Goal: Task Accomplishment & Management: Manage account settings

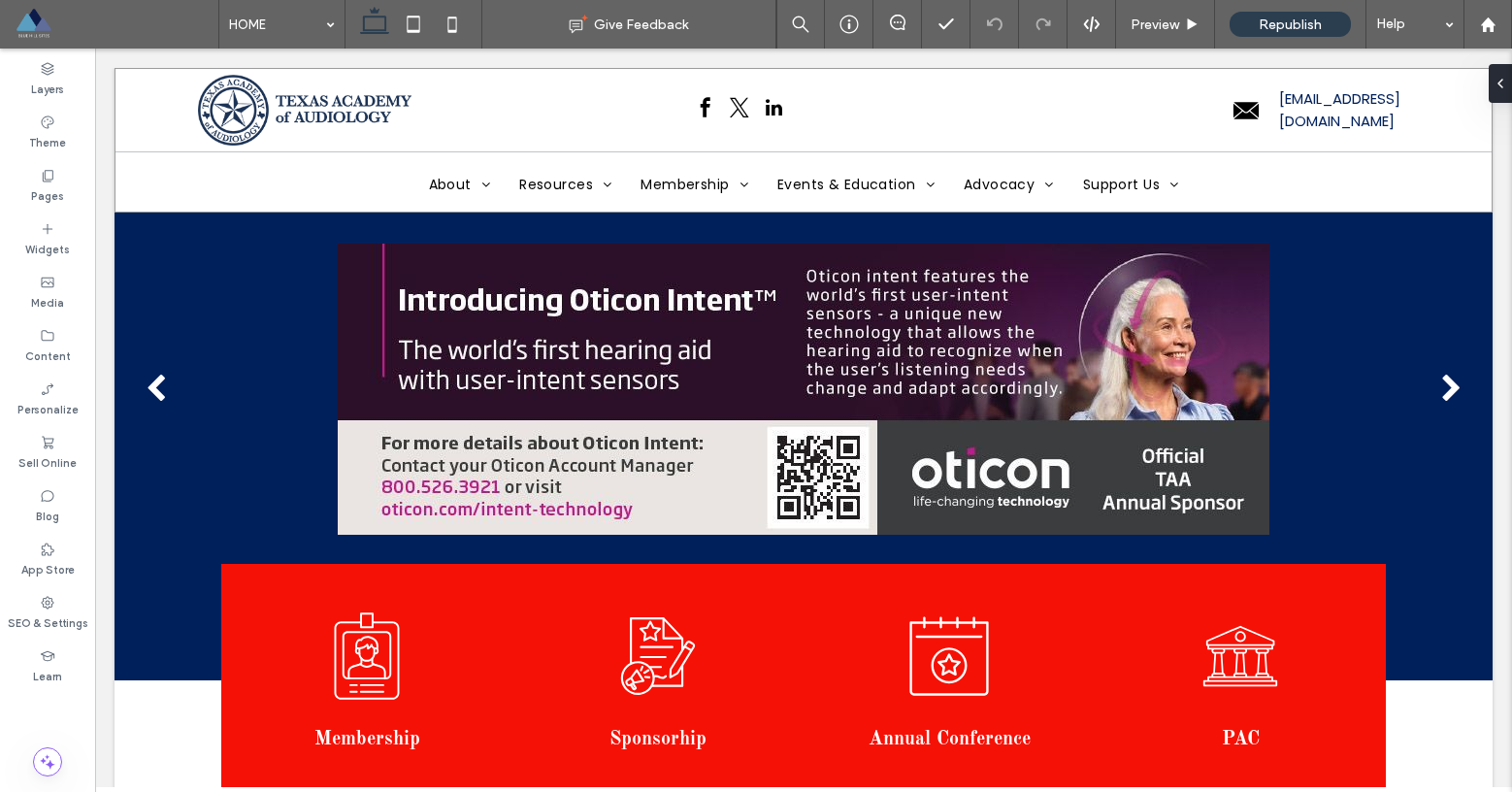
click at [38, 21] on span at bounding box center [117, 24] width 204 height 39
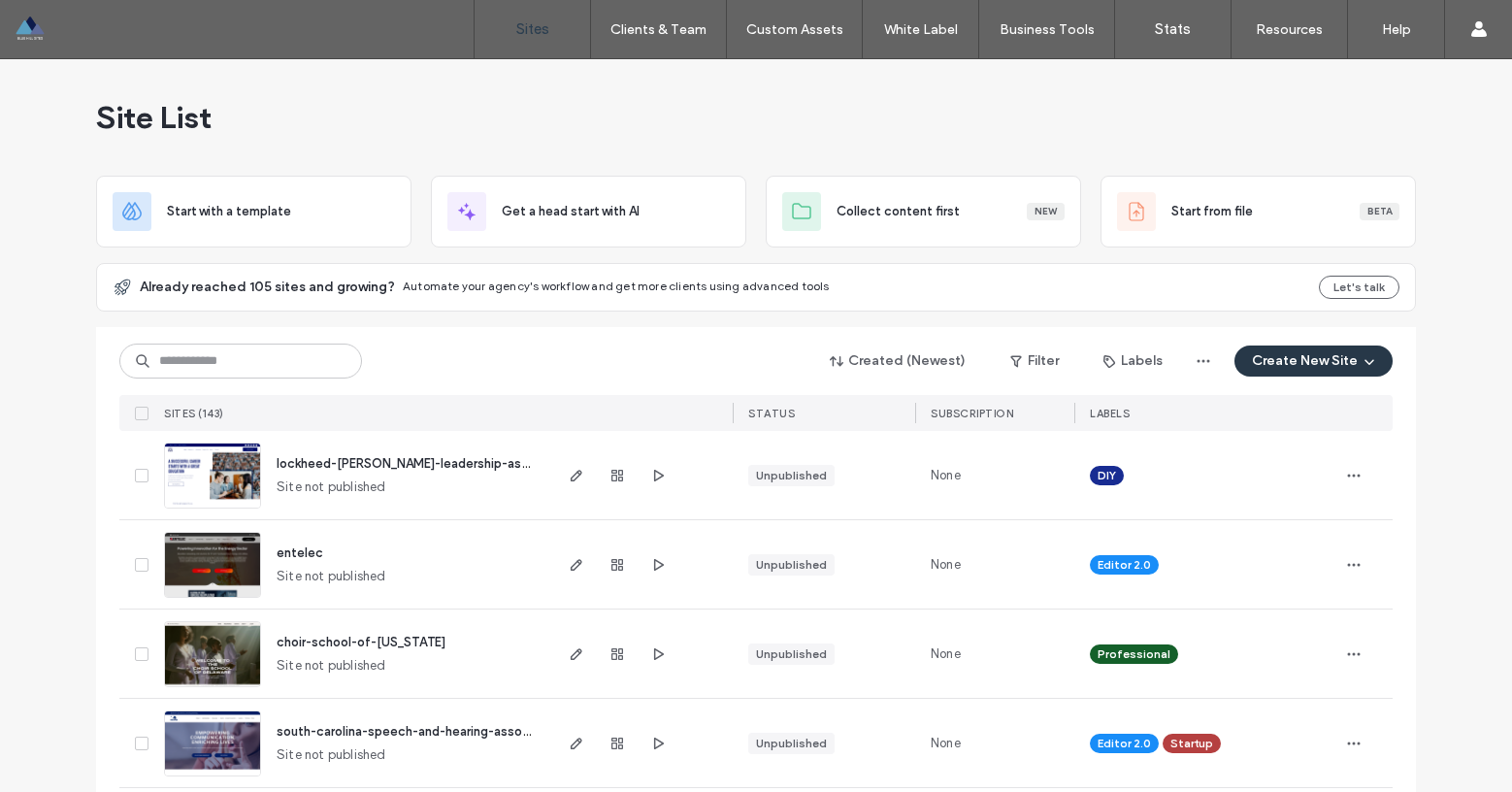
click at [1295, 363] on button "Create New Site" at bounding box center [1314, 361] width 159 height 31
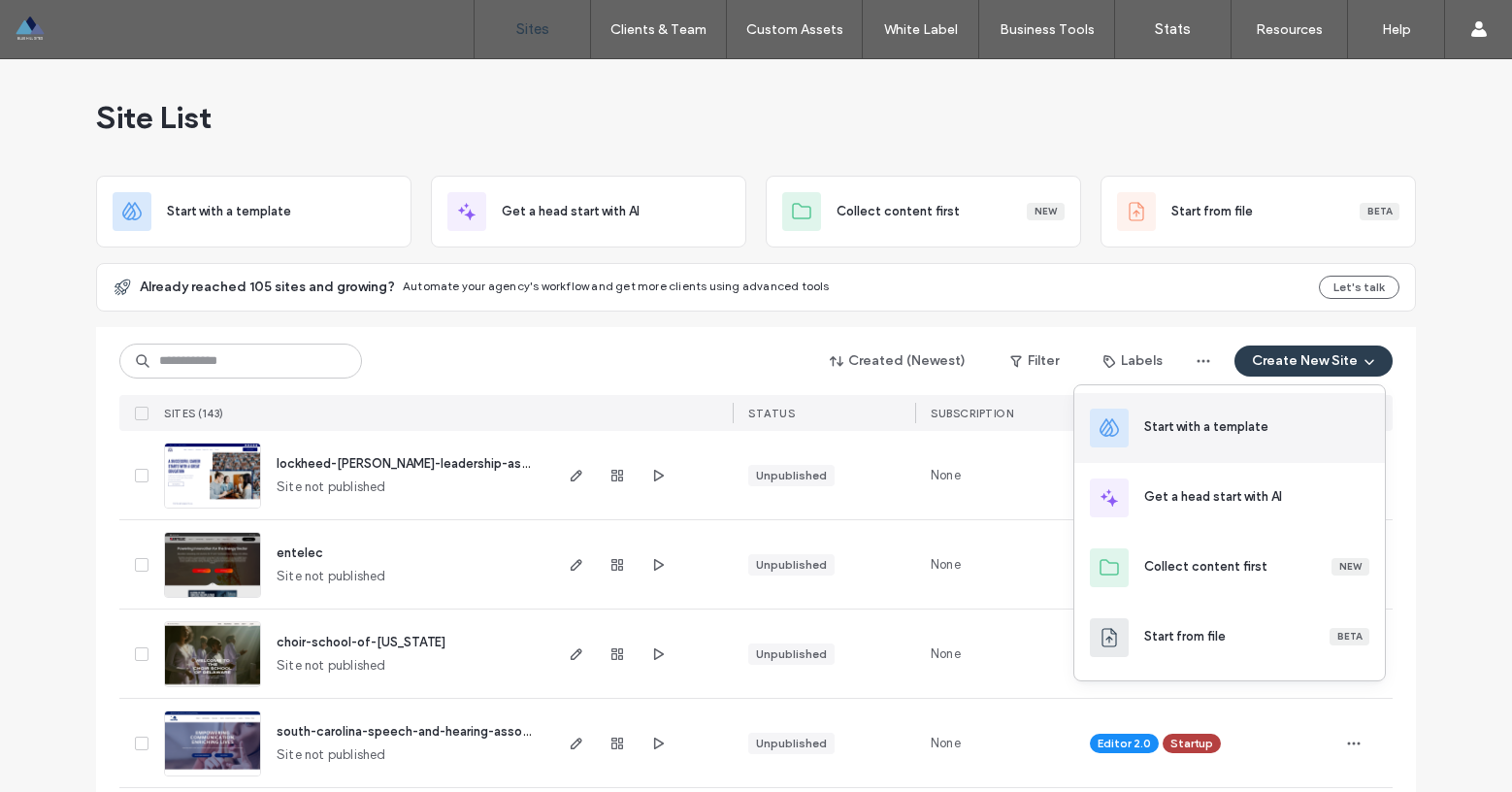
click at [1241, 424] on div "Start with a template" at bounding box center [1206, 427] width 124 height 20
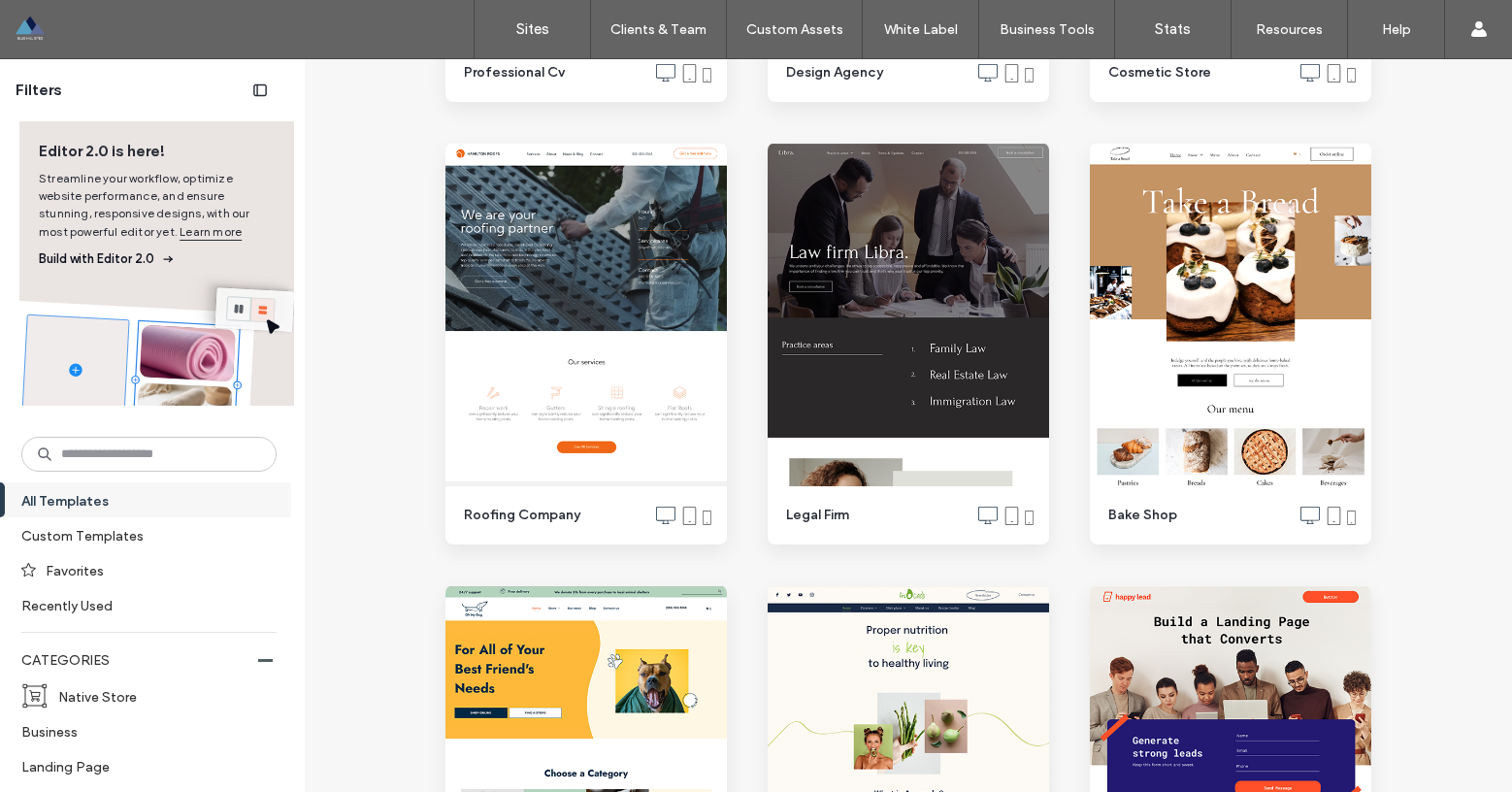
scroll to position [3206, 0]
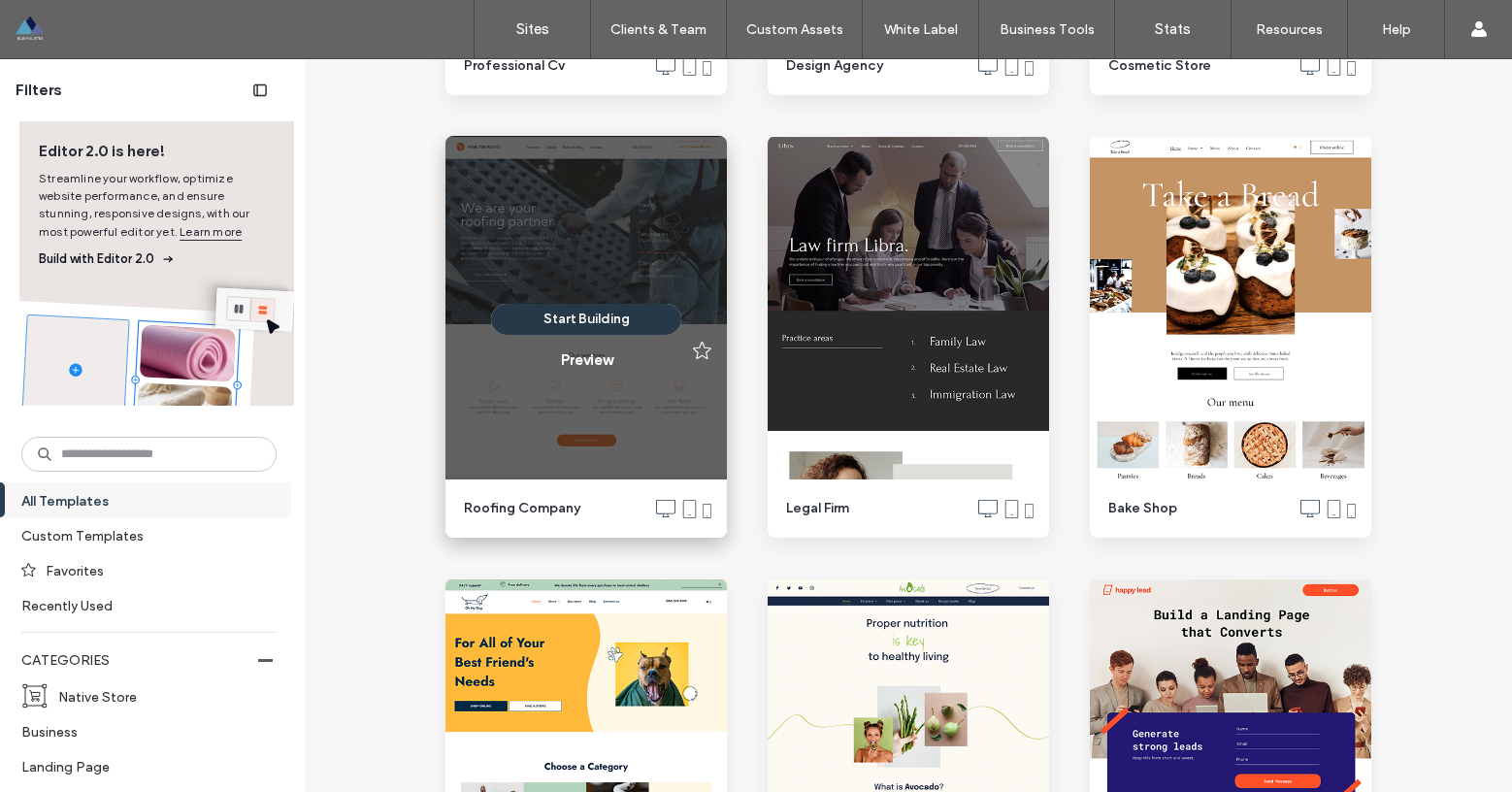
click at [586, 318] on button "Start Building" at bounding box center [587, 319] width 190 height 31
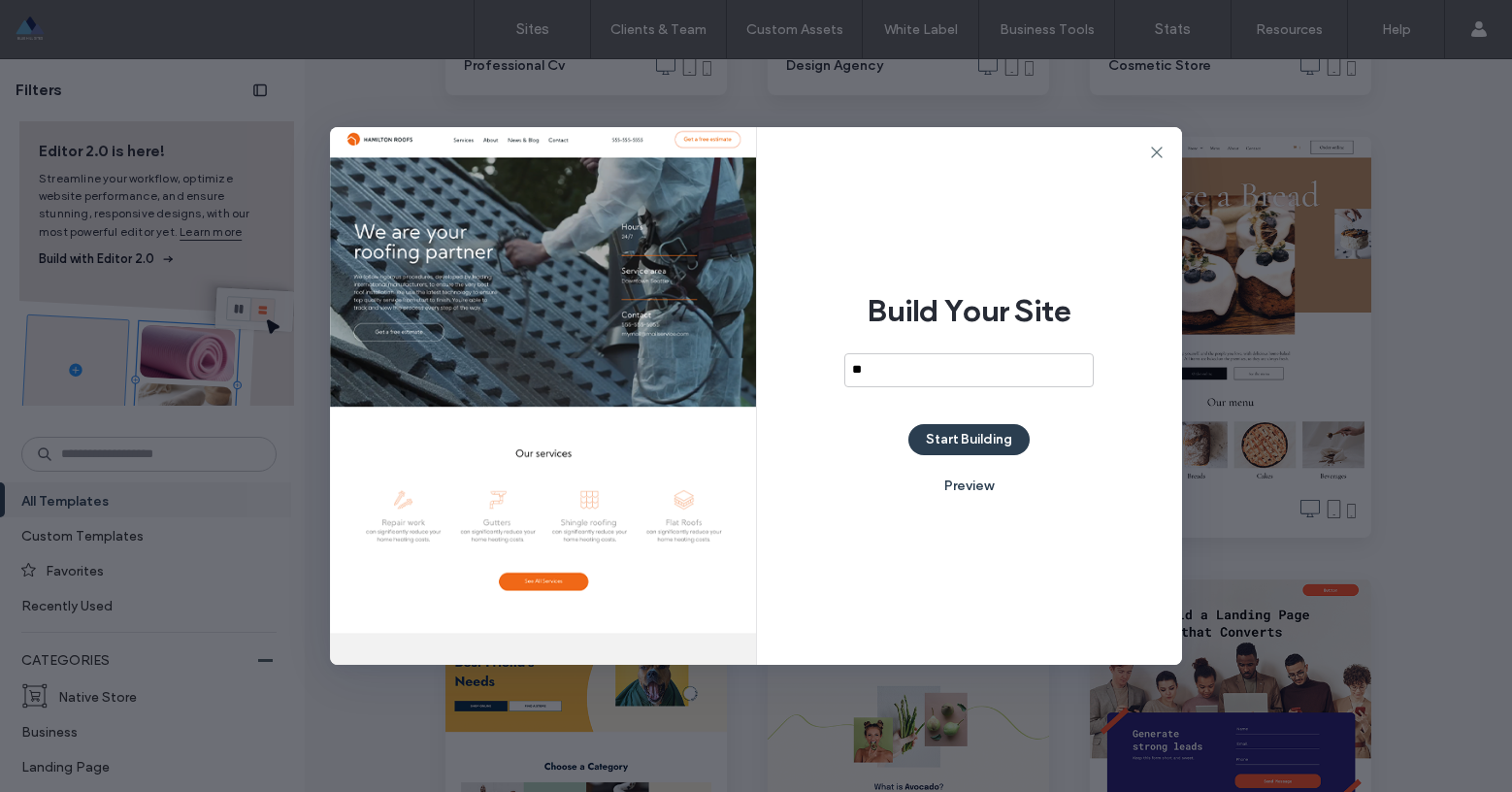
type input "*"
type input "**********"
click at [1000, 429] on button "Start Building" at bounding box center [969, 439] width 121 height 31
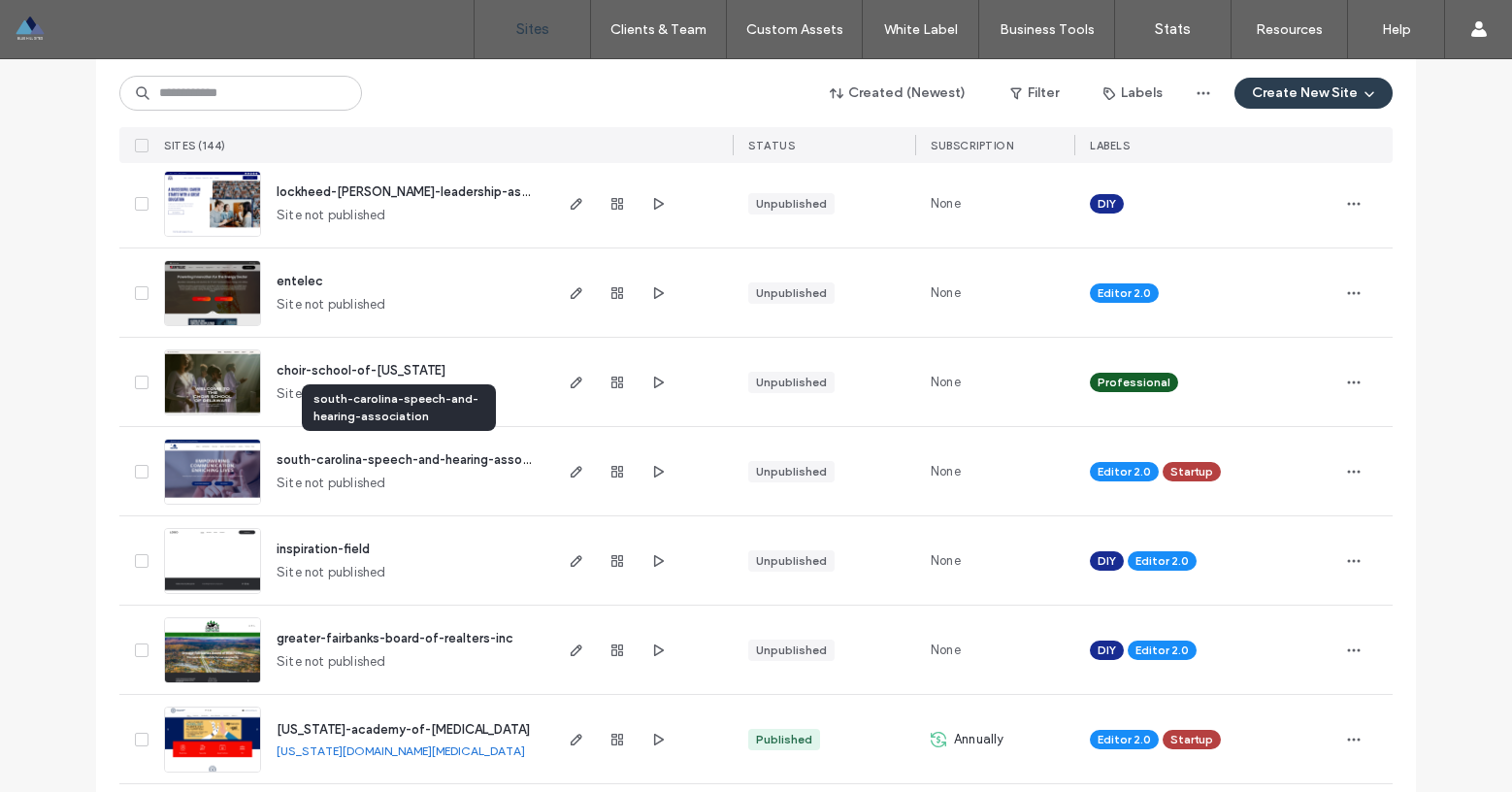
scroll to position [369, 0]
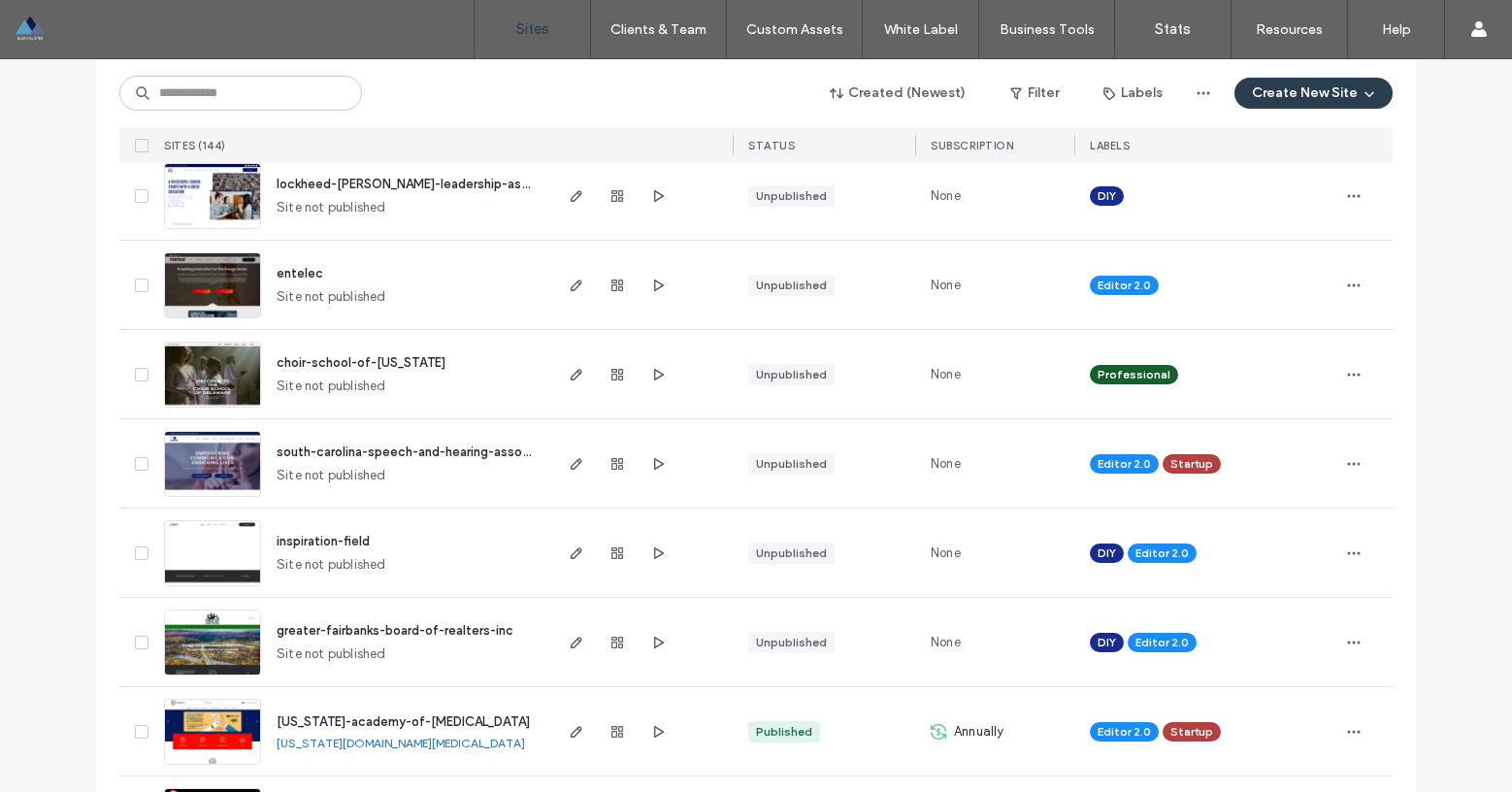
click at [394, 725] on span "texas-academy-of-audiology" at bounding box center [403, 722] width 254 height 15
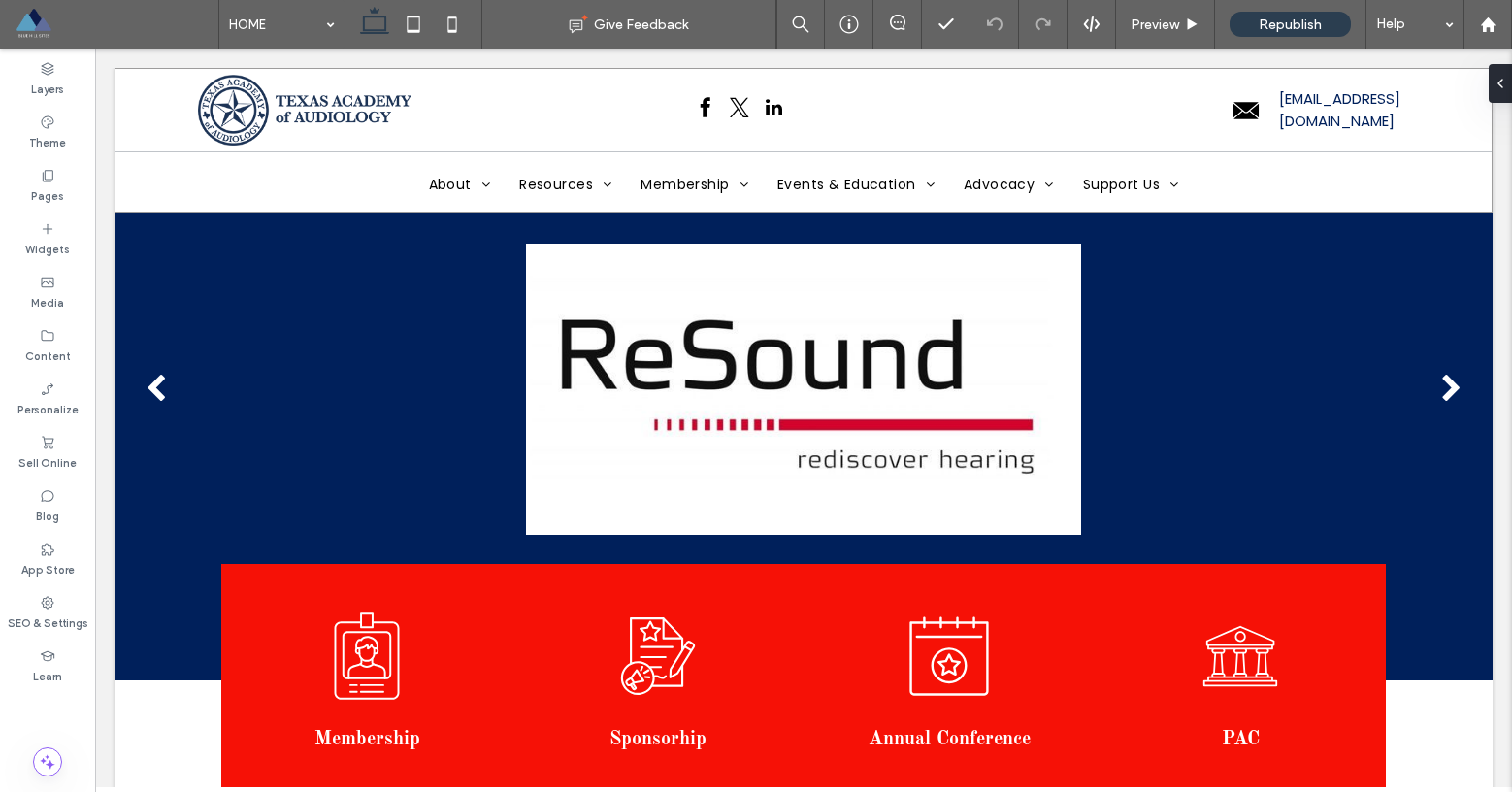
click at [30, 19] on span at bounding box center [117, 24] width 204 height 39
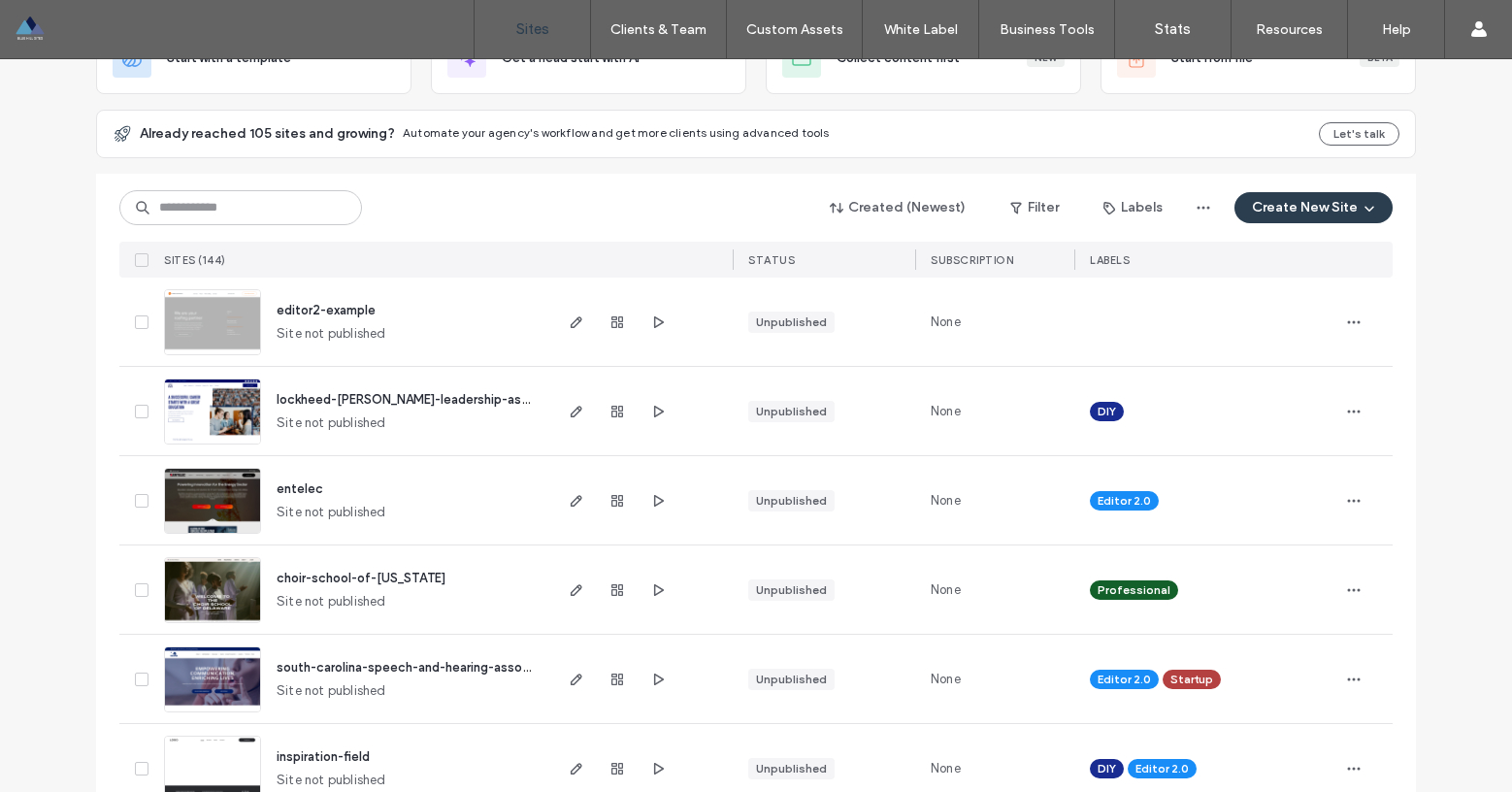
scroll to position [155, 0]
click at [393, 399] on span "lockheed-martin-leadership-association" at bounding box center [426, 398] width 300 height 15
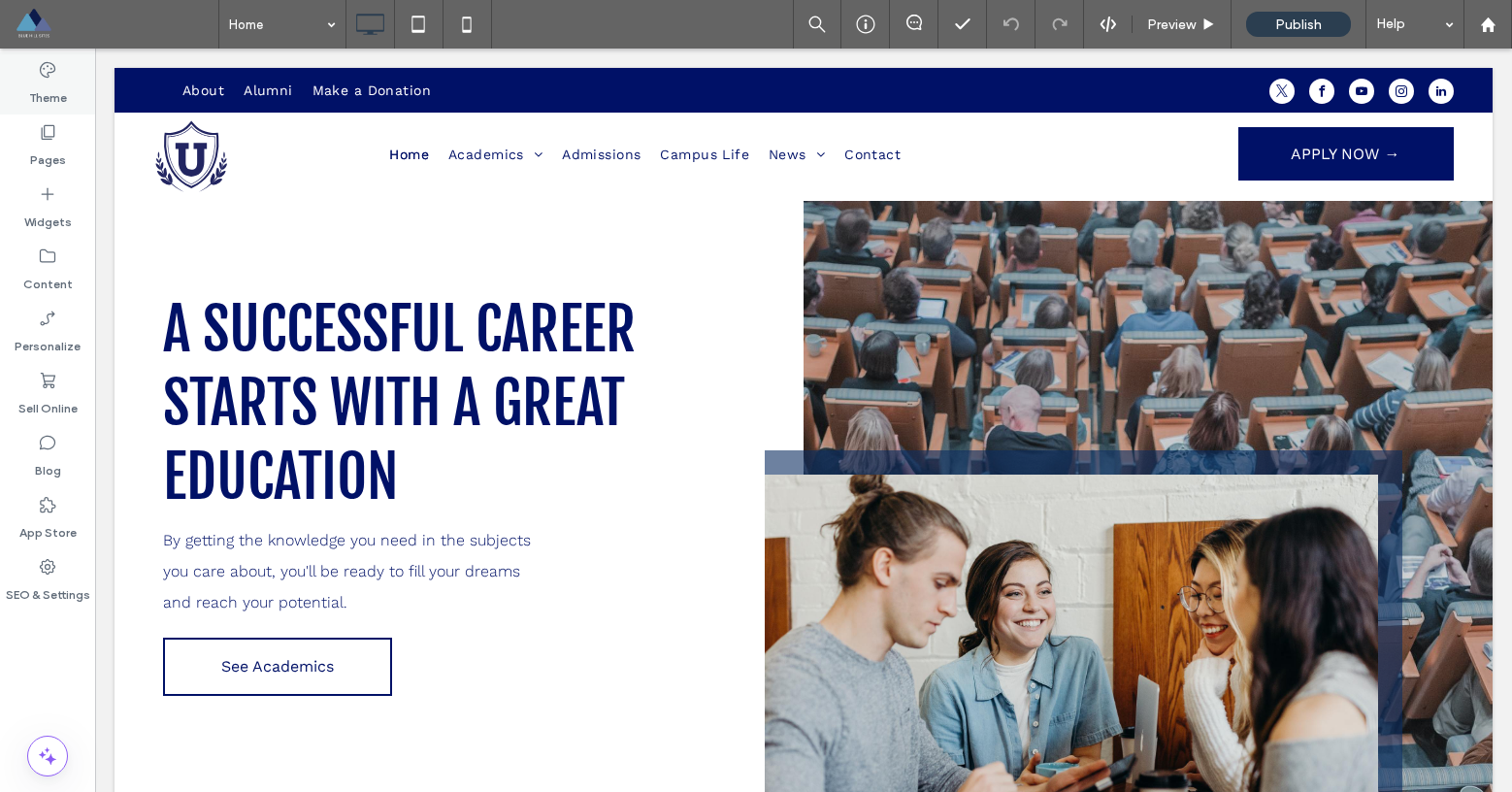
click at [50, 75] on icon at bounding box center [48, 70] width 20 height 20
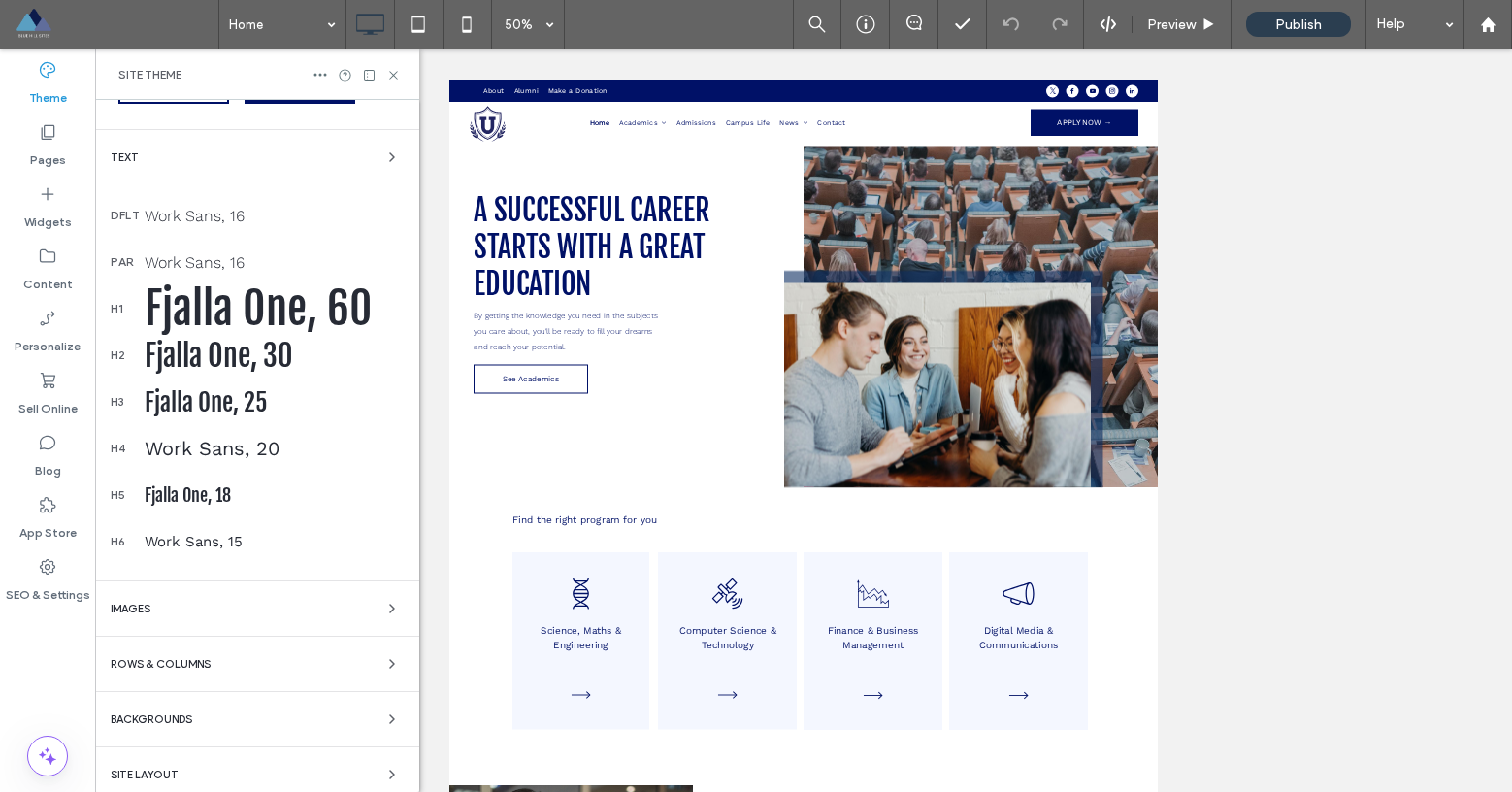
scroll to position [229, 0]
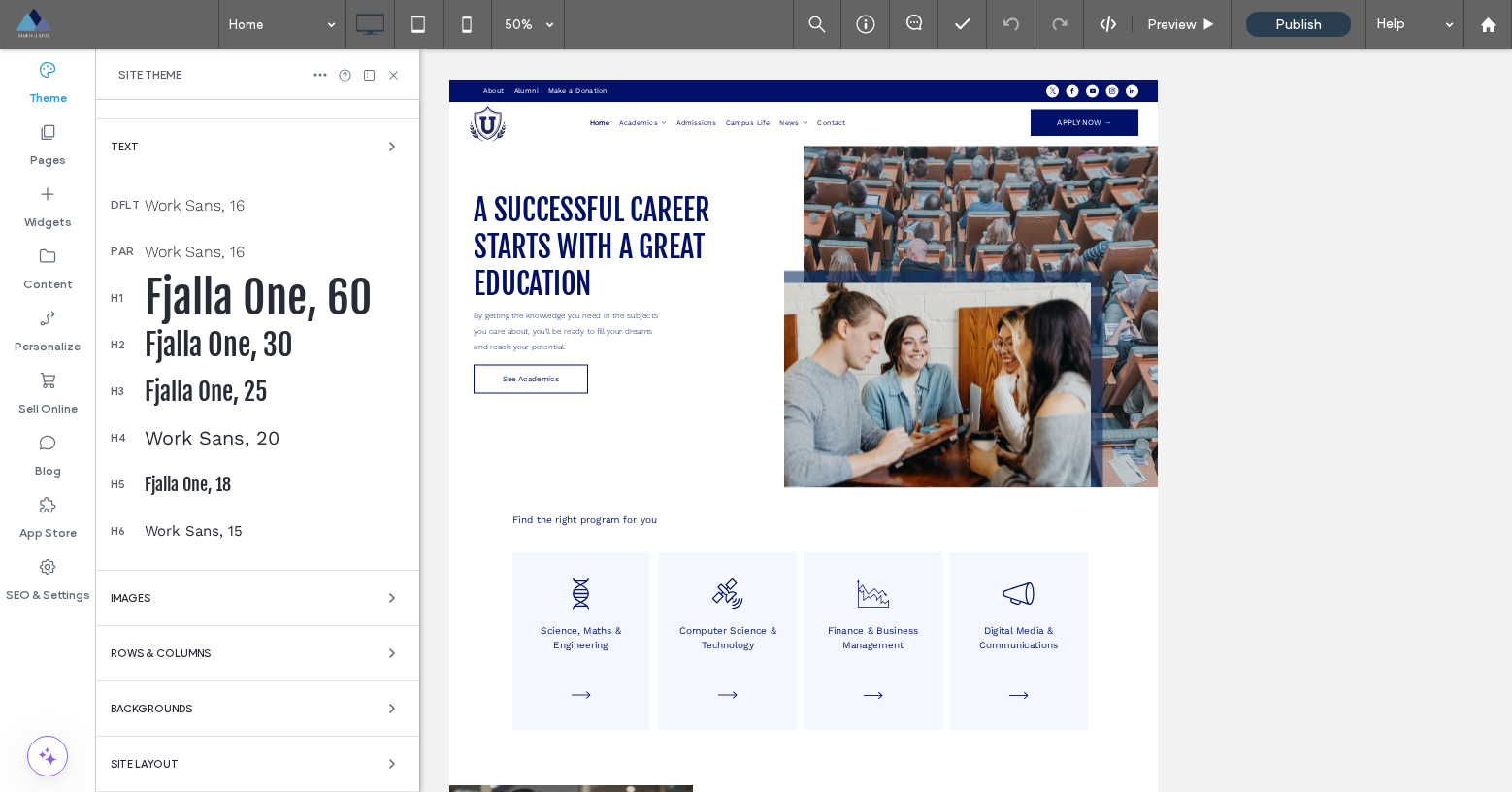
click at [253, 604] on div "Images" at bounding box center [258, 599] width 293 height 24
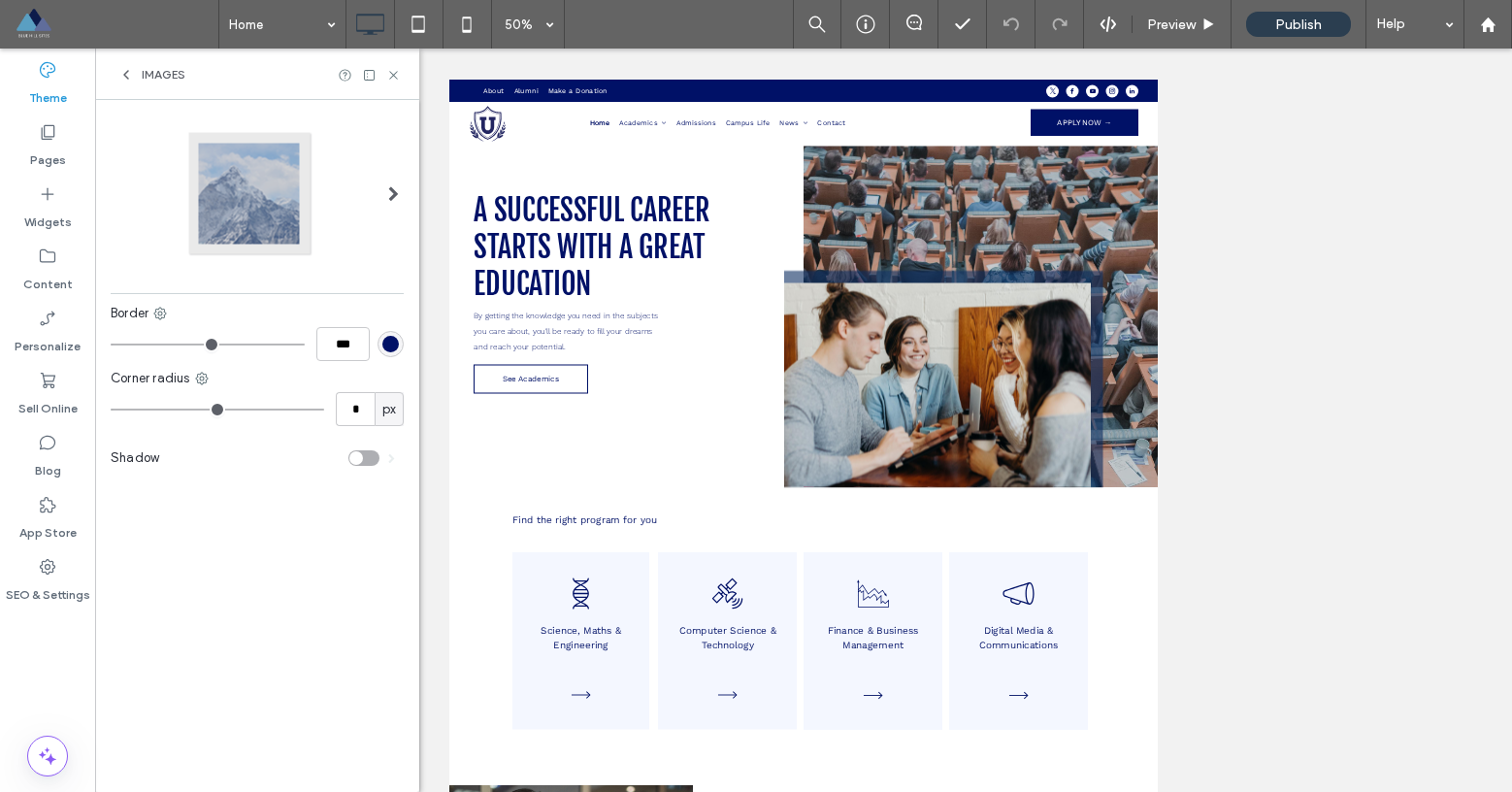
scroll to position [0, 0]
click at [125, 67] on icon at bounding box center [126, 75] width 16 height 16
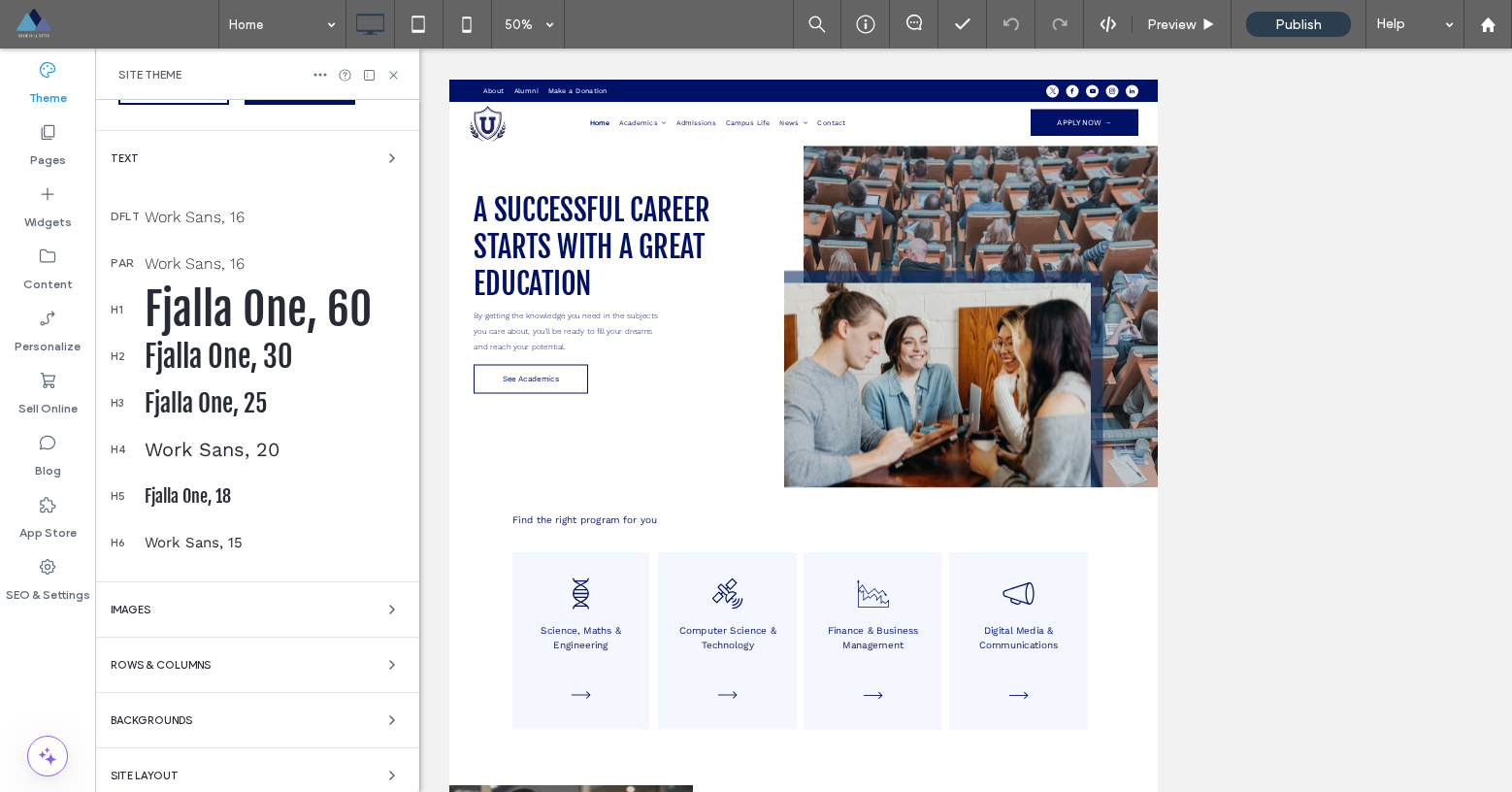
scroll to position [229, 0]
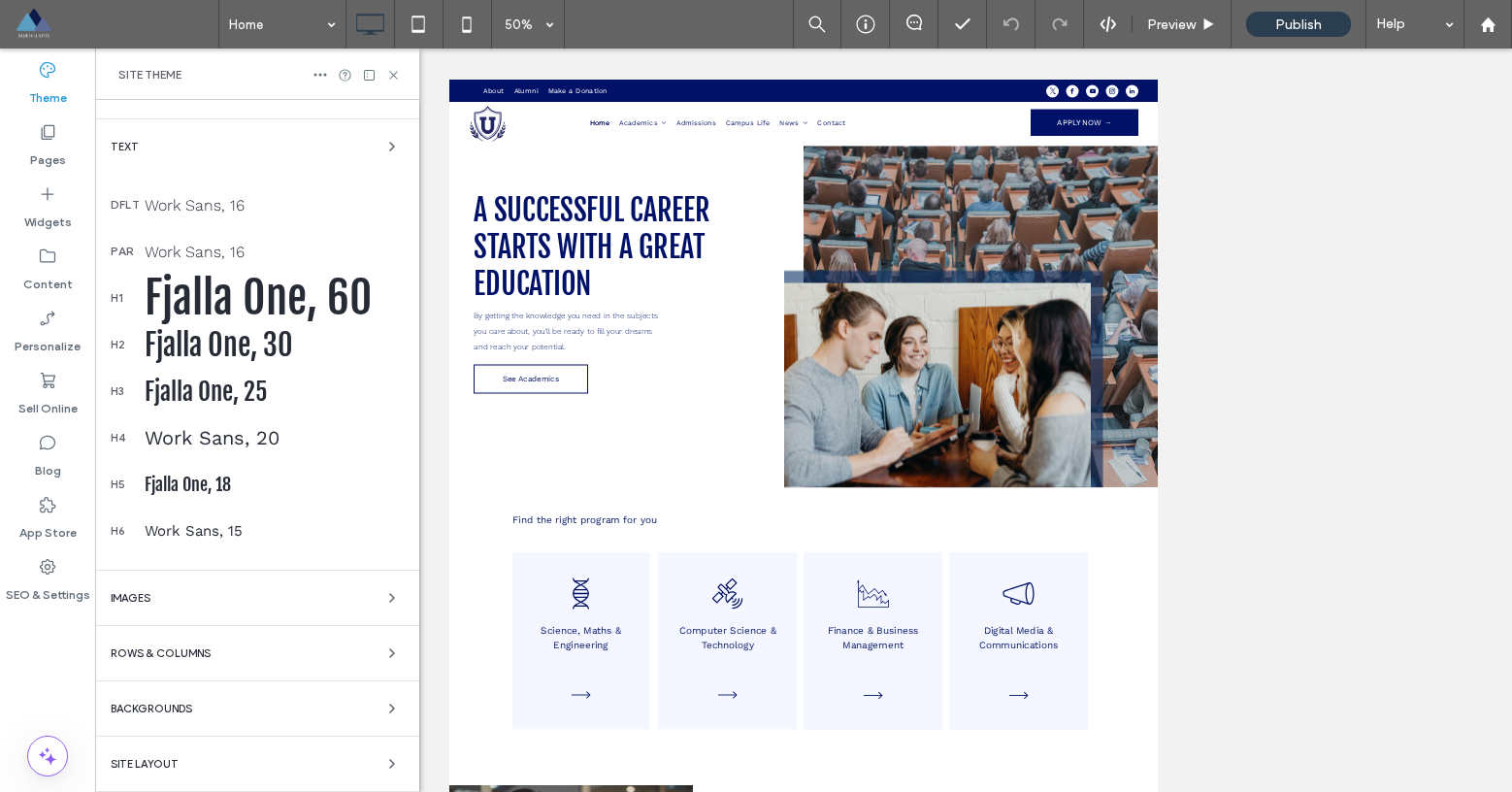
click at [233, 661] on div "Rows & Columns" at bounding box center [258, 653] width 293 height 24
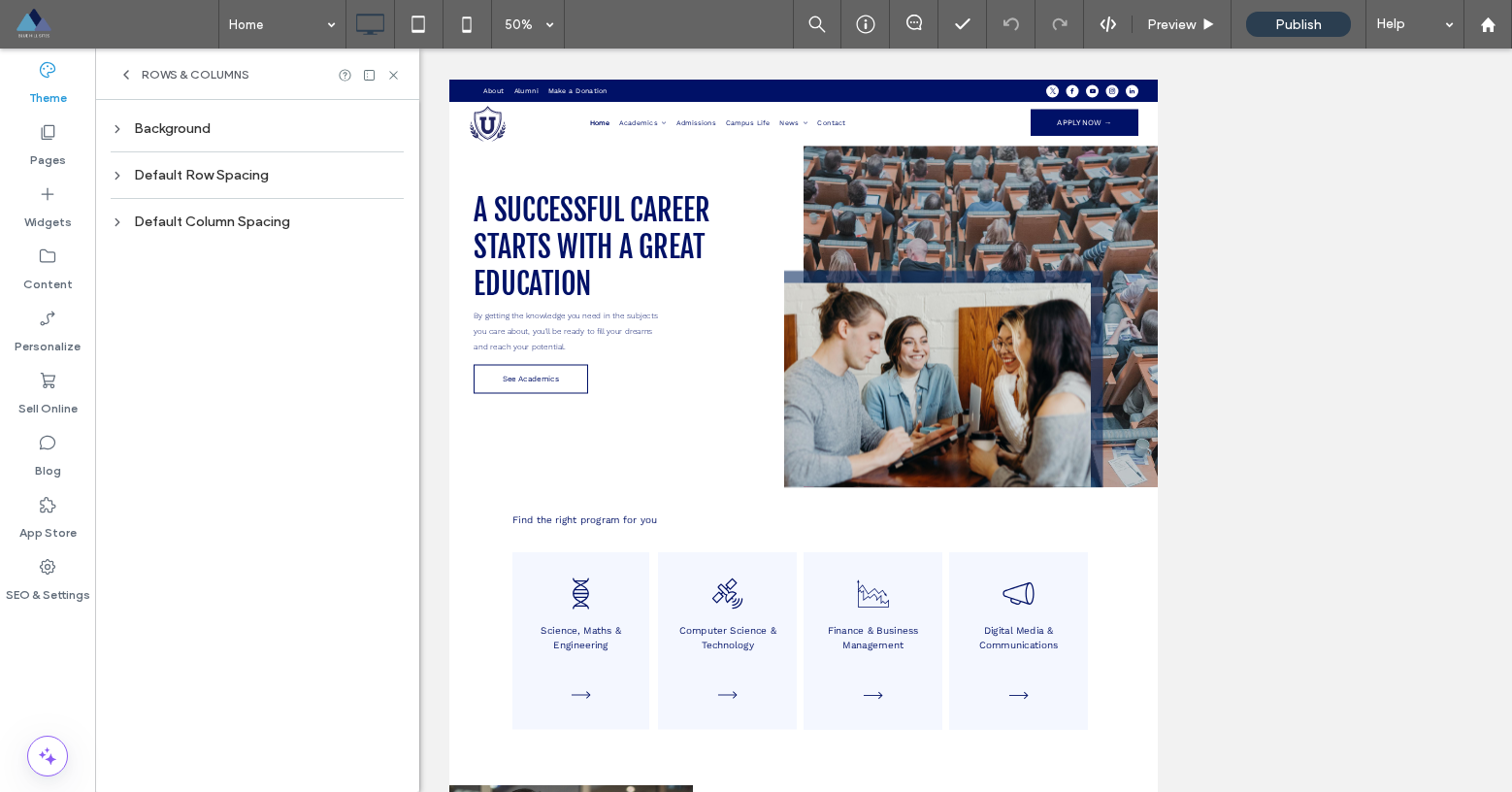
scroll to position [0, 0]
click at [120, 129] on icon at bounding box center [118, 129] width 14 height 14
click at [393, 168] on div "rgba(0, 0, 0, 0)" at bounding box center [390, 167] width 17 height 17
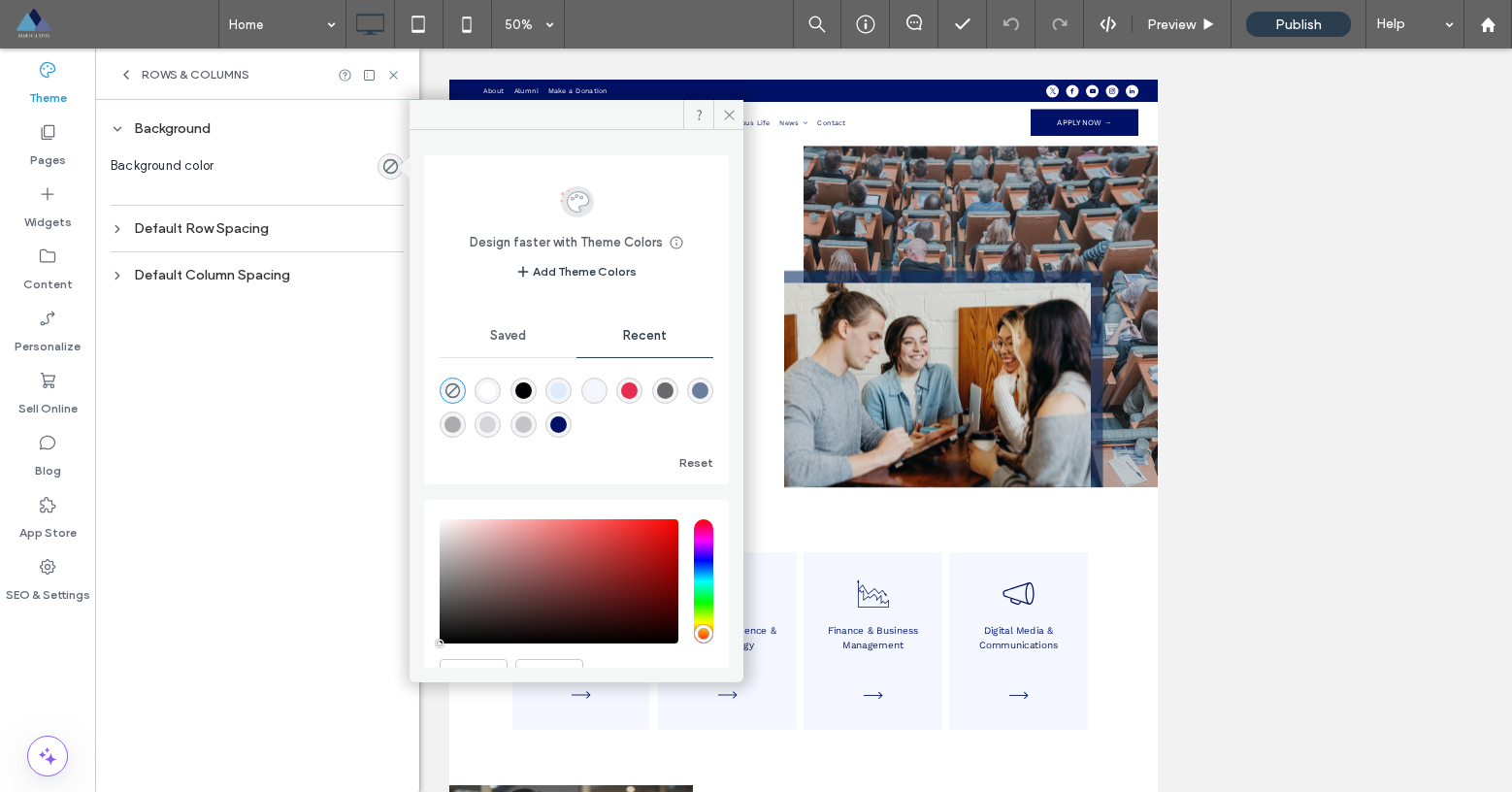
type input "*******"
type input "***"
type input "****"
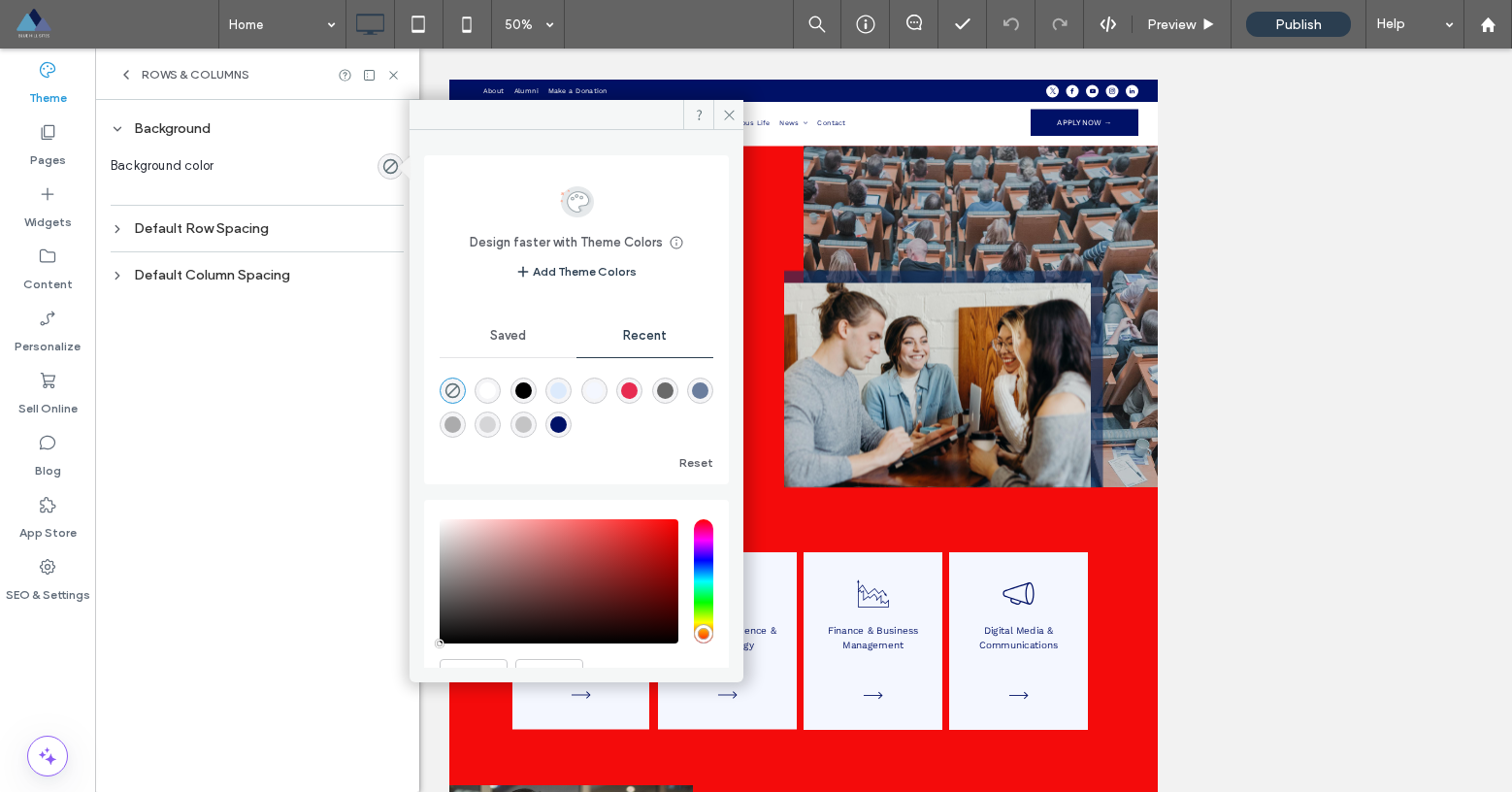
click at [657, 525] on div "saturation and value" at bounding box center [559, 581] width 239 height 124
click at [726, 117] on use at bounding box center [729, 115] width 10 height 10
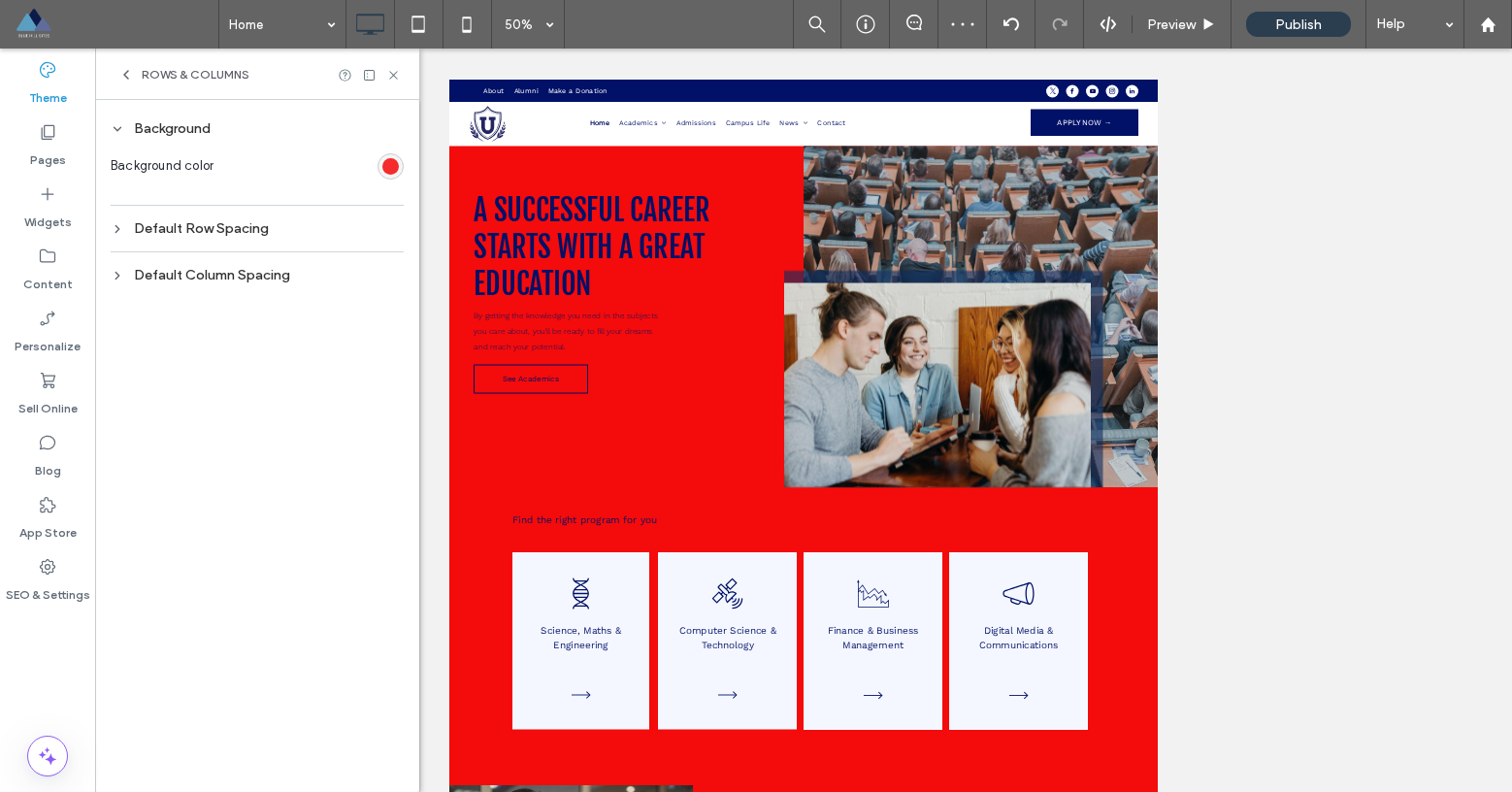
click at [391, 162] on div "rgba(244, 11, 11, 1)" at bounding box center [390, 167] width 17 height 17
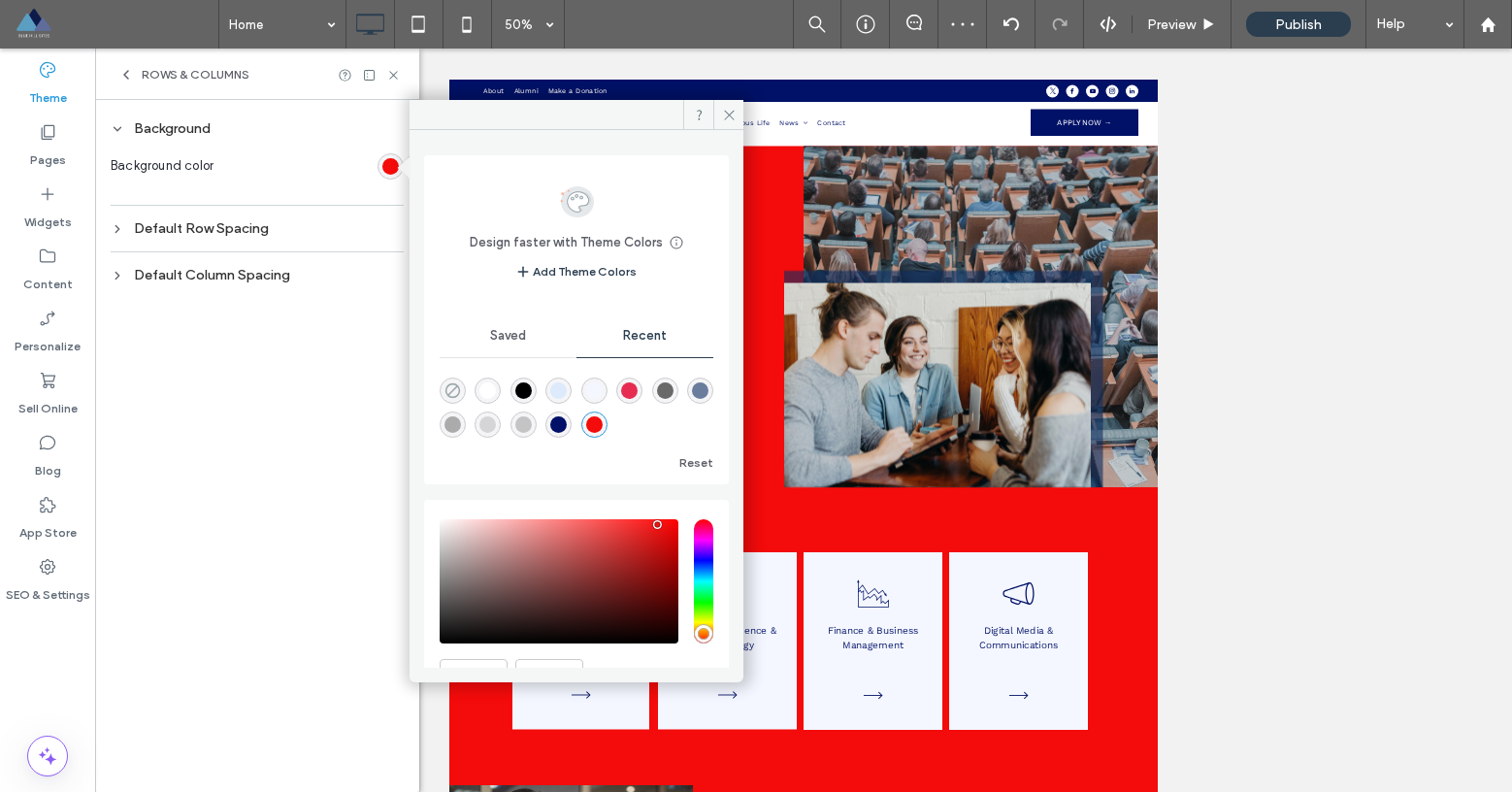
click at [457, 393] on icon "rgba(0, 0, 0, 0)" at bounding box center [453, 391] width 17 height 17
type input "*******"
type input "*"
type input "**"
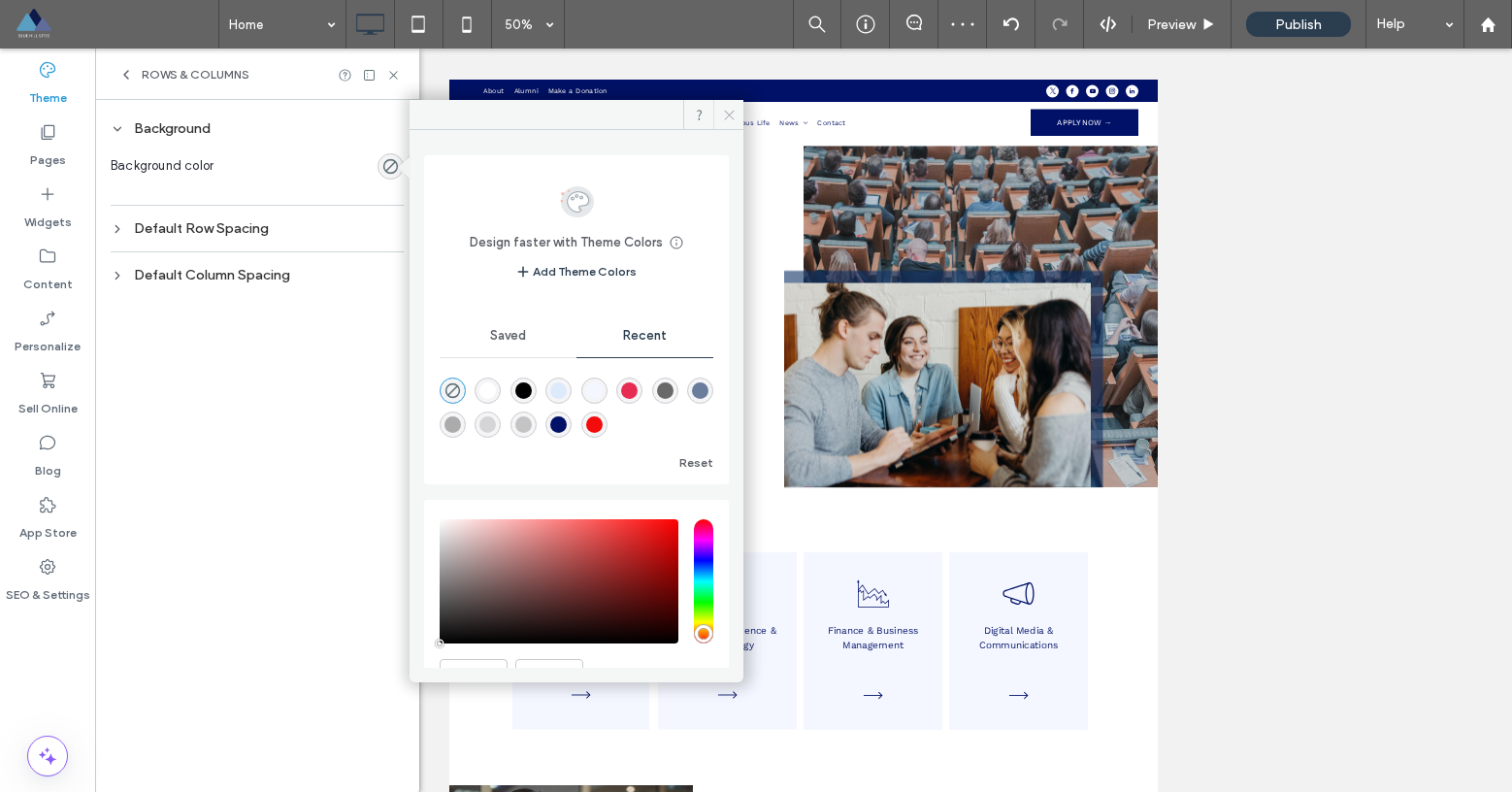
click at [722, 117] on icon at bounding box center [729, 115] width 15 height 15
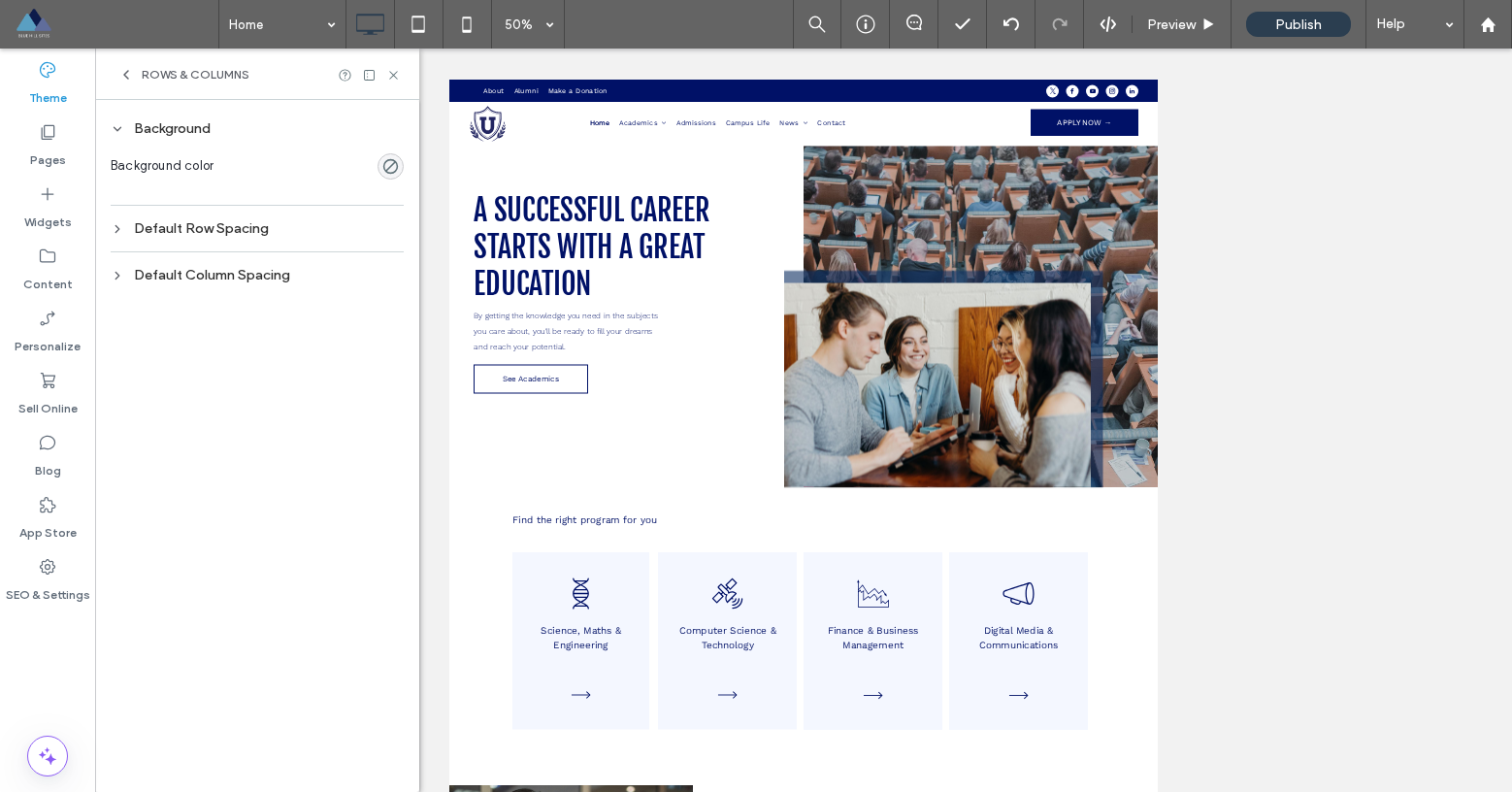
click at [213, 229] on div "Default Row Spacing" at bounding box center [258, 228] width 293 height 17
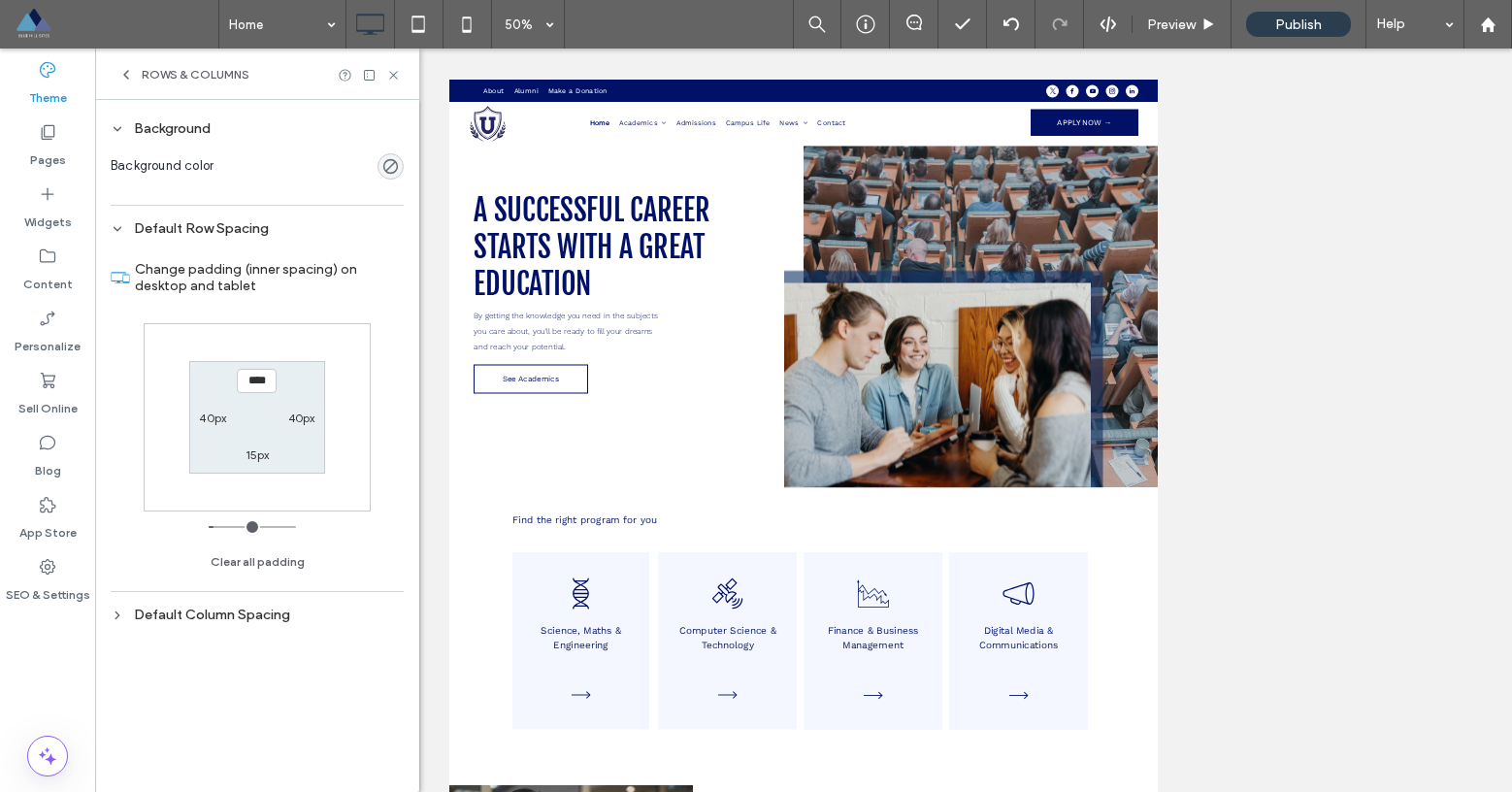
click at [120, 620] on icon at bounding box center [118, 616] width 14 height 14
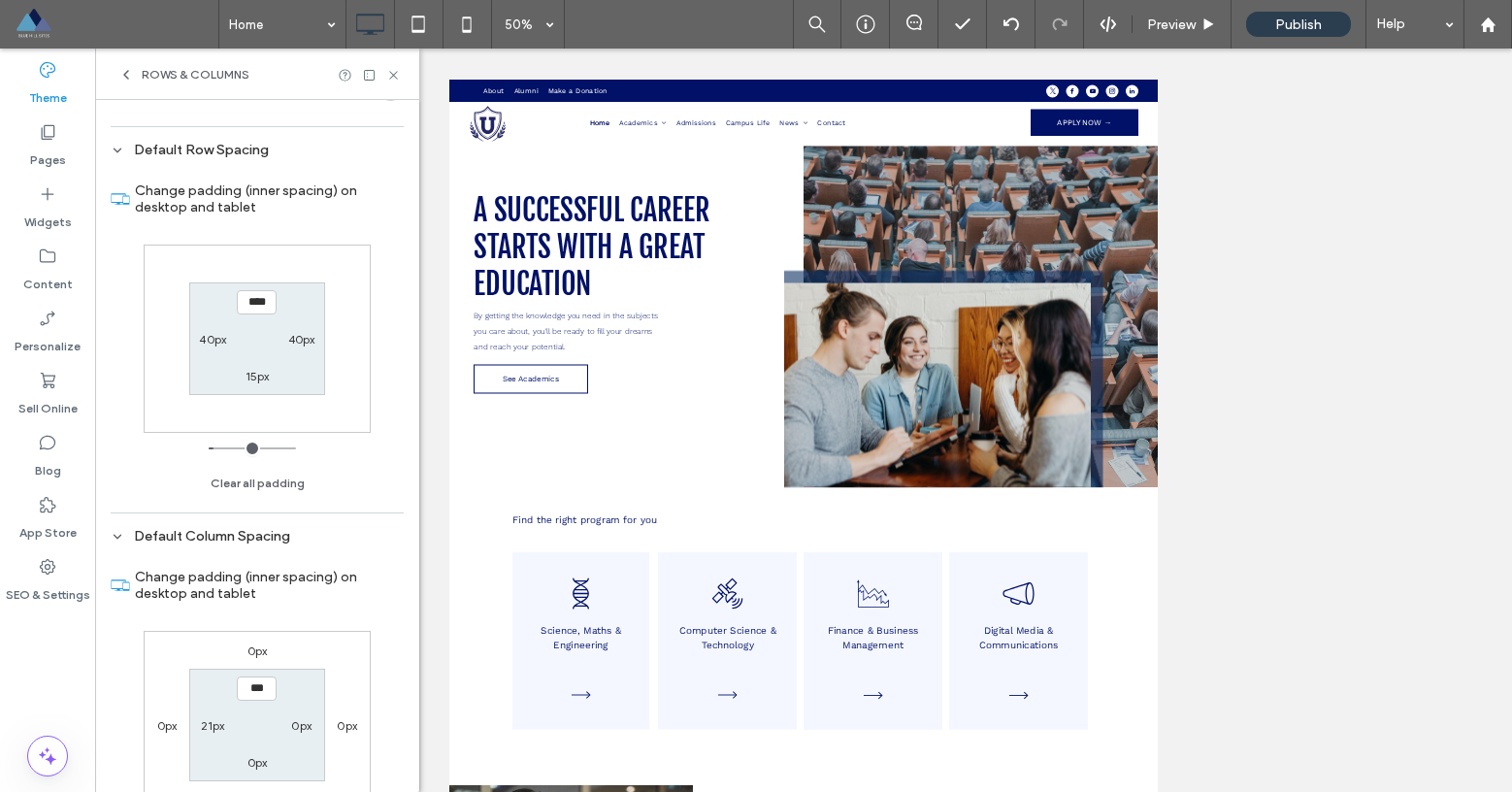
scroll to position [77, 0]
click at [119, 540] on icon at bounding box center [118, 538] width 14 height 14
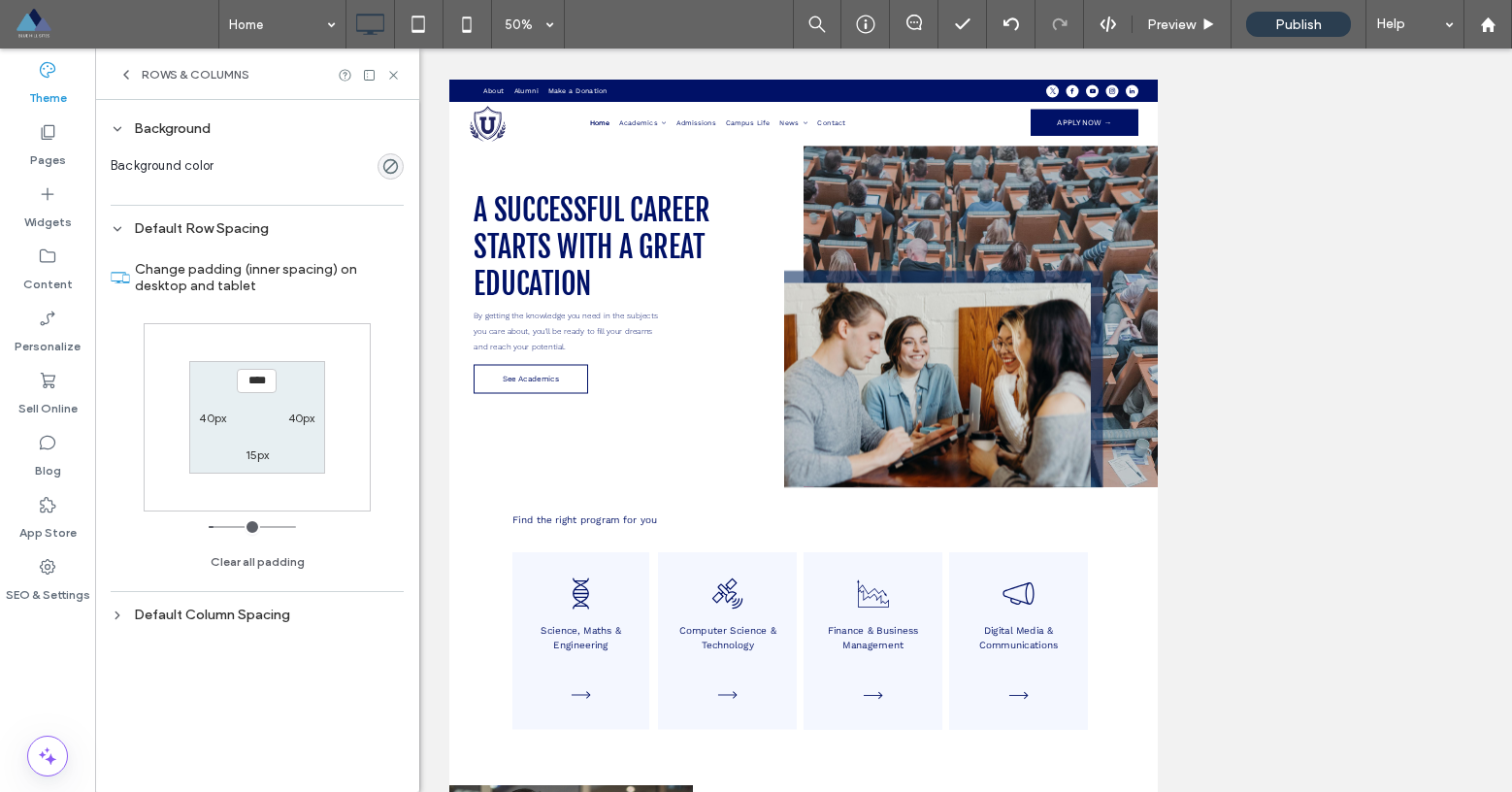
scroll to position [0, 0]
click at [121, 230] on icon at bounding box center [118, 229] width 14 height 14
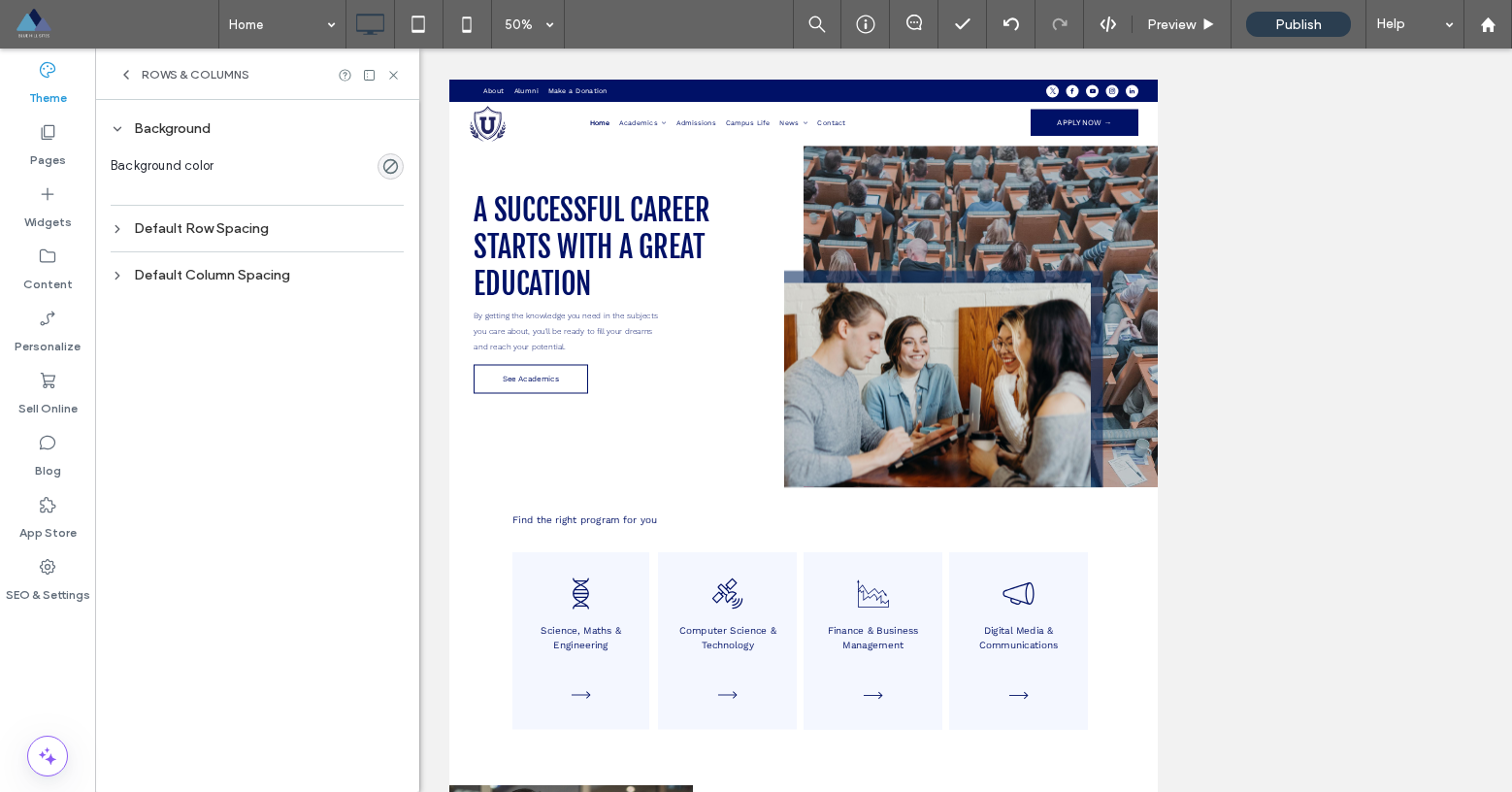
click at [109, 119] on div "Background Background color Default Row Spacing Change padding (inner spacing) …" at bounding box center [257, 446] width 324 height 692
click at [114, 131] on icon at bounding box center [118, 129] width 14 height 14
click at [128, 71] on icon at bounding box center [126, 75] width 16 height 16
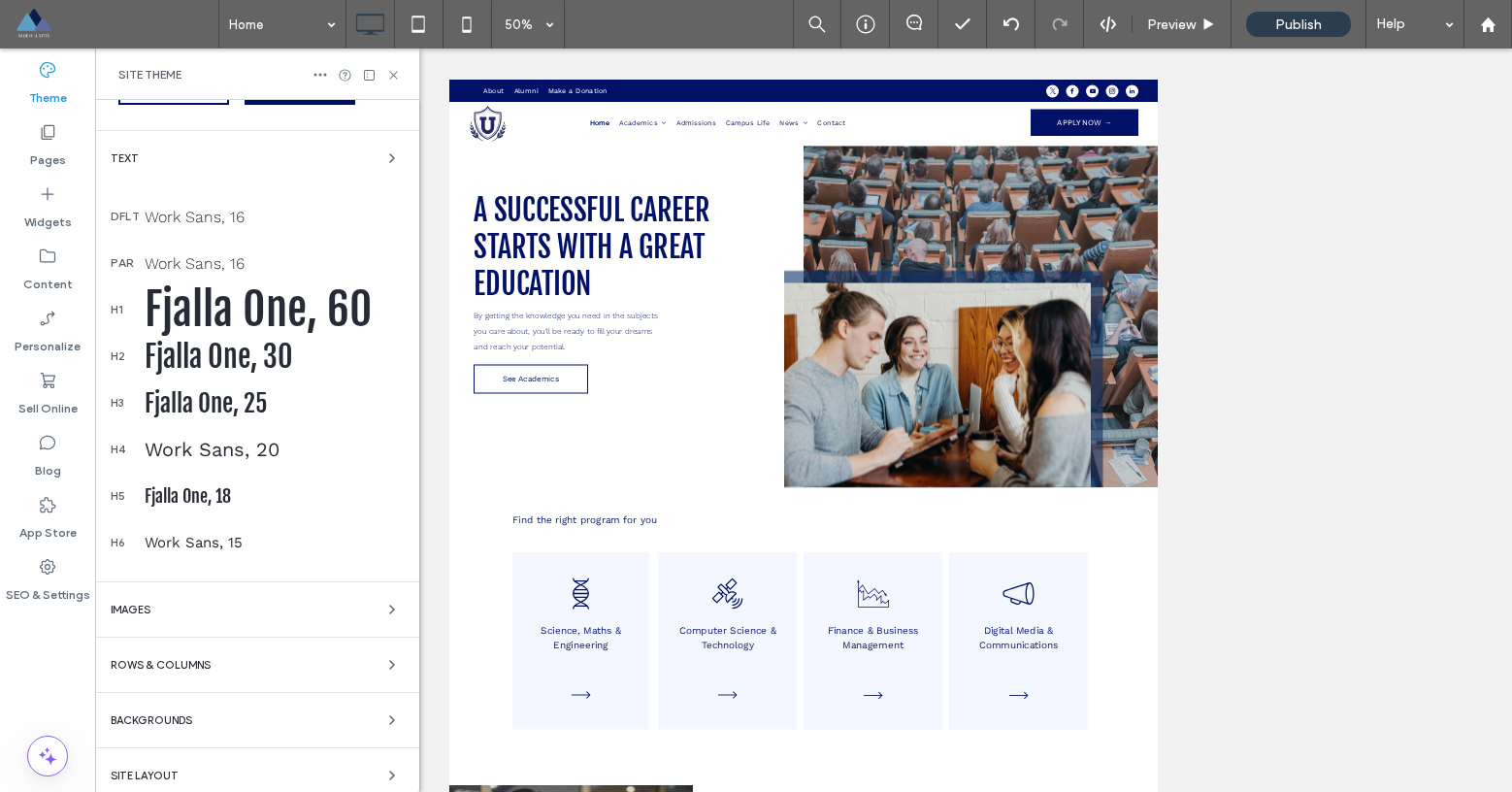
scroll to position [229, 0]
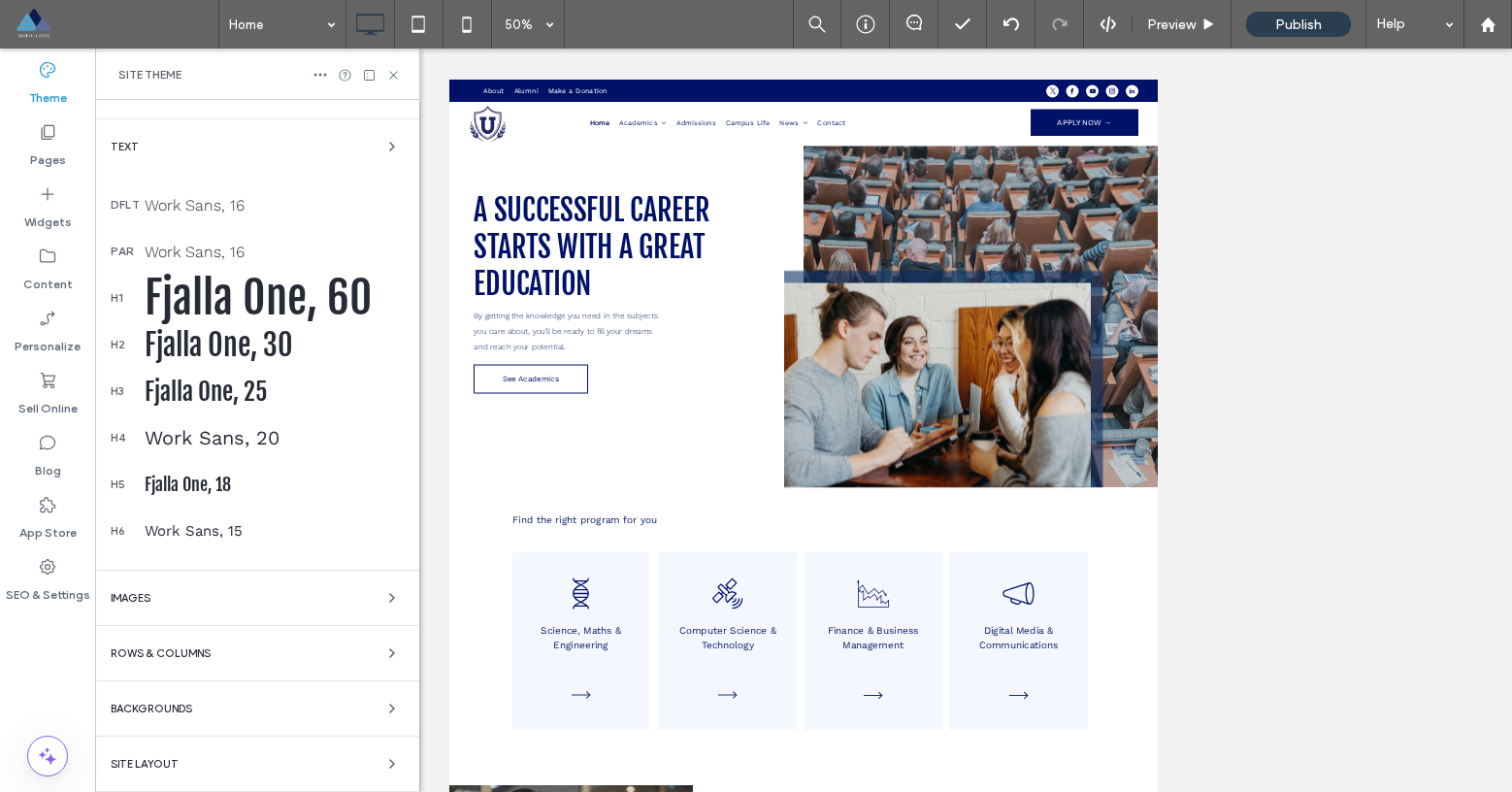
click at [189, 648] on span "Rows & Columns" at bounding box center [161, 653] width 100 height 11
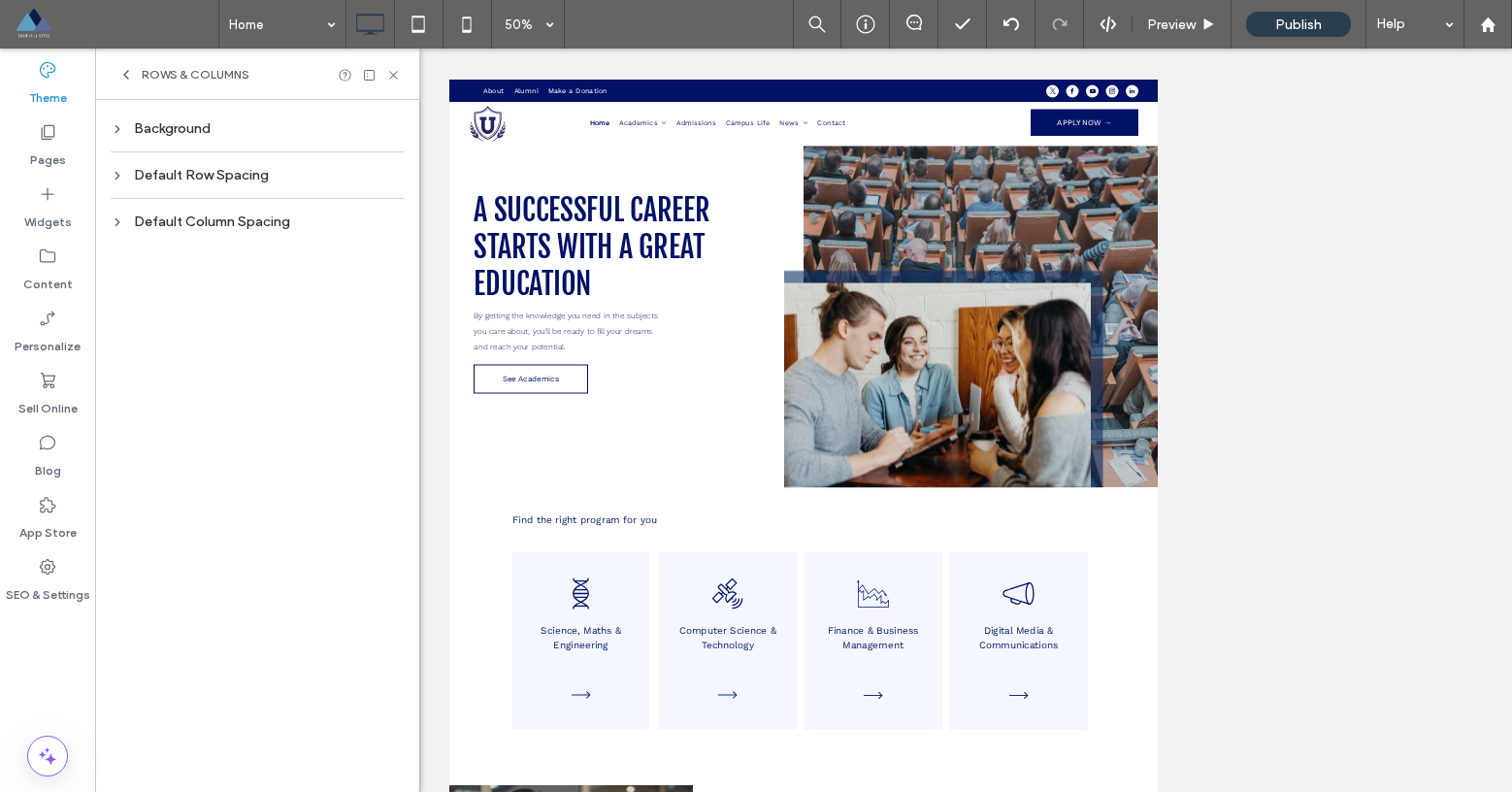
scroll to position [0, 0]
click at [132, 78] on icon at bounding box center [126, 75] width 16 height 16
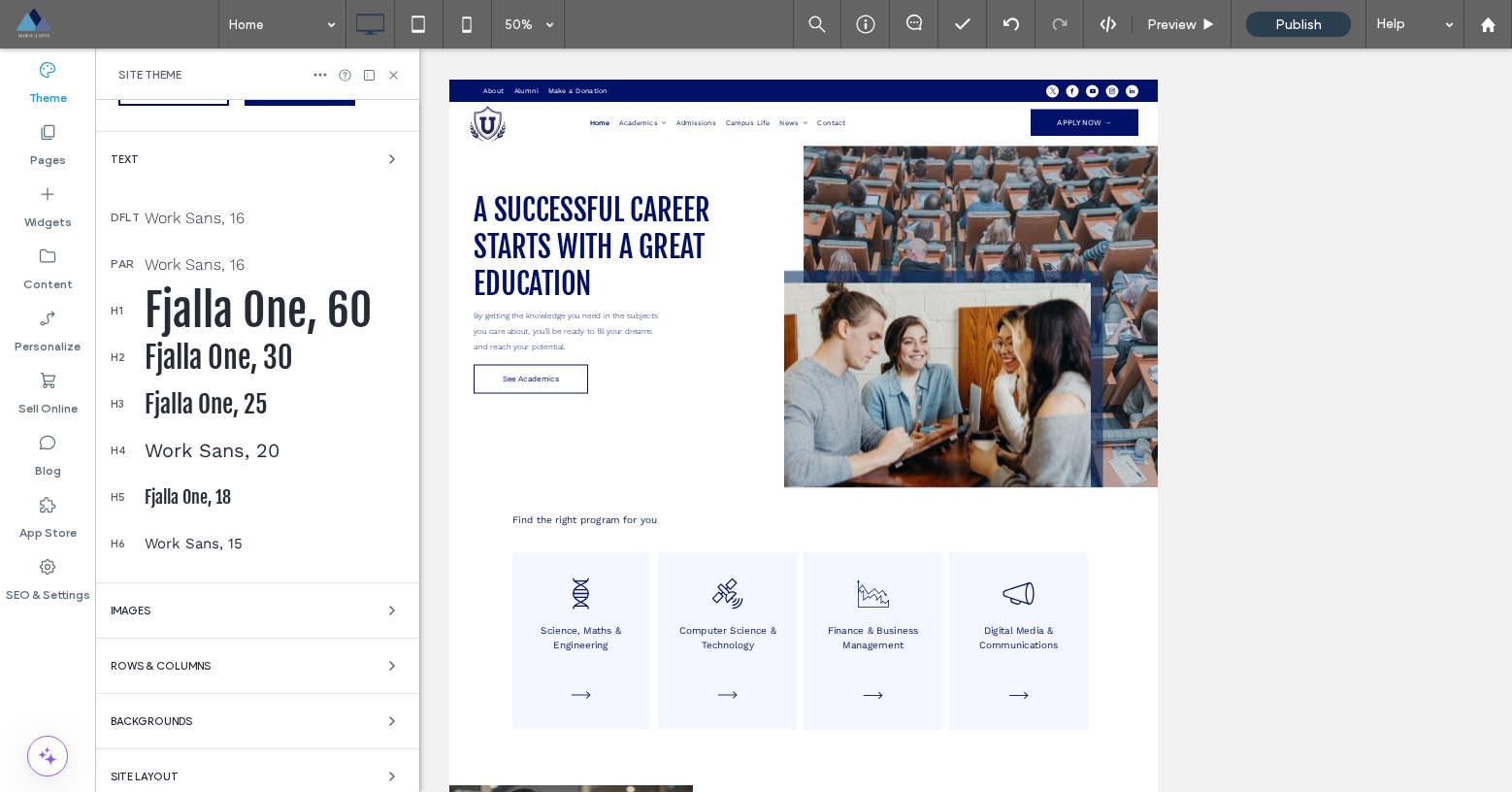
scroll to position [229, 0]
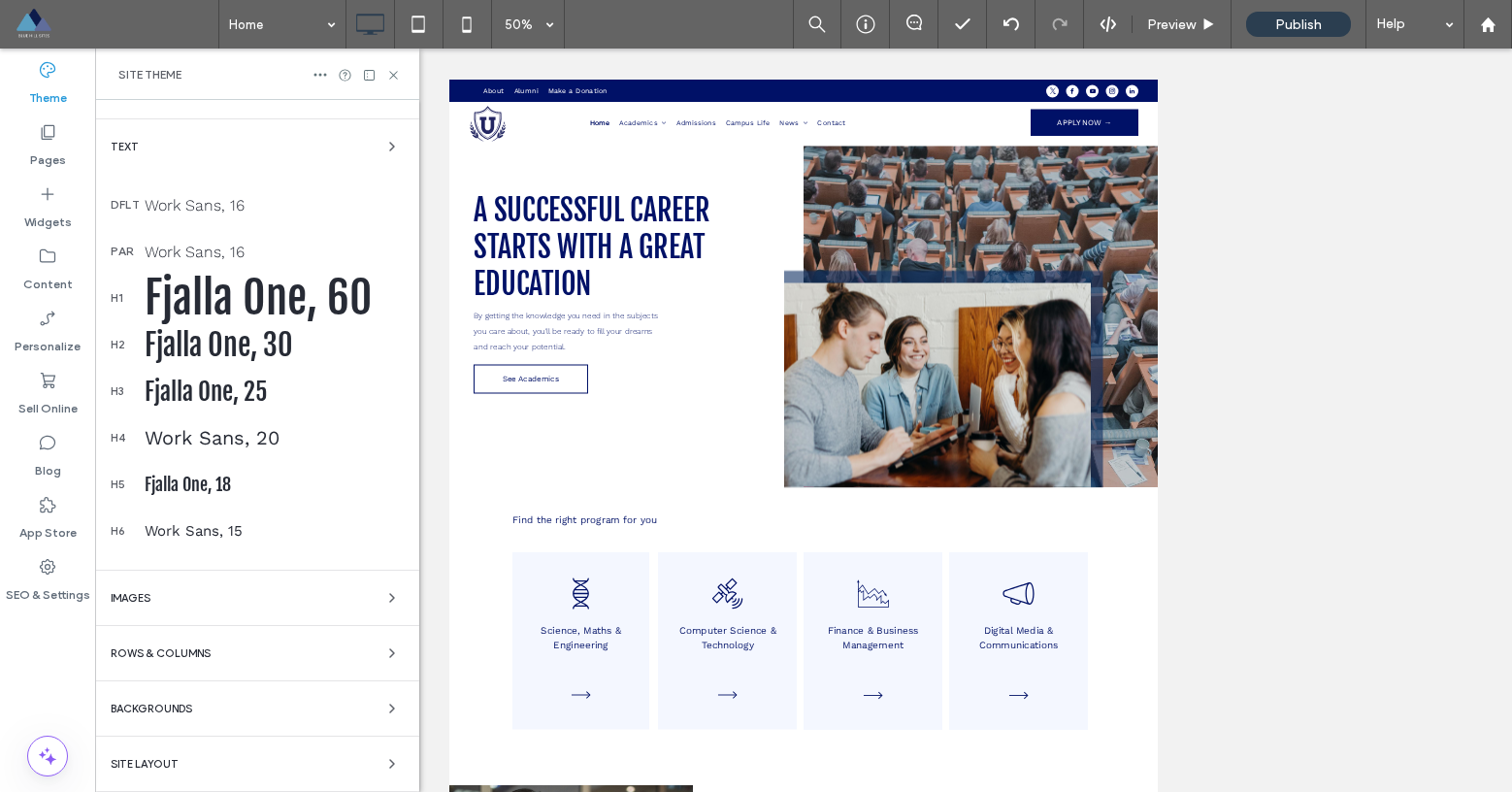
click at [231, 712] on div "Backgrounds" at bounding box center [258, 709] width 293 height 24
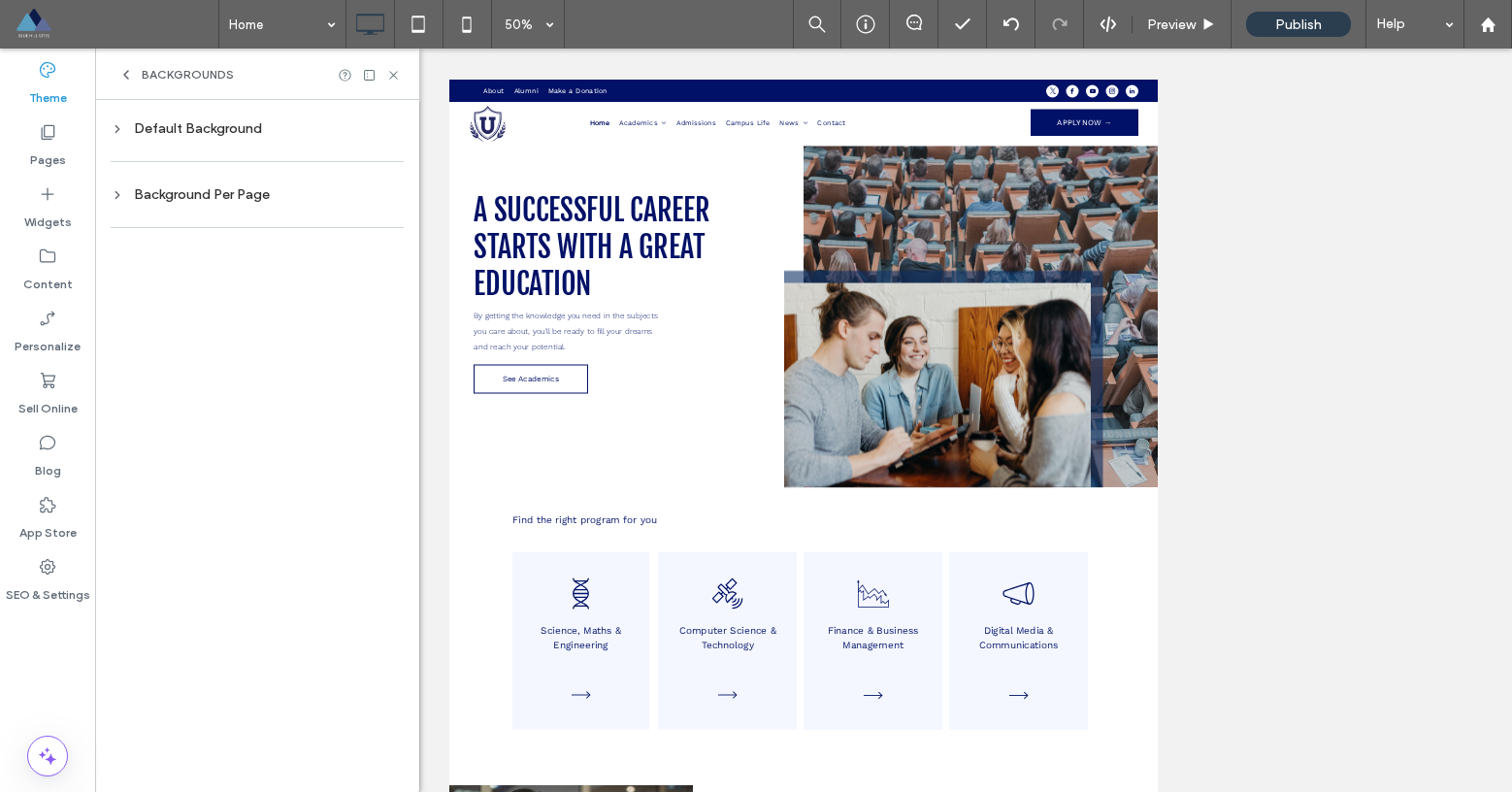
scroll to position [0, 0]
click at [122, 134] on icon at bounding box center [118, 129] width 14 height 14
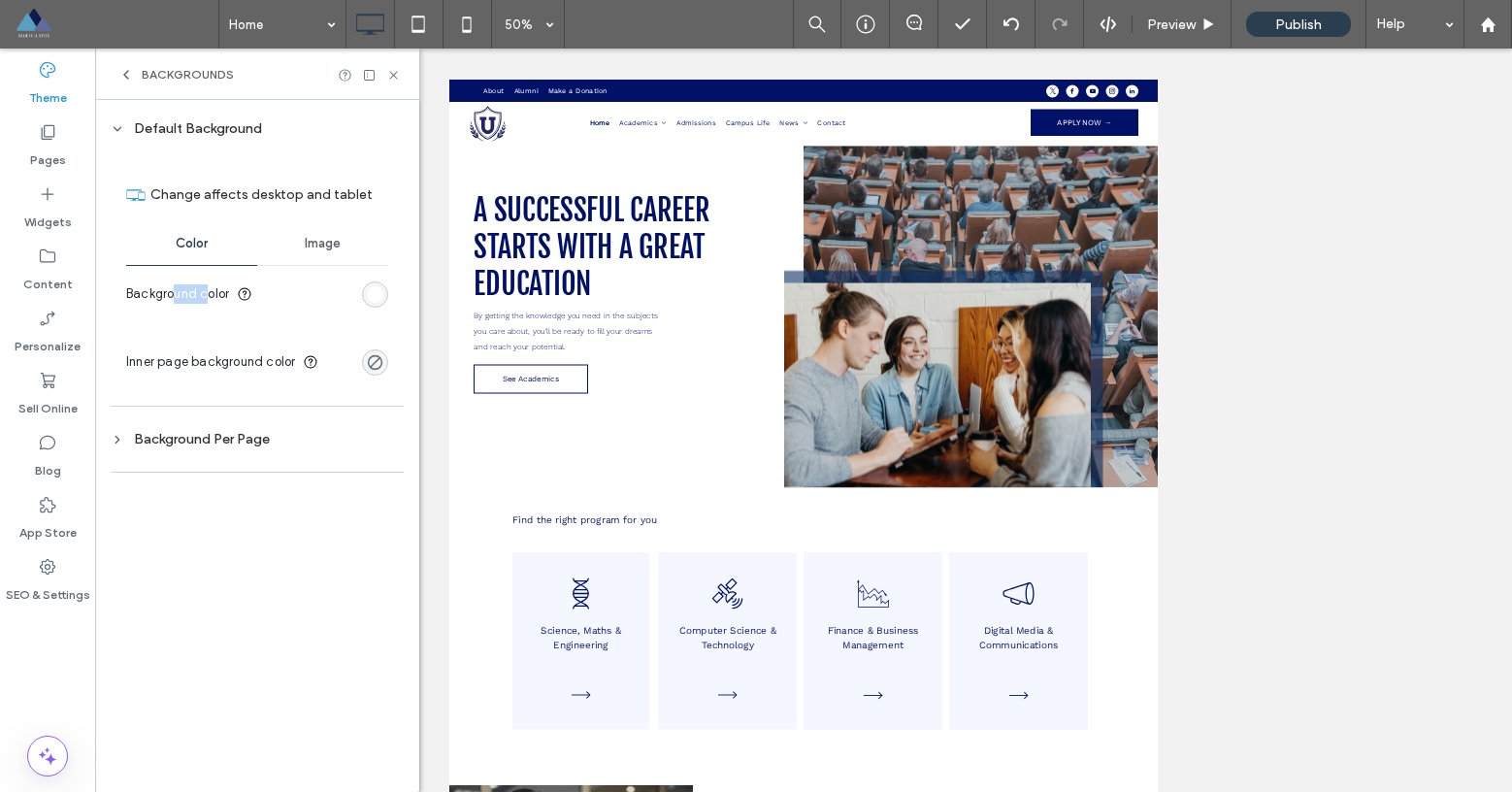
drag, startPoint x: 171, startPoint y: 290, endPoint x: 205, endPoint y: 290, distance: 34.0
click at [205, 290] on span "Background color" at bounding box center [177, 294] width 103 height 20
drag, startPoint x: 165, startPoint y: 358, endPoint x: 255, endPoint y: 364, distance: 90.2
click at [255, 364] on span "Inner page background color" at bounding box center [210, 362] width 168 height 20
click at [309, 361] on icon at bounding box center [311, 362] width 16 height 16
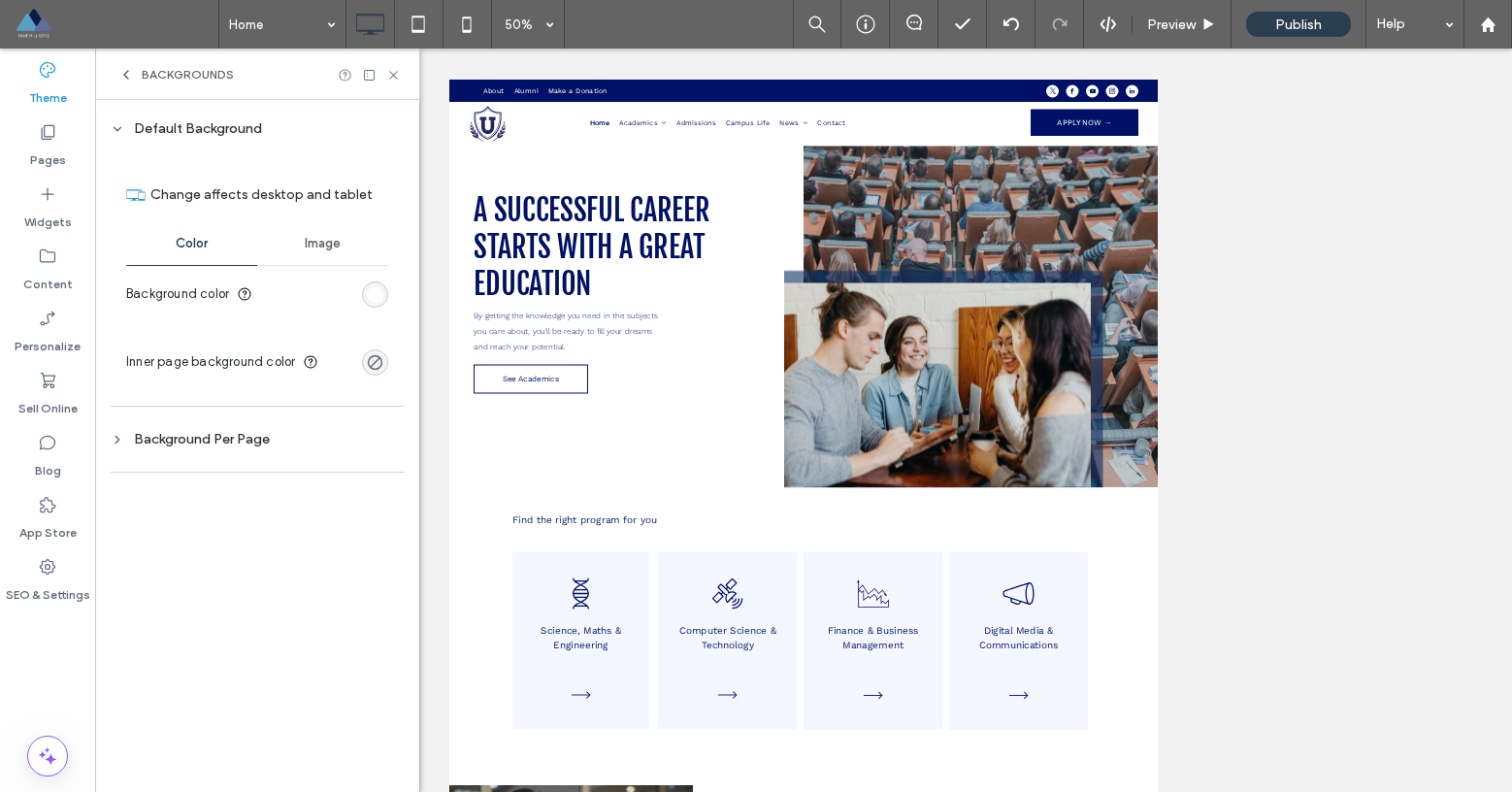
click at [143, 511] on div "Default Background Change affects desktop and tablet Color Image Background col…" at bounding box center [257, 446] width 324 height 692
click at [116, 443] on use at bounding box center [118, 439] width 4 height 7
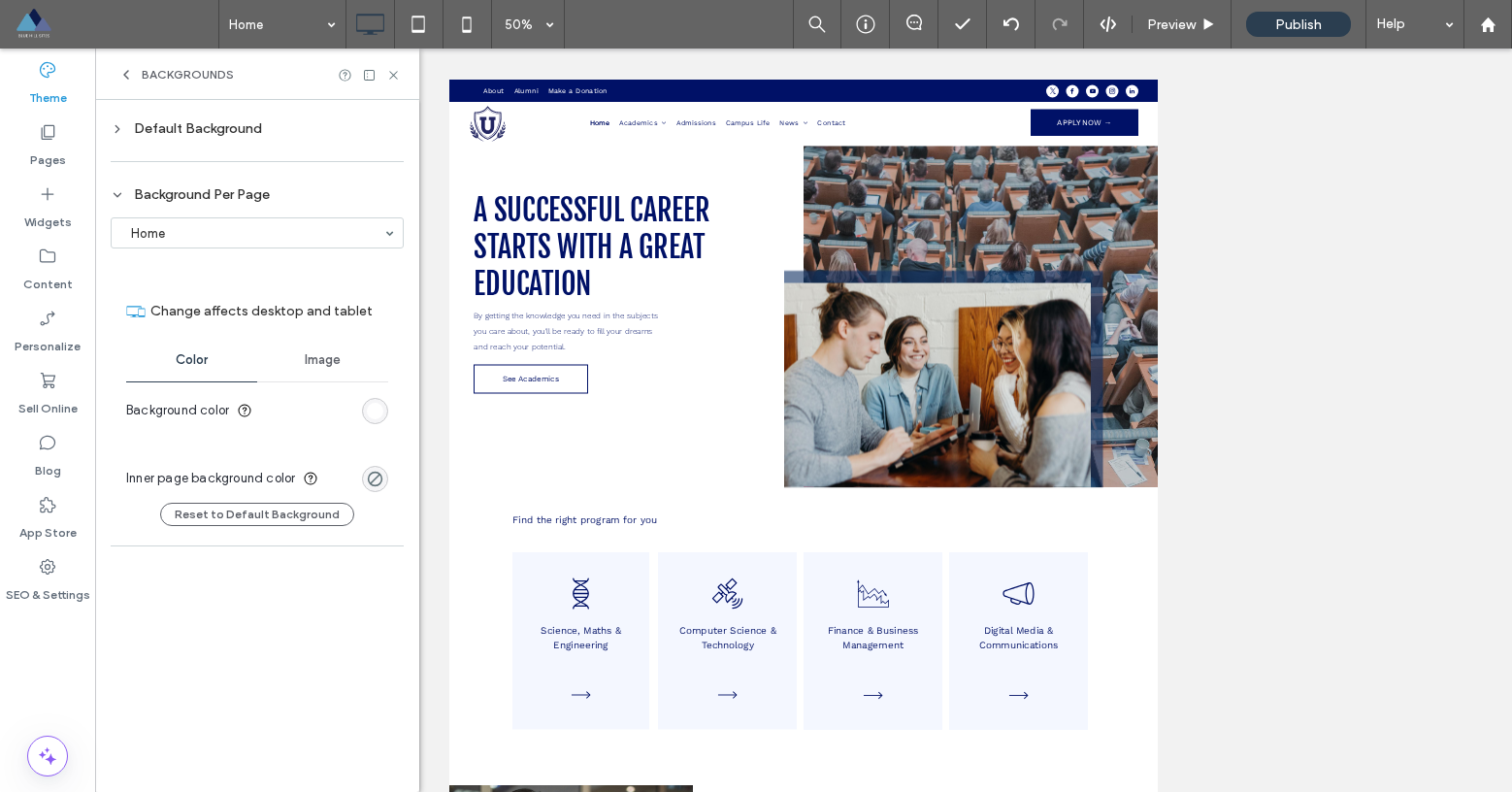
click at [121, 193] on icon at bounding box center [118, 195] width 14 height 14
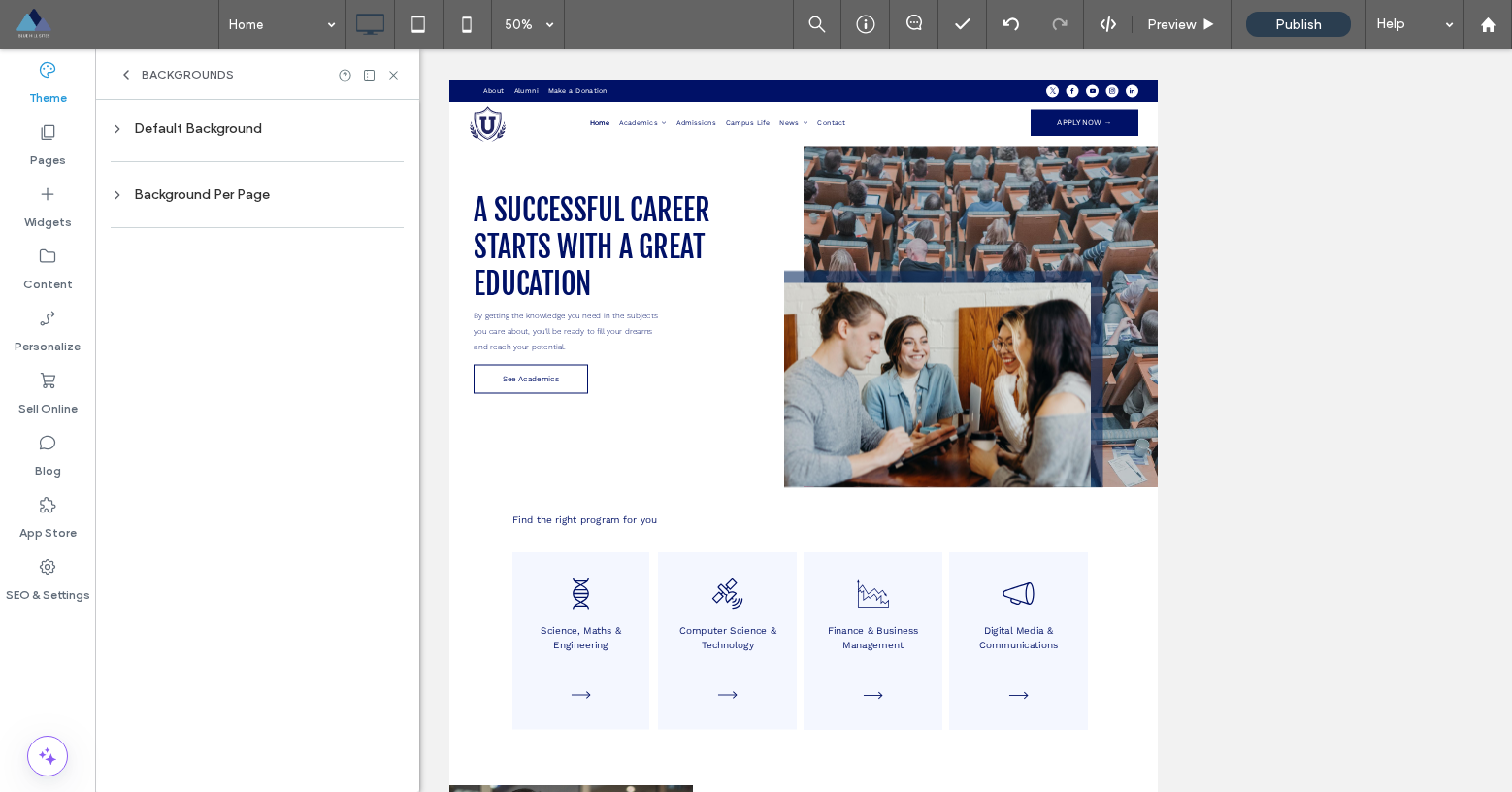
click at [130, 73] on icon at bounding box center [126, 75] width 16 height 16
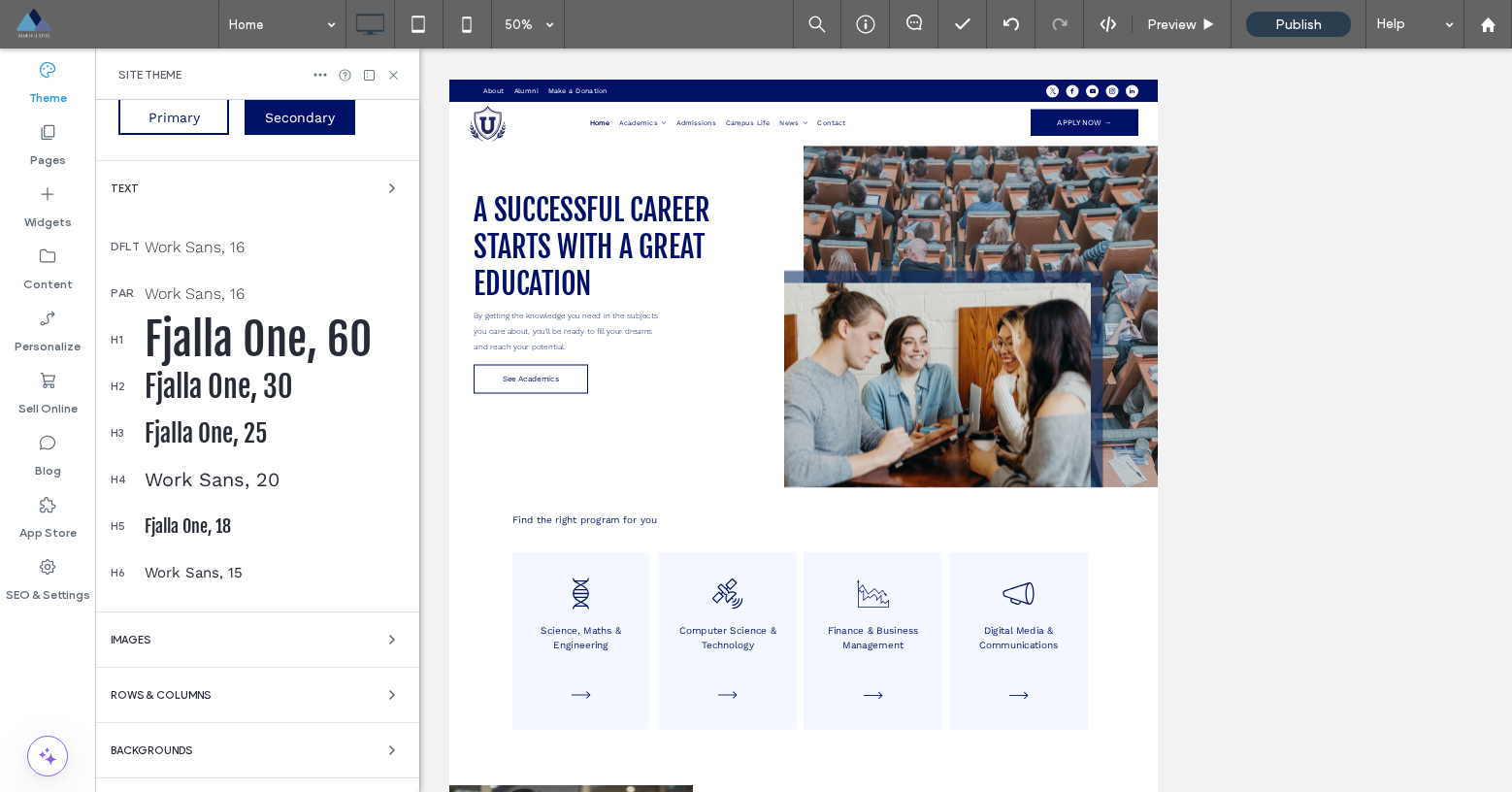
scroll to position [229, 0]
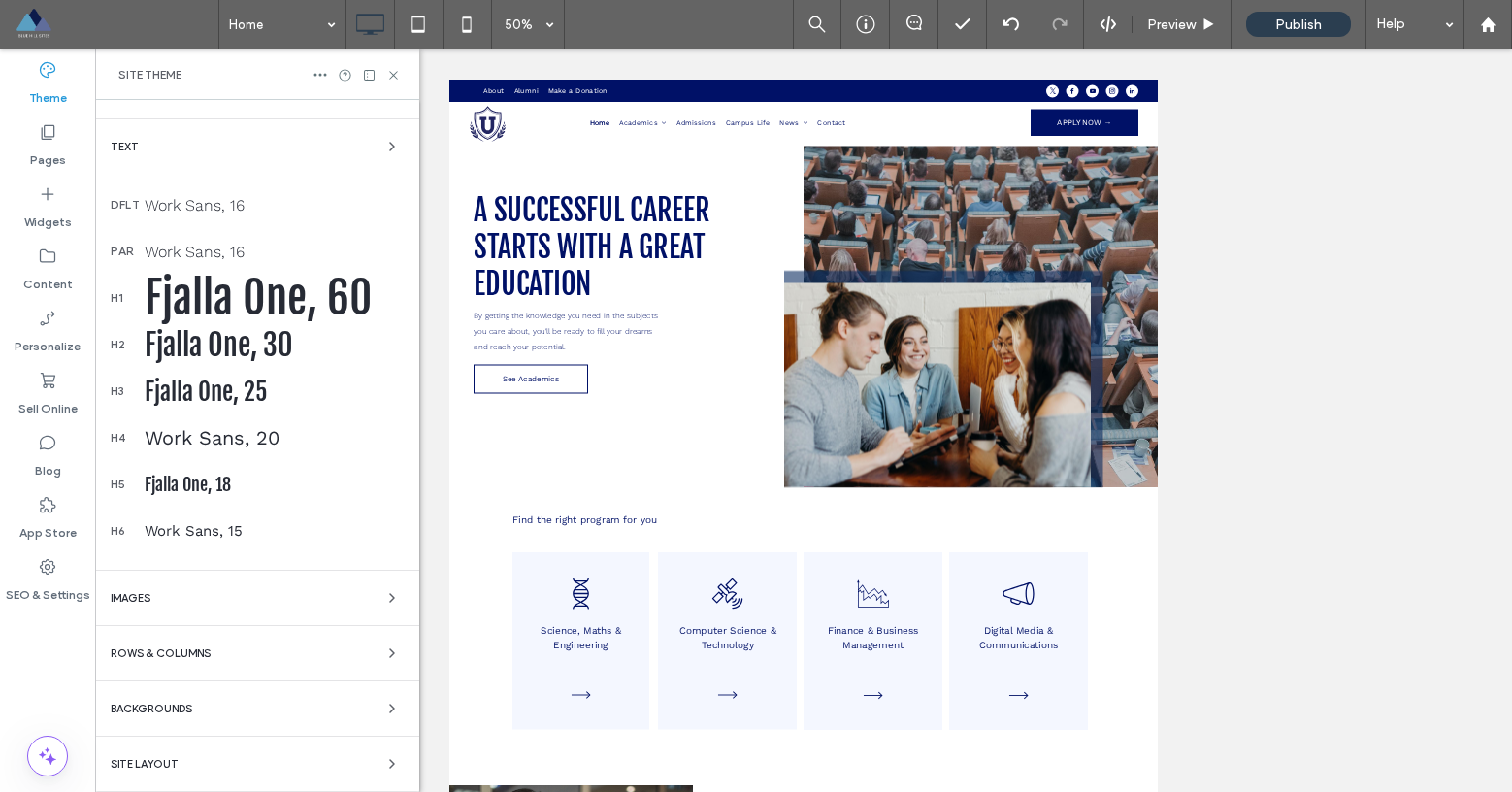
click at [198, 760] on div "Site Layout" at bounding box center [258, 764] width 293 height 24
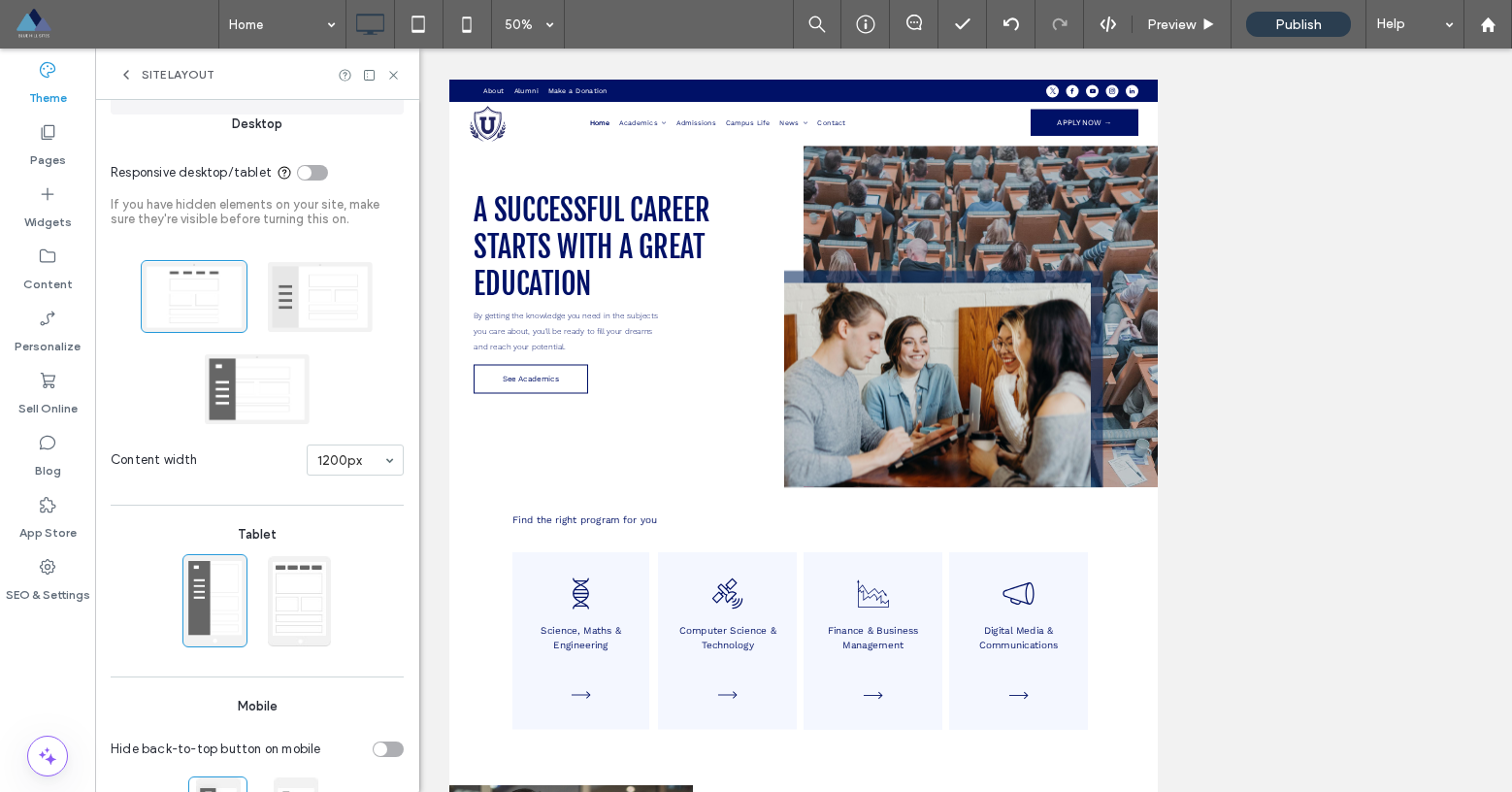
scroll to position [68, 0]
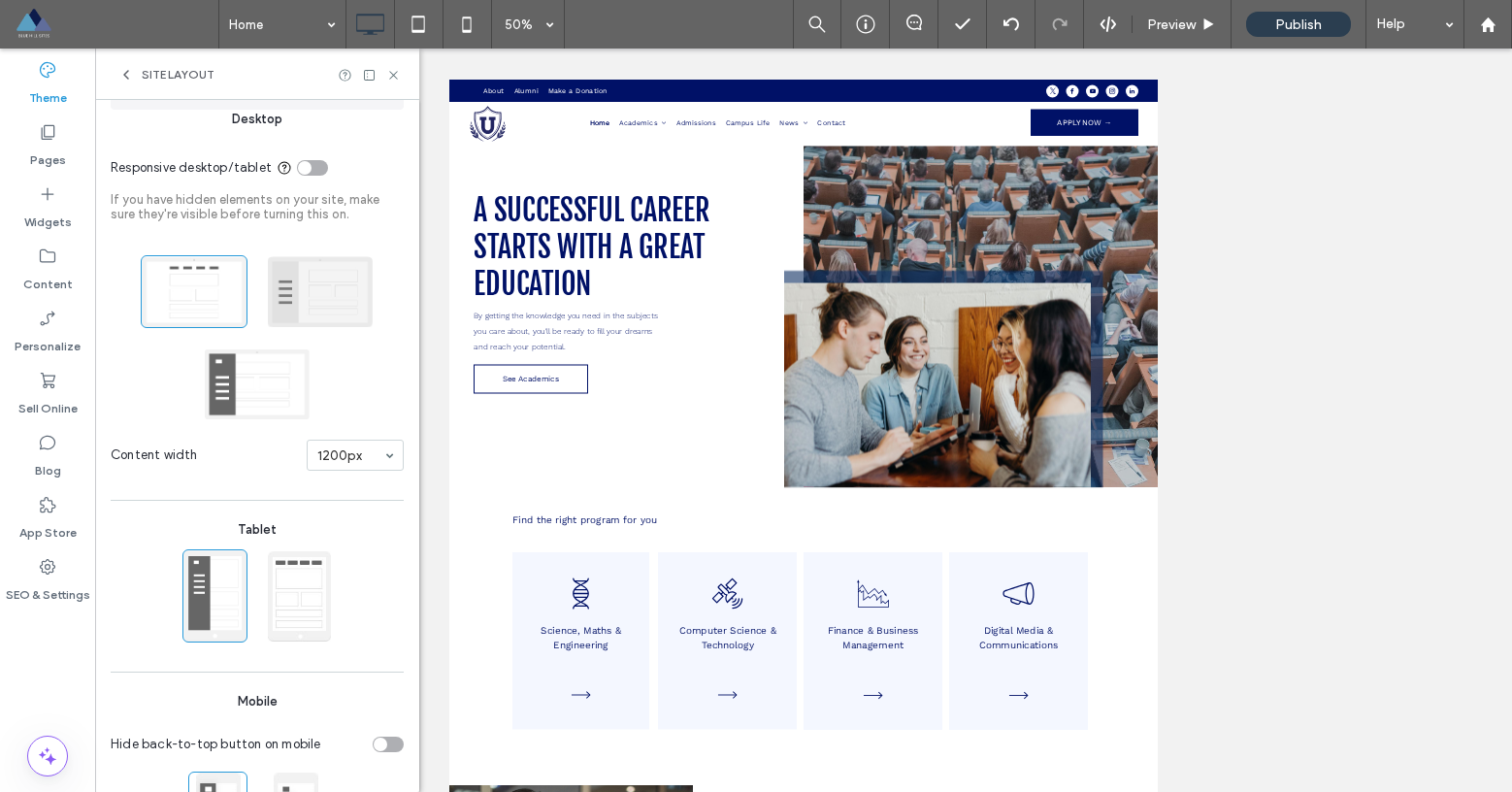
click at [289, 300] on span at bounding box center [320, 291] width 107 height 72
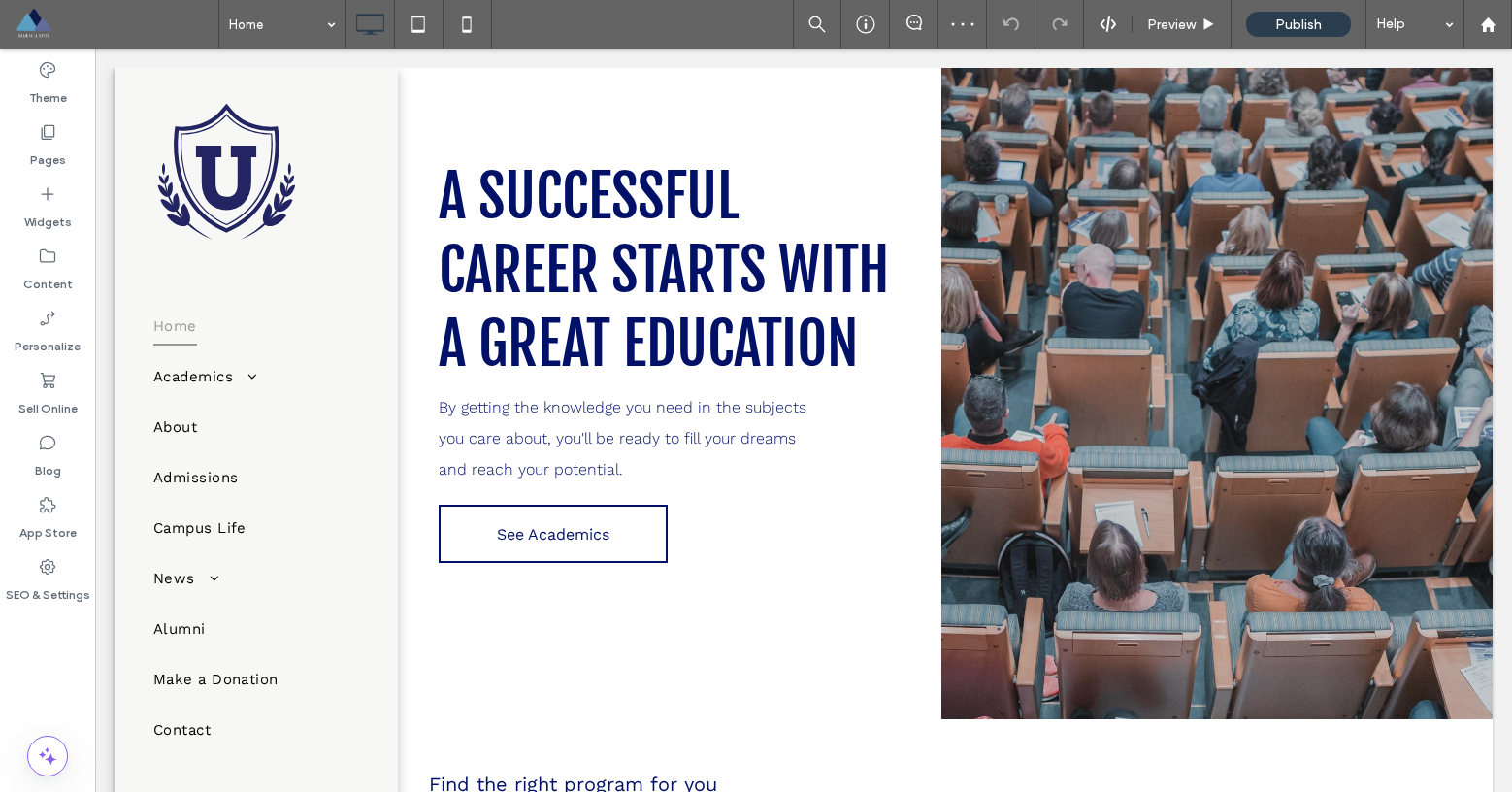
scroll to position [0, 0]
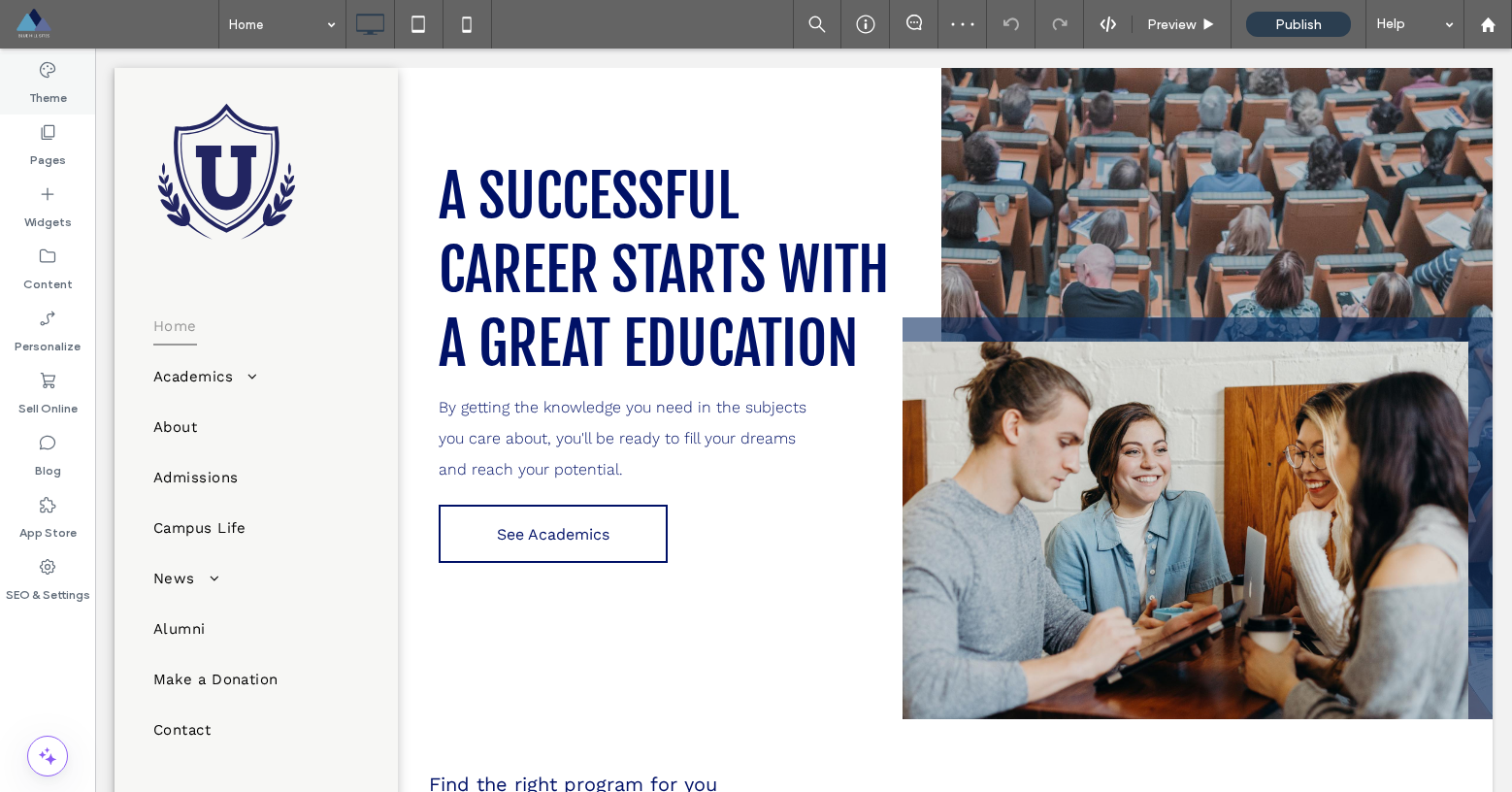
click at [51, 88] on label "Theme" at bounding box center [48, 92] width 38 height 27
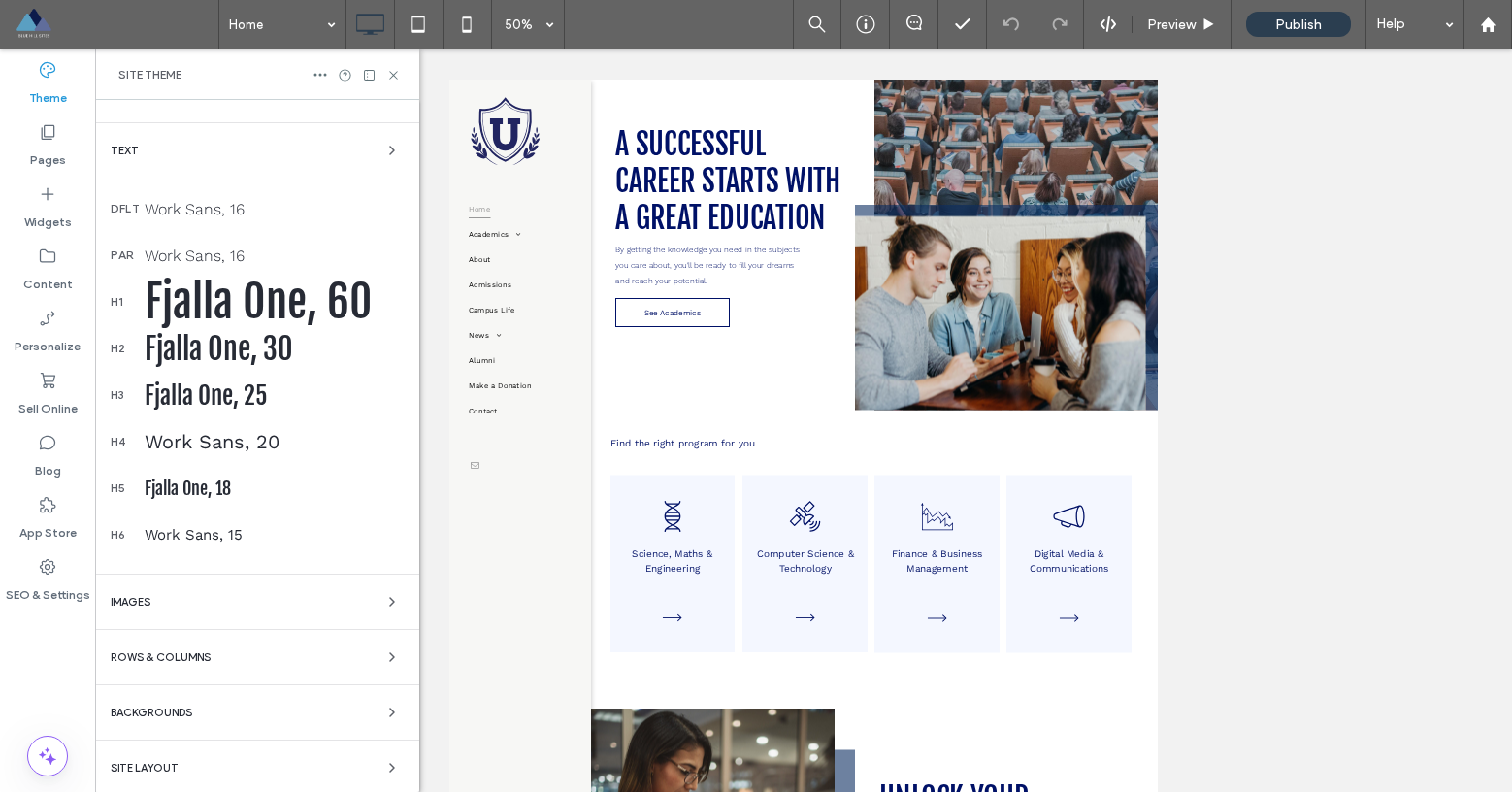
scroll to position [229, 0]
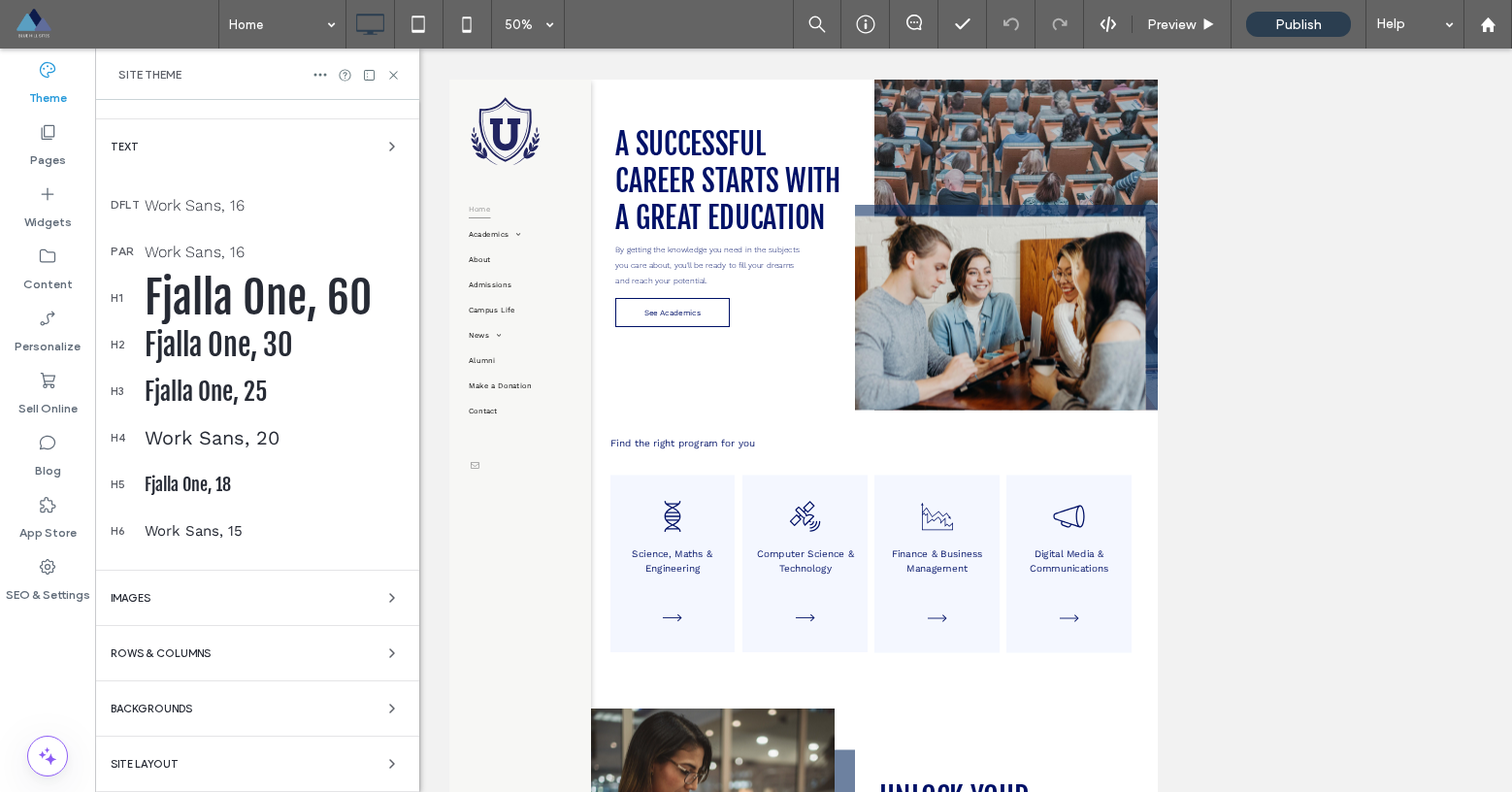
click at [216, 766] on div "Site Layout" at bounding box center [258, 764] width 293 height 24
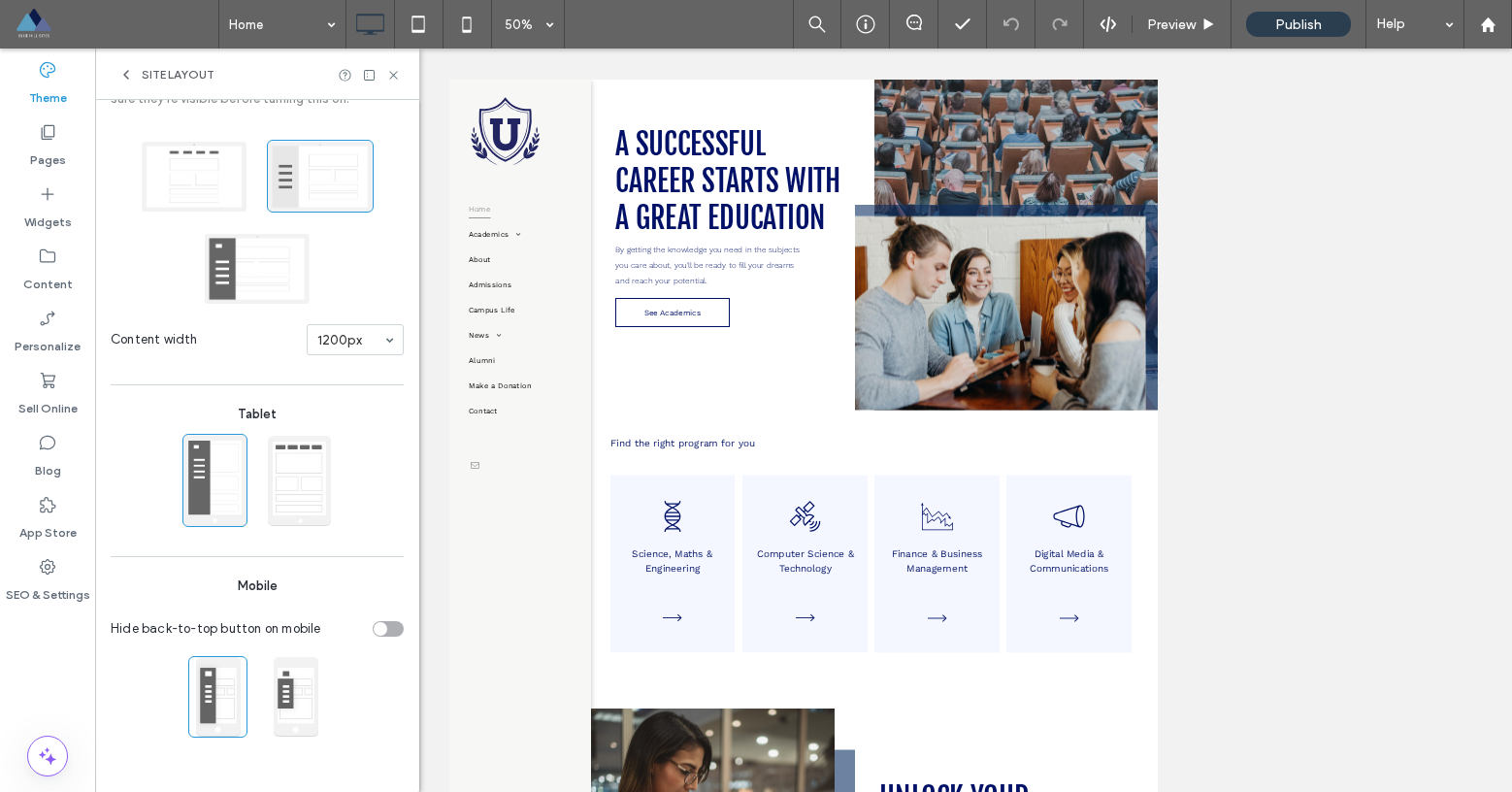
scroll to position [183, 0]
click at [189, 194] on span at bounding box center [194, 175] width 107 height 72
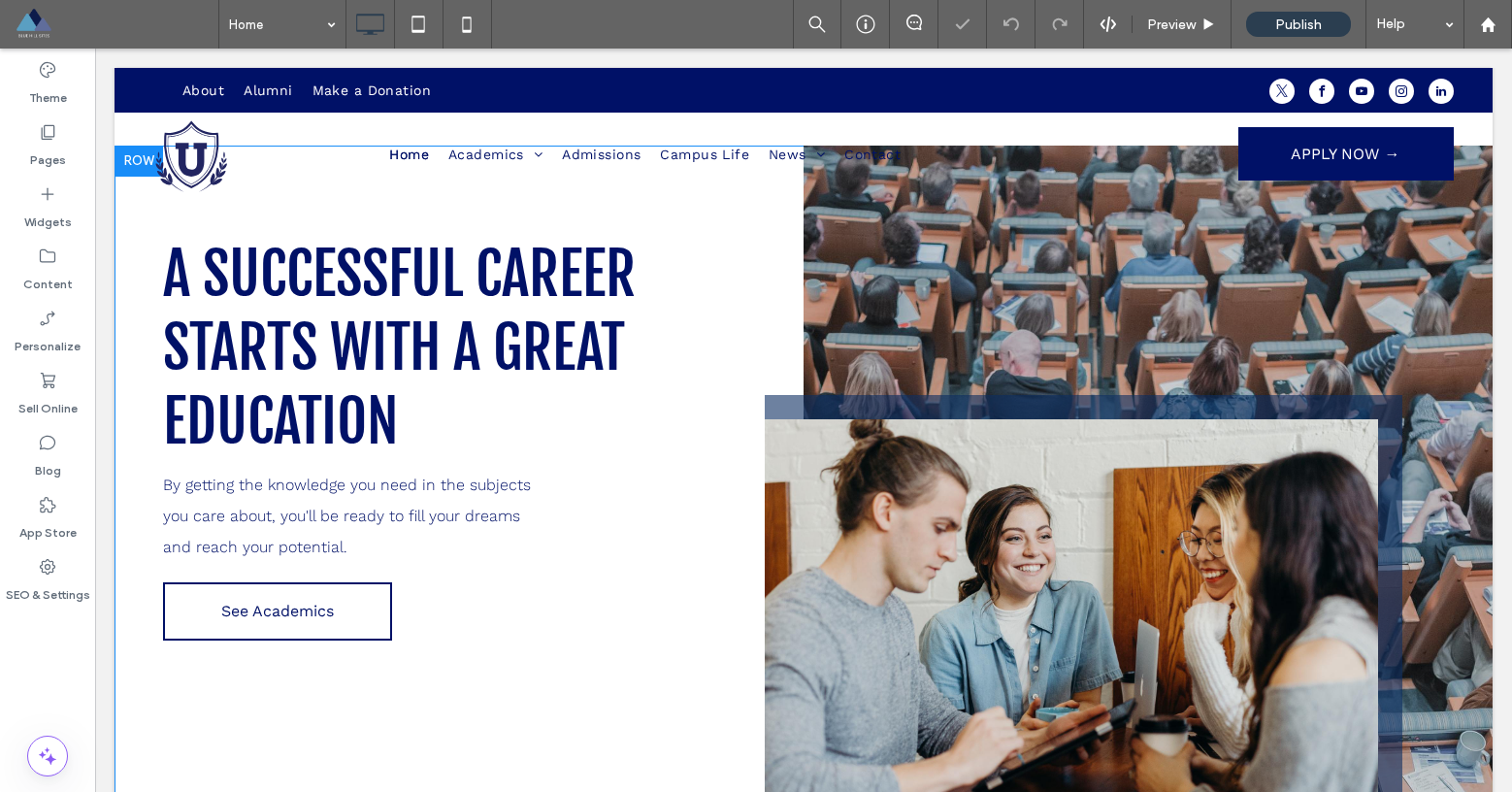
scroll to position [0, 0]
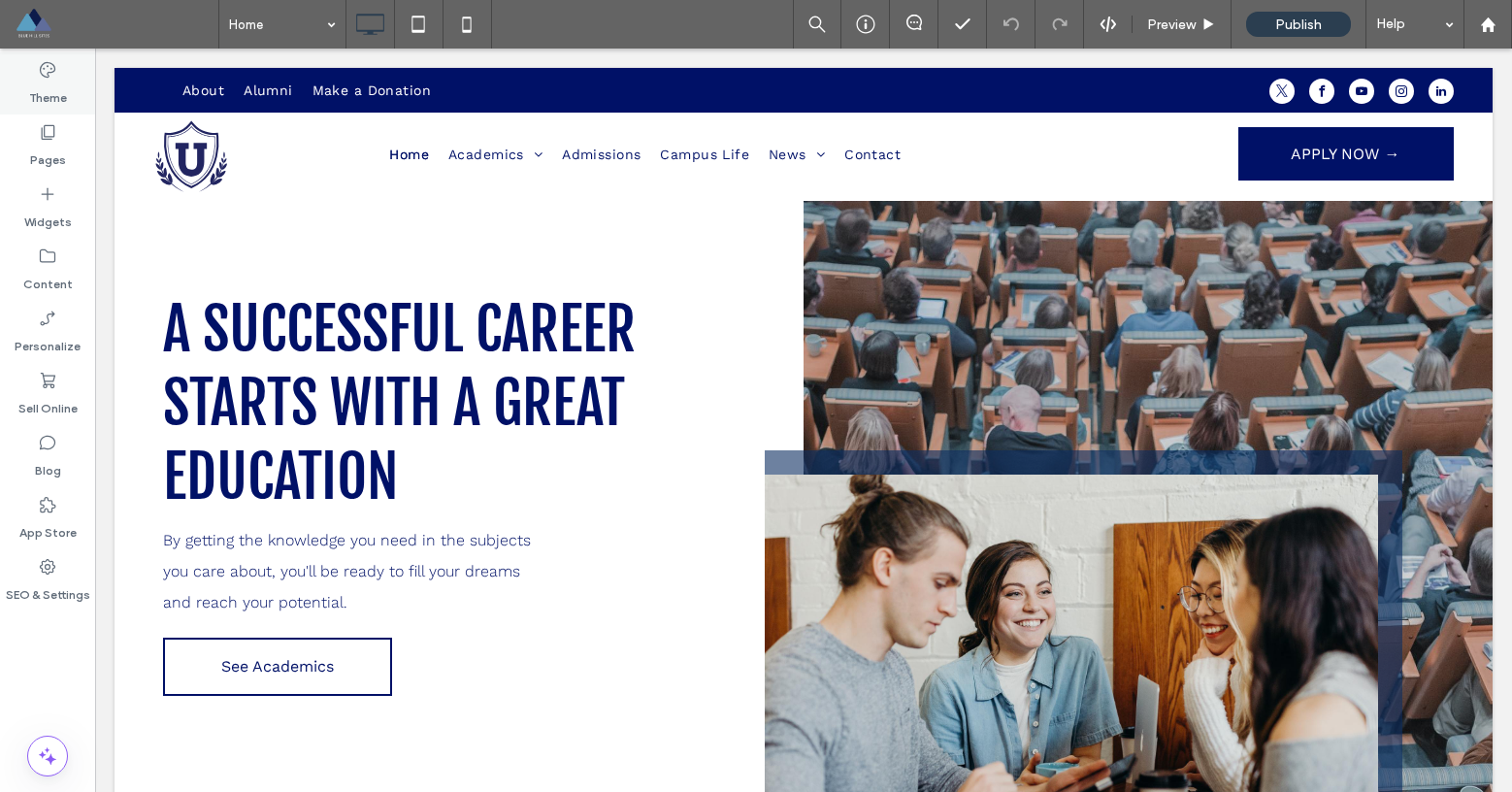
click at [48, 91] on label "Theme" at bounding box center [48, 92] width 38 height 27
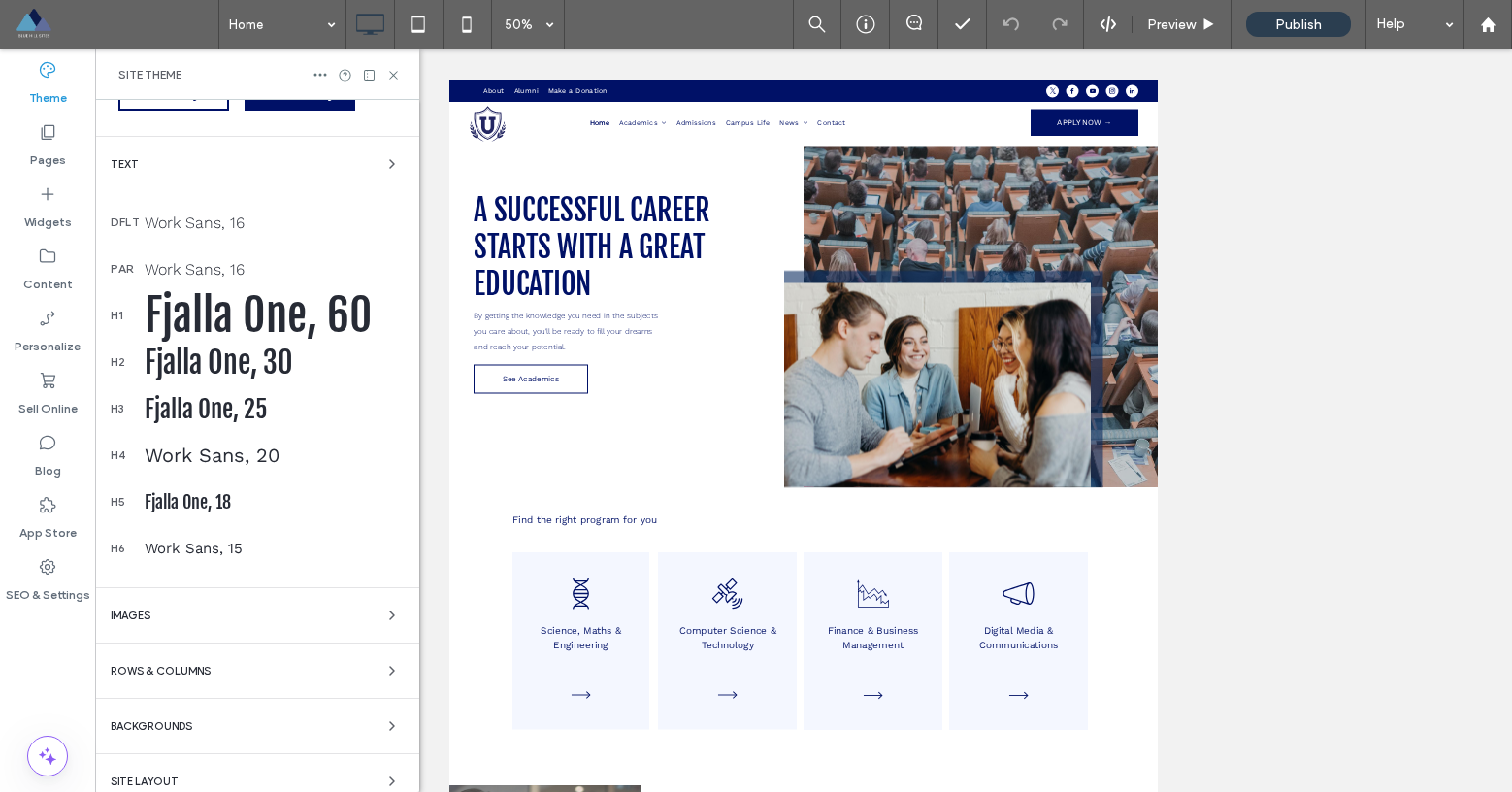
scroll to position [229, 0]
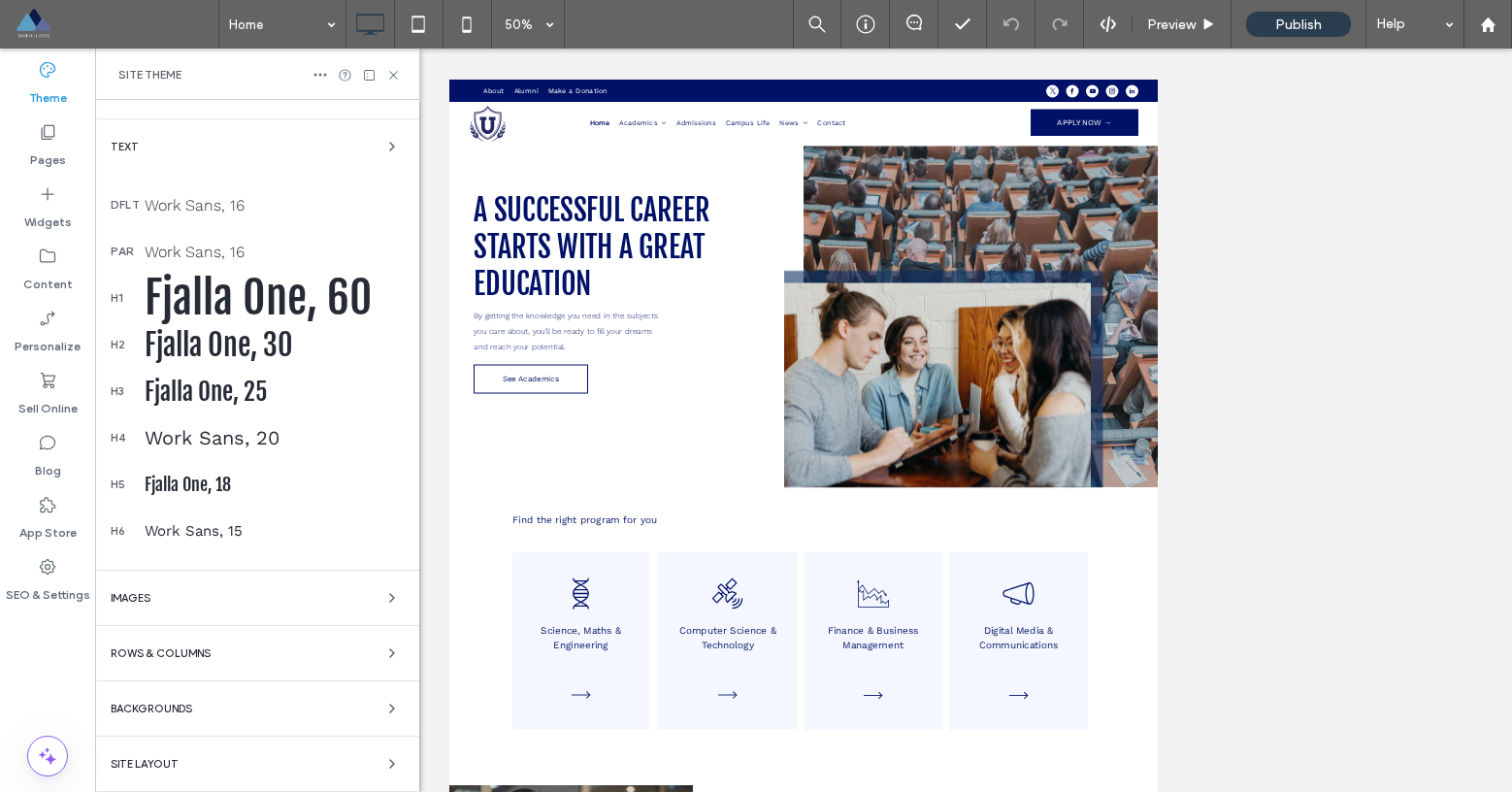
click at [226, 755] on div "Site Layout" at bounding box center [258, 764] width 293 height 24
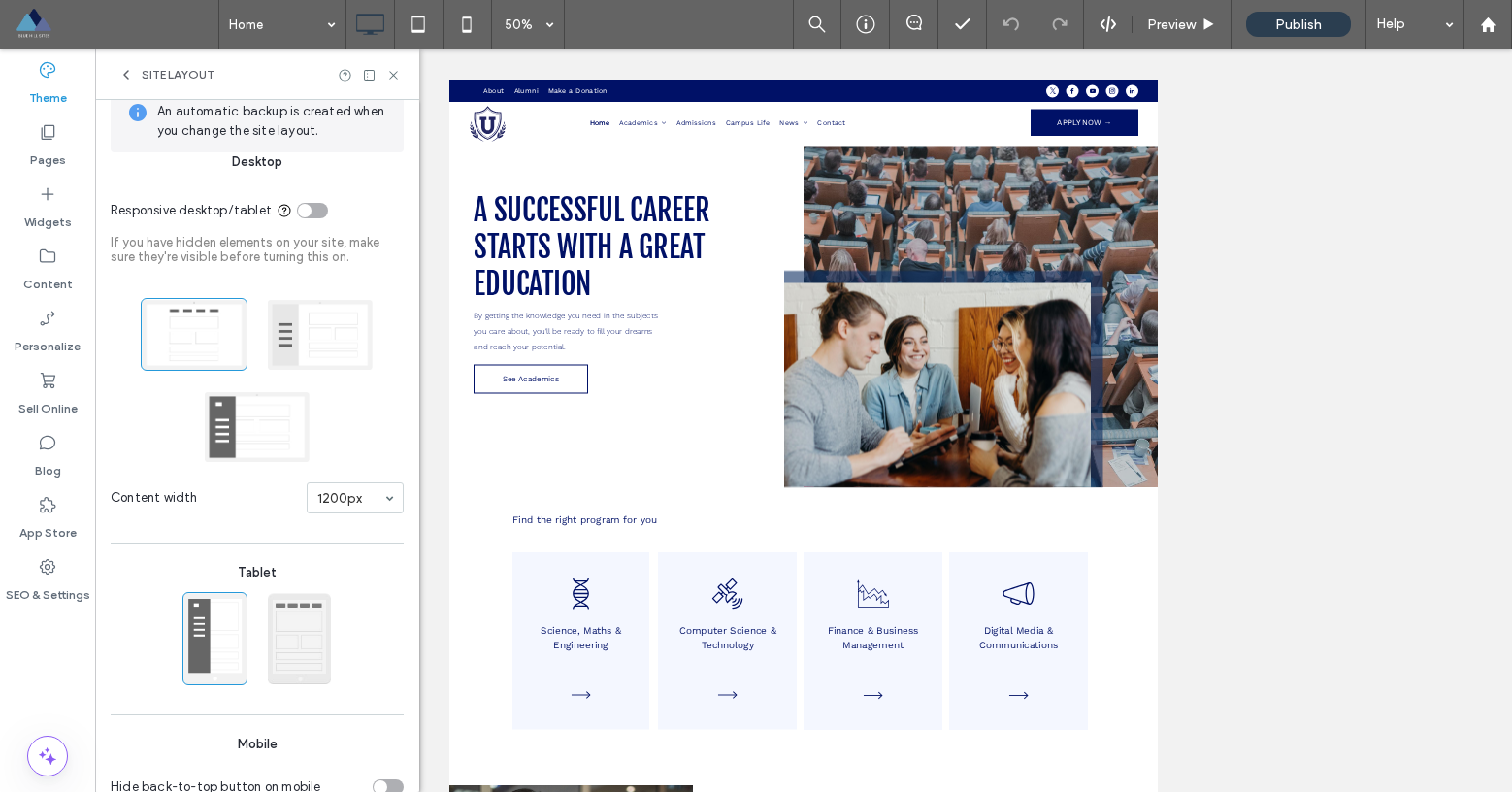
scroll to position [0, 0]
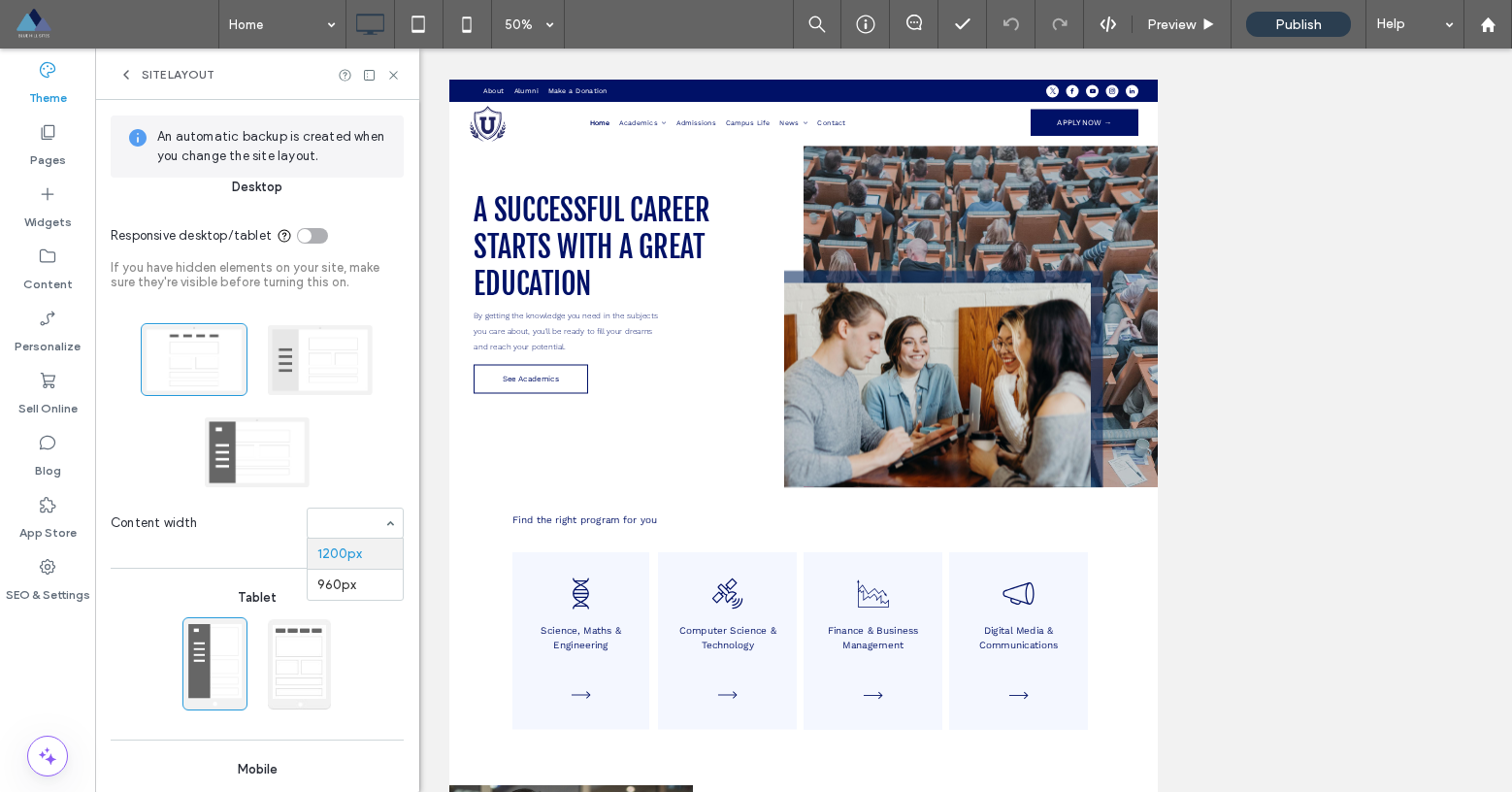
click at [396, 470] on div "An automatic backup is created when you change the site layout. Desktop Respons…" at bounding box center [257, 537] width 324 height 875
click at [131, 72] on icon at bounding box center [126, 75] width 16 height 16
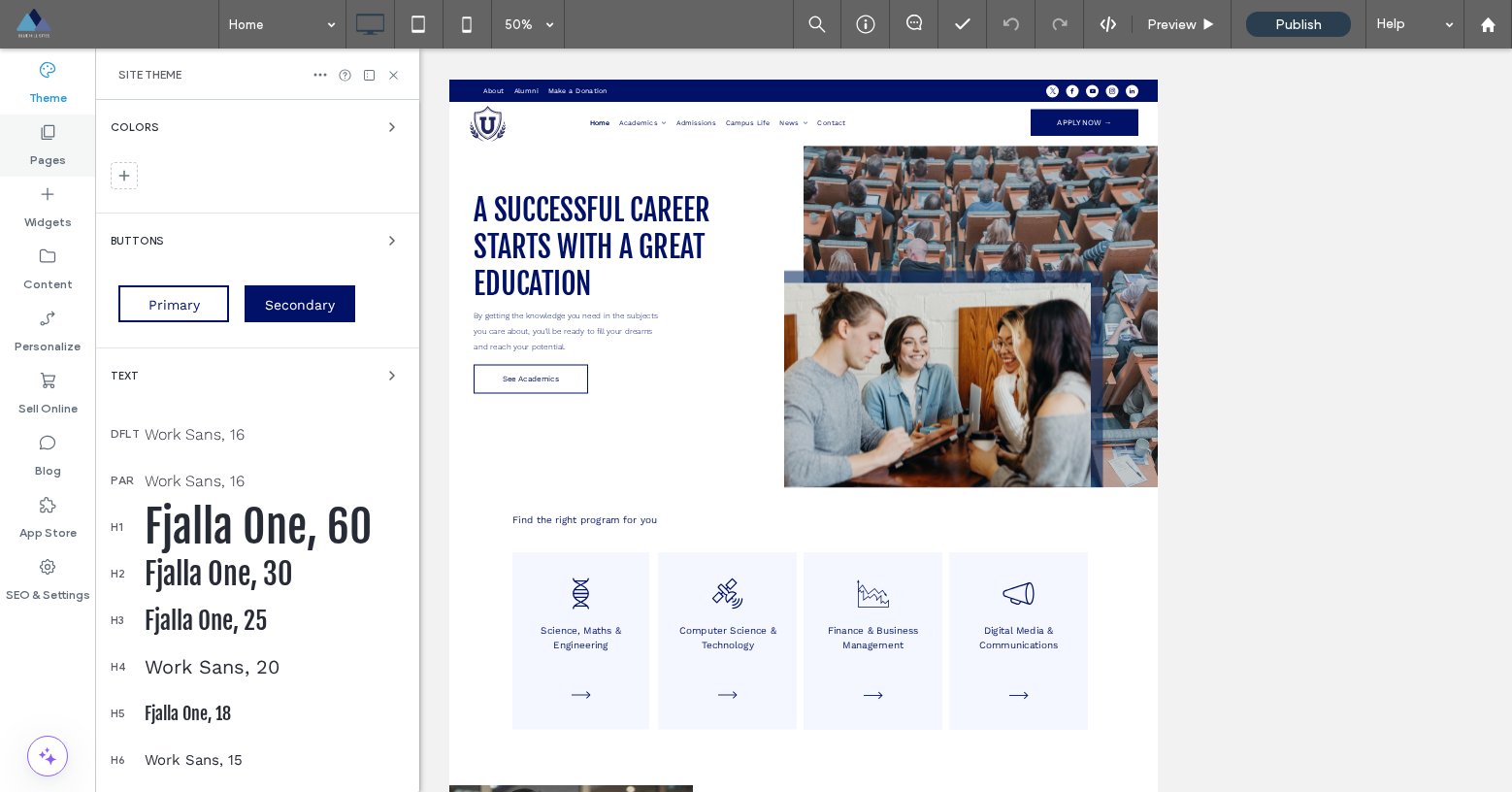
click at [46, 147] on label "Pages" at bounding box center [48, 155] width 36 height 27
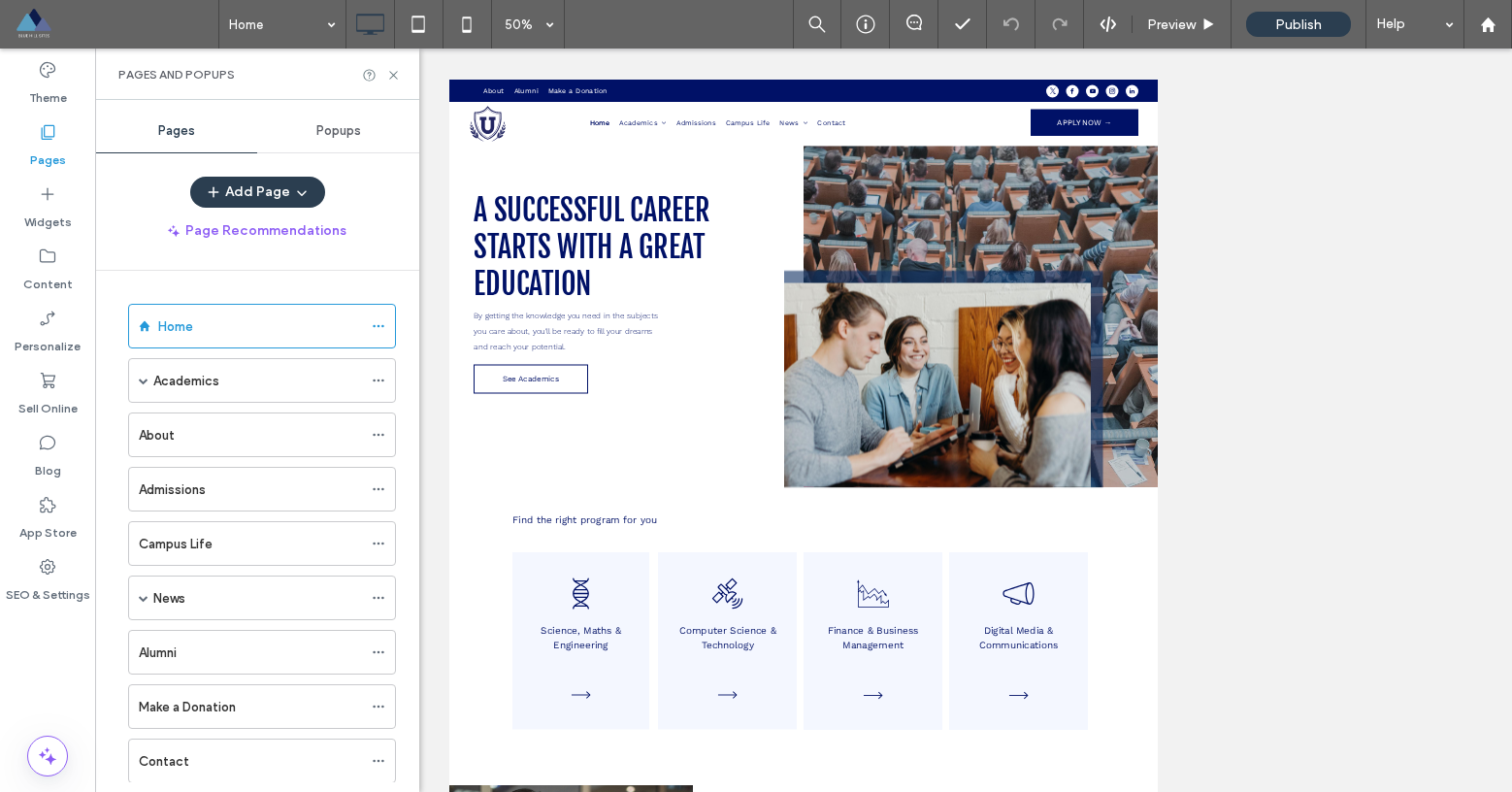
click at [330, 136] on span "Popups" at bounding box center [338, 131] width 45 height 16
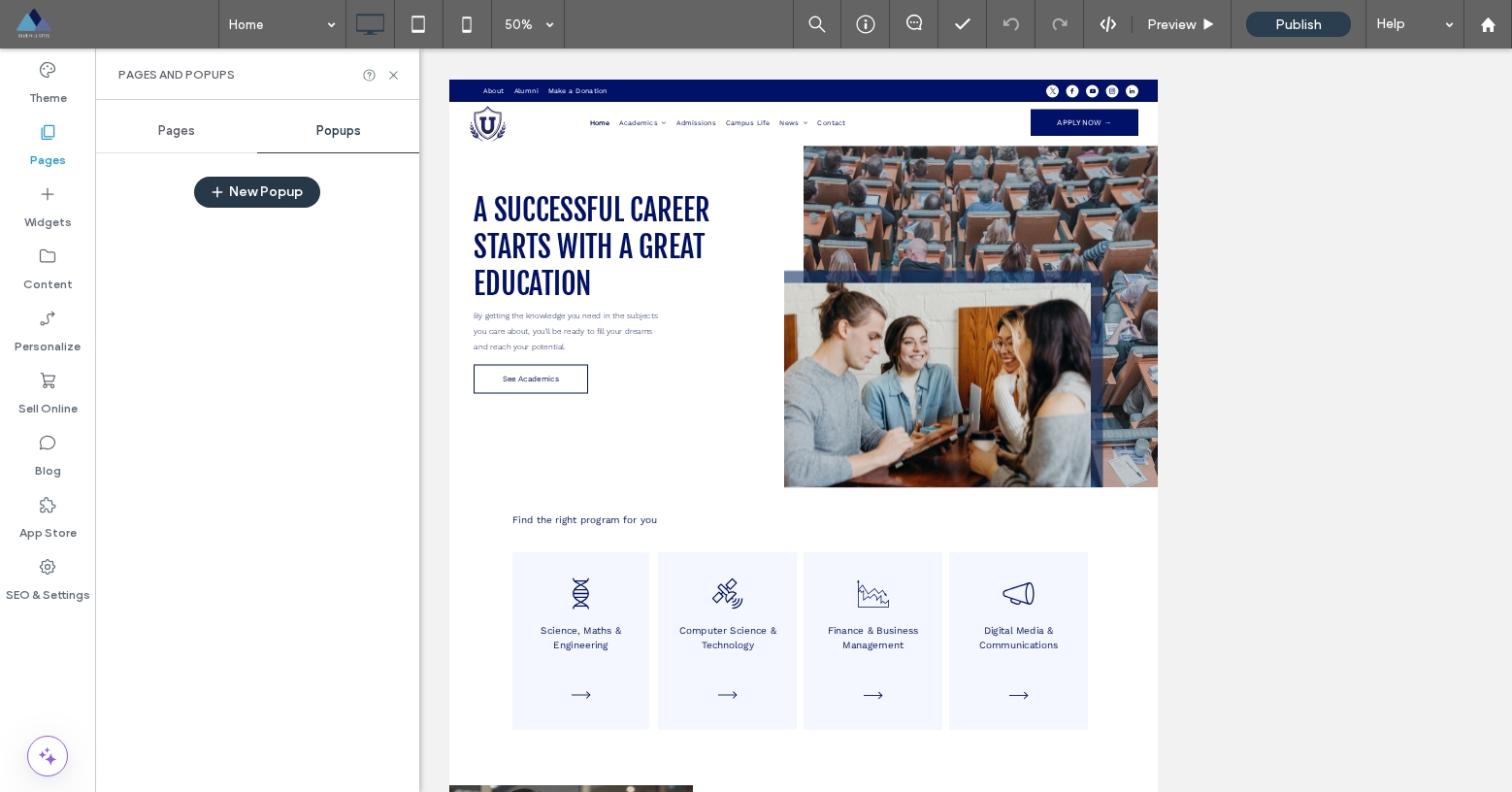
click at [231, 192] on button "New Popup" at bounding box center [257, 191] width 126 height 31
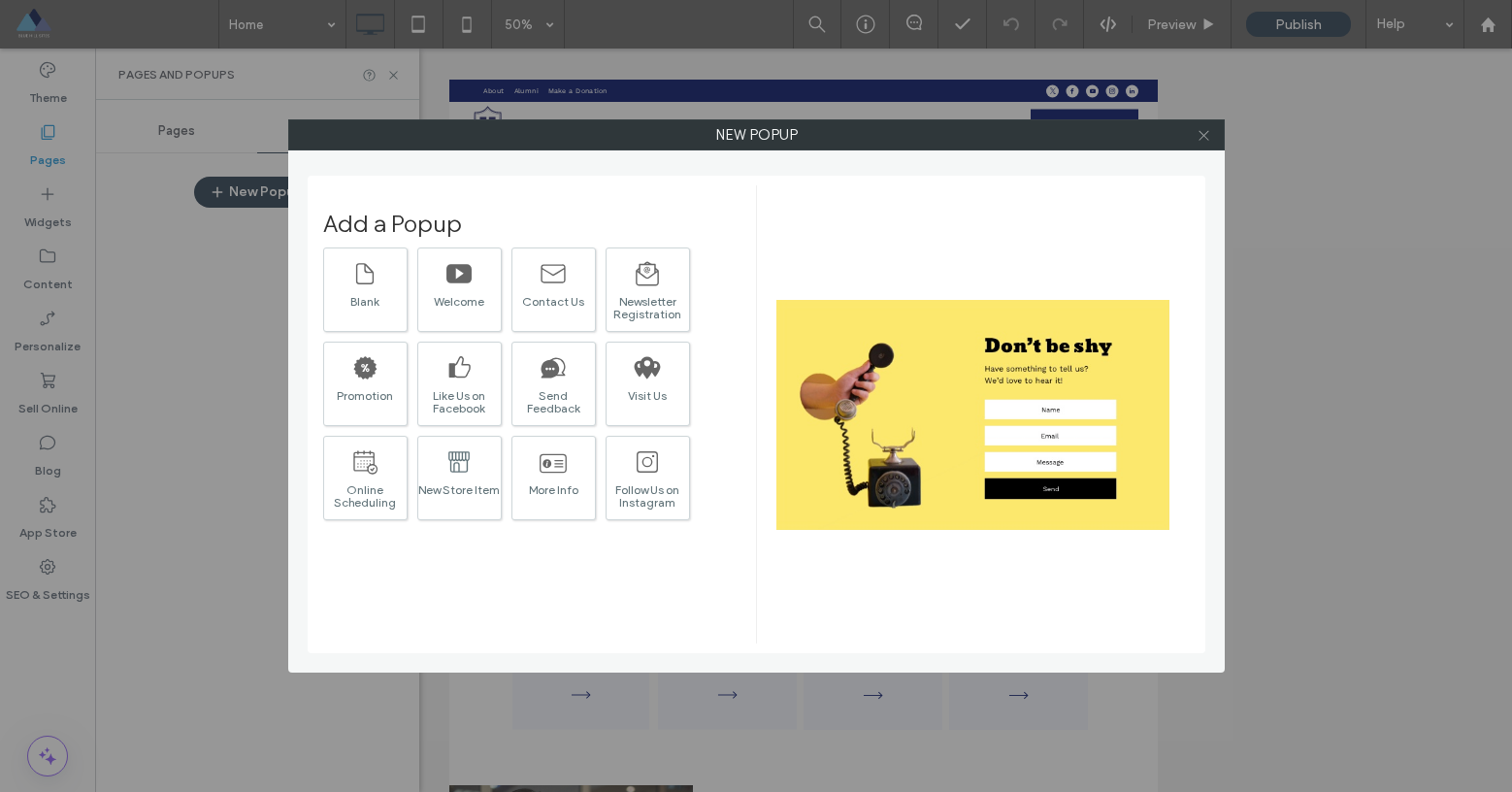
click at [1199, 140] on icon at bounding box center [1204, 135] width 15 height 15
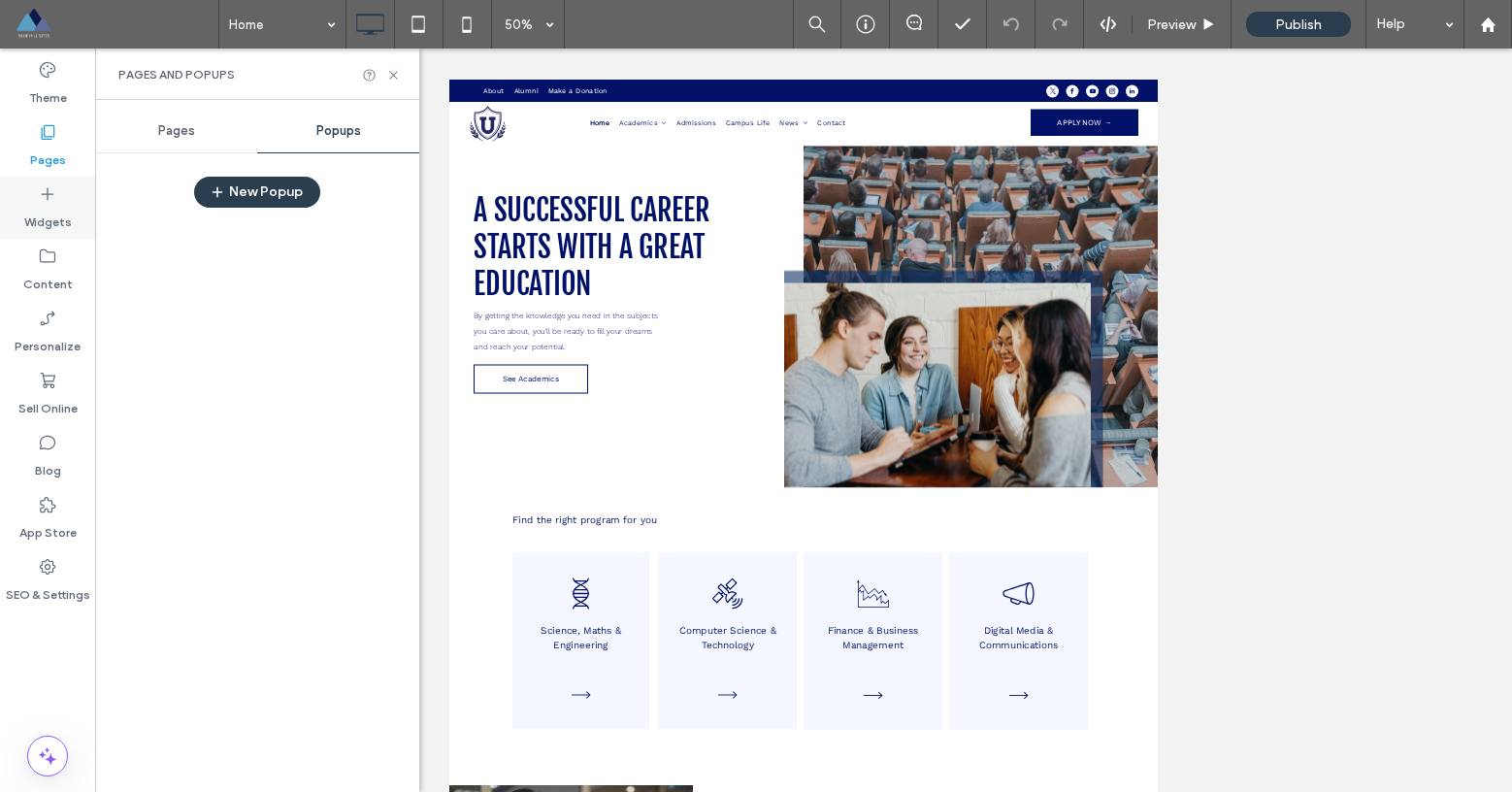
click at [56, 206] on label "Widgets" at bounding box center [48, 217] width 48 height 27
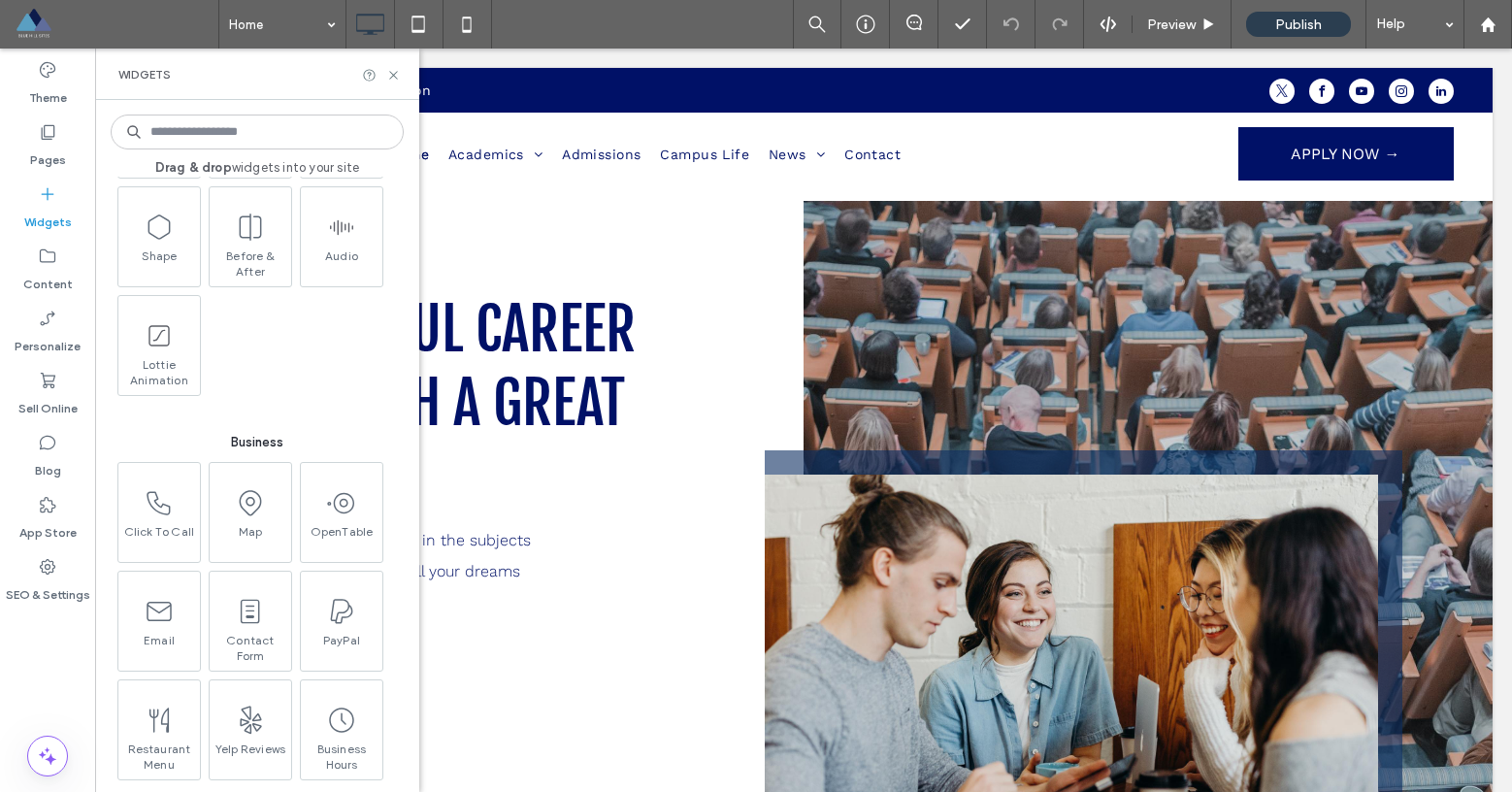
scroll to position [2263, 0]
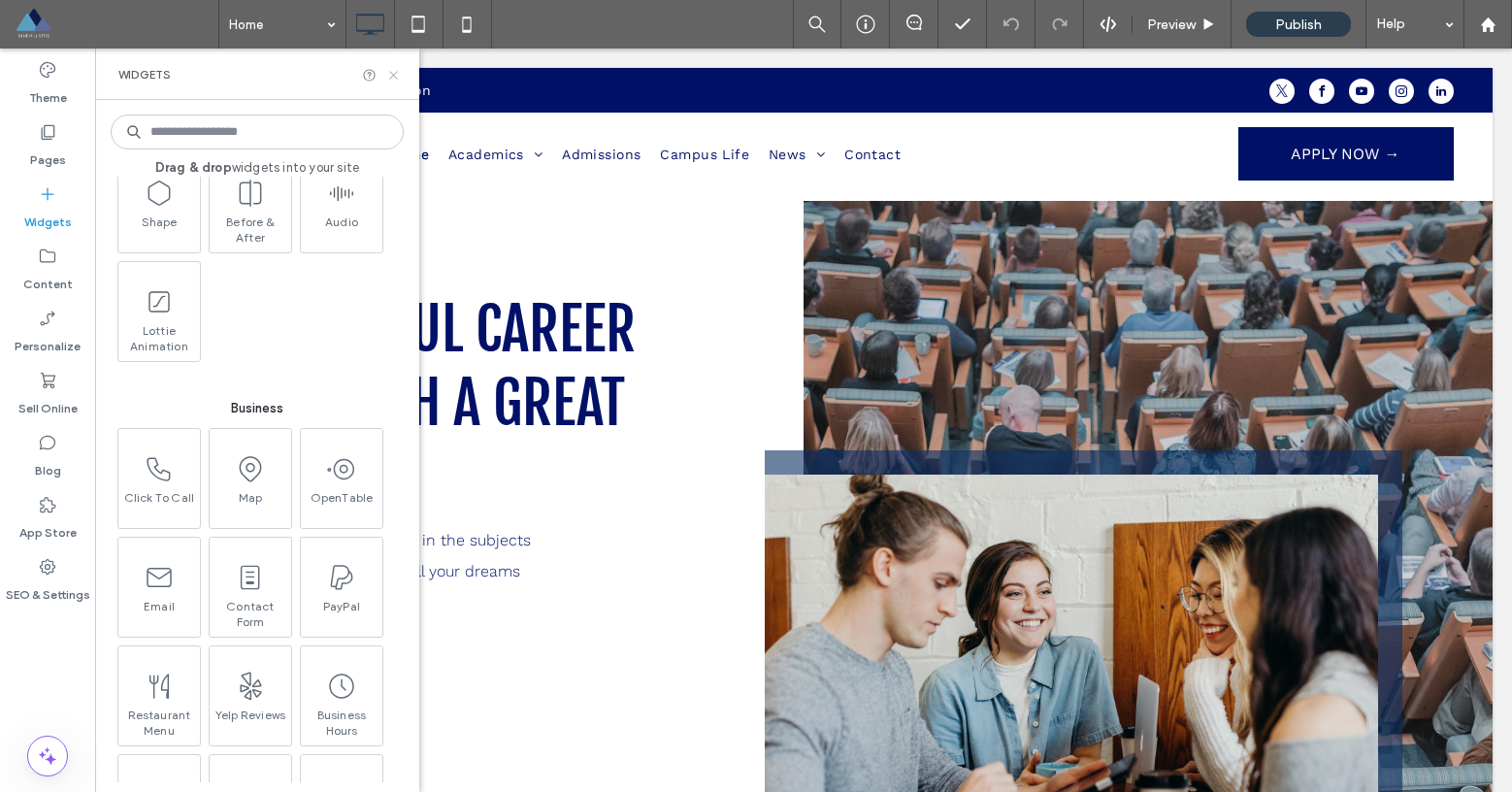
click at [392, 77] on icon at bounding box center [393, 75] width 15 height 15
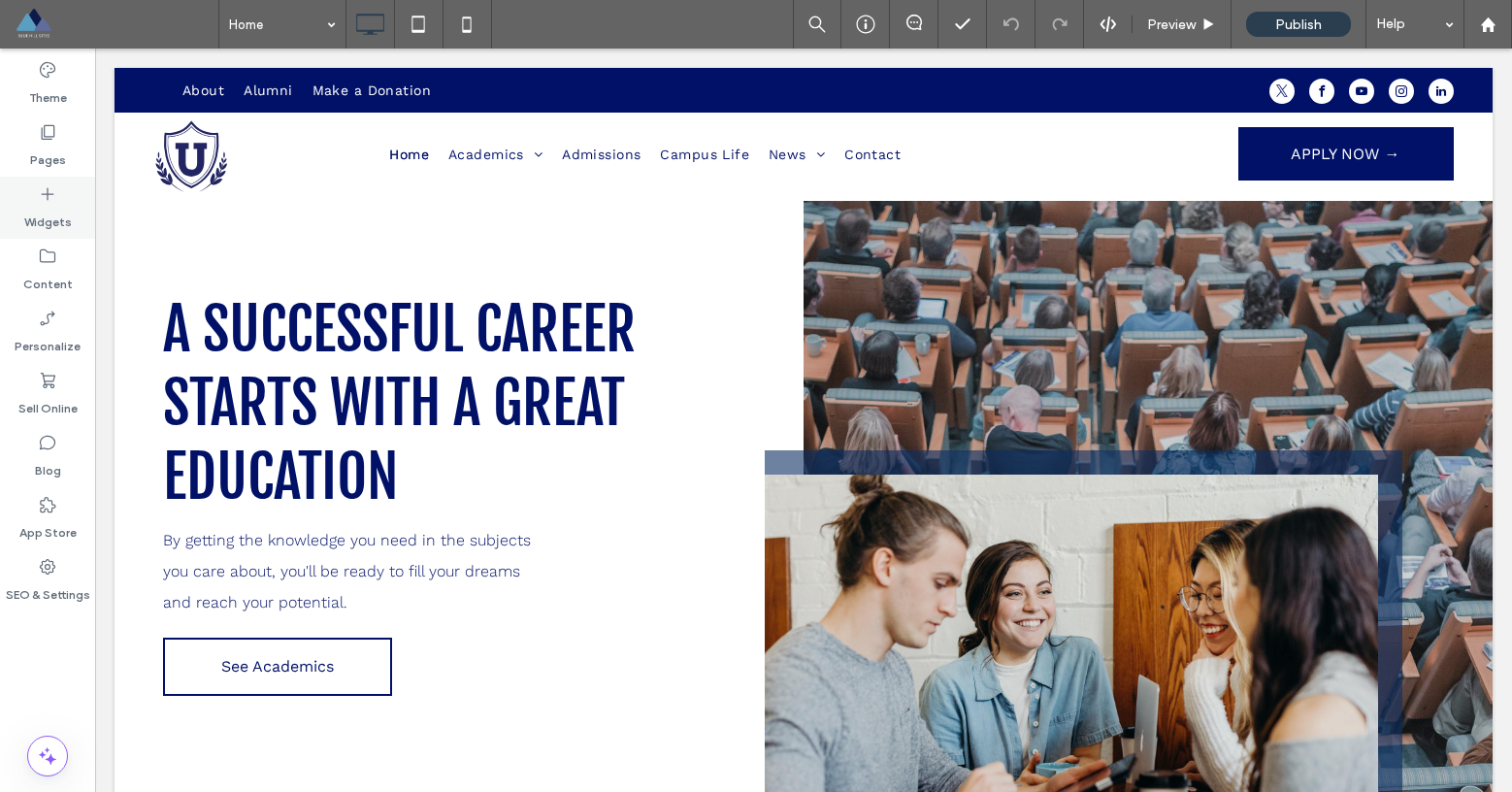
click at [46, 224] on label "Widgets" at bounding box center [48, 217] width 48 height 27
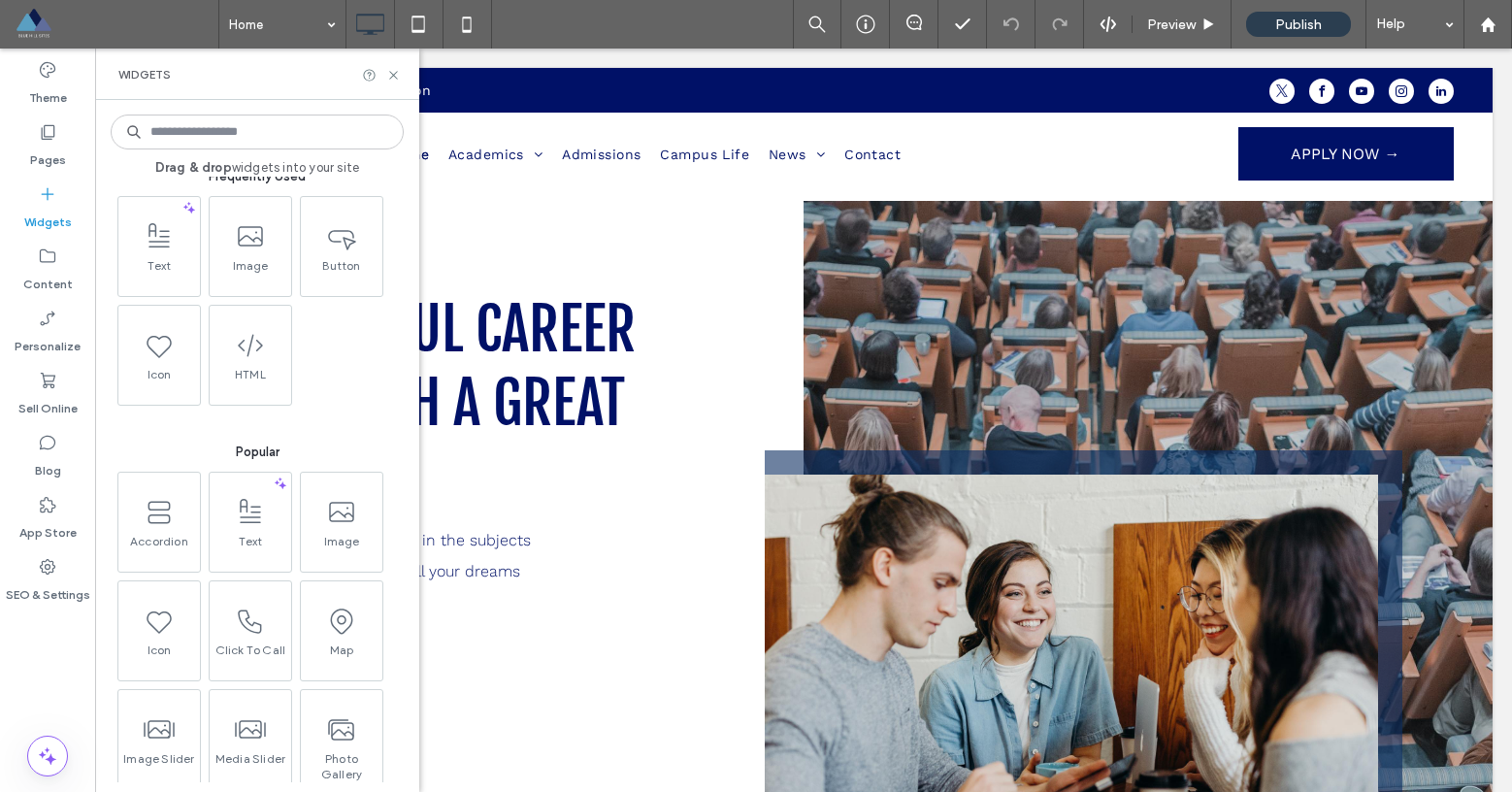
scroll to position [0, 0]
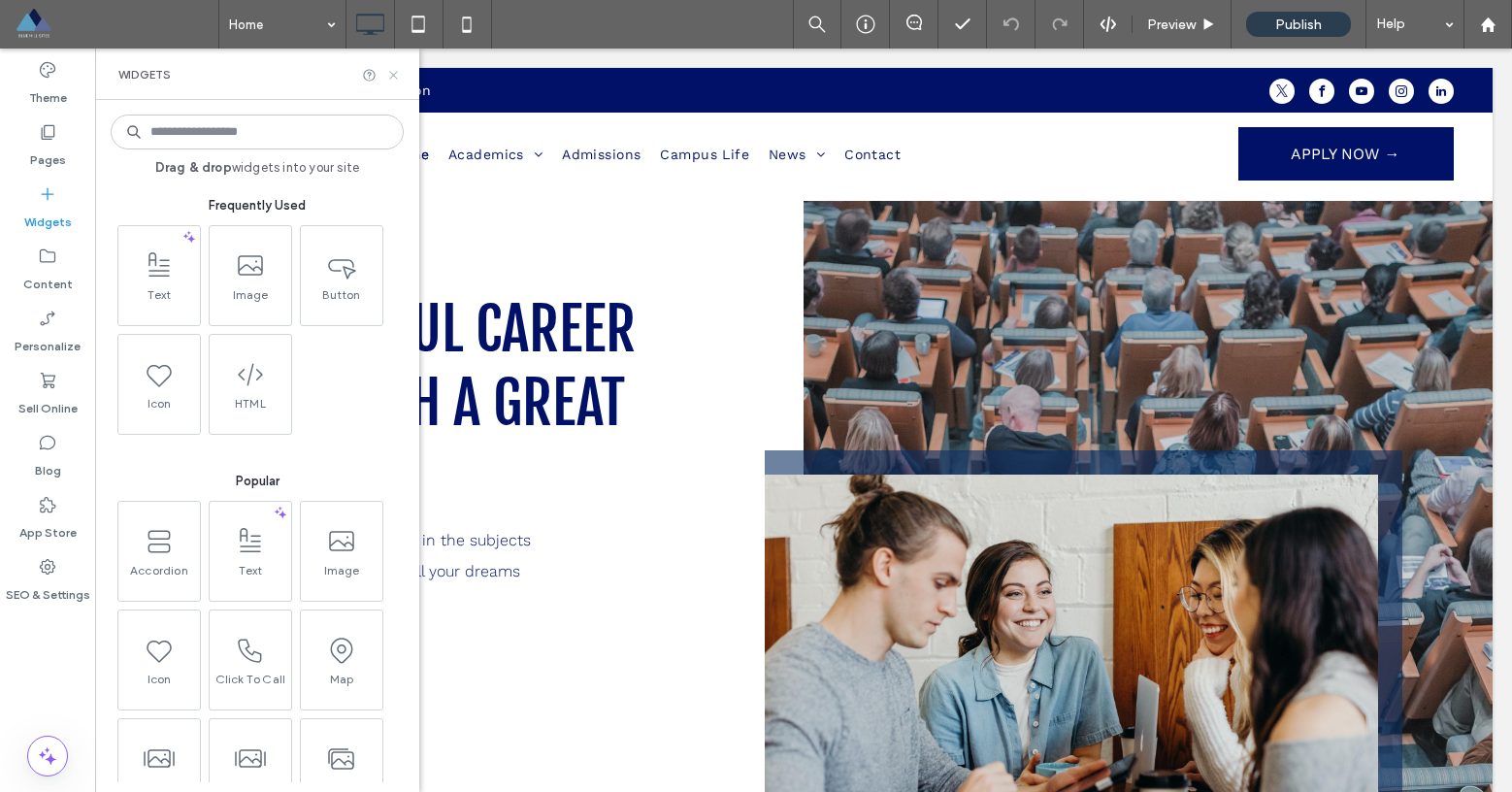
click at [392, 76] on icon at bounding box center [393, 75] width 15 height 15
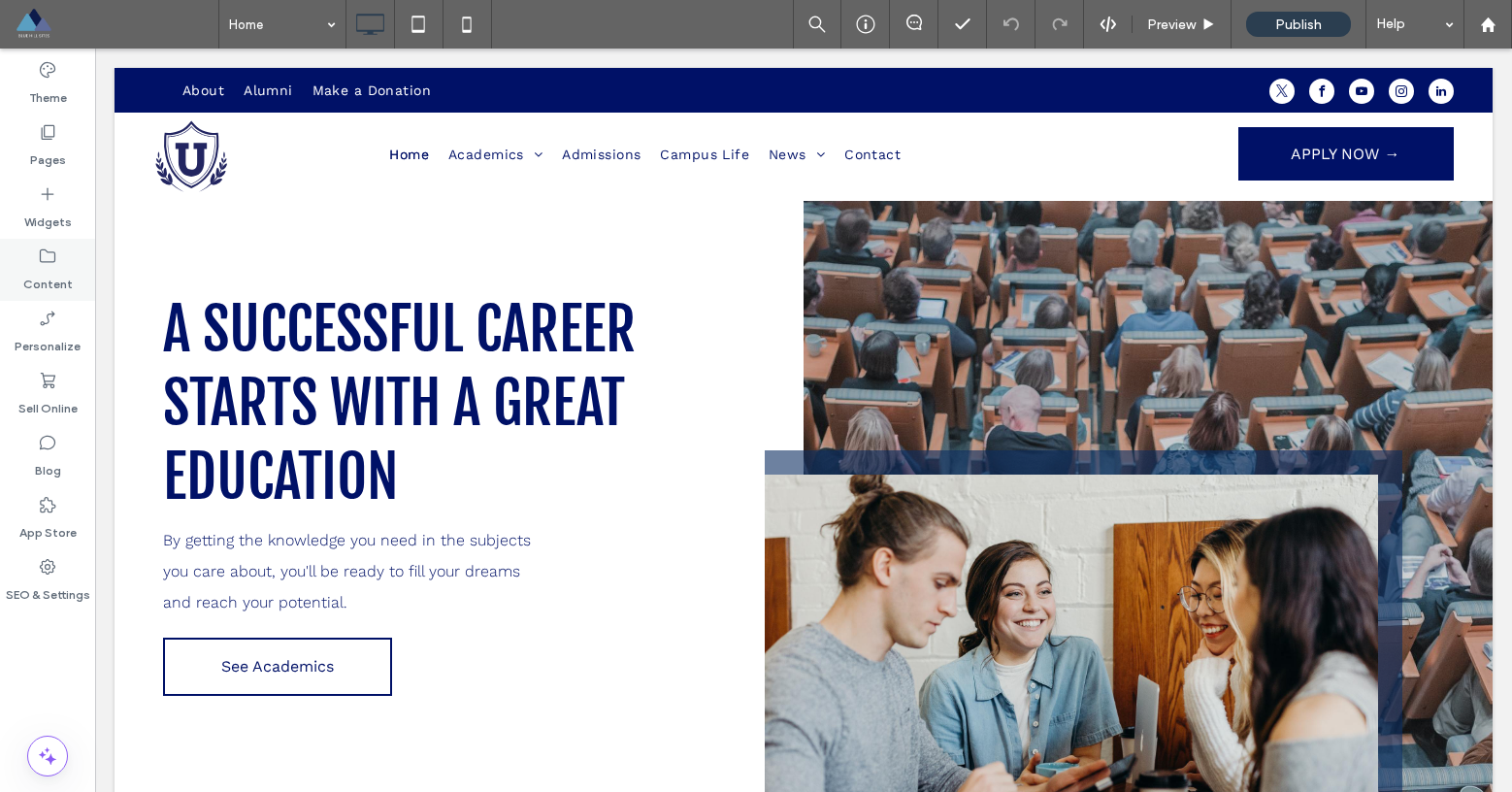
click at [56, 262] on icon at bounding box center [48, 257] width 20 height 20
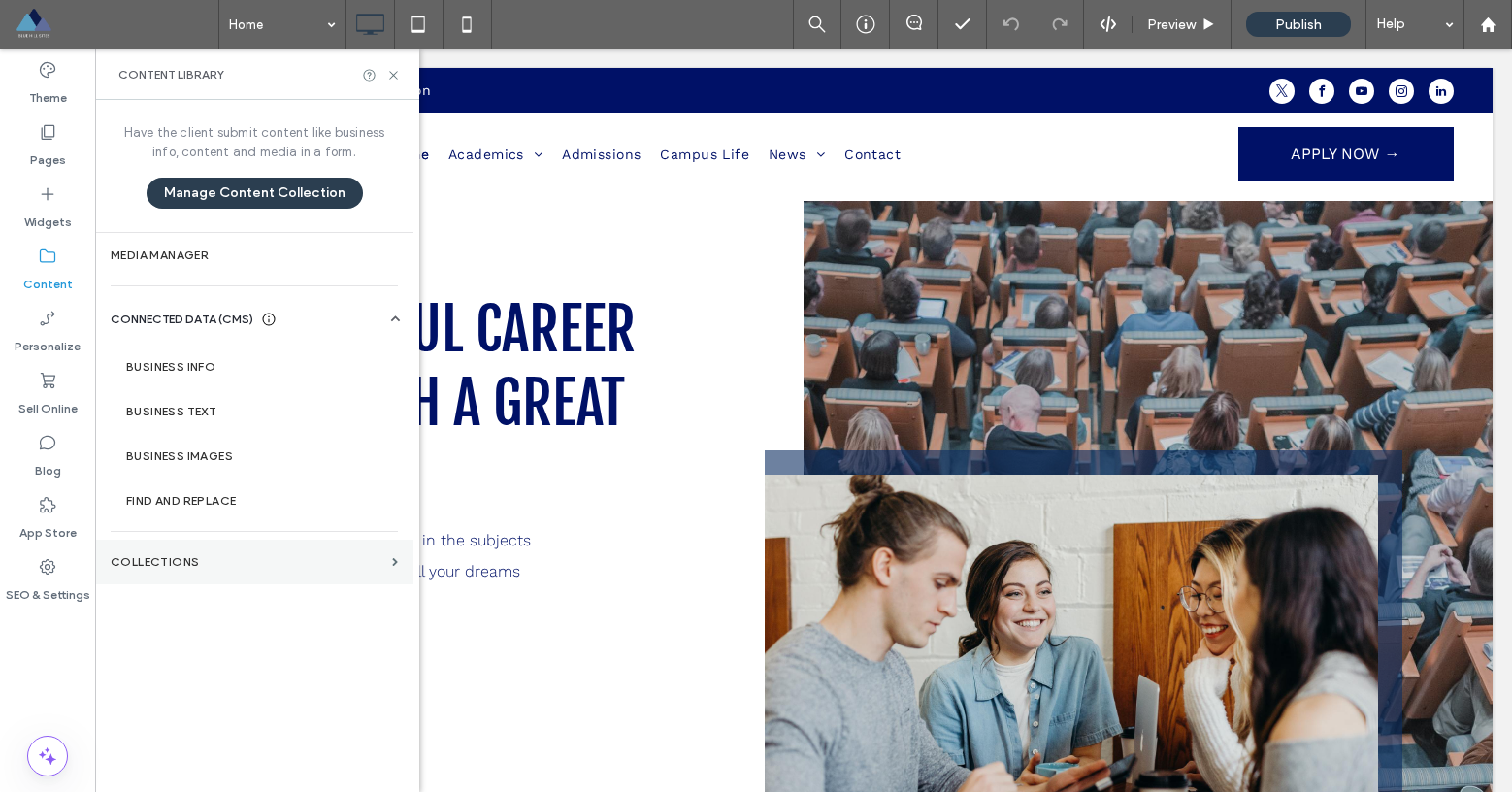
click at [203, 569] on section "Collections" at bounding box center [254, 562] width 318 height 45
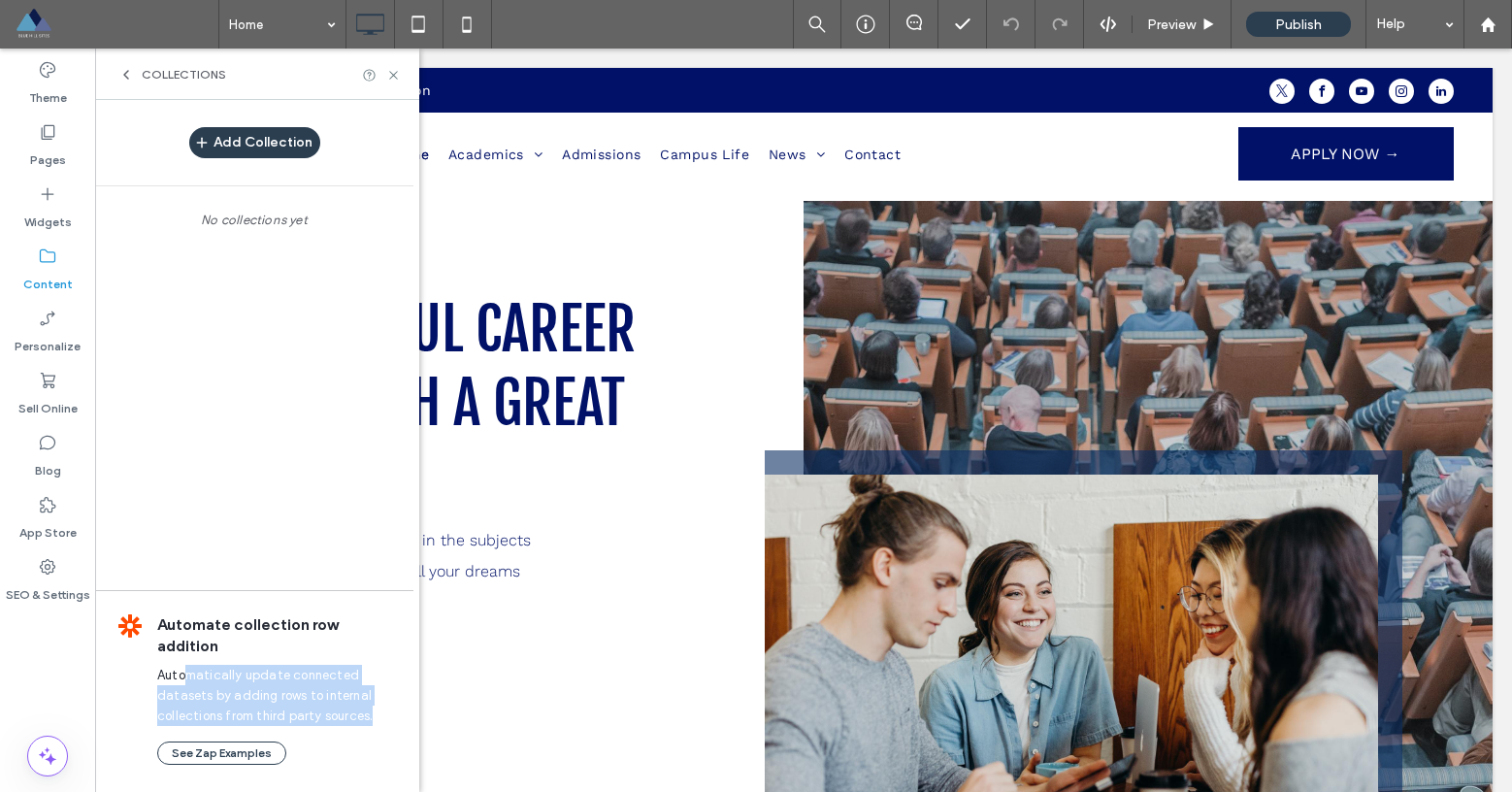
drag, startPoint x: 190, startPoint y: 676, endPoint x: 376, endPoint y: 724, distance: 192.1
click at [376, 724] on div "Automate collection row addition Automatically update connected datasets by add…" at bounding box center [266, 690] width 249 height 151
click at [332, 694] on span "Automatically update connected datasets by adding rows to internal collections …" at bounding box center [265, 696] width 215 height 56
click at [262, 144] on button "Add Collection" at bounding box center [255, 142] width 131 height 31
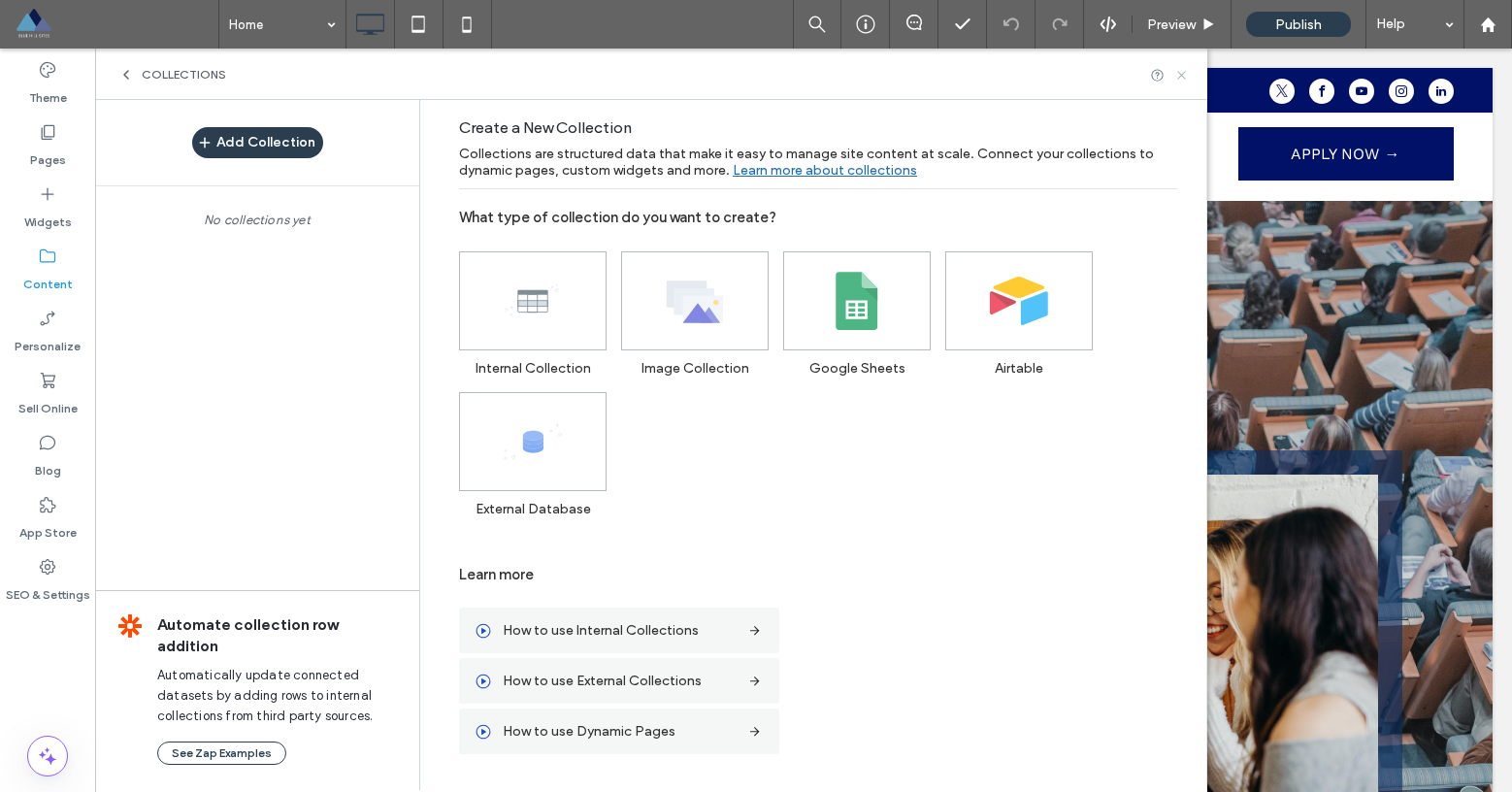
click at [1183, 78] on icon at bounding box center [1181, 75] width 15 height 15
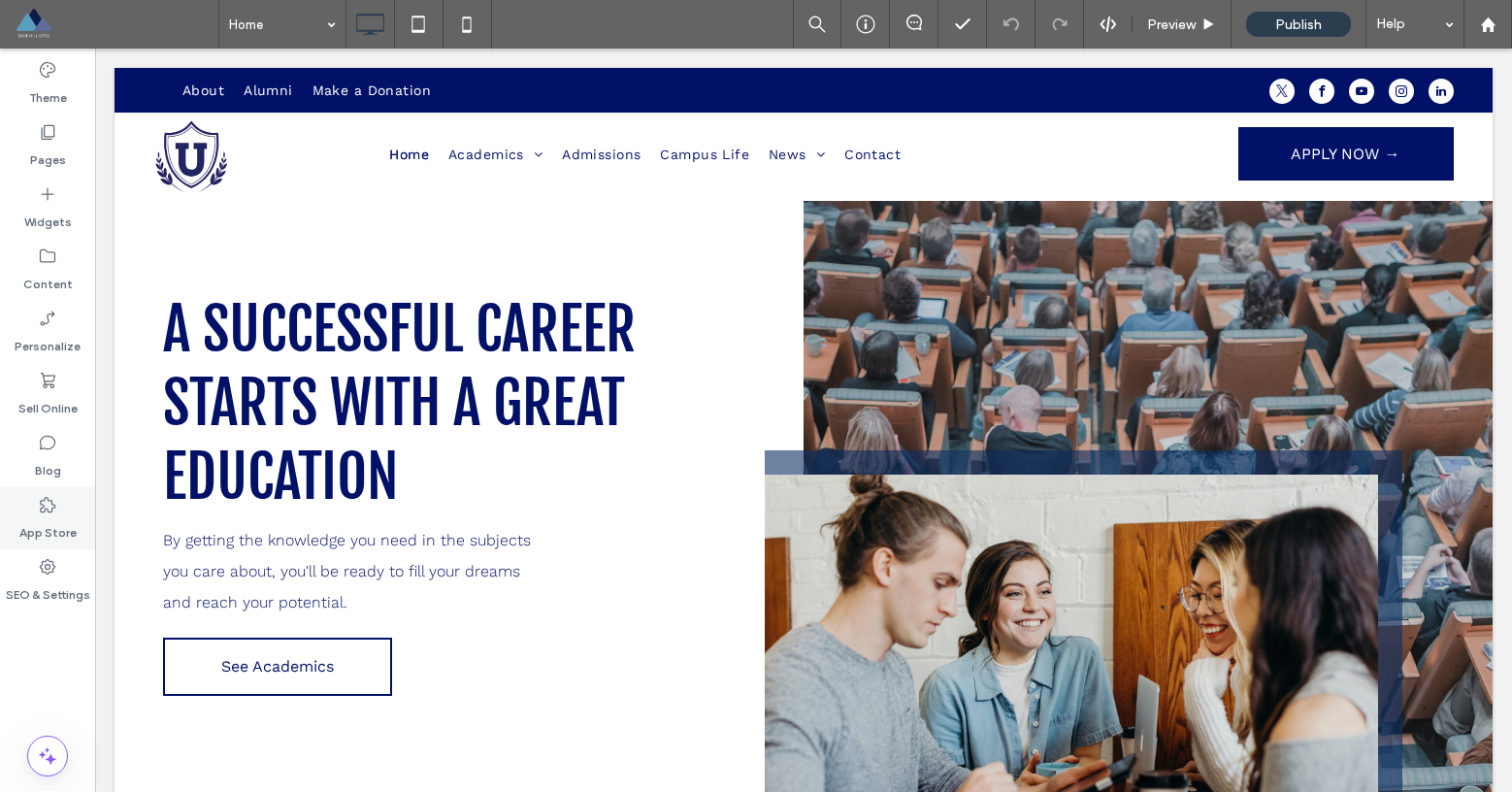
click at [51, 505] on icon at bounding box center [48, 505] width 20 height 20
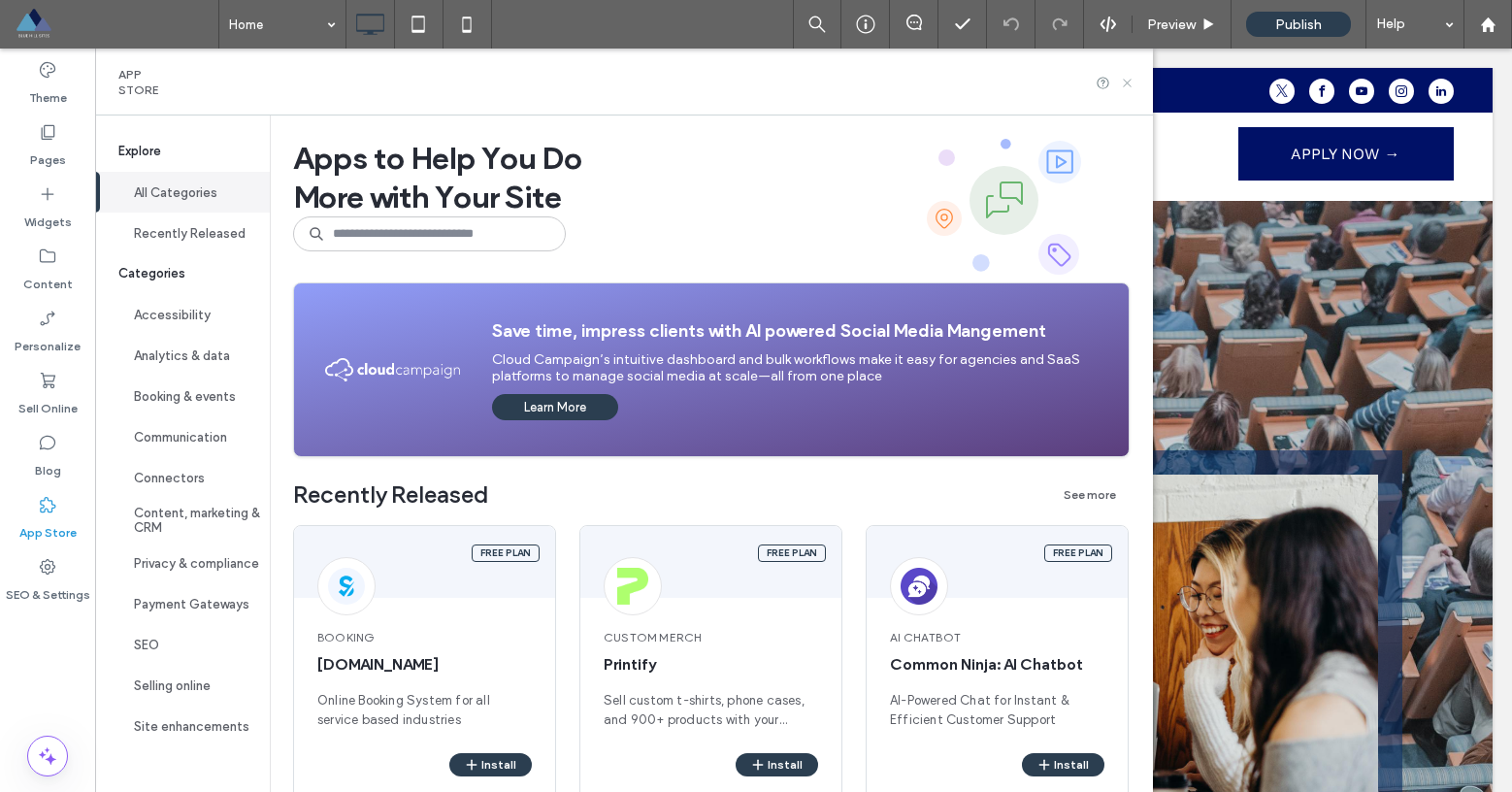
click at [1134, 82] on icon at bounding box center [1127, 82] width 15 height 15
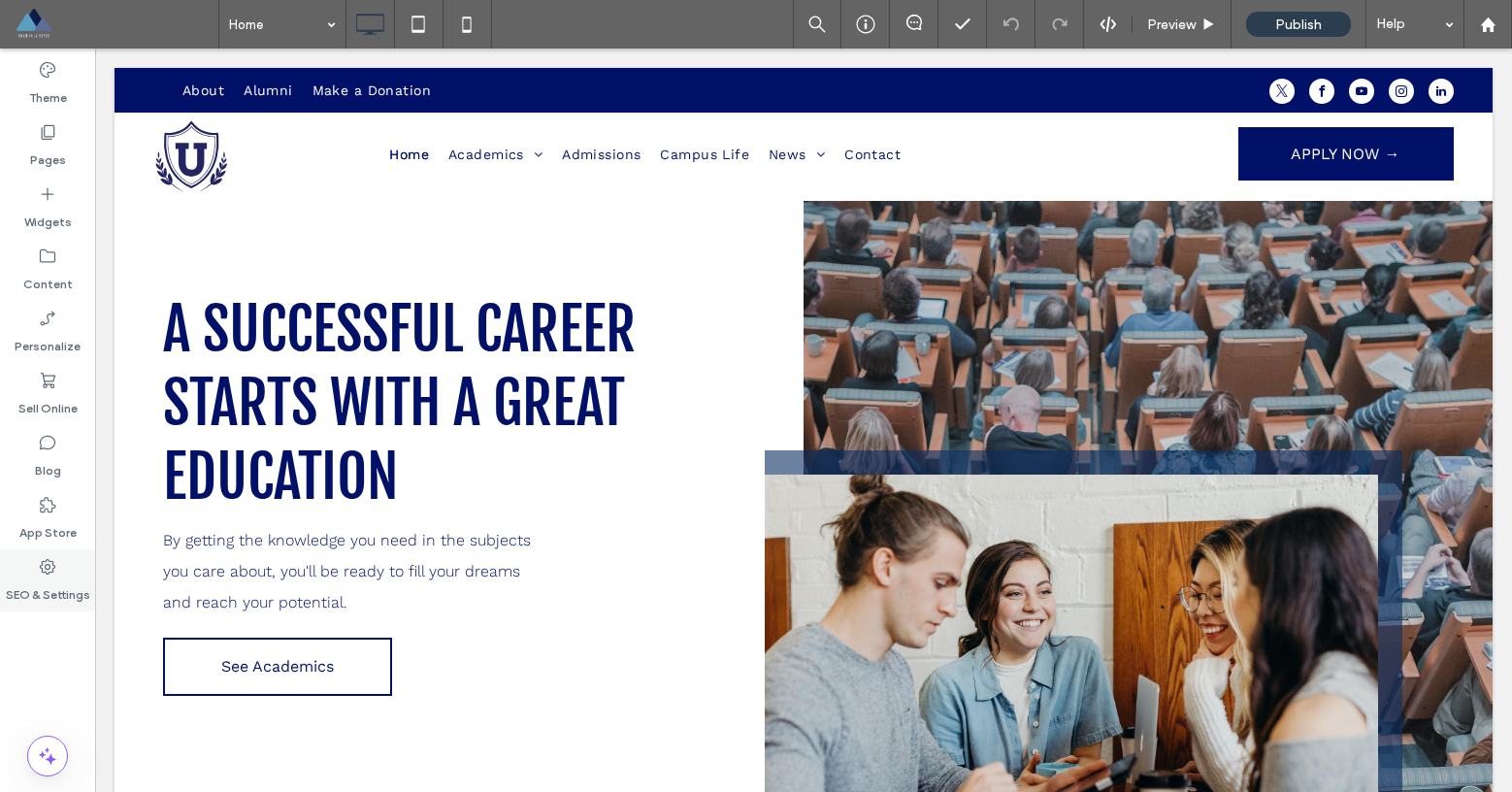
click at [51, 584] on label "SEO & Settings" at bounding box center [48, 590] width 84 height 27
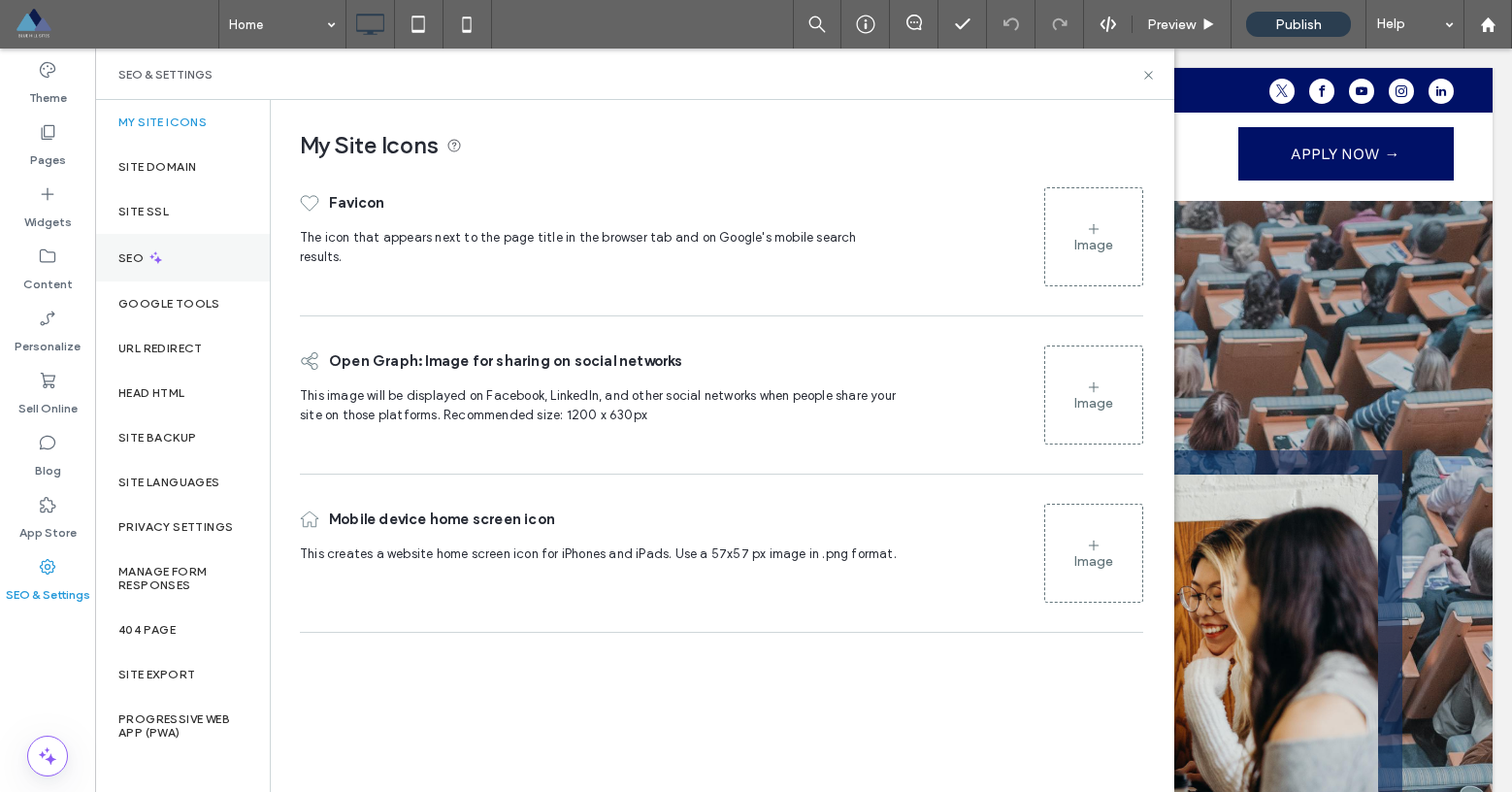
click at [173, 255] on div "SEO" at bounding box center [182, 258] width 174 height 48
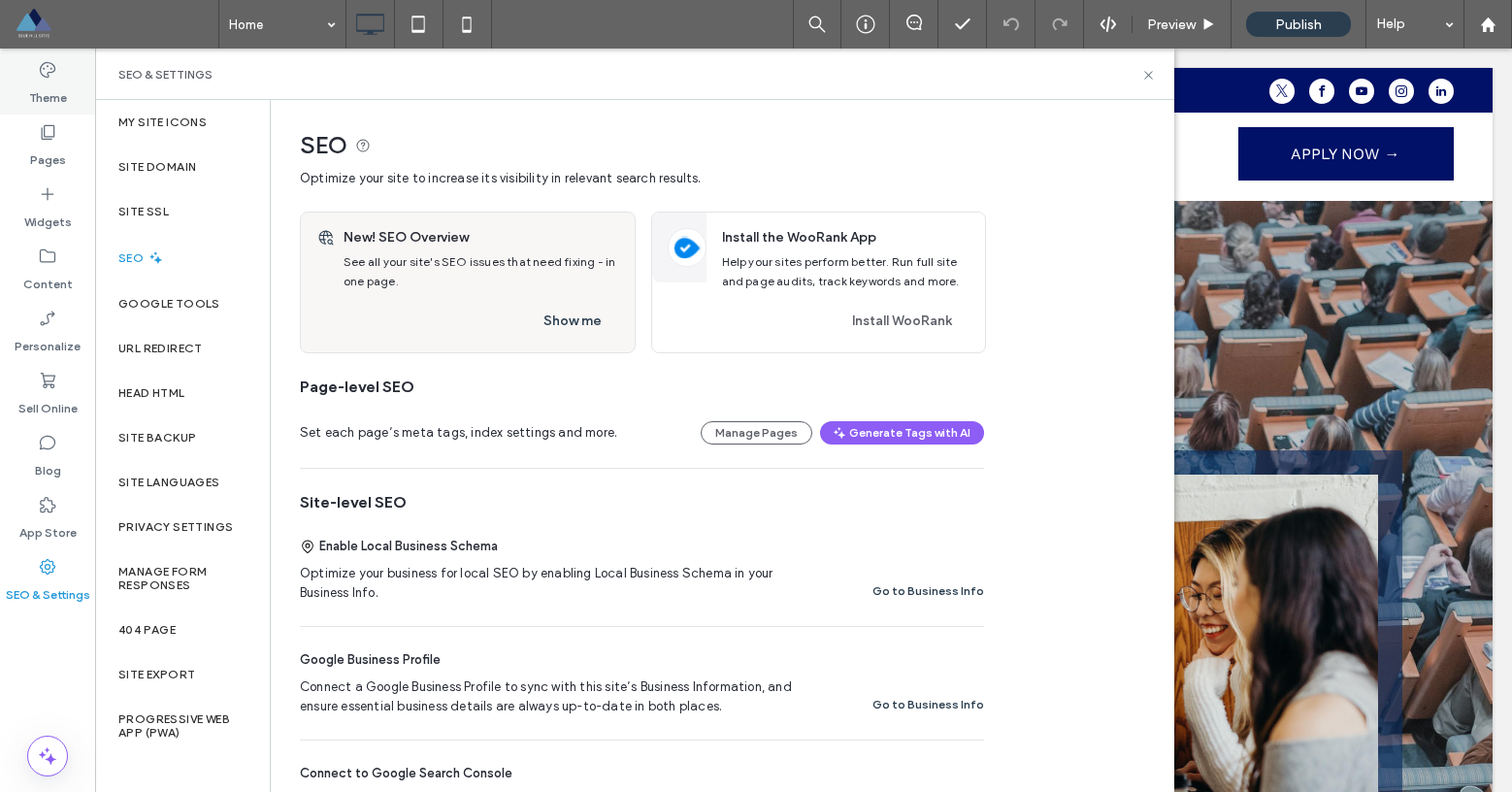
click at [48, 79] on label "Theme" at bounding box center [48, 92] width 38 height 27
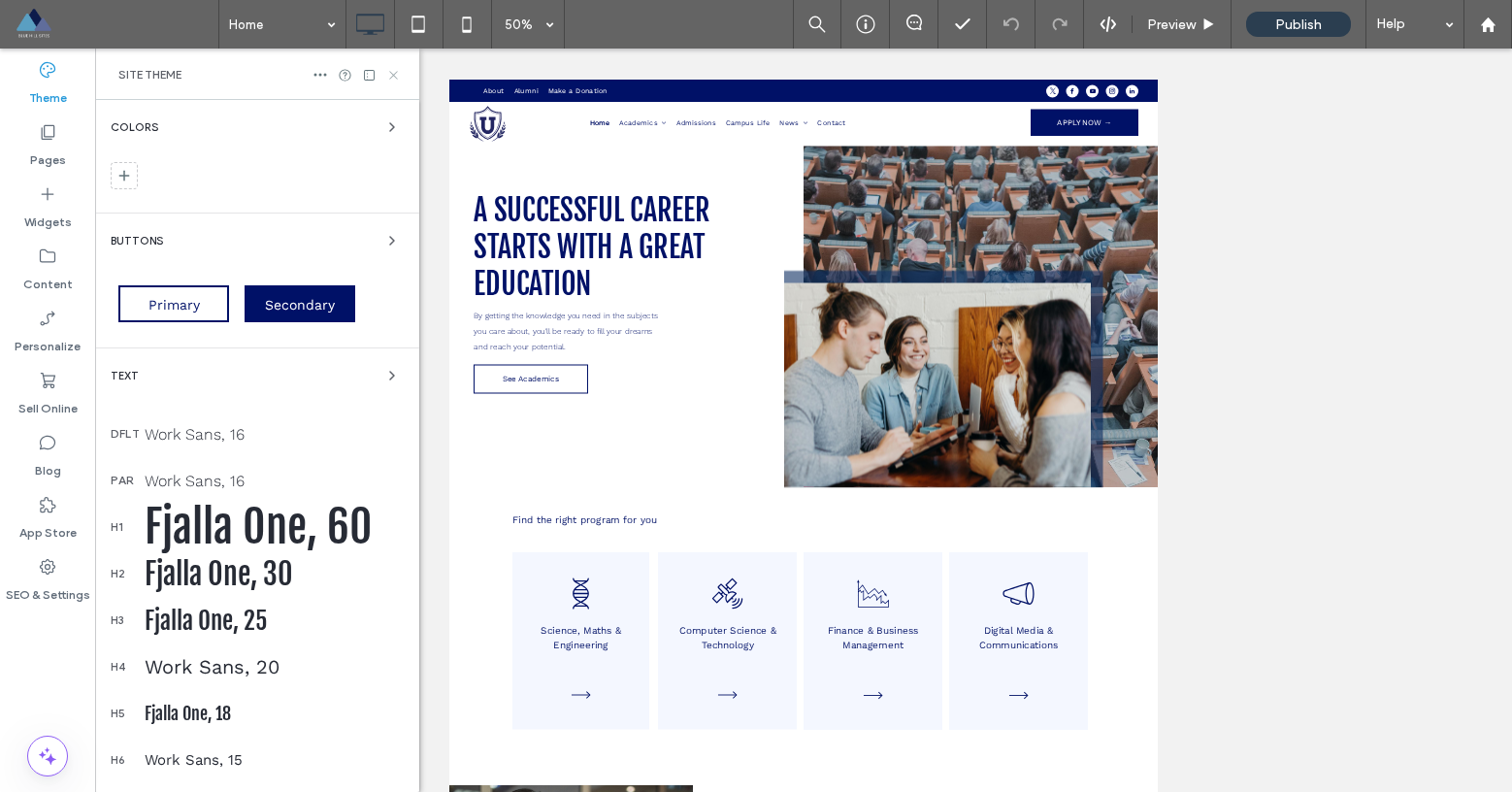
click at [392, 72] on use at bounding box center [393, 74] width 8 height 8
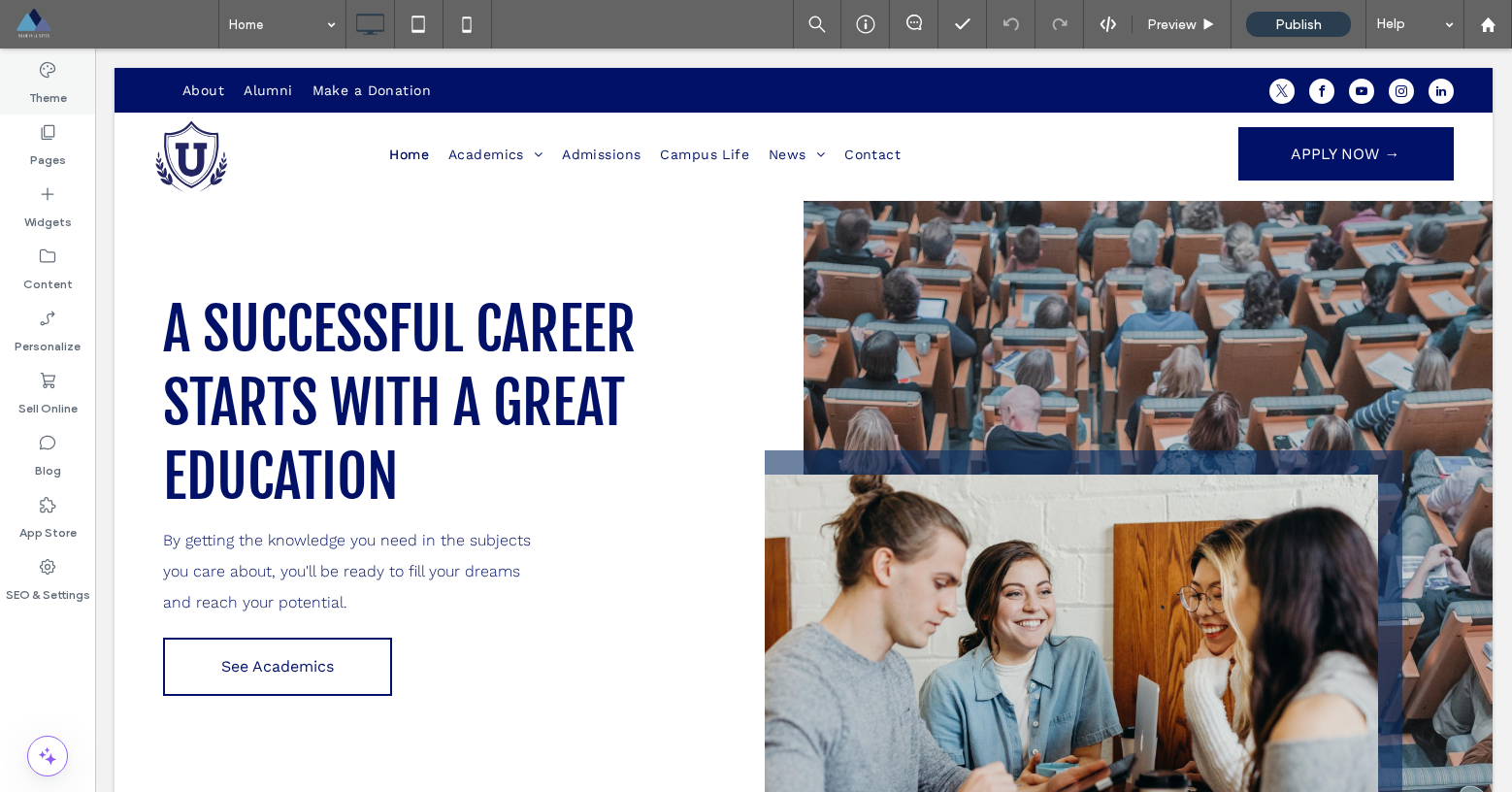
click at [47, 89] on label "Theme" at bounding box center [48, 92] width 38 height 27
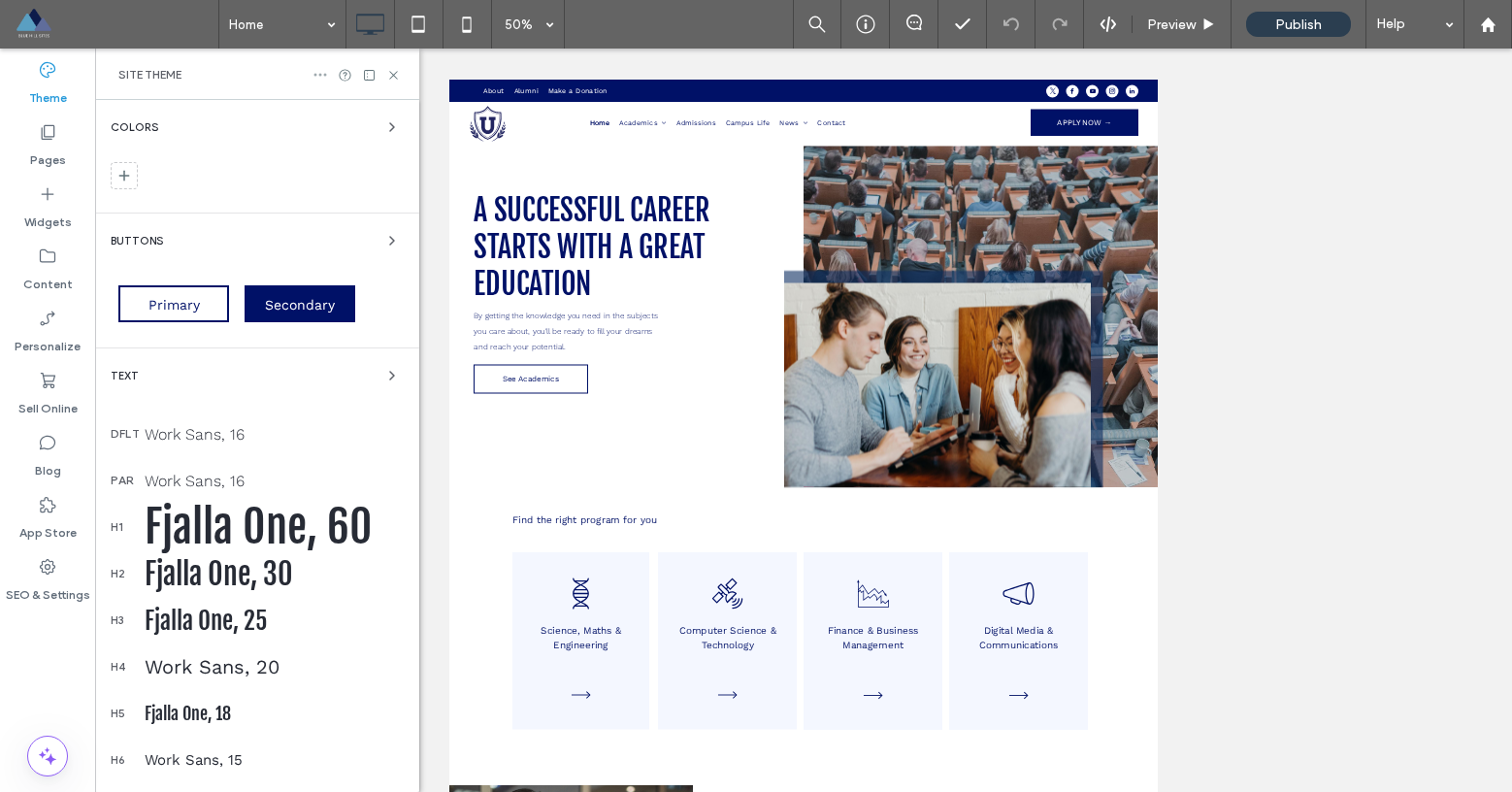
click at [327, 72] on icon at bounding box center [320, 75] width 16 height 16
click at [389, 70] on use at bounding box center [393, 74] width 8 height 8
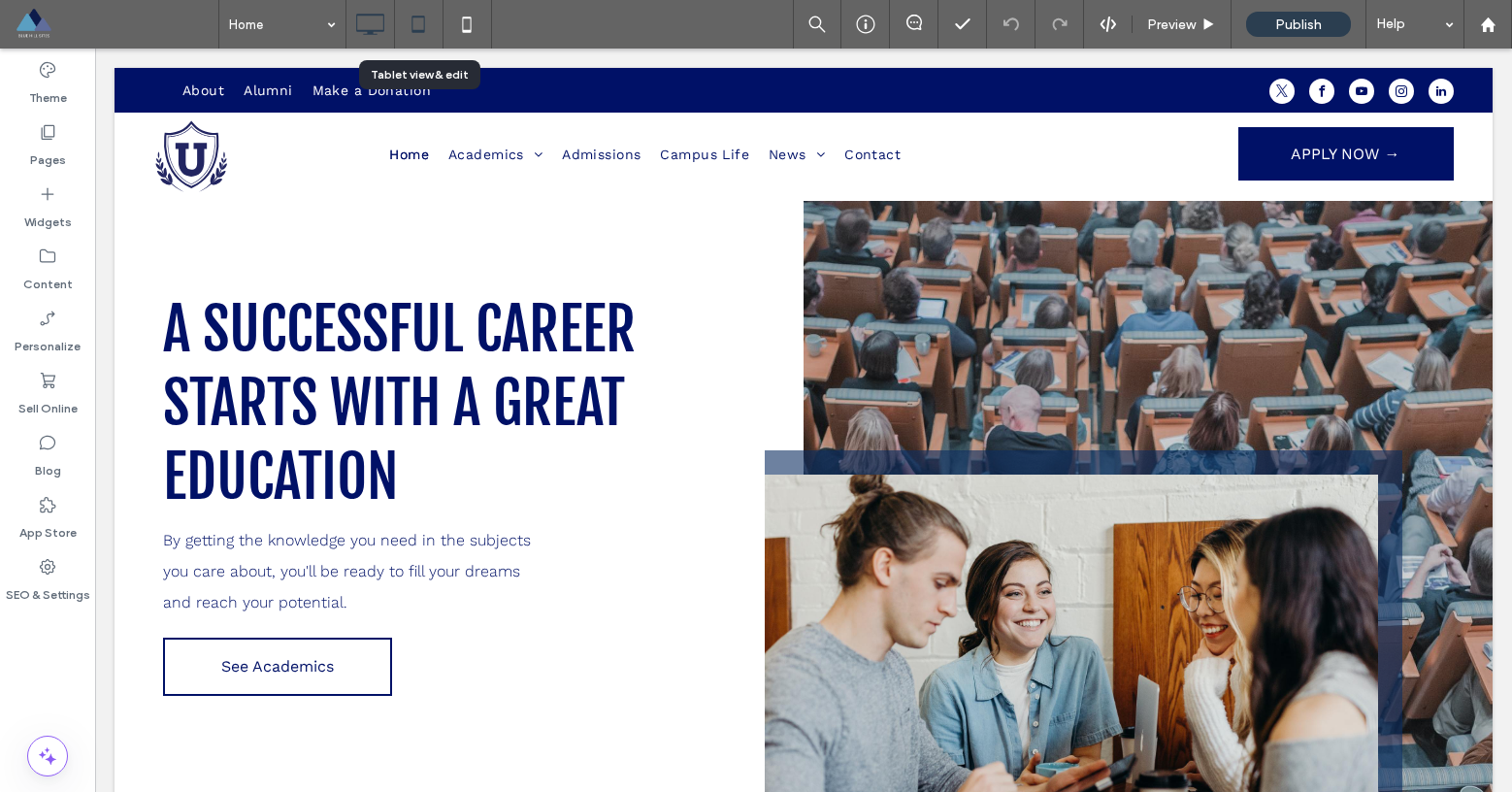
click at [416, 29] on use at bounding box center [418, 24] width 13 height 17
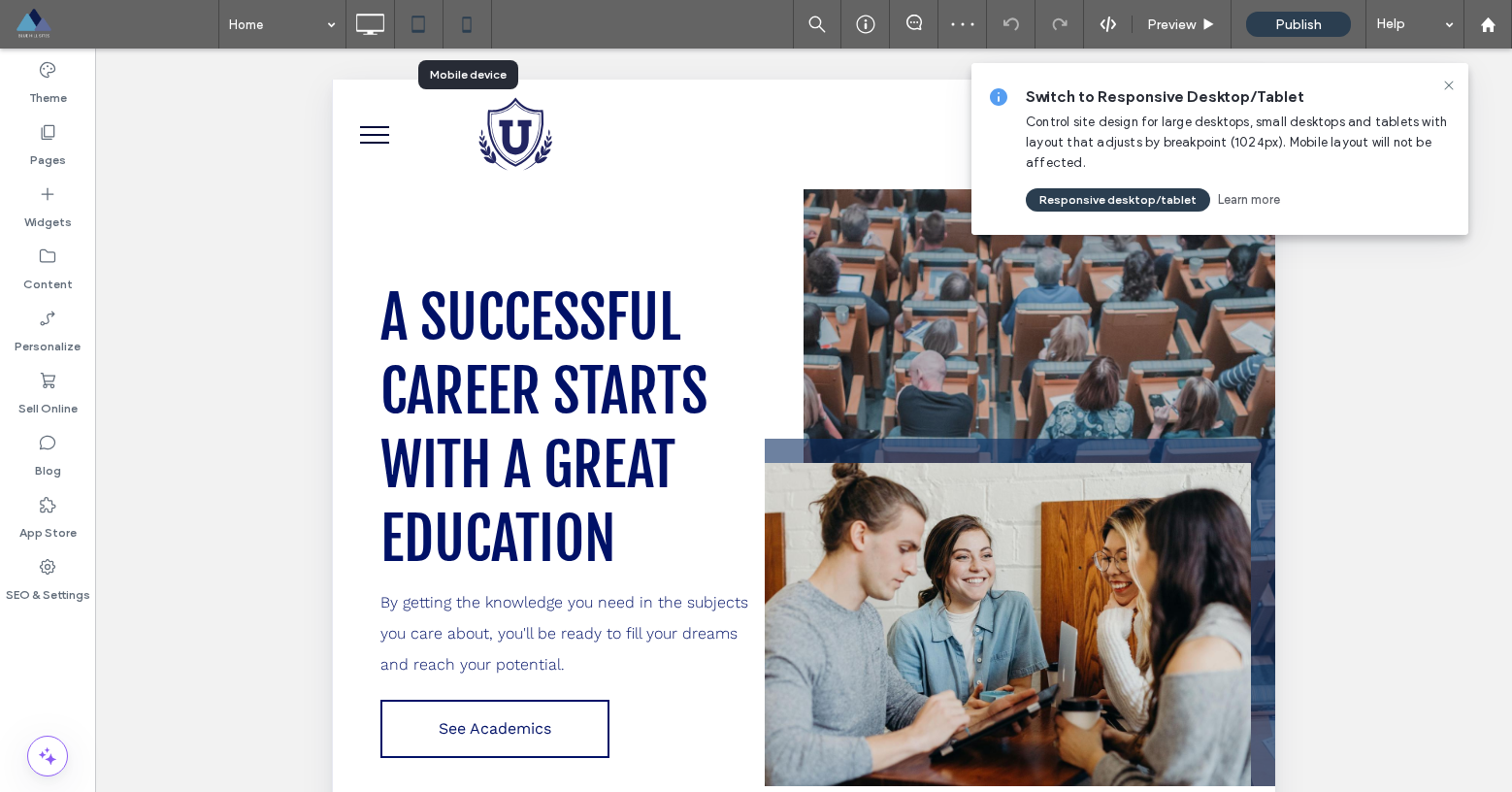
click at [472, 34] on icon at bounding box center [466, 24] width 39 height 39
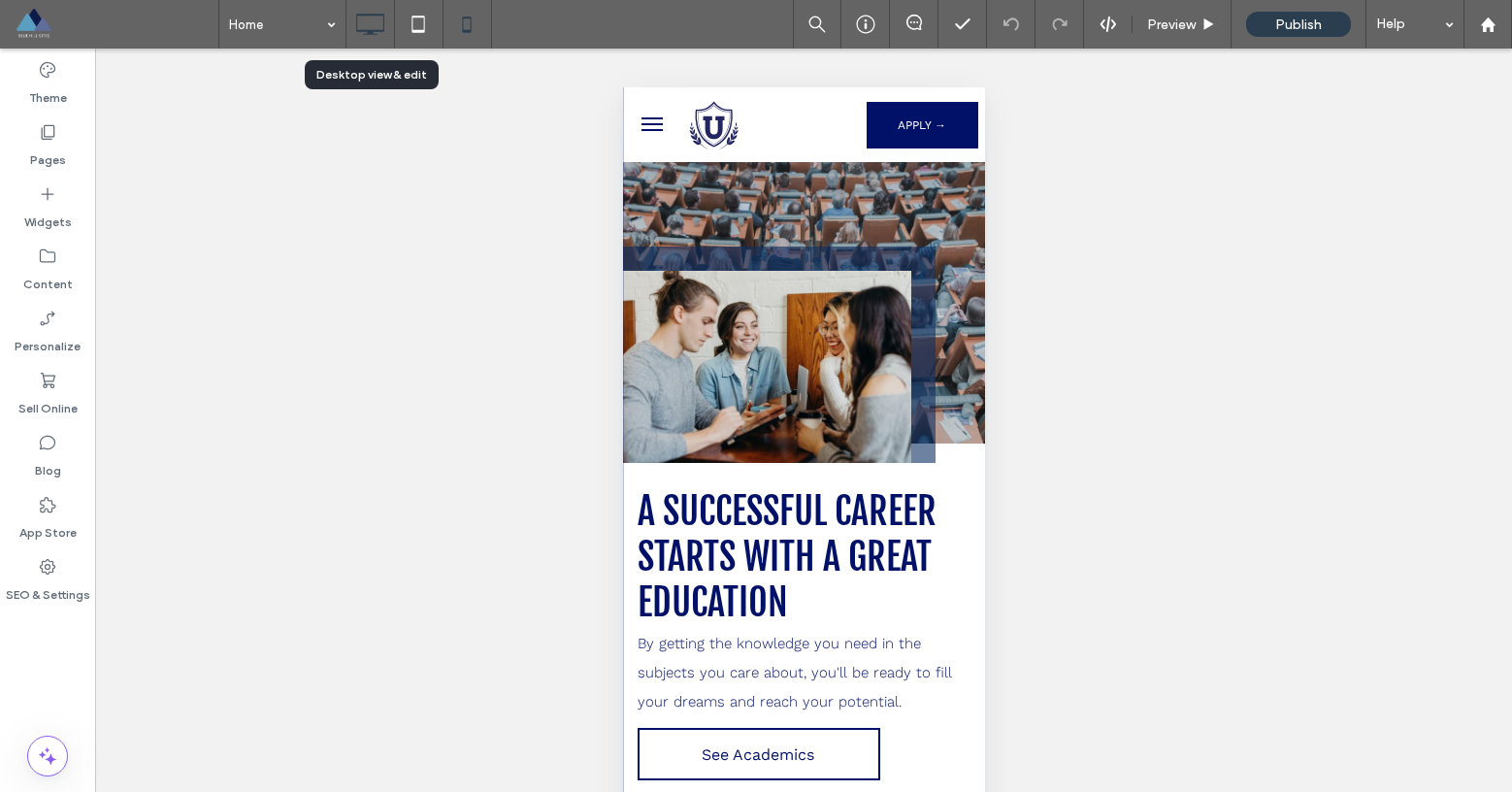
click at [375, 21] on icon at bounding box center [370, 24] width 39 height 39
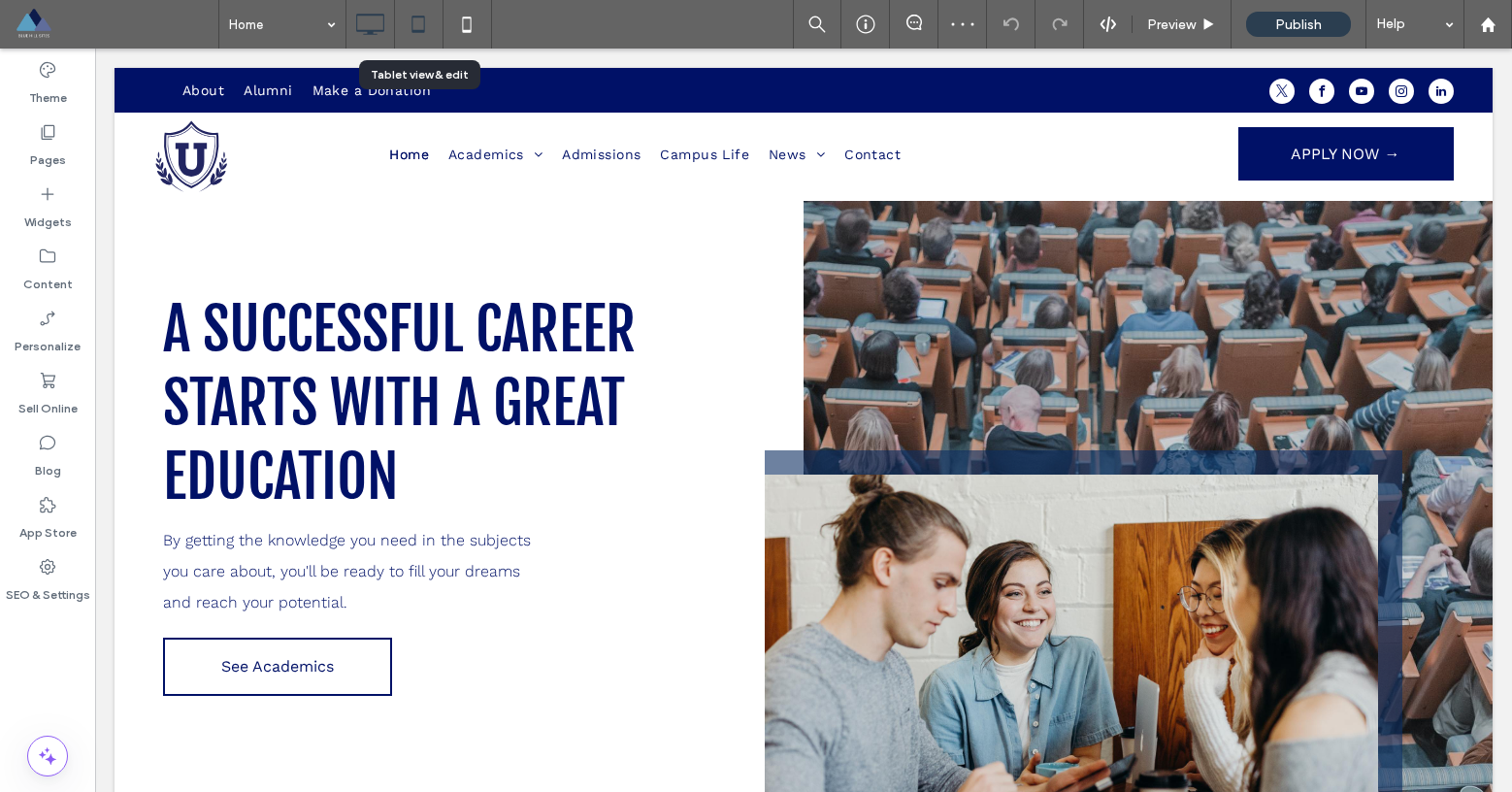
click at [416, 27] on icon at bounding box center [418, 24] width 39 height 39
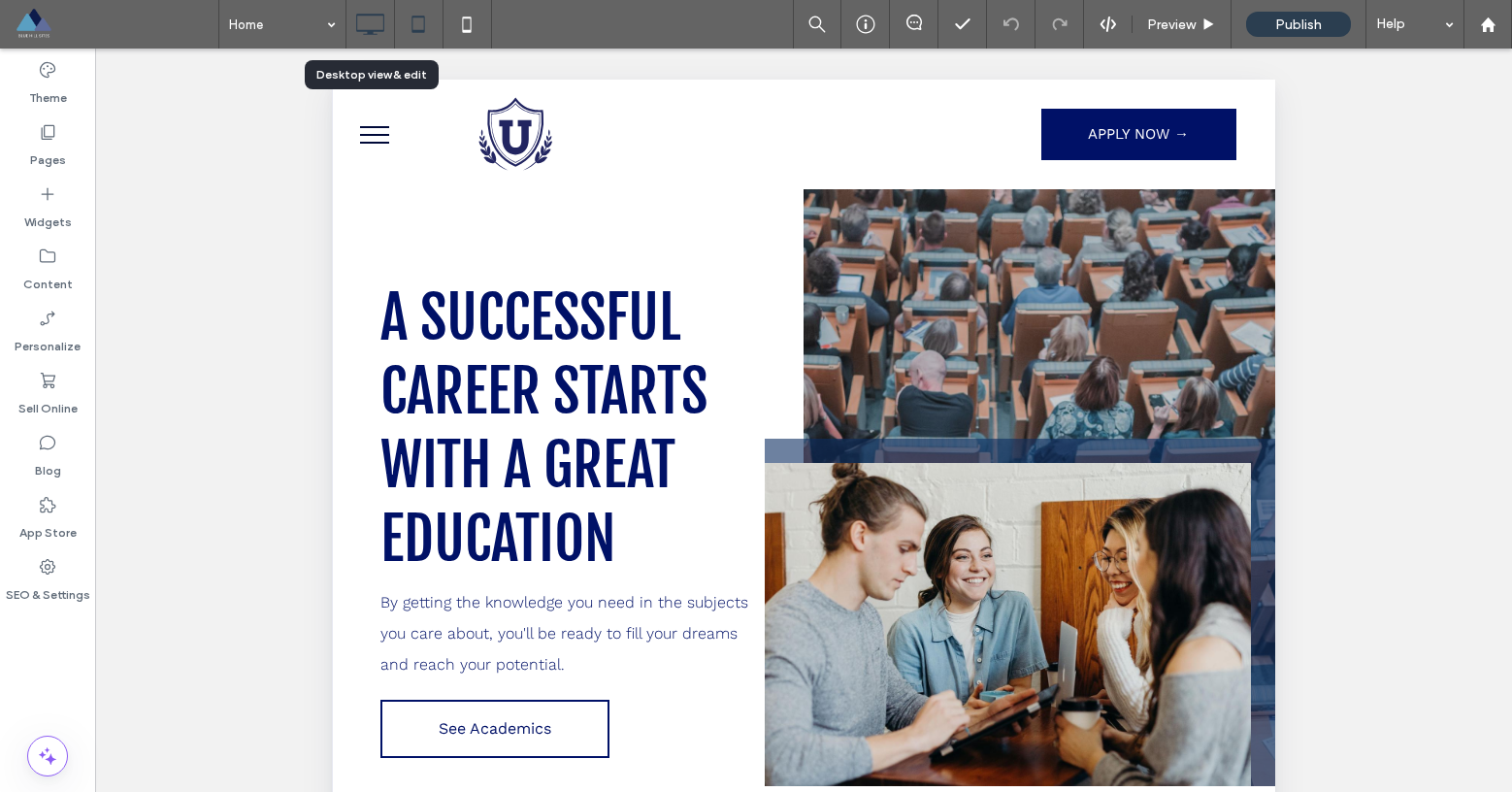
click at [373, 26] on icon at bounding box center [370, 24] width 39 height 39
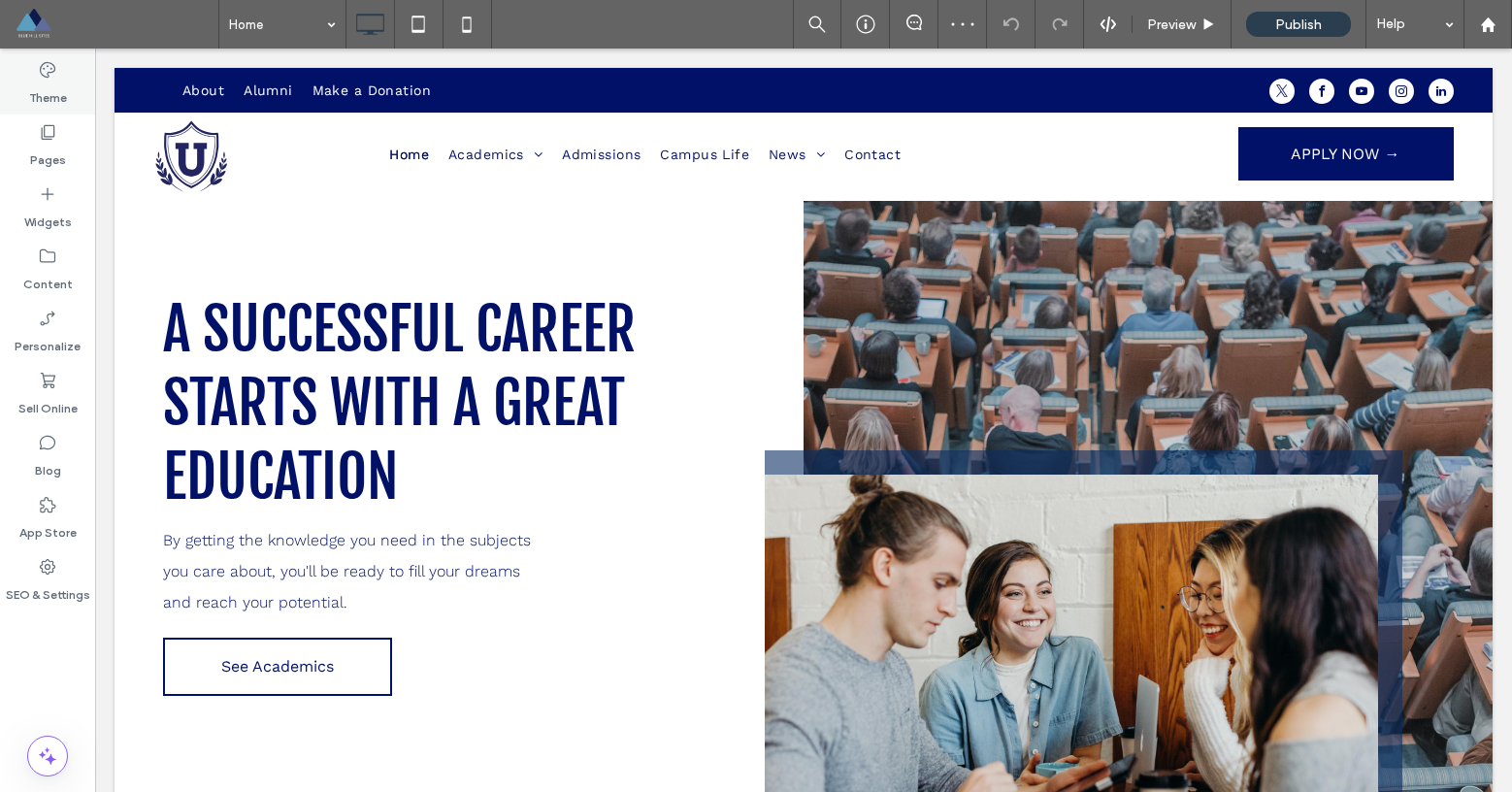
click at [44, 67] on icon at bounding box center [48, 70] width 20 height 20
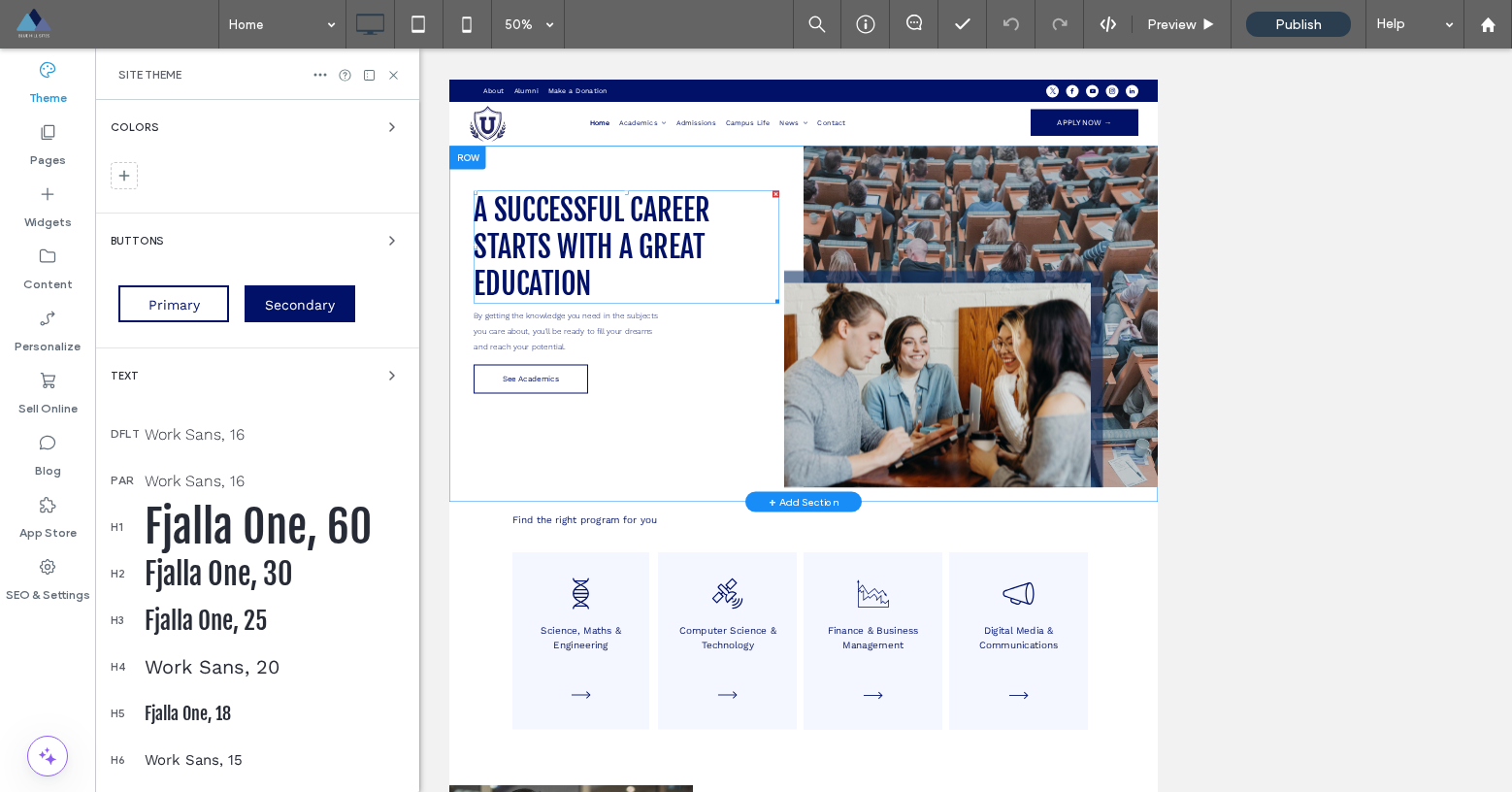
click at [766, 334] on span "A SUCCESSFUL CAREER STARTS WITH A GREAT EDUCATION" at bounding box center [733, 414] width 473 height 221
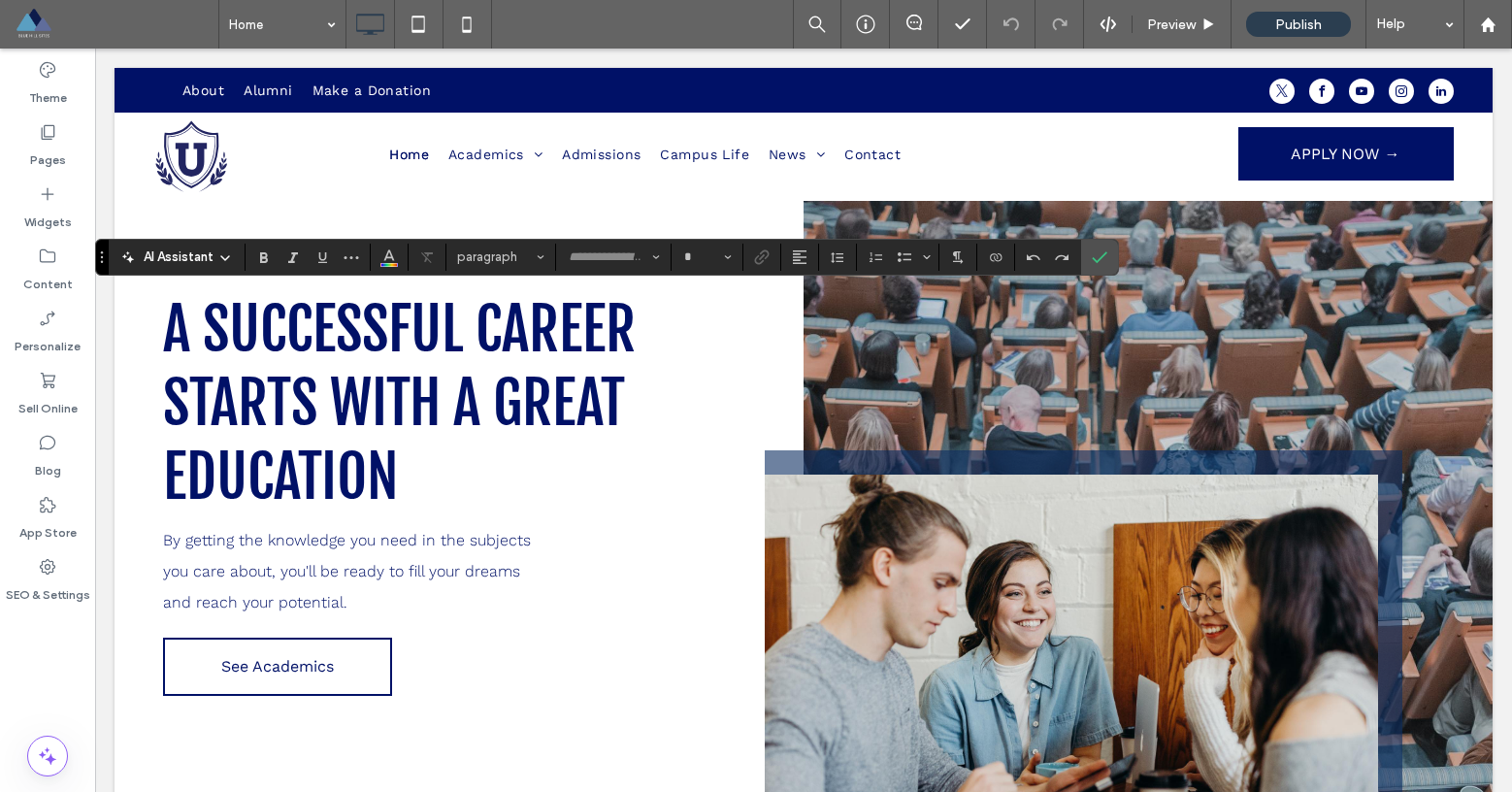
type input "**********"
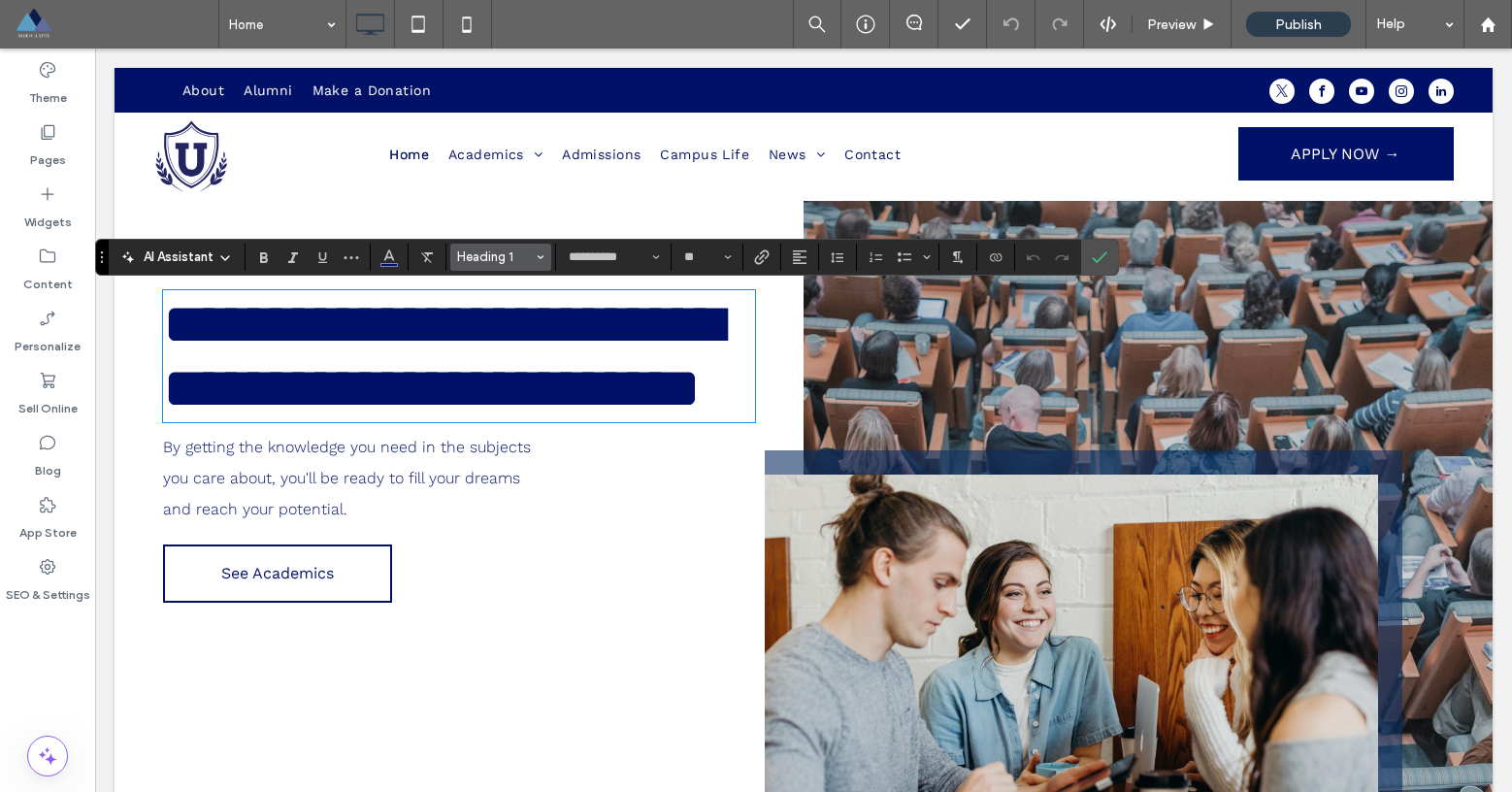
click at [541, 261] on span "Styles" at bounding box center [541, 257] width 8 height 25
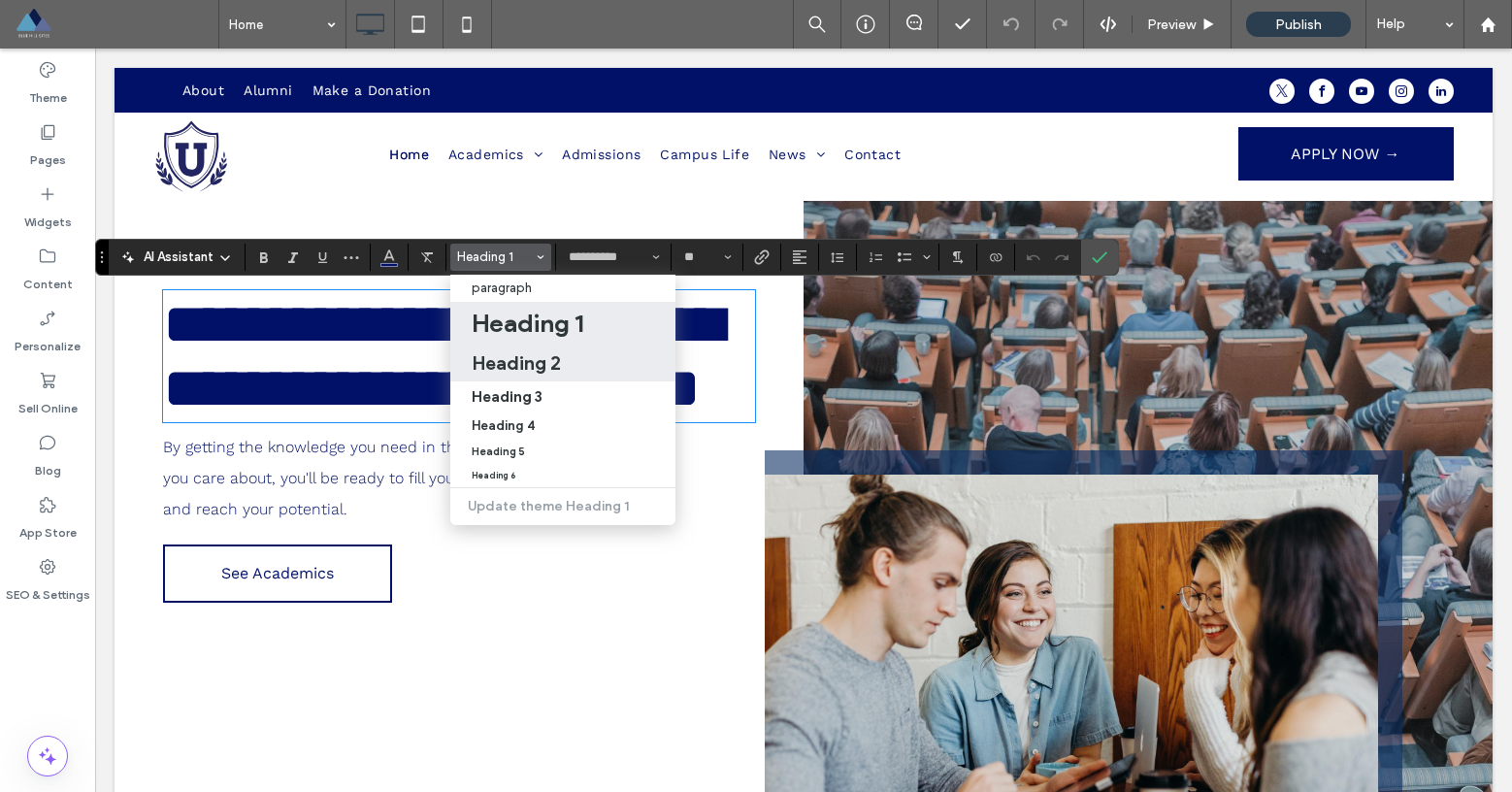
click at [540, 352] on h2 "Heading 2" at bounding box center [516, 364] width 89 height 24
type input "**"
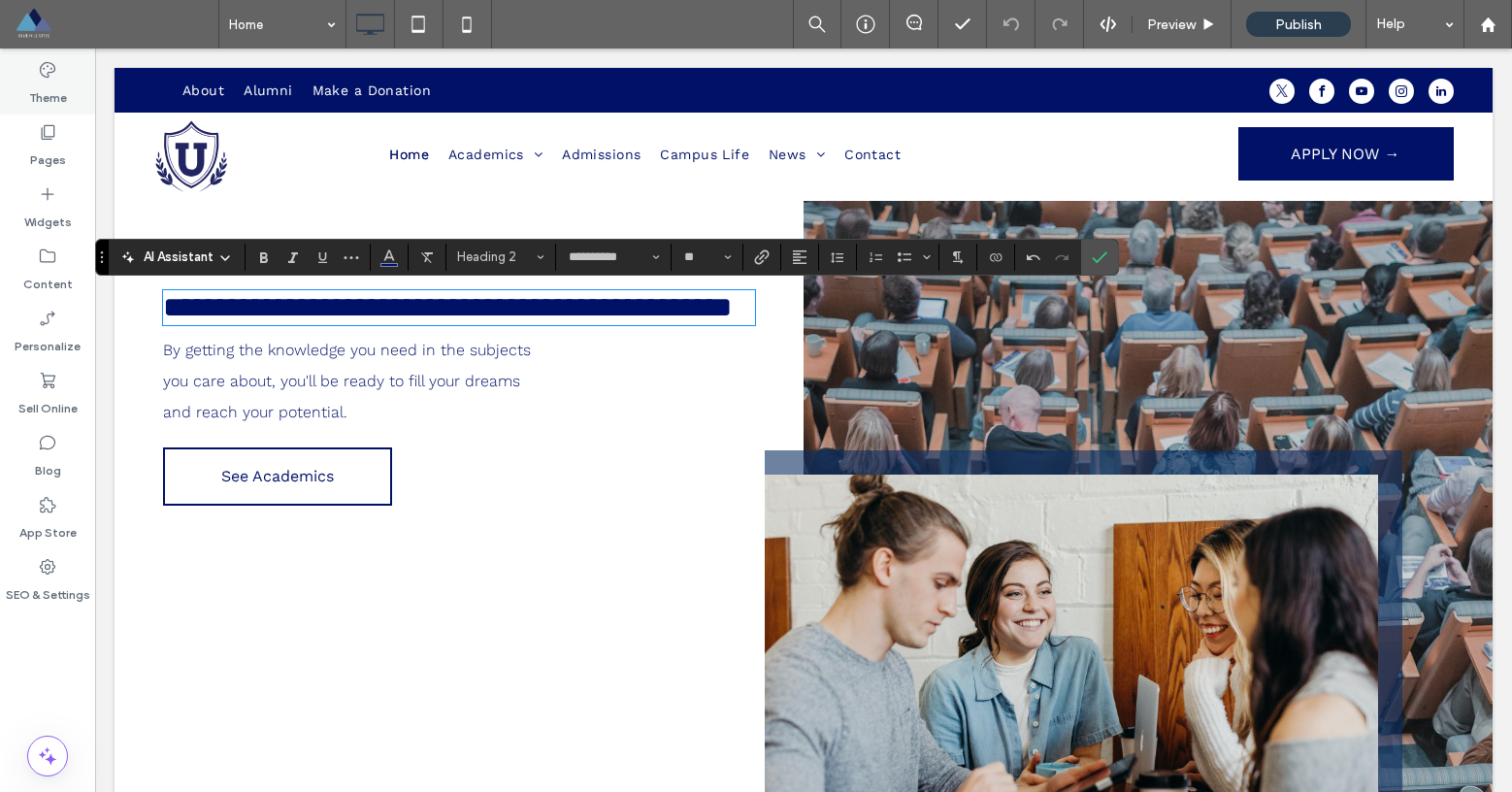
click at [63, 72] on div "Theme" at bounding box center [48, 83] width 95 height 62
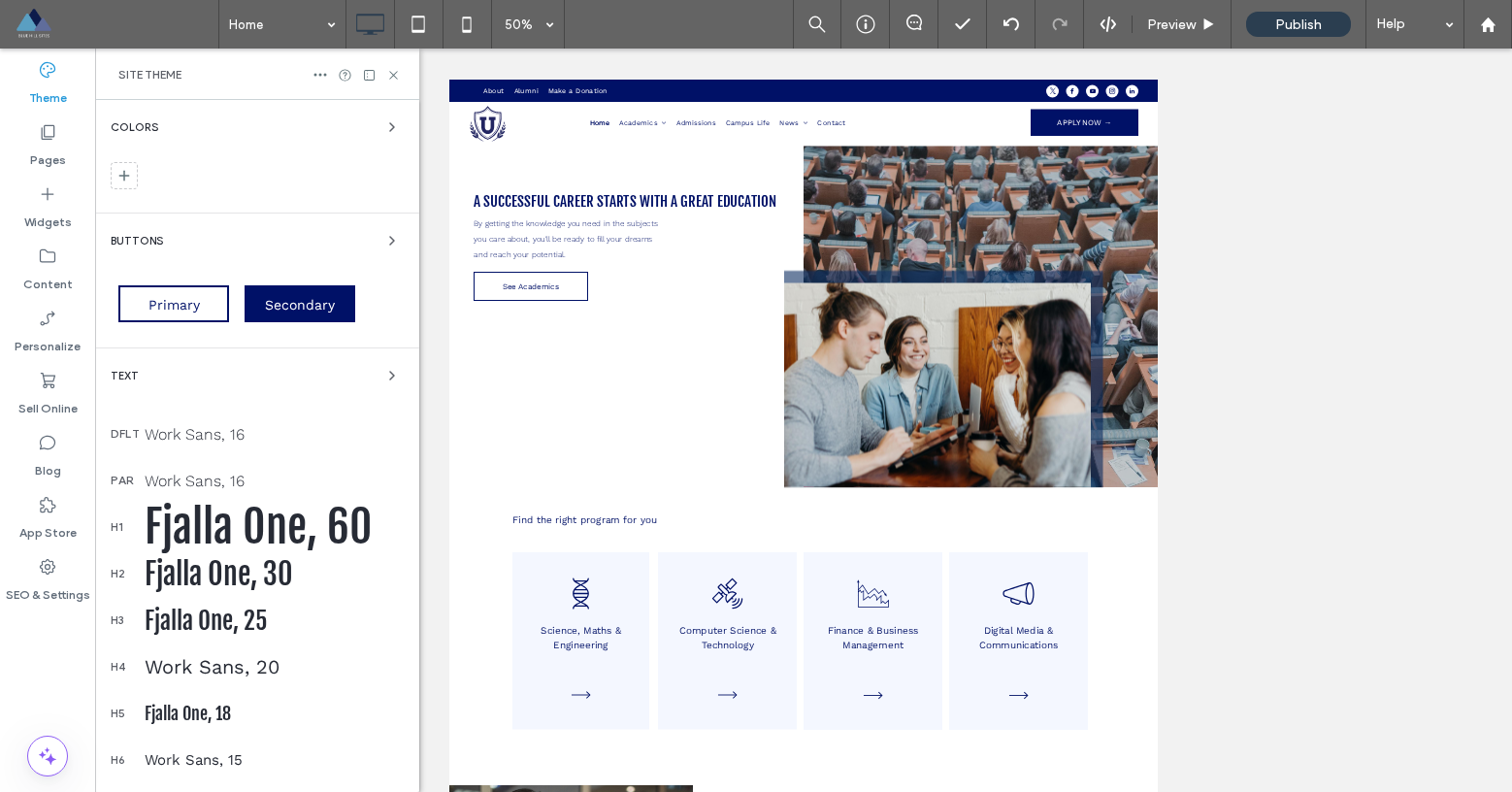
click at [365, 239] on div "Buttons" at bounding box center [258, 241] width 293 height 24
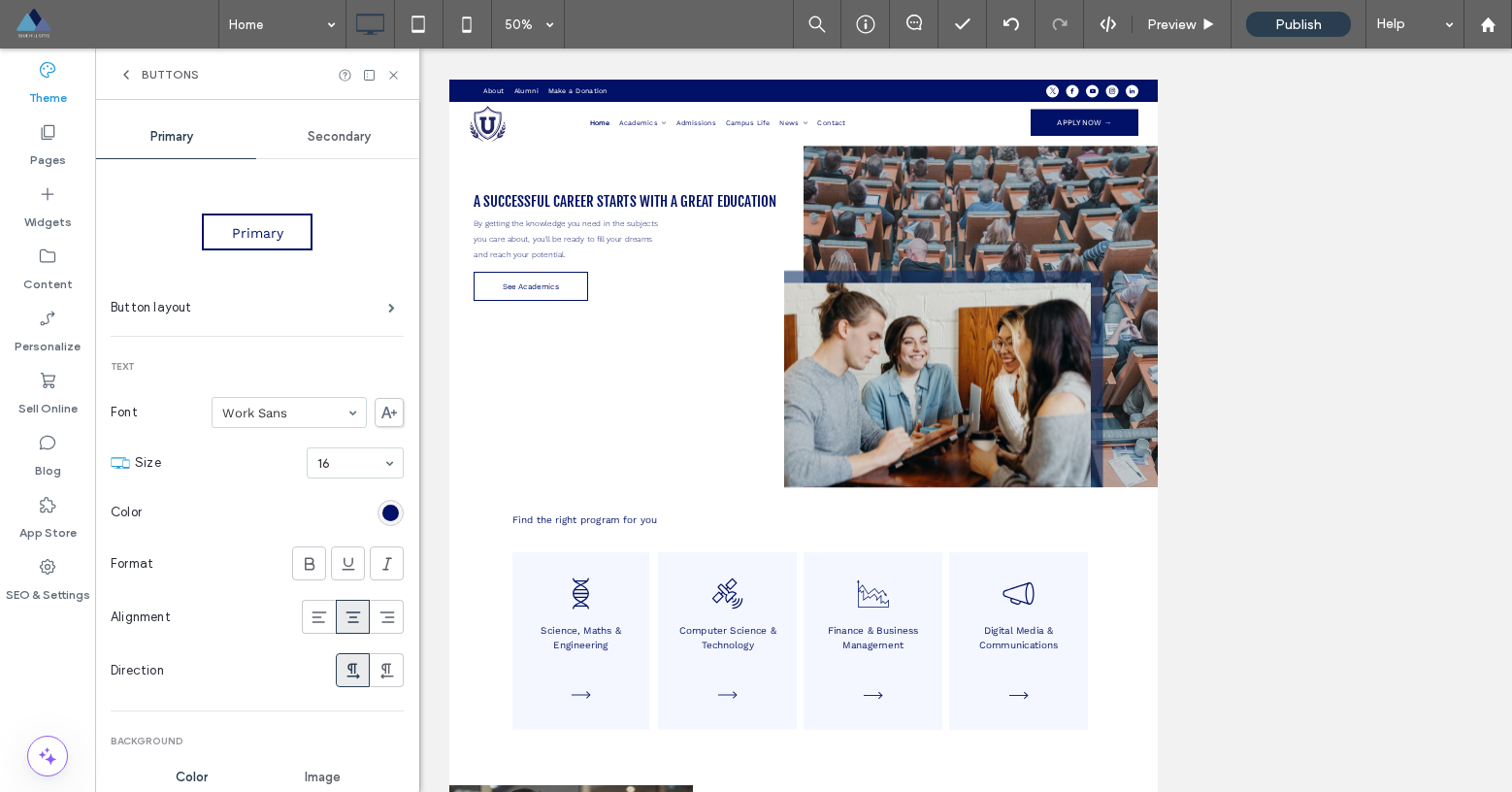
click at [329, 136] on span "Secondary" at bounding box center [339, 137] width 63 height 16
click at [144, 140] on div "Primary" at bounding box center [171, 137] width 167 height 43
click at [311, 147] on div "Secondary" at bounding box center [340, 137] width 167 height 43
click at [138, 130] on div "Primary" at bounding box center [171, 137] width 167 height 43
click at [330, 139] on span "Secondary" at bounding box center [339, 137] width 63 height 16
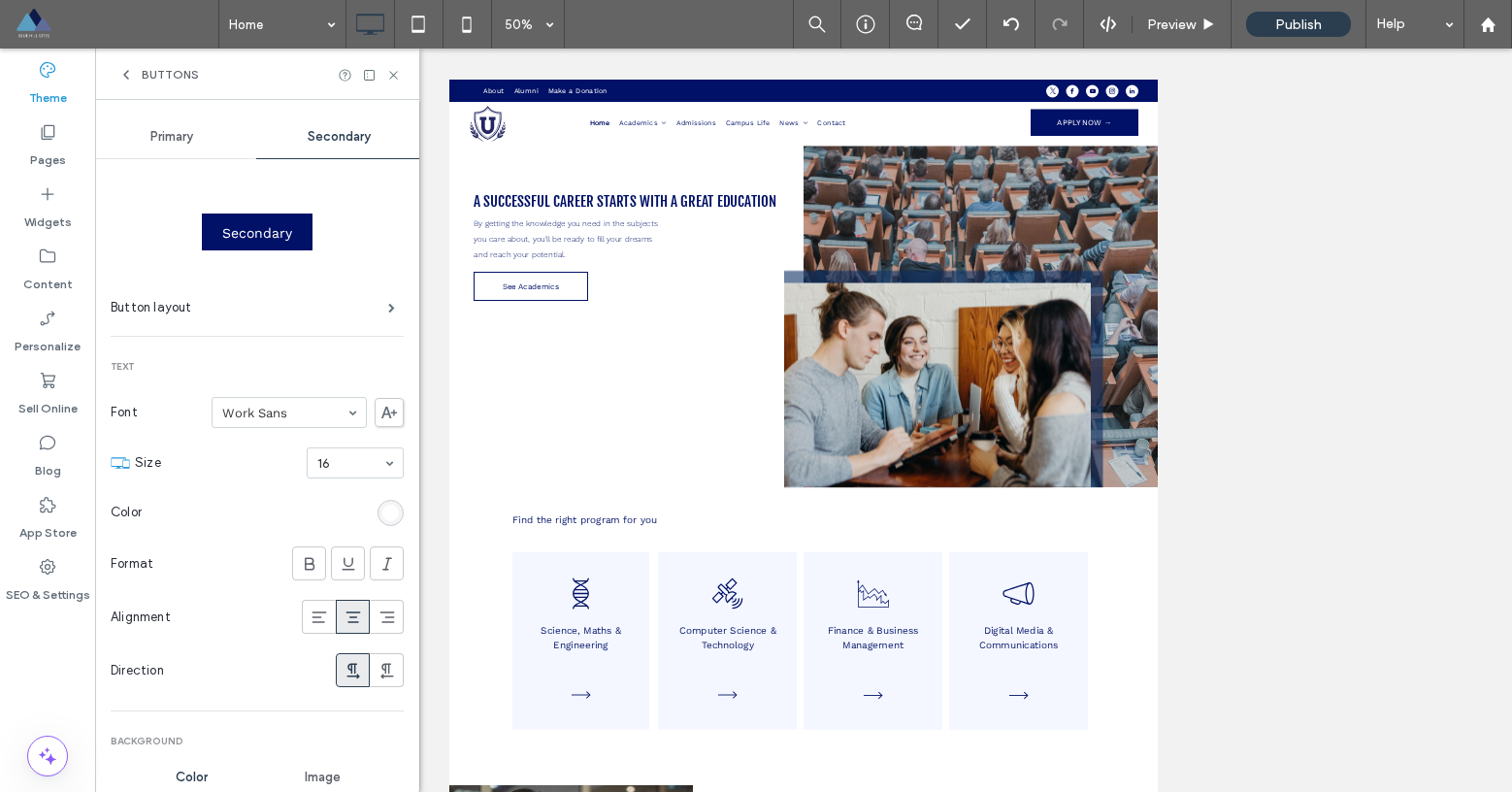
click at [178, 138] on span "Primary" at bounding box center [171, 137] width 43 height 16
click at [354, 142] on span "Secondary" at bounding box center [339, 137] width 63 height 16
click at [194, 144] on div "Primary" at bounding box center [171, 137] width 167 height 43
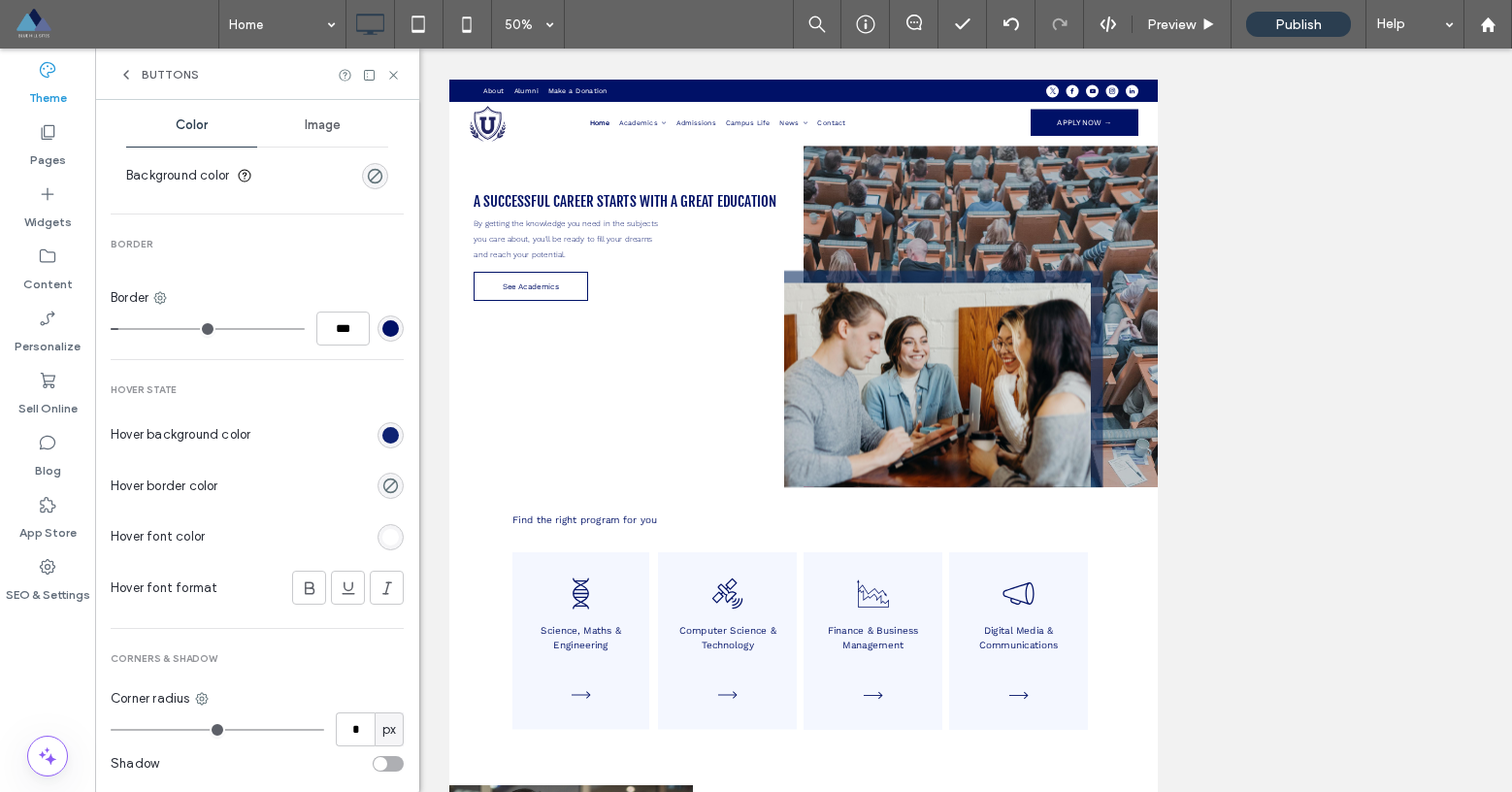
scroll to position [689, 0]
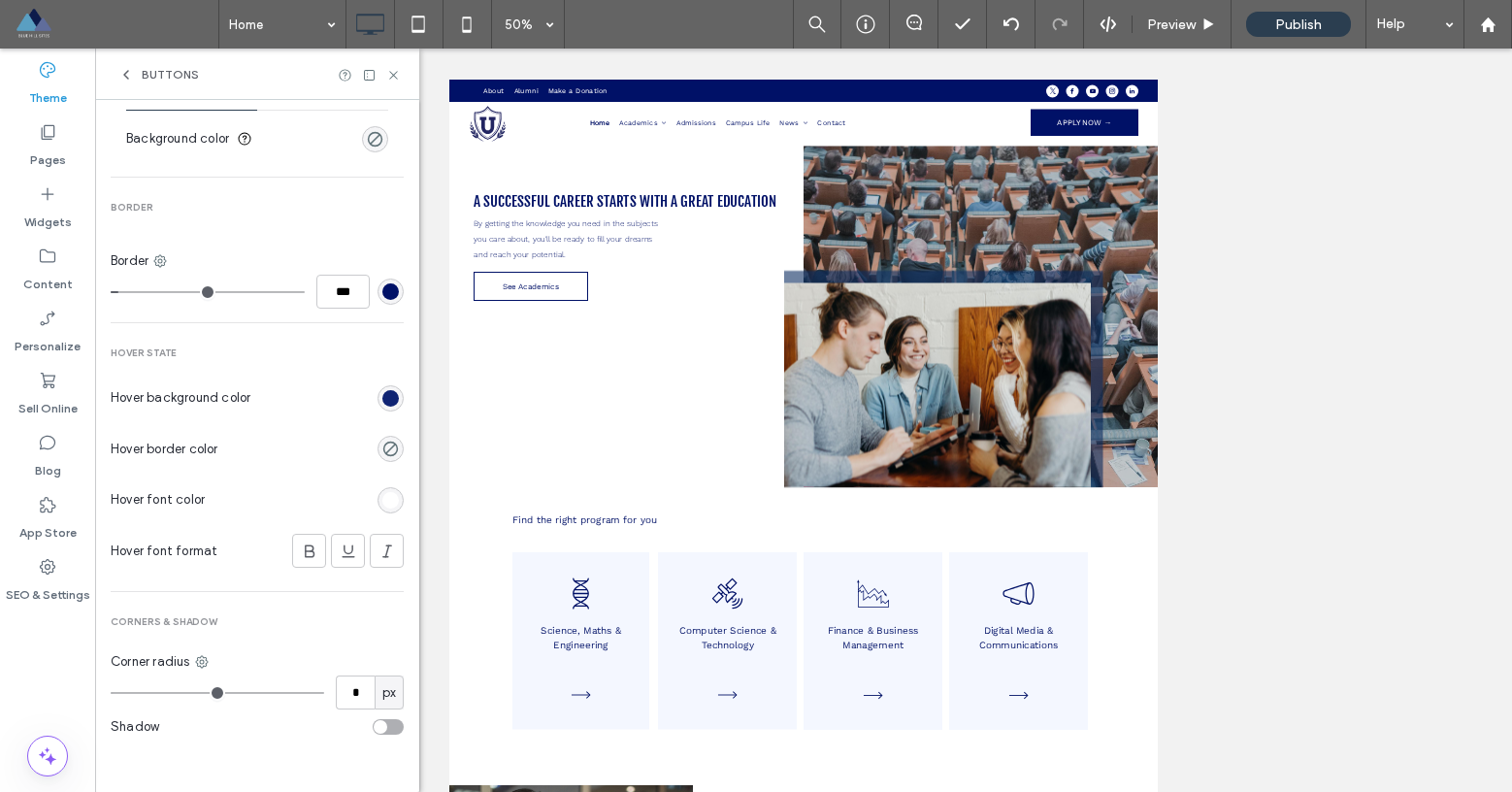
type input "*"
type input "***"
type input "*"
type input "***"
type input "*"
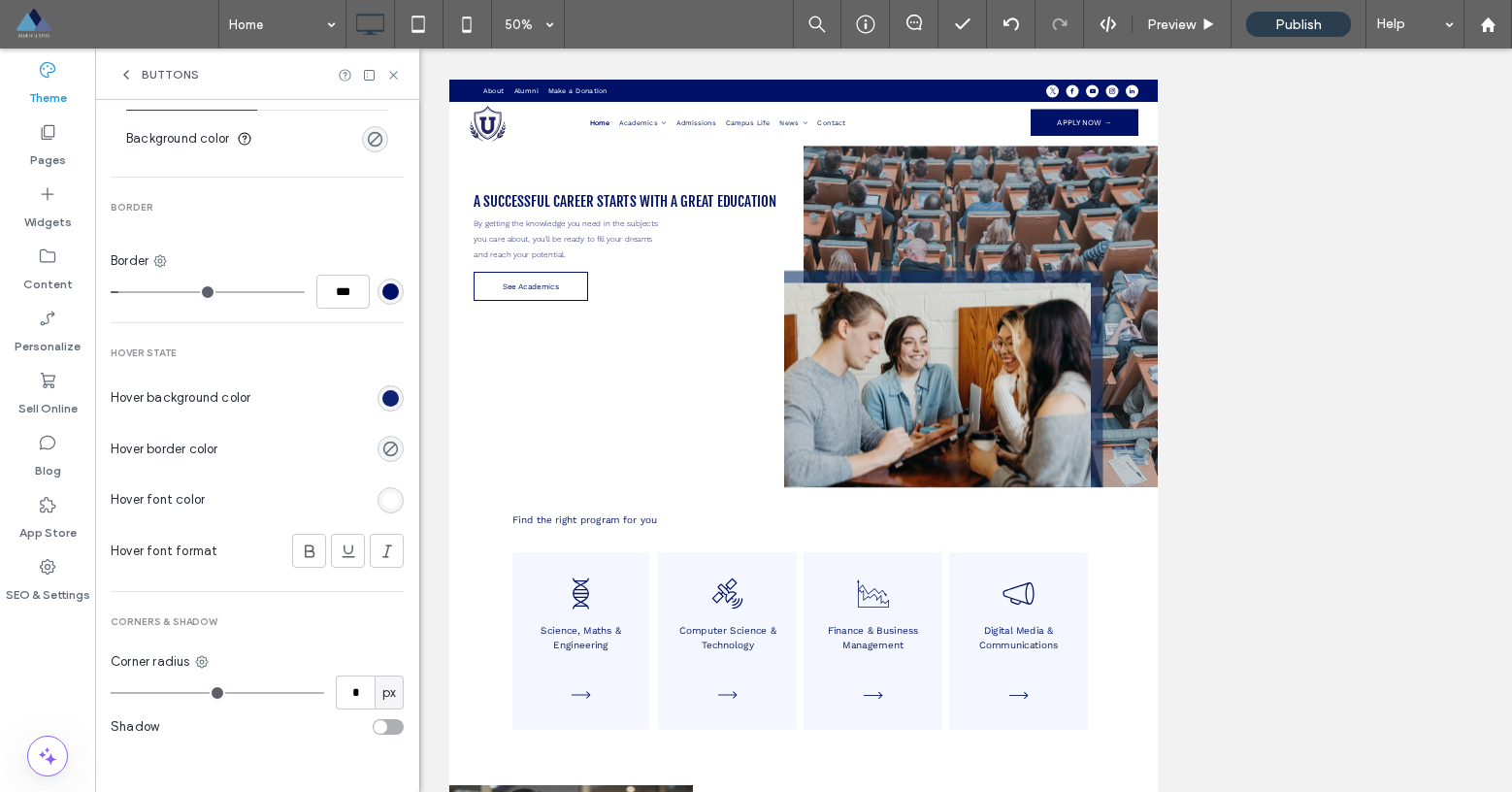
type input "***"
type input "*"
type input "***"
type input "*"
type input "***"
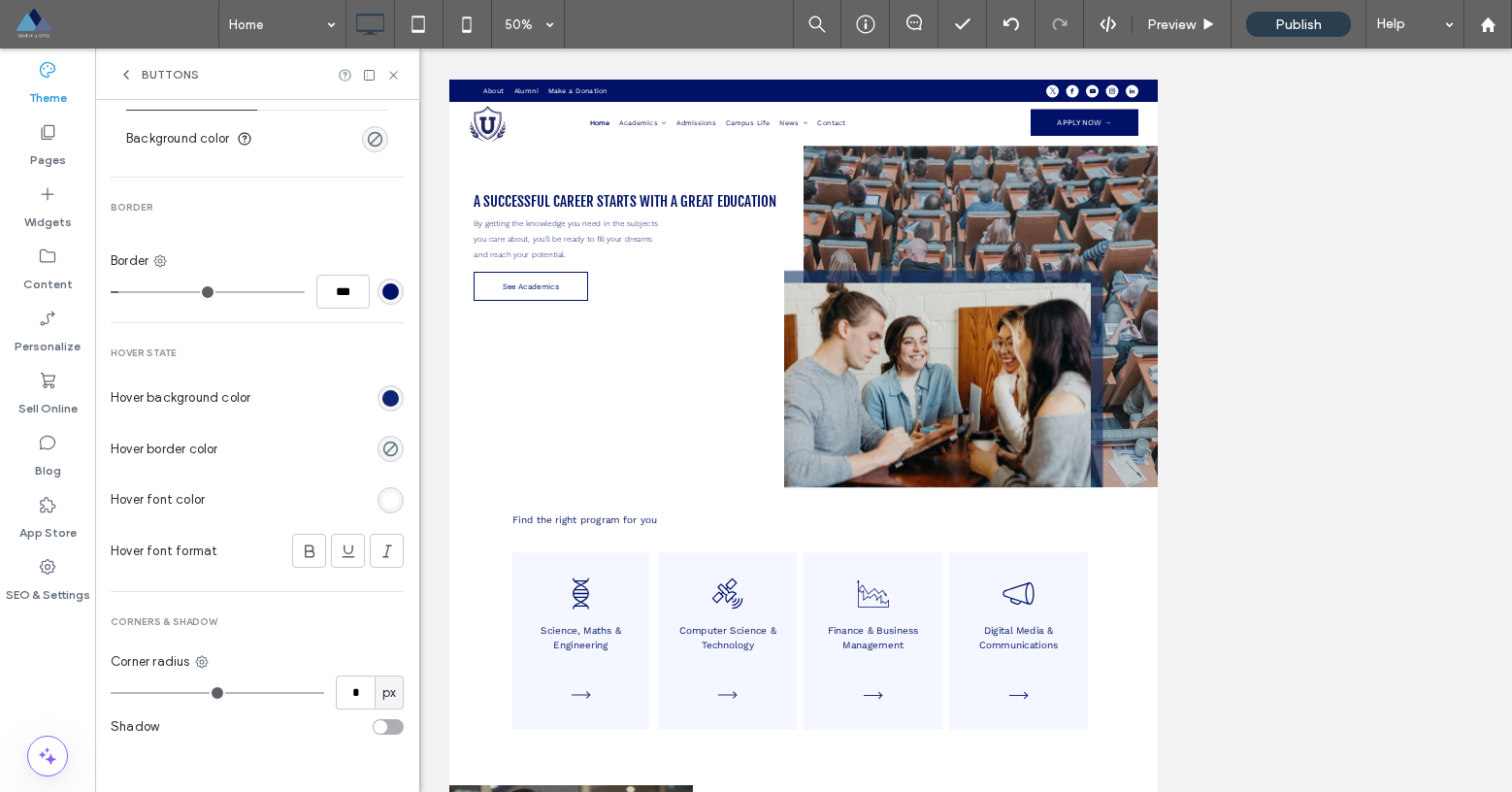
type input "*"
type input "***"
type input "**"
type input "****"
type input "**"
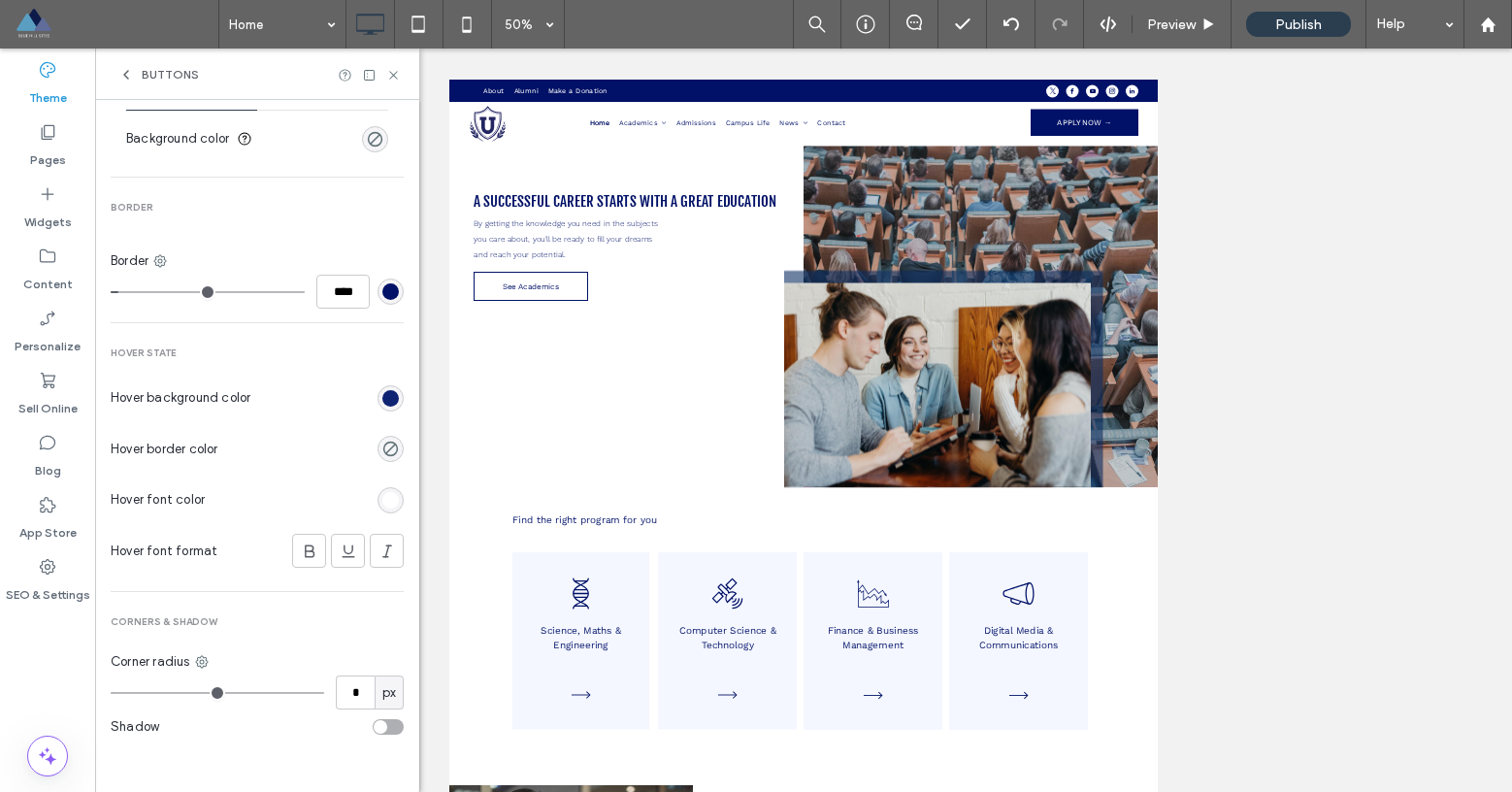
type input "****"
type input "**"
type input "****"
type input "**"
type input "****"
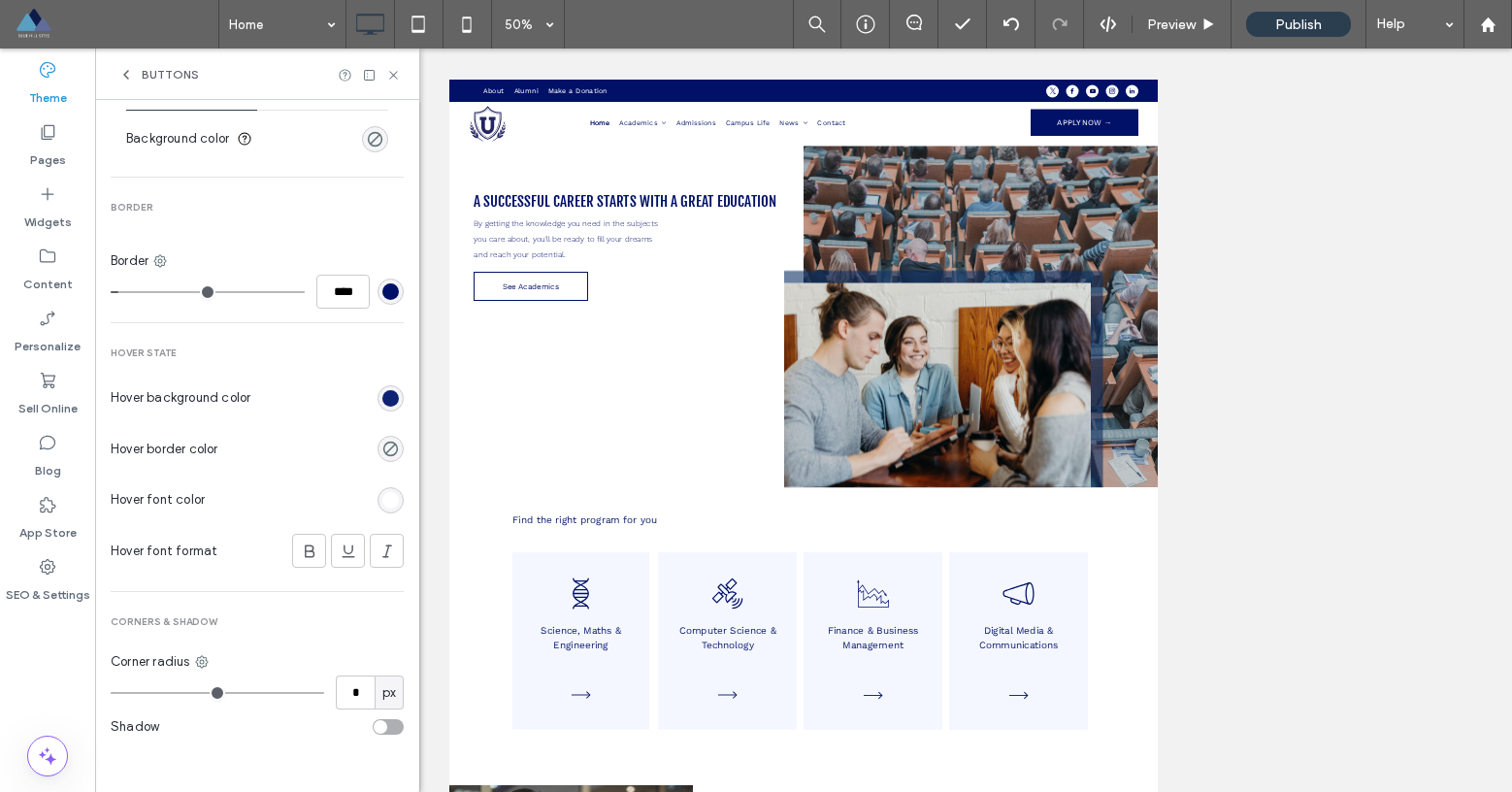
type input "**"
type input "****"
type input "**"
type input "****"
type input "**"
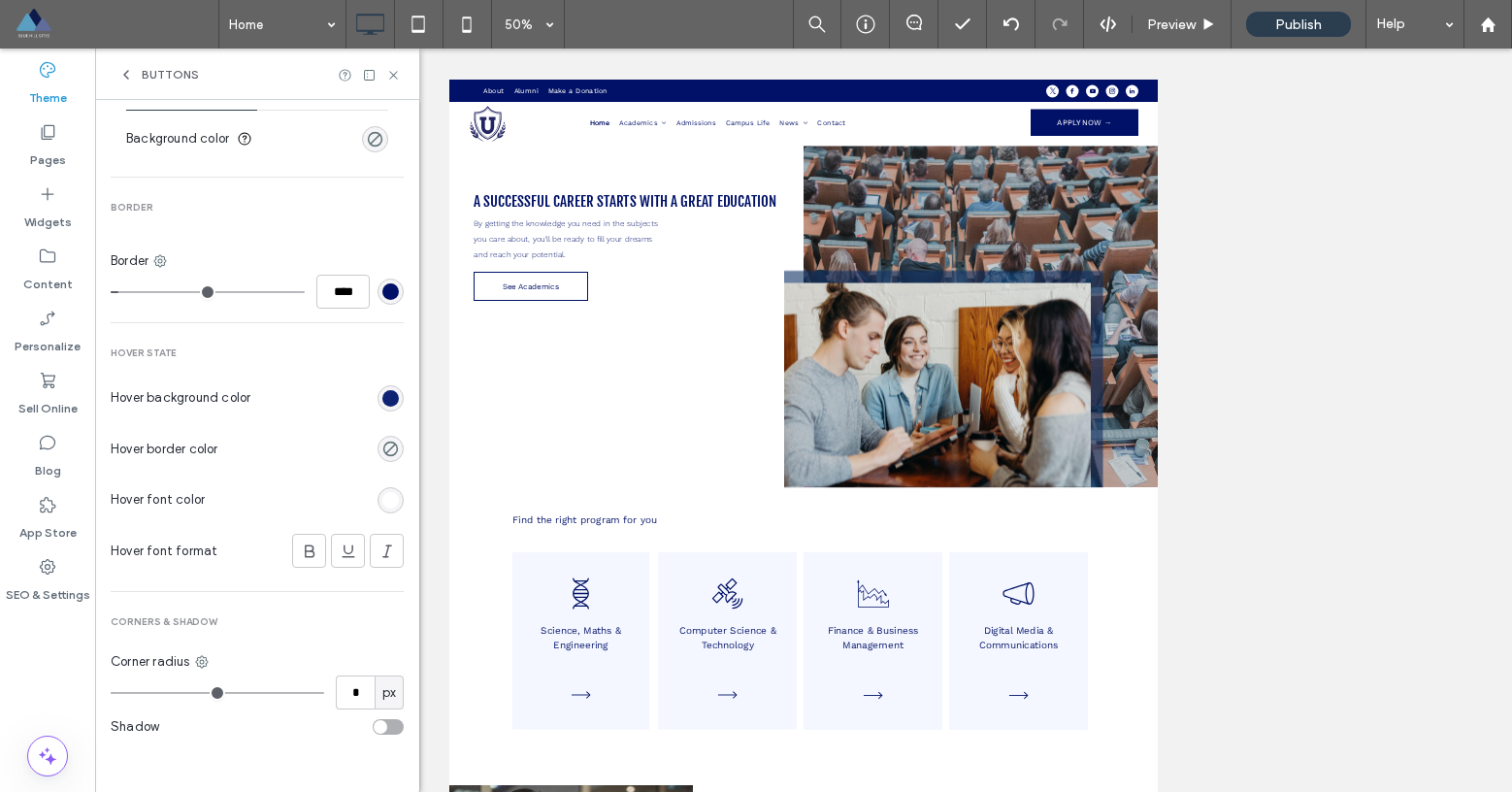
type input "****"
type input "**"
type input "****"
type input "**"
type input "****"
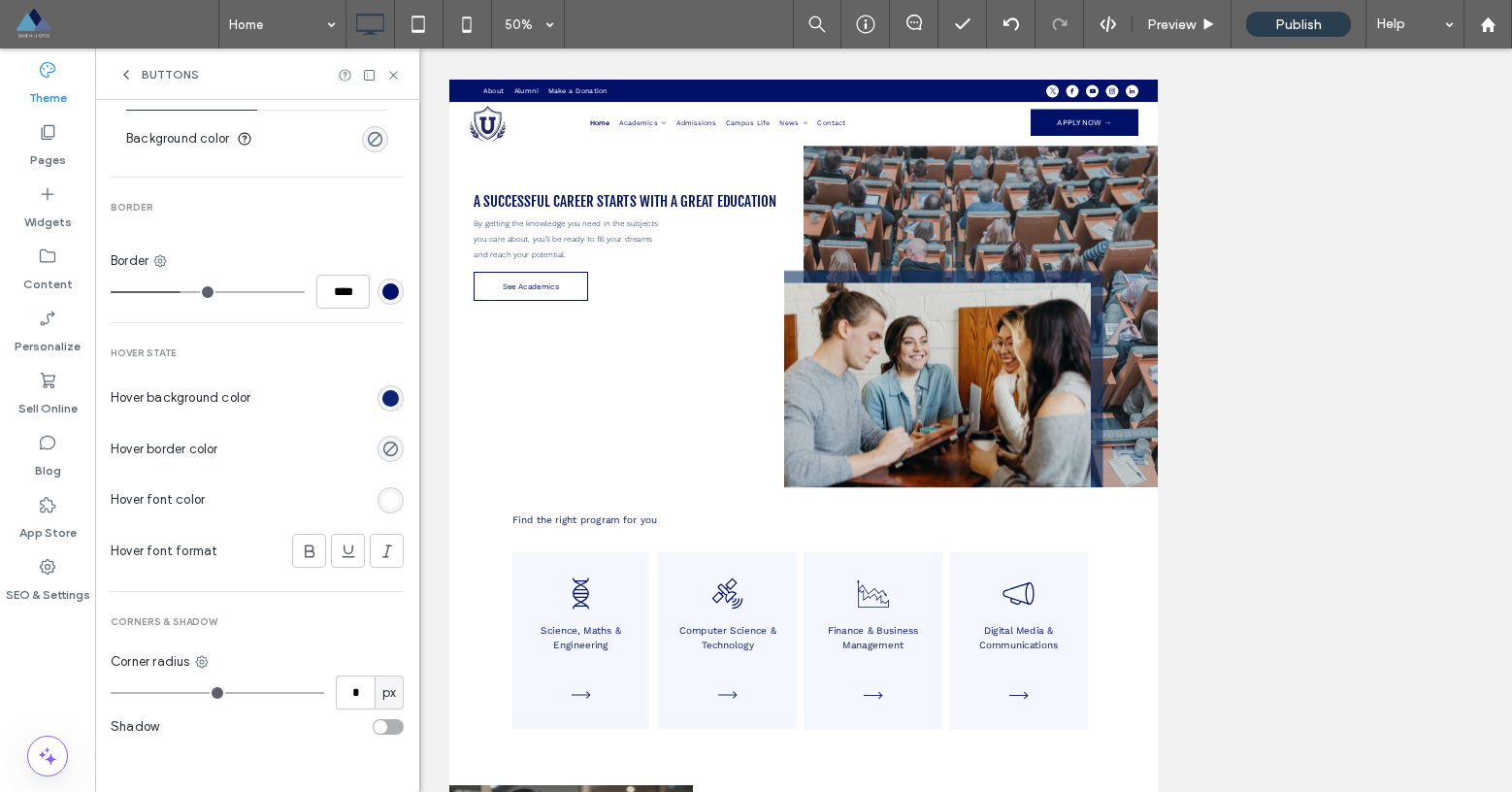
type input "**"
type input "****"
type input "**"
type input "****"
type input "**"
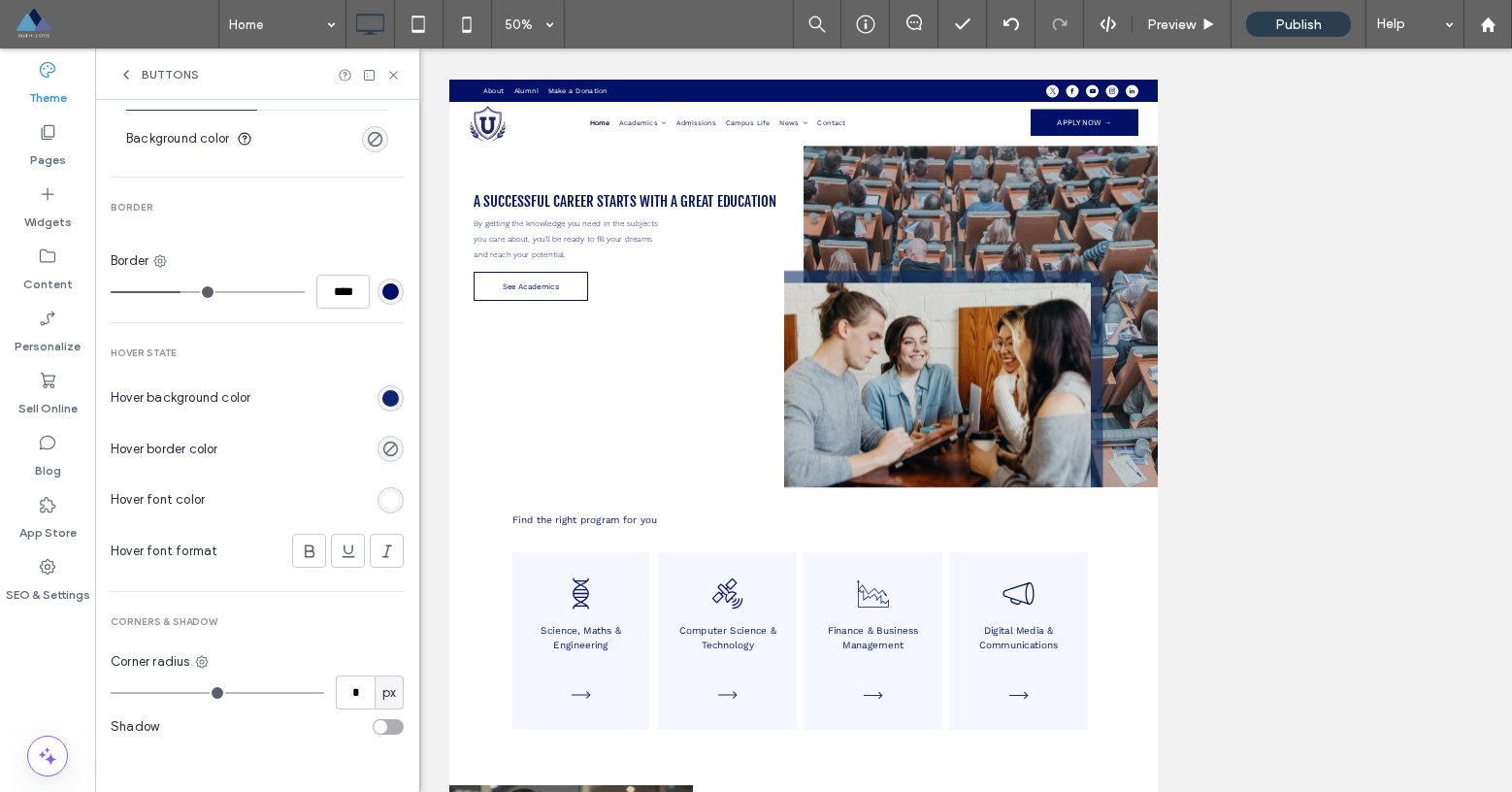
type input "****"
type input "**"
type input "****"
type input "**"
type input "****"
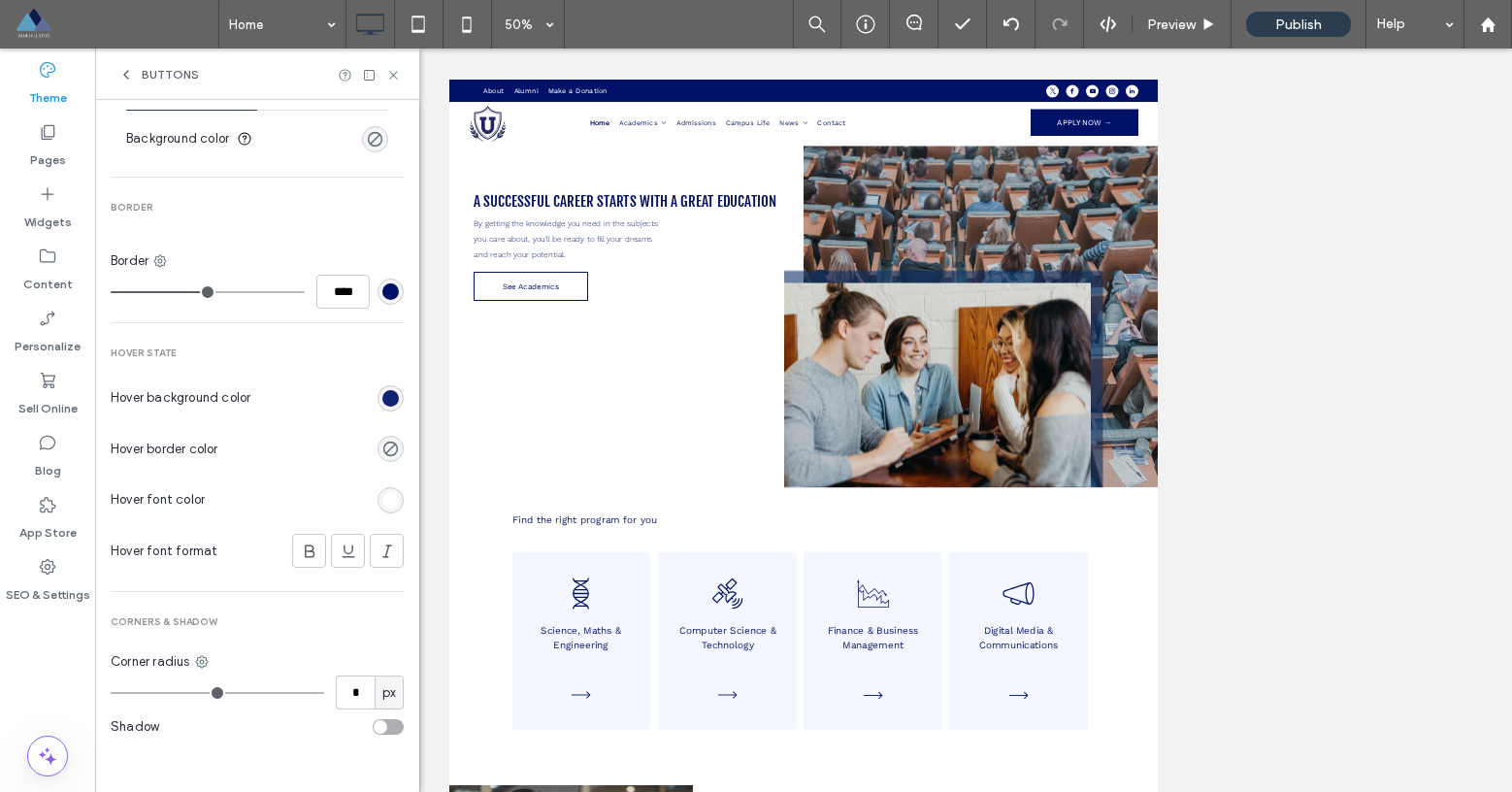
type input "**"
type input "****"
type input "**"
type input "****"
drag, startPoint x: 127, startPoint y: 292, endPoint x: 211, endPoint y: 294, distance: 84.0
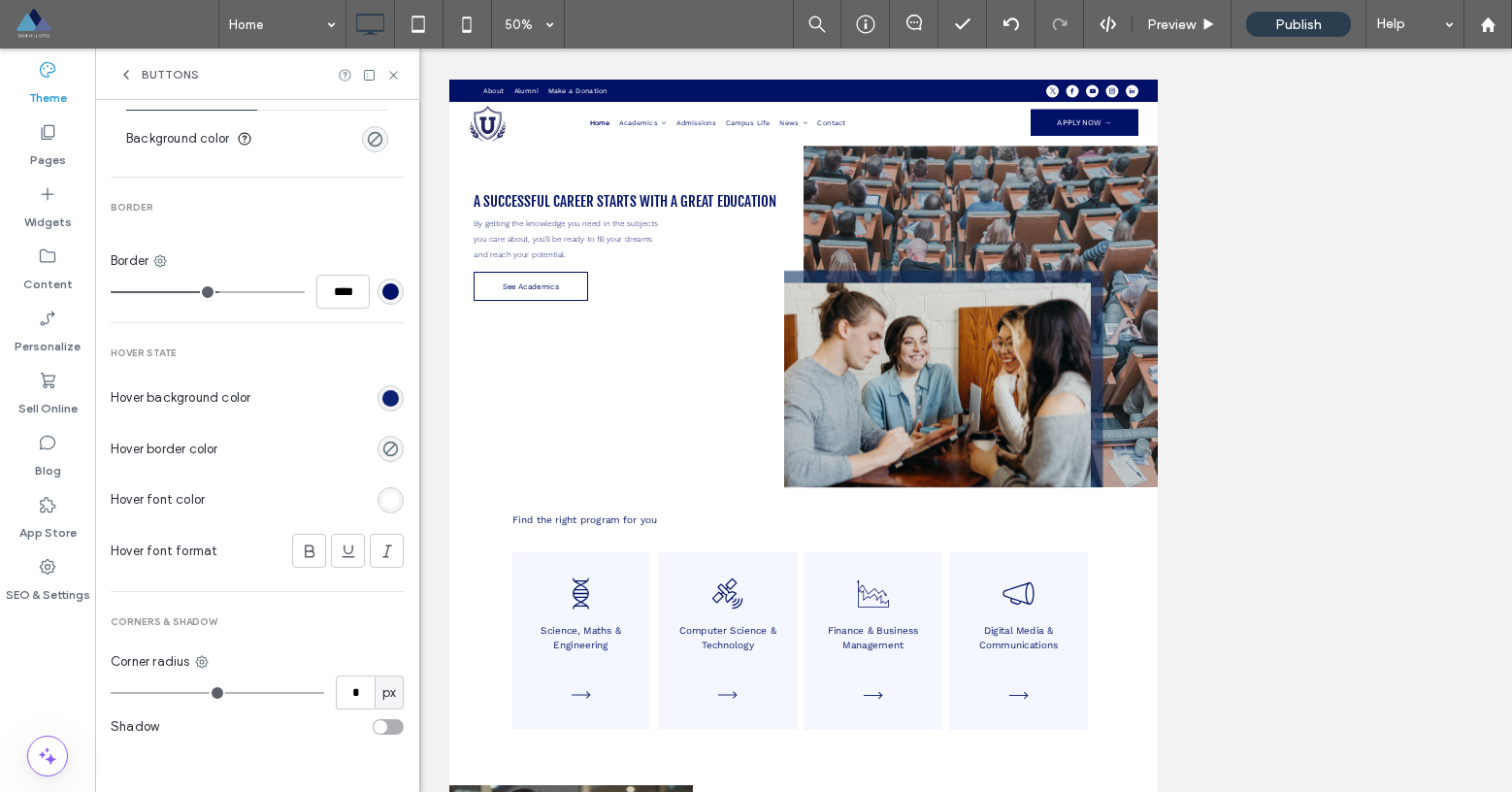
click at [211, 293] on input "range" at bounding box center [208, 292] width 194 height 2
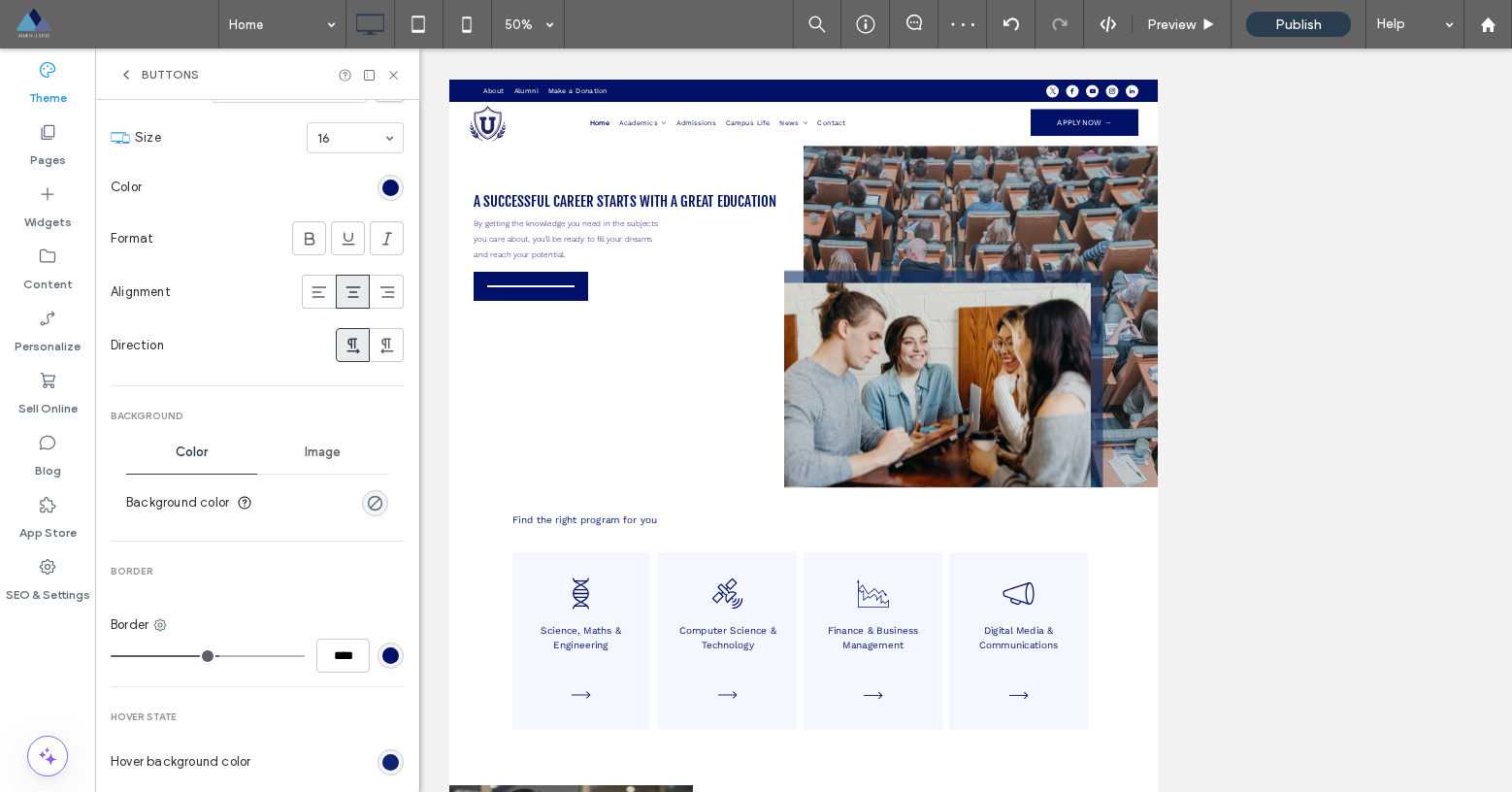
scroll to position [332, 0]
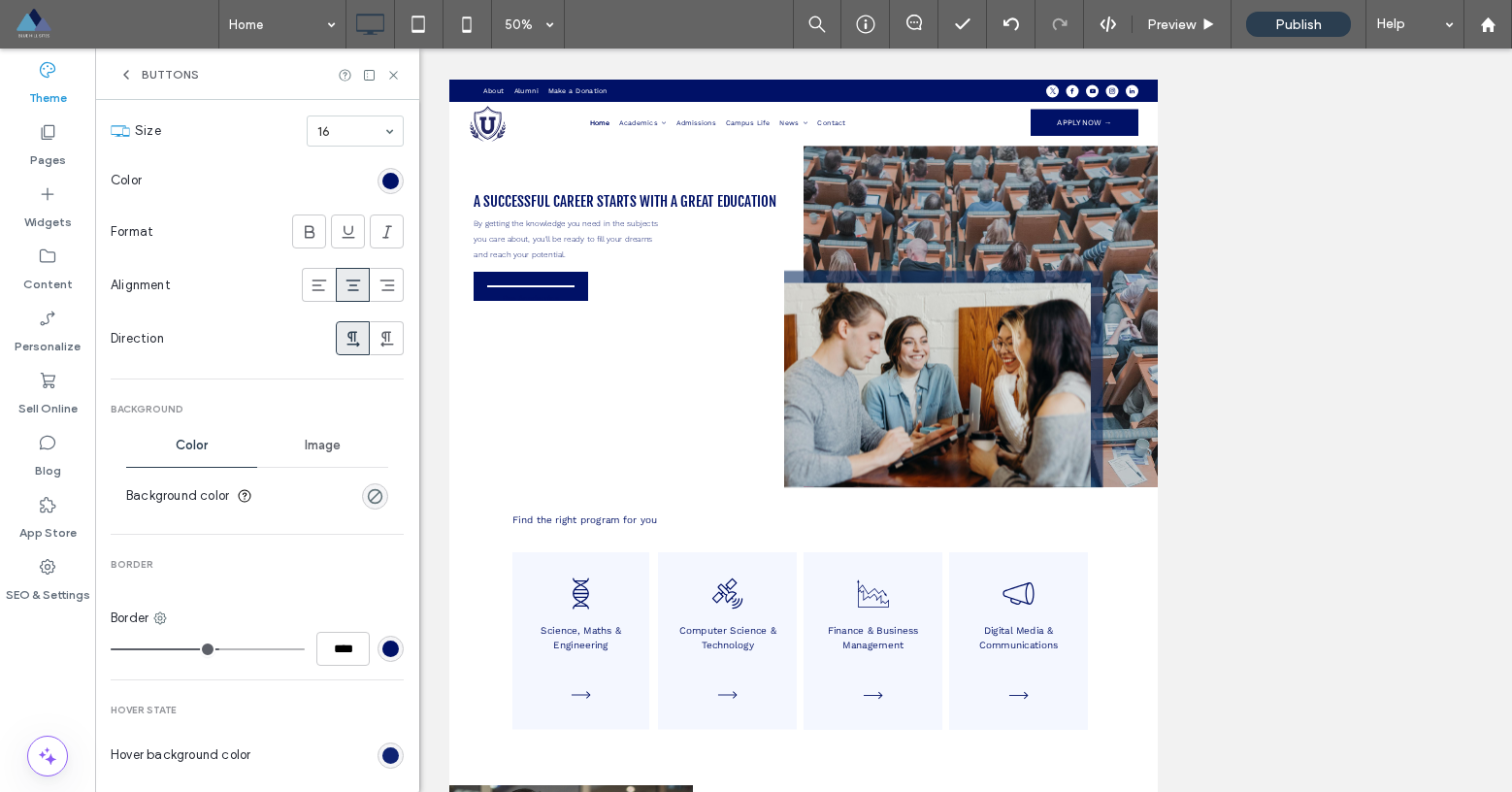
type input "**"
type input "****"
type input "**"
type input "****"
type input "**"
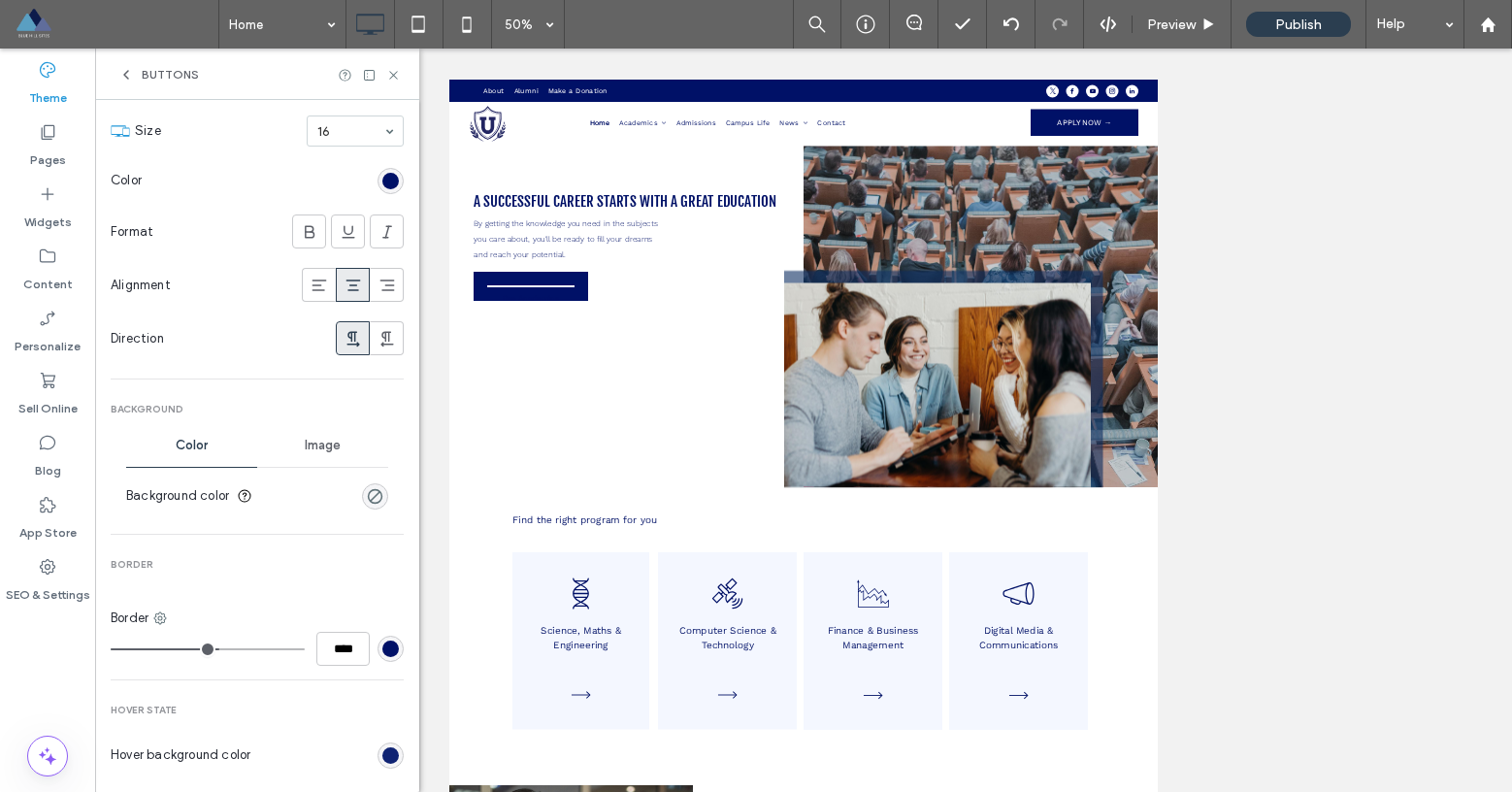
type input "****"
type input "**"
type input "****"
type input "**"
type input "****"
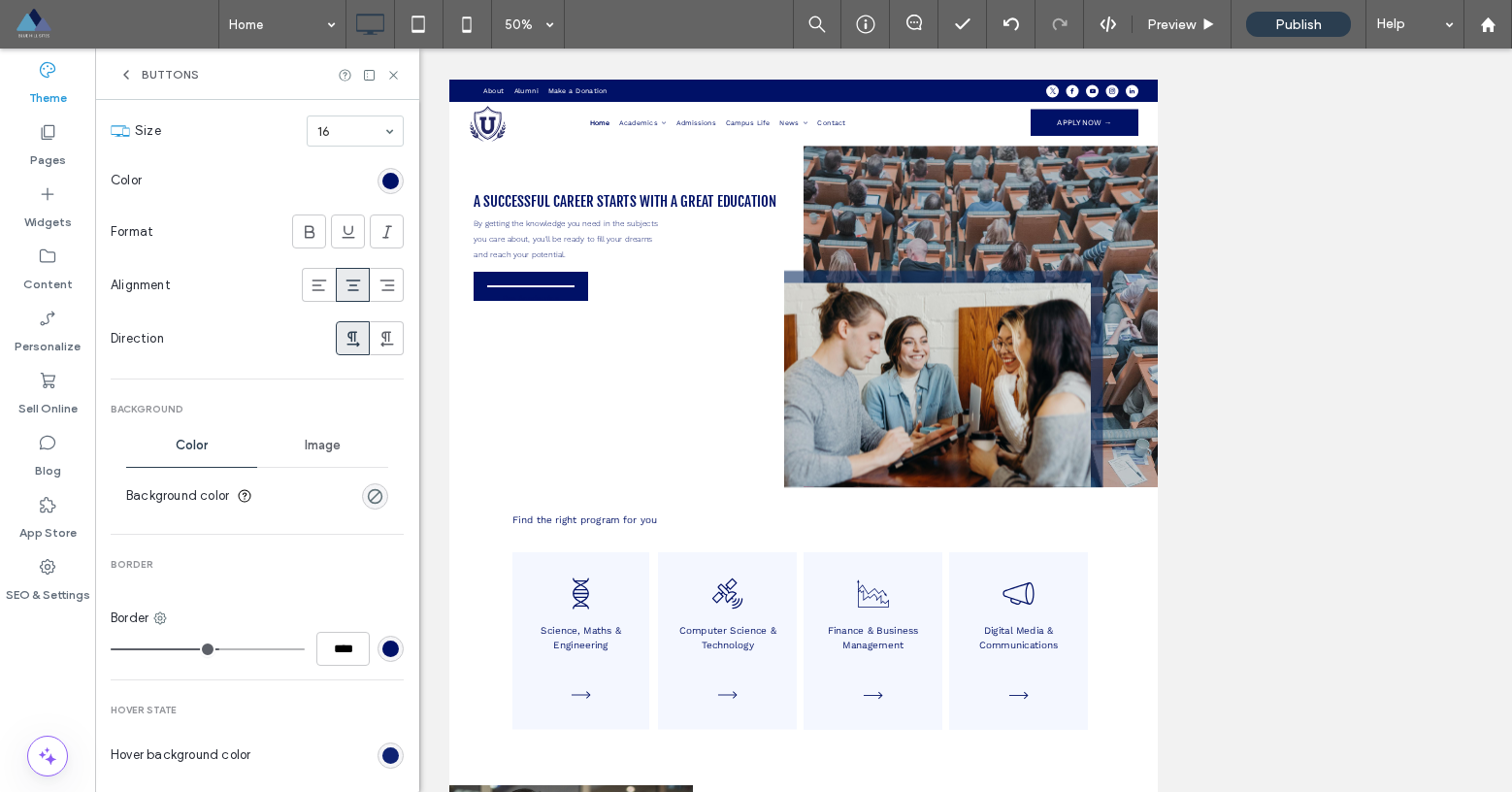
type input "**"
type input "****"
type input "**"
type input "****"
type input "**"
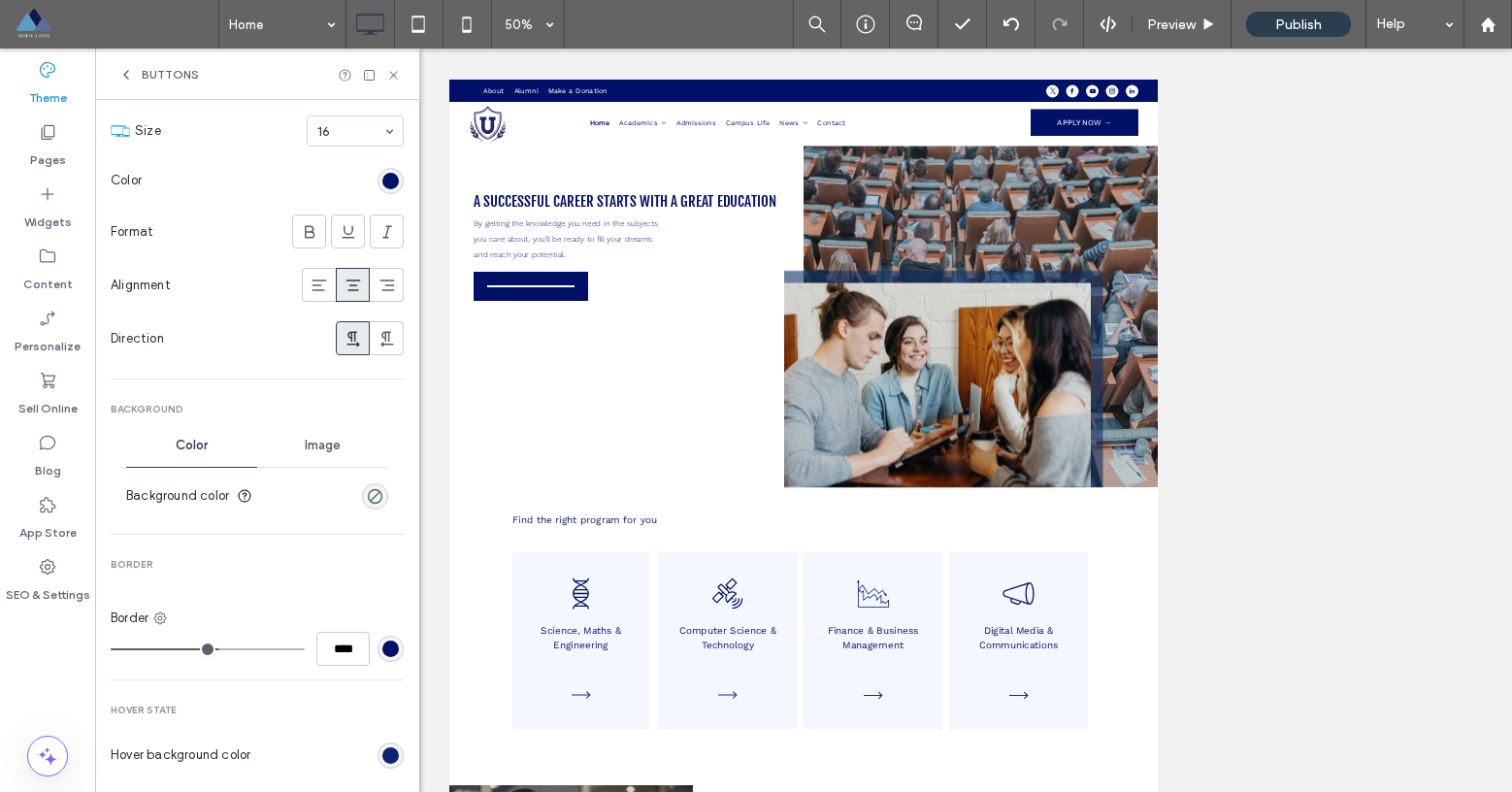
type input "****"
type input "**"
type input "****"
type input "**"
type input "****"
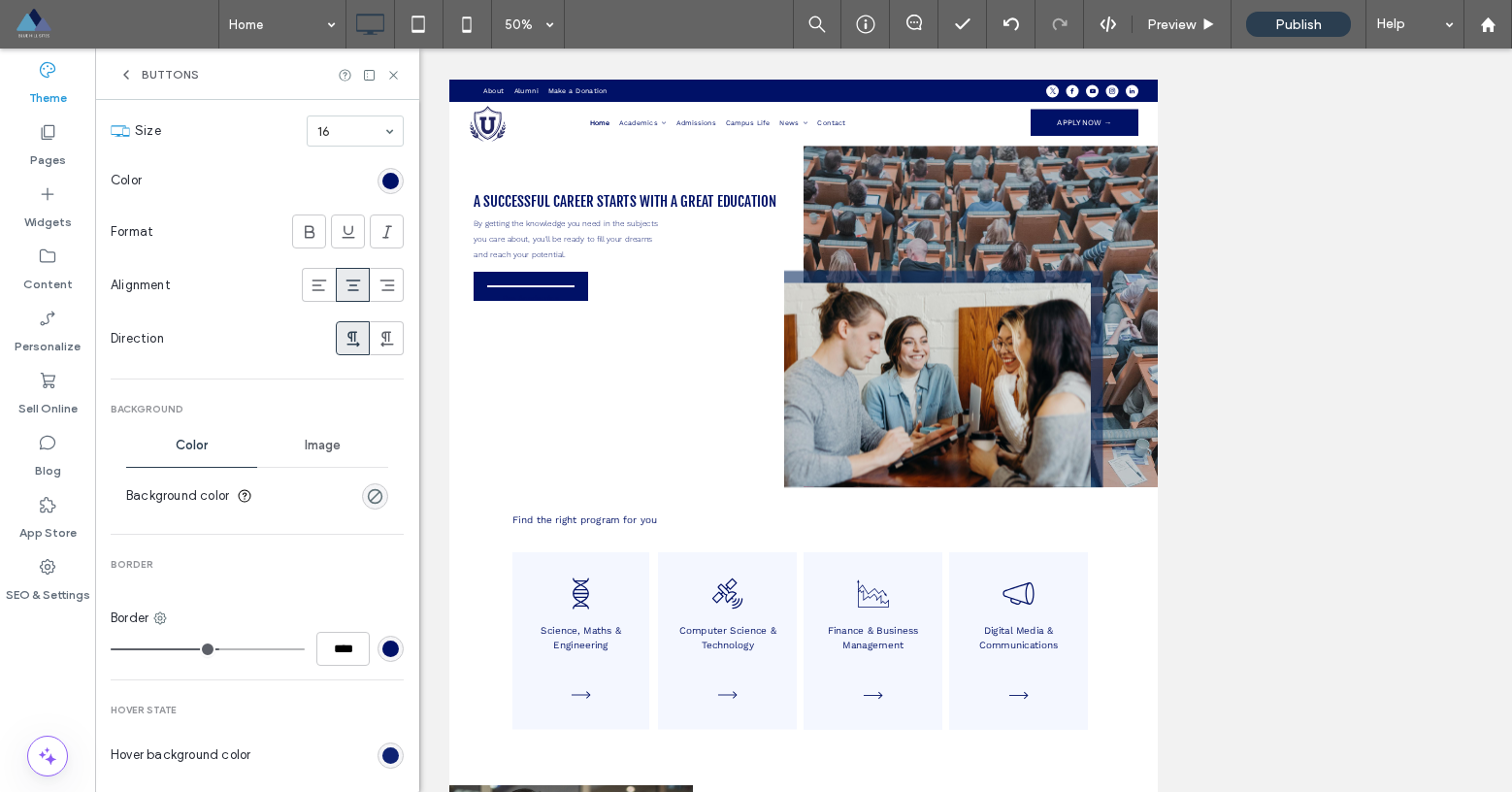
type input "**"
type input "****"
type input "*"
type input "***"
type input "*"
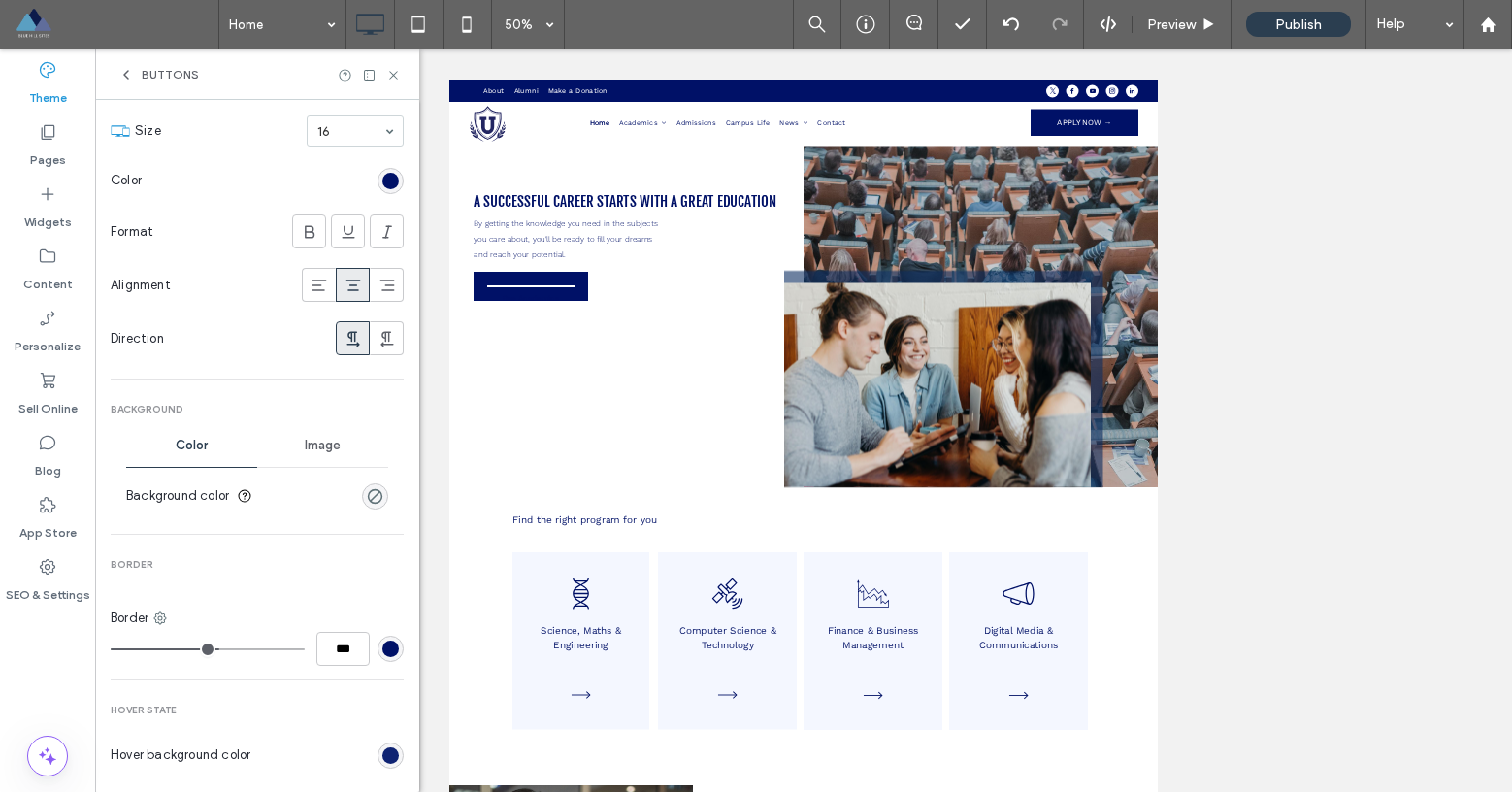
type input "***"
drag, startPoint x: 214, startPoint y: 648, endPoint x: 71, endPoint y: 642, distance: 143.1
type input "*"
click at [111, 648] on input "range" at bounding box center [208, 649] width 194 height 2
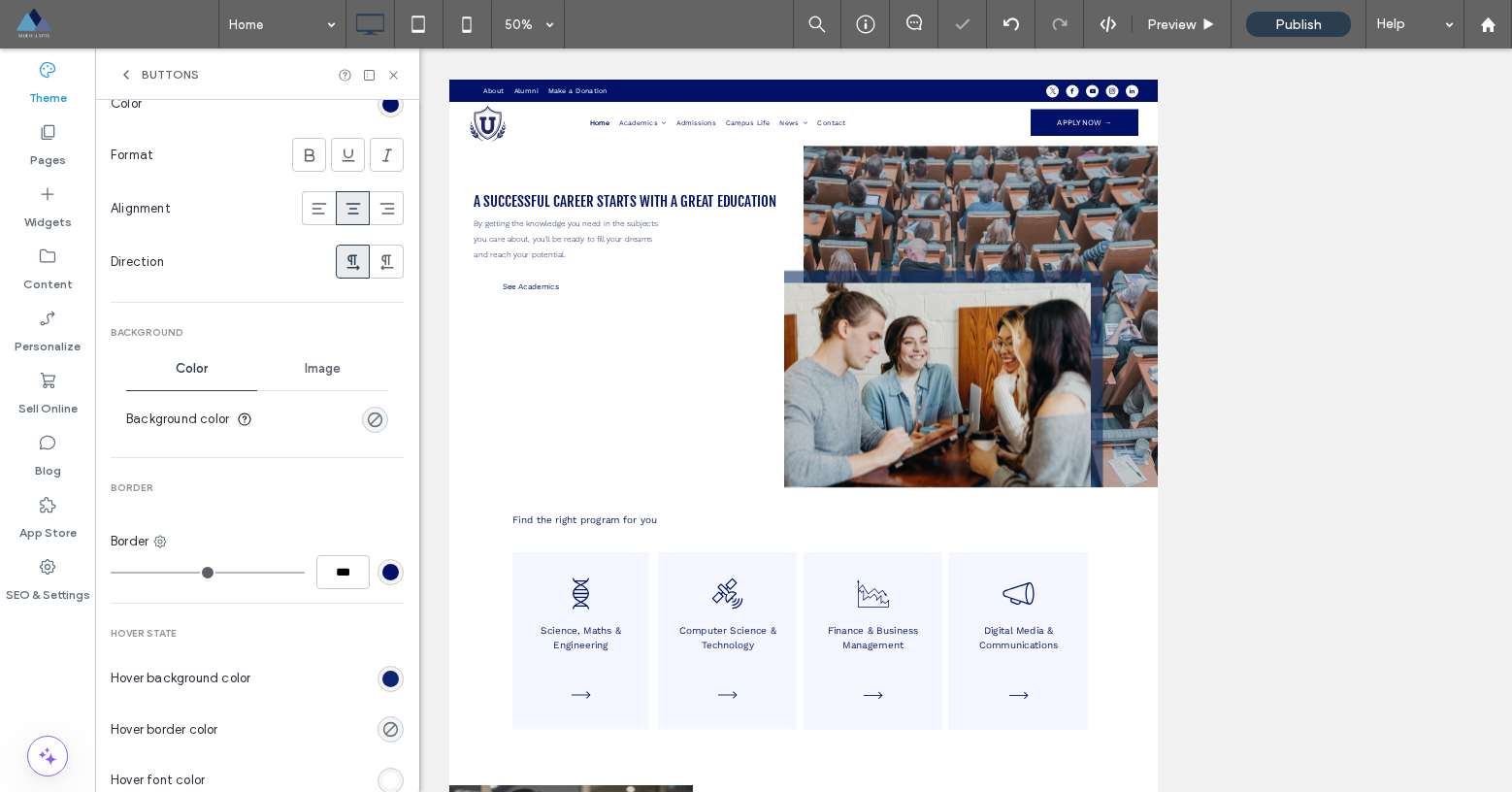
scroll to position [24, 0]
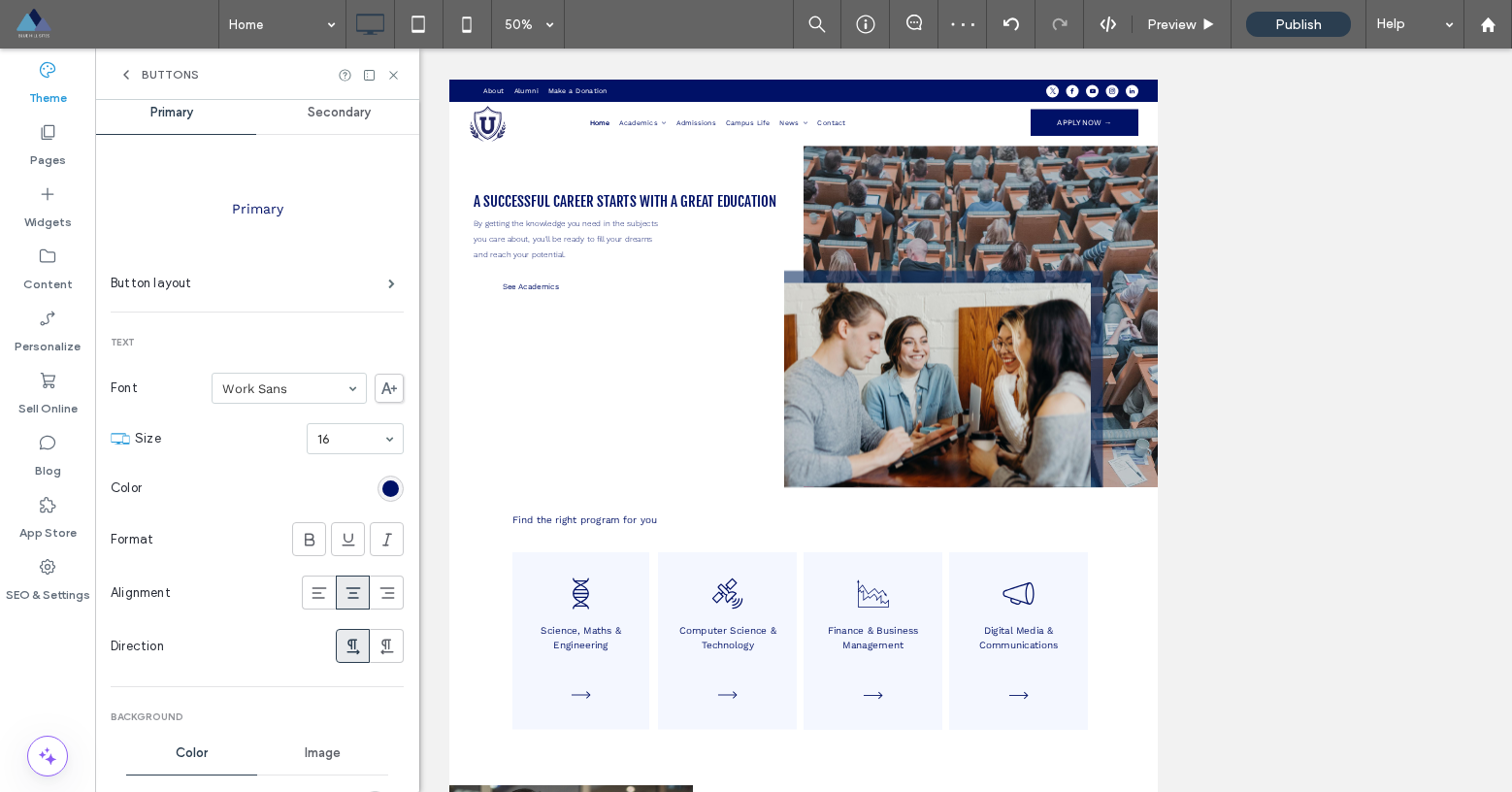
click at [131, 70] on icon at bounding box center [126, 75] width 16 height 16
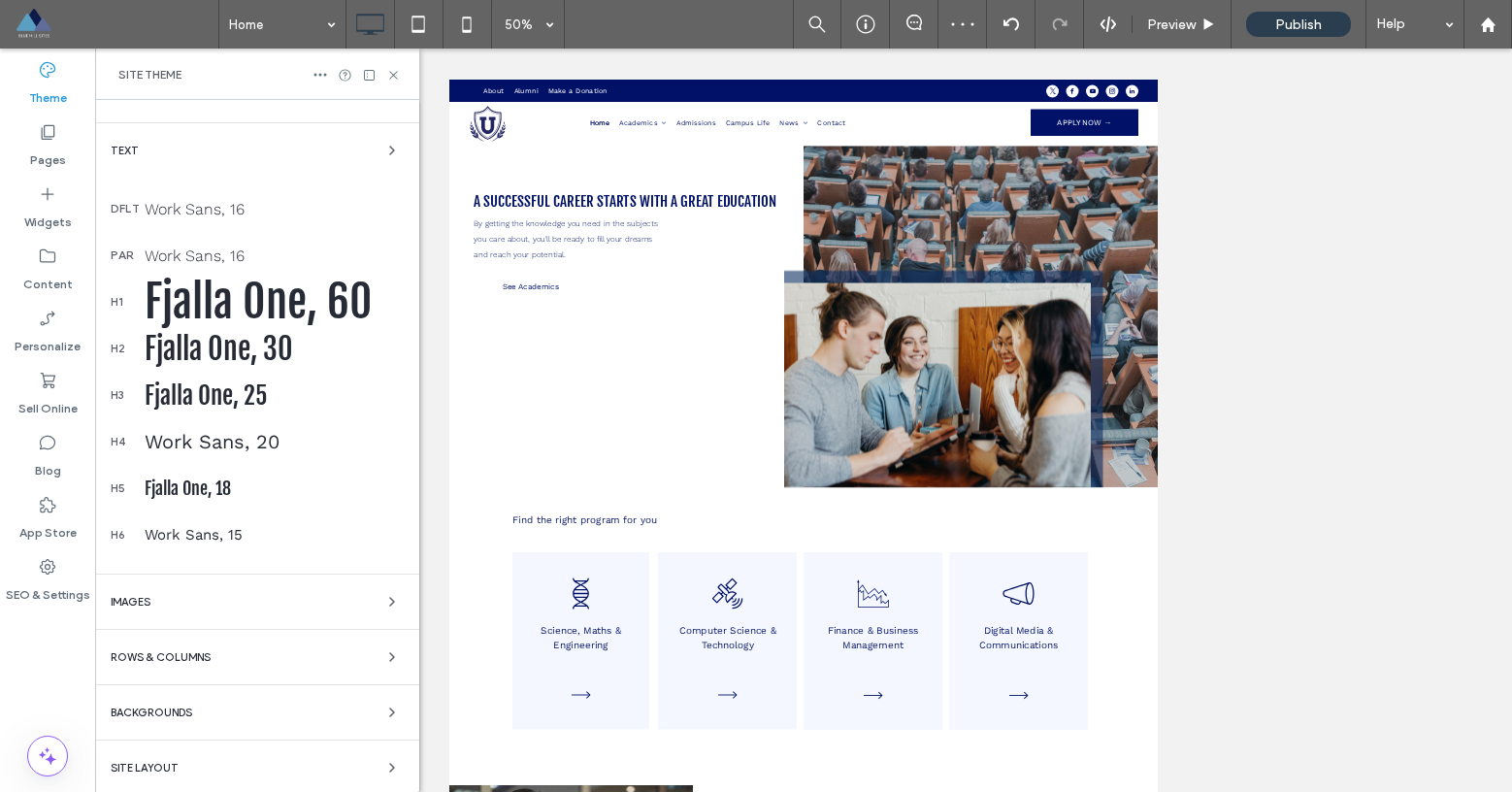
scroll to position [229, 0]
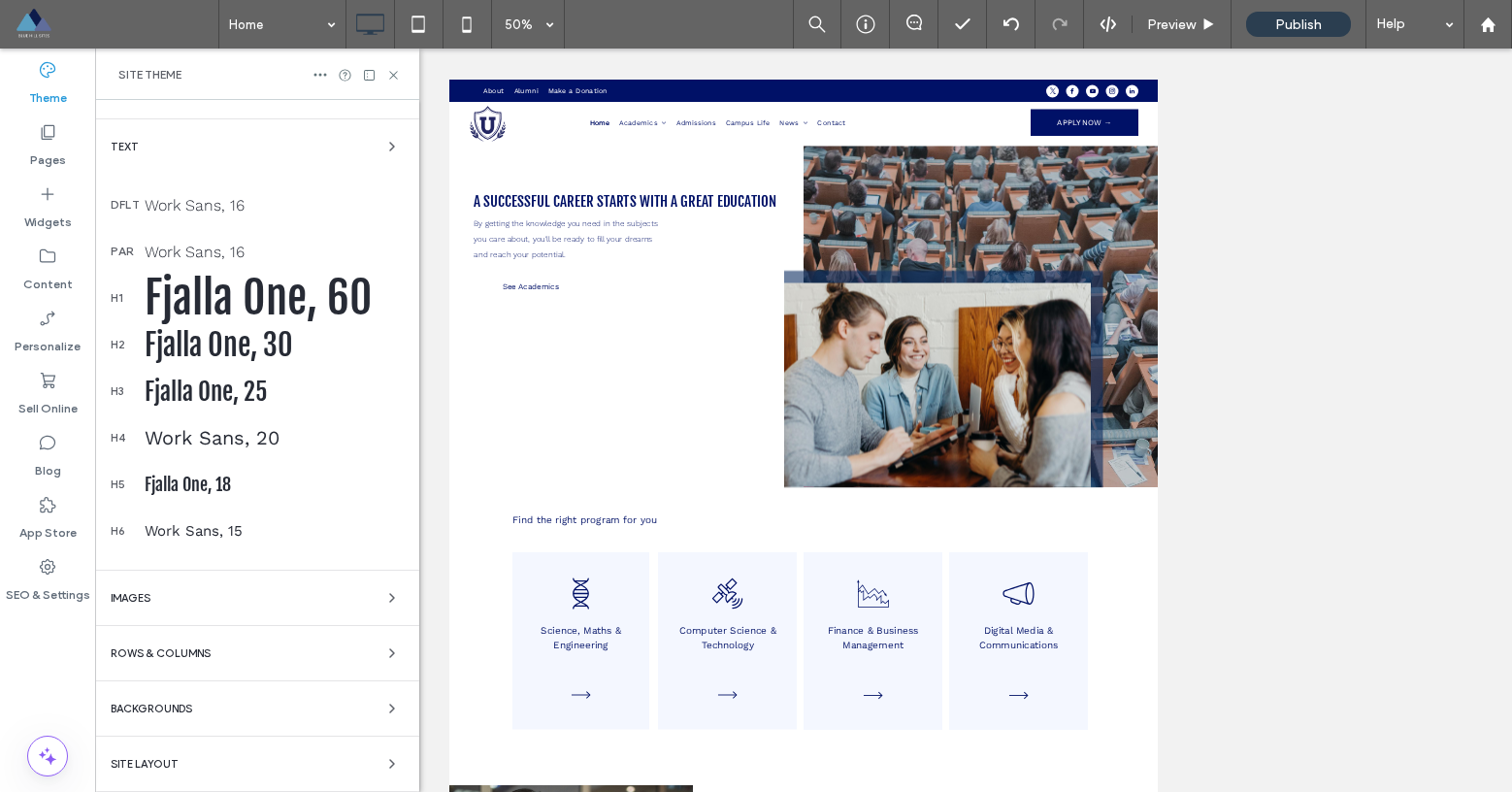
click at [192, 606] on div "Images" at bounding box center [258, 599] width 293 height 24
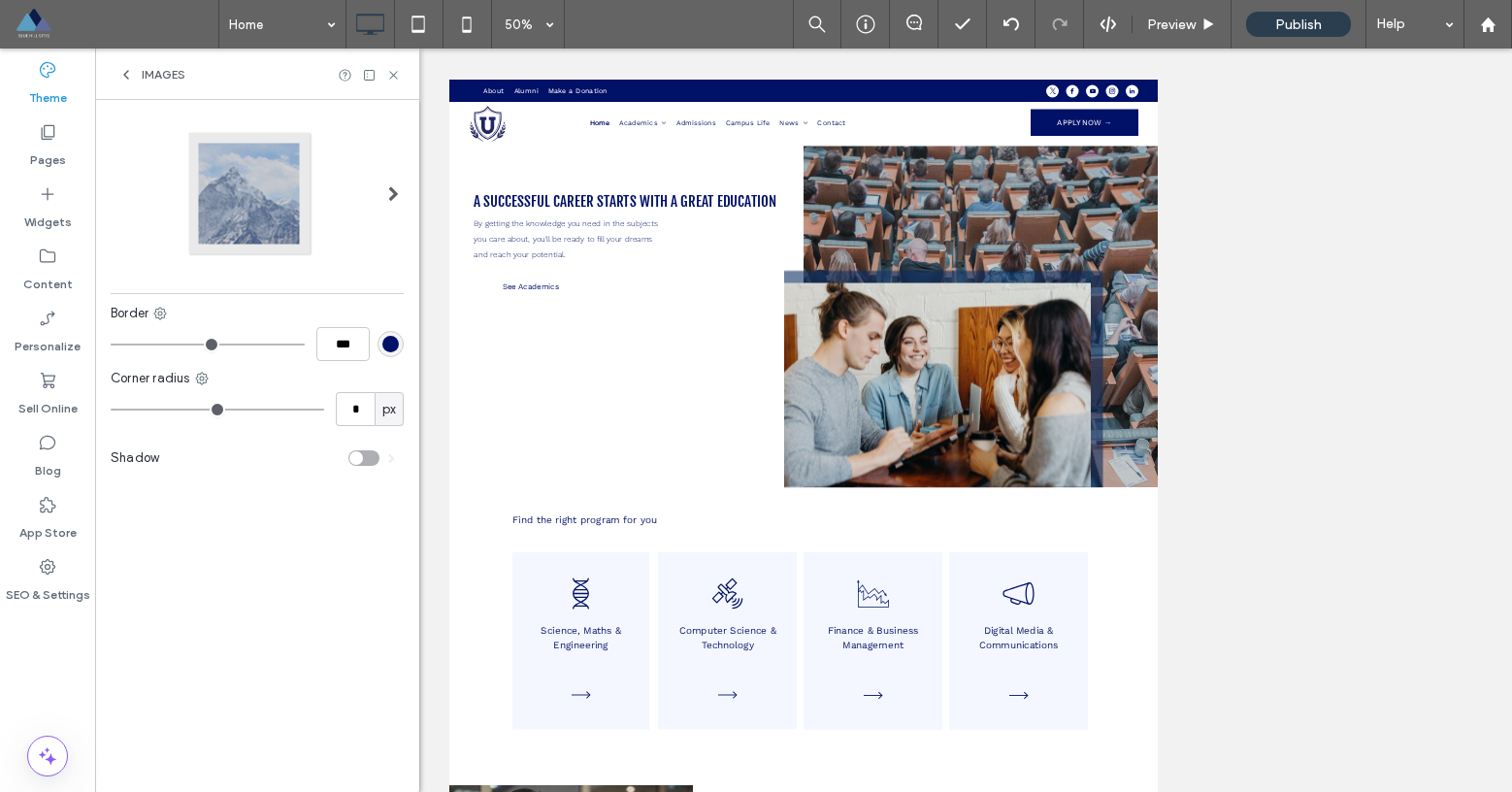
scroll to position [0, 0]
click at [131, 76] on icon at bounding box center [126, 75] width 16 height 16
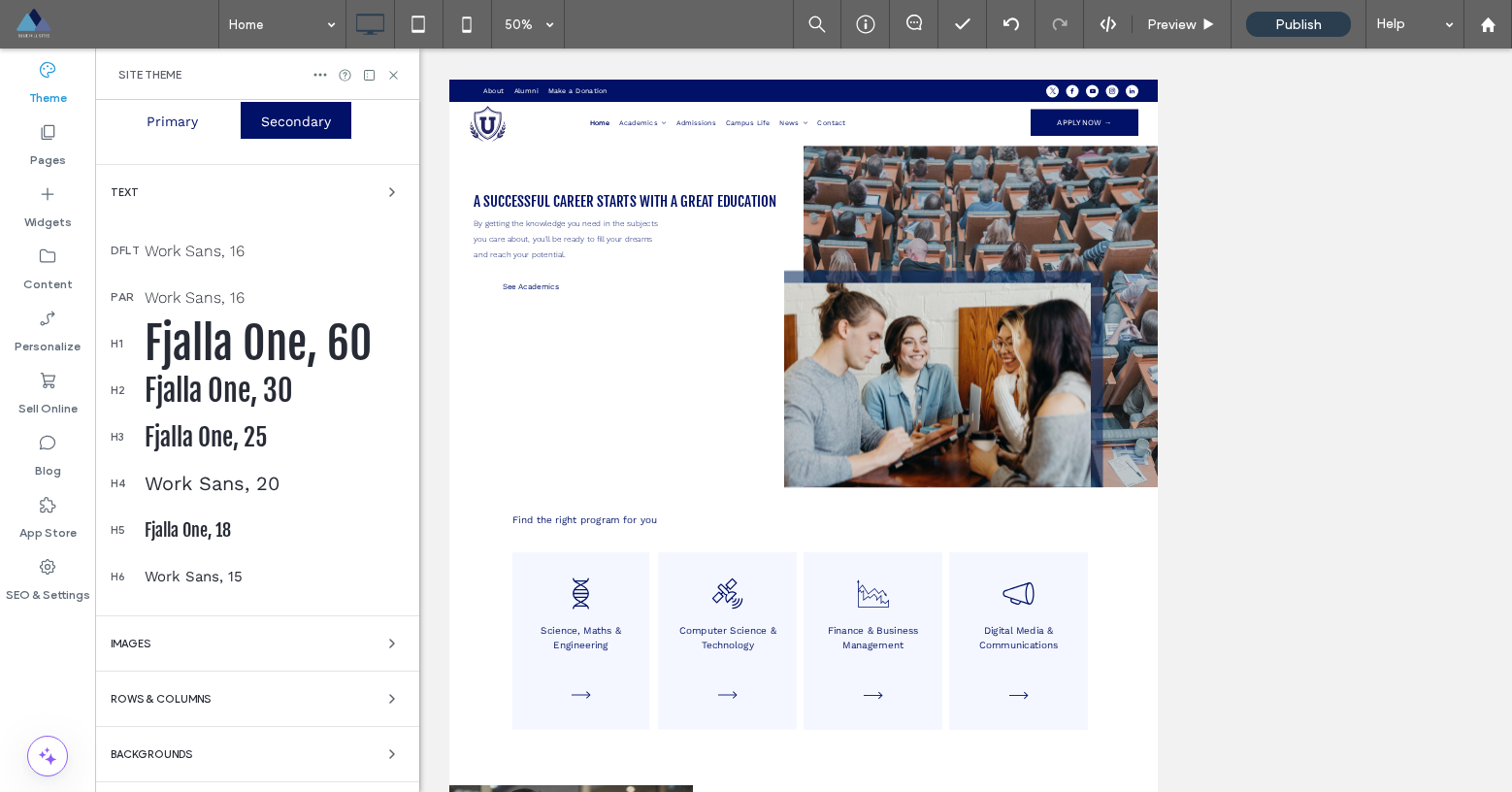
scroll to position [229, 0]
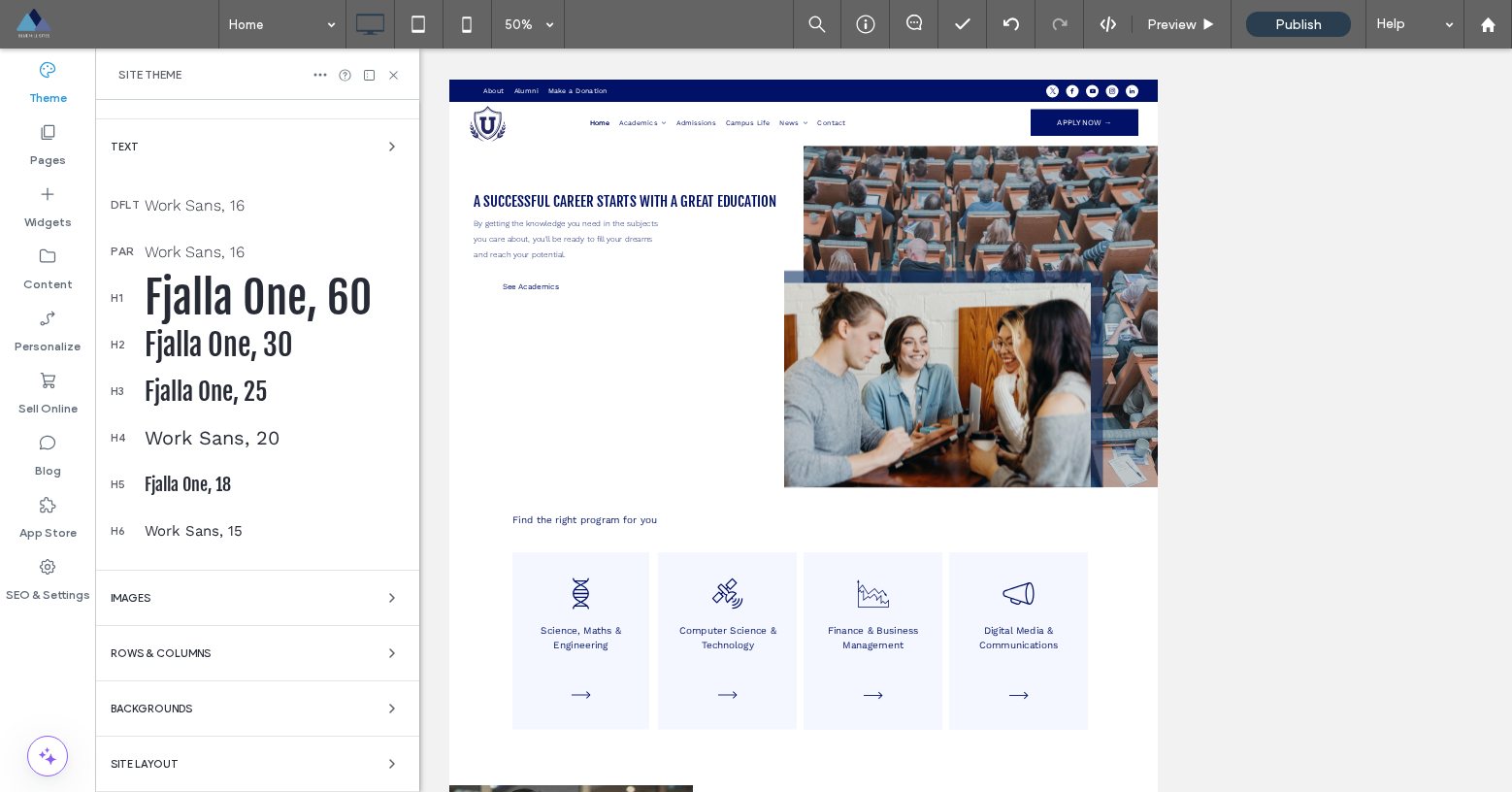
click at [210, 658] on span "Rows & Columns" at bounding box center [161, 653] width 100 height 11
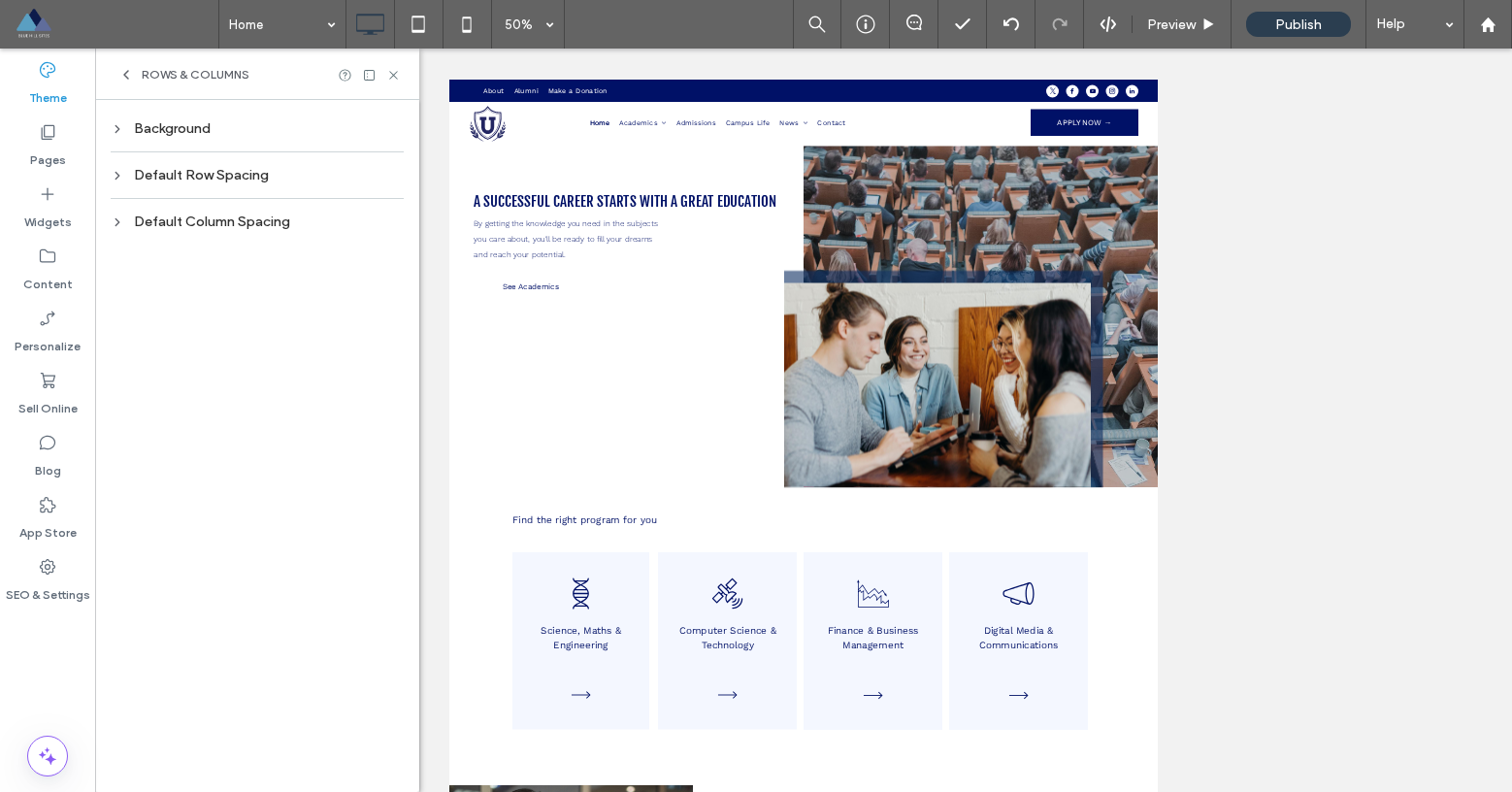
scroll to position [0, 0]
click at [124, 126] on div "Background" at bounding box center [258, 128] width 293 height 17
click at [384, 164] on div "rgba(0, 0, 0, 0)" at bounding box center [390, 167] width 17 height 17
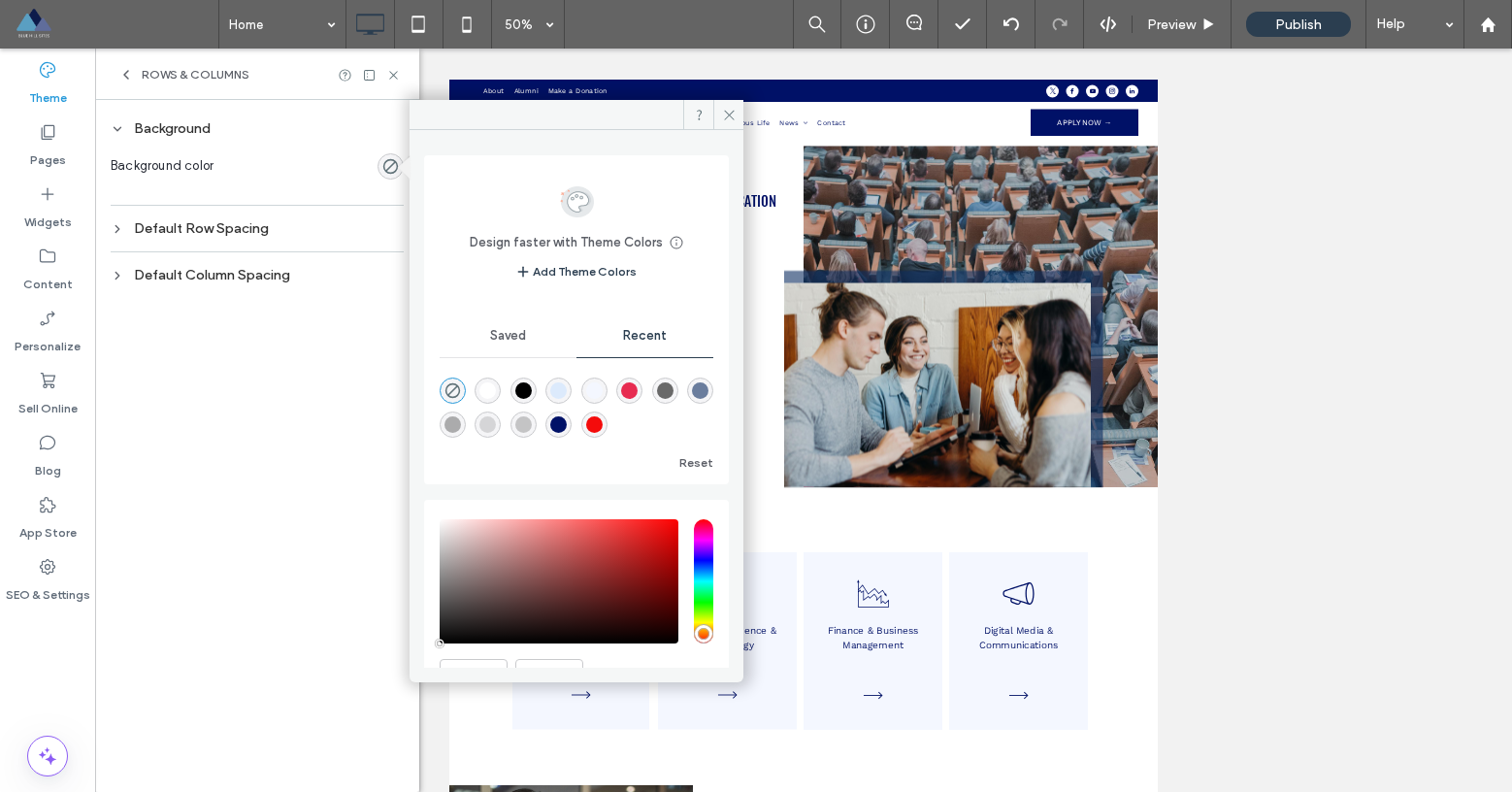
click at [637, 395] on div "rgba(231, 44, 81, 1)" at bounding box center [629, 391] width 17 height 17
type input "*******"
type input "***"
type input "****"
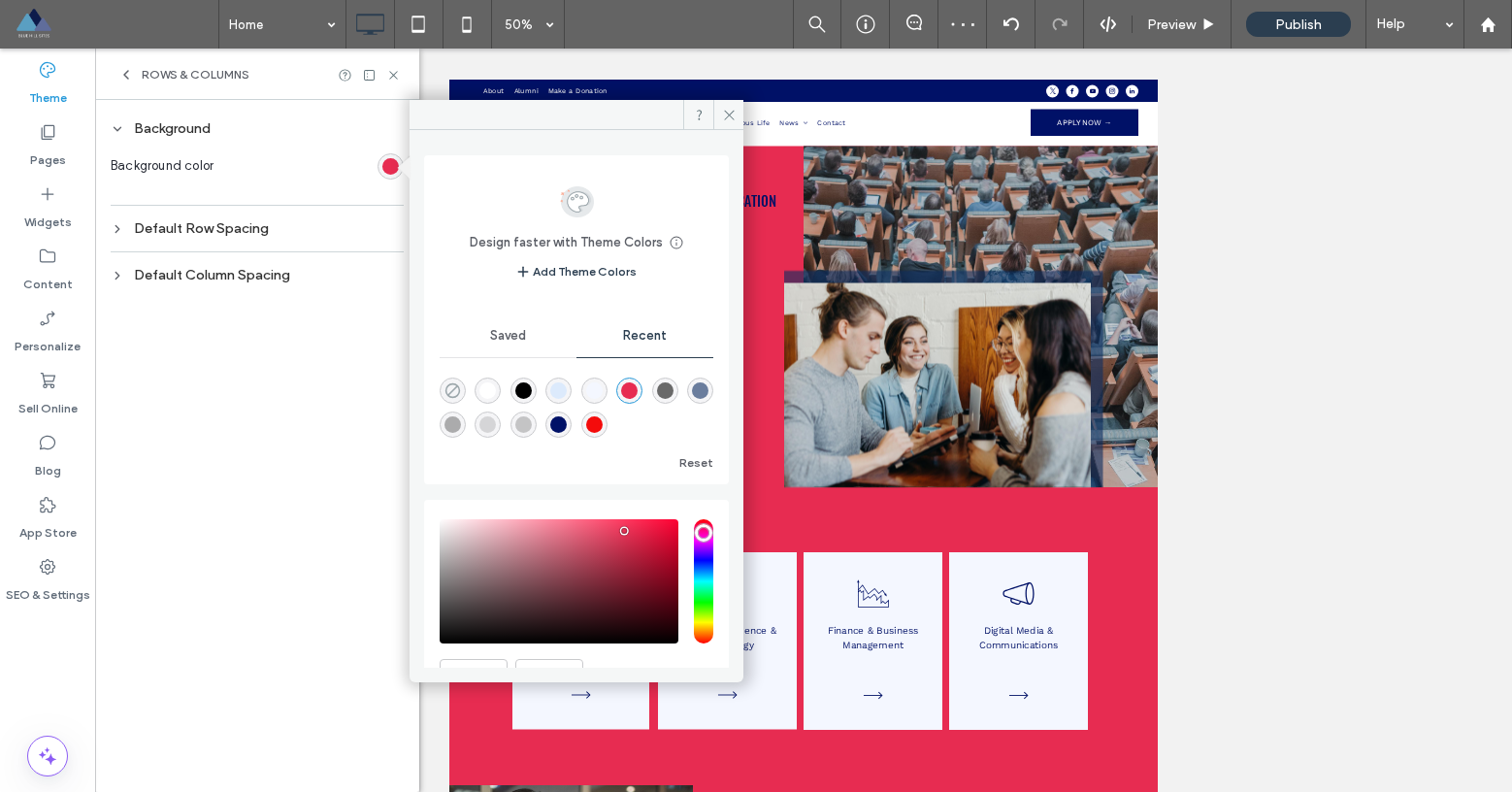
click at [449, 383] on icon "rgba(0, 0, 0, 0)" at bounding box center [453, 391] width 17 height 17
type input "*******"
type input "*"
type input "**"
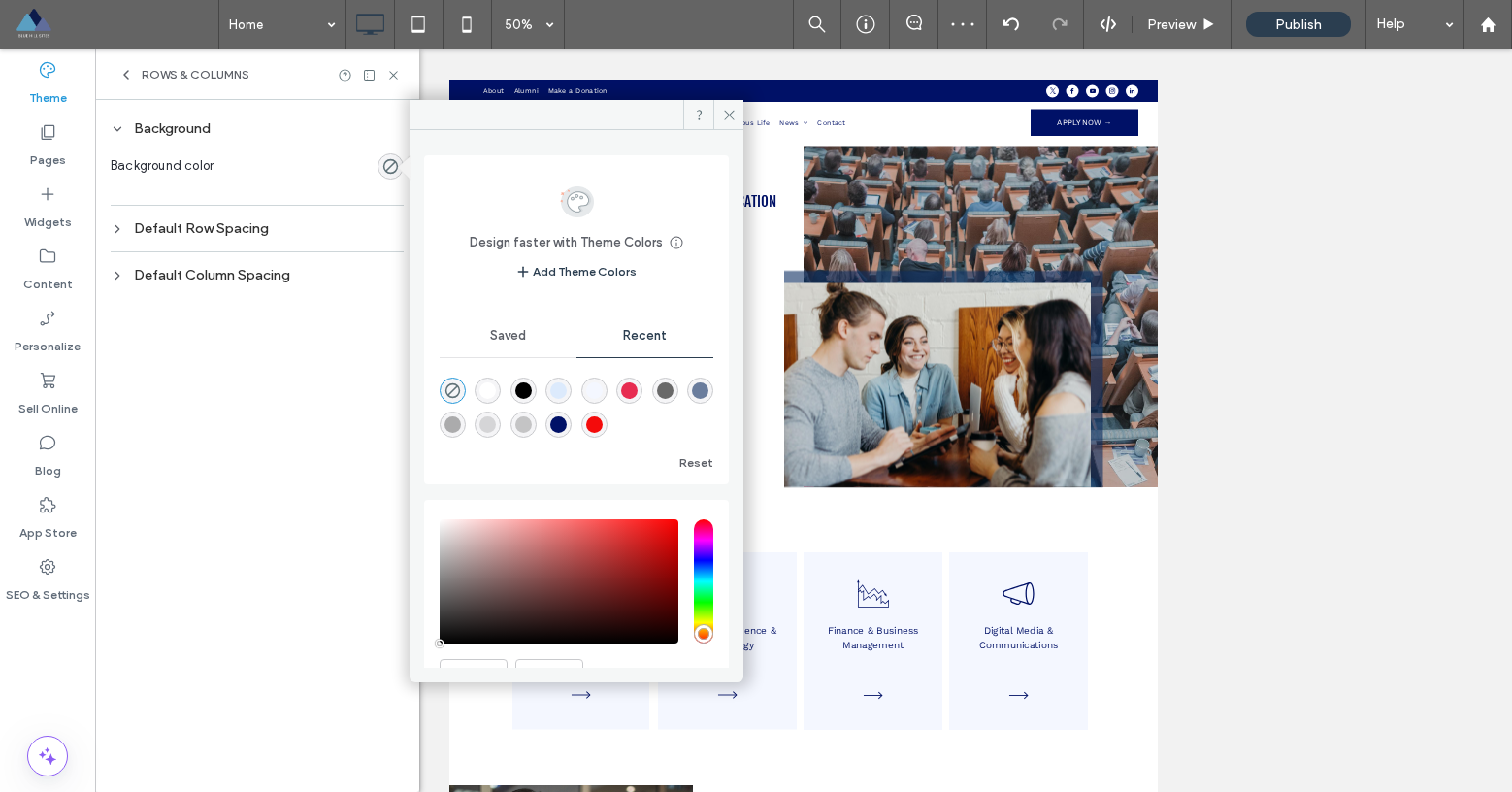
click at [224, 237] on div "Default Row Spacing" at bounding box center [258, 228] width 293 height 26
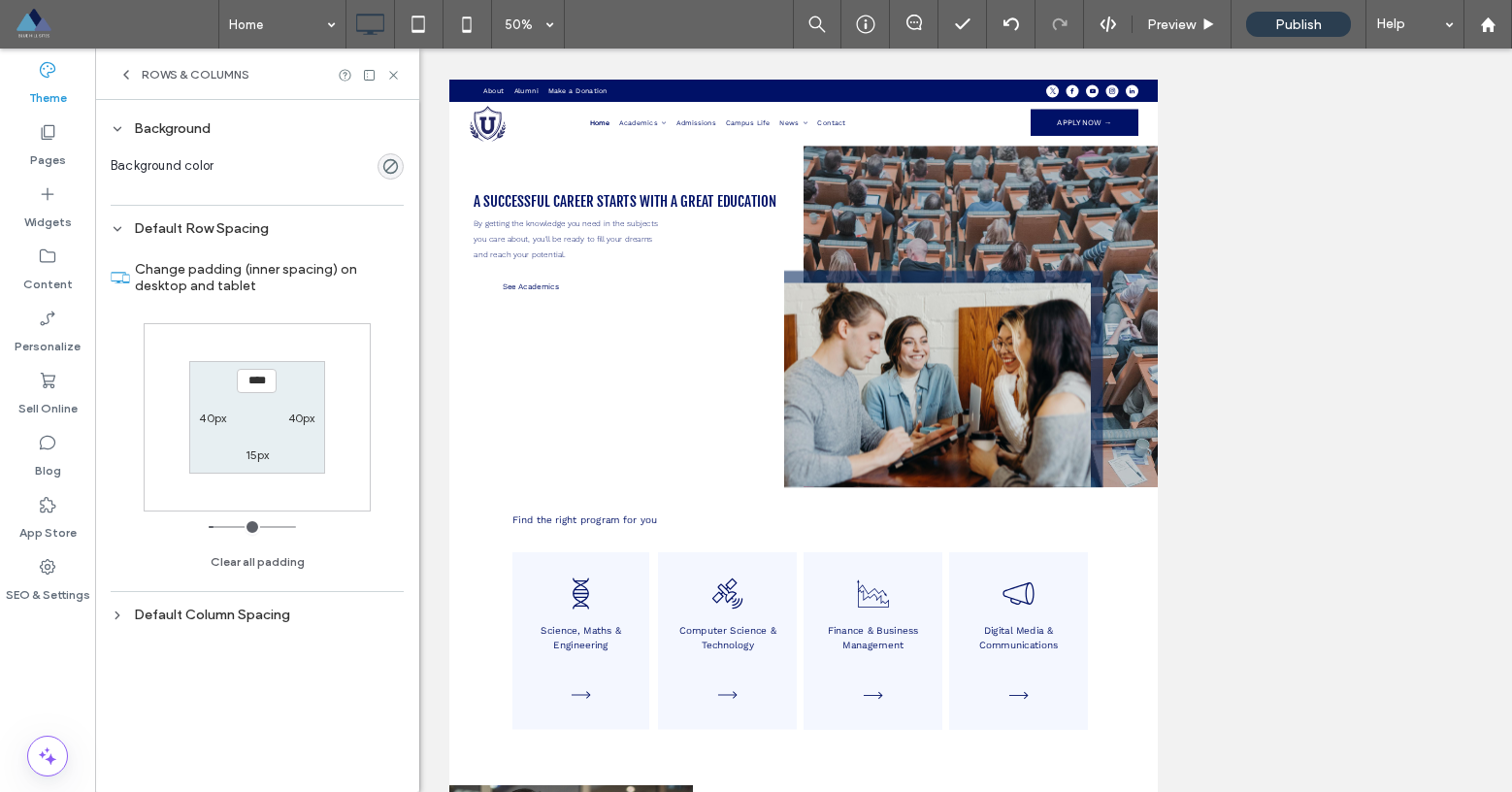
click at [324, 529] on div "Change padding (inner spacing) on desktop and tablet **** 40px 15px 40px Clear …" at bounding box center [258, 409] width 293 height 335
click at [120, 228] on icon at bounding box center [118, 229] width 14 height 14
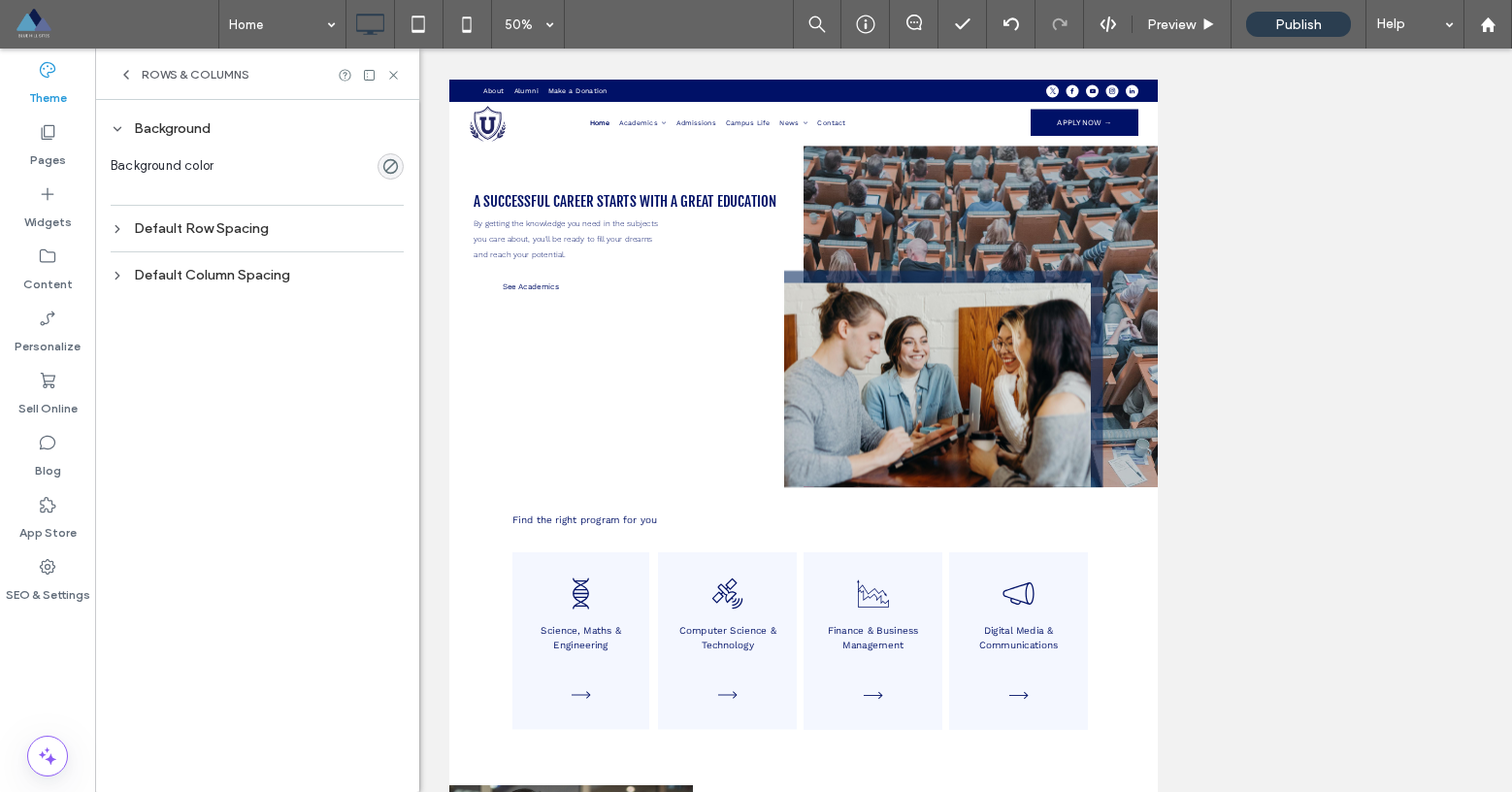
click at [119, 272] on icon at bounding box center [118, 276] width 14 height 14
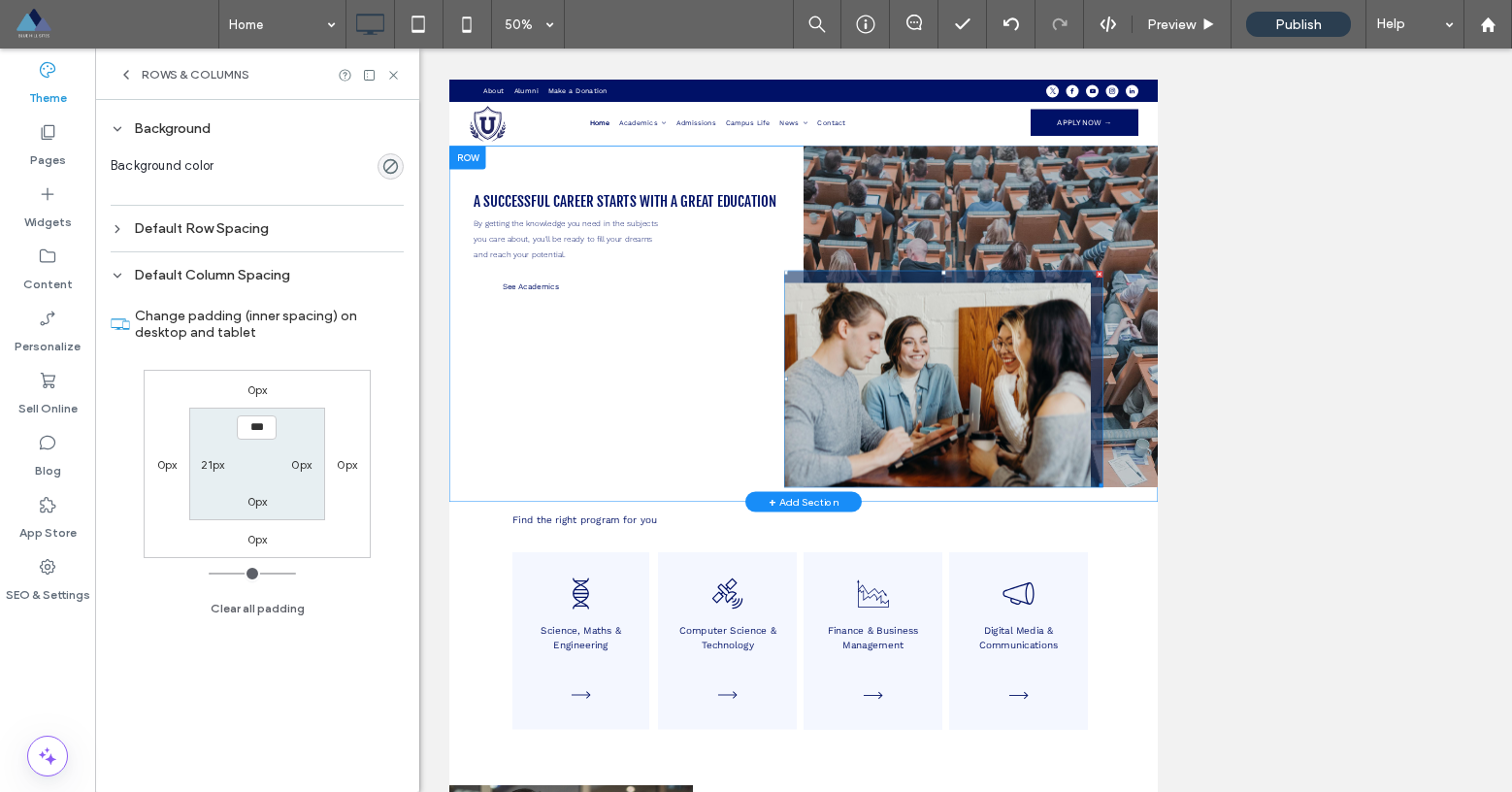
scroll to position [37, 0]
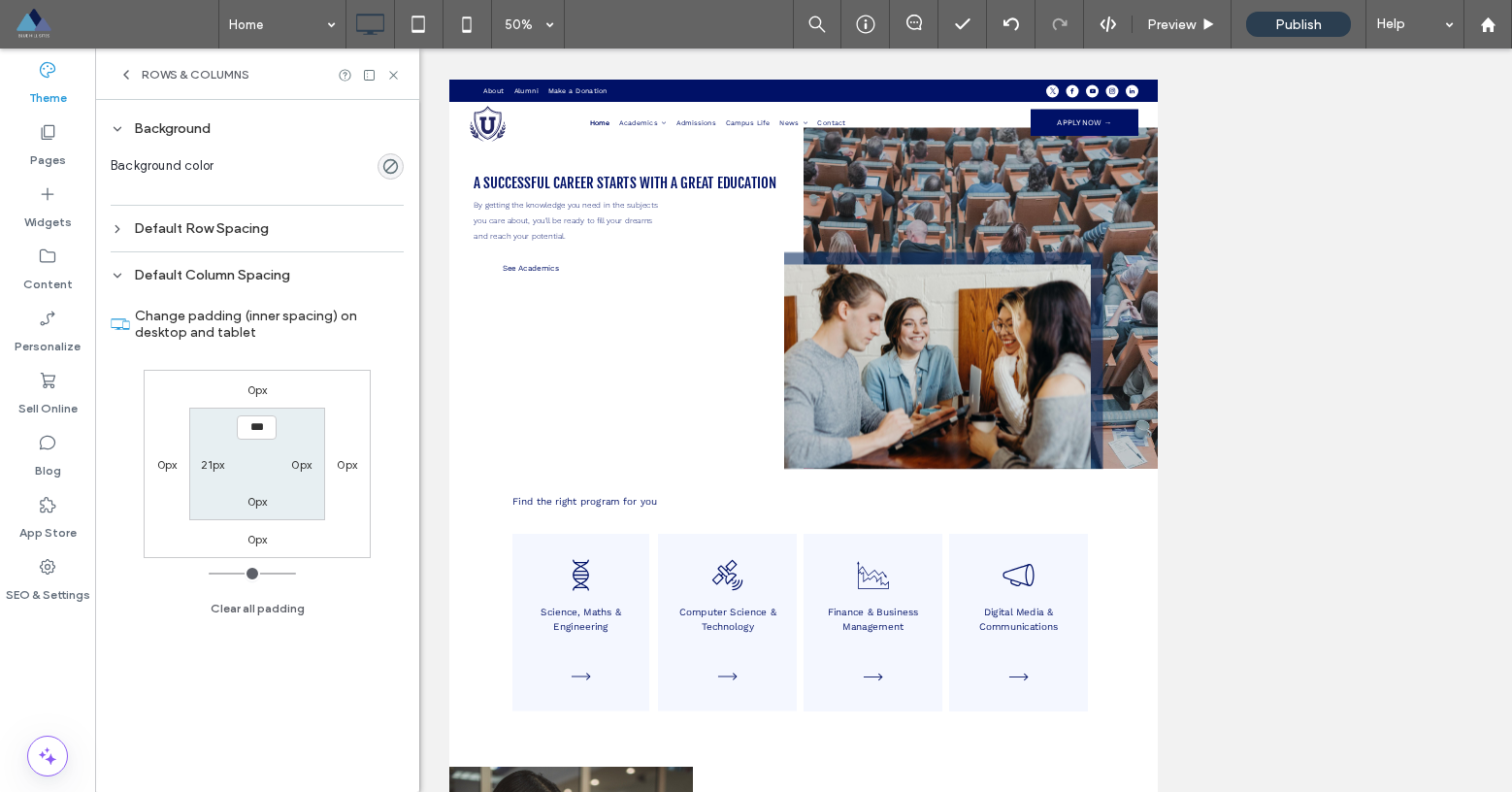
click at [118, 279] on icon at bounding box center [118, 276] width 14 height 14
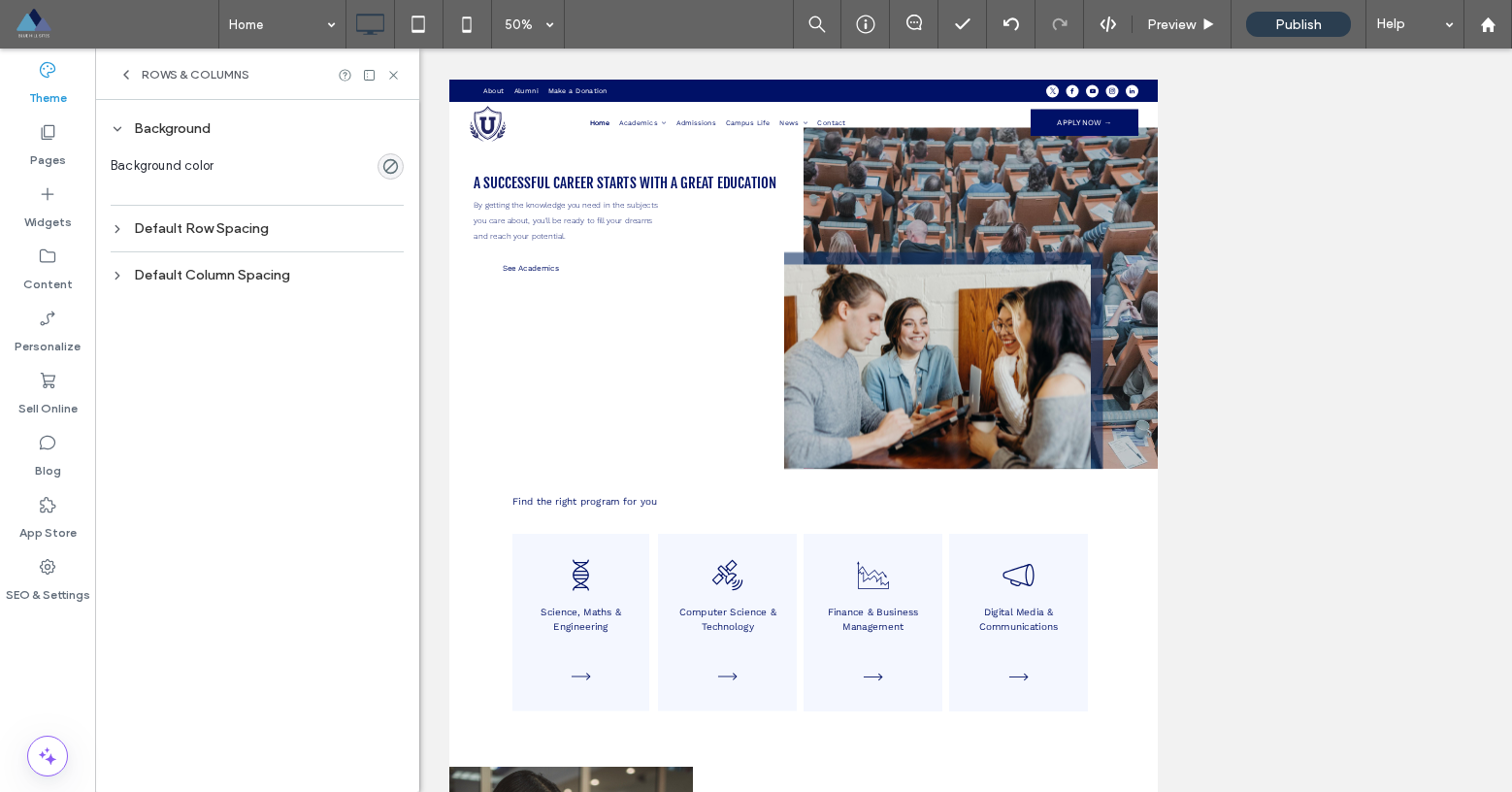
click at [118, 279] on icon at bounding box center [118, 276] width 14 height 14
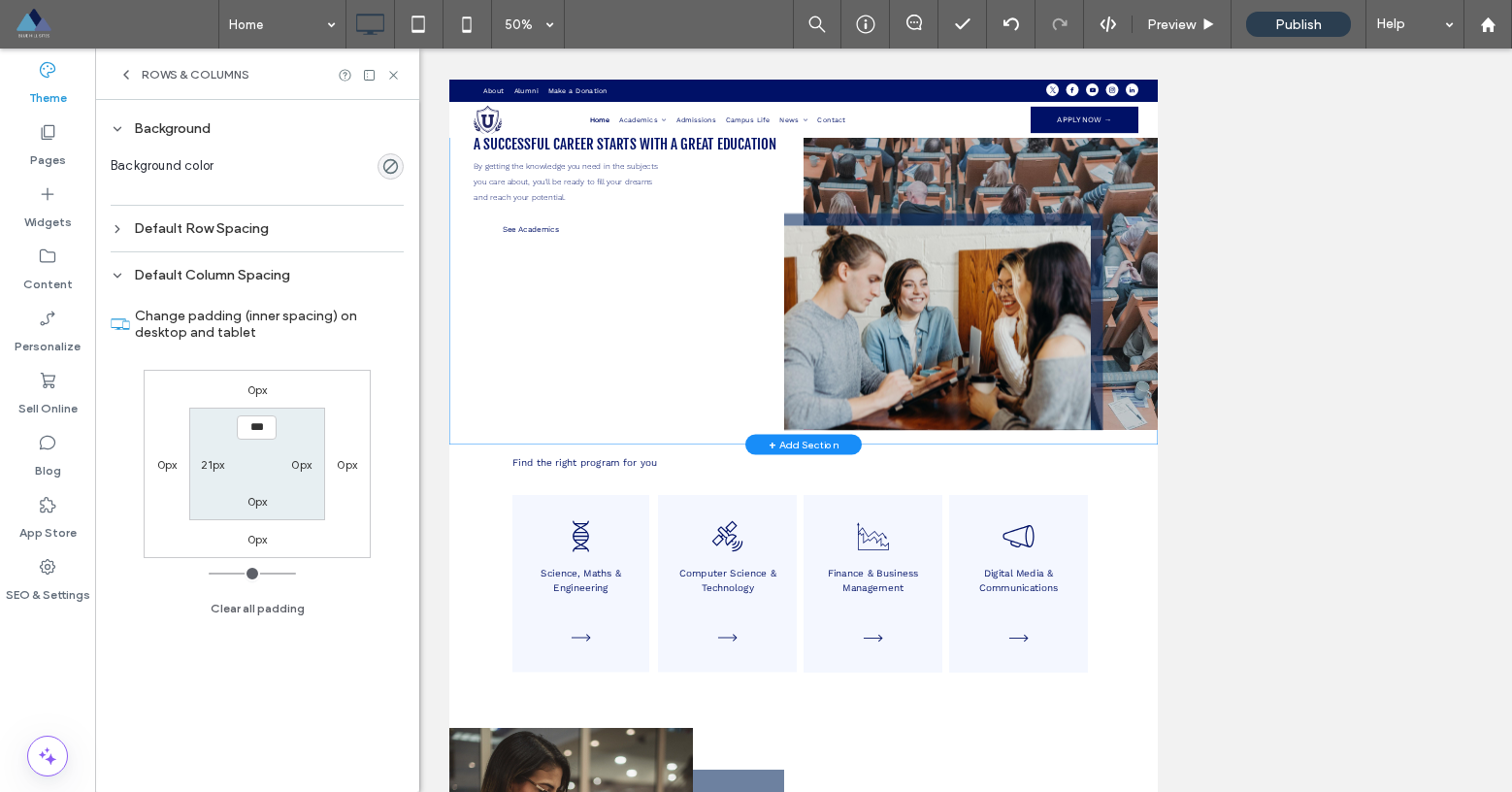
scroll to position [165, 0]
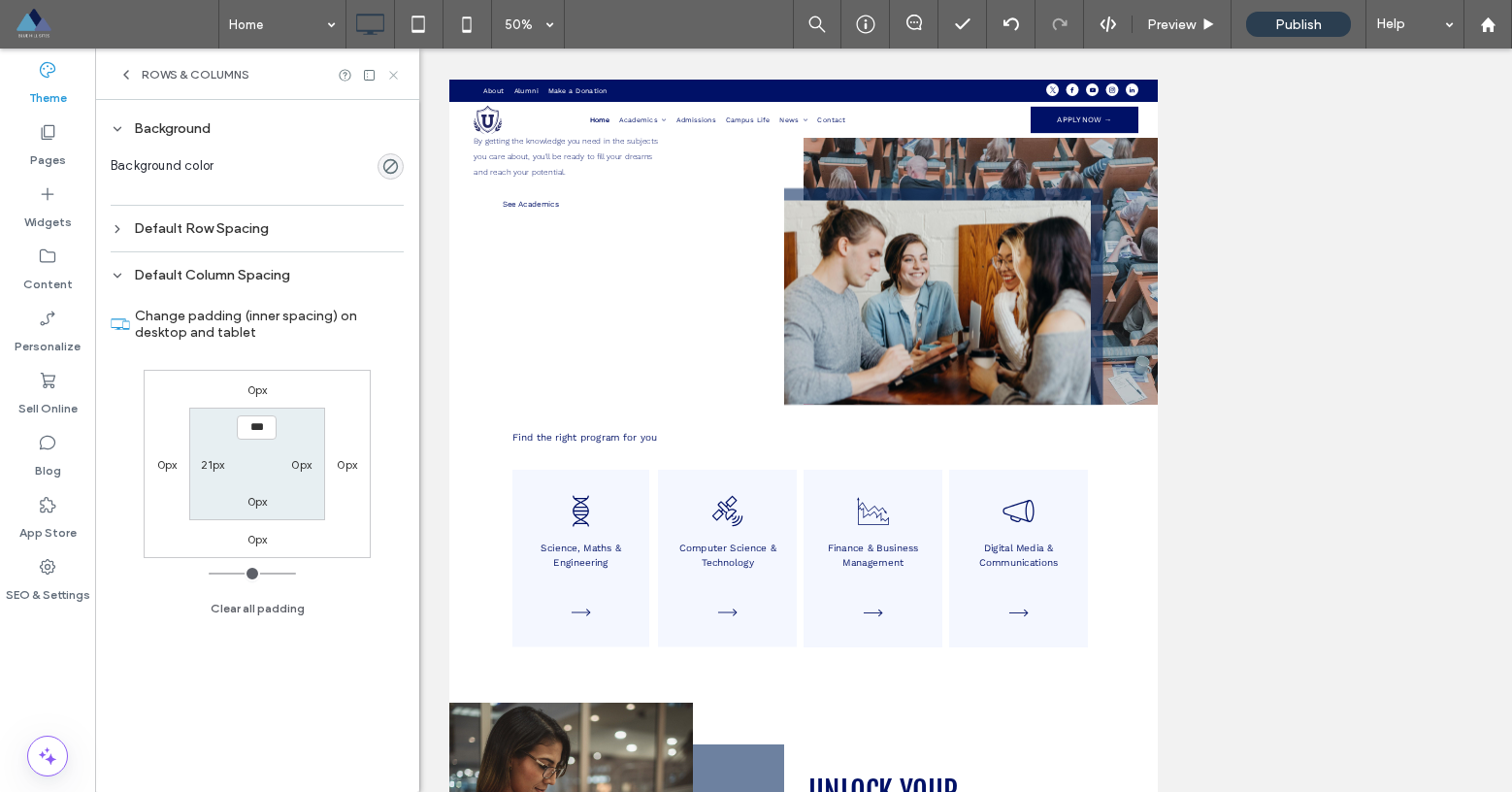
click at [392, 69] on icon at bounding box center [393, 75] width 15 height 15
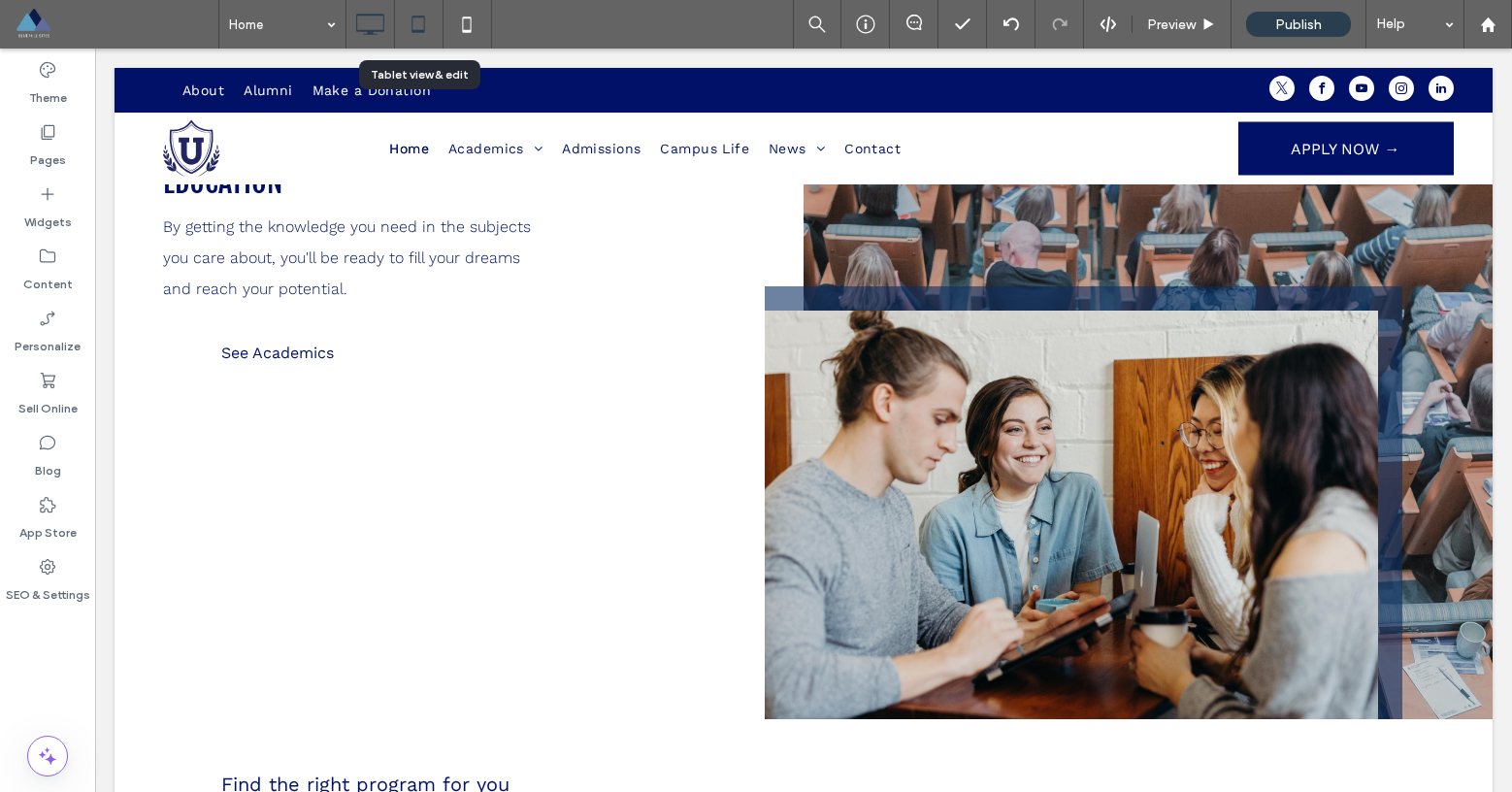
click at [419, 30] on use at bounding box center [418, 24] width 13 height 17
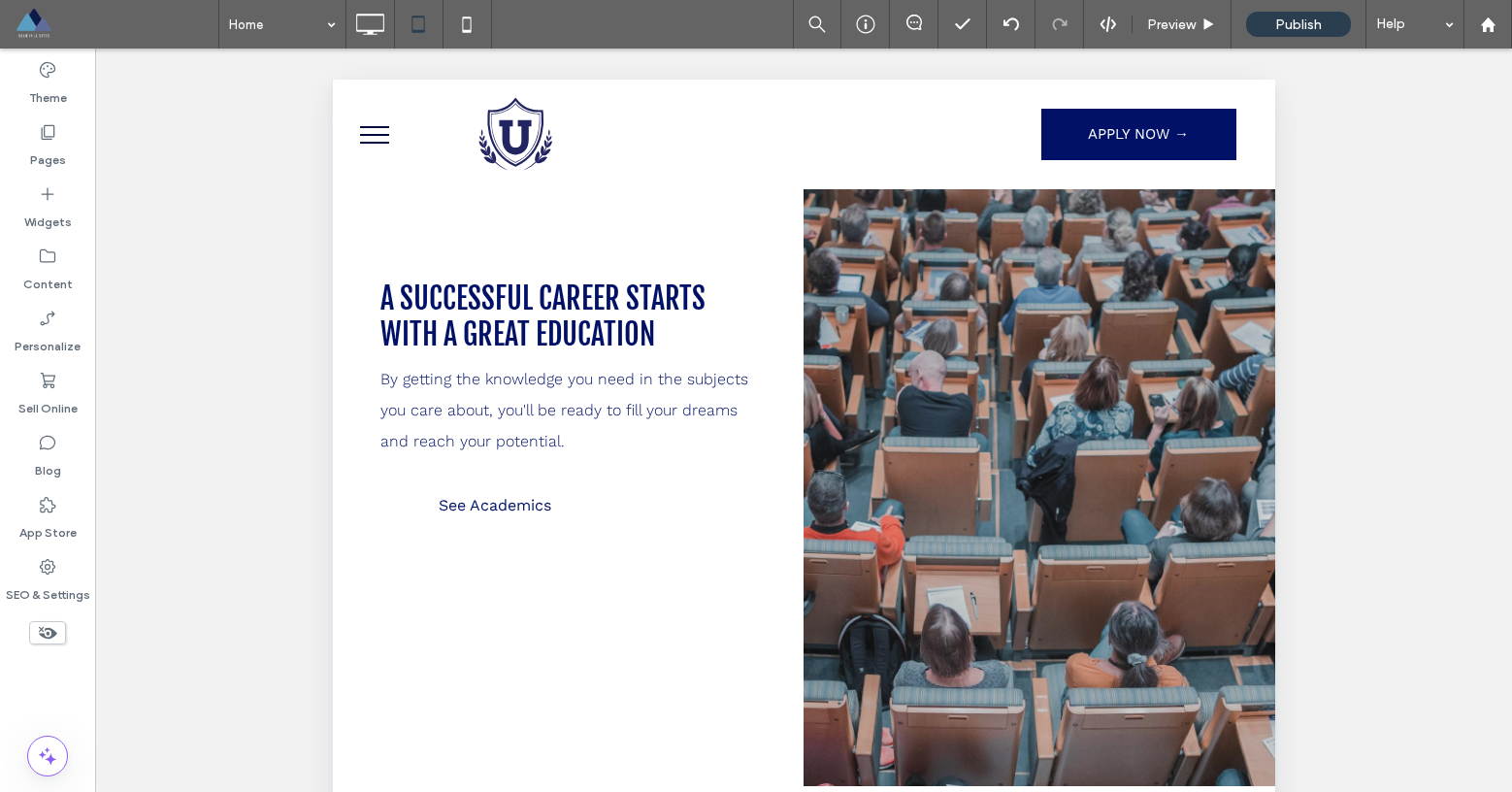
scroll to position [0, 0]
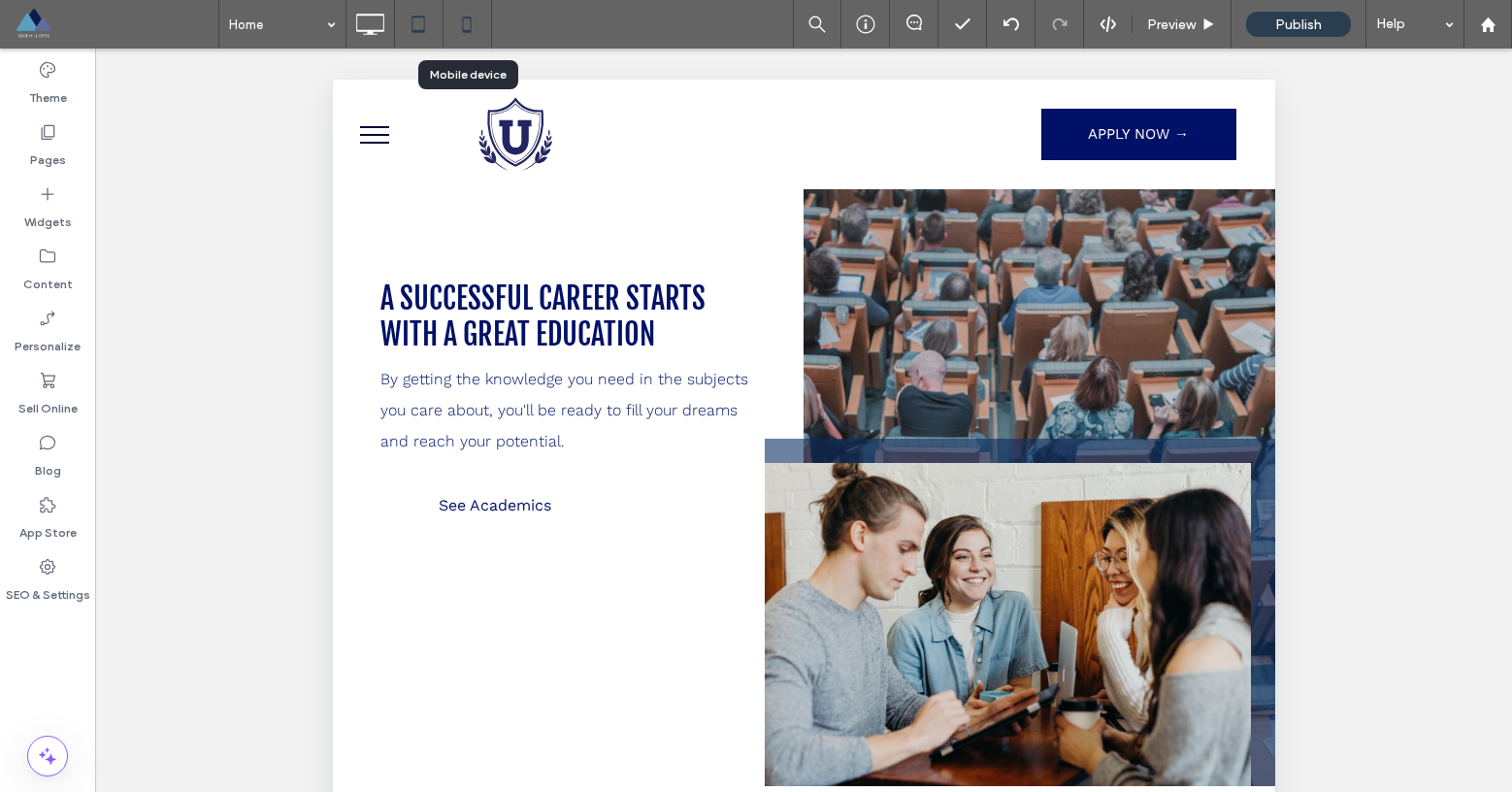
click at [454, 27] on icon at bounding box center [466, 24] width 39 height 39
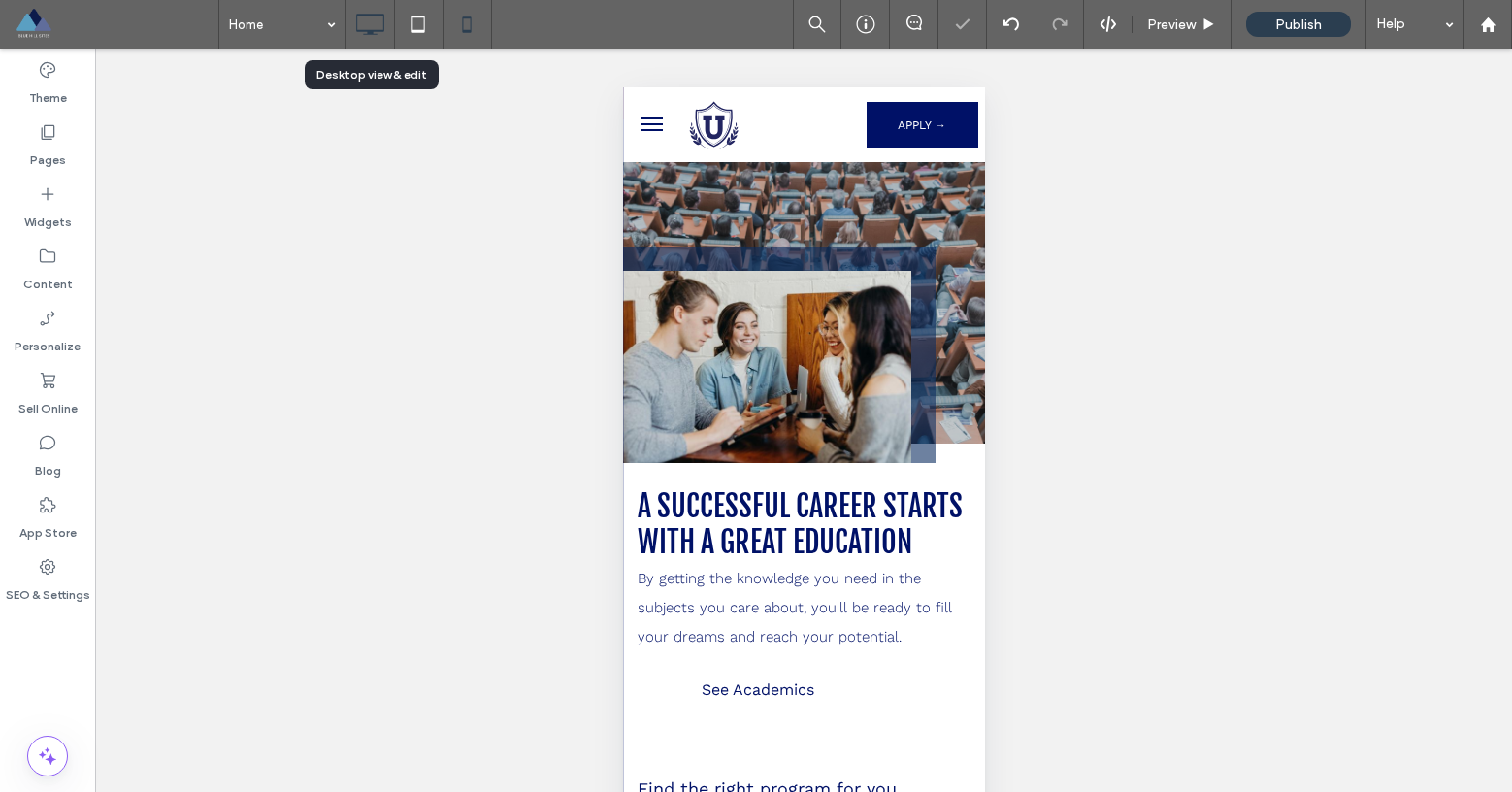
click at [369, 25] on icon at bounding box center [370, 24] width 39 height 39
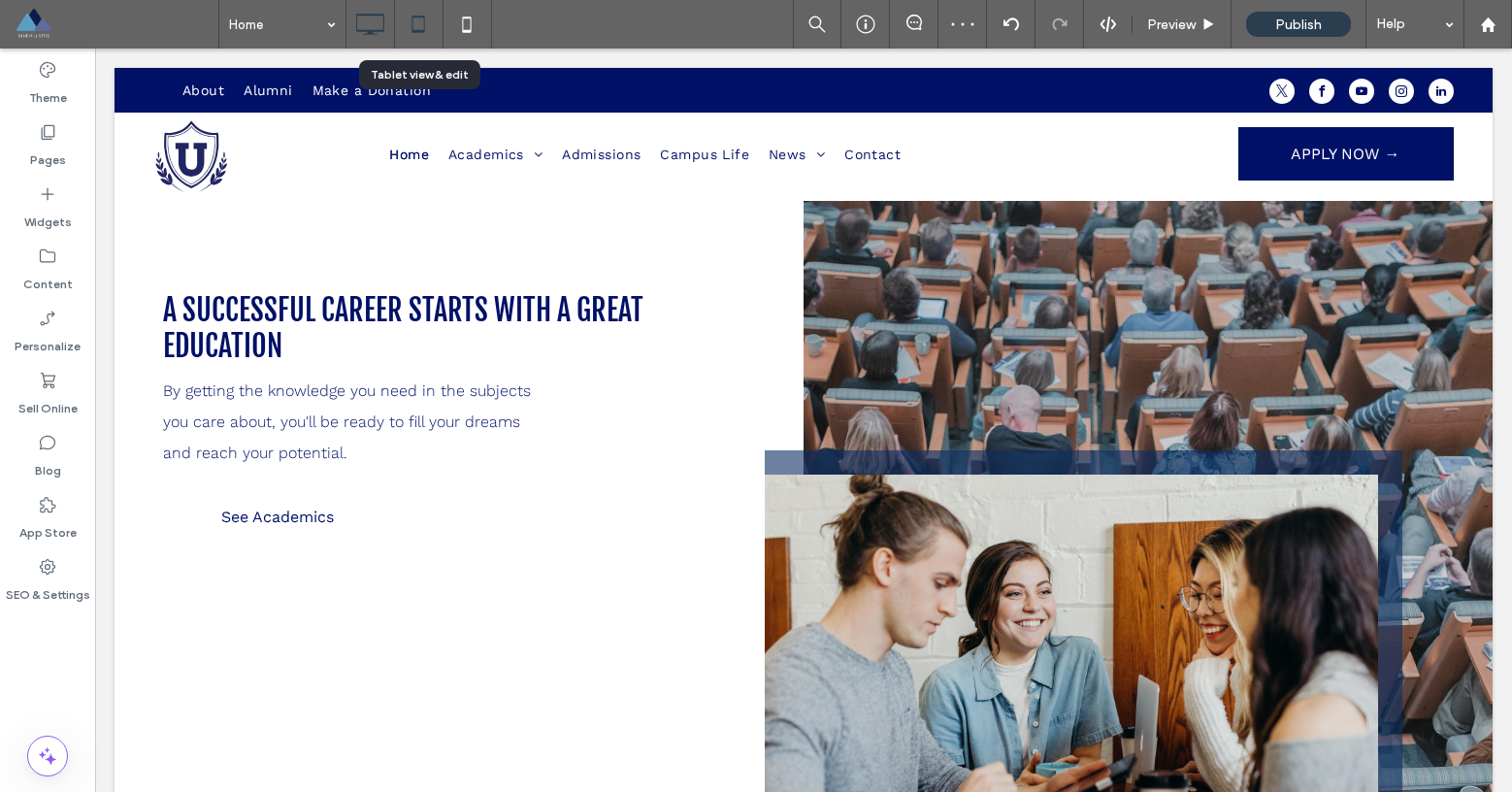
click at [423, 35] on icon at bounding box center [418, 24] width 39 height 39
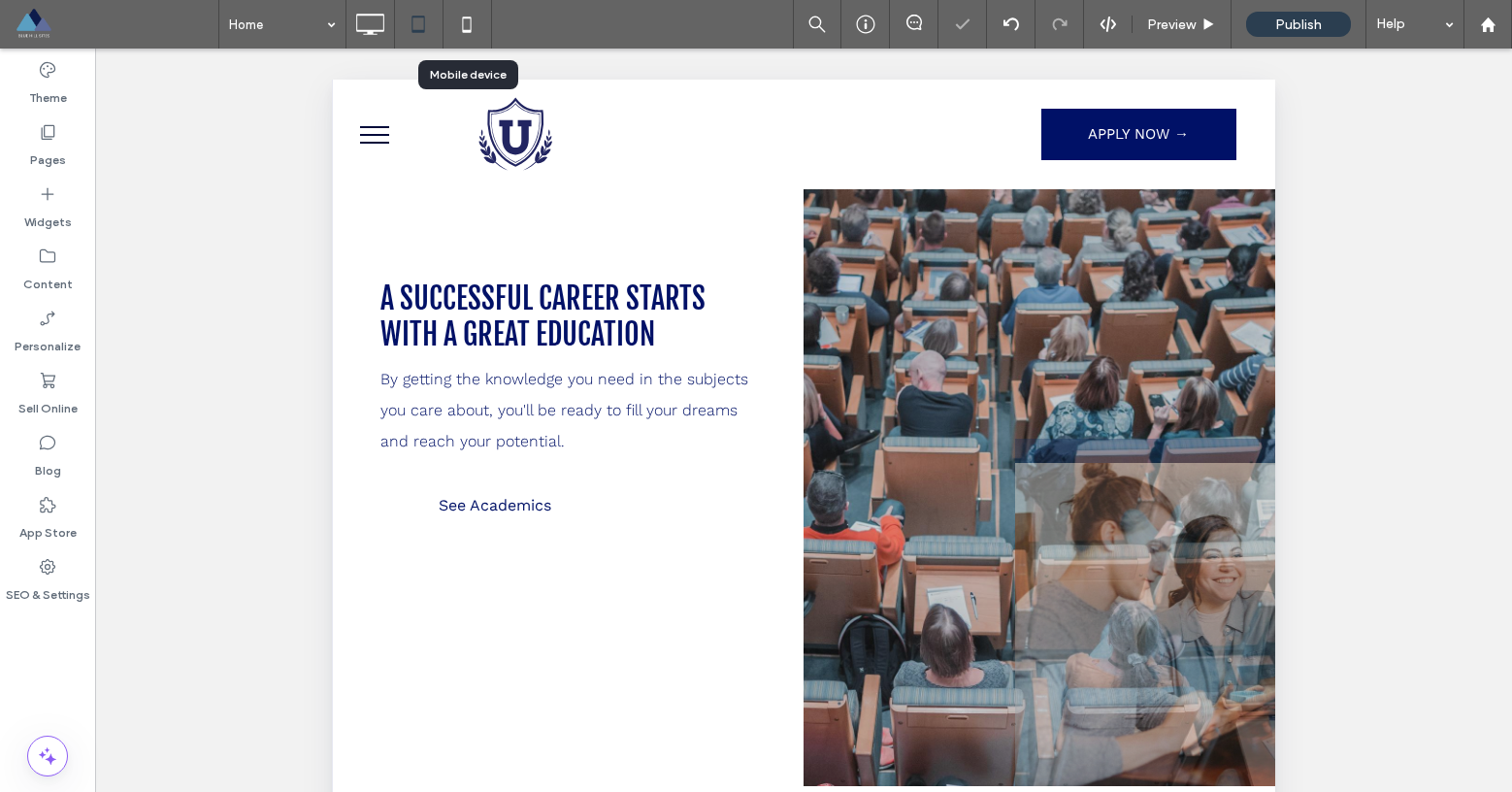
click at [463, 32] on icon at bounding box center [466, 24] width 39 height 39
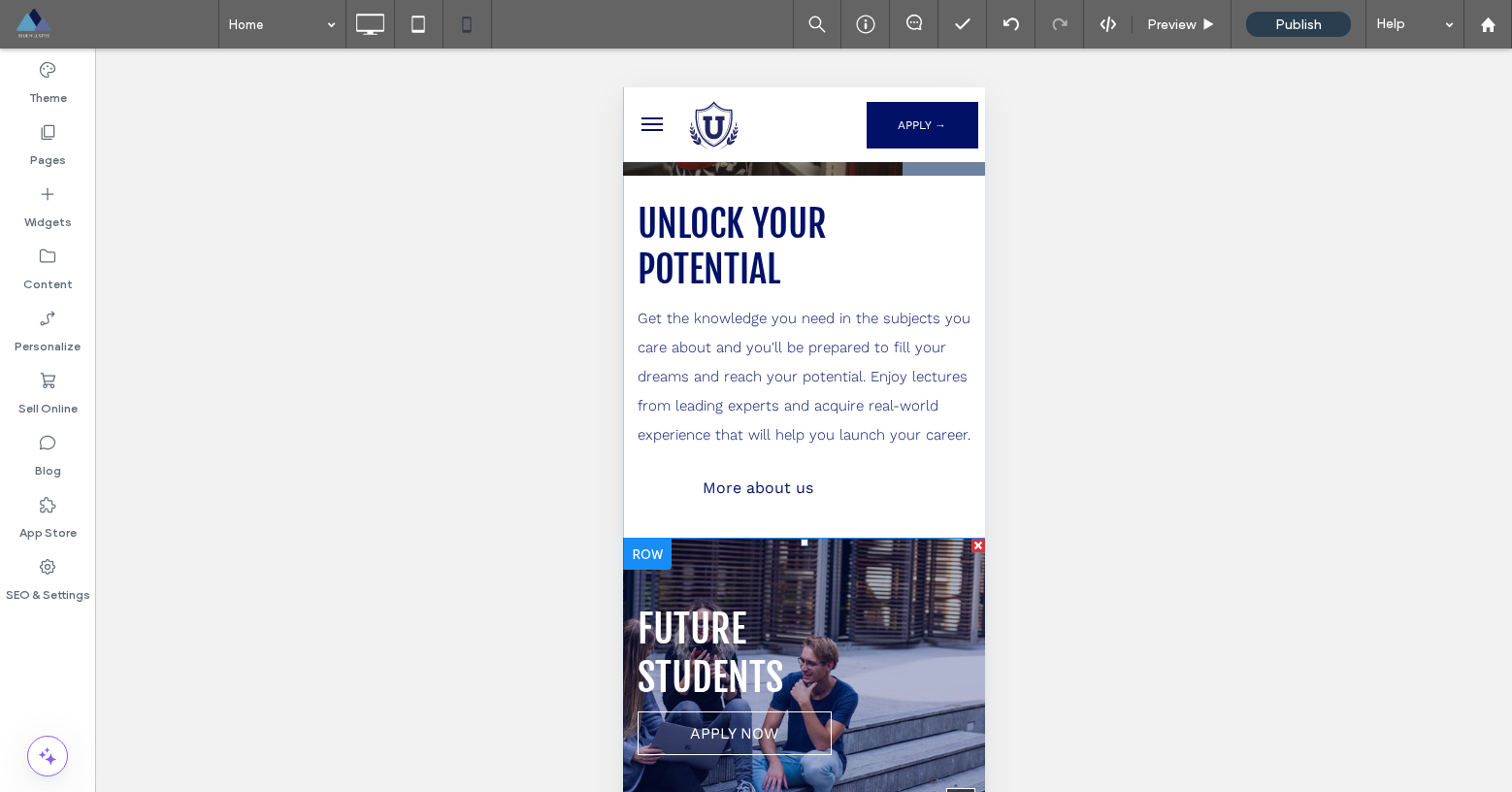
scroll to position [923, 0]
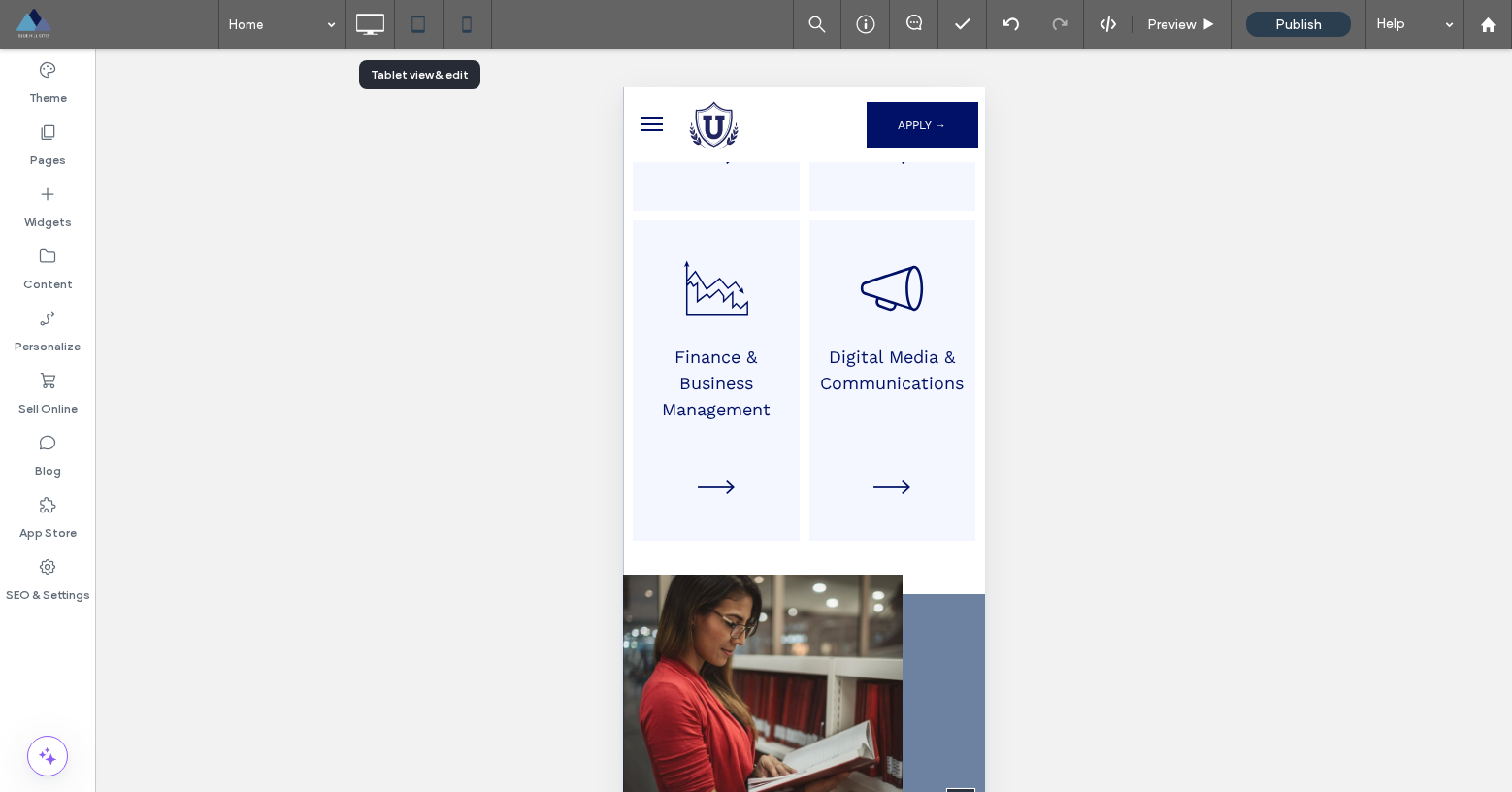
click at [419, 23] on icon at bounding box center [418, 24] width 39 height 39
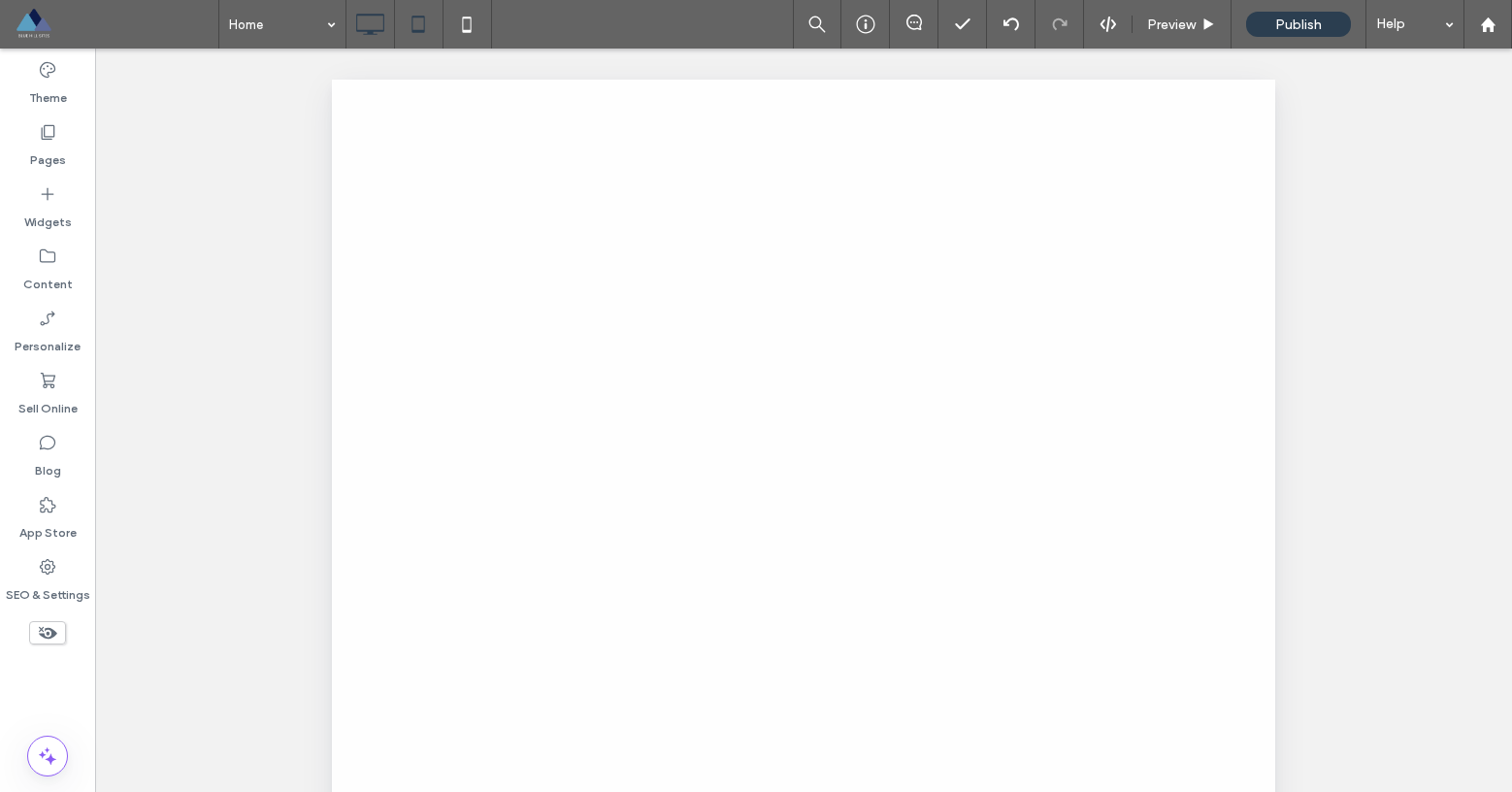
scroll to position [0, 0]
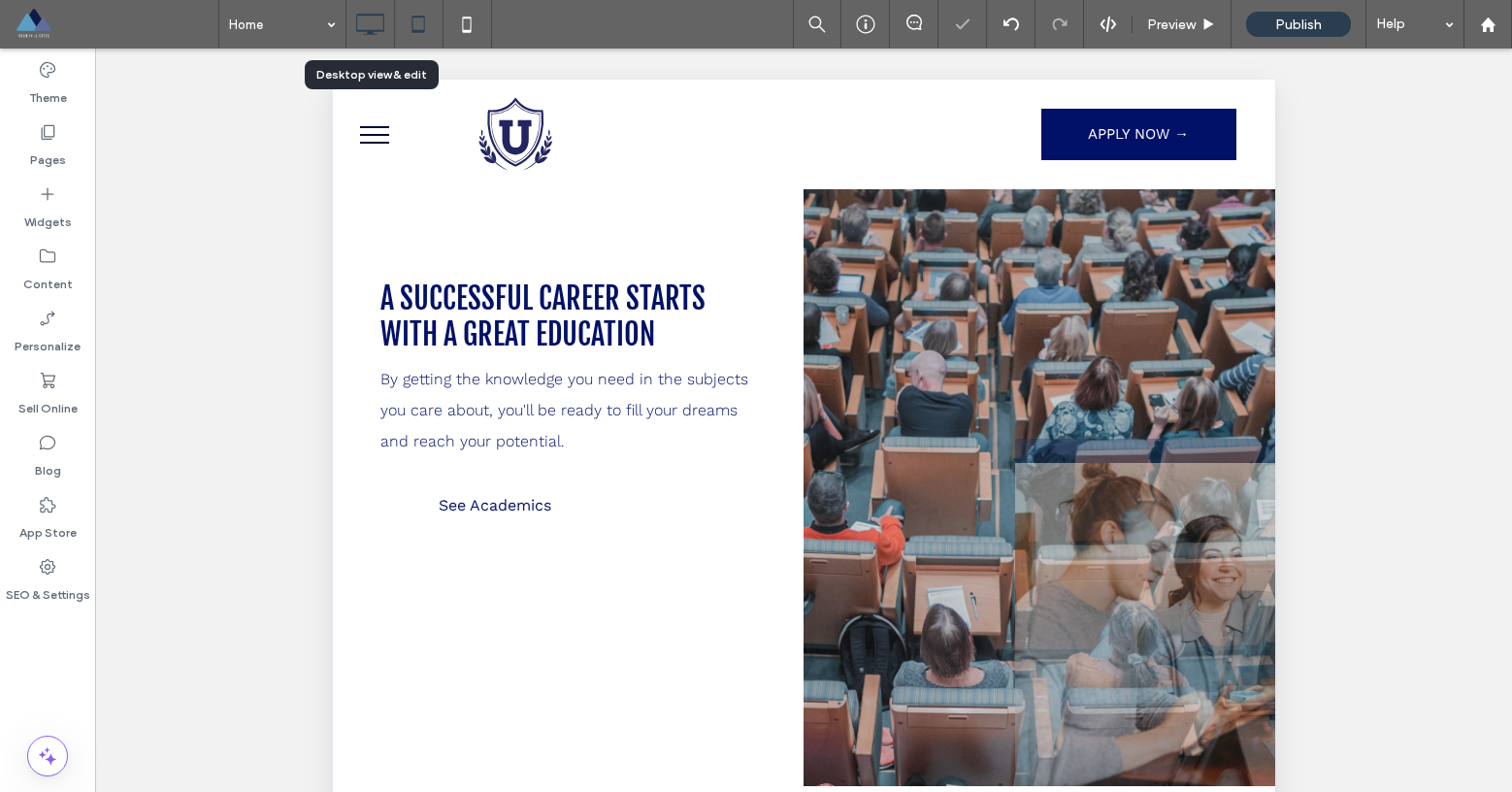
click at [369, 27] on icon at bounding box center [370, 24] width 39 height 39
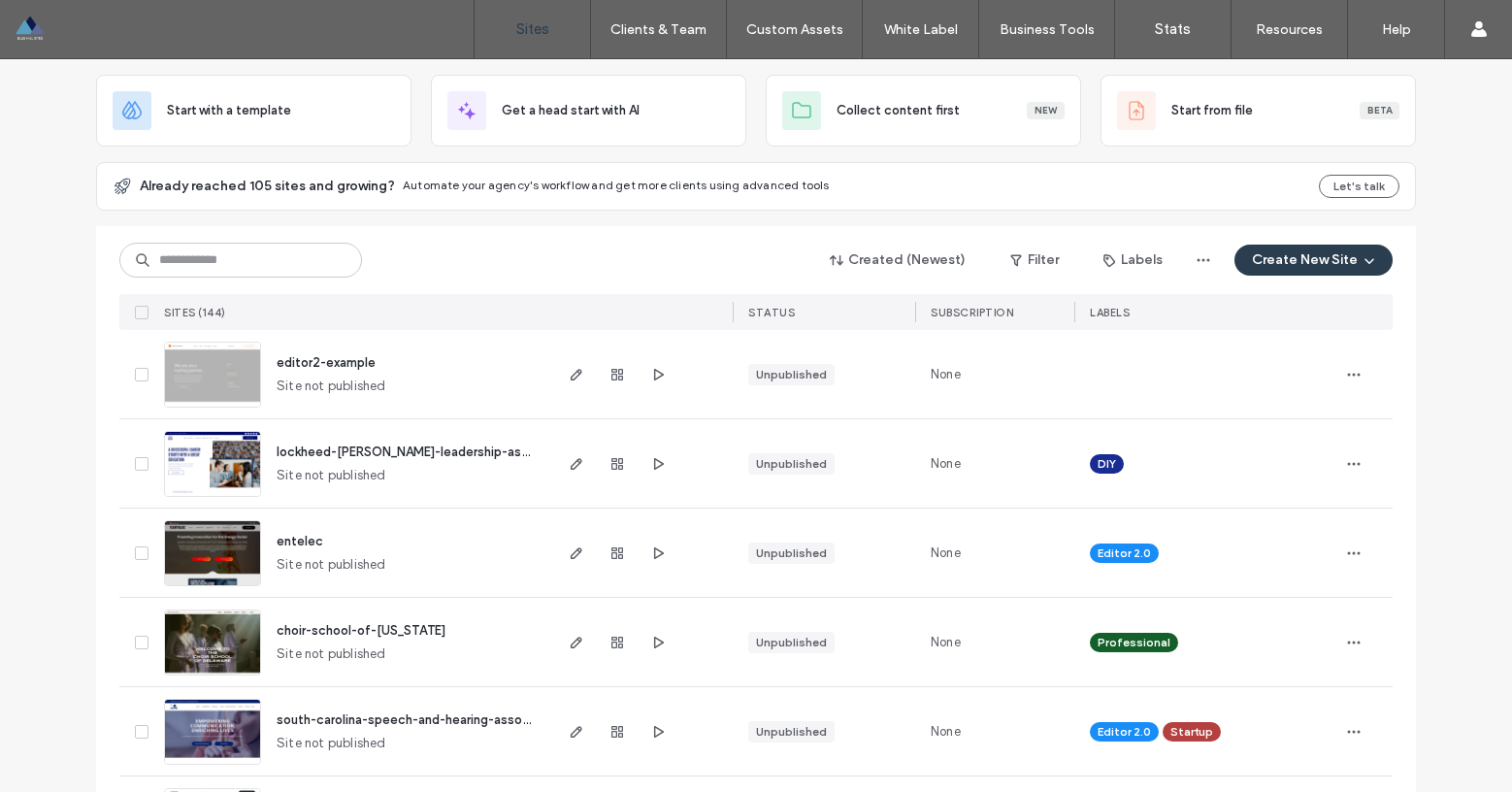
scroll to position [132, 0]
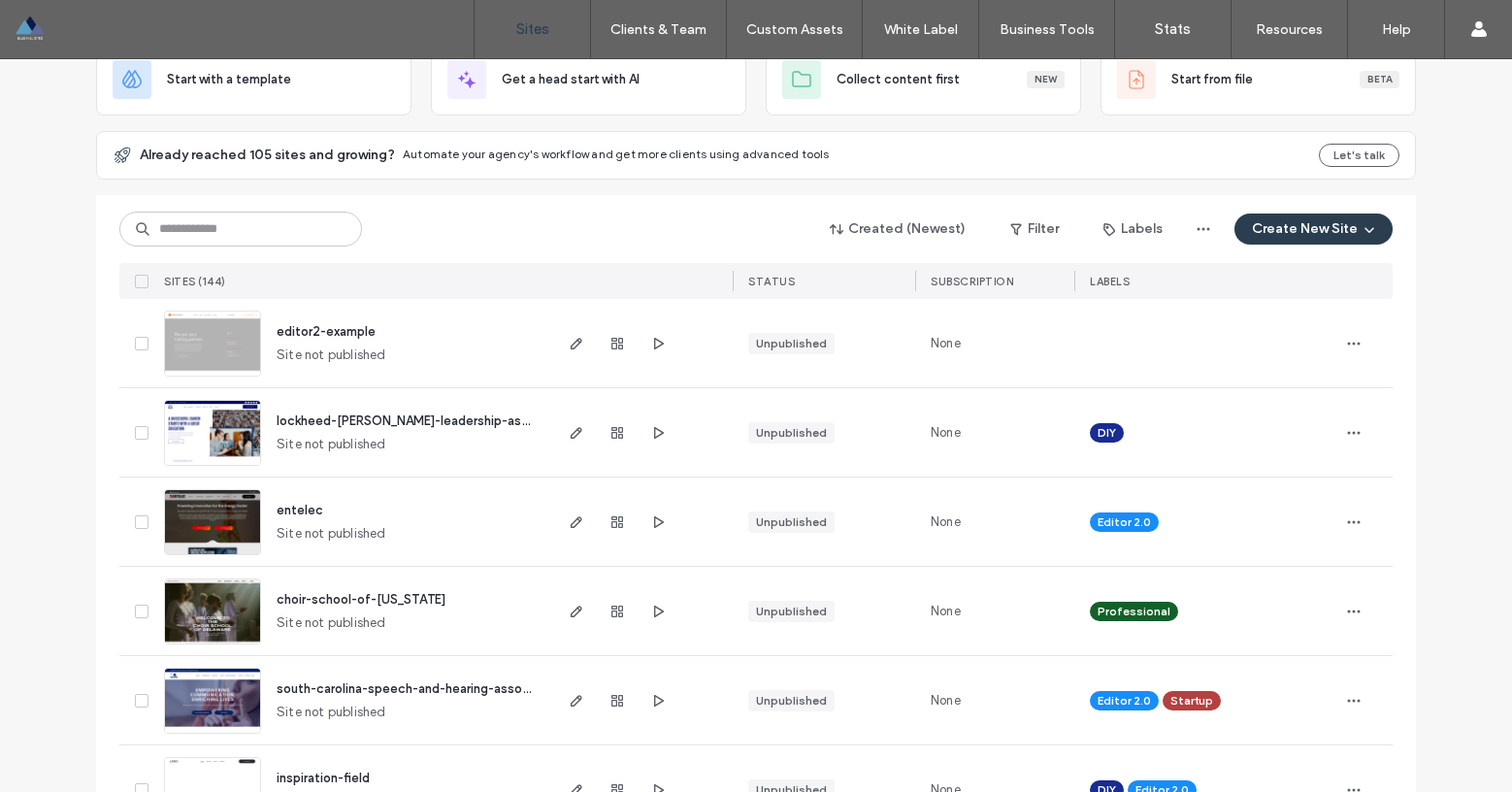
click at [326, 332] on span "editor2-example" at bounding box center [326, 331] width 99 height 15
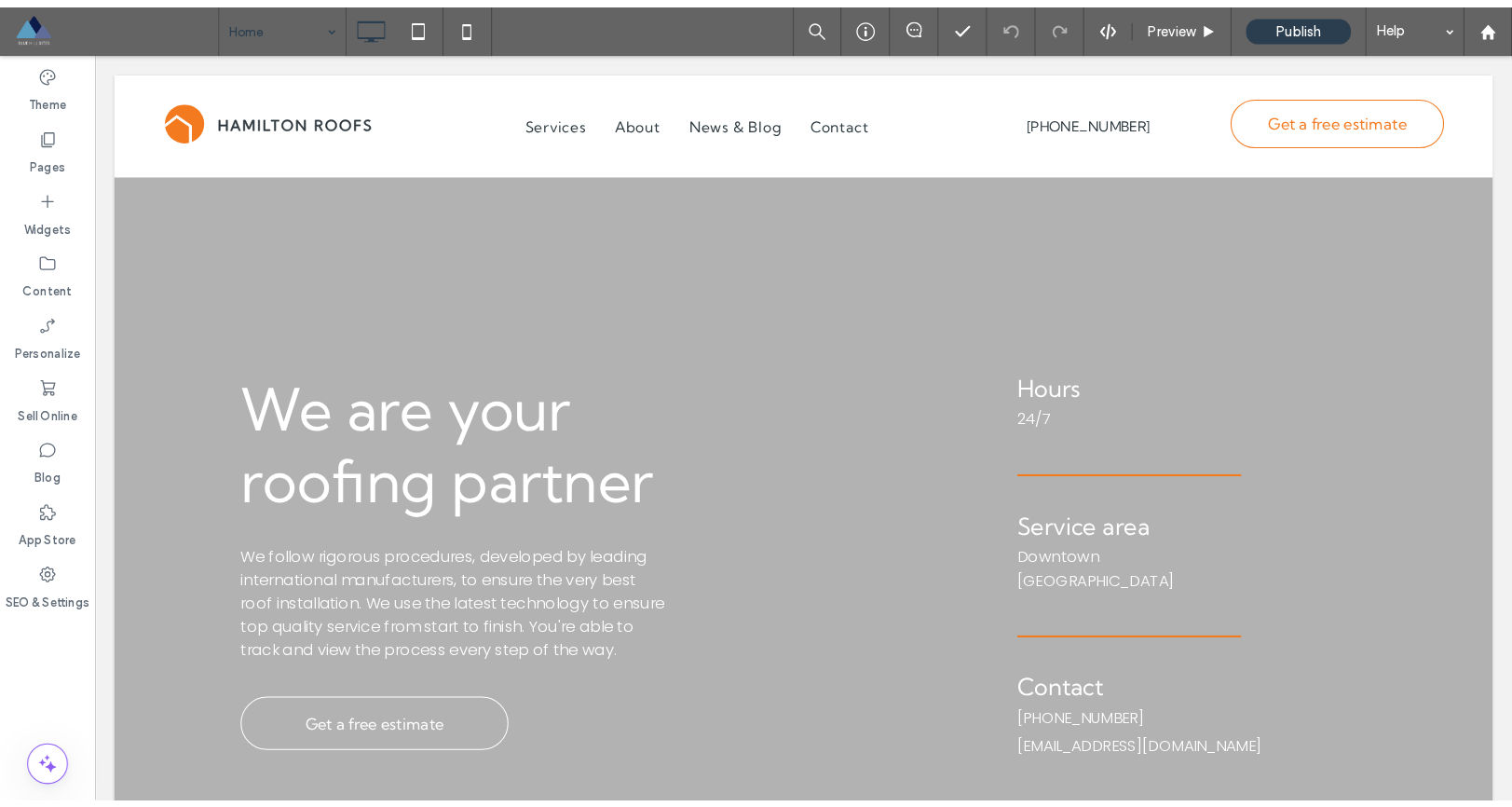
scroll to position [4, 0]
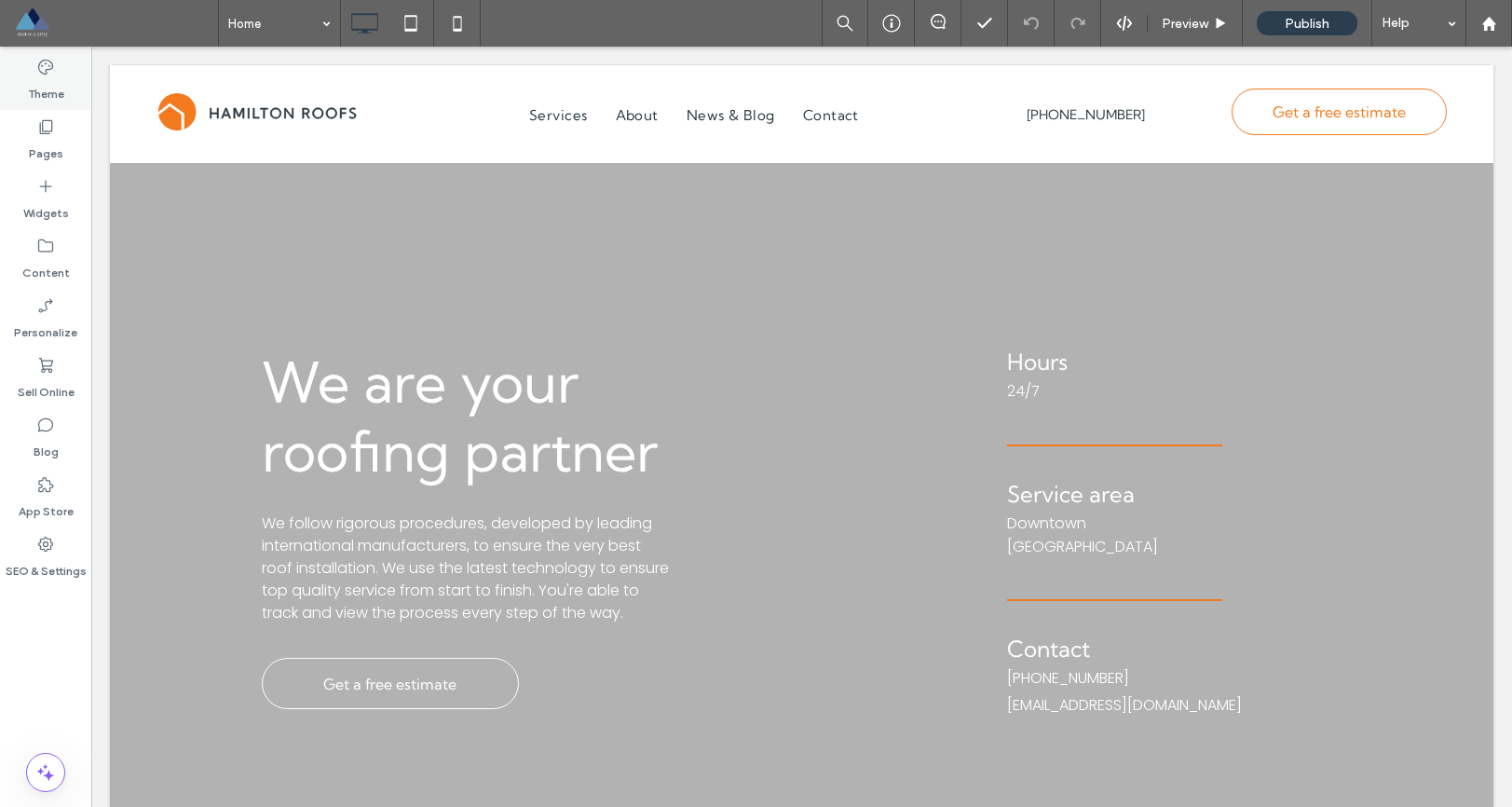
click at [59, 74] on div "Theme" at bounding box center [46, 80] width 91 height 60
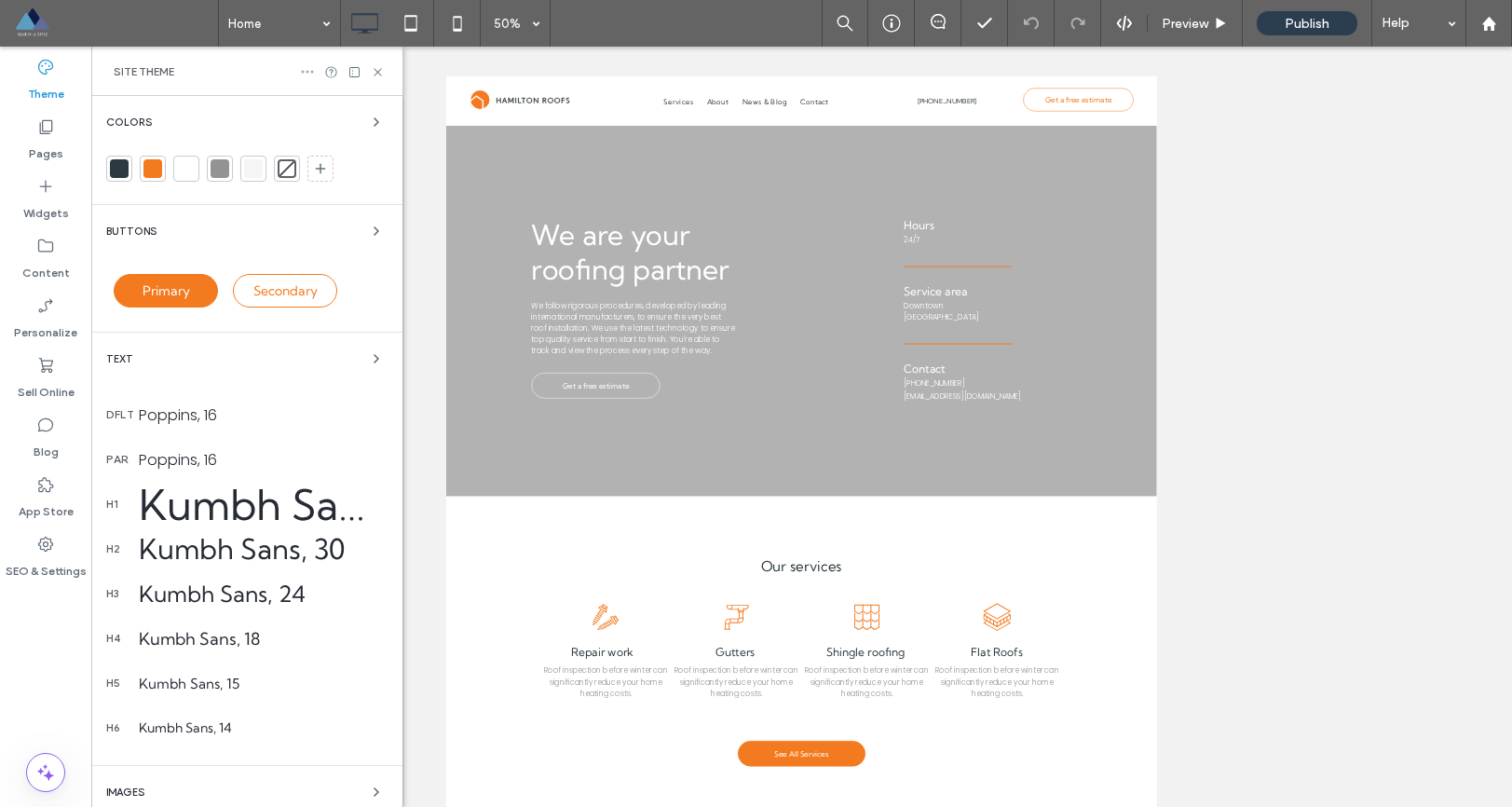
click at [310, 73] on icon at bounding box center [307, 72] width 15 height 15
click at [366, 114] on span "Reset site" at bounding box center [366, 108] width 57 height 19
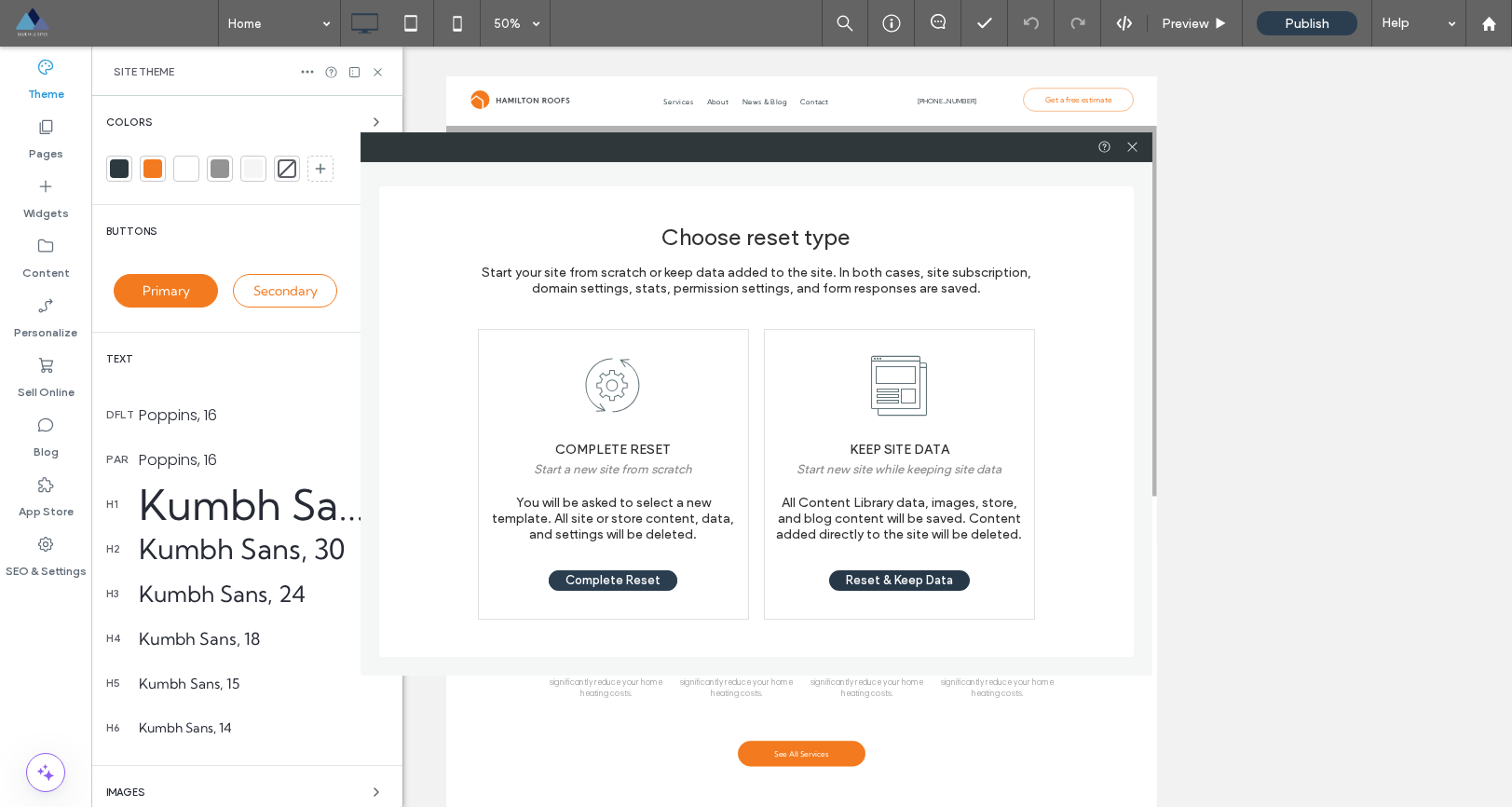
click at [887, 583] on button "Reset & Keep Data" at bounding box center [900, 581] width 141 height 21
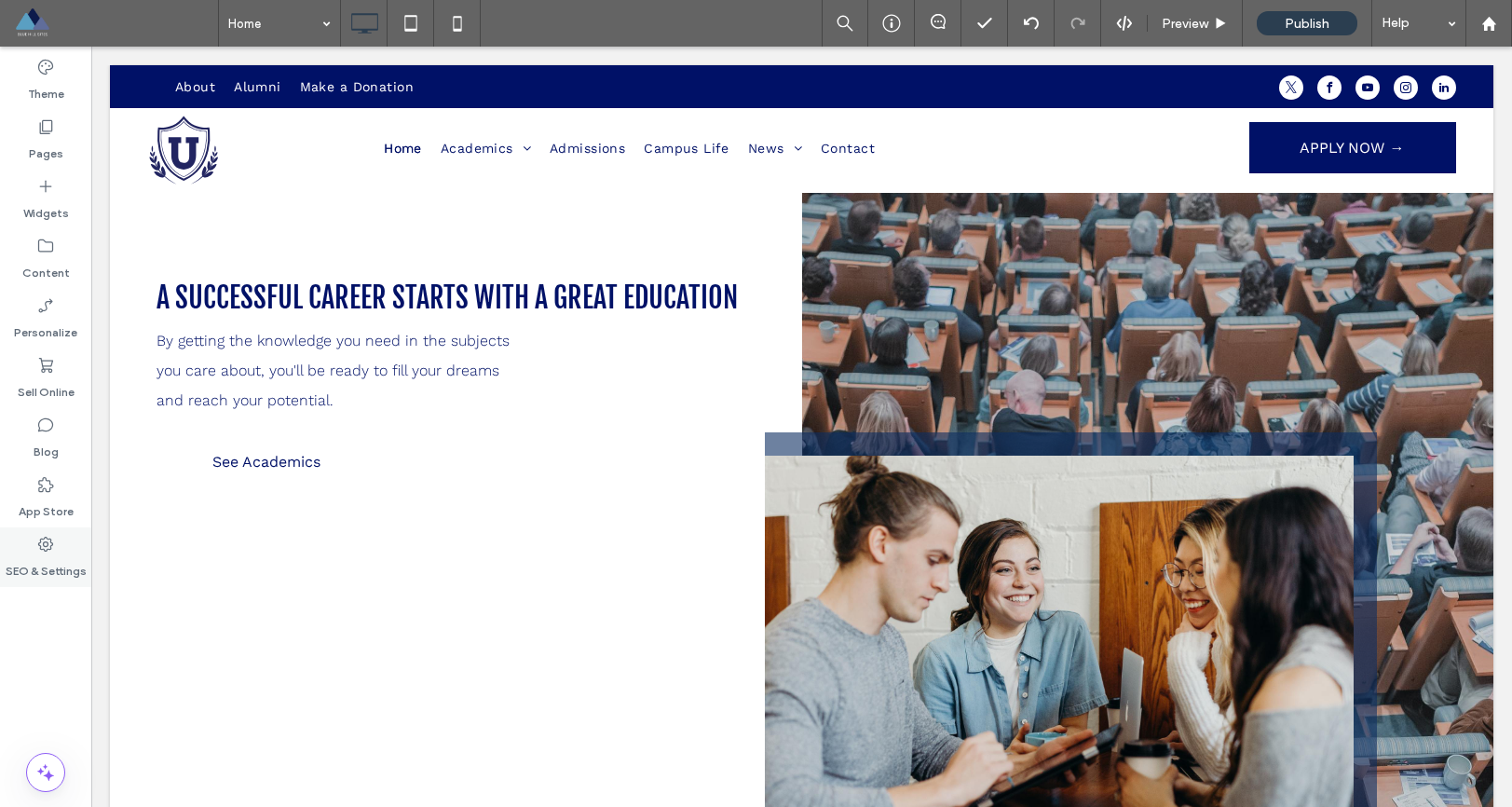
click at [51, 538] on icon at bounding box center [46, 544] width 19 height 19
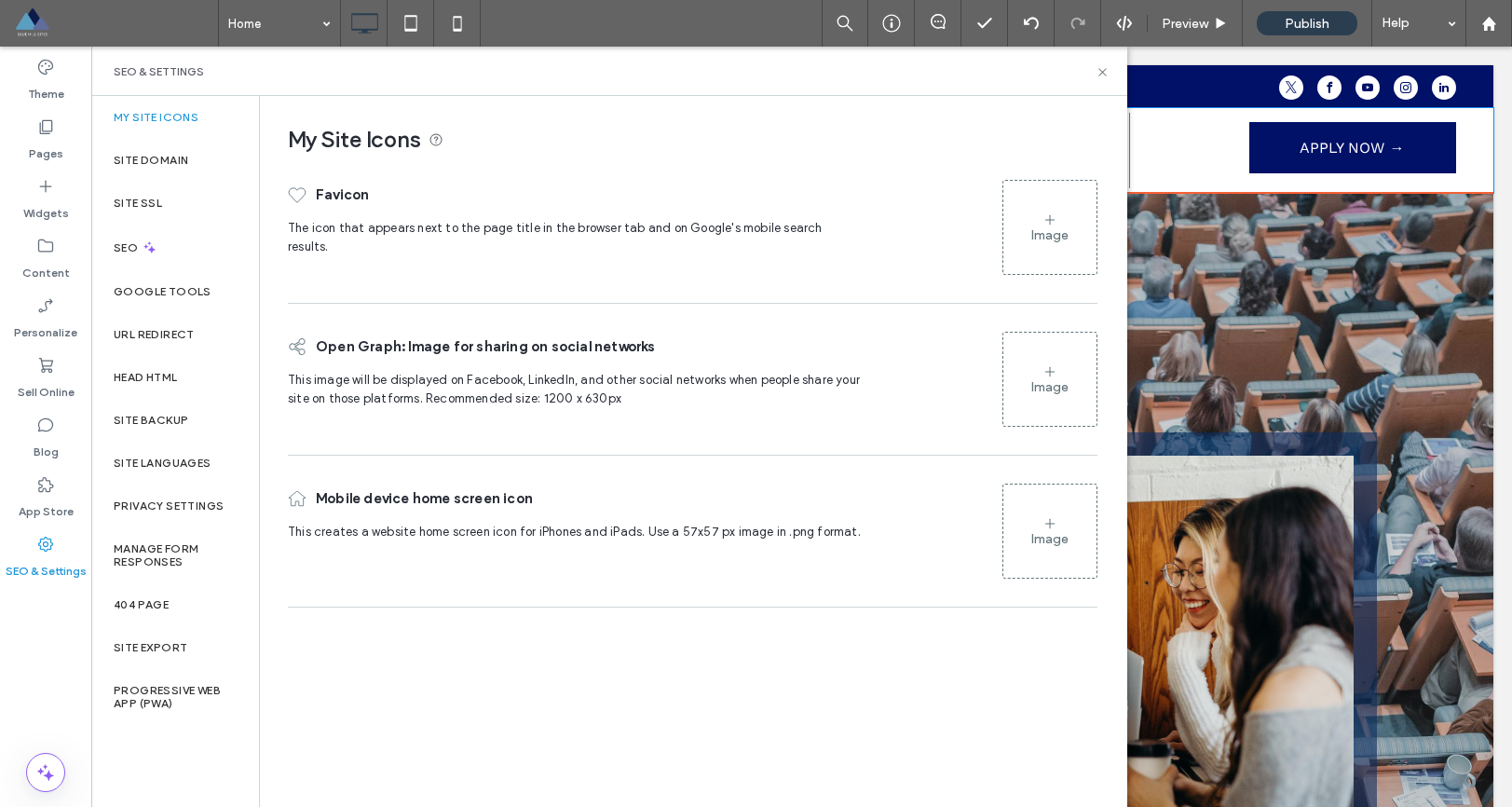
click at [1145, 163] on div "APPLY NOW → Click To Paste" at bounding box center [1293, 149] width 327 height 75
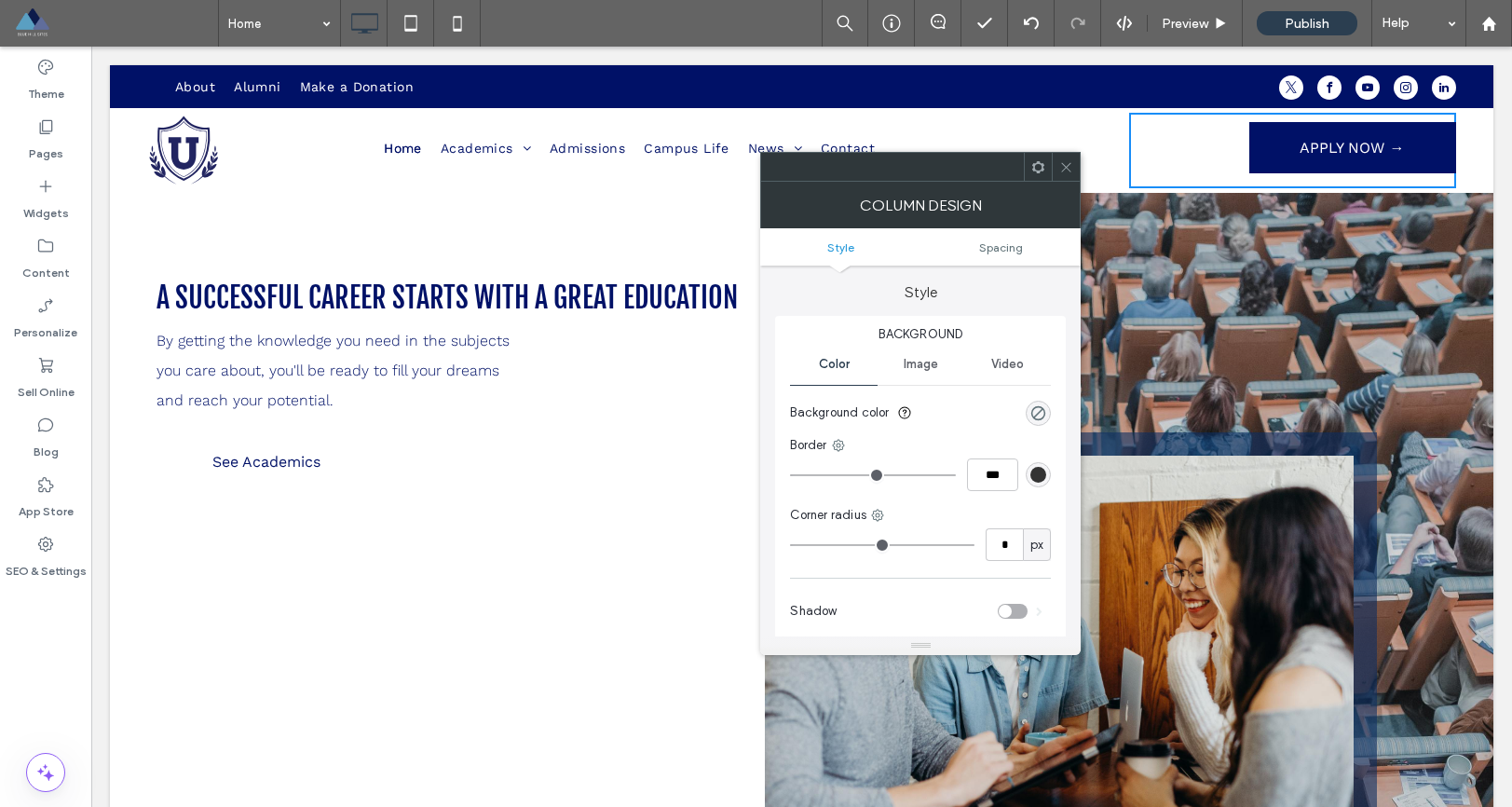
click at [958, 115] on div "Home Academics Science, Math & Engineering Computer Science & Technology Financ…" at bounding box center [747, 149] width 764 height 75
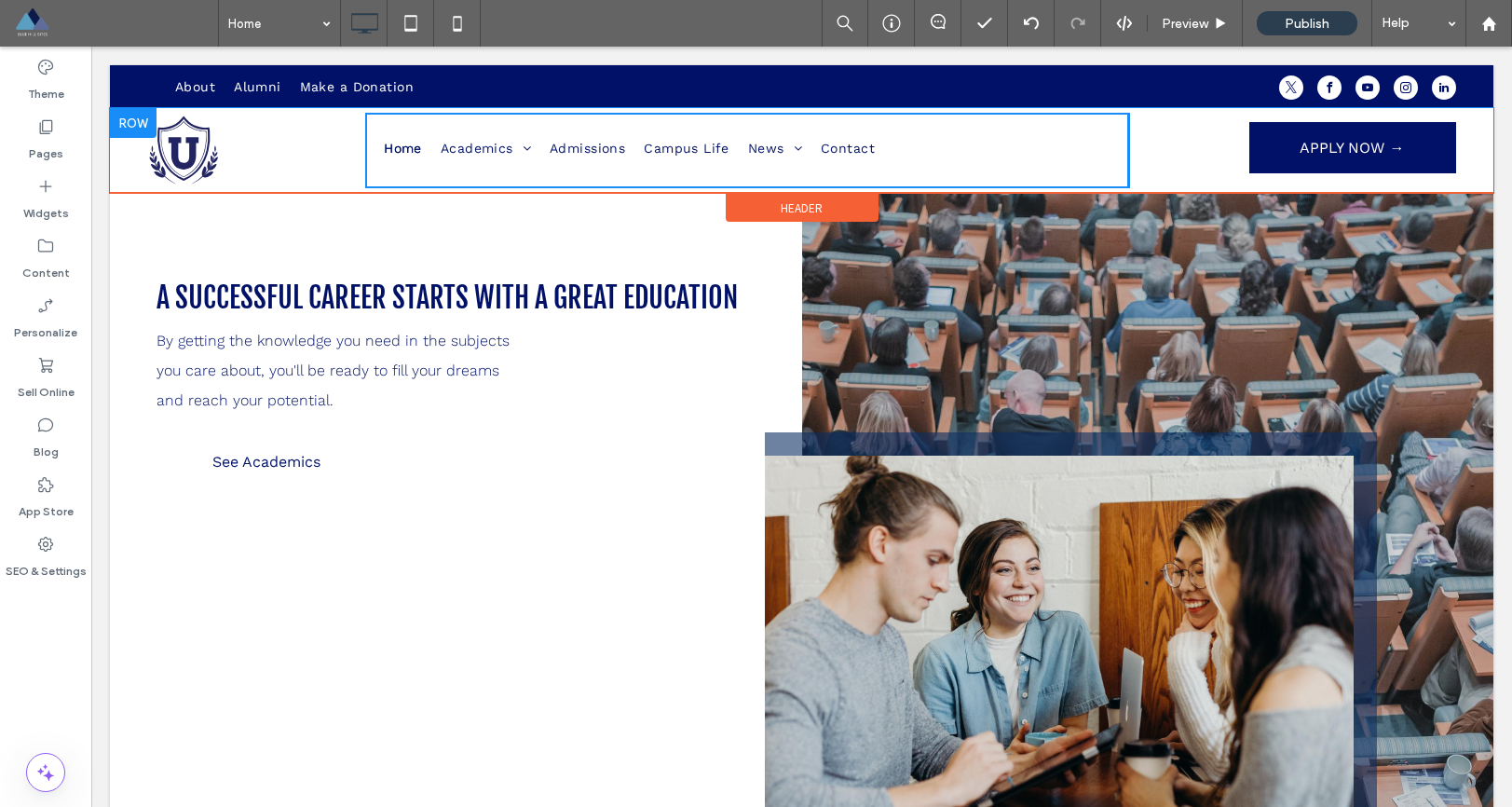
click at [1138, 164] on div "APPLY NOW → Click To Paste" at bounding box center [1293, 149] width 327 height 75
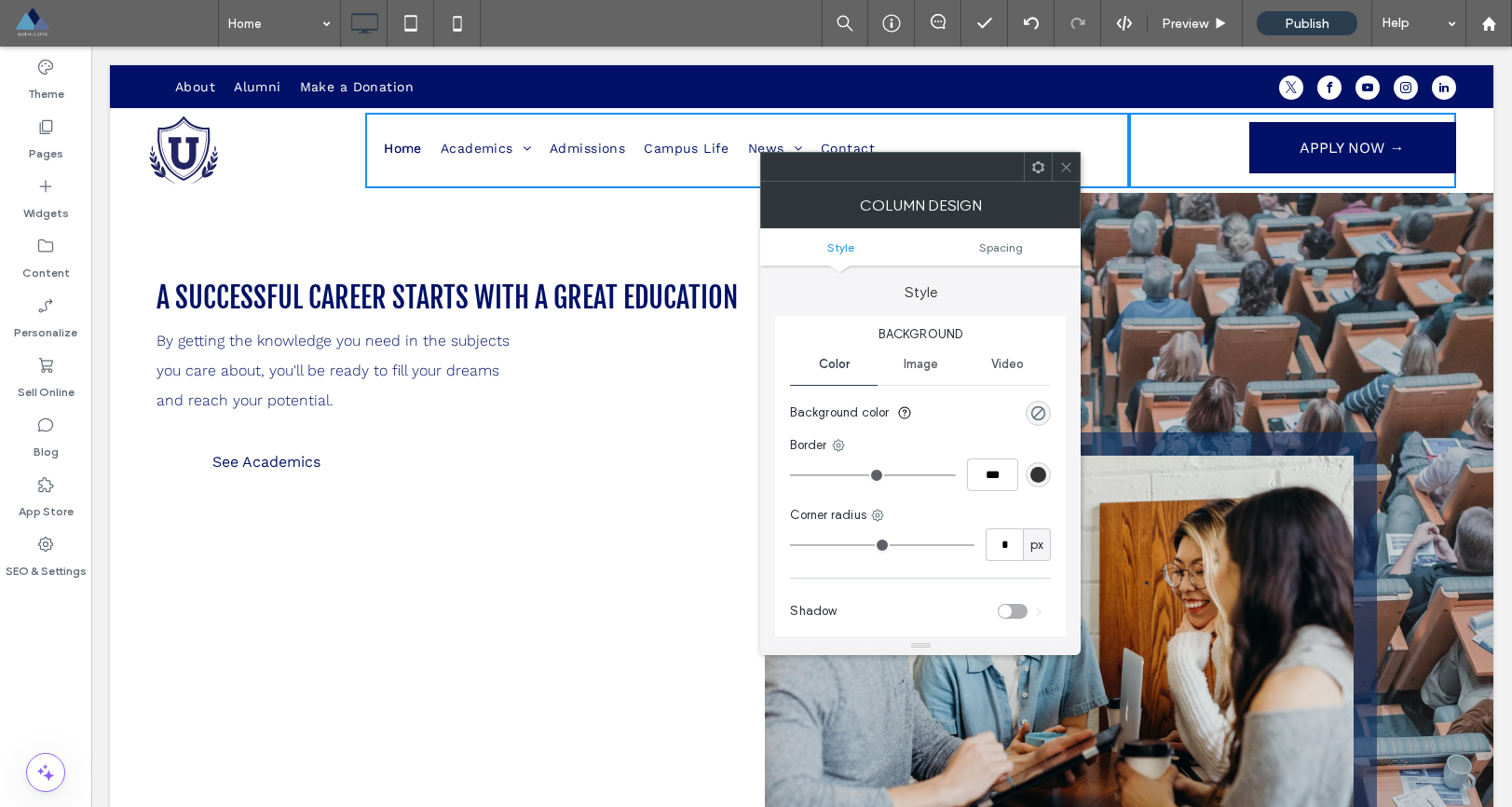
click at [601, 390] on div "A SUCCESSFUL CAREER STARTS WITH A GREAT EDUCATION By getting the knowledge you …" at bounding box center [457, 521] width 693 height 655
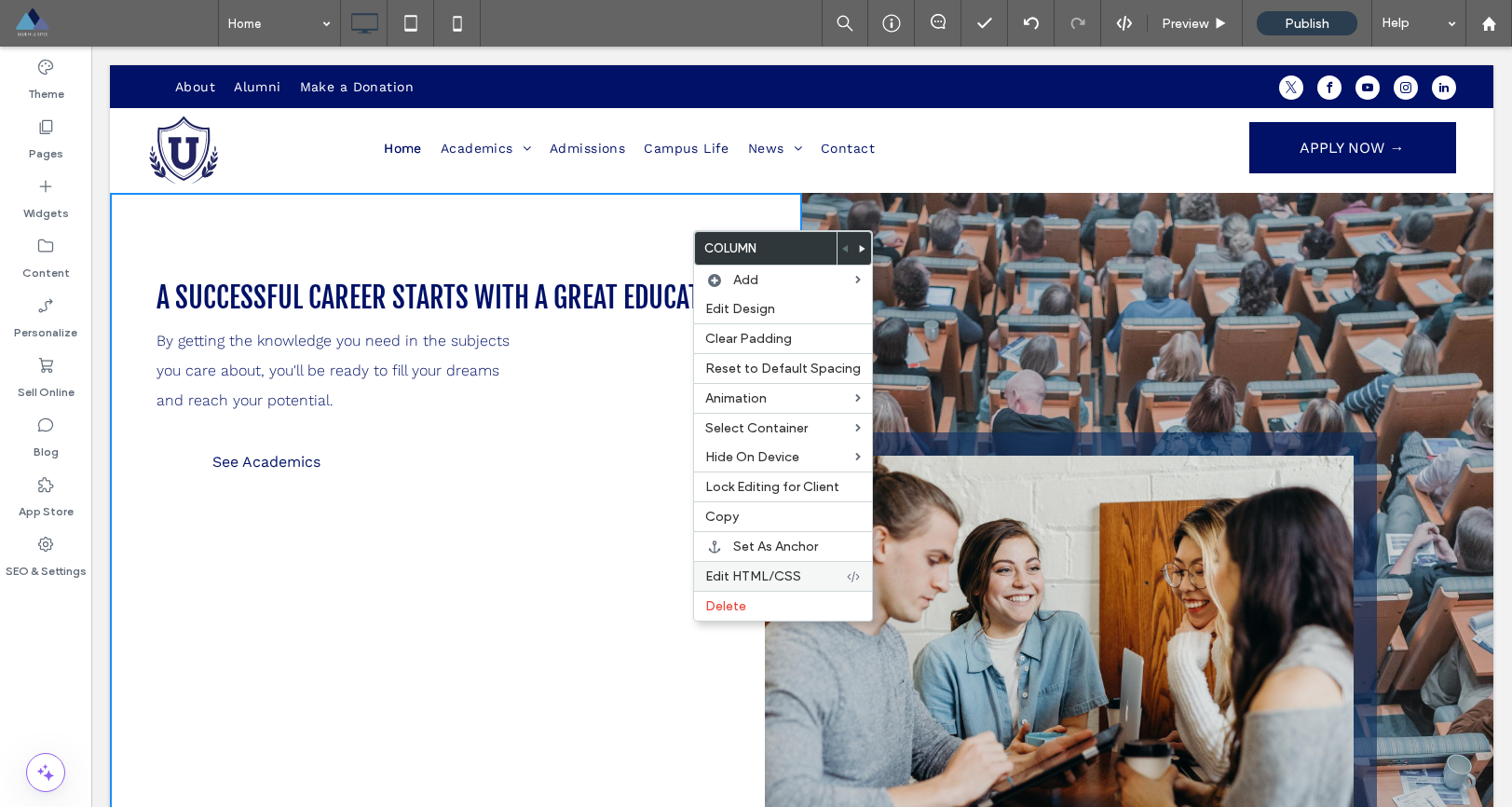
click at [771, 569] on span "Edit HTML/CSS" at bounding box center [753, 576] width 96 height 16
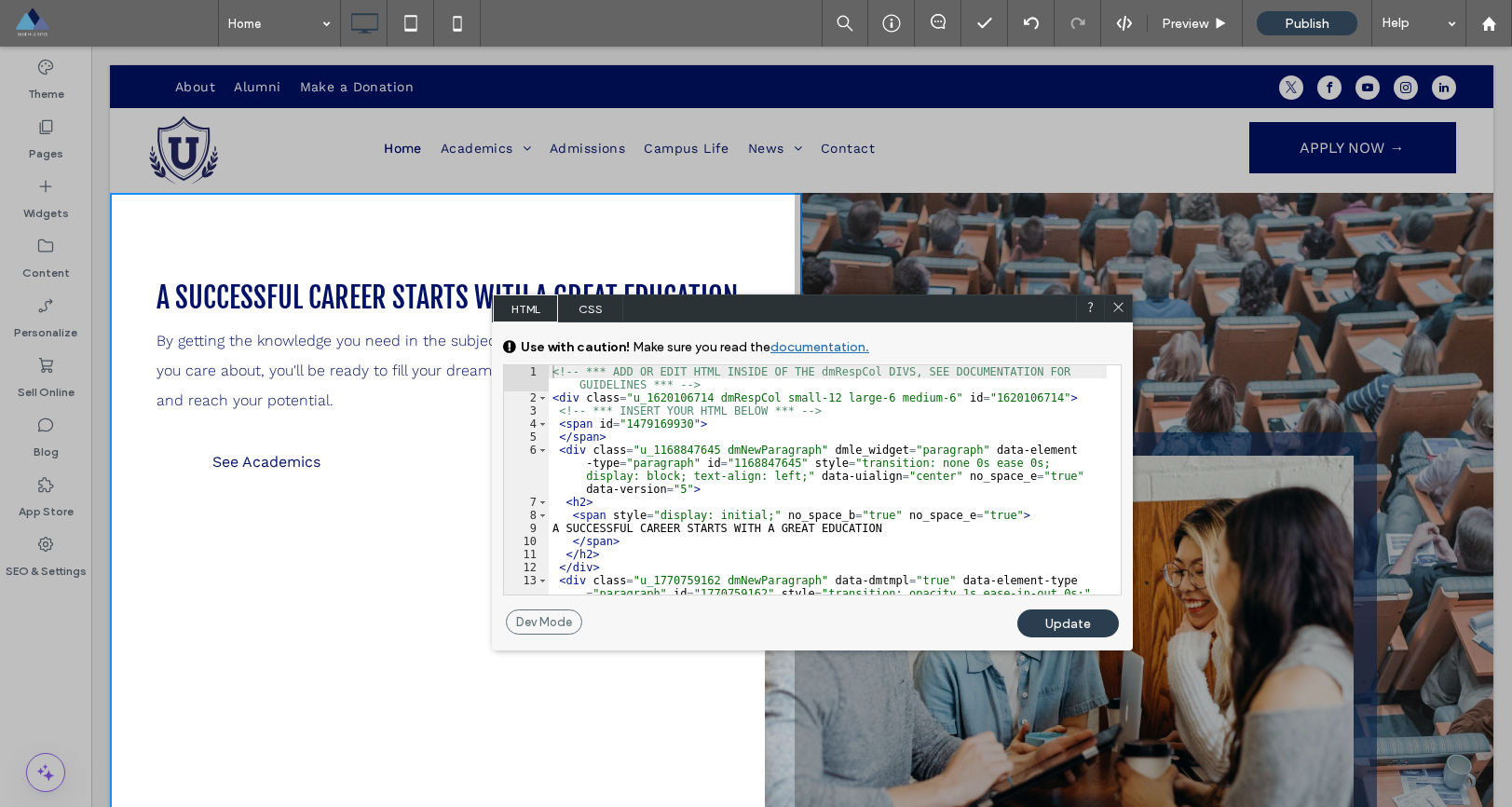
drag, startPoint x: 1007, startPoint y: 356, endPoint x: 626, endPoint y: 292, distance: 386.3
click at [630, 294] on div "HTML CSS" at bounding box center [813, 307] width 641 height 28
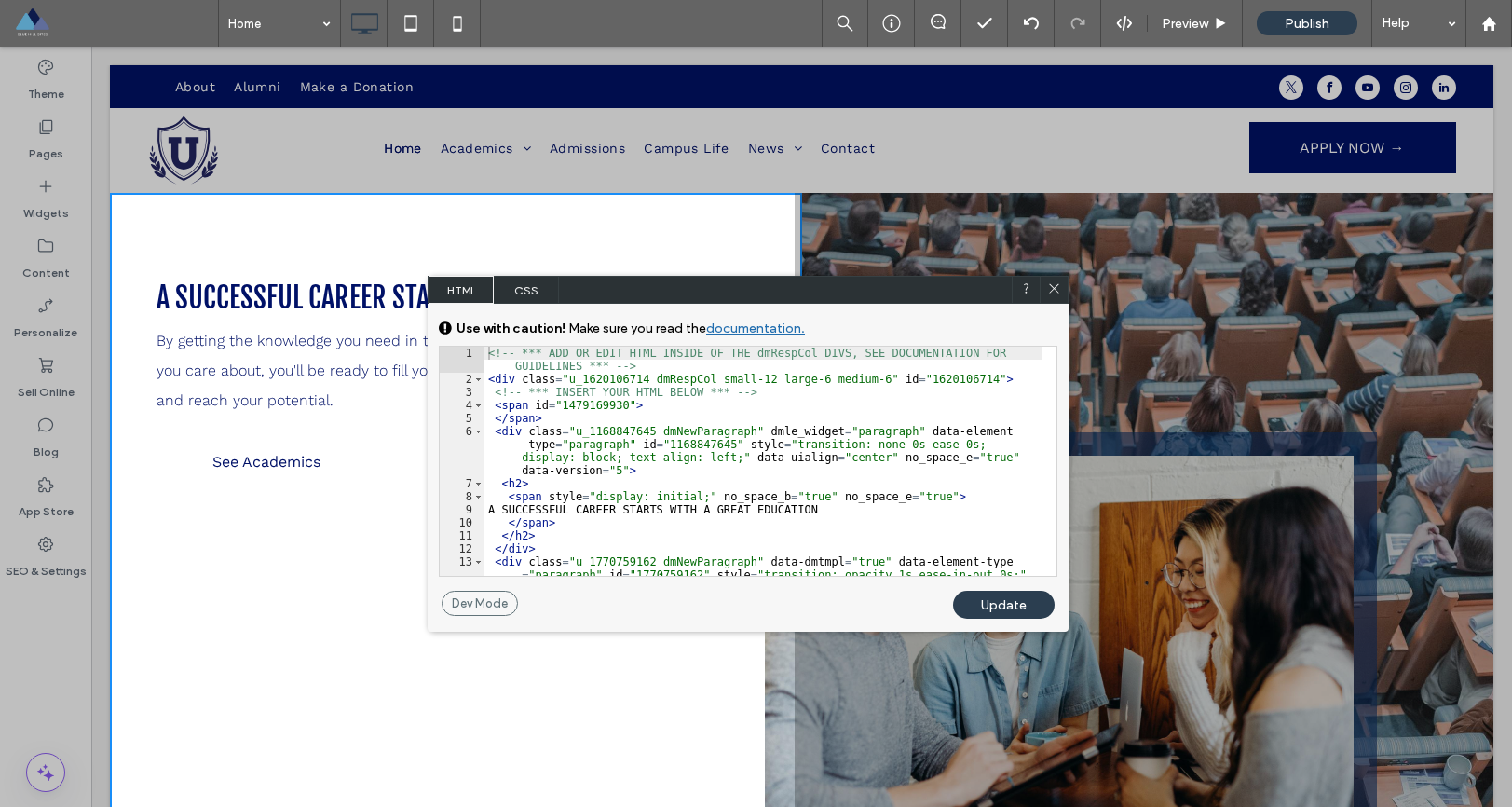
click at [538, 288] on span "CSS" at bounding box center [526, 289] width 66 height 28
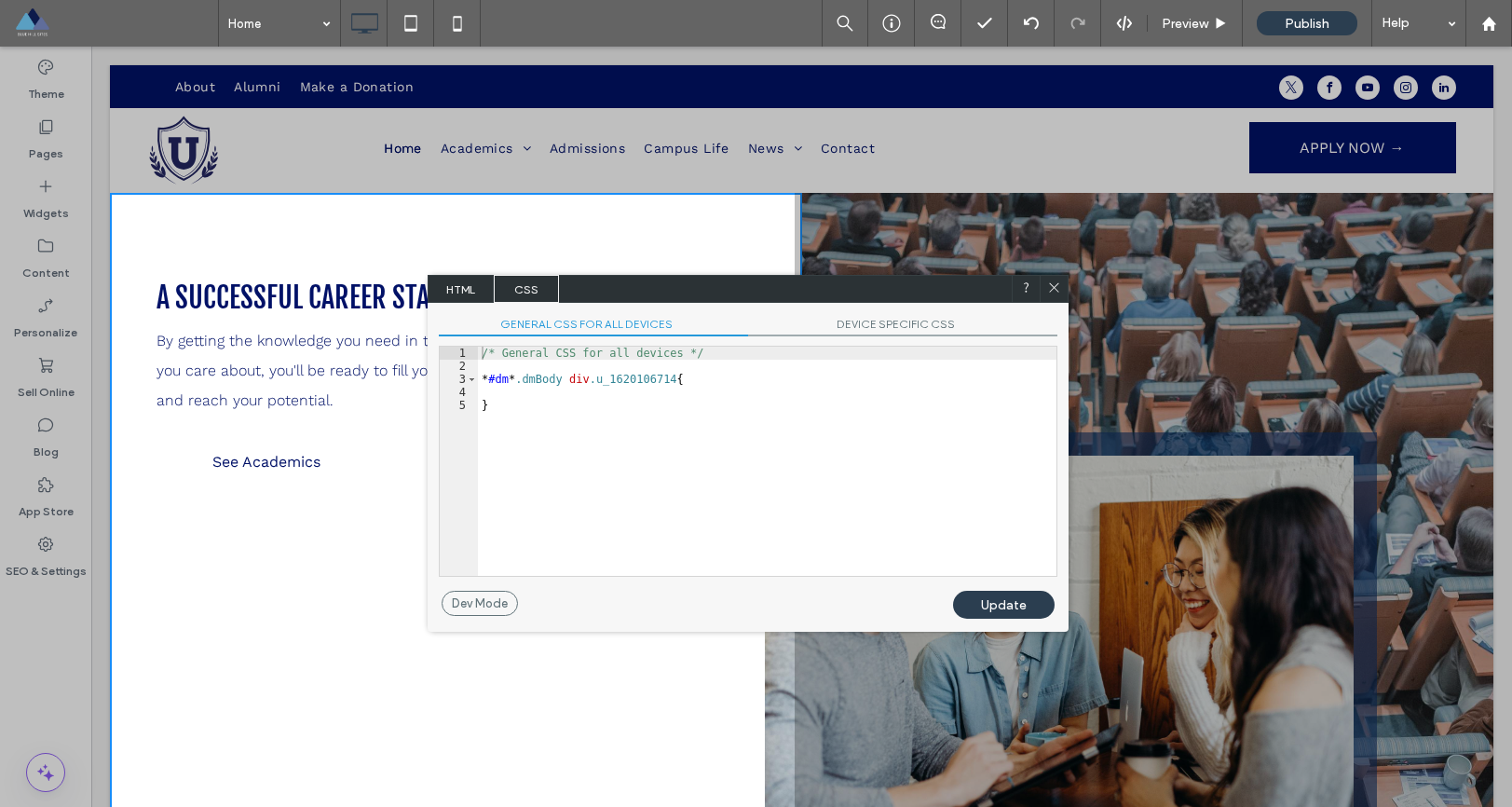
click at [461, 283] on span "HTML" at bounding box center [461, 288] width 66 height 28
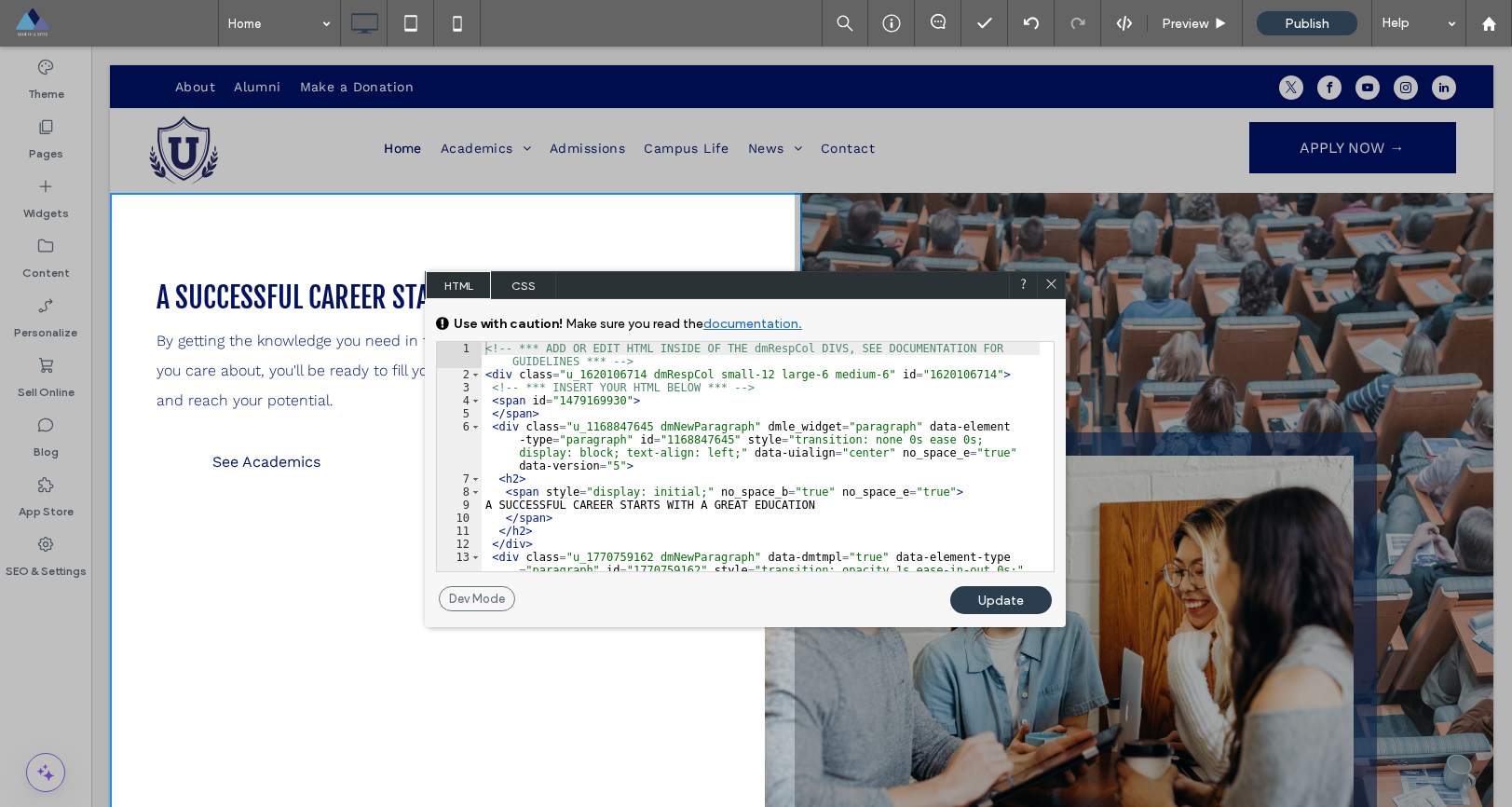
click at [1051, 290] on icon at bounding box center [1051, 284] width 14 height 14
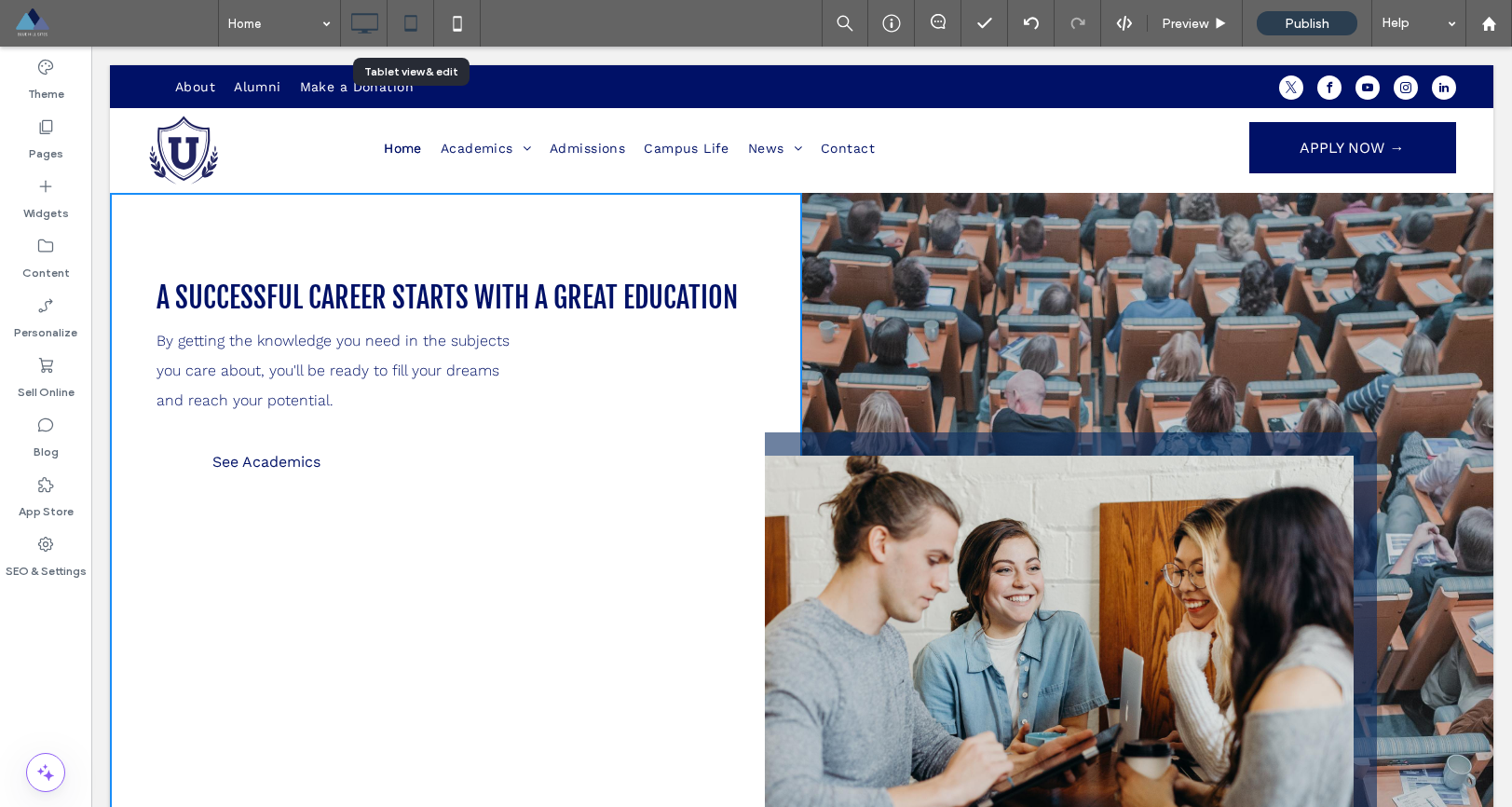
click at [427, 41] on icon at bounding box center [410, 23] width 37 height 37
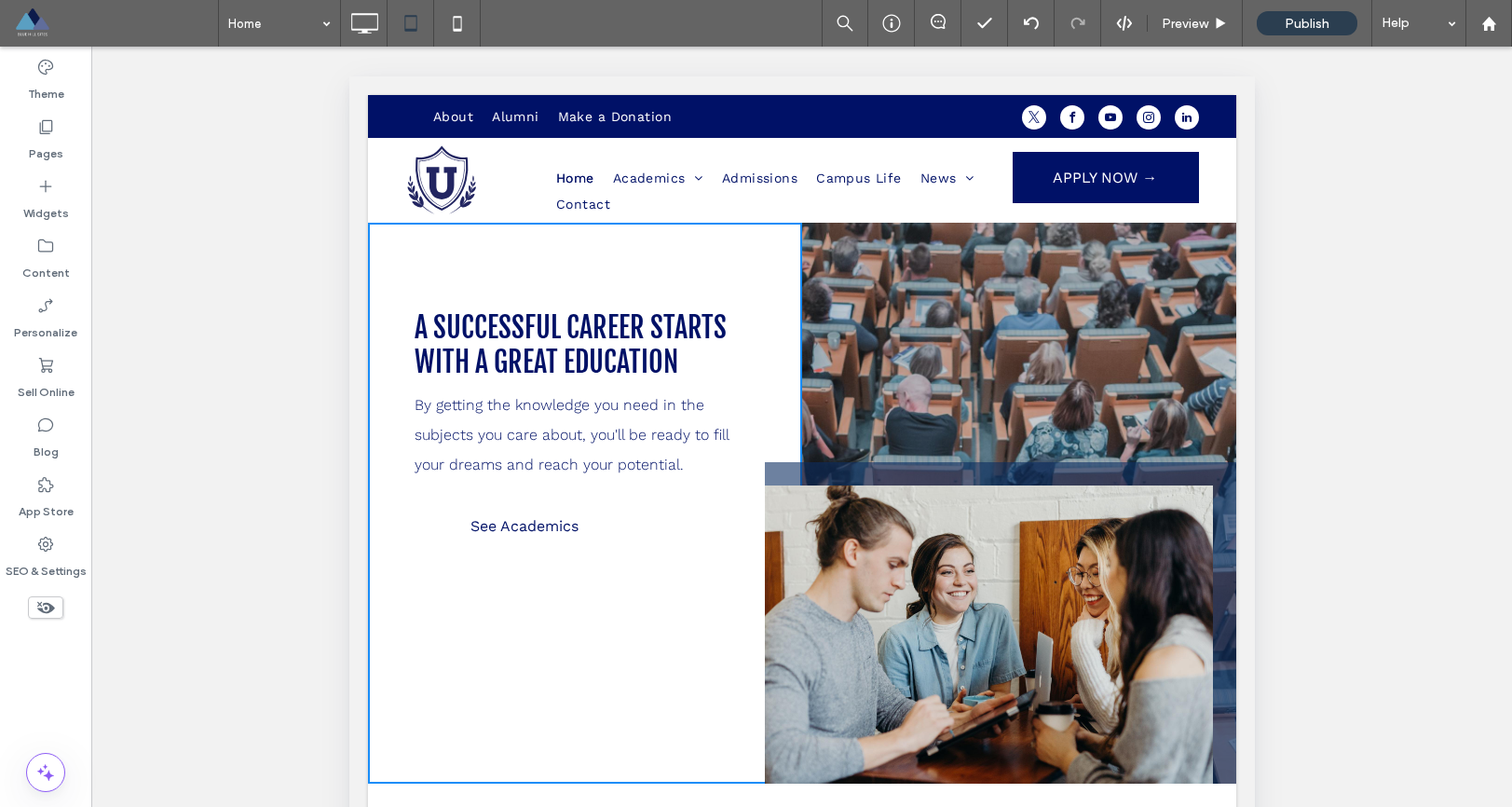
click at [460, 40] on div "Home Preview Publish Help Site Comments Team & Clients Automate new comments In…" at bounding box center [756, 404] width 1512 height 807
click at [465, 29] on icon at bounding box center [457, 23] width 37 height 37
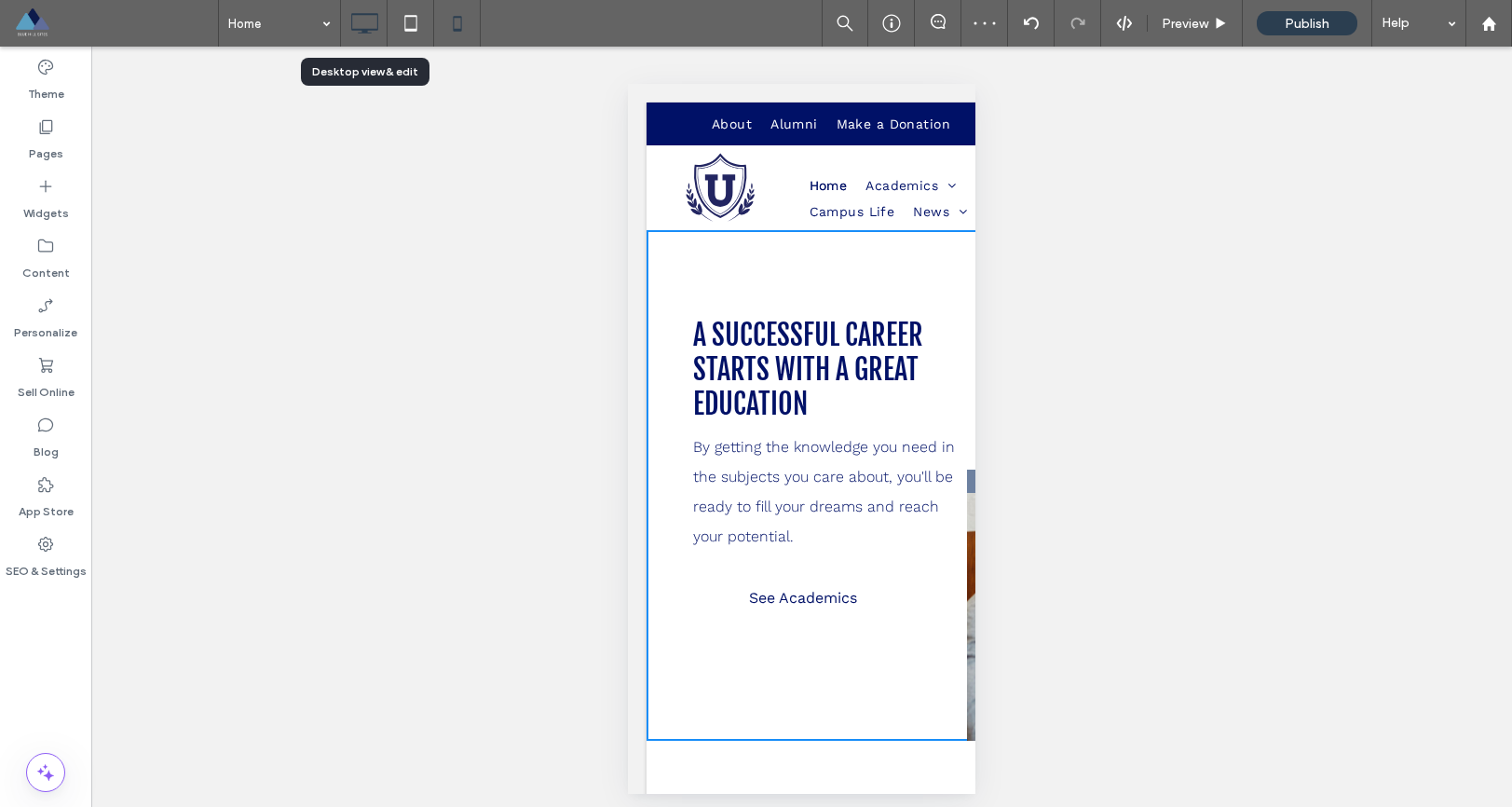
click at [374, 17] on icon at bounding box center [363, 23] width 37 height 37
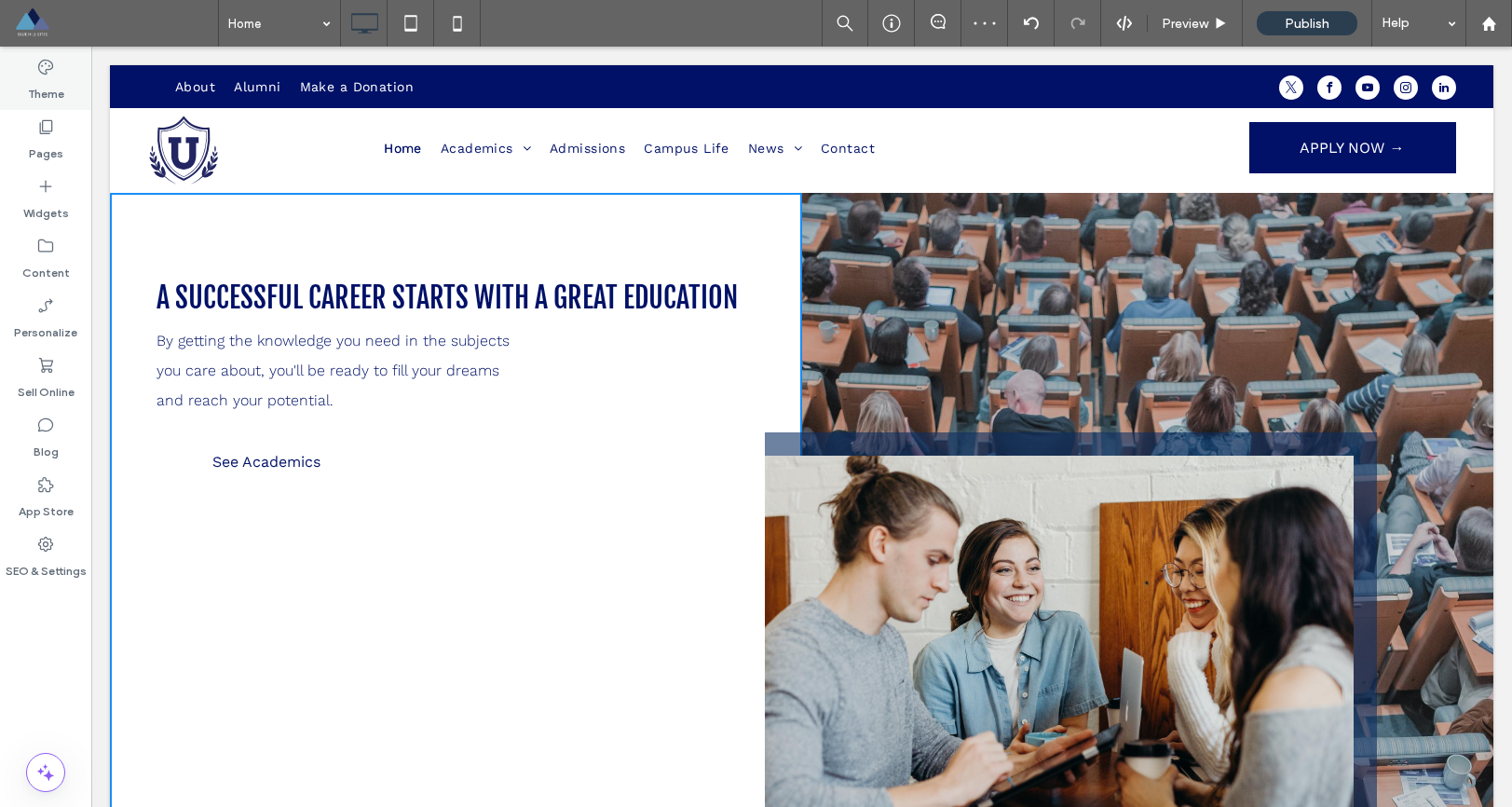
click at [42, 71] on icon at bounding box center [46, 68] width 19 height 19
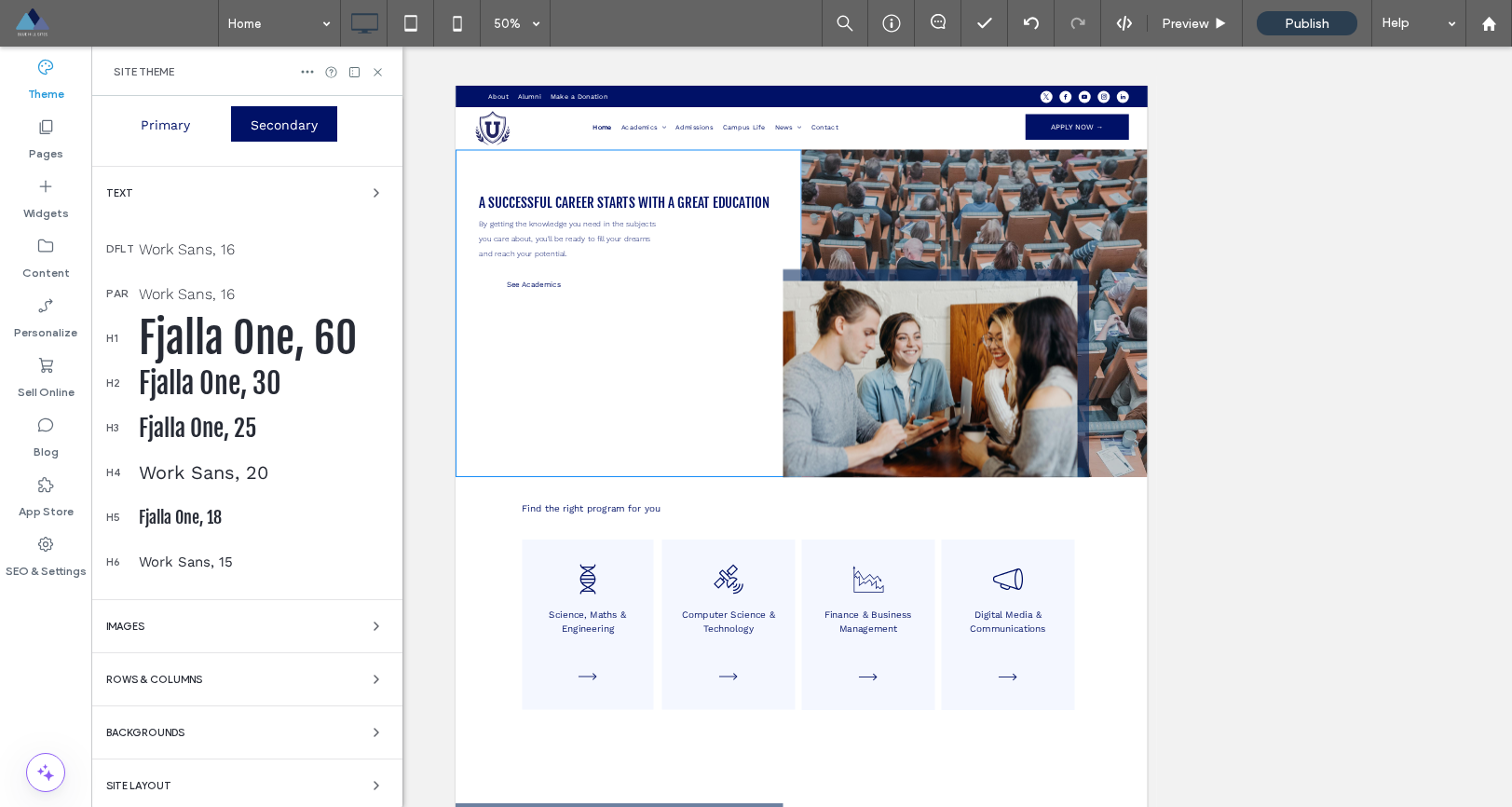
scroll to position [173, 0]
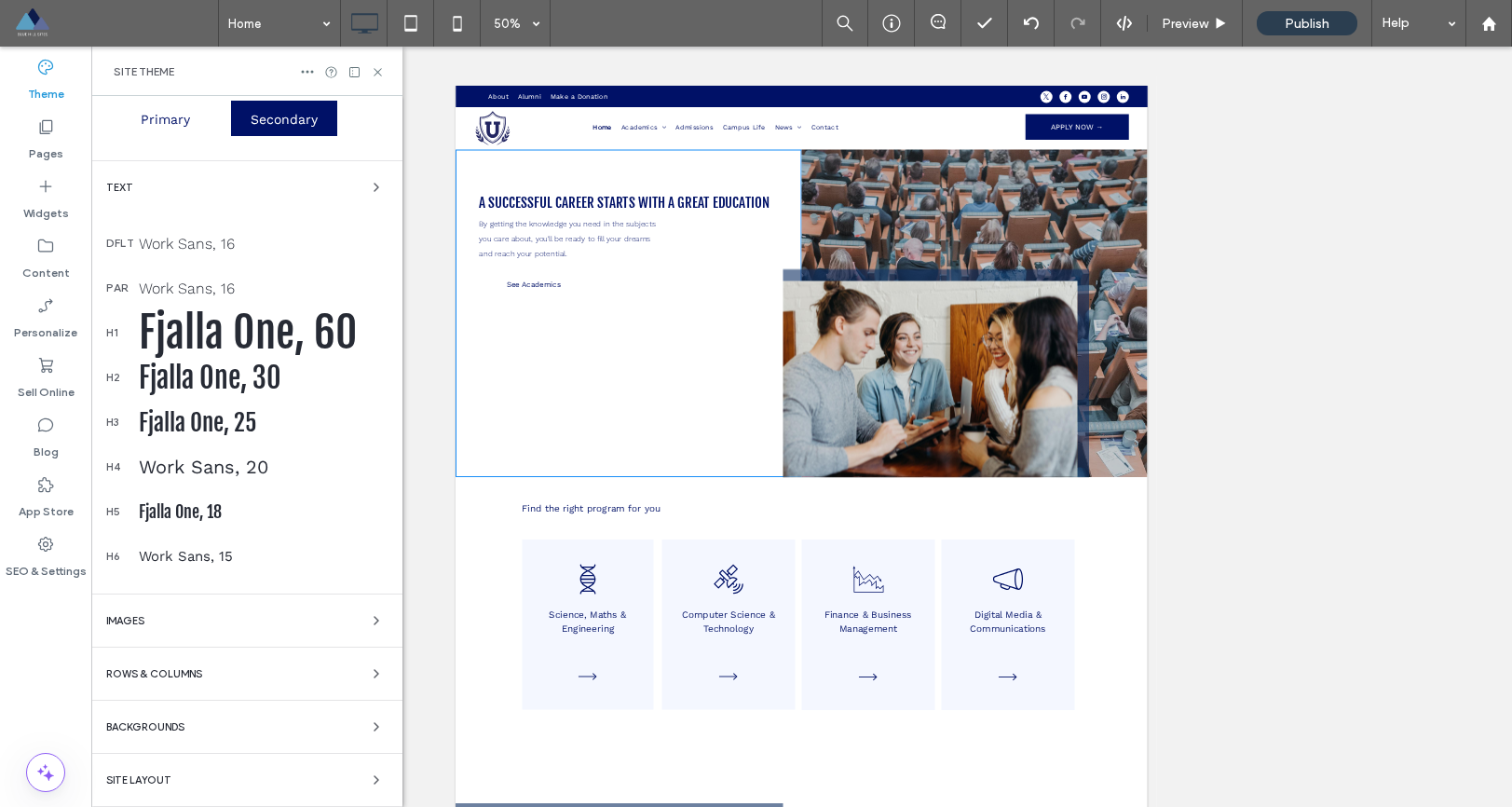
click at [202, 759] on div "Site Layout" at bounding box center [247, 780] width 282 height 23
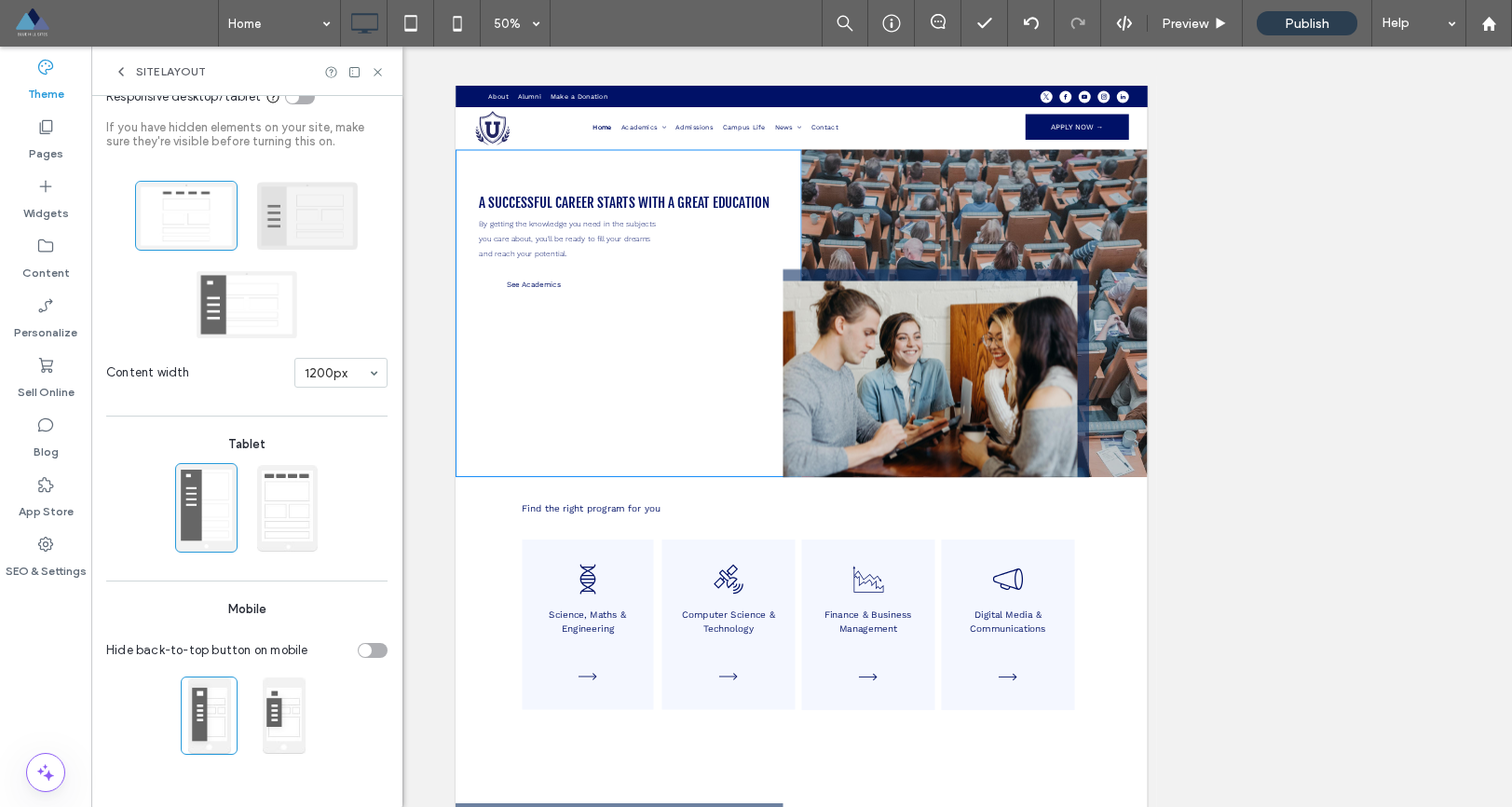
scroll to position [129, 0]
click at [298, 228] on span at bounding box center [307, 215] width 103 height 69
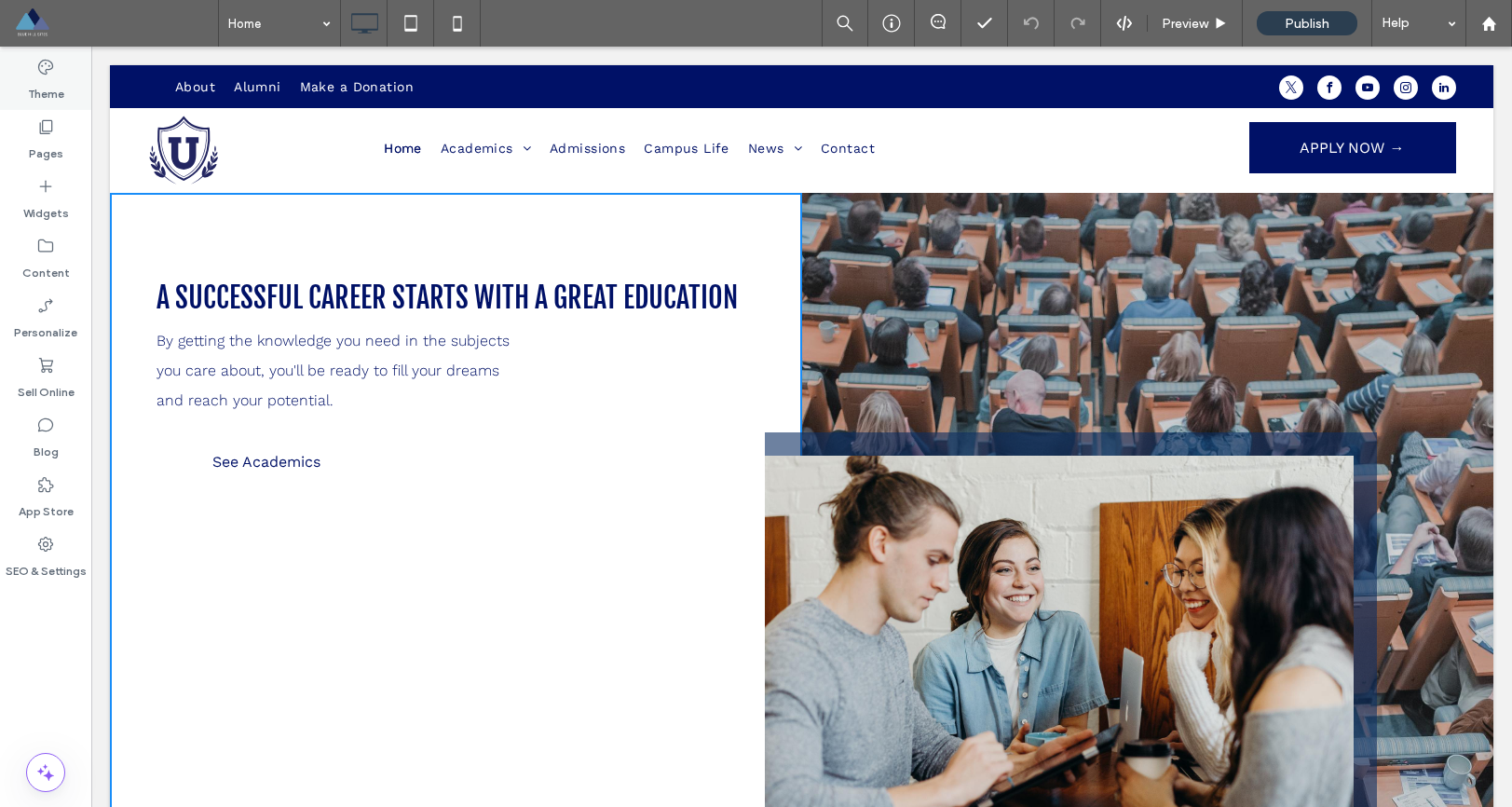
click at [57, 71] on div "Theme" at bounding box center [46, 80] width 91 height 60
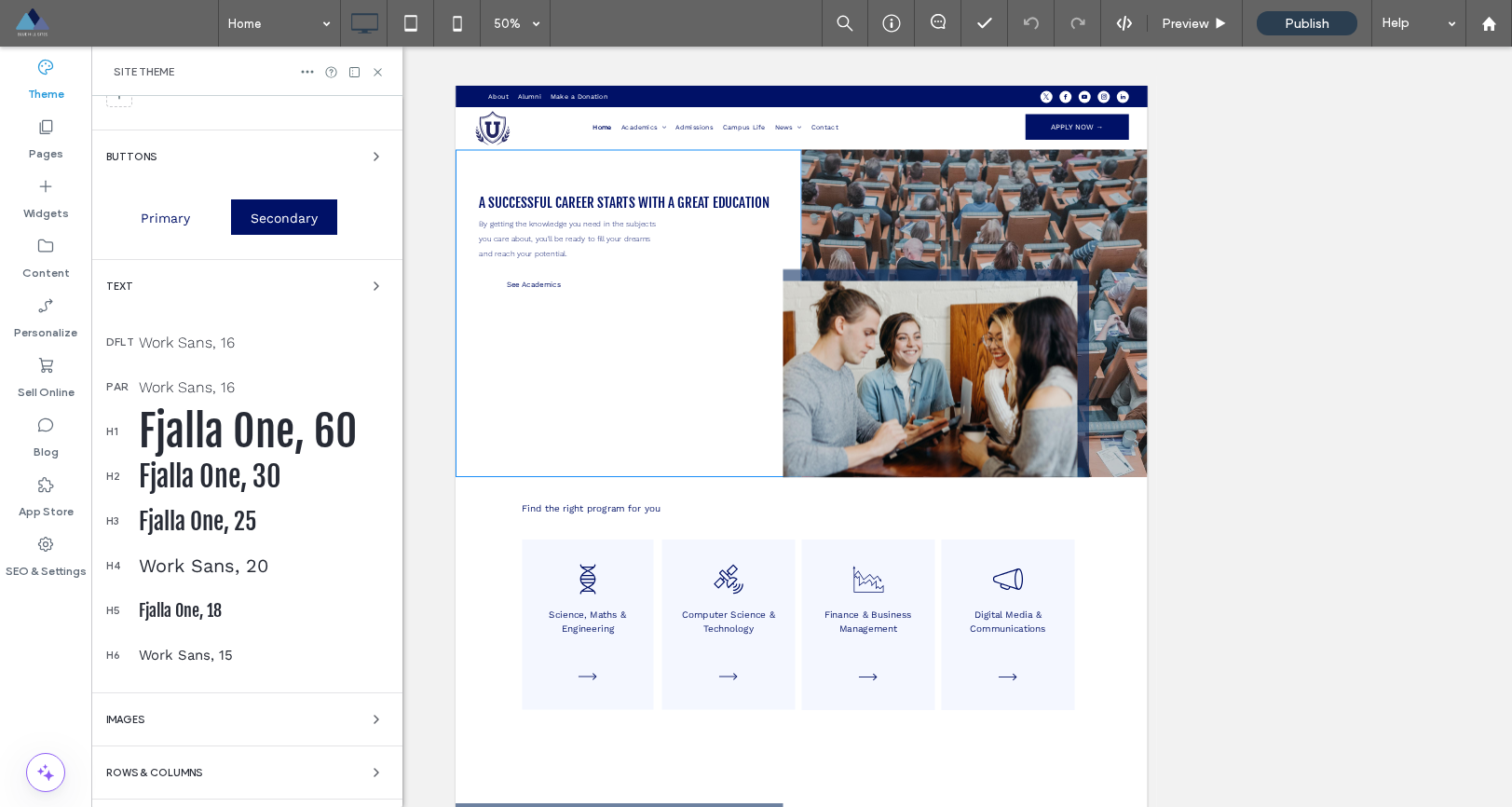
scroll to position [173, 0]
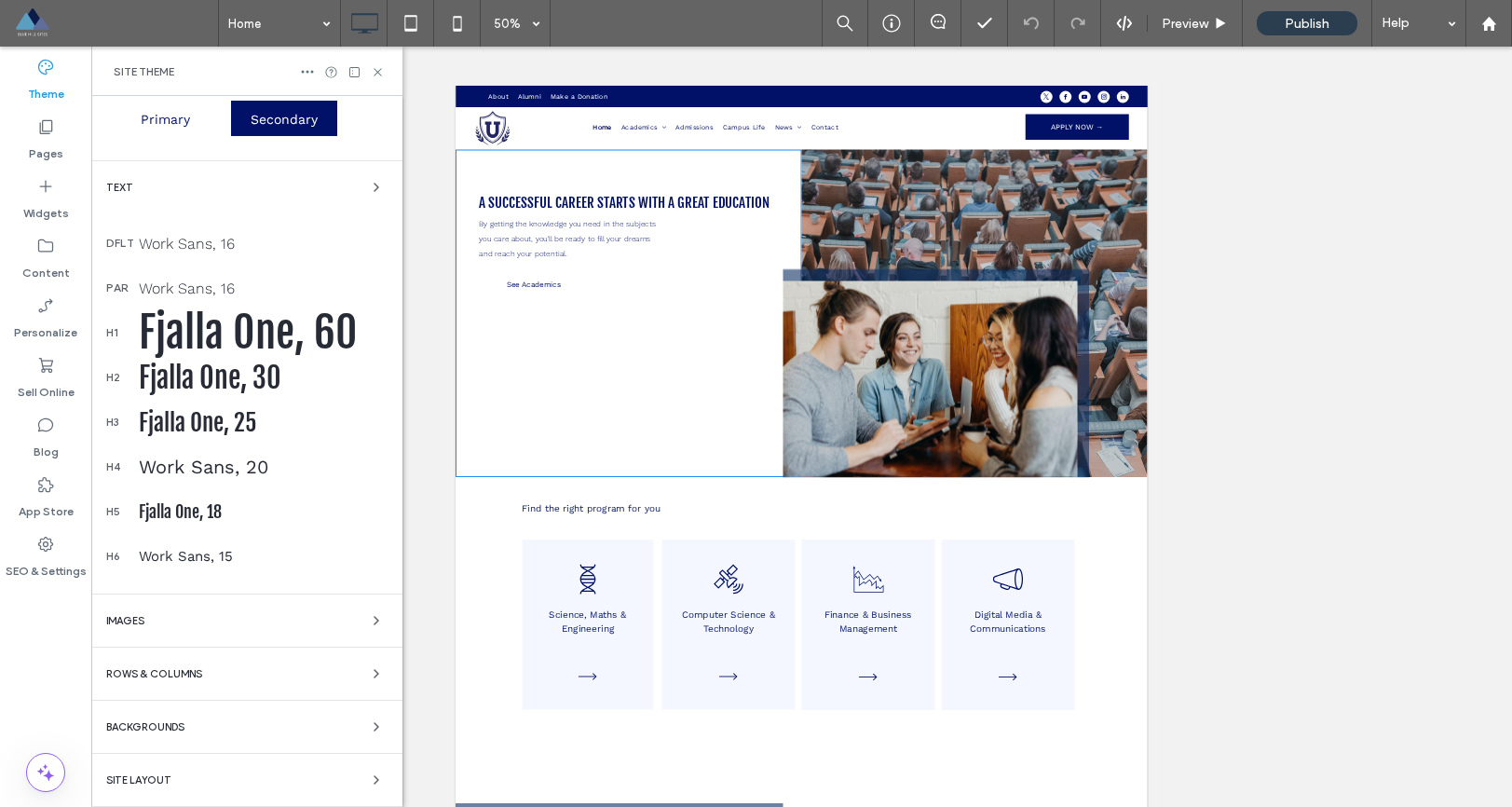
click at [153, 759] on div "Site Layout" at bounding box center [247, 780] width 282 height 23
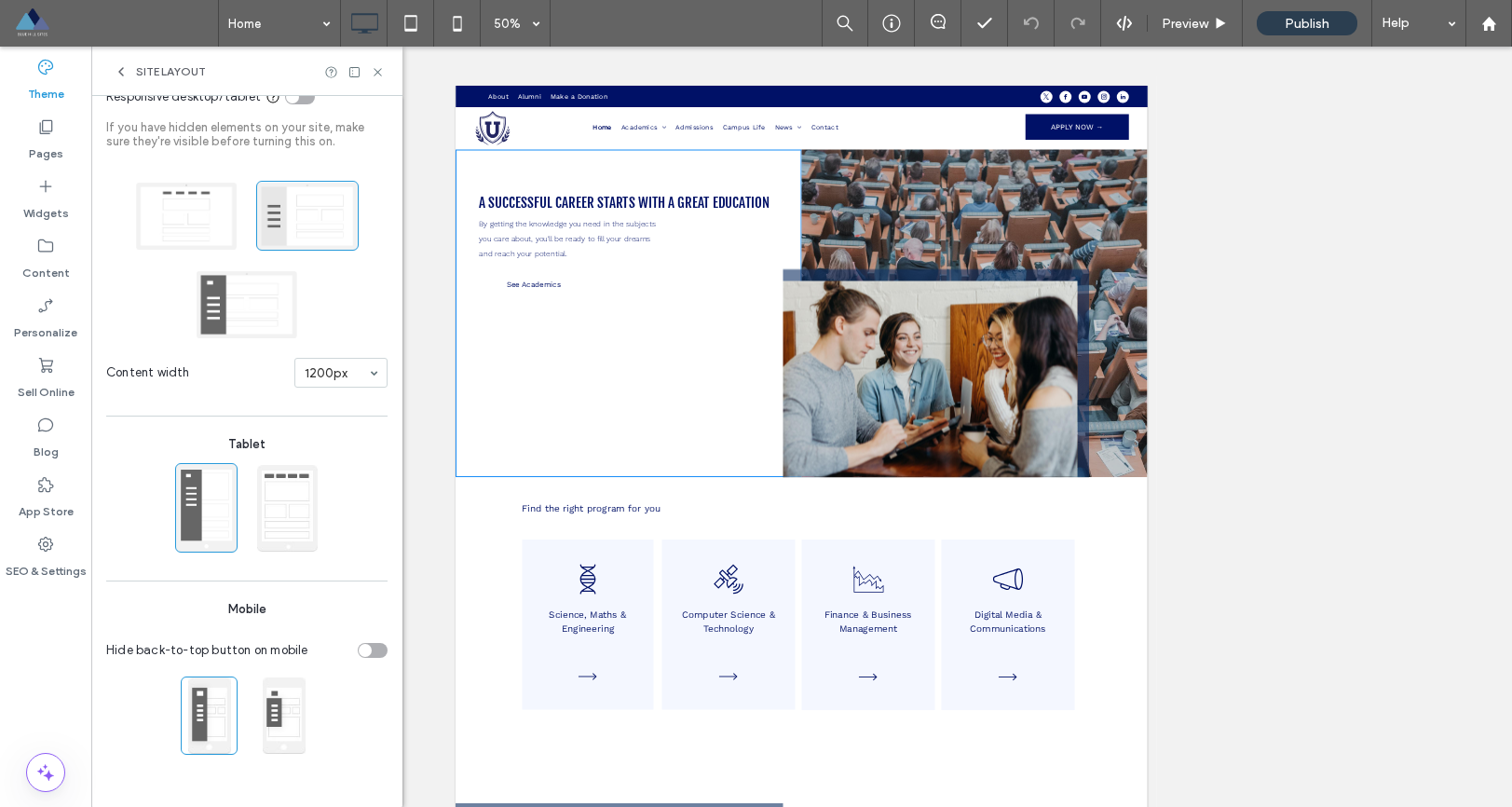
scroll to position [129, 0]
click at [115, 69] on icon at bounding box center [121, 72] width 15 height 15
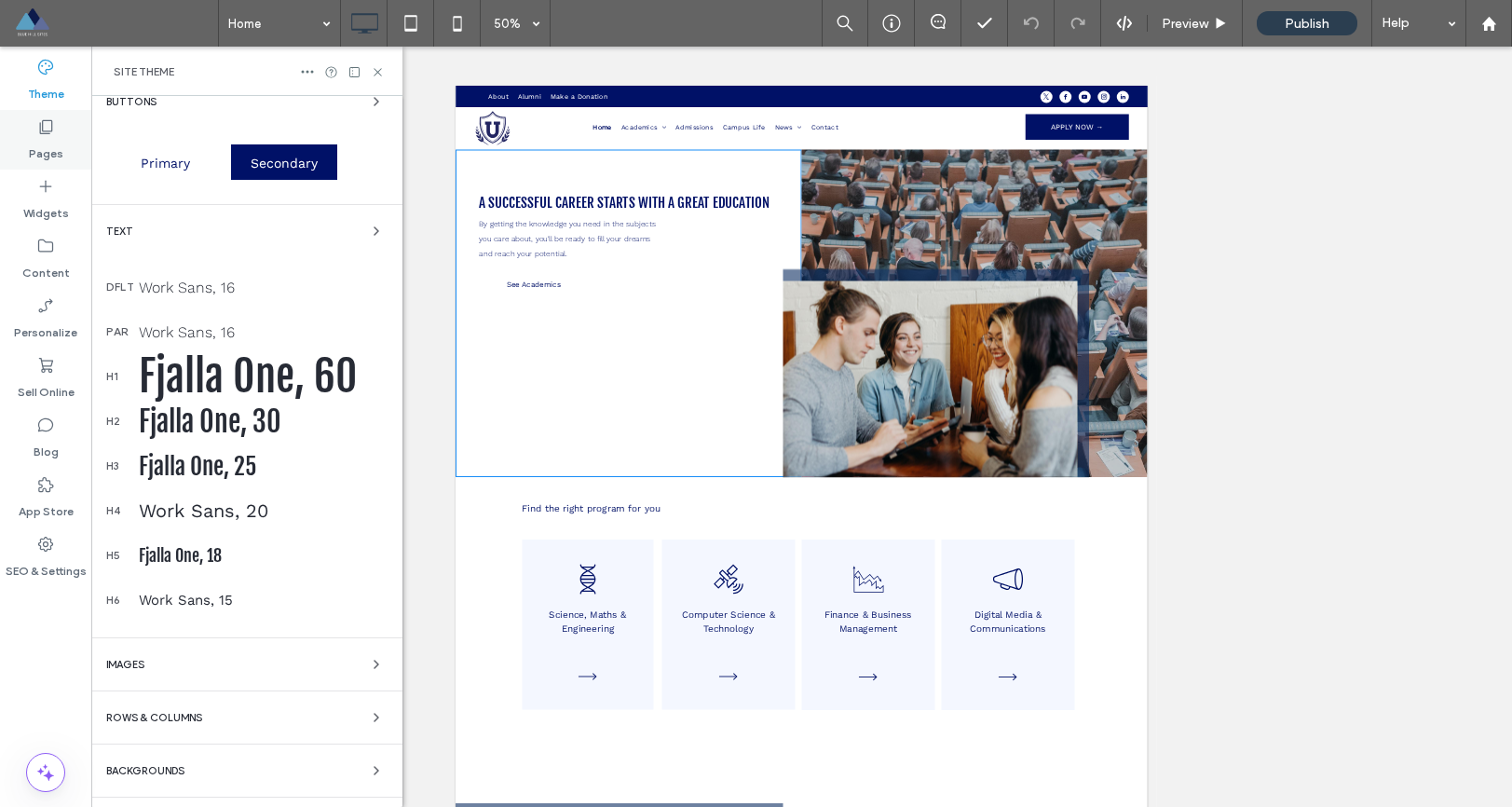
click at [51, 148] on label "Pages" at bounding box center [46, 148] width 34 height 26
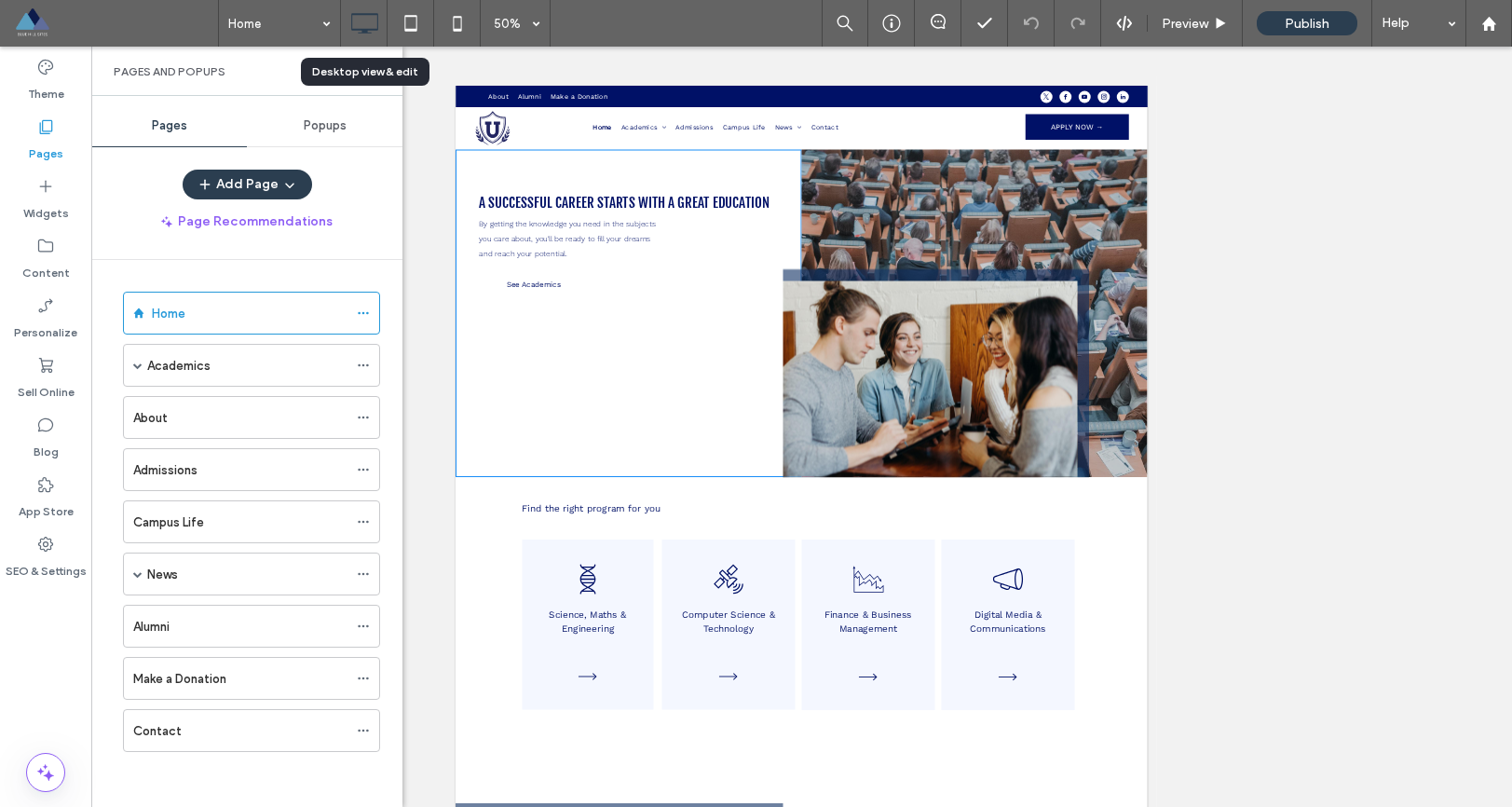
click at [366, 30] on use at bounding box center [364, 24] width 27 height 21
click at [283, 187] on icon "button" at bounding box center [290, 185] width 15 height 15
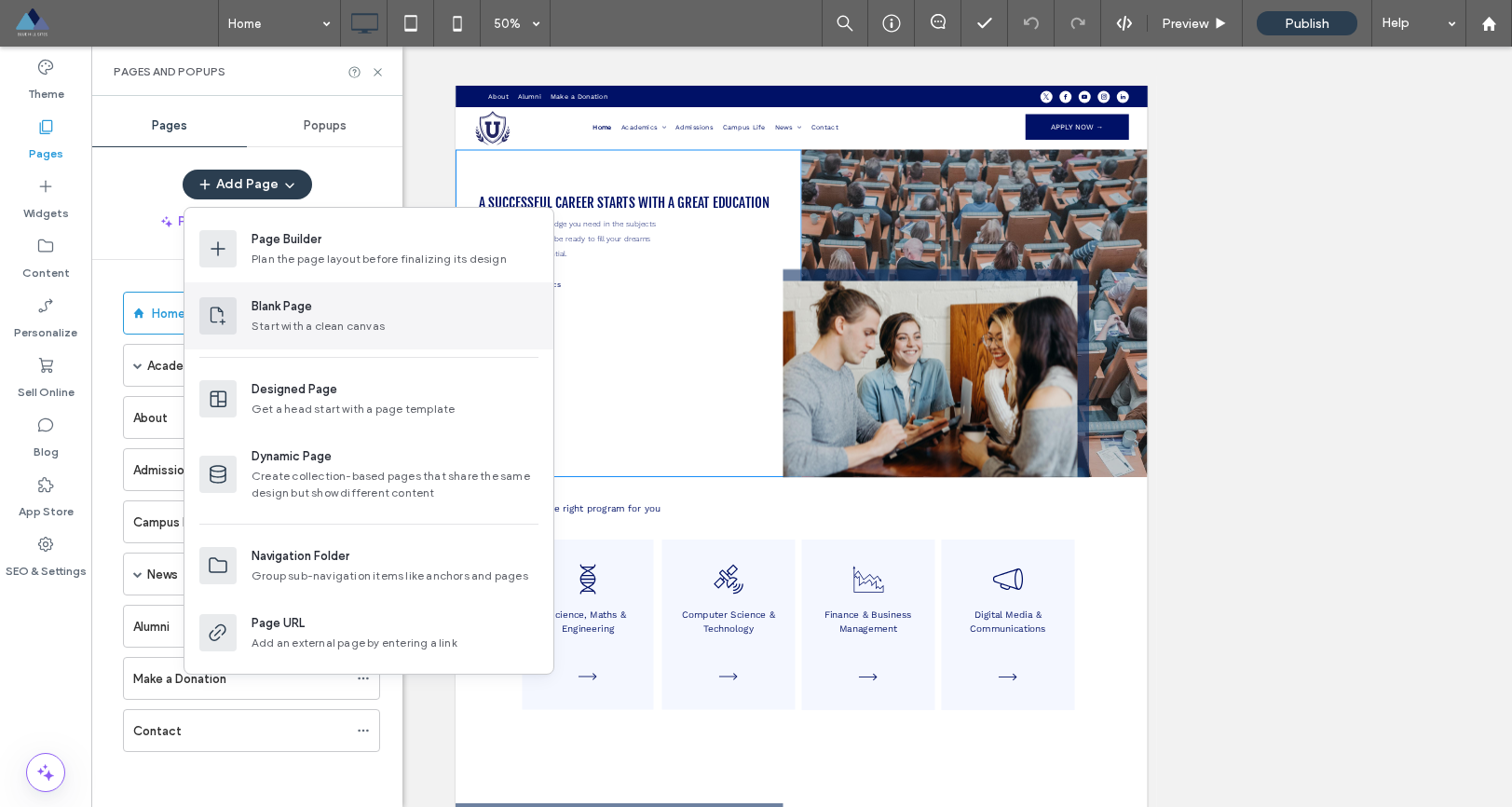
click at [299, 321] on div "Start with a clean canvas" at bounding box center [395, 326] width 287 height 17
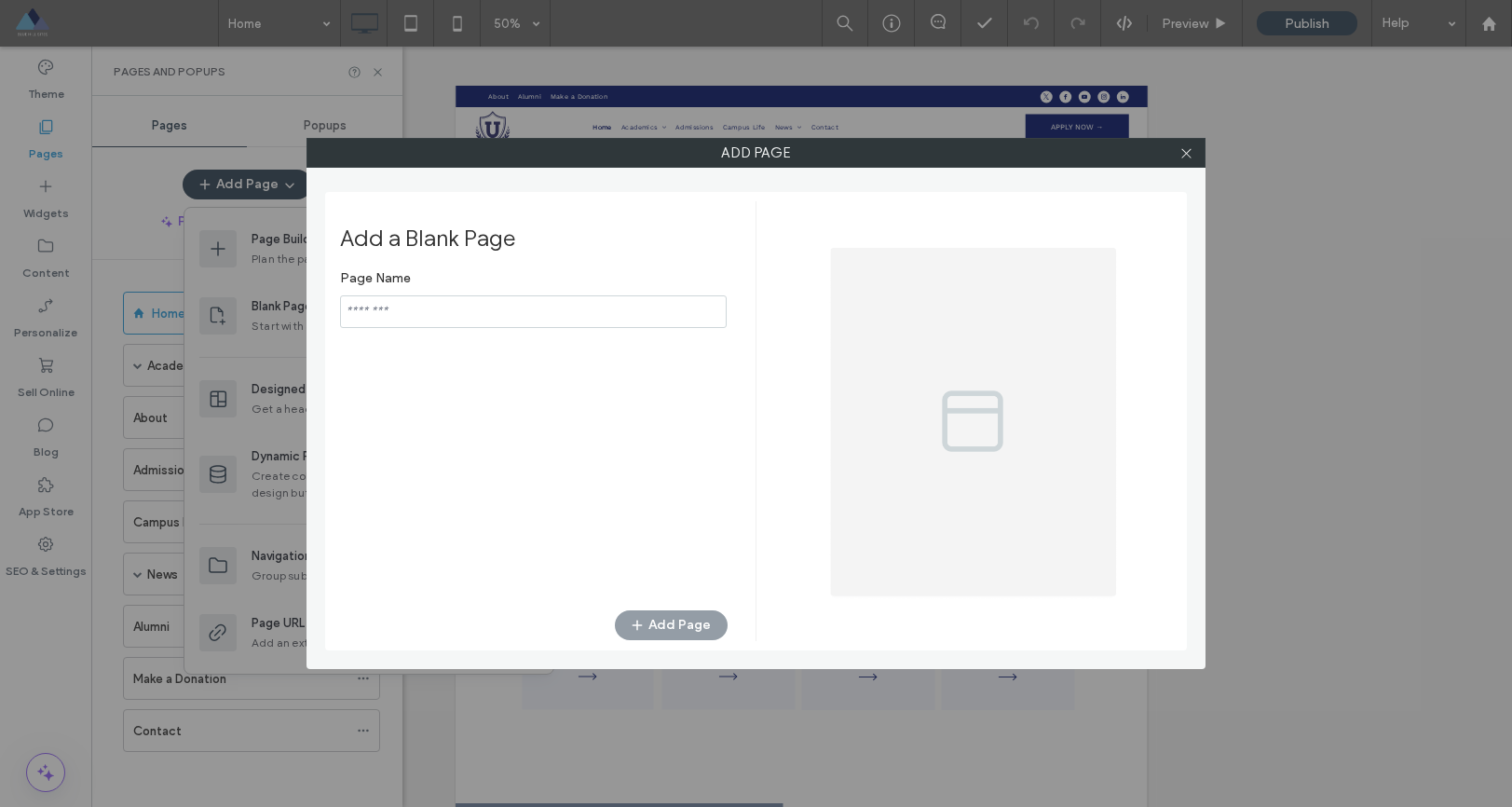
type input "**********"
click at [653, 625] on button "Add Page" at bounding box center [671, 624] width 112 height 30
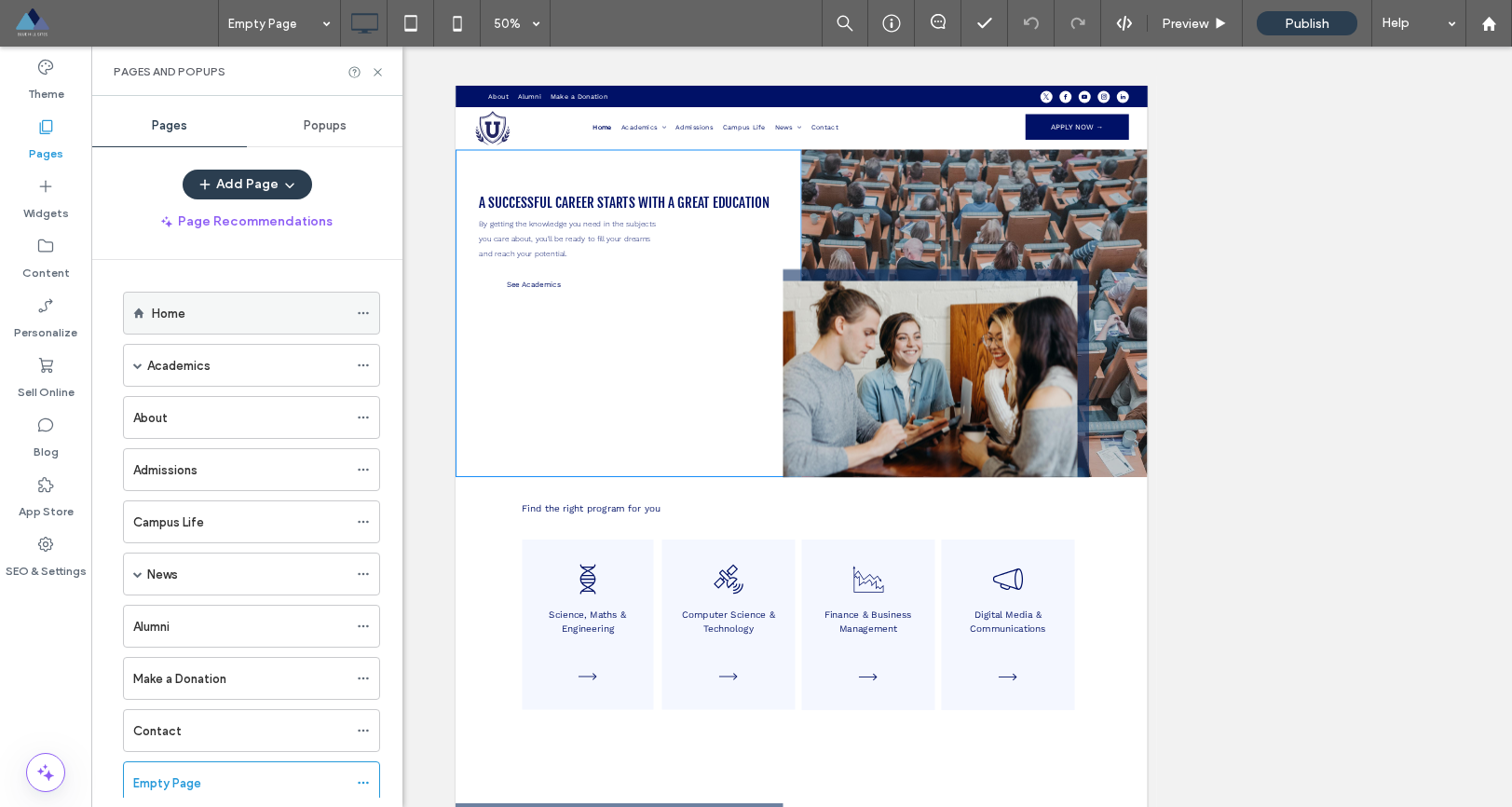
click at [212, 314] on div "Home" at bounding box center [250, 313] width 196 height 20
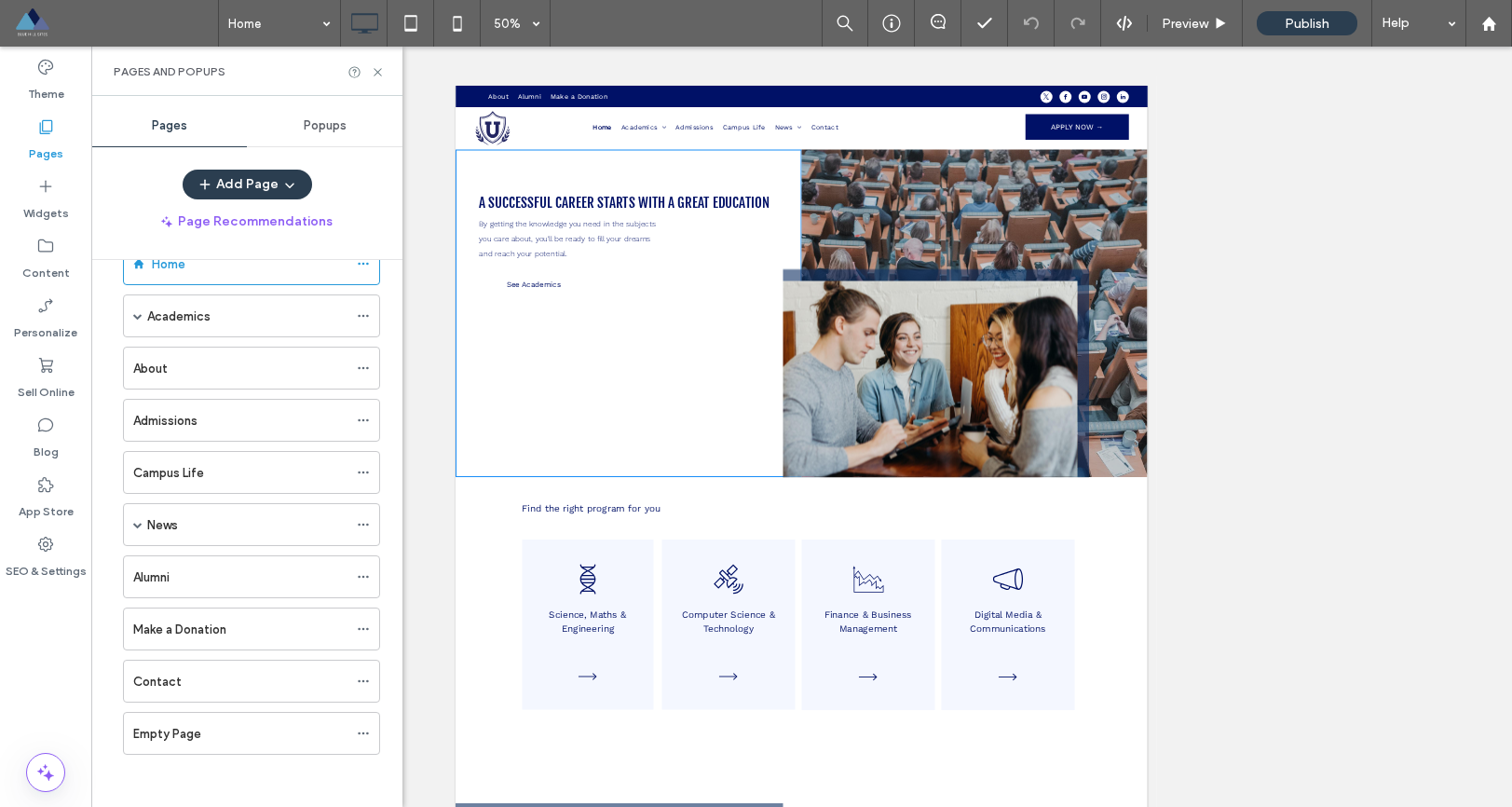
scroll to position [53, 0]
click at [355, 731] on div "Empty Page" at bounding box center [251, 729] width 257 height 43
click at [361, 729] on icon at bounding box center [363, 730] width 13 height 13
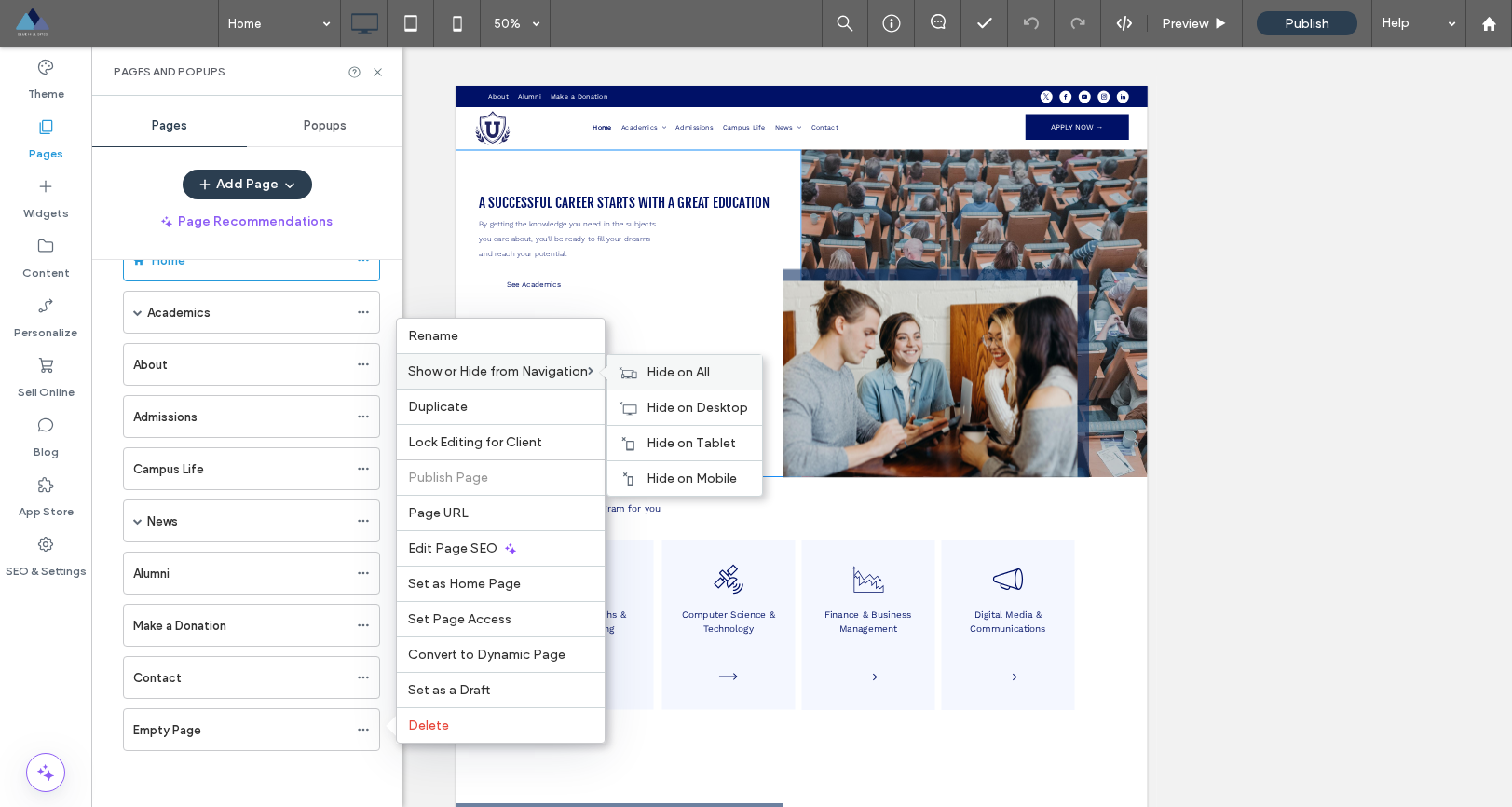
click at [651, 370] on span "Hide on All" at bounding box center [678, 372] width 64 height 16
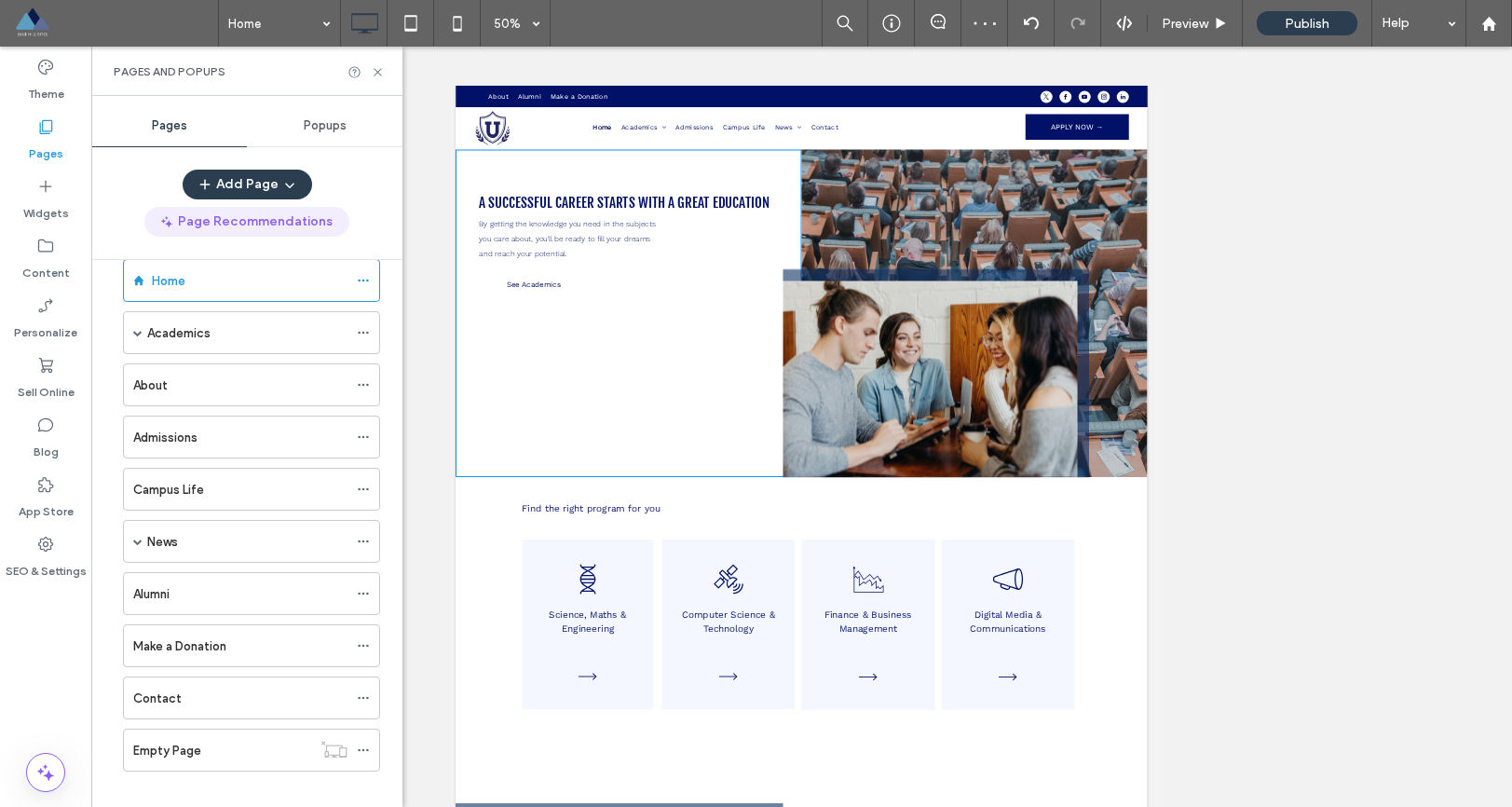
scroll to position [0, 0]
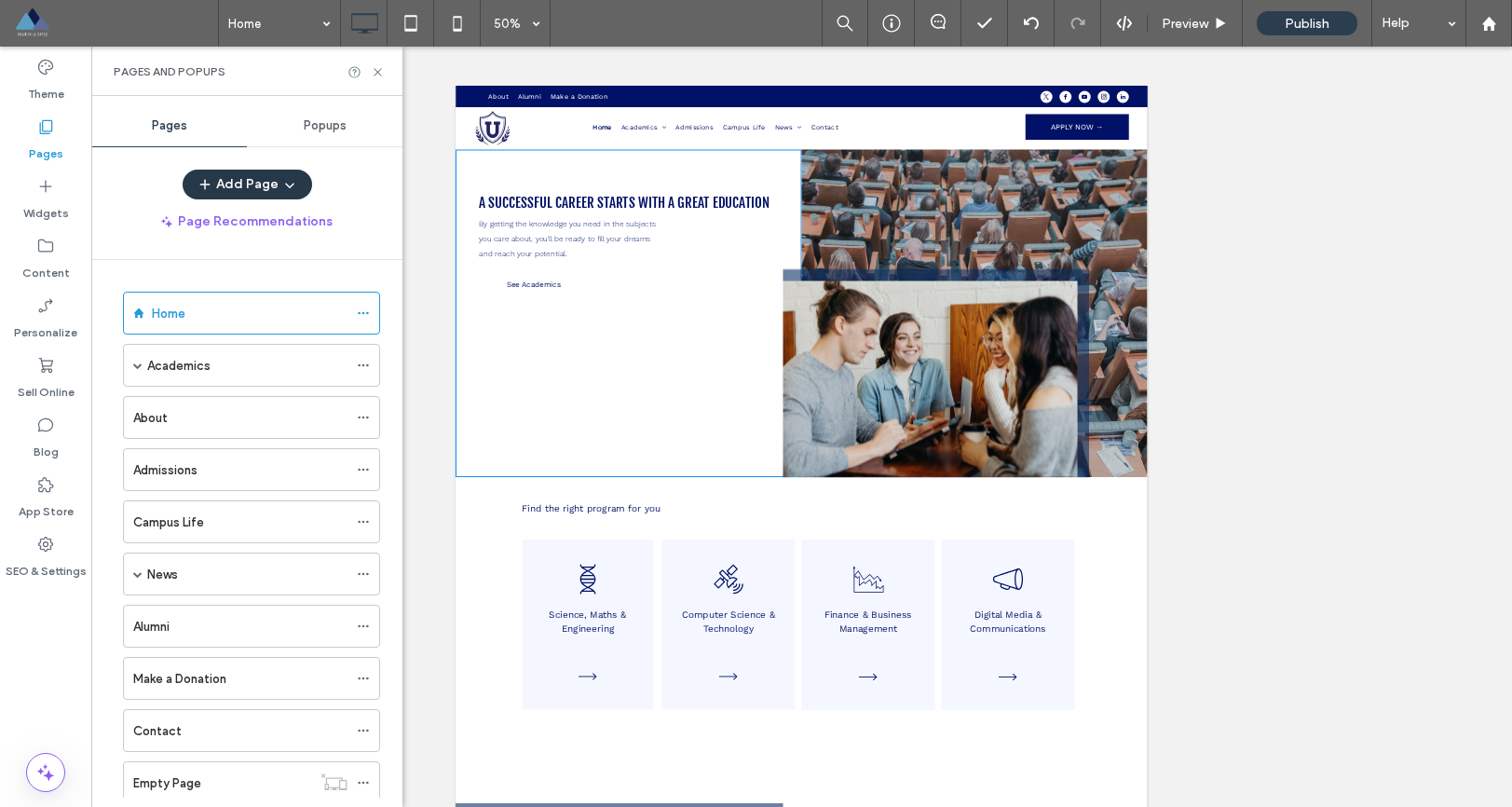
click at [262, 190] on button "Add Page" at bounding box center [247, 184] width 129 height 30
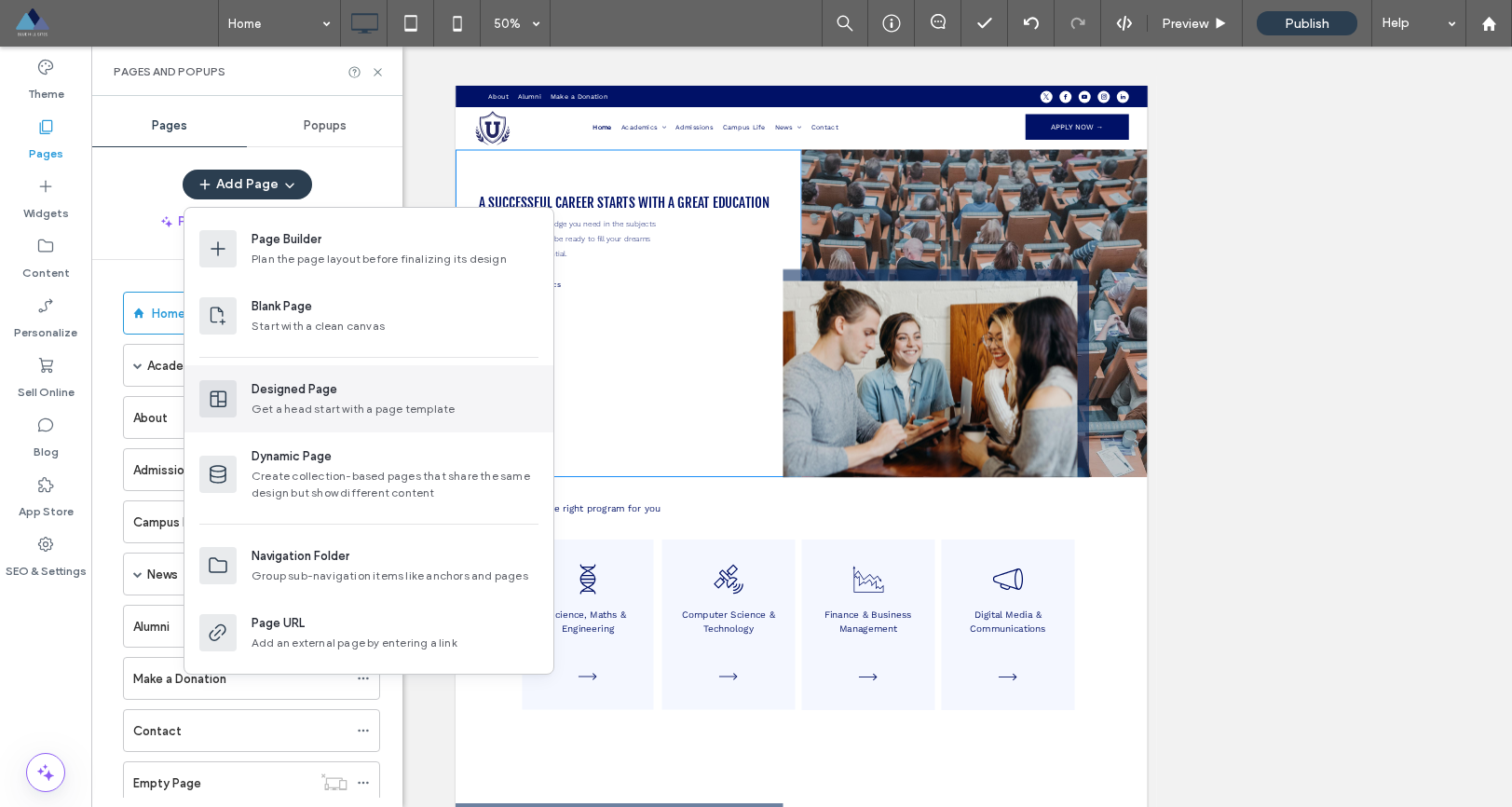
click at [294, 384] on div "Designed Page" at bounding box center [294, 390] width 86 height 19
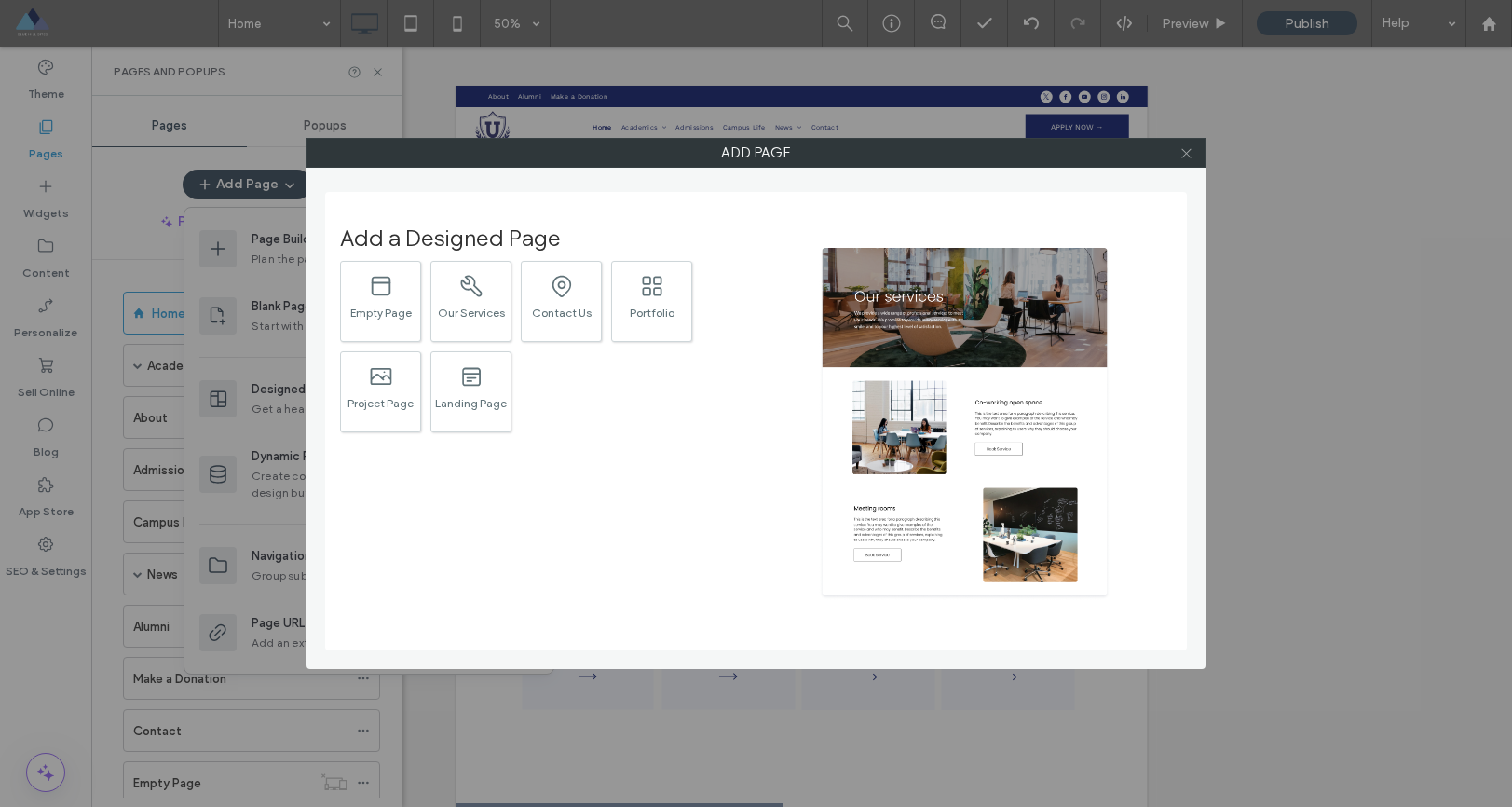
click at [1181, 153] on icon at bounding box center [1187, 153] width 14 height 14
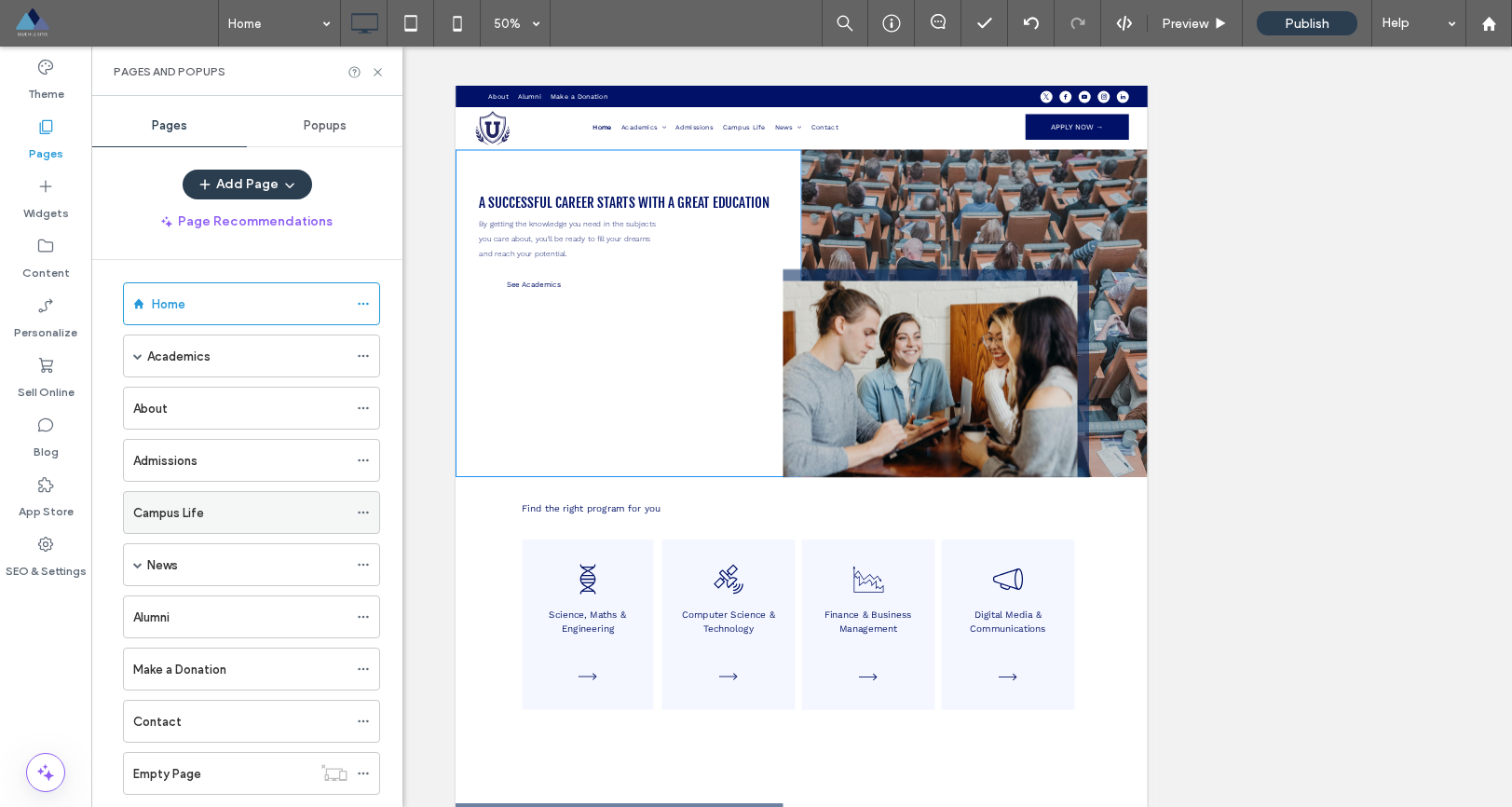
scroll to position [53, 0]
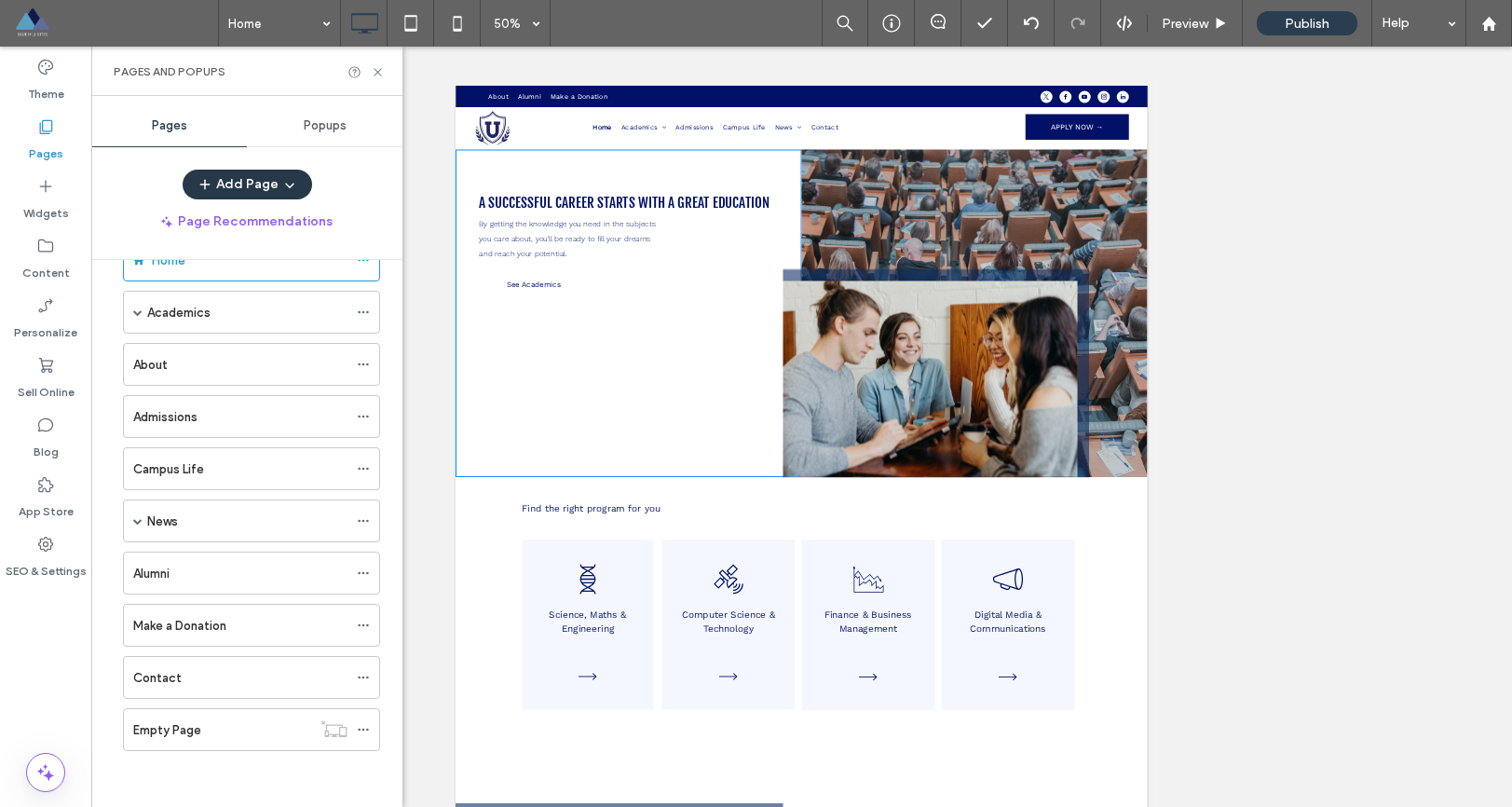
click at [260, 174] on button "Add Page" at bounding box center [247, 184] width 129 height 30
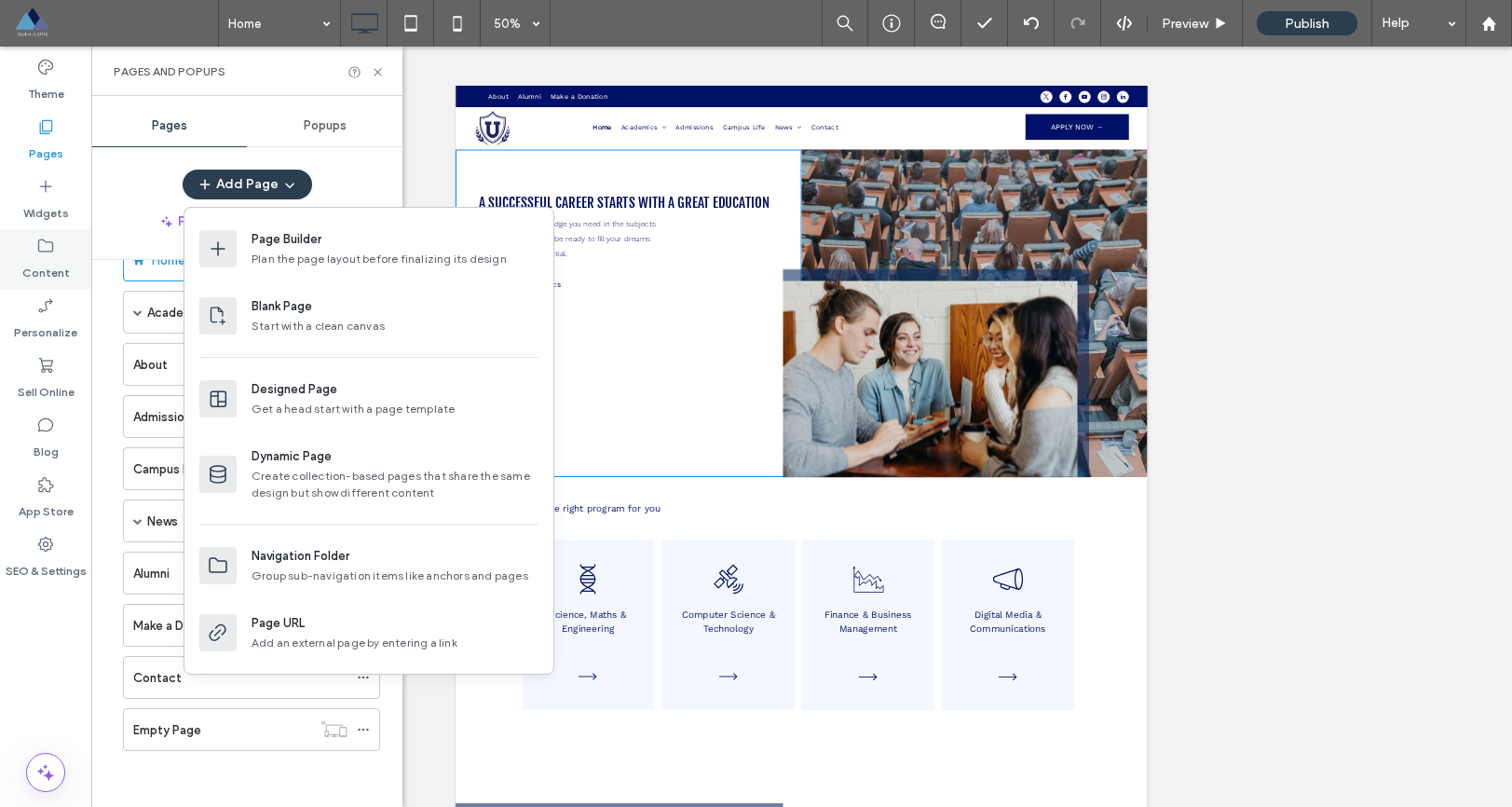
click at [53, 255] on label "Content" at bounding box center [47, 267] width 48 height 26
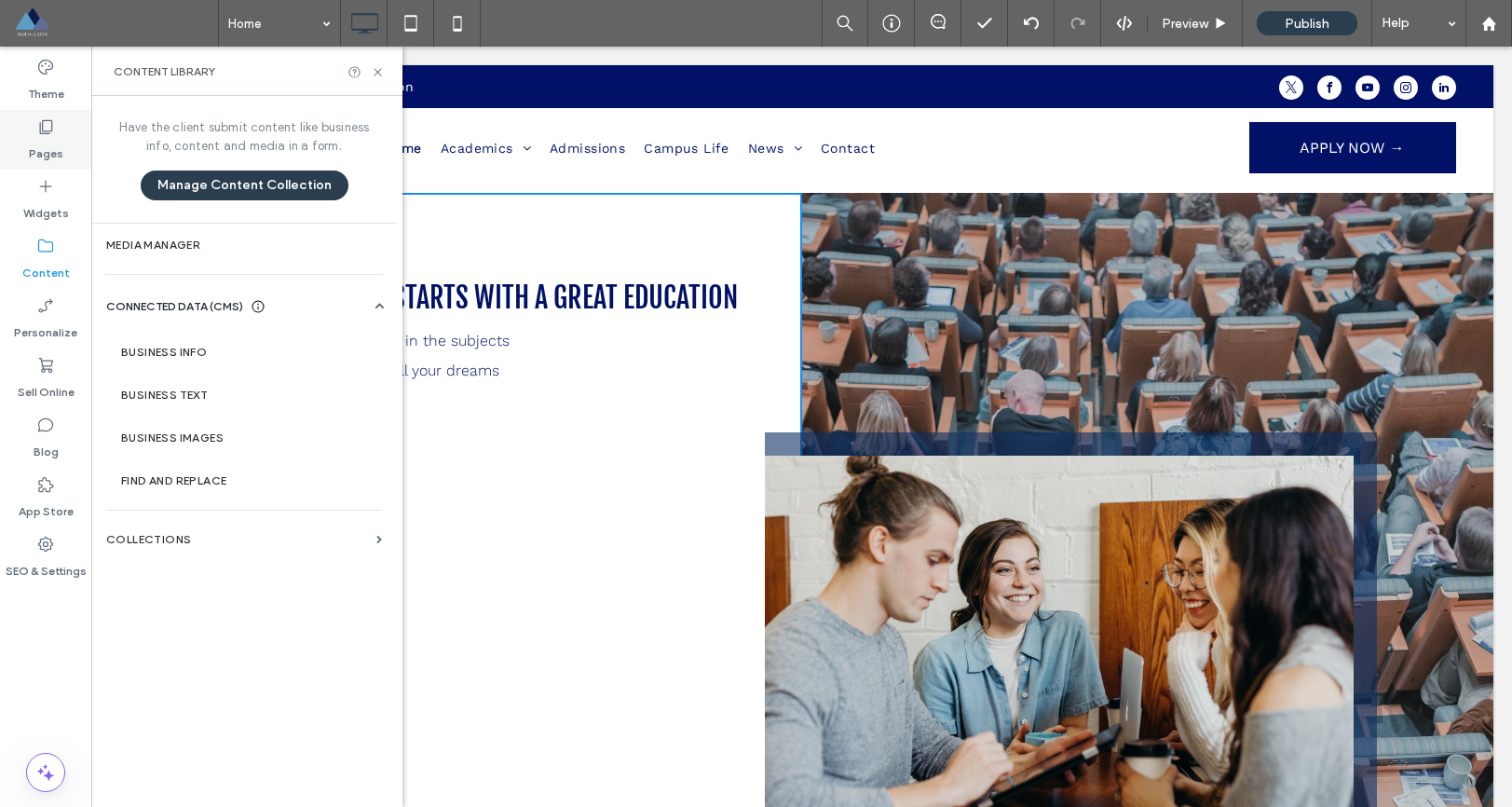
click at [48, 117] on icon at bounding box center [46, 127] width 19 height 19
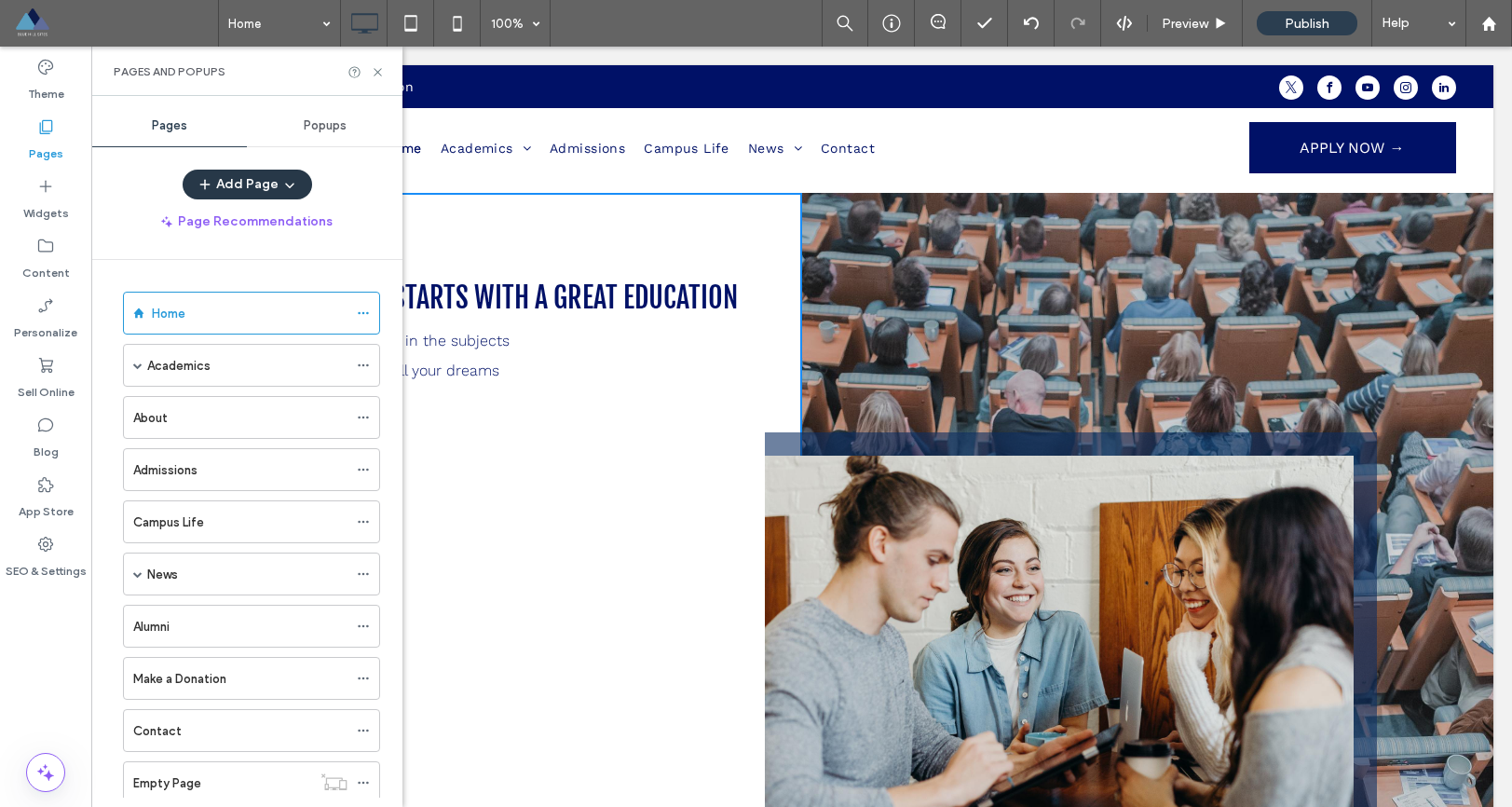
click at [268, 182] on button "Add Page" at bounding box center [247, 184] width 129 height 30
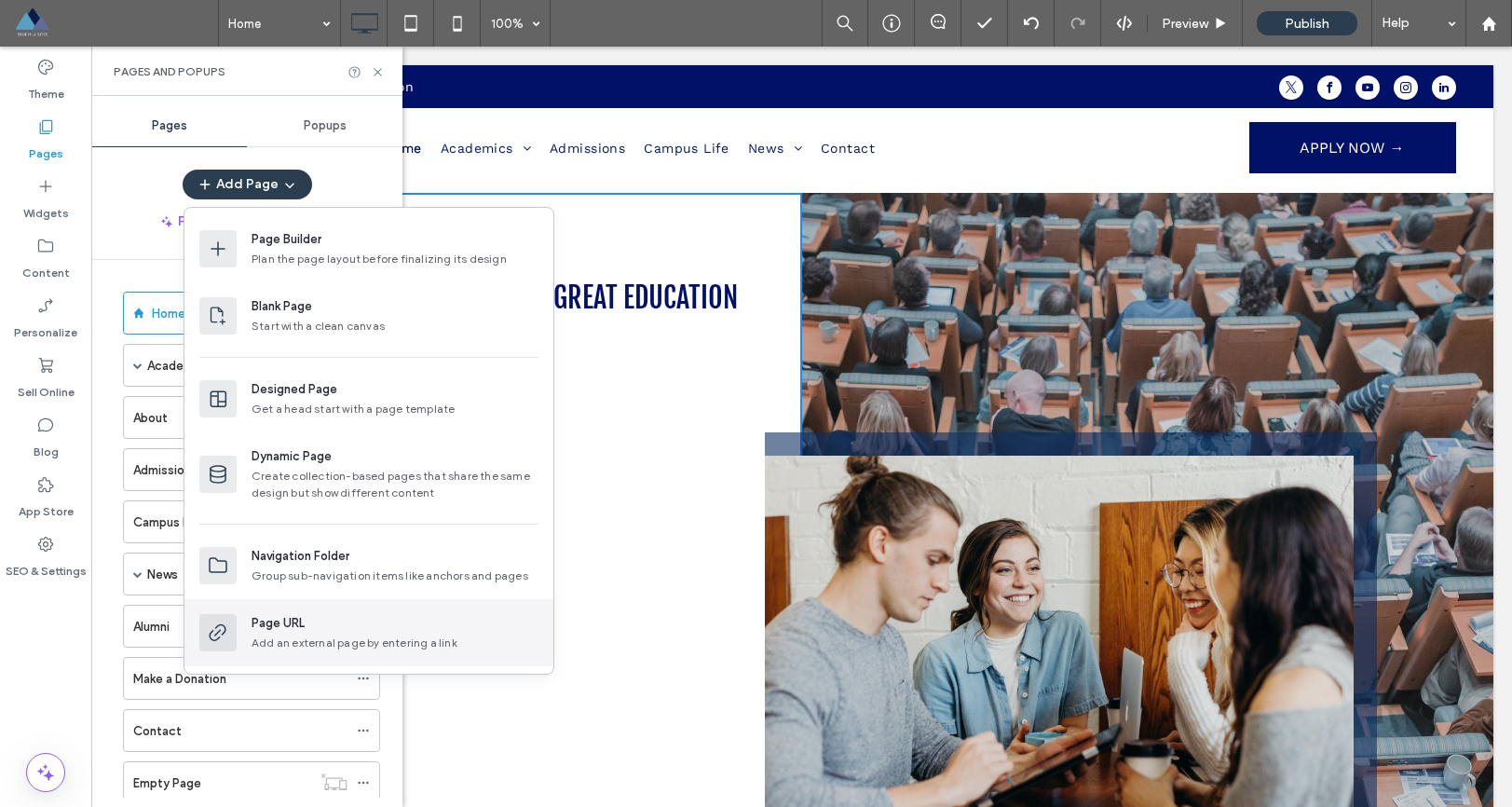
click at [317, 639] on div "Add an external page by entering a link" at bounding box center [395, 643] width 287 height 17
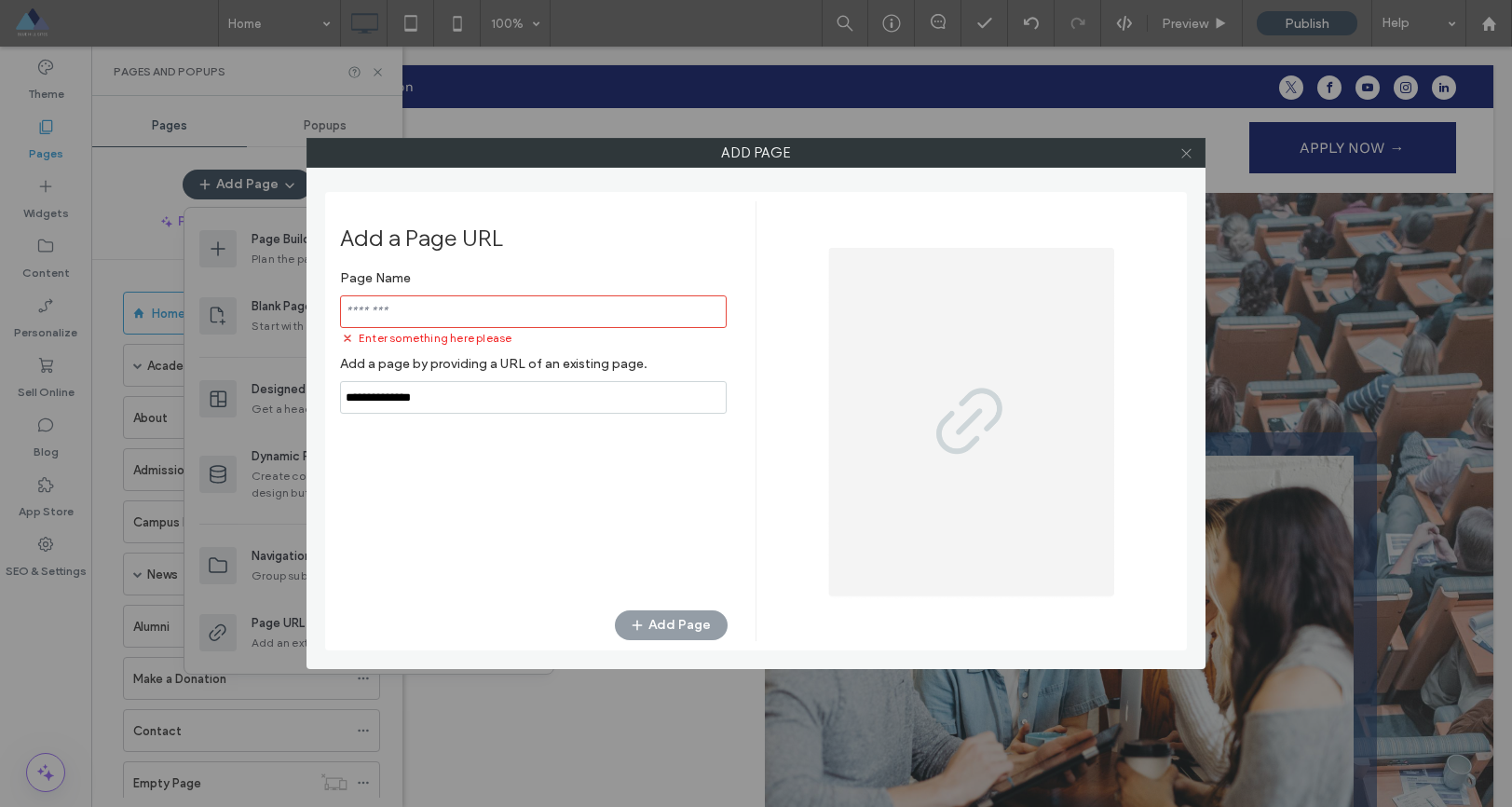
click at [1191, 154] on icon at bounding box center [1187, 153] width 14 height 14
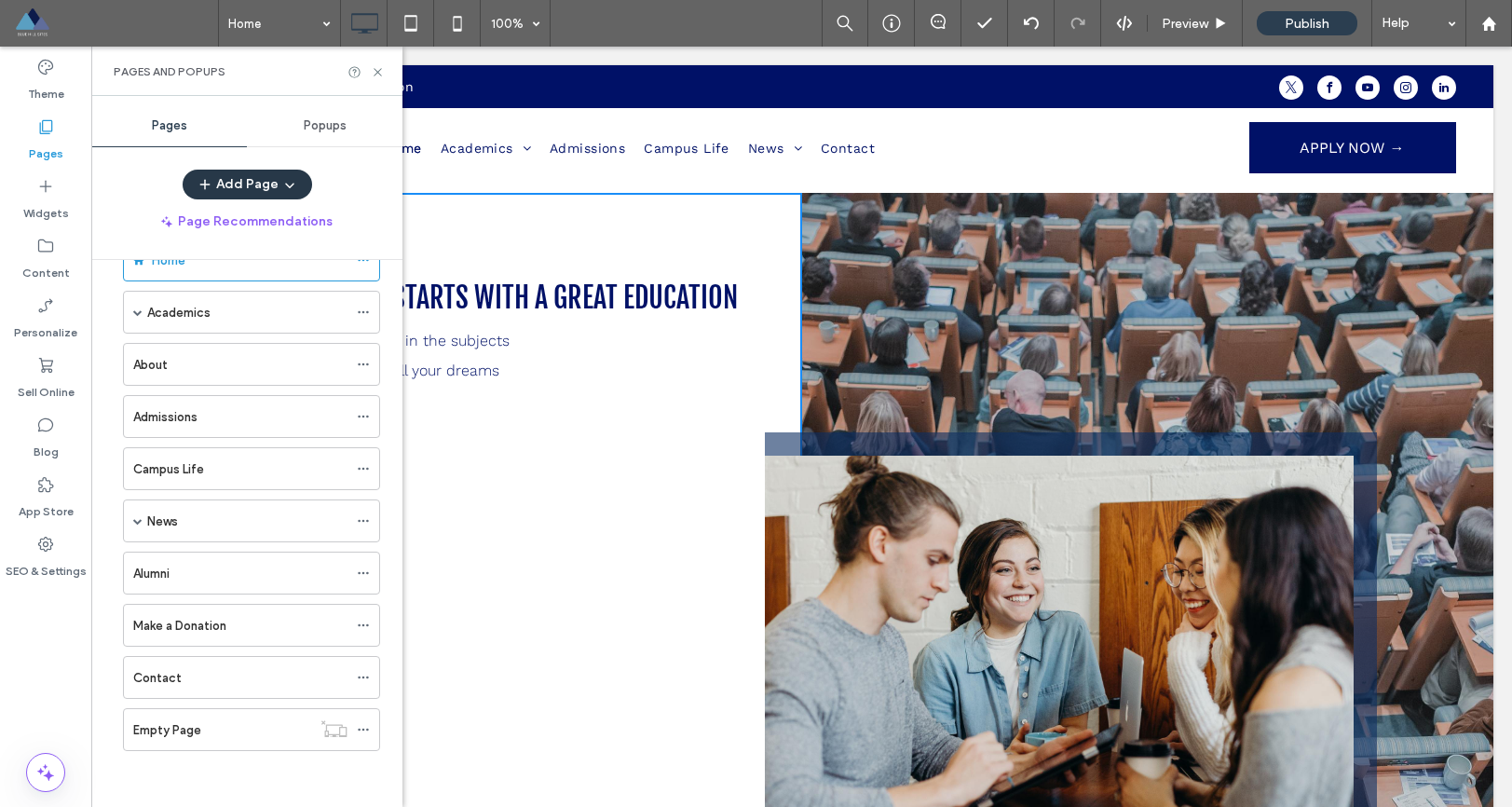
click at [271, 178] on button "Add Page" at bounding box center [247, 184] width 129 height 30
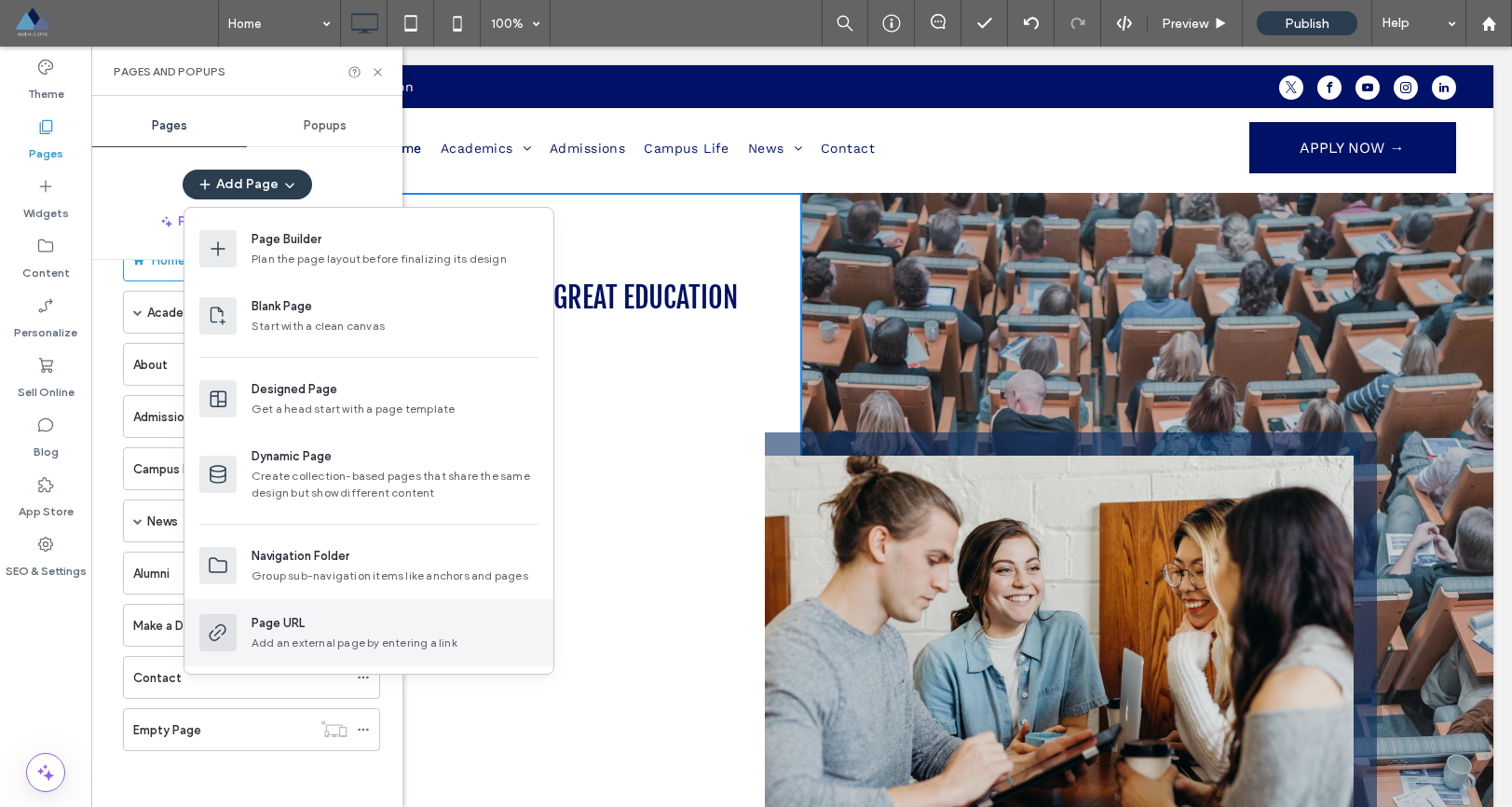
click at [286, 633] on div "Page URL Add an external page by entering a link" at bounding box center [395, 632] width 287 height 37
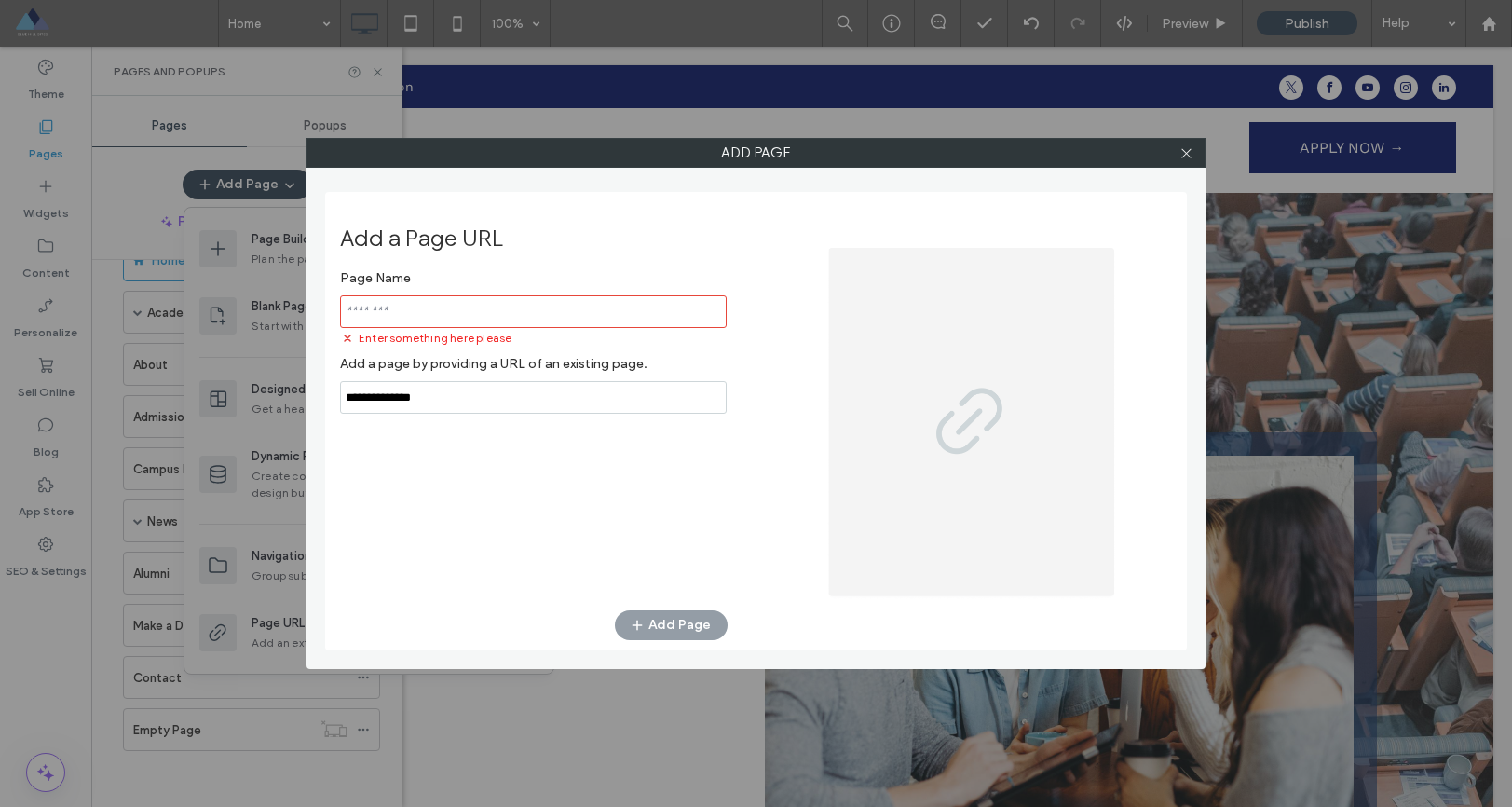
click at [840, 86] on div "Add Page Add a Page URL Page Name Enter something here please Add a page by pro…" at bounding box center [756, 404] width 1512 height 807
click at [1184, 158] on icon at bounding box center [1187, 153] width 14 height 14
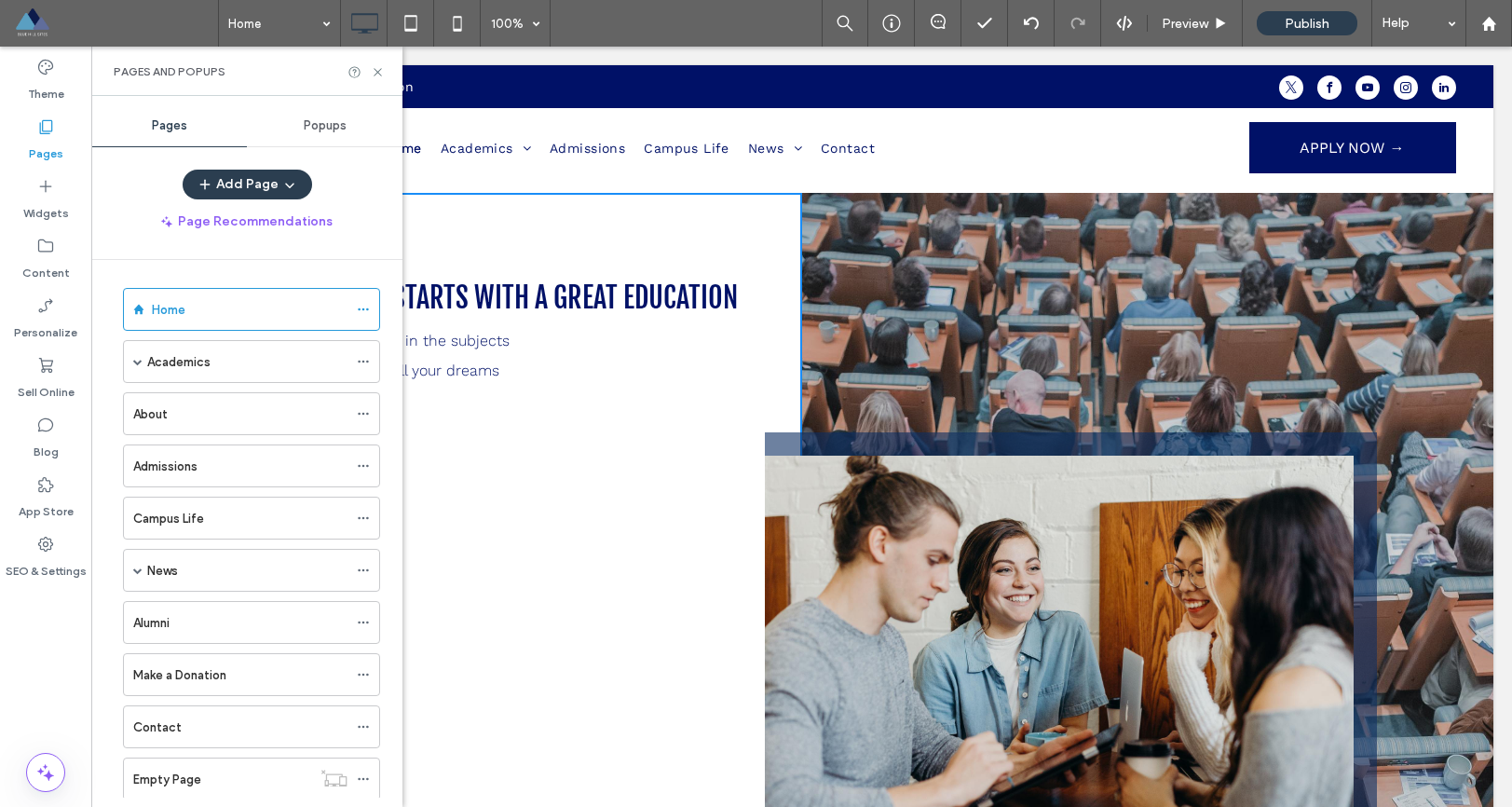
scroll to position [0, 0]
click at [379, 70] on icon at bounding box center [378, 72] width 14 height 14
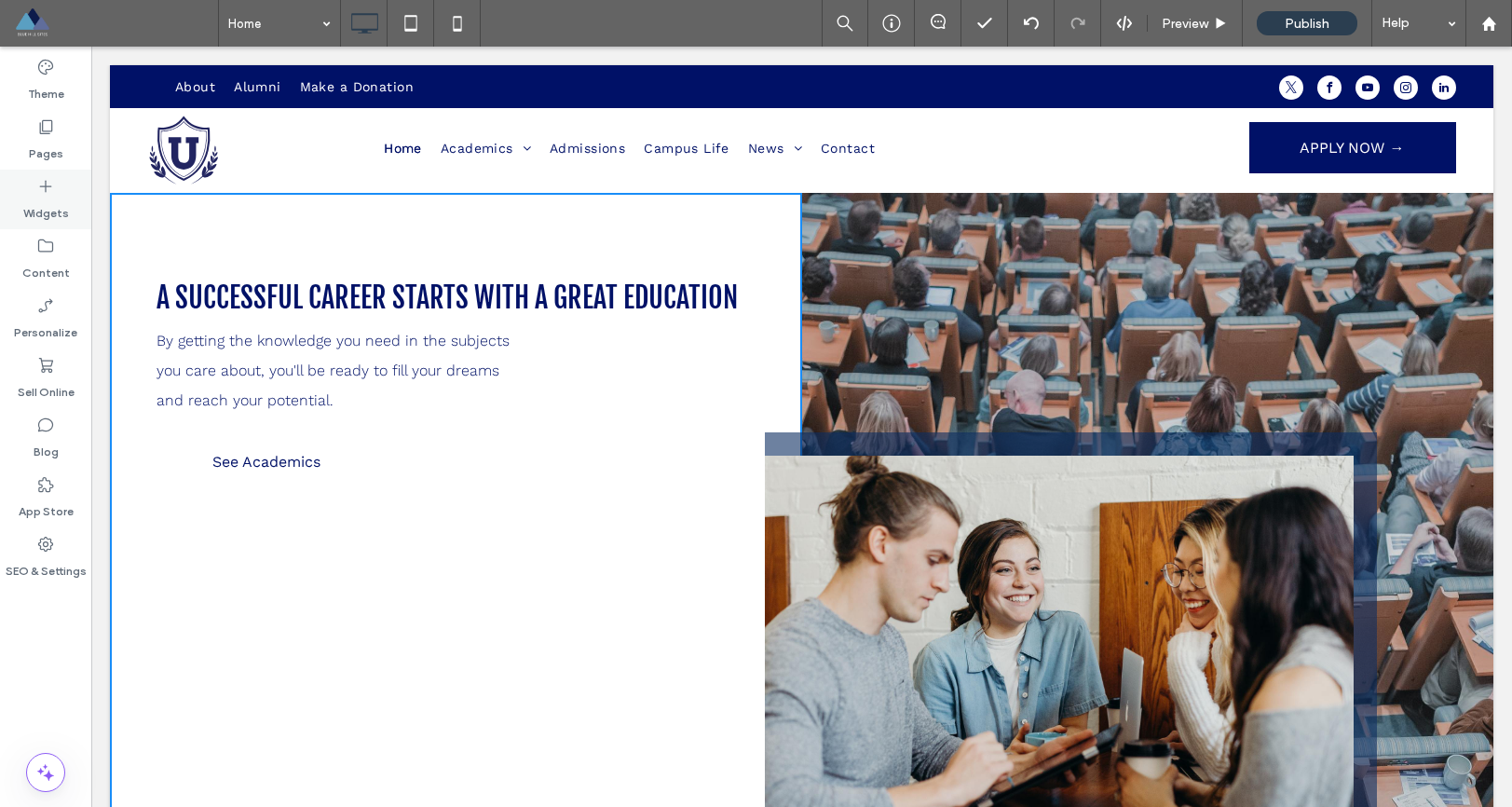
click at [54, 194] on icon at bounding box center [46, 187] width 19 height 19
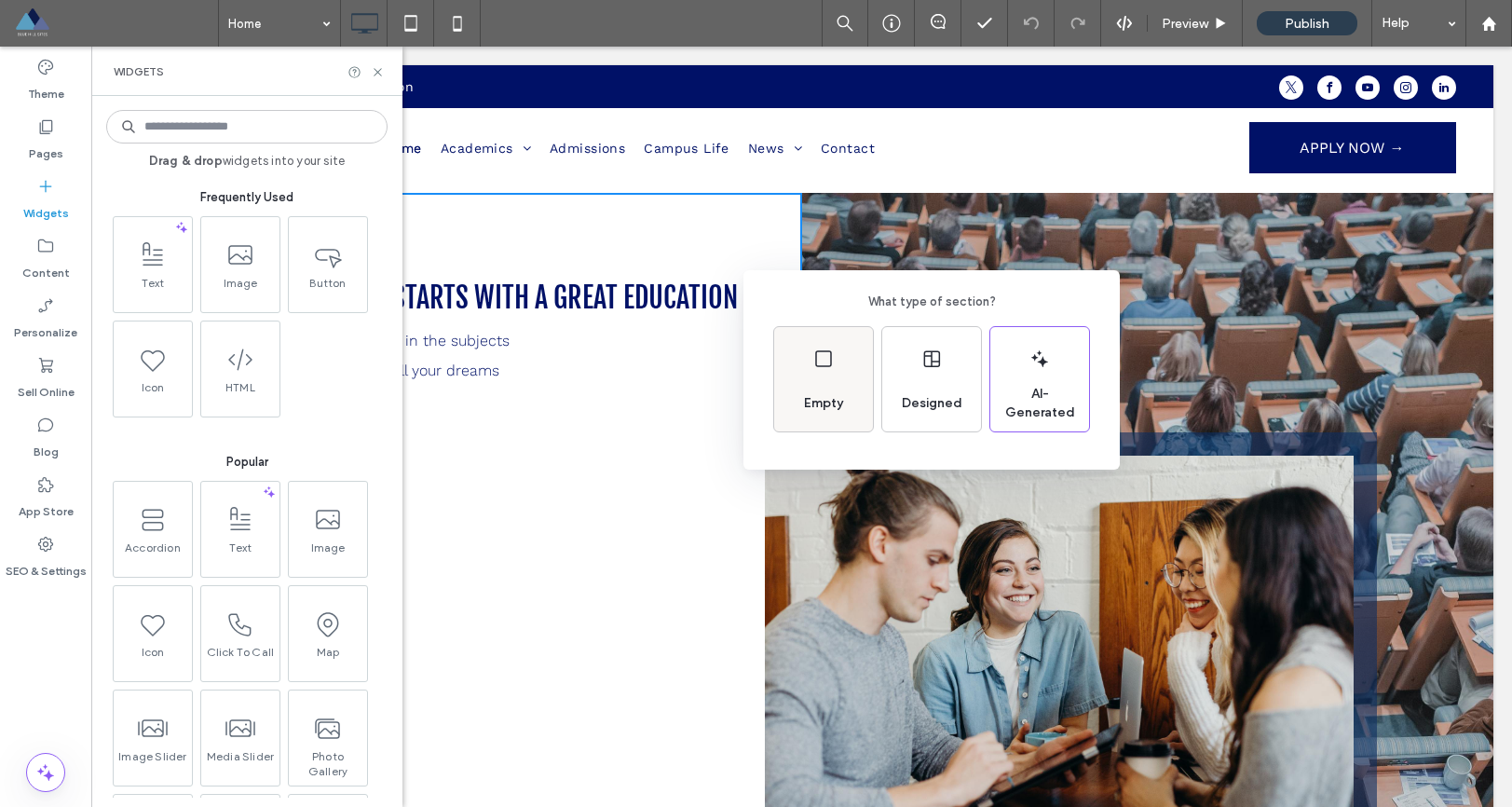
click at [833, 382] on div "Empty" at bounding box center [824, 380] width 99 height 105
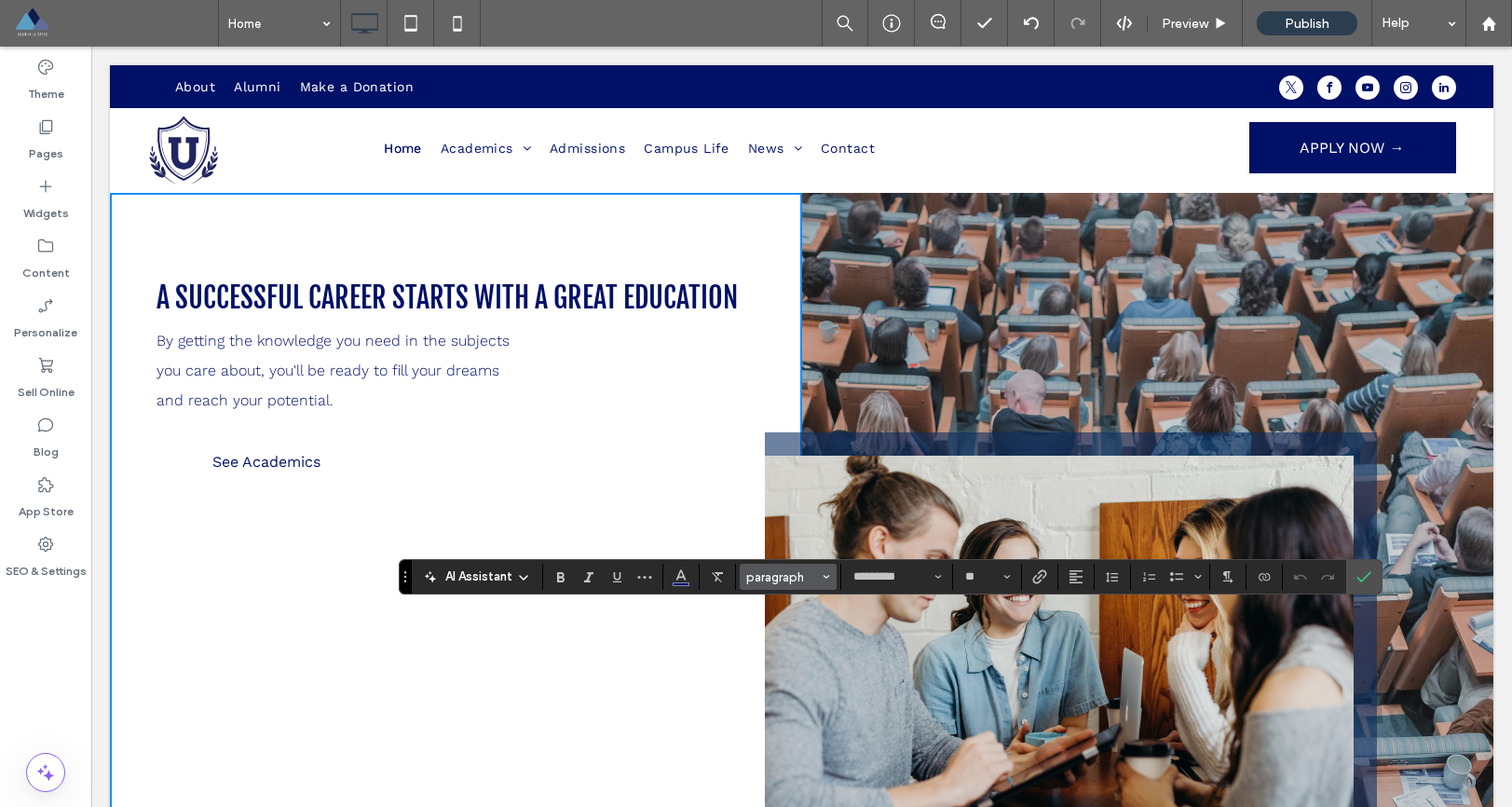
click at [829, 576] on use "Styles" at bounding box center [827, 577] width 7 height 4
click at [49, 198] on label "Widgets" at bounding box center [46, 208] width 46 height 26
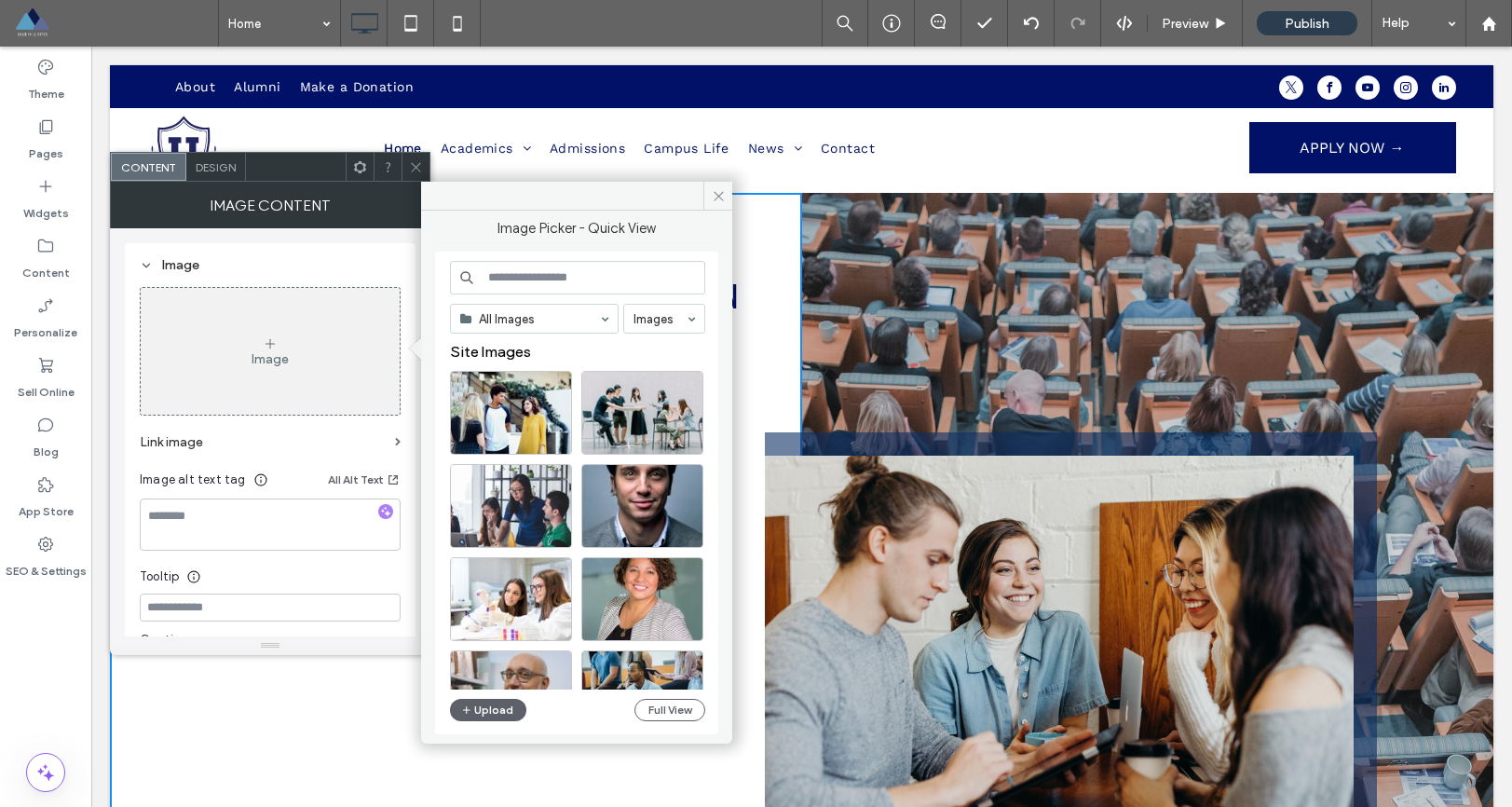
click at [536, 285] on input at bounding box center [578, 277] width 255 height 33
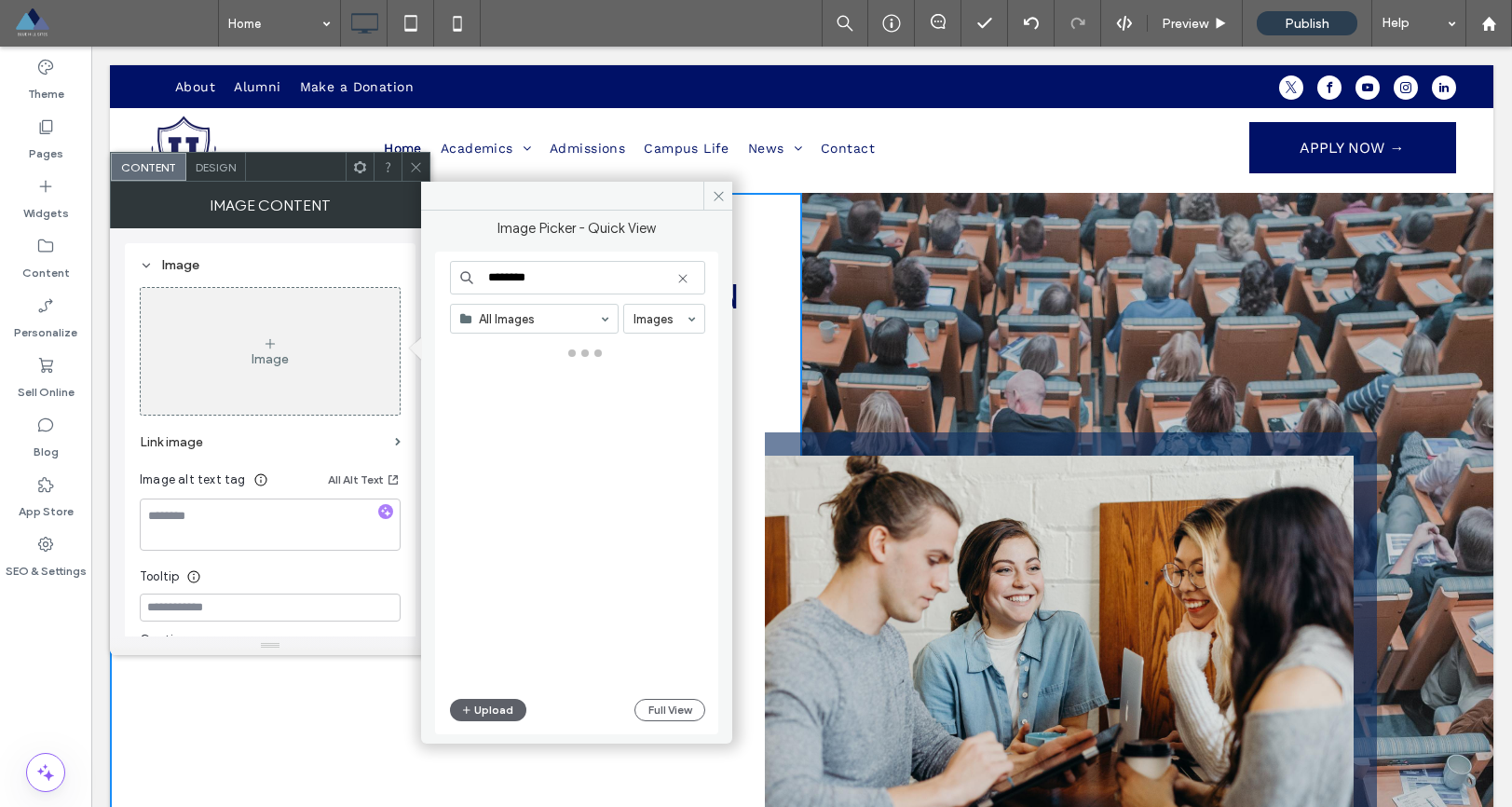
type input "********"
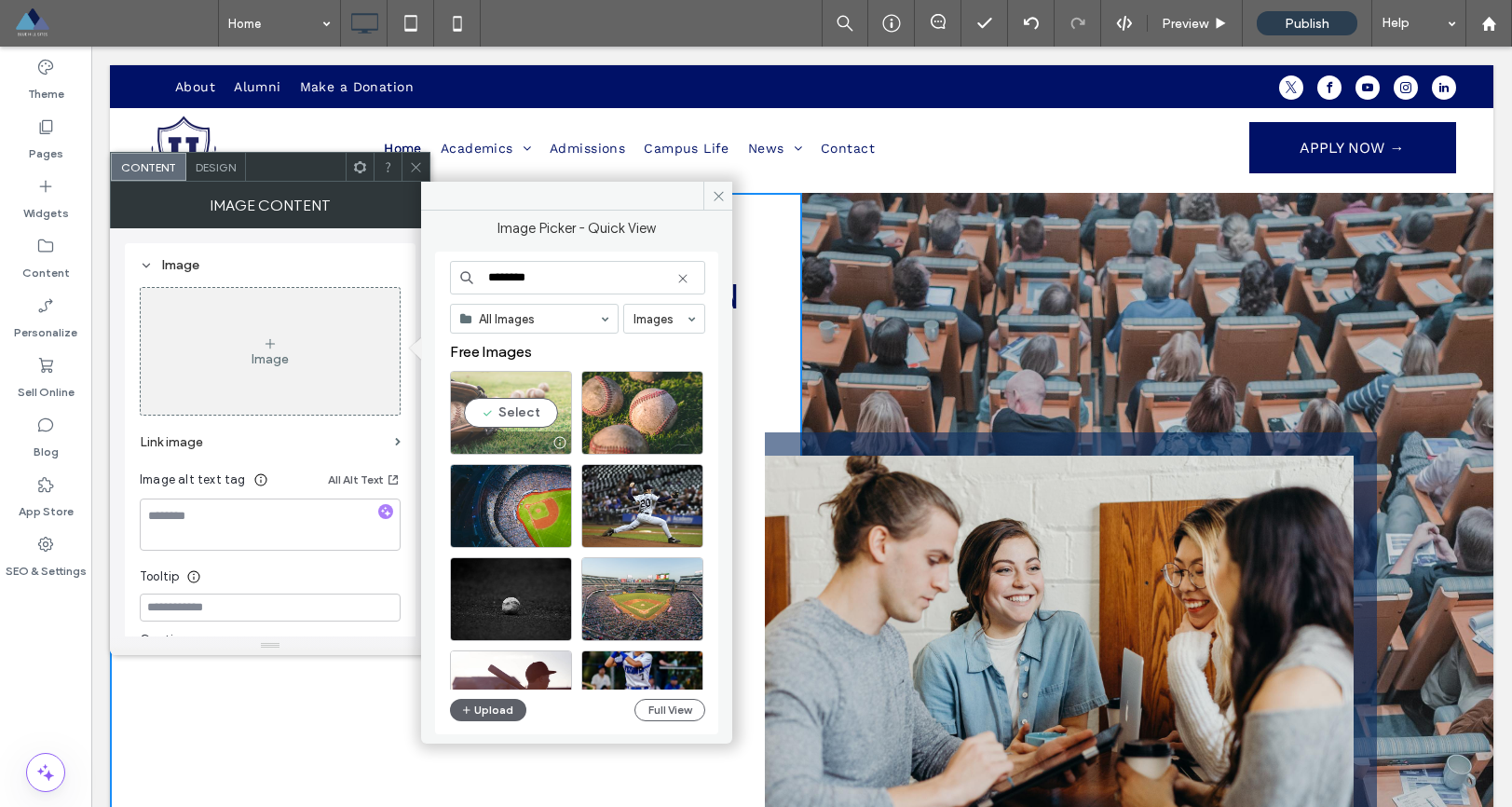
click at [520, 404] on div "Select" at bounding box center [511, 413] width 122 height 84
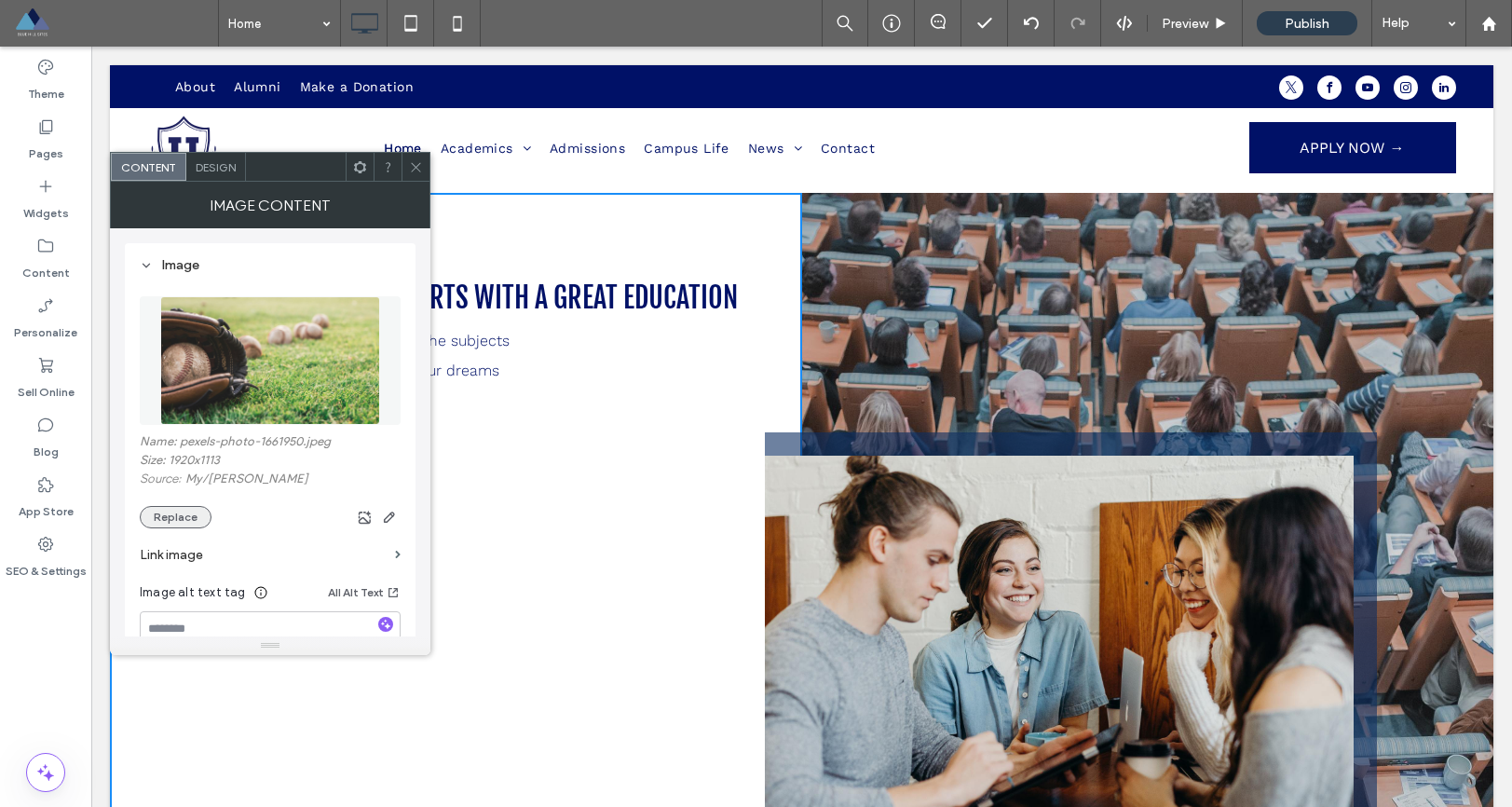
click at [179, 522] on button "Replace" at bounding box center [175, 518] width 71 height 23
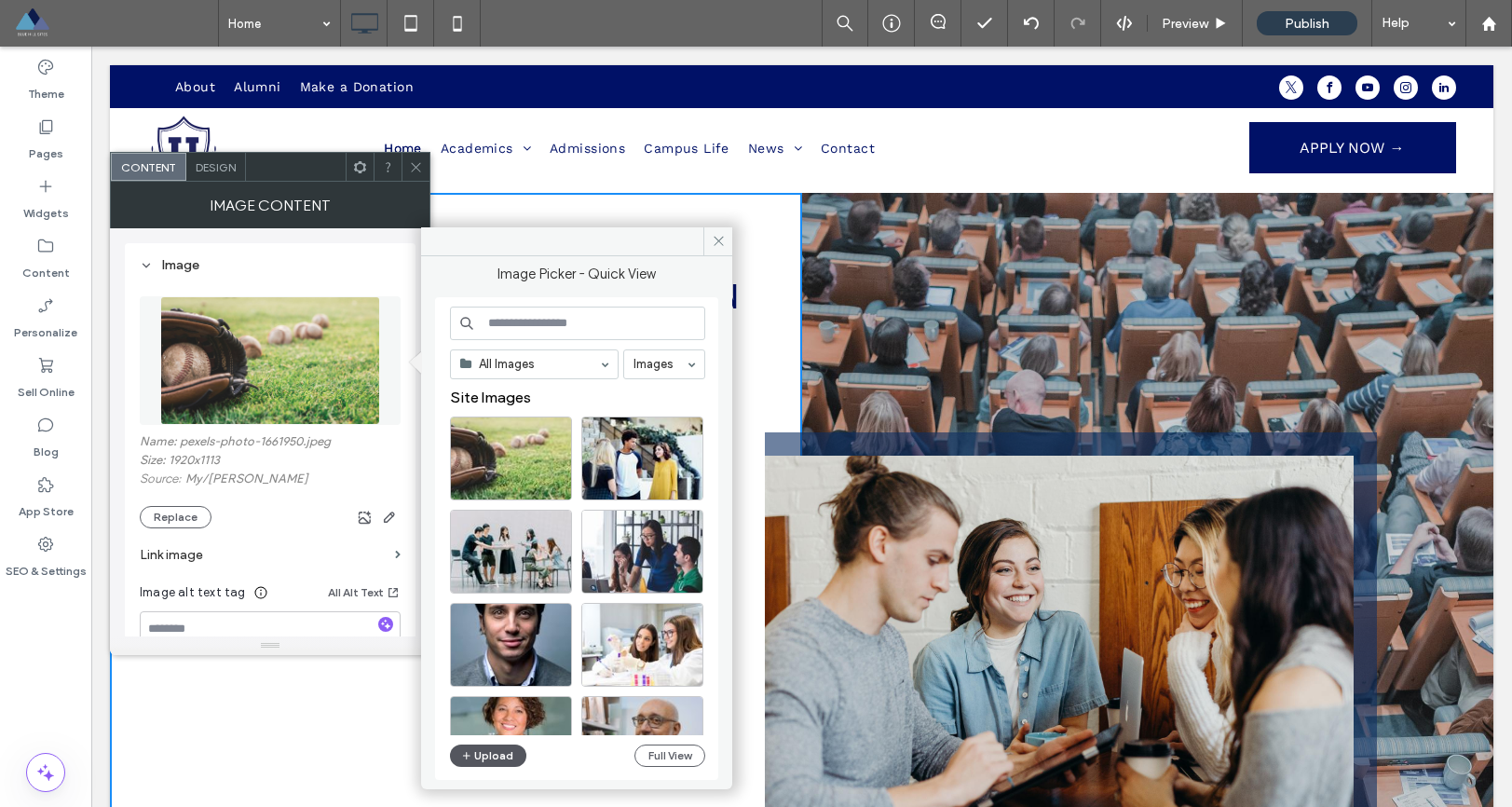
click at [490, 754] on button "Upload" at bounding box center [488, 756] width 76 height 23
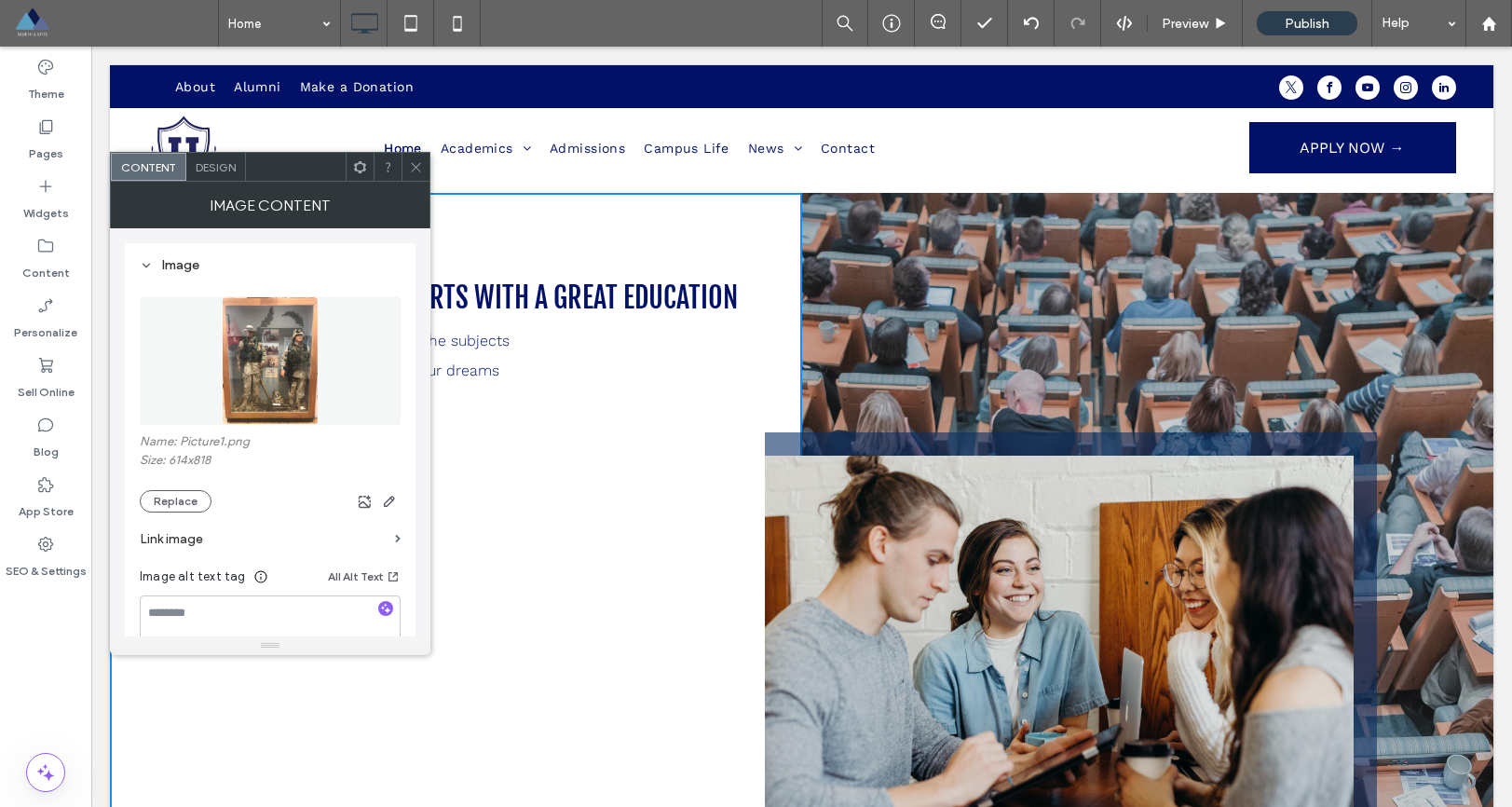
click at [412, 172] on icon at bounding box center [416, 167] width 14 height 14
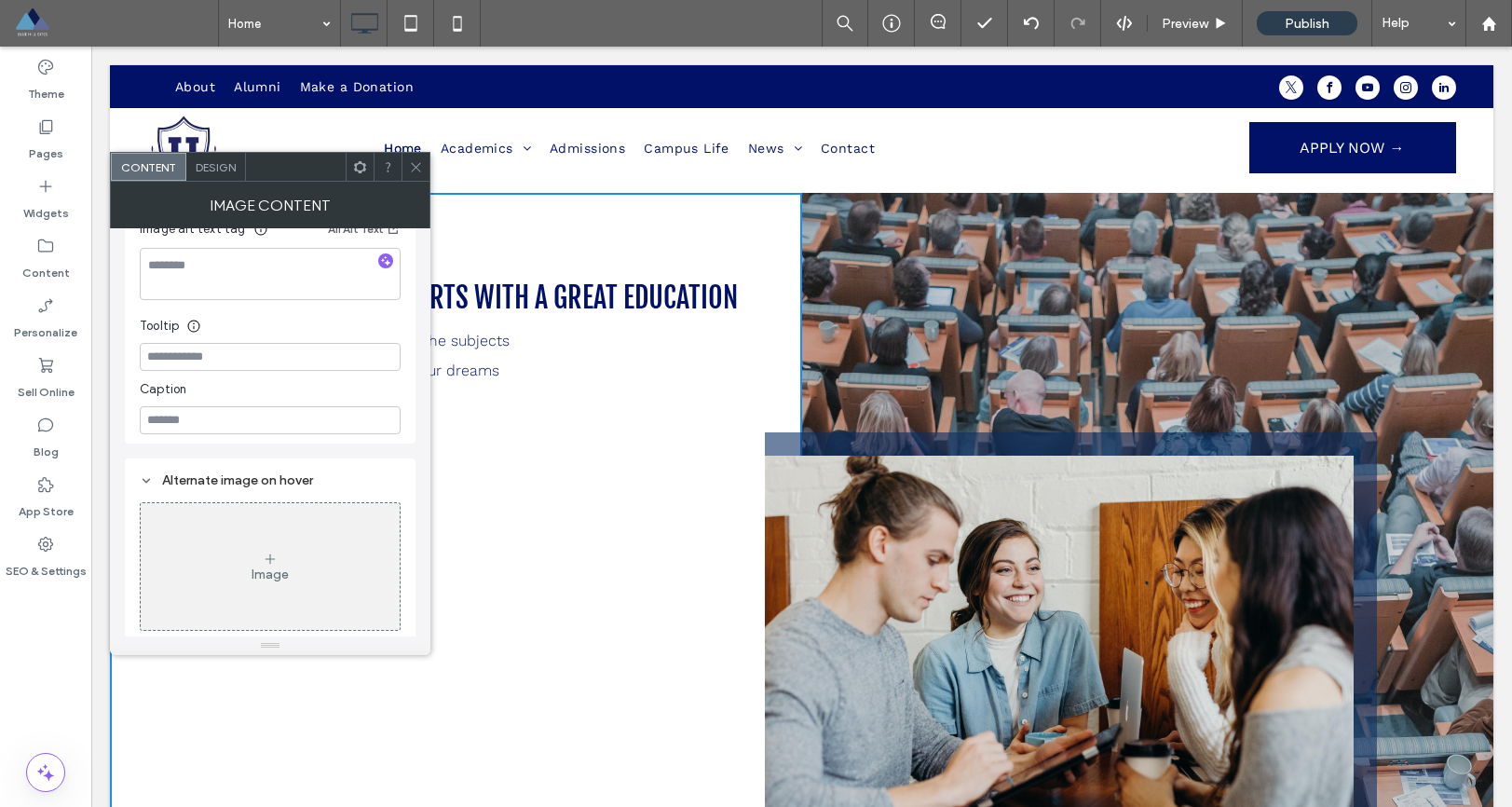
scroll to position [351, 0]
click at [412, 156] on span at bounding box center [416, 167] width 14 height 28
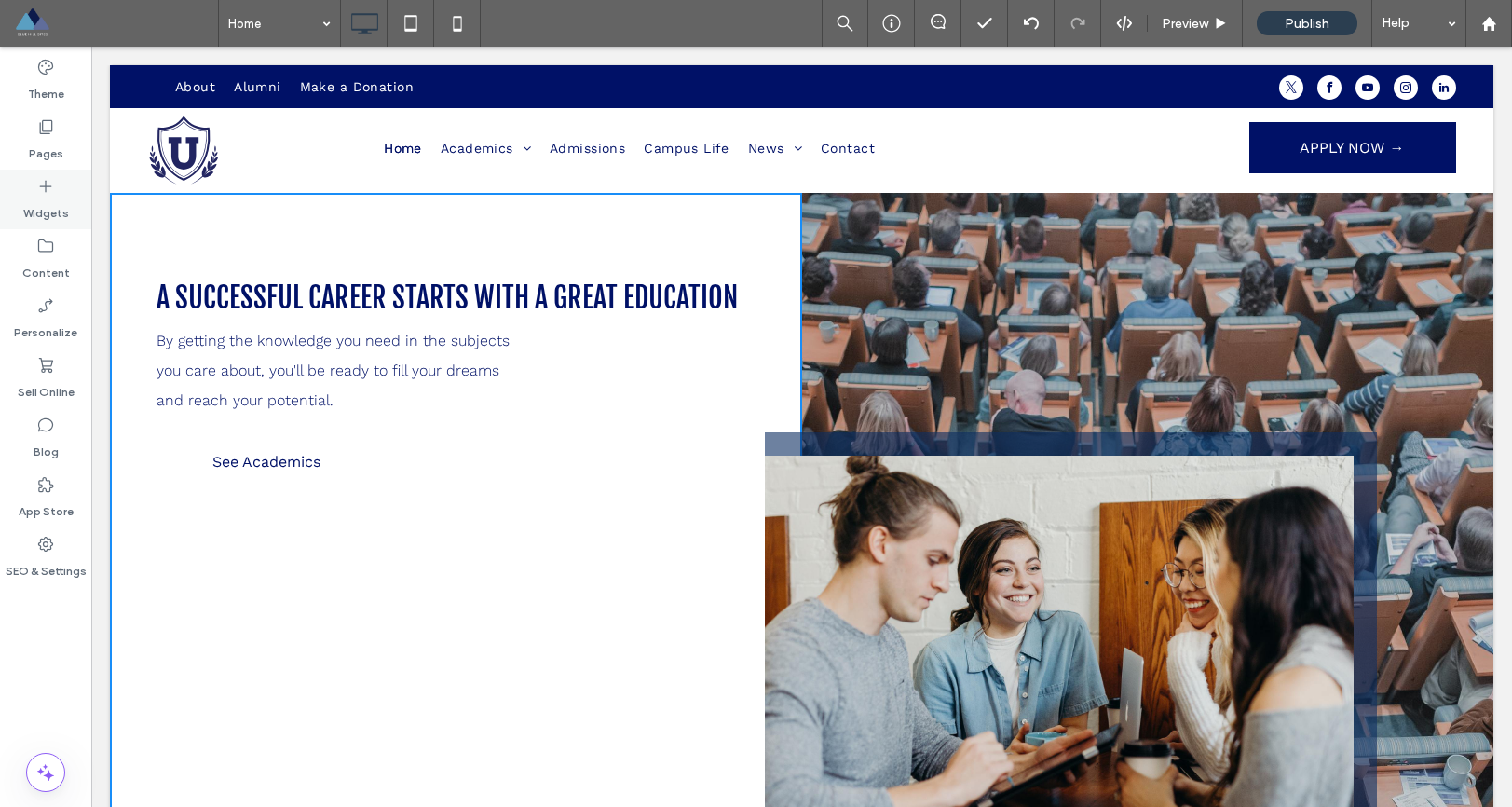
click at [45, 198] on label "Widgets" at bounding box center [46, 208] width 46 height 26
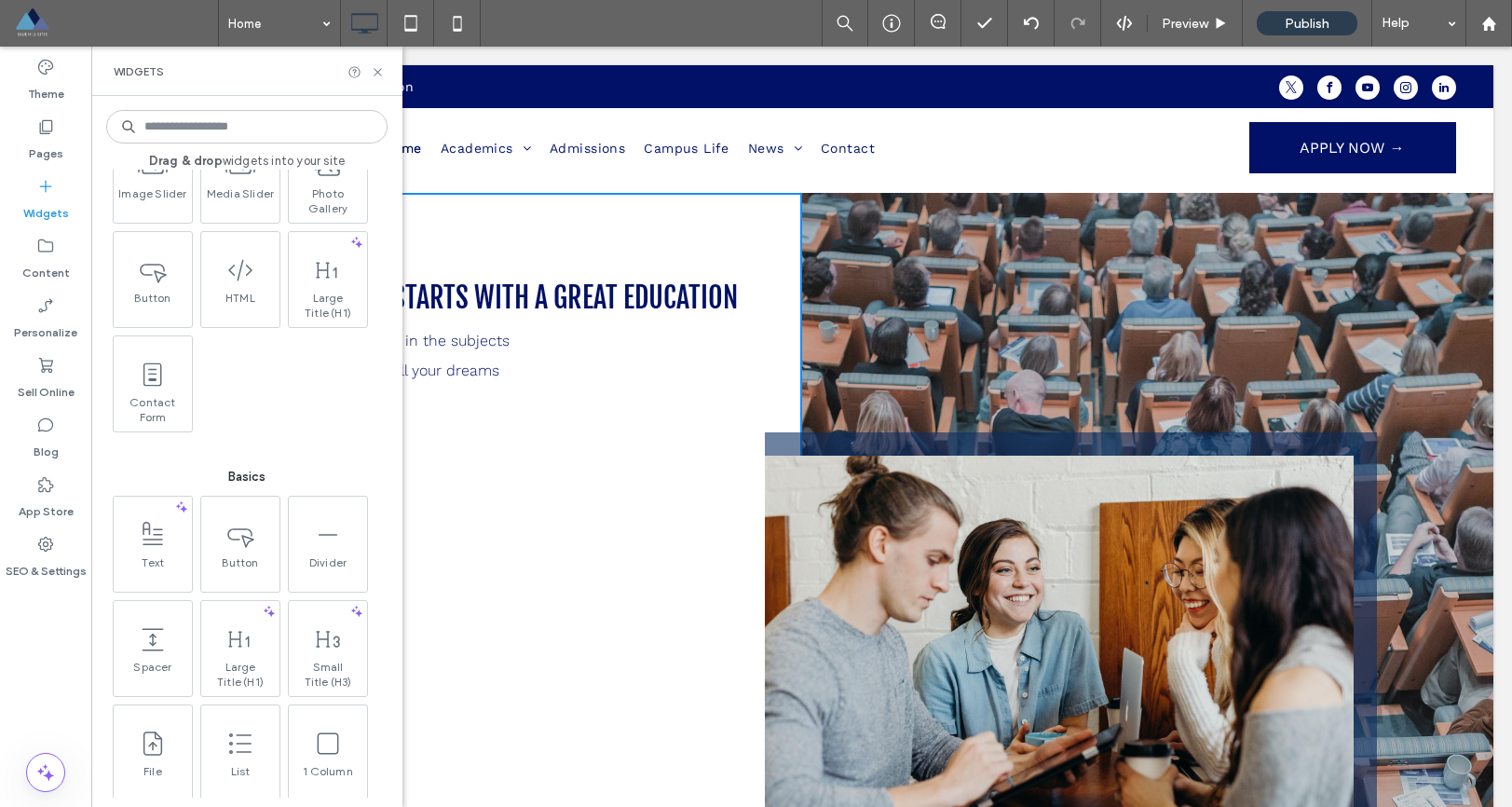
scroll to position [573, 0]
click at [153, 283] on span "Button" at bounding box center [151, 291] width 78 height 26
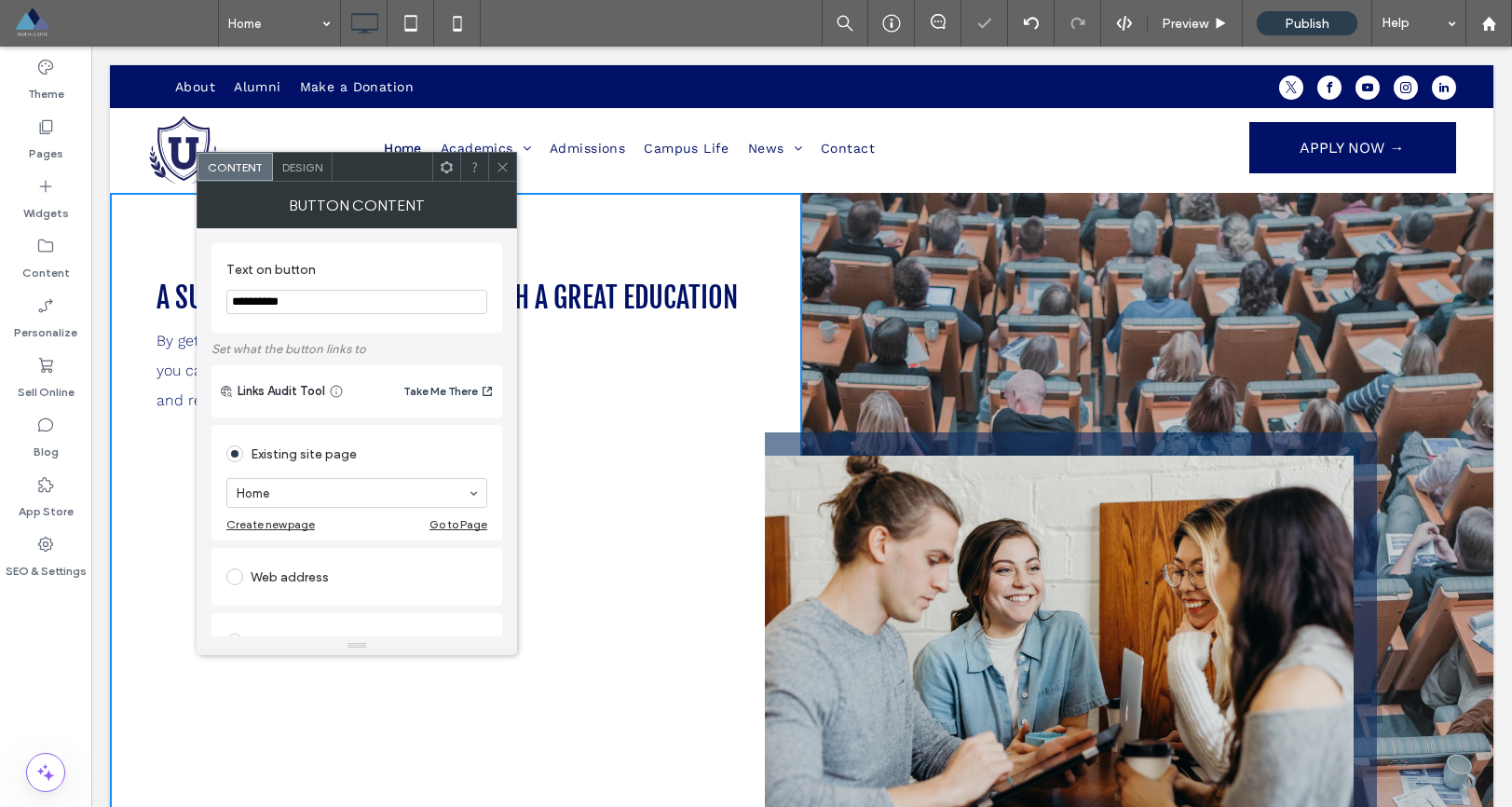
click at [504, 179] on span at bounding box center [502, 167] width 14 height 28
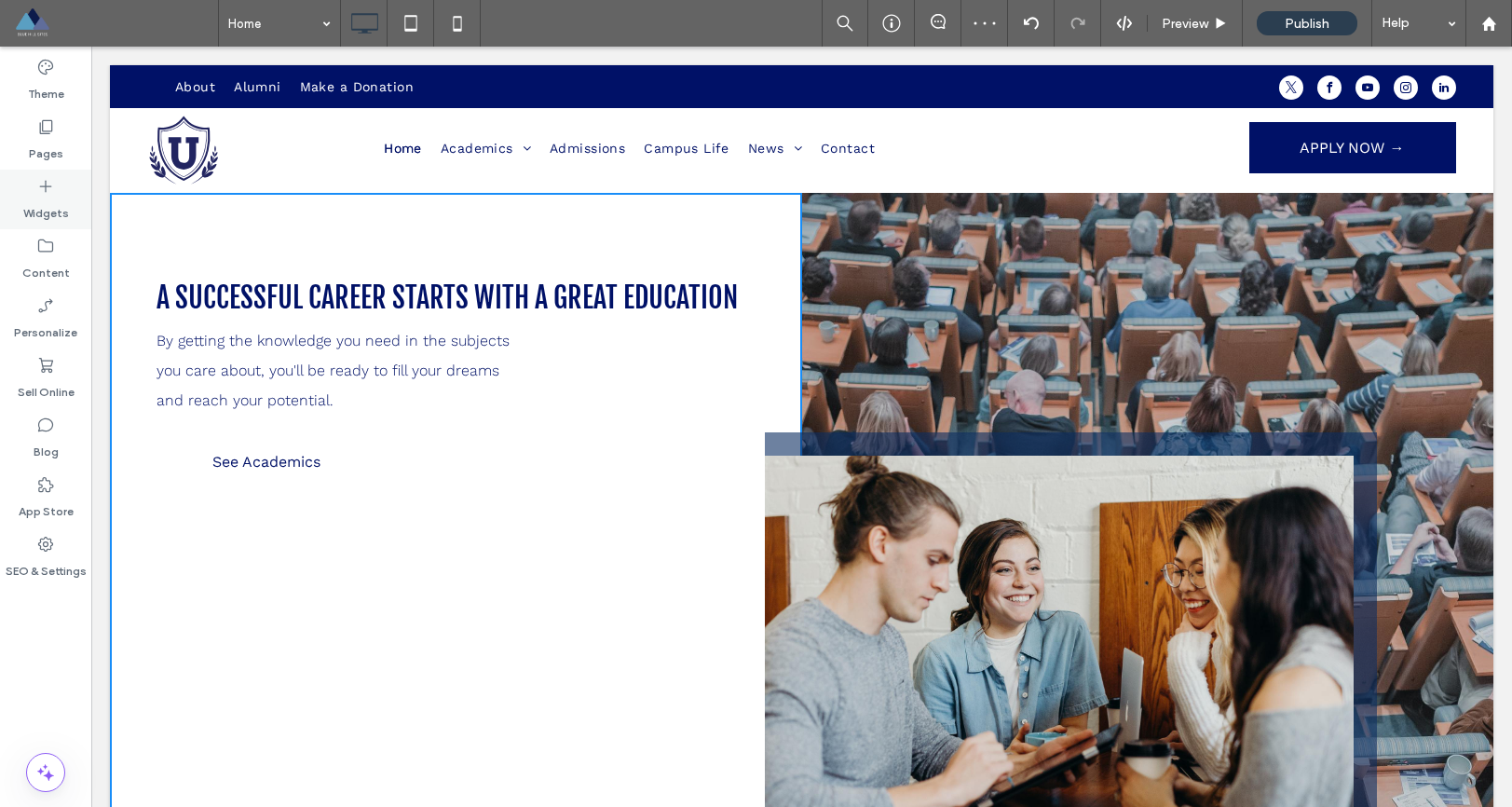
click at [49, 185] on icon at bounding box center [46, 187] width 19 height 19
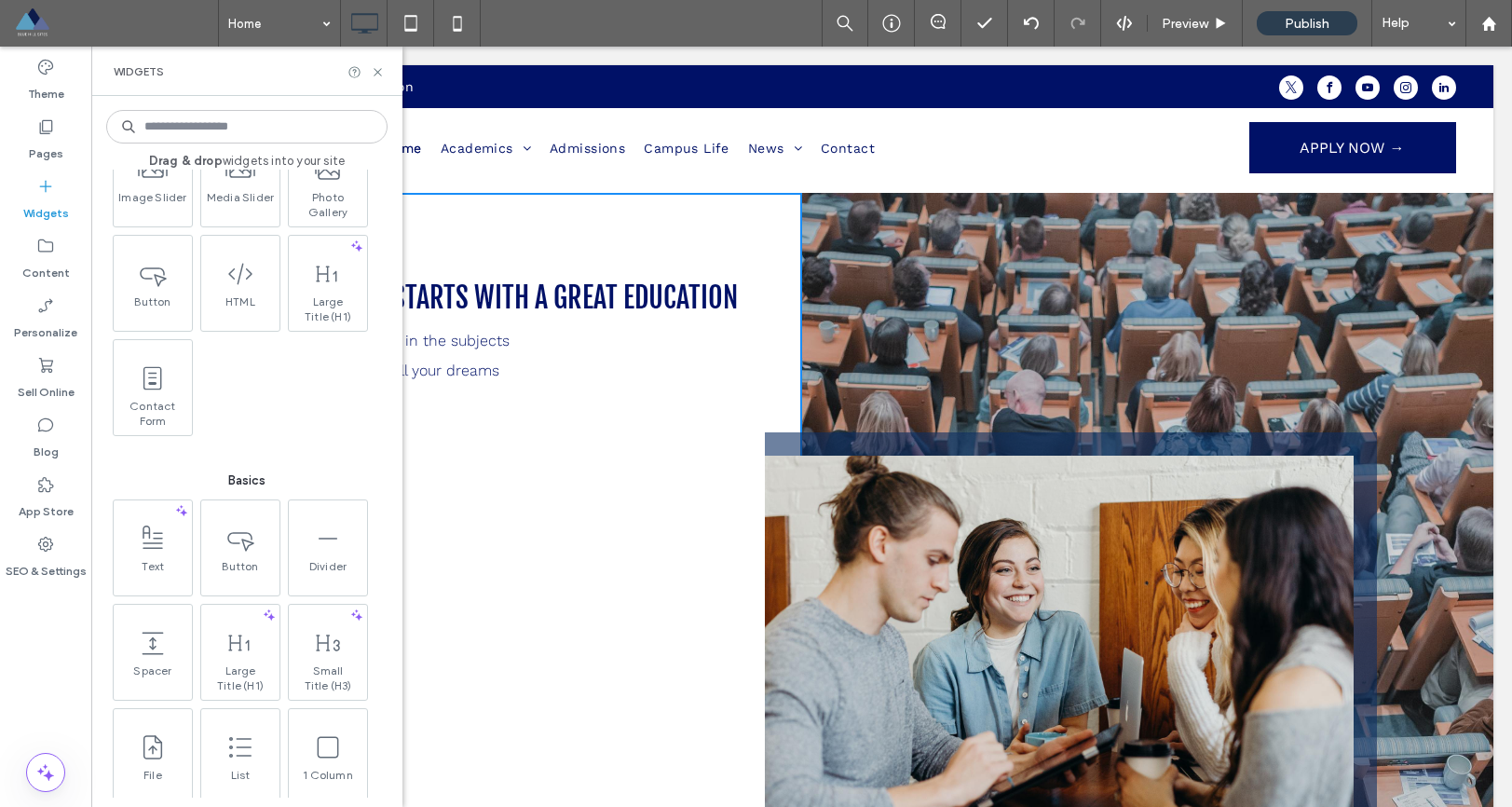
scroll to position [565, 0]
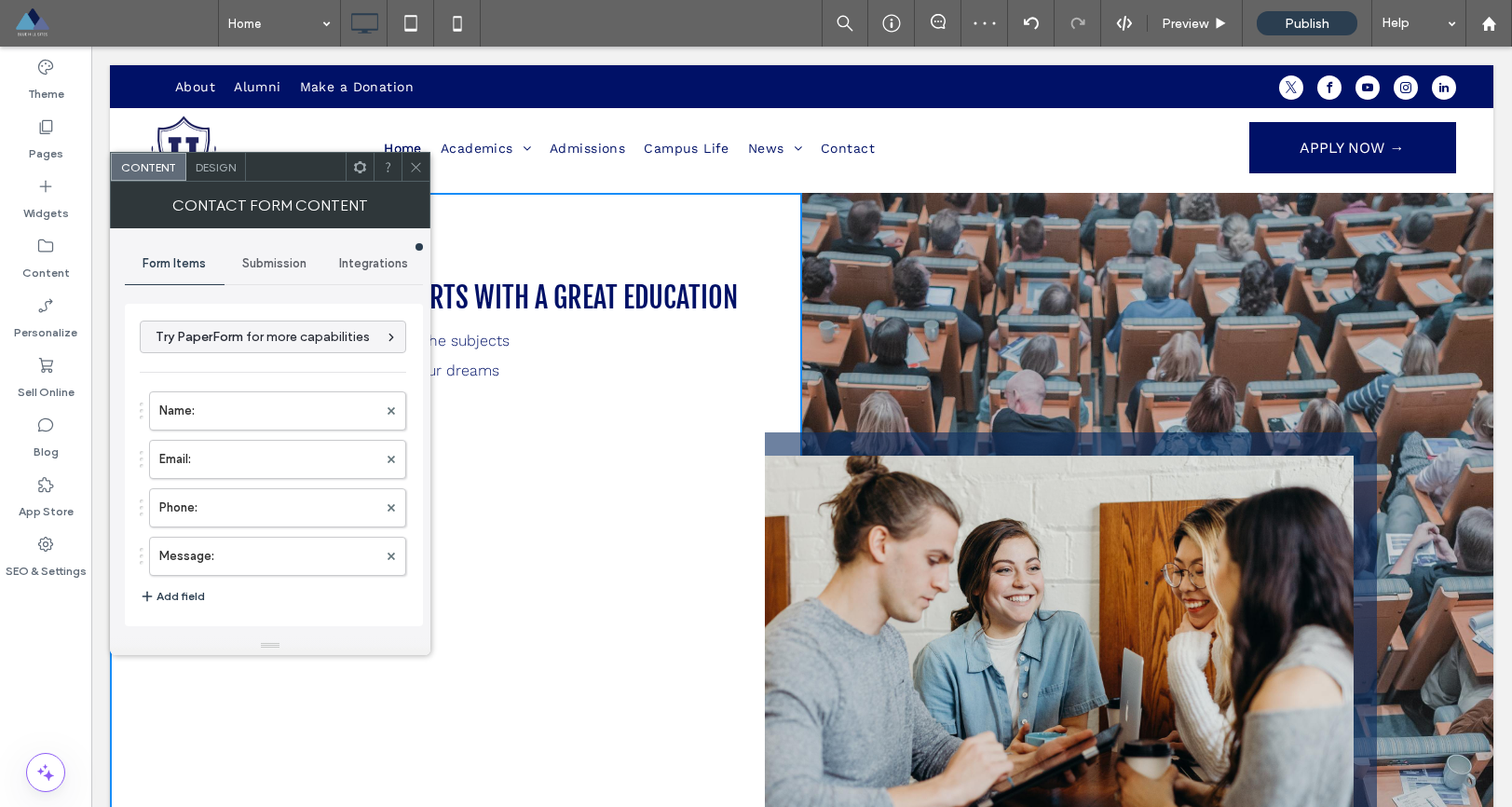
click at [419, 176] on span at bounding box center [416, 167] width 14 height 28
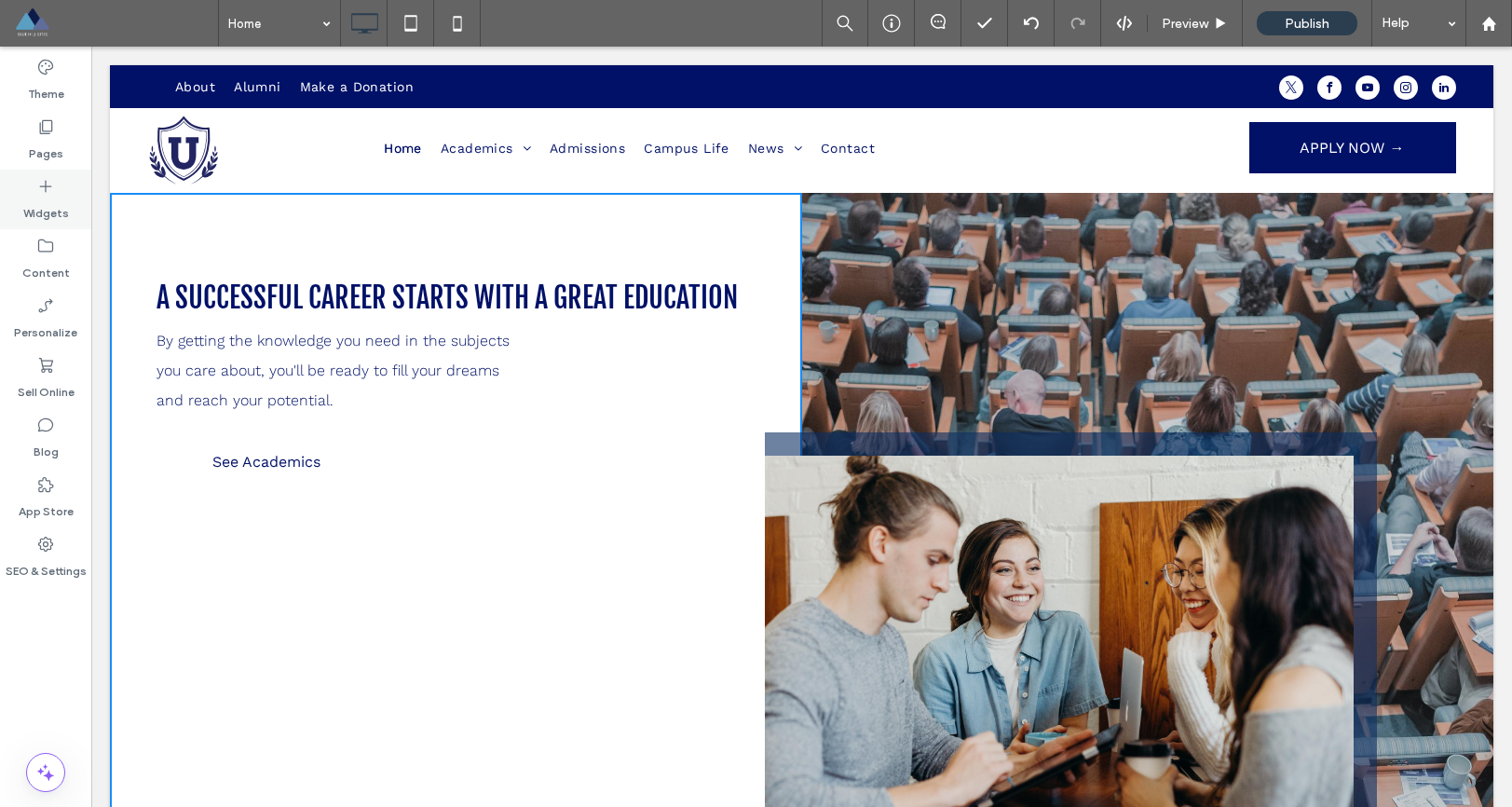
click at [62, 189] on div "Widgets" at bounding box center [46, 199] width 91 height 60
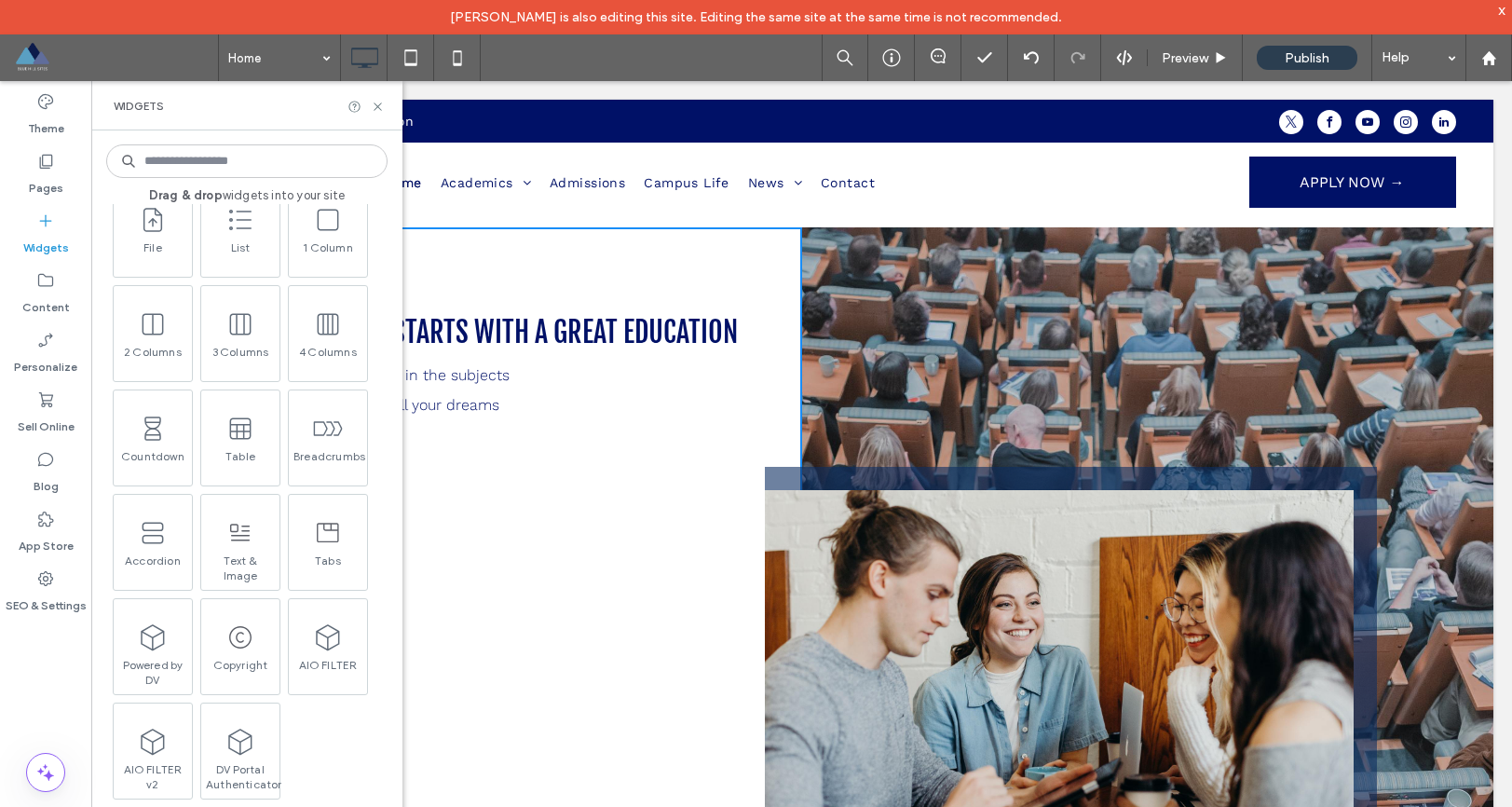
scroll to position [1154, 0]
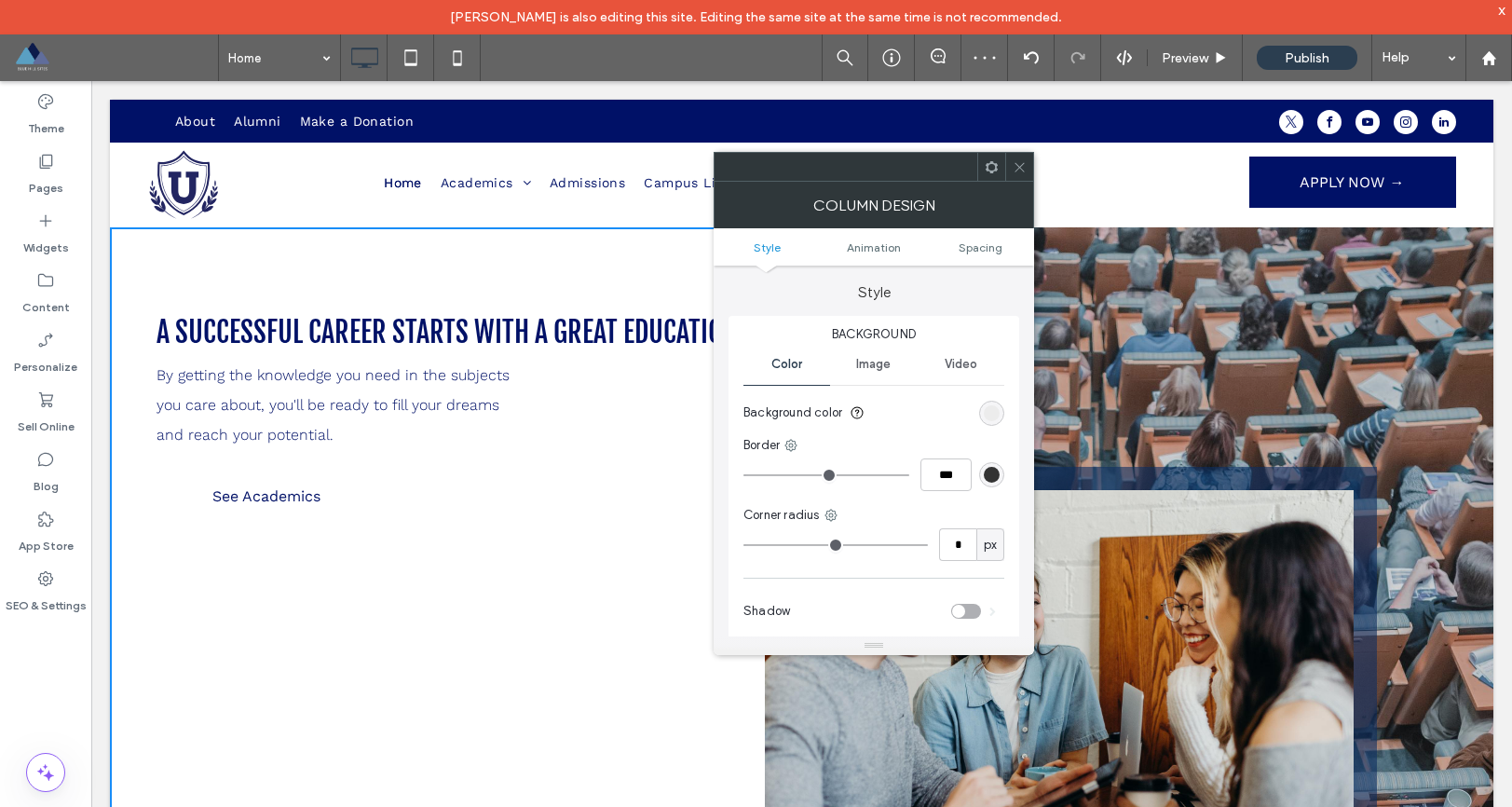
type input "**"
click at [808, 544] on input "range" at bounding box center [836, 545] width 185 height 2
click at [1019, 179] on span at bounding box center [1020, 167] width 14 height 28
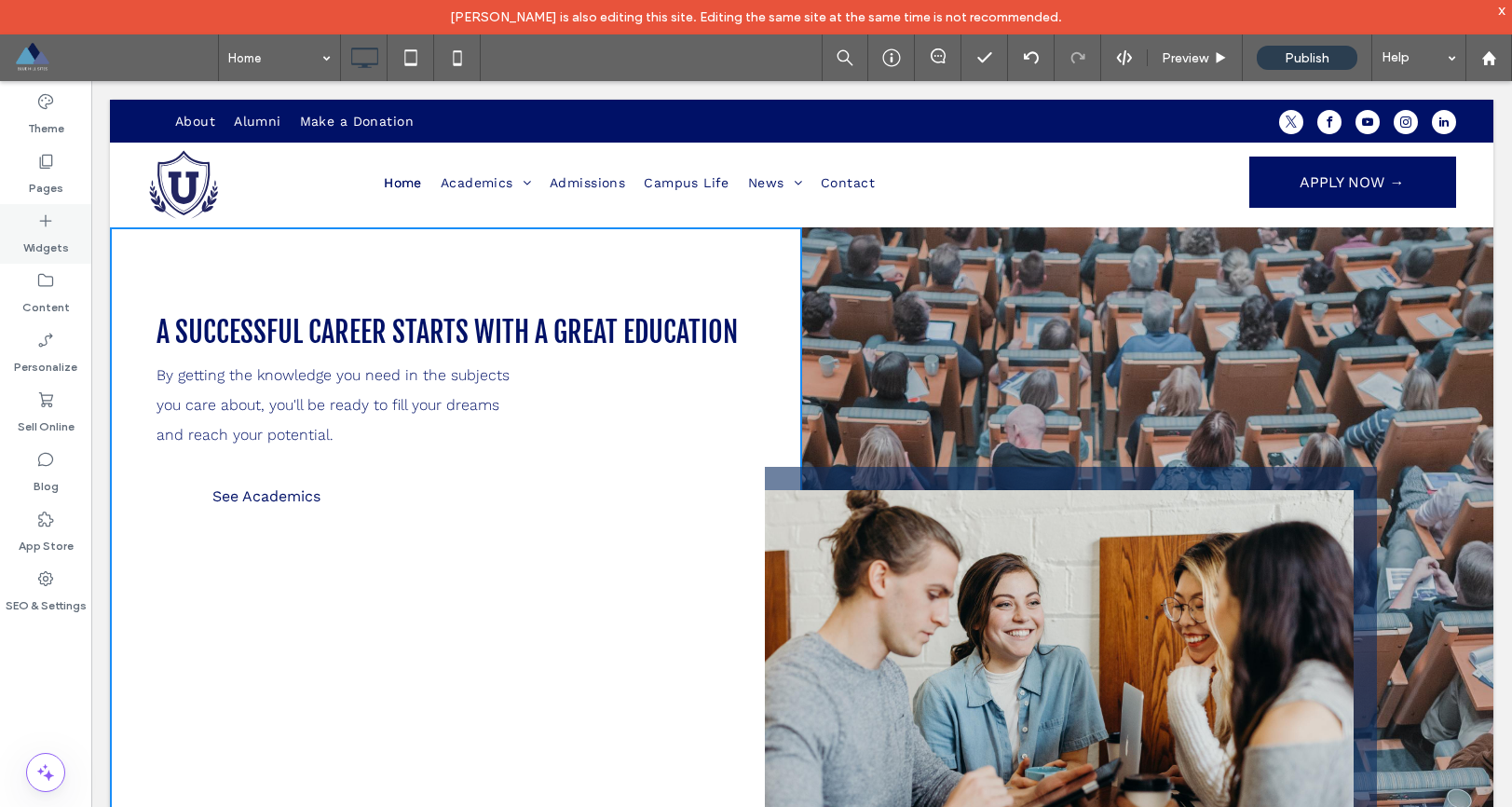
click at [57, 236] on label "Widgets" at bounding box center [46, 243] width 46 height 26
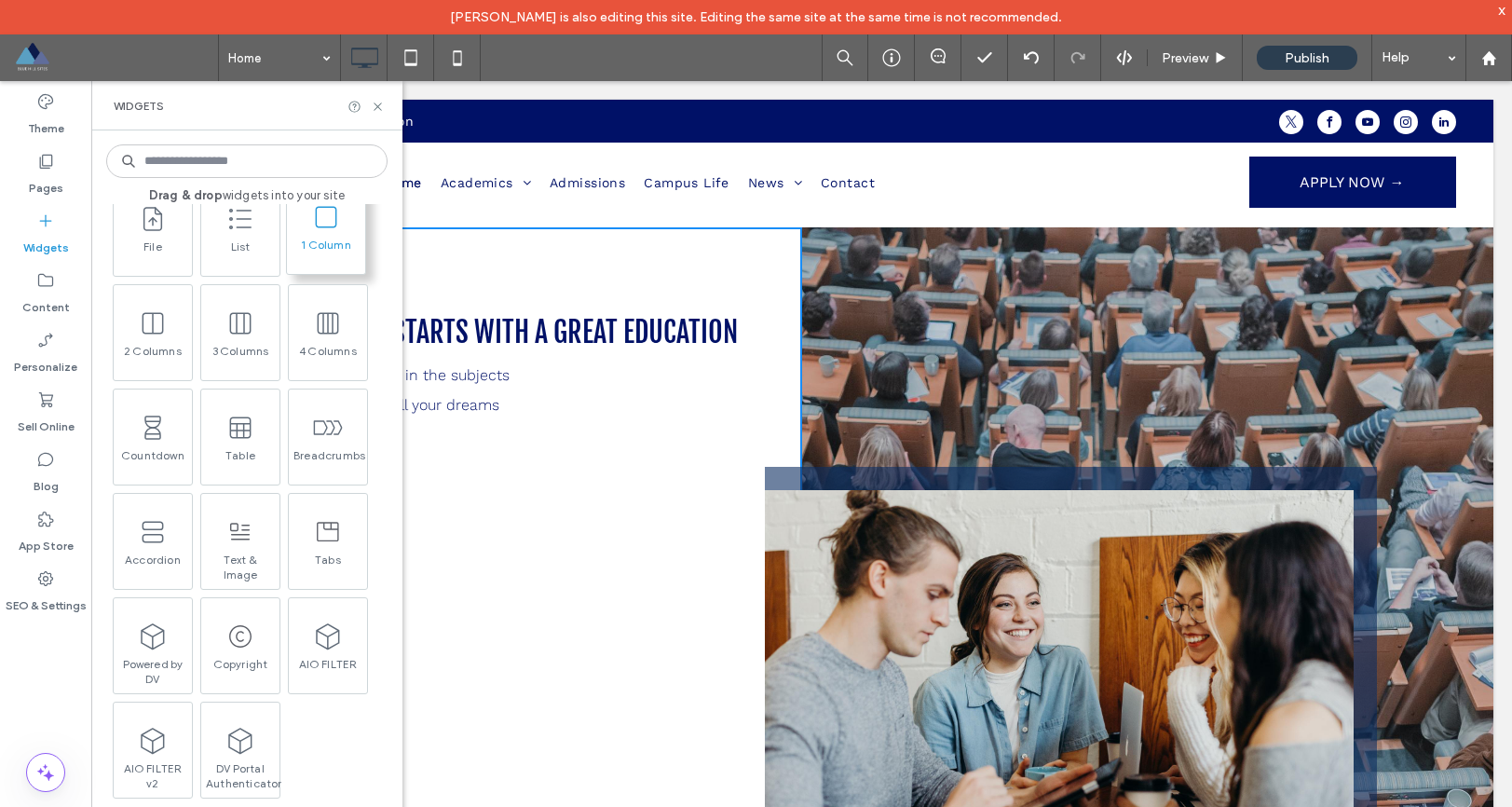
scroll to position [1106, 0]
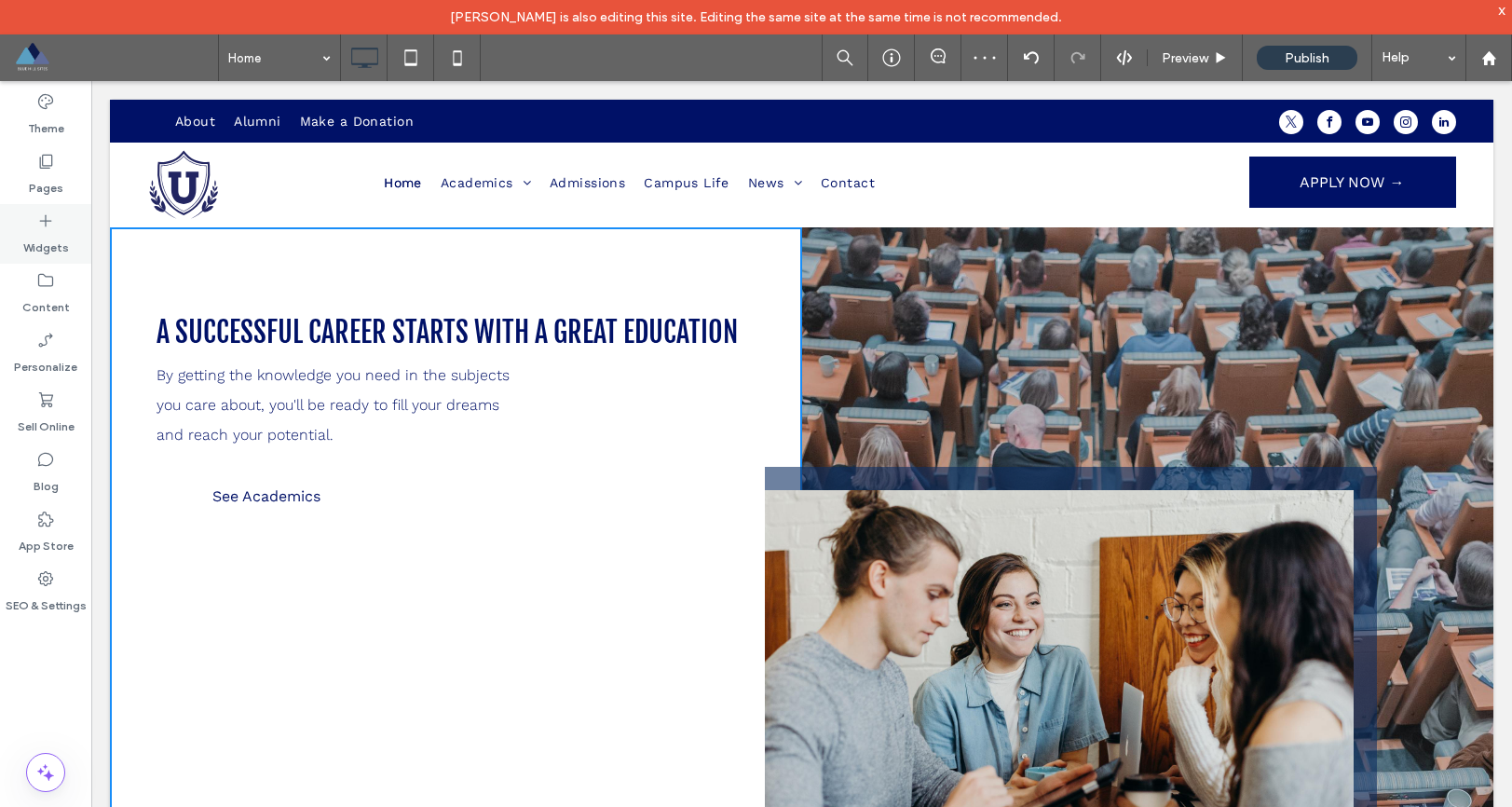
click at [56, 234] on label "Widgets" at bounding box center [46, 243] width 46 height 26
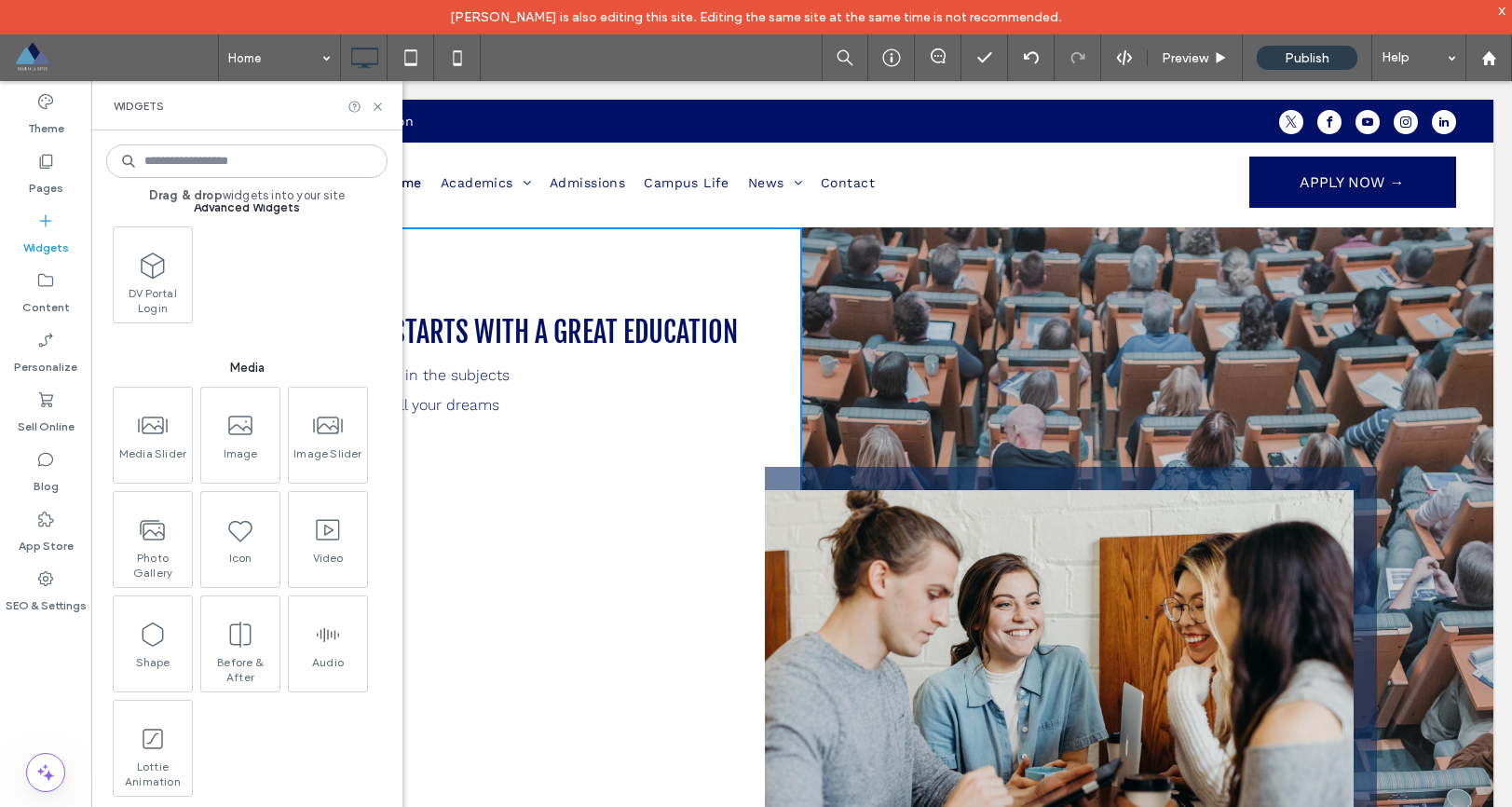
scroll to position [1757, 0]
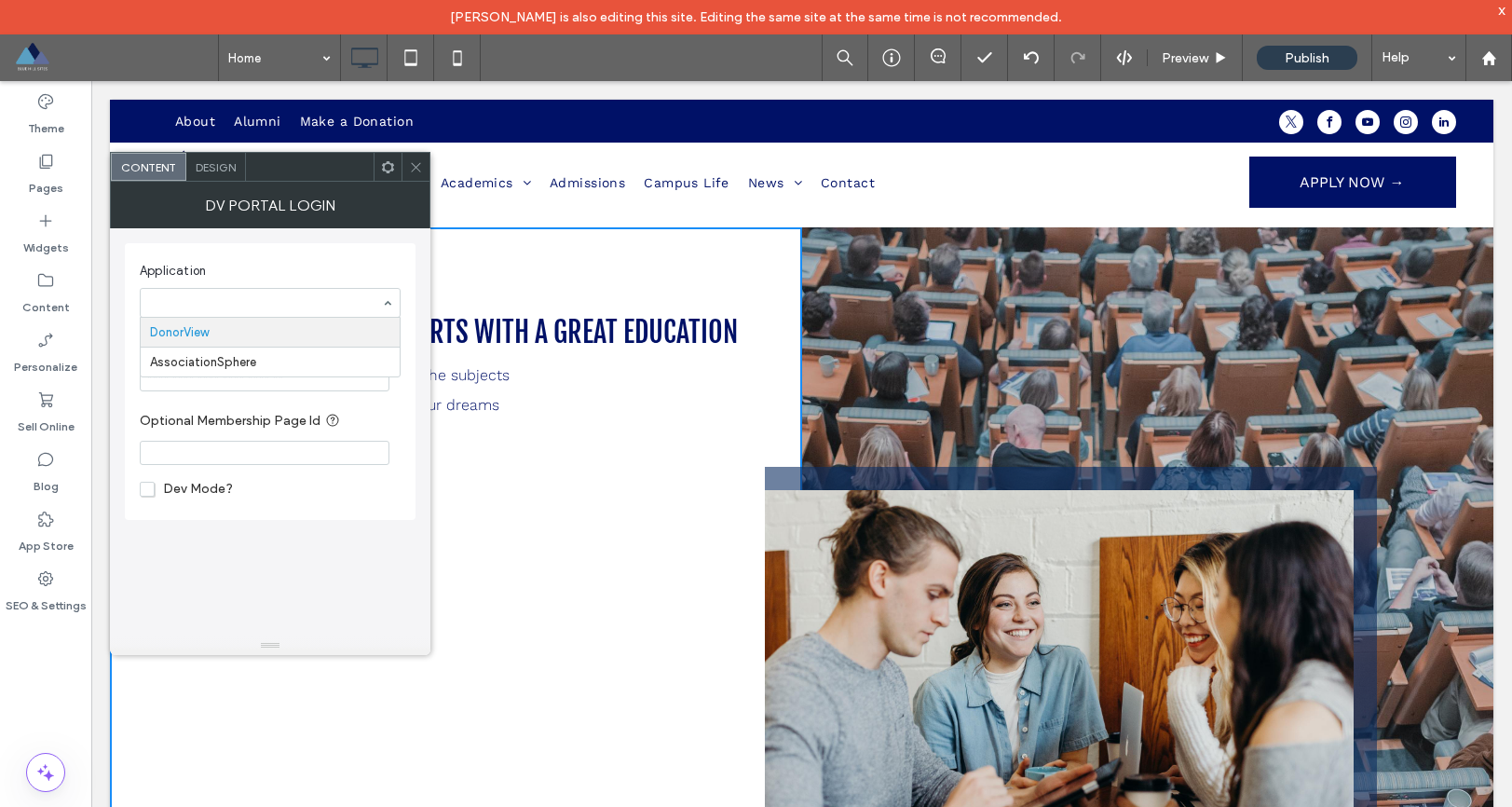
click at [427, 171] on div at bounding box center [415, 167] width 28 height 28
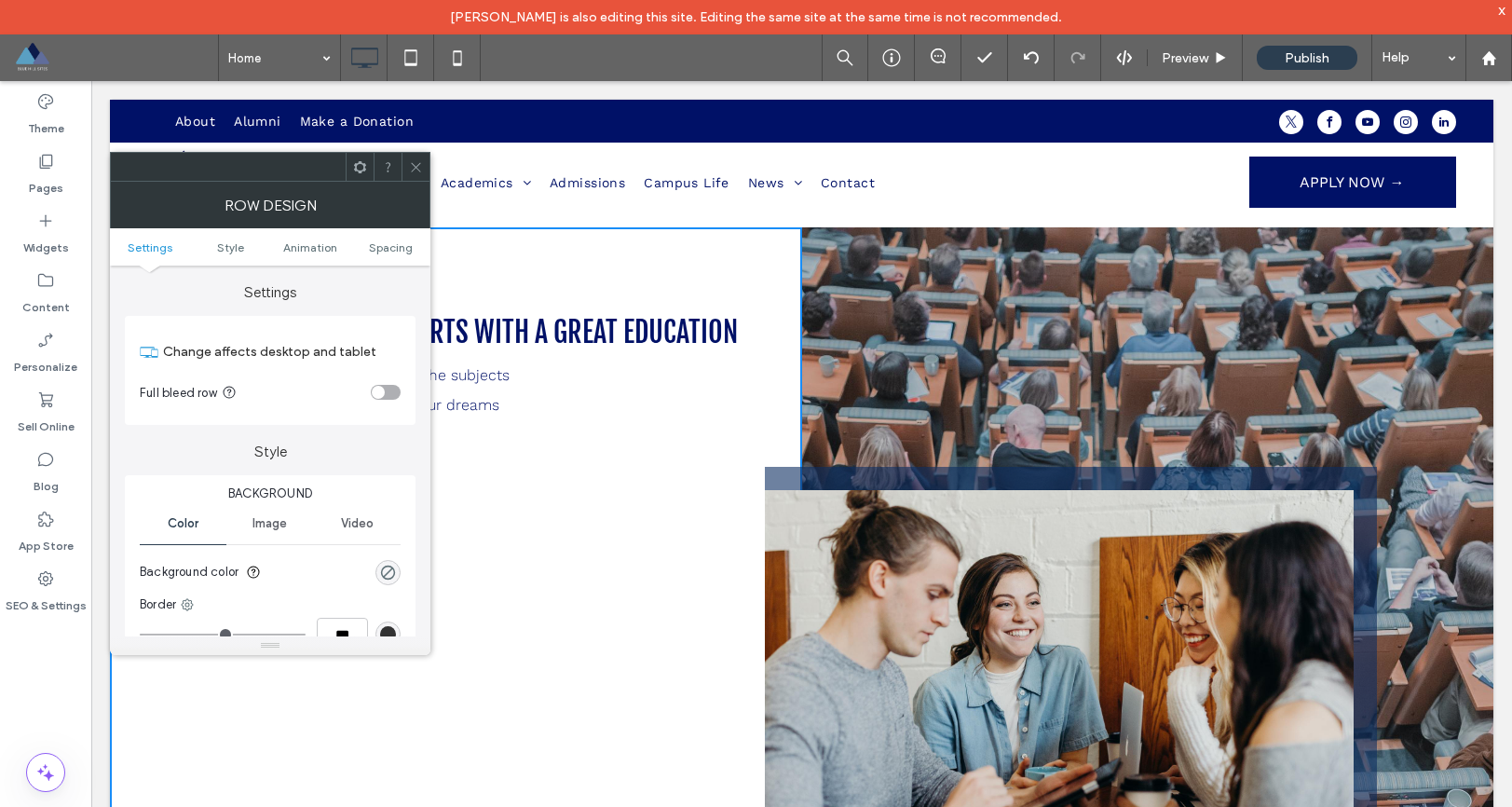
click at [424, 167] on div at bounding box center [415, 167] width 28 height 28
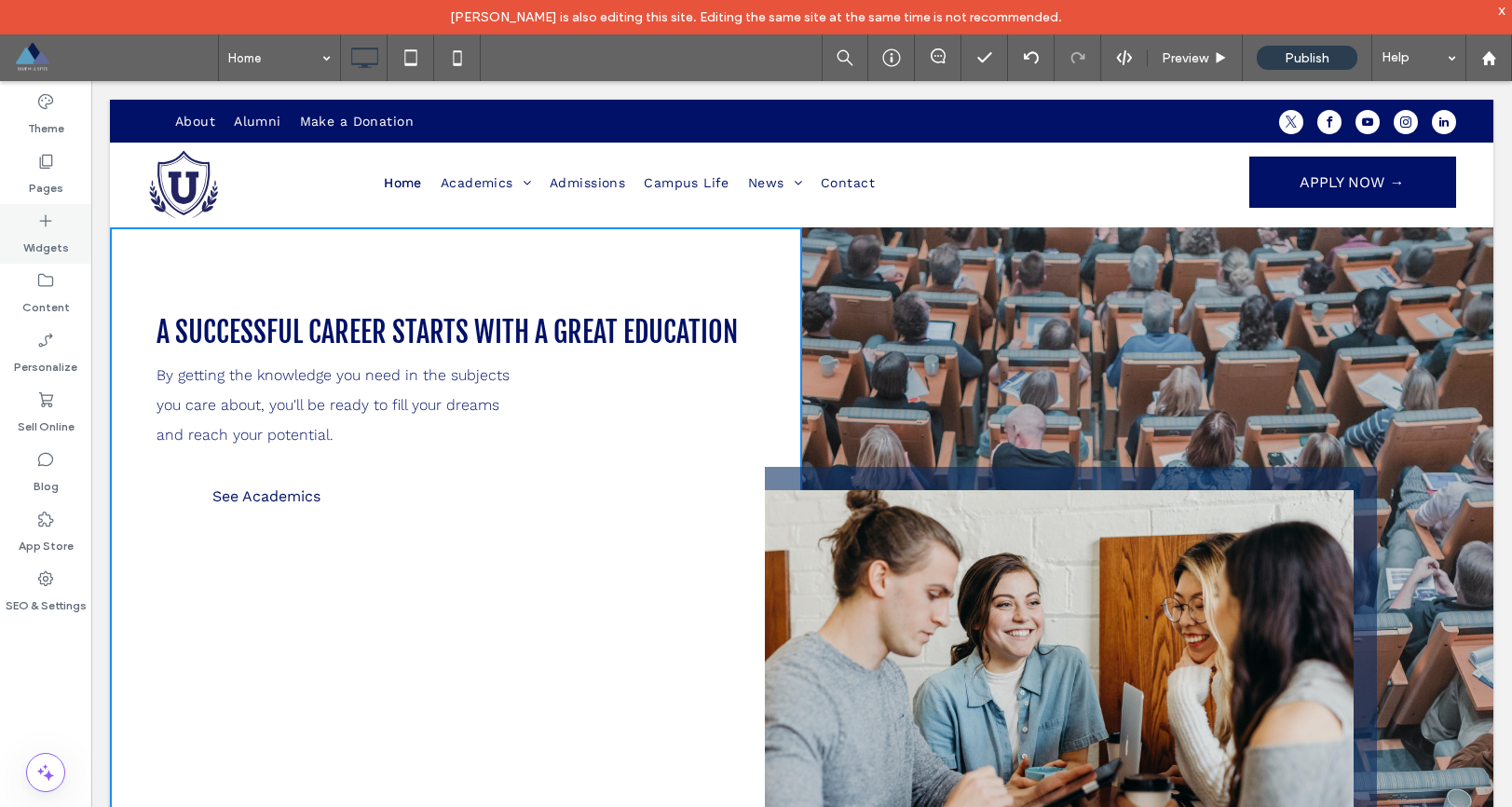
click at [58, 231] on label "Widgets" at bounding box center [46, 243] width 46 height 26
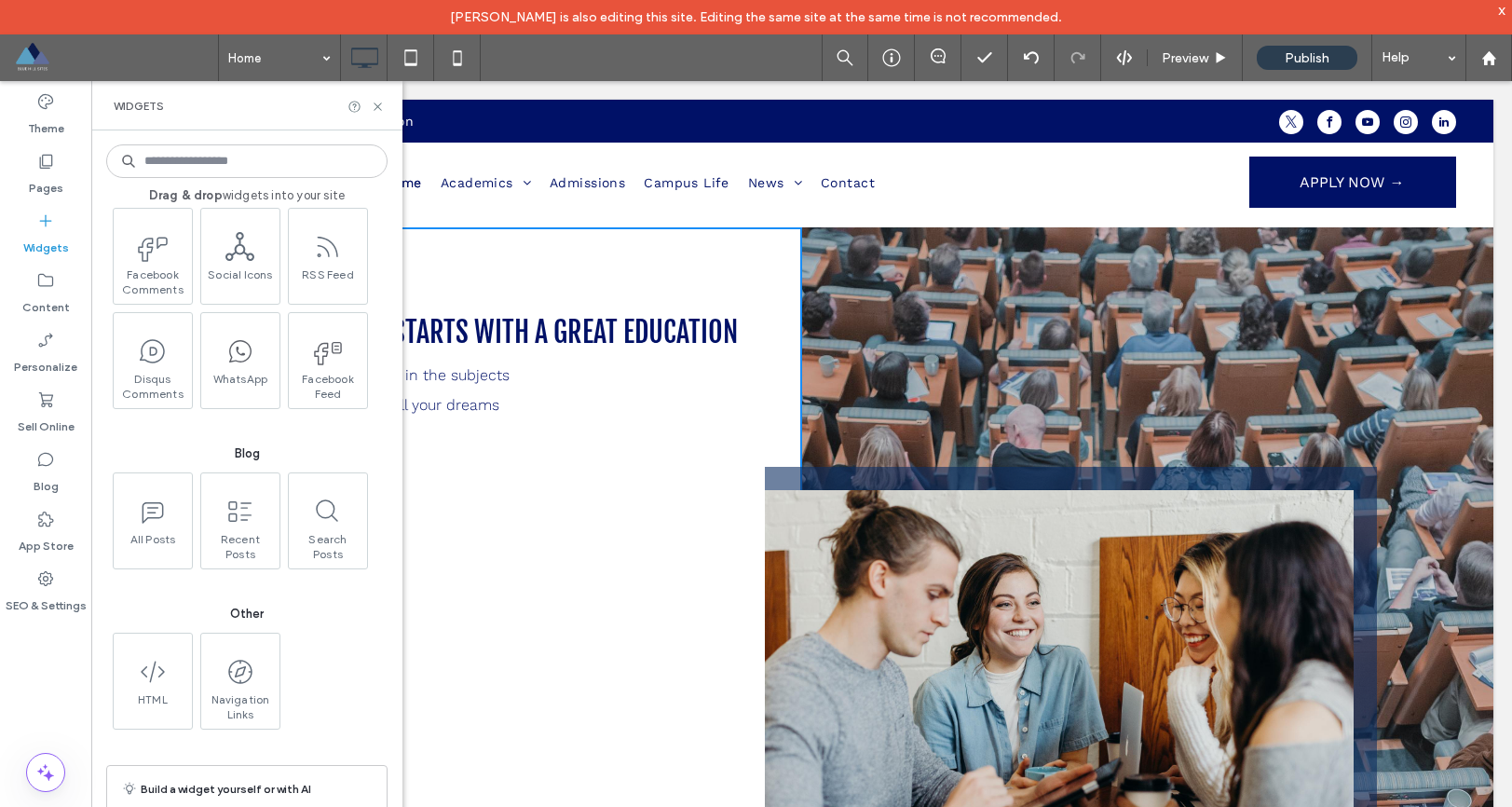
scroll to position [3081, 0]
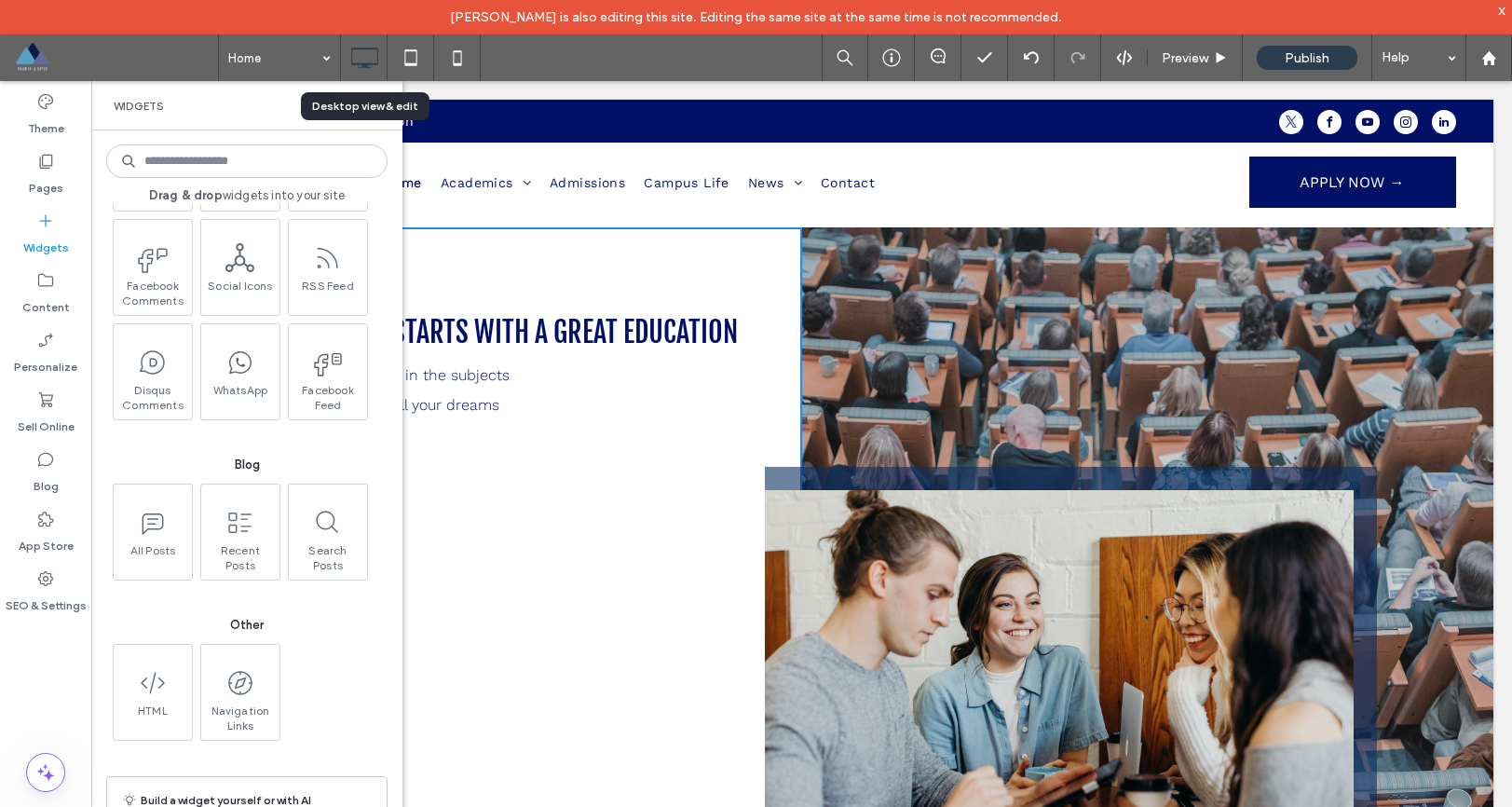
click at [382, 125] on div "Widgets" at bounding box center [246, 106] width 311 height 49
click at [382, 110] on icon at bounding box center [378, 107] width 14 height 14
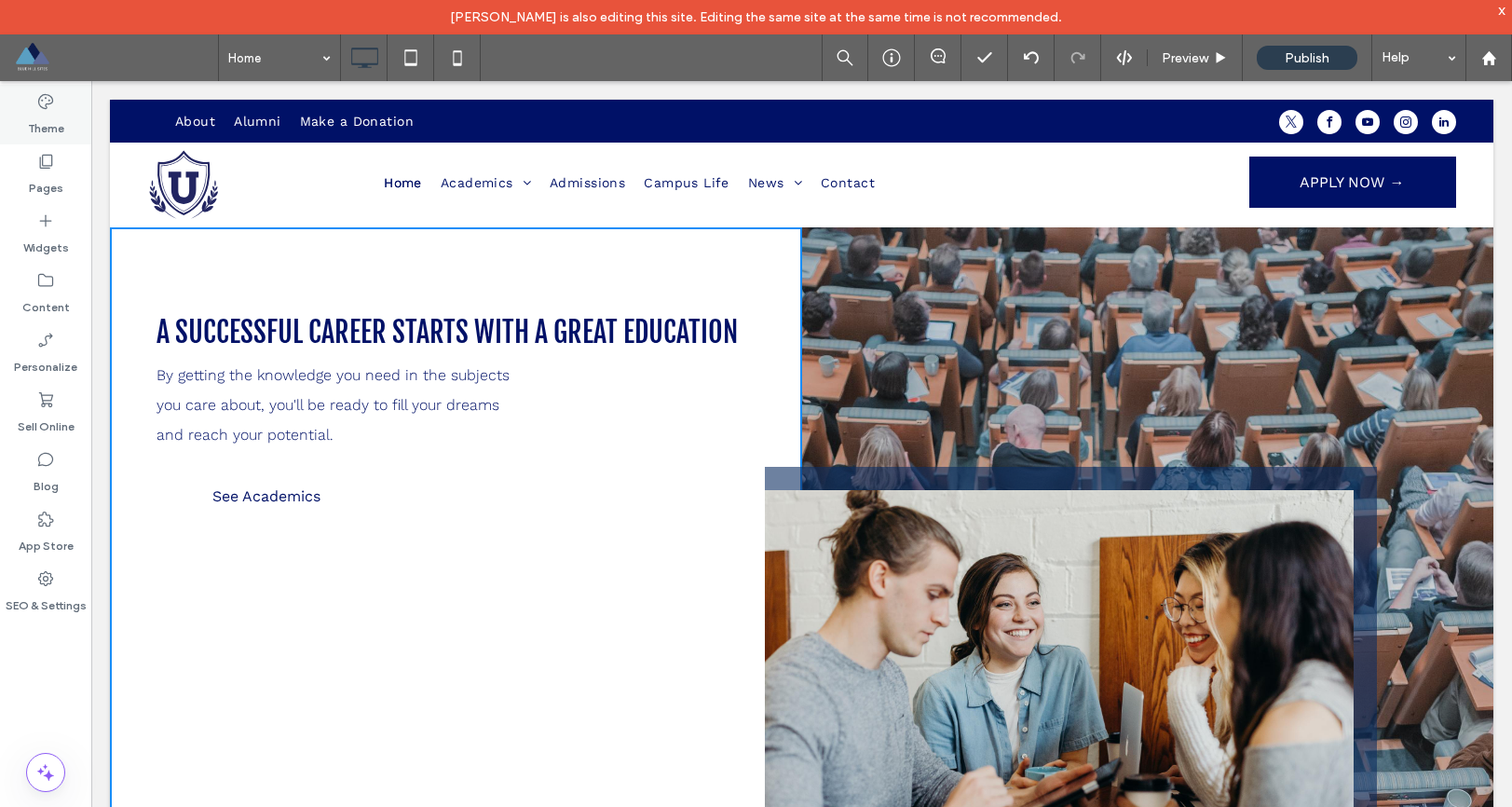
click at [74, 114] on div "Theme" at bounding box center [46, 114] width 91 height 60
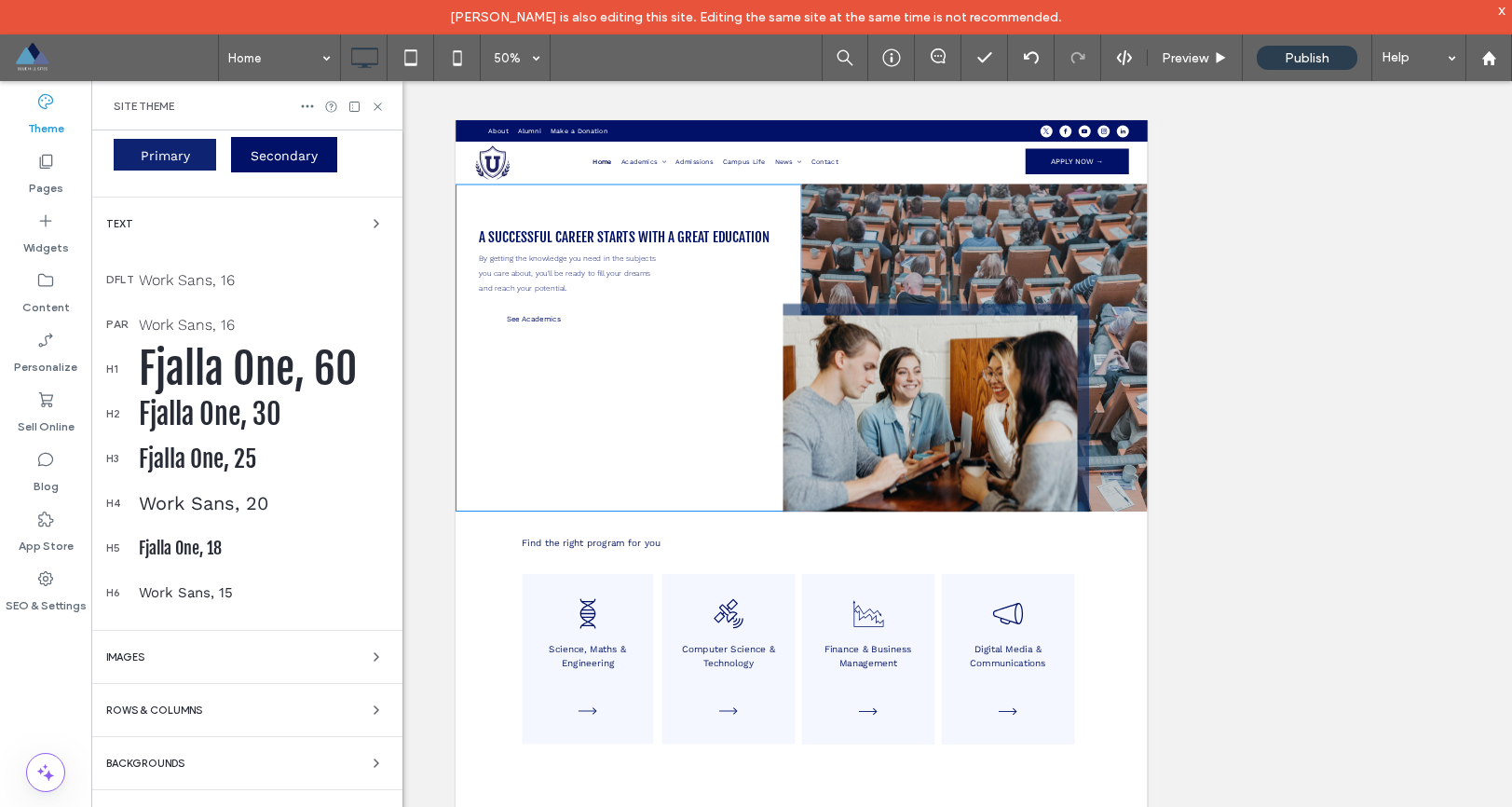
scroll to position [173, 0]
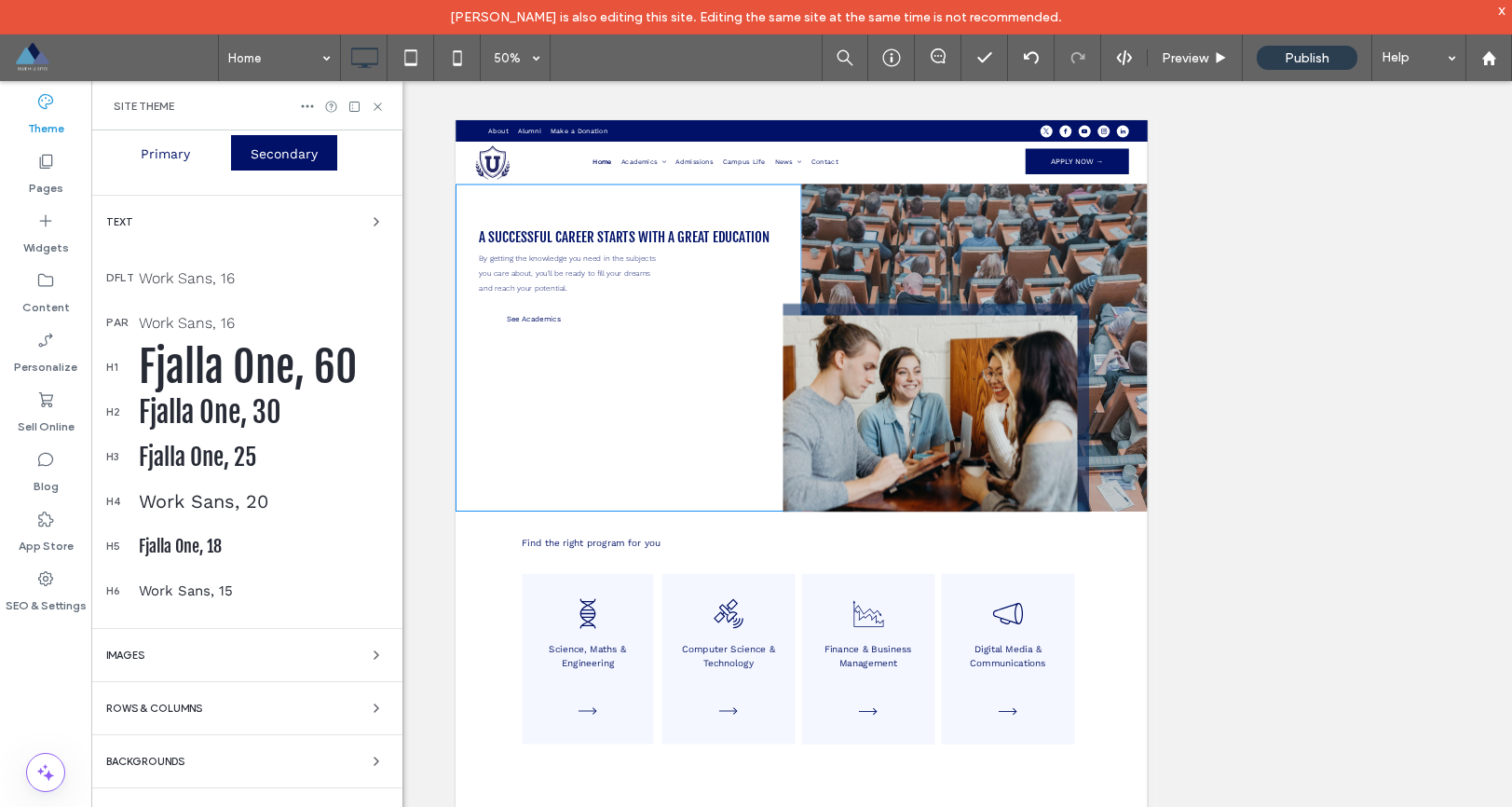
click at [195, 758] on div "Backgrounds" at bounding box center [247, 761] width 282 height 23
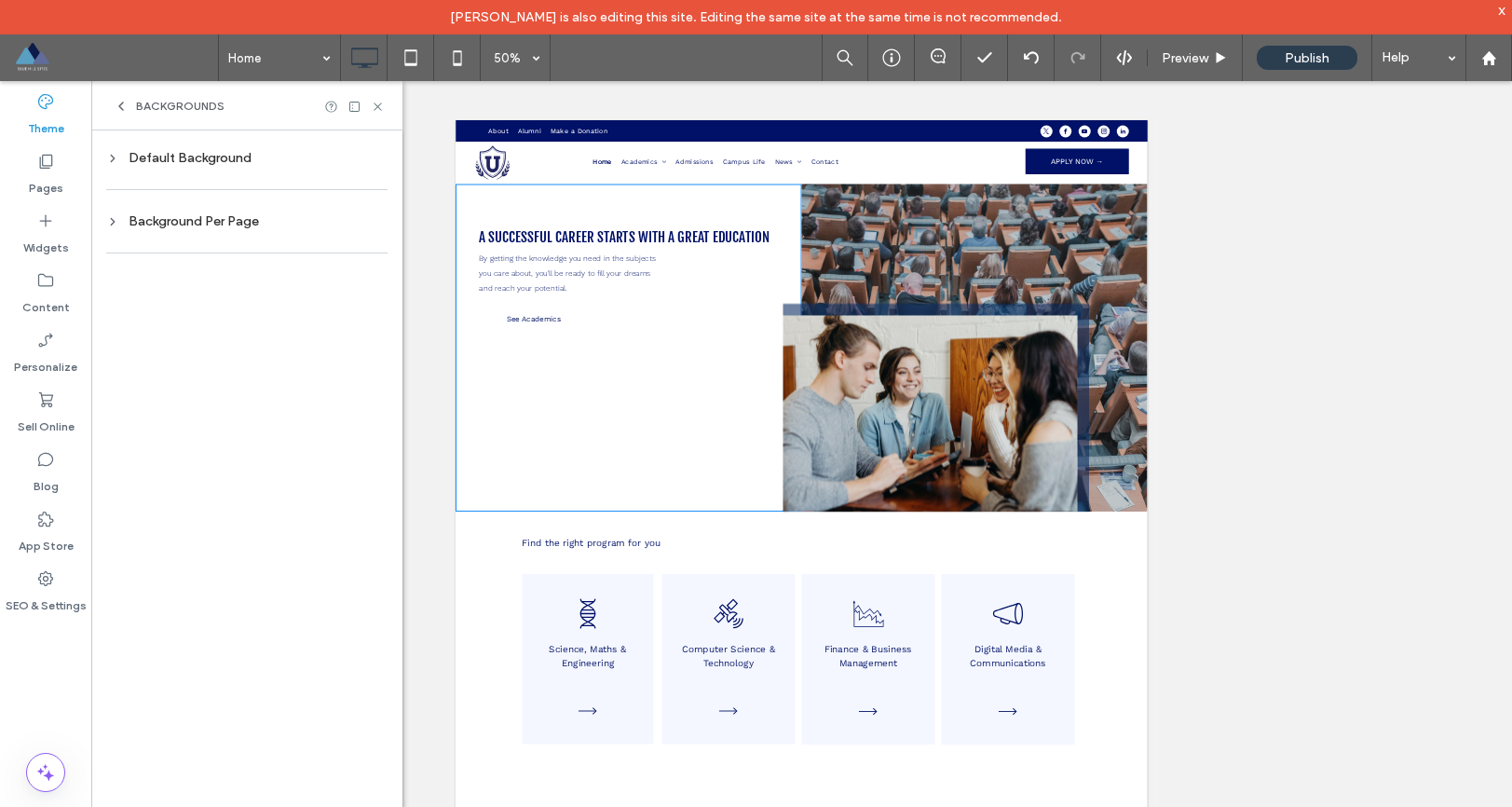
scroll to position [0, 0]
click at [118, 100] on icon at bounding box center [121, 107] width 15 height 15
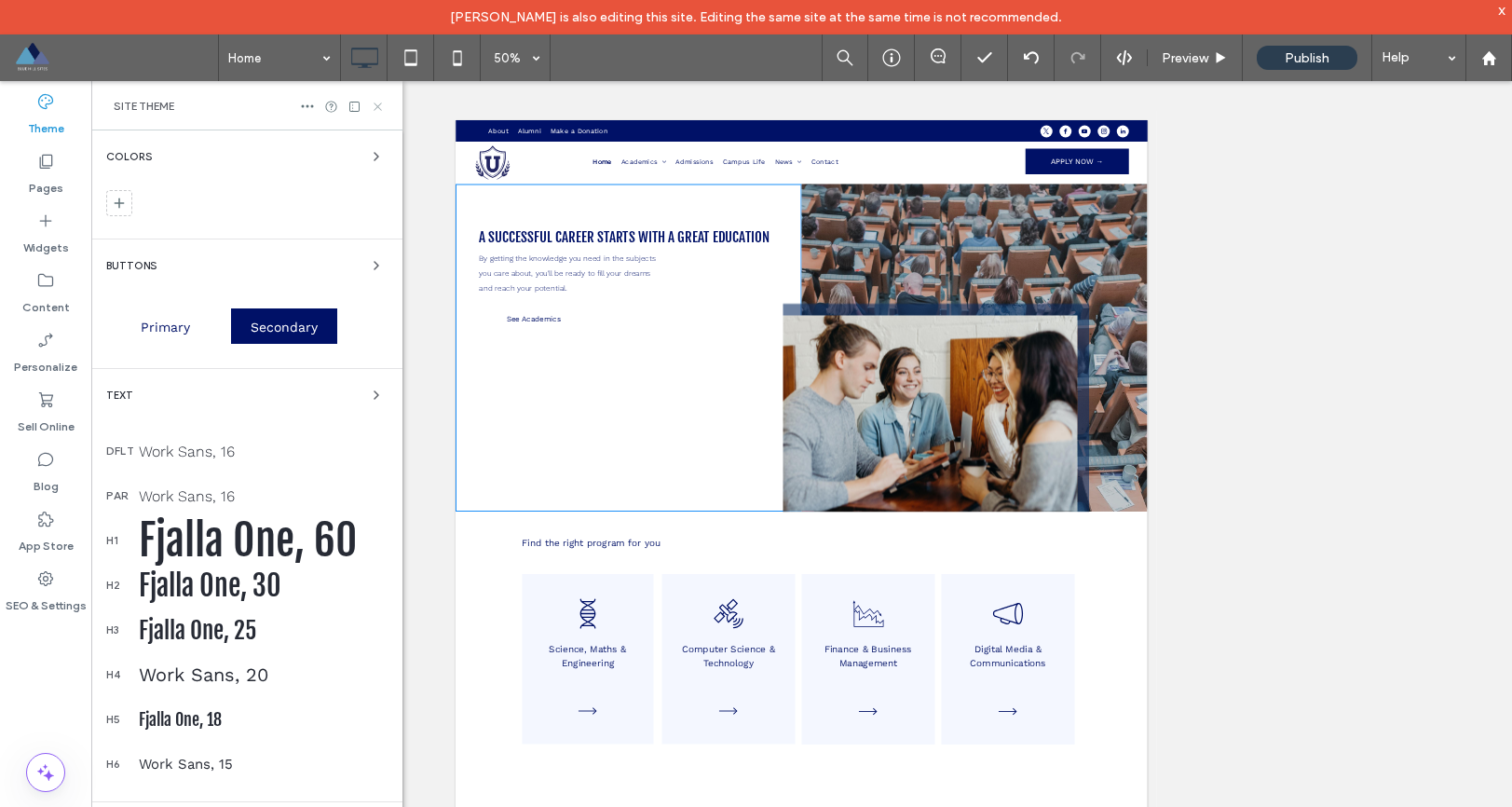
click at [376, 94] on div "Site Theme" at bounding box center [246, 106] width 311 height 49
click at [383, 111] on icon at bounding box center [378, 107] width 14 height 14
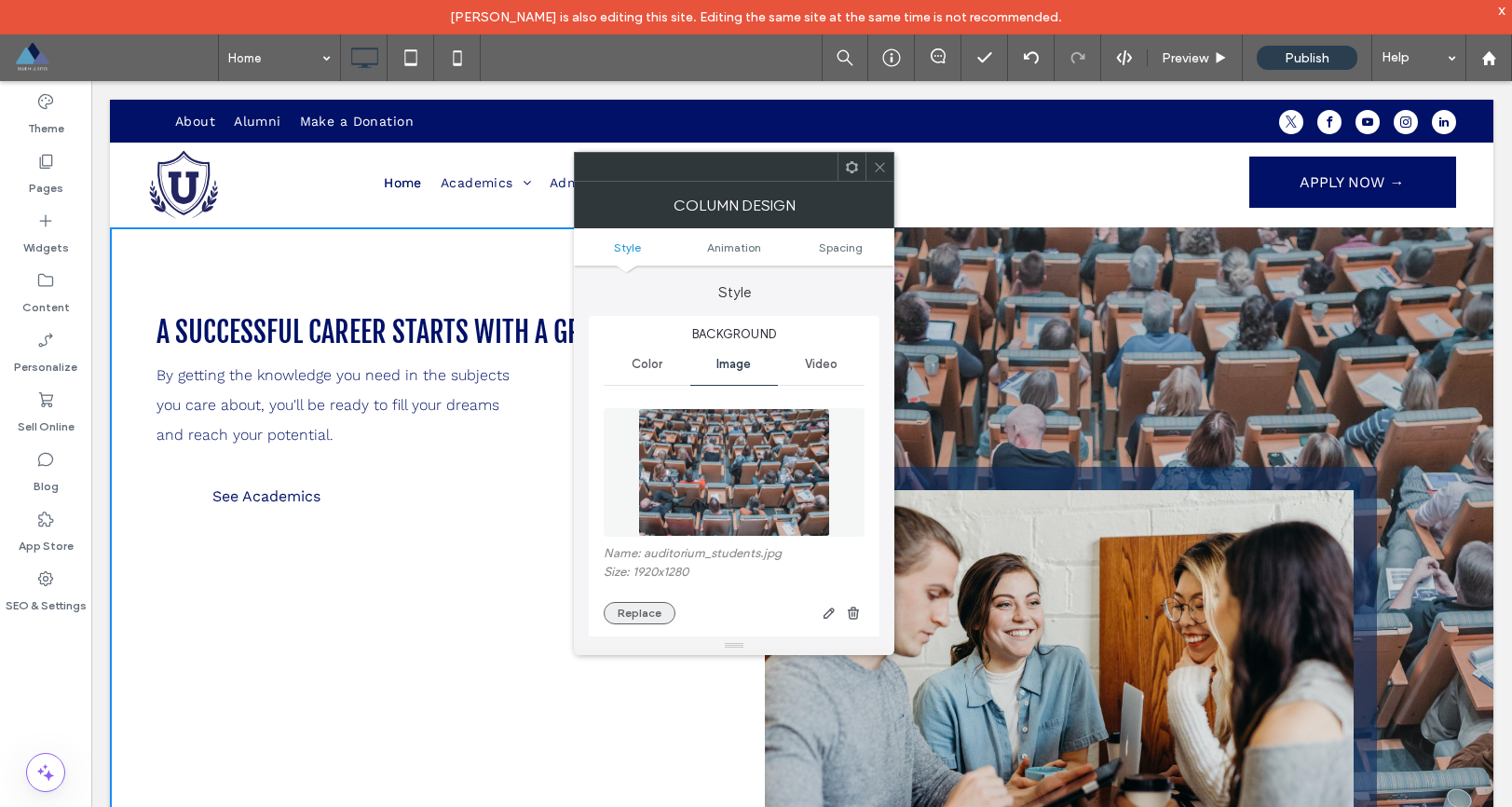
click at [635, 616] on button "Replace" at bounding box center [639, 614] width 71 height 23
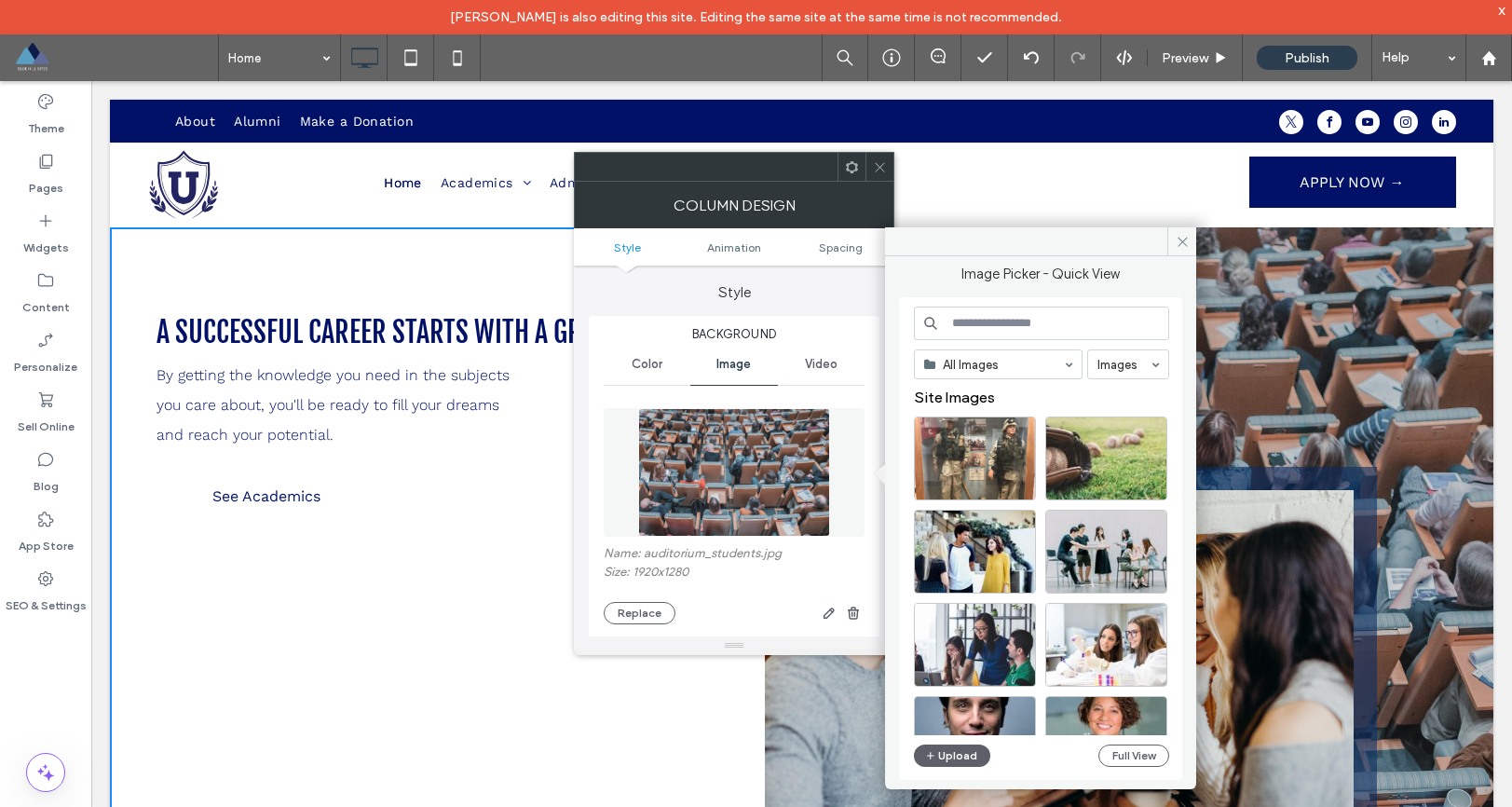
click at [883, 169] on icon at bounding box center [880, 167] width 14 height 14
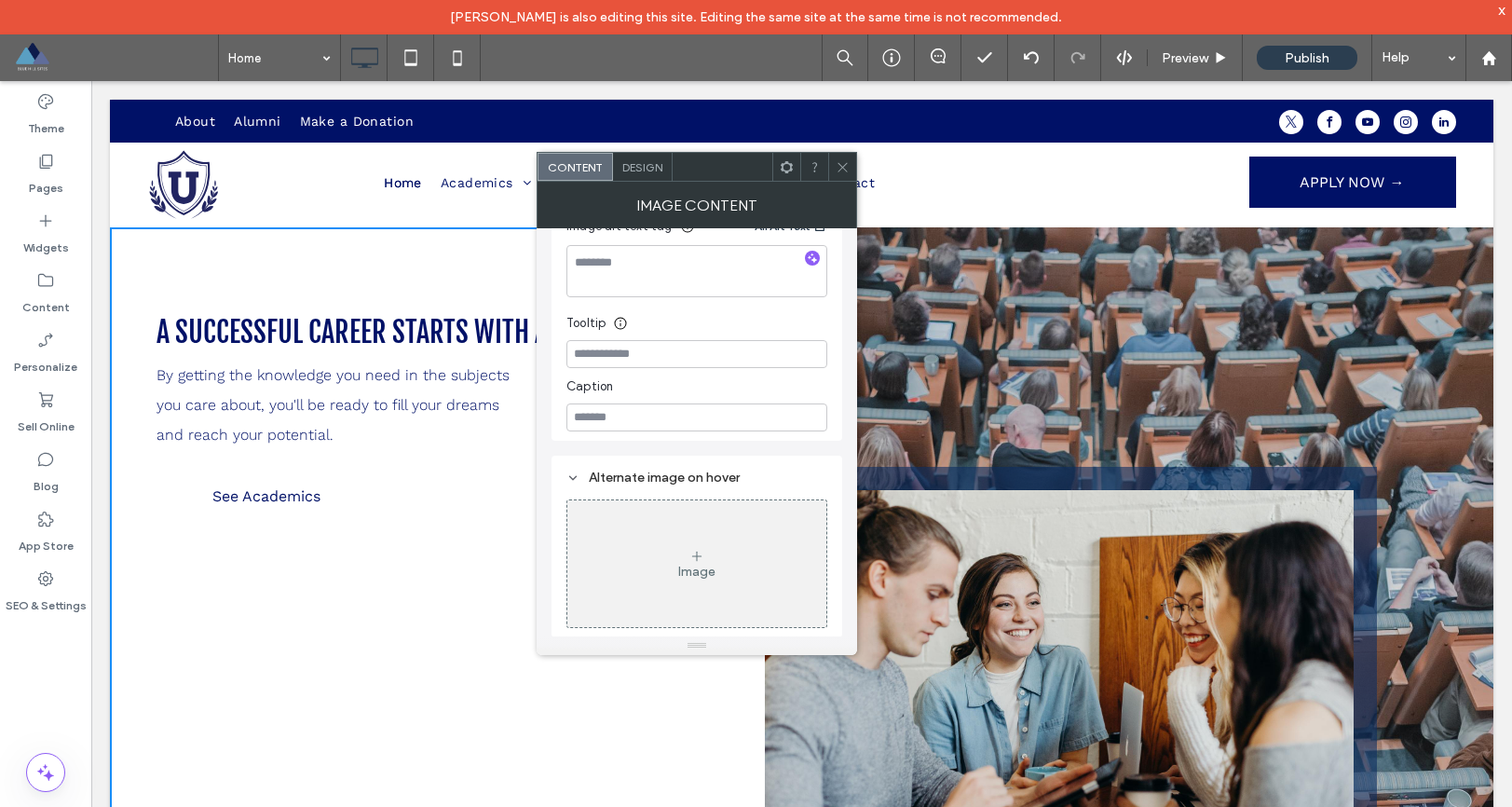
scroll to position [365, 0]
click at [845, 168] on use at bounding box center [842, 167] width 10 height 10
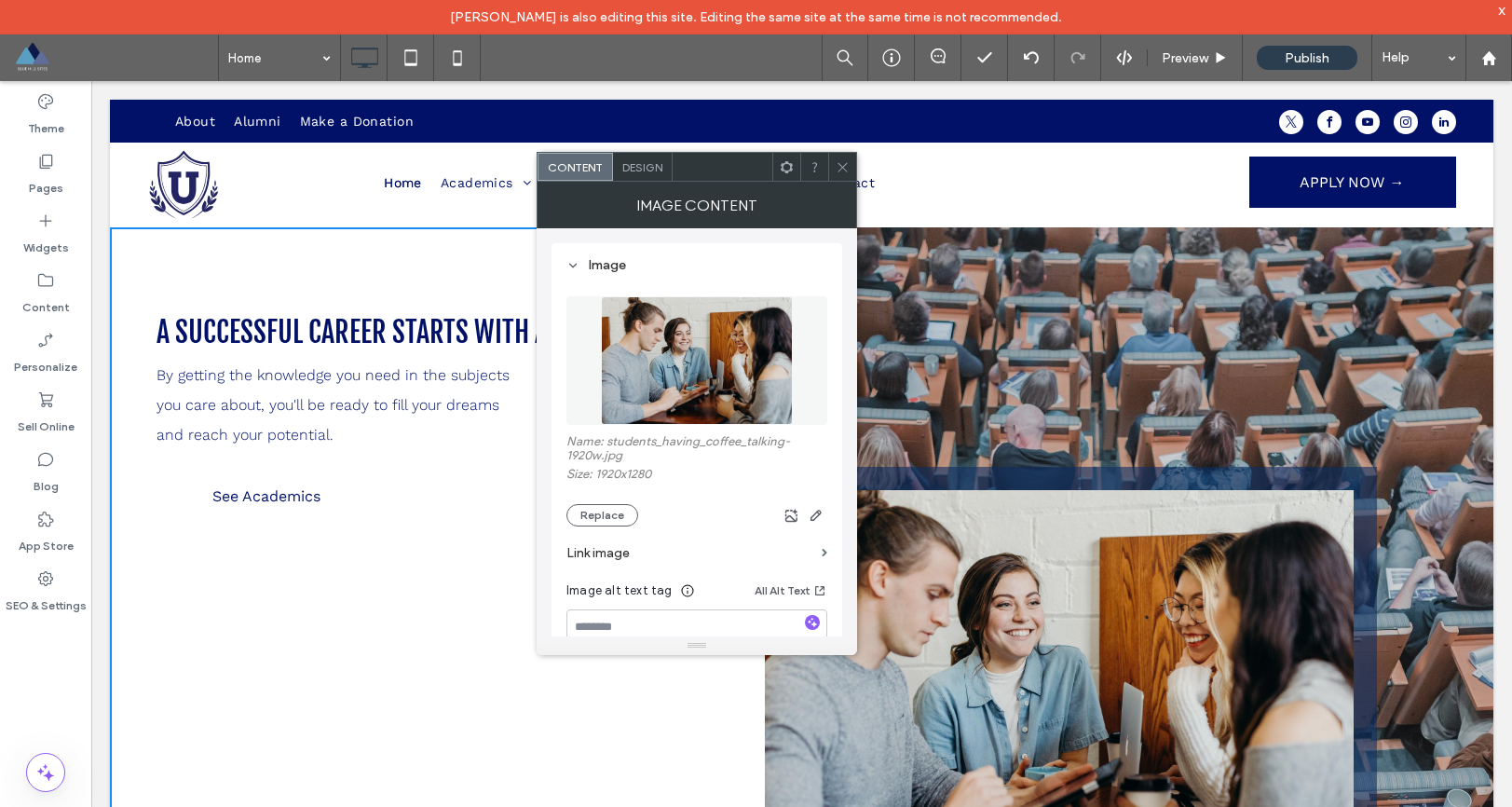
click at [637, 179] on div "Design" at bounding box center [642, 167] width 60 height 28
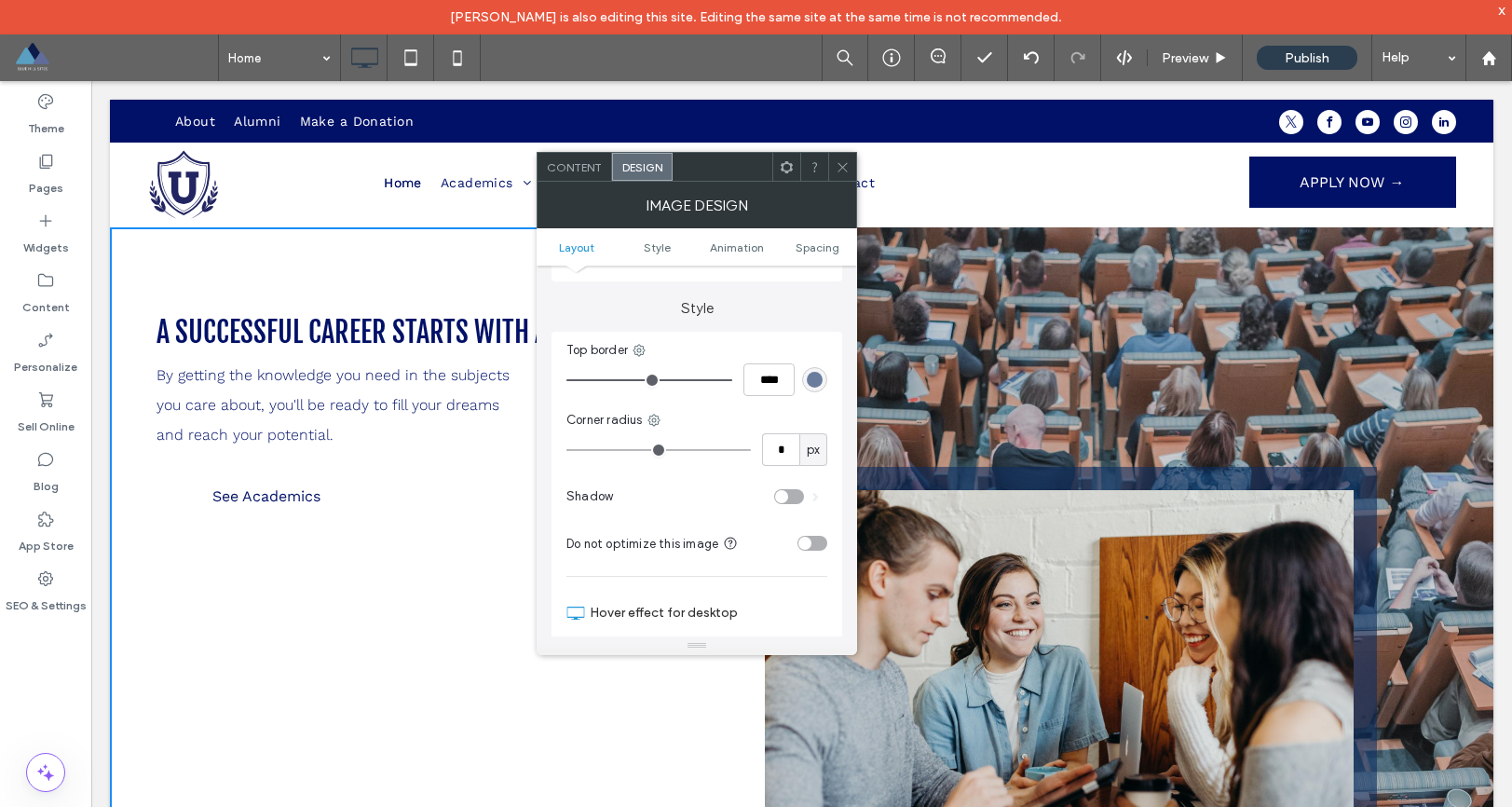
scroll to position [378, 0]
click at [841, 161] on icon at bounding box center [842, 167] width 14 height 14
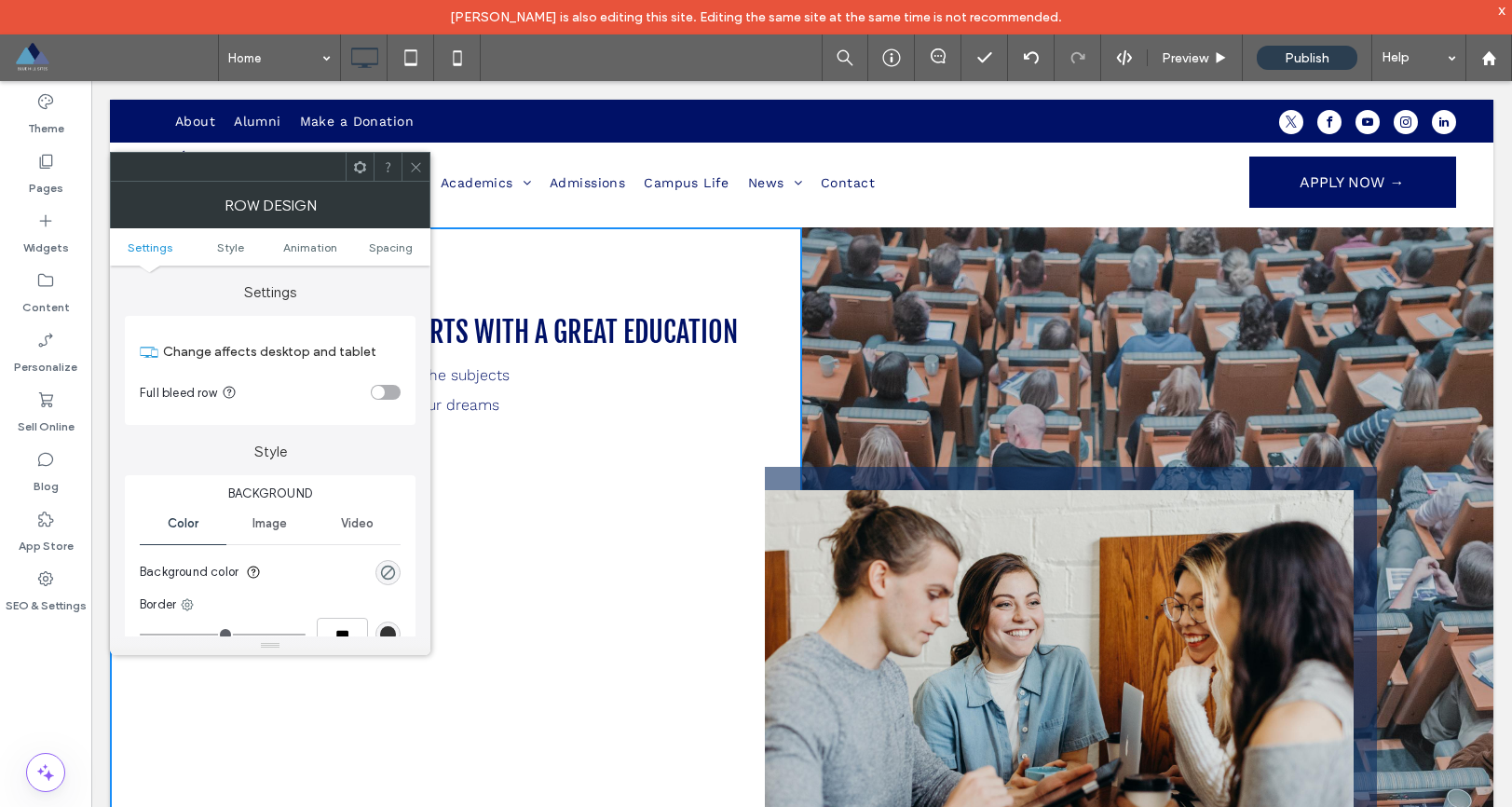
click at [360, 171] on use at bounding box center [360, 166] width 12 height 12
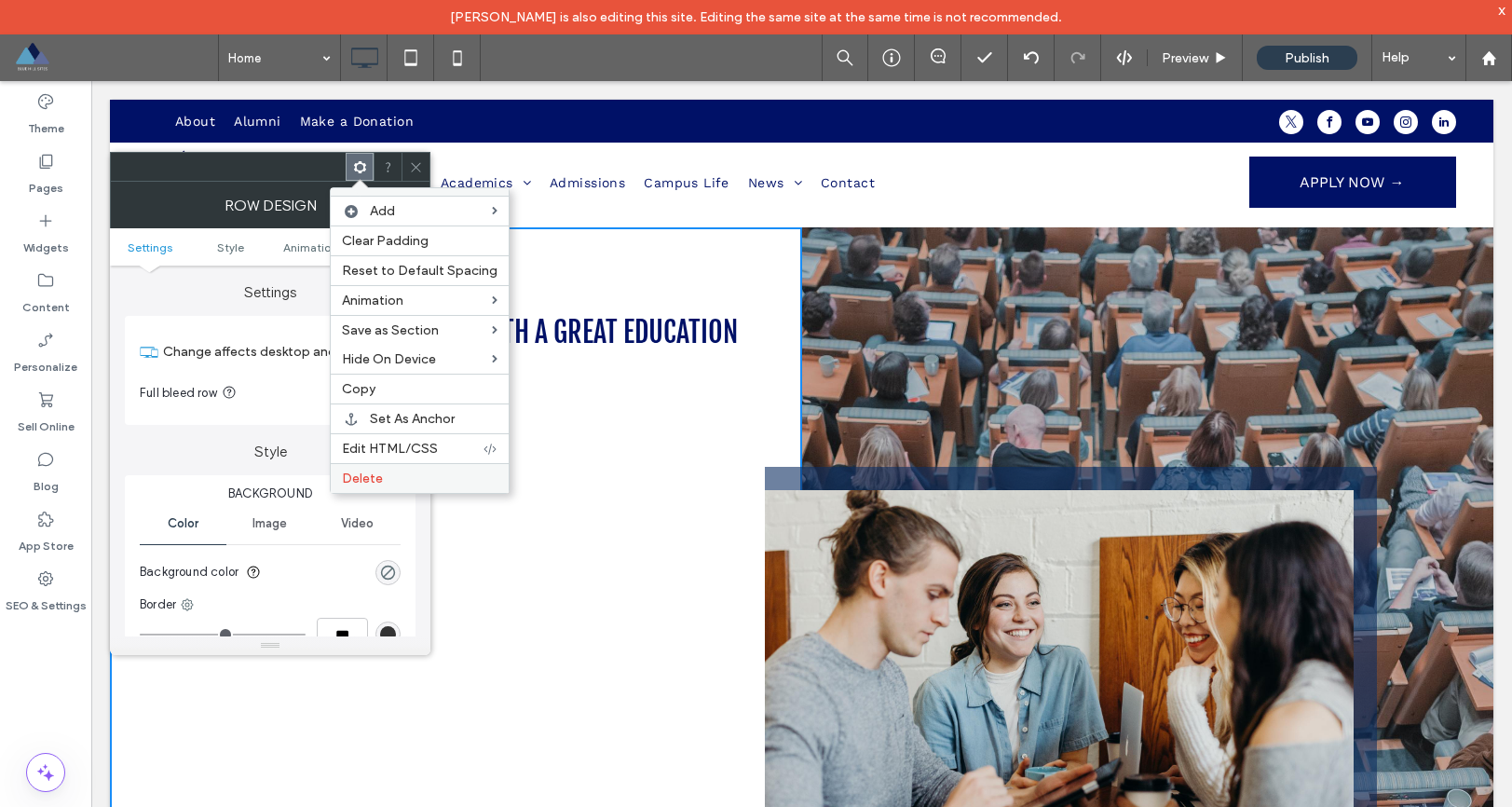
click at [375, 473] on span "Delete" at bounding box center [362, 479] width 41 height 16
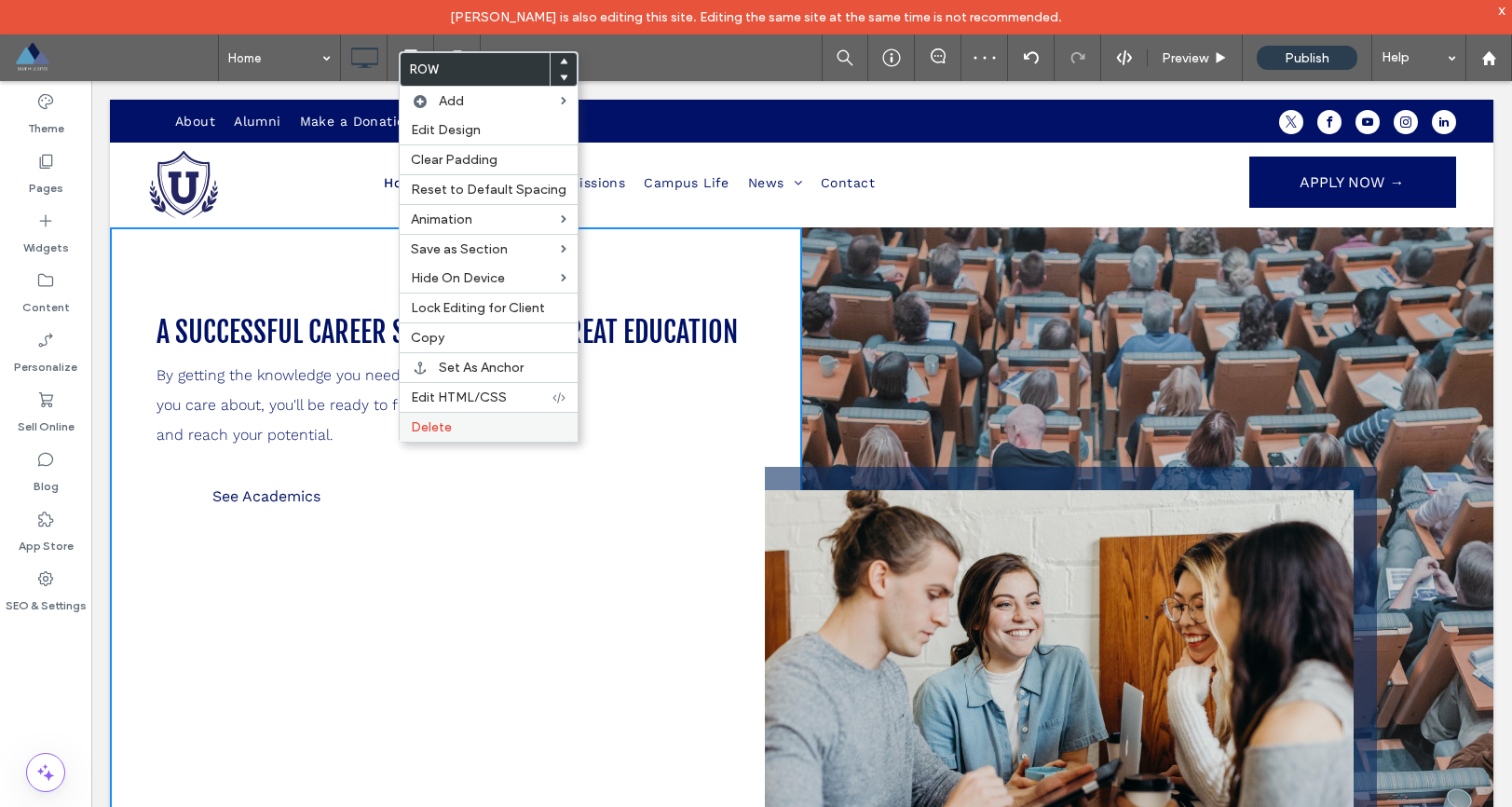
click at [422, 433] on span "Delete" at bounding box center [431, 427] width 41 height 16
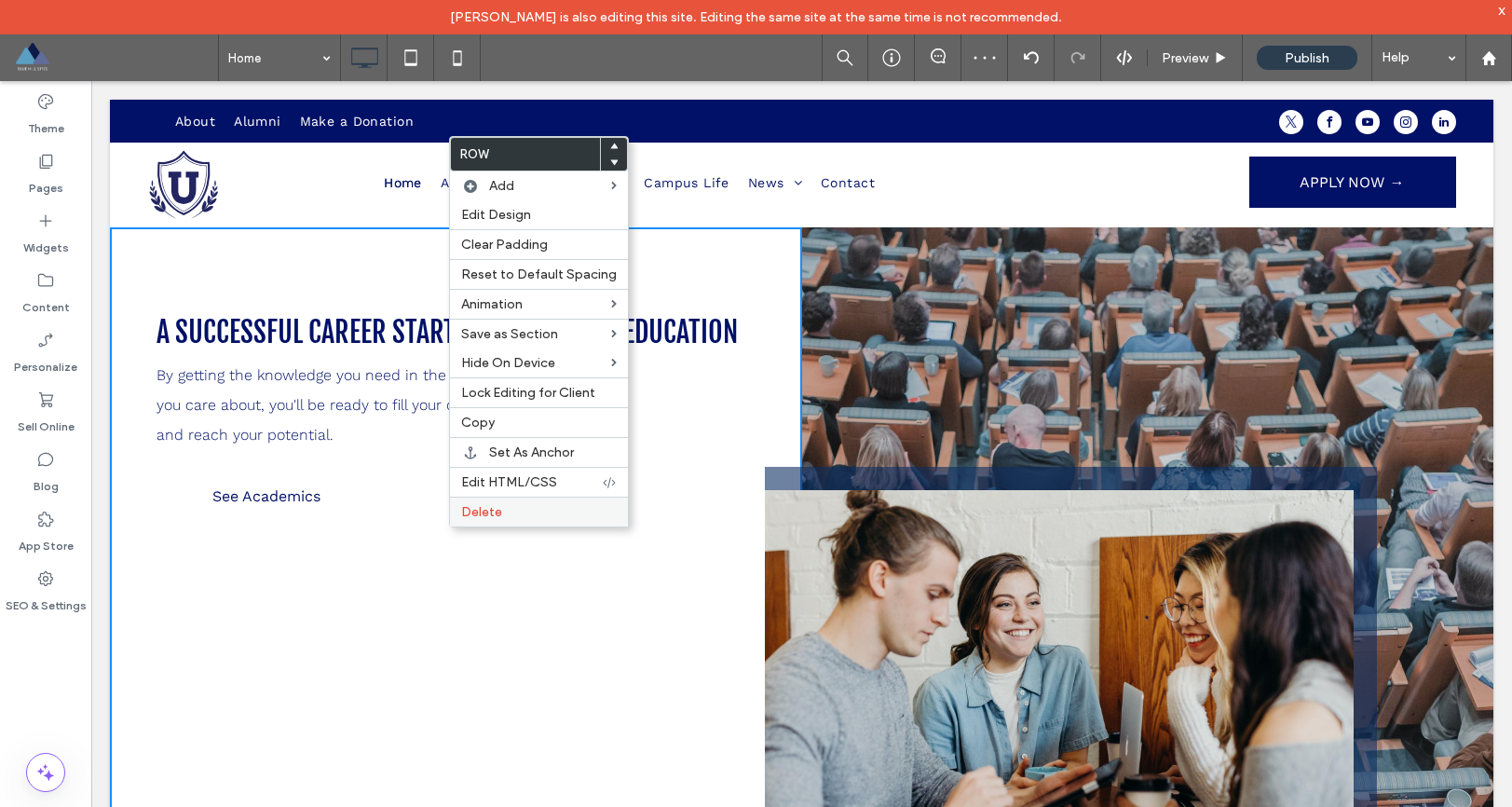
click at [467, 516] on span "Delete" at bounding box center [481, 512] width 41 height 16
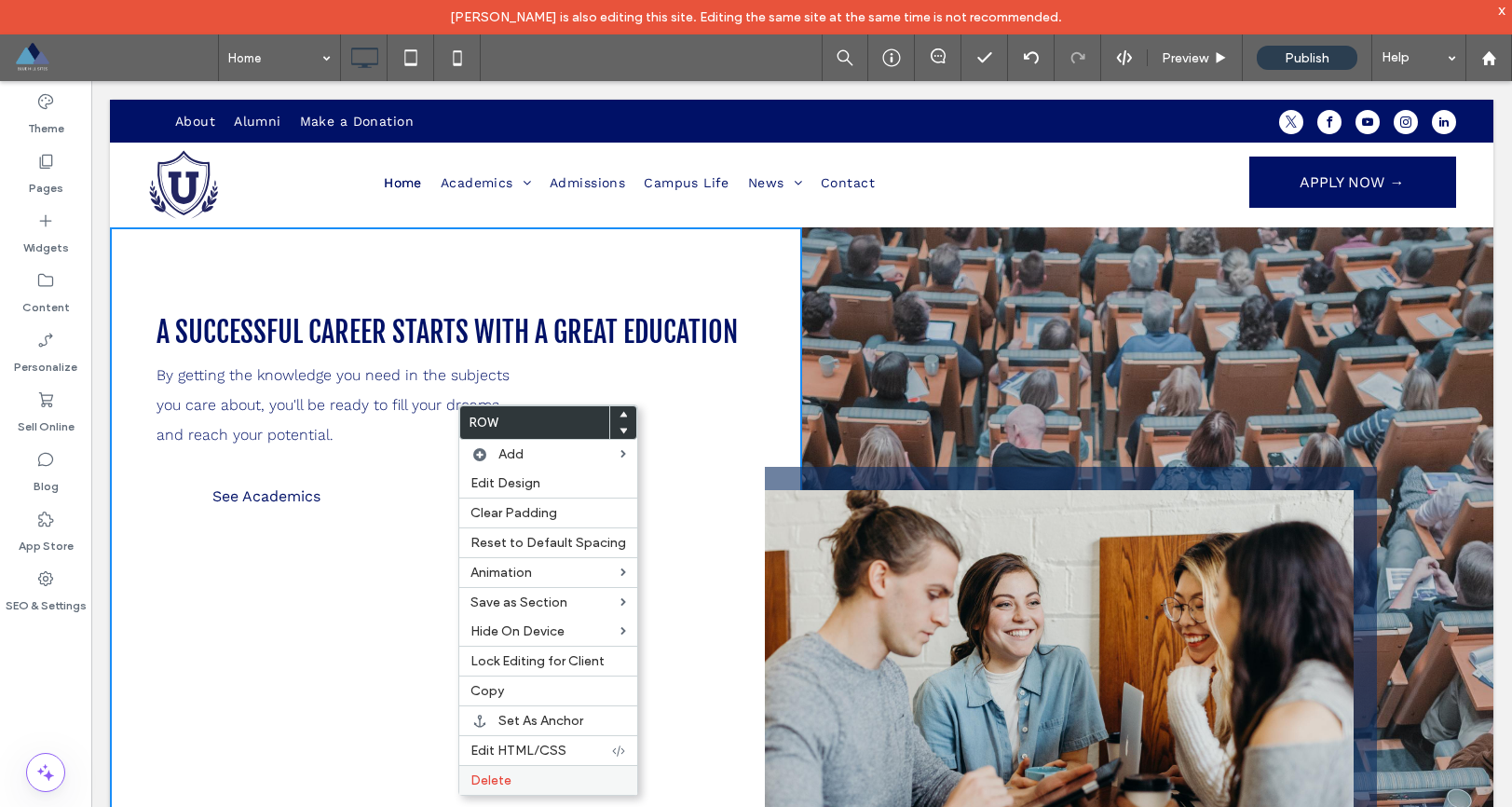
click at [507, 759] on span "Delete" at bounding box center [491, 780] width 41 height 16
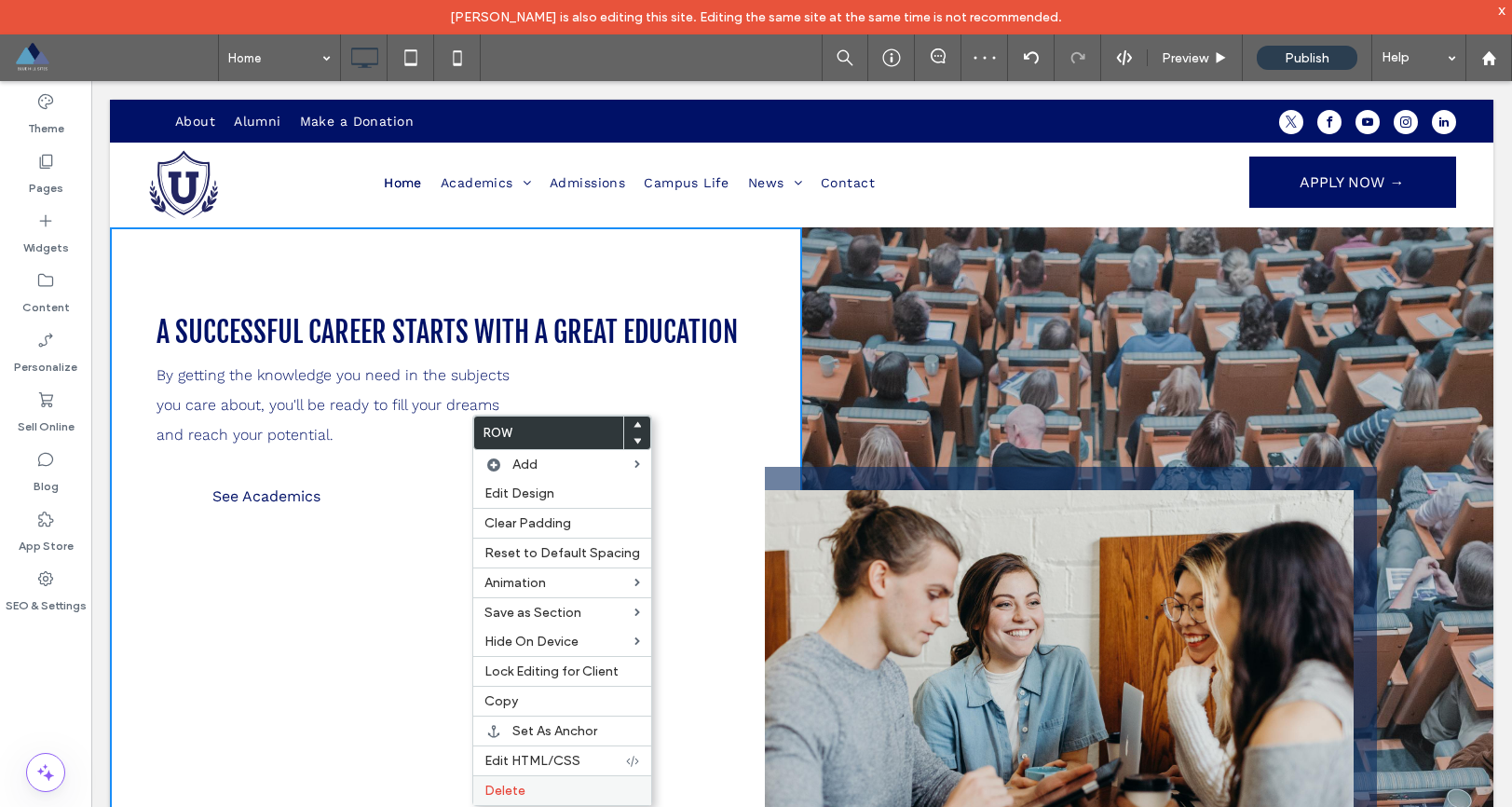
click at [518, 759] on span "Delete" at bounding box center [504, 791] width 41 height 16
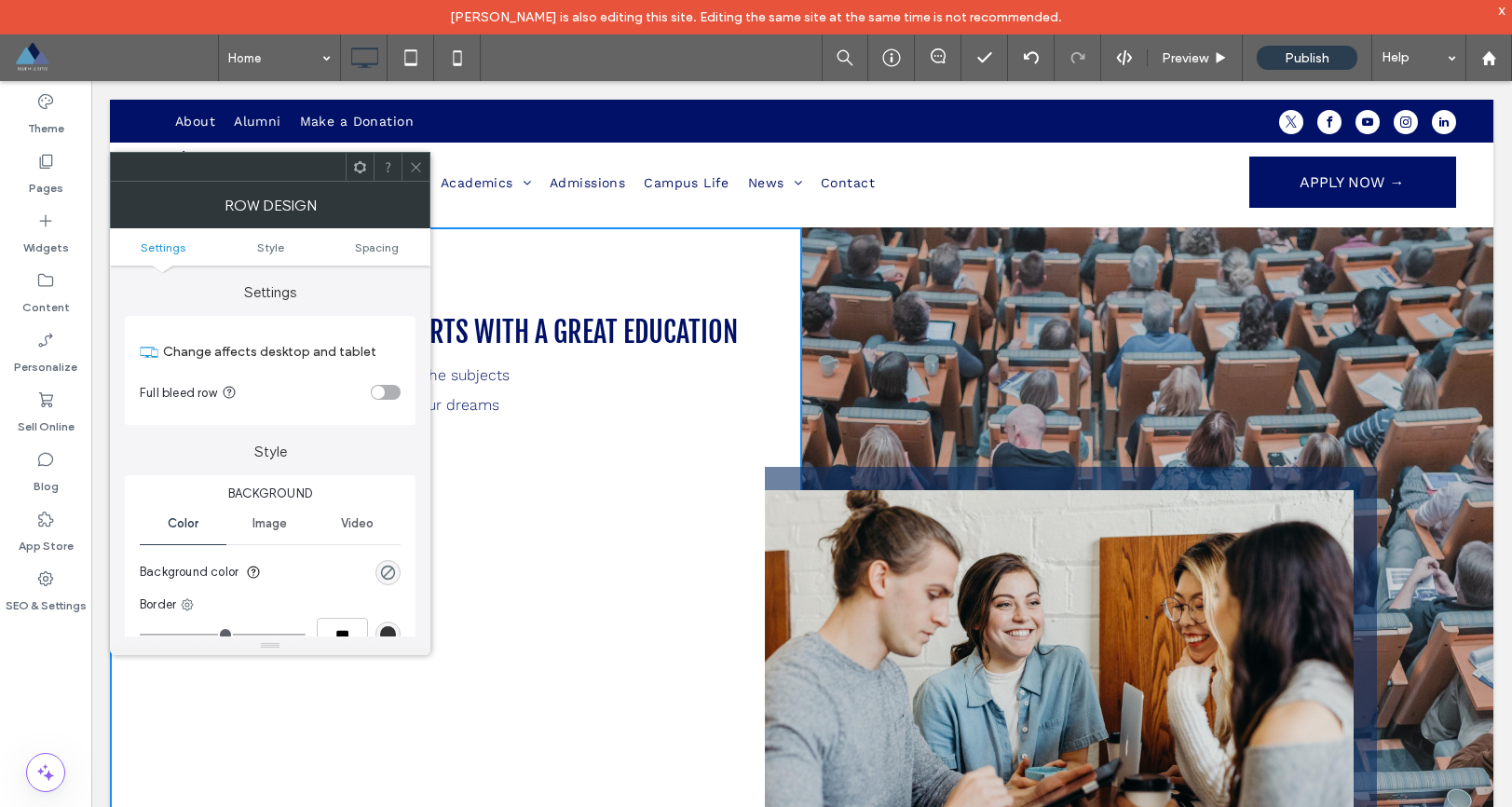
click at [412, 172] on icon at bounding box center [416, 167] width 14 height 14
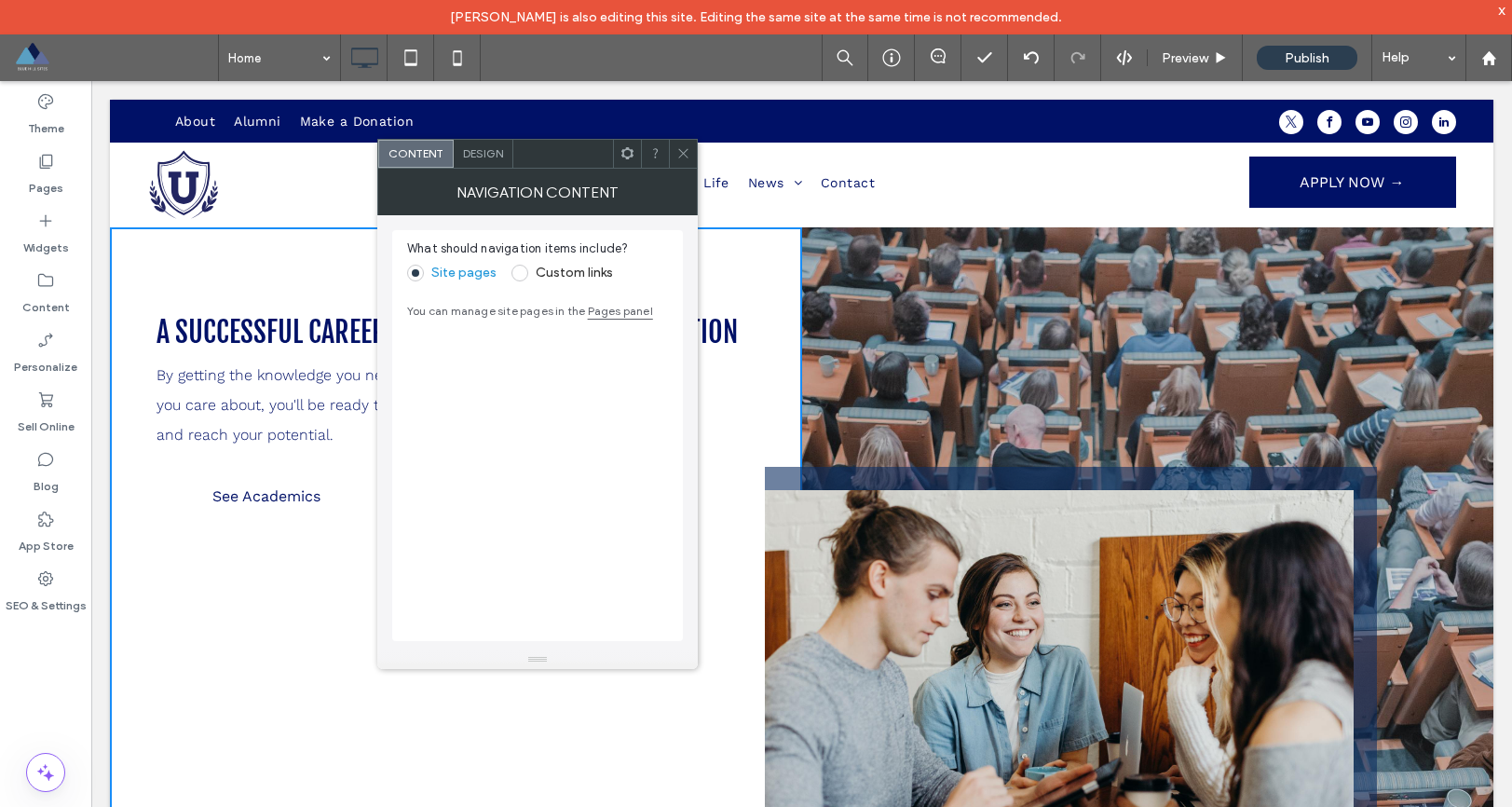
click at [517, 271] on span at bounding box center [520, 273] width 17 height 17
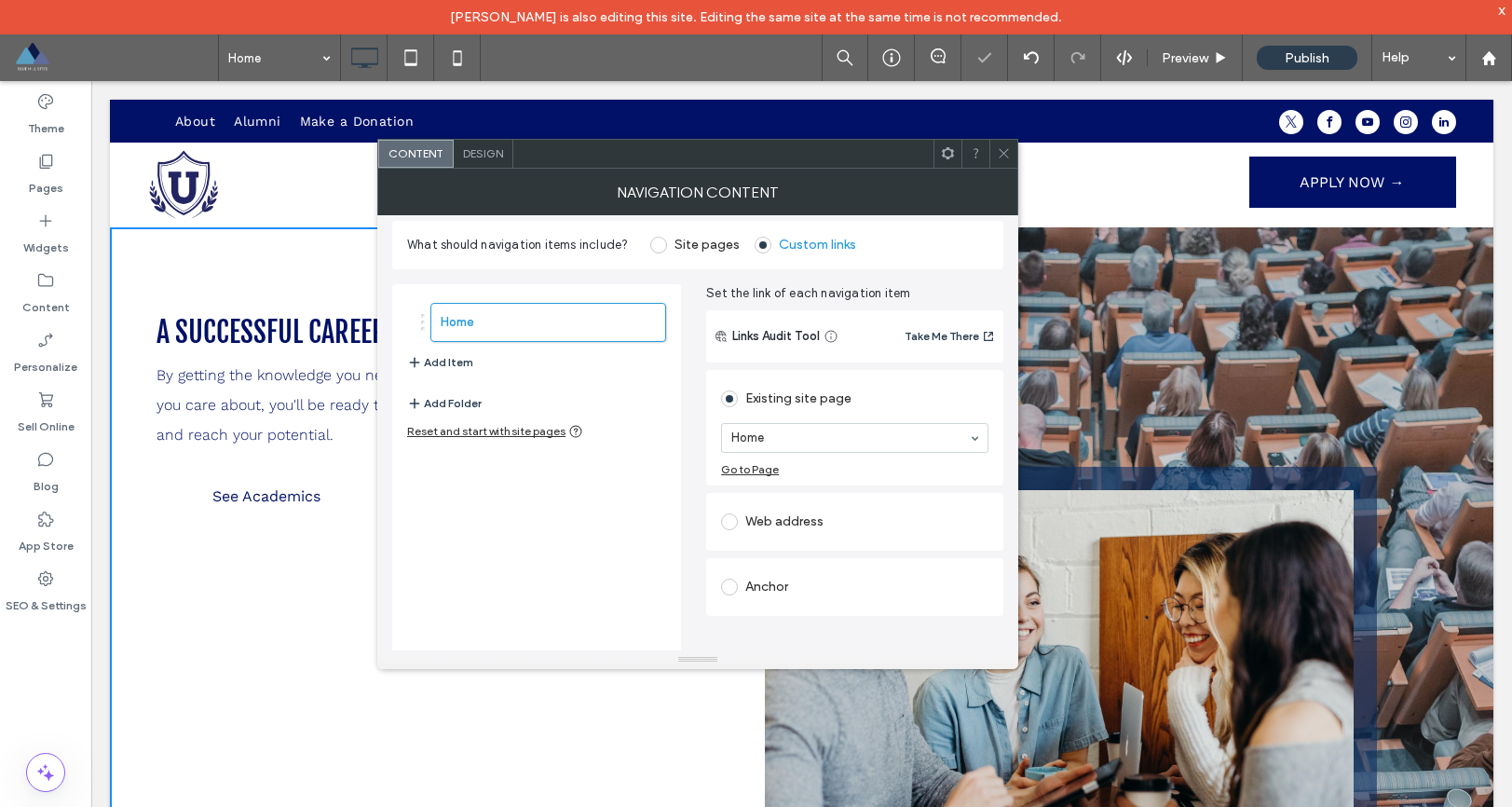
scroll to position [12, 0]
click at [419, 360] on use "button" at bounding box center [415, 359] width 10 height 10
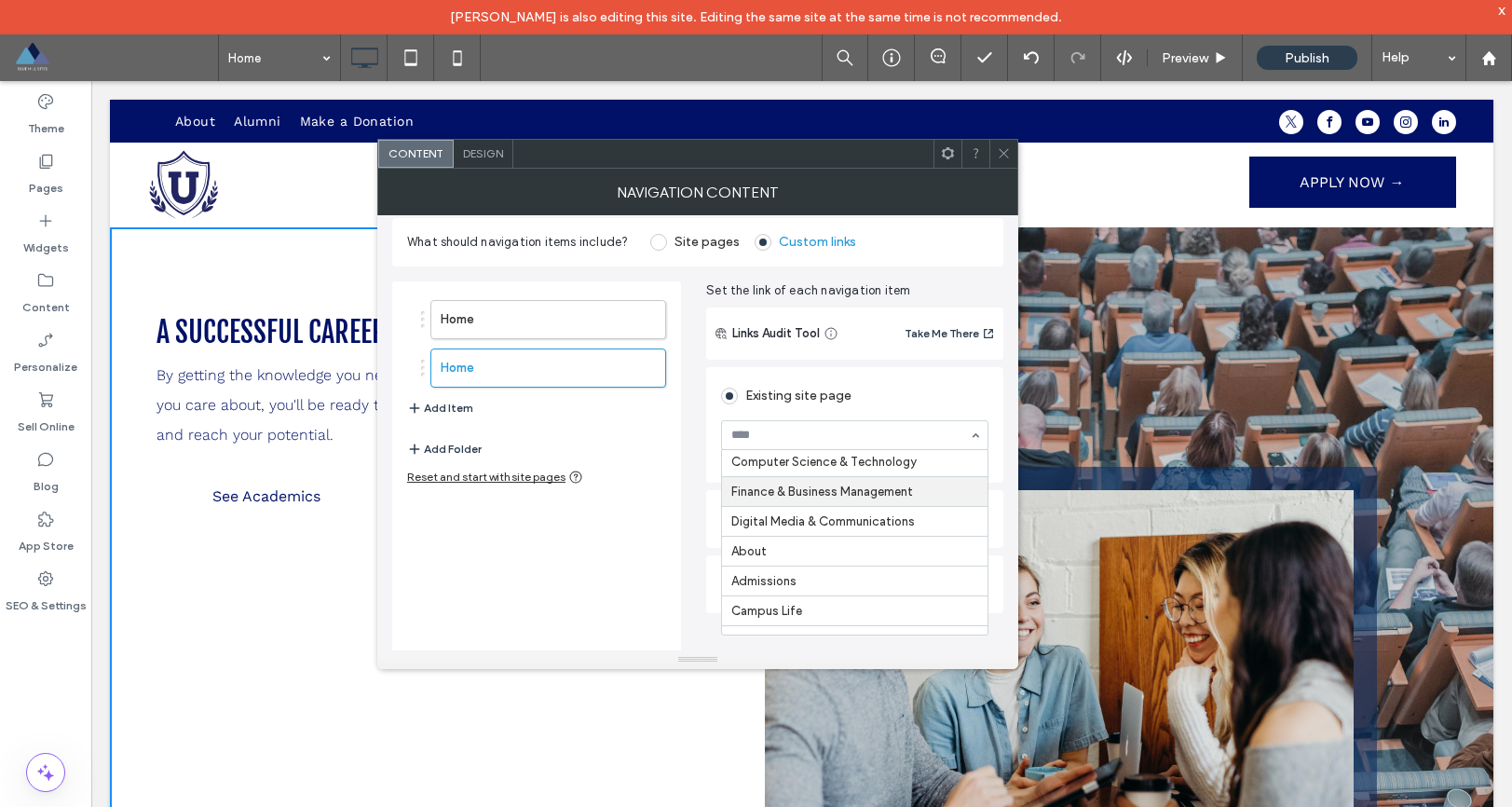
scroll to position [227, 0]
click at [695, 531] on div "Home Home Add Item Add Folder Reset and start with site pages Set the link of e…" at bounding box center [697, 473] width 611 height 414
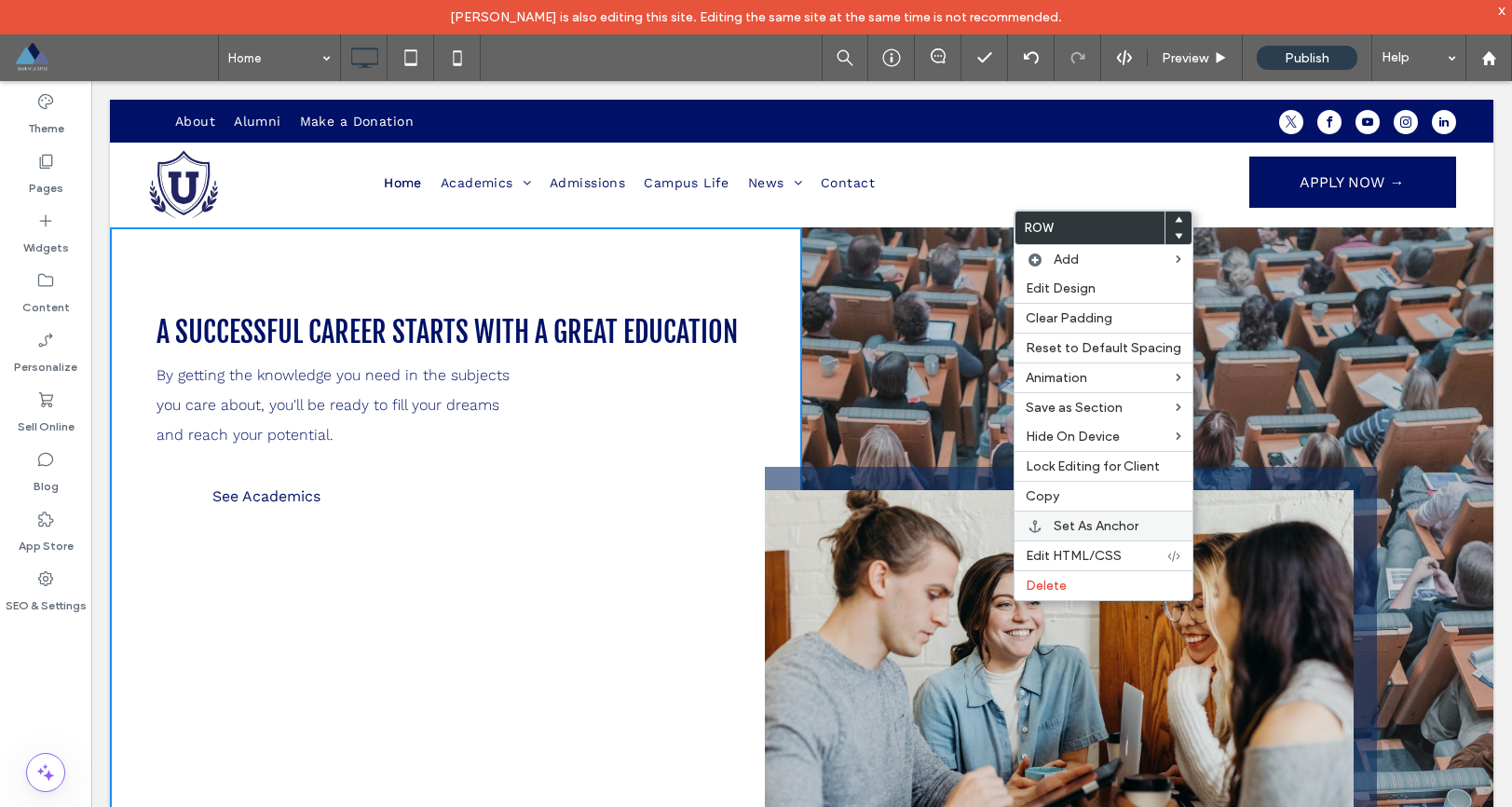
click at [1046, 521] on div "Set As Anchor" at bounding box center [1103, 525] width 178 height 30
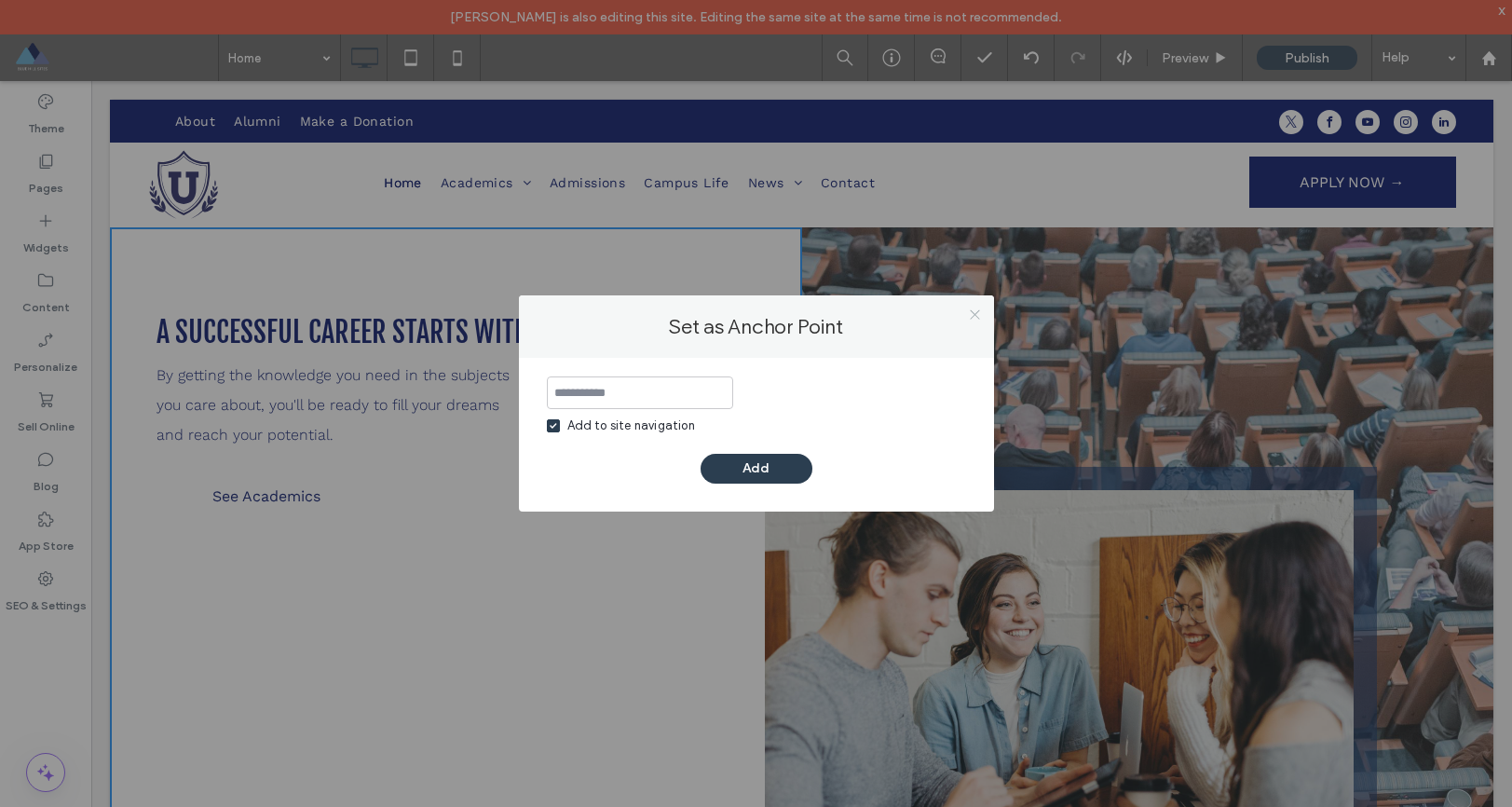
click at [974, 316] on icon at bounding box center [975, 314] width 14 height 14
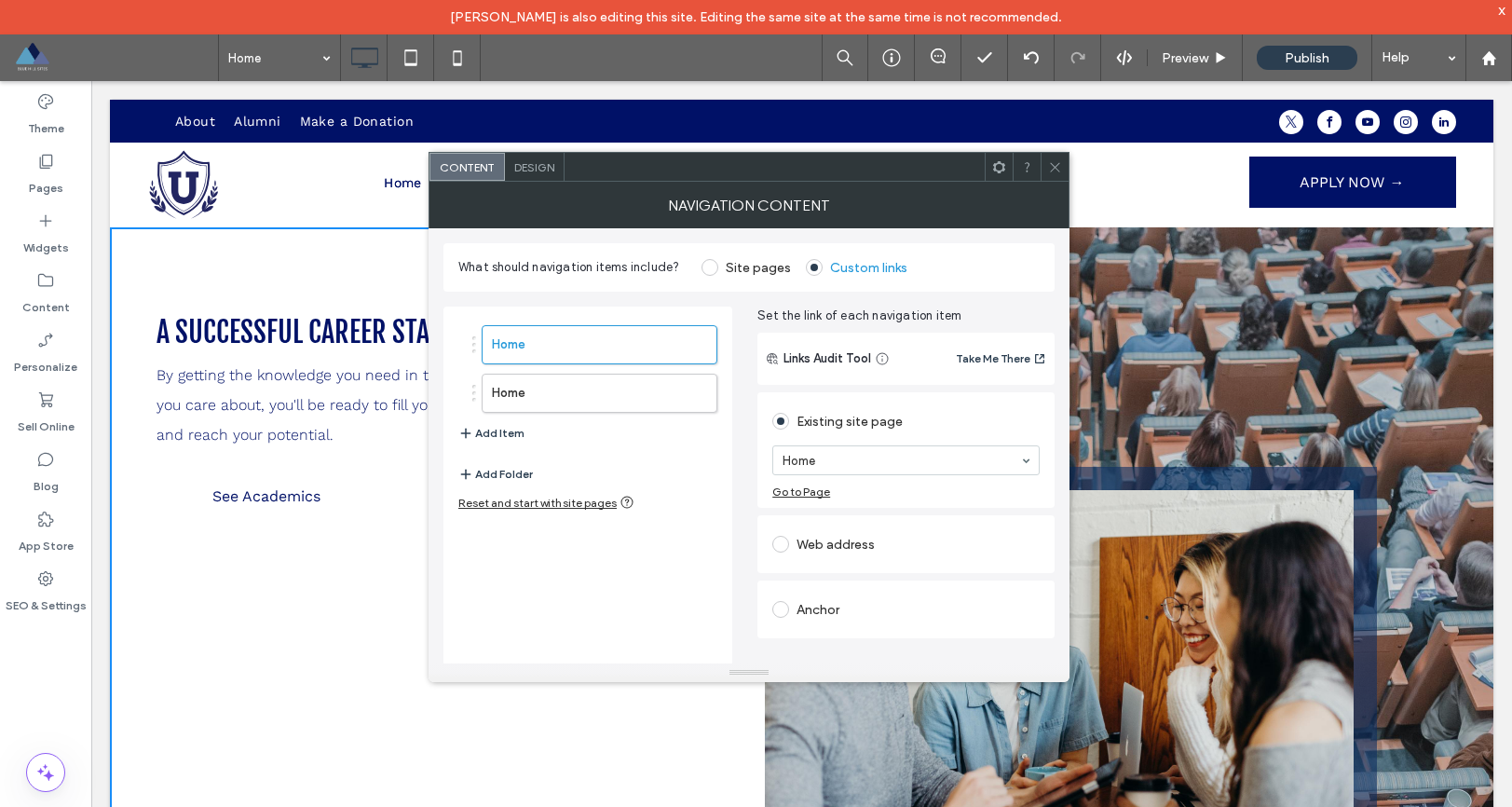
click at [711, 268] on span at bounding box center [710, 267] width 17 height 17
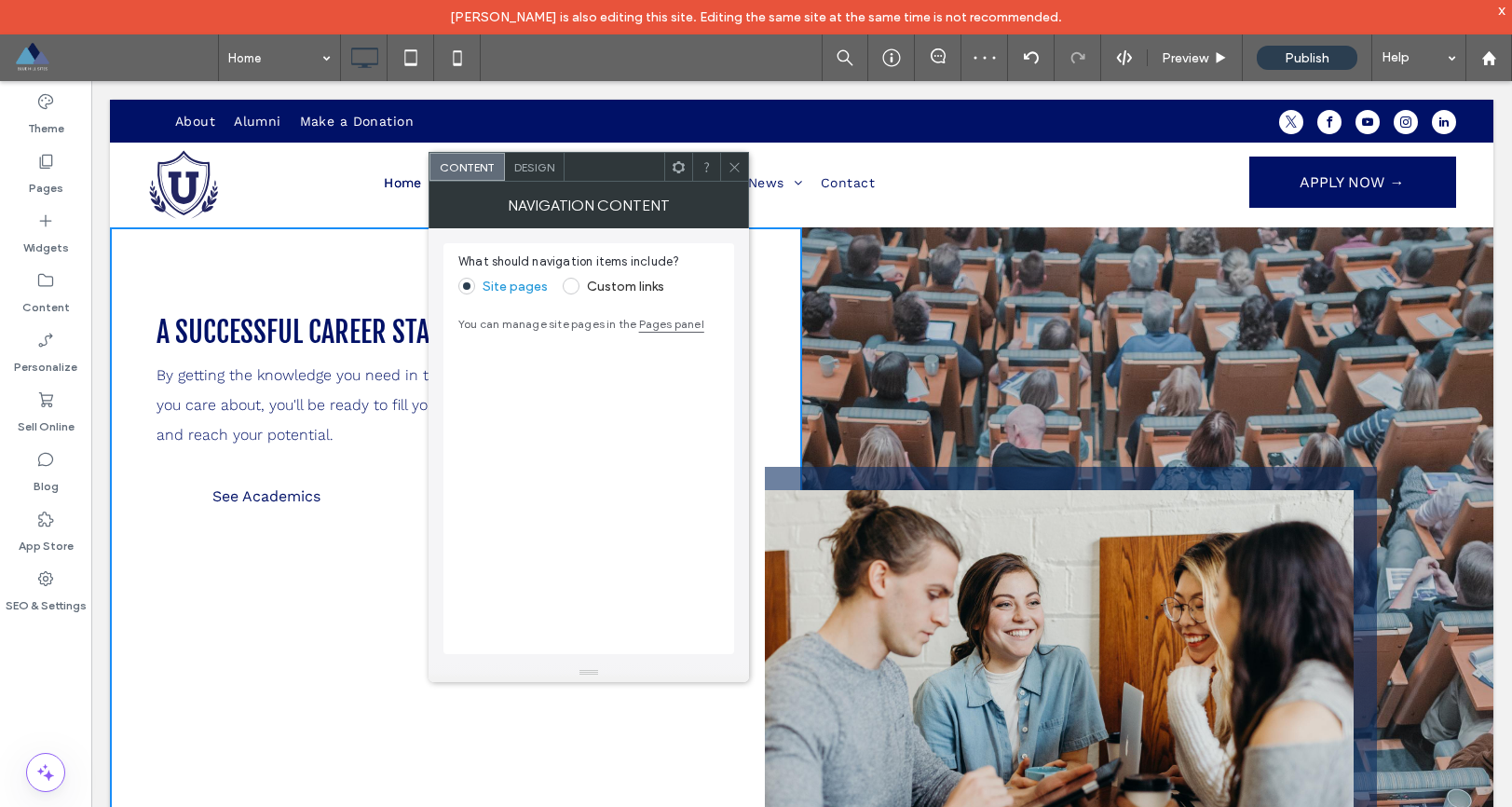
click at [737, 167] on icon at bounding box center [735, 167] width 14 height 14
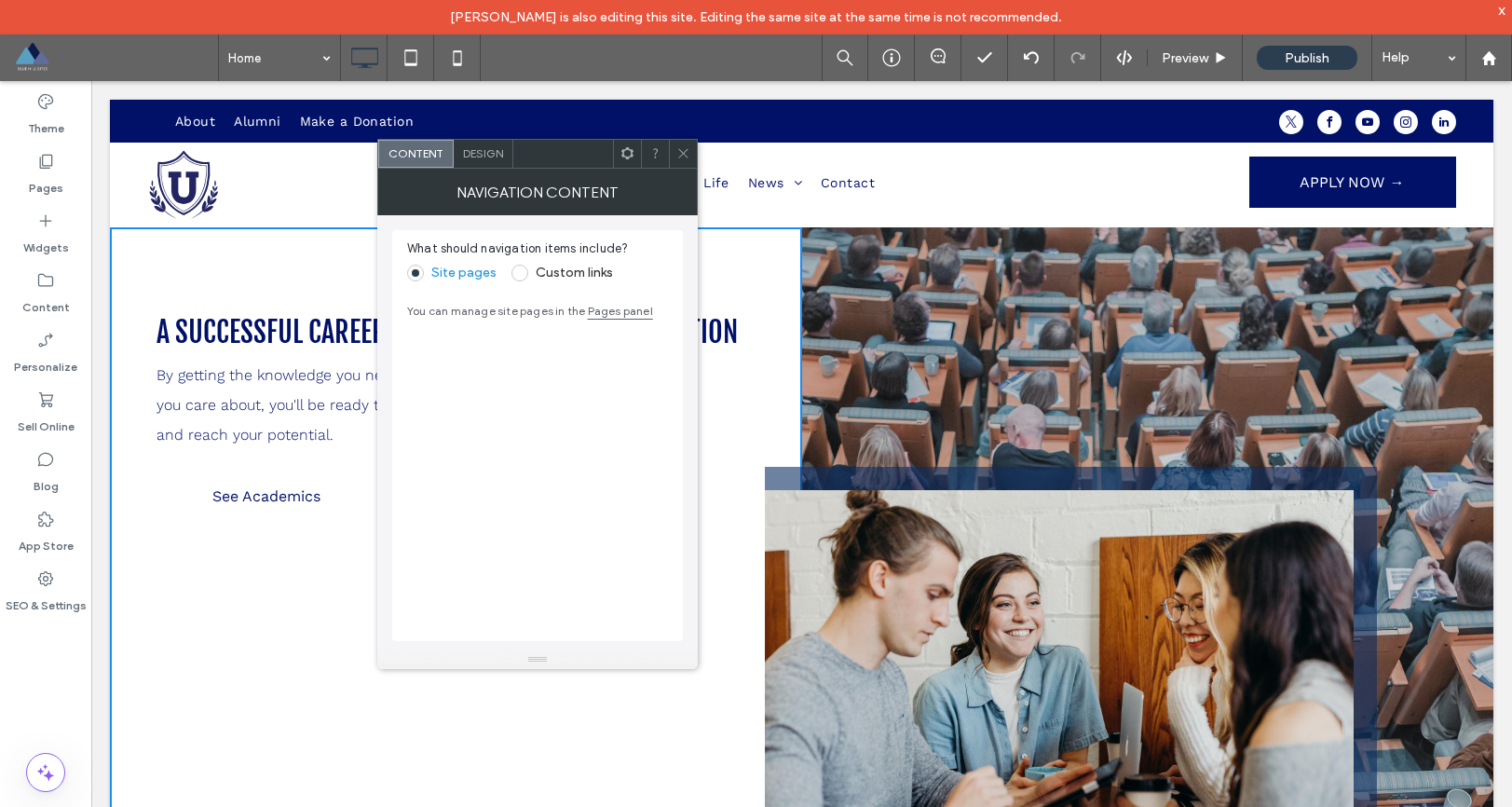
click at [518, 272] on span at bounding box center [520, 273] width 17 height 17
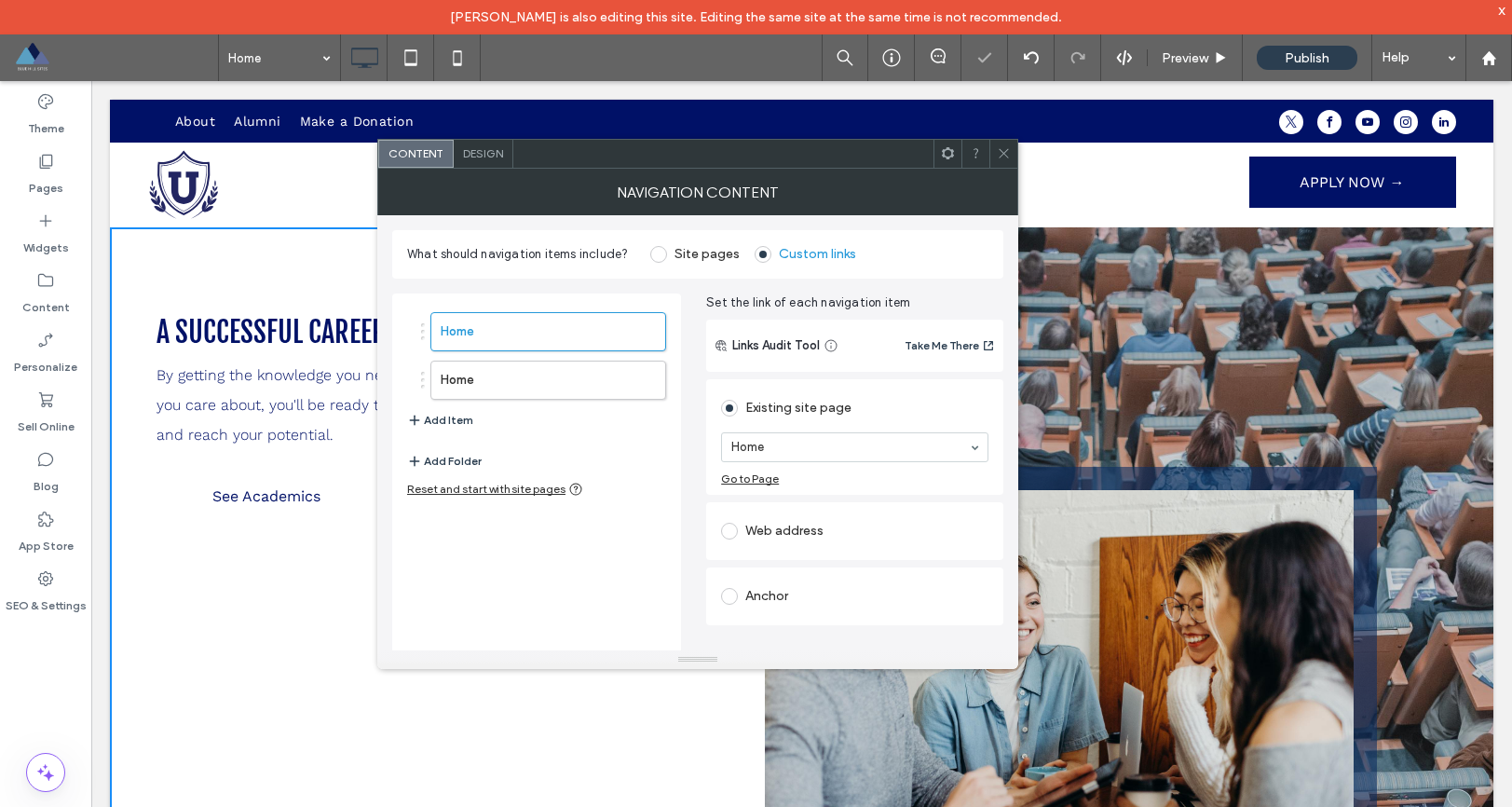
click at [728, 595] on span at bounding box center [730, 597] width 17 height 17
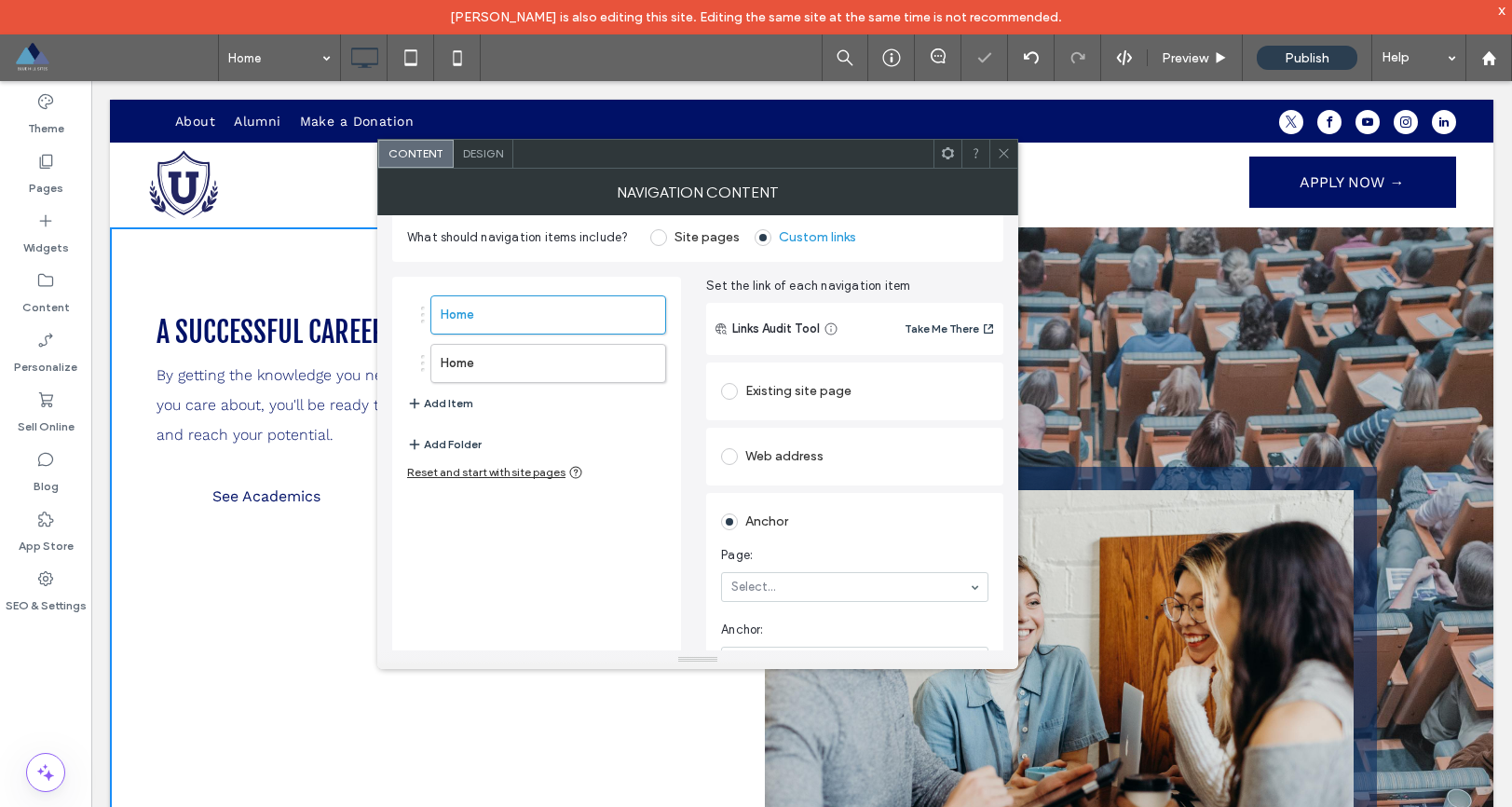
scroll to position [62, 0]
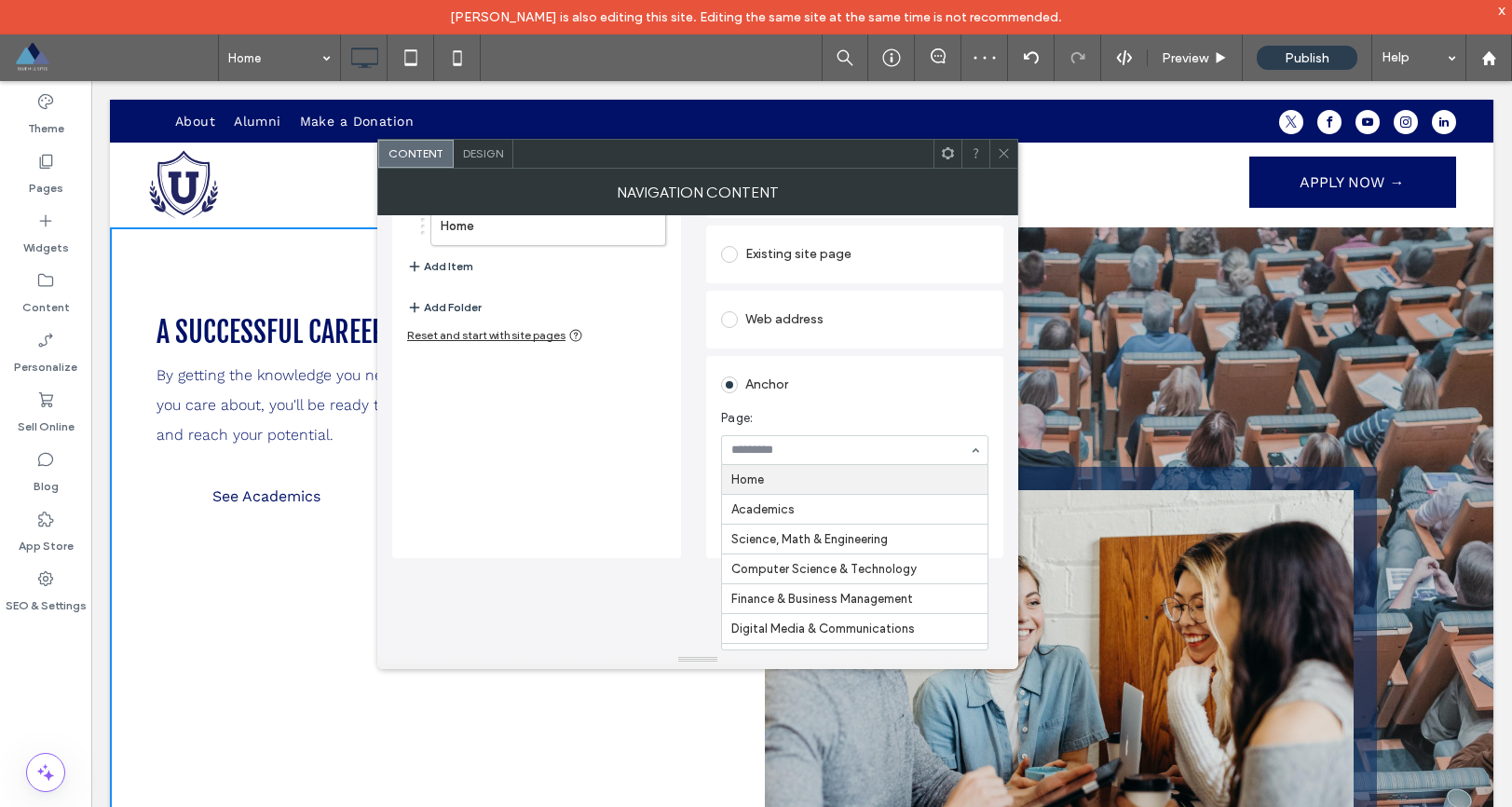
click at [863, 383] on div "Existing site page Home Go to Page Web address Anchor Page: Home Academics Scie…" at bounding box center [854, 390] width 297 height 337
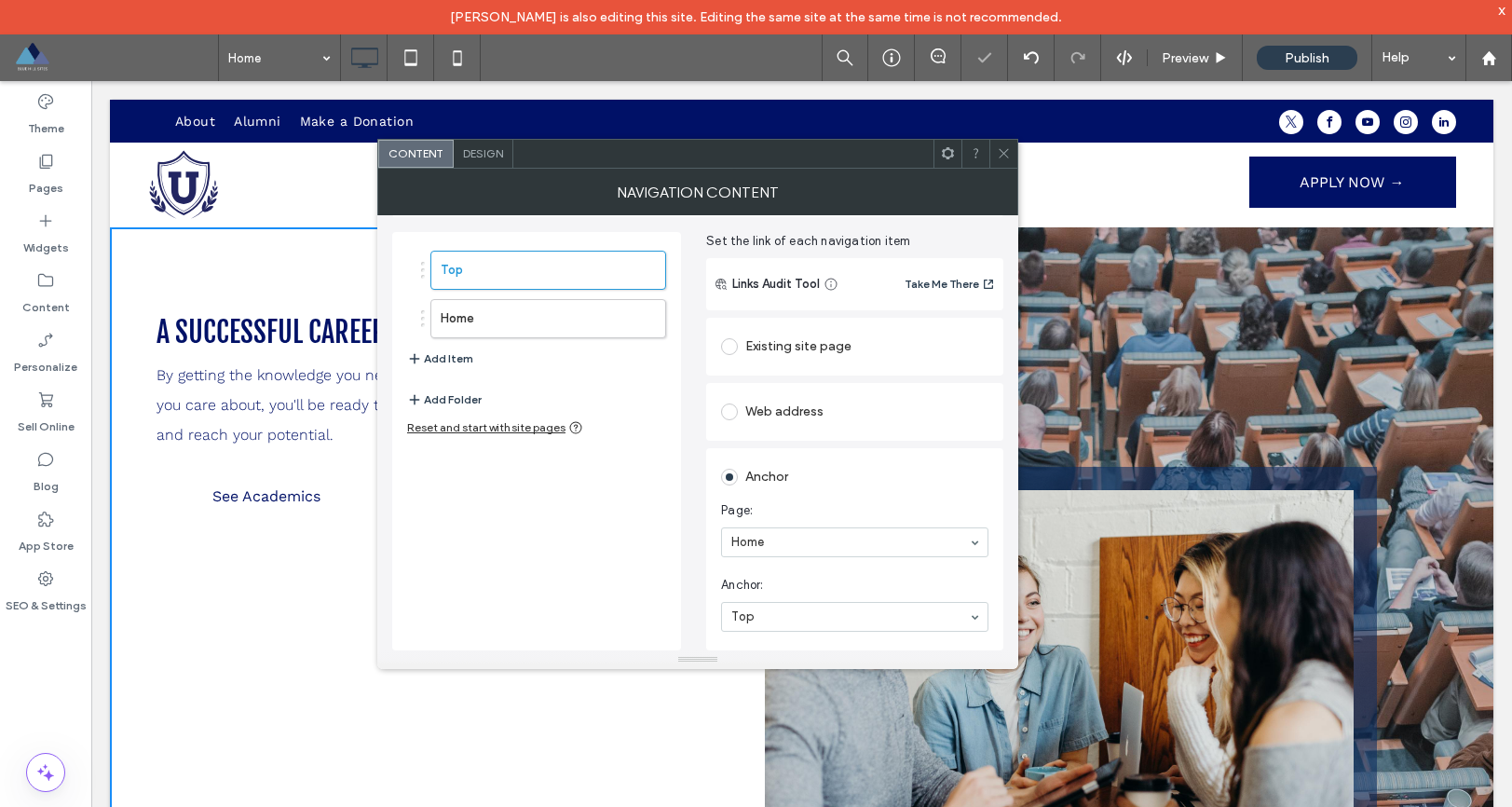
click at [1002, 161] on span at bounding box center [1004, 153] width 14 height 28
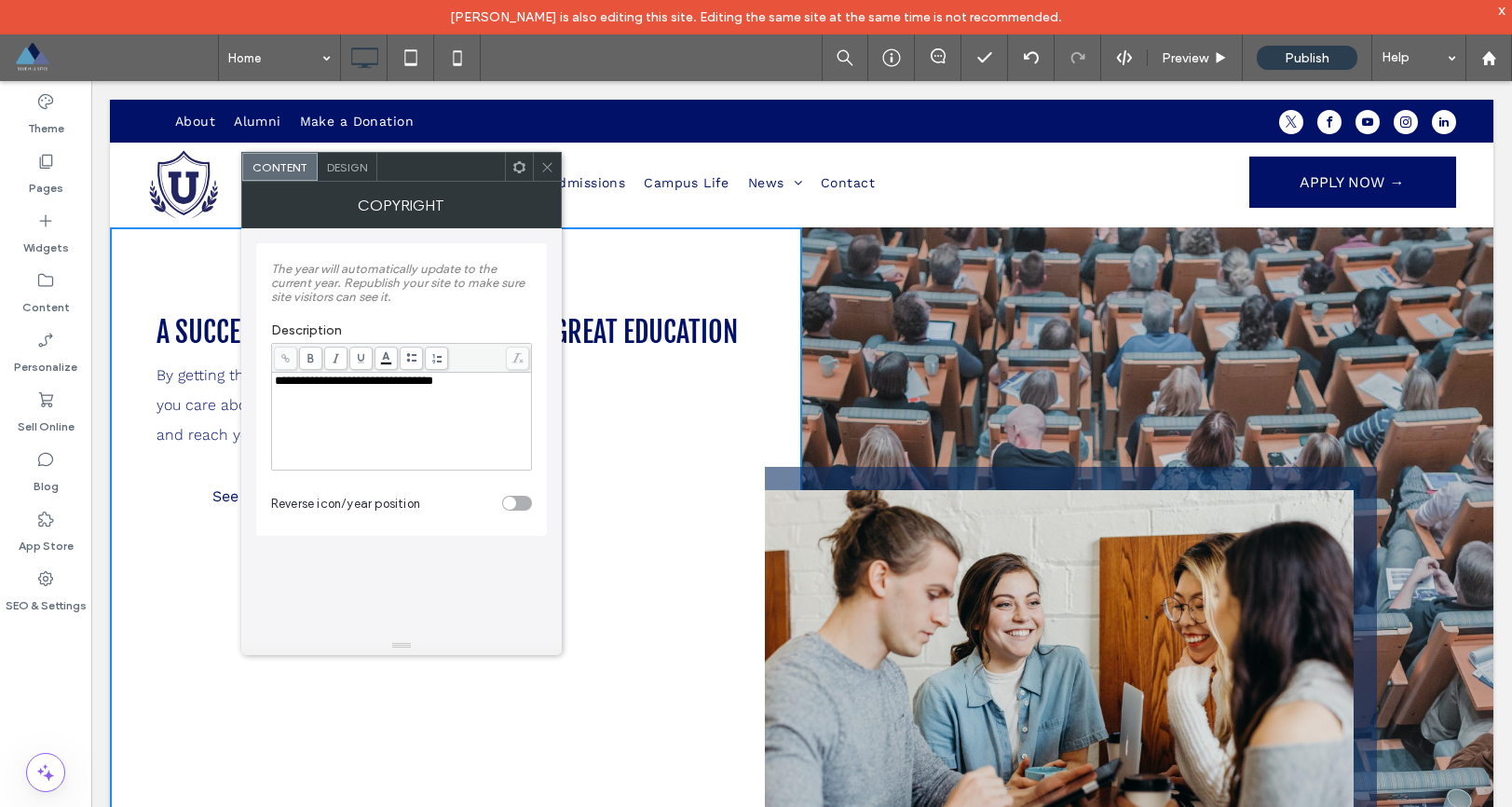
click at [553, 177] on span at bounding box center [547, 167] width 14 height 28
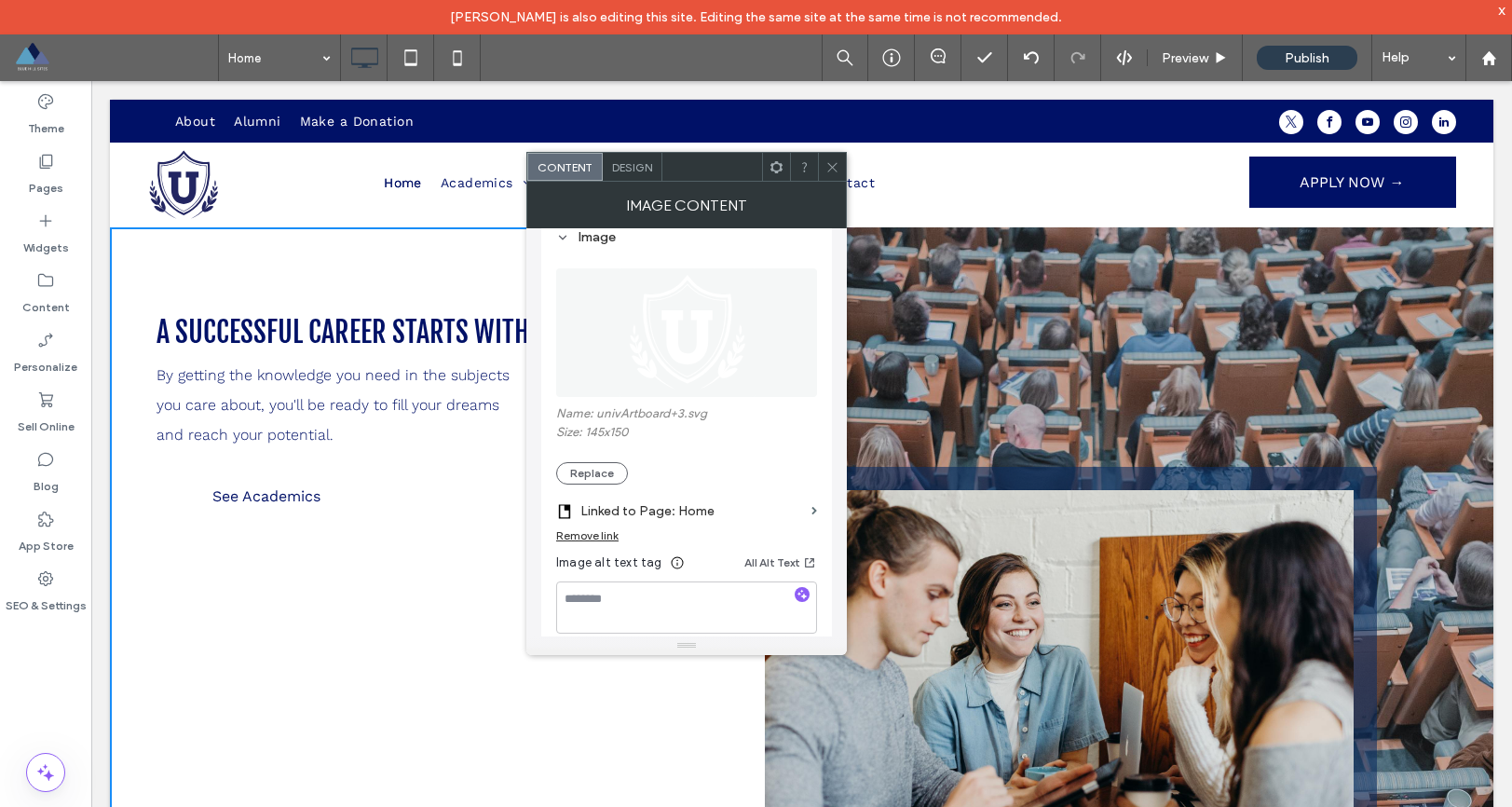
scroll to position [30, 0]
click at [676, 512] on label "Linked to Page: Home" at bounding box center [692, 508] width 224 height 34
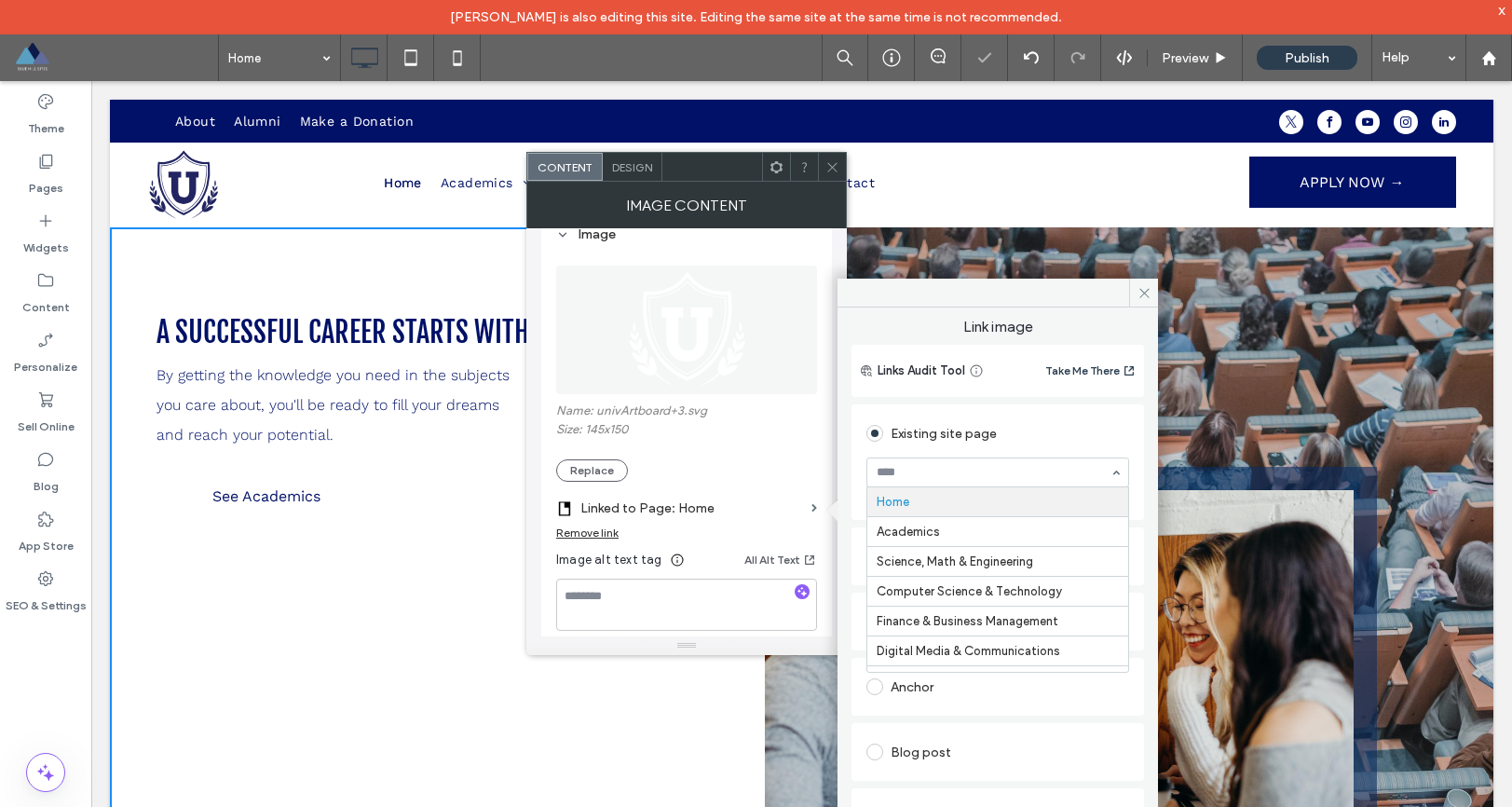
click at [1065, 445] on div "Existing site page" at bounding box center [998, 433] width 263 height 30
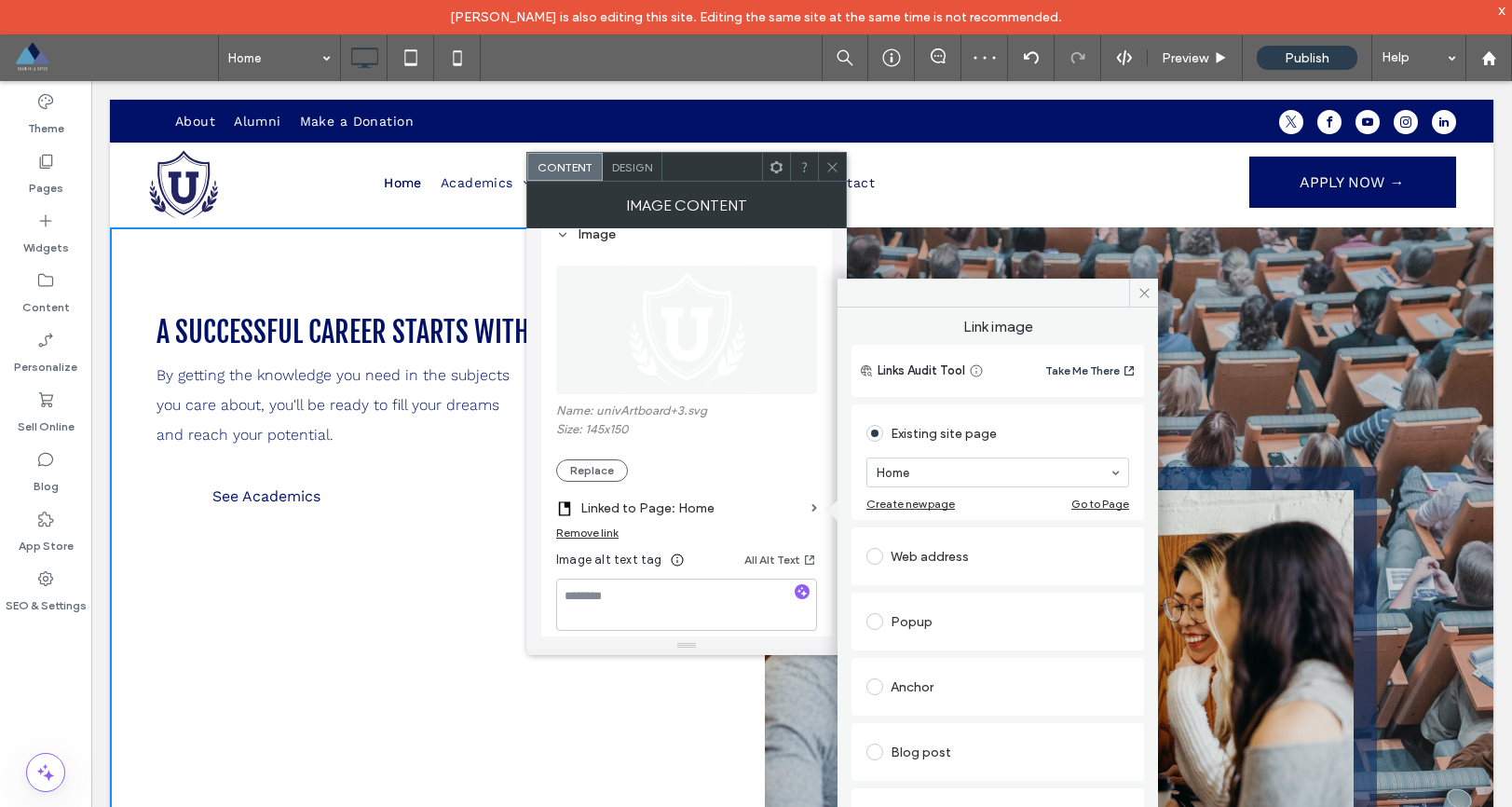
click at [879, 689] on span at bounding box center [875, 687] width 17 height 17
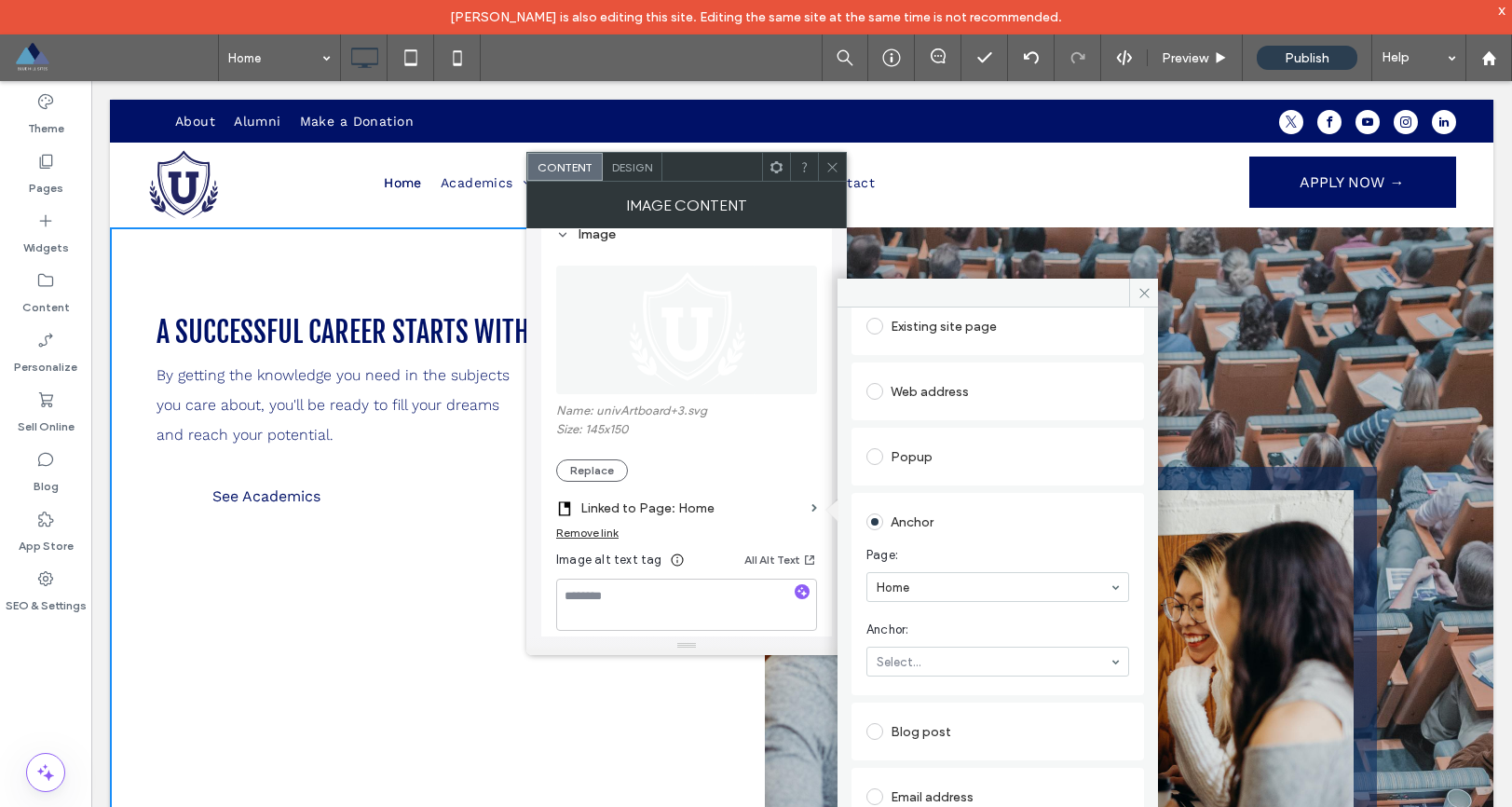
scroll to position [273, 0]
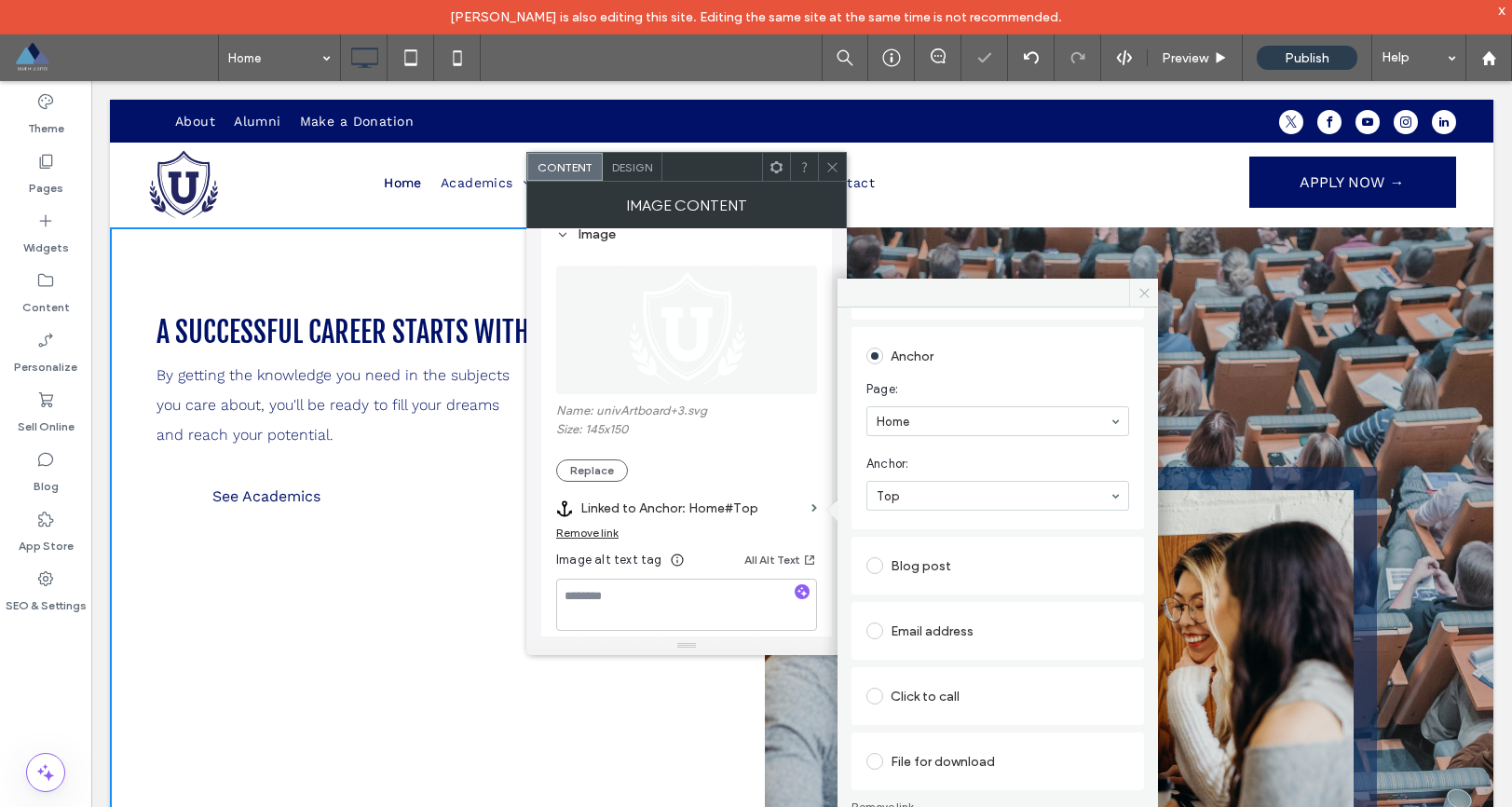
click at [1141, 300] on span at bounding box center [1144, 292] width 29 height 28
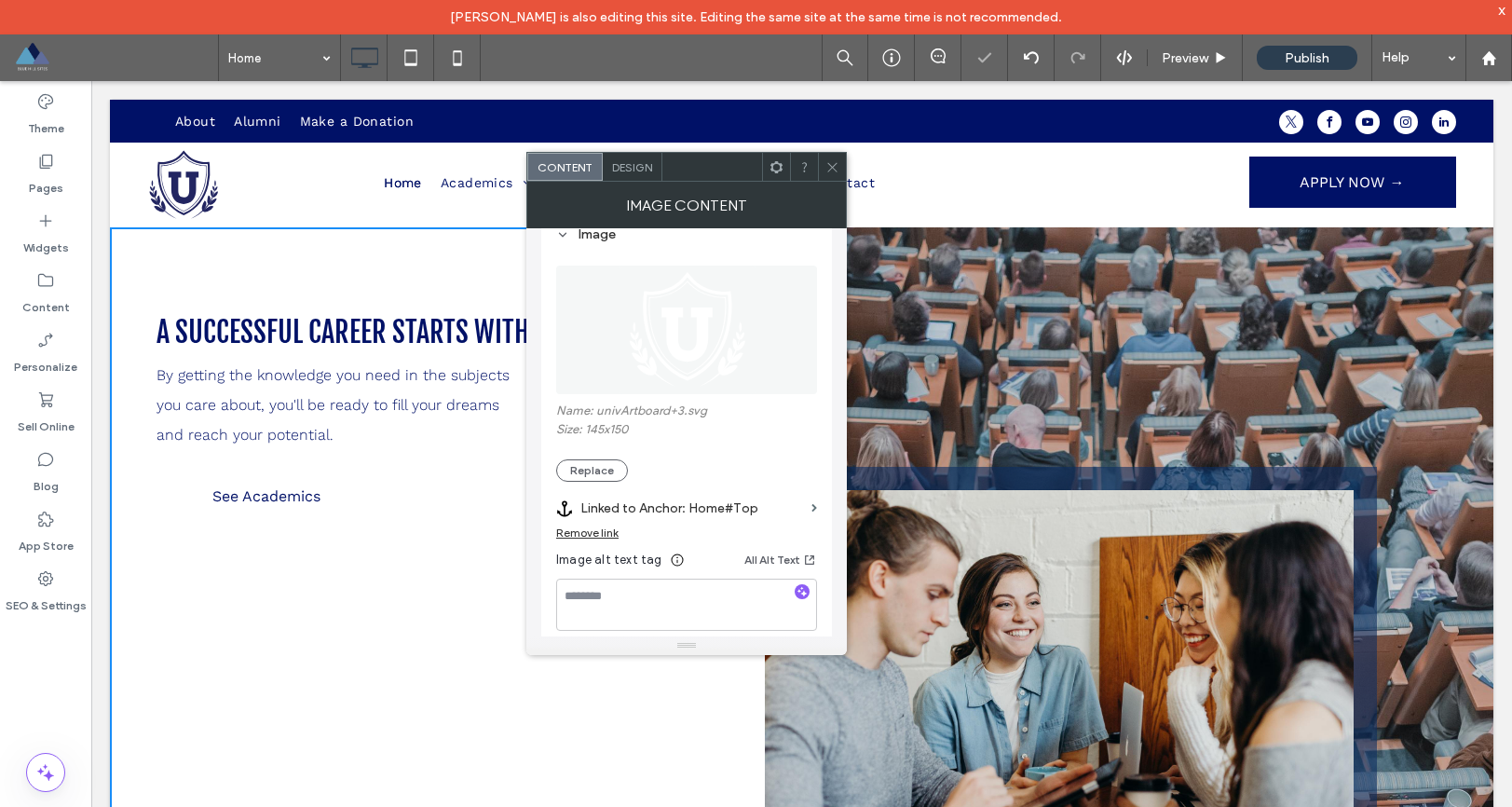
click at [835, 168] on icon at bounding box center [833, 167] width 14 height 14
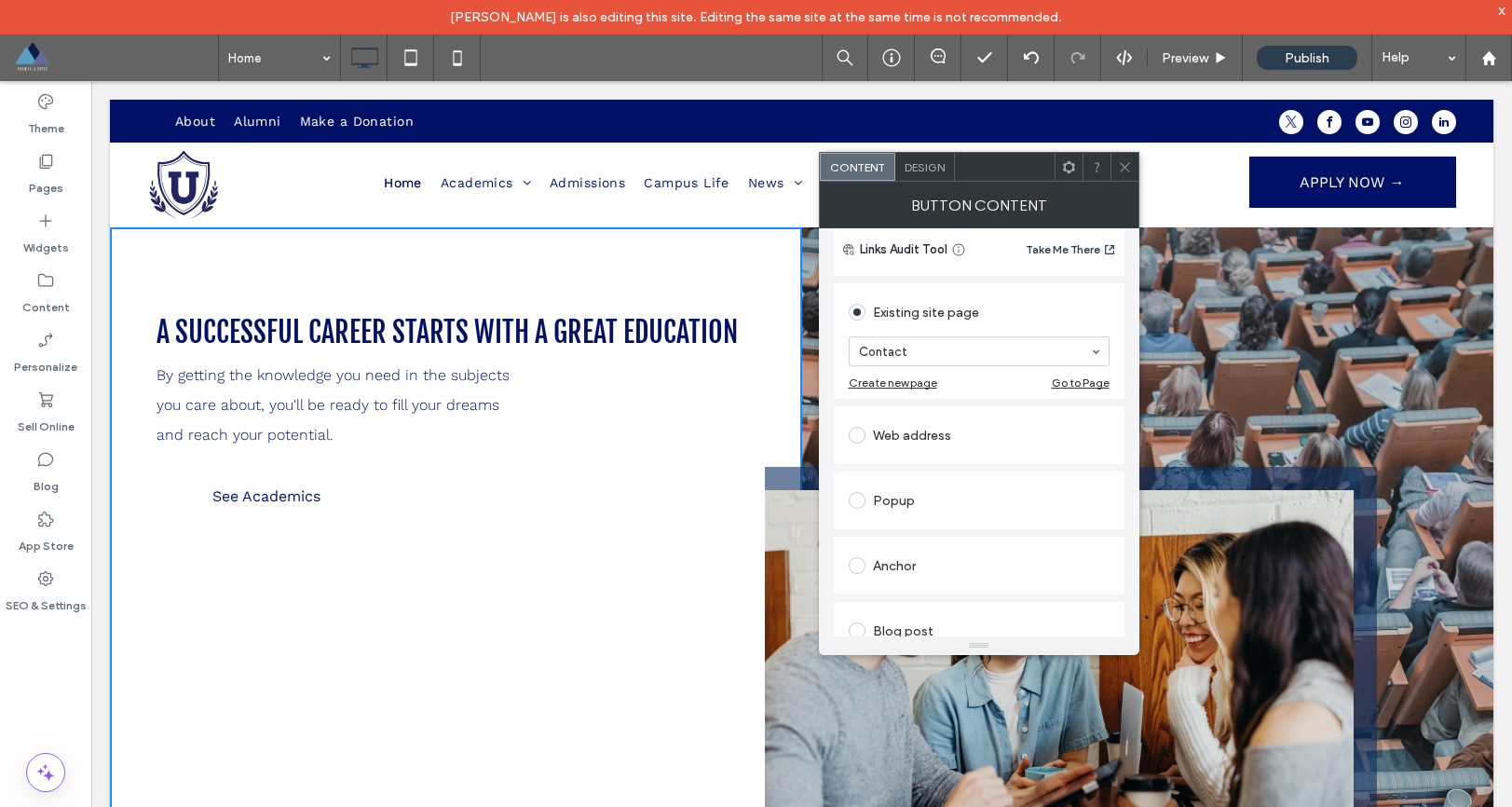
scroll to position [0, 0]
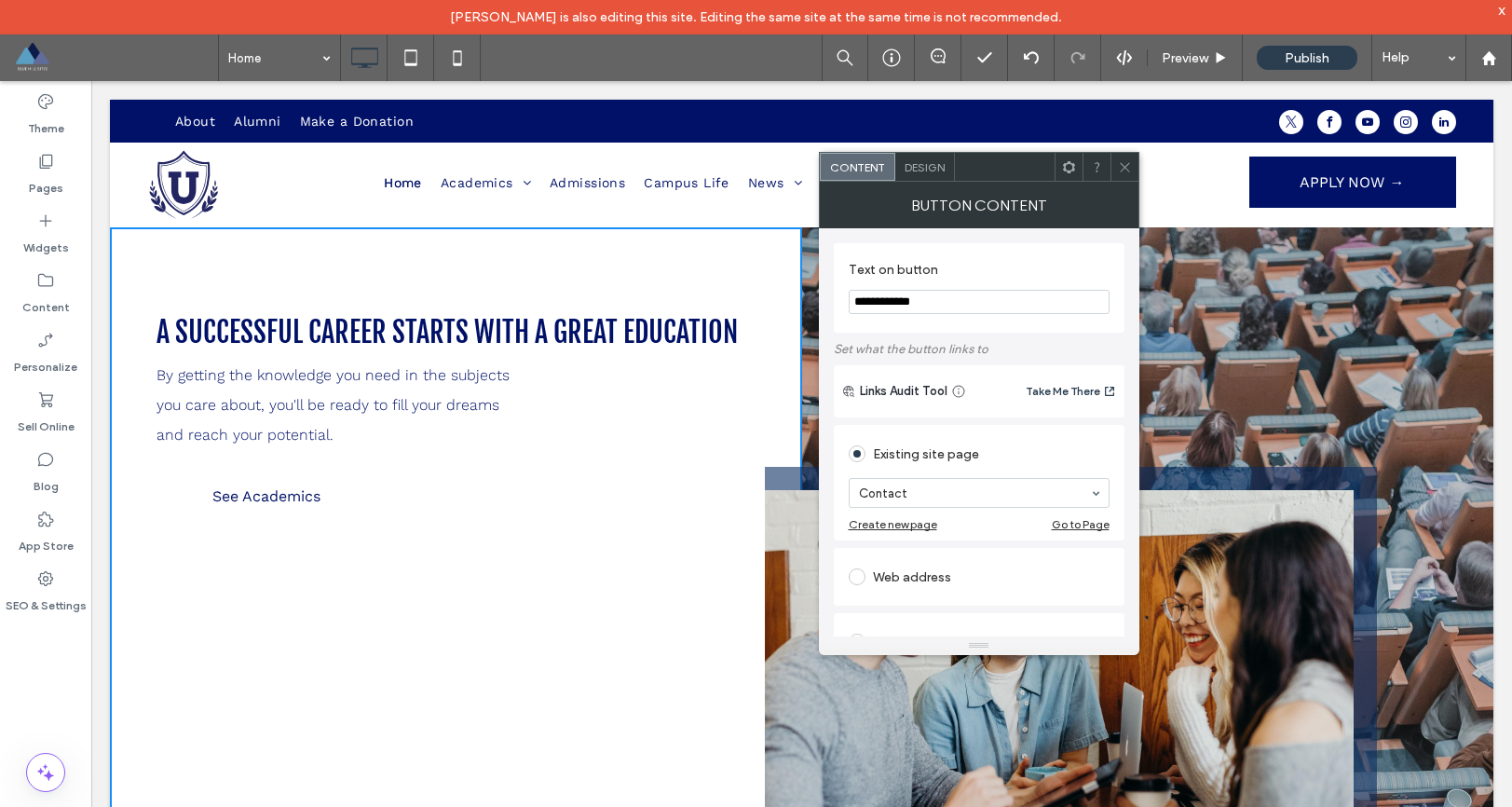
click at [918, 167] on span "Design" at bounding box center [925, 167] width 40 height 14
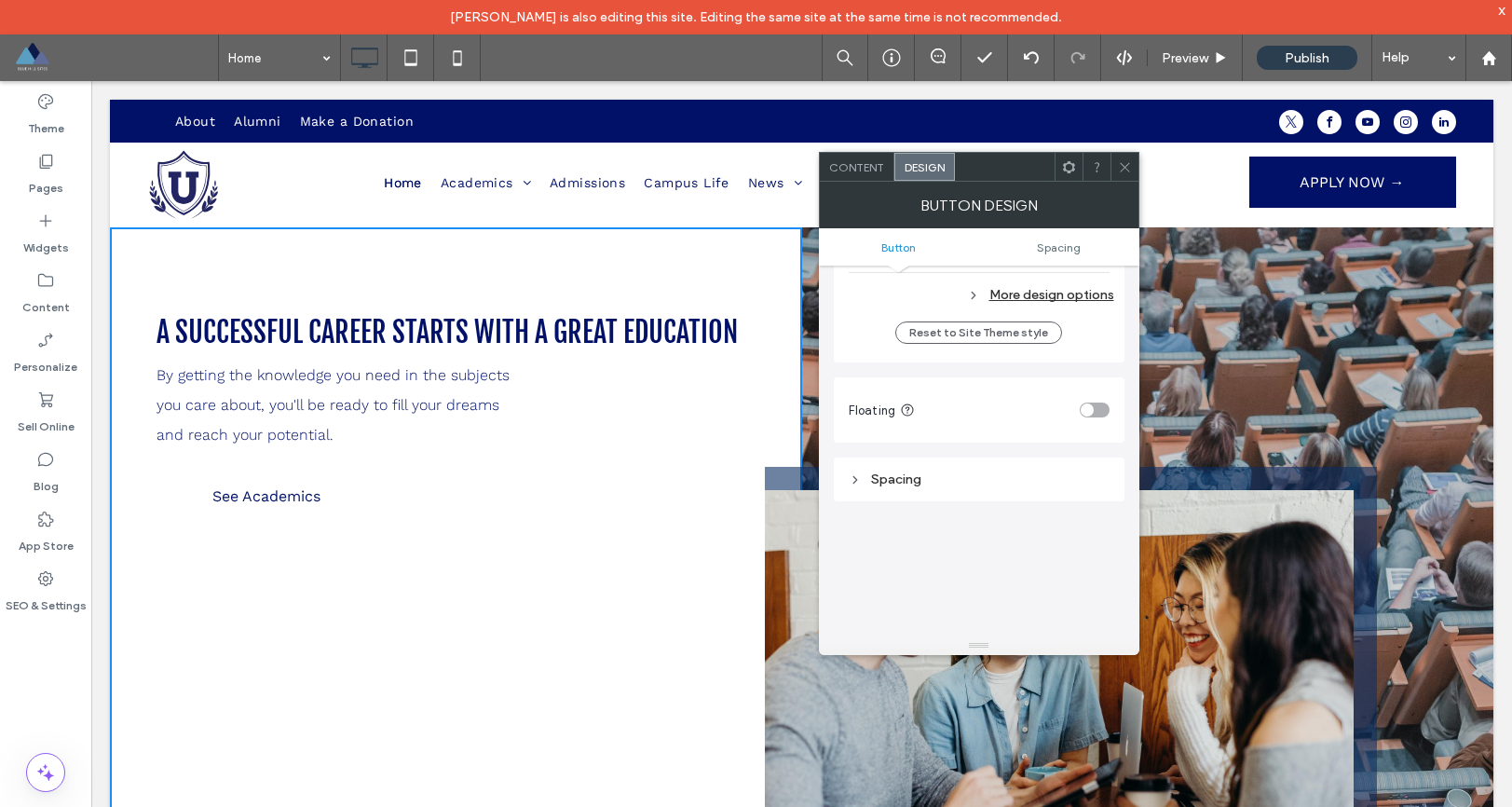
scroll to position [710, 0]
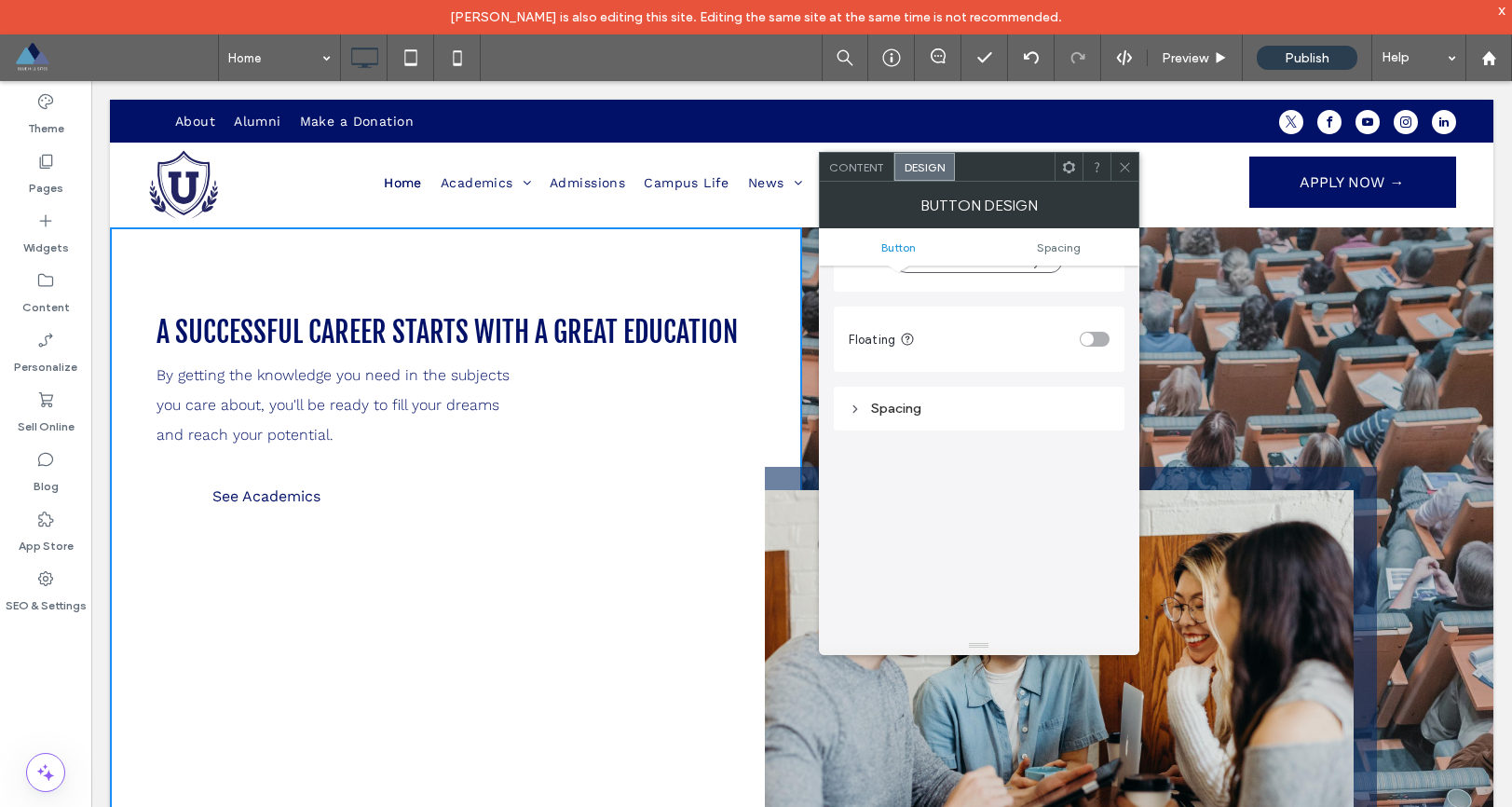
click at [858, 403] on icon at bounding box center [855, 409] width 13 height 13
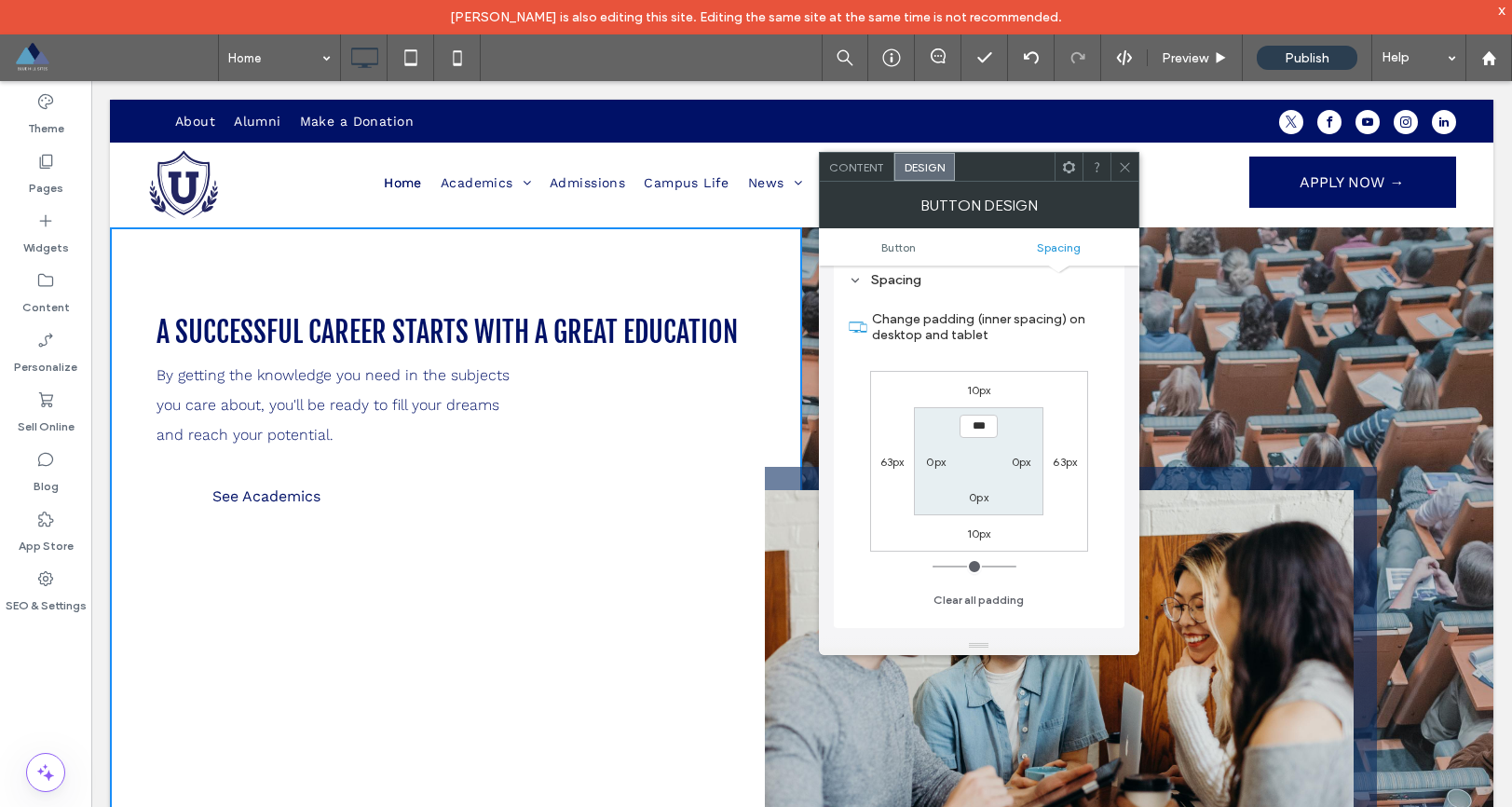
scroll to position [870, 0]
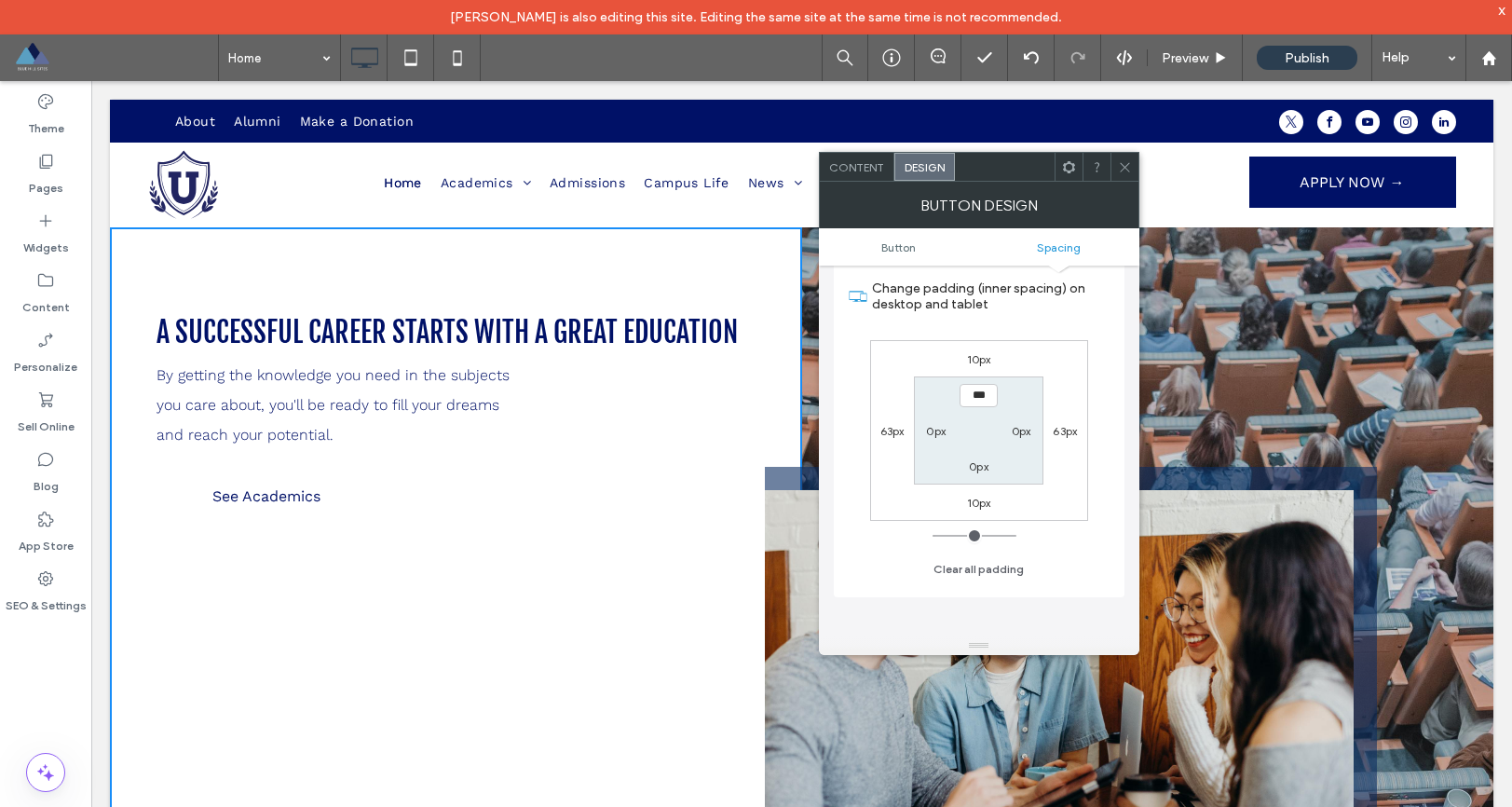
click at [1120, 172] on icon at bounding box center [1125, 167] width 14 height 14
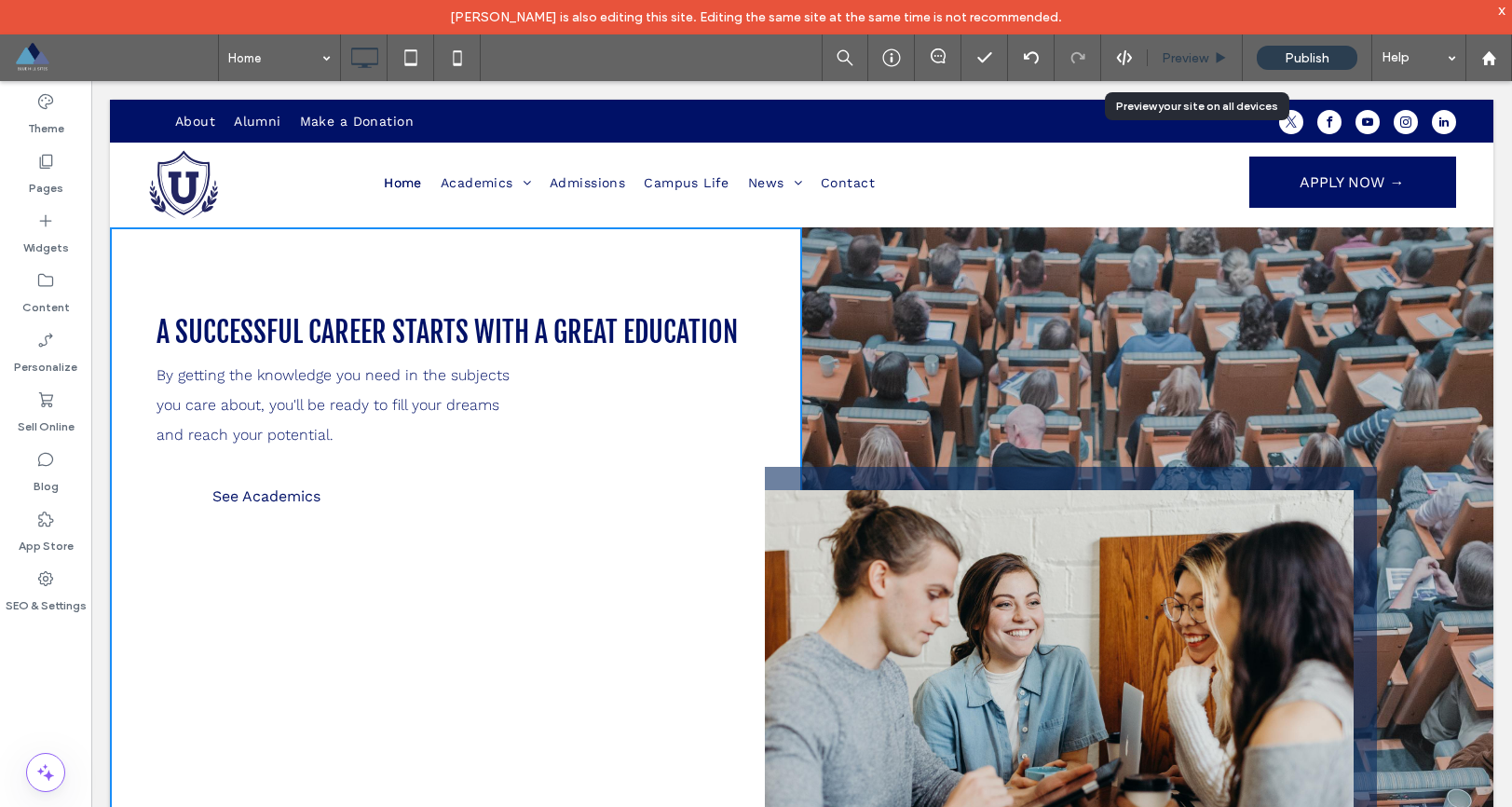
click at [1197, 64] on span "Preview" at bounding box center [1185, 58] width 47 height 16
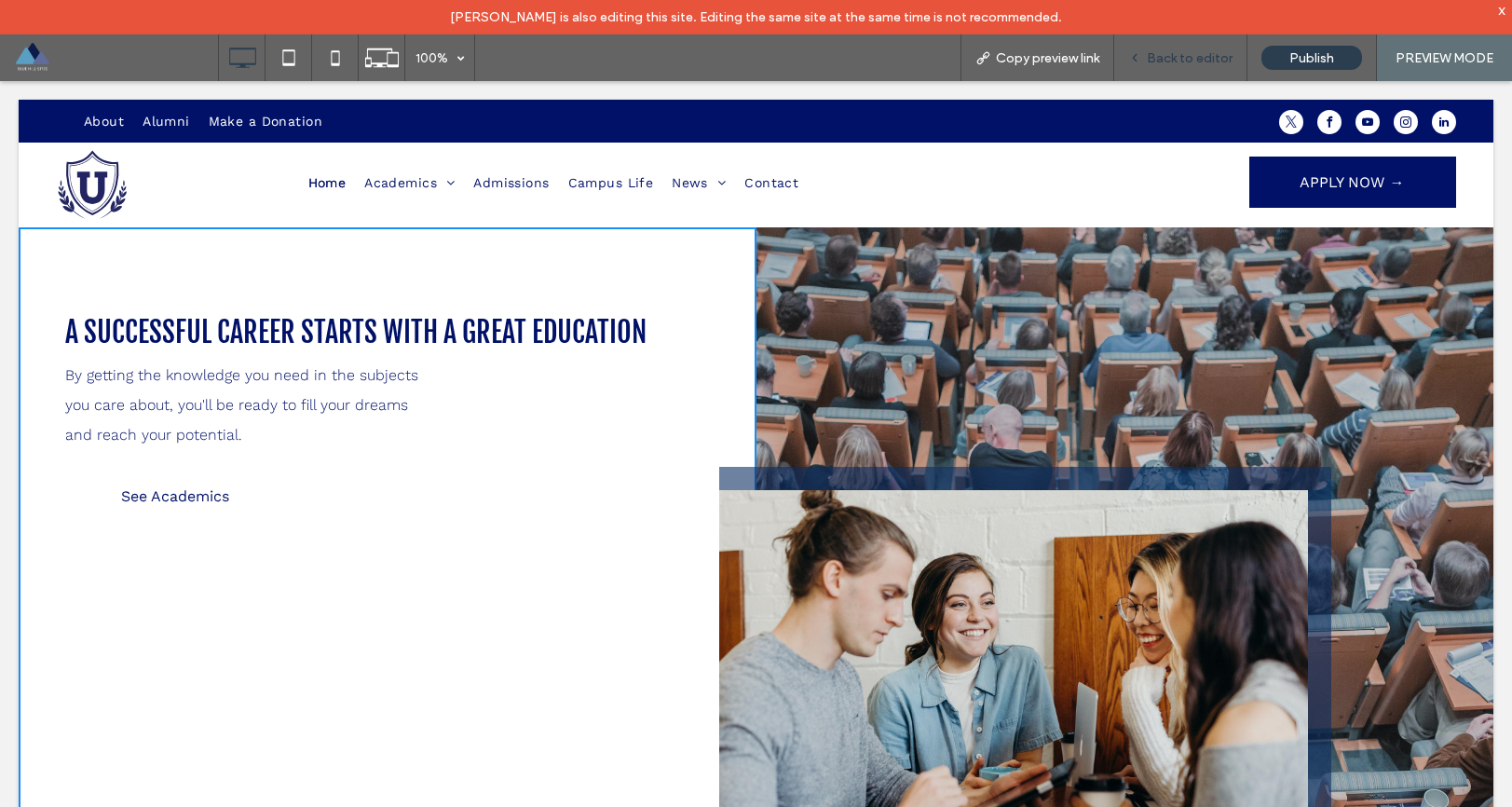
click at [1181, 61] on span "Back to editor" at bounding box center [1190, 58] width 86 height 16
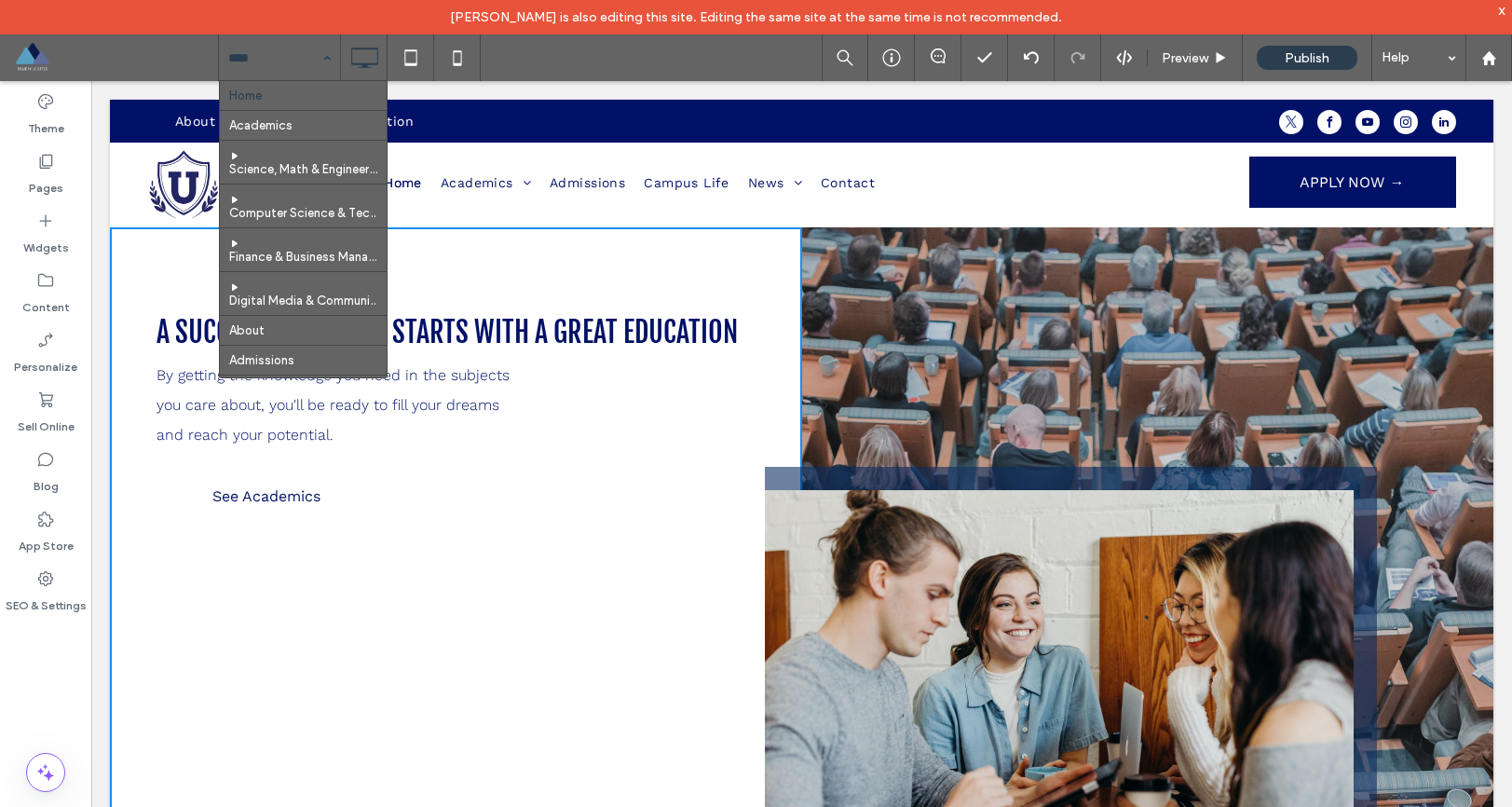
click at [322, 60] on div "Home Academics Science, Math & Engineering Computer Science & Technology Financ…" at bounding box center [279, 57] width 121 height 47
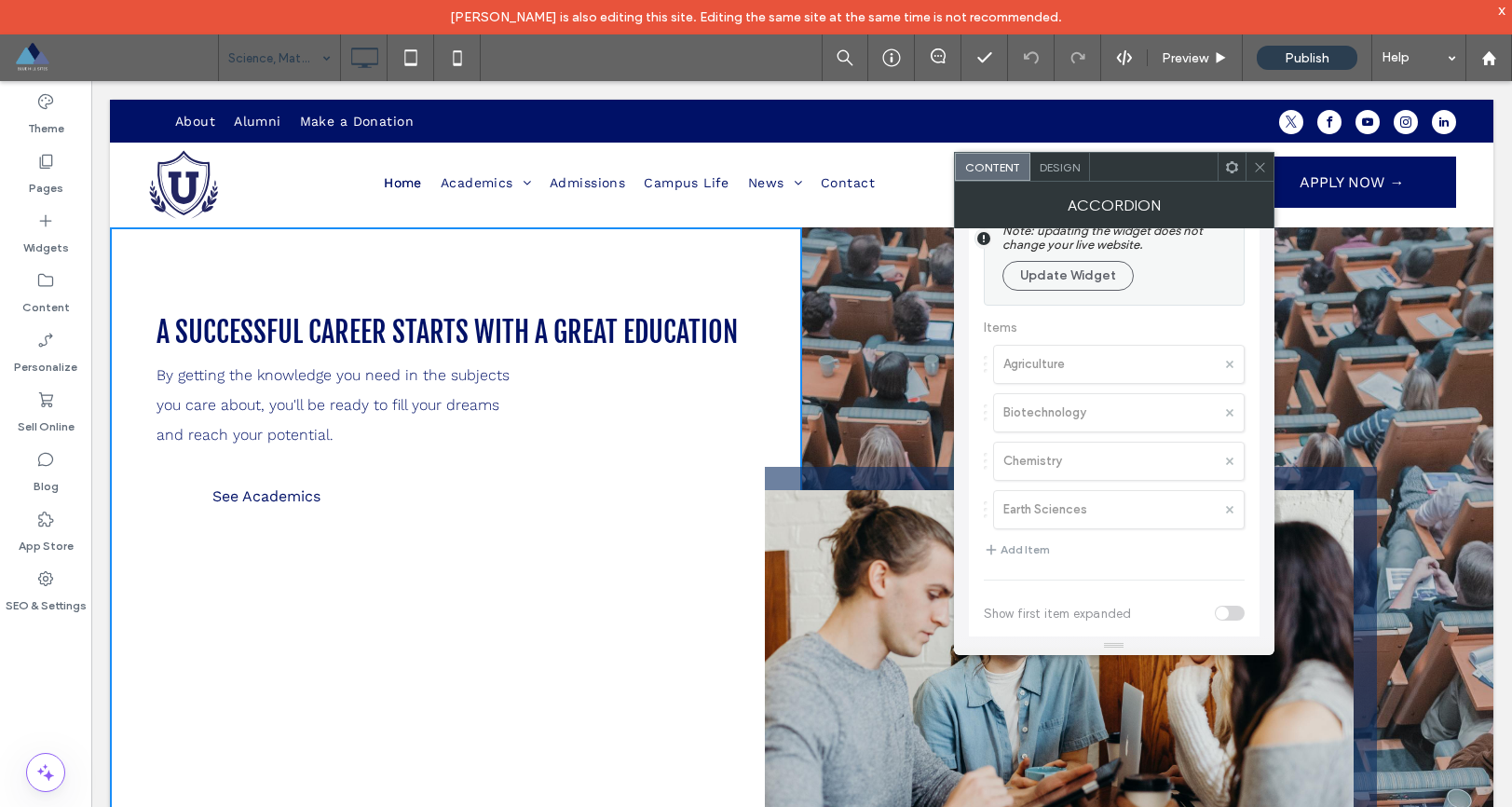
scroll to position [119, 0]
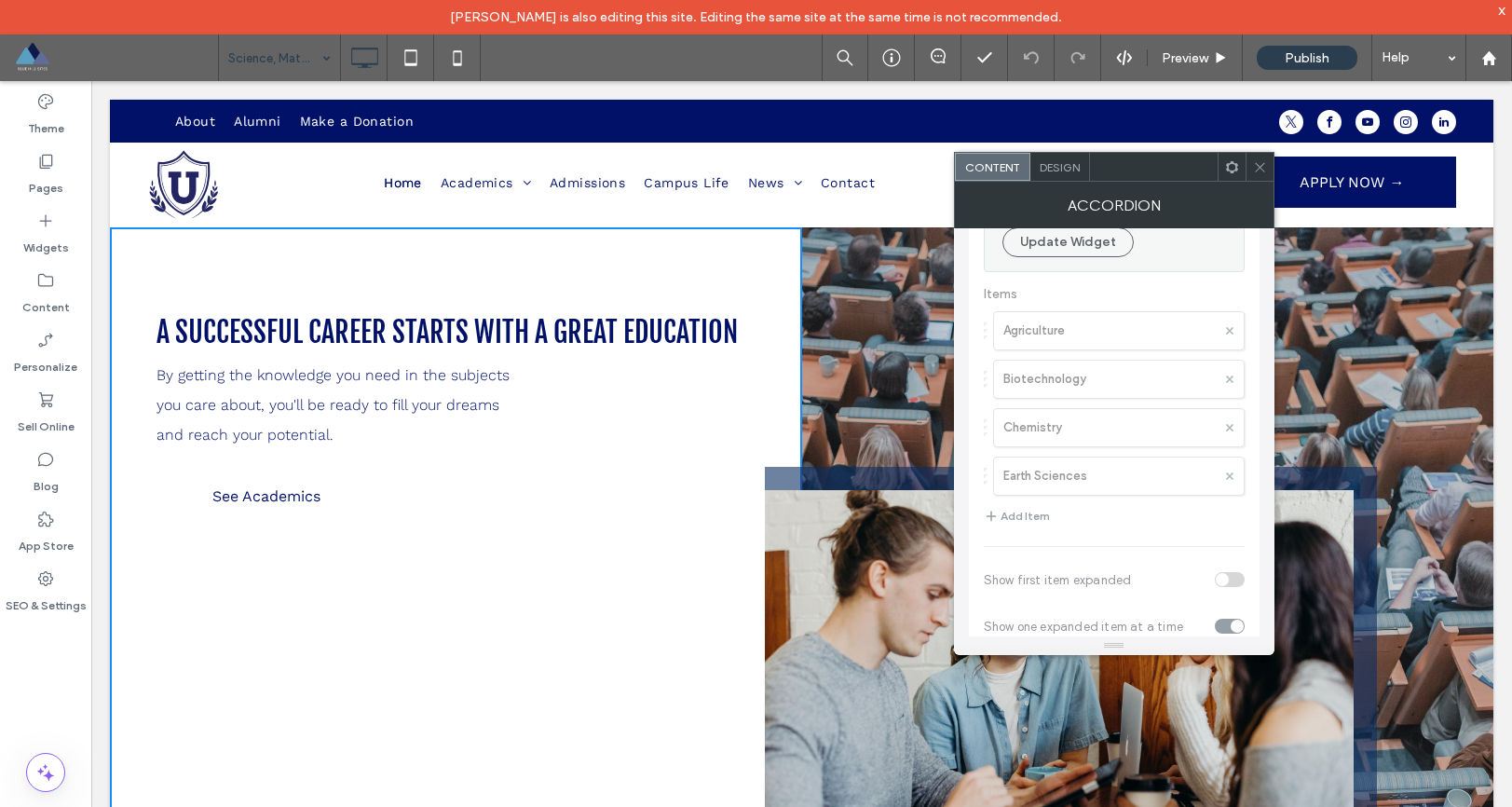
drag, startPoint x: 988, startPoint y: 379, endPoint x: 1071, endPoint y: 342, distance: 90.9
click at [992, 333] on div at bounding box center [1115, 391] width 291 height 535
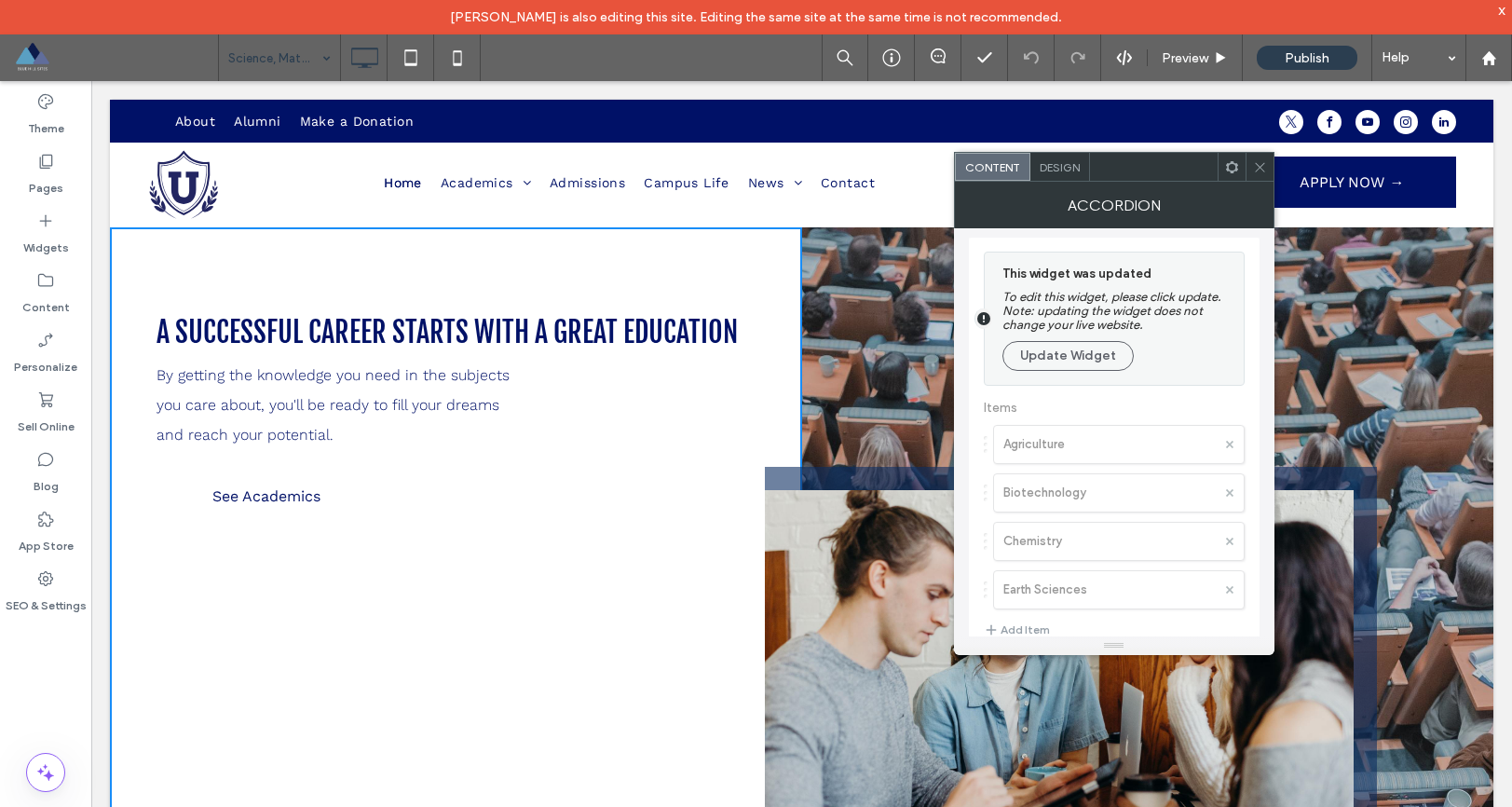
scroll to position [0, 0]
click at [1059, 365] on button "Update Widget" at bounding box center [1069, 361] width 131 height 30
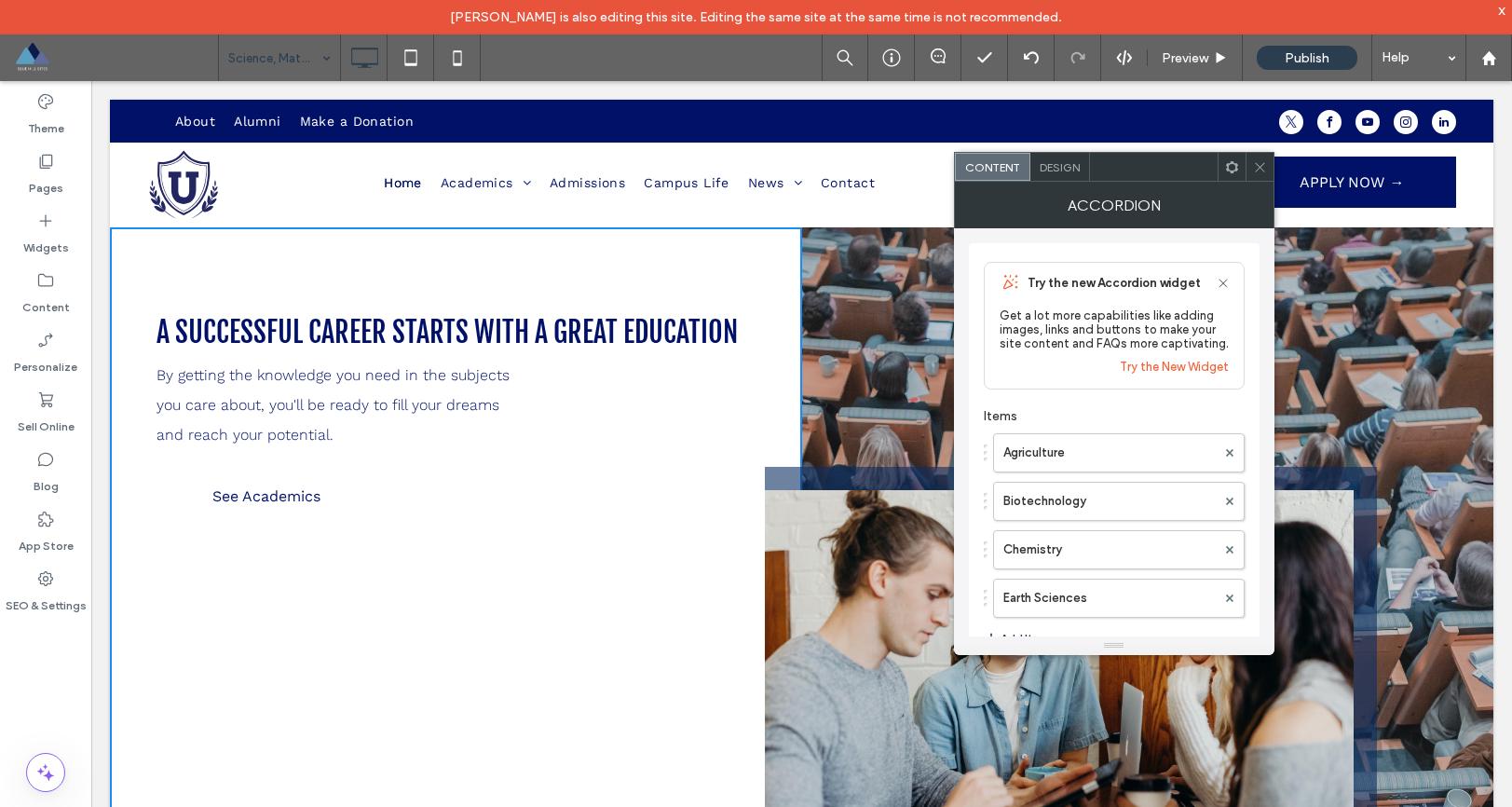
click at [1224, 282] on icon at bounding box center [1223, 284] width 9 height 9
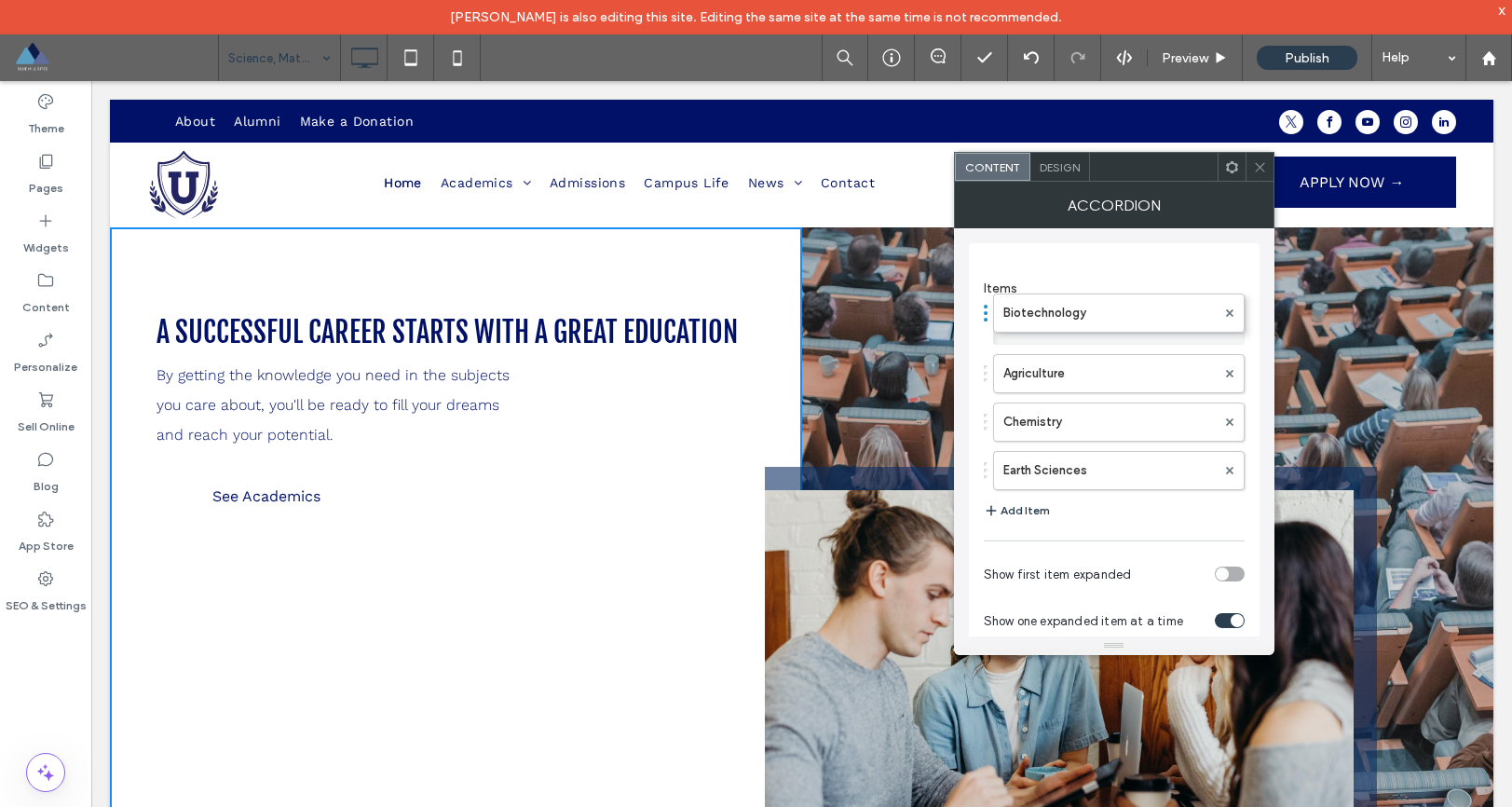
drag, startPoint x: 985, startPoint y: 373, endPoint x: 991, endPoint y: 309, distance: 64.3
drag, startPoint x: 988, startPoint y: 319, endPoint x: 994, endPoint y: 355, distance: 36.5
click at [55, 170] on label "Pages" at bounding box center [46, 183] width 34 height 26
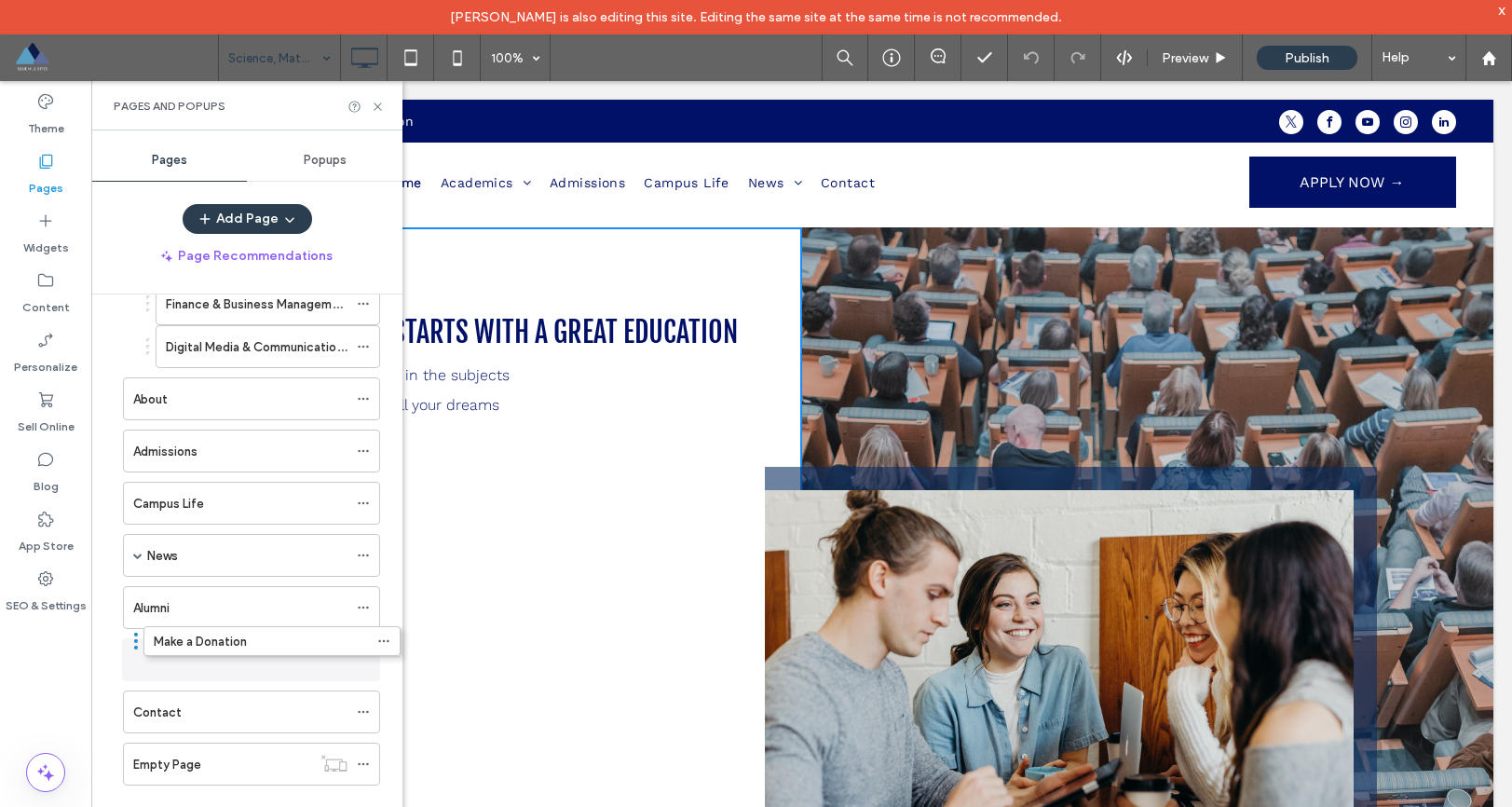
scroll to position [215, 0]
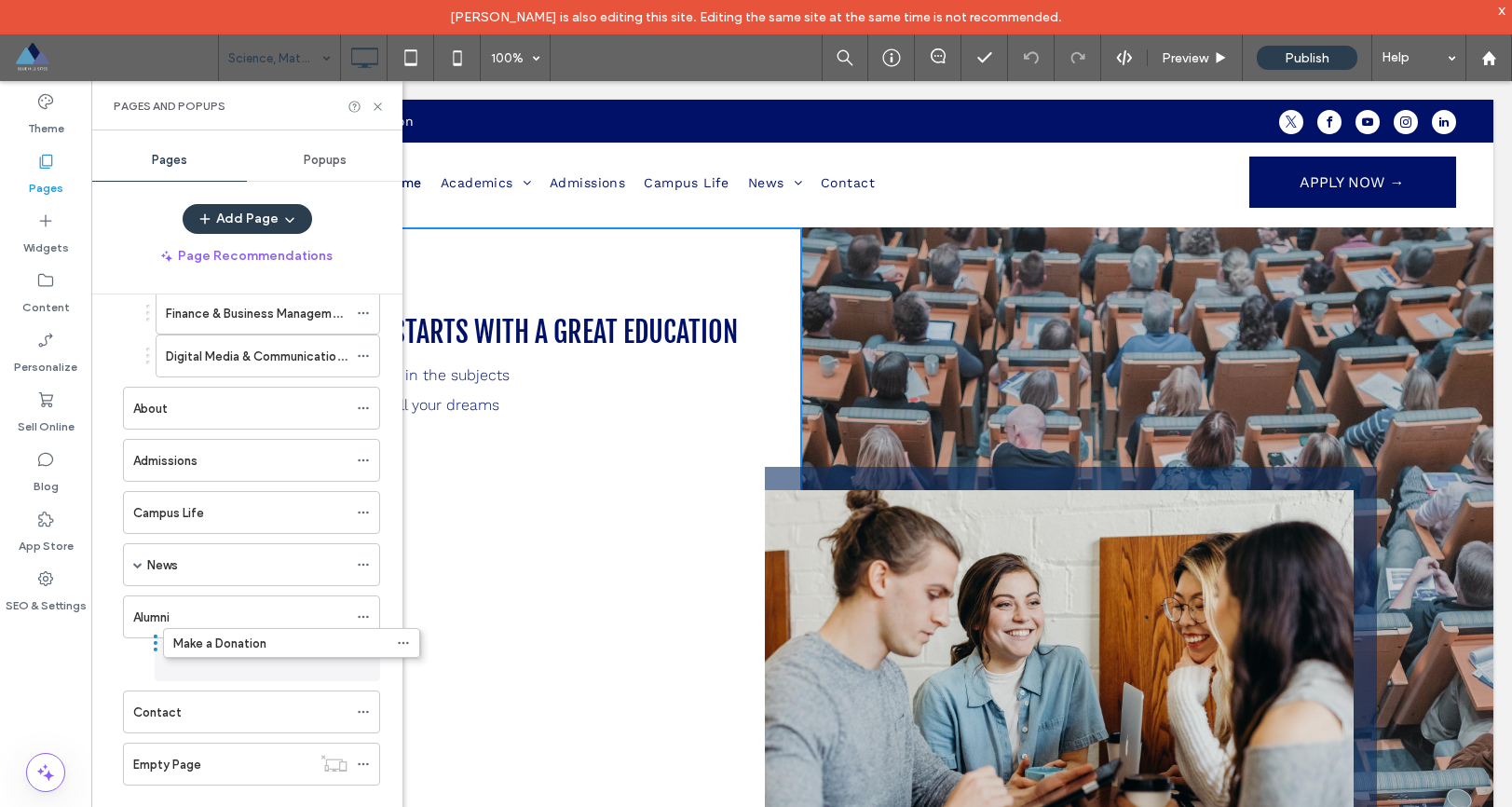
drag, startPoint x: 116, startPoint y: 660, endPoint x: 157, endPoint y: 651, distance: 42.0
click at [380, 105] on icon at bounding box center [378, 107] width 14 height 14
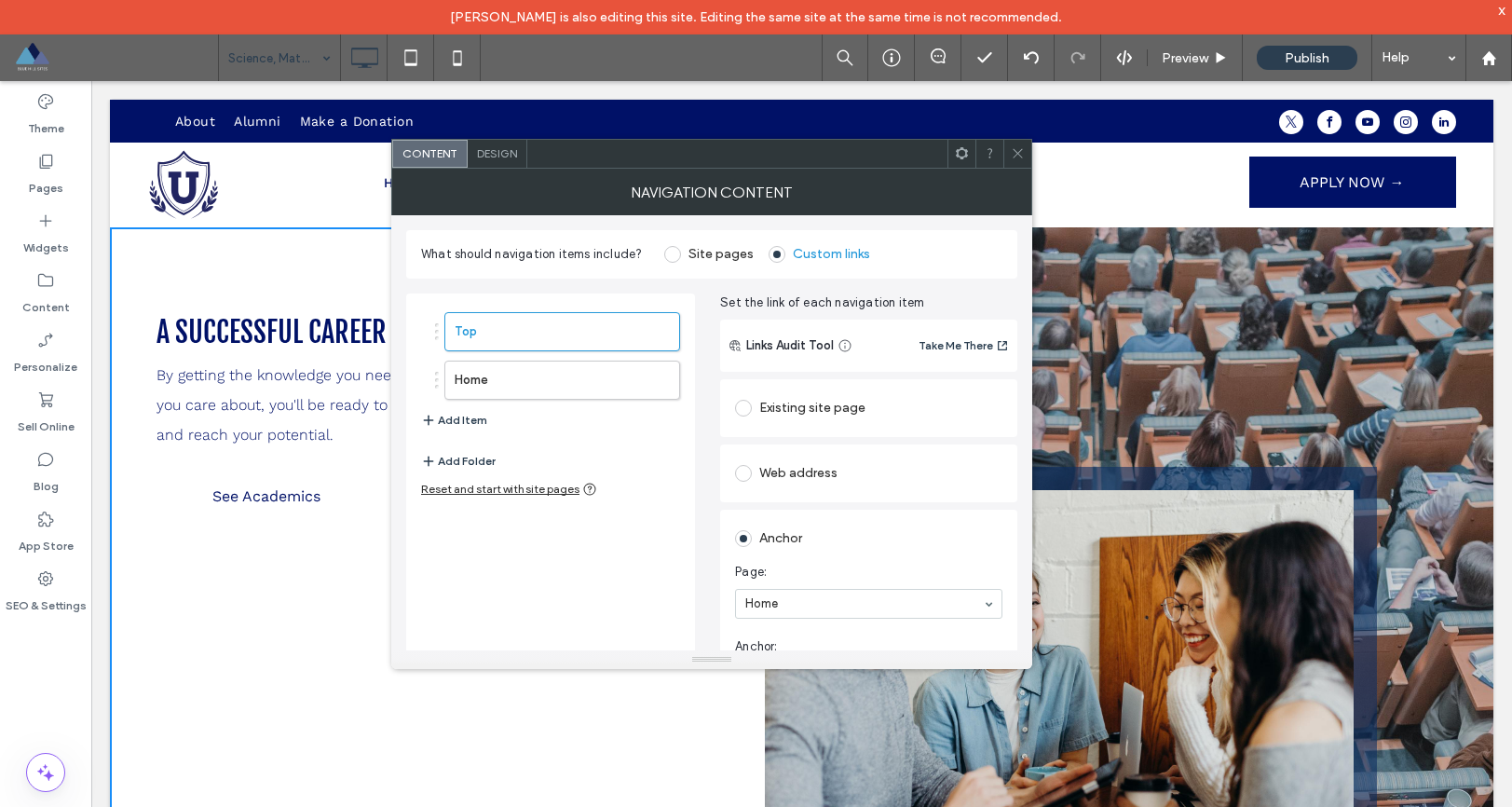
click at [667, 257] on span at bounding box center [673, 255] width 17 height 17
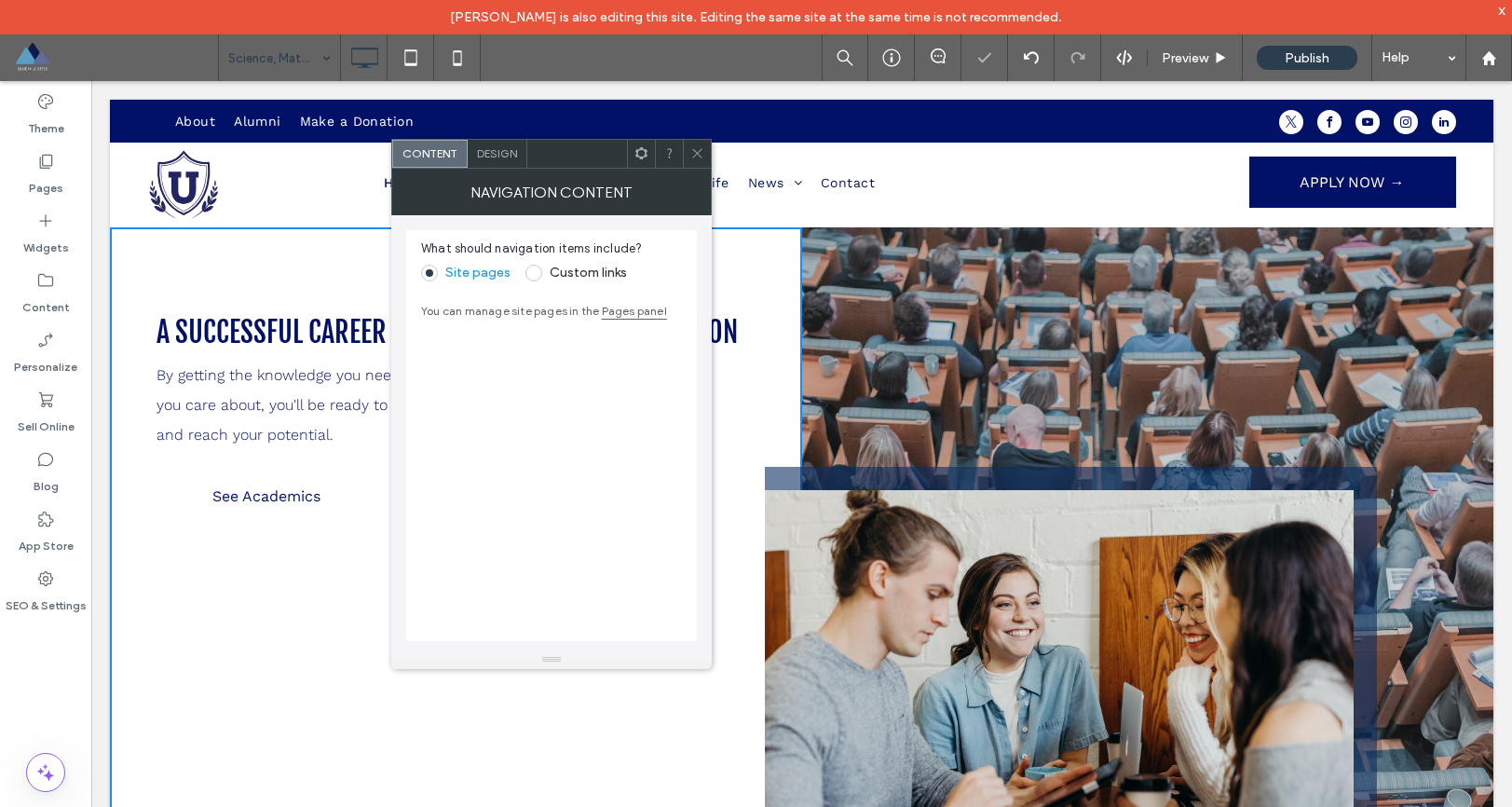
click at [695, 151] on icon at bounding box center [697, 153] width 14 height 14
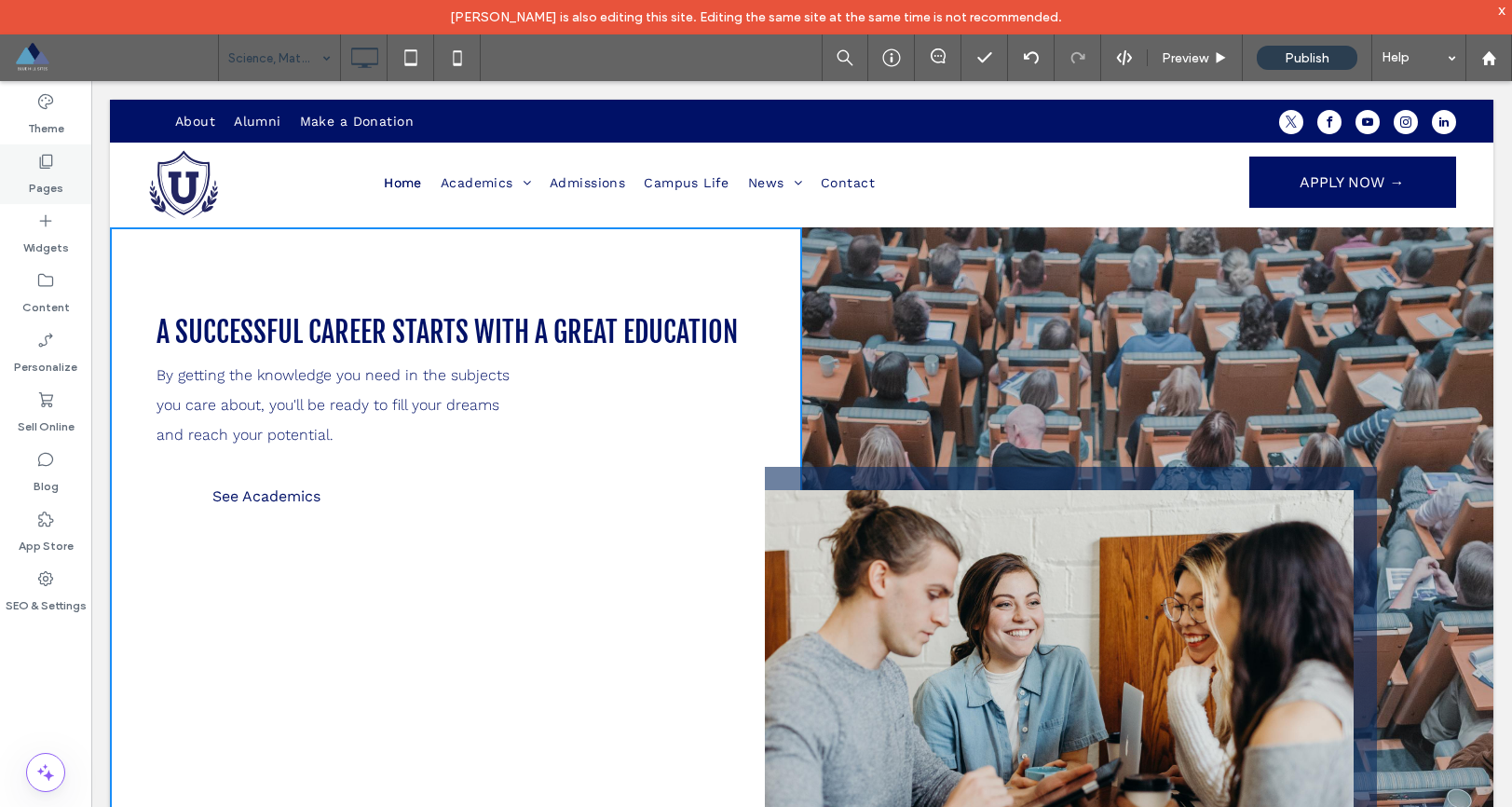
click at [59, 164] on div "Pages" at bounding box center [46, 174] width 91 height 60
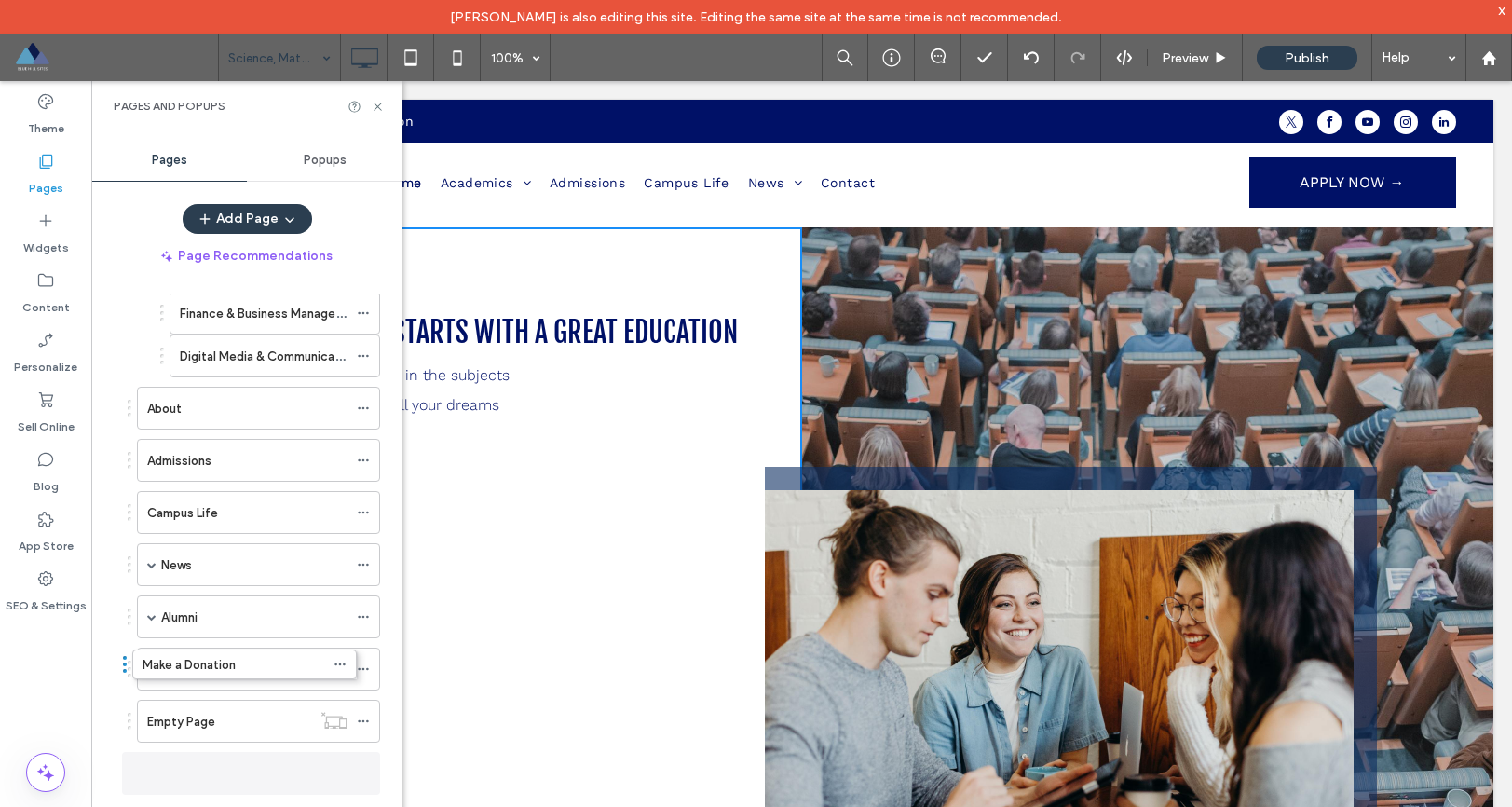
drag, startPoint x: 148, startPoint y: 658, endPoint x: 125, endPoint y: 659, distance: 23.0
drag, startPoint x: 128, startPoint y: 666, endPoint x: 169, endPoint y: 664, distance: 41.0
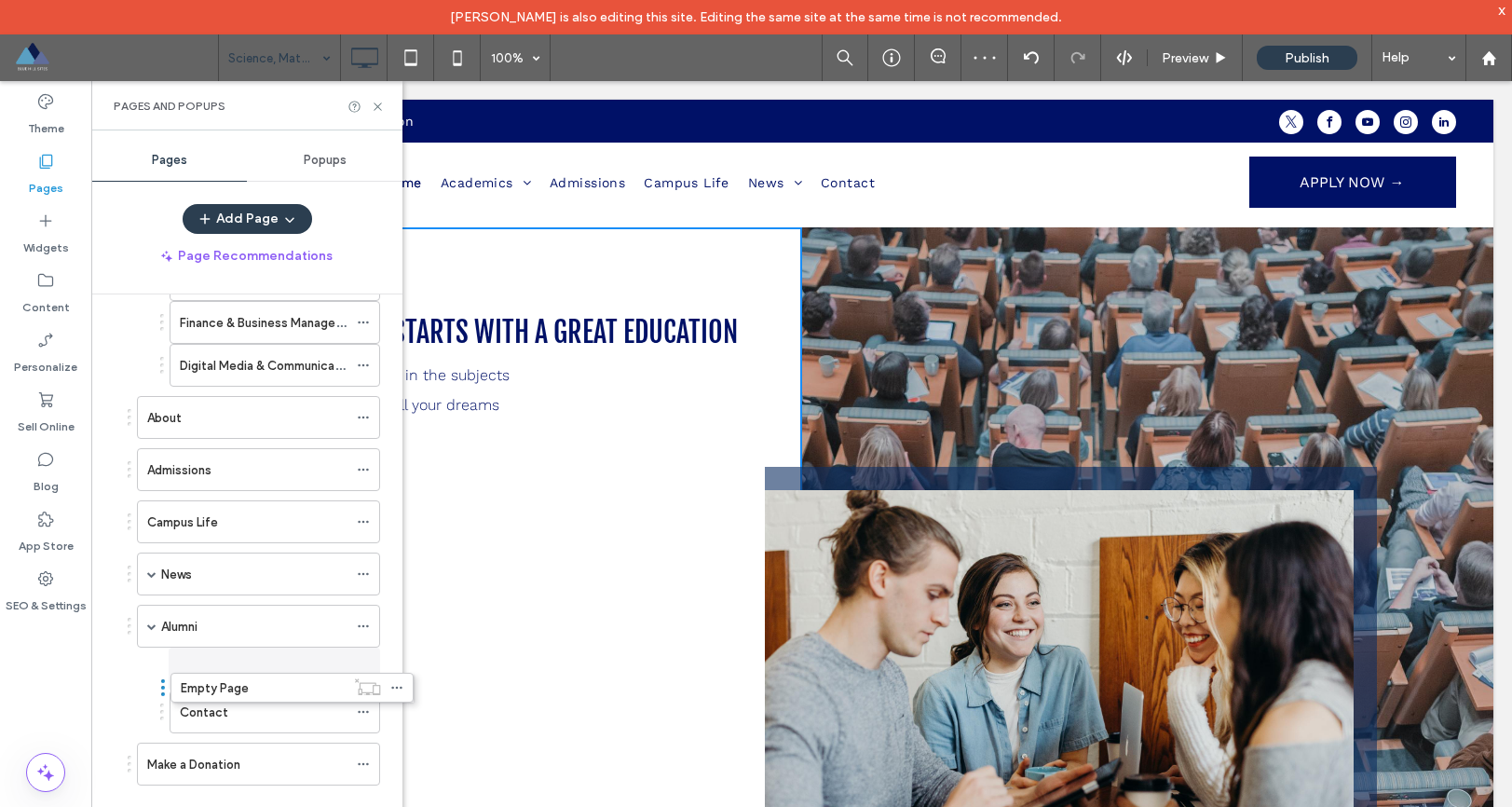
scroll to position [206, 0]
drag, startPoint x: 129, startPoint y: 710, endPoint x: 151, endPoint y: 672, distance: 43.9
drag, startPoint x: 176, startPoint y: 709, endPoint x: 233, endPoint y: 708, distance: 57.0
click at [382, 107] on icon at bounding box center [378, 107] width 14 height 14
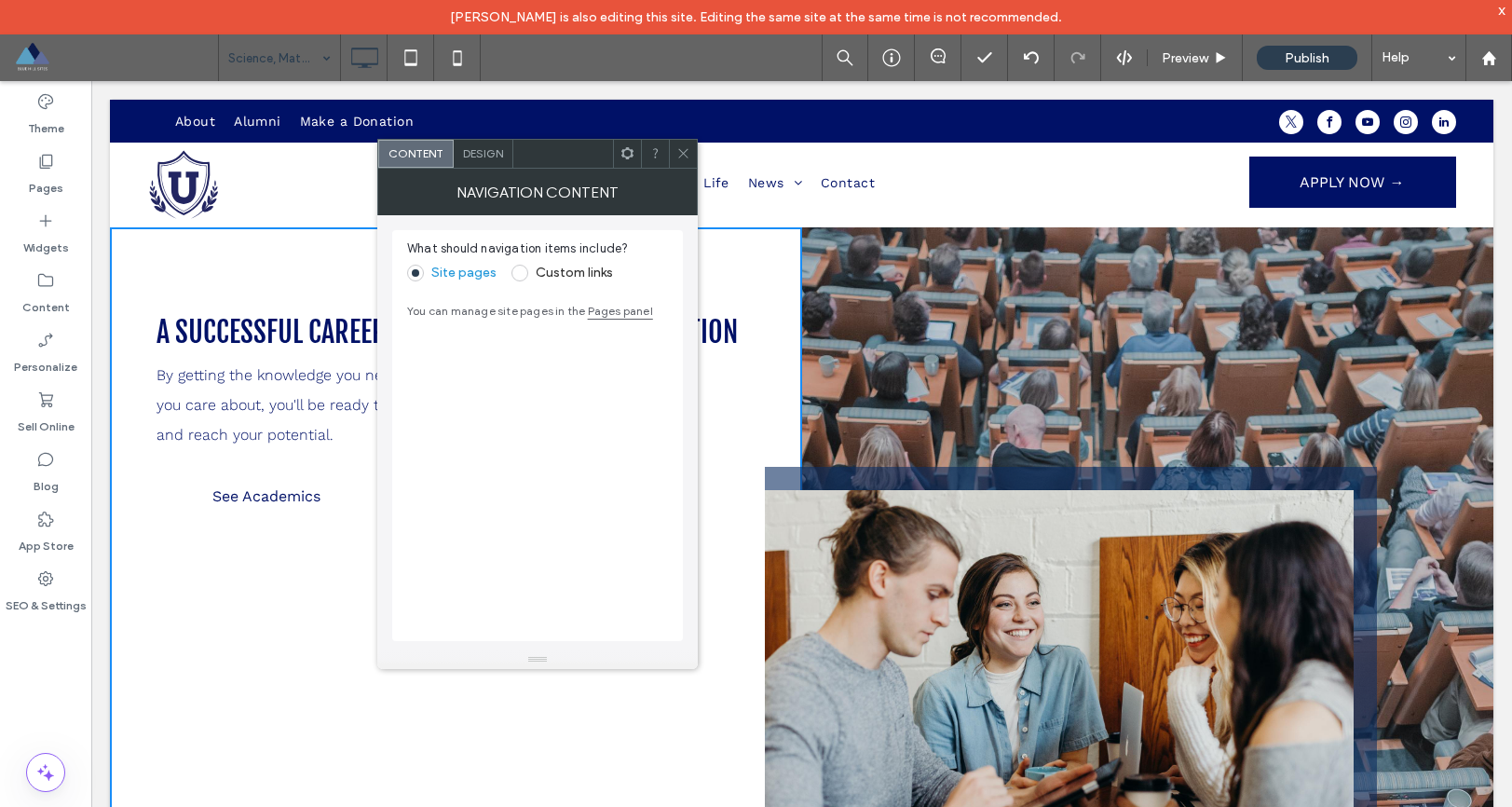
click at [682, 154] on use at bounding box center [683, 154] width 10 height 10
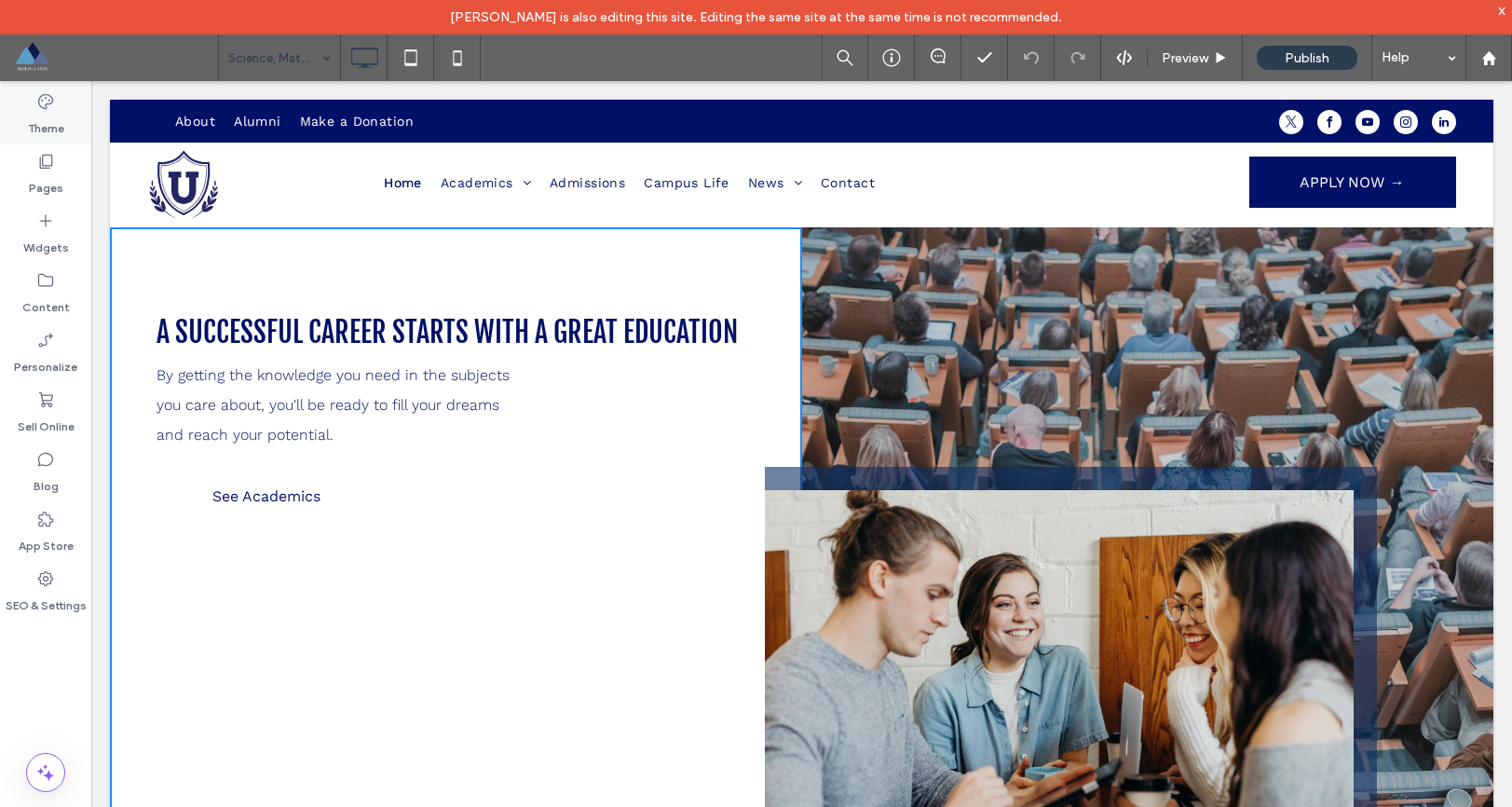
click at [57, 116] on label "Theme" at bounding box center [46, 124] width 36 height 26
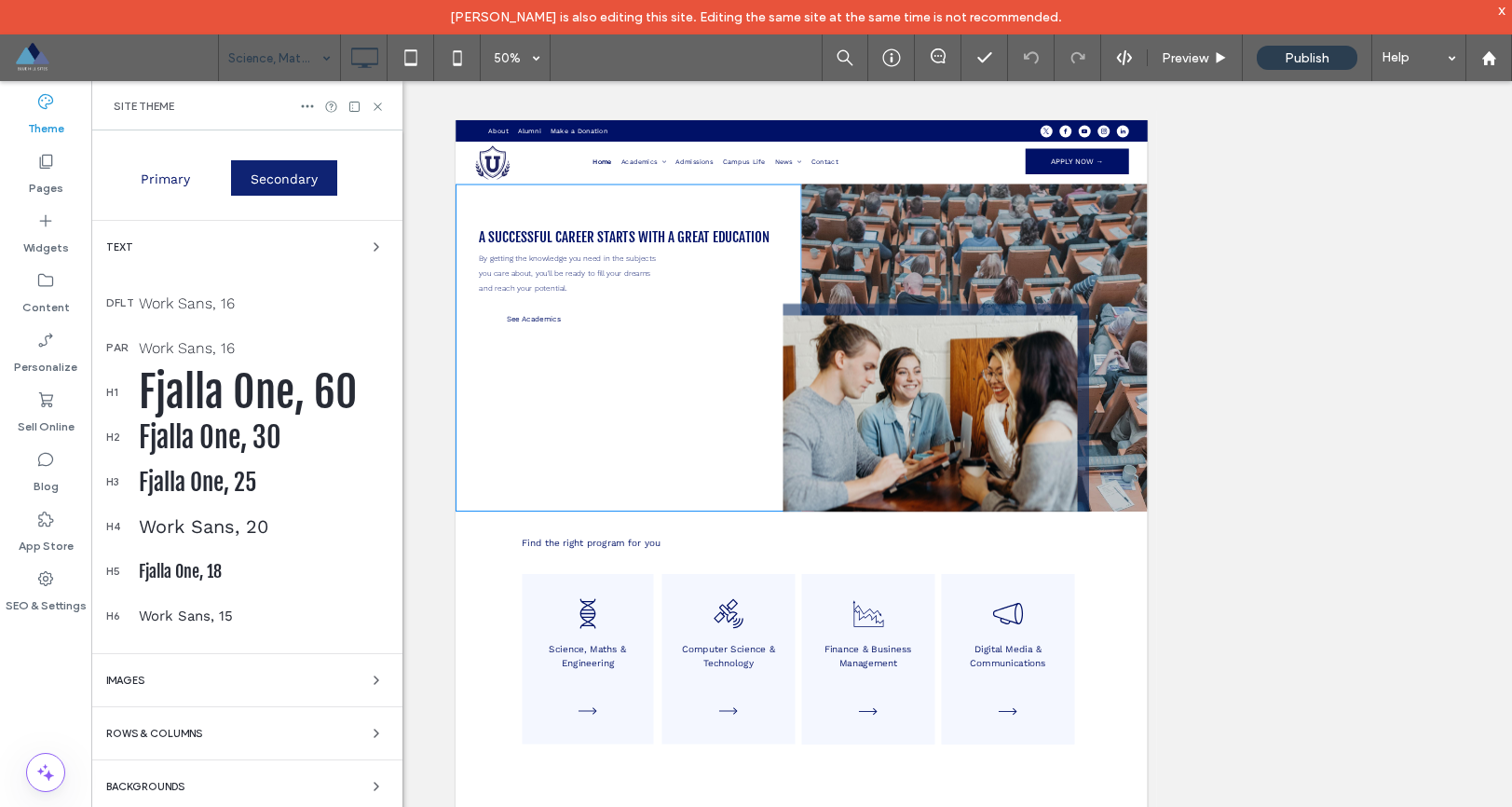
scroll to position [173, 0]
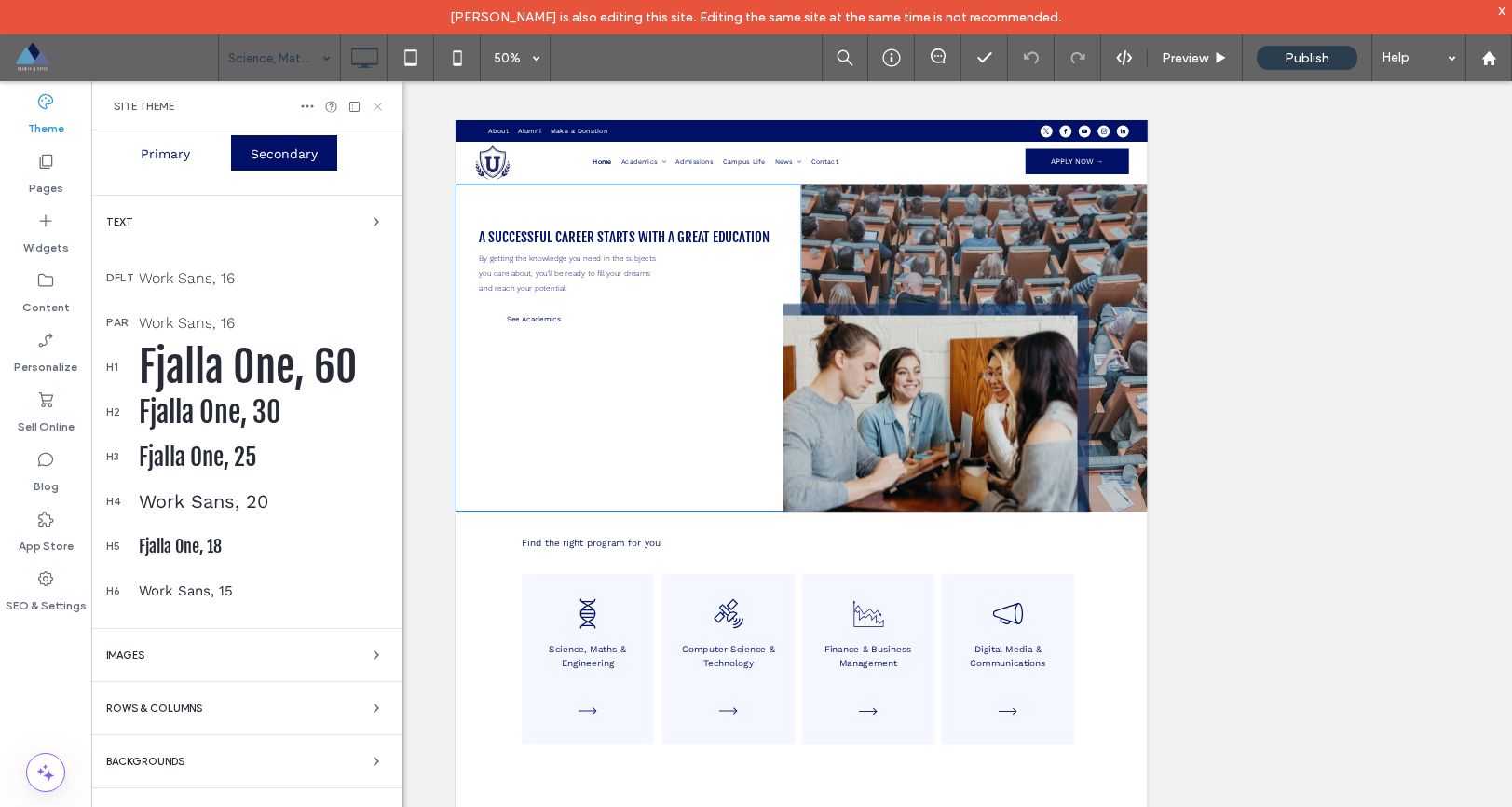
click at [383, 104] on icon at bounding box center [378, 107] width 14 height 14
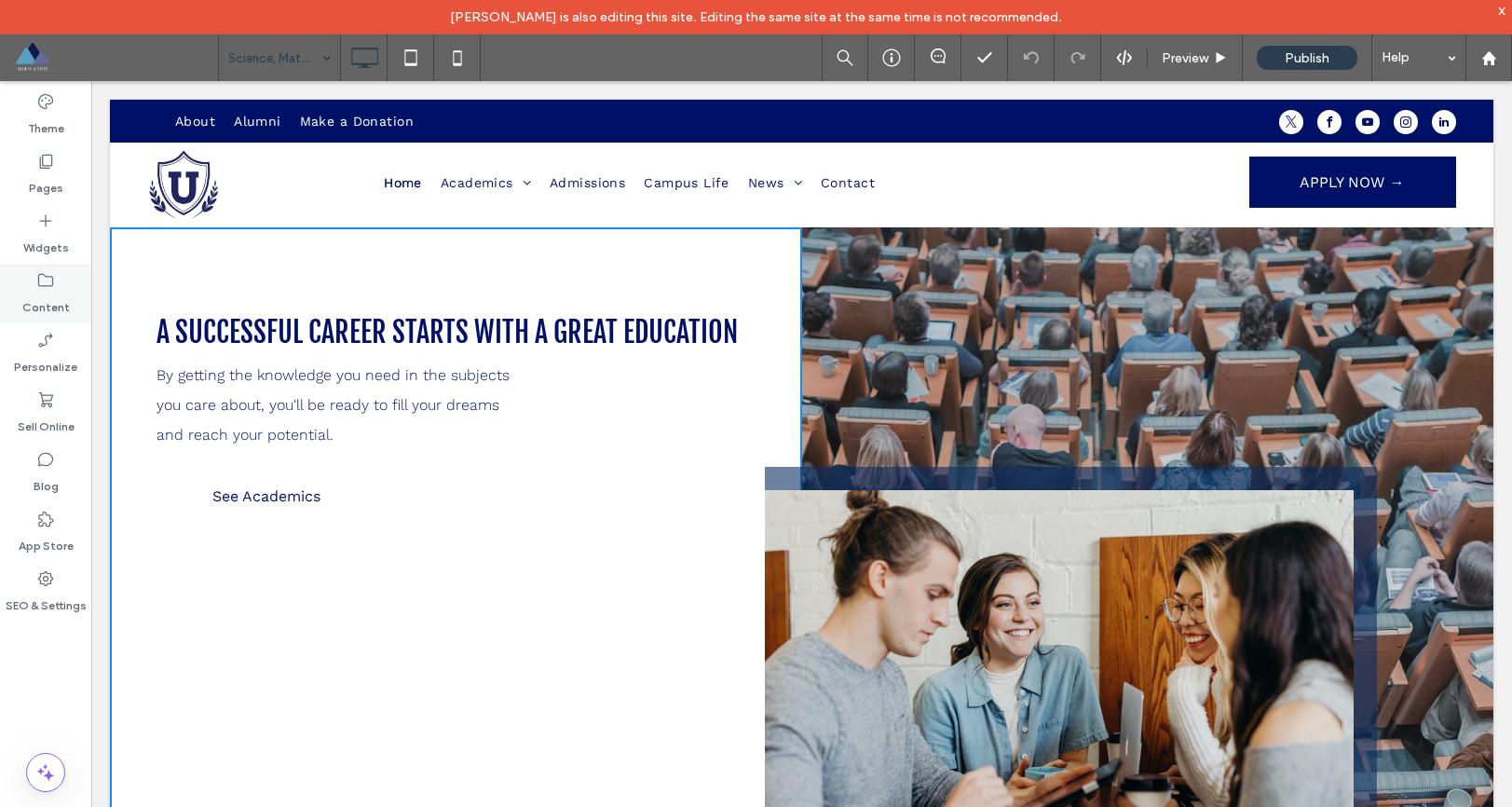
click at [56, 288] on div "Content" at bounding box center [46, 293] width 91 height 60
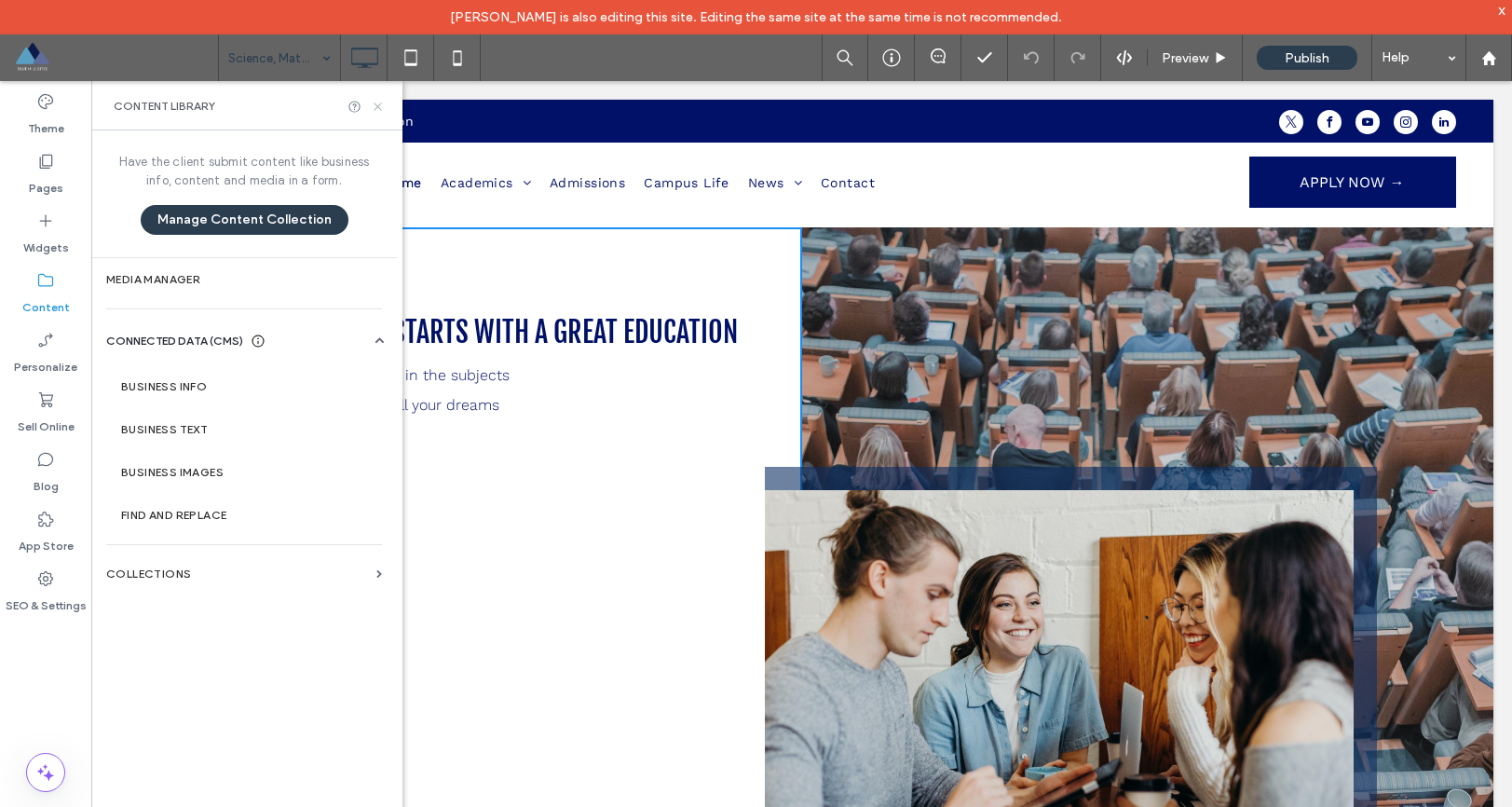
click at [382, 108] on icon at bounding box center [378, 107] width 14 height 14
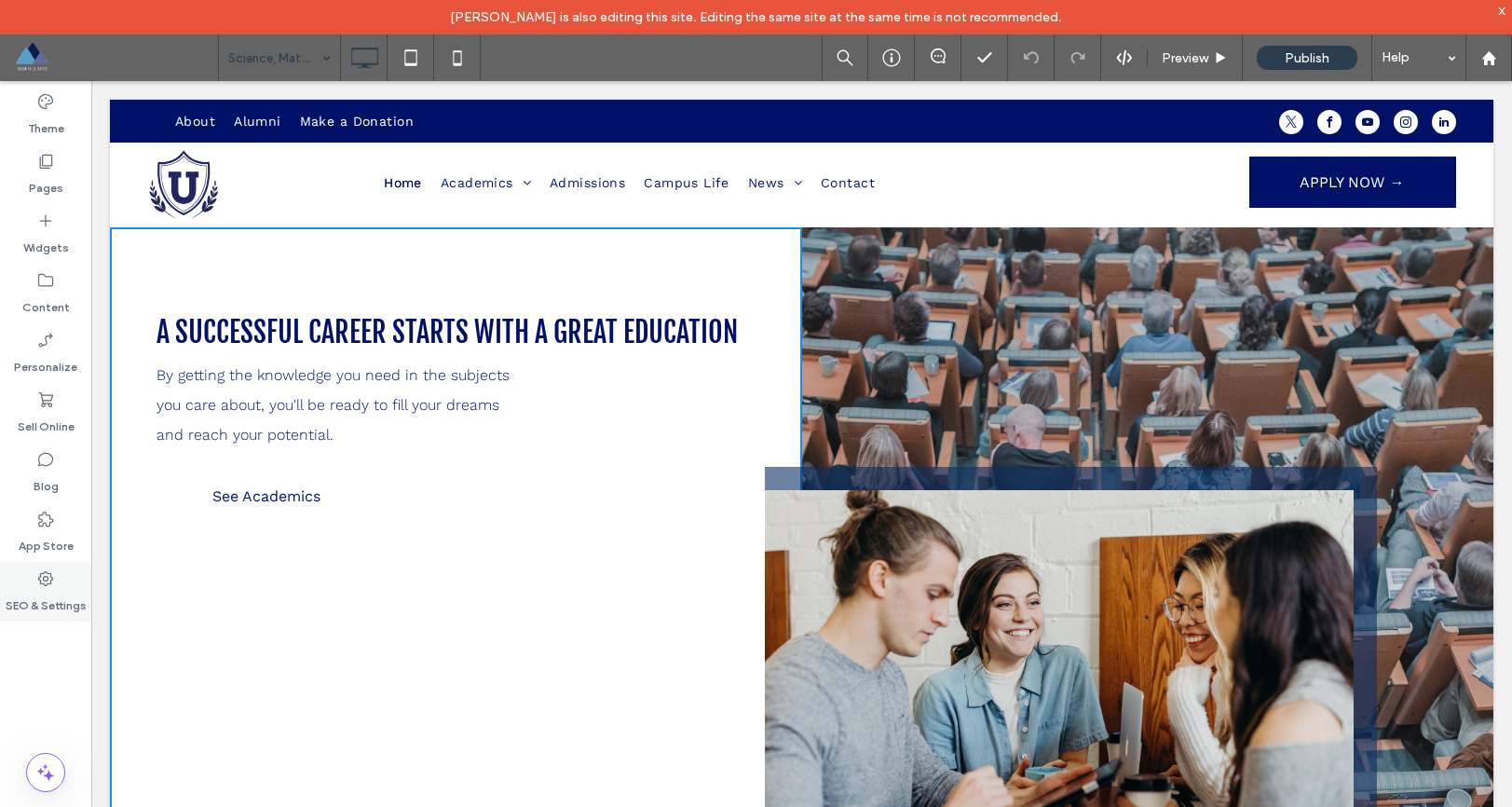
click at [45, 582] on icon at bounding box center [46, 579] width 19 height 19
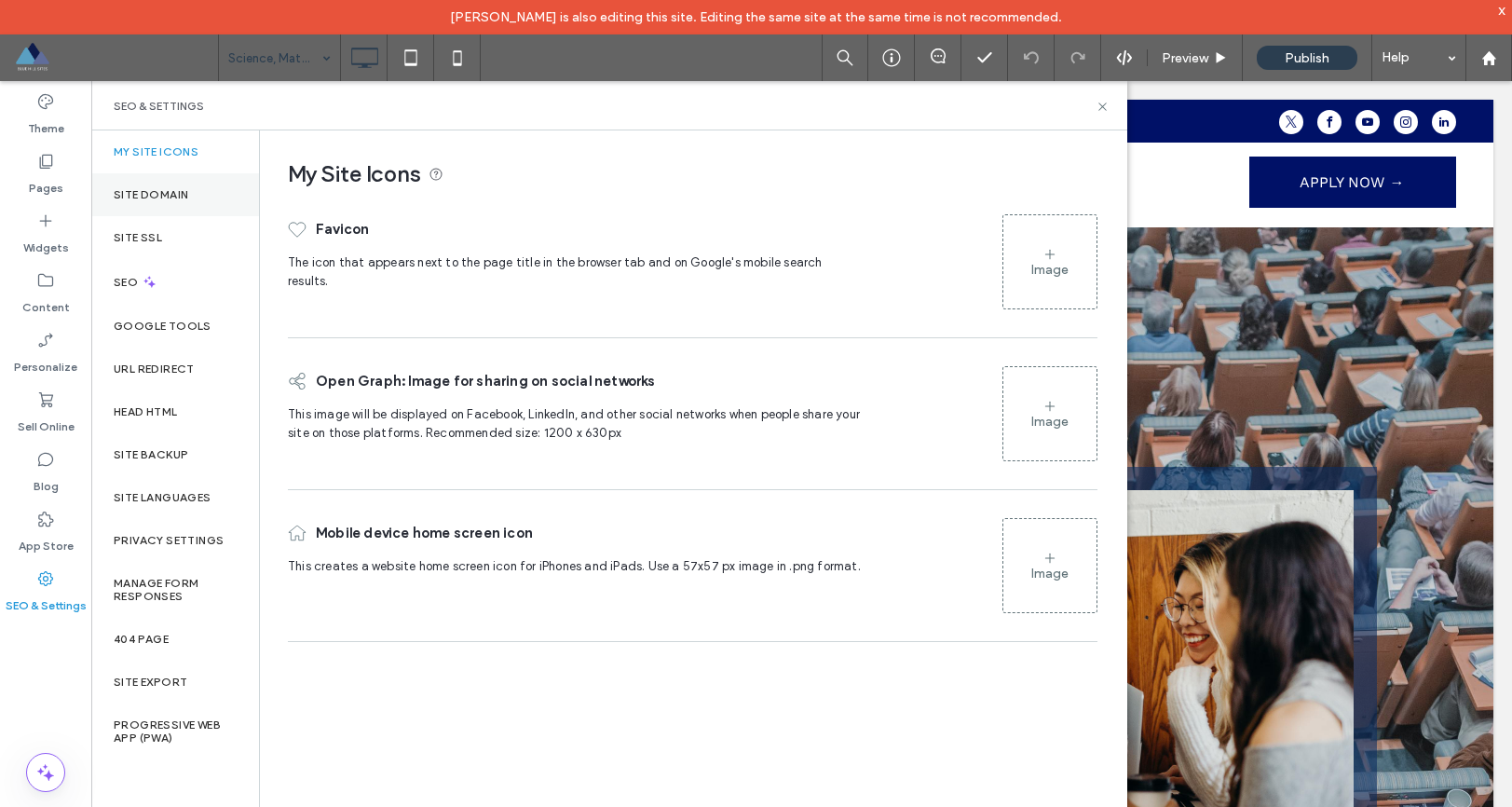
click at [186, 197] on label "Site Domain" at bounding box center [150, 195] width 74 height 13
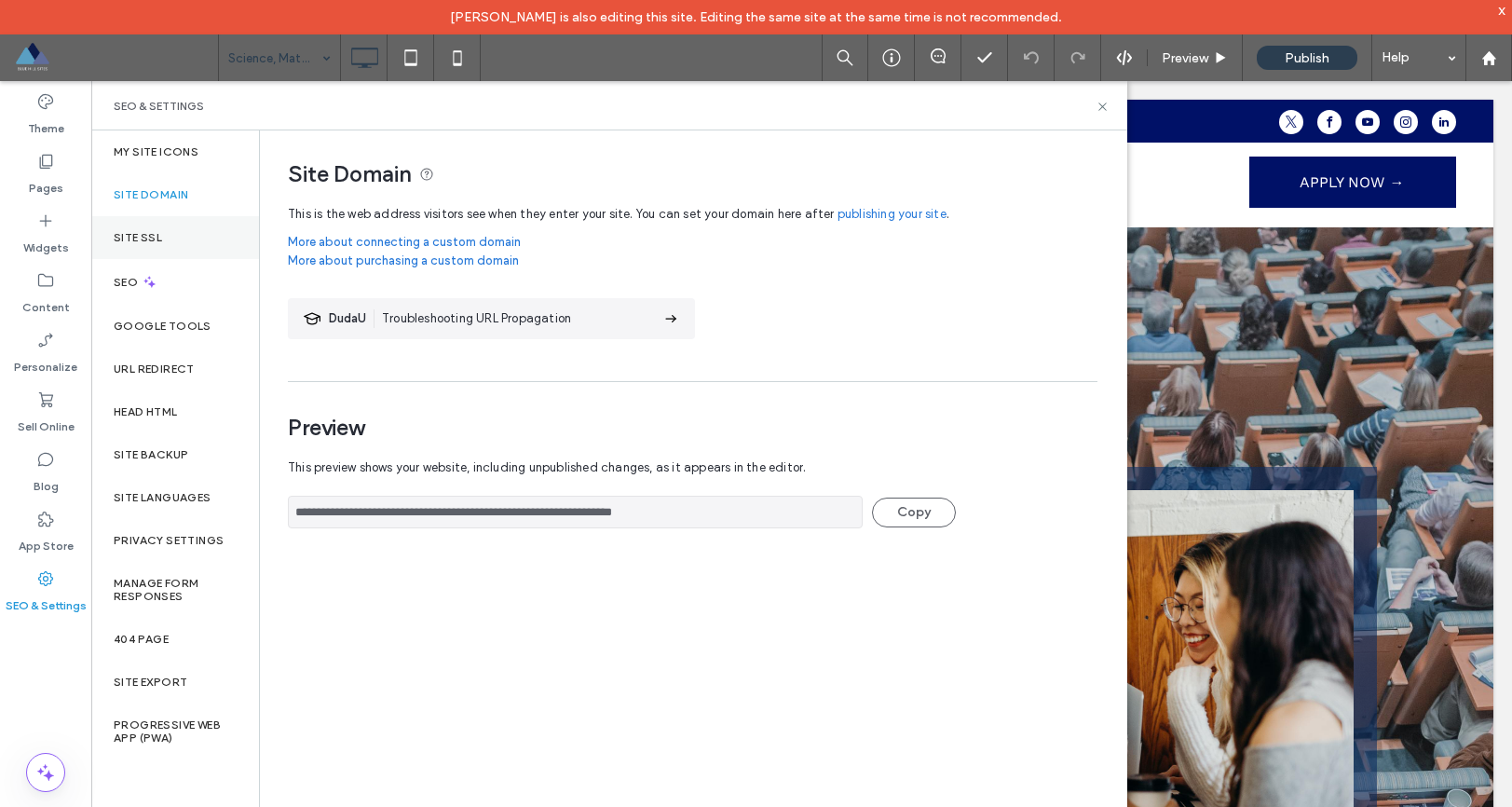
click at [176, 243] on div "Site SSL" at bounding box center [175, 237] width 167 height 43
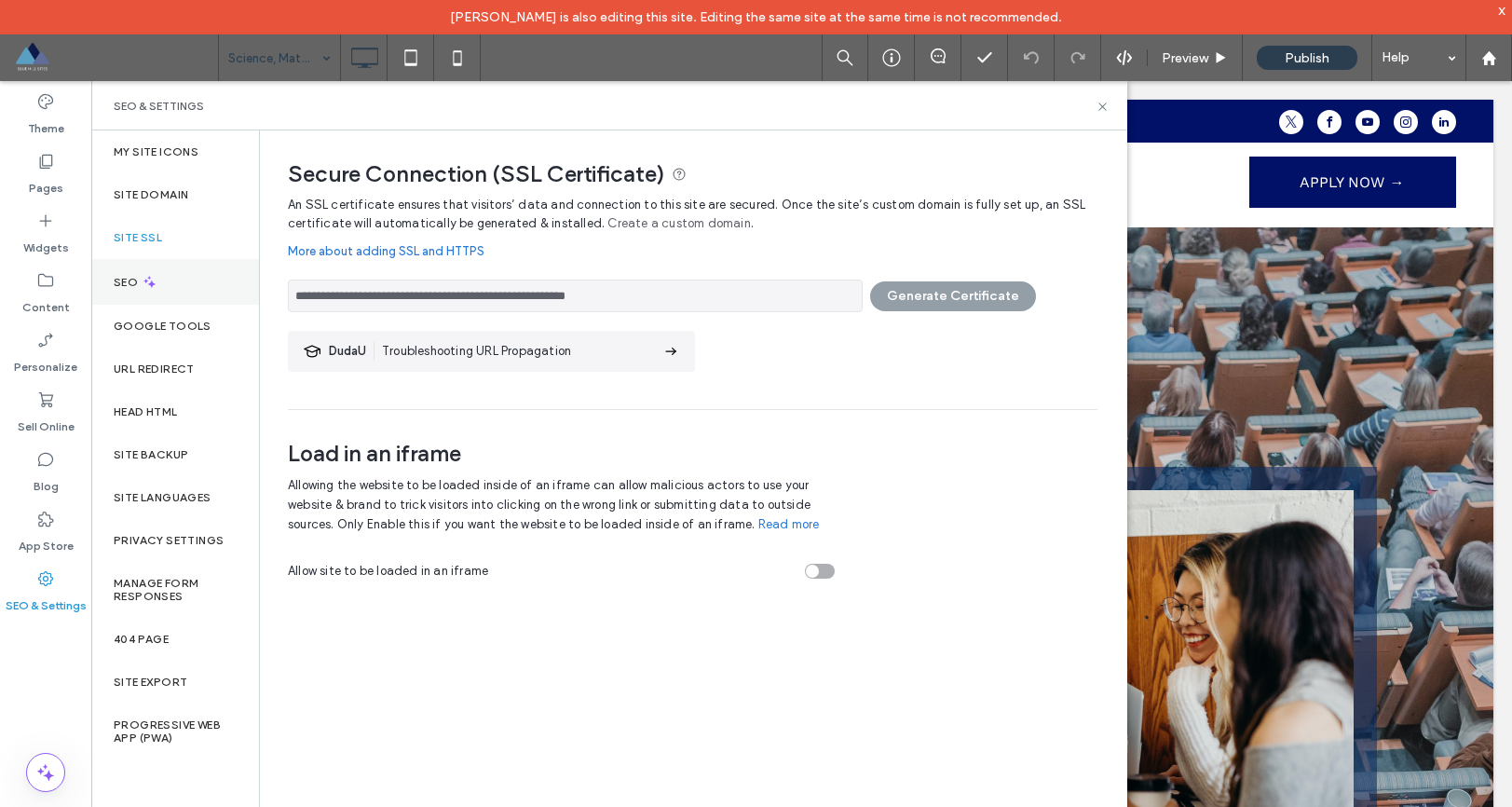
click at [167, 289] on div "SEO" at bounding box center [175, 282] width 167 height 46
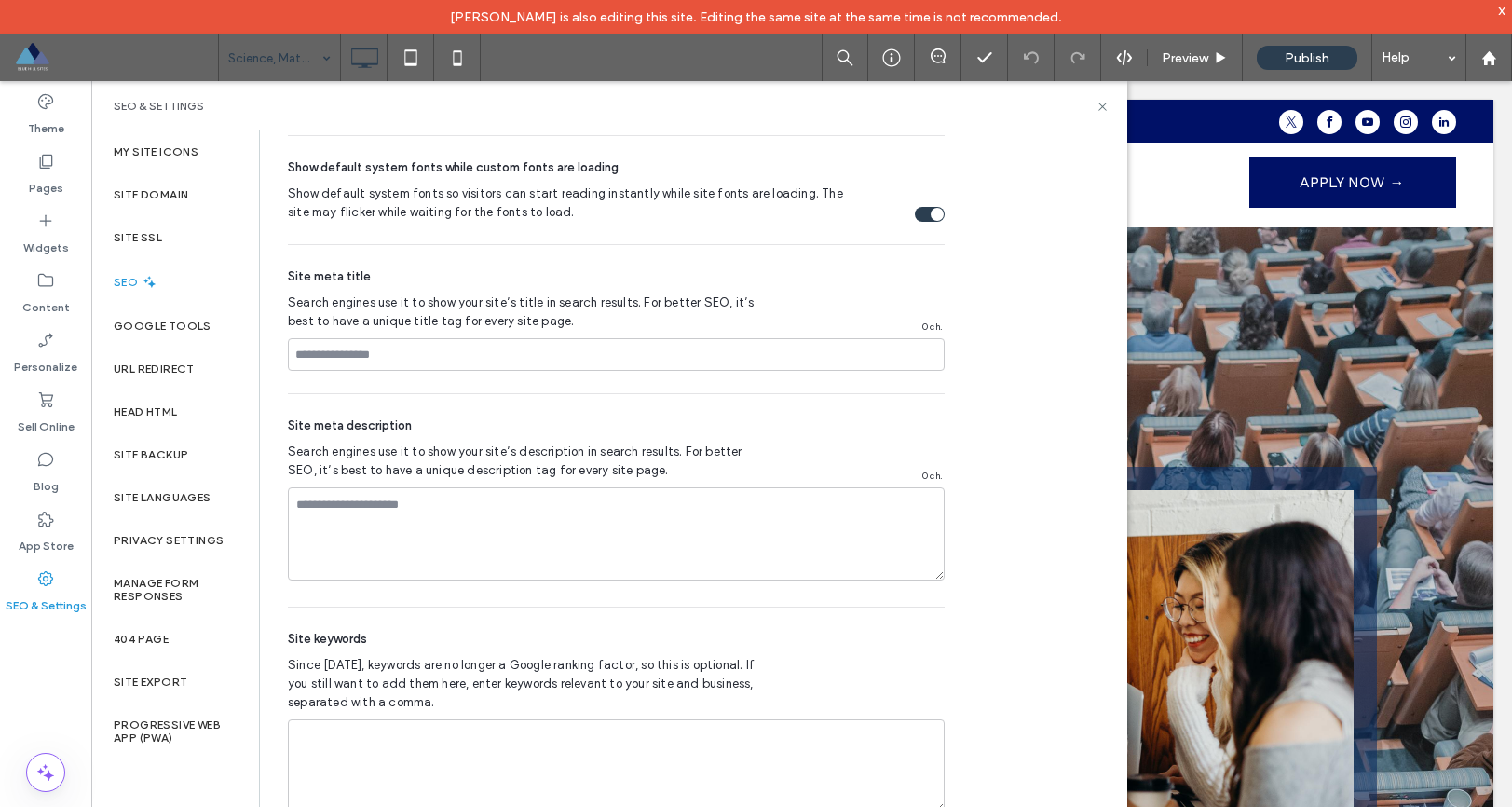
scroll to position [1037, 0]
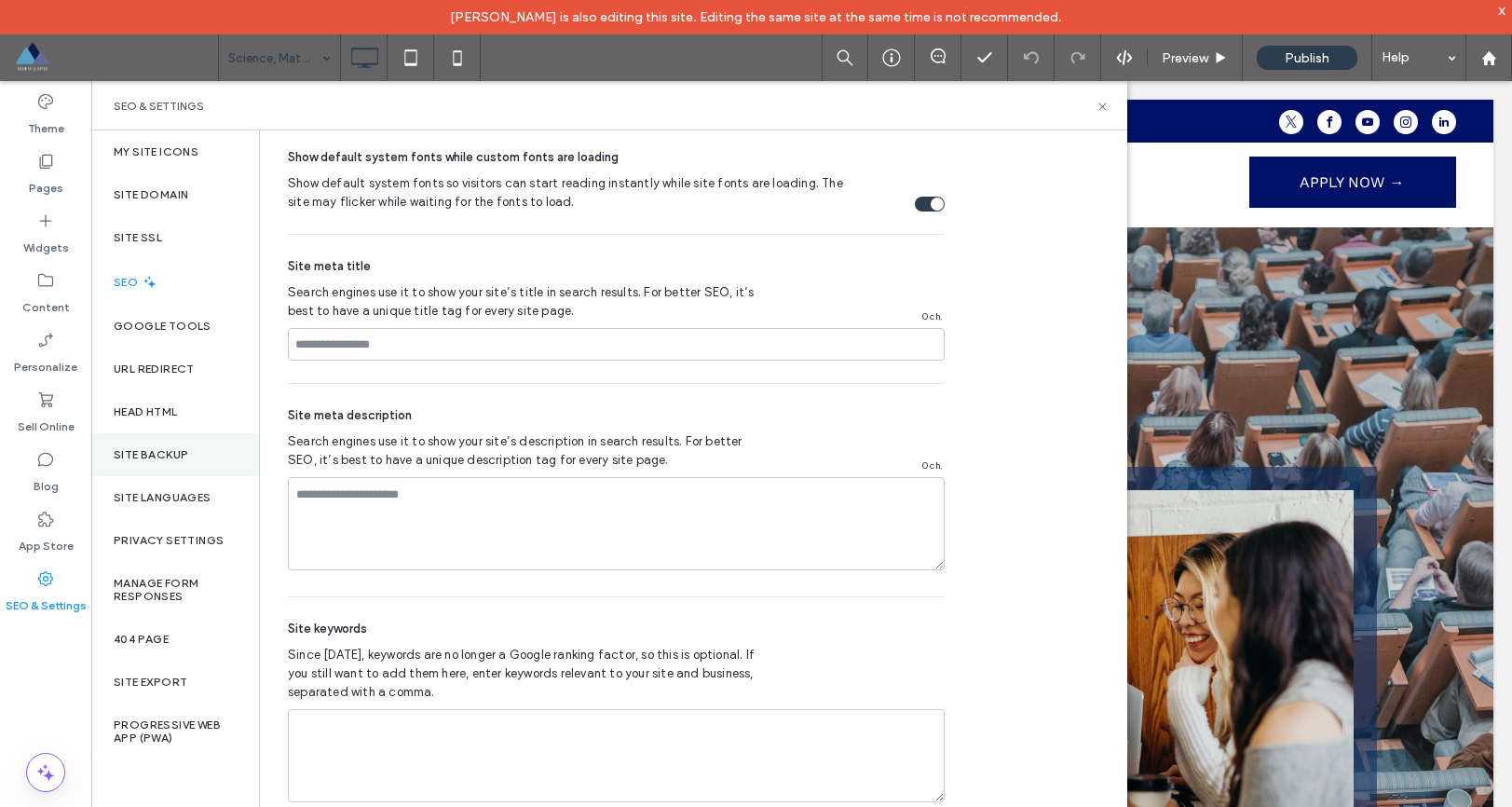
click at [171, 458] on label "Site Backup" at bounding box center [150, 455] width 74 height 13
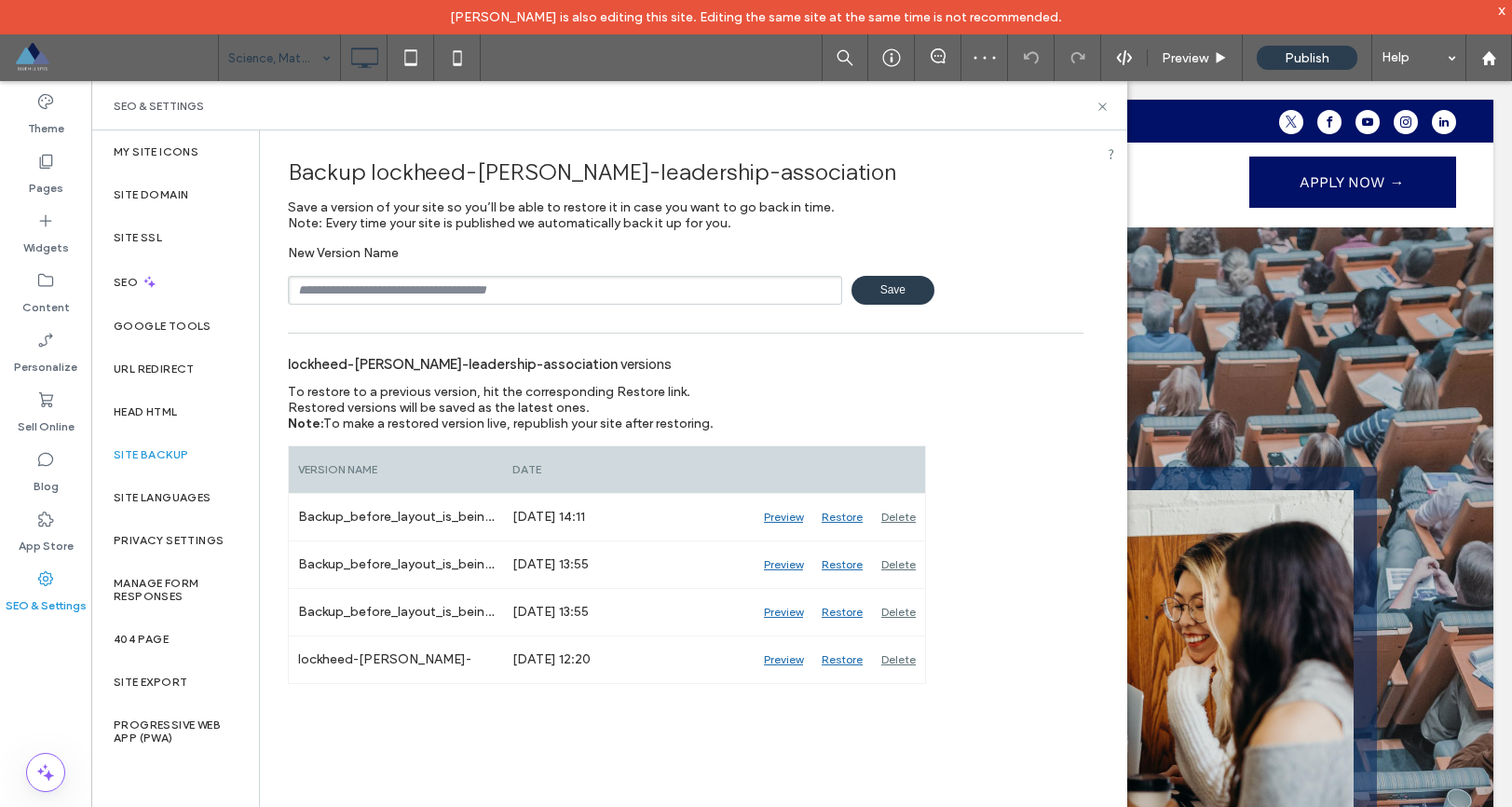
click at [581, 293] on input "text" at bounding box center [565, 290] width 555 height 29
click at [501, 293] on input "text" at bounding box center [565, 290] width 555 height 29
click at [1105, 106] on icon at bounding box center [1103, 107] width 14 height 14
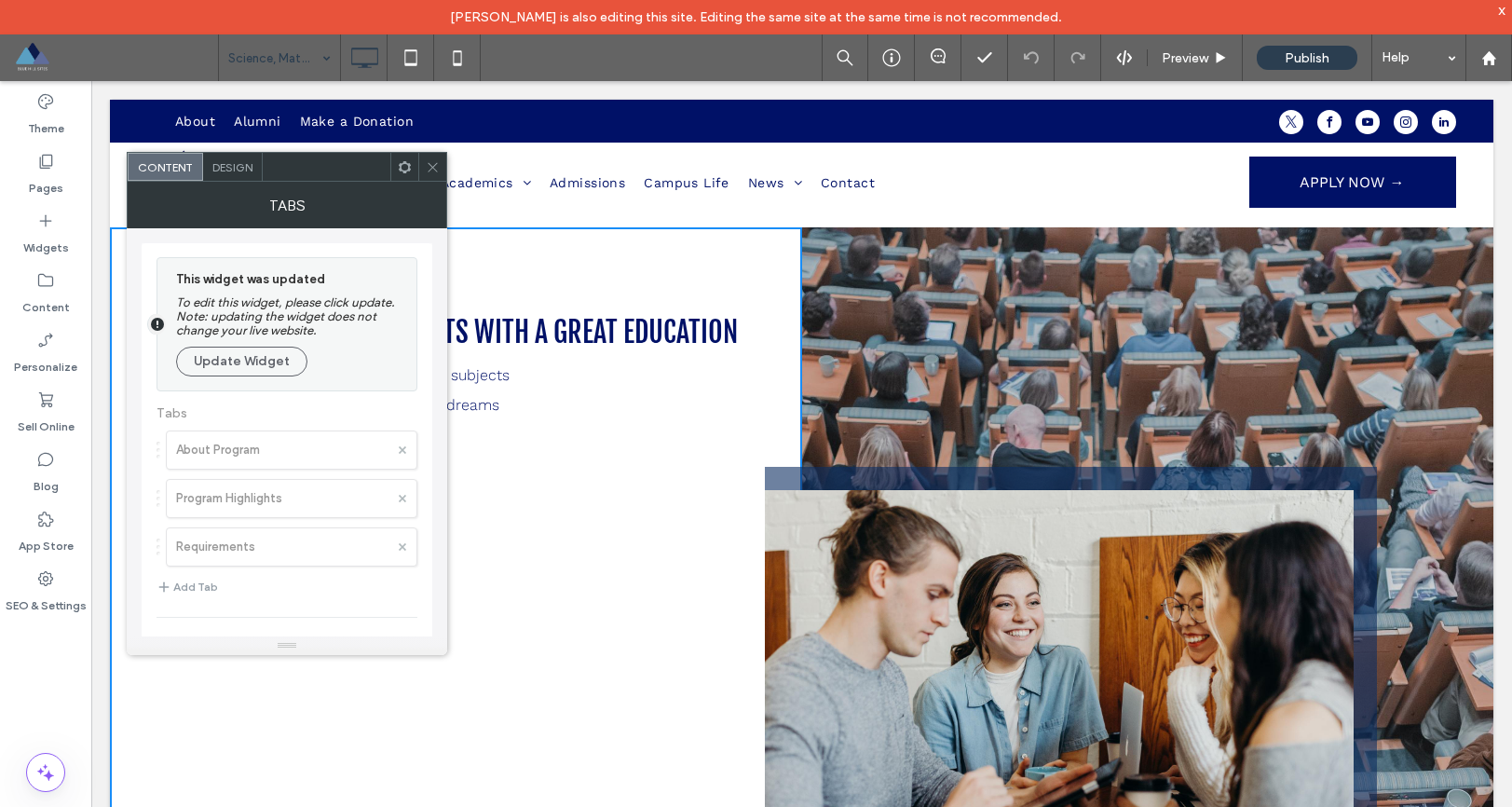
click at [439, 169] on icon at bounding box center [433, 167] width 14 height 14
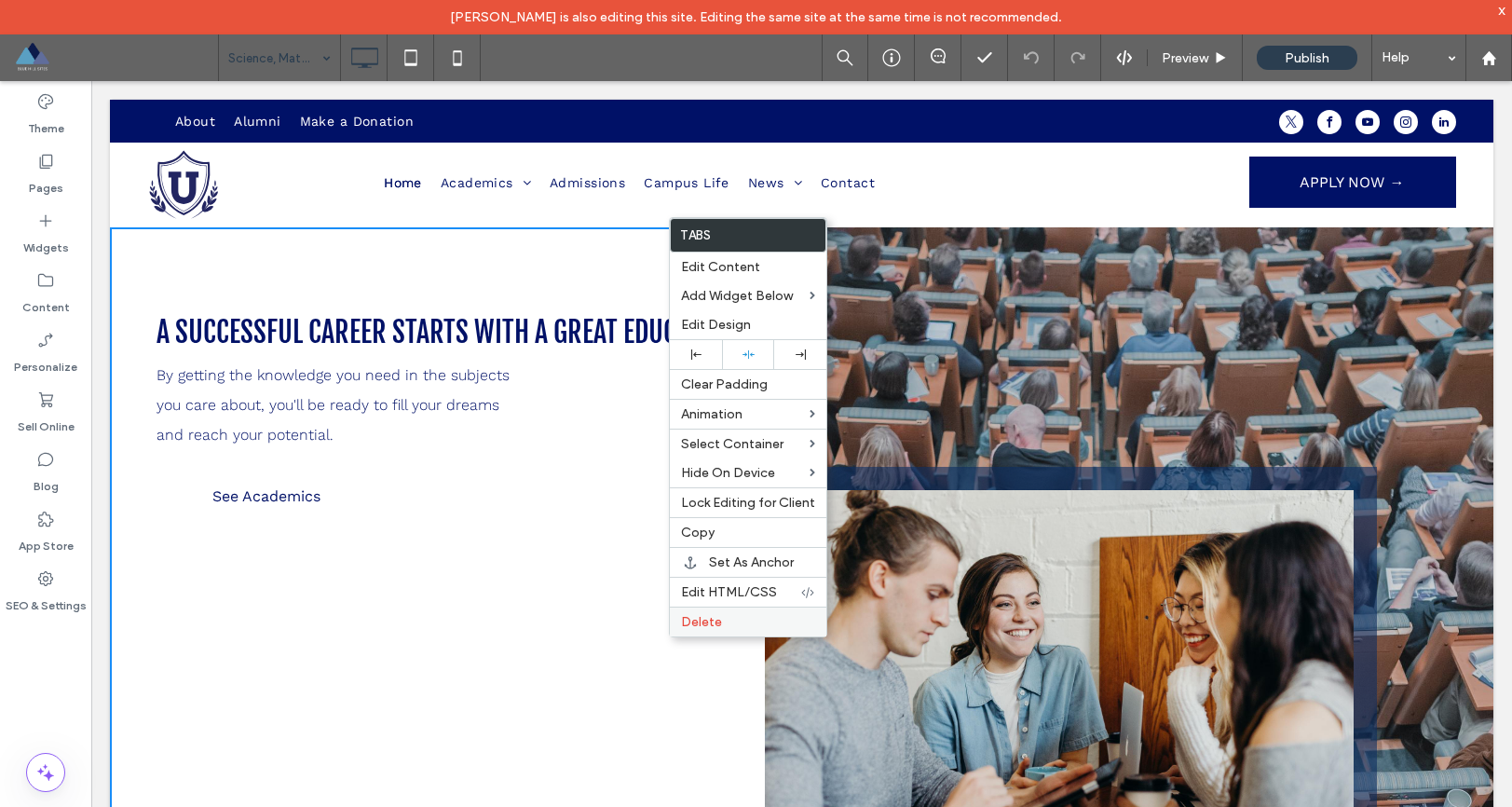
click at [715, 626] on span "Delete" at bounding box center [701, 621] width 41 height 16
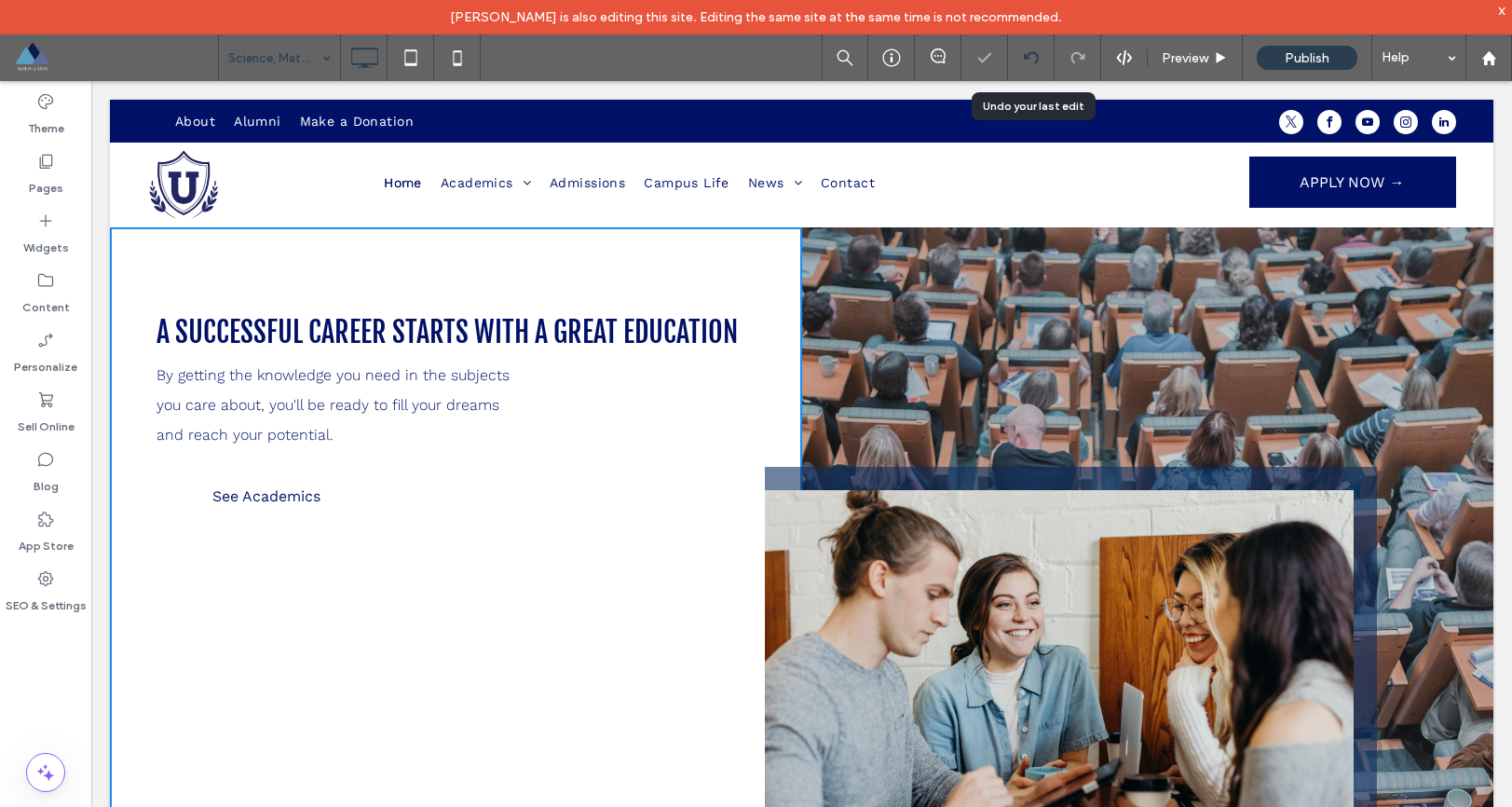
click at [1030, 57] on icon at bounding box center [1031, 58] width 15 height 15
click at [45, 581] on icon at bounding box center [46, 579] width 19 height 19
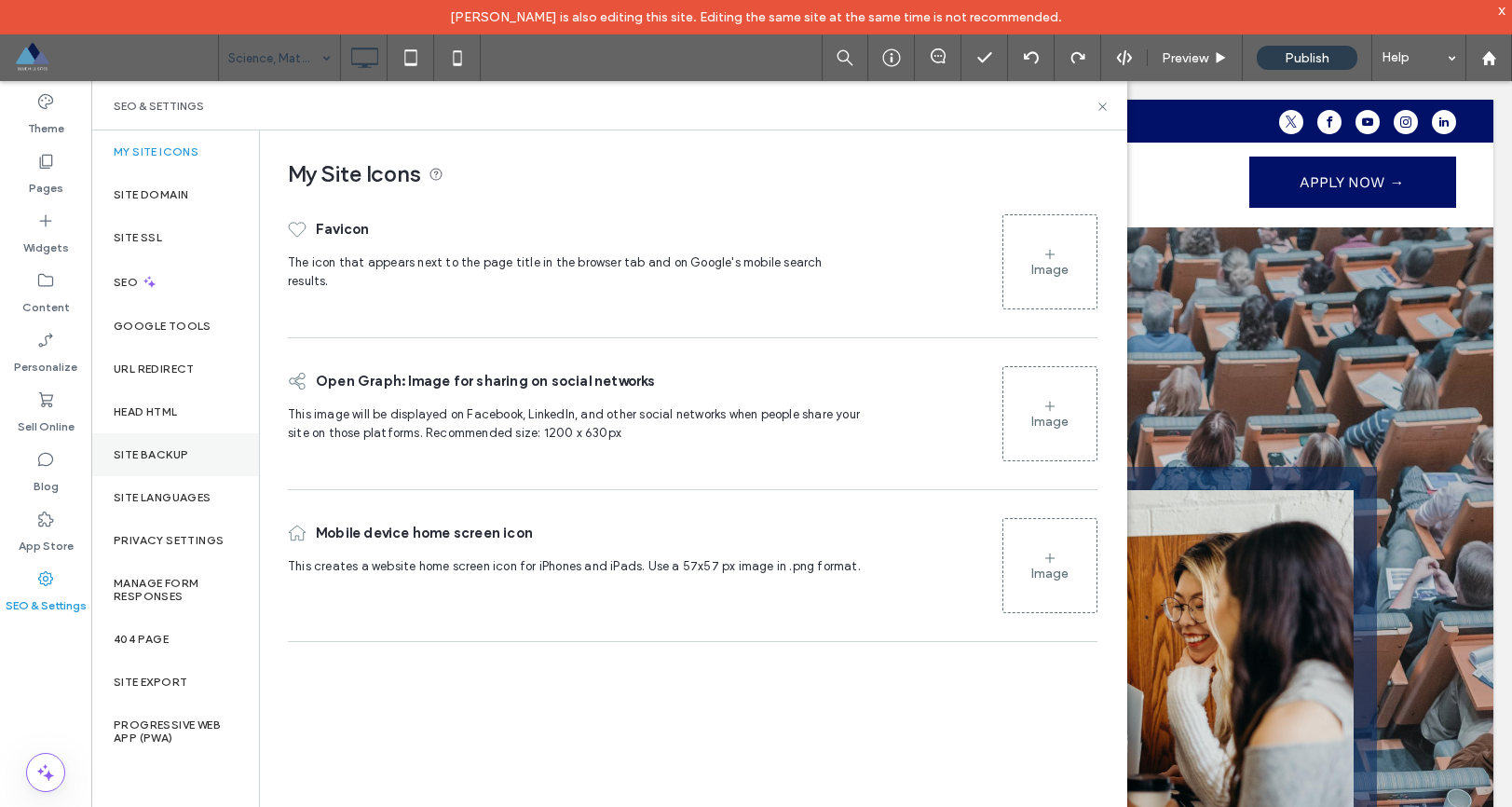
click at [151, 463] on div "Site Backup" at bounding box center [175, 454] width 167 height 43
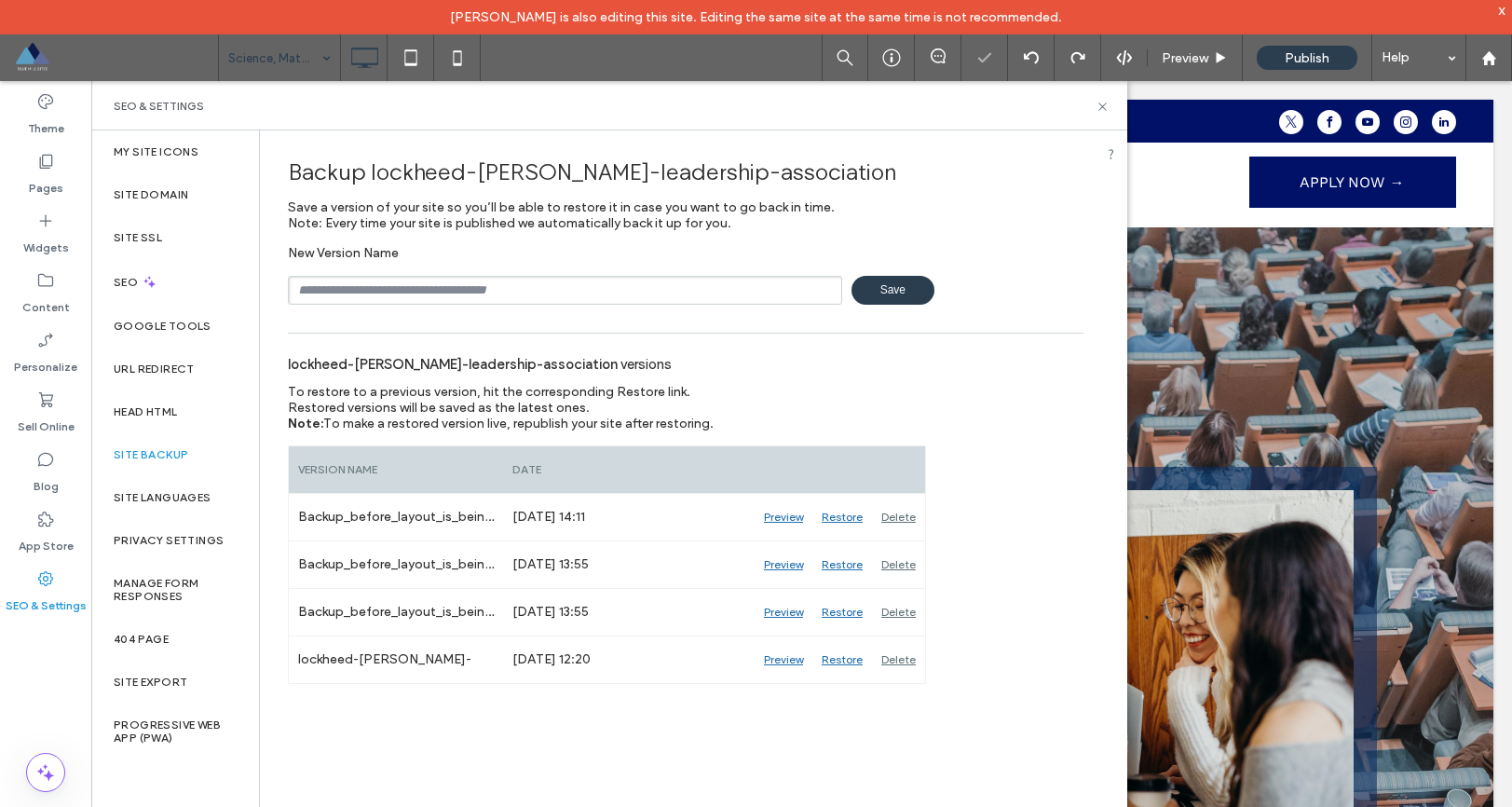
click at [365, 279] on input "text" at bounding box center [565, 290] width 555 height 29
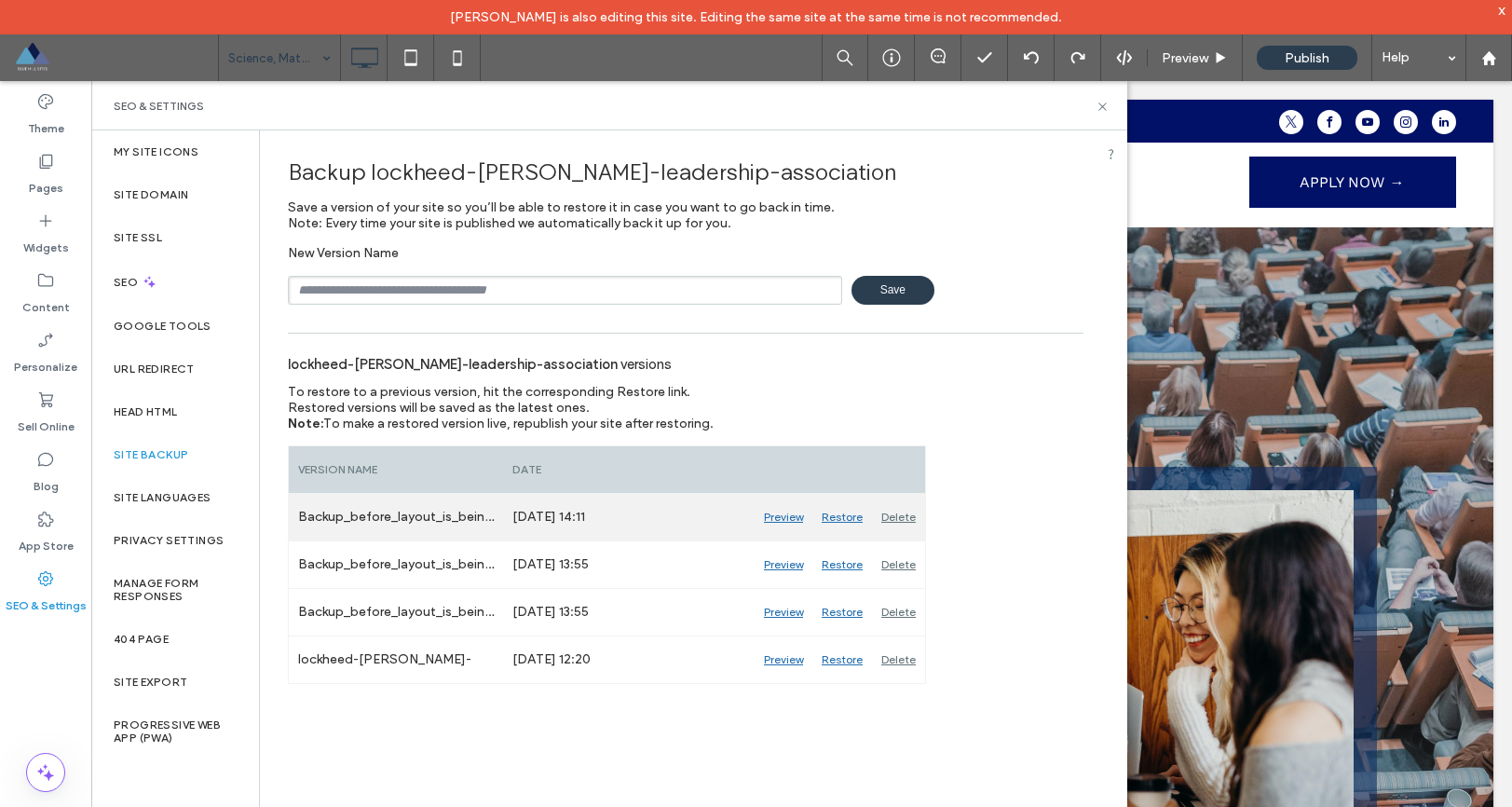
click at [849, 517] on div "Restore" at bounding box center [842, 517] width 60 height 47
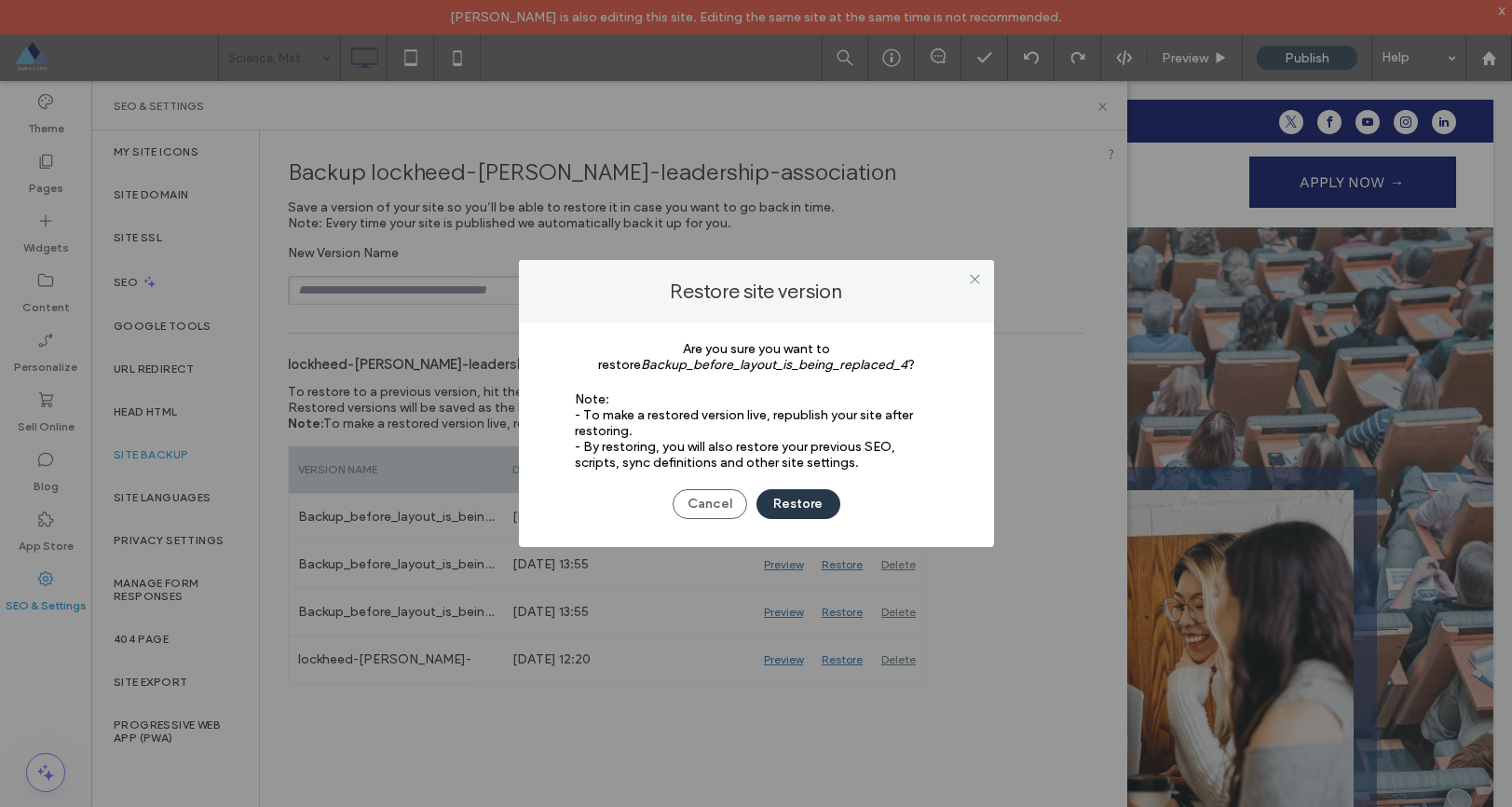
click at [796, 493] on button "Restore" at bounding box center [798, 503] width 84 height 30
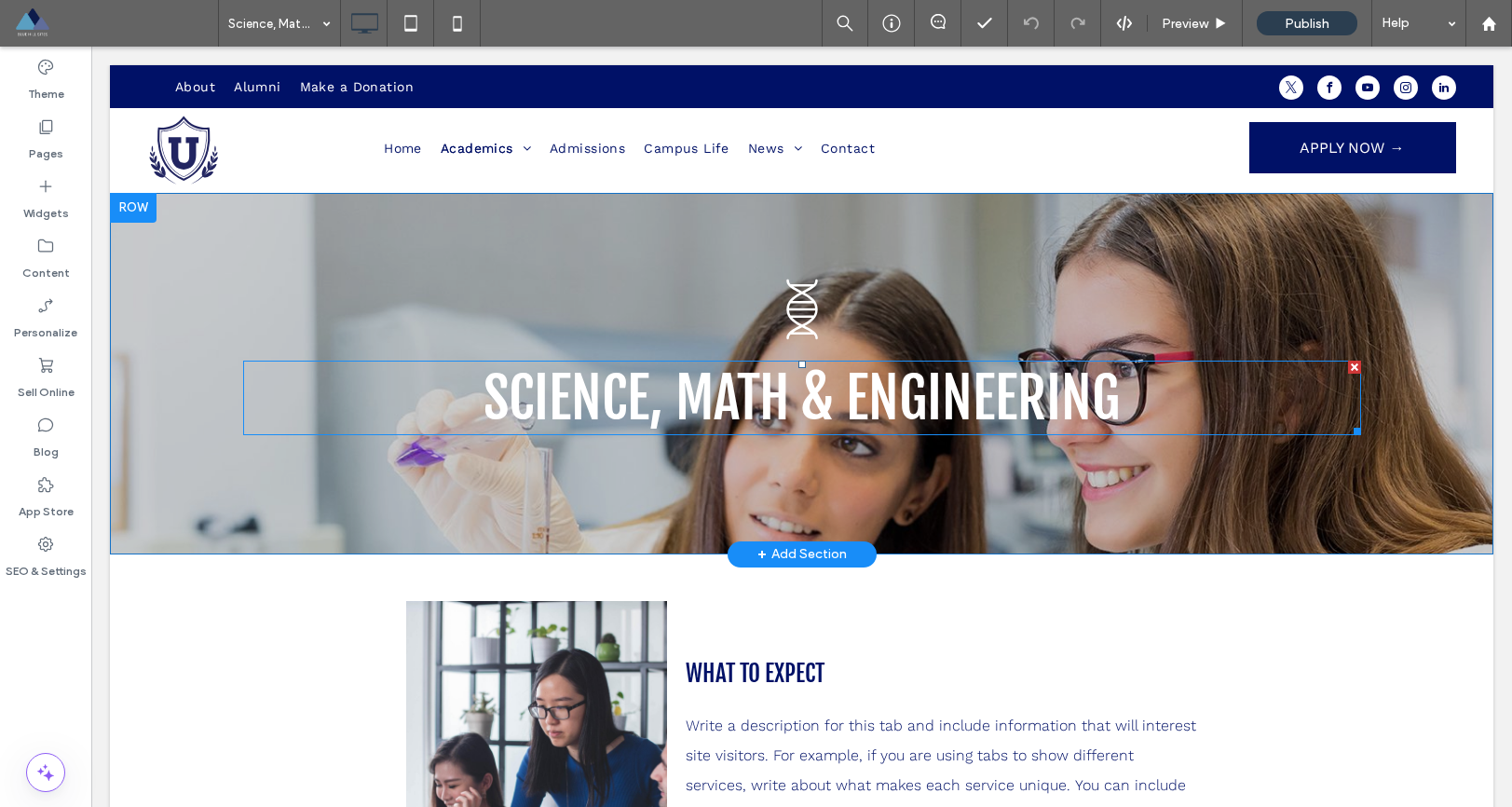
scroll to position [377, 0]
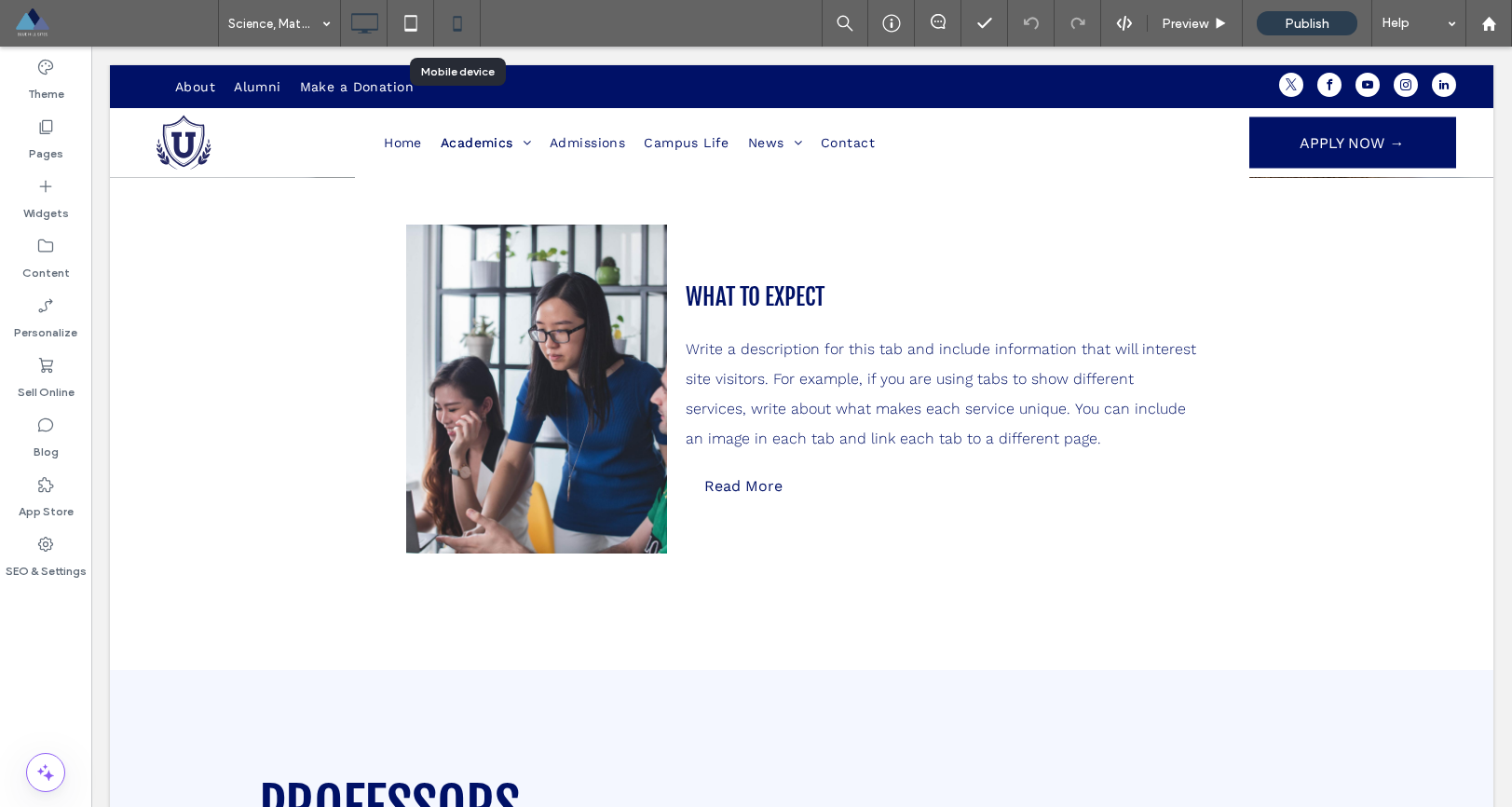
click at [465, 30] on icon at bounding box center [457, 23] width 37 height 37
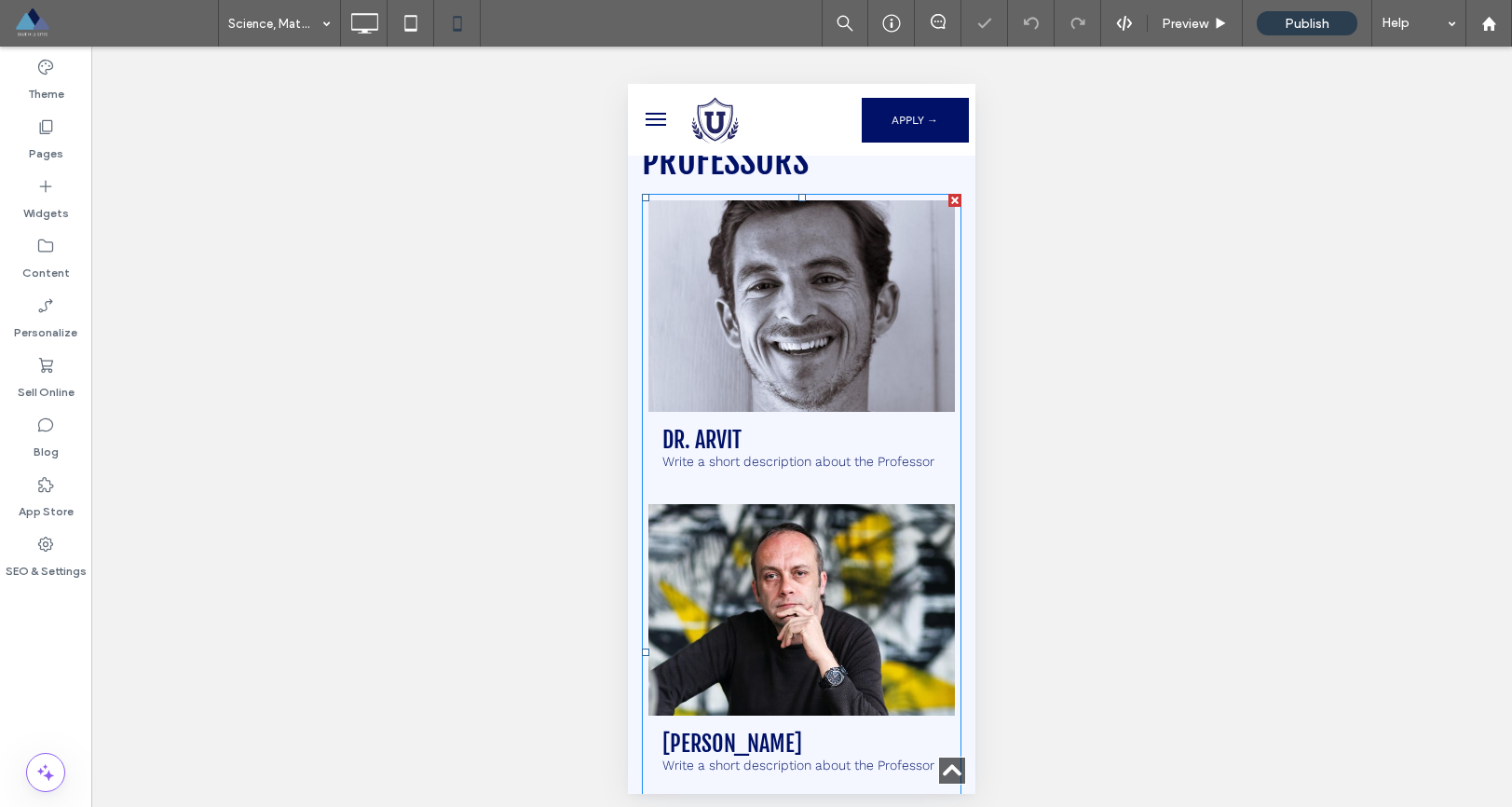
scroll to position [915, 0]
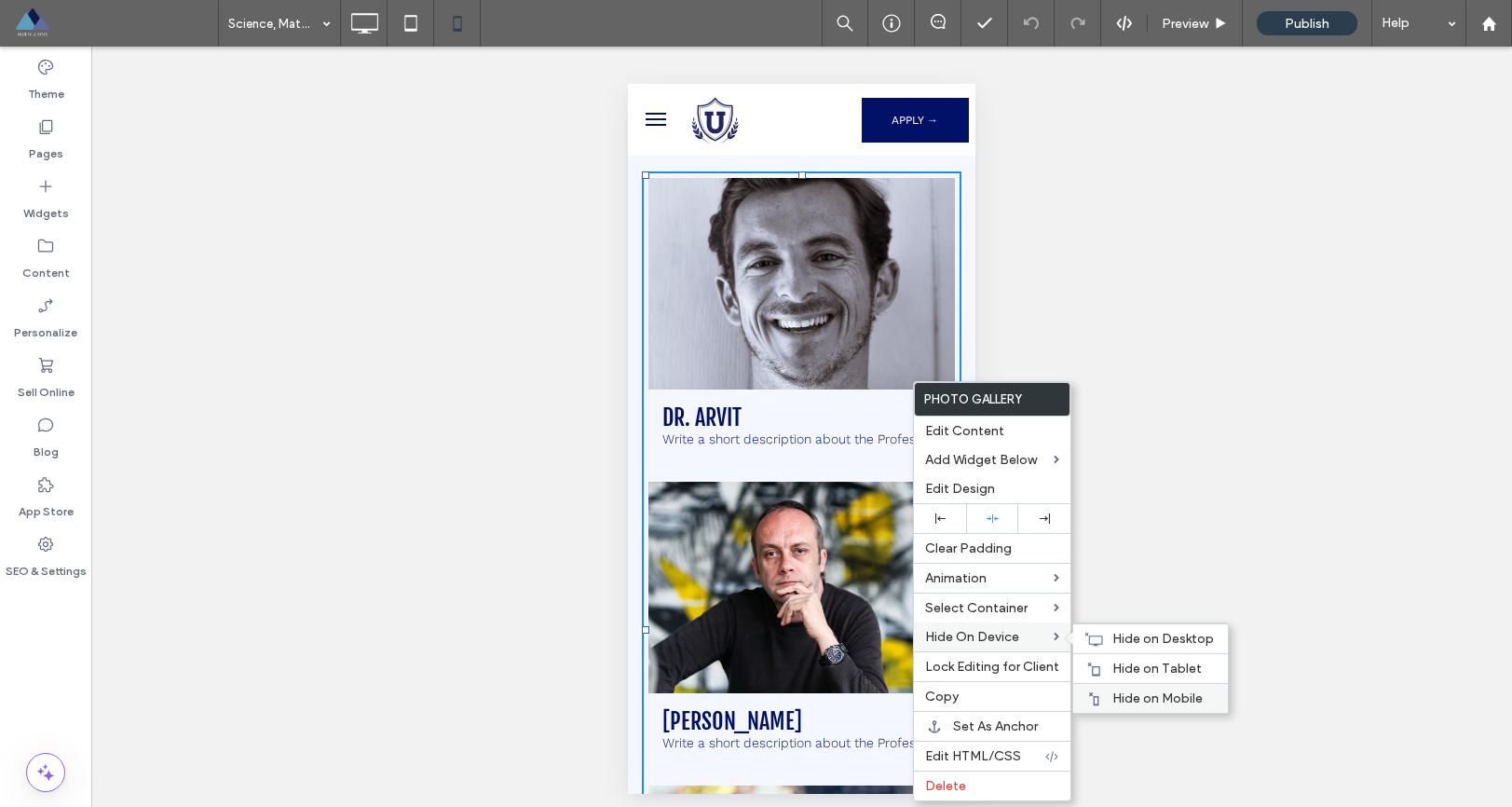
click at [1145, 696] on span "Hide on Mobile" at bounding box center [1157, 699] width 90 height 16
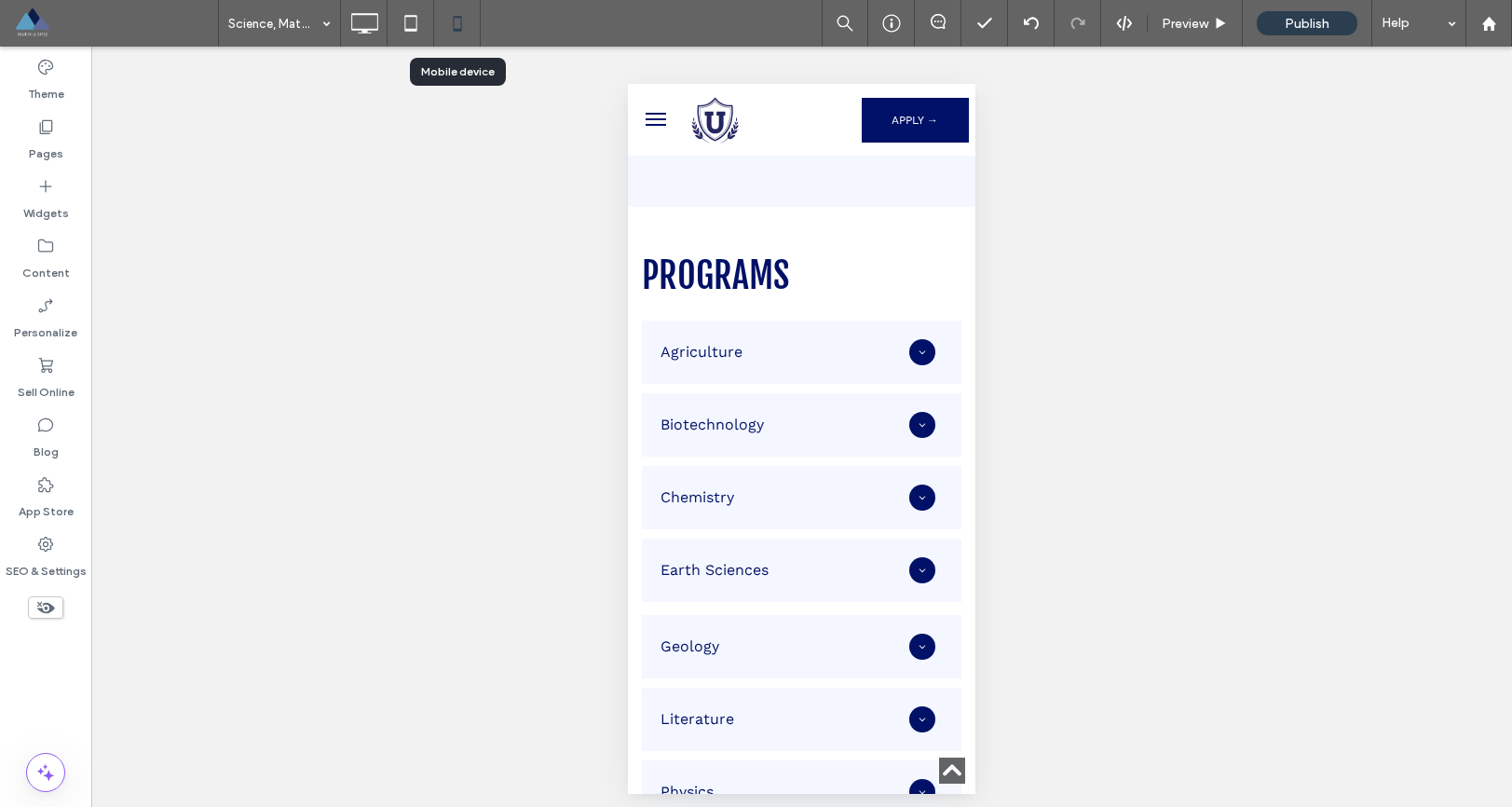
click at [458, 25] on icon at bounding box center [457, 23] width 37 height 37
click at [363, 21] on icon at bounding box center [363, 23] width 37 height 37
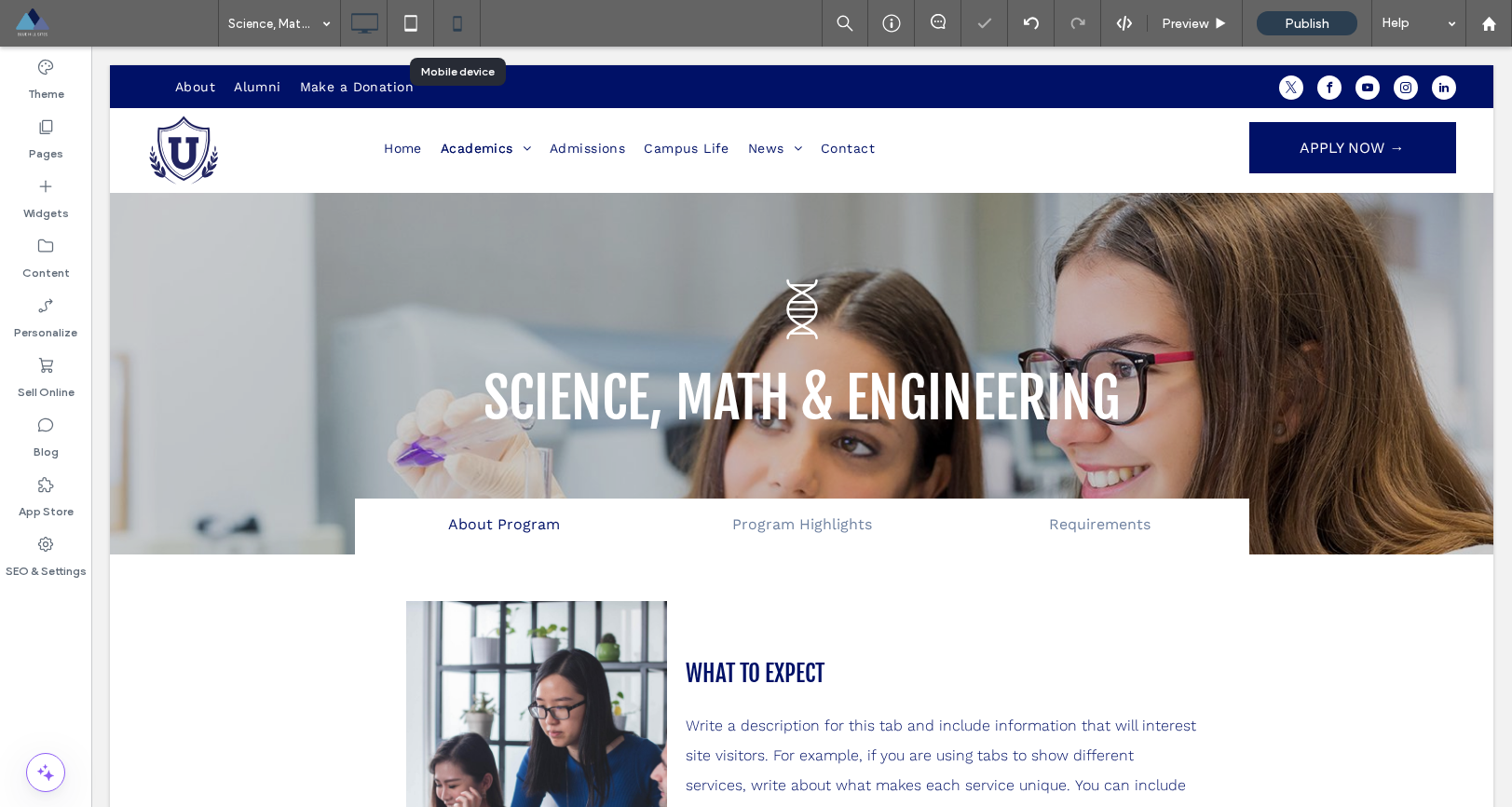
click at [445, 22] on icon at bounding box center [457, 23] width 37 height 37
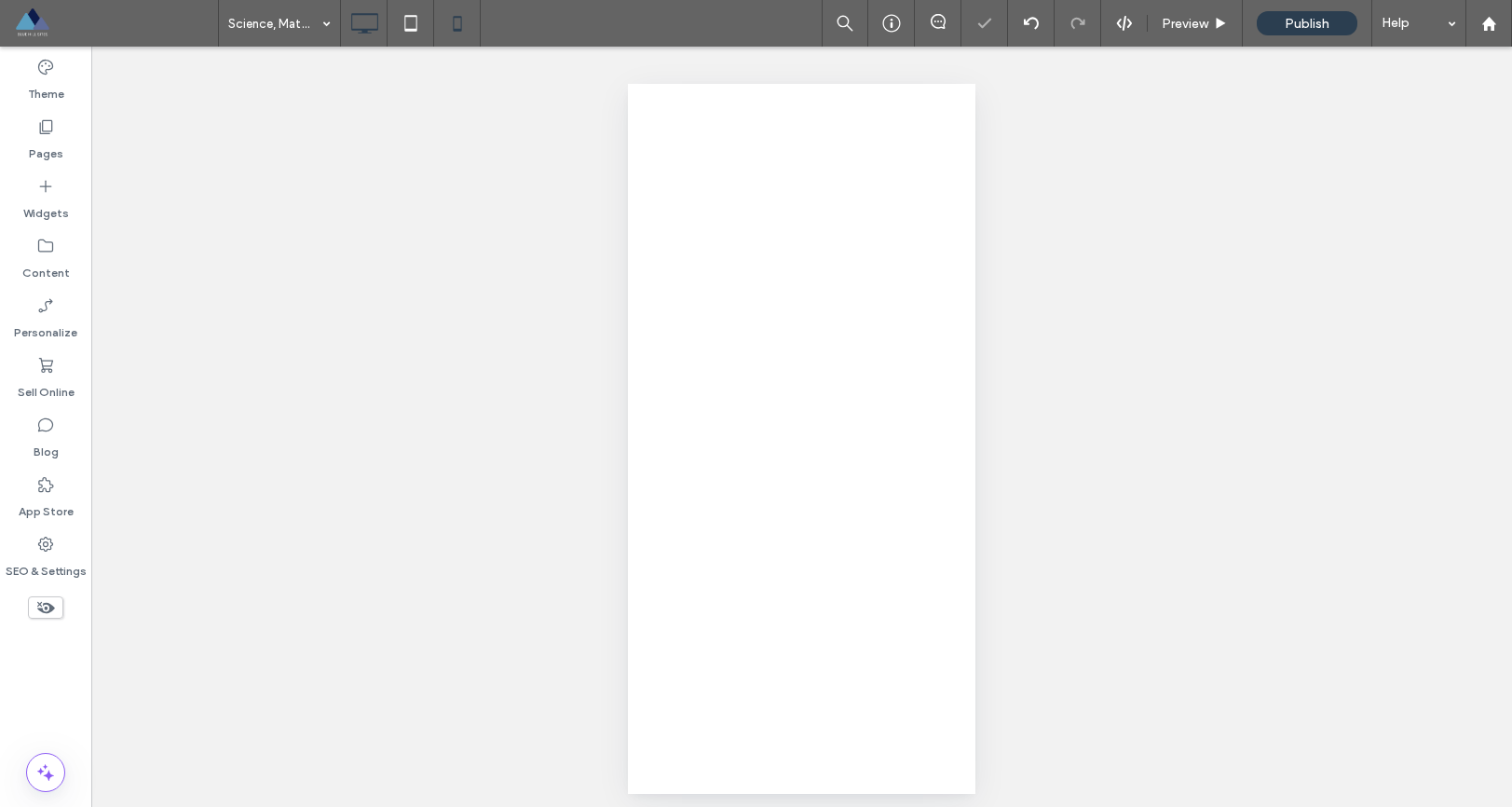
scroll to position [0, 0]
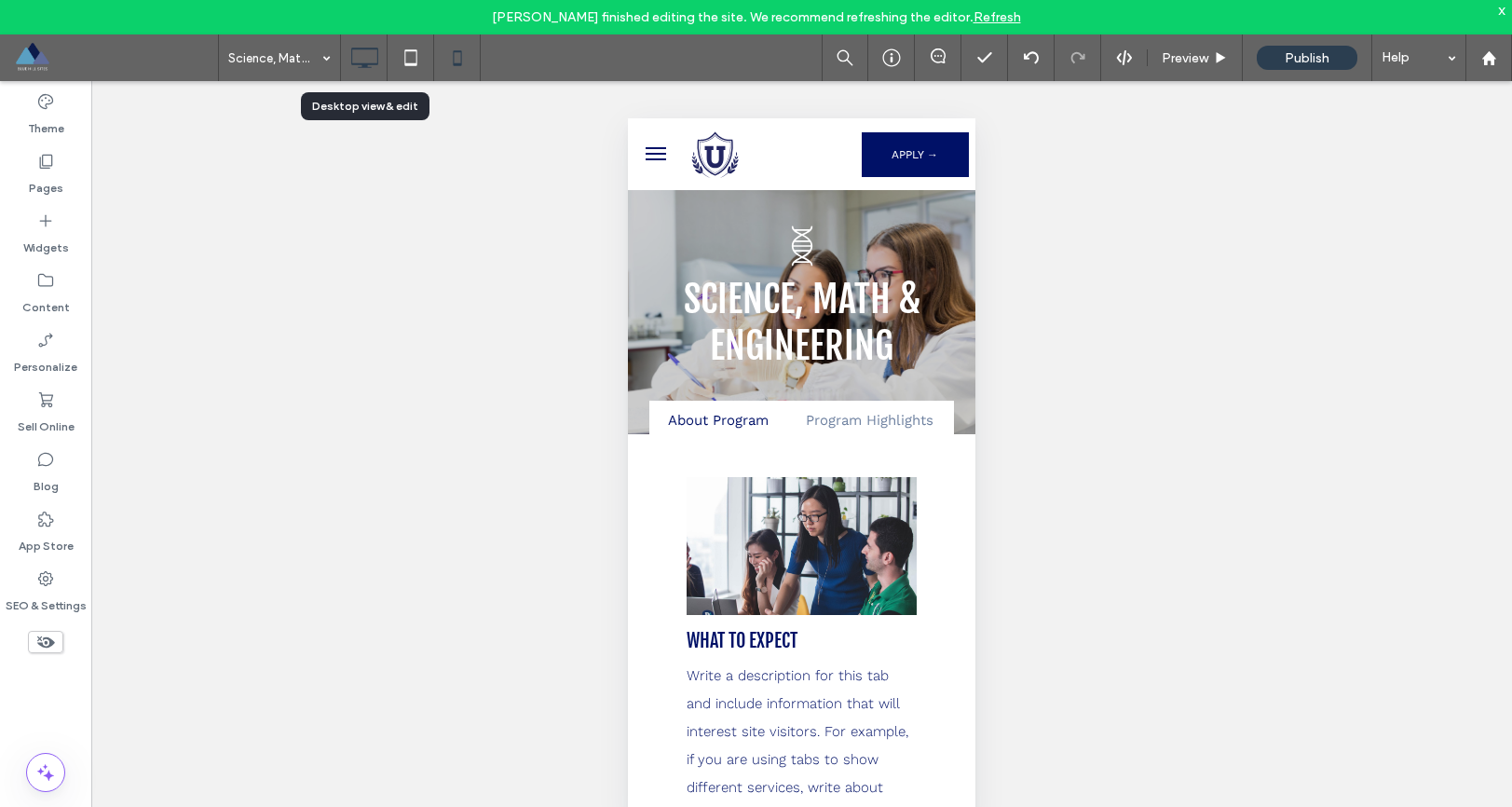
click at [369, 60] on icon at bounding box center [363, 57] width 37 height 37
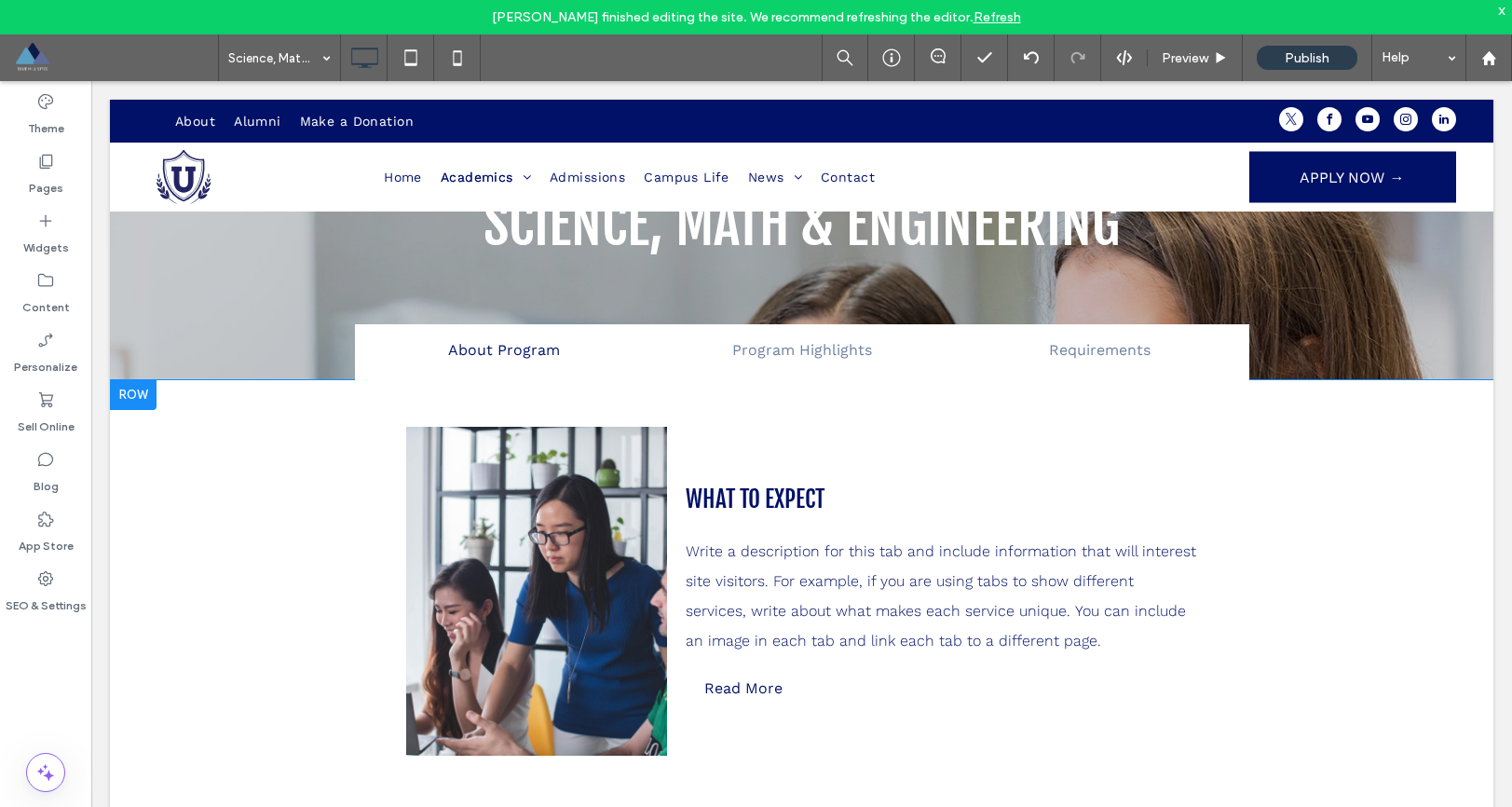
scroll to position [386, 0]
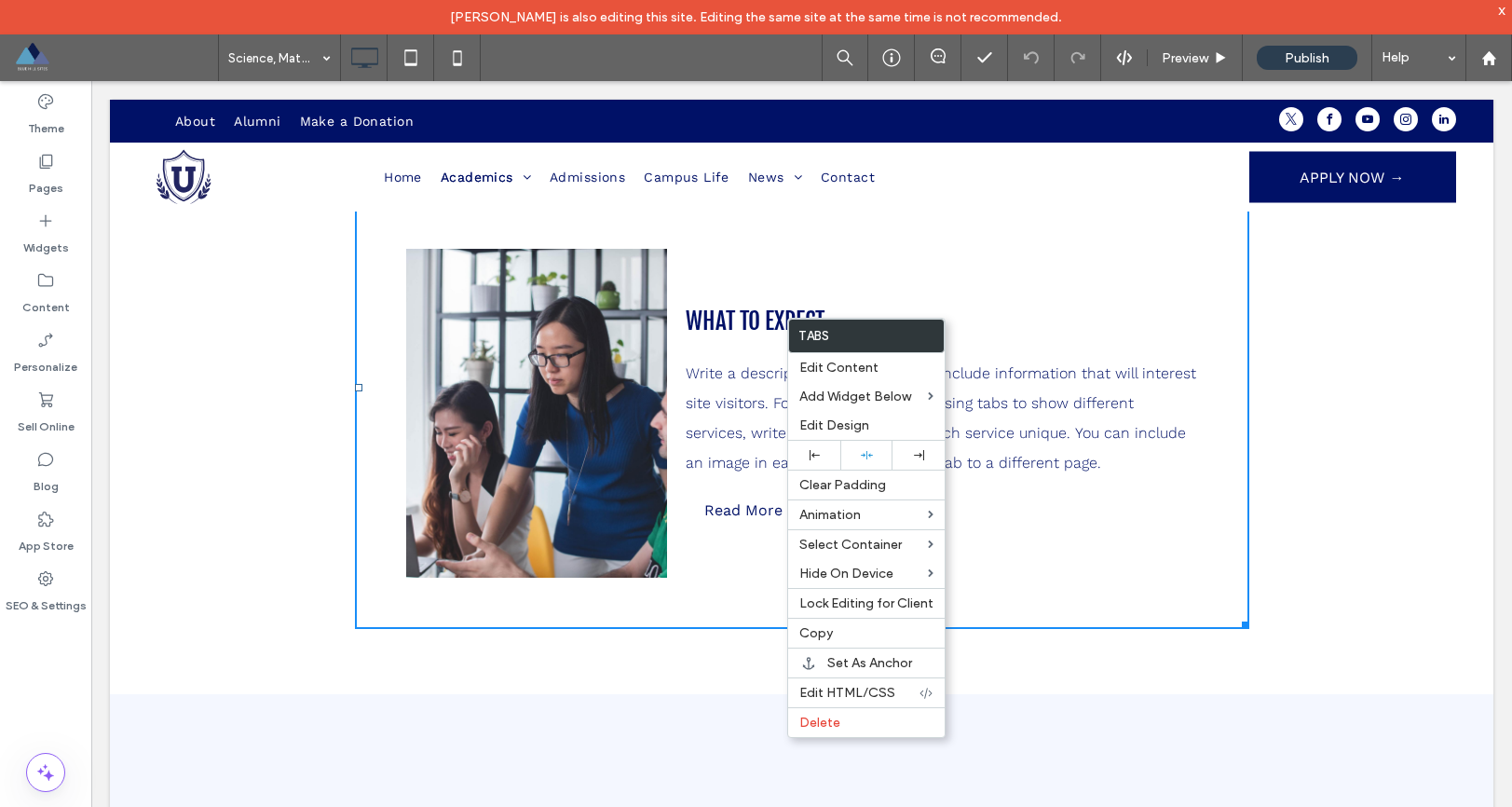
click at [694, 248] on div "WHAT TO EXPECT Write a description for this tab and include information that wi…" at bounding box center [942, 413] width 513 height 329
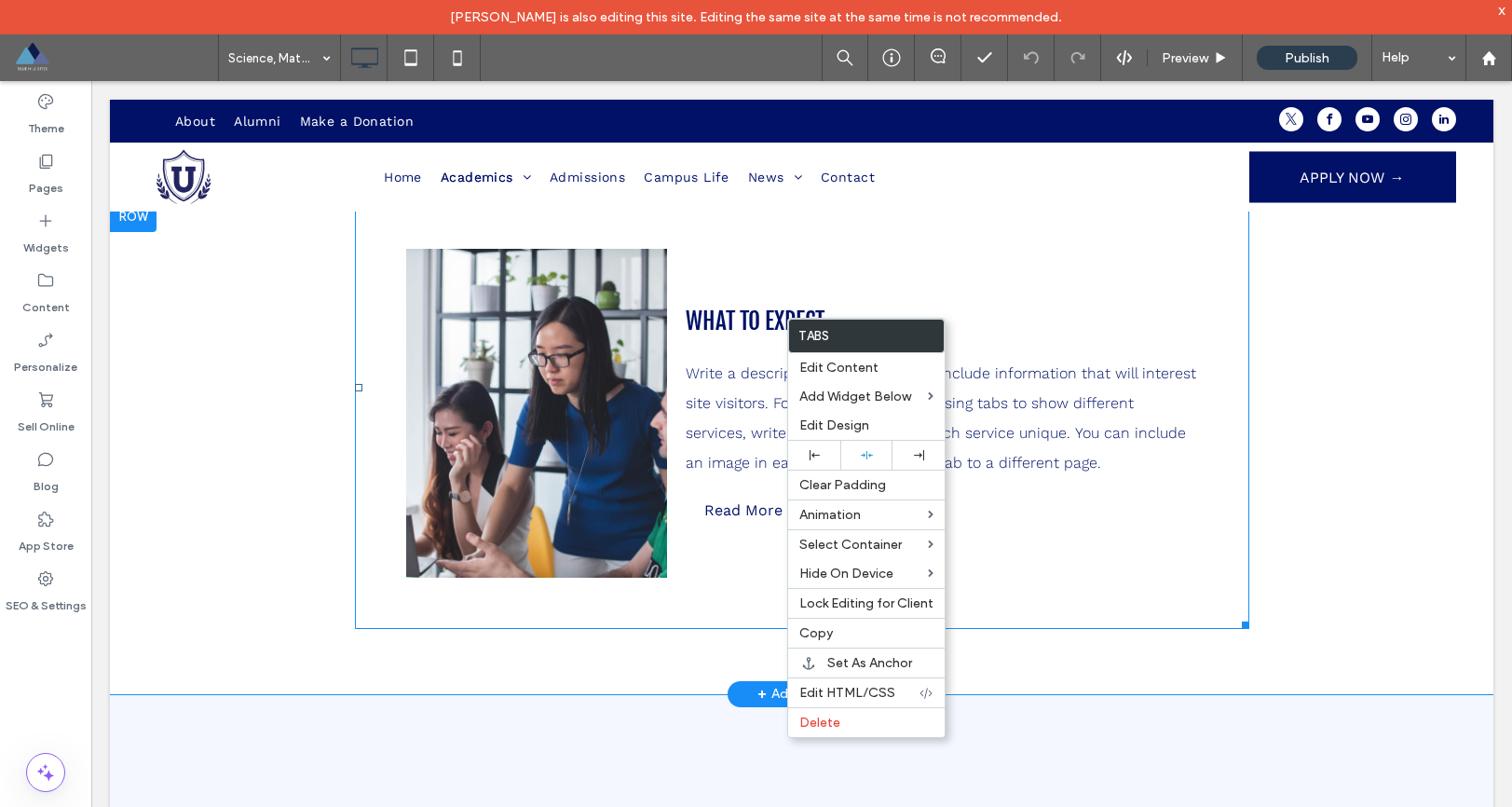
click at [694, 248] on span at bounding box center [802, 387] width 894 height 482
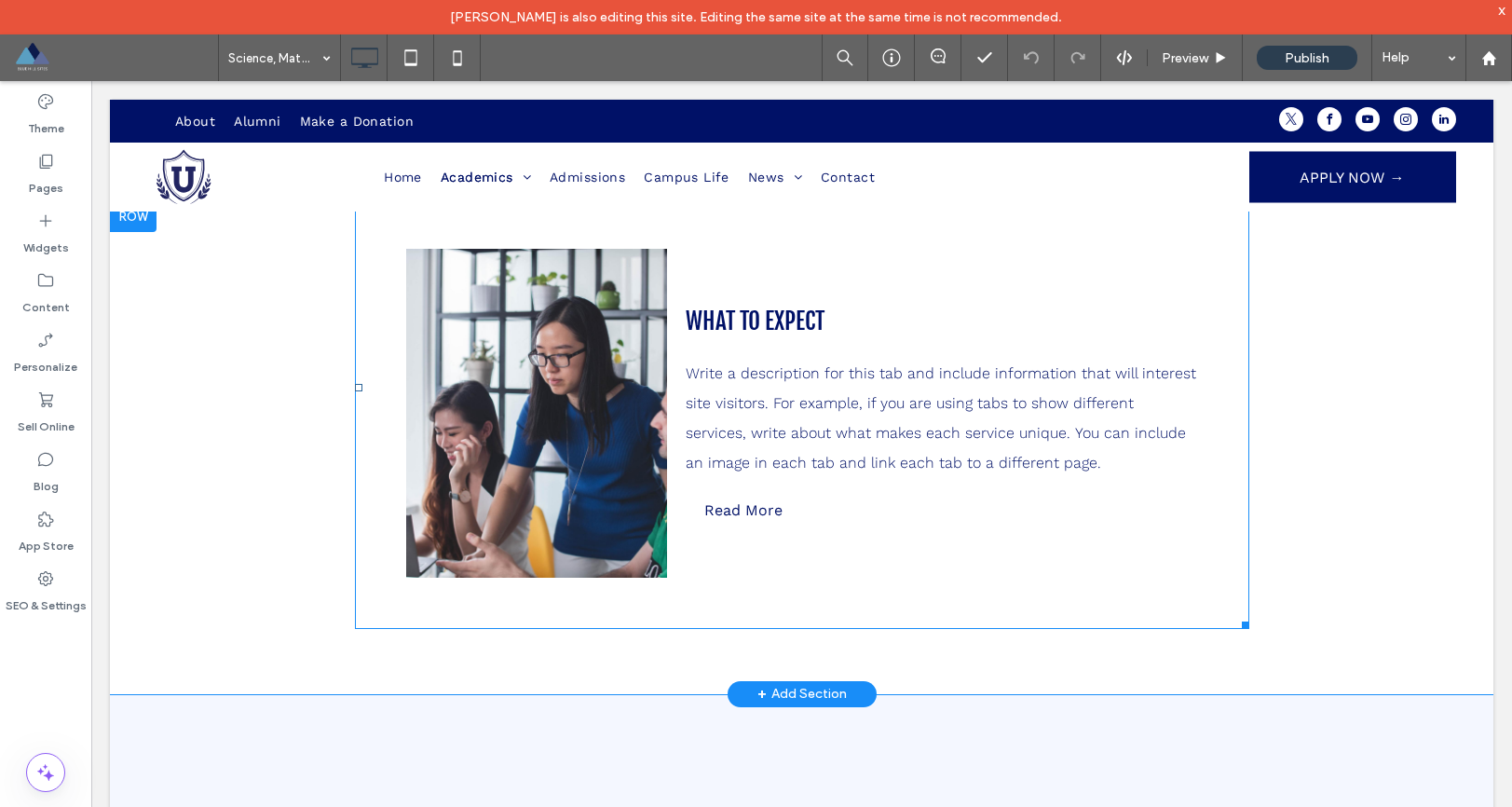
click at [755, 264] on span at bounding box center [802, 387] width 894 height 482
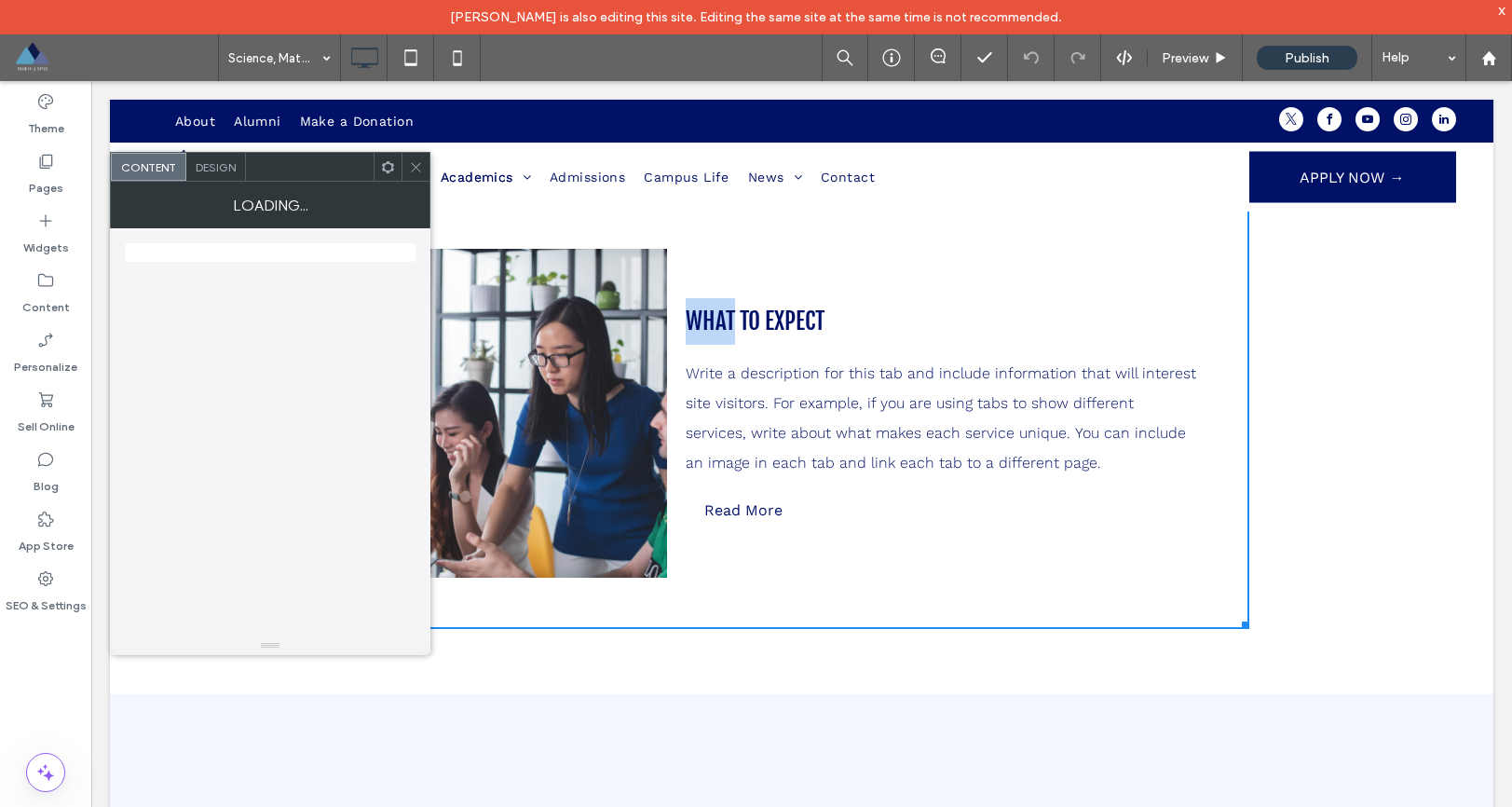
click at [756, 262] on div "WHAT TO EXPECT Write a description for this tab and include information that wi…" at bounding box center [942, 413] width 513 height 329
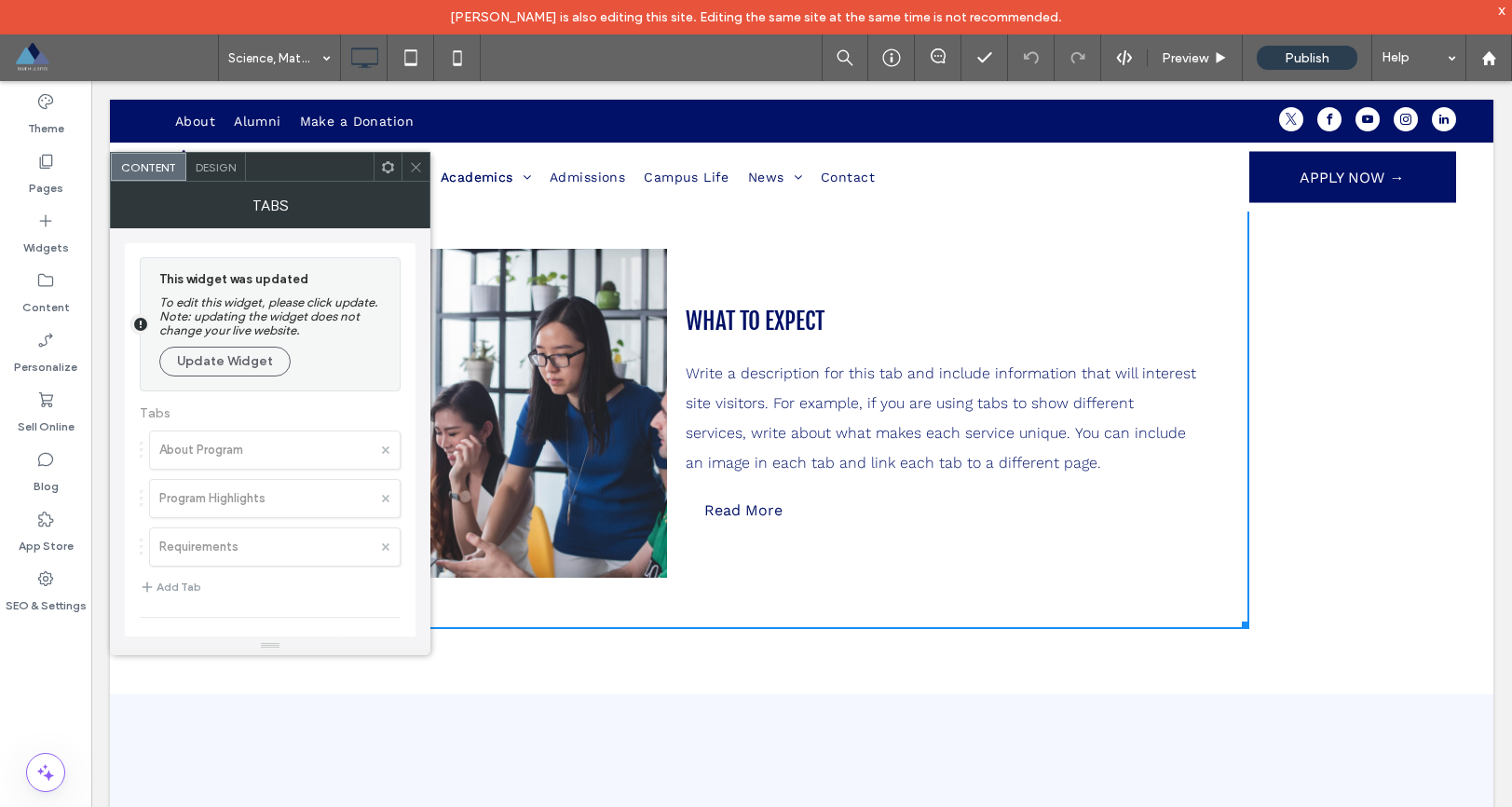
drag, startPoint x: 1218, startPoint y: 625, endPoint x: 1218, endPoint y: 645, distance: 20.0
click at [1219, 630] on div "About Program Program Highlights Requirements WHAT TO EXPECT Write a descriptio…" at bounding box center [802, 448] width 1384 height 492
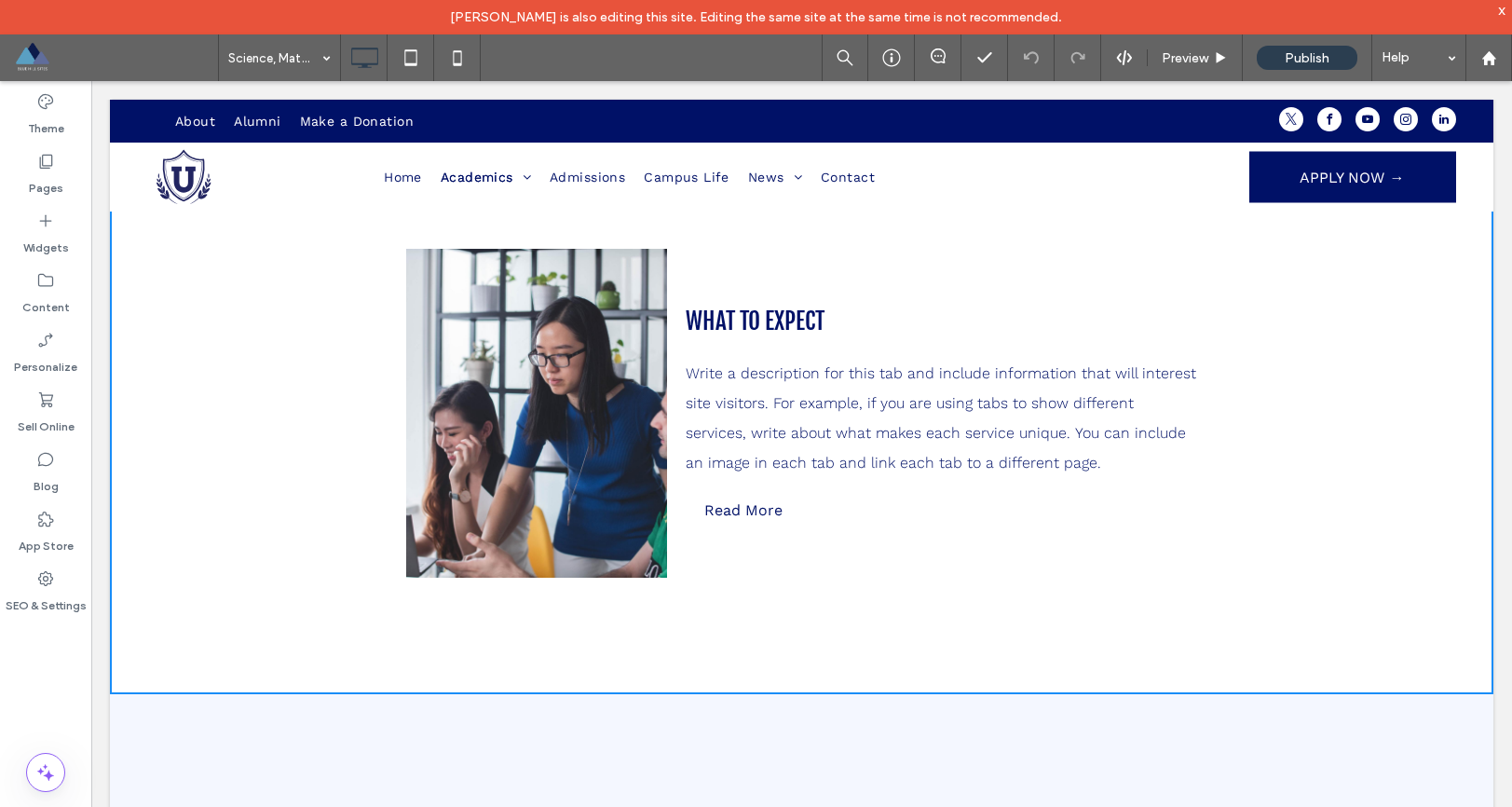
click at [600, 532] on div at bounding box center [537, 413] width 261 height 329
click at [589, 423] on div at bounding box center [537, 413] width 261 height 329
click at [581, 409] on div at bounding box center [537, 413] width 261 height 329
click at [586, 413] on div at bounding box center [537, 413] width 261 height 329
click at [737, 377] on p "Write a description for this tab and include information that will interest sit…" at bounding box center [942, 418] width 513 height 119
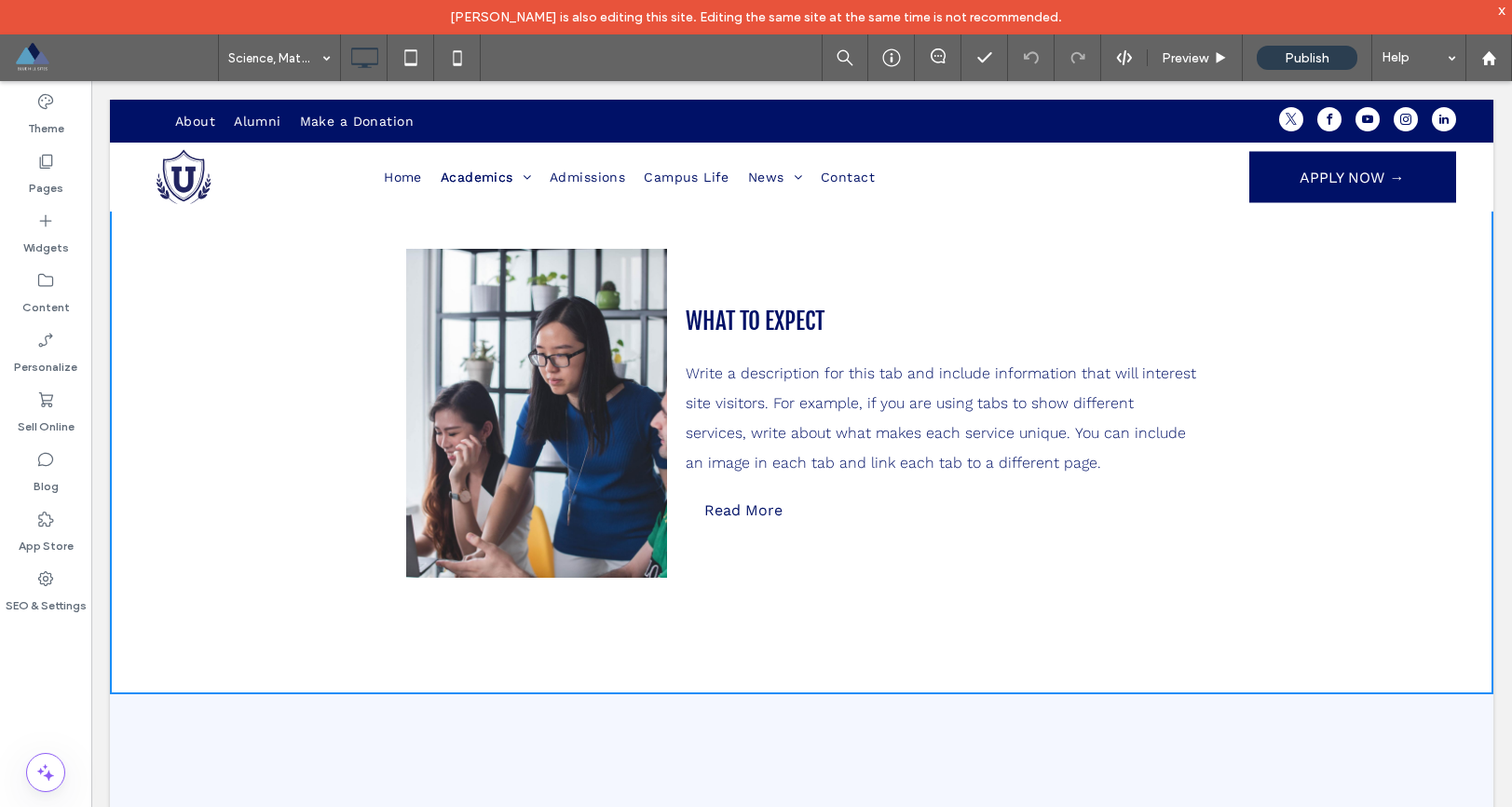
click at [675, 395] on div at bounding box center [677, 413] width 19 height 329
click at [672, 392] on div at bounding box center [677, 413] width 19 height 329
click at [675, 392] on div at bounding box center [677, 413] width 19 height 329
drag, startPoint x: 675, startPoint y: 392, endPoint x: 632, endPoint y: 388, distance: 43.2
click at [675, 391] on div at bounding box center [677, 413] width 19 height 329
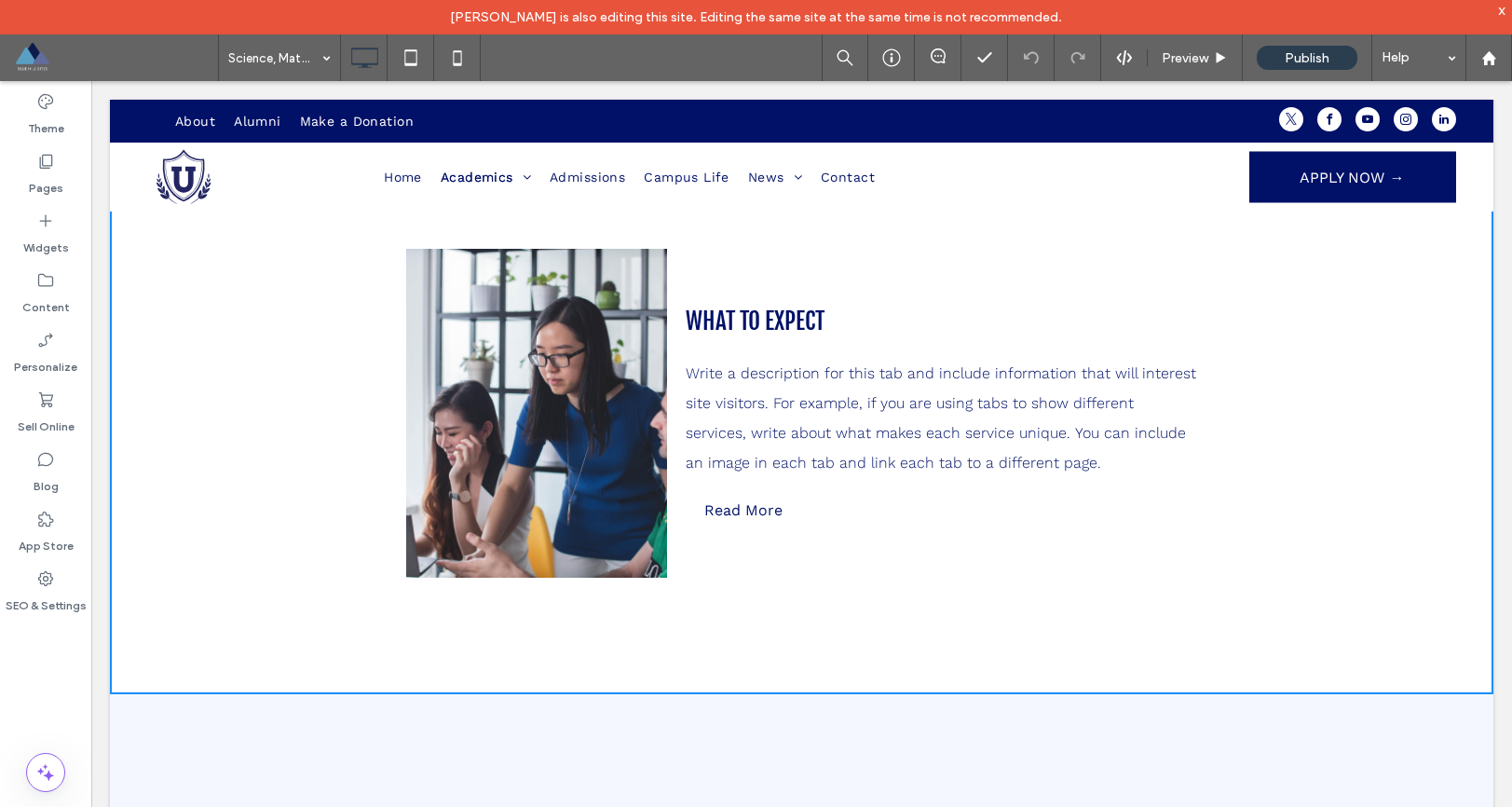
click at [489, 307] on div at bounding box center [537, 413] width 261 height 329
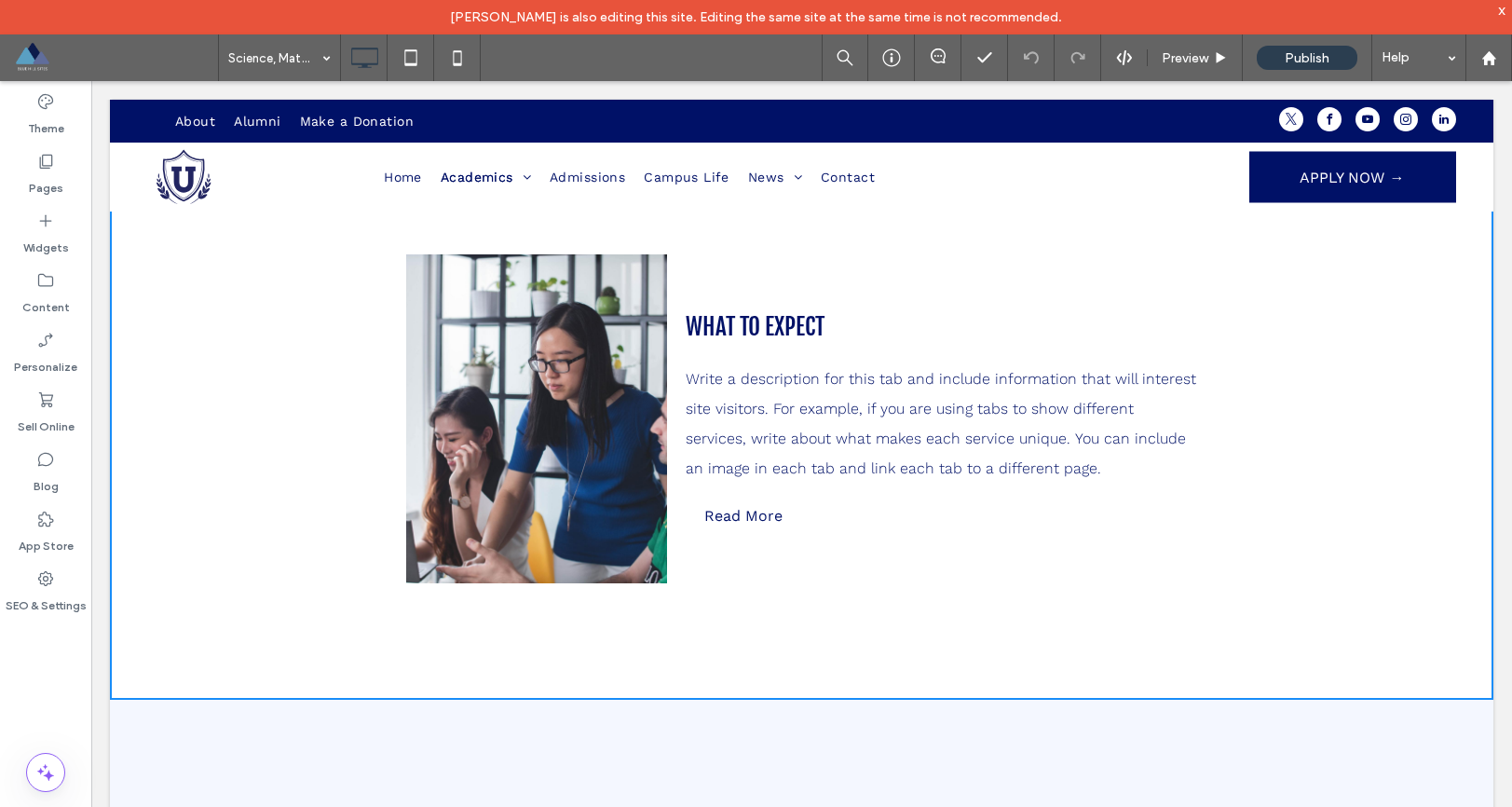
drag, startPoint x: 476, startPoint y: 641, endPoint x: 490, endPoint y: 570, distance: 72.4
click at [489, 613] on div "About Program Program Highlights Requirements WHAT TO EXPECT Write a descriptio…" at bounding box center [802, 453] width 1384 height 492
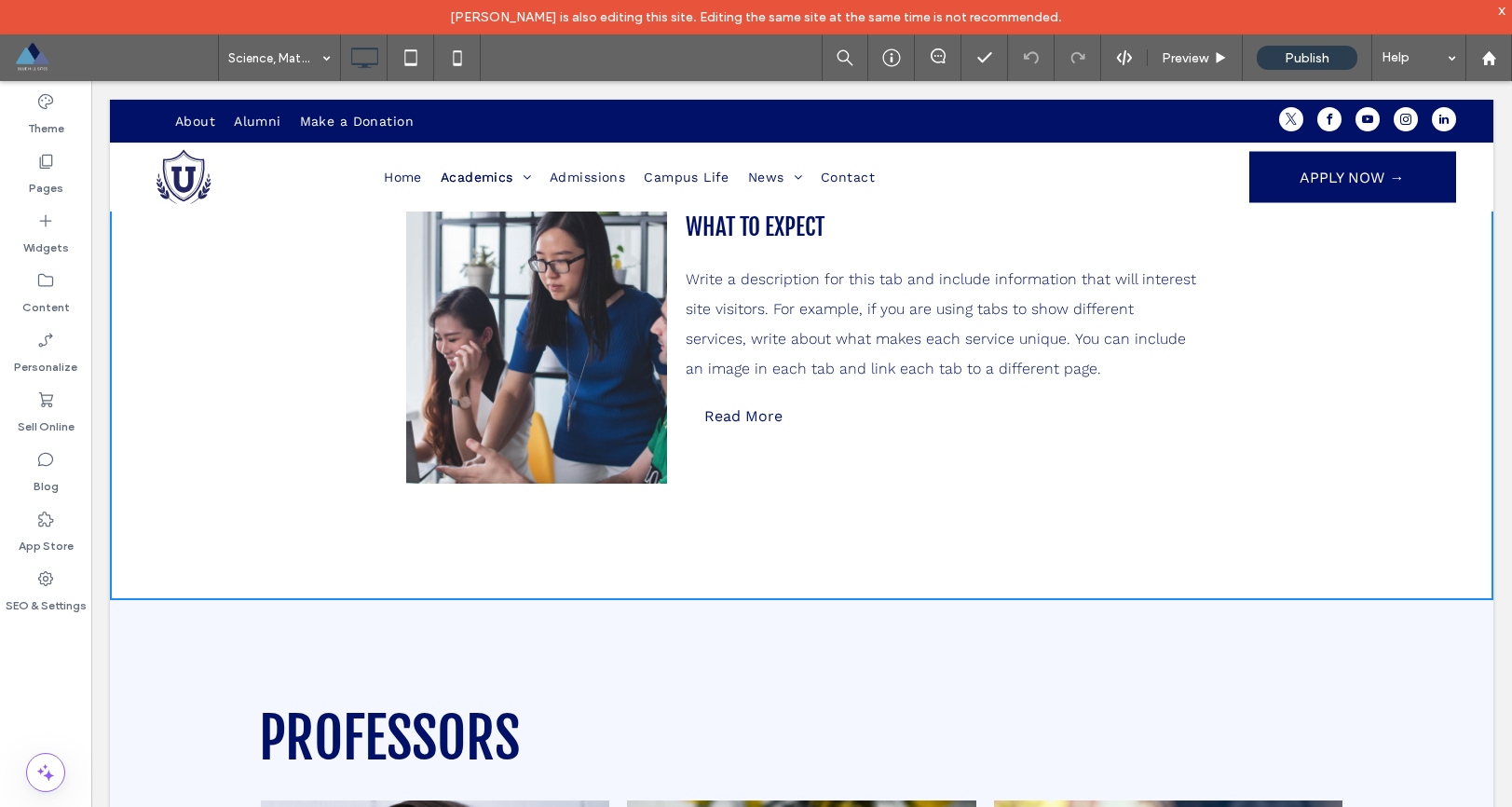
scroll to position [670, 0]
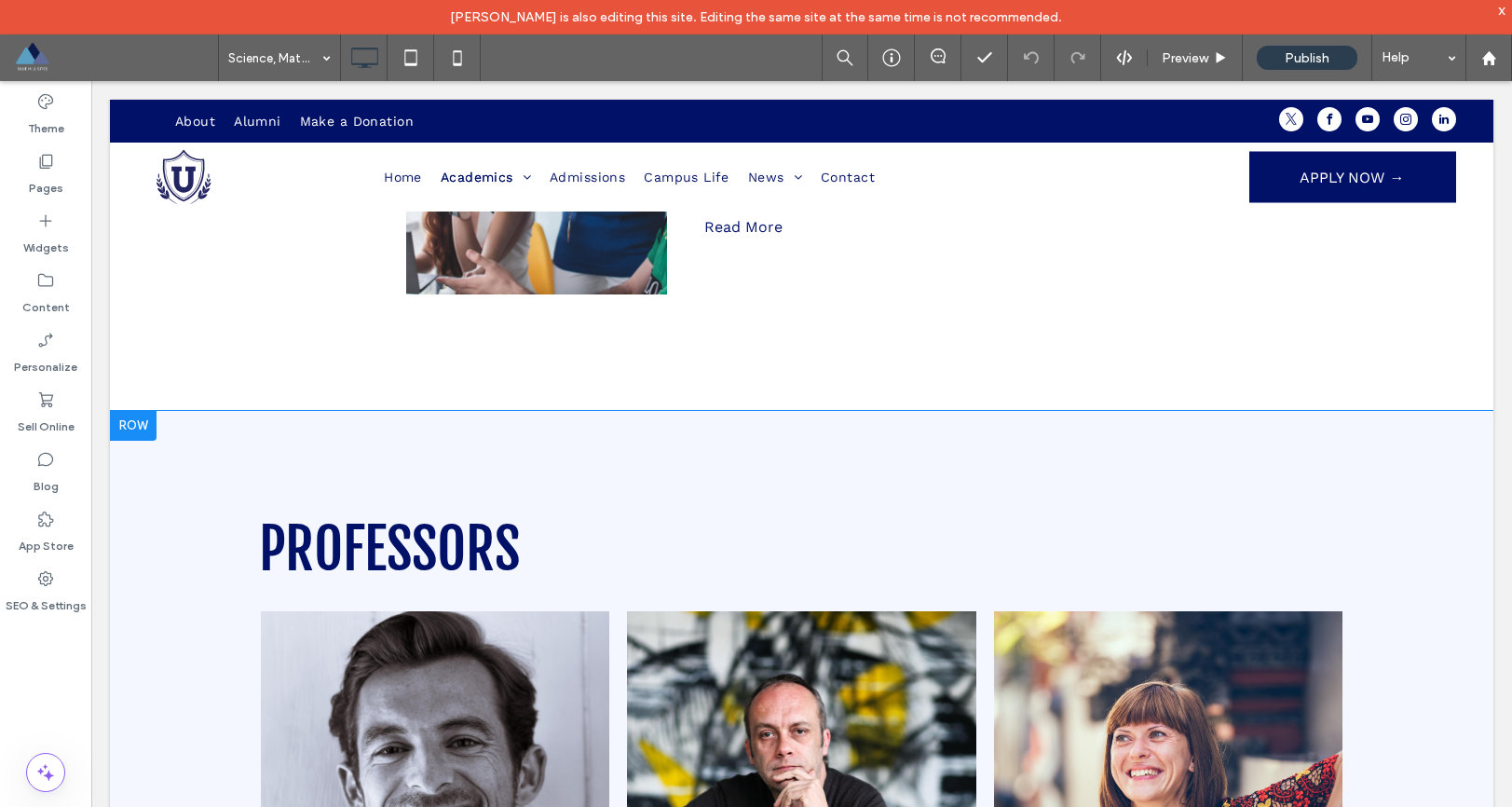
click at [610, 433] on div "PROFESSORS DR. ARVIT Write a short description about the Professor Button DR. B…" at bounding box center [802, 764] width 1384 height 706
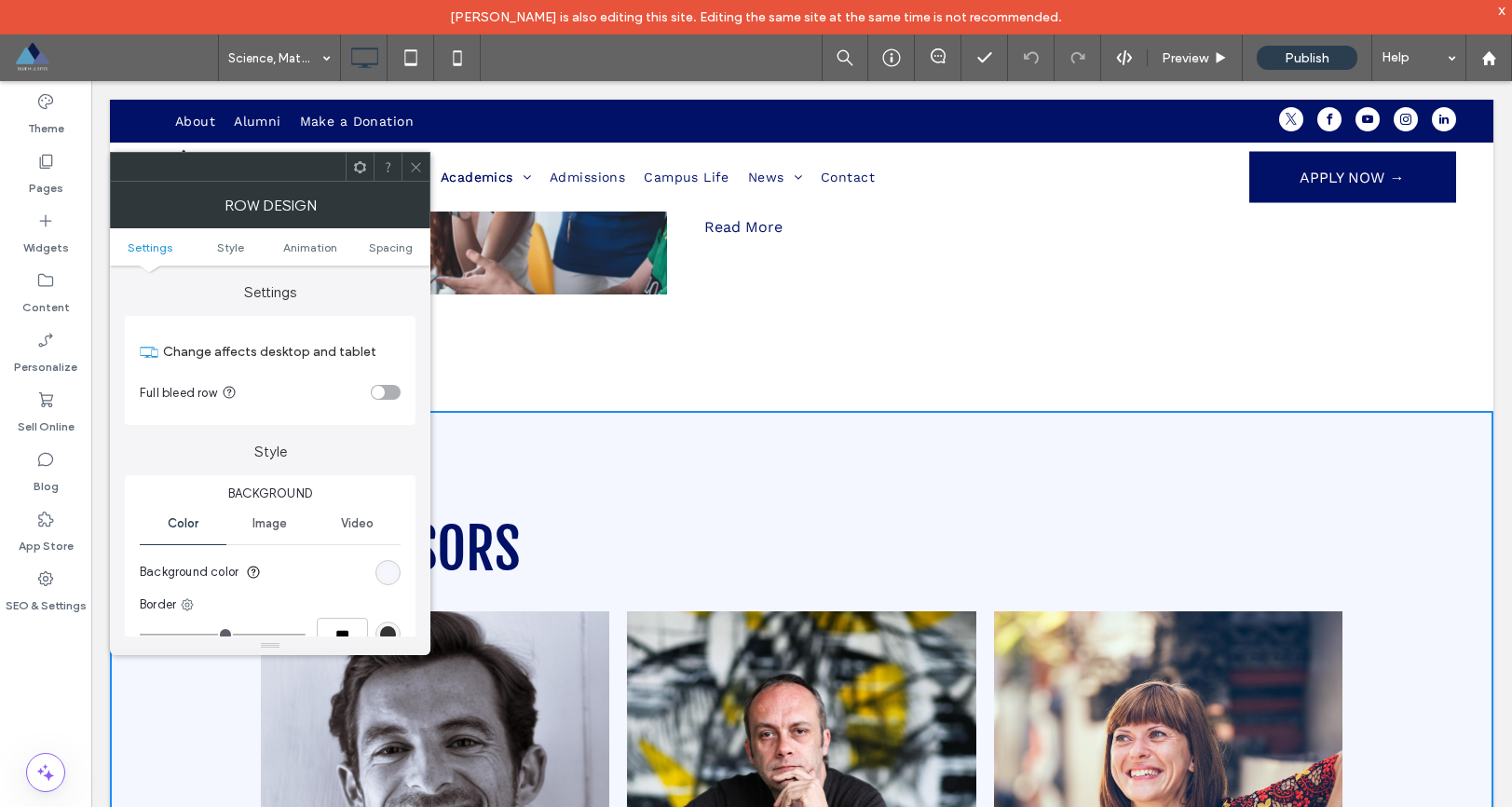
drag, startPoint x: 594, startPoint y: 533, endPoint x: 572, endPoint y: 516, distance: 27.8
click at [595, 533] on h1 "PROFESSORS" at bounding box center [689, 549] width 861 height 70
click at [423, 166] on div at bounding box center [415, 167] width 28 height 28
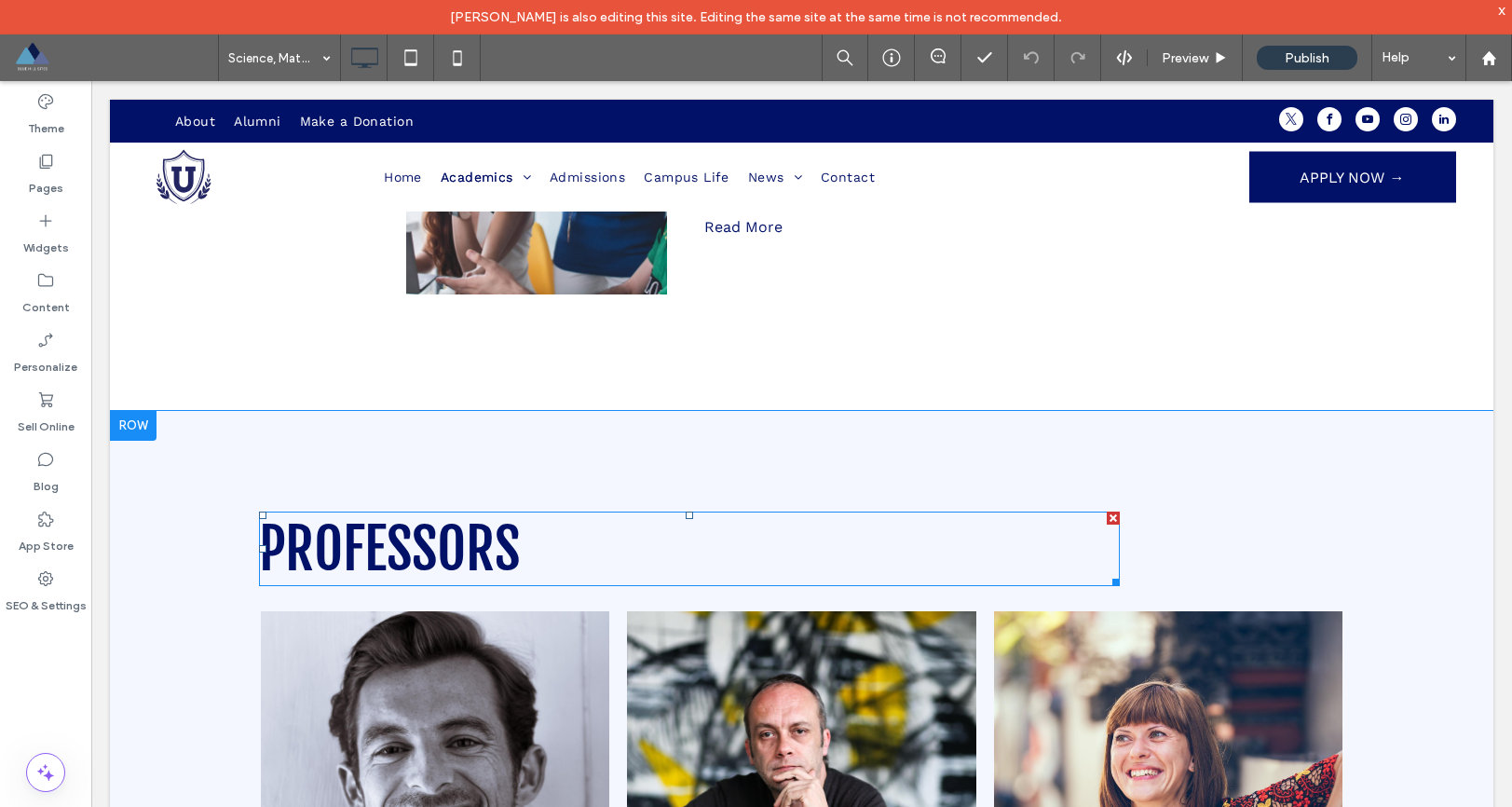
click at [507, 553] on span "PROFESSORS" at bounding box center [389, 549] width 261 height 70
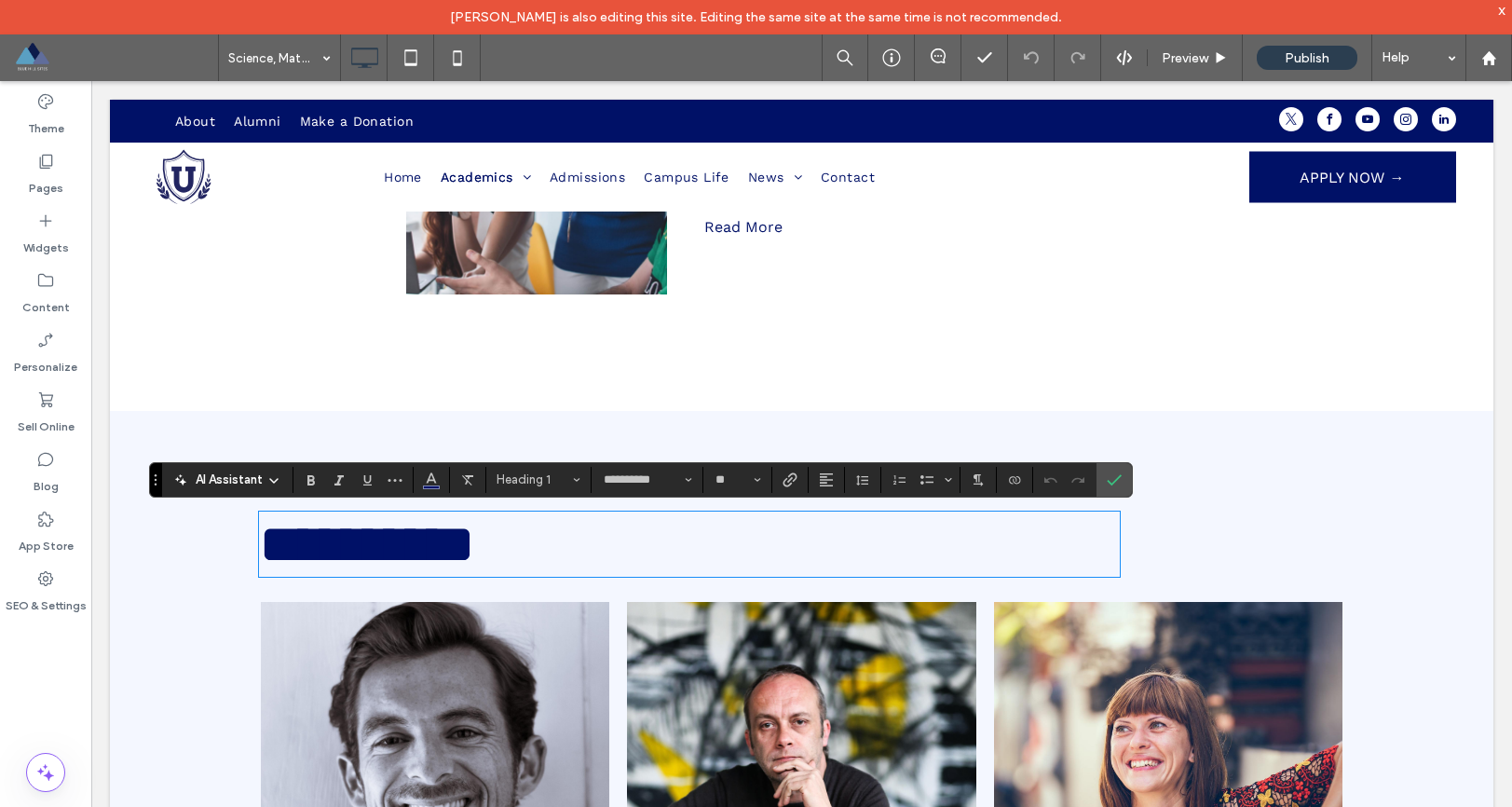
click at [194, 419] on div "**********" at bounding box center [802, 759] width 1384 height 698
click at [128, 441] on div "**********" at bounding box center [802, 759] width 1384 height 698
drag, startPoint x: 129, startPoint y: 438, endPoint x: 142, endPoint y: 429, distance: 15.8
click at [131, 437] on div "**********" at bounding box center [802, 759] width 1384 height 698
click at [146, 428] on div "**********" at bounding box center [802, 759] width 1384 height 698
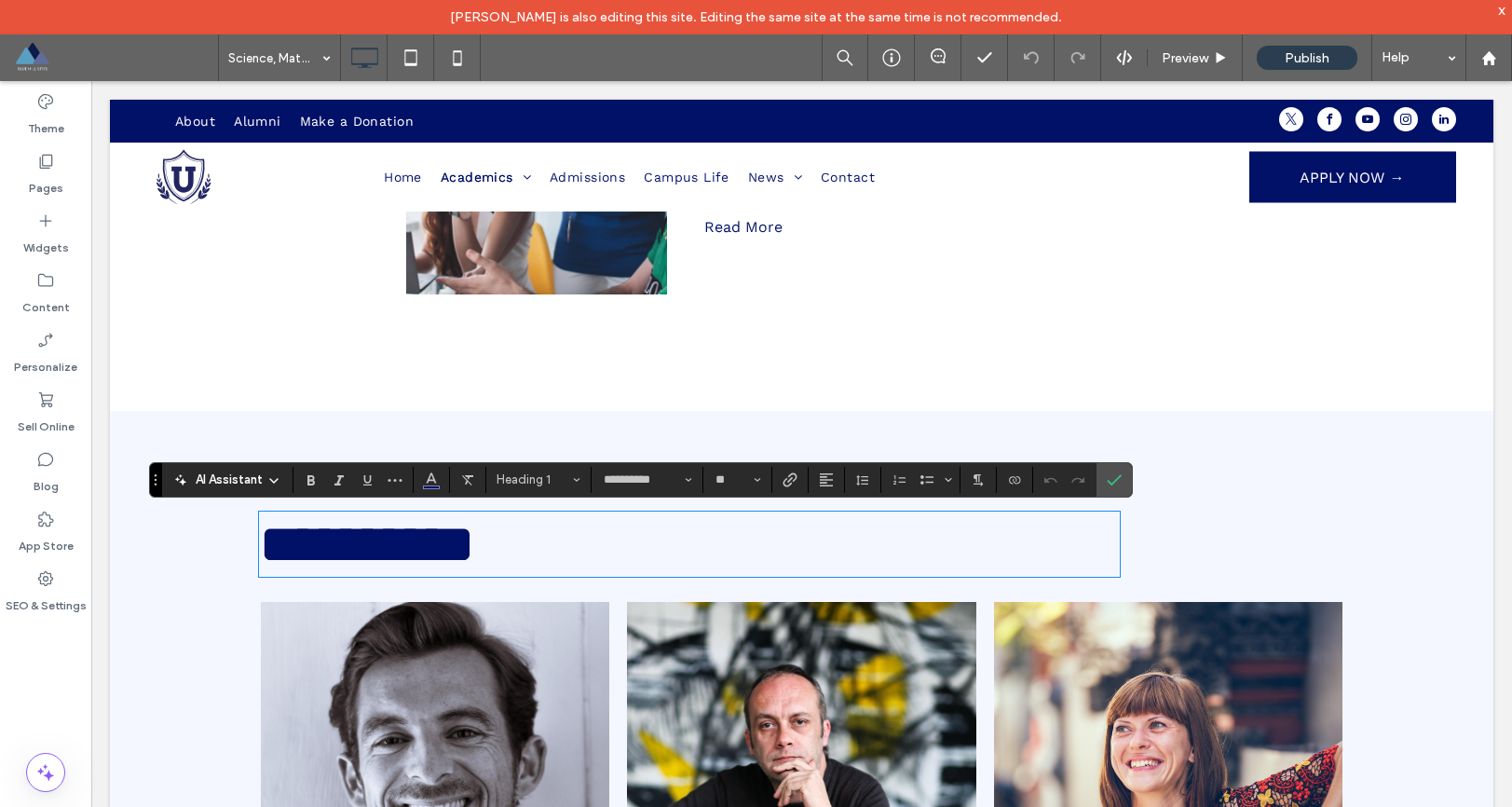
click at [156, 425] on div "**********" at bounding box center [802, 759] width 1384 height 698
click at [158, 425] on div "**********" at bounding box center [802, 759] width 1384 height 698
click at [163, 429] on div "**********" at bounding box center [802, 759] width 1384 height 698
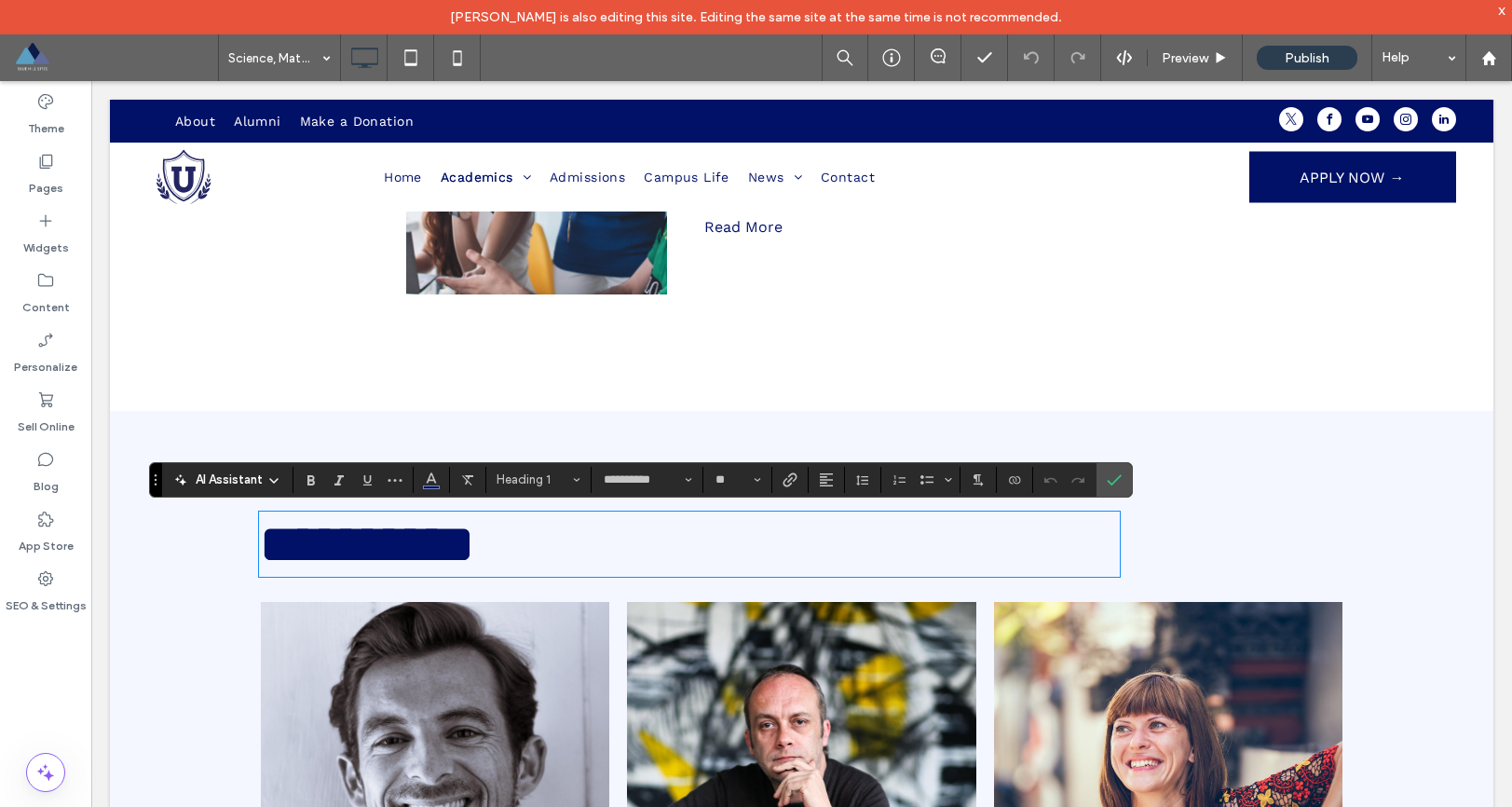
click at [254, 430] on div "**********" at bounding box center [802, 759] width 1384 height 698
click at [224, 603] on div "**********" at bounding box center [802, 759] width 1384 height 698
click at [244, 581] on div "**********" at bounding box center [802, 759] width 1118 height 511
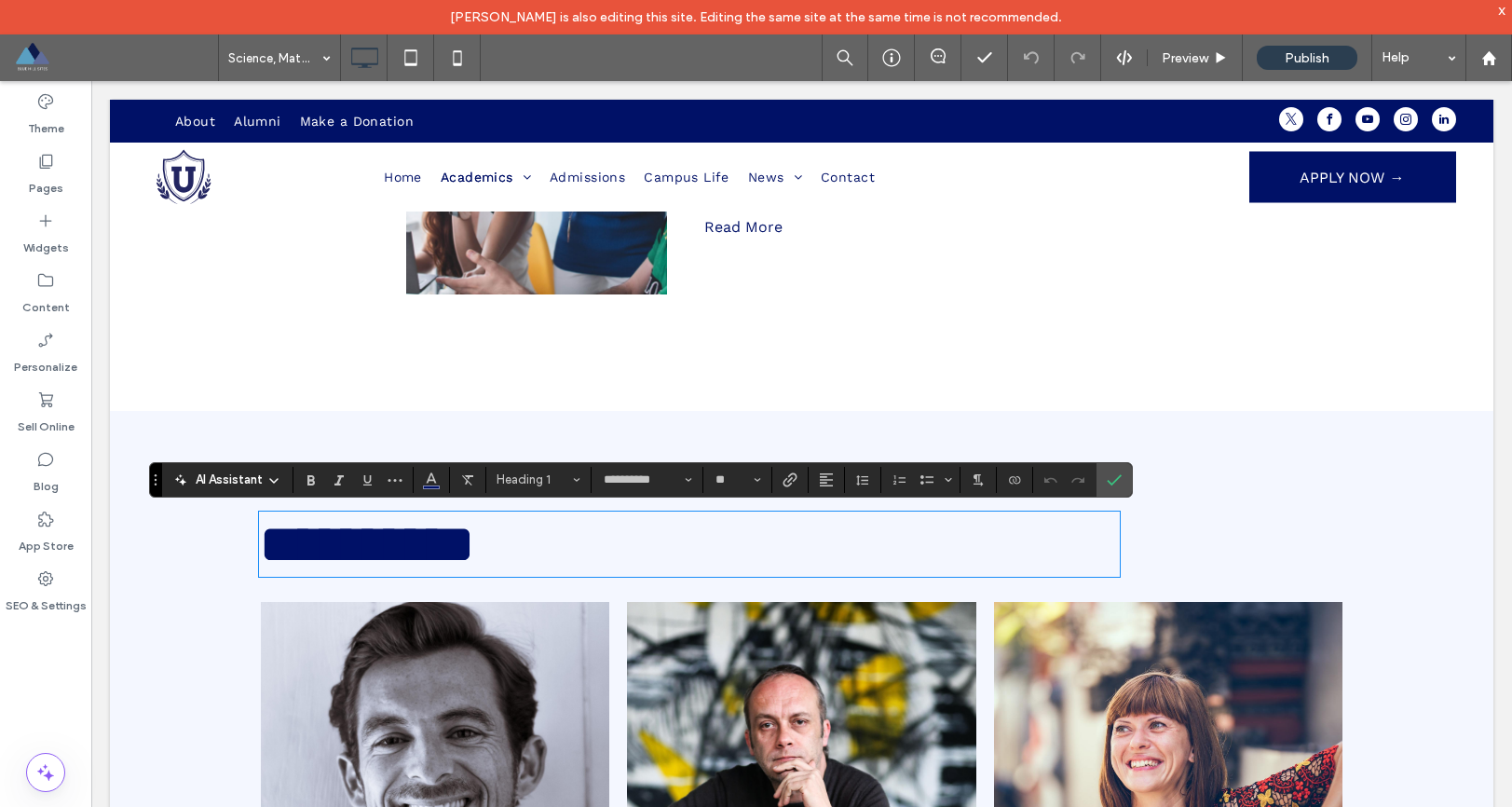
click at [449, 552] on span "**********" at bounding box center [366, 544] width 216 height 56
click at [567, 592] on div "DR. ARVIT Write a short description about the Professor Button DR. BERRET Write…" at bounding box center [802, 799] width 1118 height 430
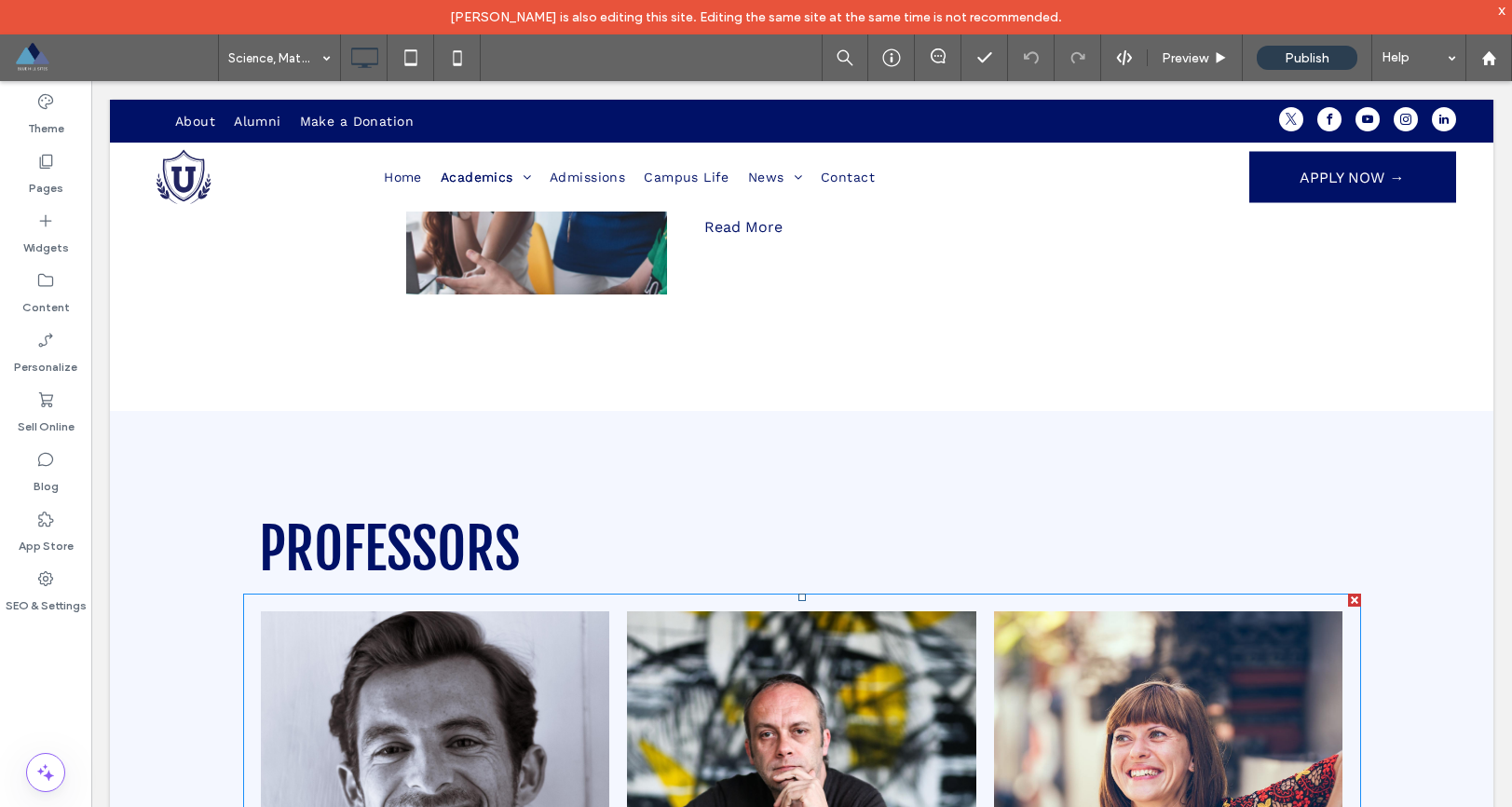
click at [564, 626] on link at bounding box center [435, 773] width 349 height 324
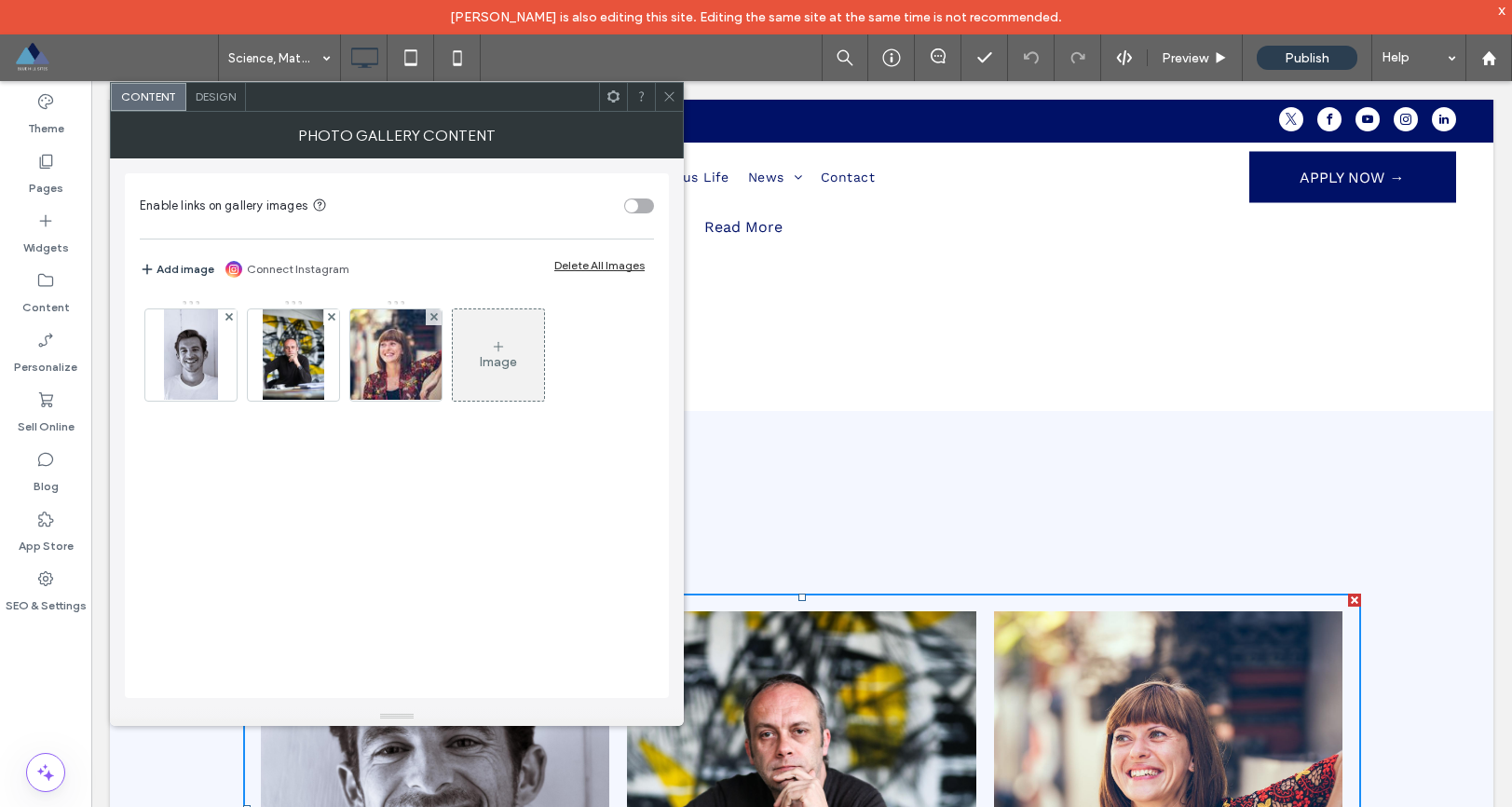
click at [676, 99] on icon at bounding box center [669, 96] width 14 height 14
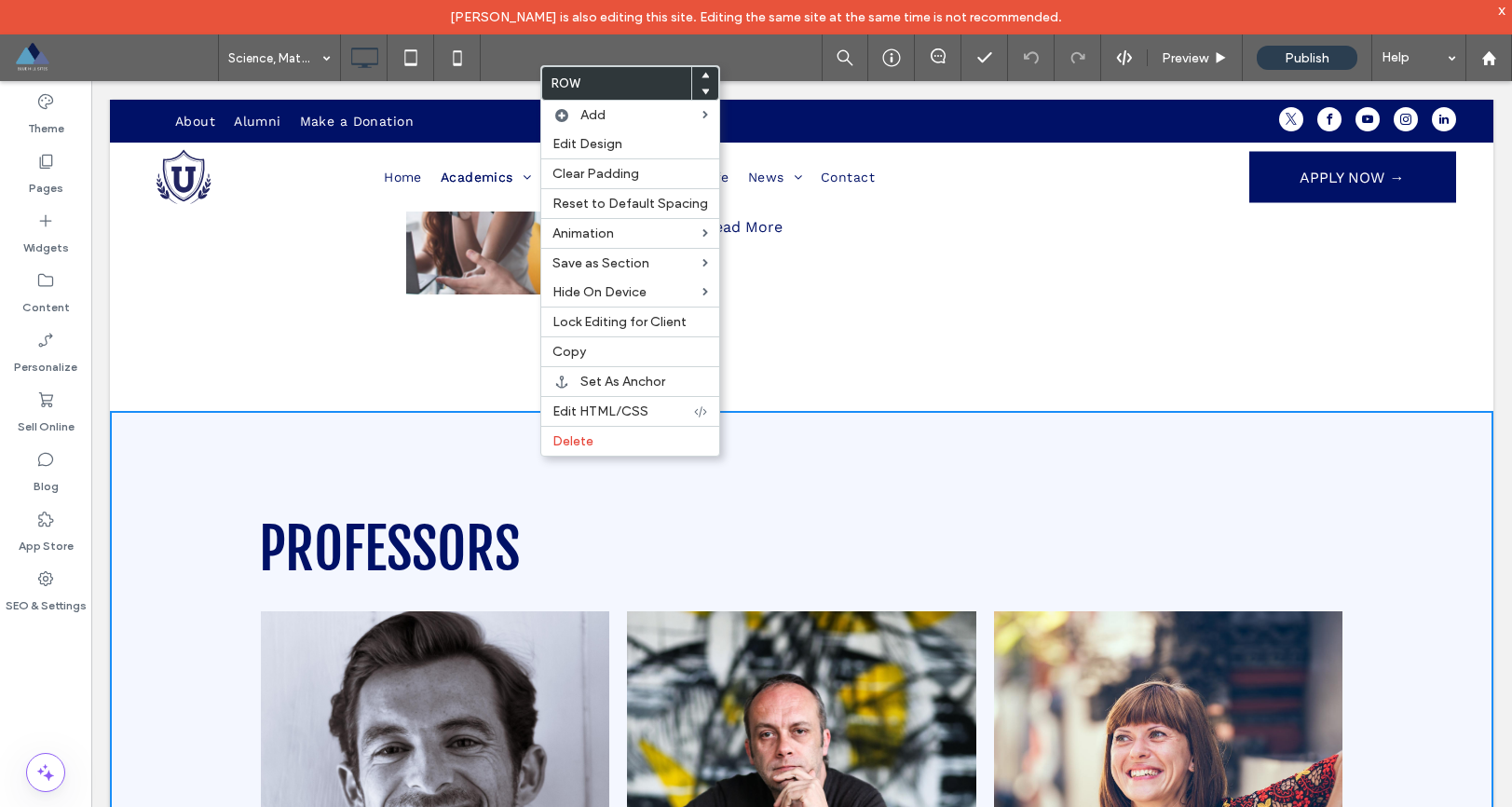
click at [499, 544] on span "PROFESSORS" at bounding box center [389, 549] width 261 height 70
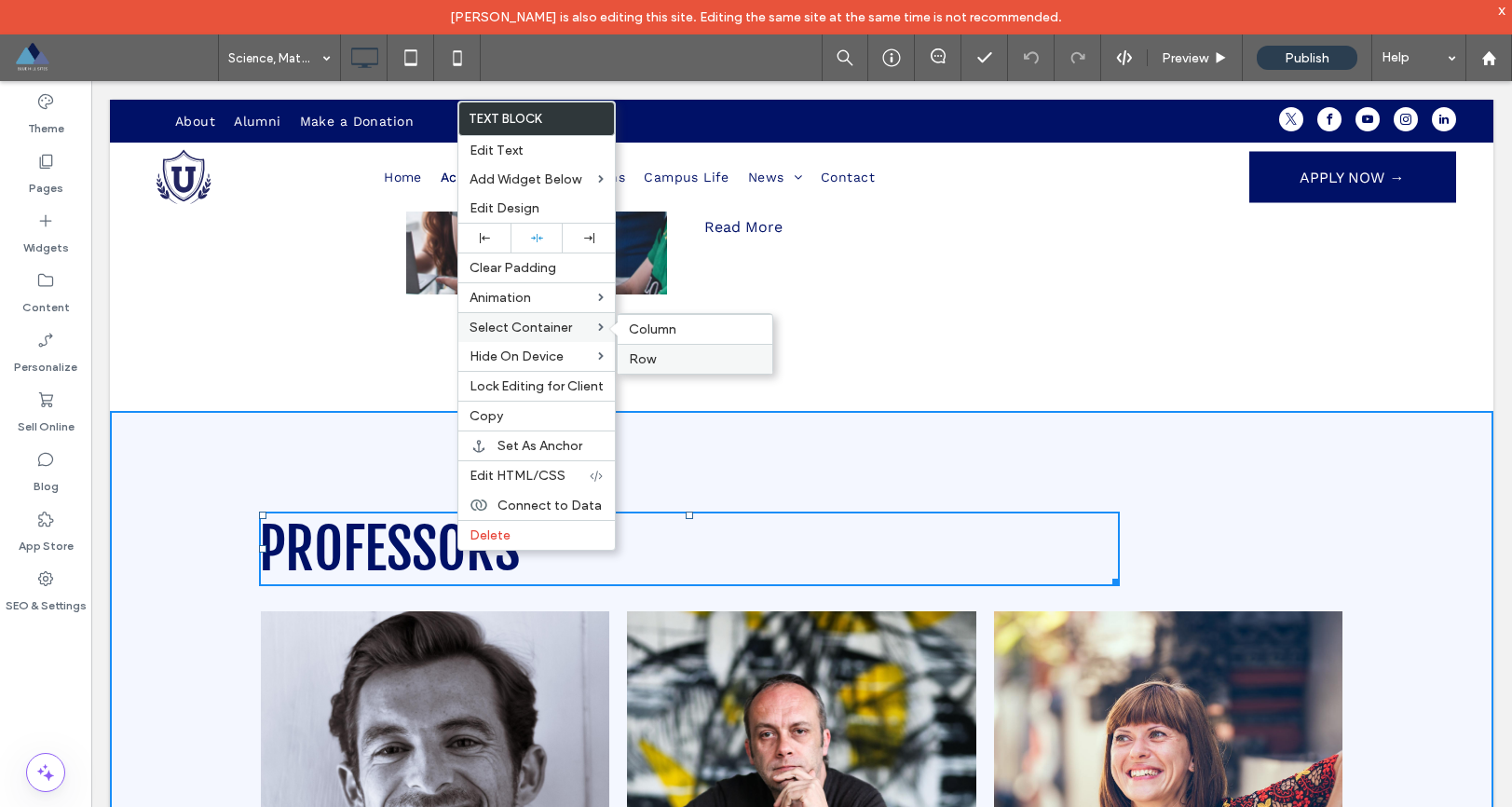
drag, startPoint x: 635, startPoint y: 361, endPoint x: 544, endPoint y: 283, distance: 119.9
click at [635, 361] on span "Row" at bounding box center [642, 359] width 27 height 16
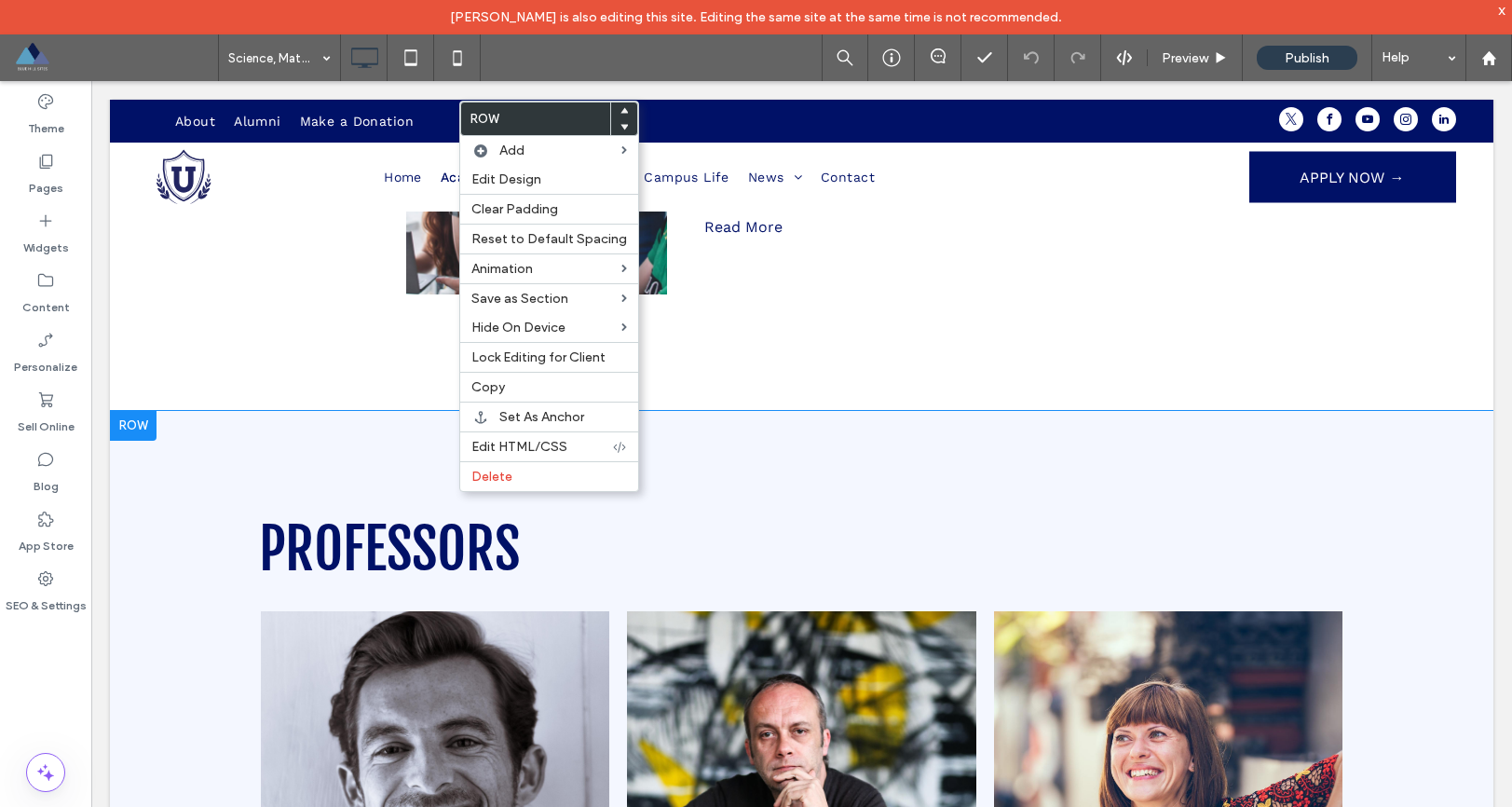
click at [1039, 458] on div "PROFESSORS DR. ARVIT Write a short description about the Professor Button DR. B…" at bounding box center [802, 764] width 1384 height 706
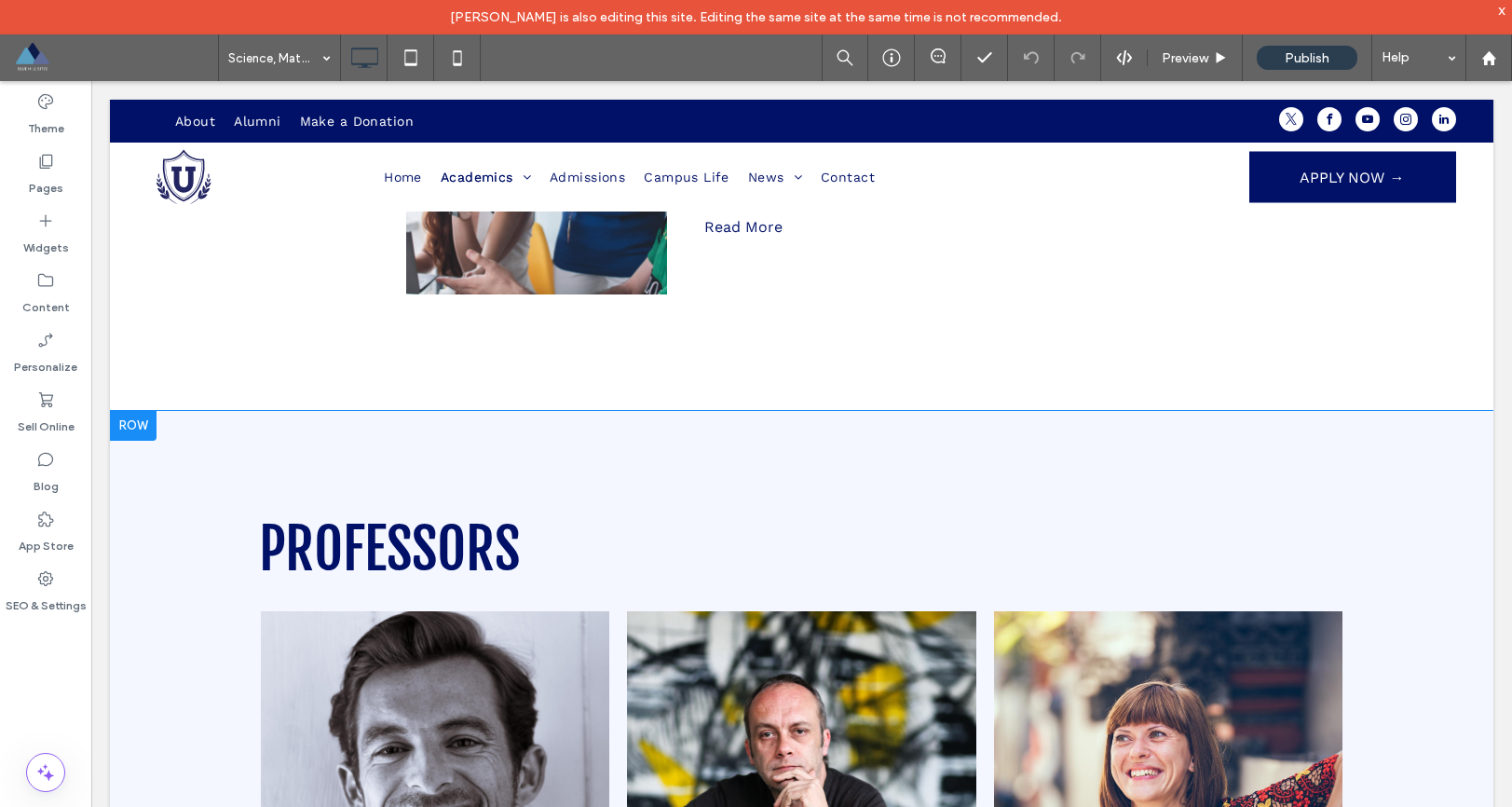
click at [1038, 458] on div "PROFESSORS DR. ARVIT Write a short description about the Professor Button DR. B…" at bounding box center [802, 764] width 1384 height 706
click at [315, 454] on div "PROFESSORS DR. ARVIT Write a short description about the Professor Button DR. B…" at bounding box center [802, 764] width 1384 height 706
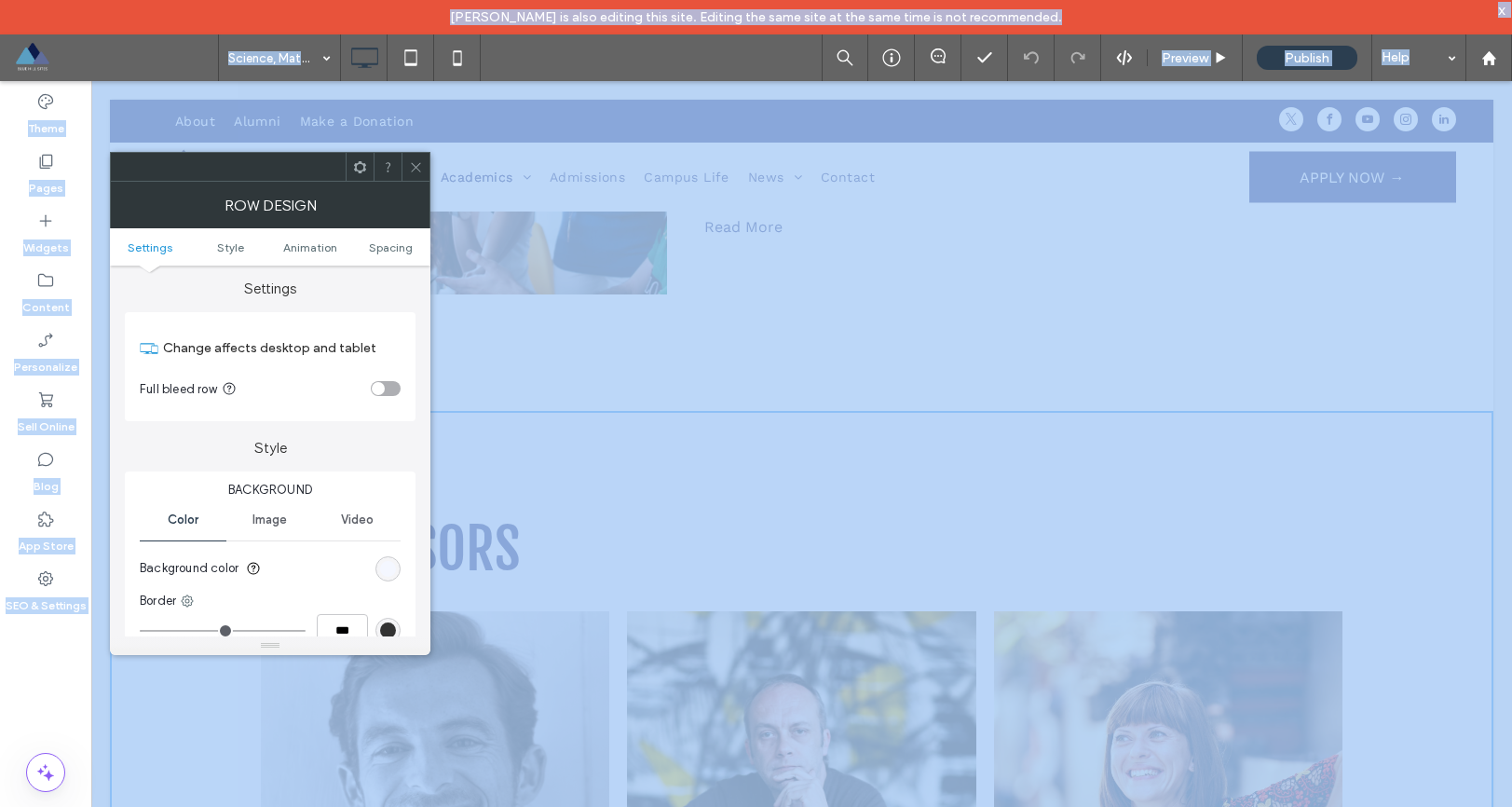
scroll to position [0, 0]
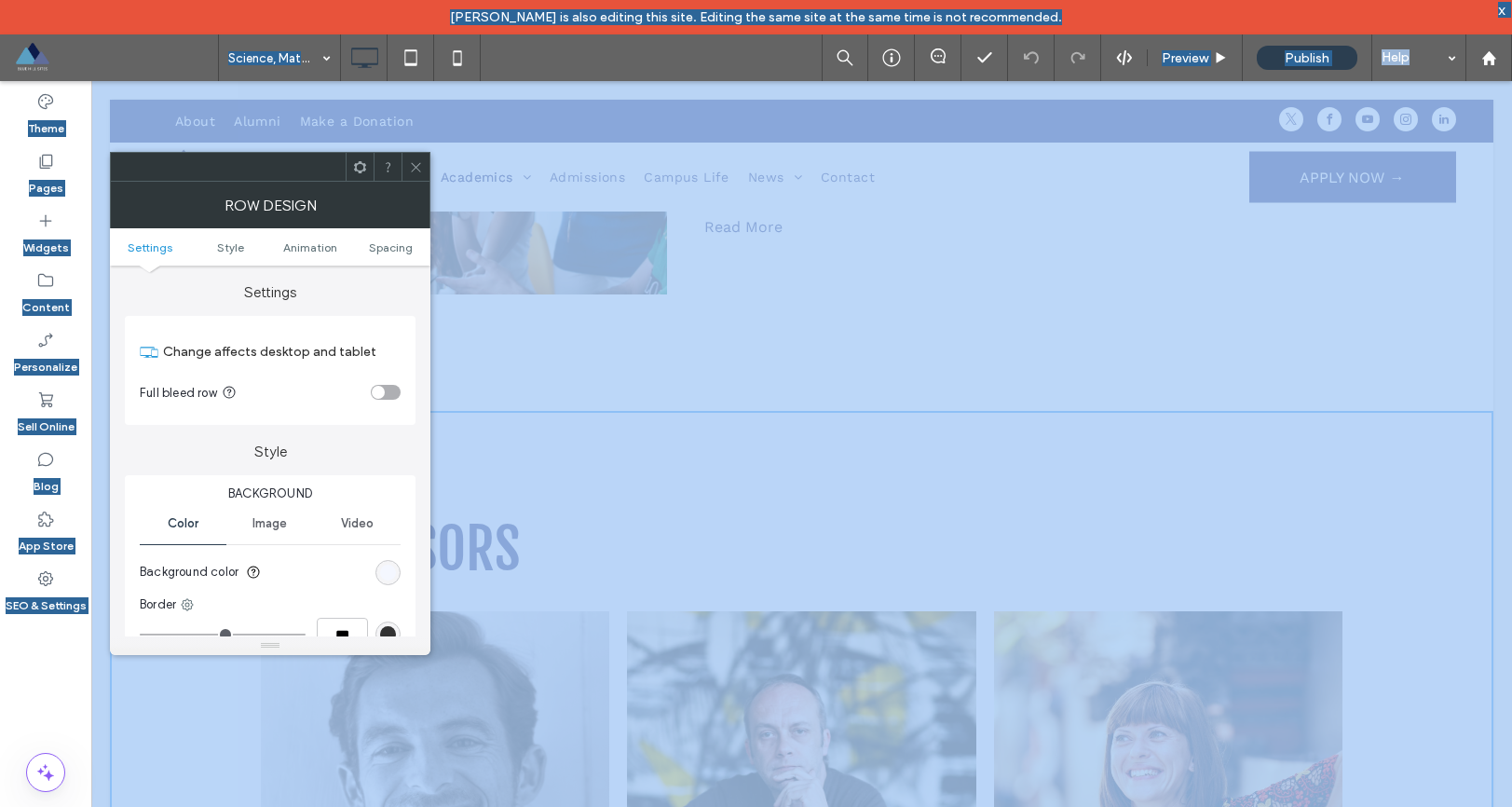
drag, startPoint x: 501, startPoint y: 360, endPoint x: 501, endPoint y: 350, distance: 10.0
click at [501, 361] on div "About Program Program Highlights Requirements WHAT TO EXPECT Write a descriptio…" at bounding box center [802, 165] width 1384 height 492
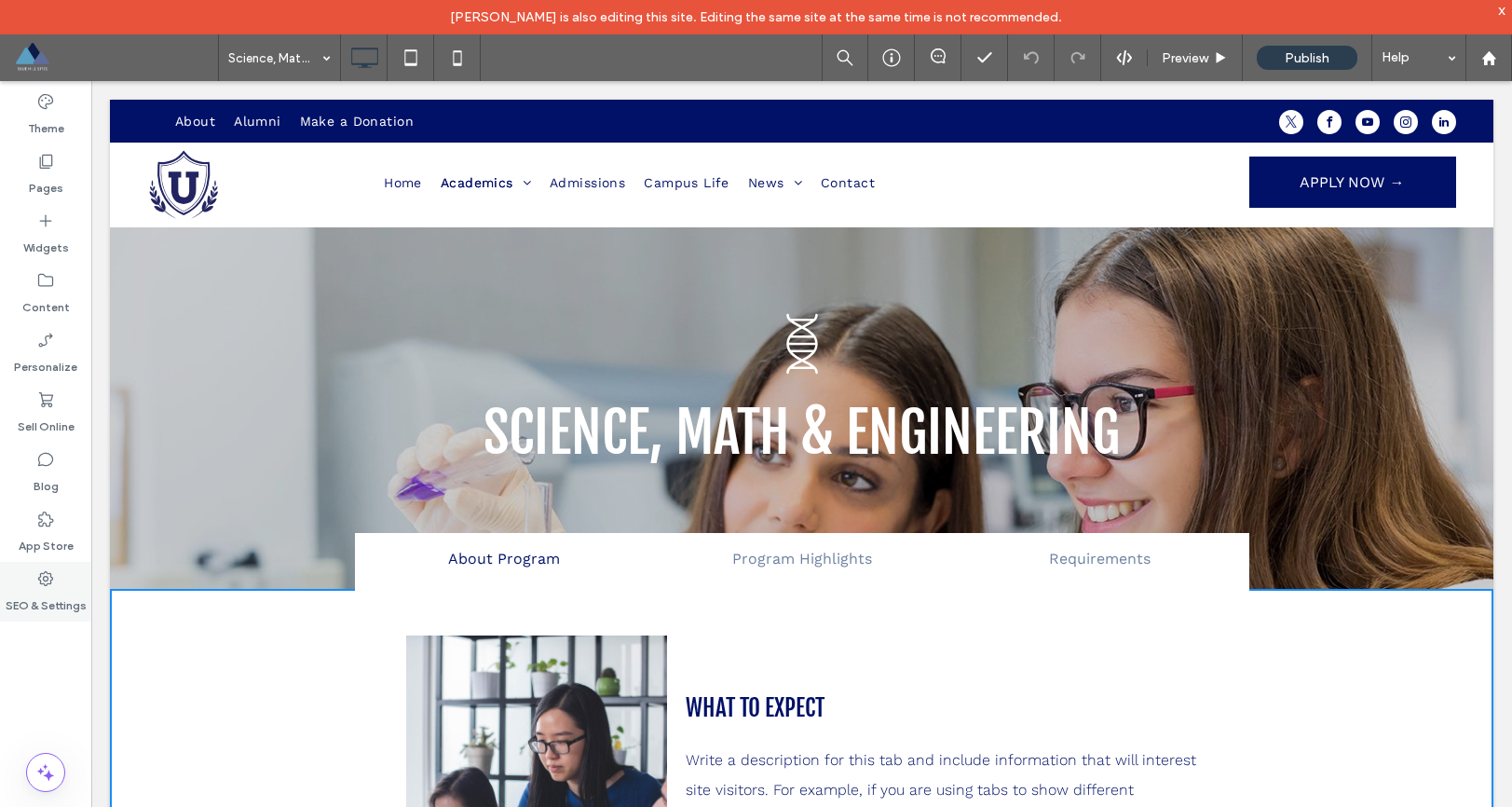
click at [37, 585] on icon at bounding box center [46, 579] width 19 height 19
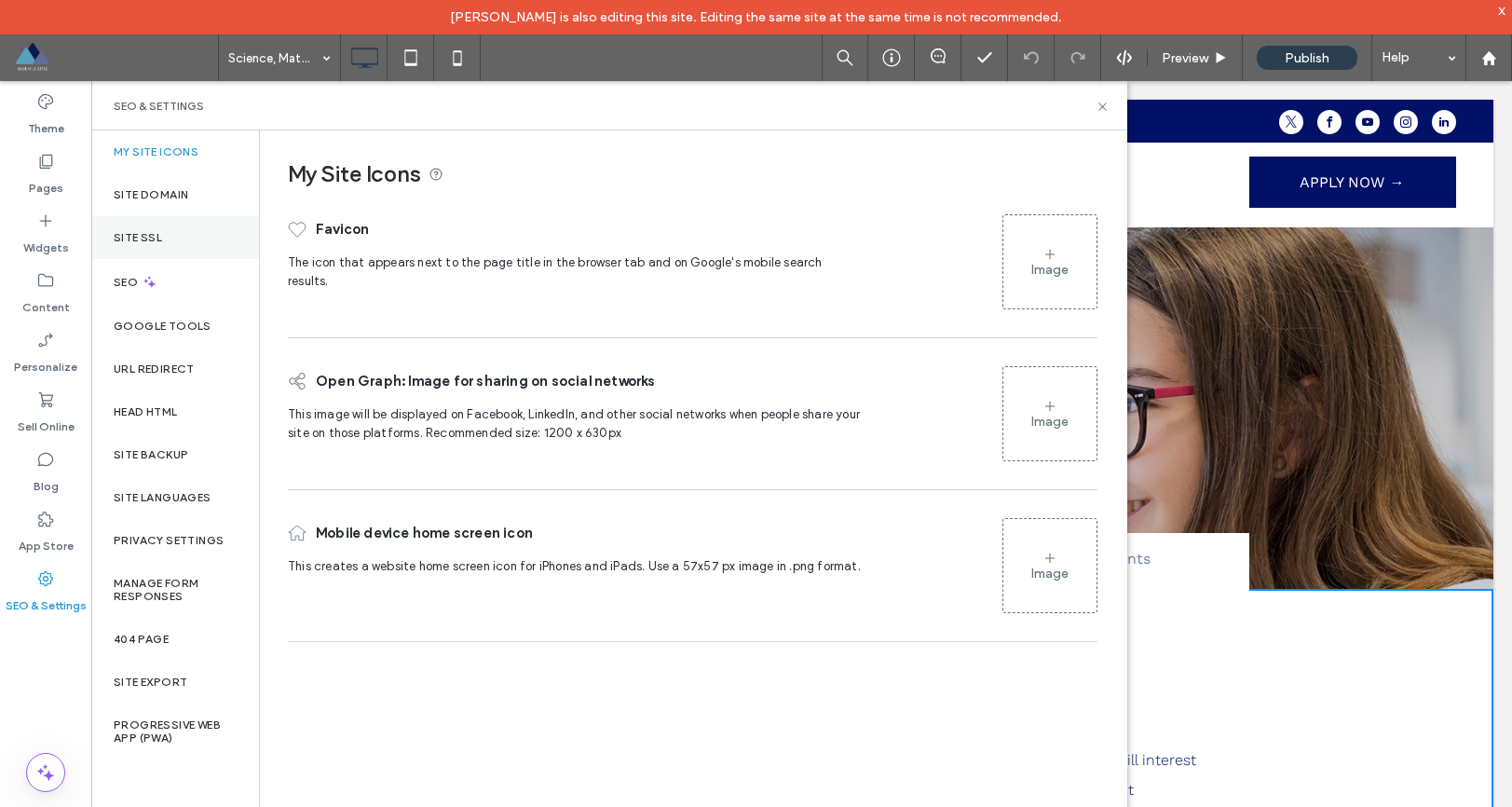
click at [172, 231] on div "Site SSL" at bounding box center [175, 237] width 167 height 43
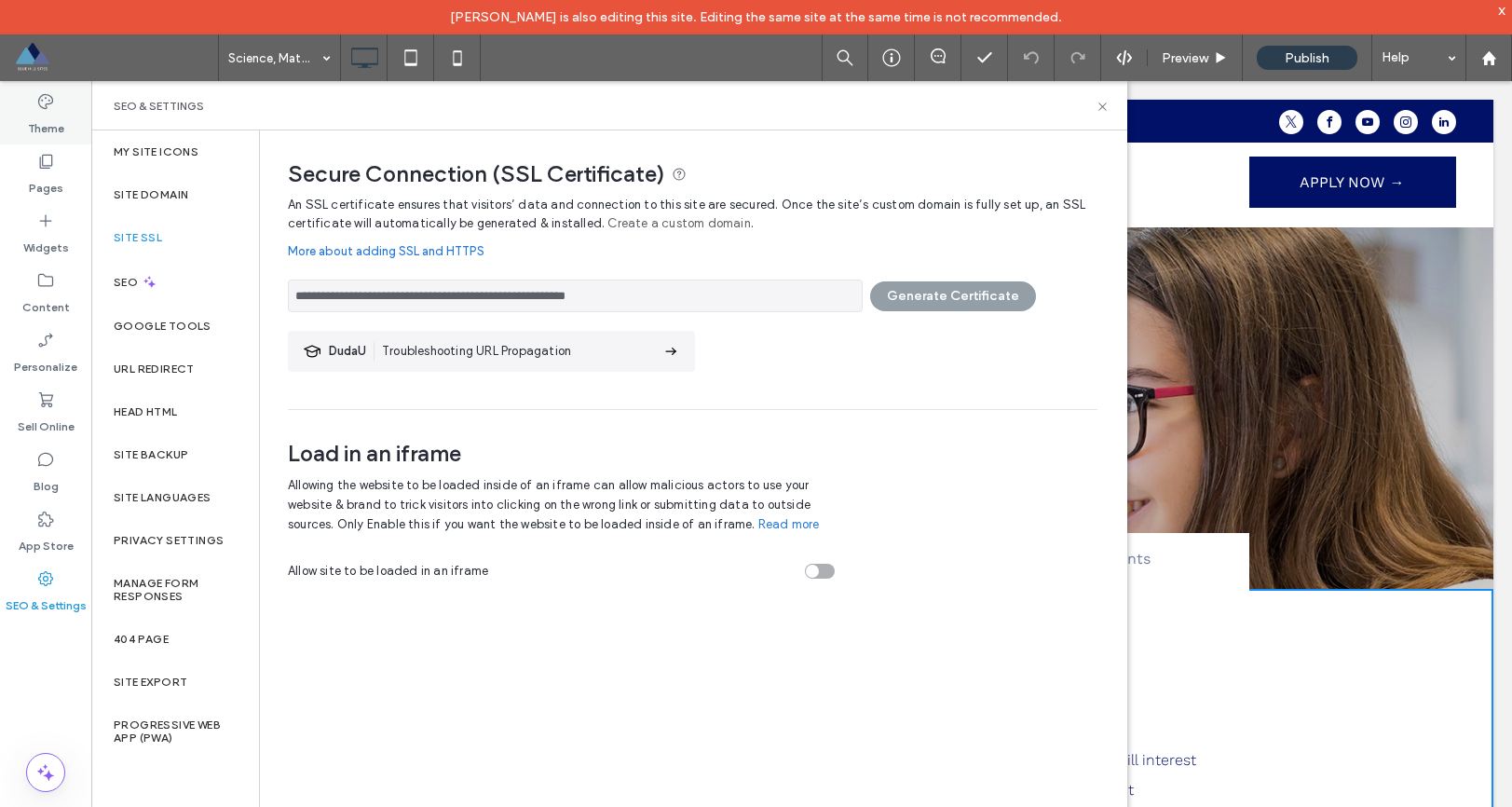
click at [55, 108] on div "Theme" at bounding box center [46, 114] width 91 height 60
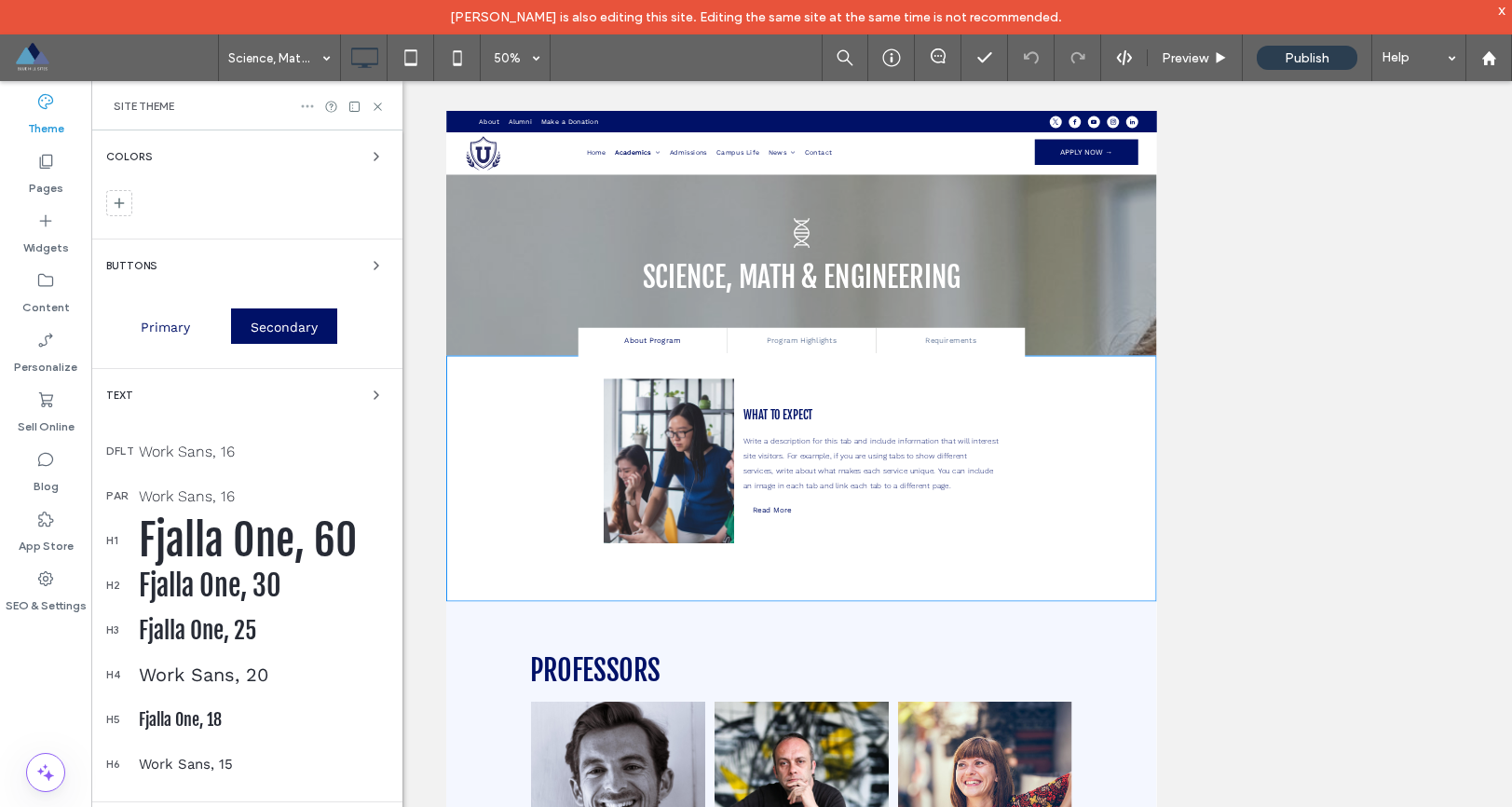
click at [305, 107] on use at bounding box center [307, 107] width 12 height 3
click at [26, 53] on span at bounding box center [116, 57] width 204 height 37
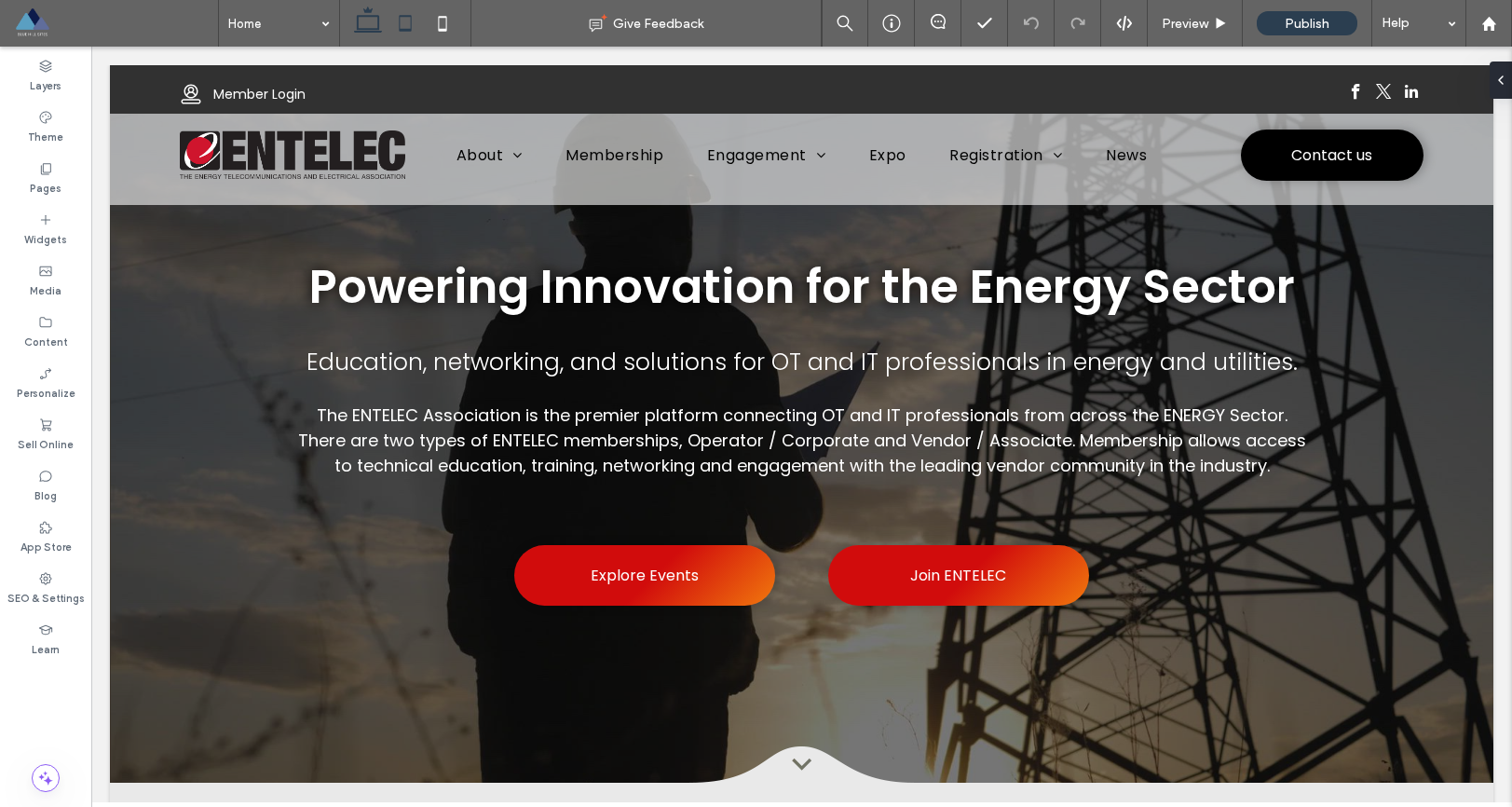
click at [399, 26] on icon at bounding box center [404, 23] width 37 height 37
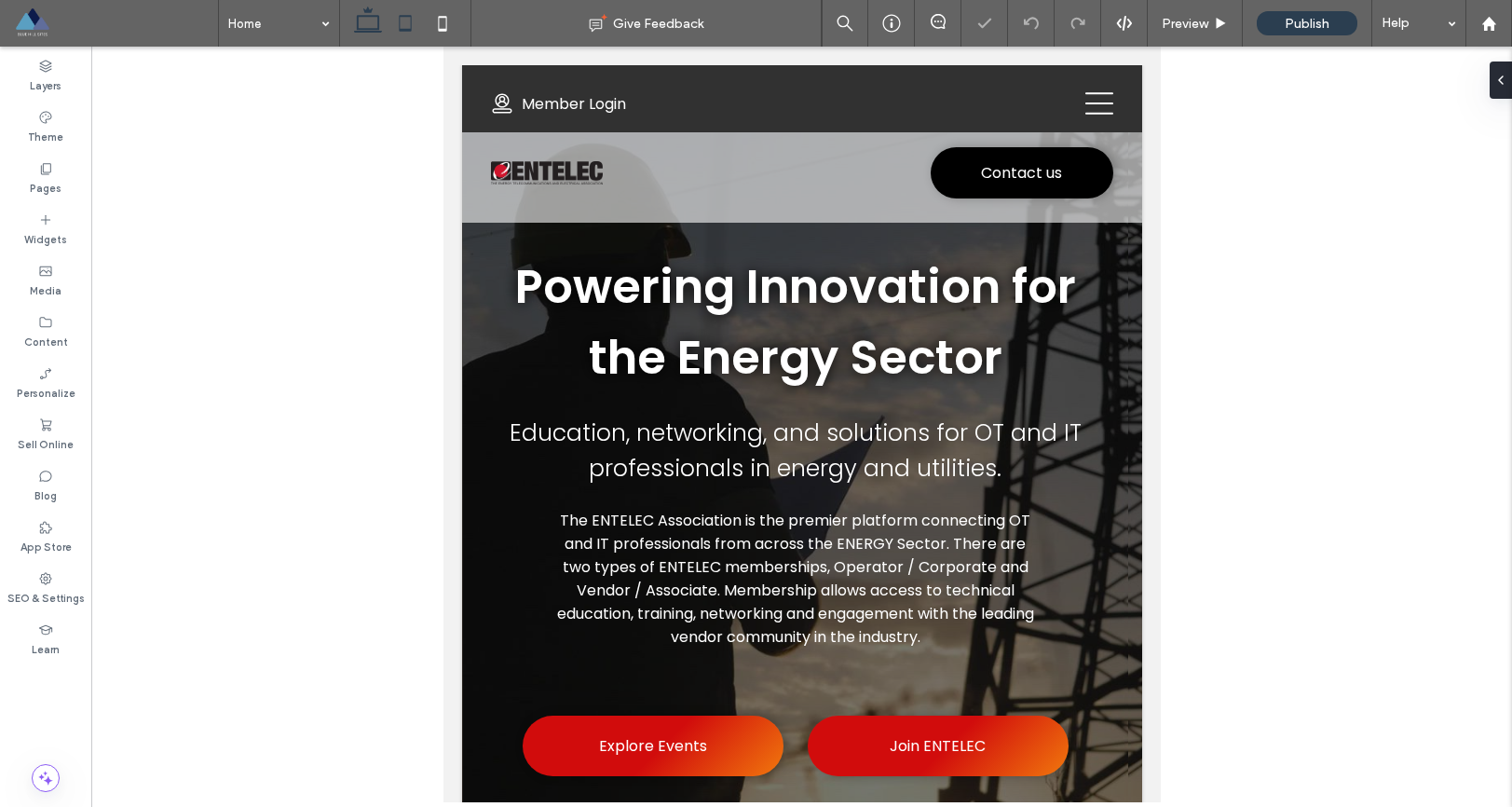
click at [379, 25] on use at bounding box center [367, 19] width 28 height 26
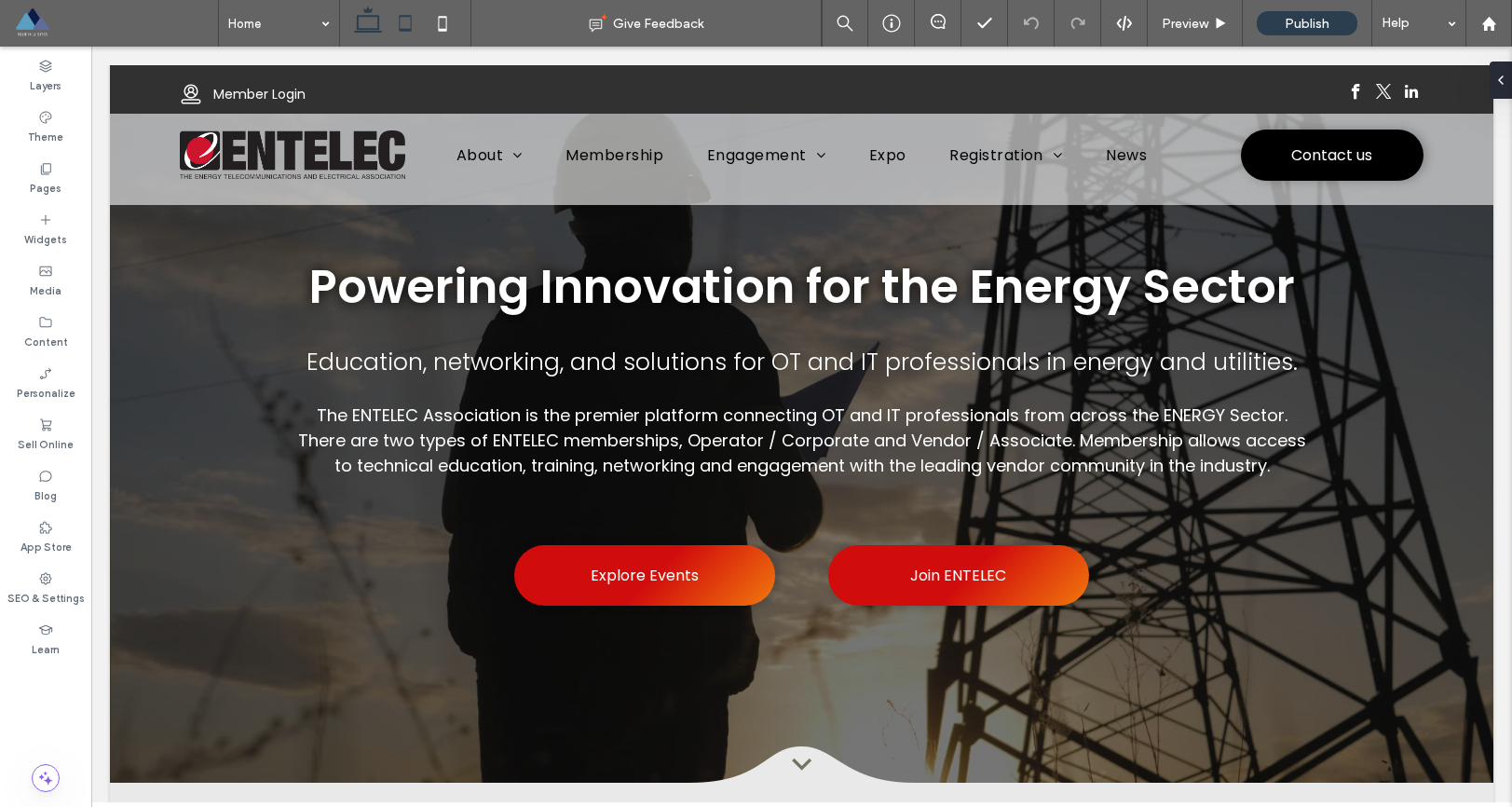
click at [411, 28] on use at bounding box center [404, 23] width 12 height 16
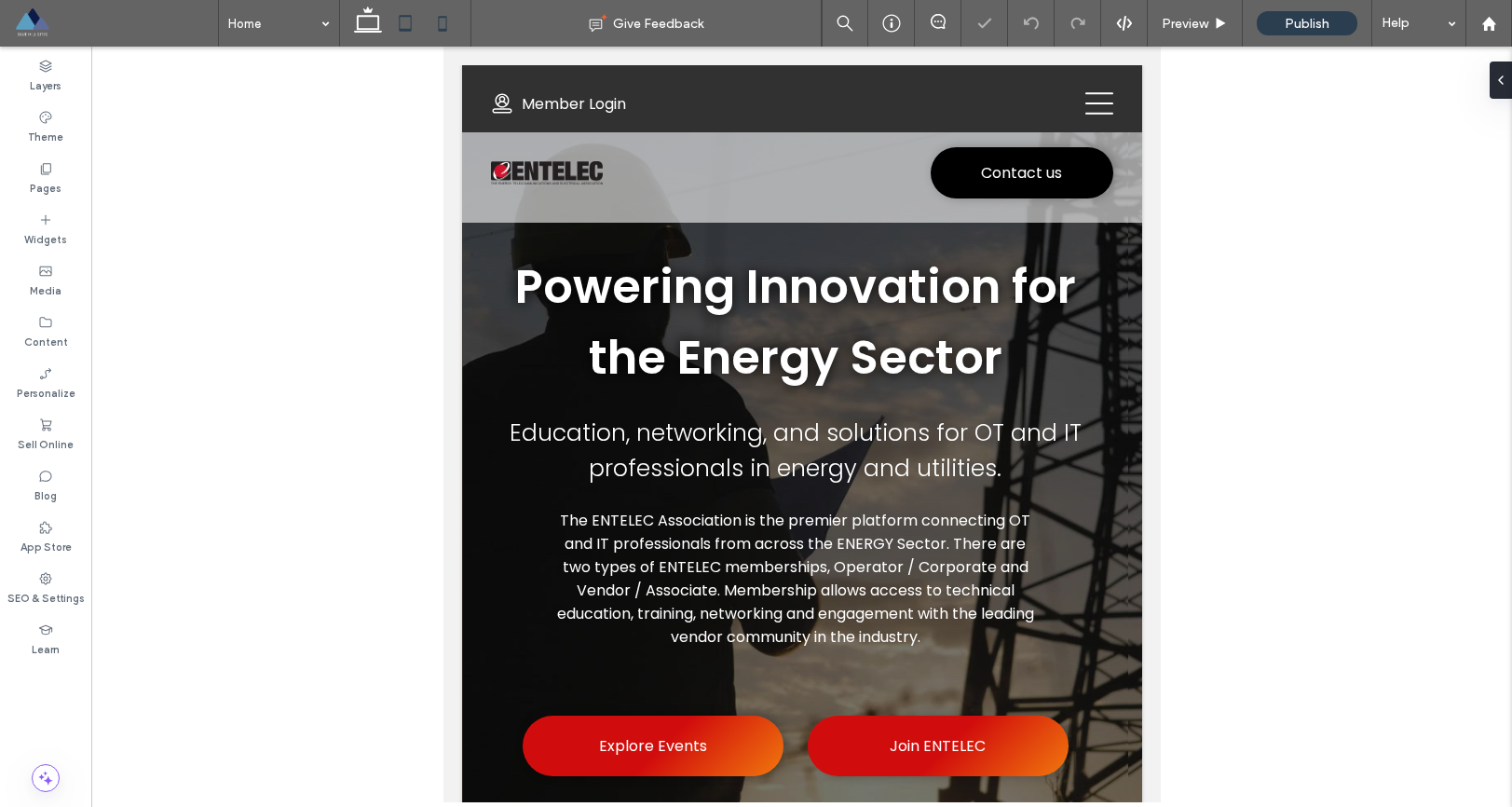
click at [440, 26] on icon at bounding box center [442, 23] width 37 height 37
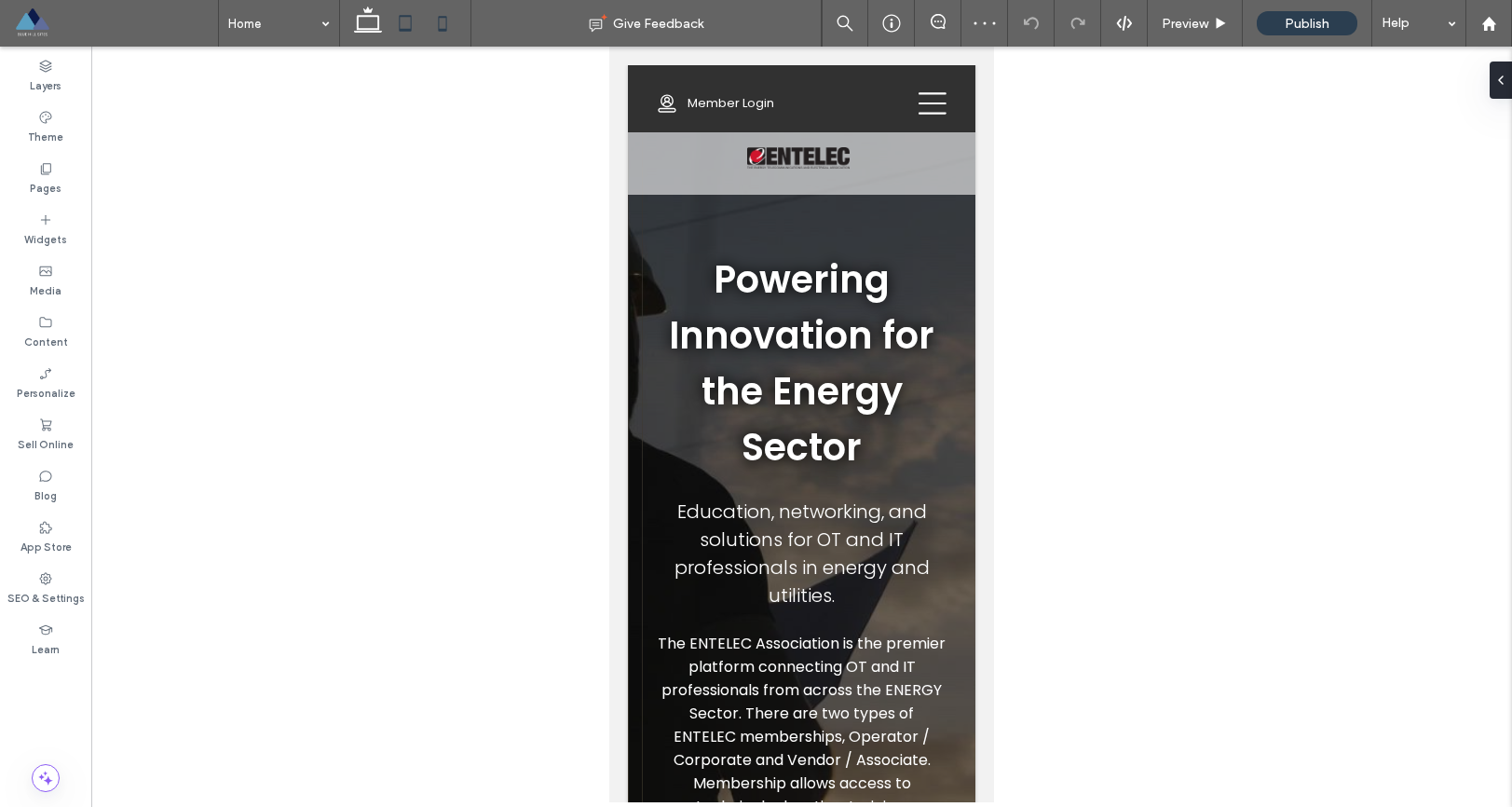
click at [409, 25] on icon at bounding box center [404, 23] width 37 height 37
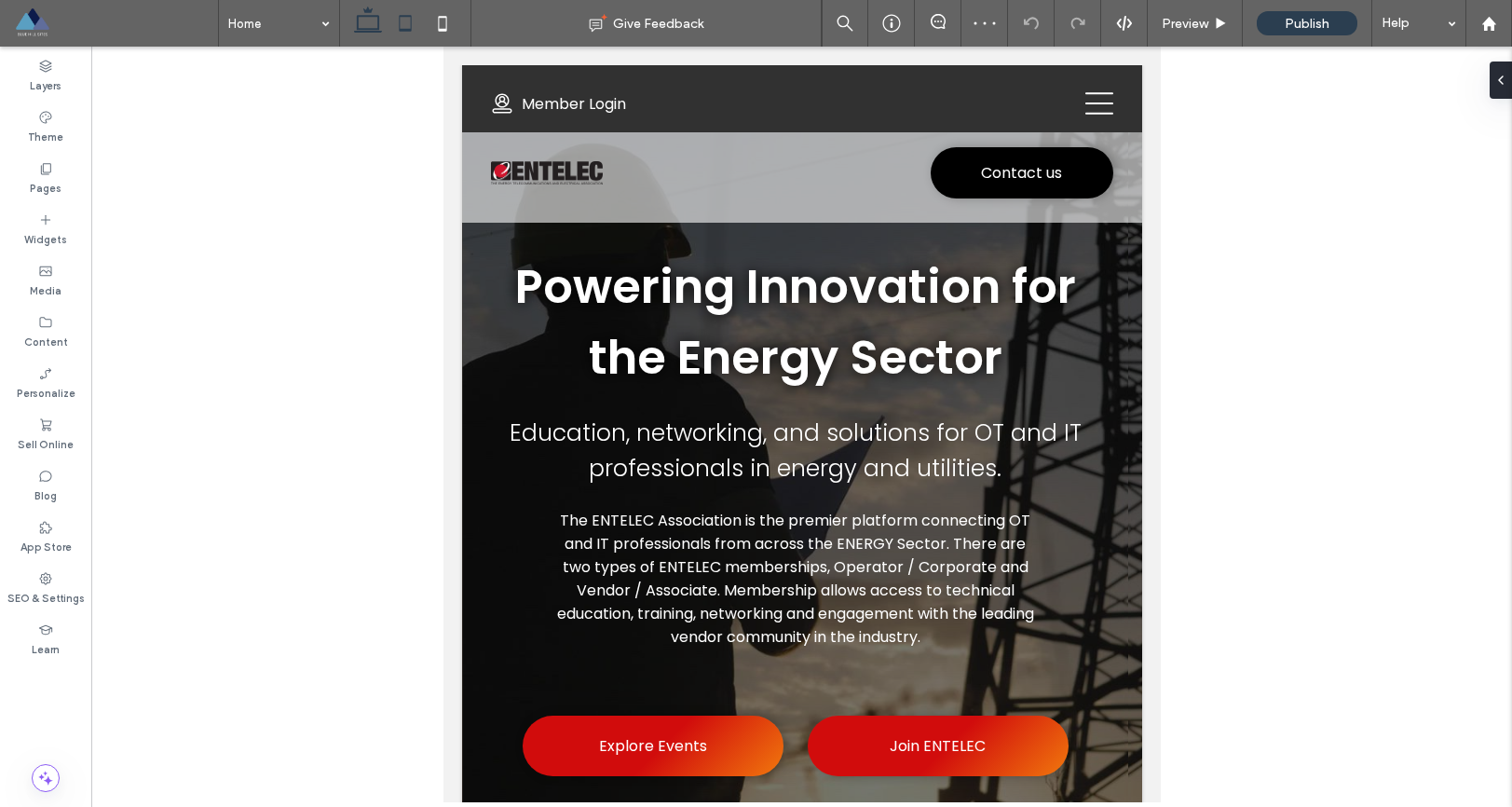
click at [368, 23] on icon at bounding box center [367, 23] width 37 height 37
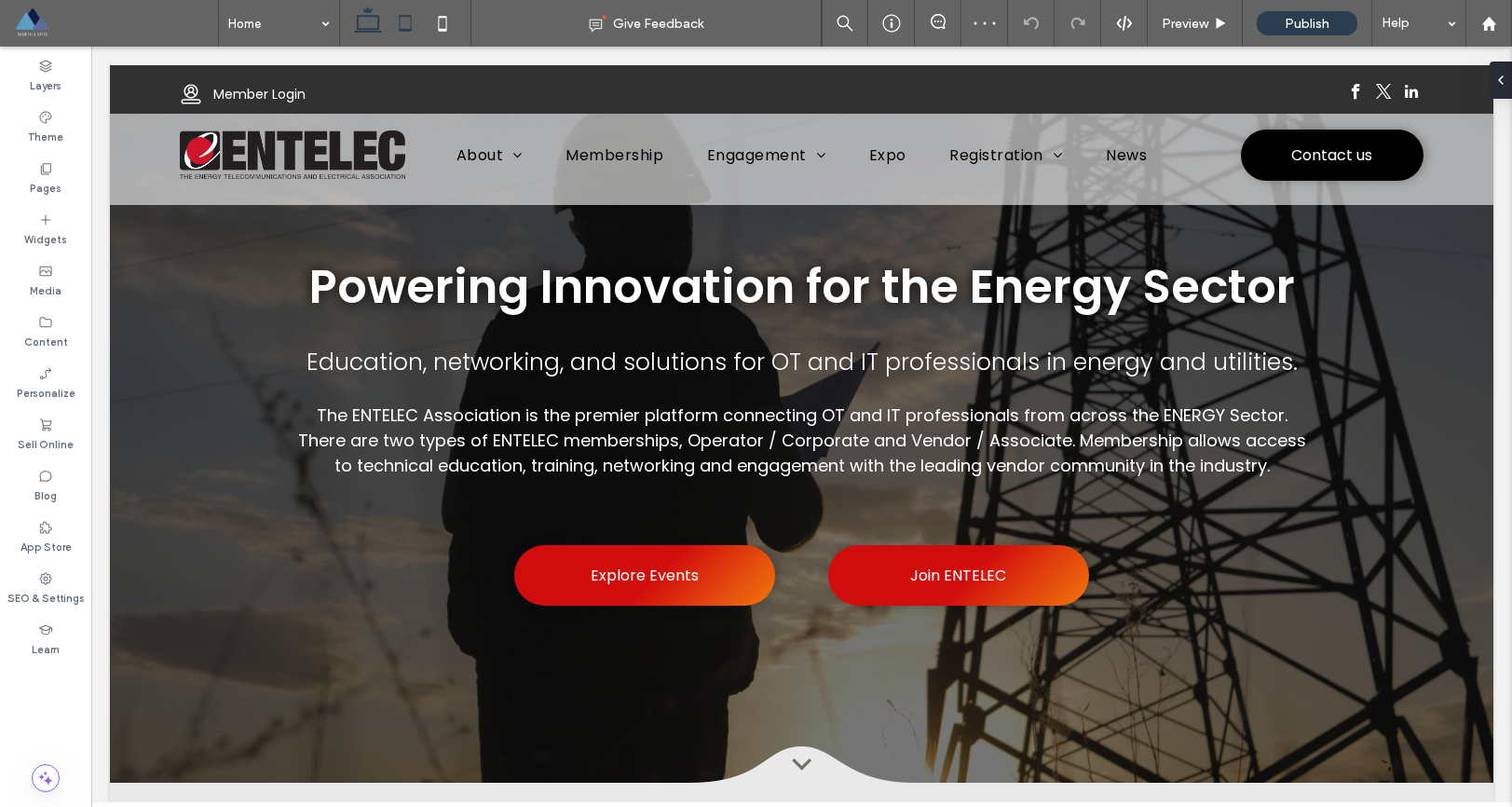
click at [399, 26] on icon at bounding box center [404, 23] width 37 height 37
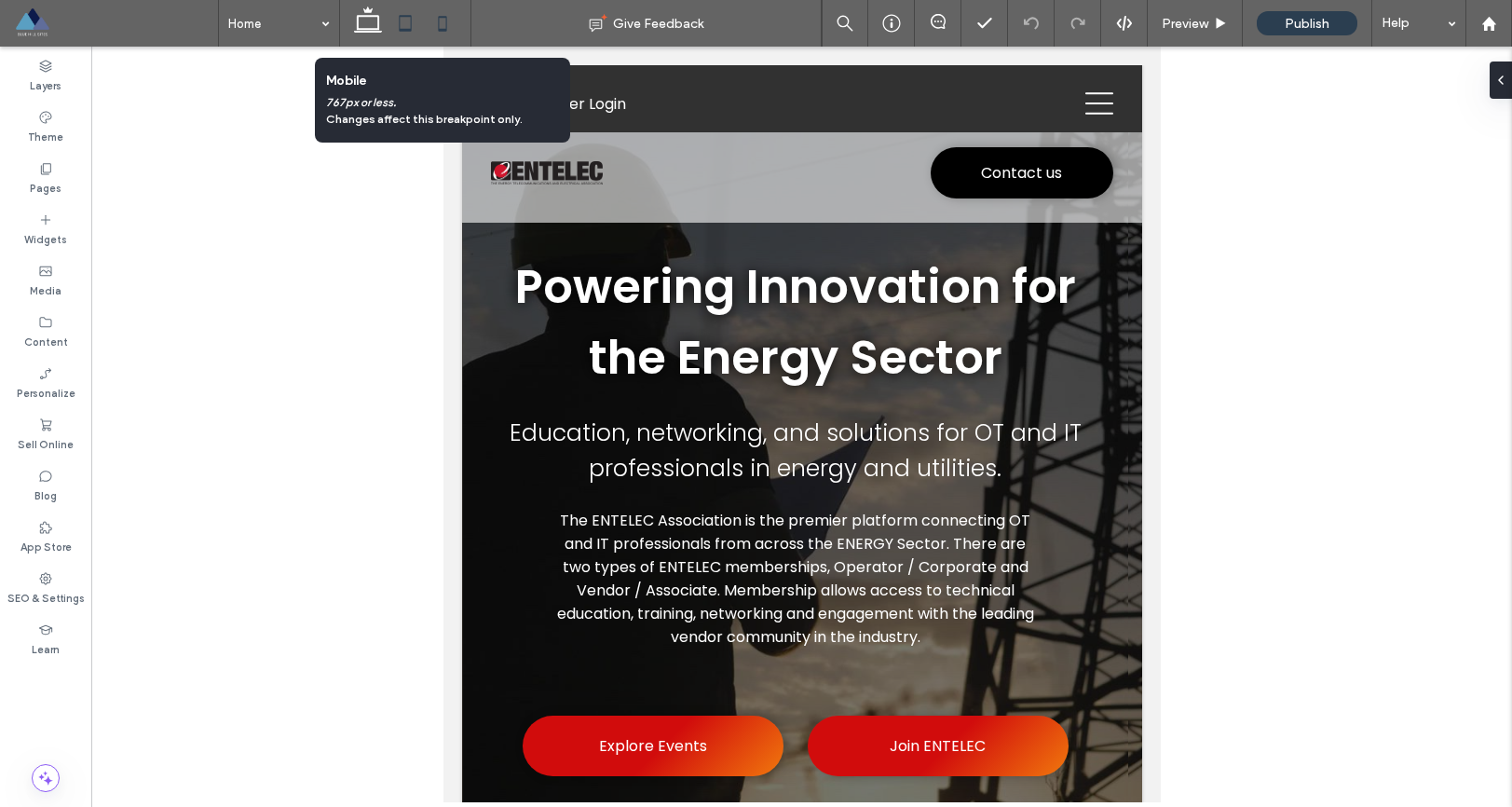
click at [450, 28] on icon at bounding box center [442, 23] width 37 height 37
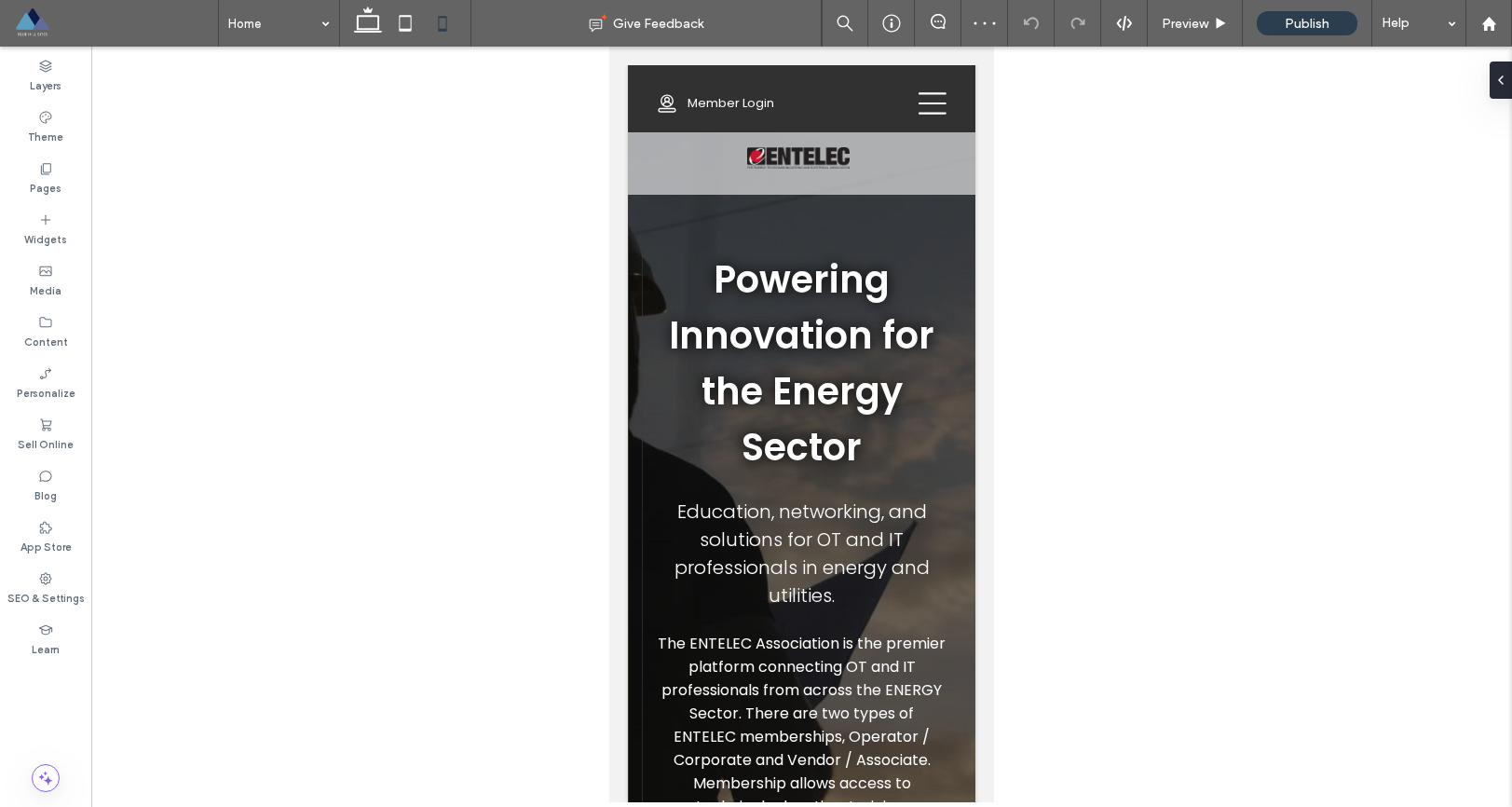
drag, startPoint x: 403, startPoint y: 26, endPoint x: 436, endPoint y: 53, distance: 42.6
click at [403, 26] on icon at bounding box center [404, 23] width 37 height 37
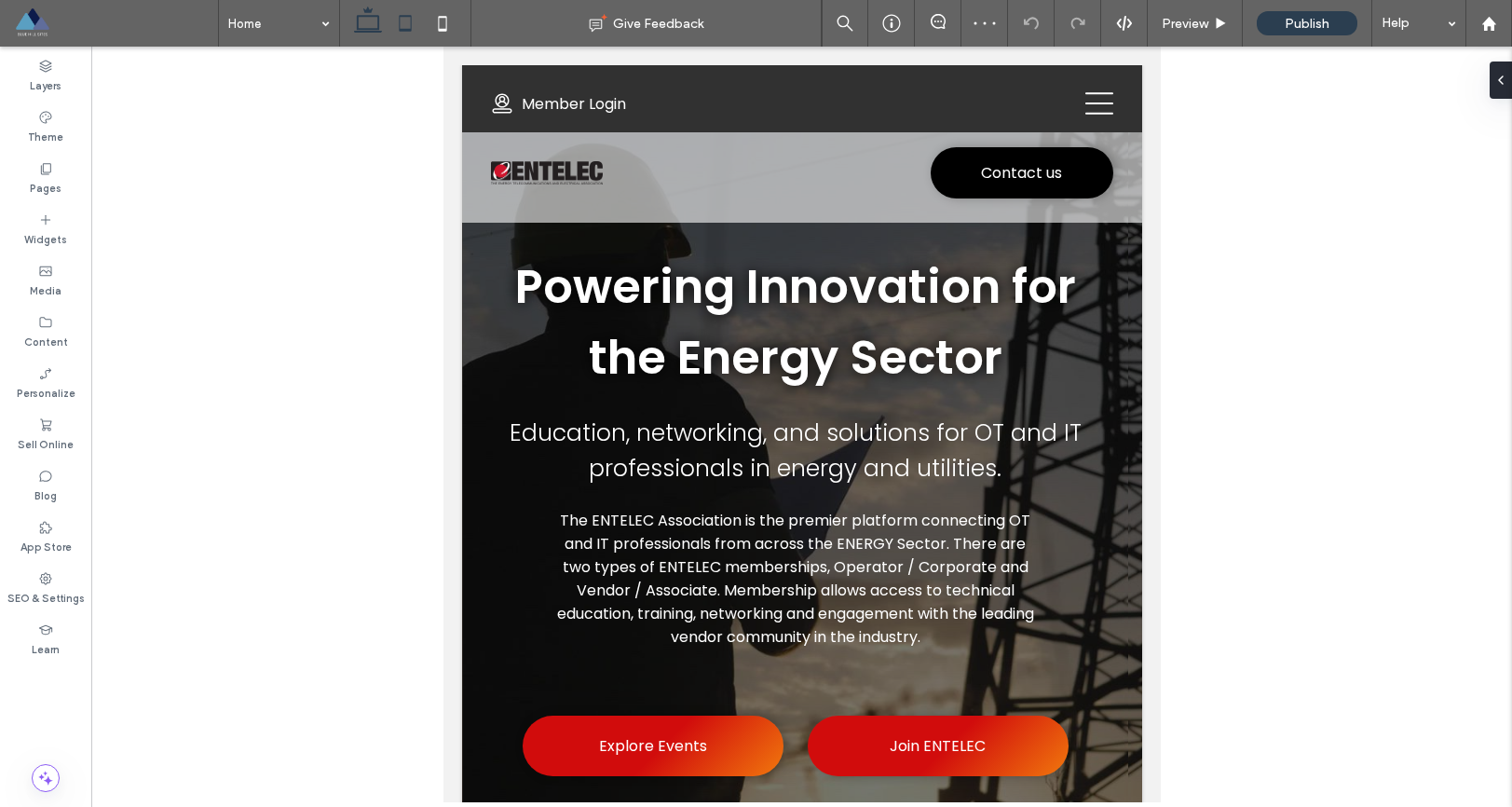
click at [376, 31] on icon at bounding box center [367, 23] width 37 height 37
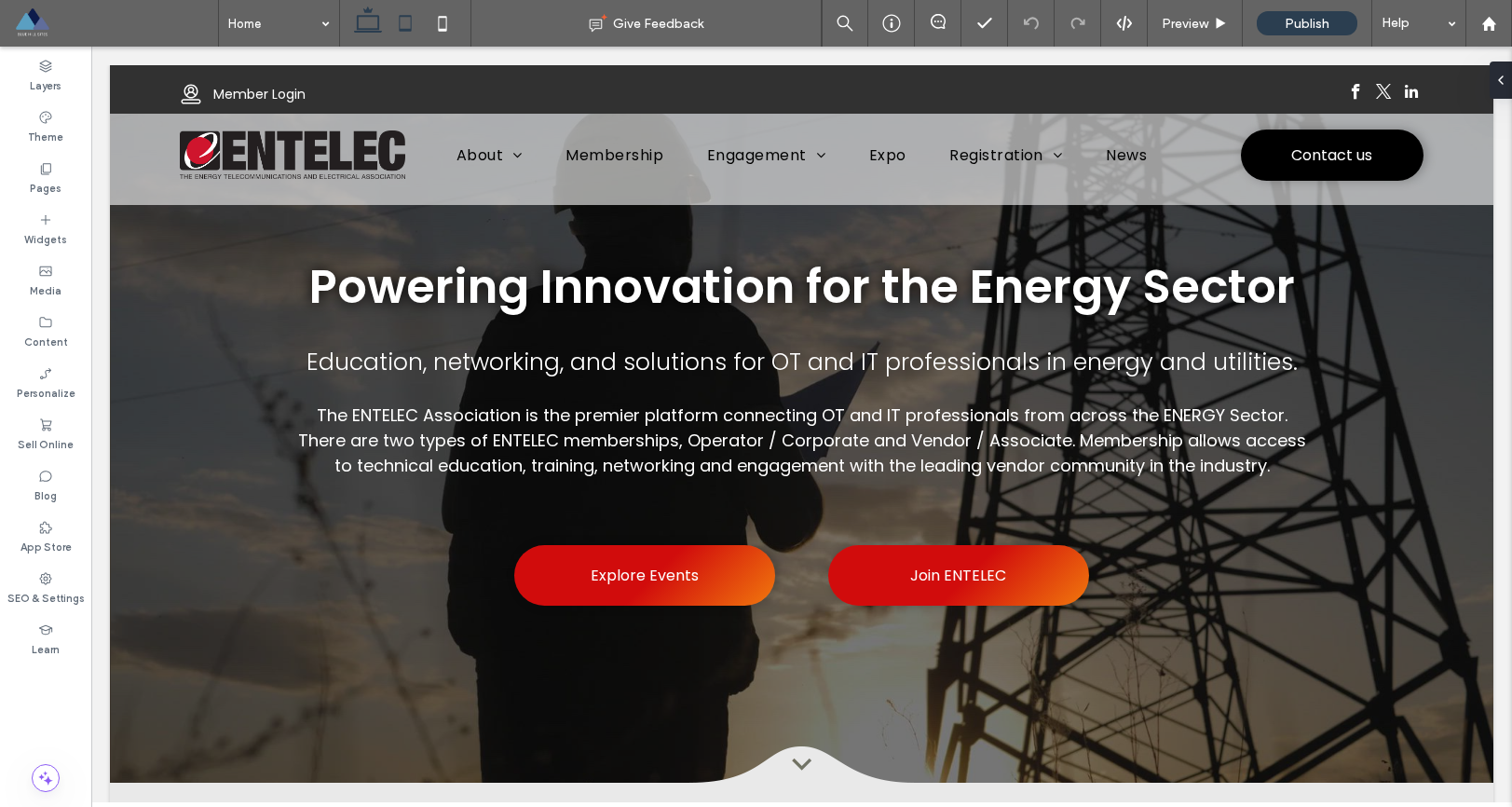
click at [414, 32] on icon at bounding box center [404, 23] width 37 height 37
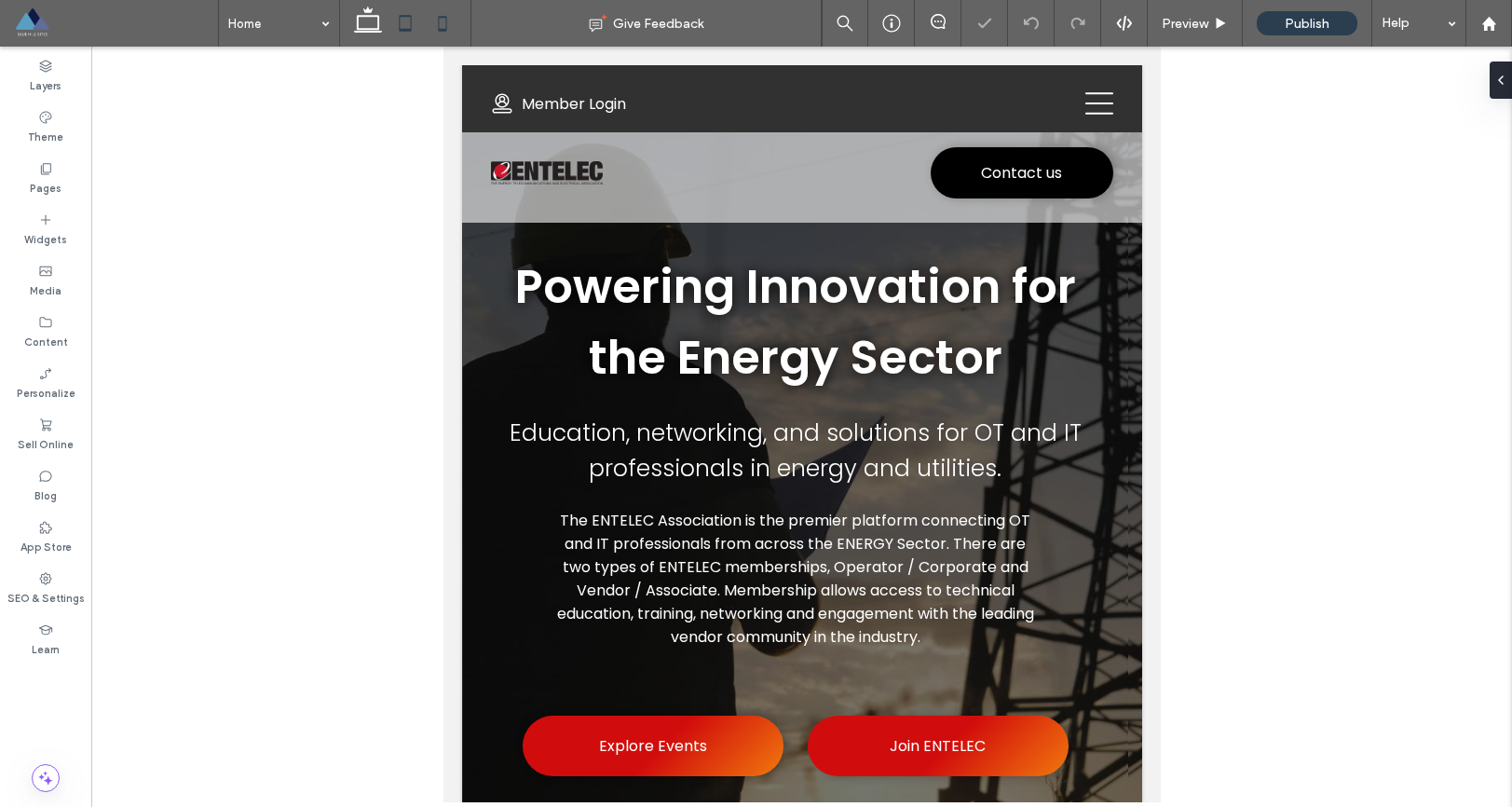
click at [443, 30] on use at bounding box center [442, 24] width 9 height 15
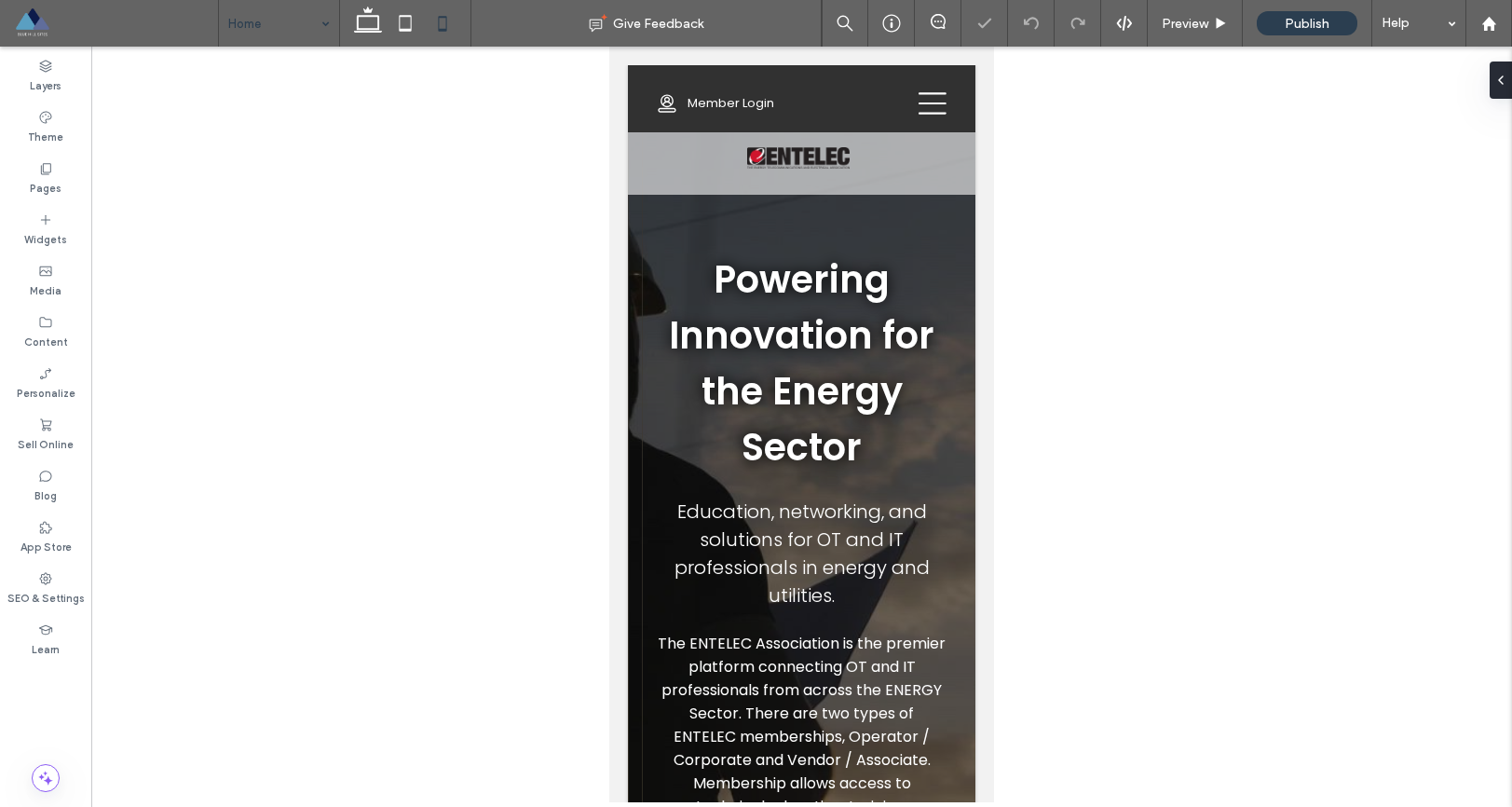
click at [363, 20] on icon at bounding box center [367, 23] width 37 height 37
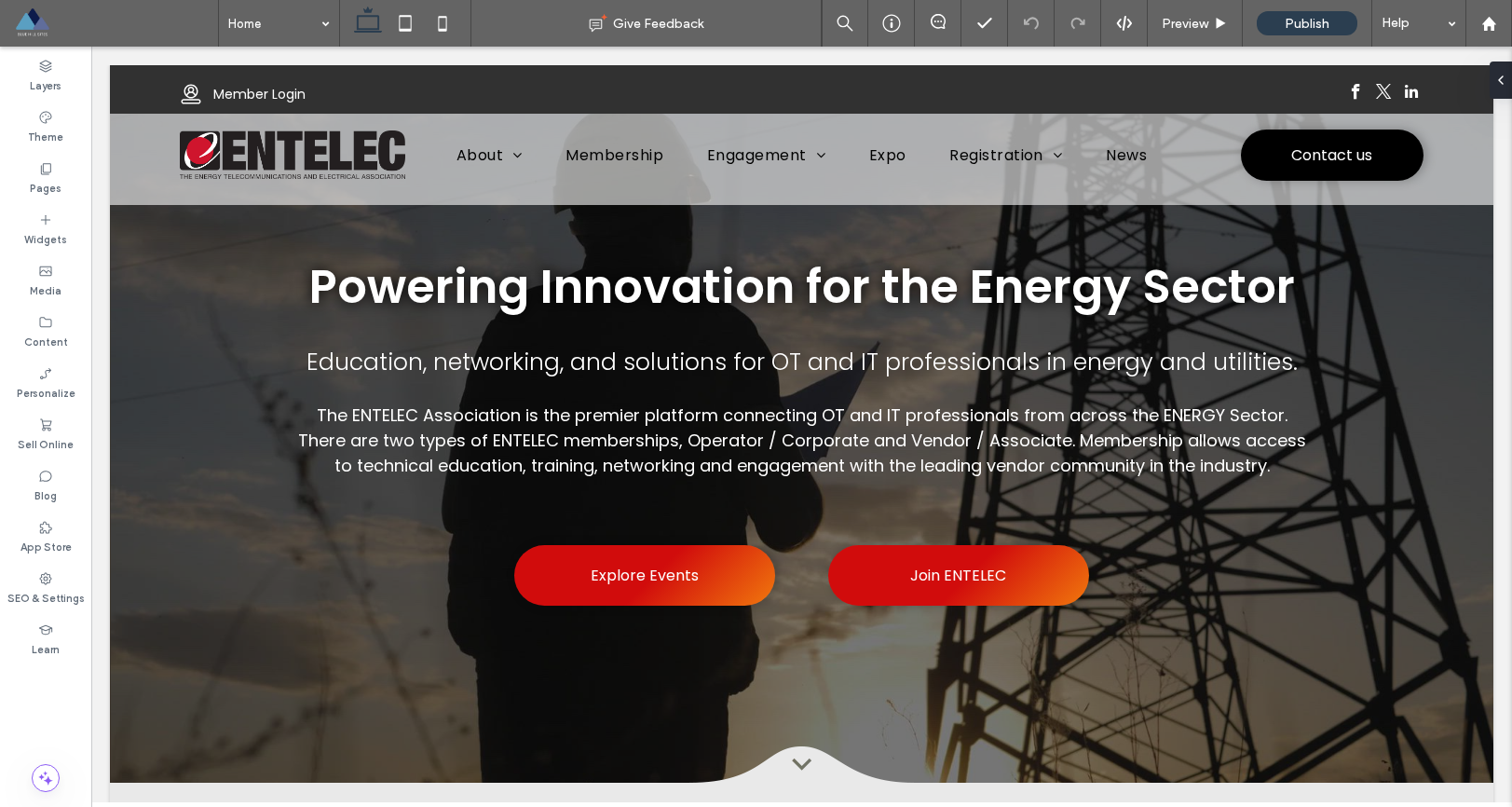
drag, startPoint x: 447, startPoint y: 26, endPoint x: 478, endPoint y: 68, distance: 52.2
click at [447, 26] on icon at bounding box center [442, 23] width 37 height 37
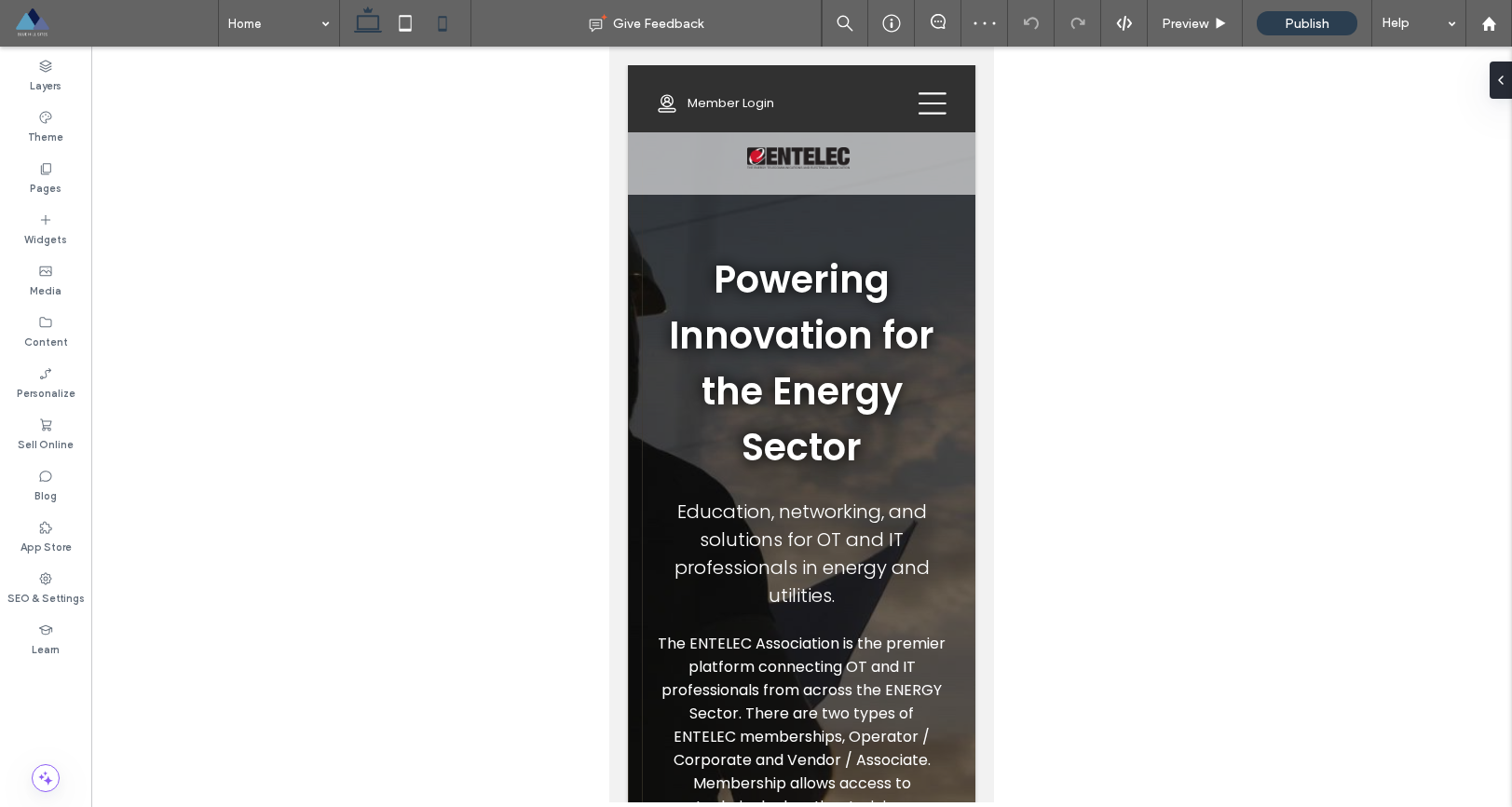
click at [370, 24] on icon at bounding box center [367, 23] width 37 height 37
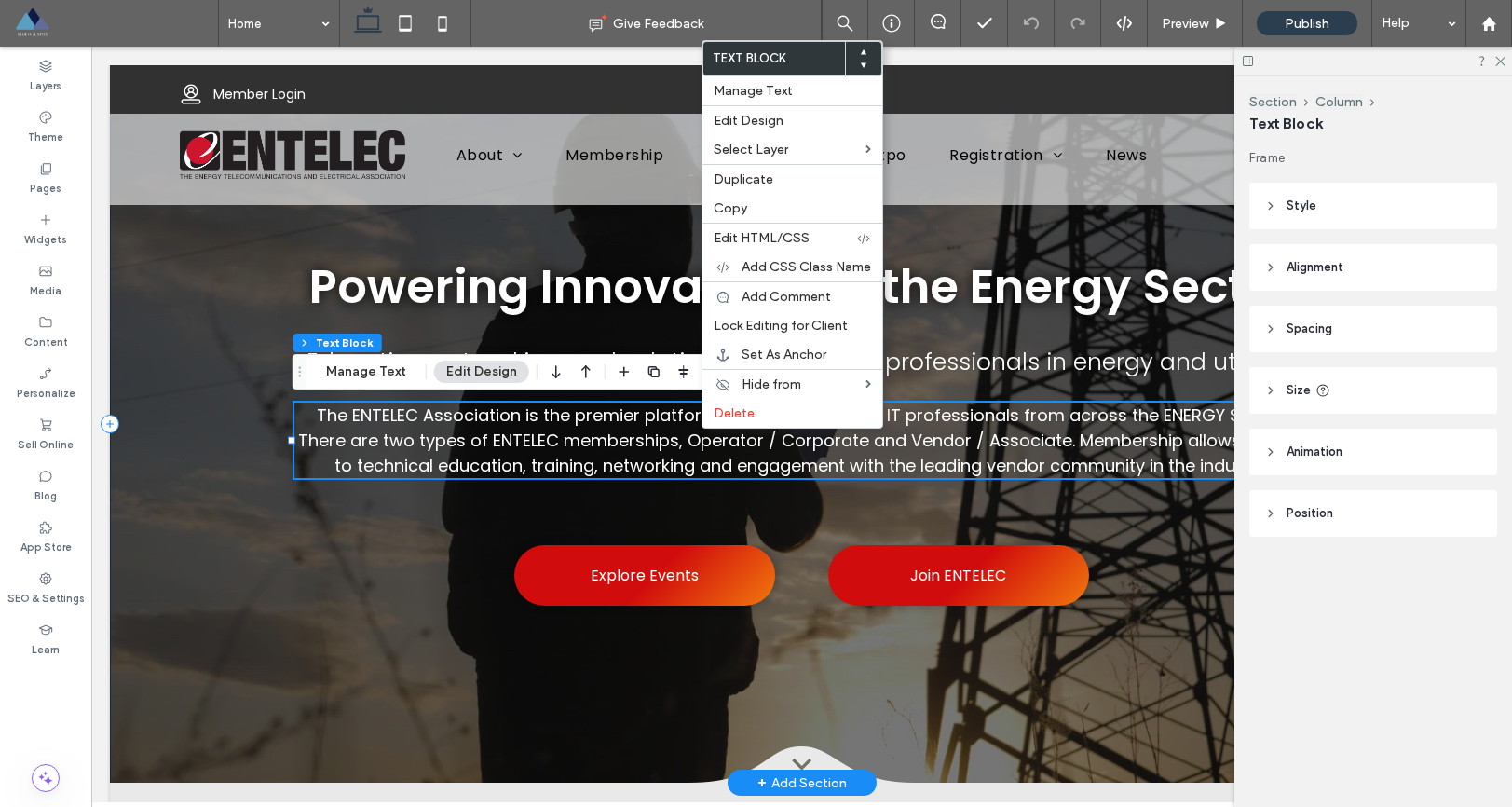
click at [217, 381] on div at bounding box center [802, 424] width 1384 height 718
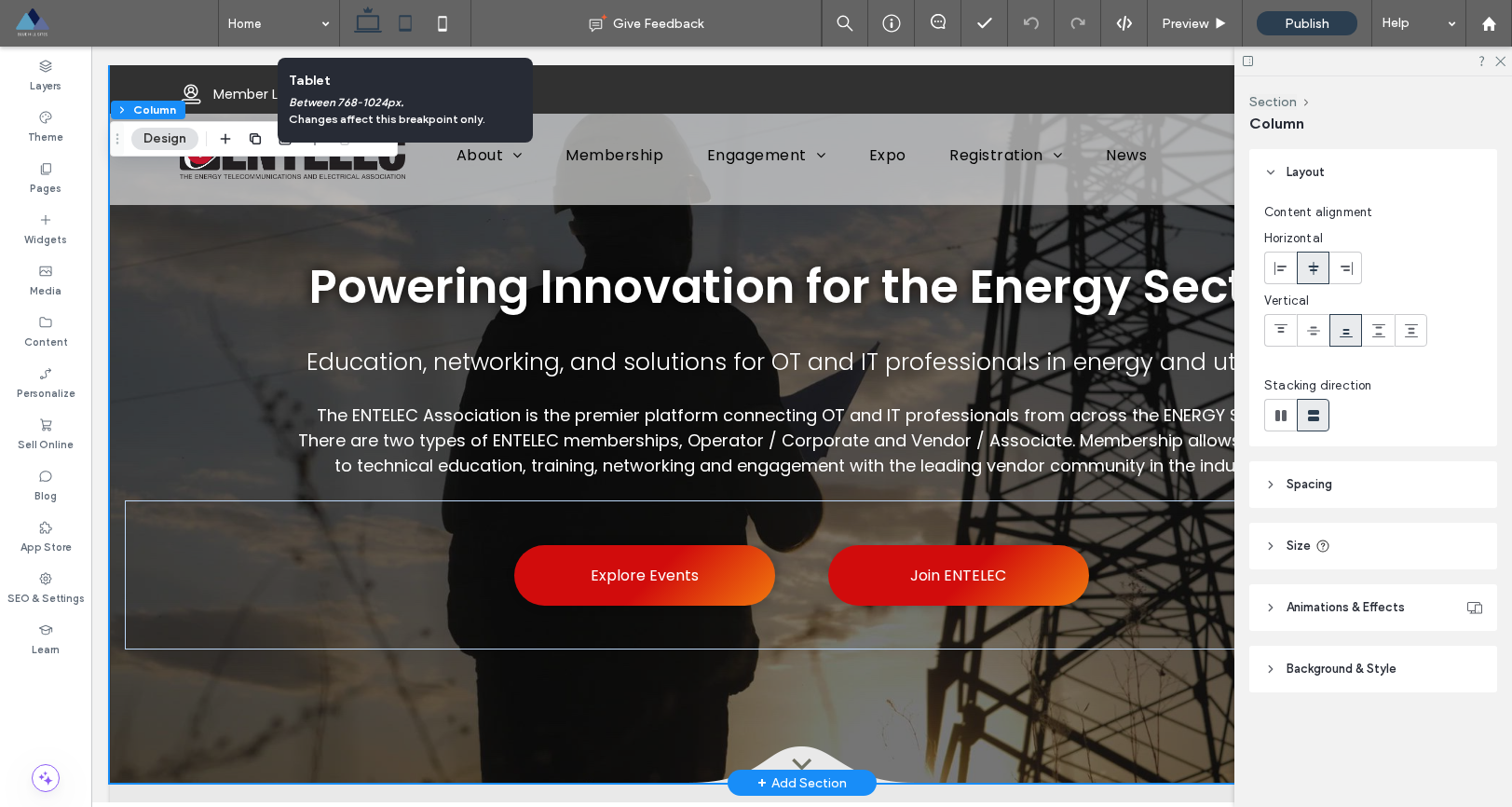
click at [403, 37] on icon at bounding box center [404, 23] width 37 height 37
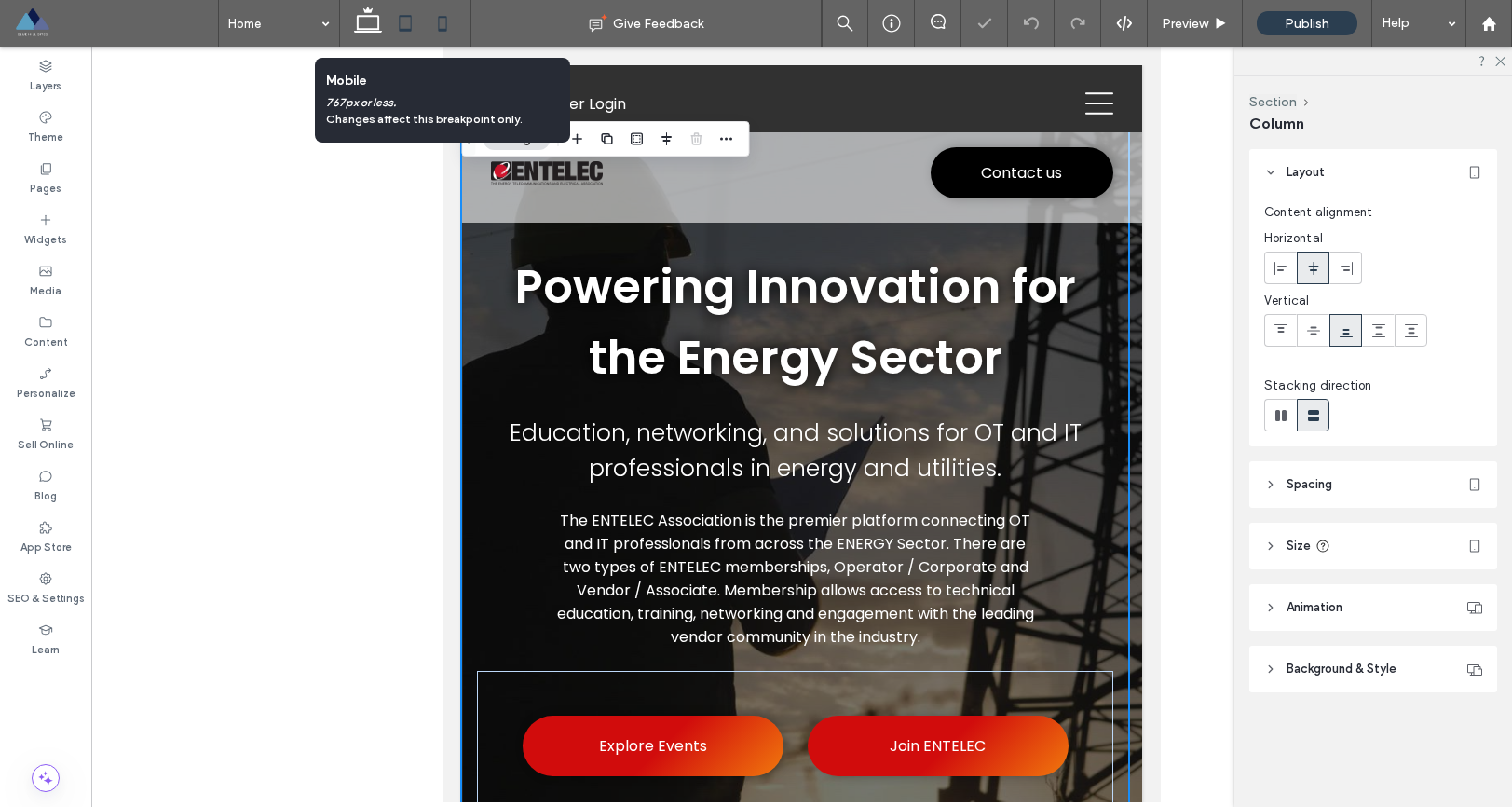
click at [443, 30] on use at bounding box center [442, 24] width 9 height 15
type input "**"
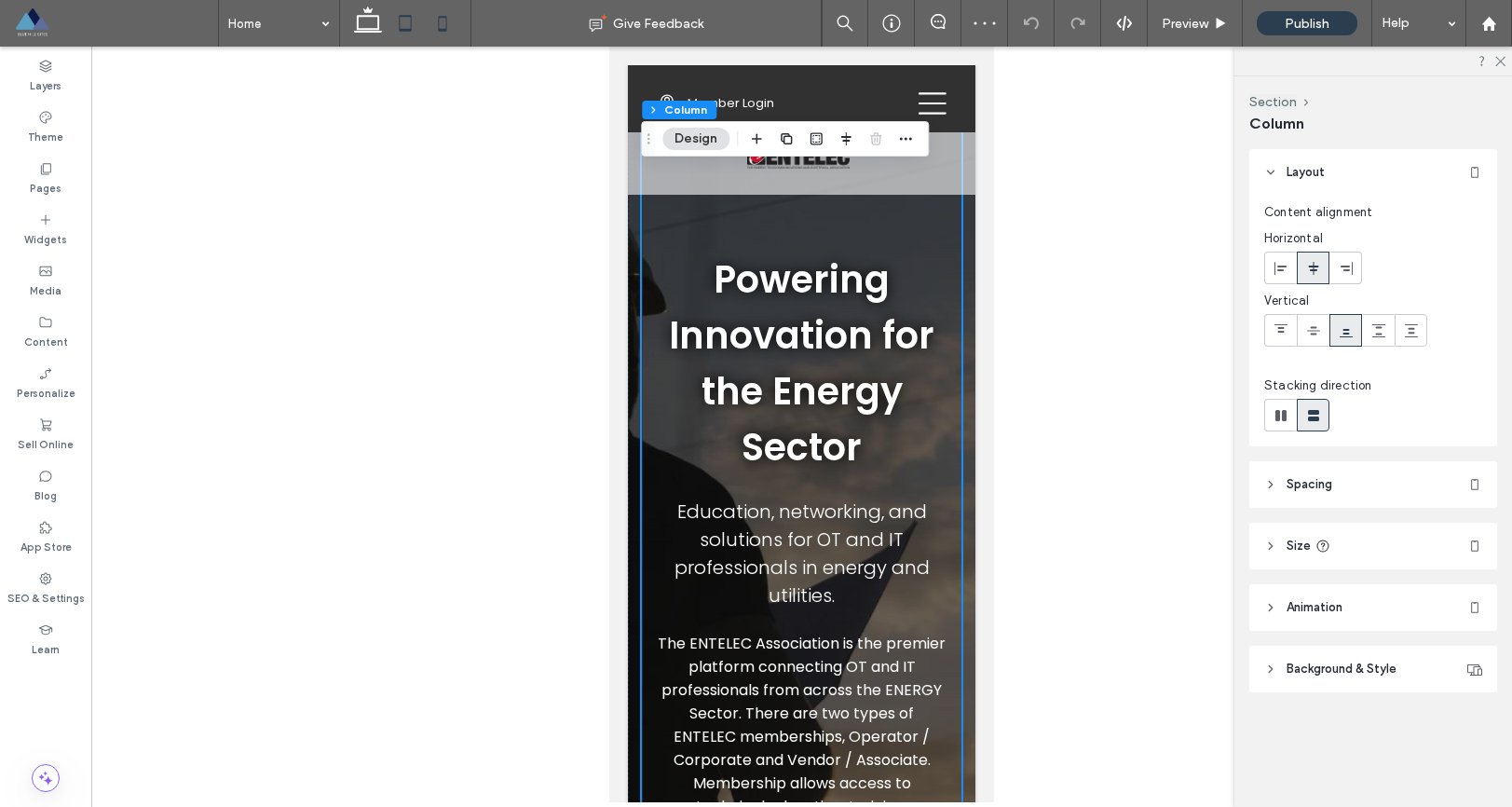
click at [413, 19] on icon at bounding box center [404, 23] width 37 height 37
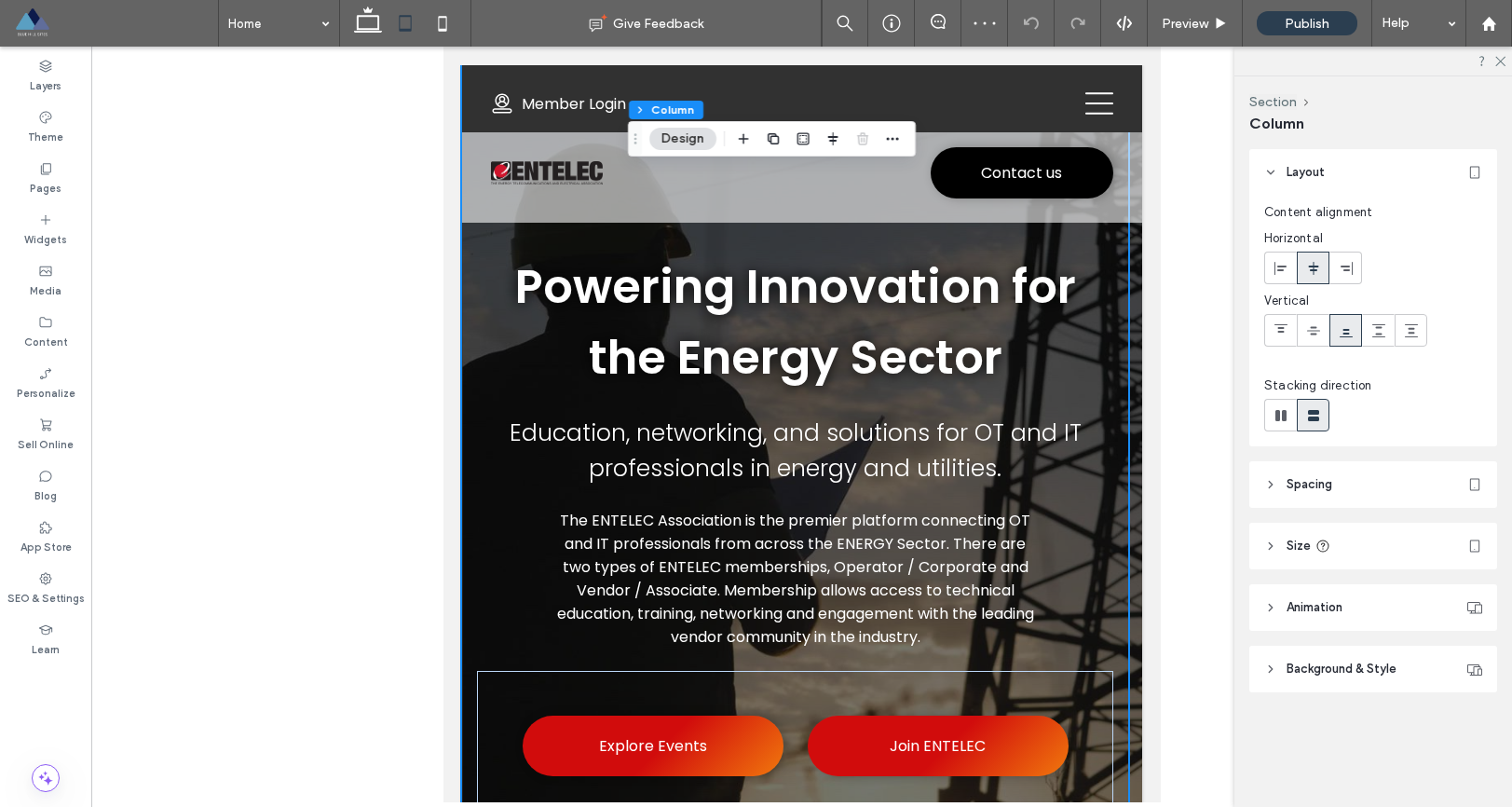
type input "***"
type input "****"
click at [358, 18] on use at bounding box center [367, 19] width 28 height 26
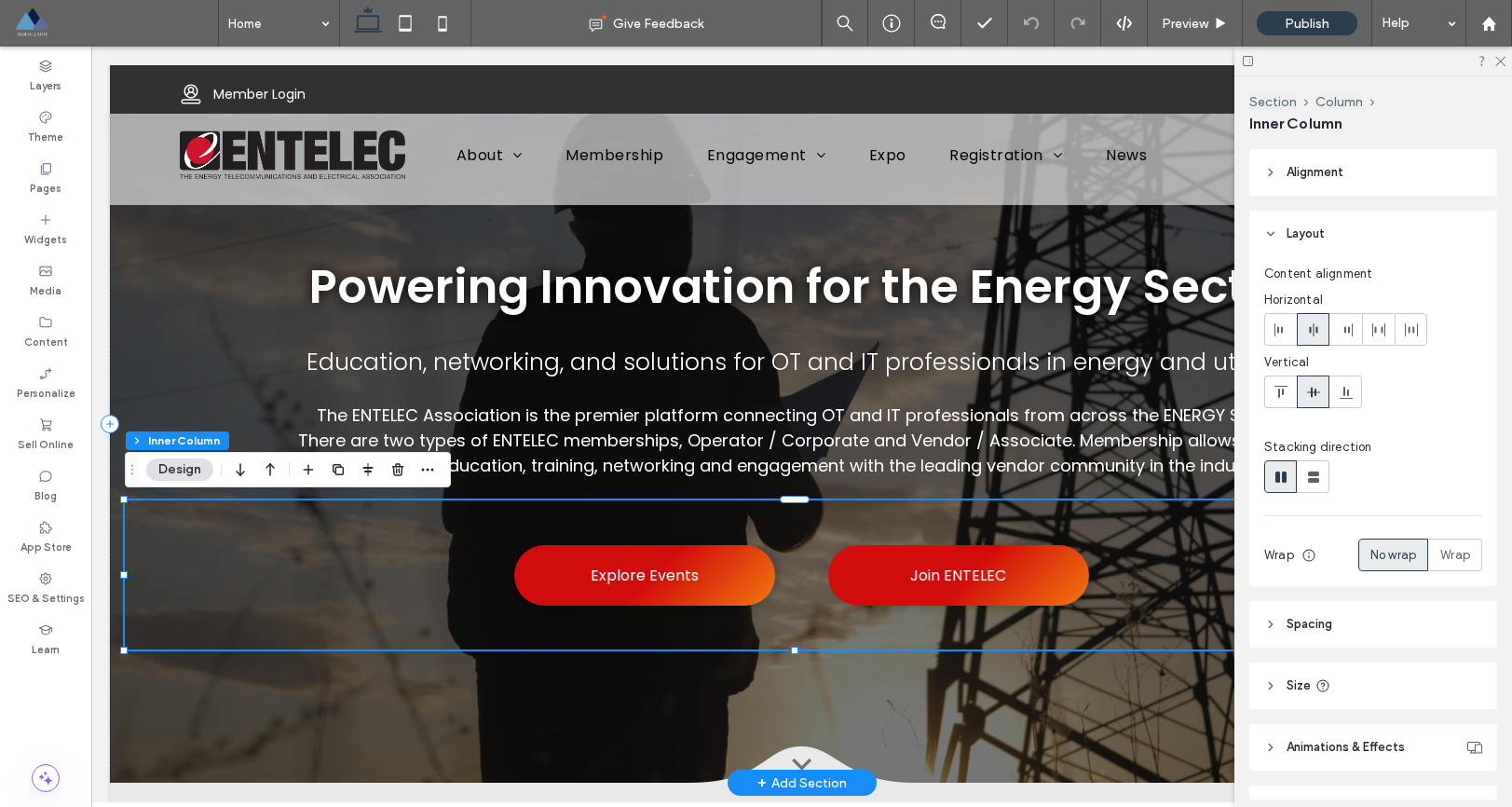
click at [710, 523] on div "Explore Events Join ENTELEC" at bounding box center [801, 575] width 1354 height 149
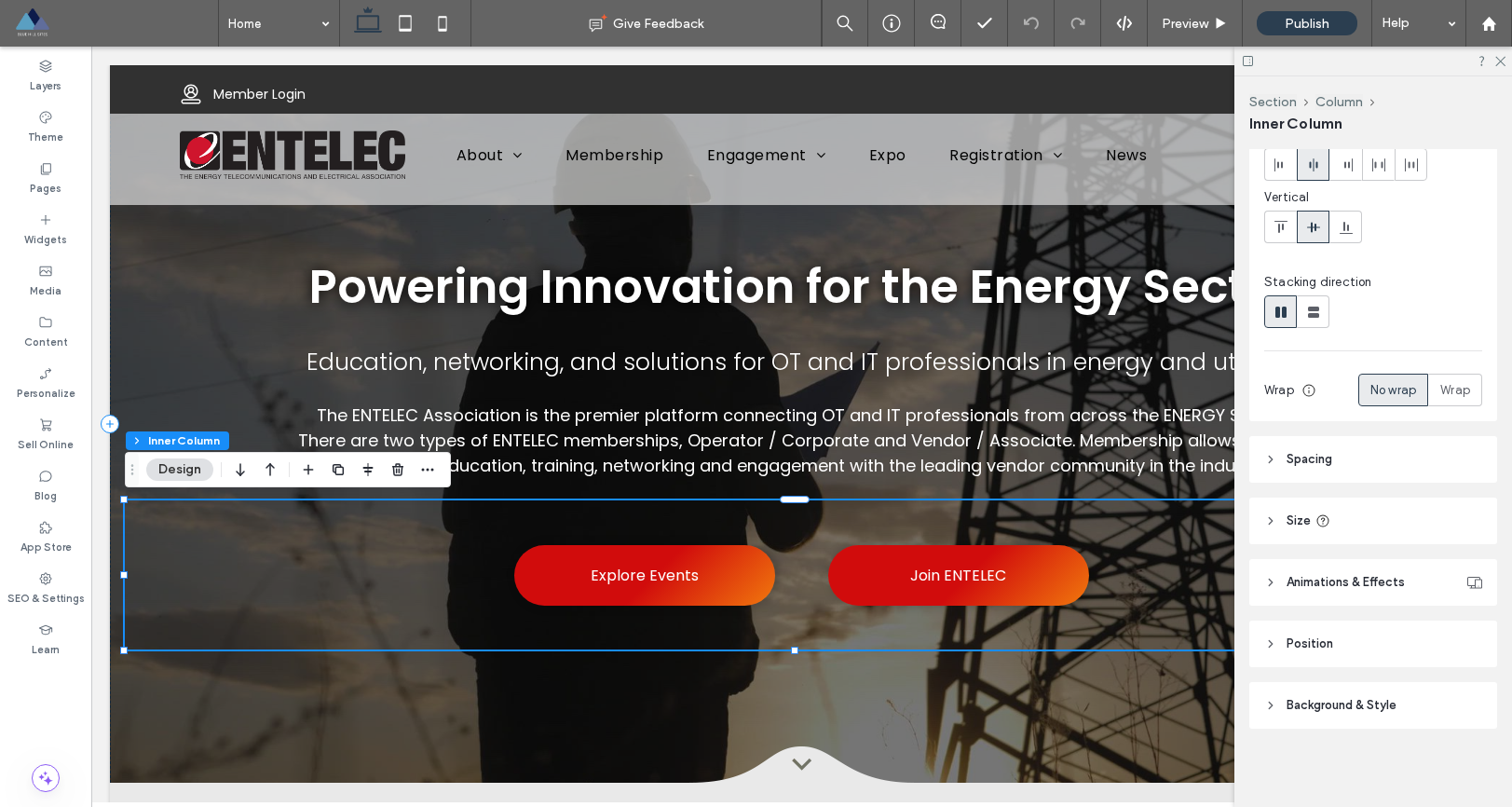
scroll to position [168, 0]
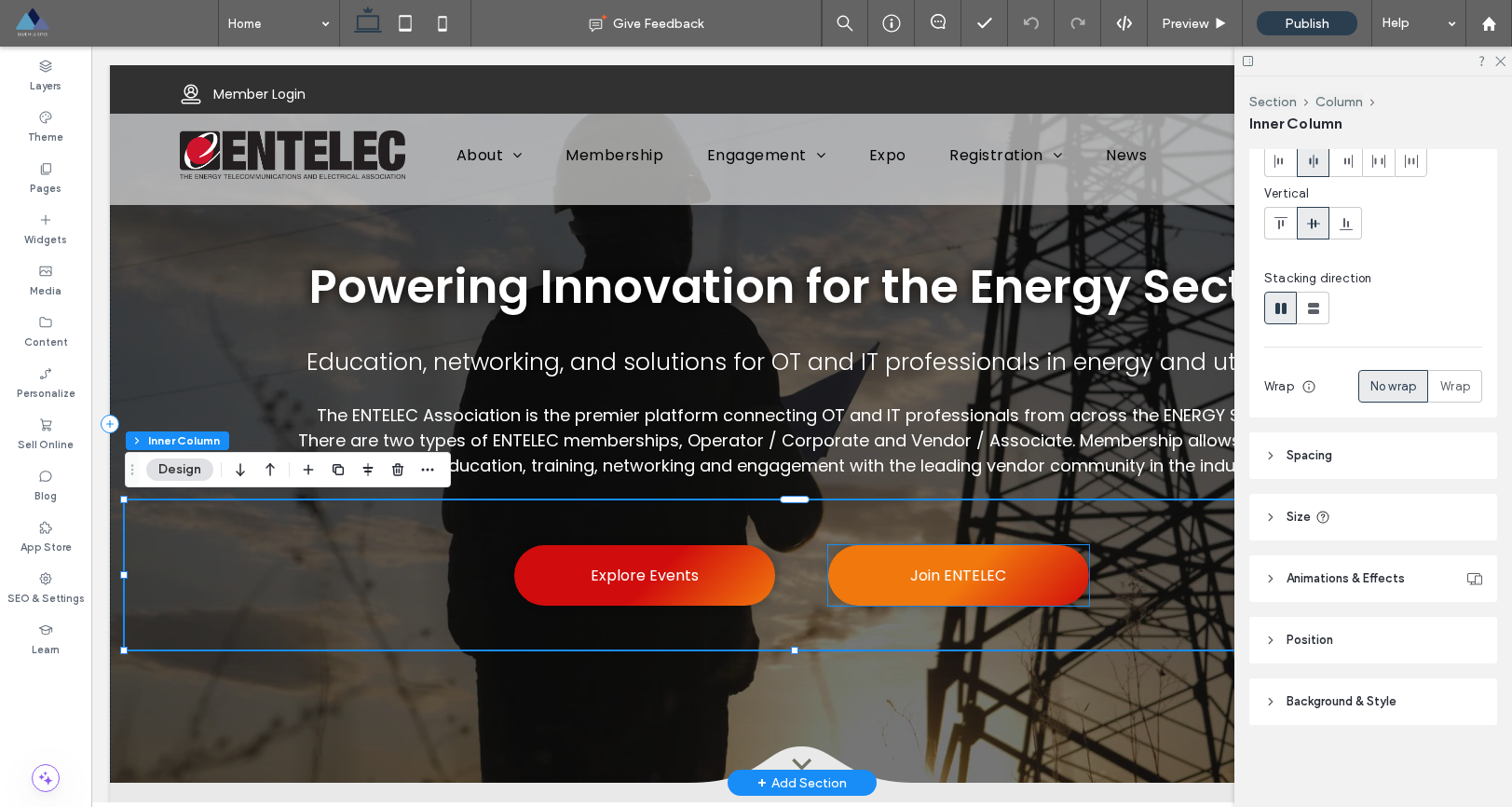
click at [1048, 593] on link "Join ENTELEC" at bounding box center [959, 576] width 261 height 61
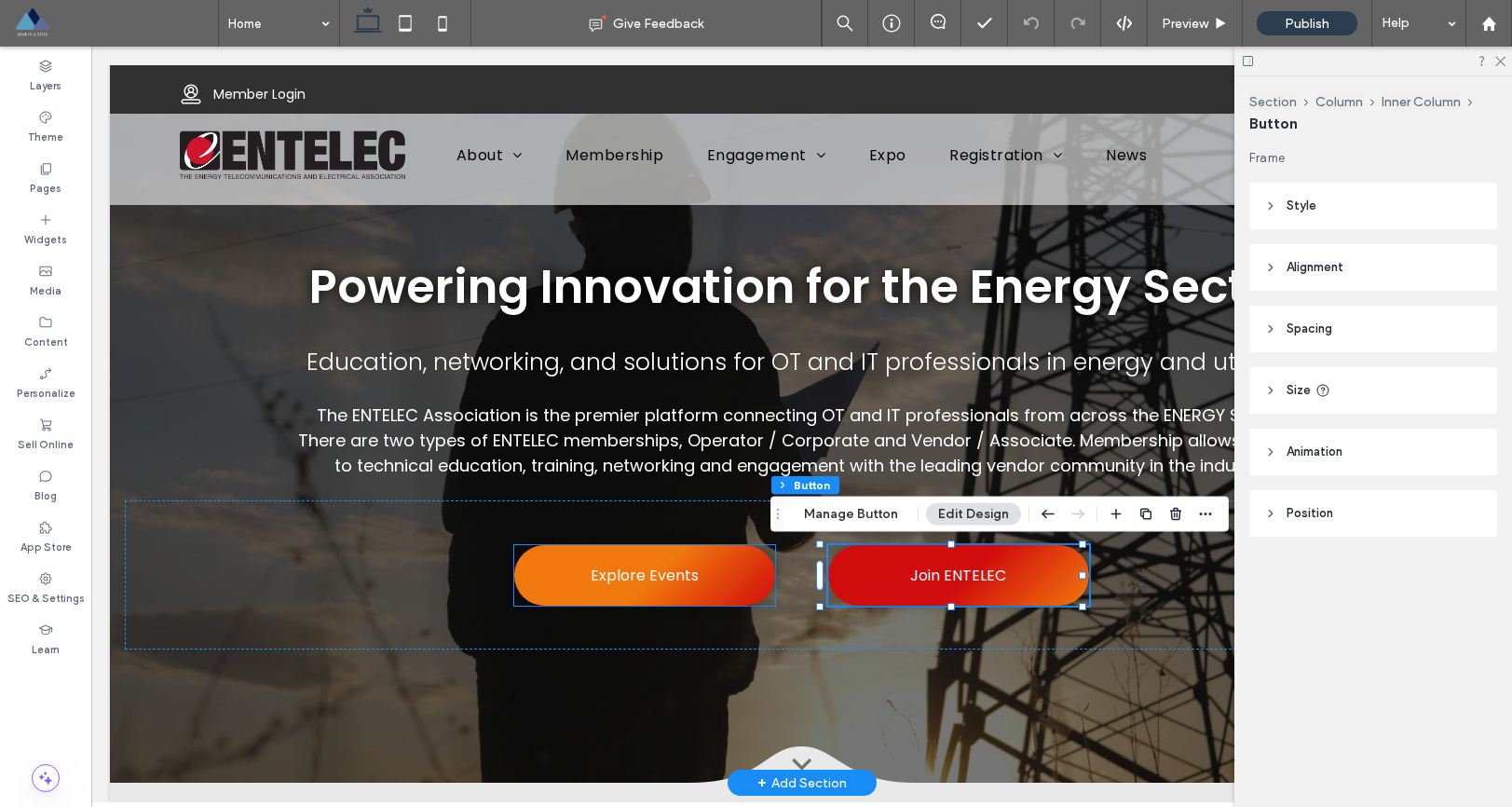
click at [686, 574] on span "Explore Events" at bounding box center [645, 575] width 108 height 23
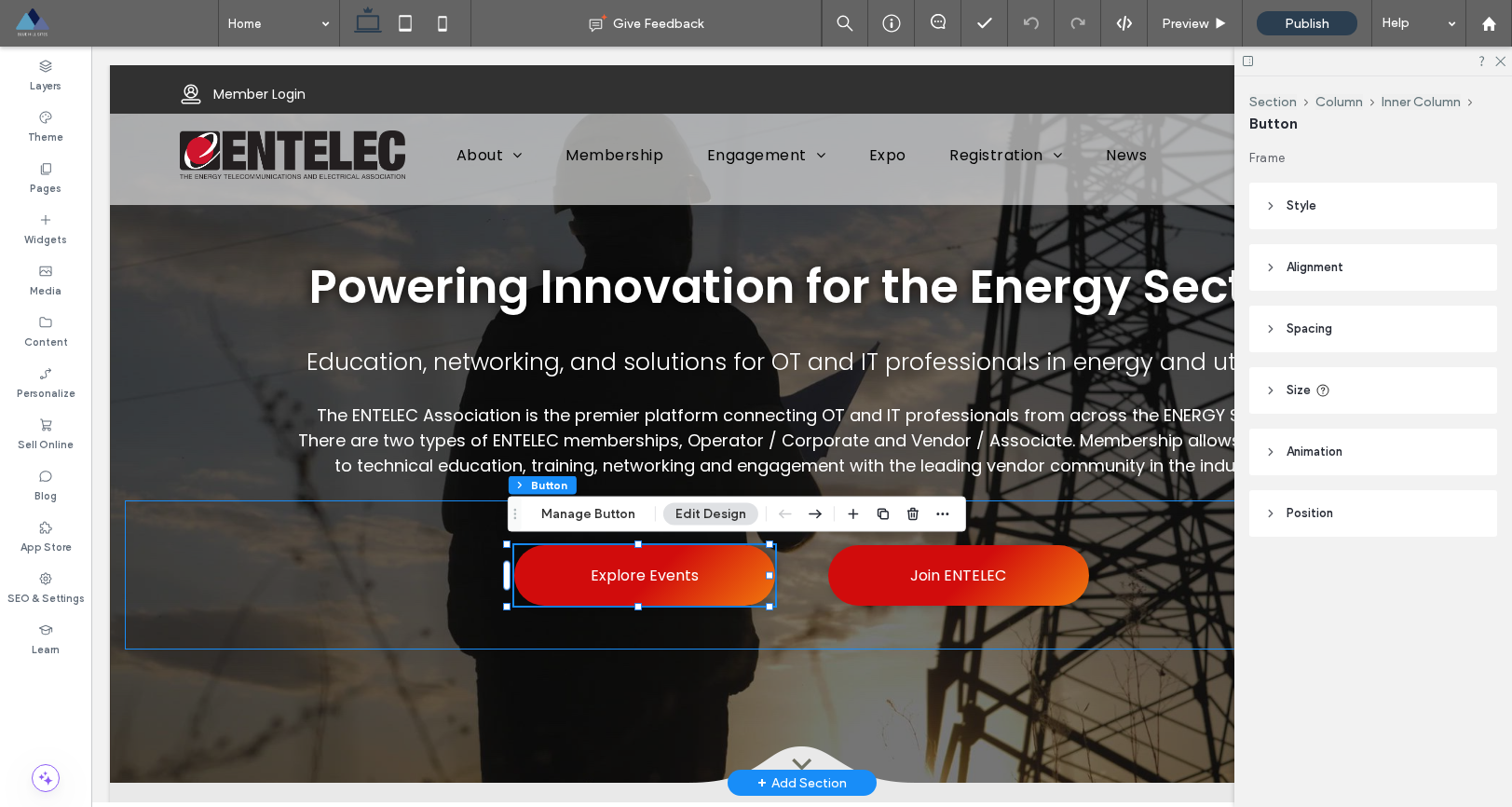
click at [448, 513] on div "Explore Events Join ENTELEC" at bounding box center [801, 575] width 1354 height 149
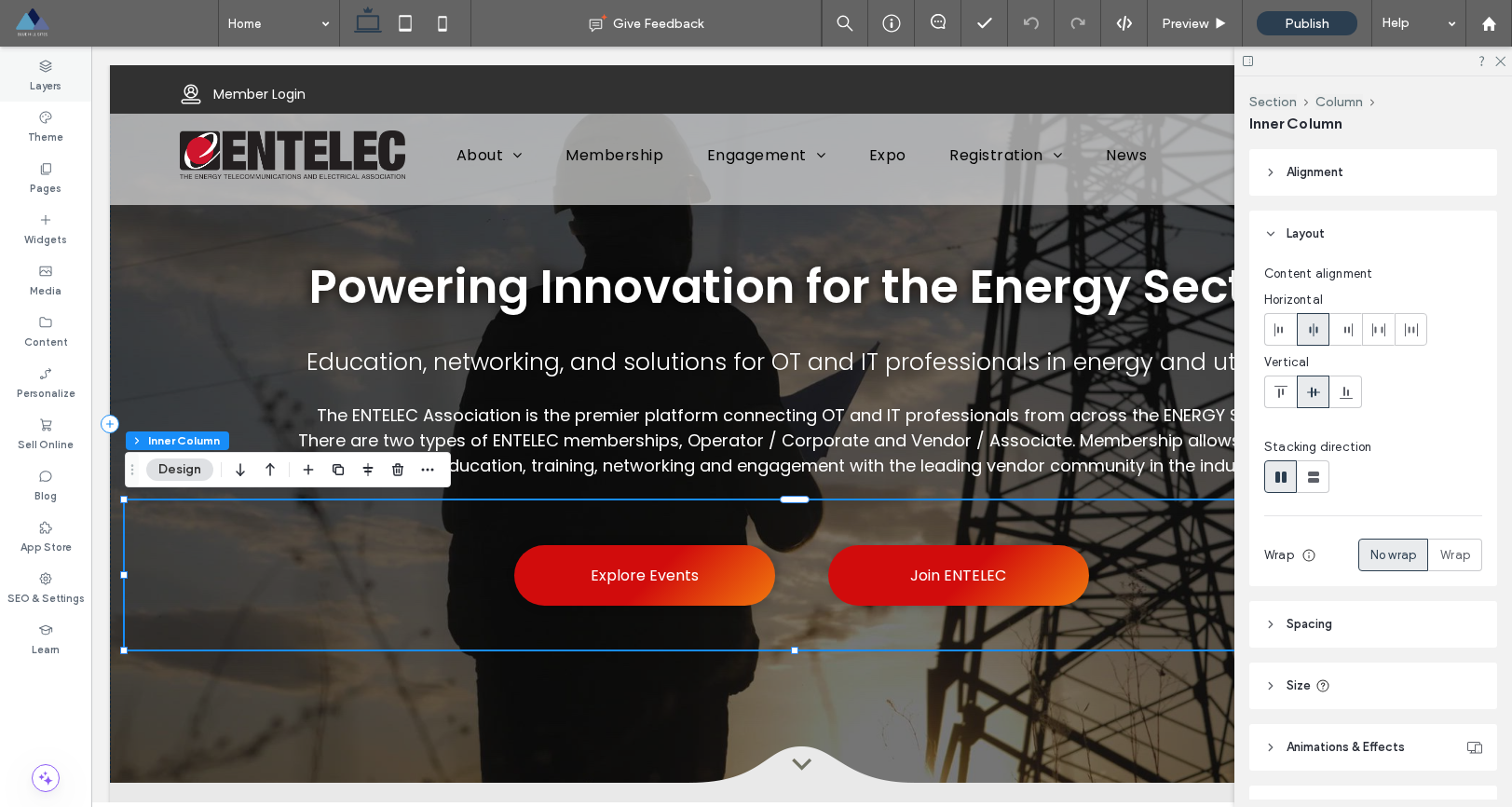
click at [52, 74] on label "Layers" at bounding box center [45, 84] width 31 height 21
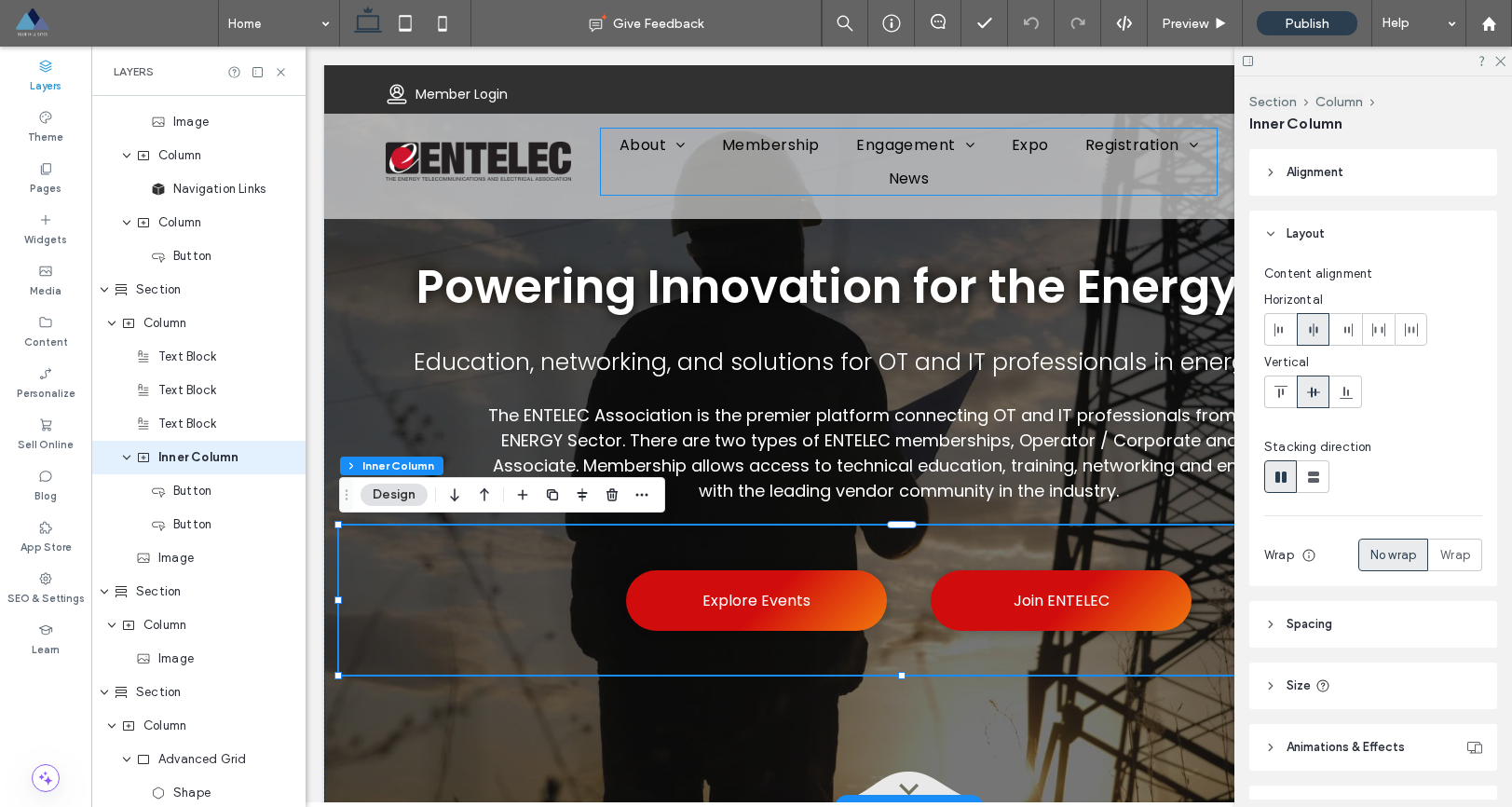
scroll to position [366, 0]
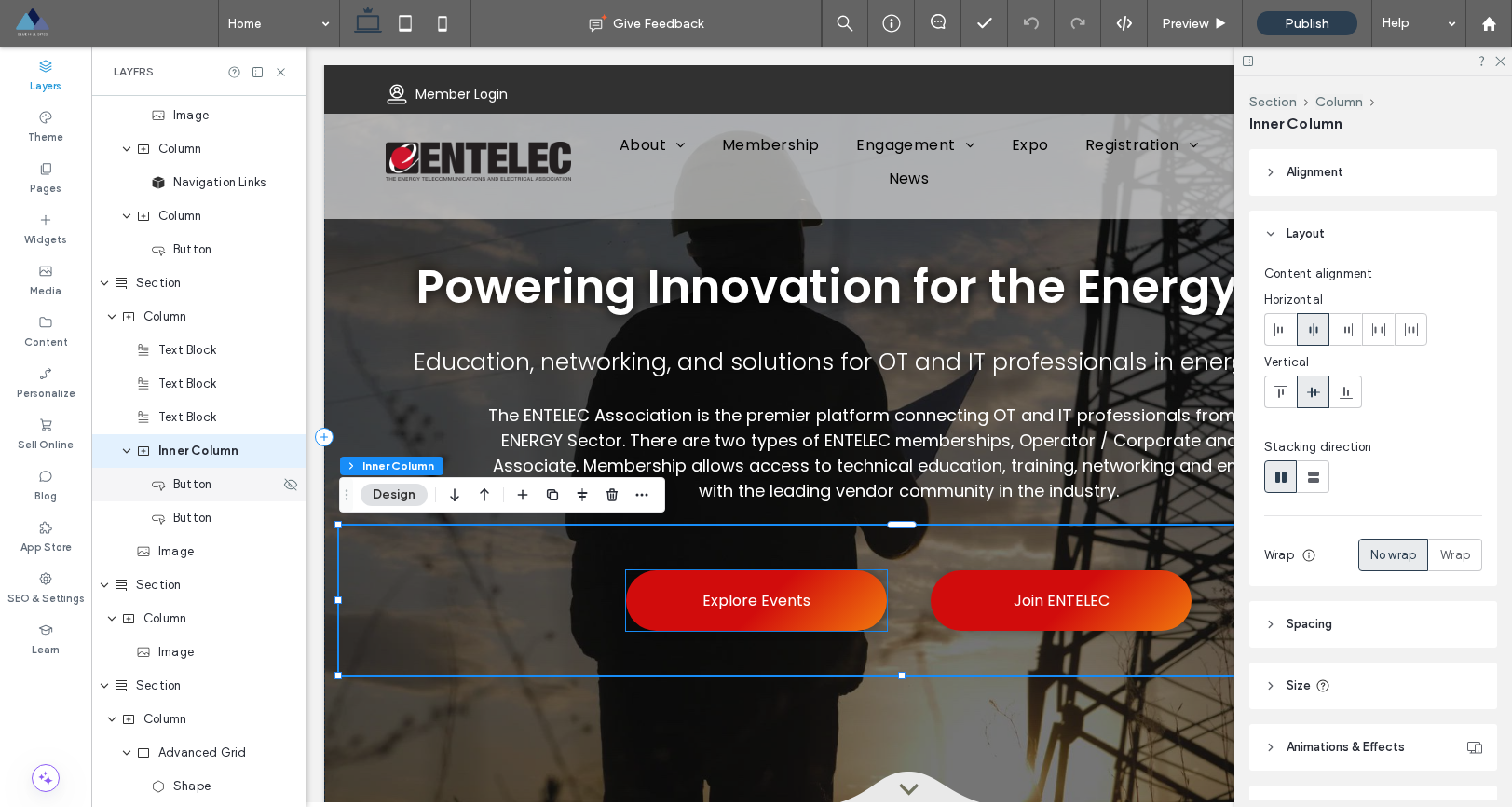
click at [192, 494] on div "Button" at bounding box center [198, 484] width 214 height 33
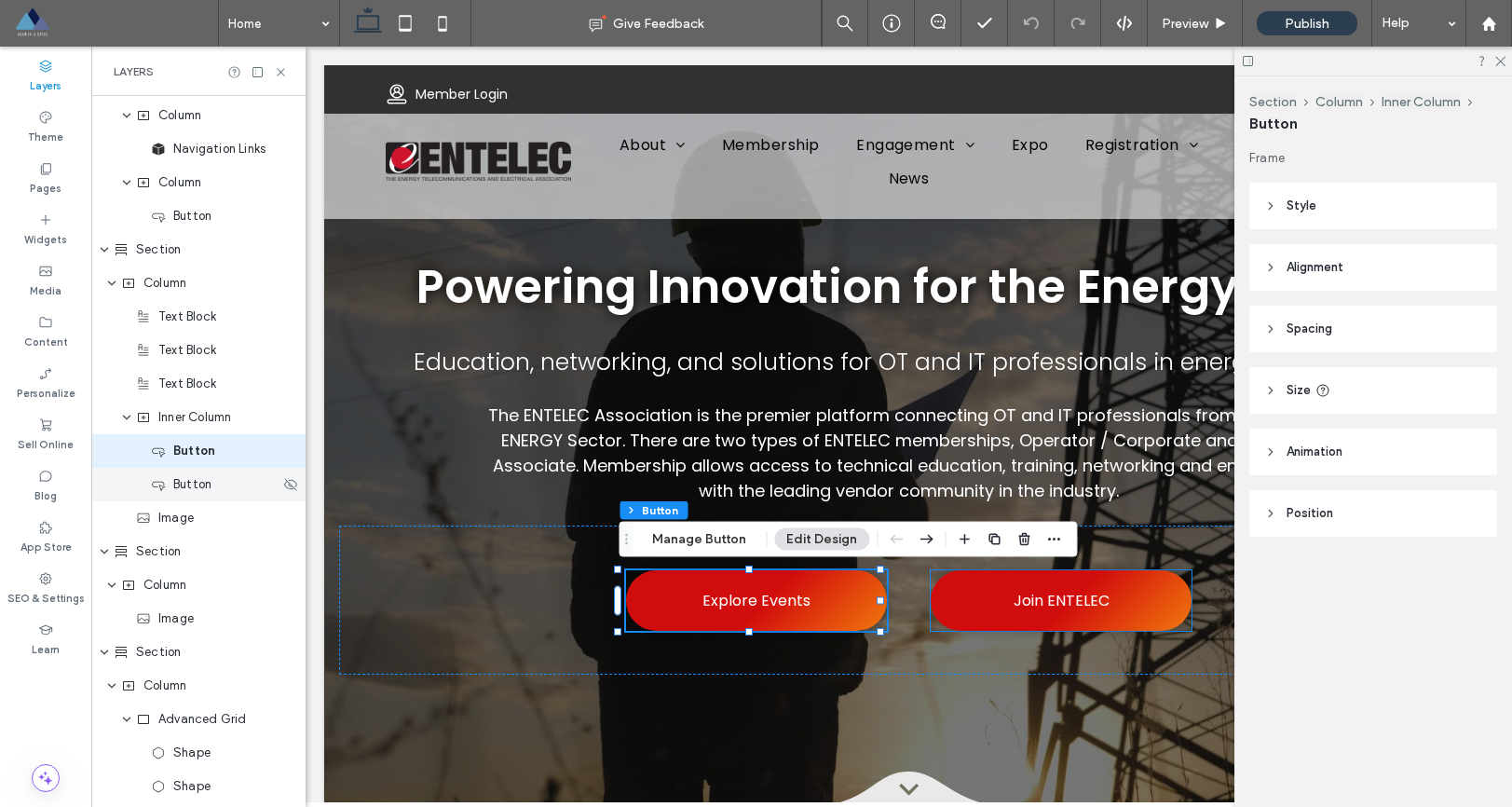
click at [187, 498] on div "Button" at bounding box center [198, 484] width 214 height 33
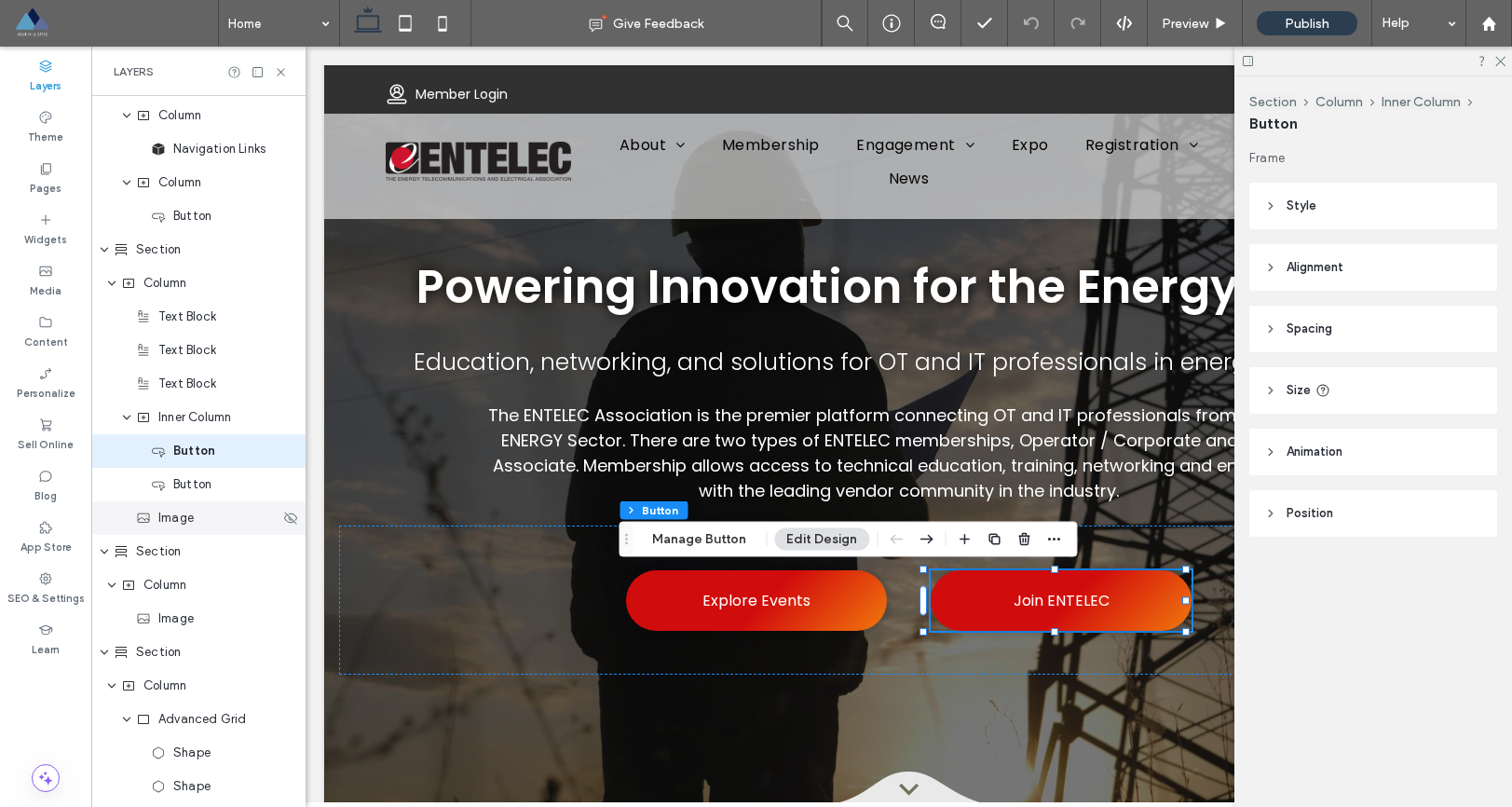
scroll to position [433, 0]
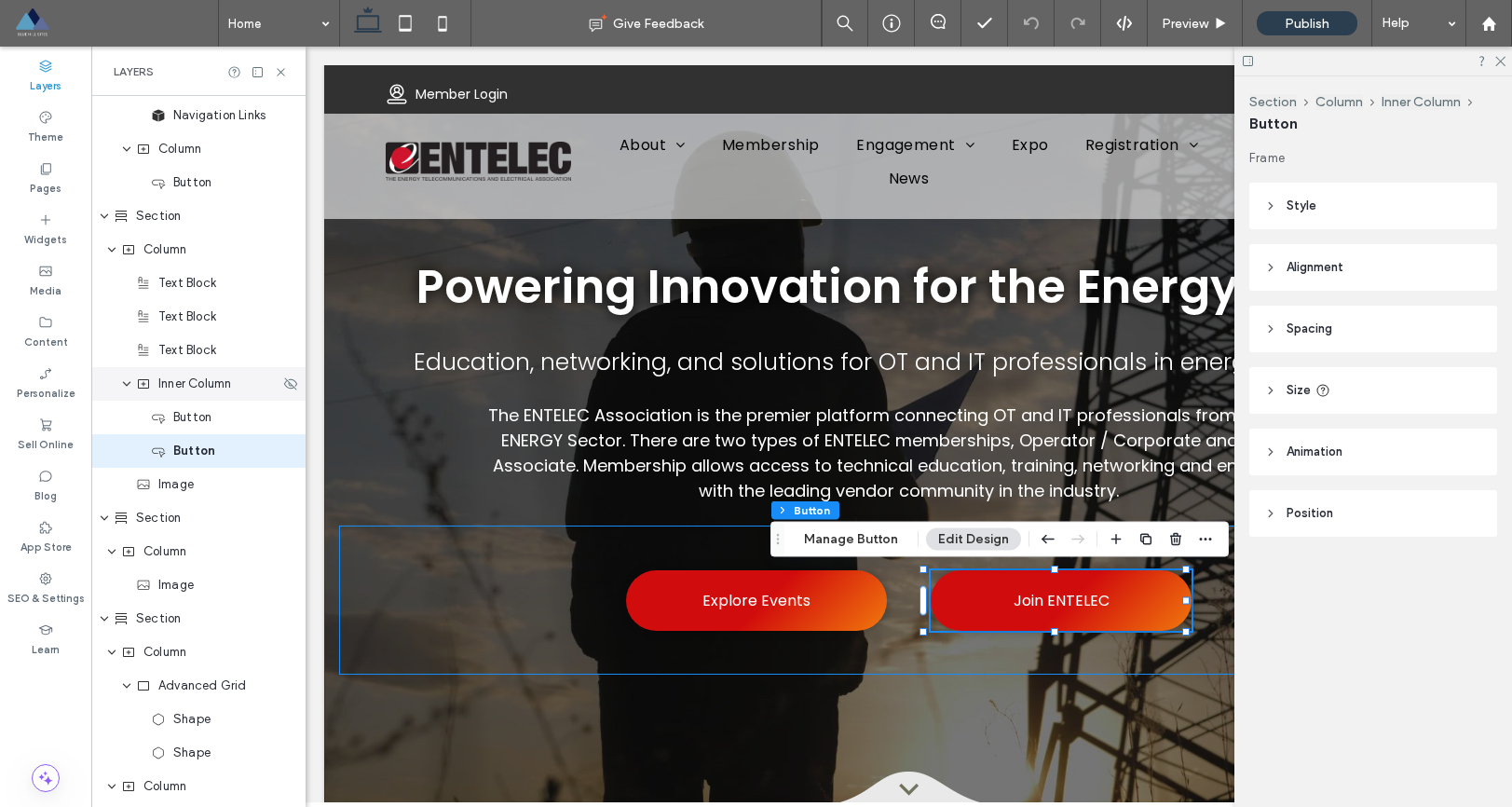
click at [171, 388] on span "Inner Column" at bounding box center [194, 384] width 72 height 19
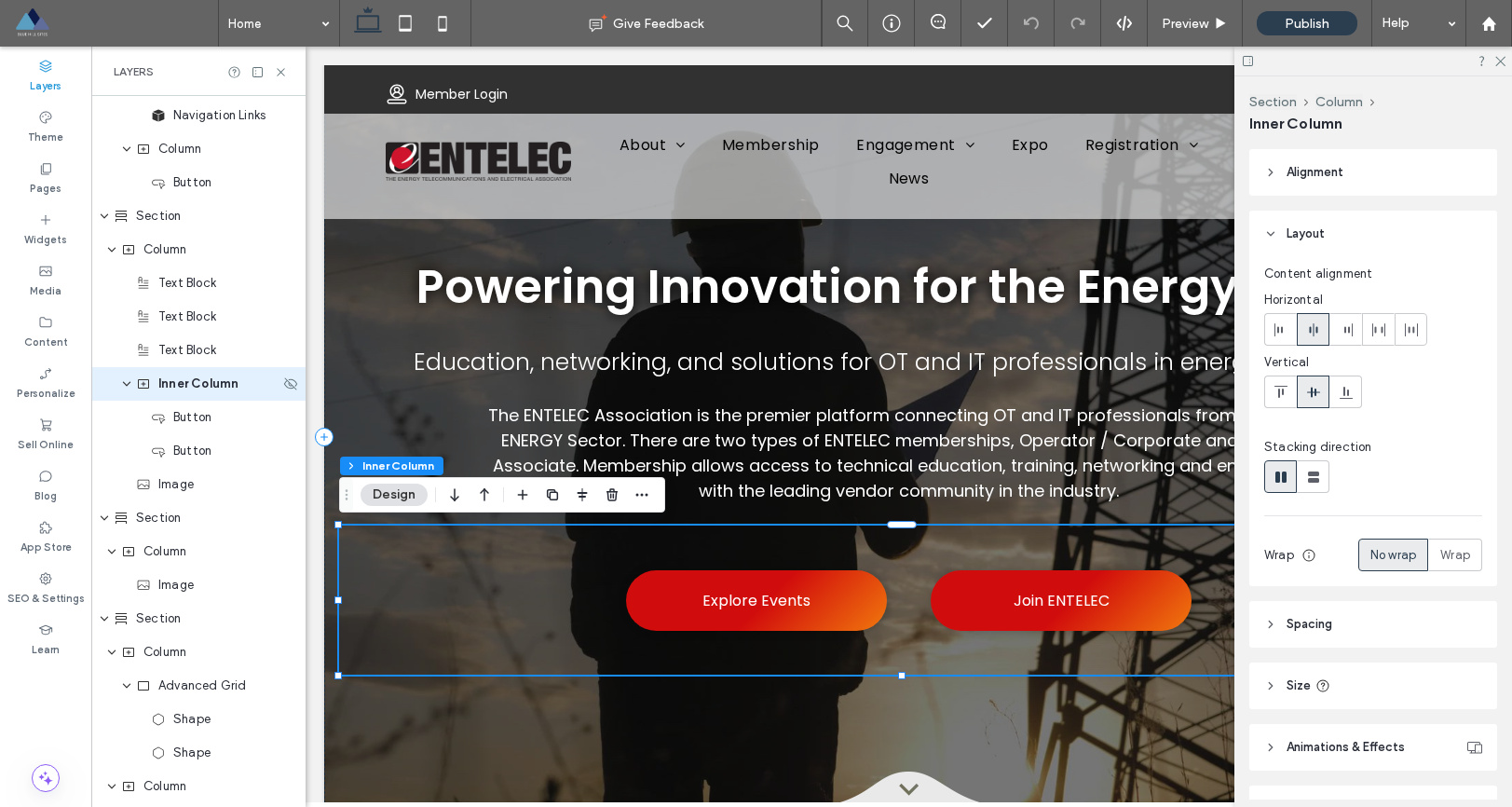
scroll to position [366, 0]
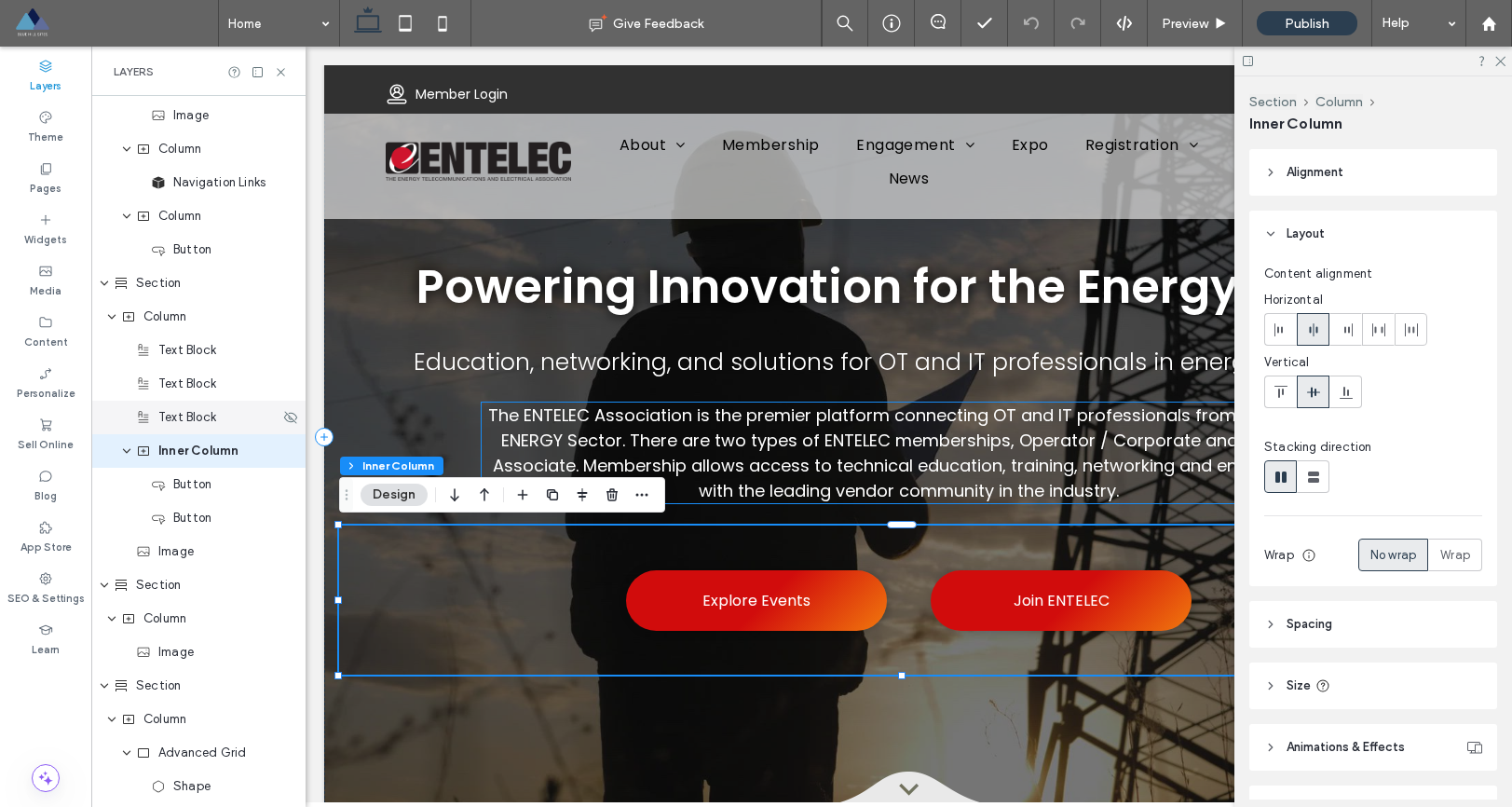
click at [186, 426] on span "Text Block" at bounding box center [187, 418] width 58 height 19
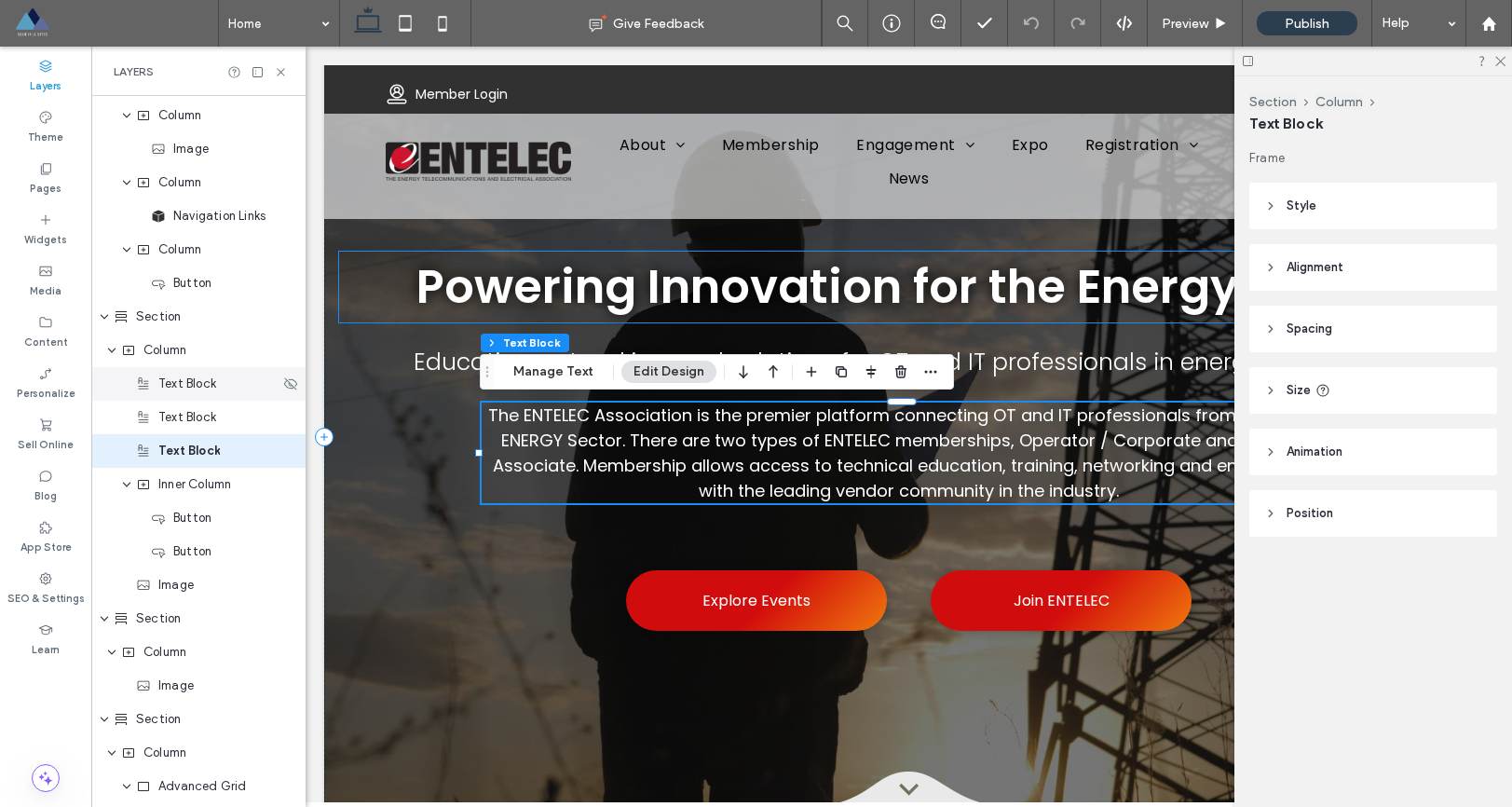
click at [185, 386] on span "Text Block" at bounding box center [187, 384] width 58 height 19
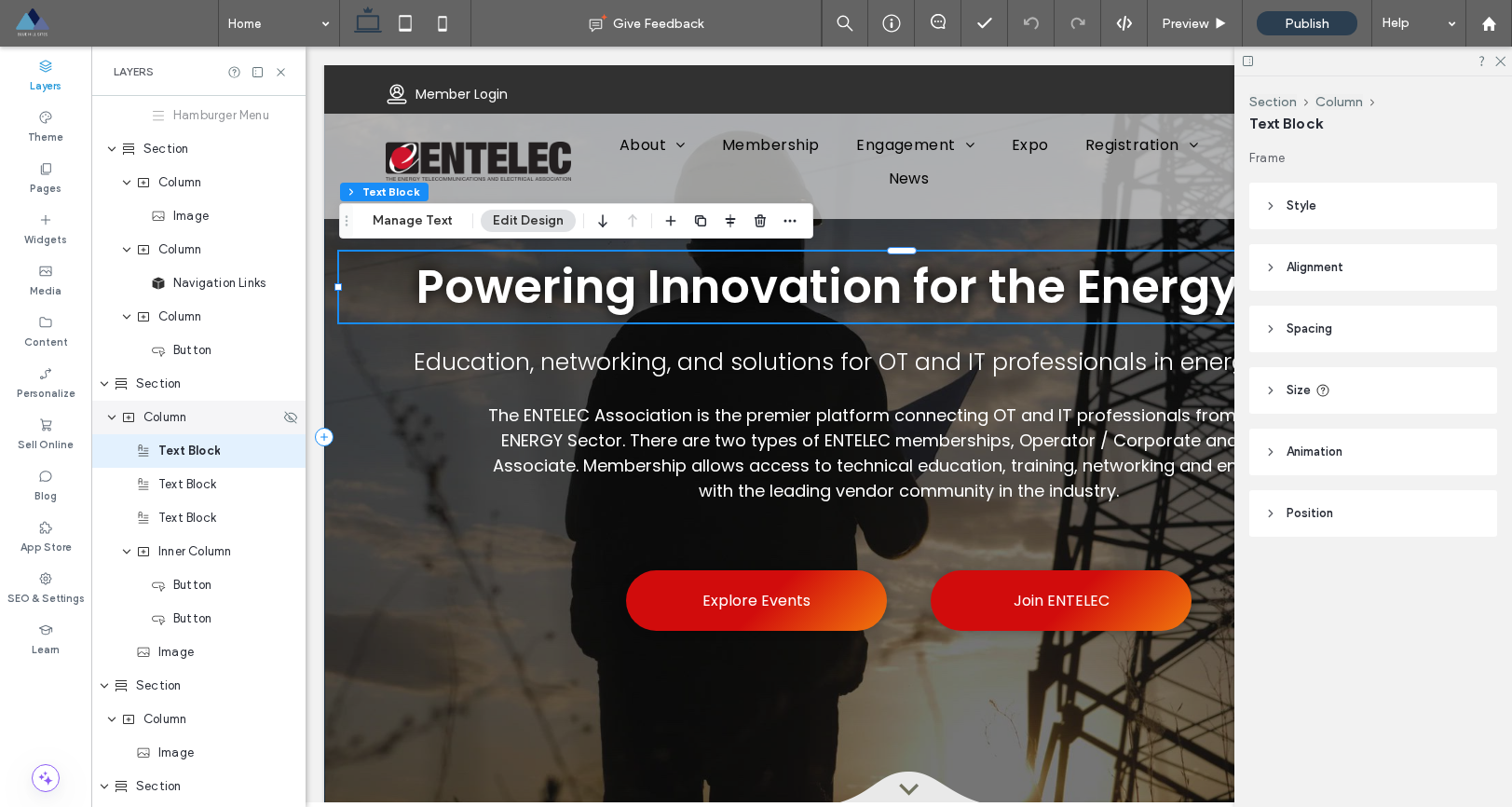
click at [169, 427] on div "Column" at bounding box center [198, 417] width 214 height 33
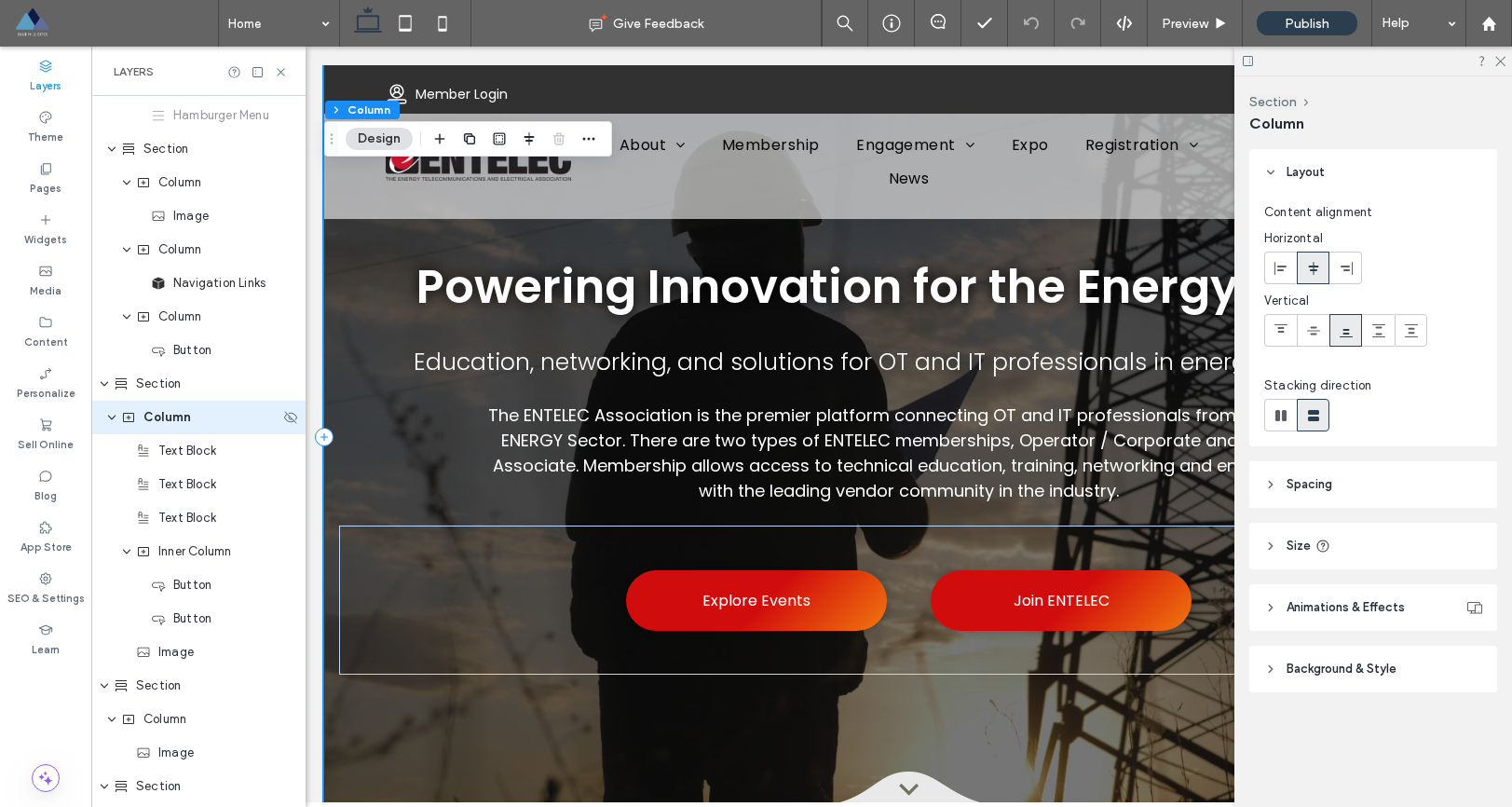
scroll to position [232, 0]
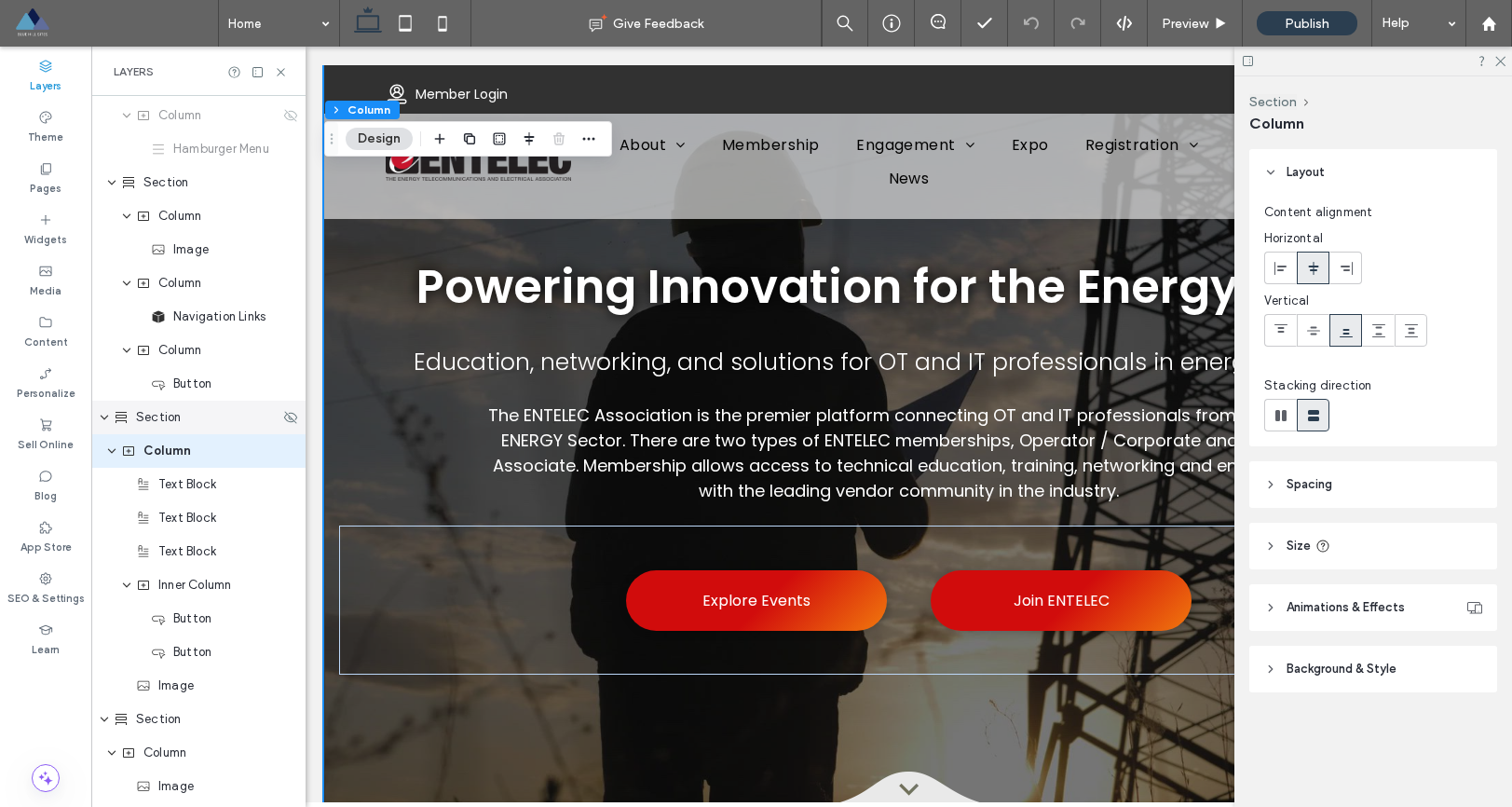
click at [156, 423] on span "Section" at bounding box center [158, 418] width 45 height 19
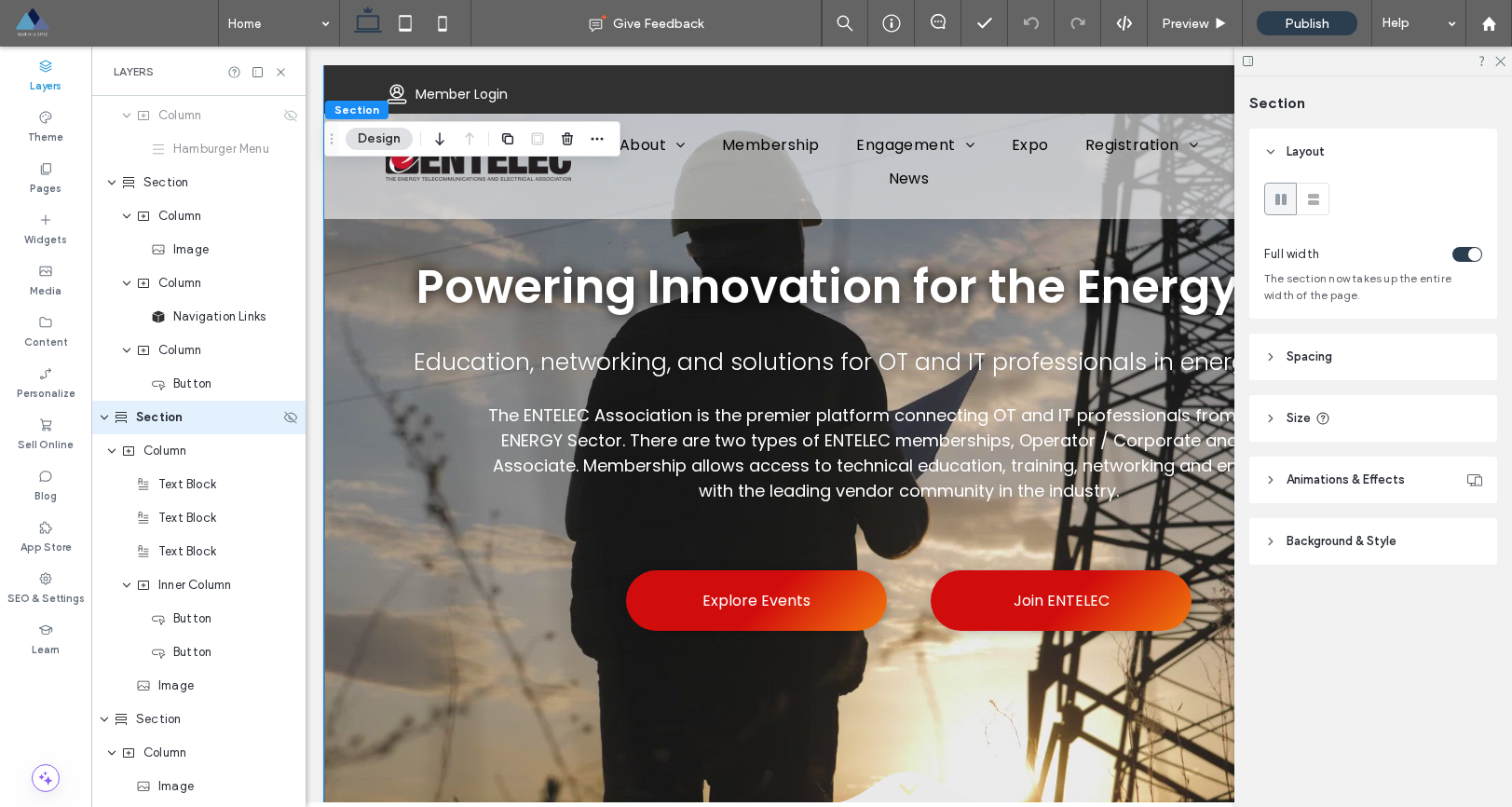
scroll to position [199, 0]
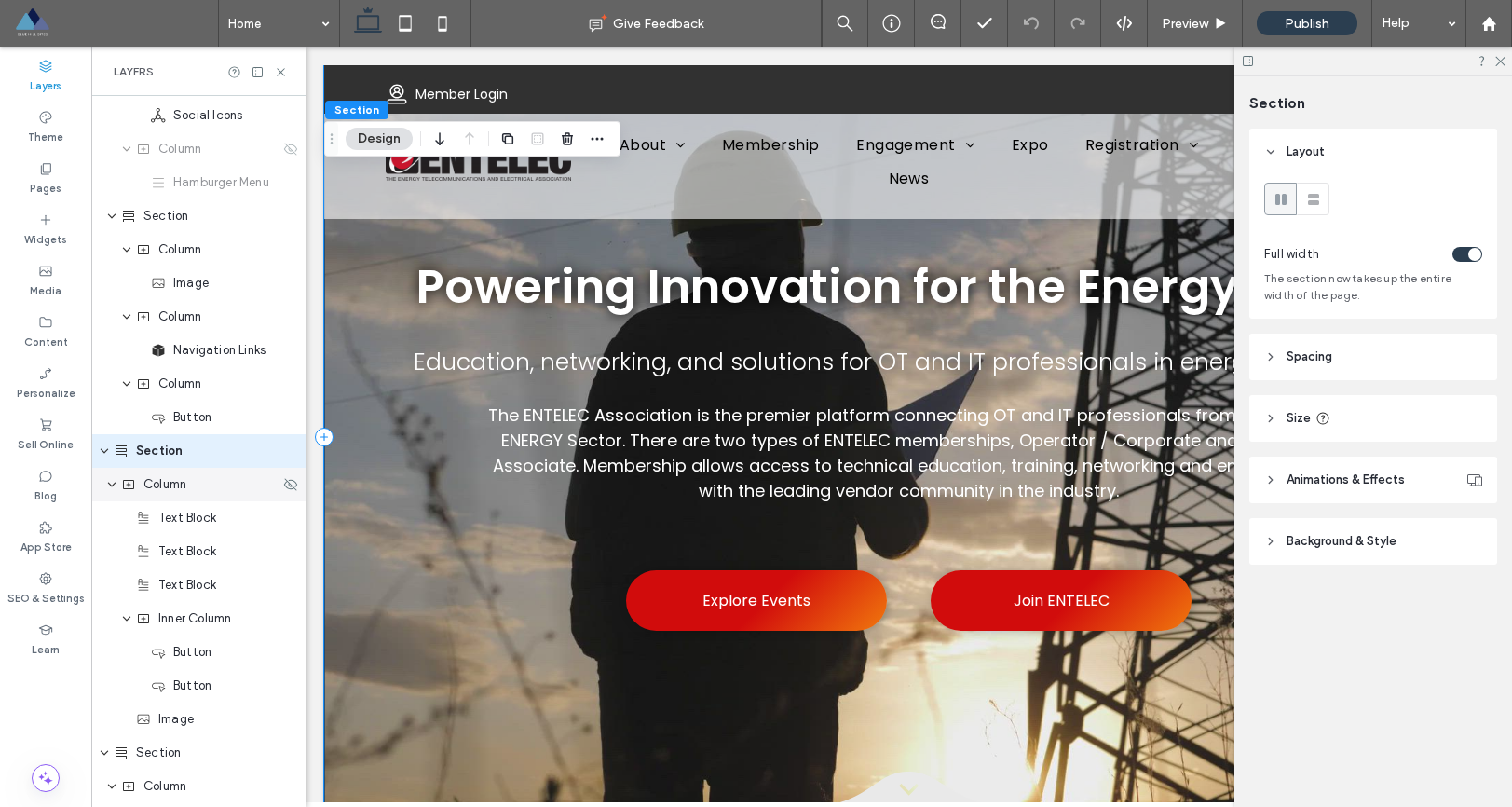
click at [153, 498] on div "Column" at bounding box center [198, 484] width 214 height 33
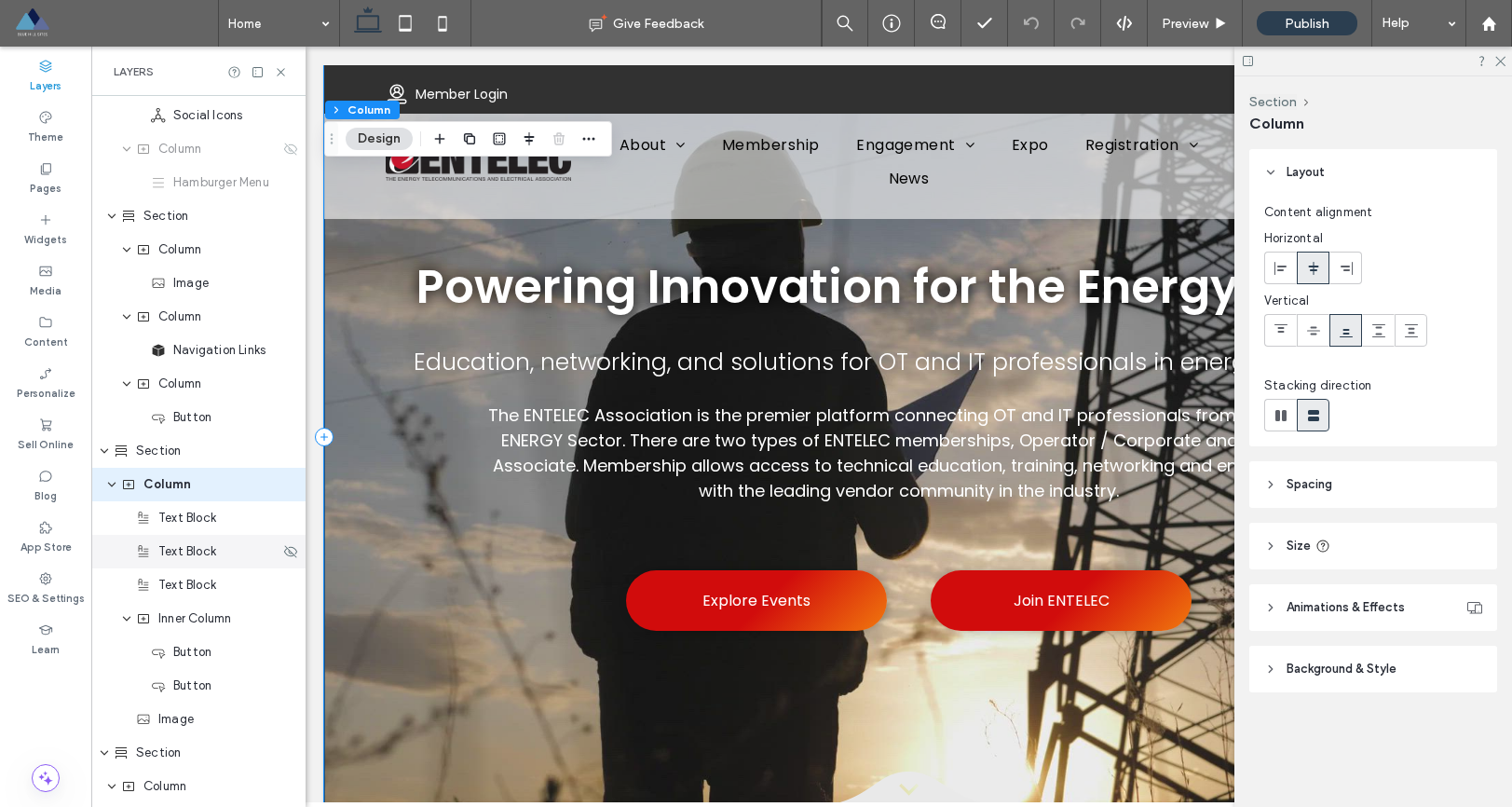
scroll to position [232, 0]
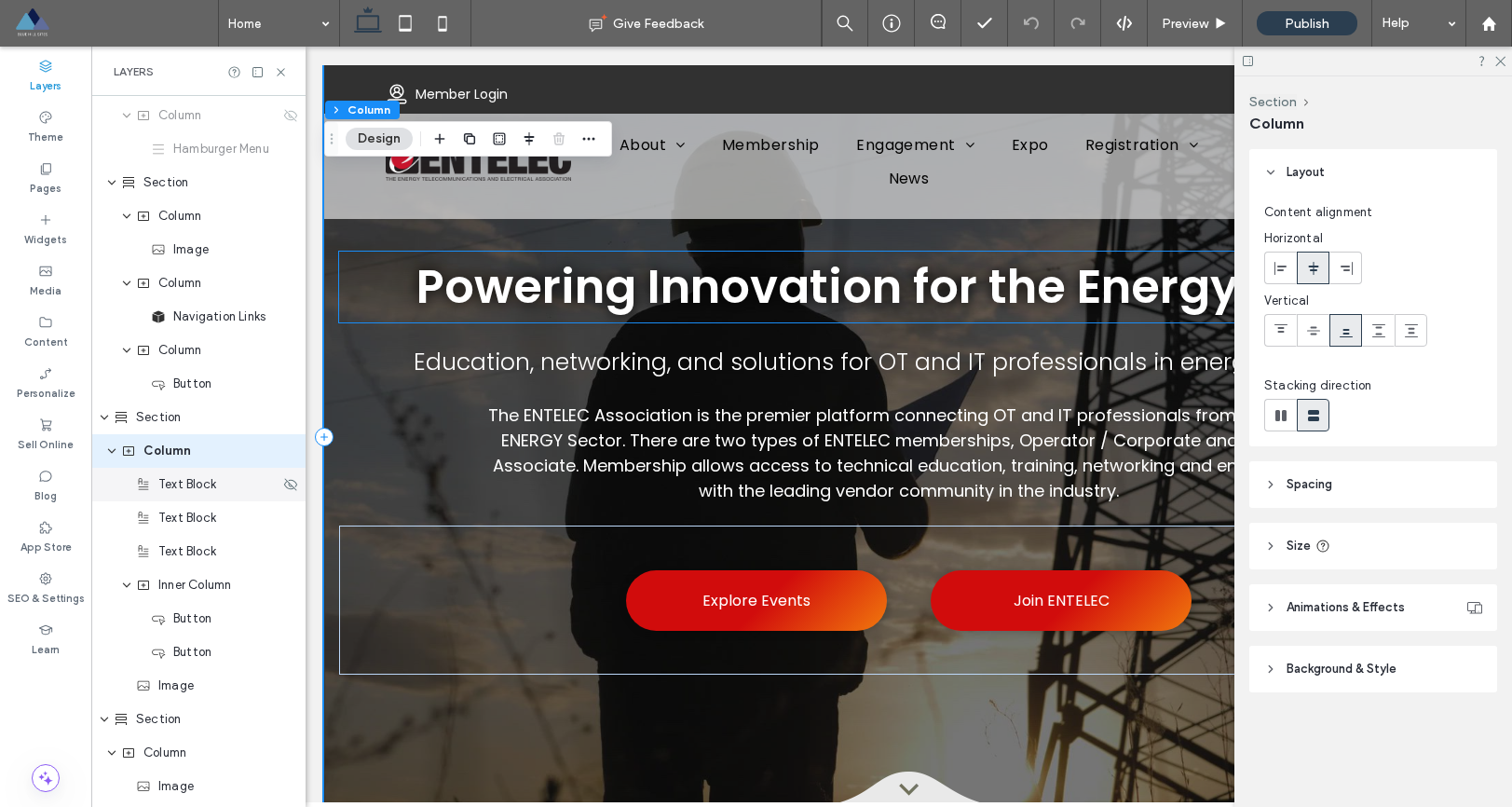
click at [189, 487] on span "Text Block" at bounding box center [187, 484] width 58 height 19
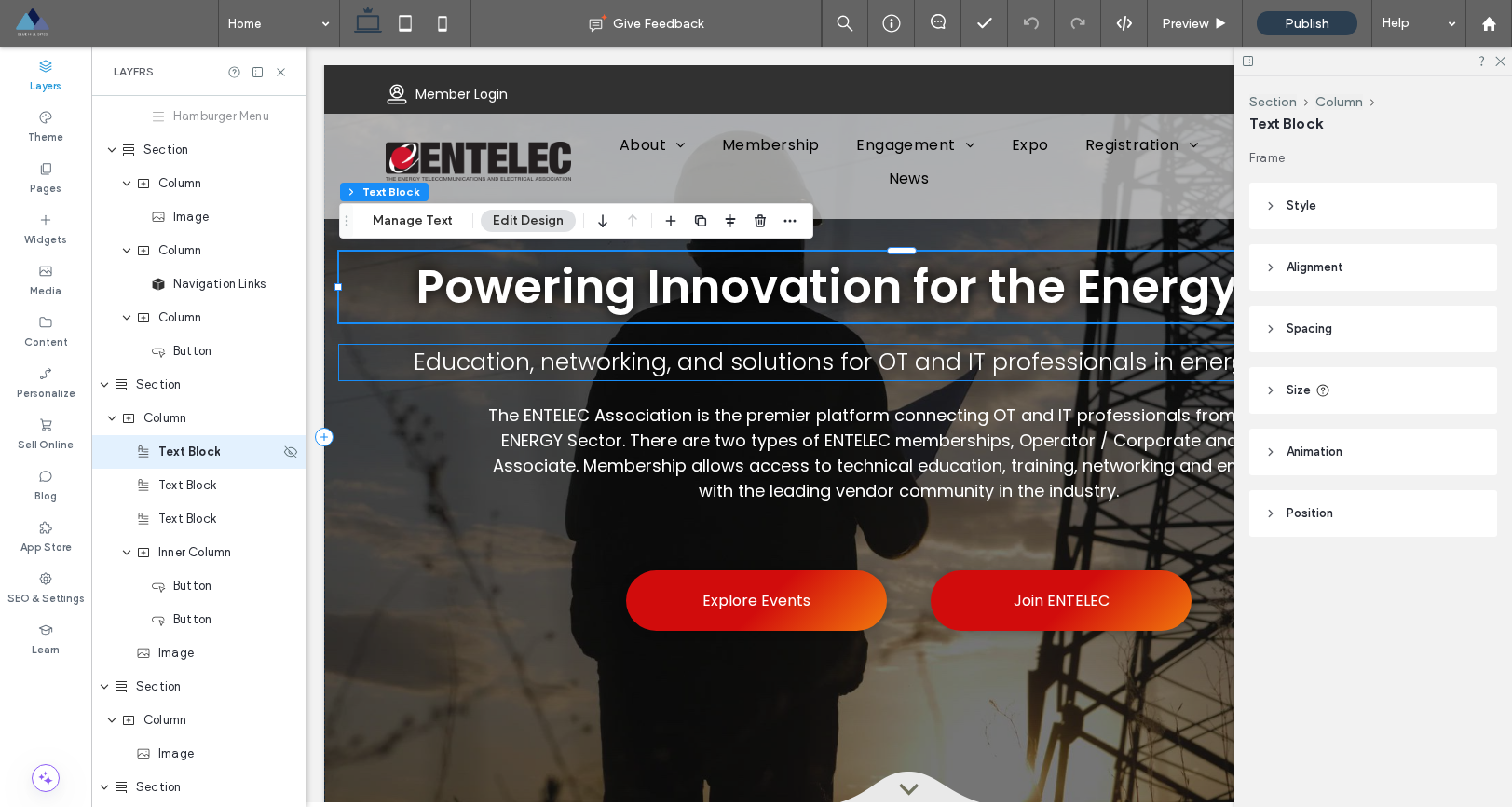
scroll to position [266, 0]
click at [175, 488] on span "Text Block" at bounding box center [187, 484] width 58 height 19
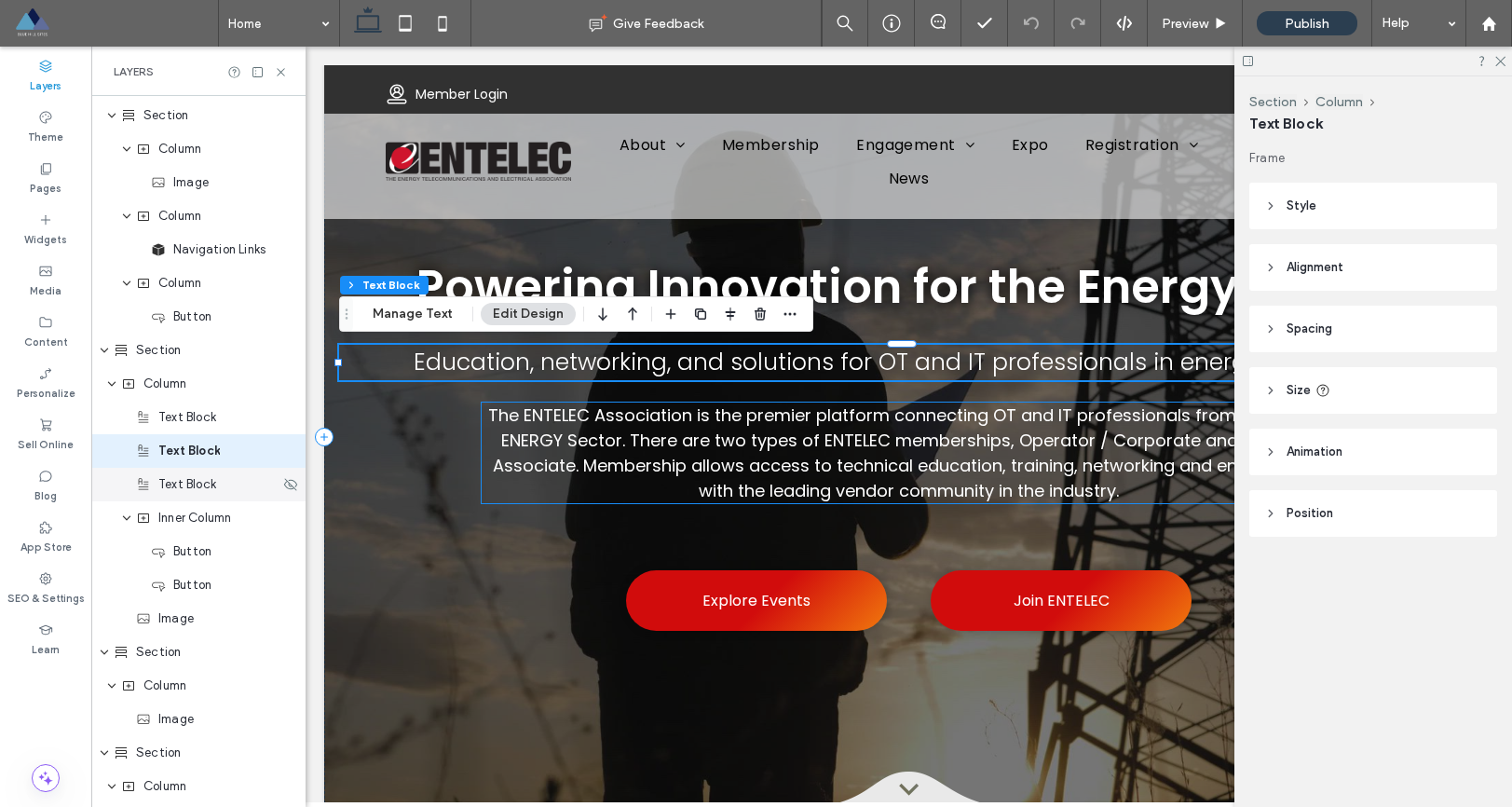
click at [192, 497] on div "Text Block" at bounding box center [198, 484] width 214 height 33
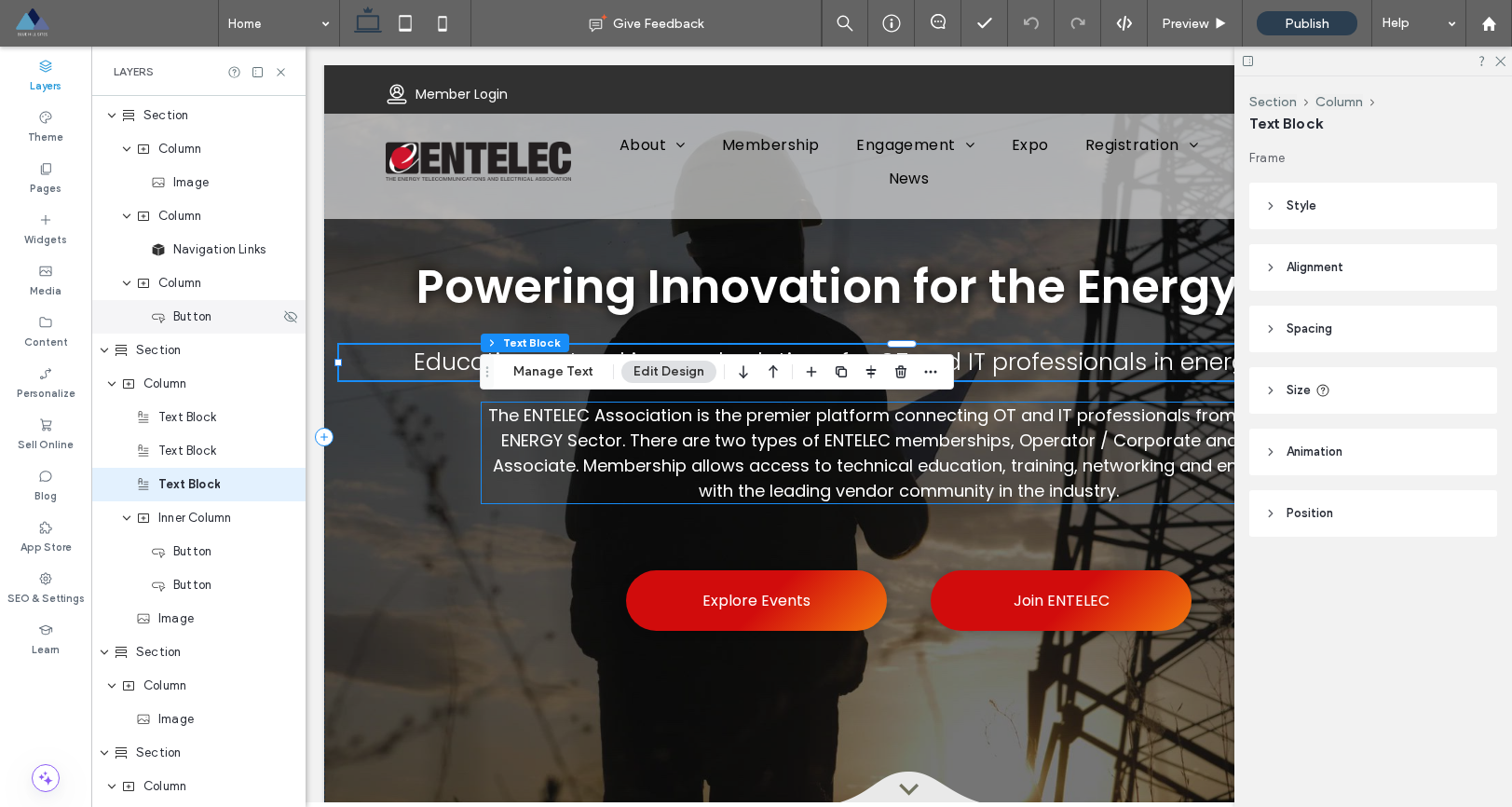
scroll to position [333, 0]
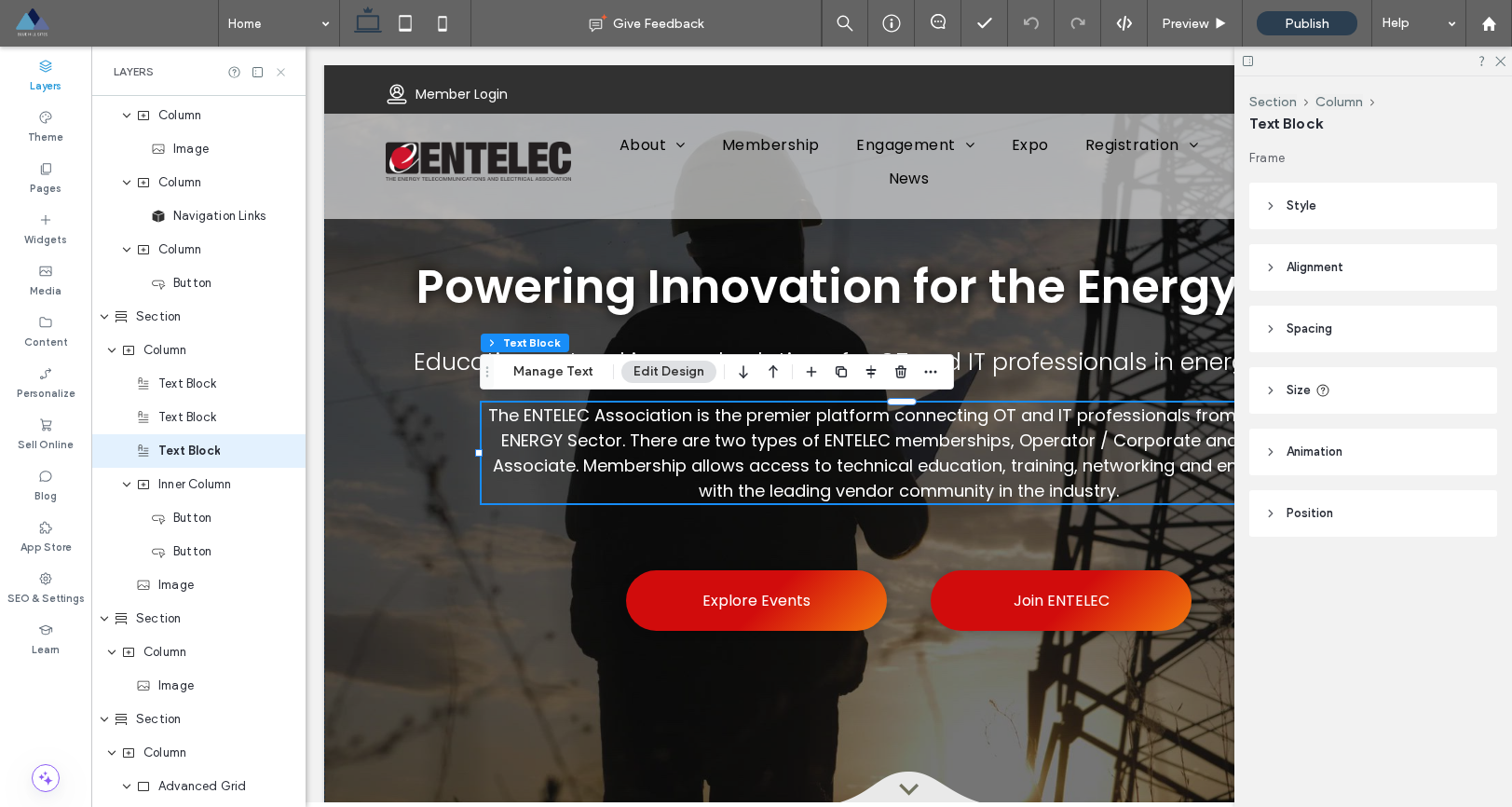
click at [285, 69] on icon at bounding box center [281, 72] width 14 height 14
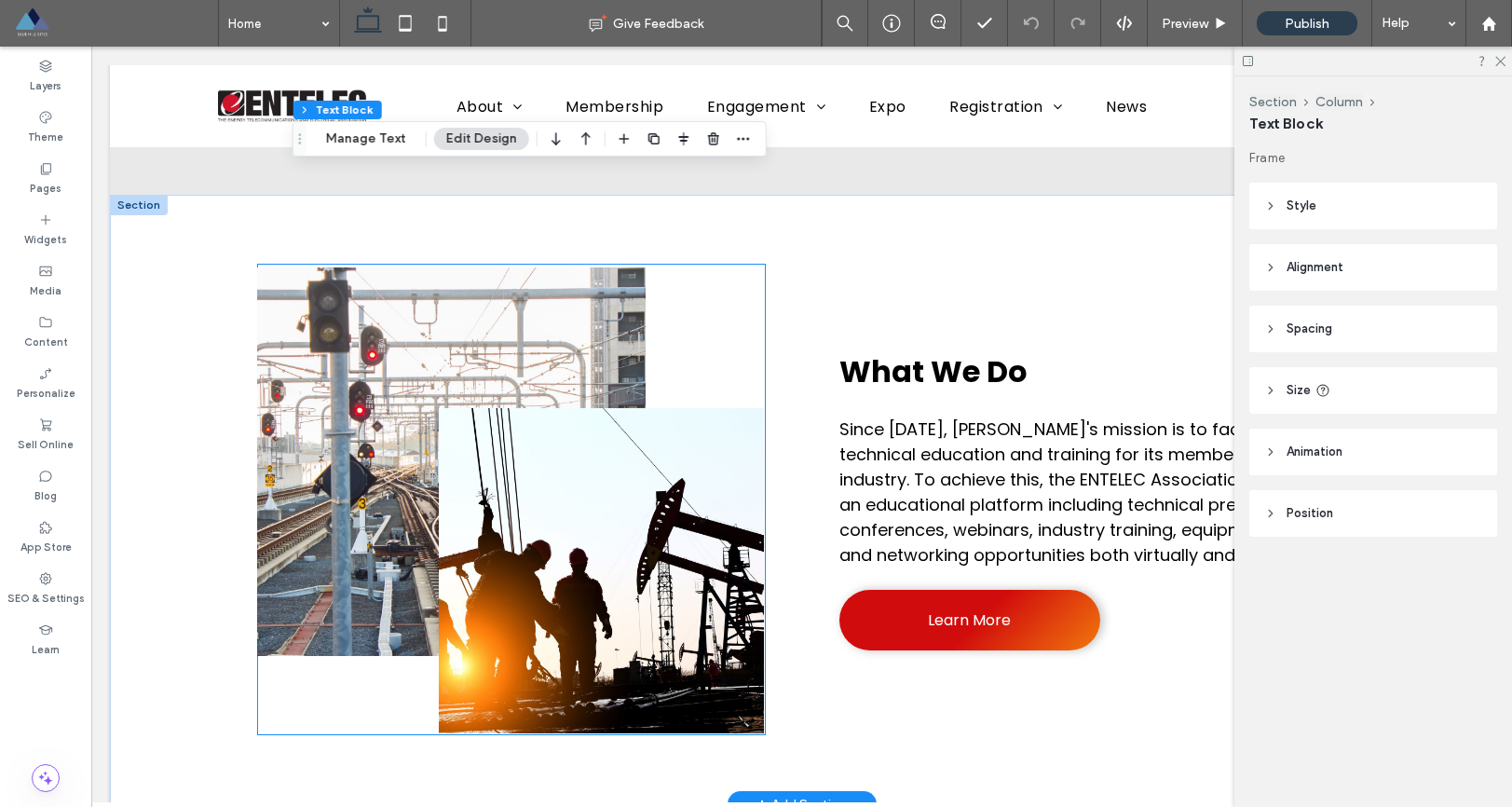
scroll to position [894, 0]
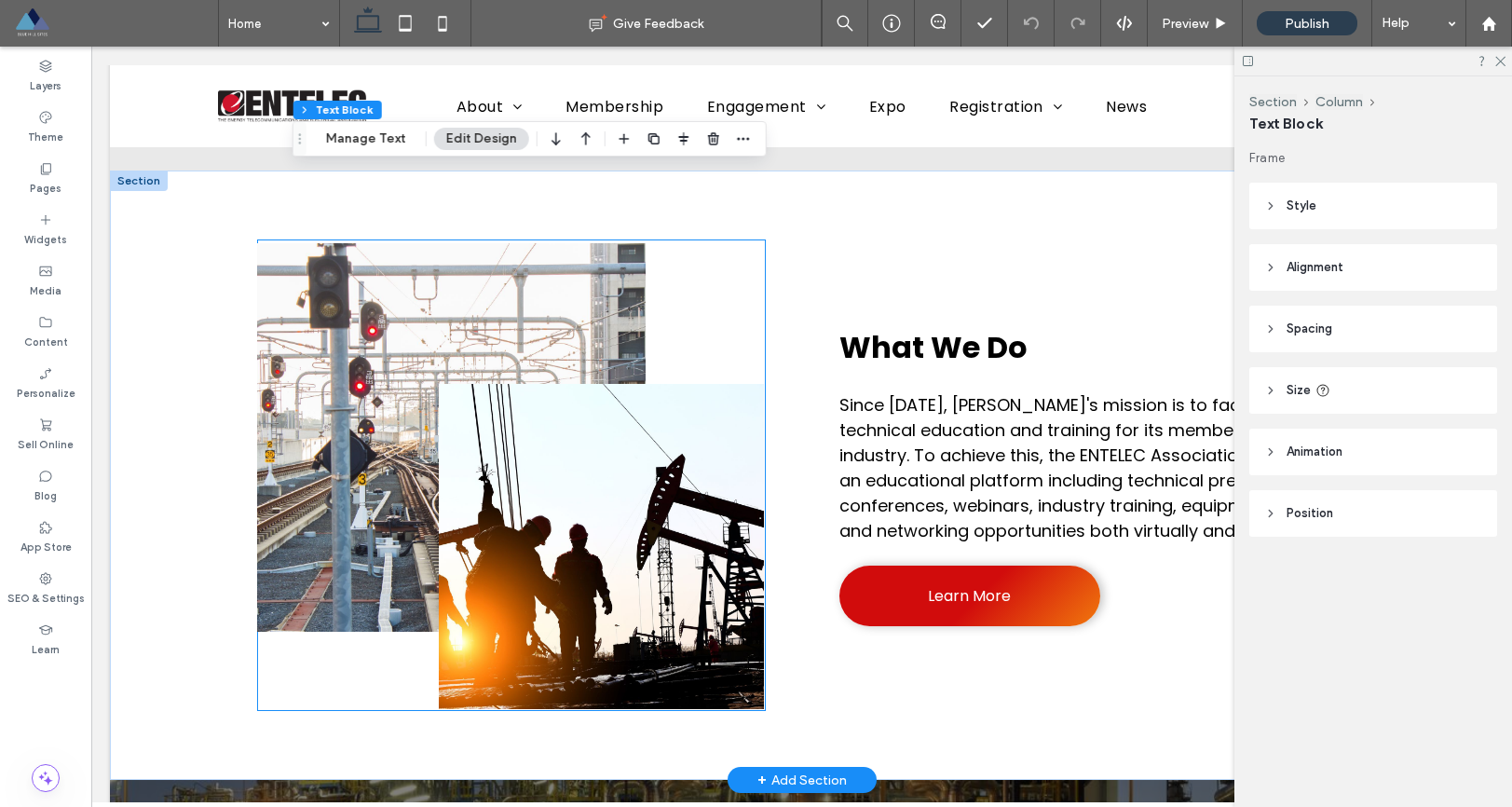
click at [501, 449] on link at bounding box center [601, 546] width 325 height 325
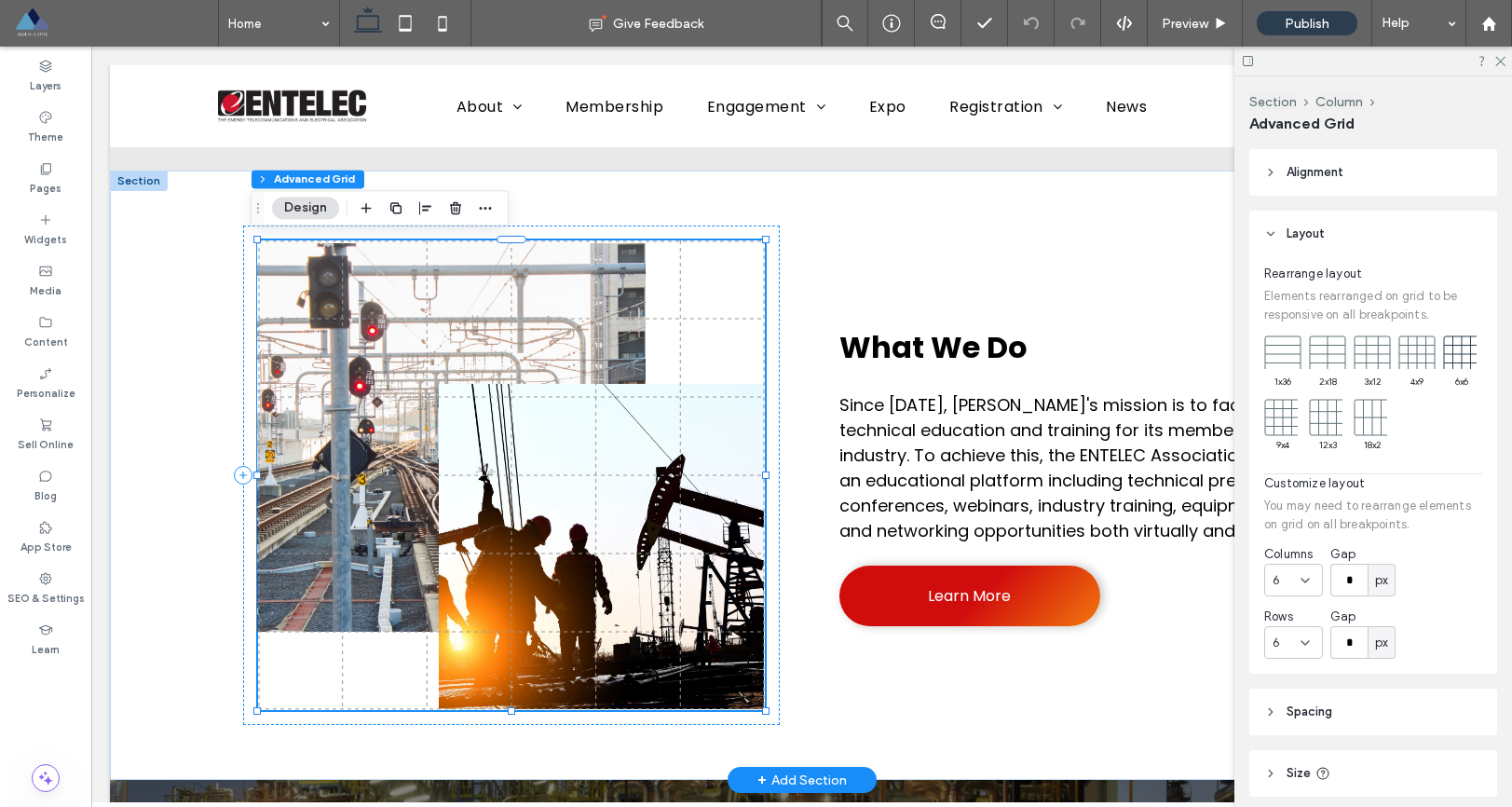
click at [469, 420] on link at bounding box center [601, 546] width 325 height 325
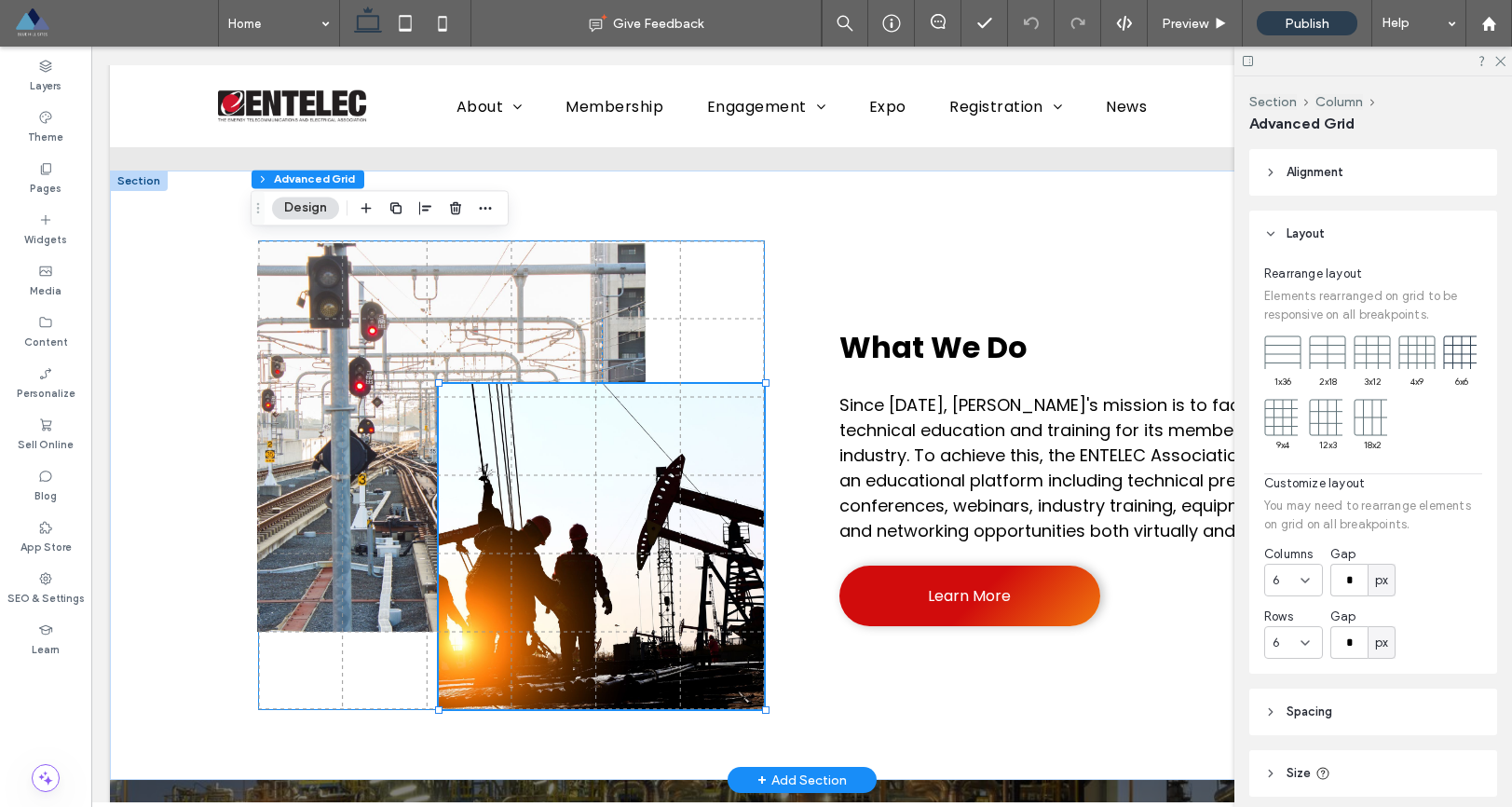
click at [469, 420] on link at bounding box center [601, 546] width 325 height 325
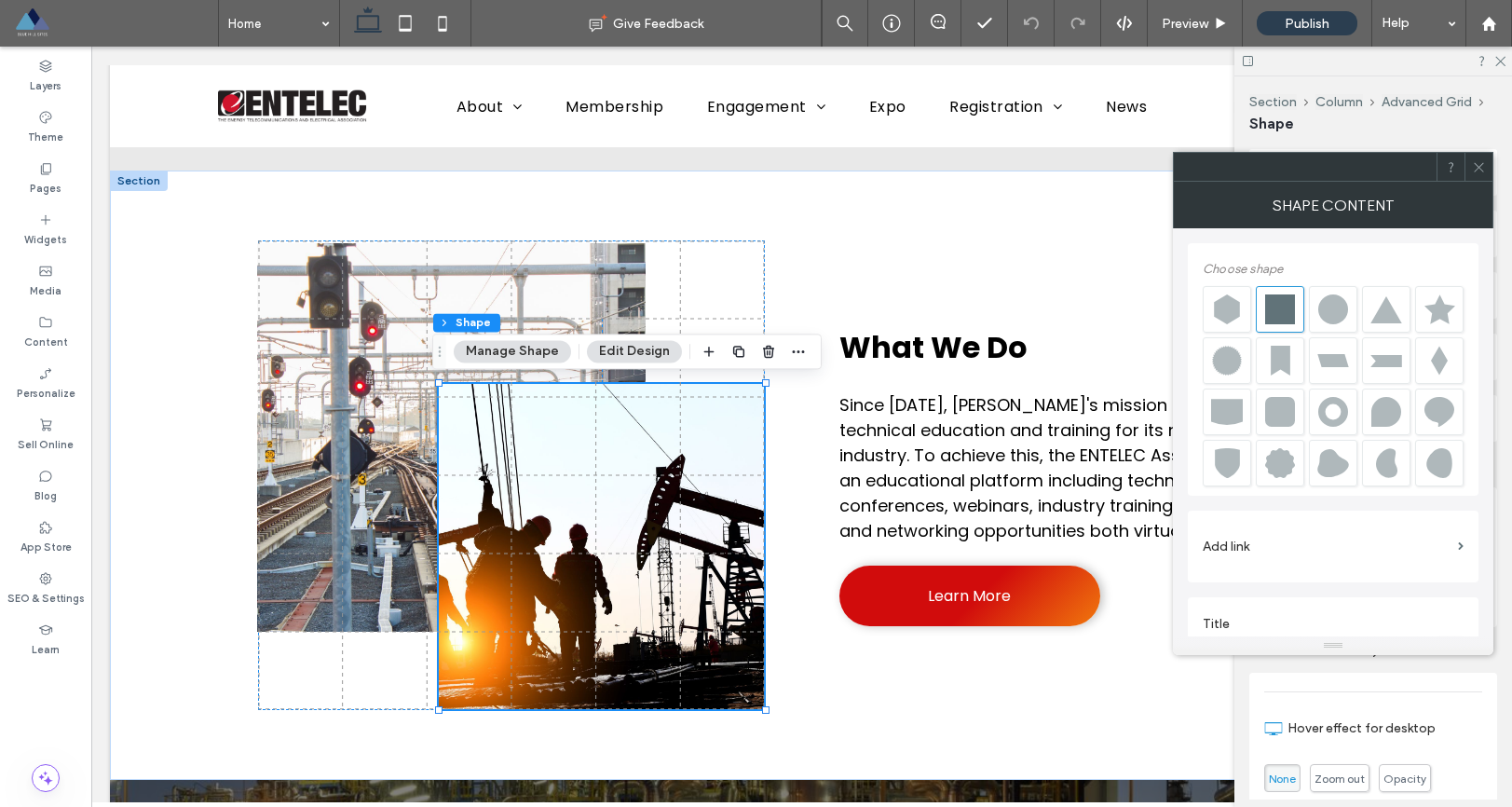
click at [1483, 173] on span at bounding box center [1479, 167] width 14 height 28
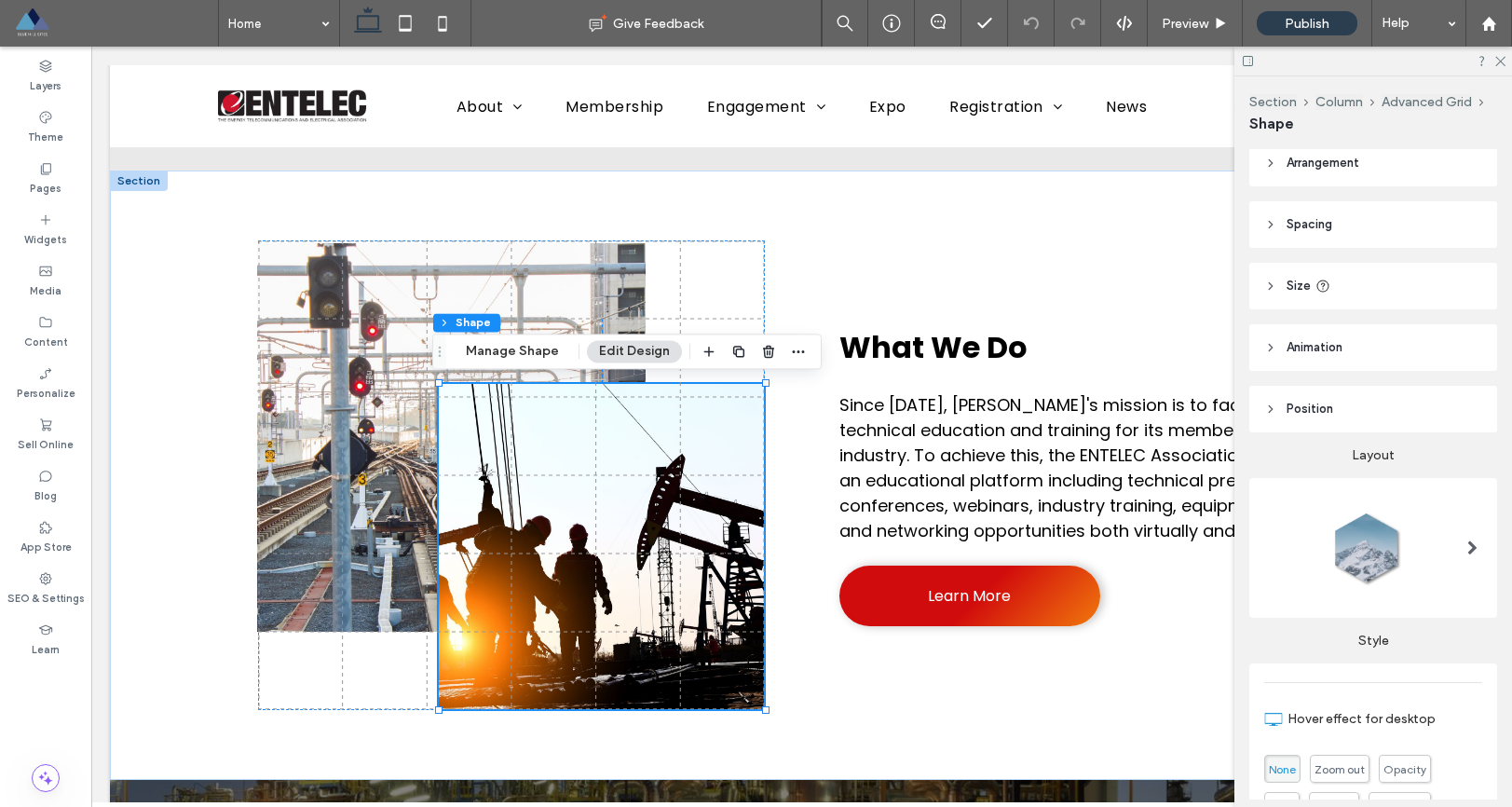
scroll to position [0, 0]
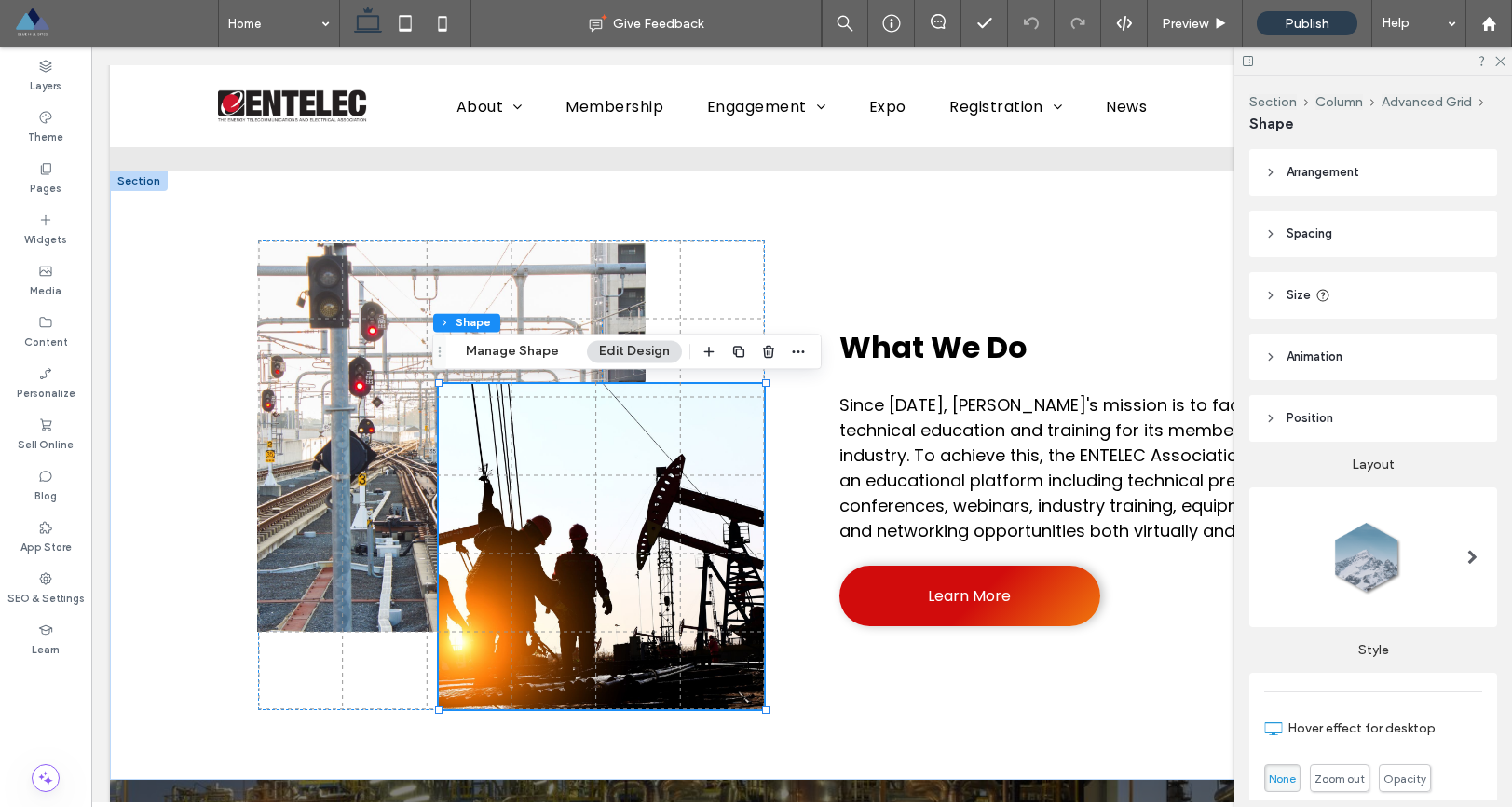
click at [1269, 425] on header "Position" at bounding box center [1373, 418] width 248 height 47
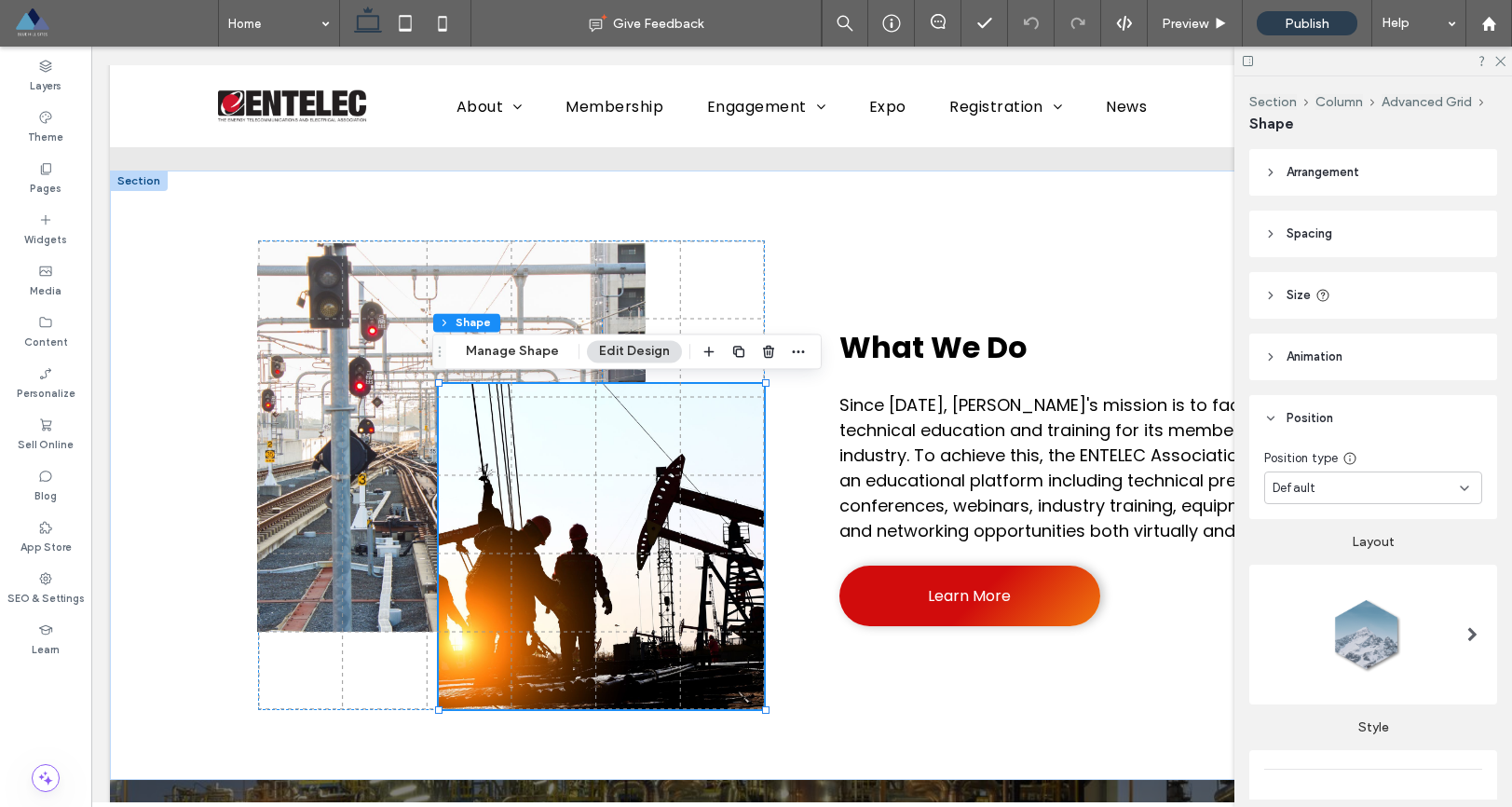
click at [1266, 171] on icon at bounding box center [1271, 172] width 13 height 13
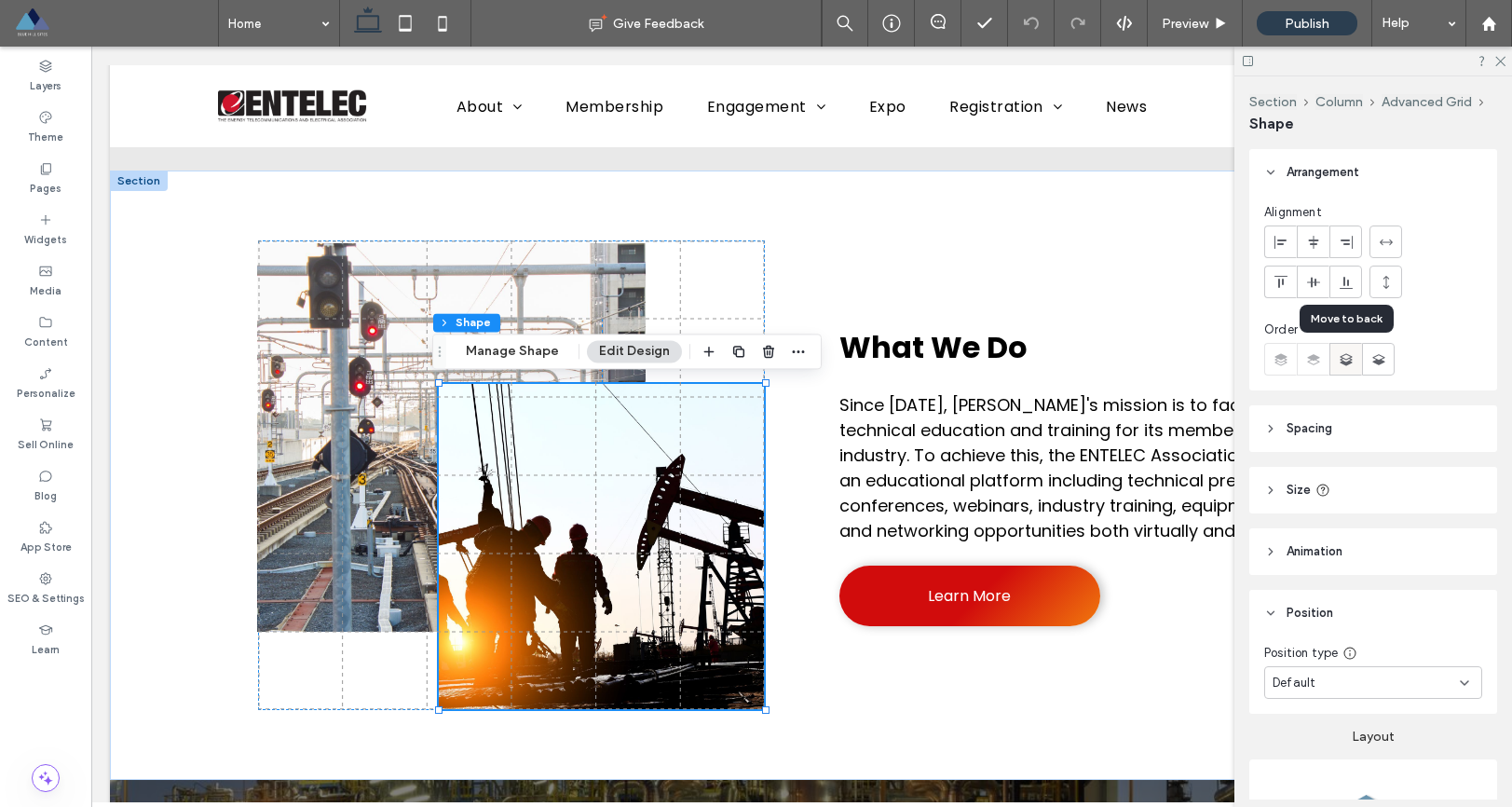
click at [1352, 361] on icon at bounding box center [1346, 360] width 19 height 19
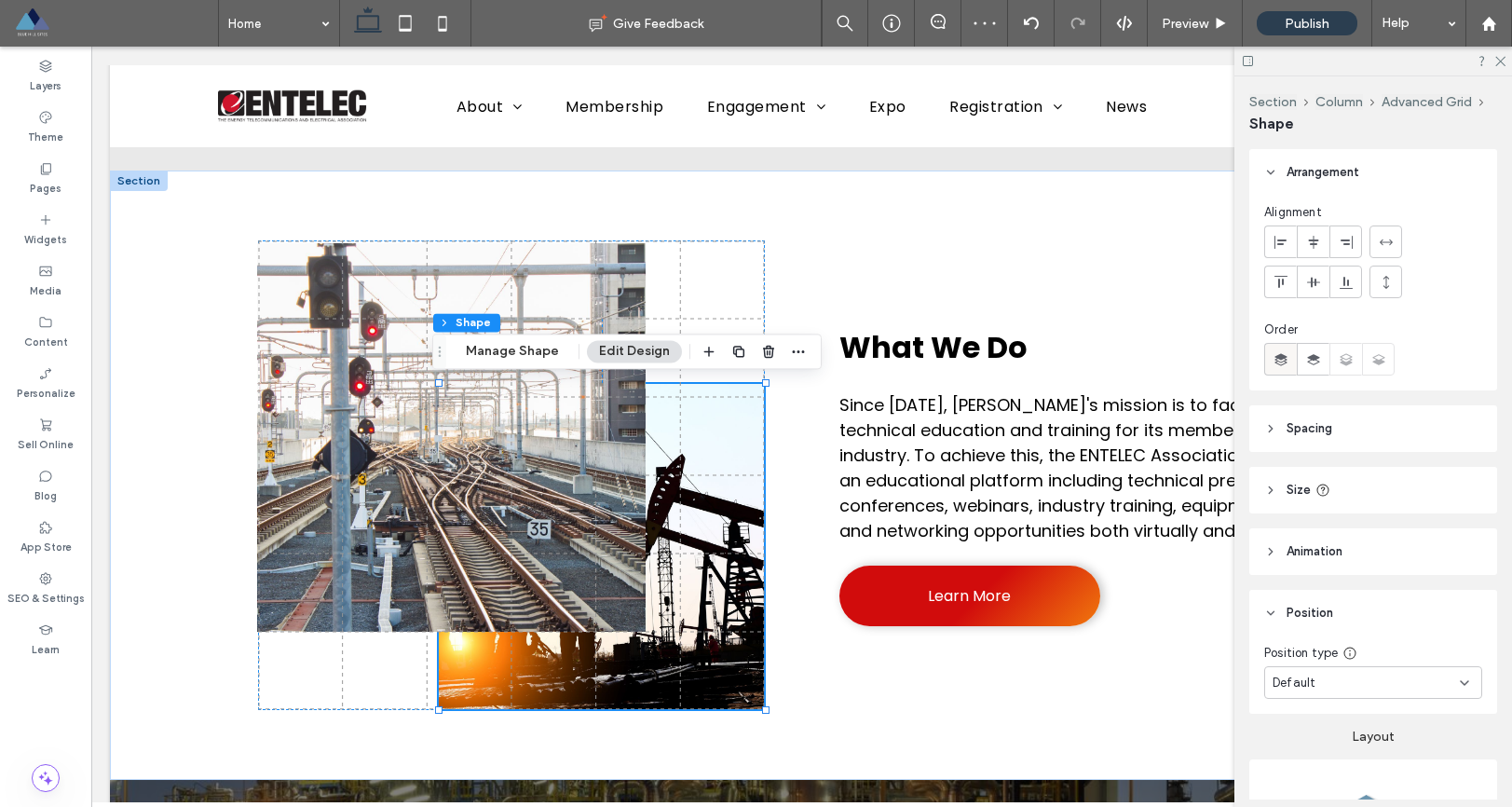
click at [1280, 362] on use at bounding box center [1281, 359] width 12 height 12
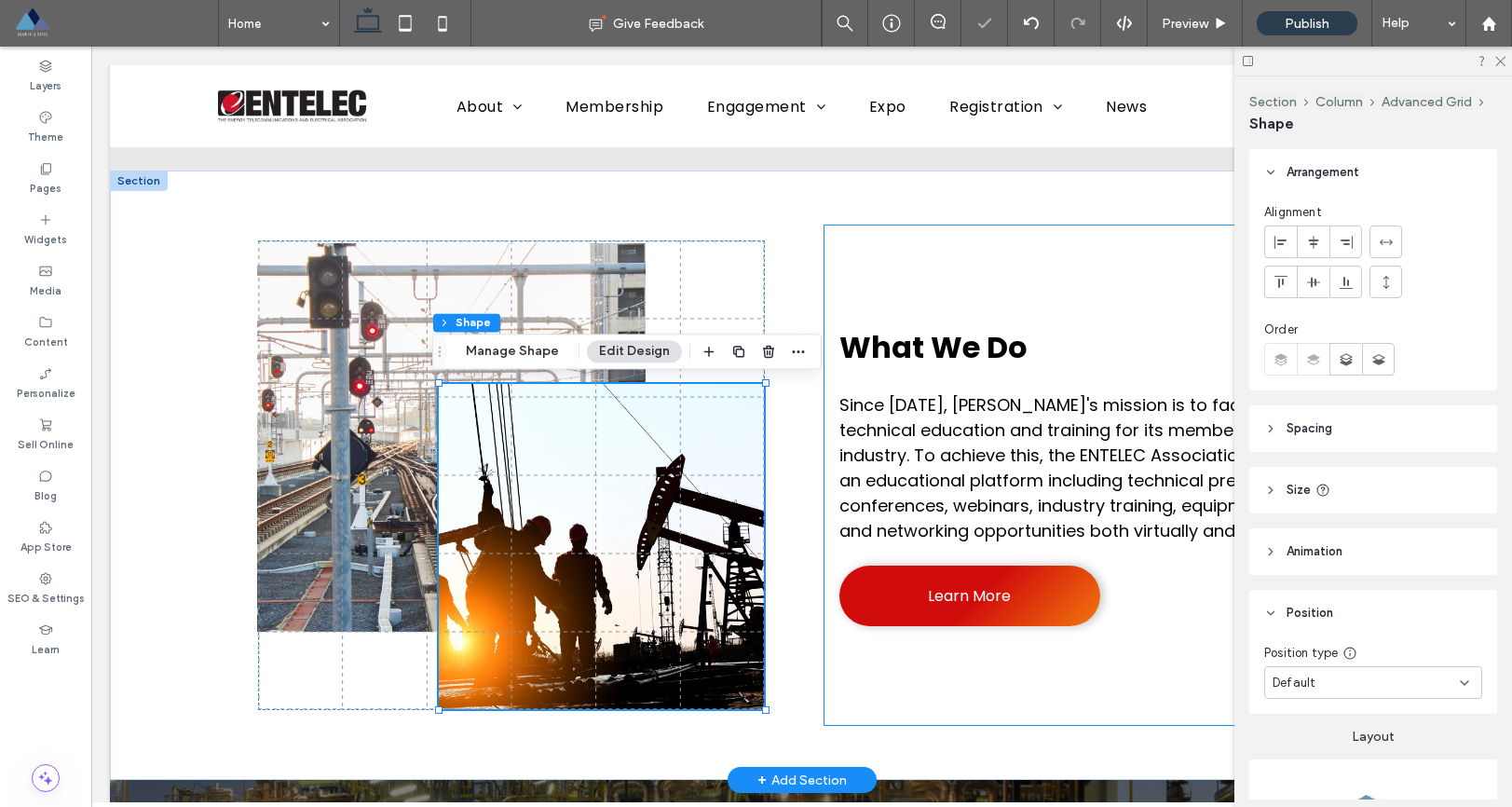
click at [1109, 266] on div "What We Do Since 1928, ENTELEC's mission is to facilitate technical education a…" at bounding box center [1093, 475] width 537 height 500
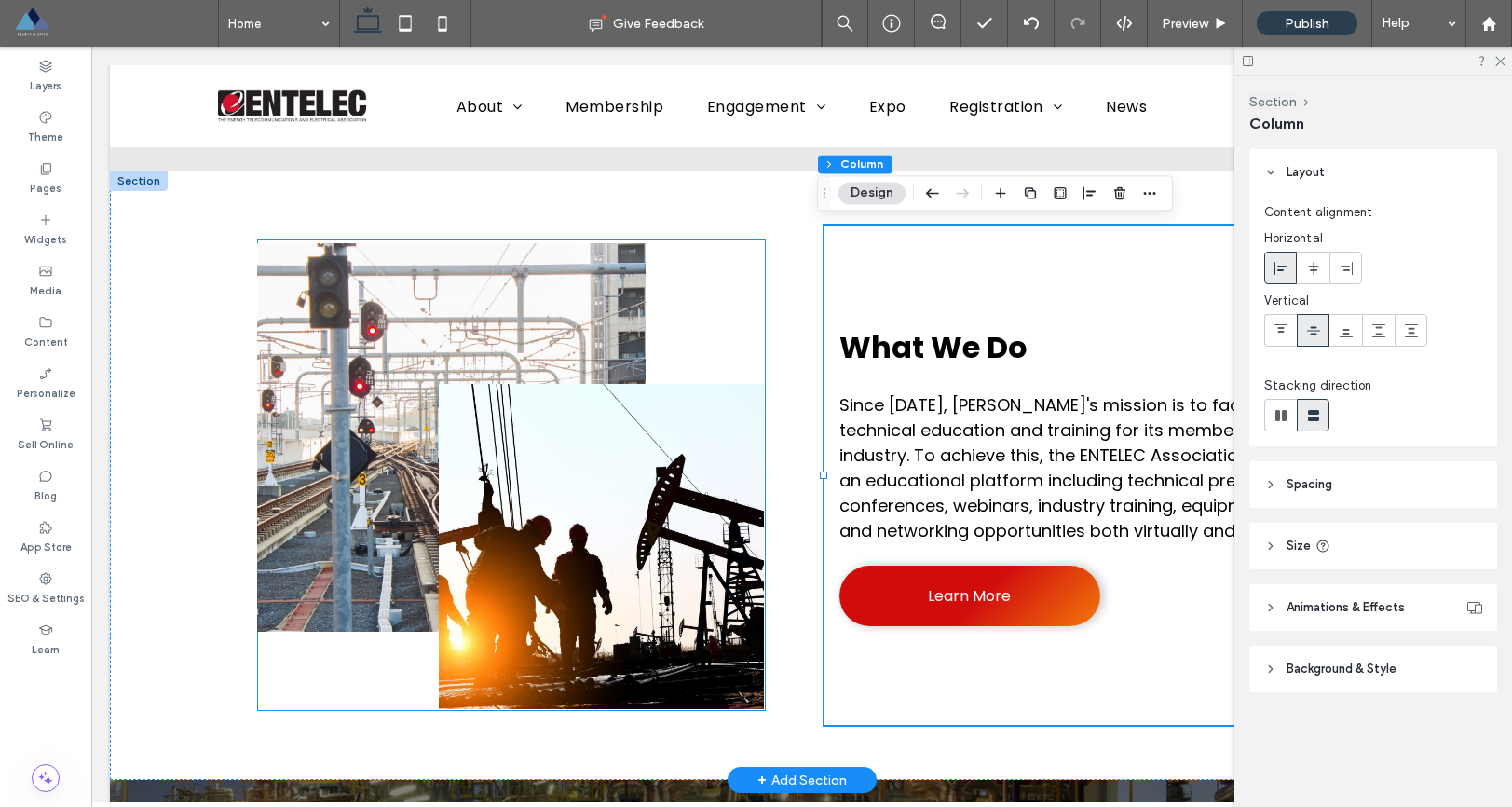
click at [609, 433] on link at bounding box center [601, 546] width 325 height 325
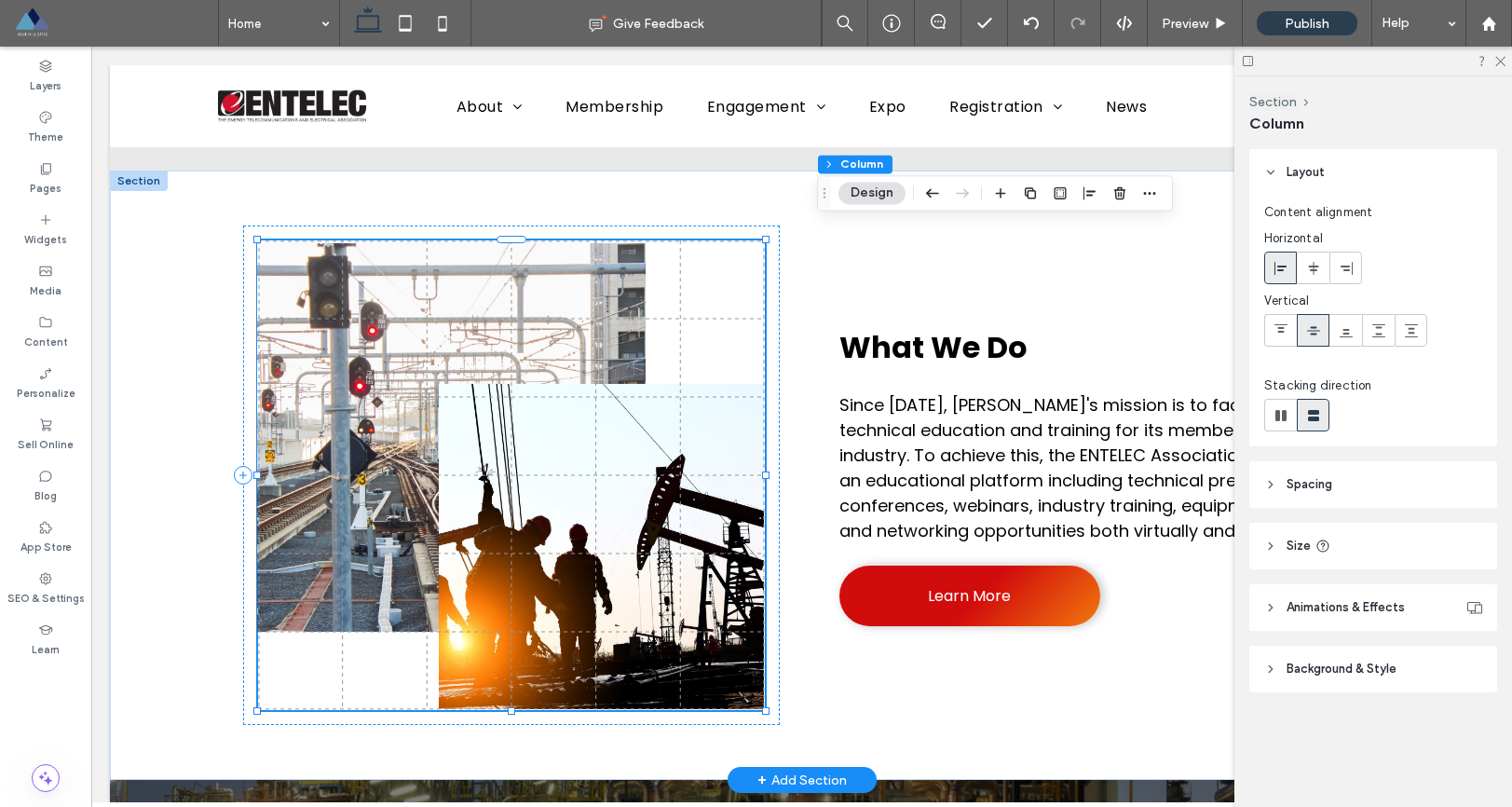
click at [609, 433] on link at bounding box center [601, 546] width 325 height 325
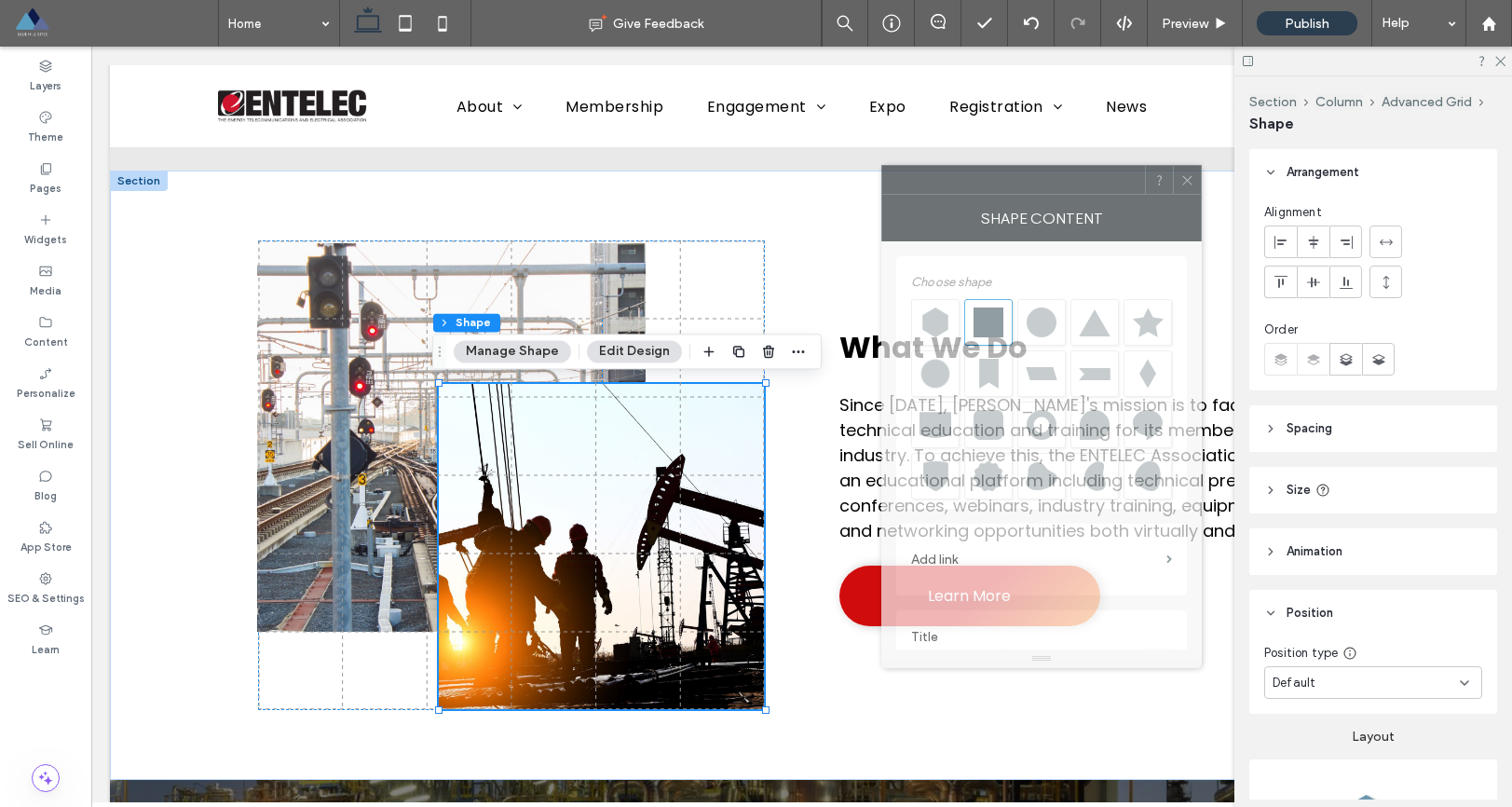
drag, startPoint x: 1383, startPoint y: 167, endPoint x: 1043, endPoint y: 175, distance: 340.1
click at [1041, 178] on div at bounding box center [1013, 179] width 263 height 28
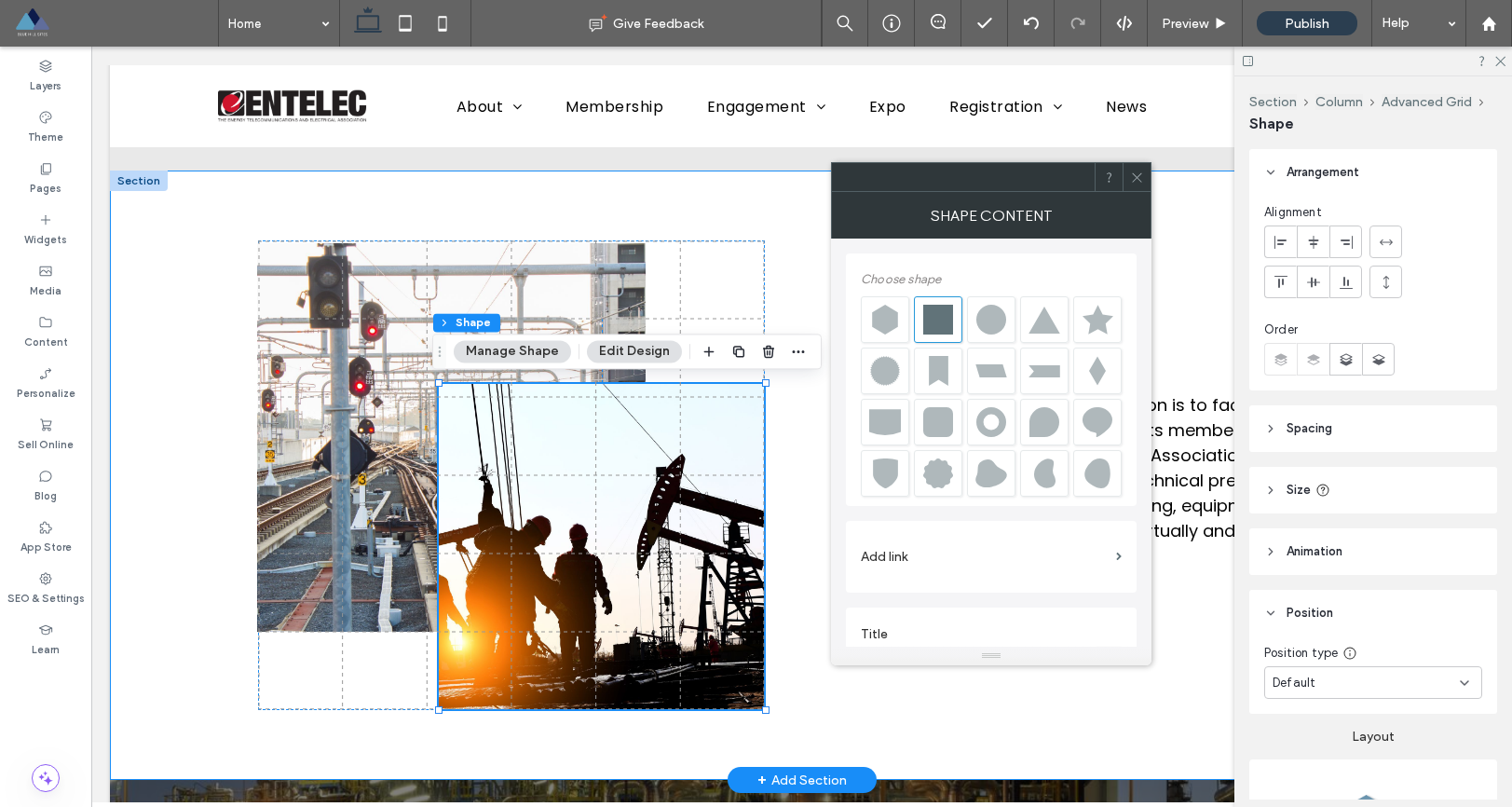
click at [431, 215] on div "0px 70px What We Do Since 1928, ENTELEC's mission is to facilitate technical ed…" at bounding box center [802, 475] width 1118 height 610
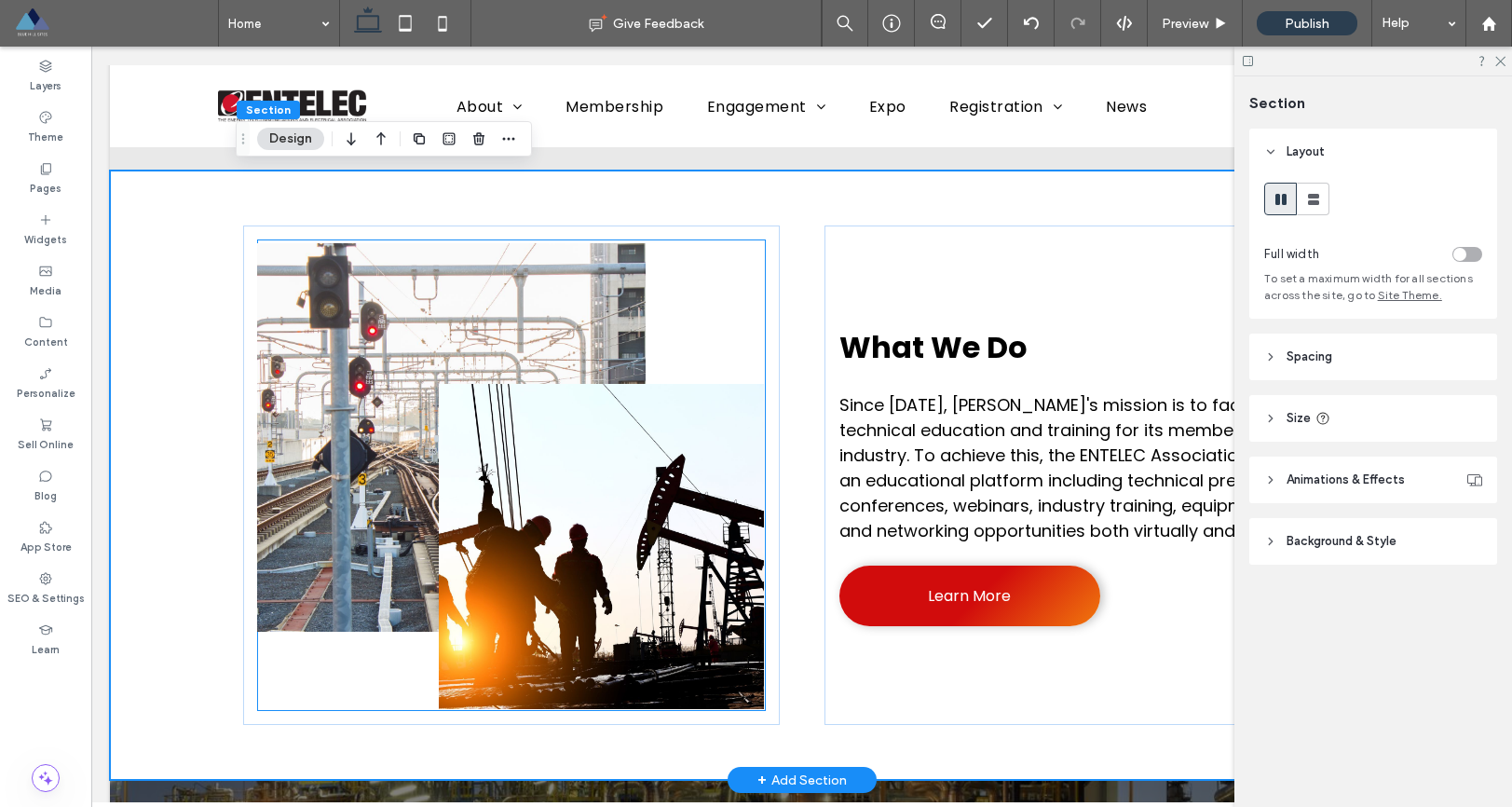
click at [496, 366] on link at bounding box center [451, 438] width 388 height 388
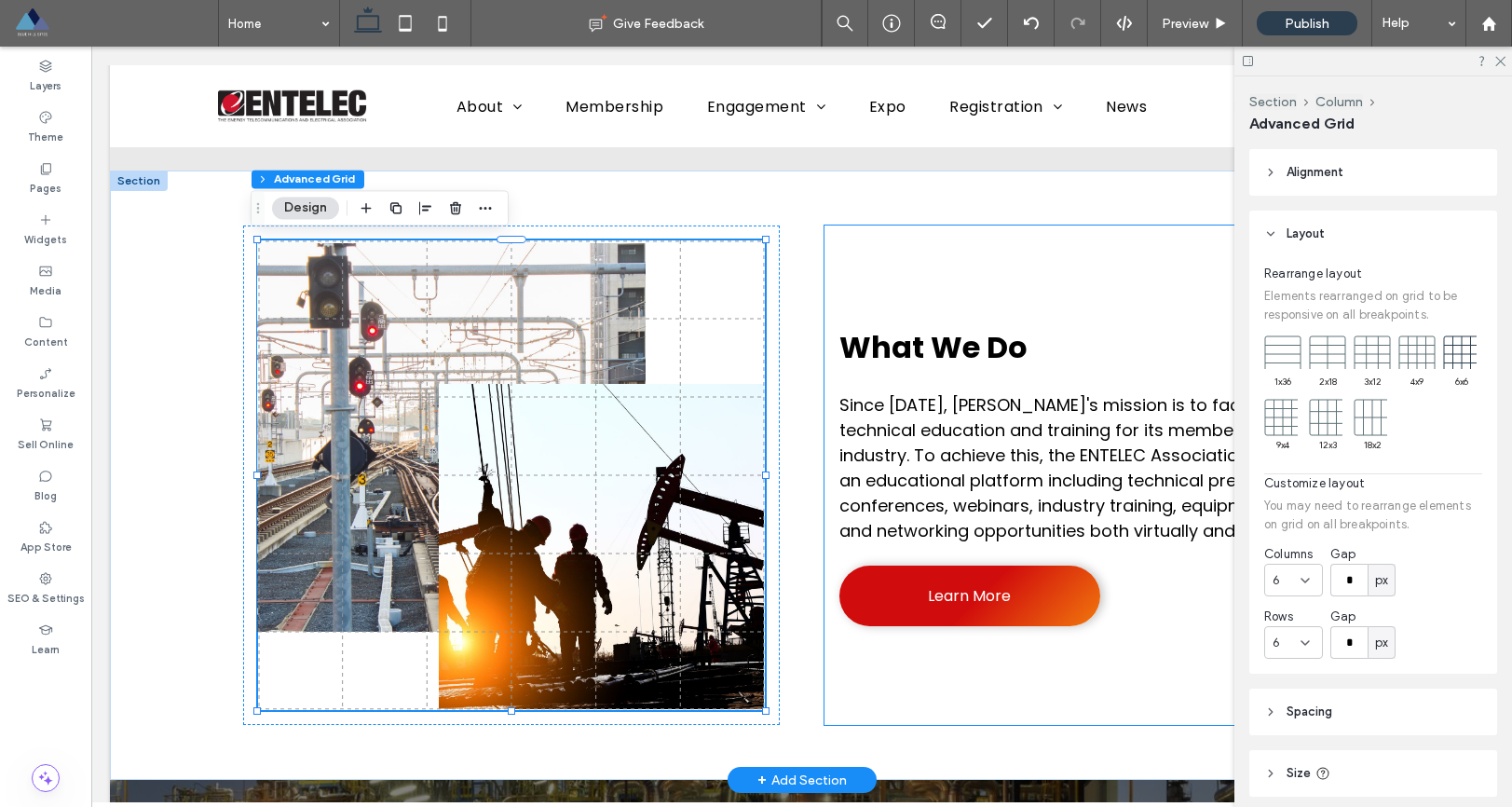
click at [1134, 252] on div "What We Do Since 1928, ENTELEC's mission is to facilitate technical education a…" at bounding box center [1093, 475] width 537 height 500
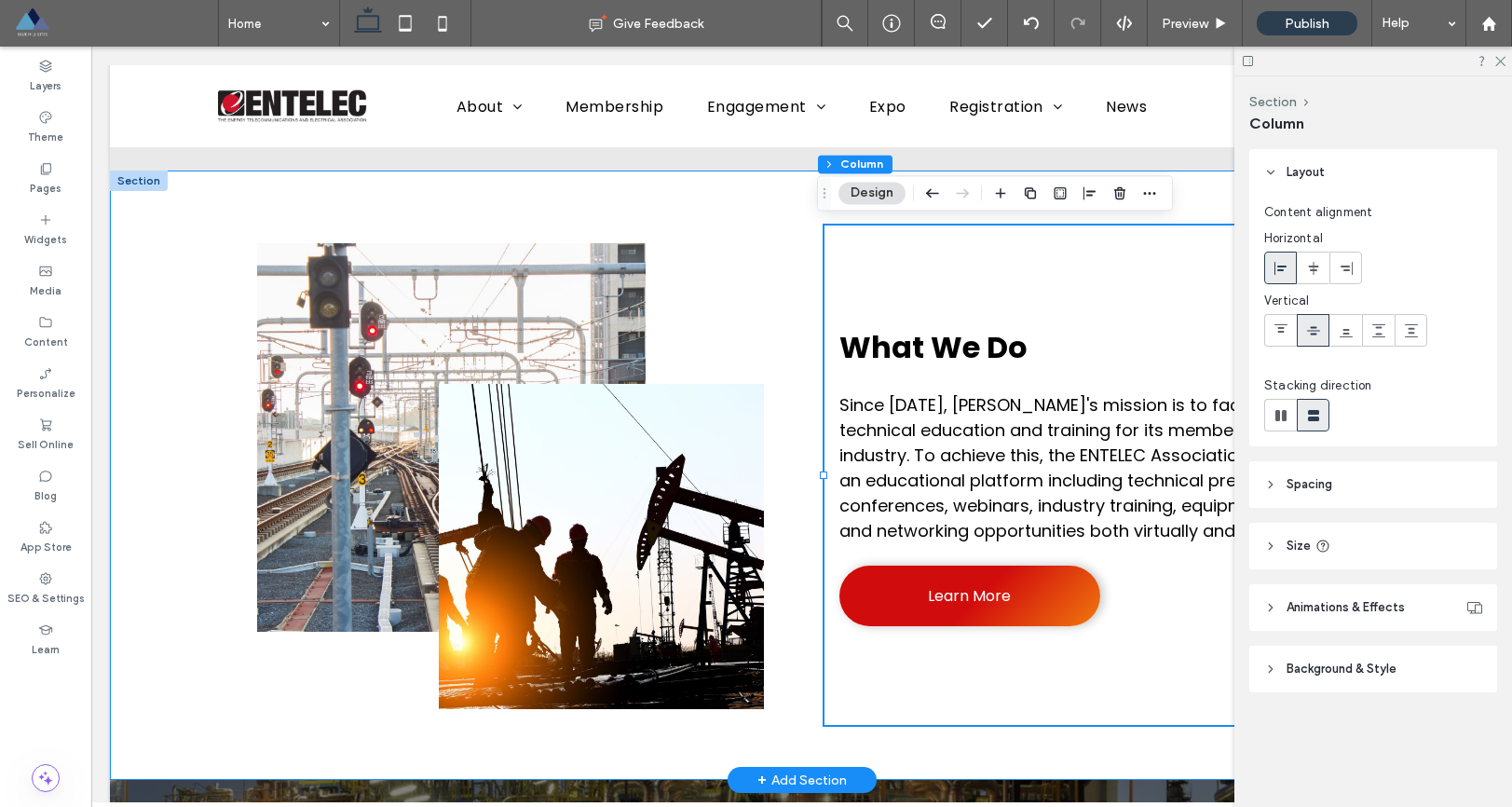
click at [1197, 176] on div "What We Do Since 1928, ENTELEC's mission is to facilitate technical education a…" at bounding box center [802, 475] width 1118 height 610
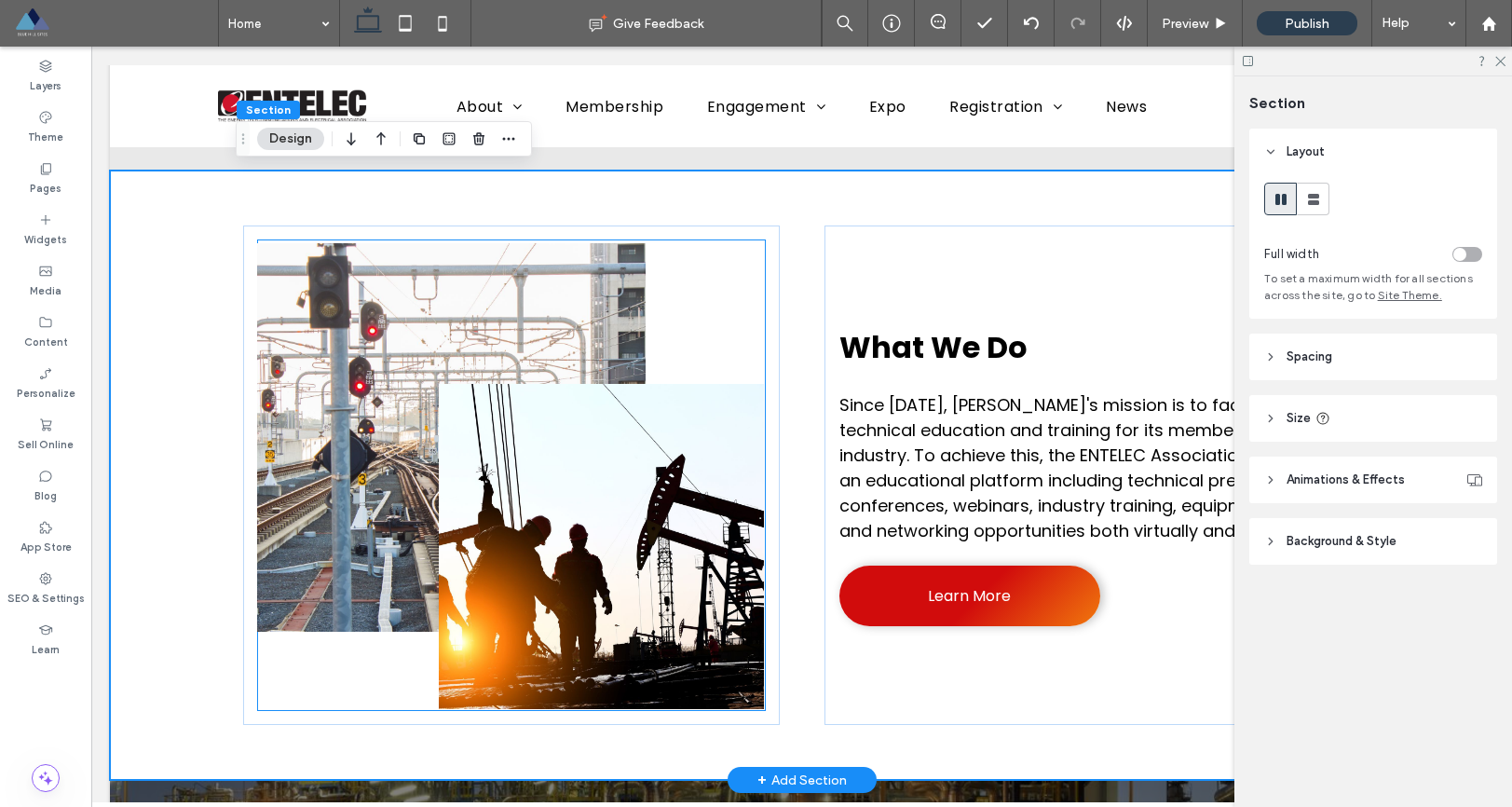
click at [524, 445] on link at bounding box center [601, 546] width 325 height 325
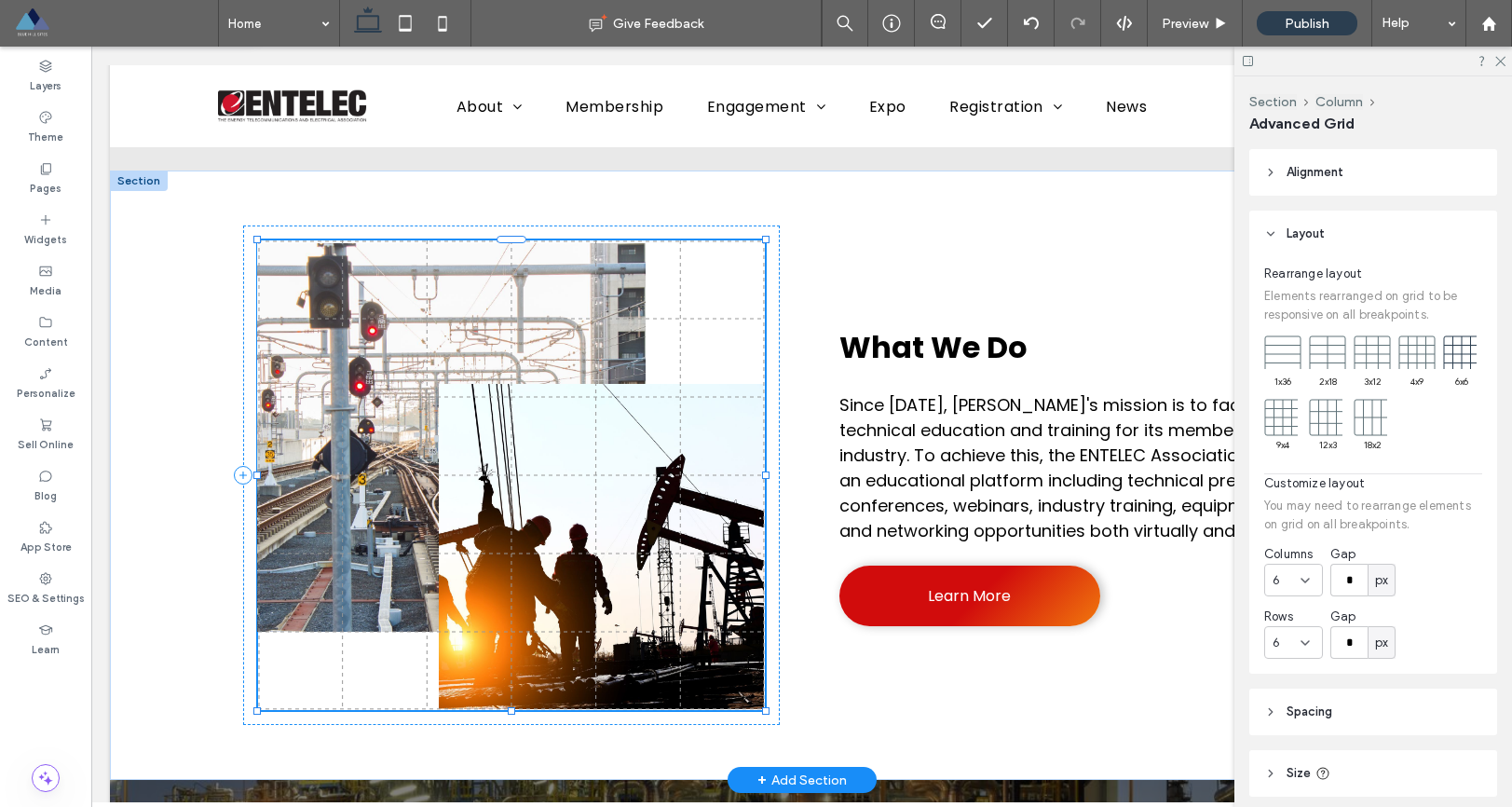
click at [524, 445] on link at bounding box center [601, 546] width 325 height 325
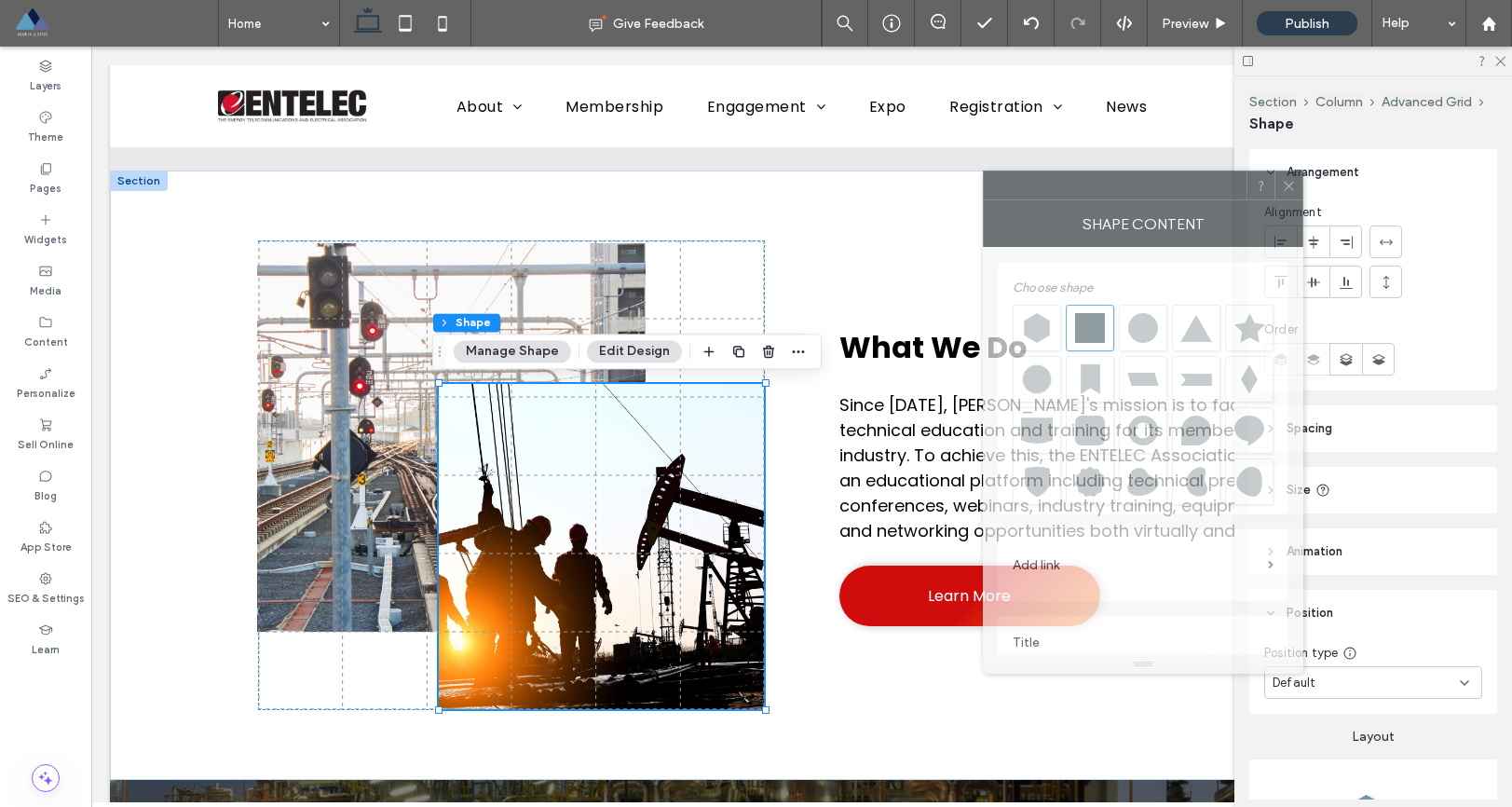
drag, startPoint x: 1396, startPoint y: 174, endPoint x: 981, endPoint y: 166, distance: 415.1
click at [984, 171] on div at bounding box center [1115, 185] width 263 height 28
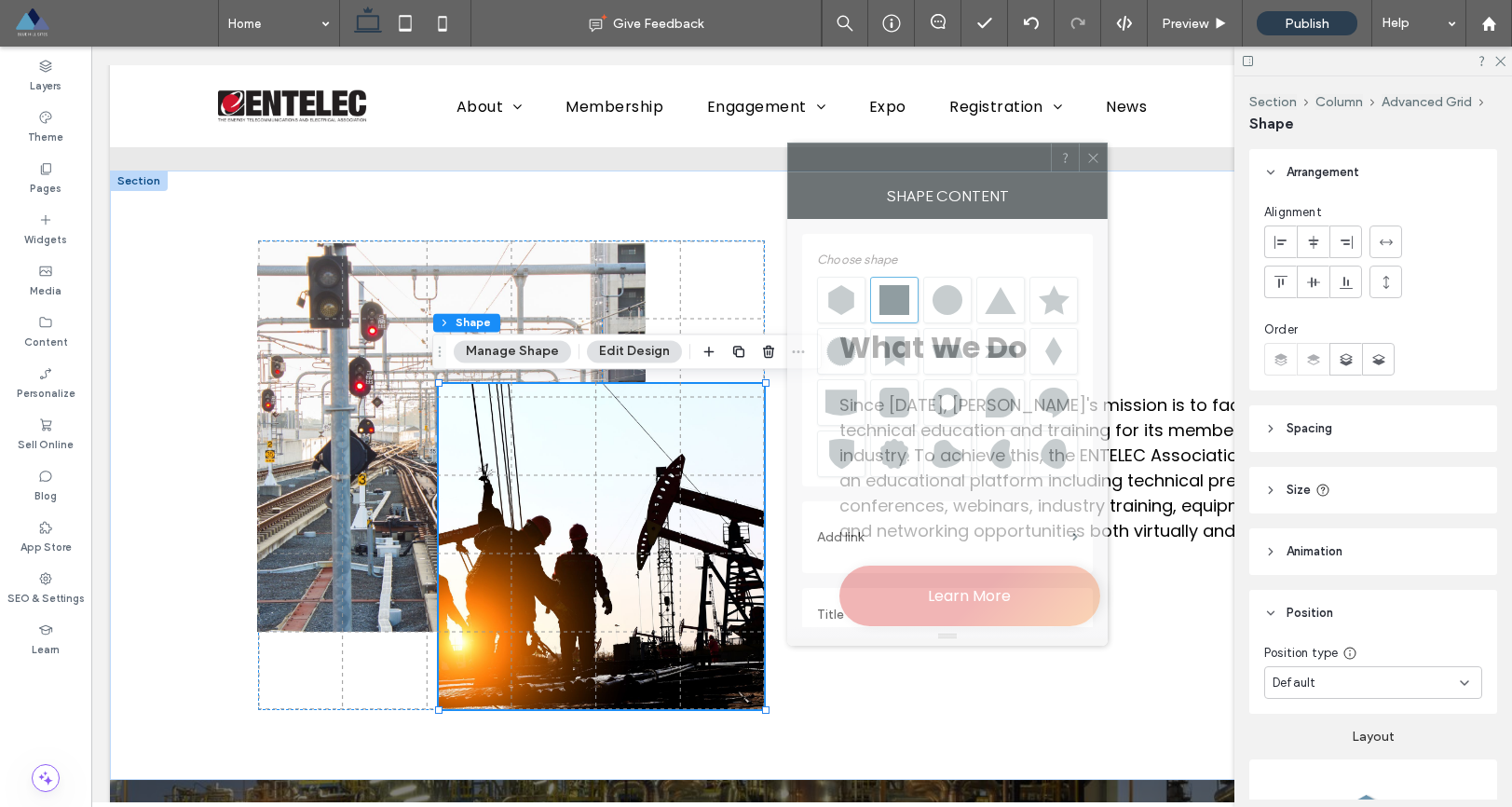
drag, startPoint x: 990, startPoint y: 159, endPoint x: 1026, endPoint y: 227, distance: 76.9
click at [1051, 158] on div at bounding box center [920, 157] width 263 height 28
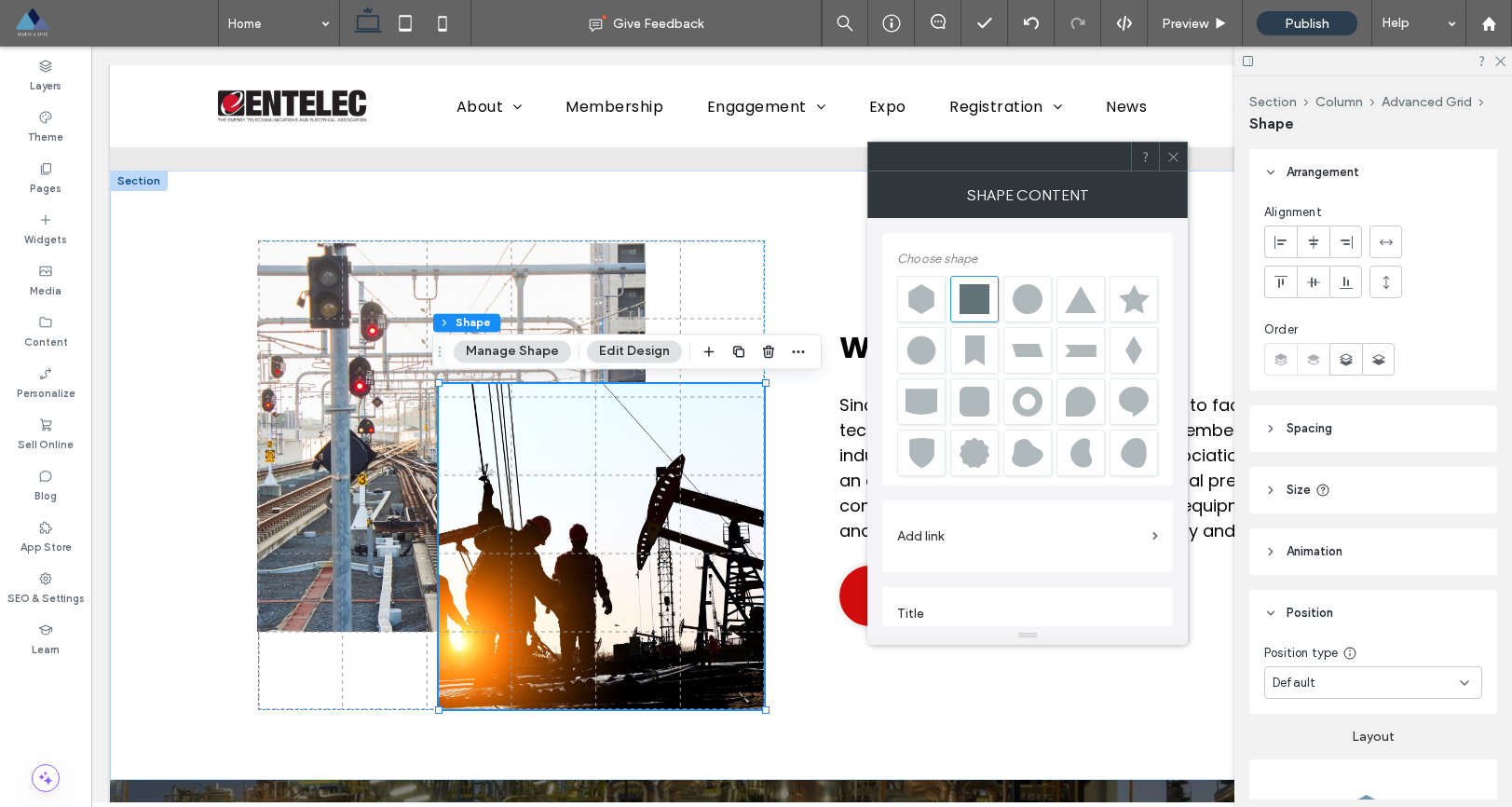
click at [1076, 312] on div at bounding box center [1080, 299] width 31 height 30
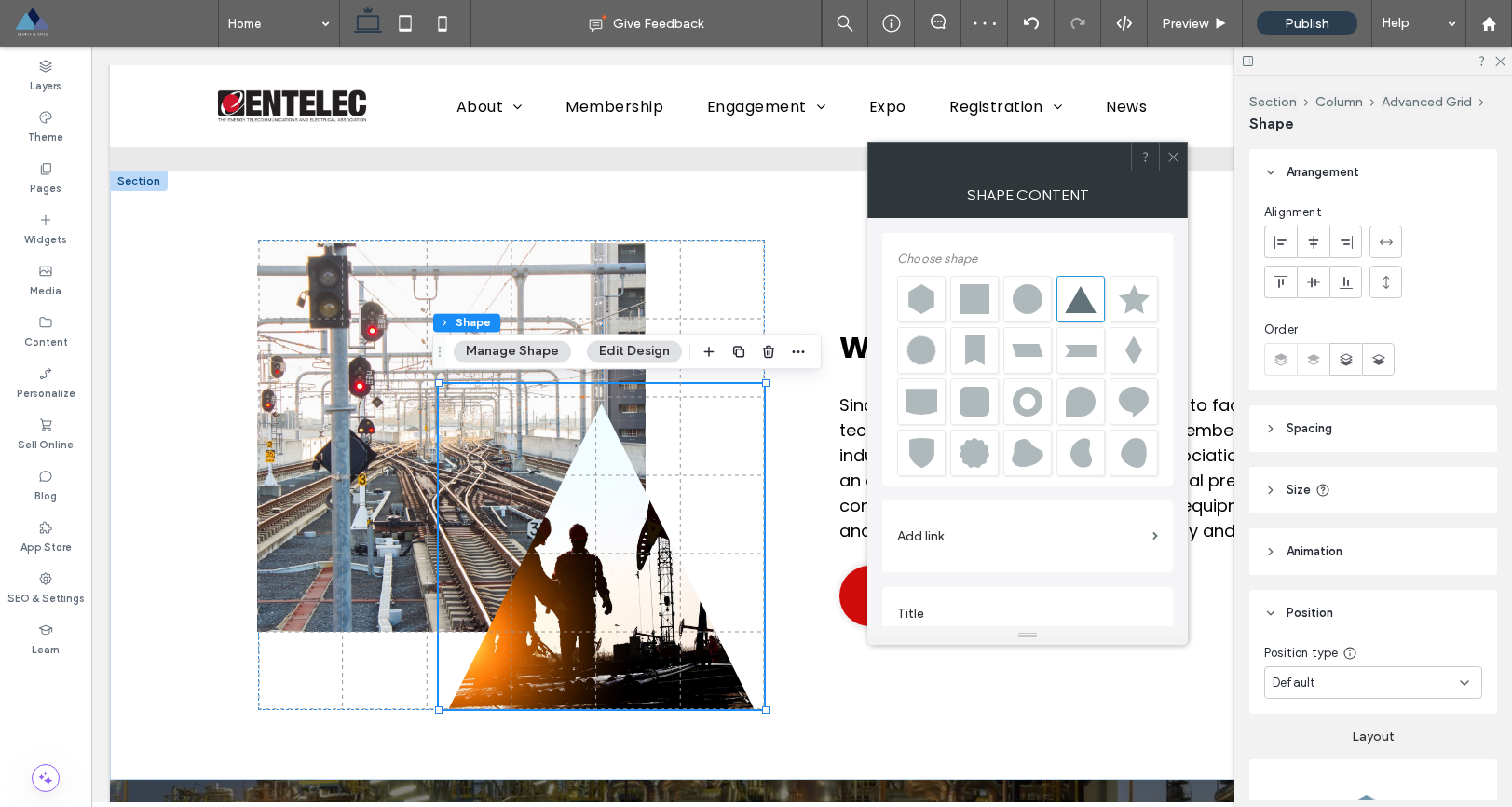
click at [1180, 156] on icon at bounding box center [1173, 157] width 14 height 14
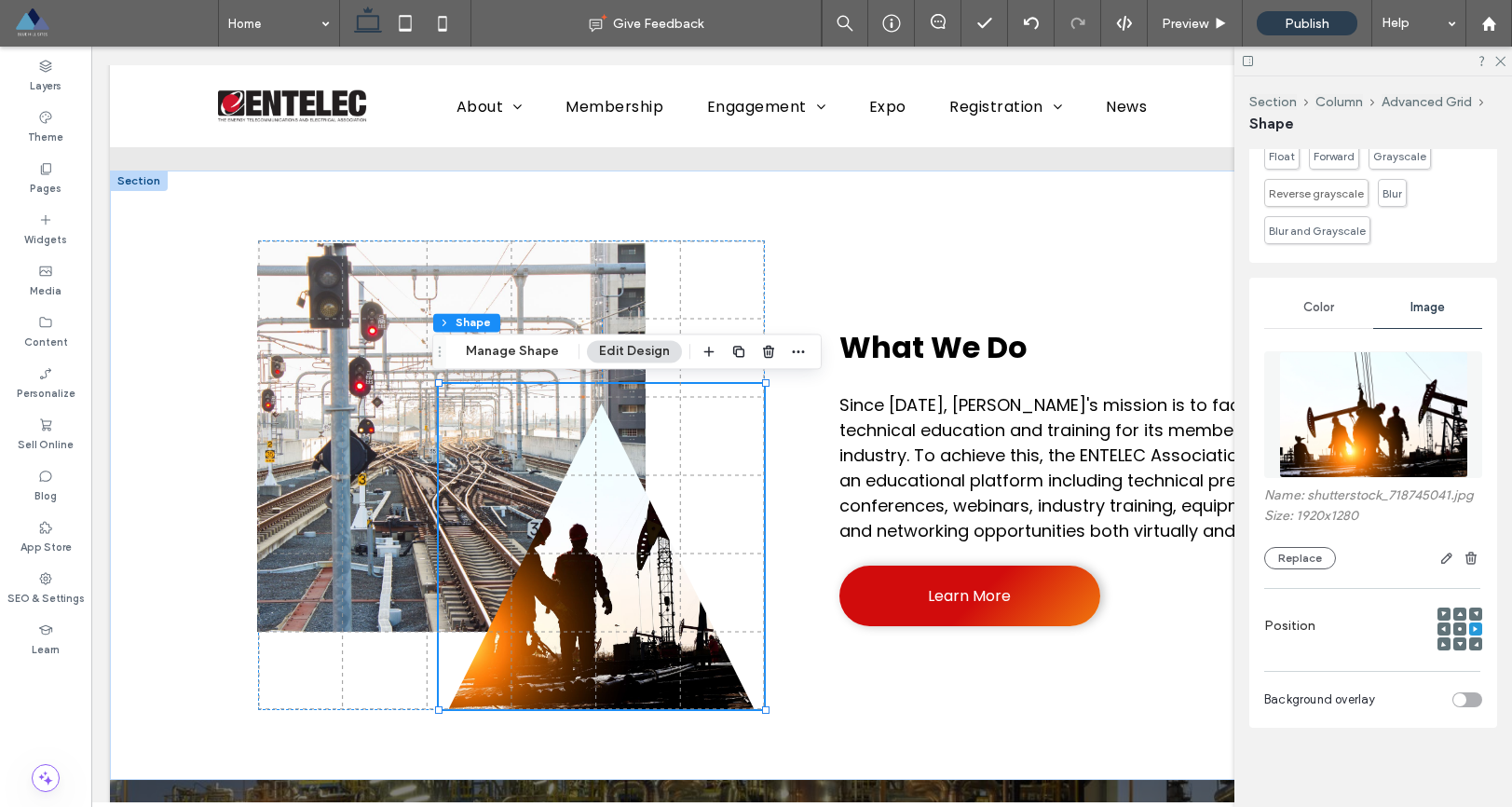
scroll to position [951, 0]
click at [1246, 54] on icon at bounding box center [1247, 61] width 14 height 14
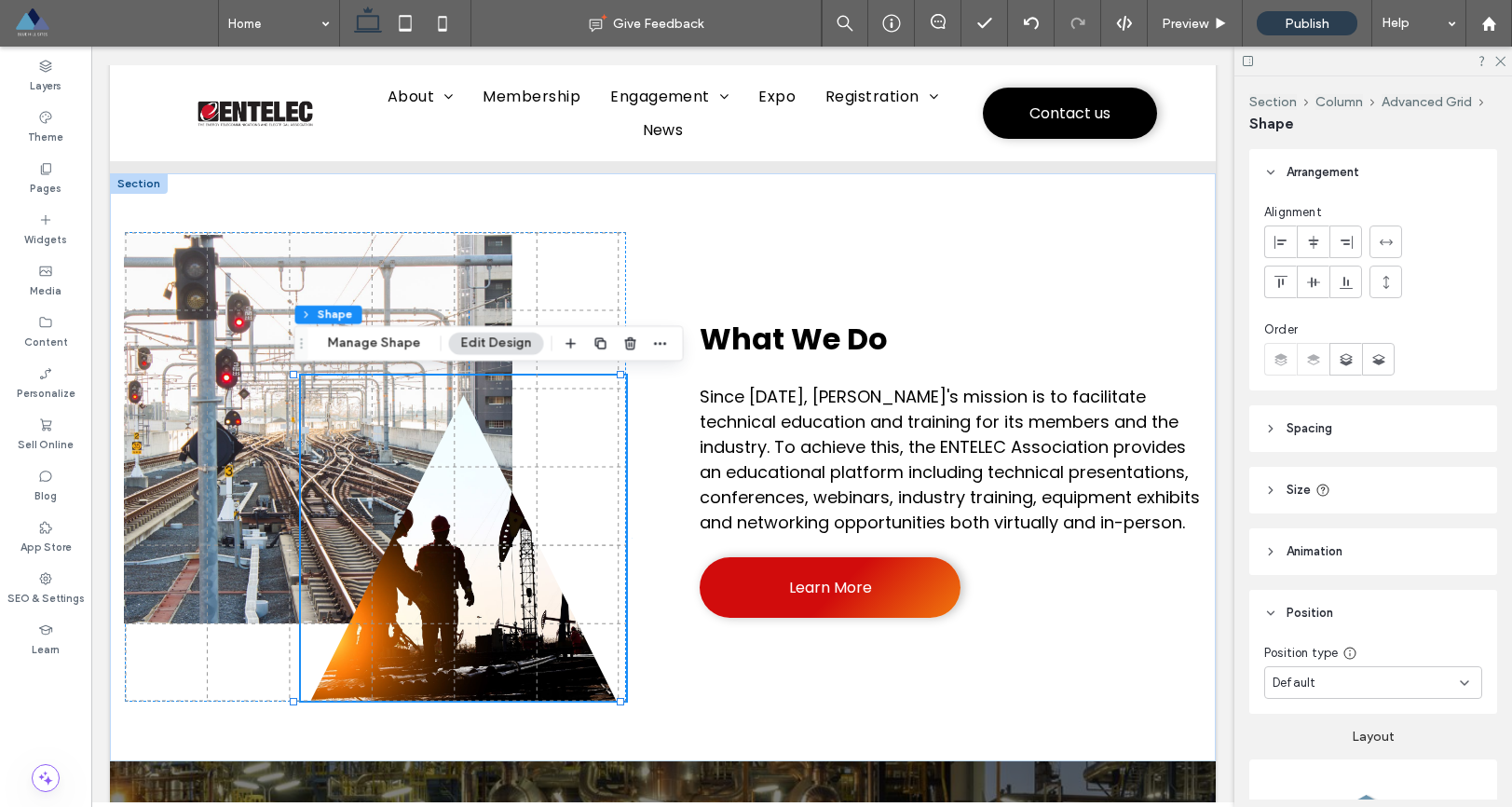
scroll to position [35, 0]
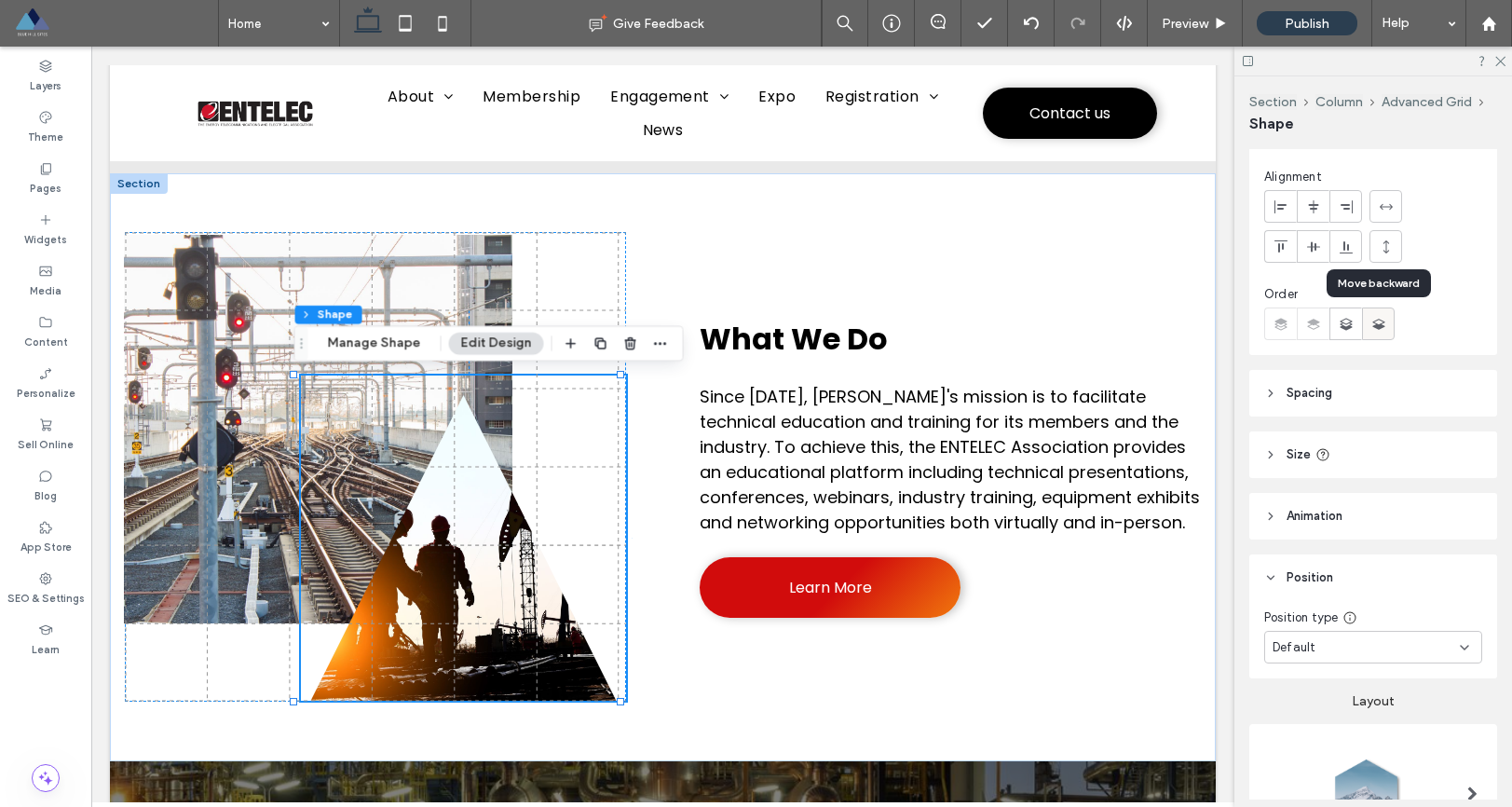
click at [1375, 324] on icon at bounding box center [1380, 325] width 19 height 19
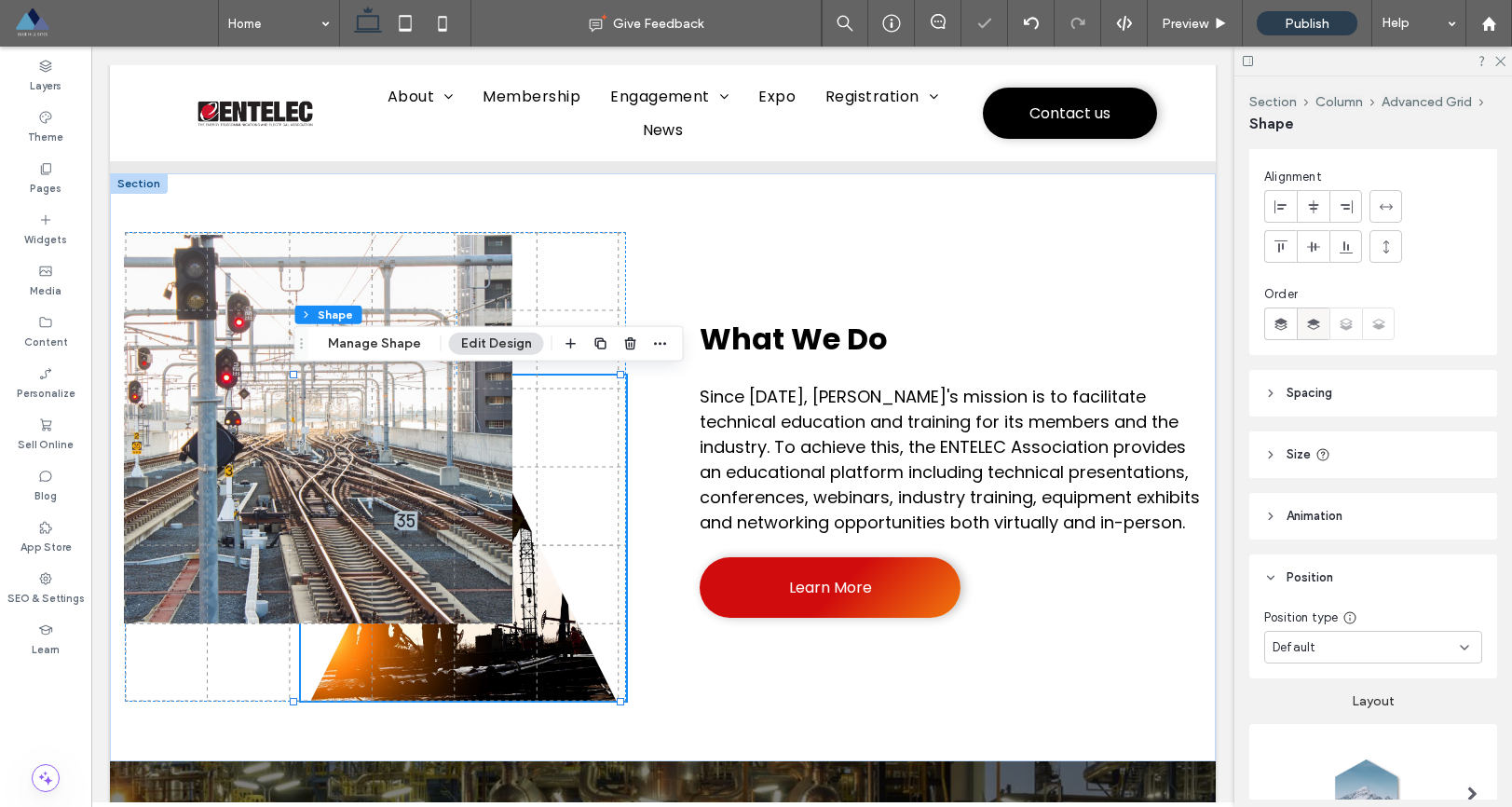
click at [1307, 325] on icon at bounding box center [1314, 325] width 19 height 19
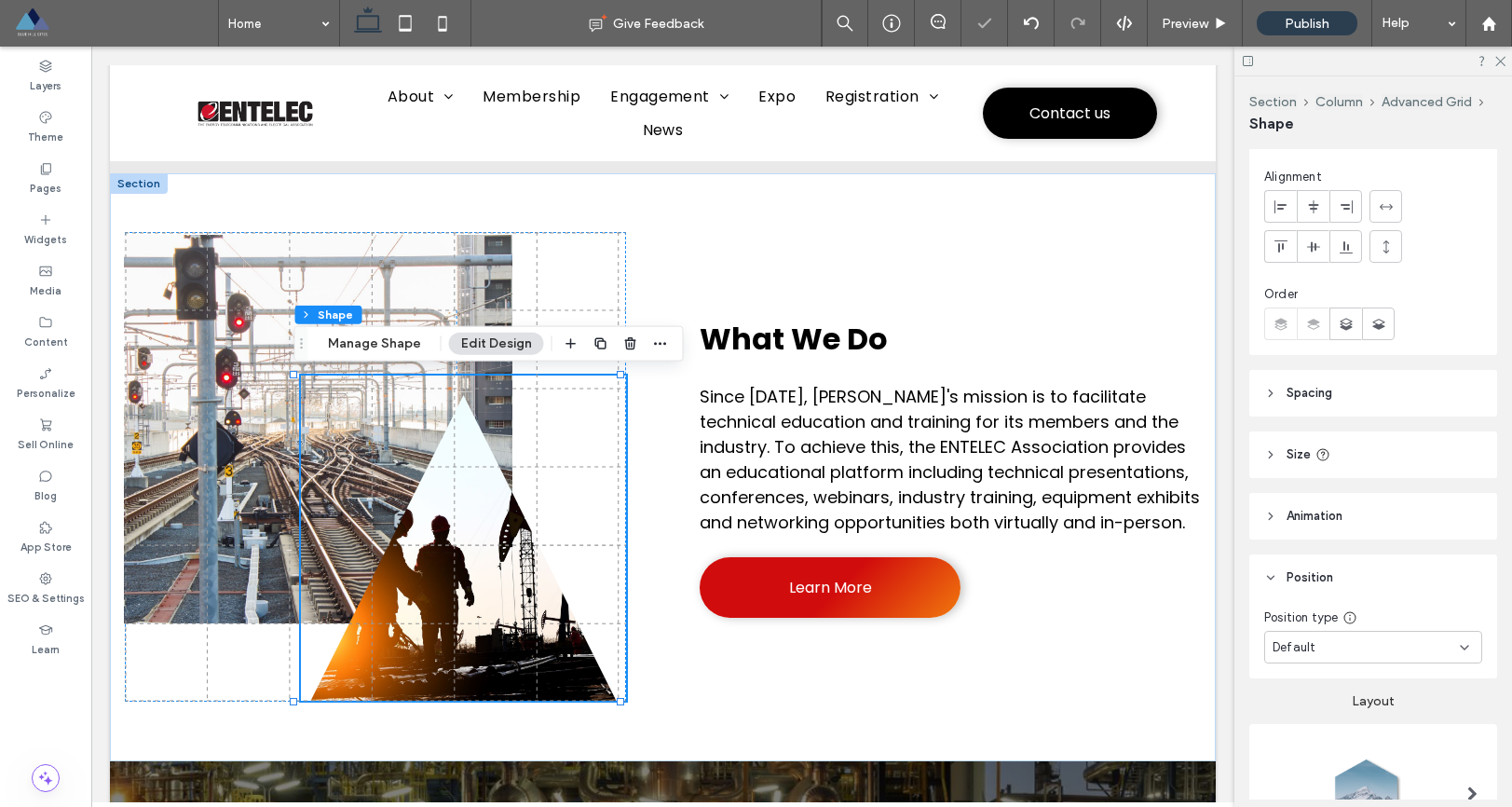
click at [1273, 327] on icon at bounding box center [1282, 325] width 19 height 19
click at [1383, 335] on span at bounding box center [1380, 324] width 19 height 30
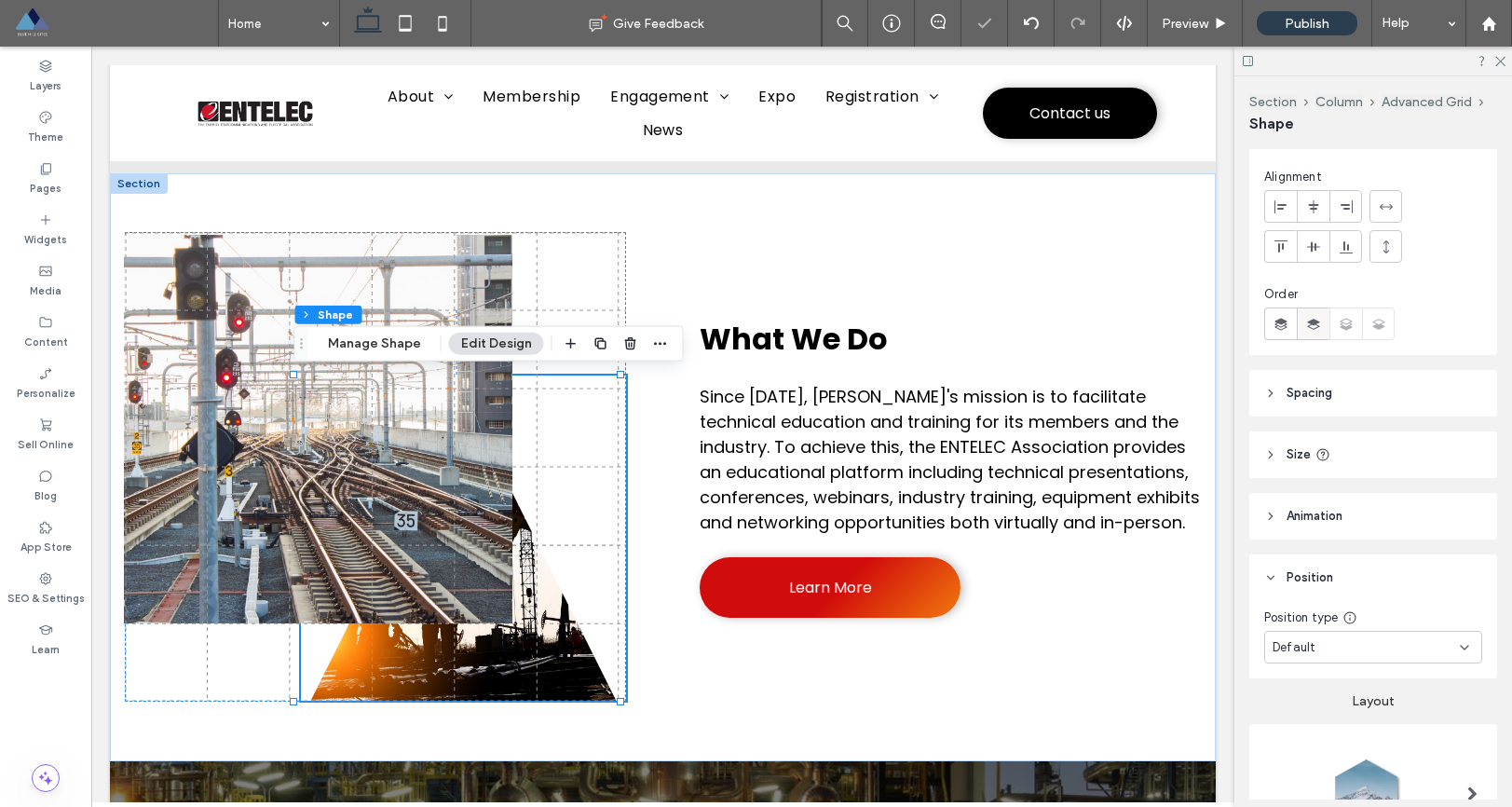
click at [1304, 322] on div at bounding box center [1313, 324] width 30 height 30
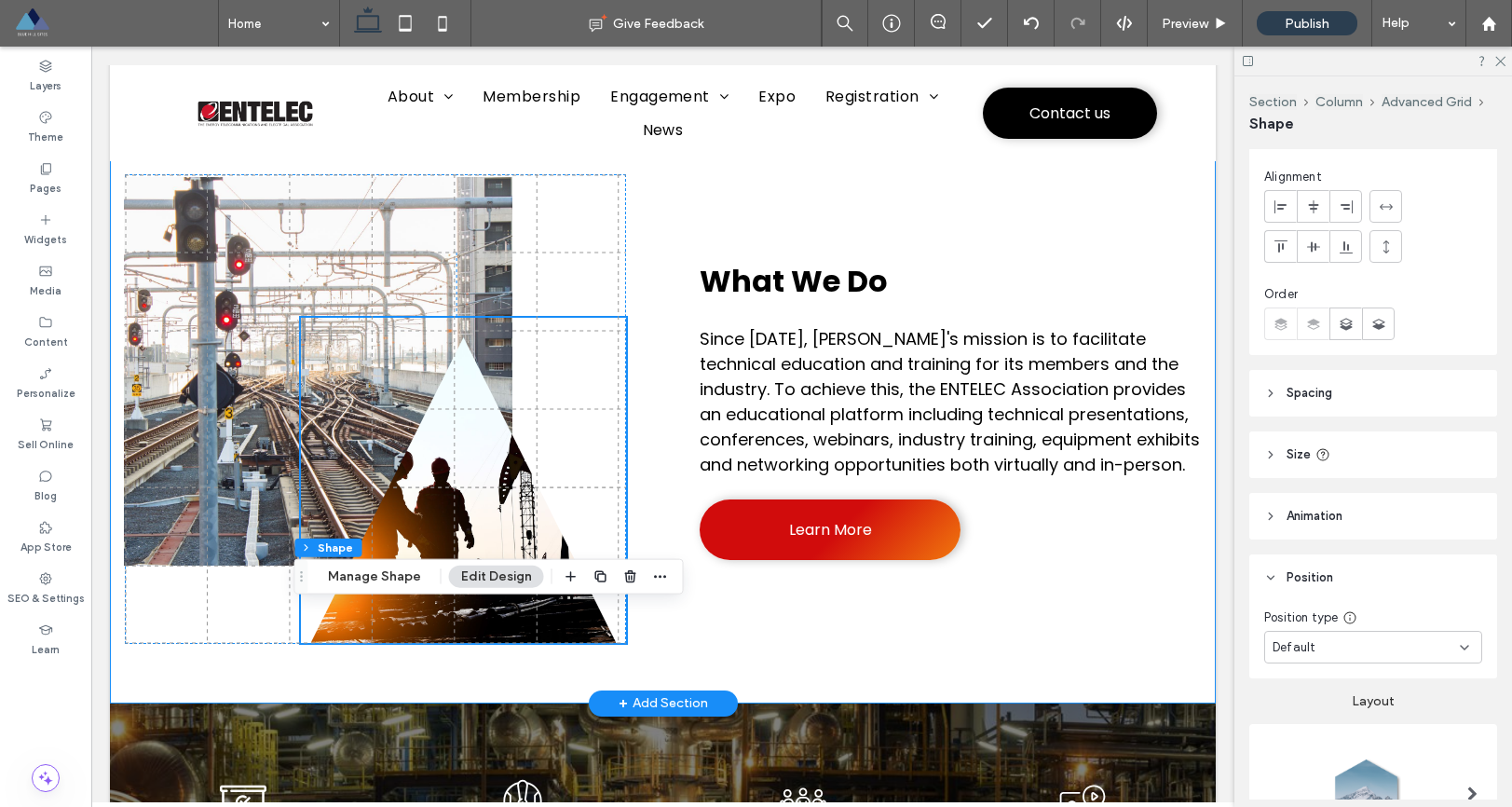
scroll to position [989, 0]
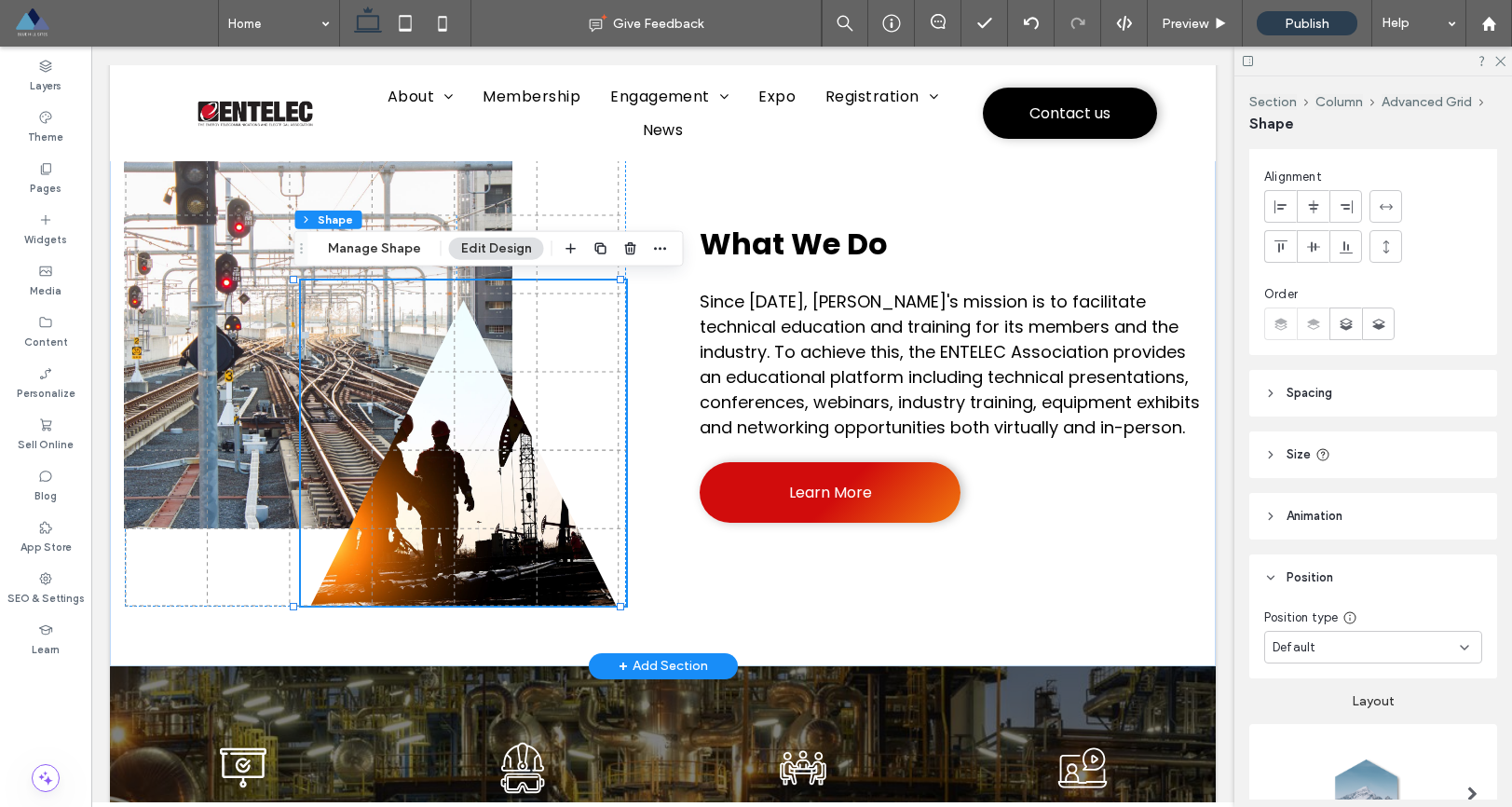
click at [450, 421] on link at bounding box center [463, 443] width 325 height 325
click at [442, 419] on link at bounding box center [463, 443] width 325 height 325
click at [443, 419] on link at bounding box center [463, 443] width 325 height 325
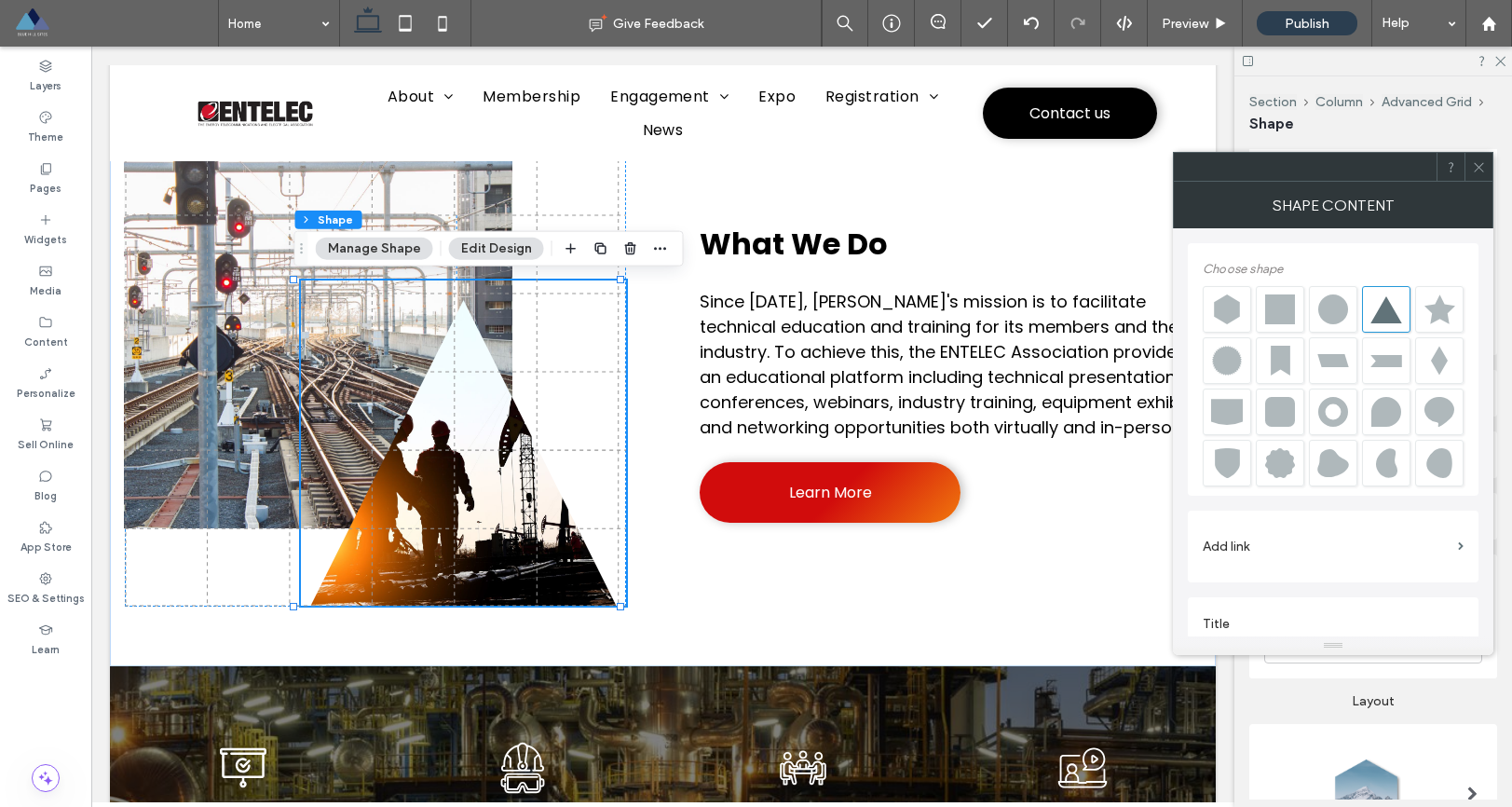
click at [1282, 311] on div at bounding box center [1280, 308] width 31 height 30
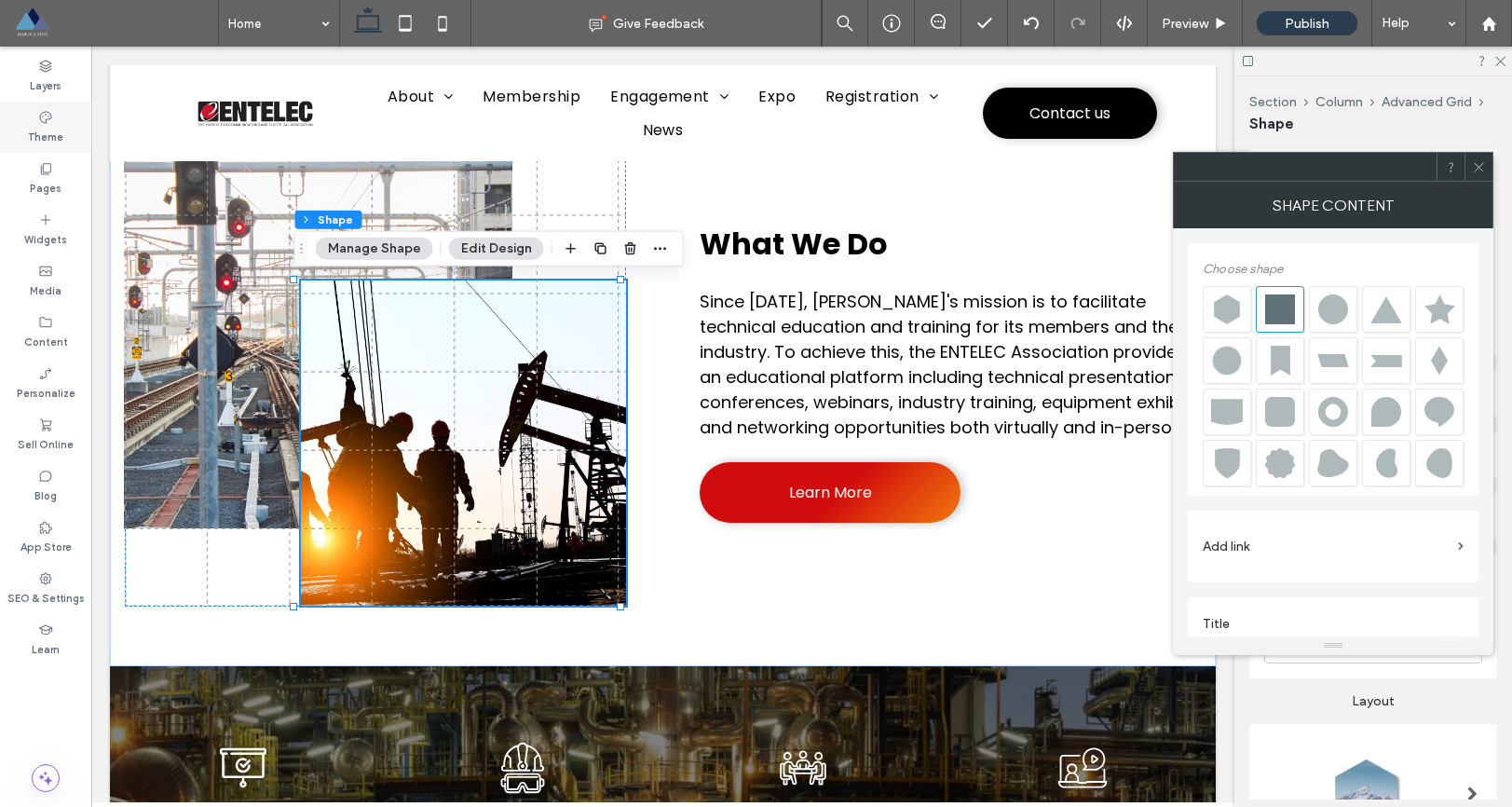
click at [54, 123] on div "Theme" at bounding box center [46, 128] width 91 height 51
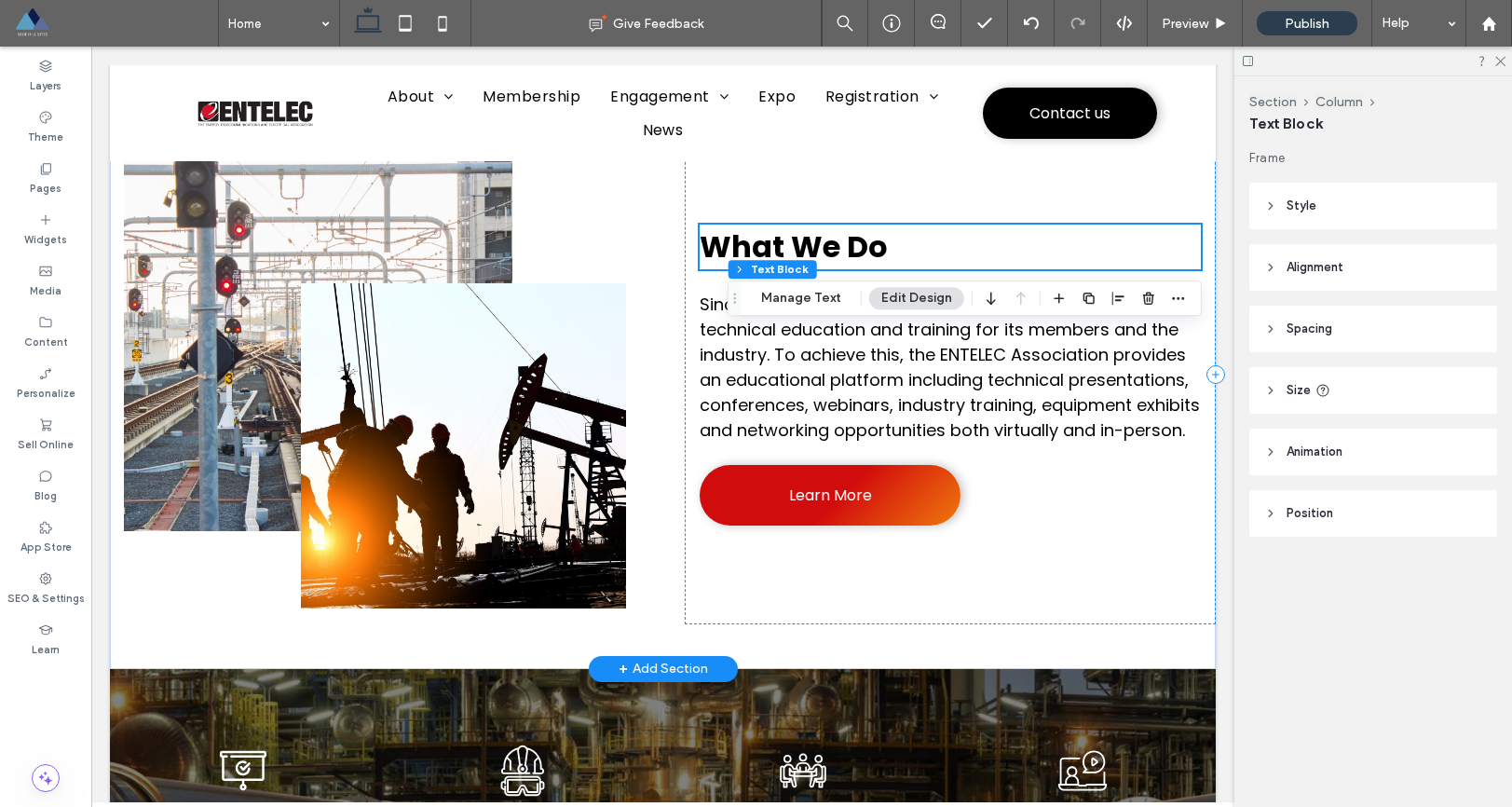
scroll to position [861, 0]
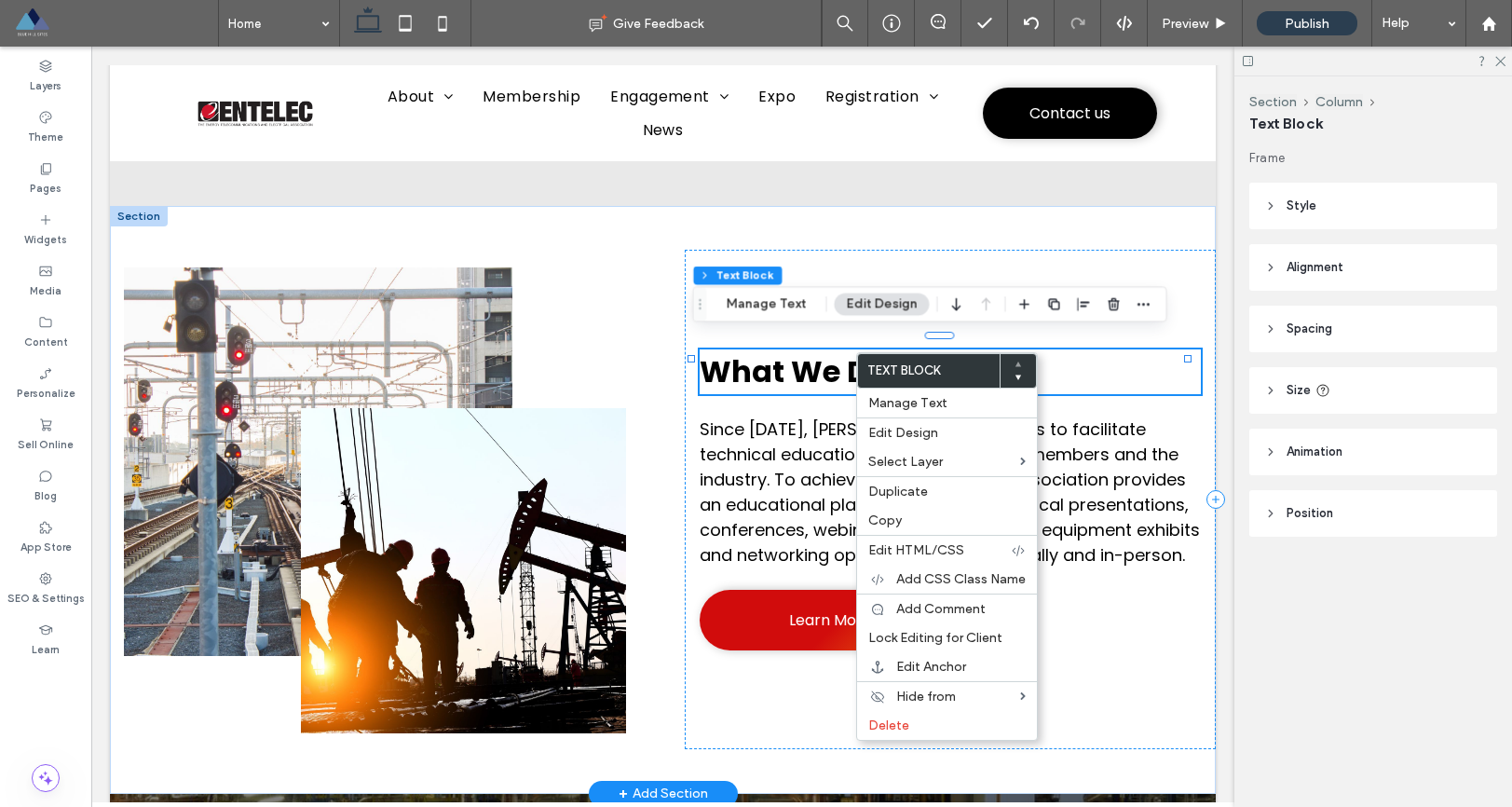
click at [798, 362] on span "What We Do" at bounding box center [794, 371] width 188 height 42
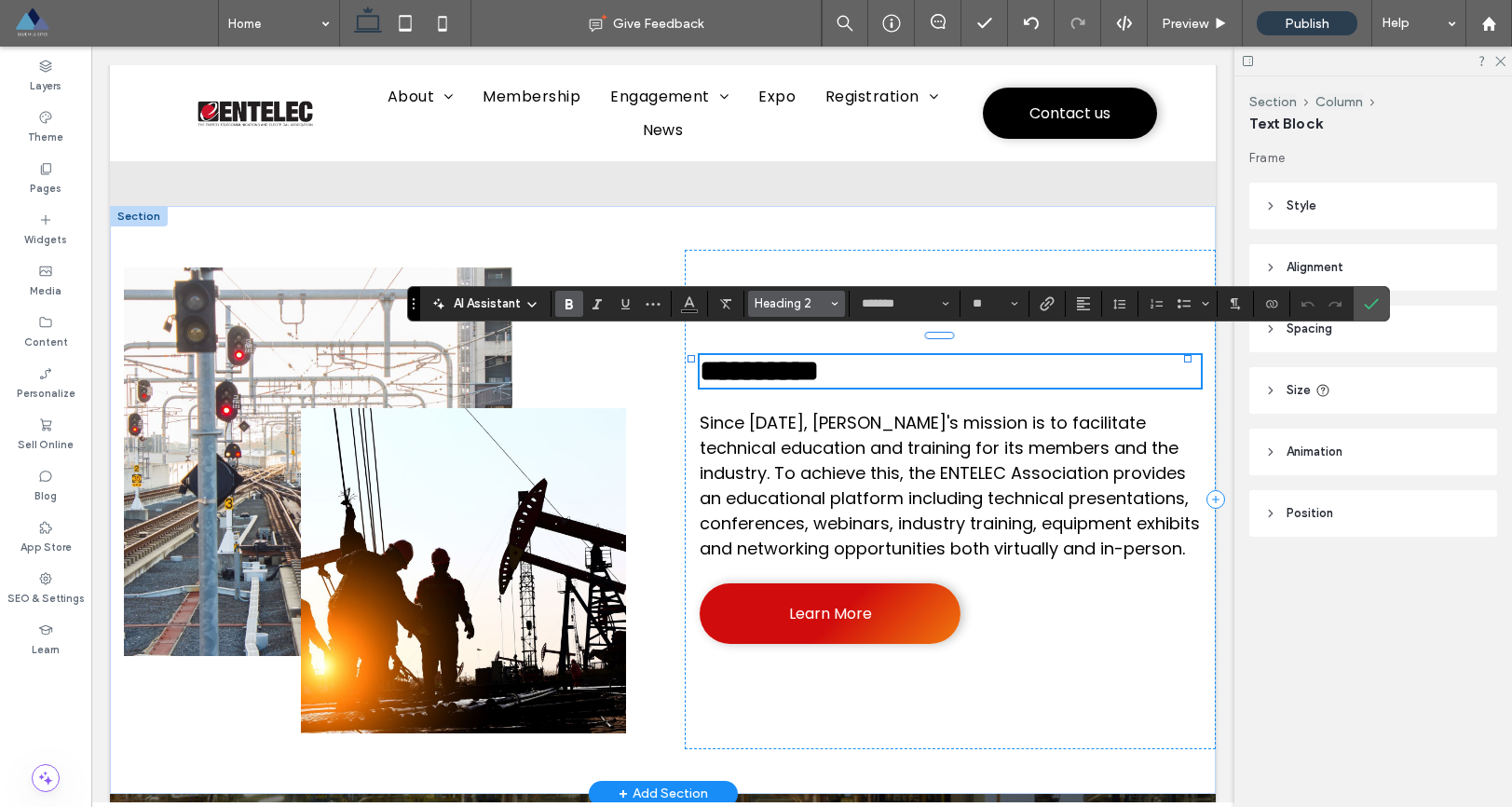
click at [835, 309] on span "Styles" at bounding box center [835, 304] width 8 height 24
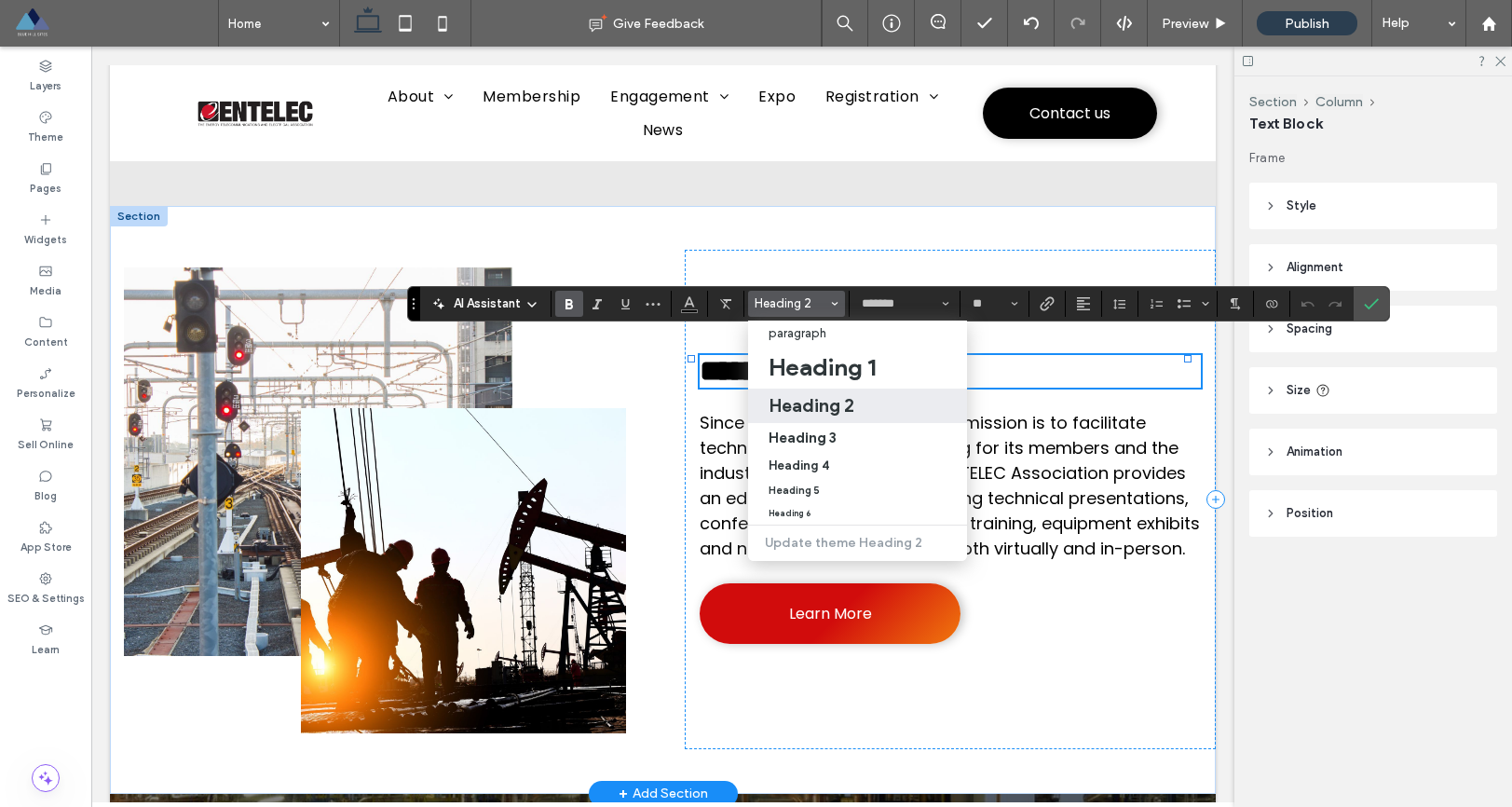
click at [956, 304] on section "*******" at bounding box center [905, 304] width 111 height 26
click at [947, 306] on icon "Font & Font weight" at bounding box center [946, 304] width 8 height 8
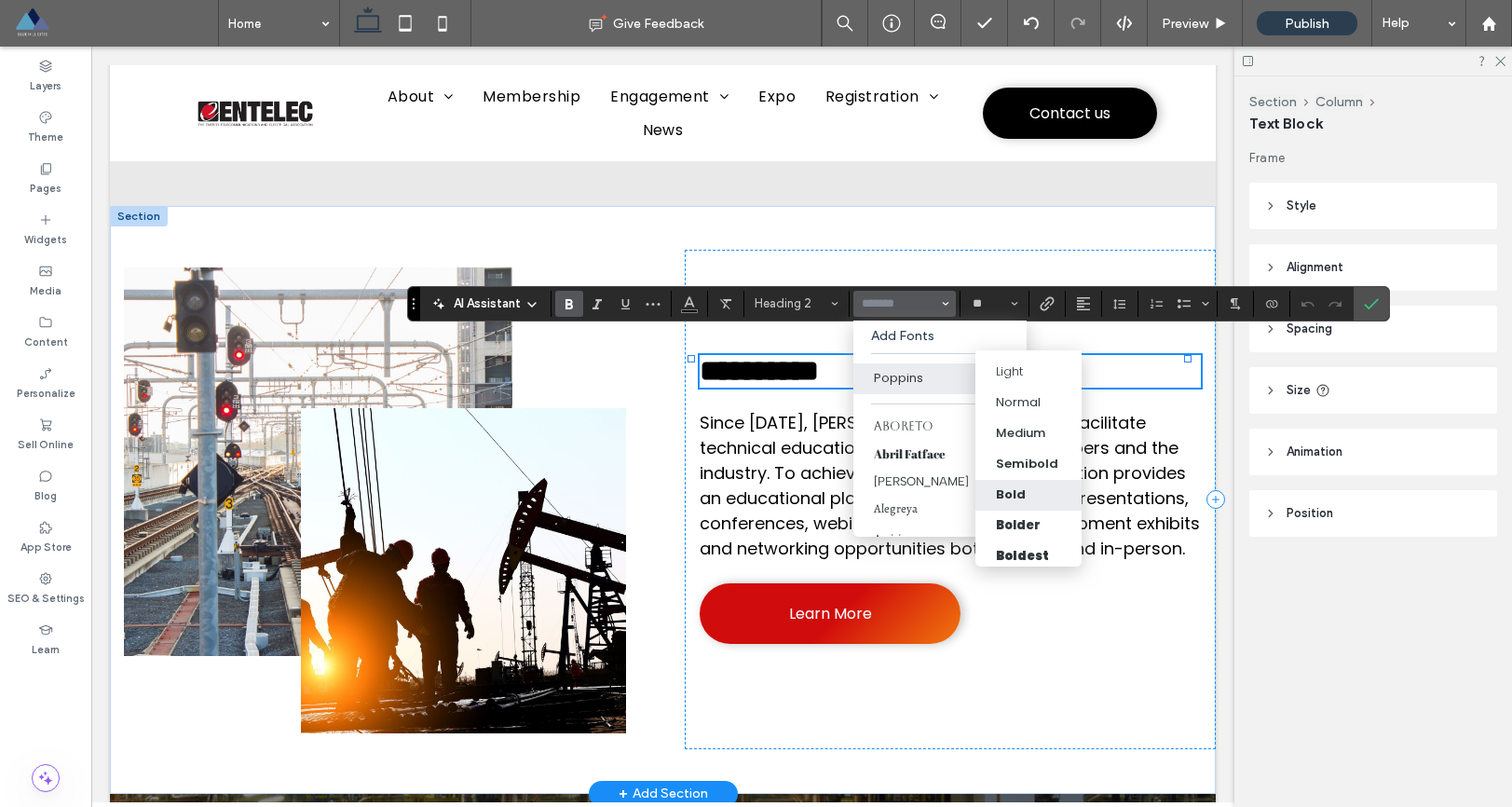
scroll to position [74, 0]
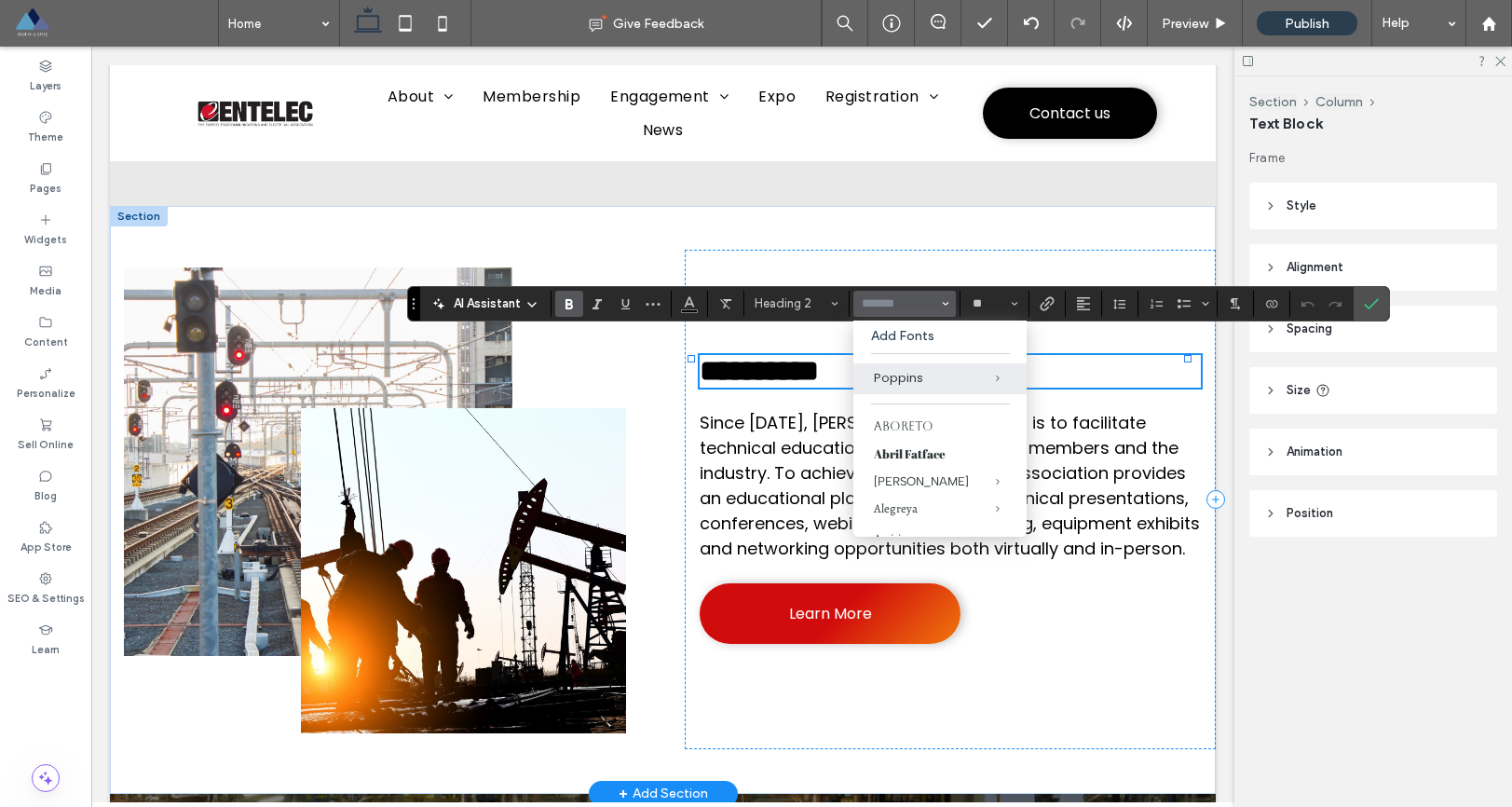
click at [948, 307] on span "Font & Font weight" at bounding box center [946, 304] width 8 height 24
type input "*******"
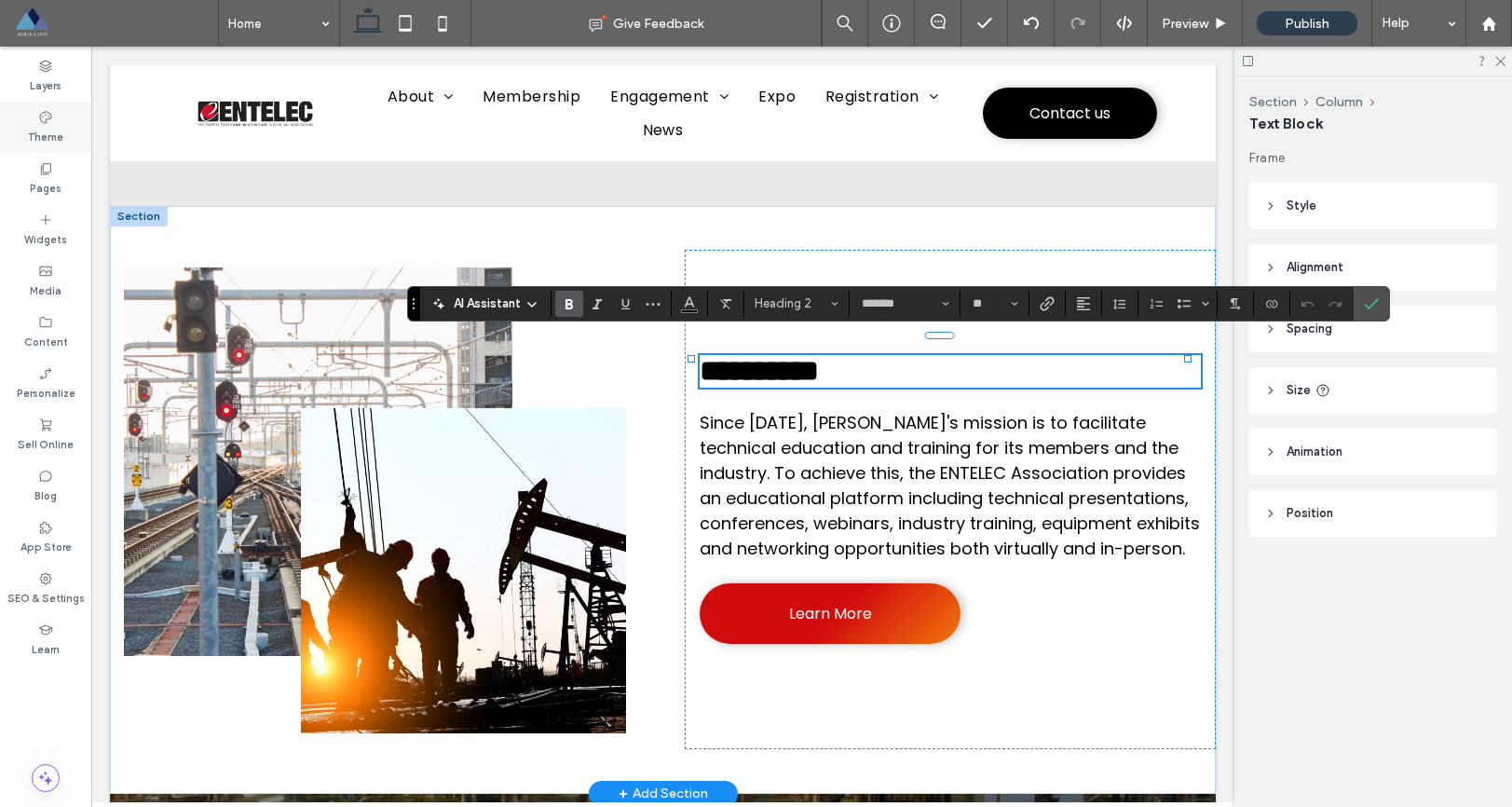
click at [44, 136] on label "Theme" at bounding box center [45, 135] width 35 height 21
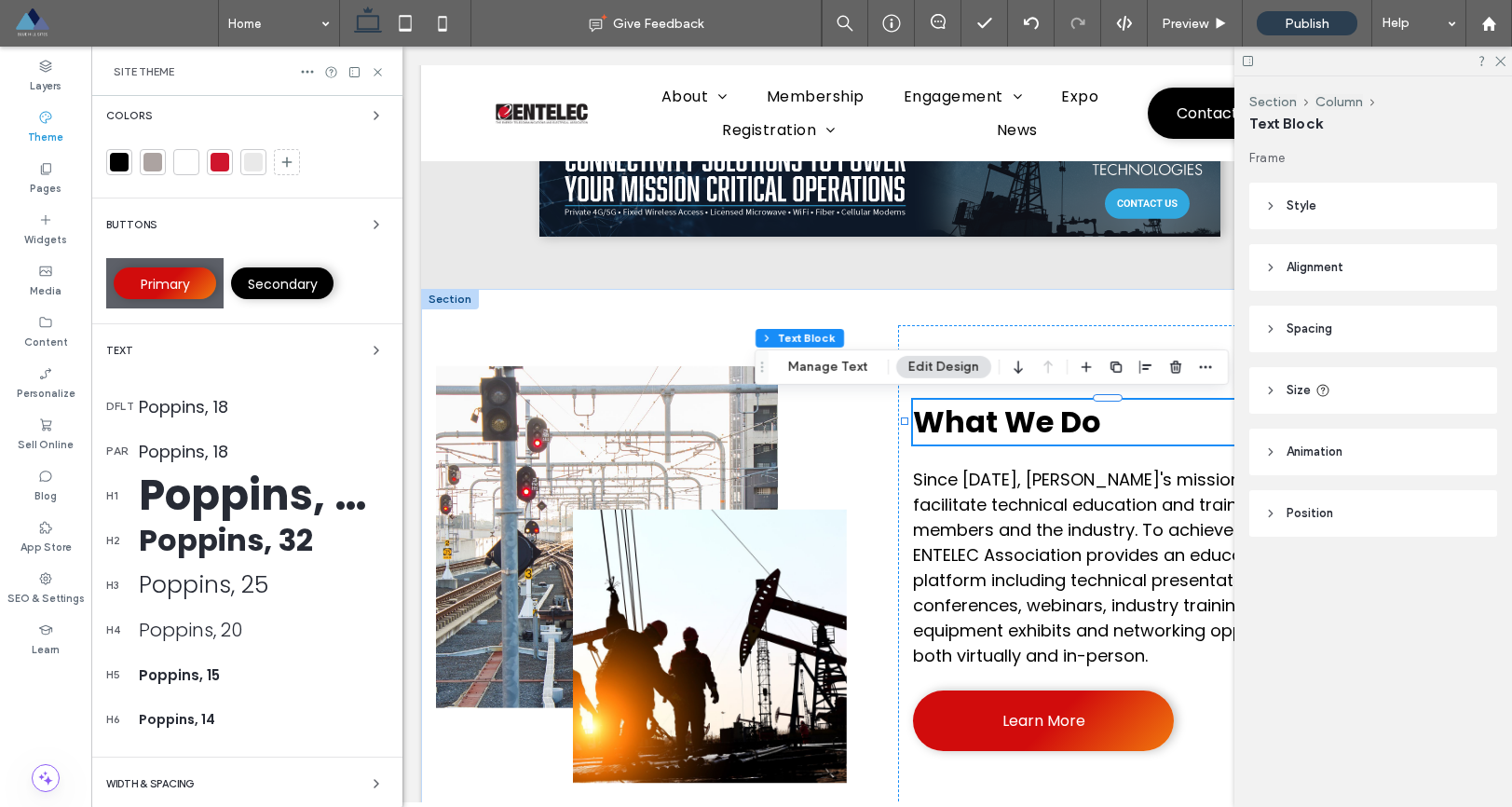
scroll to position [0, 0]
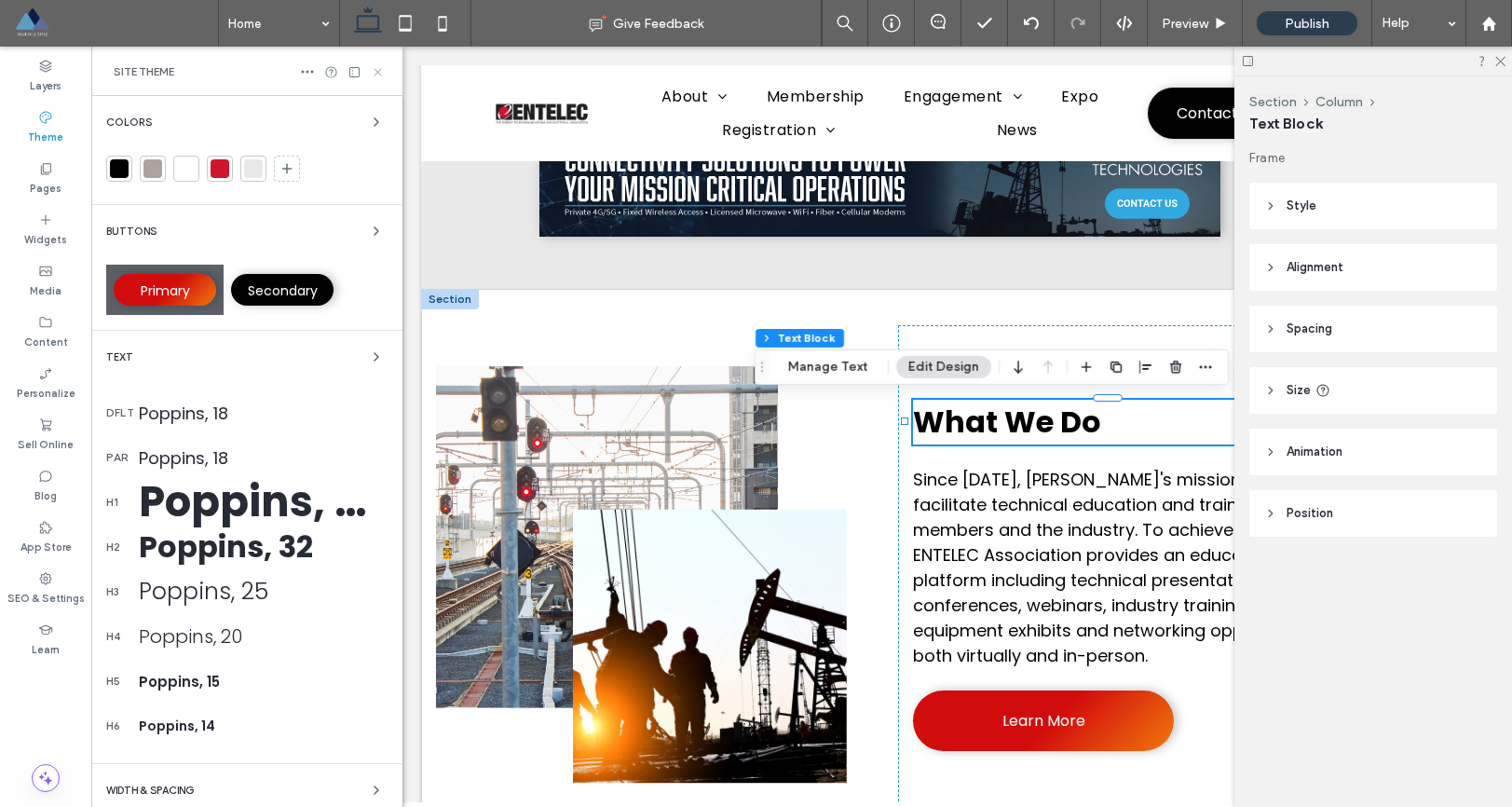
click at [377, 70] on use at bounding box center [378, 71] width 8 height 8
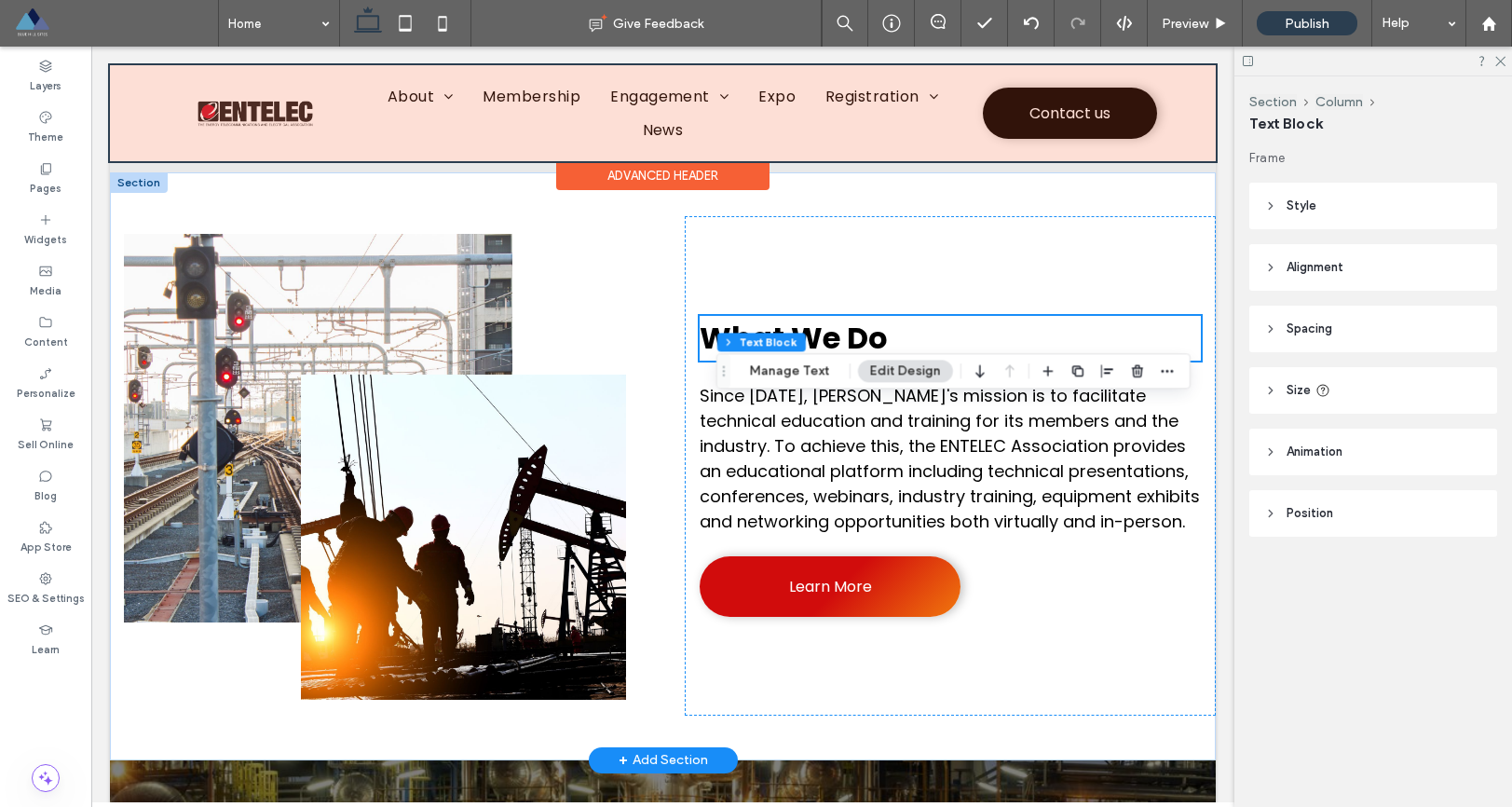
scroll to position [790, 0]
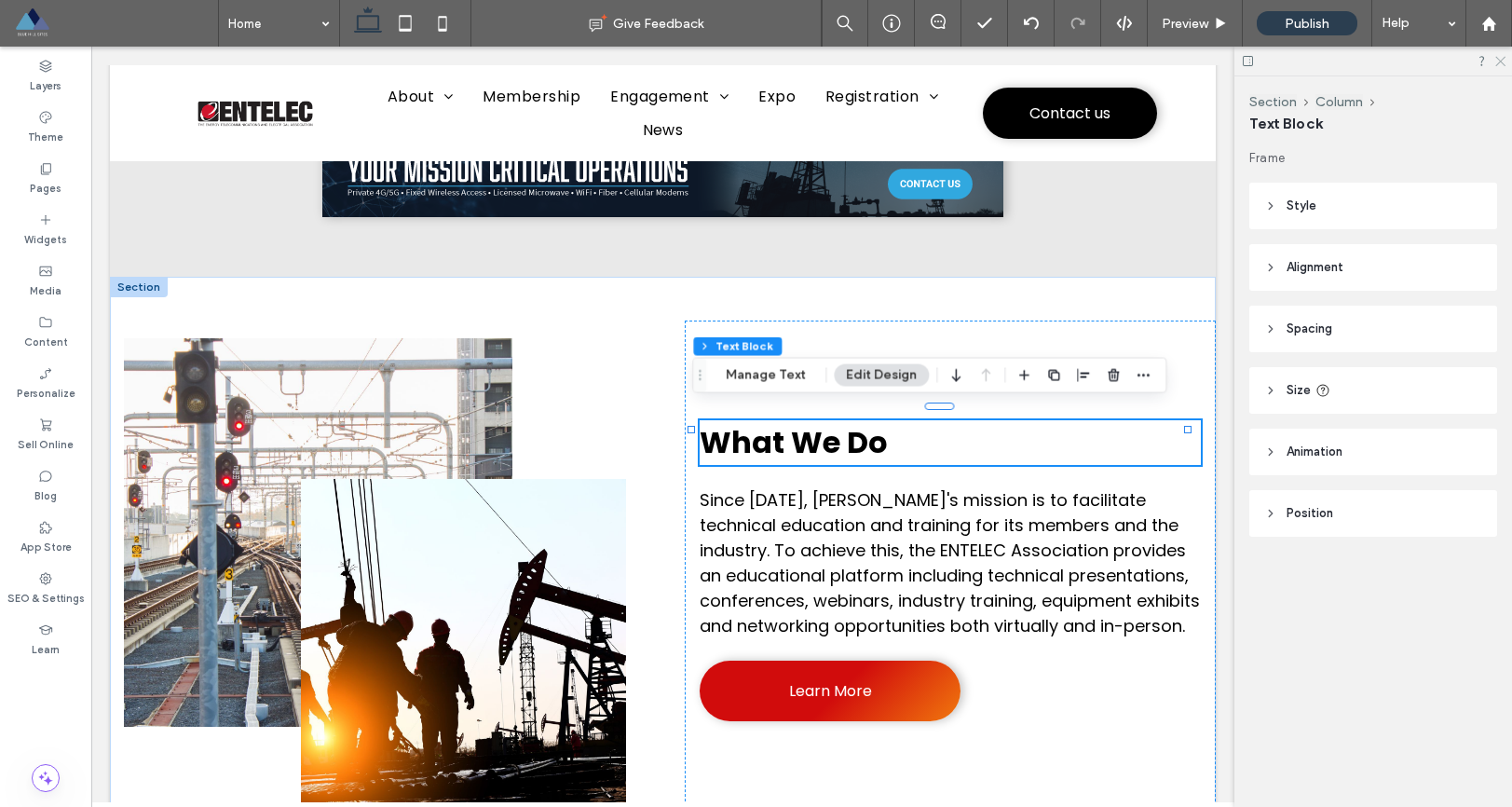
click at [1501, 62] on use at bounding box center [1501, 62] width 10 height 10
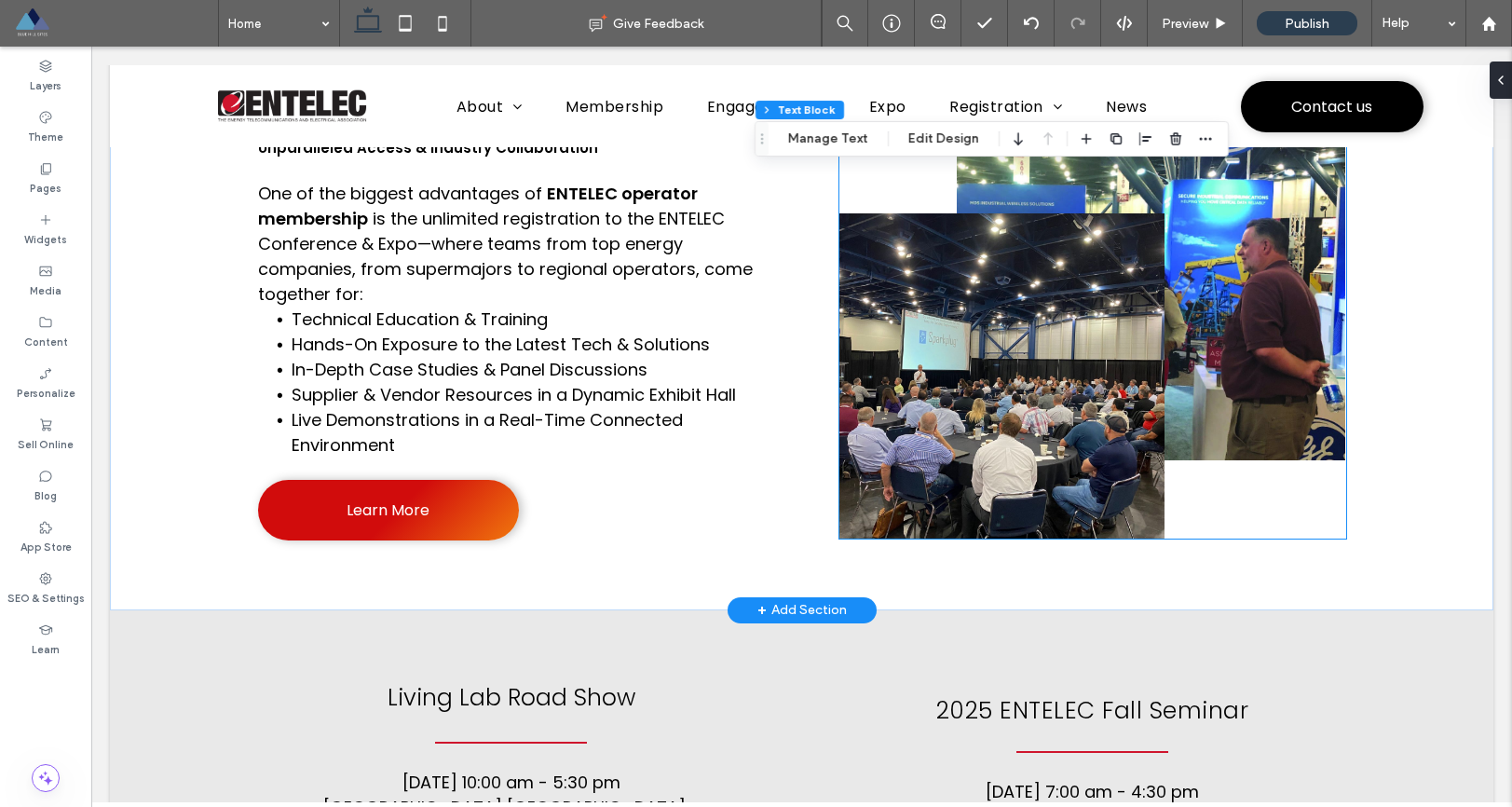
scroll to position [1970, 0]
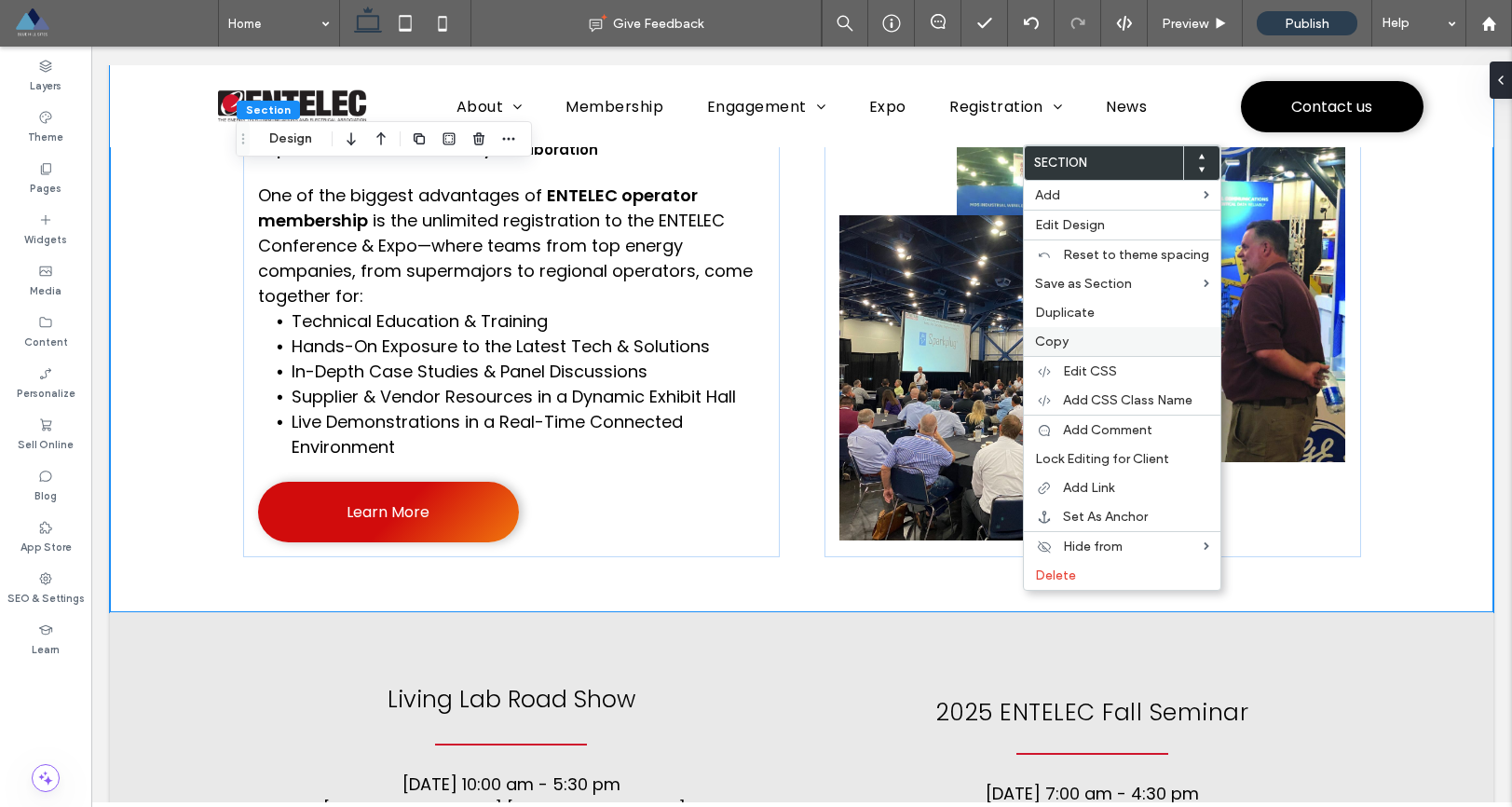
click at [1079, 345] on label "Copy" at bounding box center [1122, 342] width 174 height 16
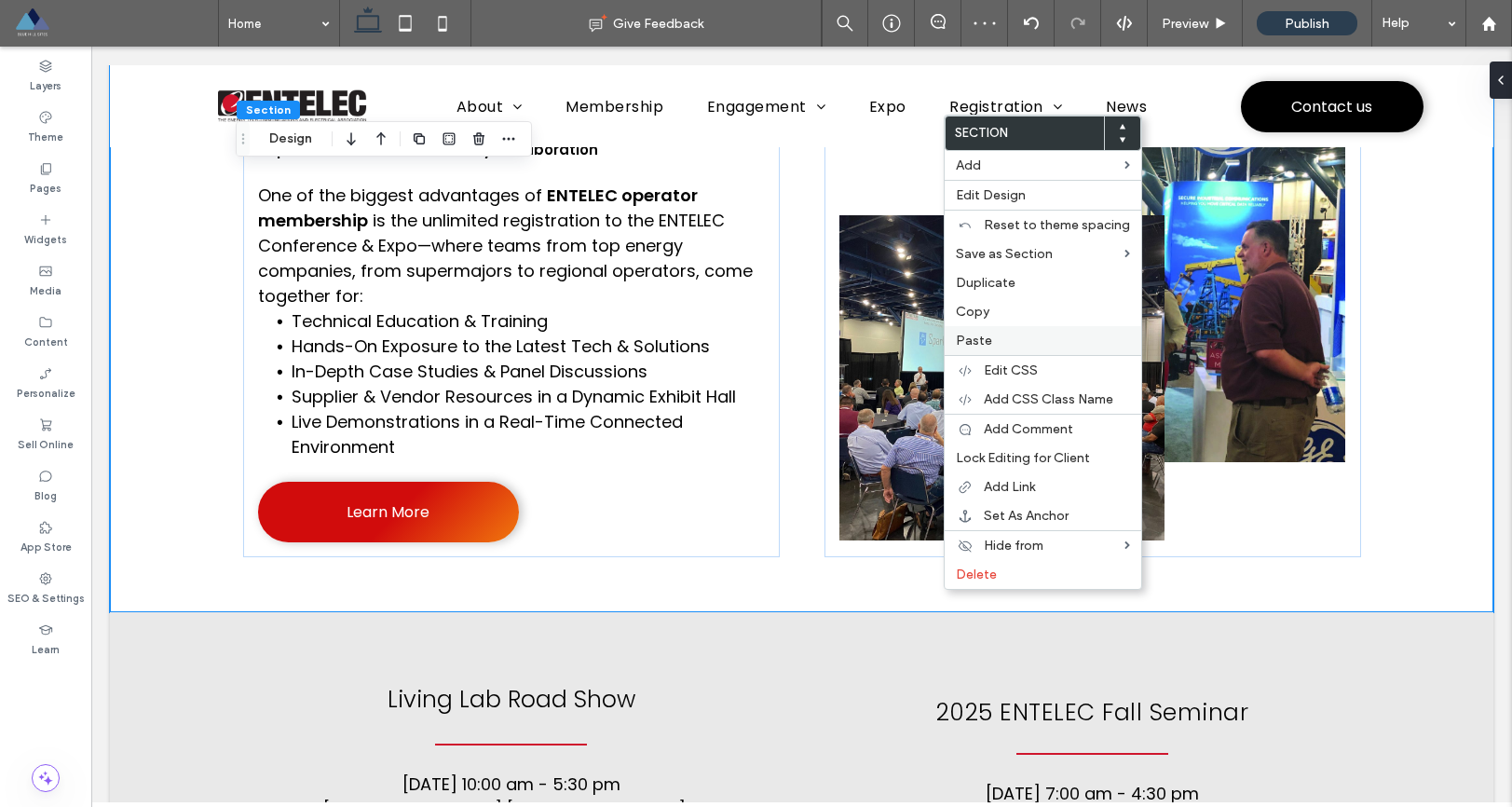
click at [1008, 342] on label "Paste" at bounding box center [1043, 341] width 174 height 16
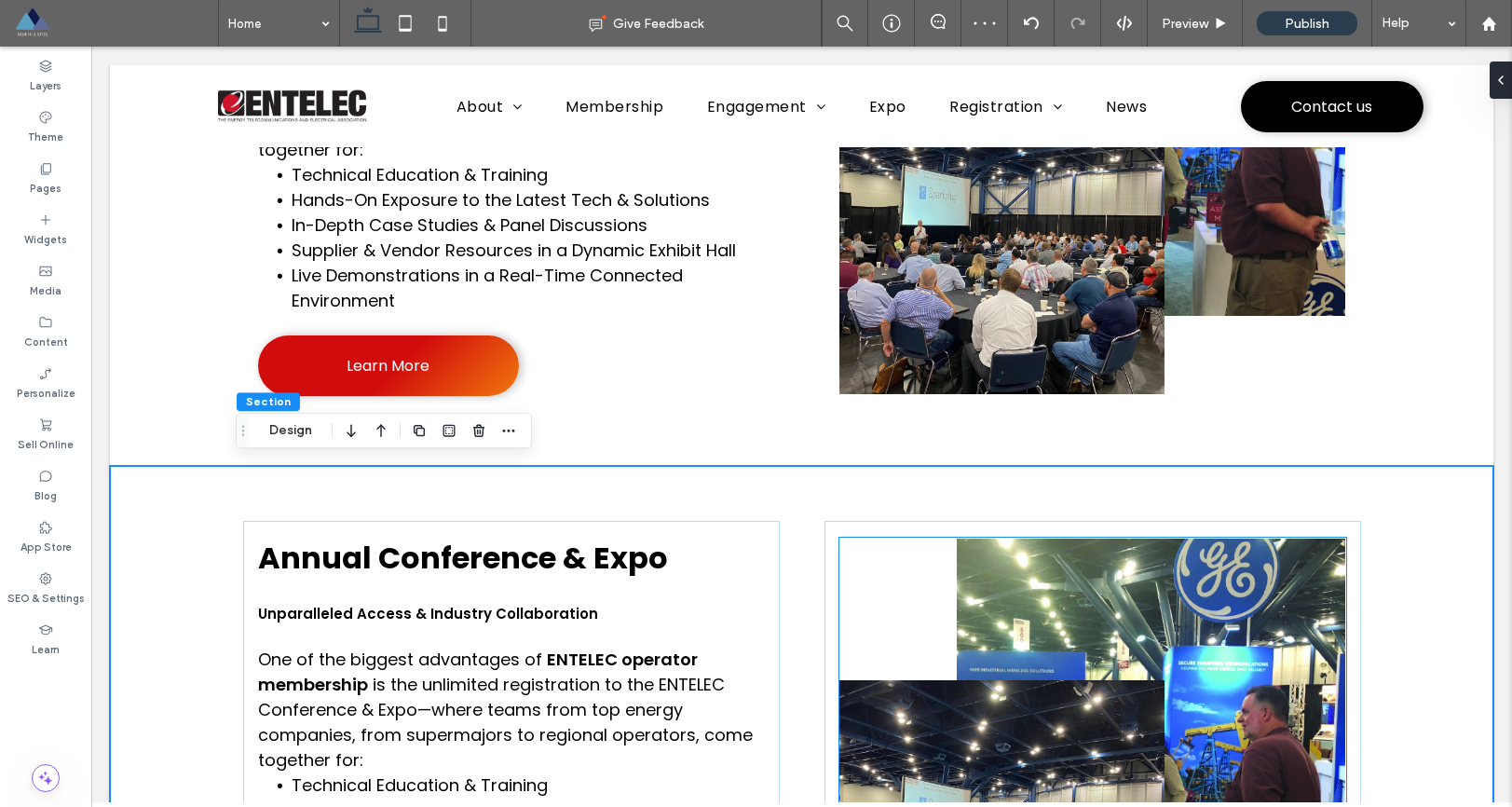
scroll to position [2351, 0]
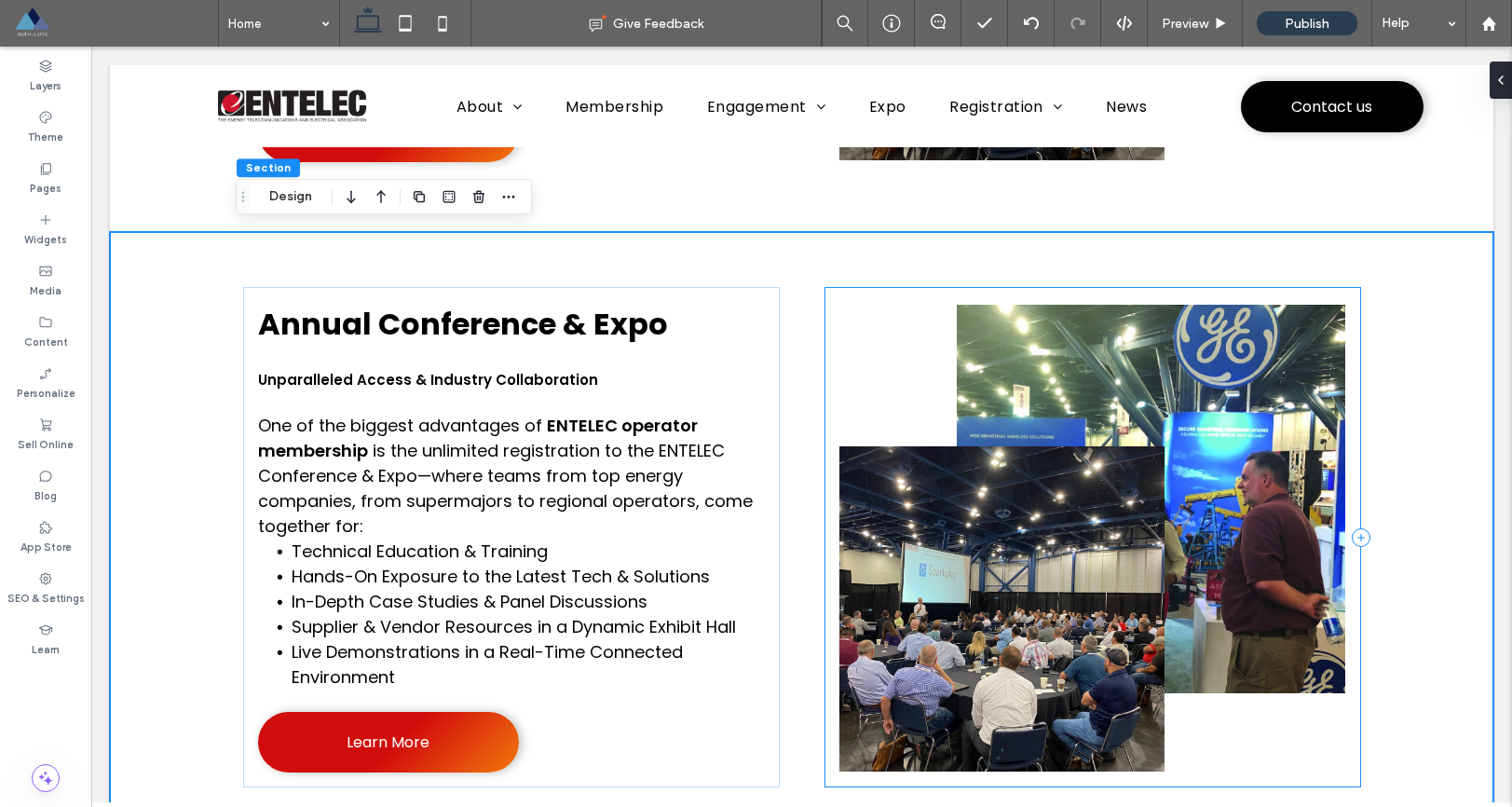
click at [849, 289] on div at bounding box center [1093, 538] width 537 height 501
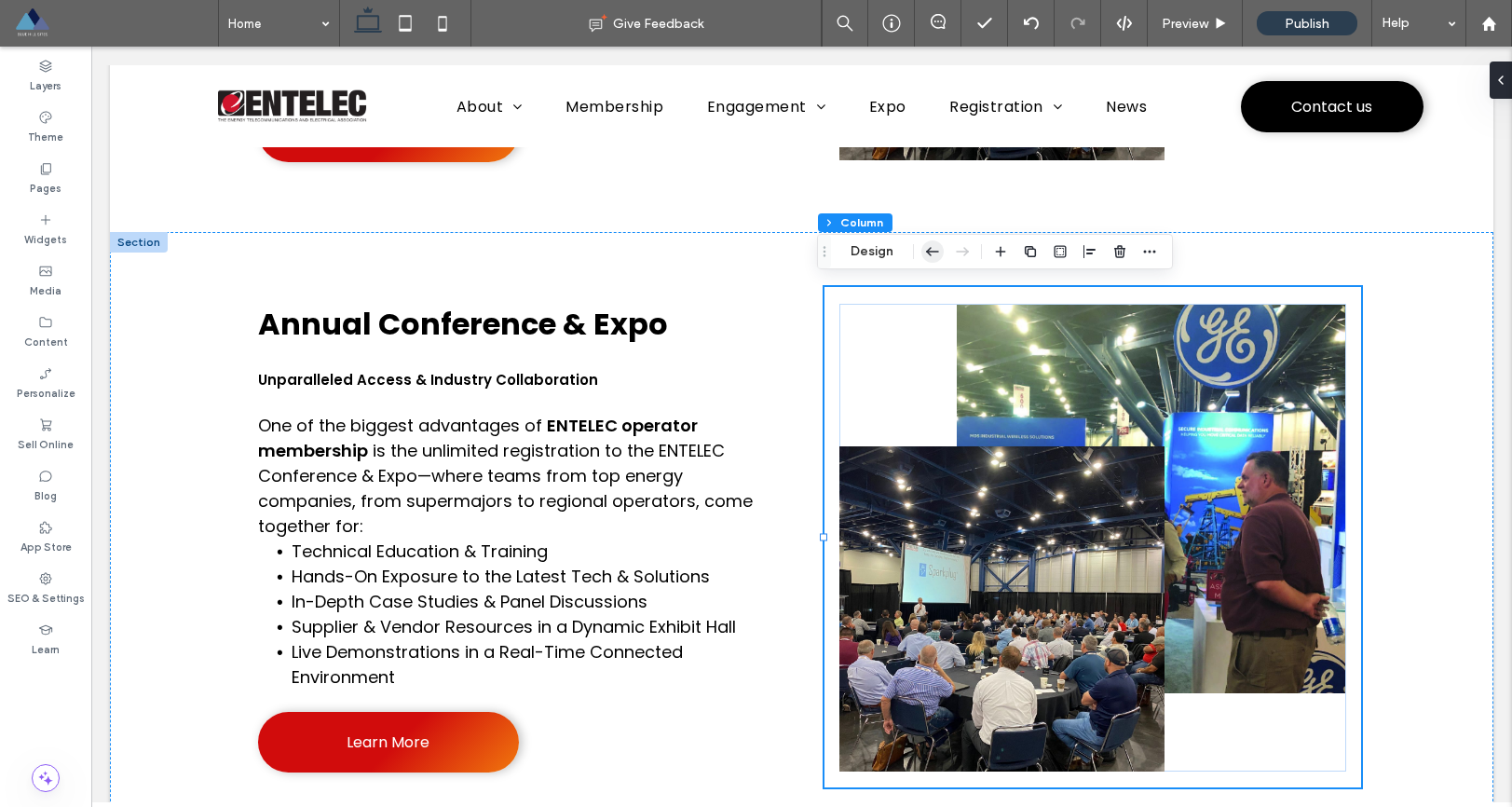
click at [929, 248] on use "button" at bounding box center [933, 251] width 13 height 9
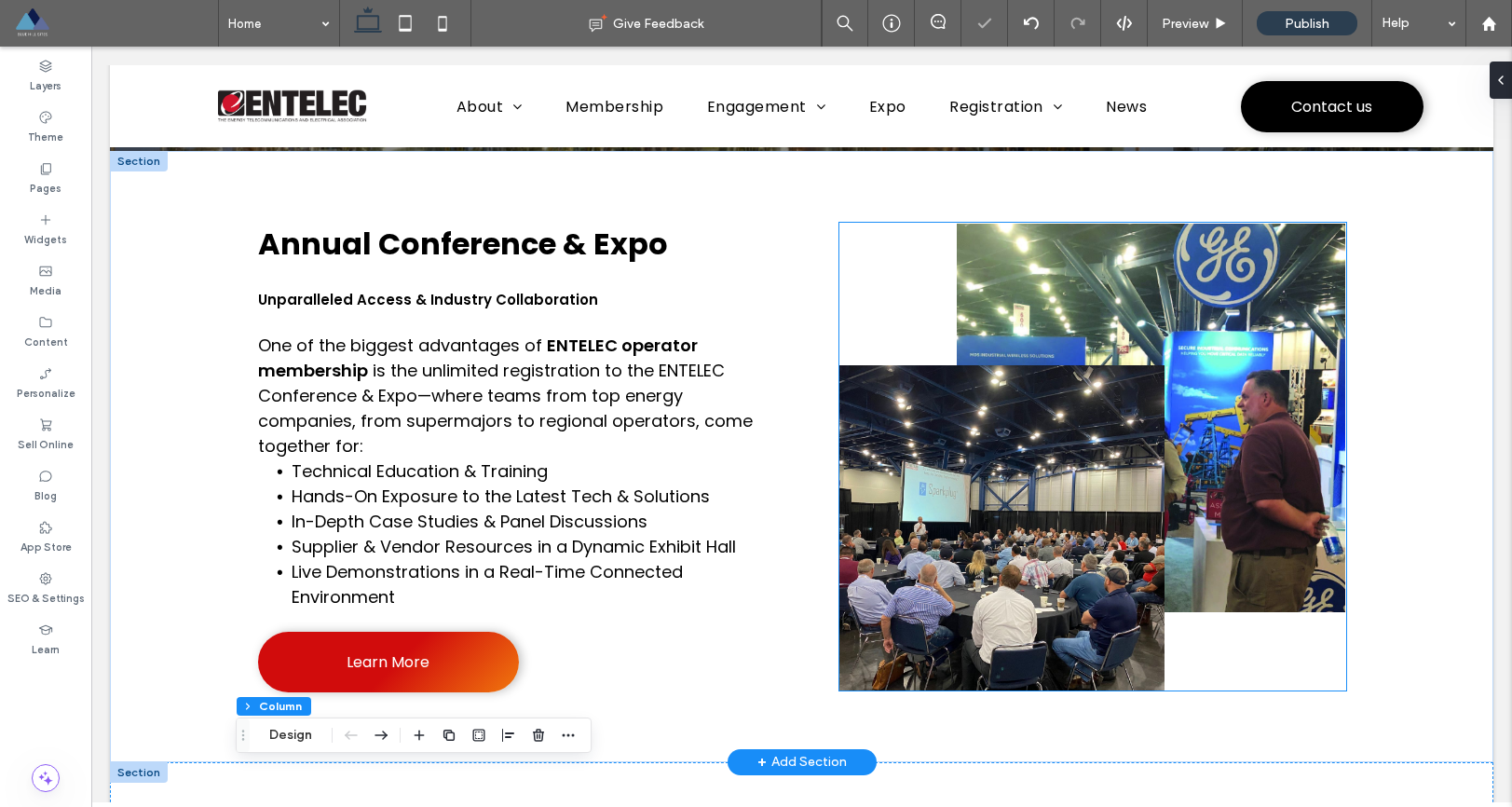
scroll to position [1840, 0]
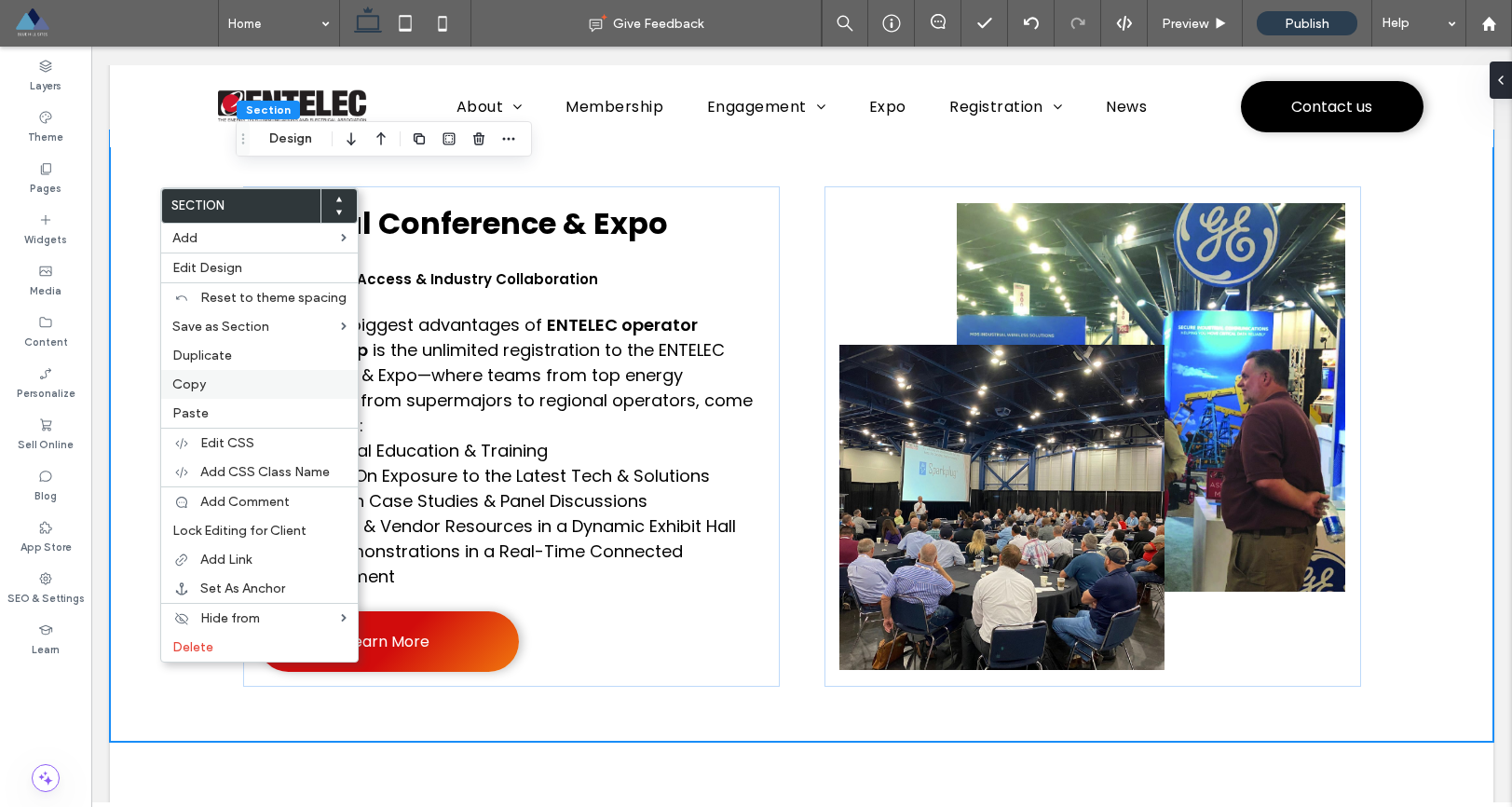
click at [202, 384] on span "Copy" at bounding box center [188, 384] width 33 height 16
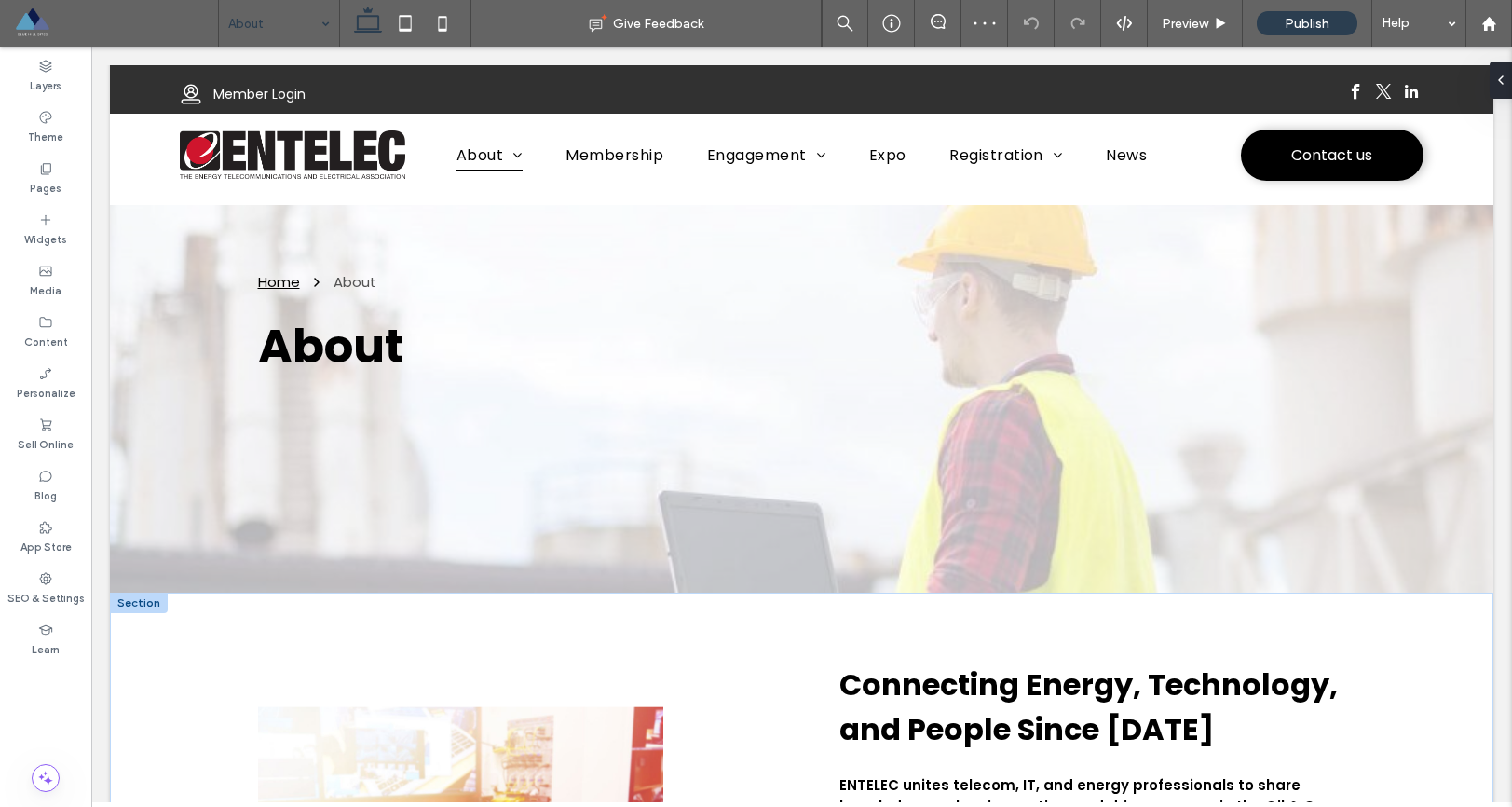
scroll to position [375, 0]
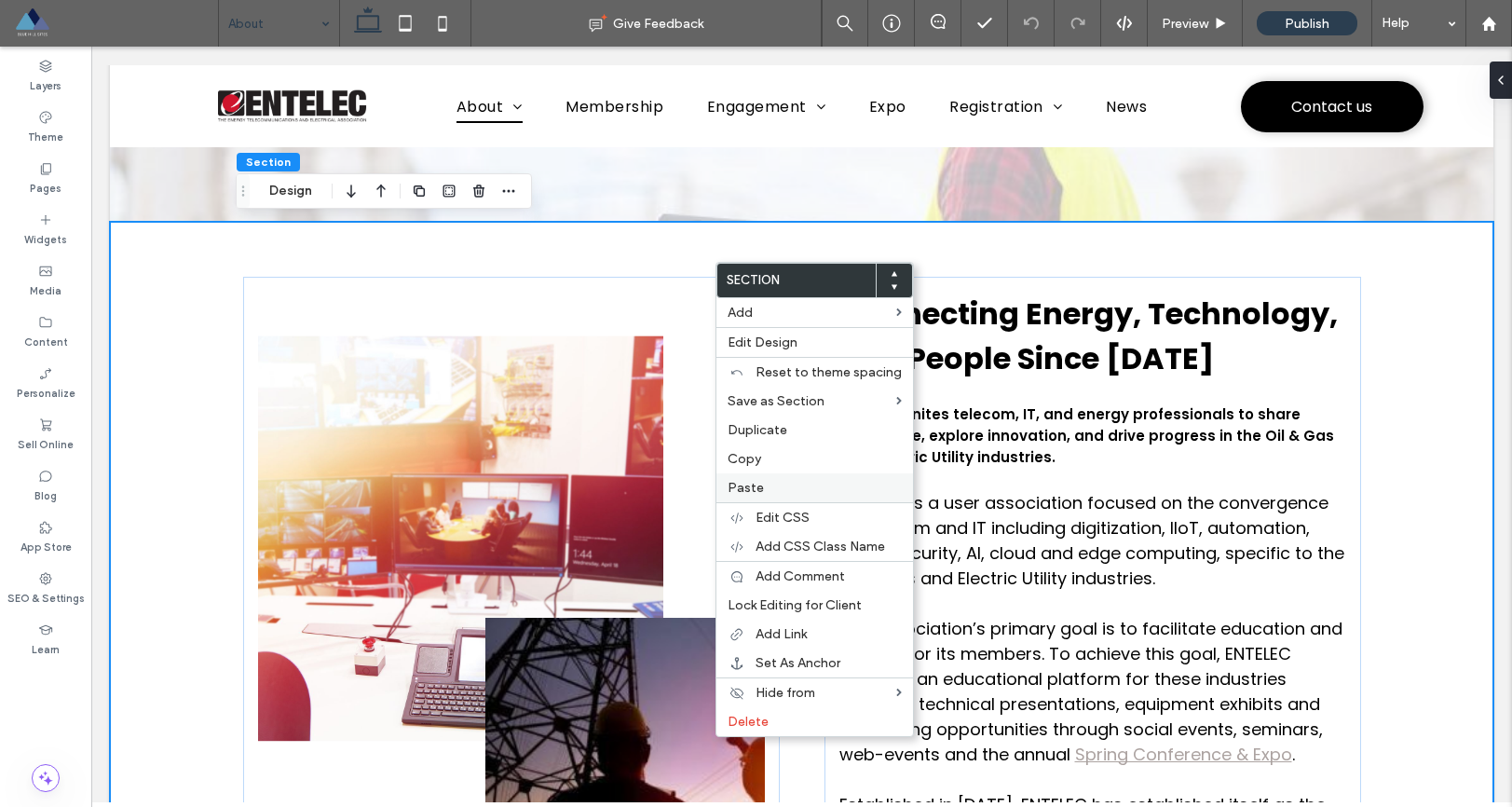
click at [765, 489] on label "Paste" at bounding box center [815, 487] width 174 height 16
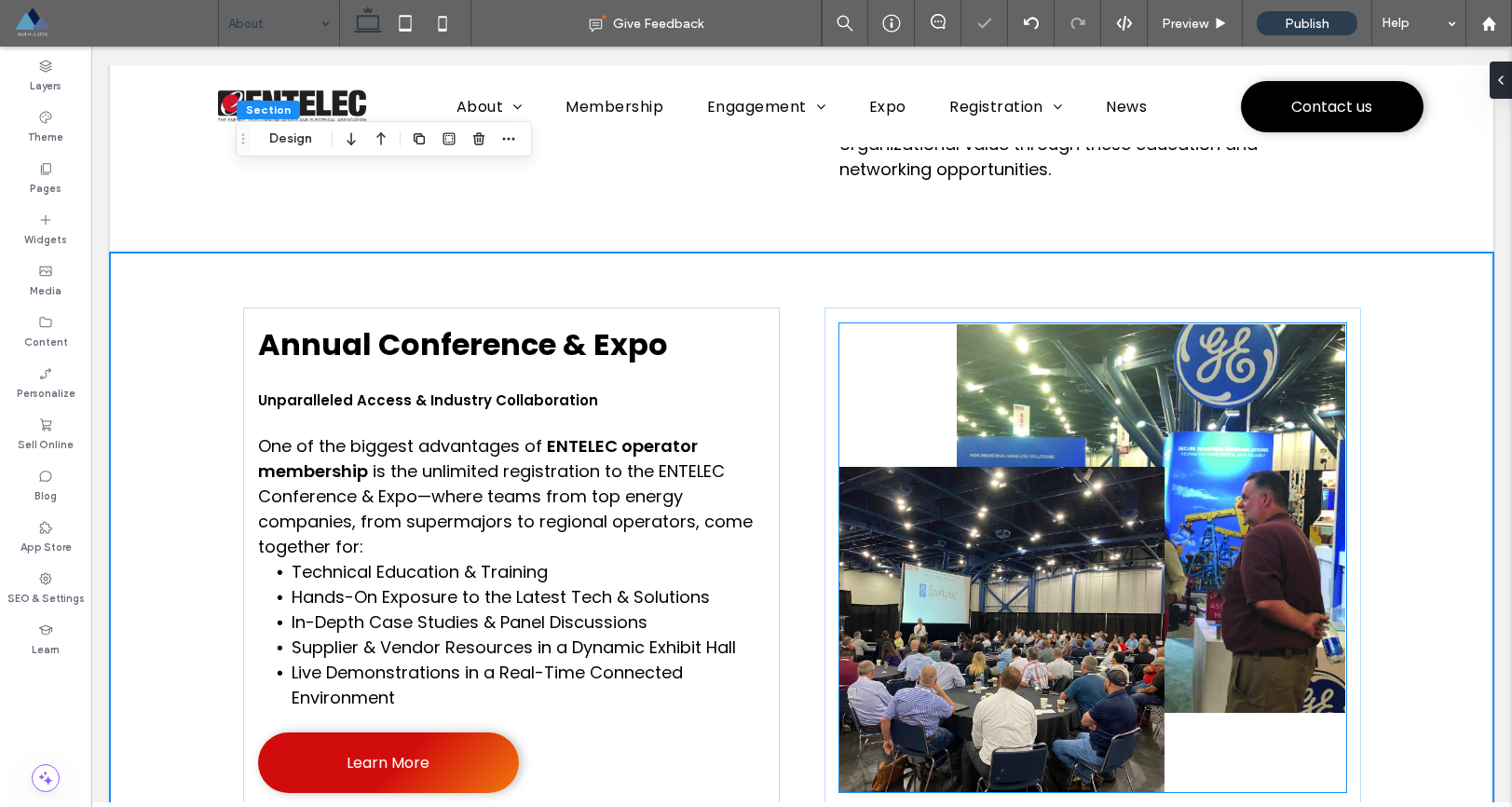
scroll to position [891, 0]
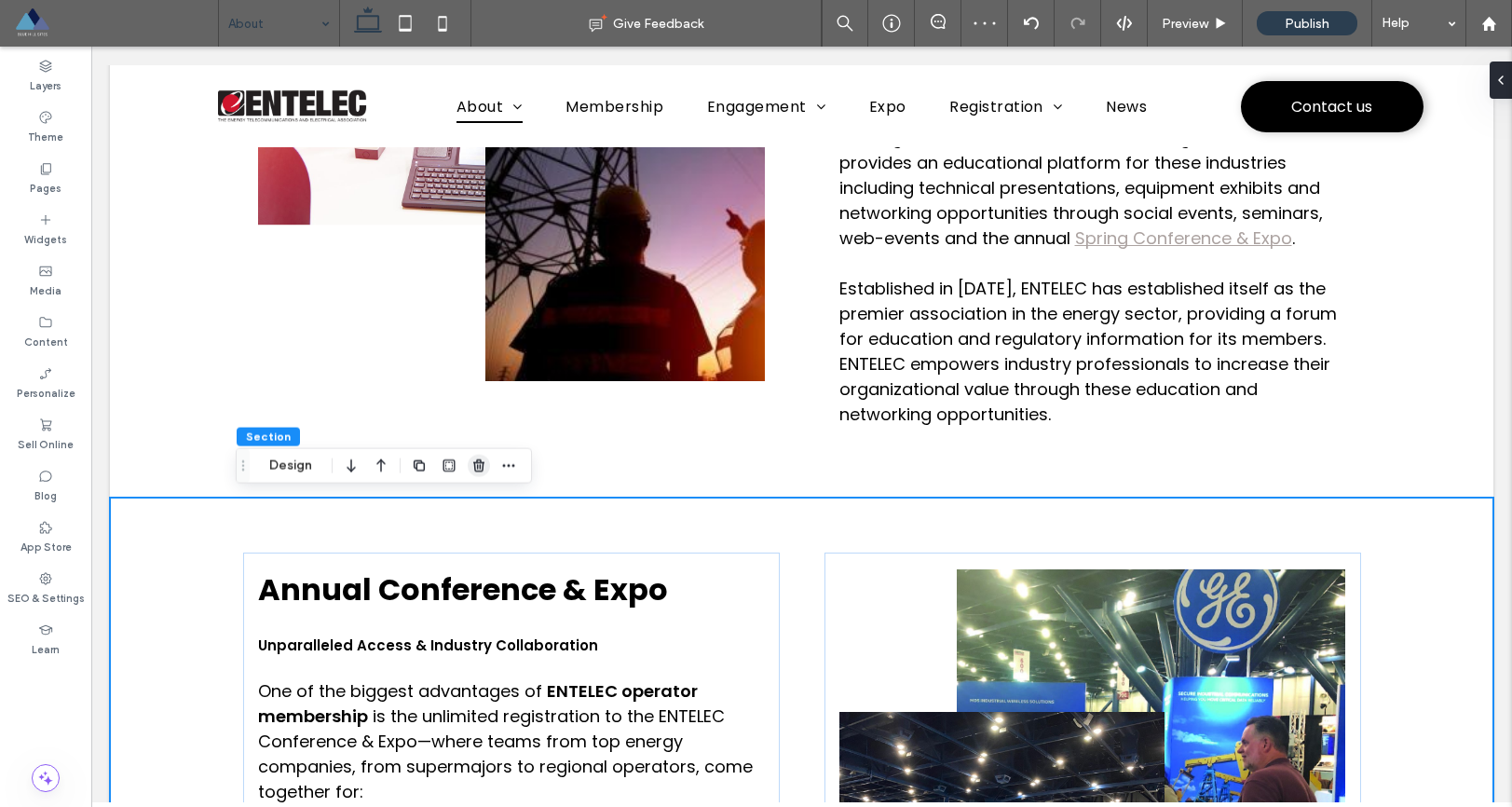
click at [485, 466] on icon "button" at bounding box center [480, 466] width 15 height 15
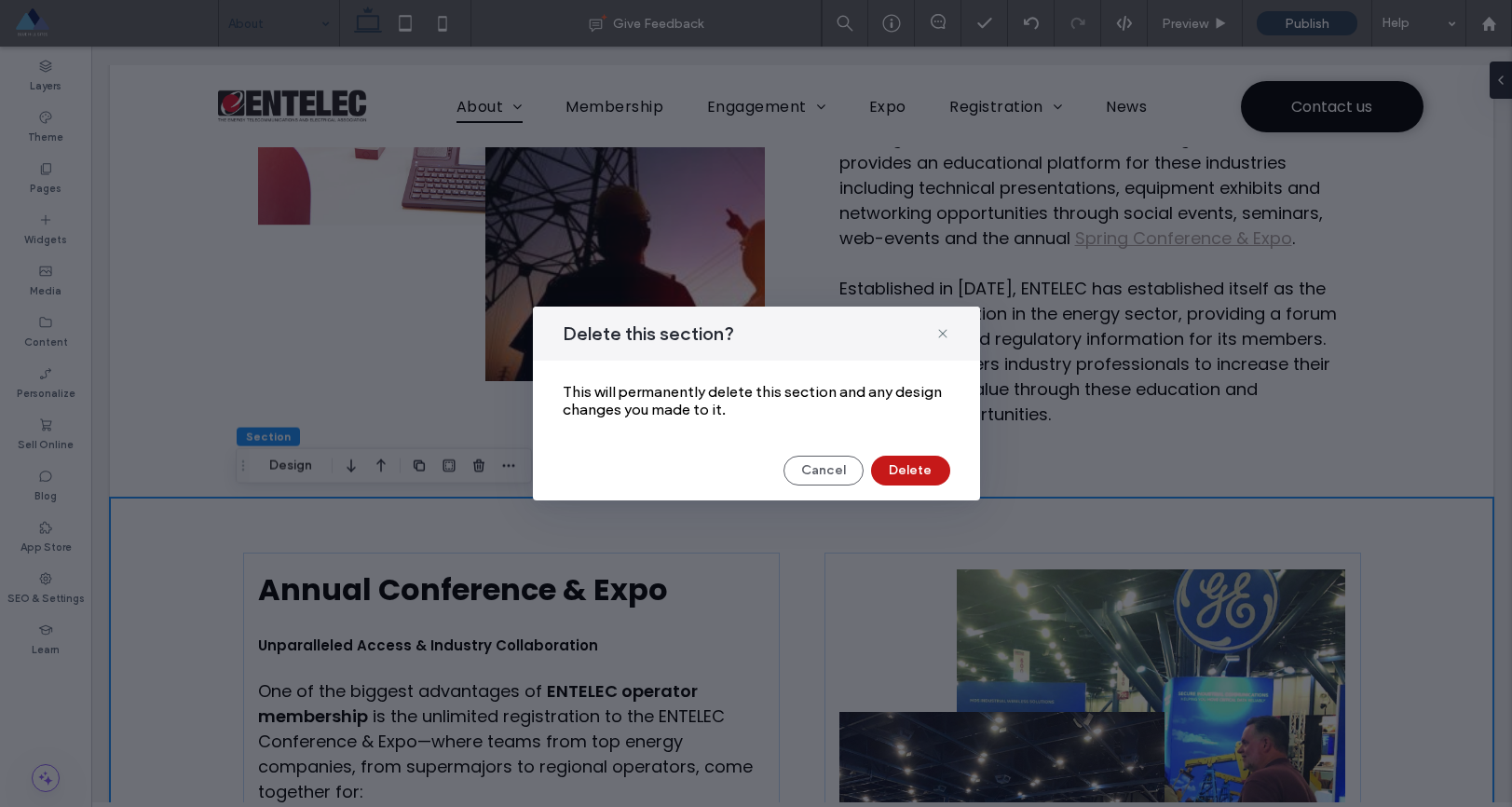
click at [907, 473] on button "Delete" at bounding box center [911, 470] width 79 height 30
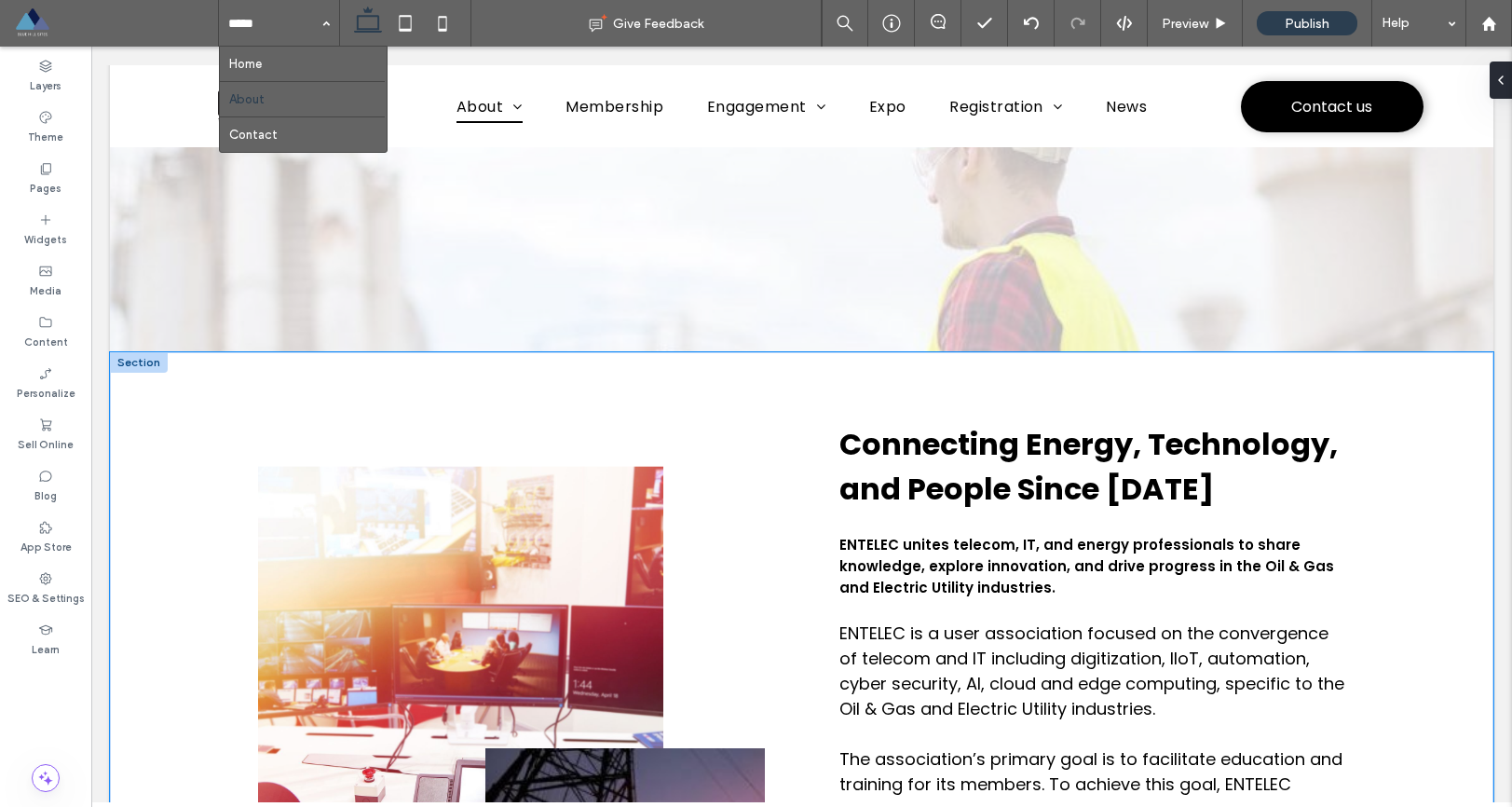
scroll to position [0, 0]
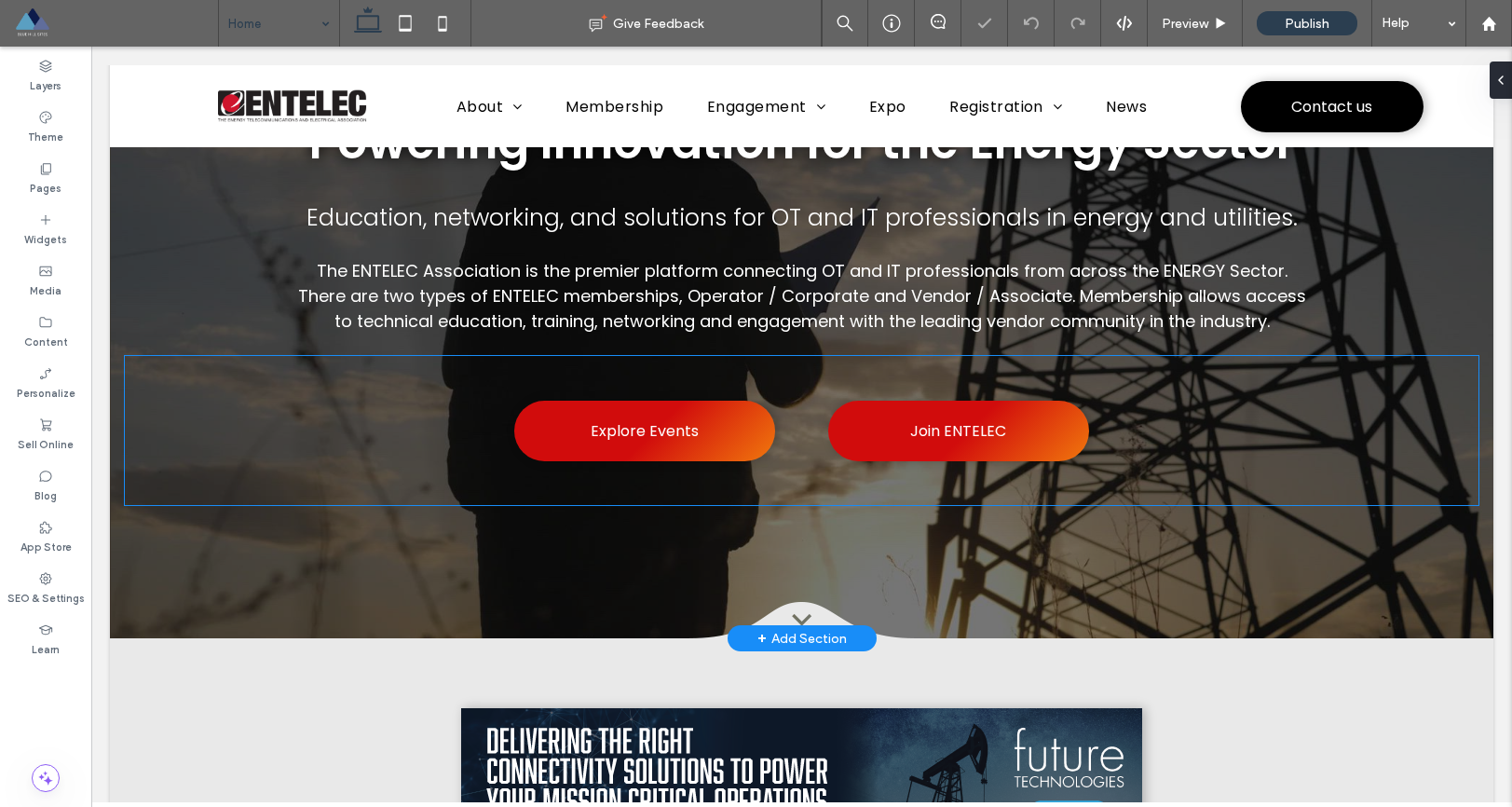
scroll to position [107, 0]
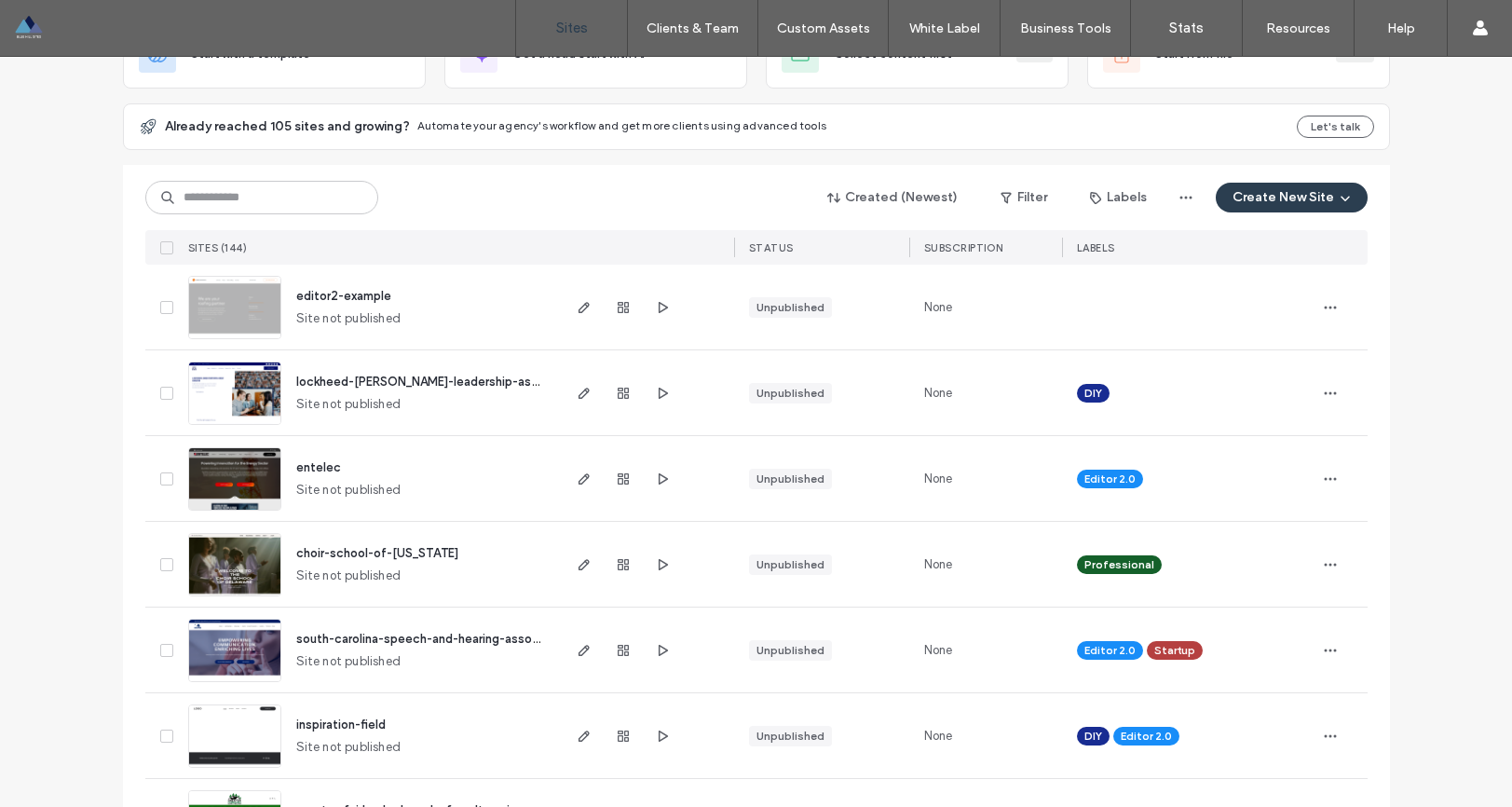
scroll to position [150, 0]
click at [345, 295] on span "editor2-example" at bounding box center [344, 295] width 95 height 14
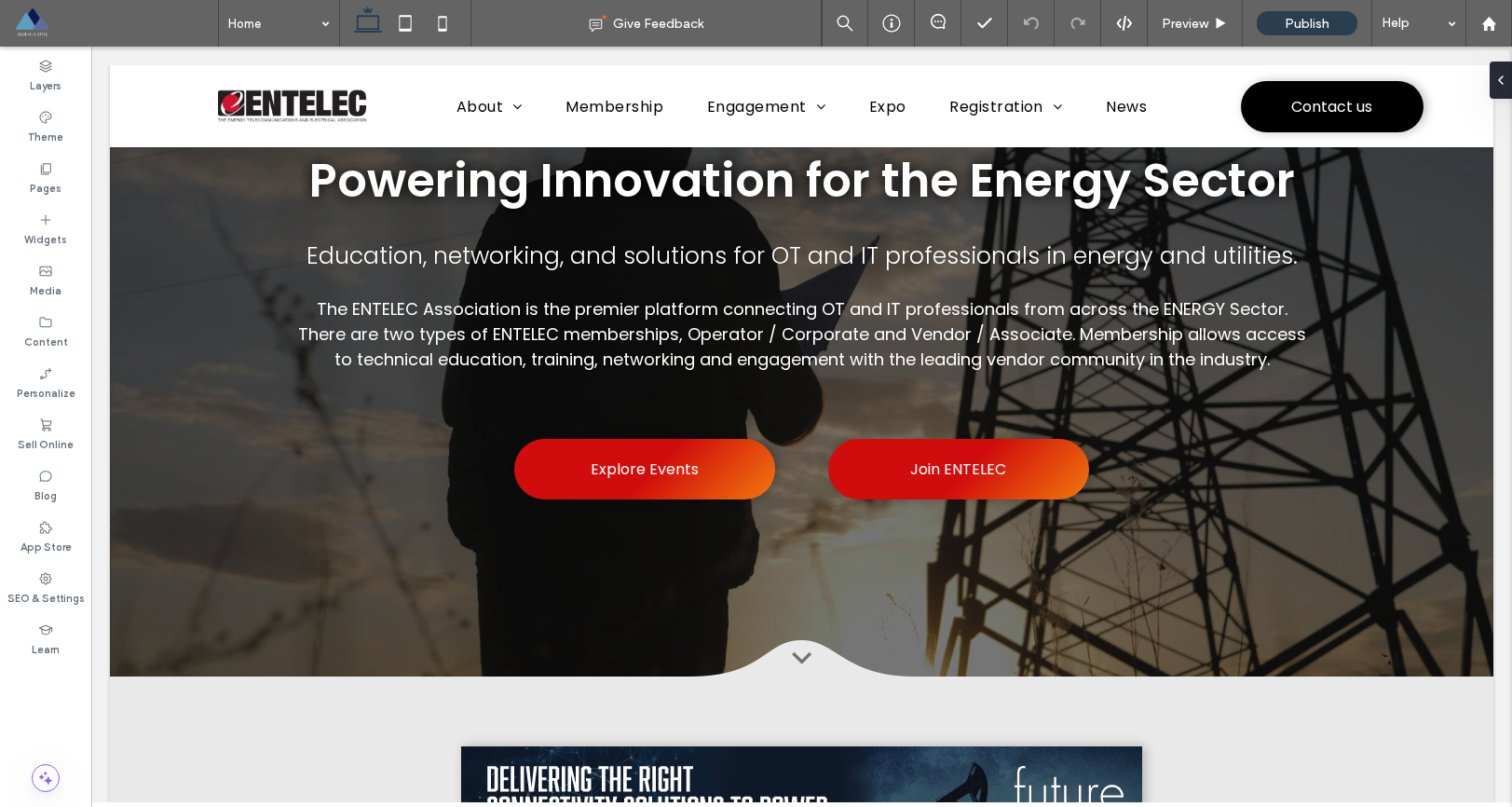
click at [29, 17] on span at bounding box center [116, 23] width 204 height 37
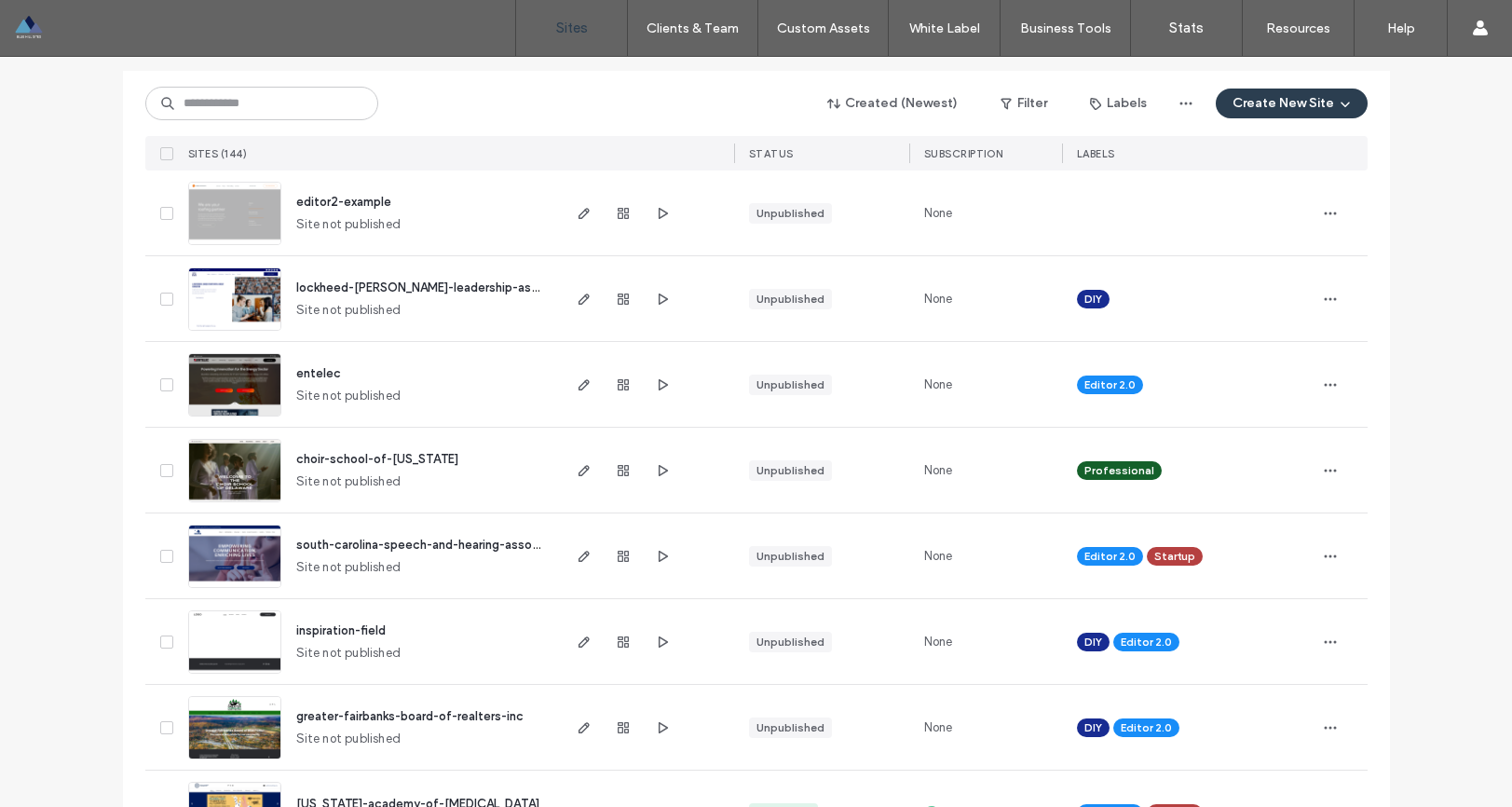
scroll to position [246, 0]
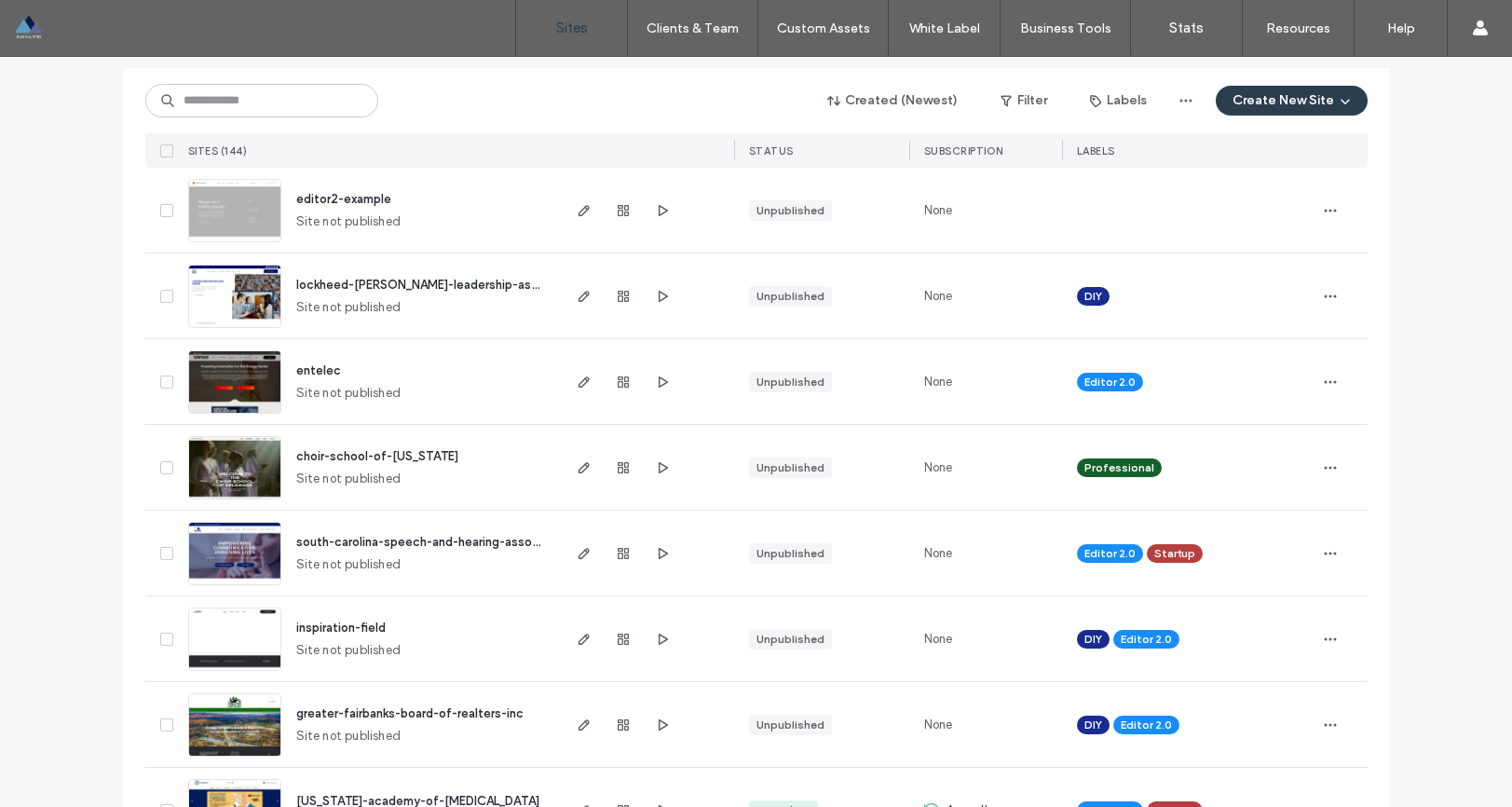
click at [356, 283] on span "lockheed-[PERSON_NAME]-leadership-association" at bounding box center [440, 285] width 288 height 14
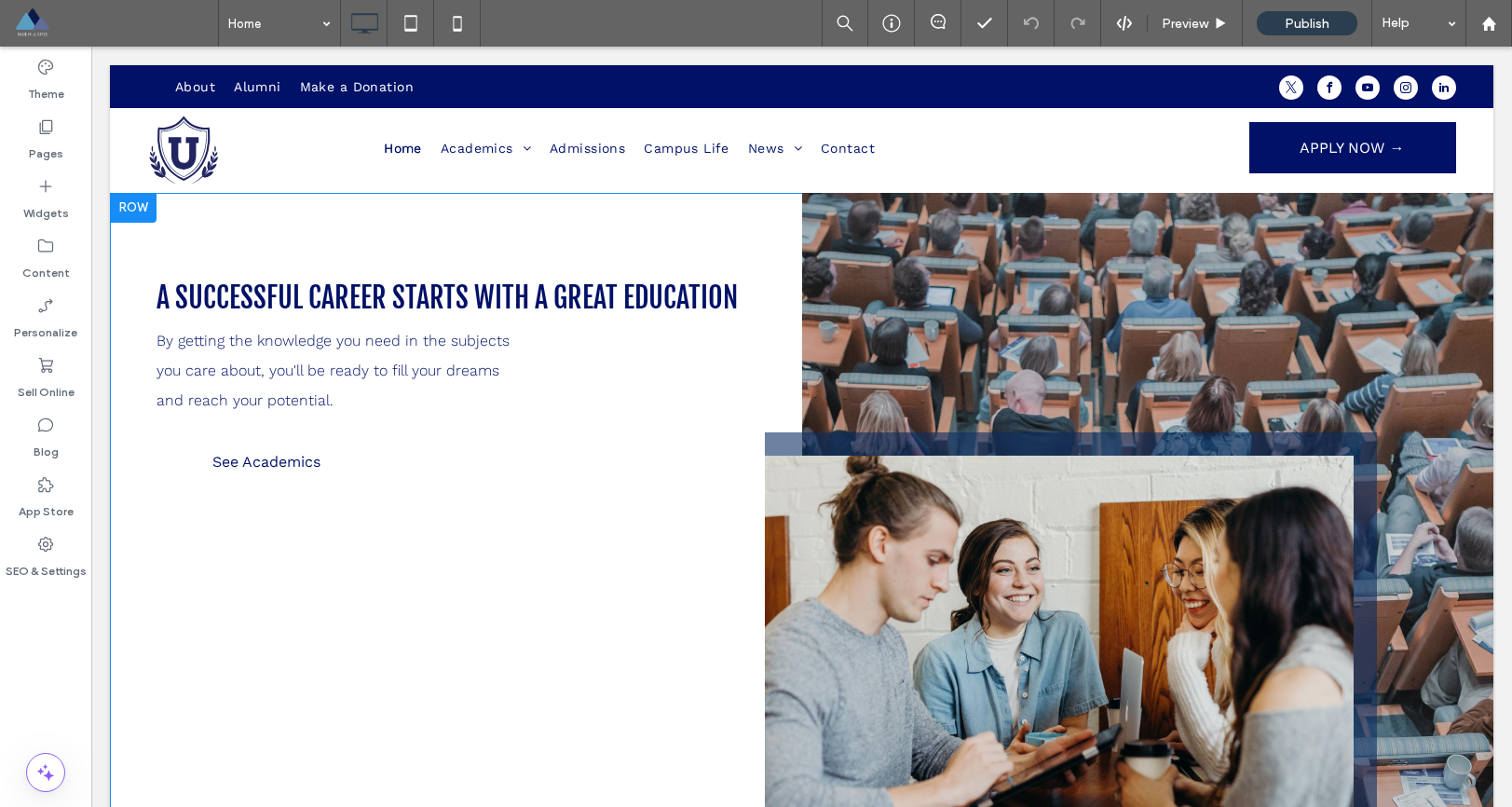
click at [825, 286] on div "Click To Paste" at bounding box center [1149, 521] width 693 height 655
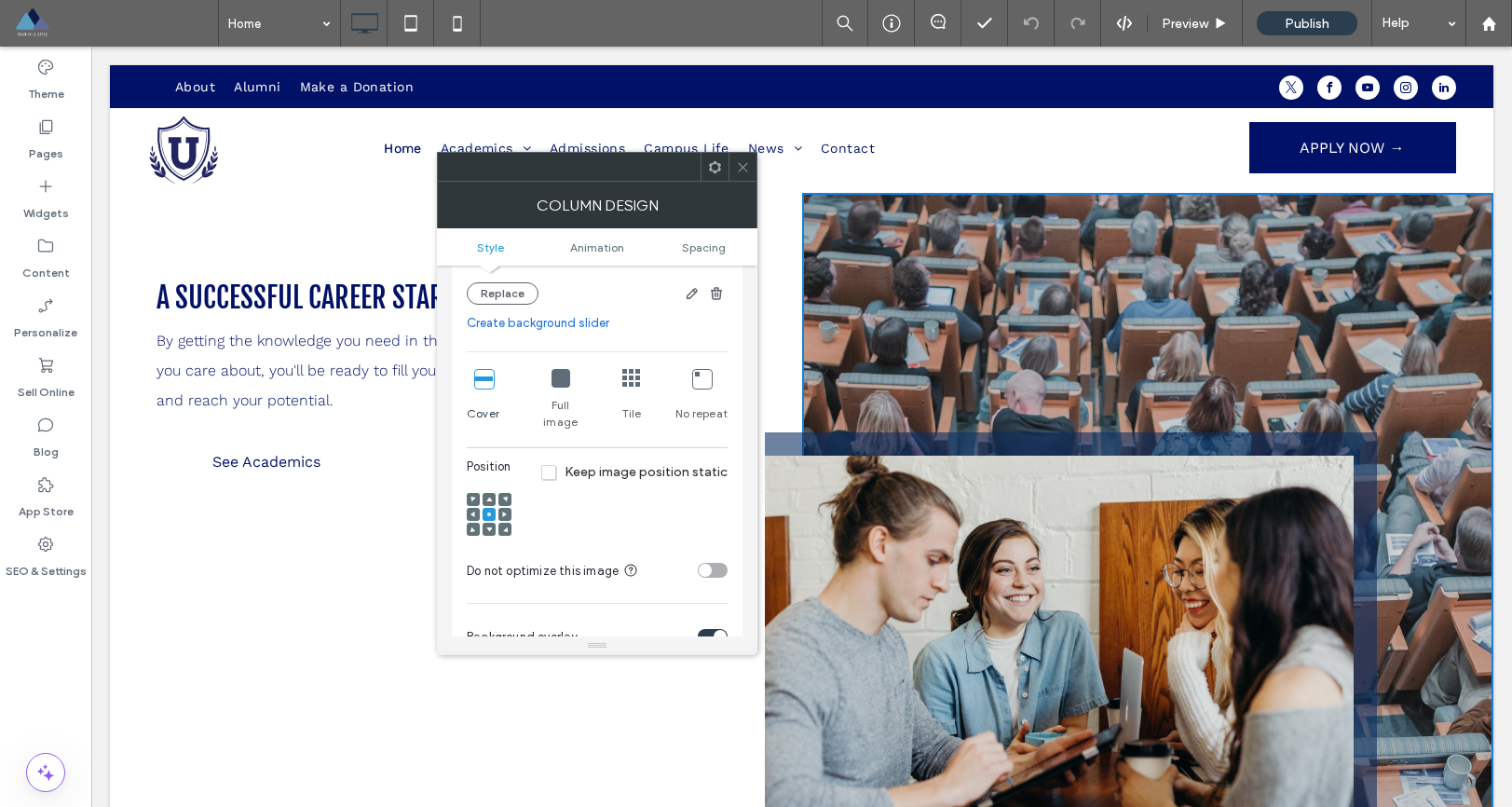
scroll to position [379, 0]
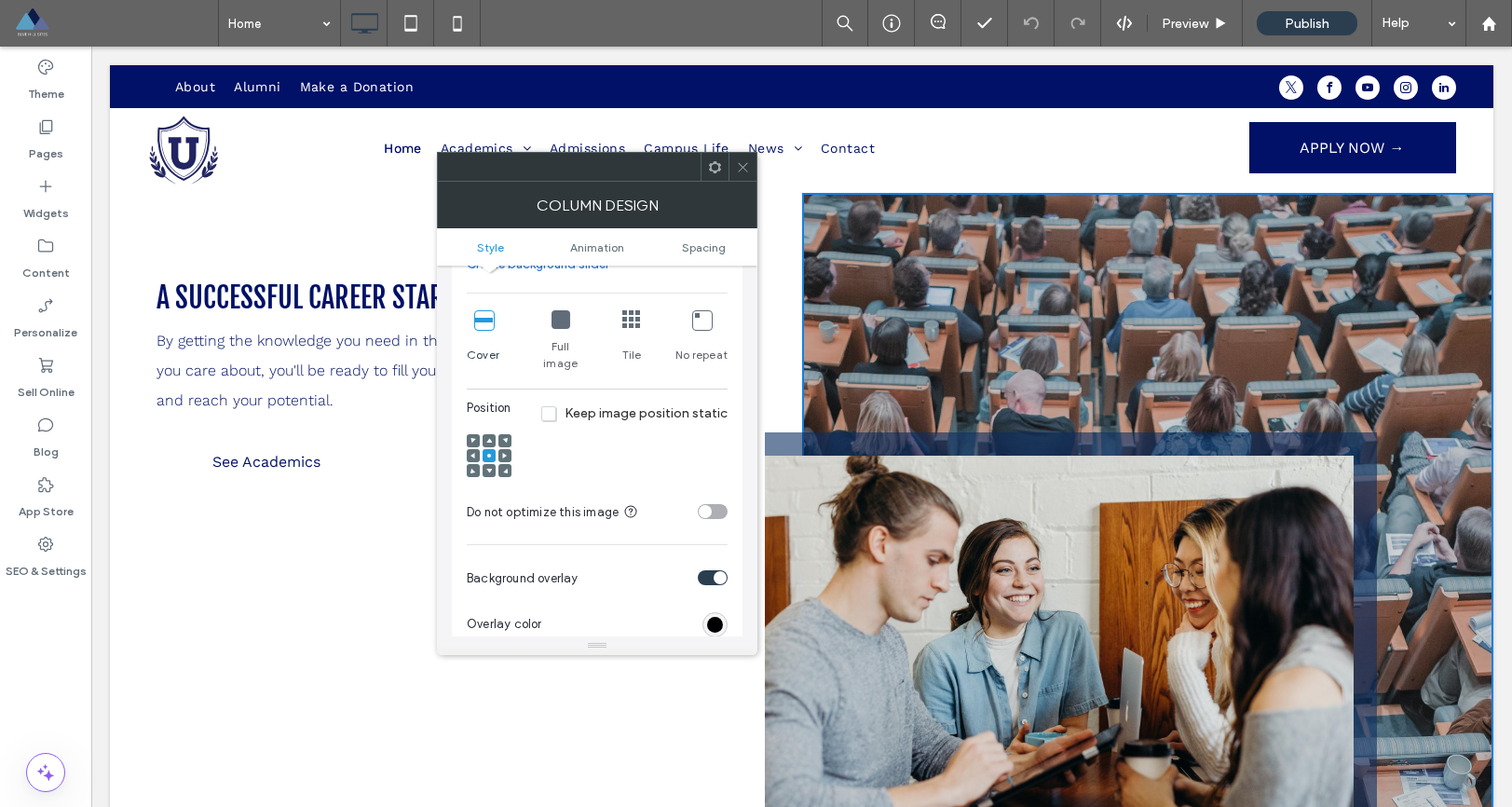
click at [744, 167] on icon at bounding box center [743, 167] width 14 height 14
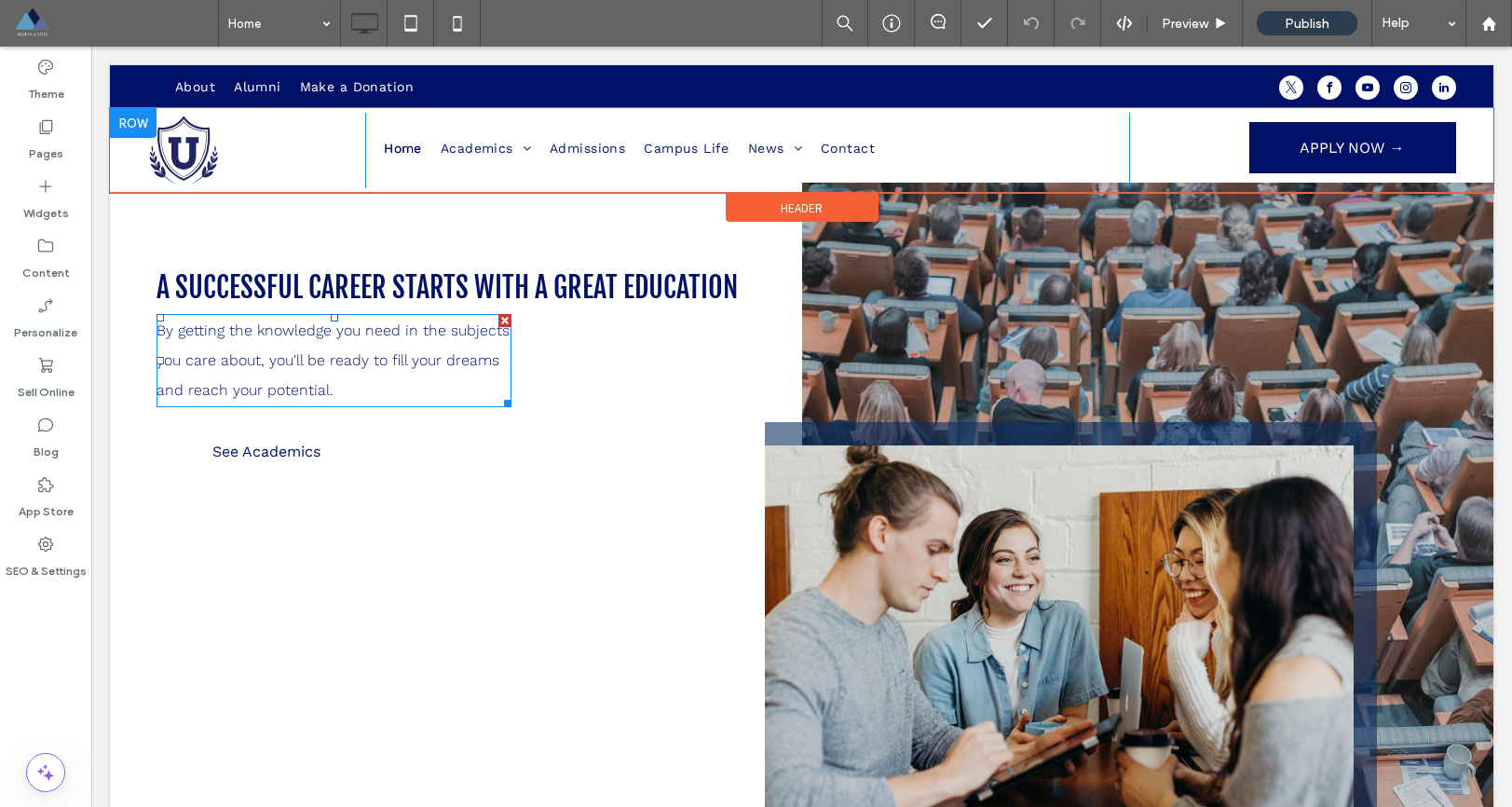
scroll to position [0, 0]
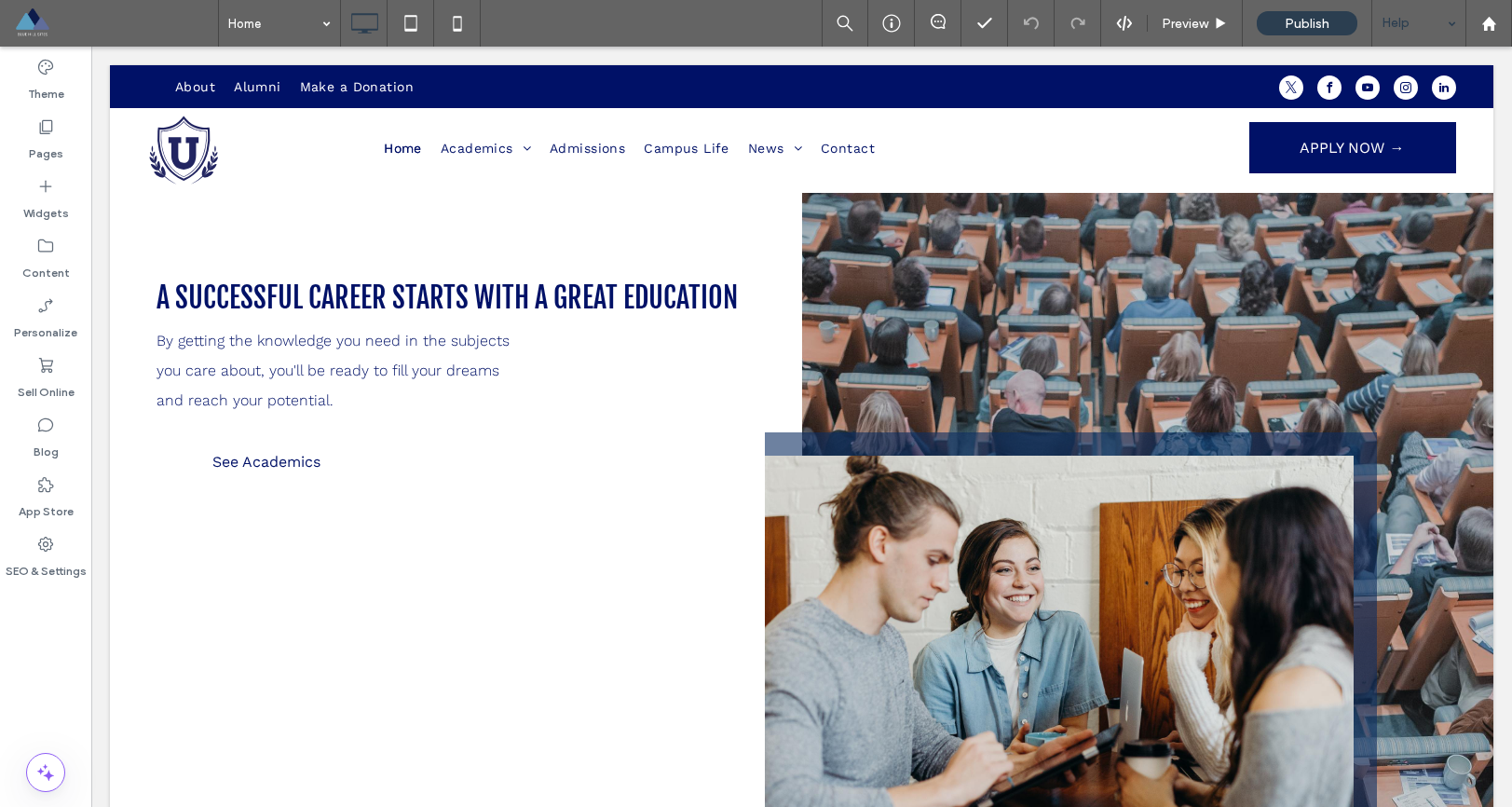
click at [1446, 23] on div "Help" at bounding box center [1420, 23] width 93 height 47
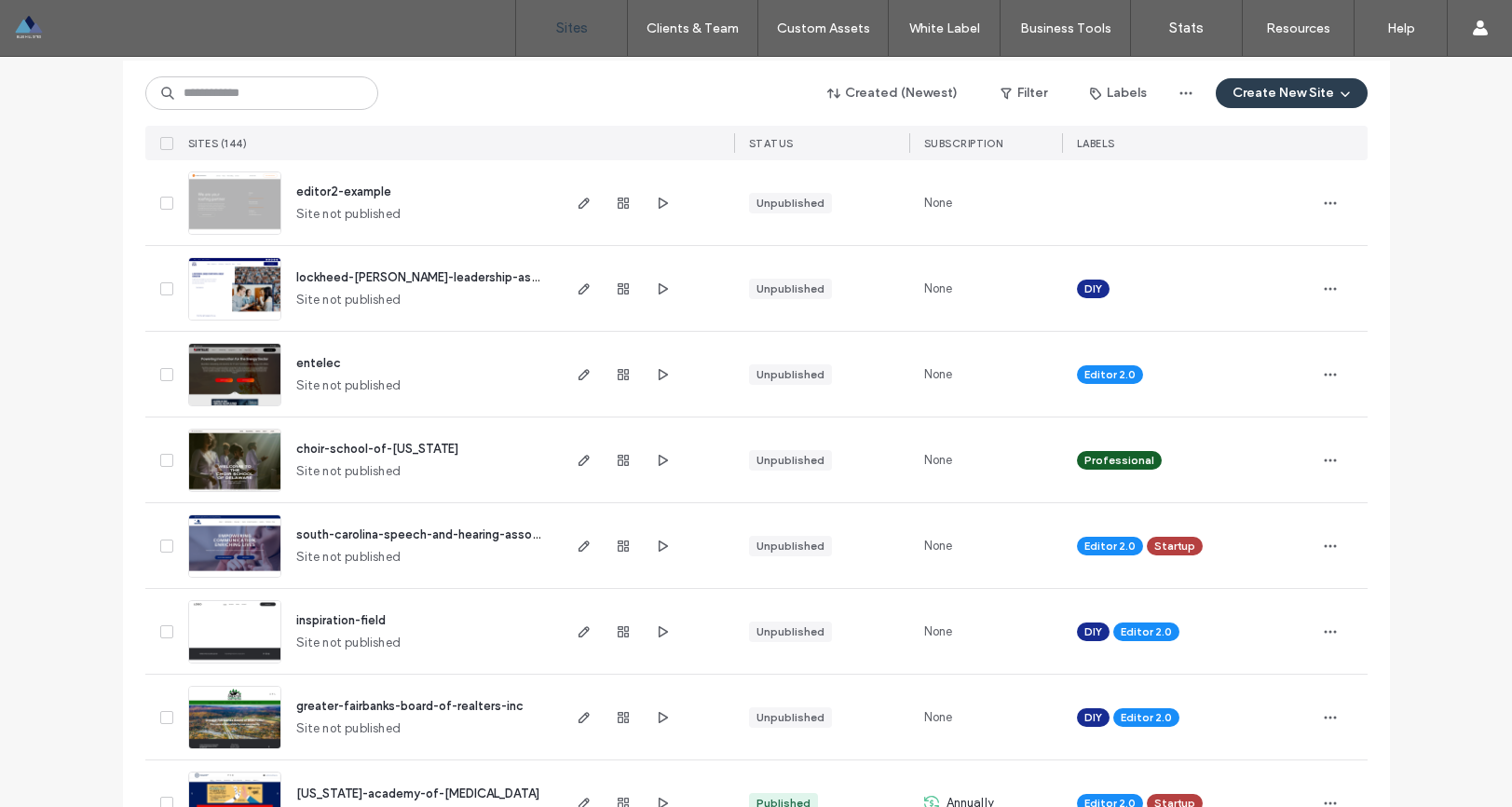
scroll to position [257, 0]
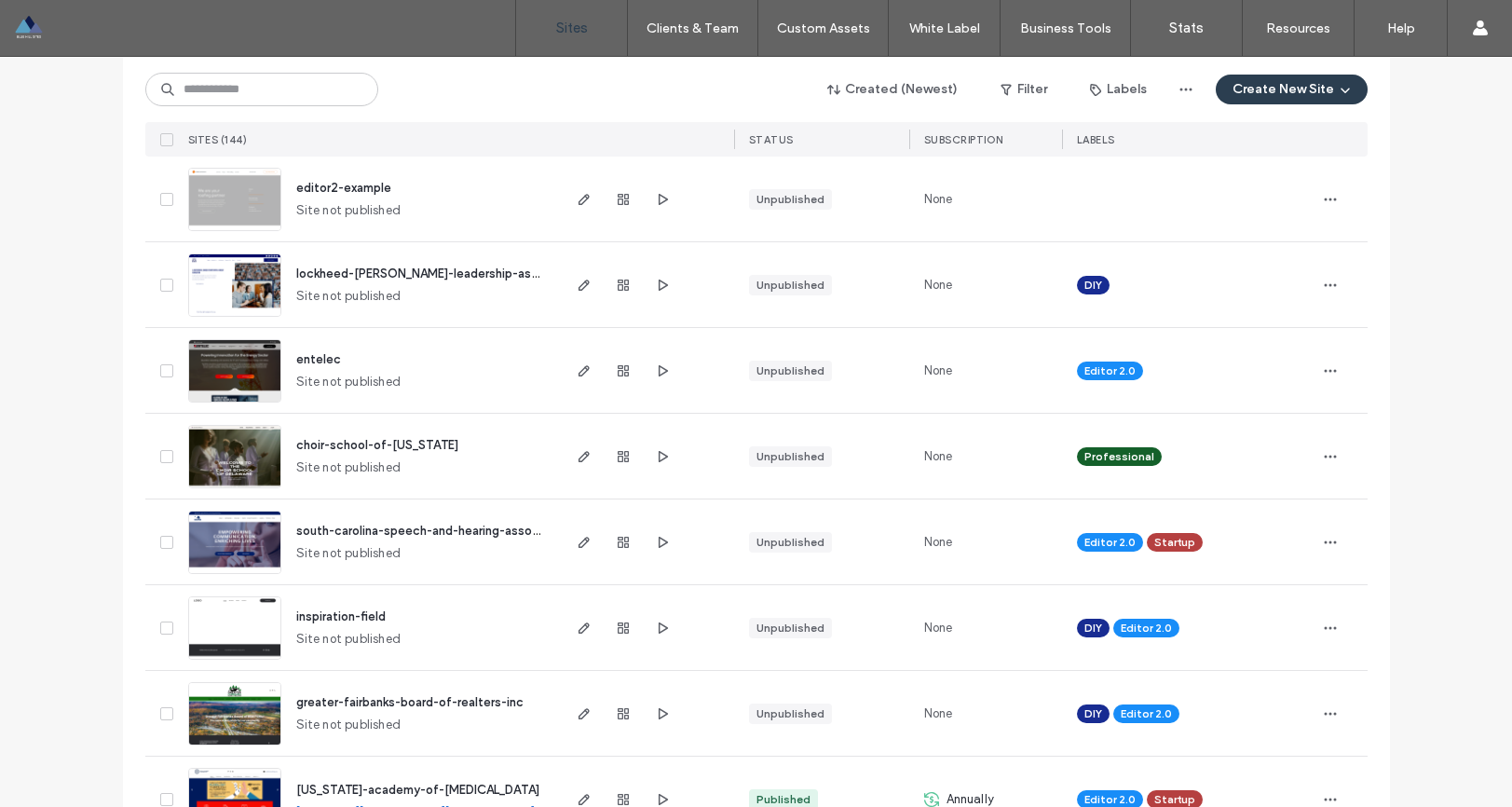
click at [316, 356] on span "entelec" at bounding box center [318, 359] width 45 height 14
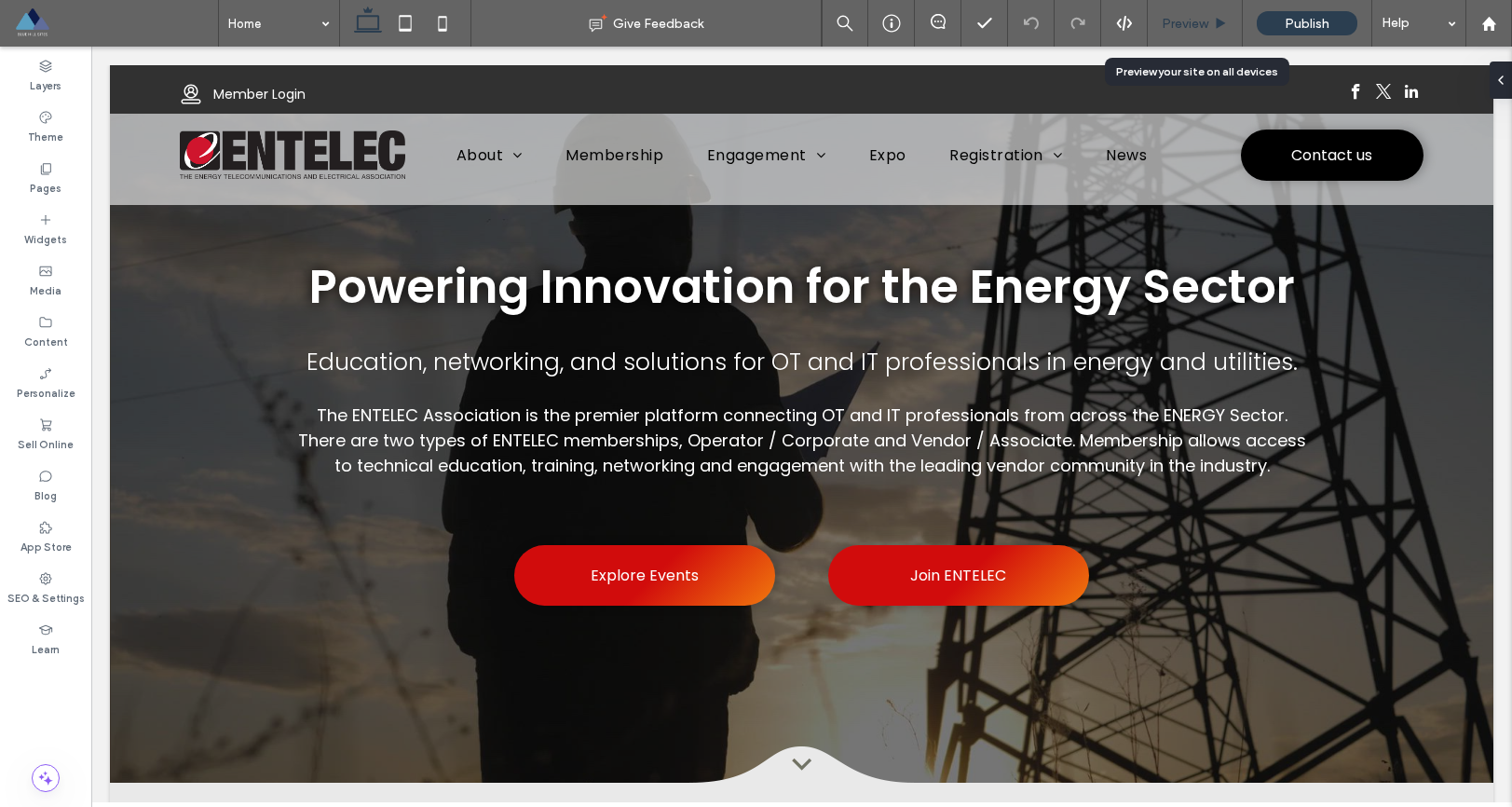
click at [1175, 23] on span "Preview" at bounding box center [1185, 24] width 47 height 16
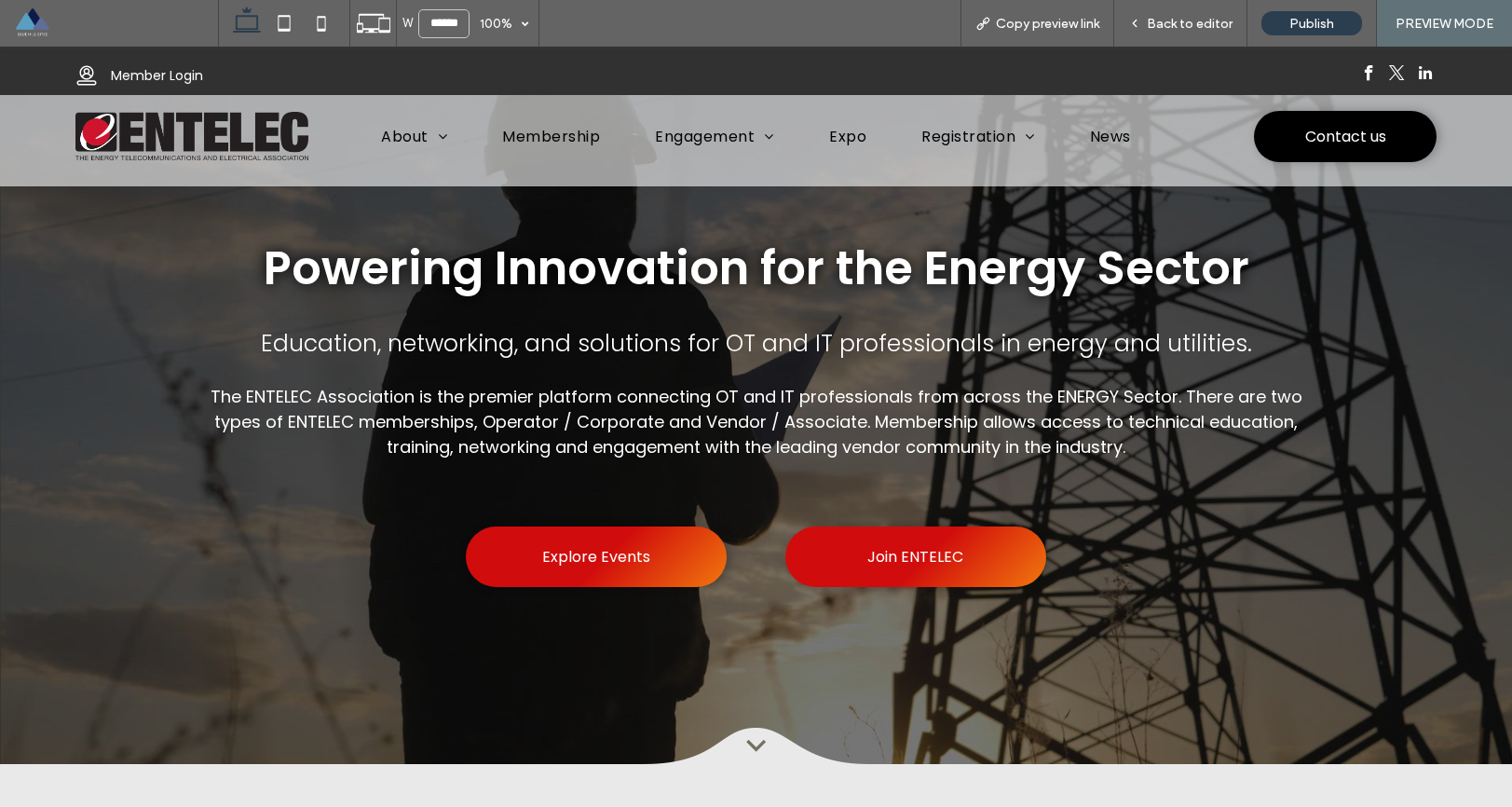
click at [234, 139] on img at bounding box center [191, 137] width 233 height 49
click at [235, 145] on img at bounding box center [191, 137] width 233 height 49
click at [1195, 19] on span "Back to editor" at bounding box center [1190, 24] width 86 height 16
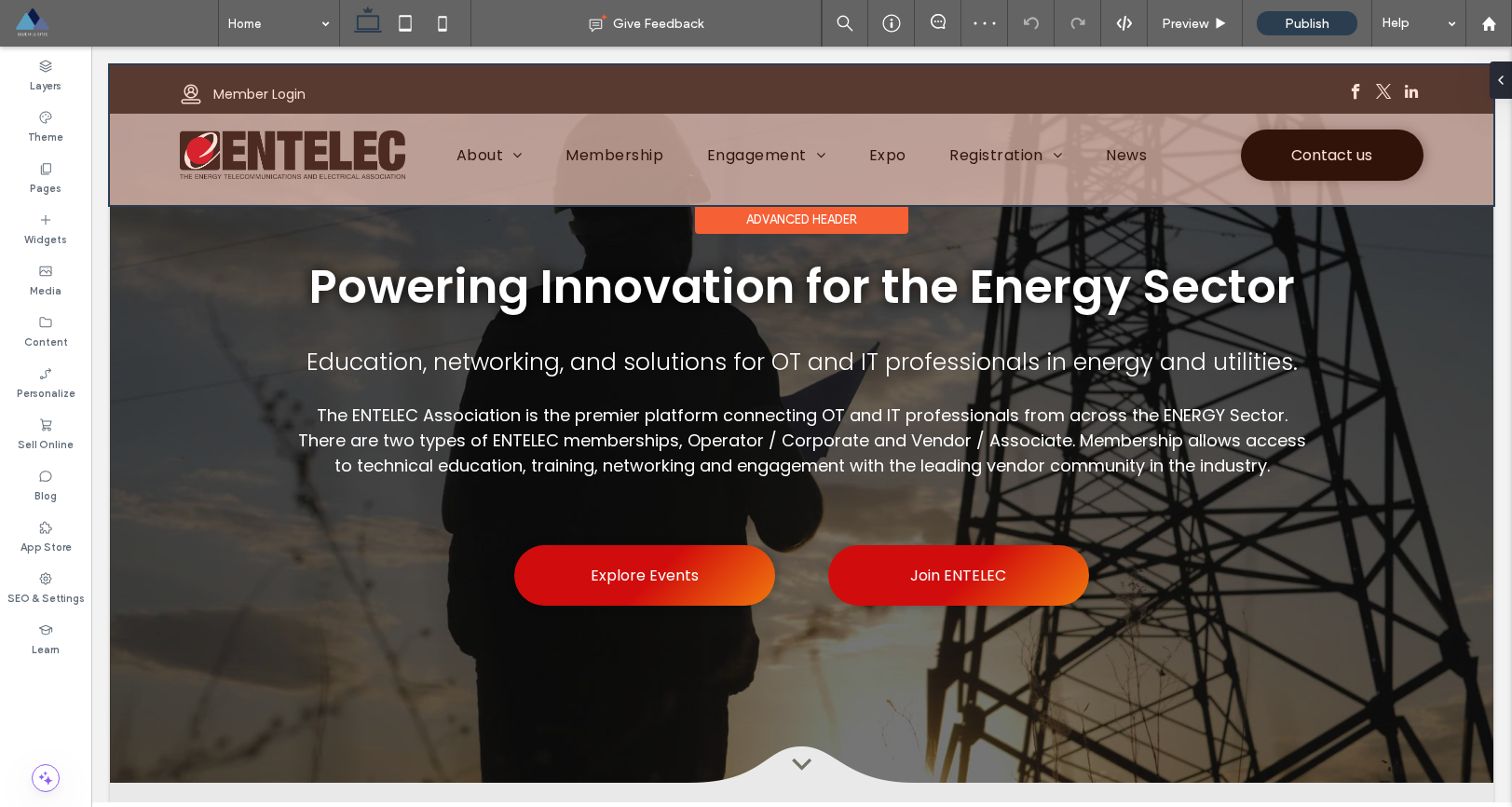
click at [325, 163] on div at bounding box center [802, 135] width 1384 height 140
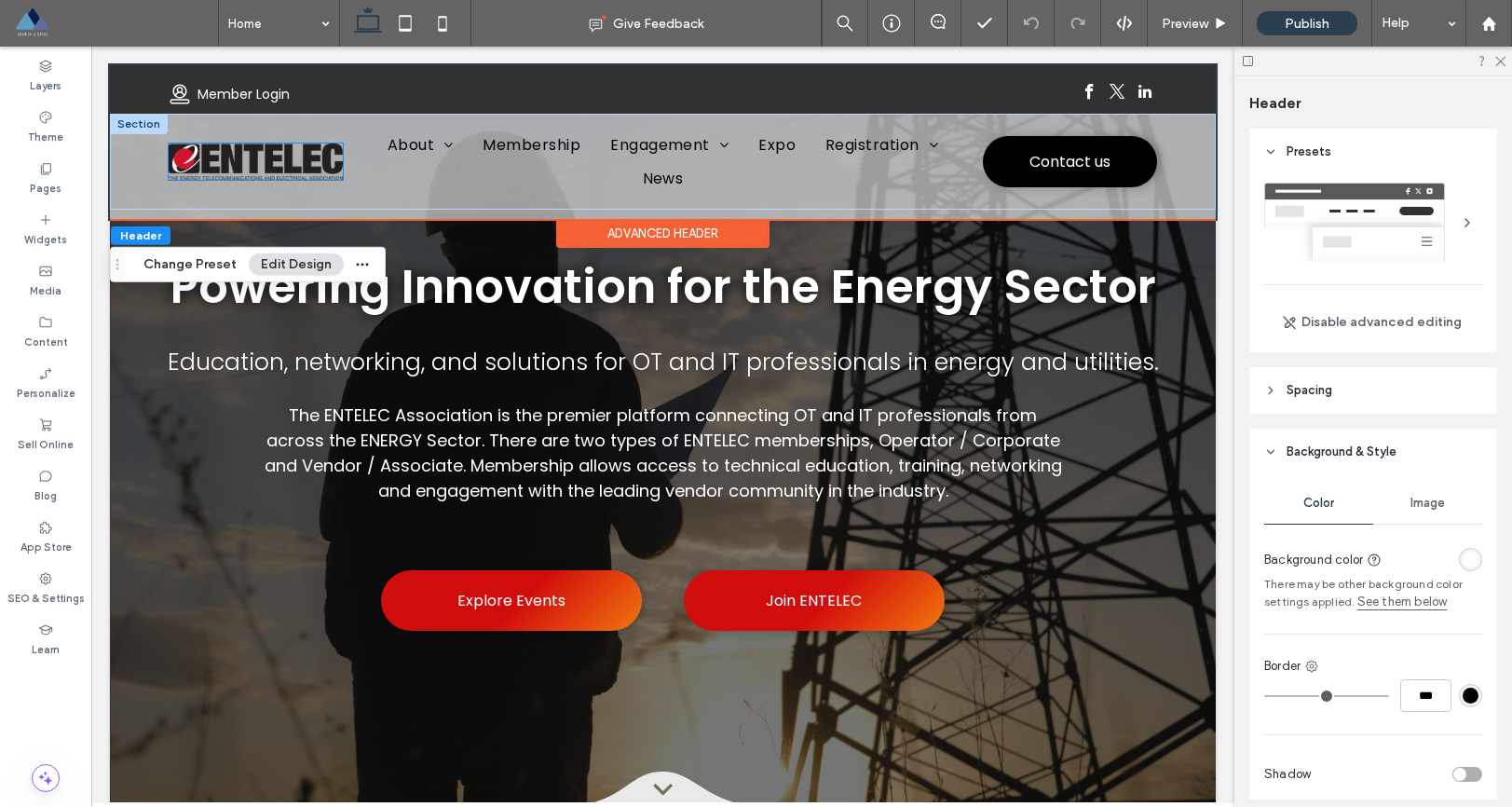
click at [294, 162] on img at bounding box center [255, 162] width 173 height 37
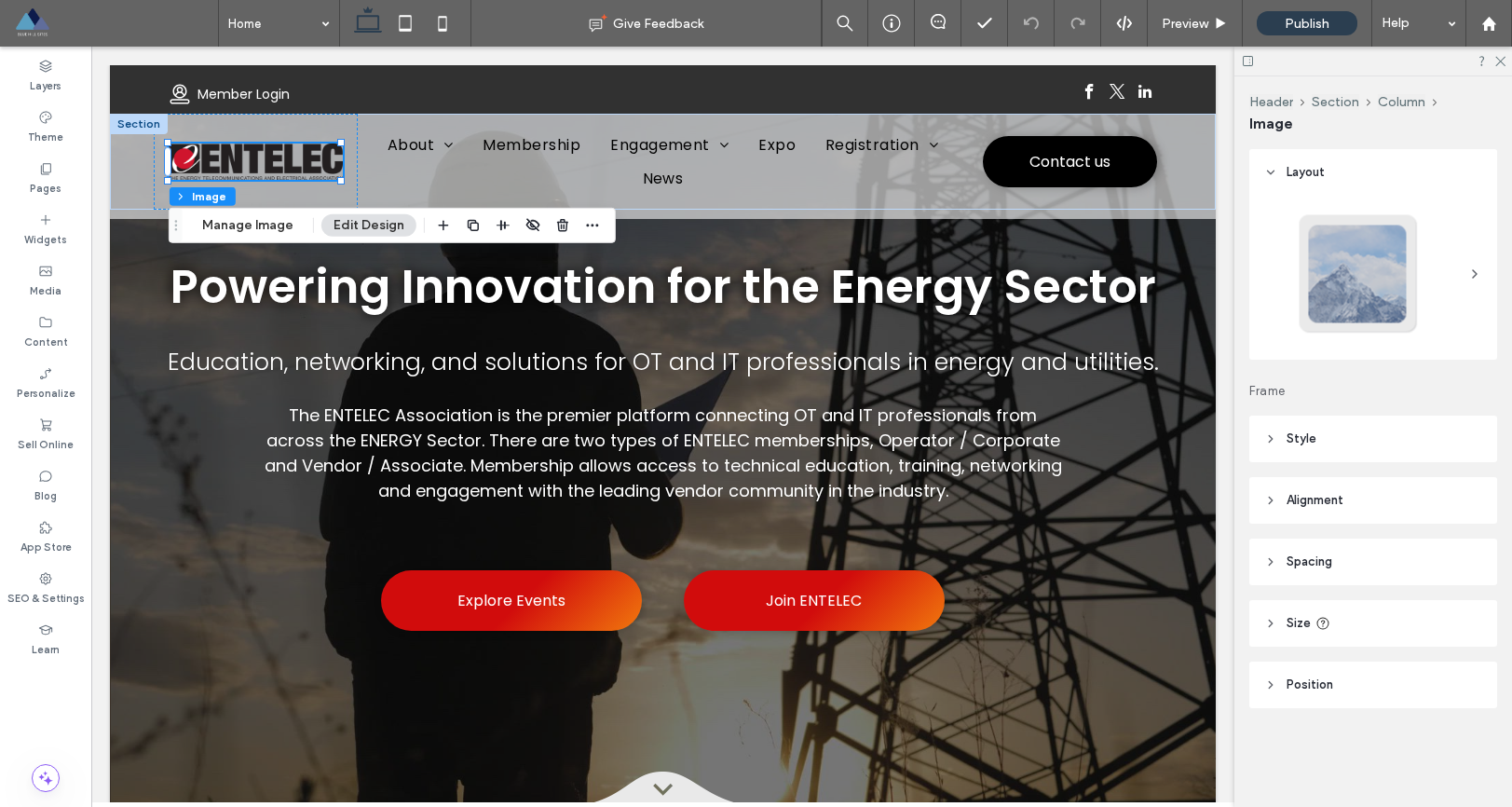
click at [1270, 624] on use at bounding box center [1271, 623] width 4 height 7
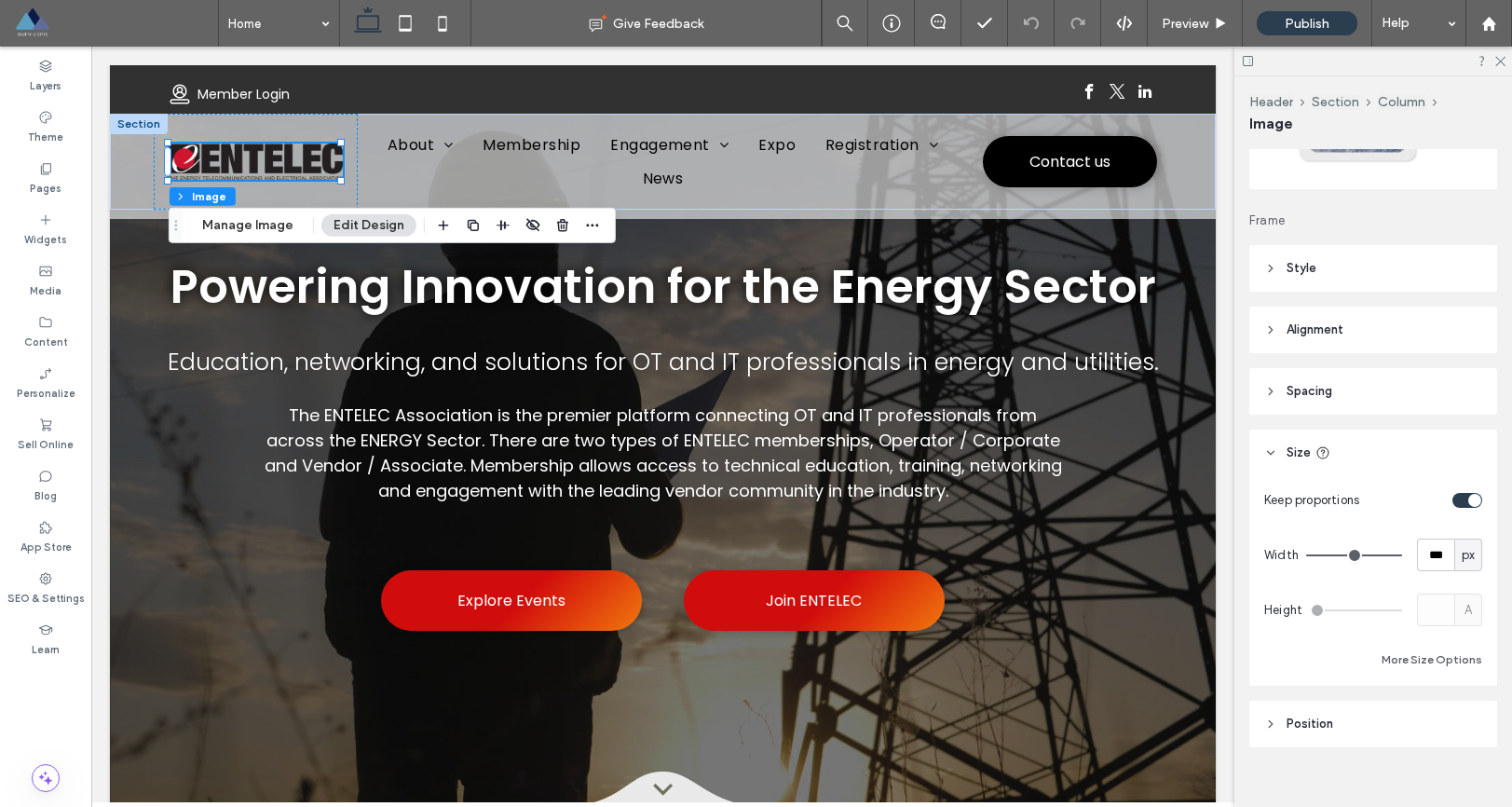
scroll to position [193, 0]
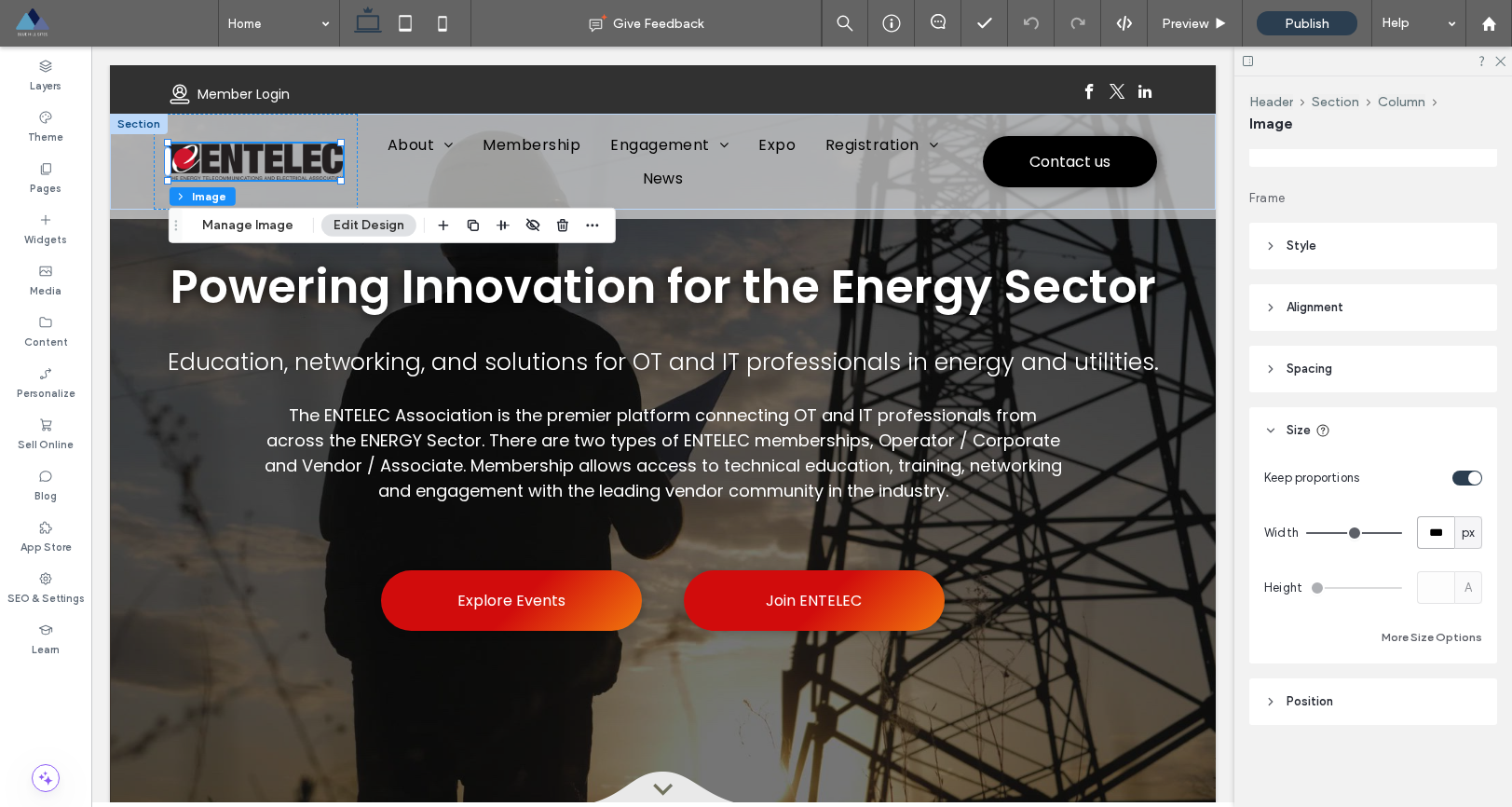
click at [1427, 533] on input "***" at bounding box center [1436, 533] width 37 height 32
type input "***"
click at [1360, 572] on div "Height A" at bounding box center [1373, 587] width 218 height 32
click at [1409, 610] on div "Keep proportions Width *** px Height A More Size Options" at bounding box center [1373, 555] width 218 height 187
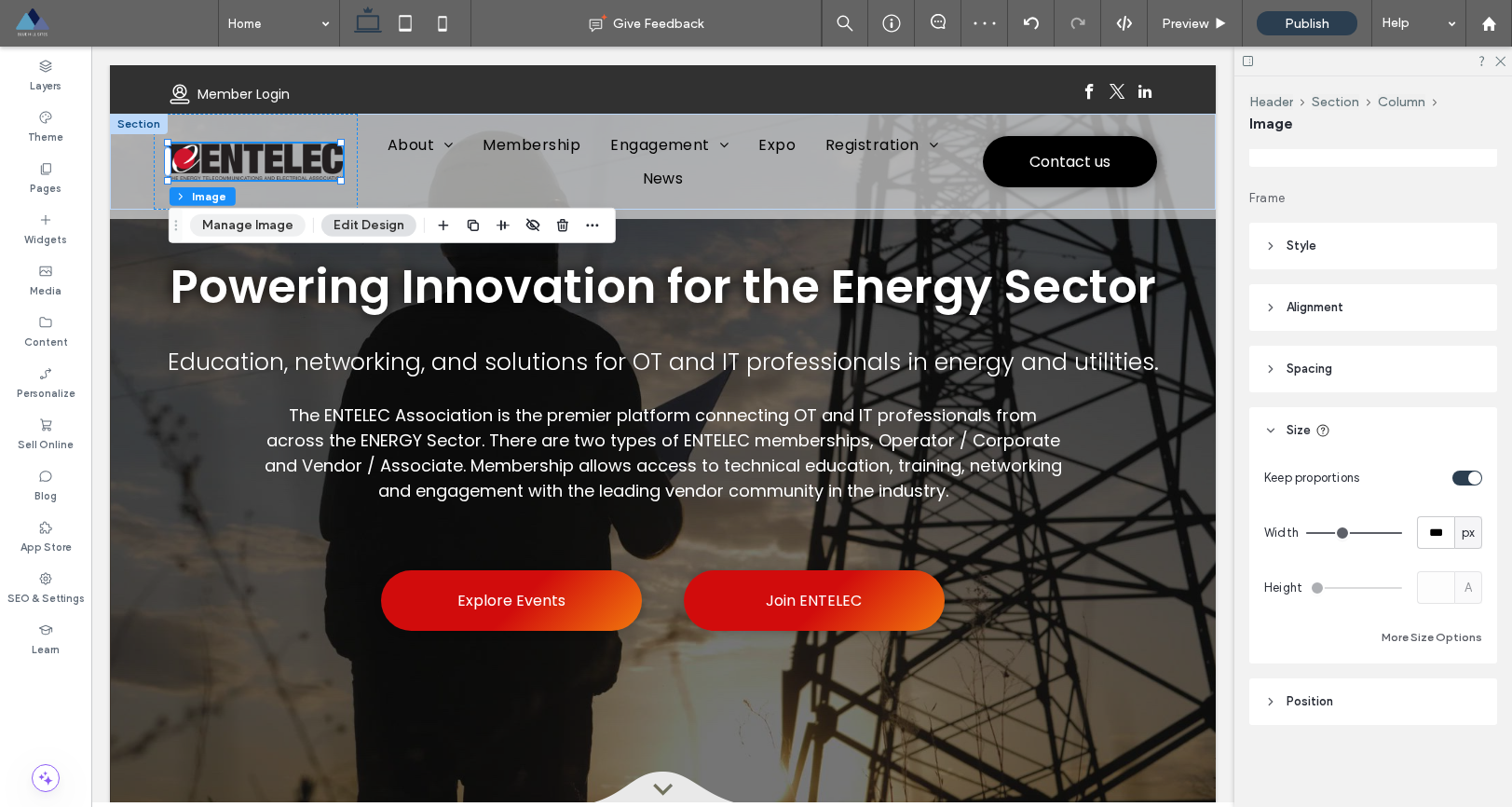
click at [245, 216] on button "Manage Image" at bounding box center [247, 226] width 115 height 23
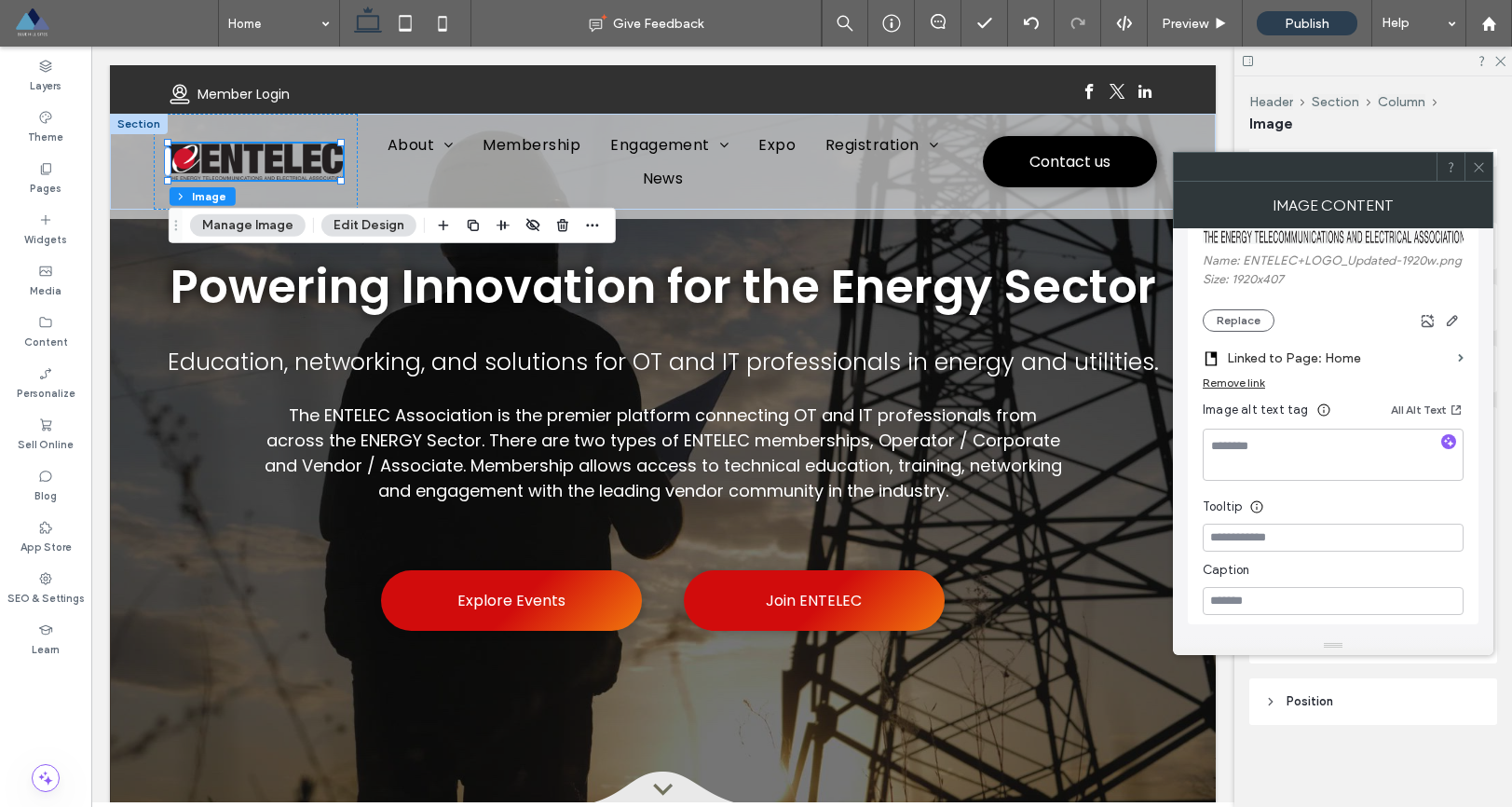
scroll to position [182, 0]
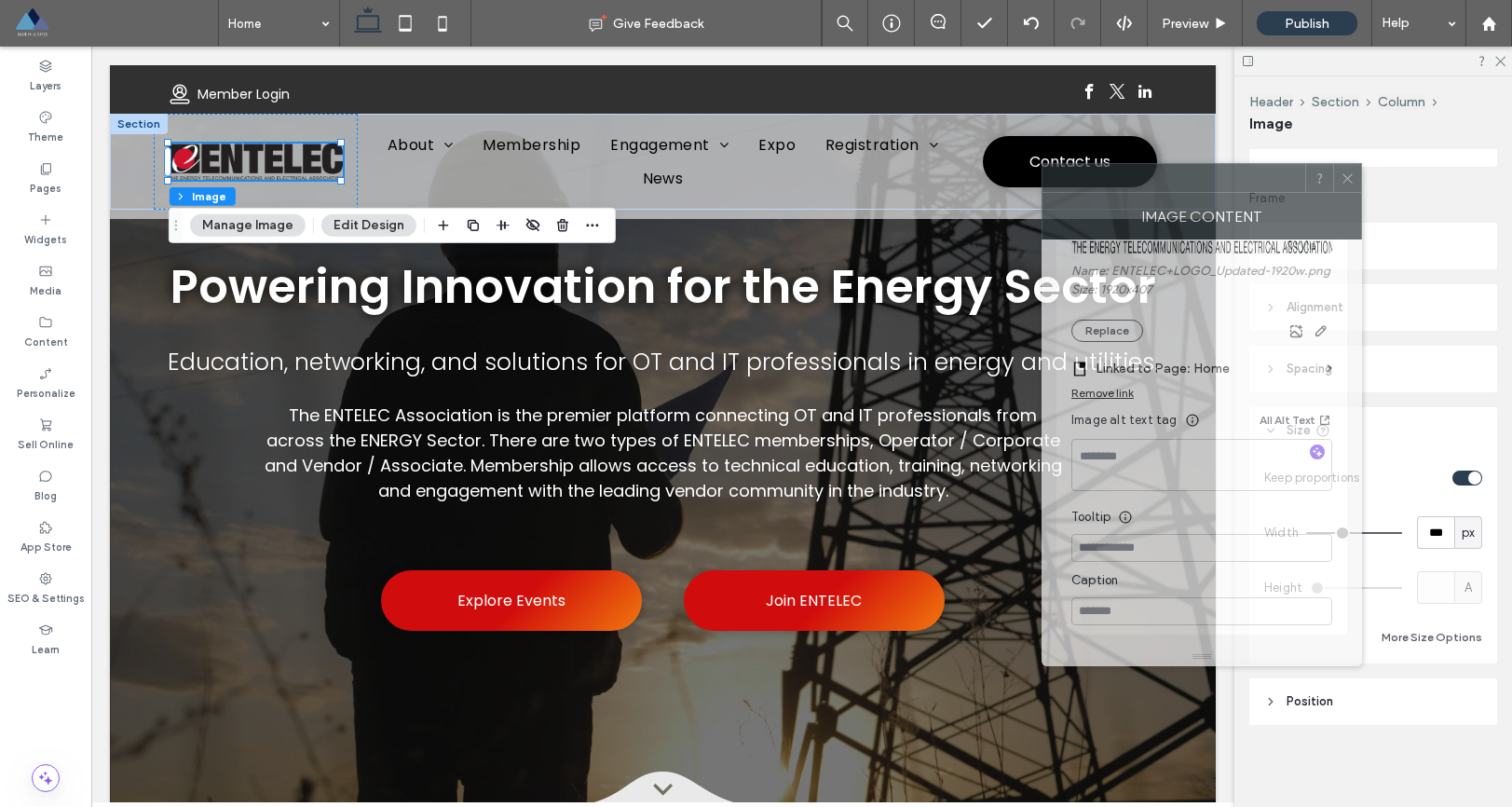
drag, startPoint x: 1338, startPoint y: 182, endPoint x: 1256, endPoint y: 187, distance: 82.2
click at [1256, 187] on div at bounding box center [1174, 177] width 263 height 28
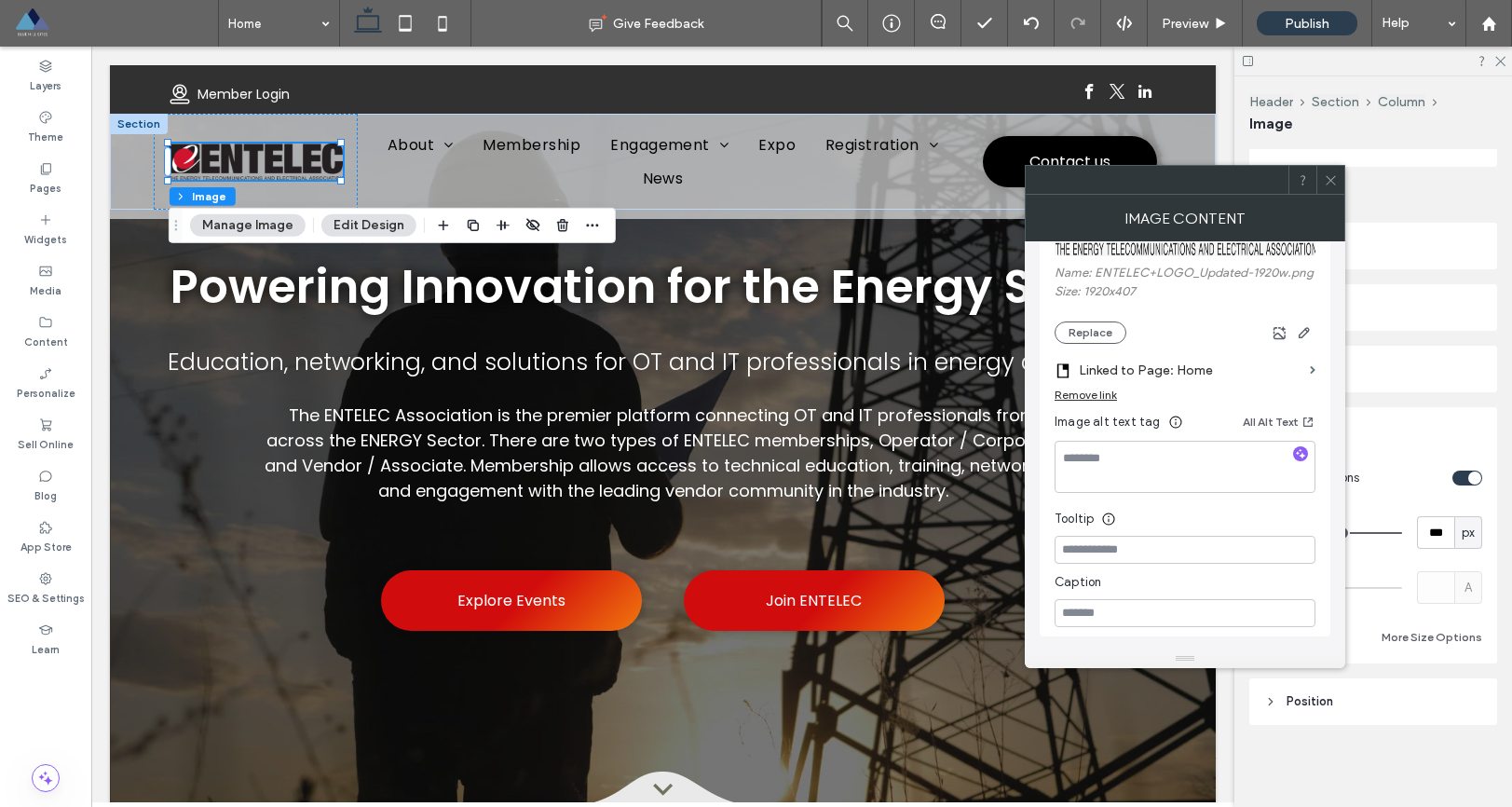
click at [1336, 177] on icon at bounding box center [1331, 180] width 14 height 14
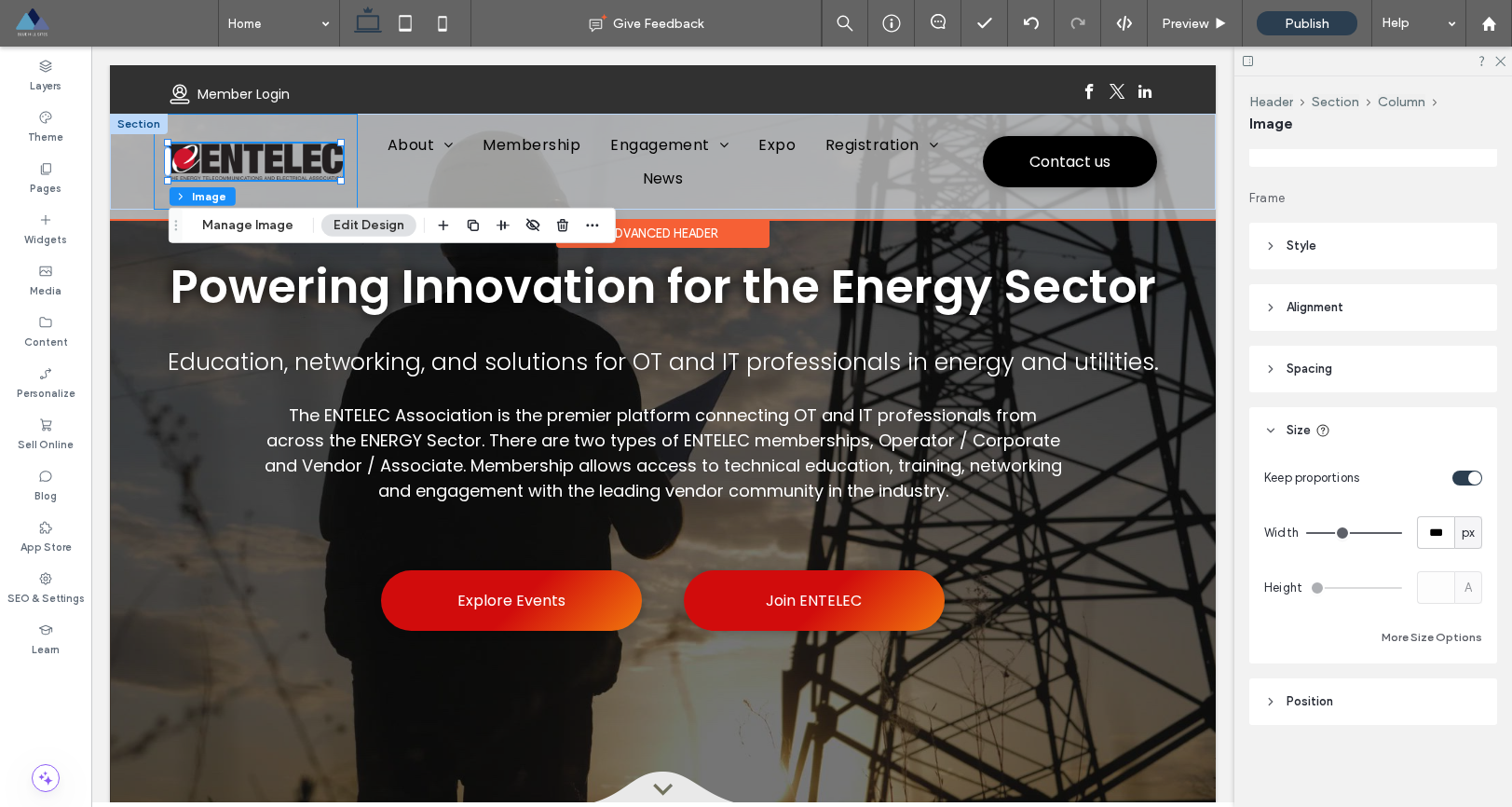
click at [346, 125] on div at bounding box center [255, 161] width 203 height 96
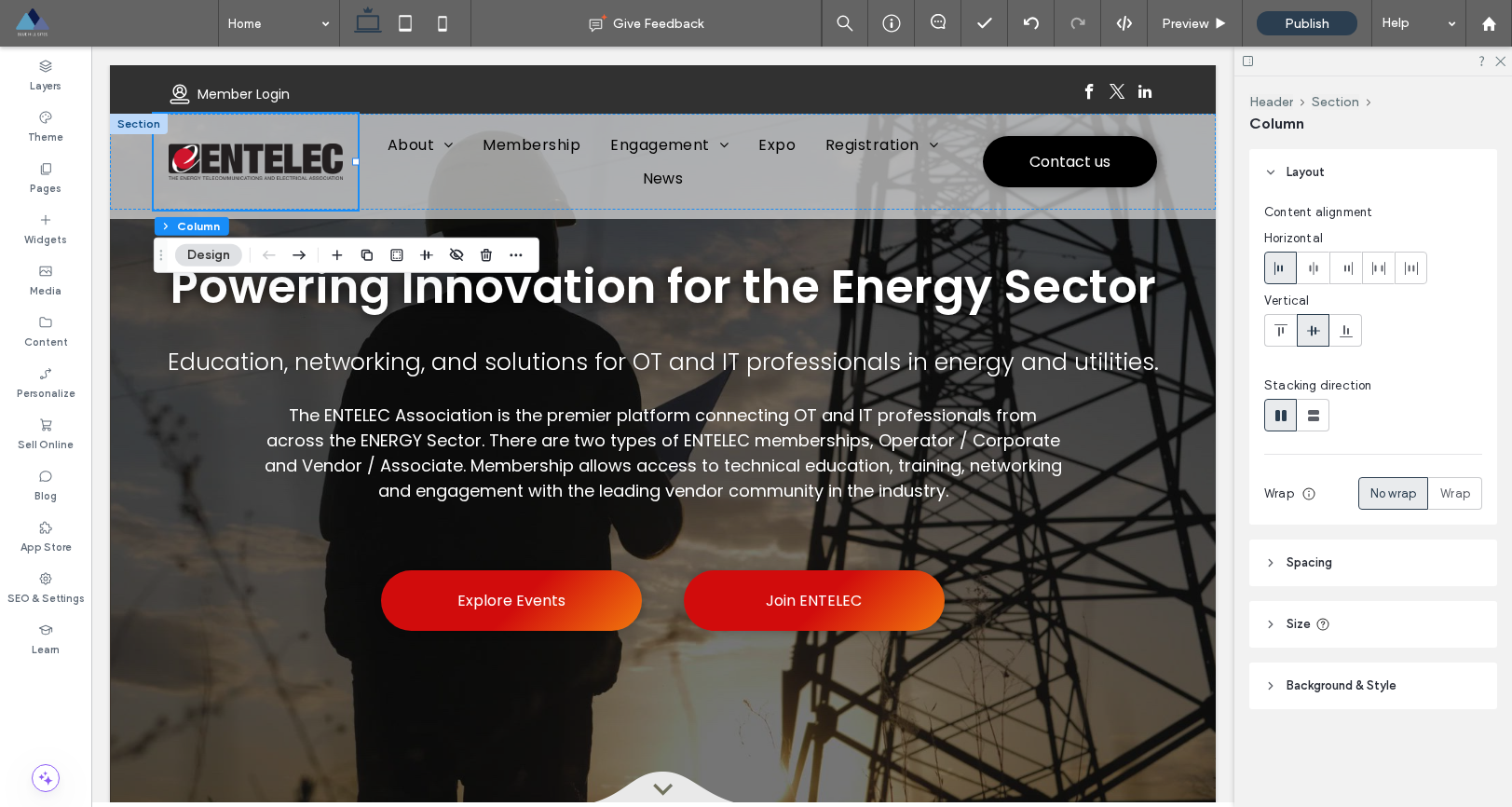
click at [1271, 566] on icon at bounding box center [1271, 563] width 13 height 13
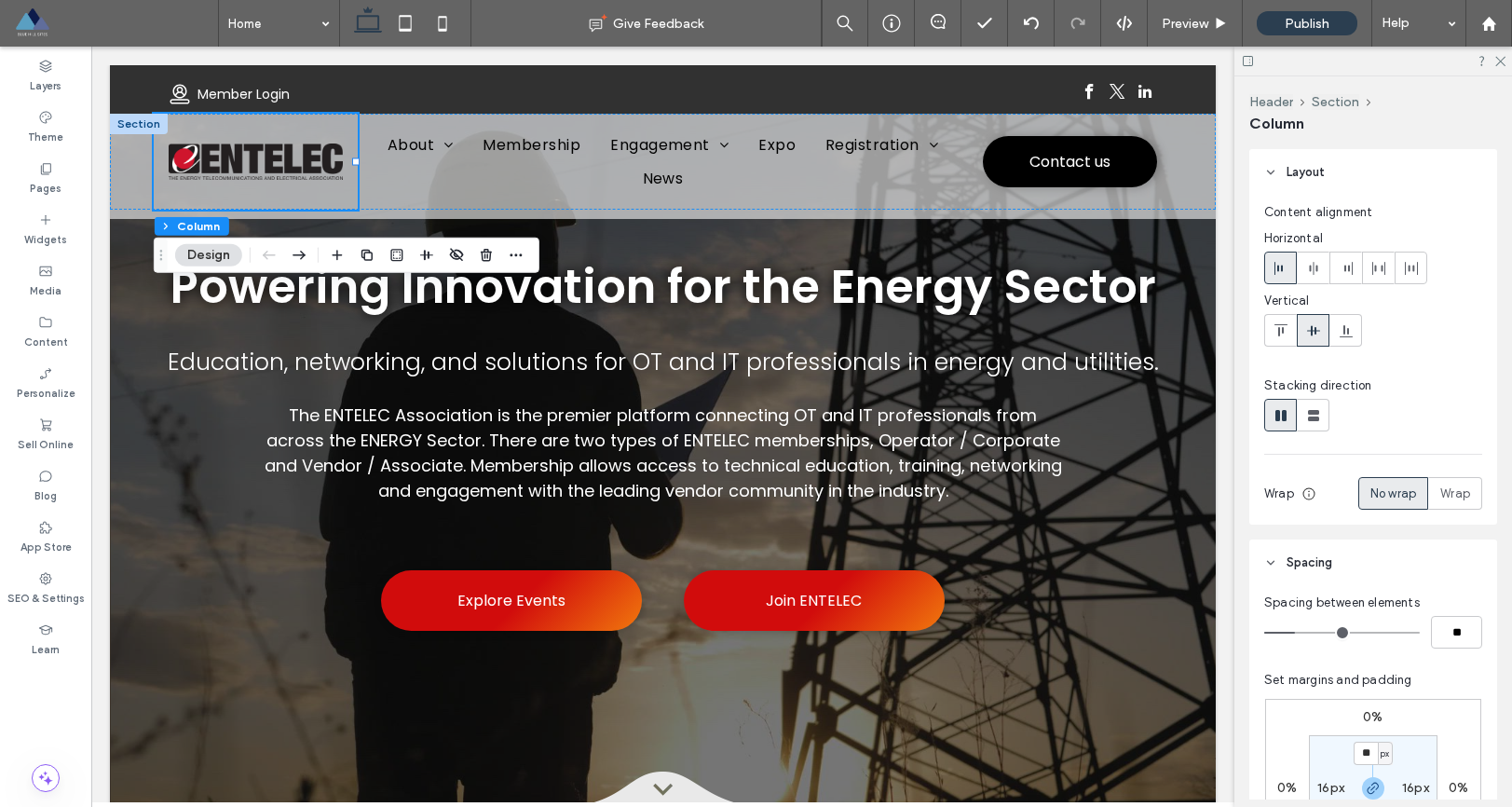
click at [1267, 557] on icon at bounding box center [1271, 563] width 13 height 13
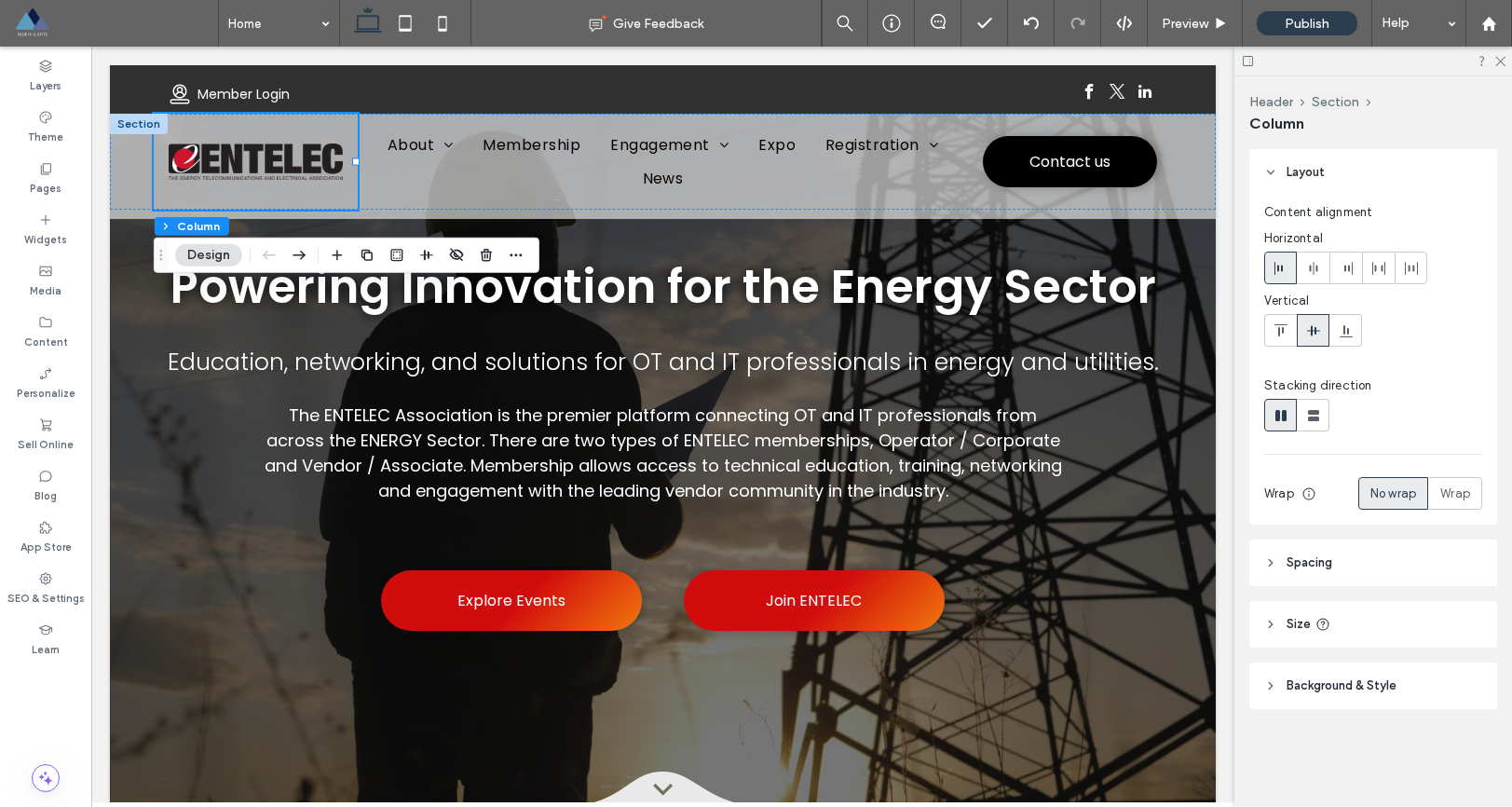
click at [1271, 630] on icon at bounding box center [1271, 624] width 13 height 13
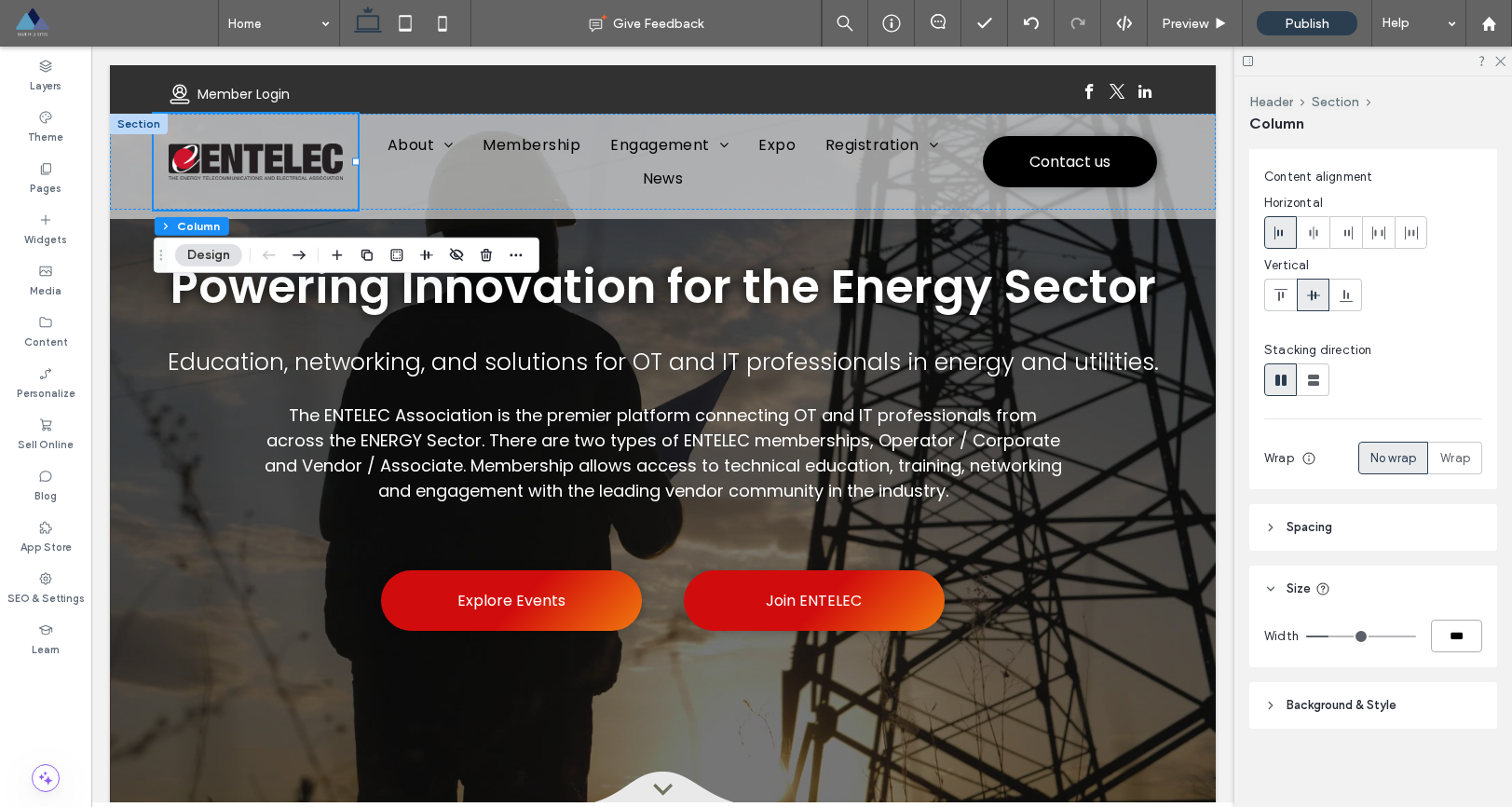
click at [1433, 631] on input "***" at bounding box center [1457, 636] width 51 height 32
click at [1188, 20] on span "Preview" at bounding box center [1185, 24] width 47 height 16
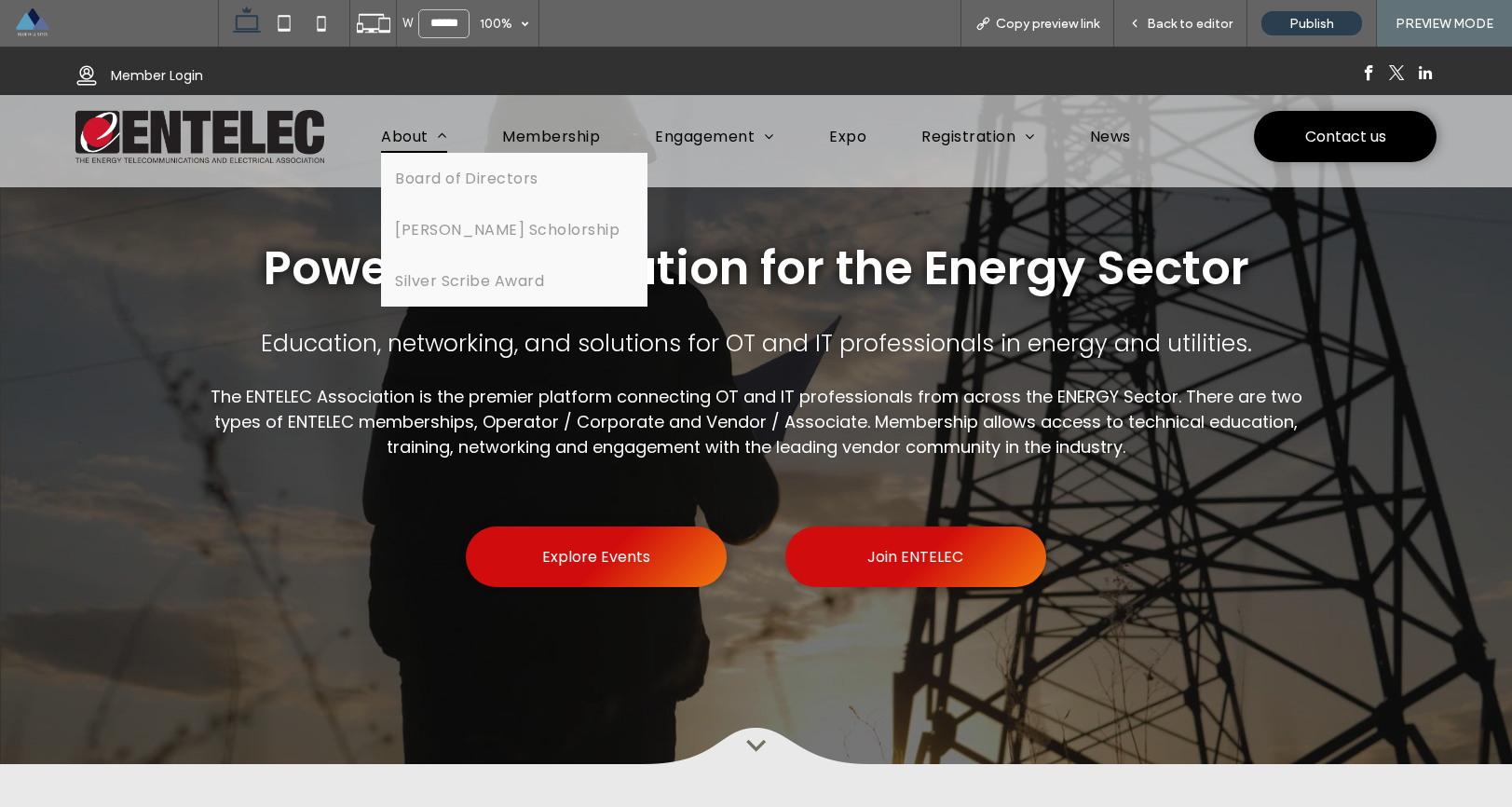
click at [390, 132] on span "About" at bounding box center [415, 136] width 67 height 32
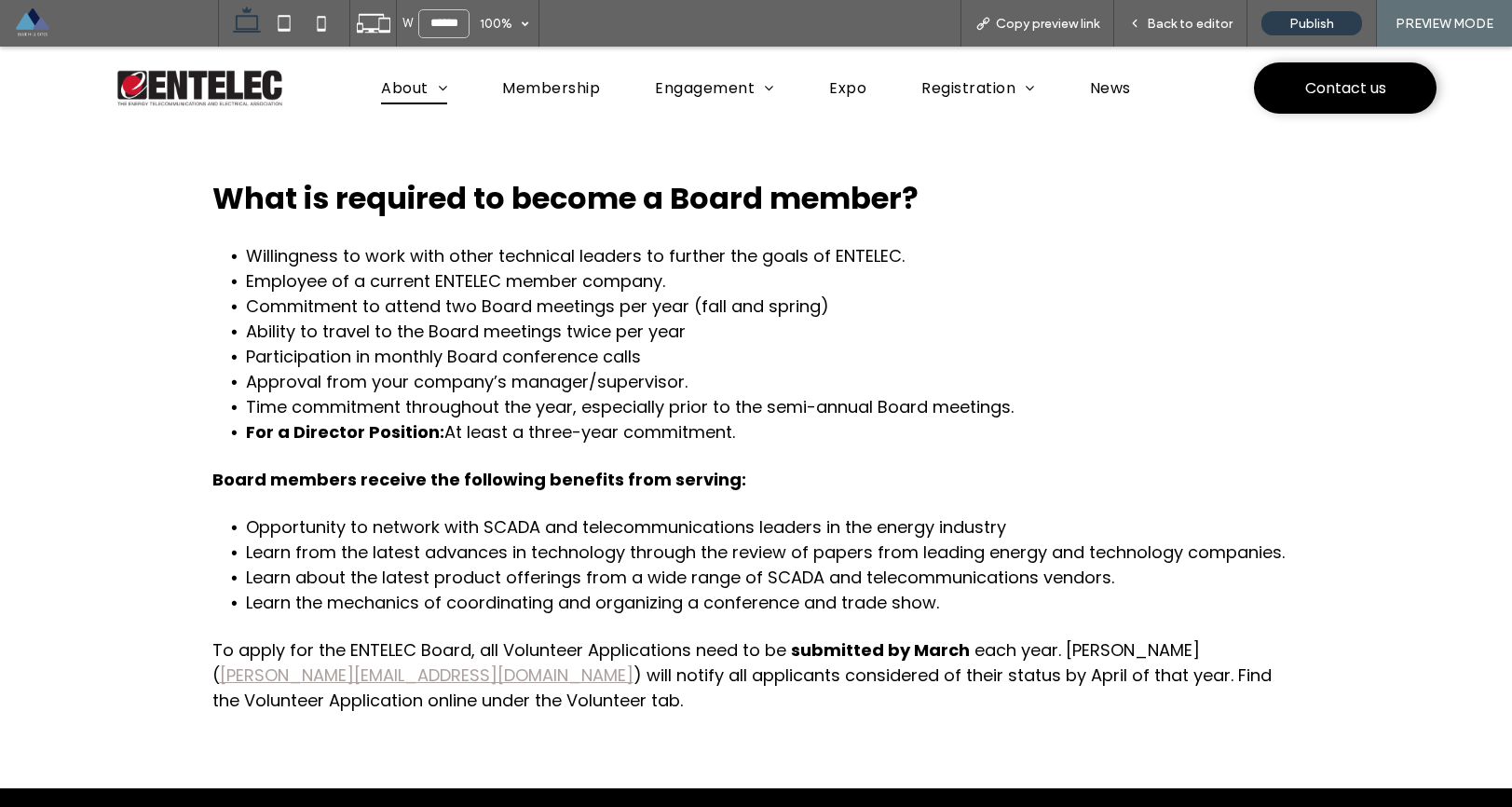
scroll to position [3674, 0]
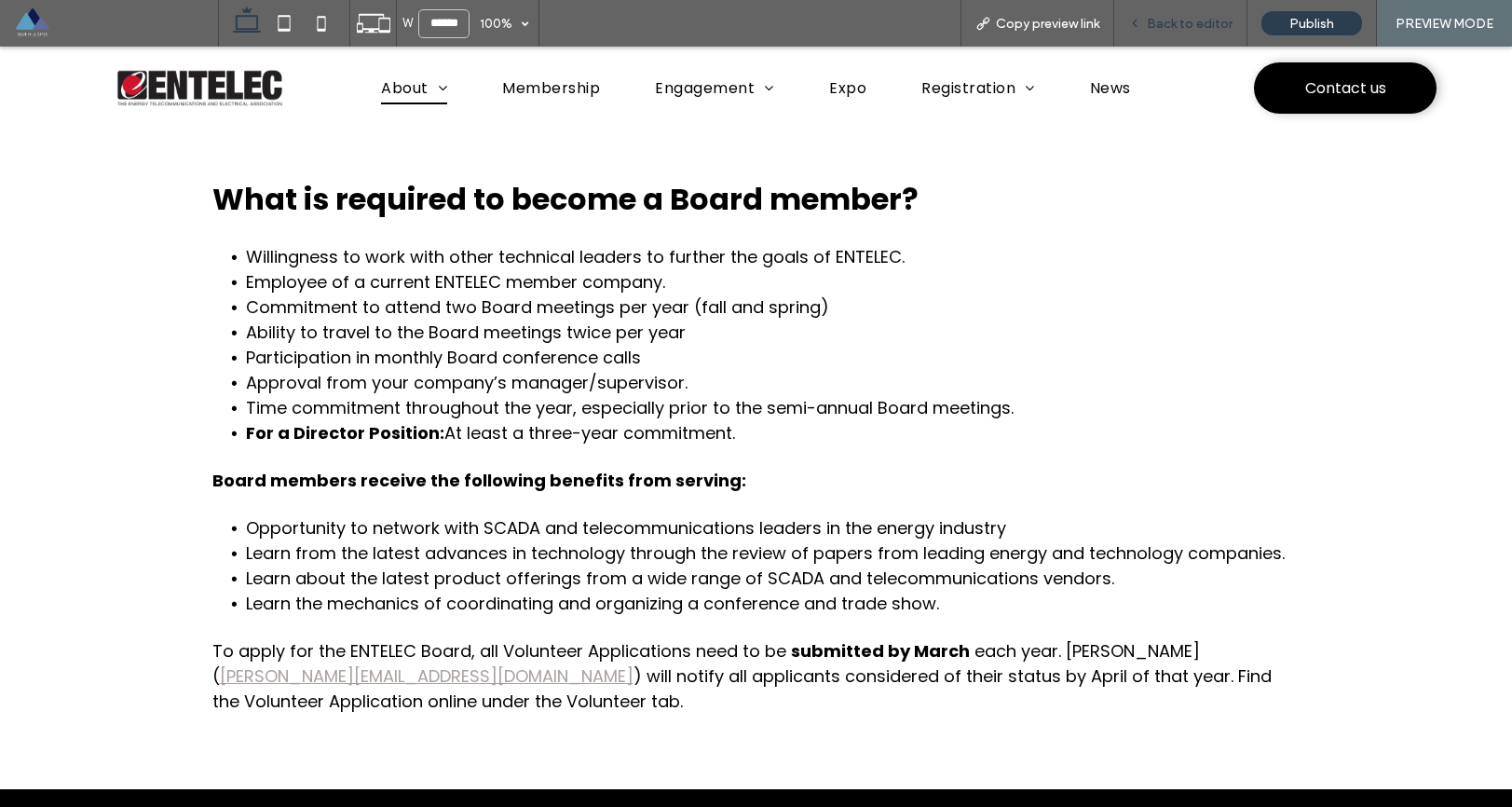
click at [1163, 23] on span "Back to editor" at bounding box center [1190, 24] width 86 height 16
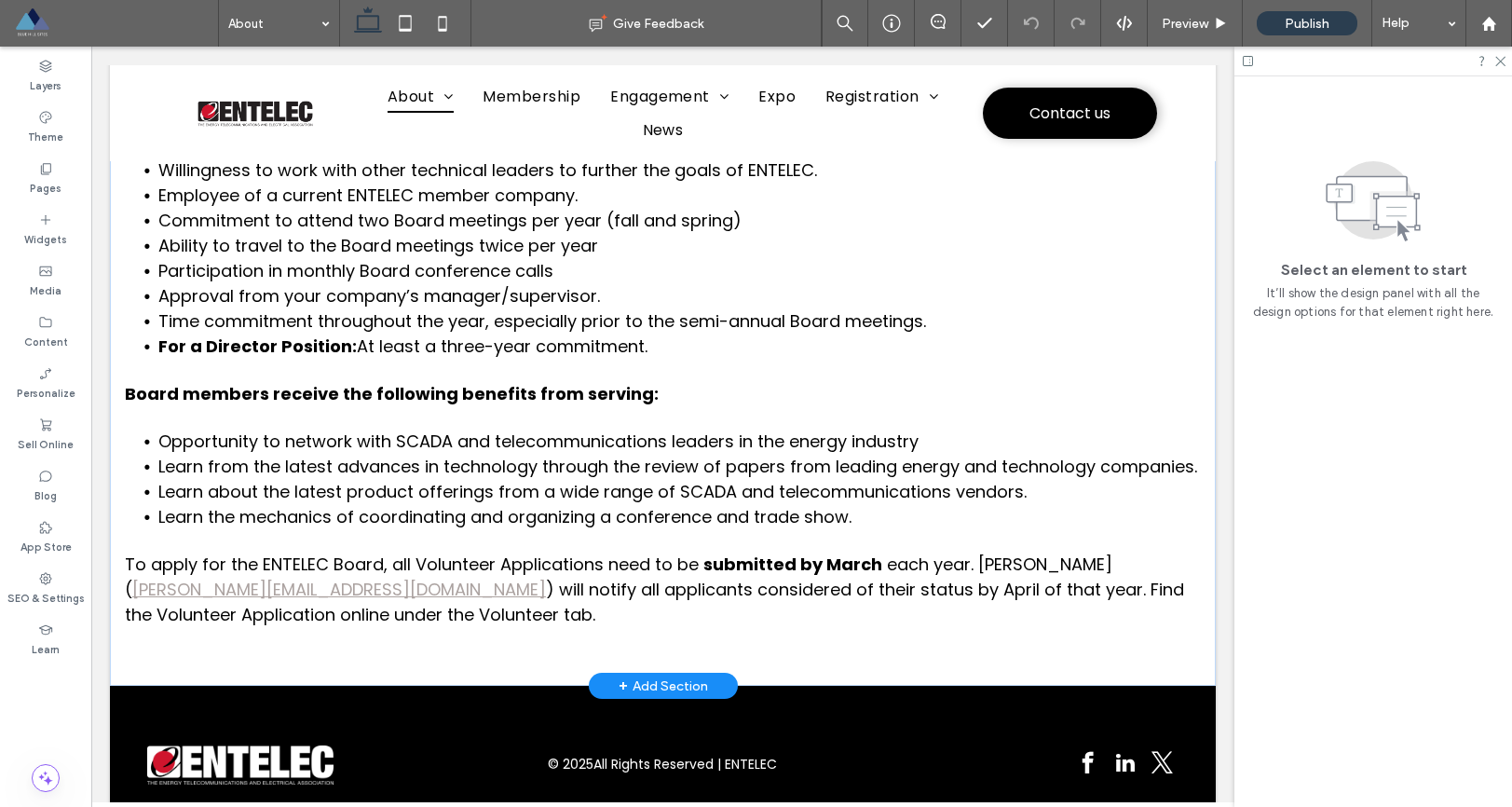
scroll to position [3588, 0]
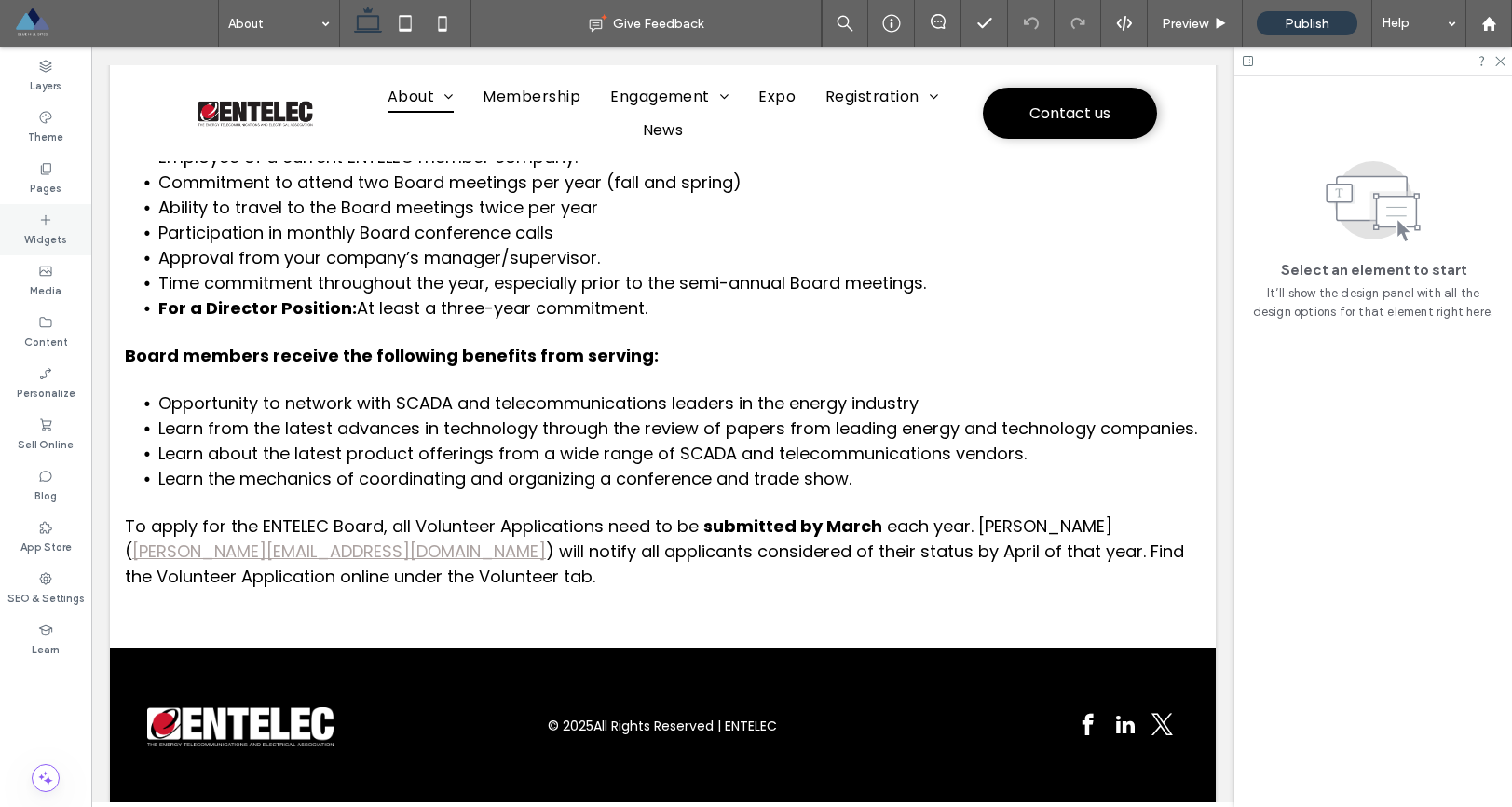
click at [42, 228] on label "Widgets" at bounding box center [45, 238] width 43 height 21
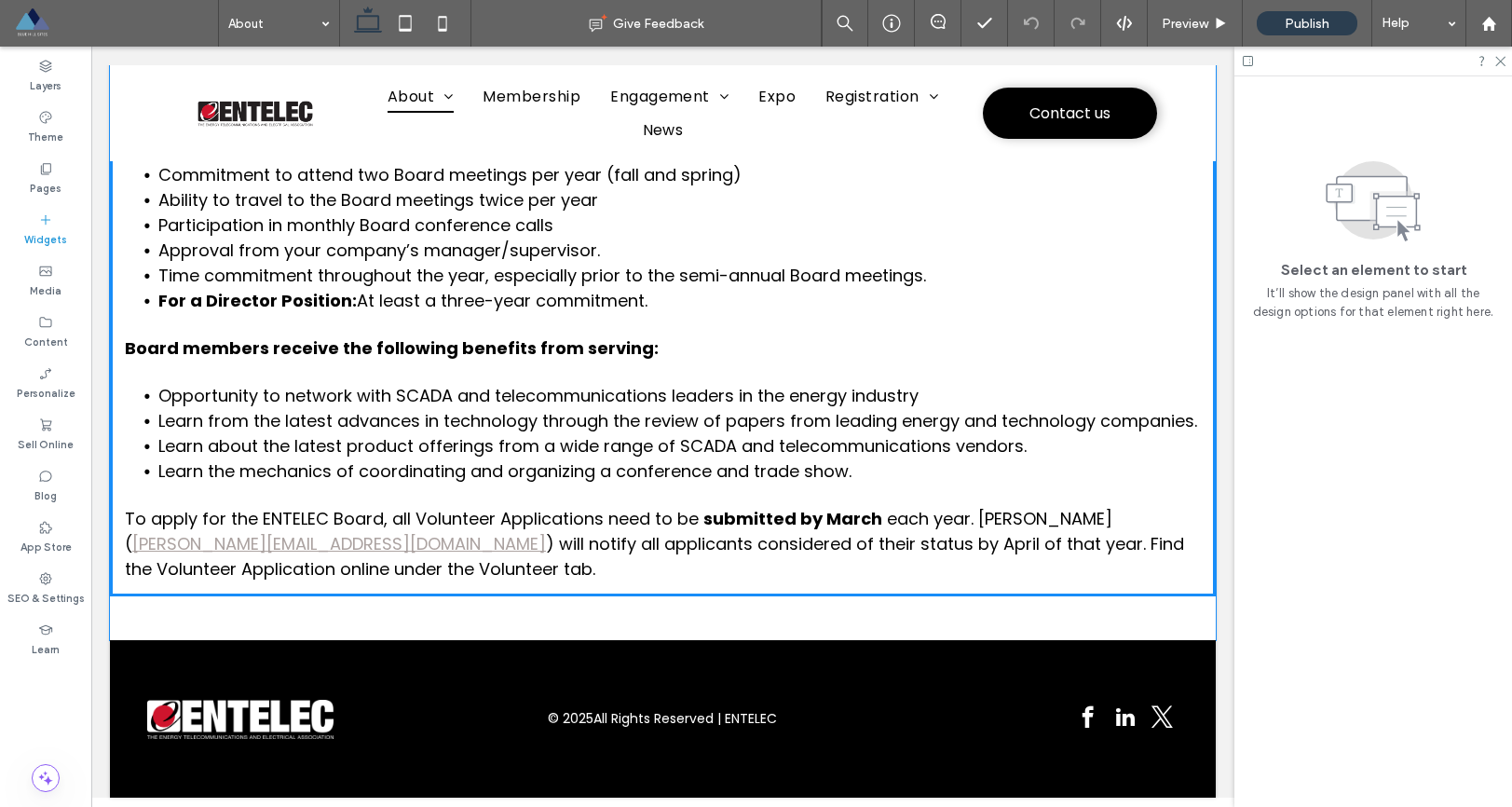
scroll to position [3634, 0]
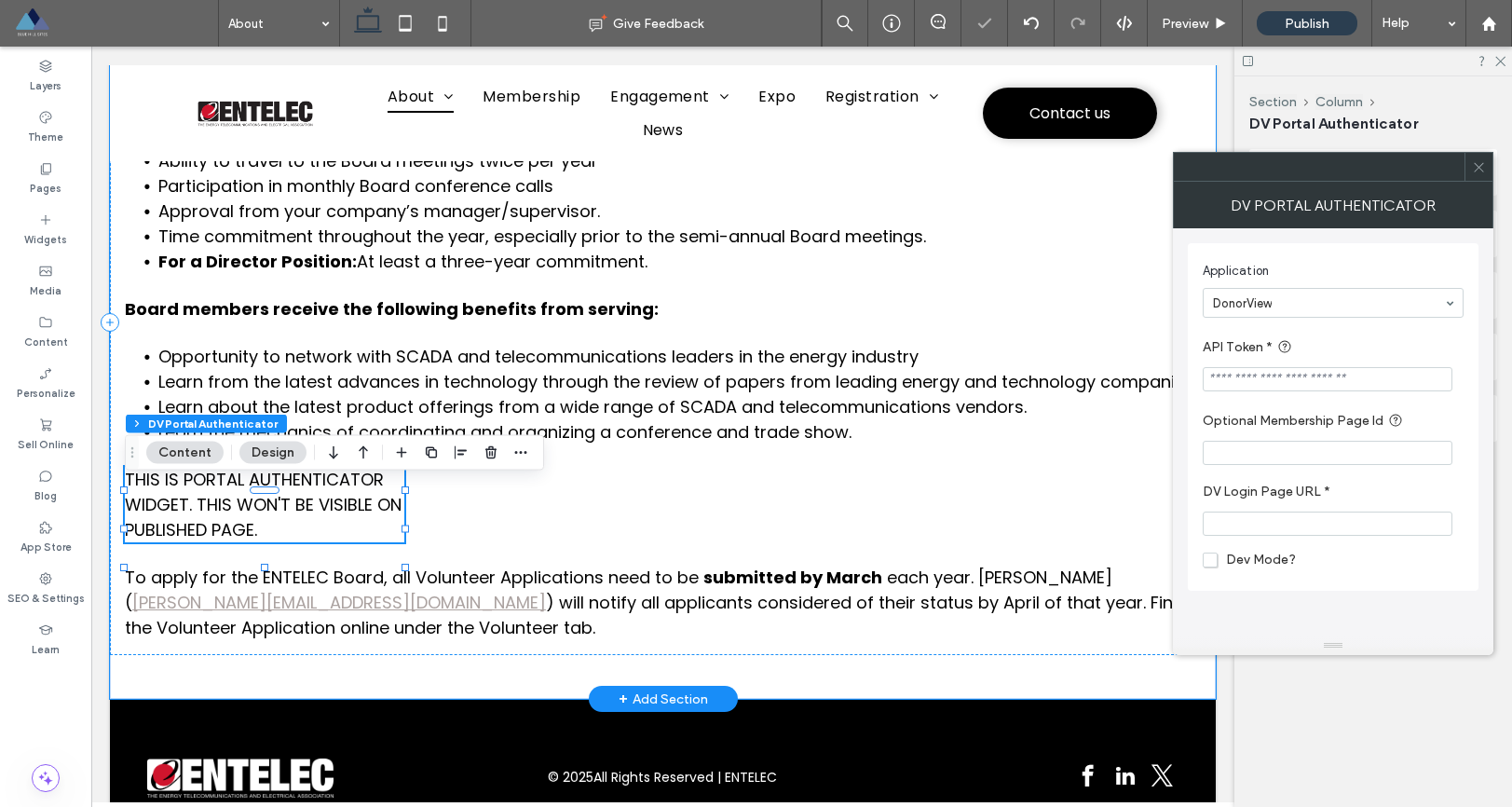
click at [308, 515] on span "THIS IS PORTAL AUTHENTICATOR WIDGET. THIS WON'T BE VISIBLE ON PUBLISHED PAGE." at bounding box center [263, 504] width 277 height 73
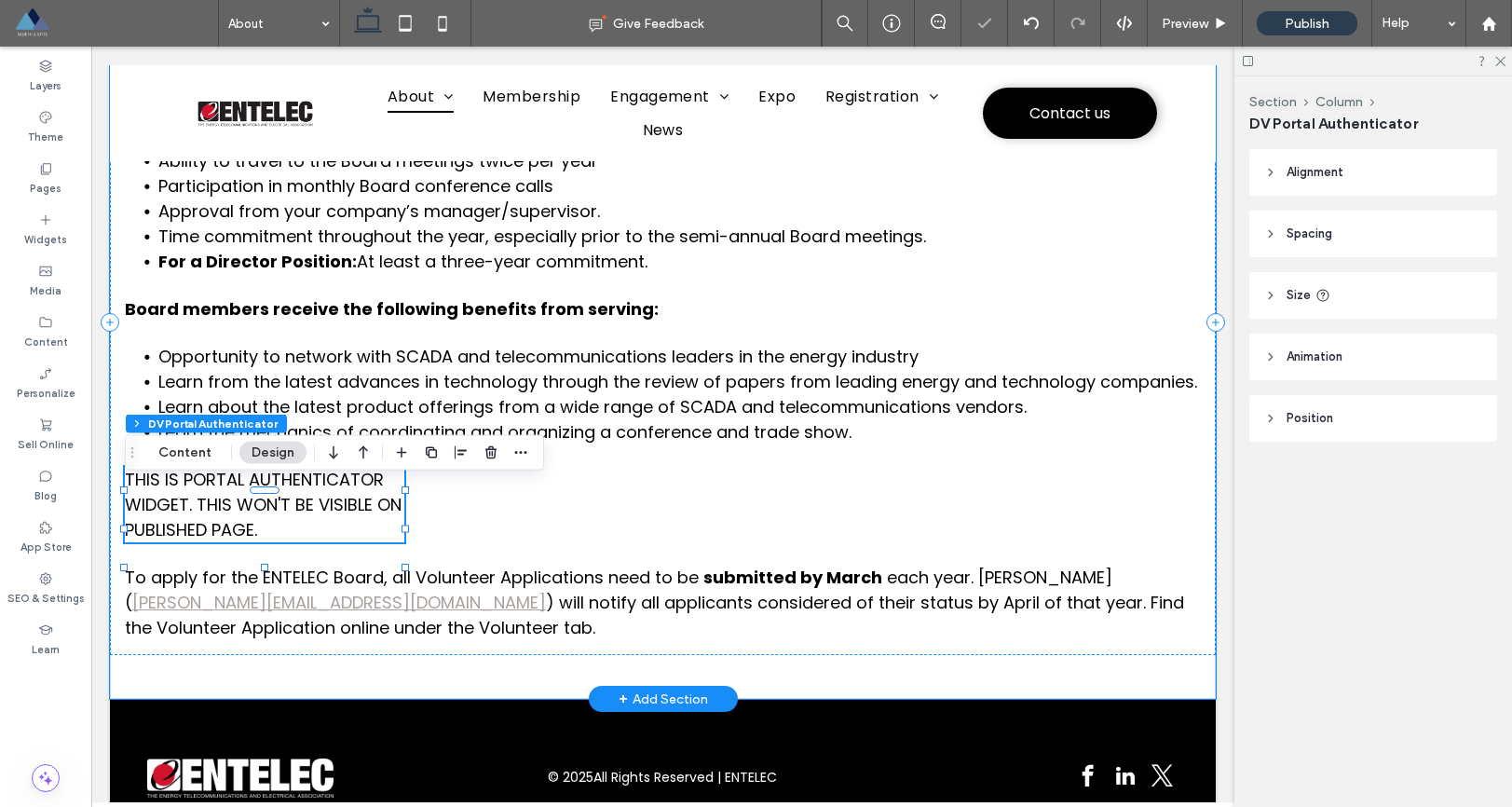
click at [340, 526] on span "THIS IS PORTAL AUTHENTICATOR WIDGET. THIS WON'T BE VISIBLE ON PUBLISHED PAGE." at bounding box center [263, 504] width 277 height 73
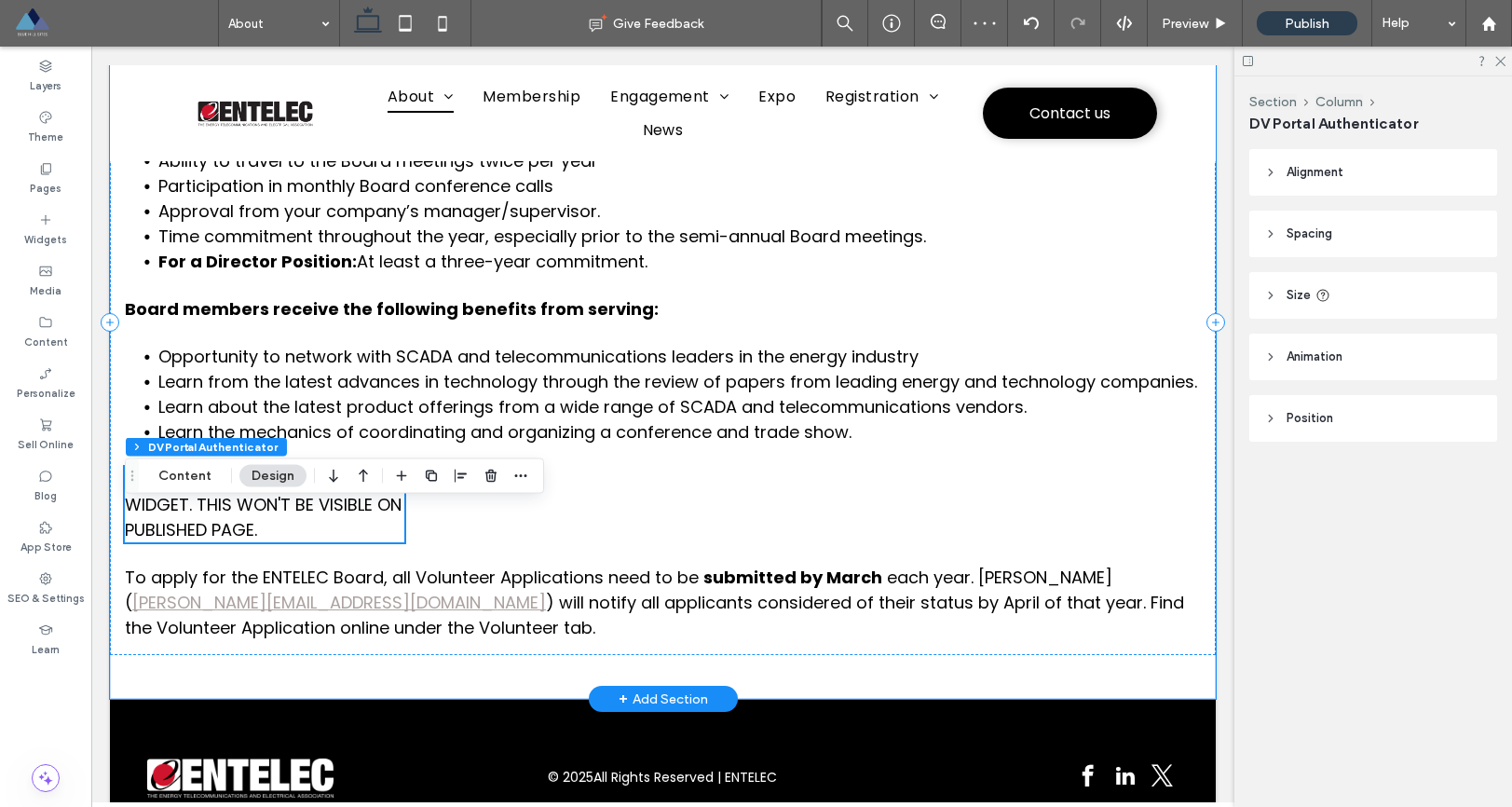
scroll to position [3612, 0]
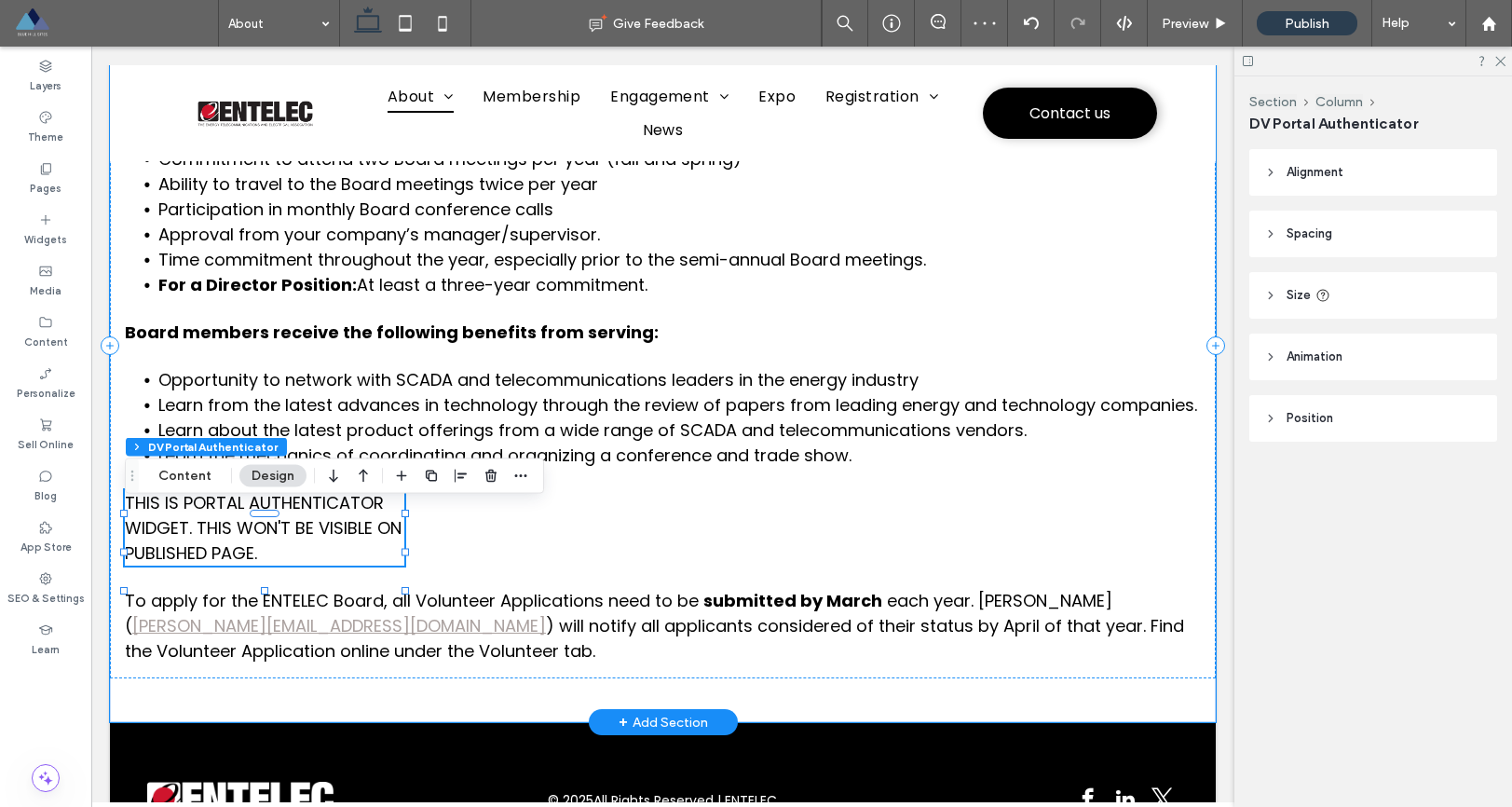
click at [326, 551] on span "THIS IS PORTAL AUTHENTICATOR WIDGET. THIS WON'T BE VISIBLE ON PUBLISHED PAGE." at bounding box center [263, 527] width 277 height 73
click at [331, 533] on span "THIS IS PORTAL AUTHENTICATOR WIDGET. THIS WON'T BE VISIBLE ON PUBLISHED PAGE." at bounding box center [263, 527] width 277 height 73
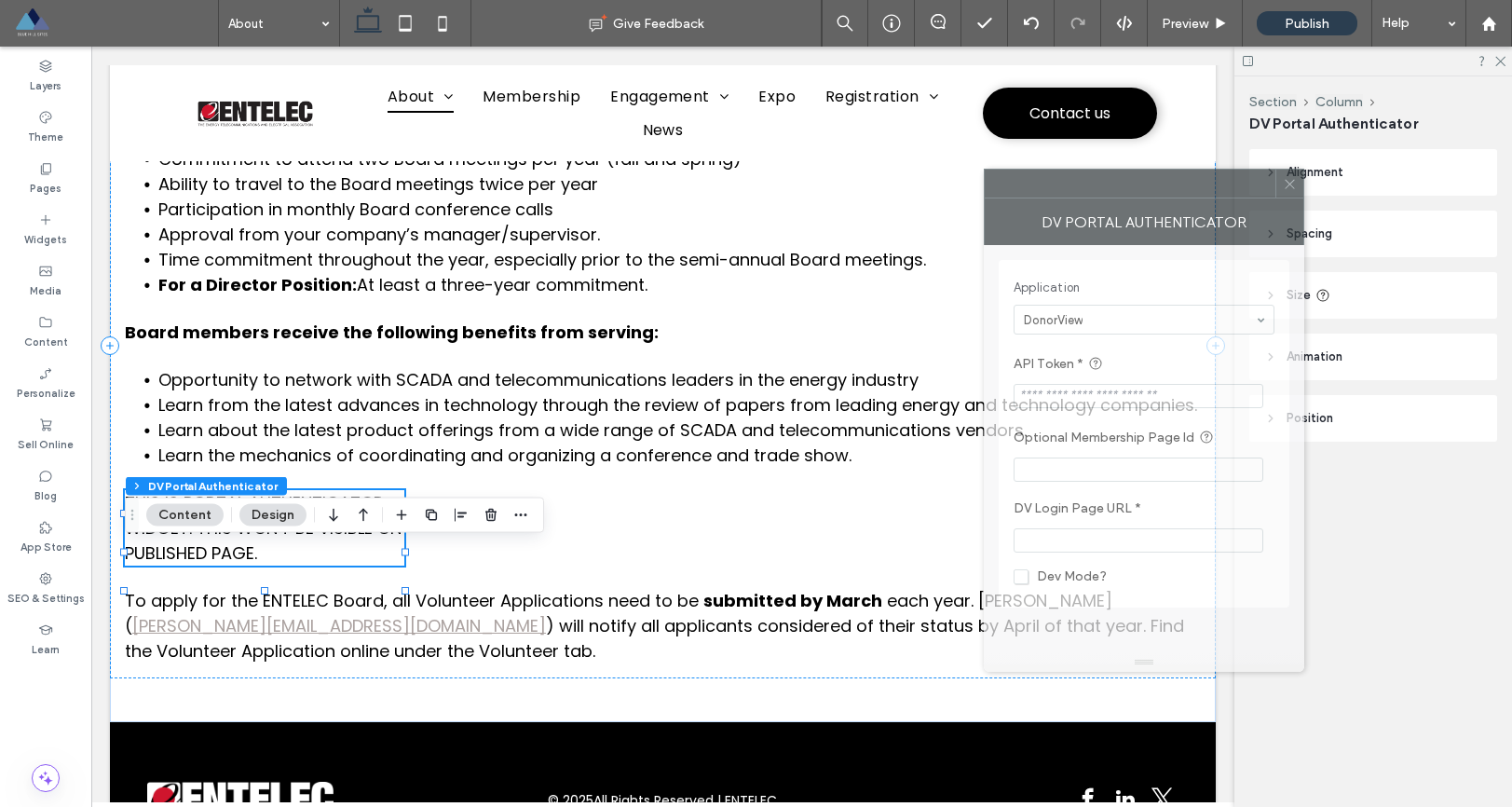
drag, startPoint x: 1347, startPoint y: 176, endPoint x: 1157, endPoint y: 194, distance: 190.9
click at [1157, 194] on div at bounding box center [1130, 183] width 291 height 28
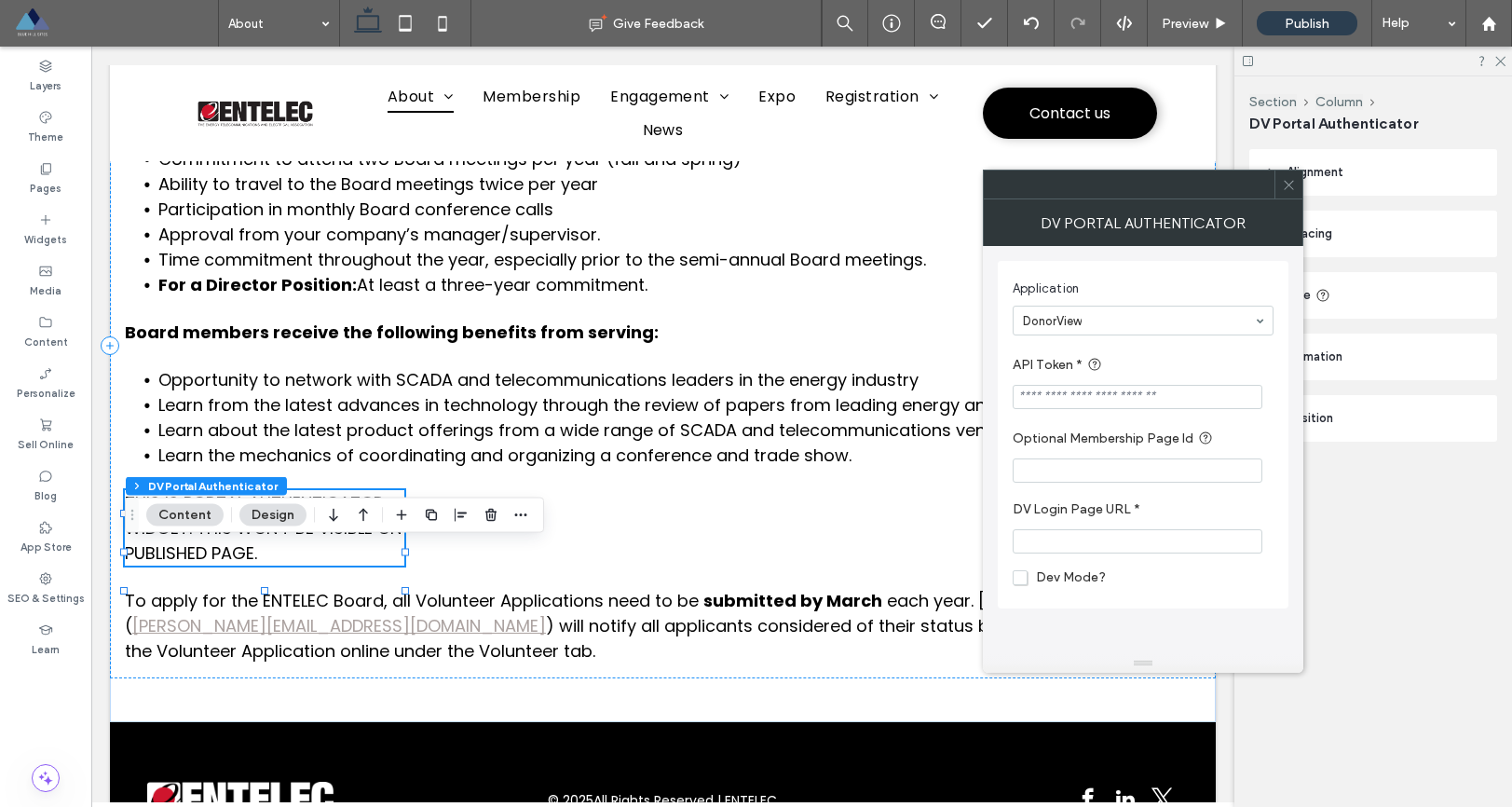
click at [1292, 178] on icon at bounding box center [1289, 185] width 14 height 14
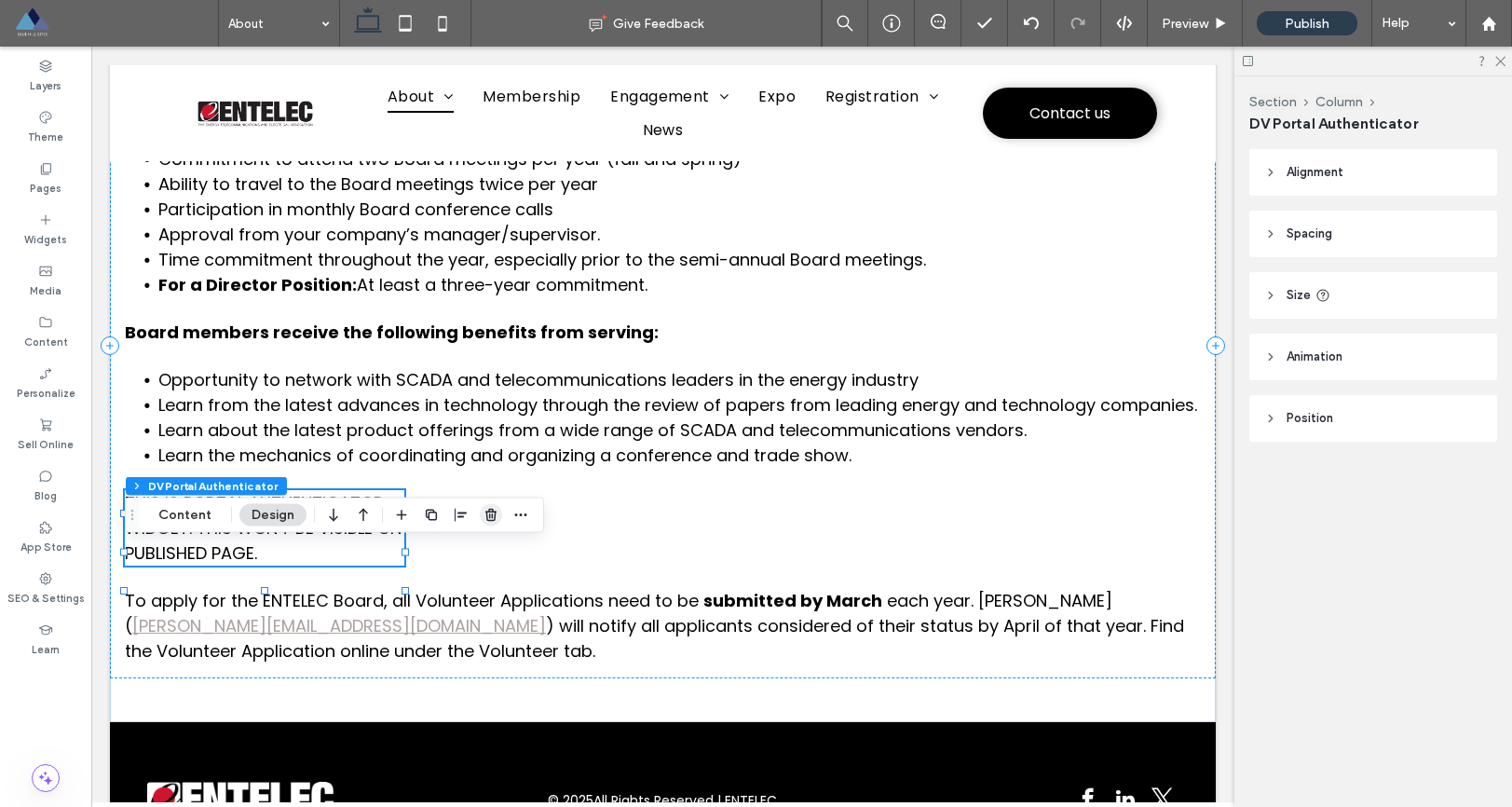
click at [487, 519] on icon "button" at bounding box center [491, 516] width 15 height 15
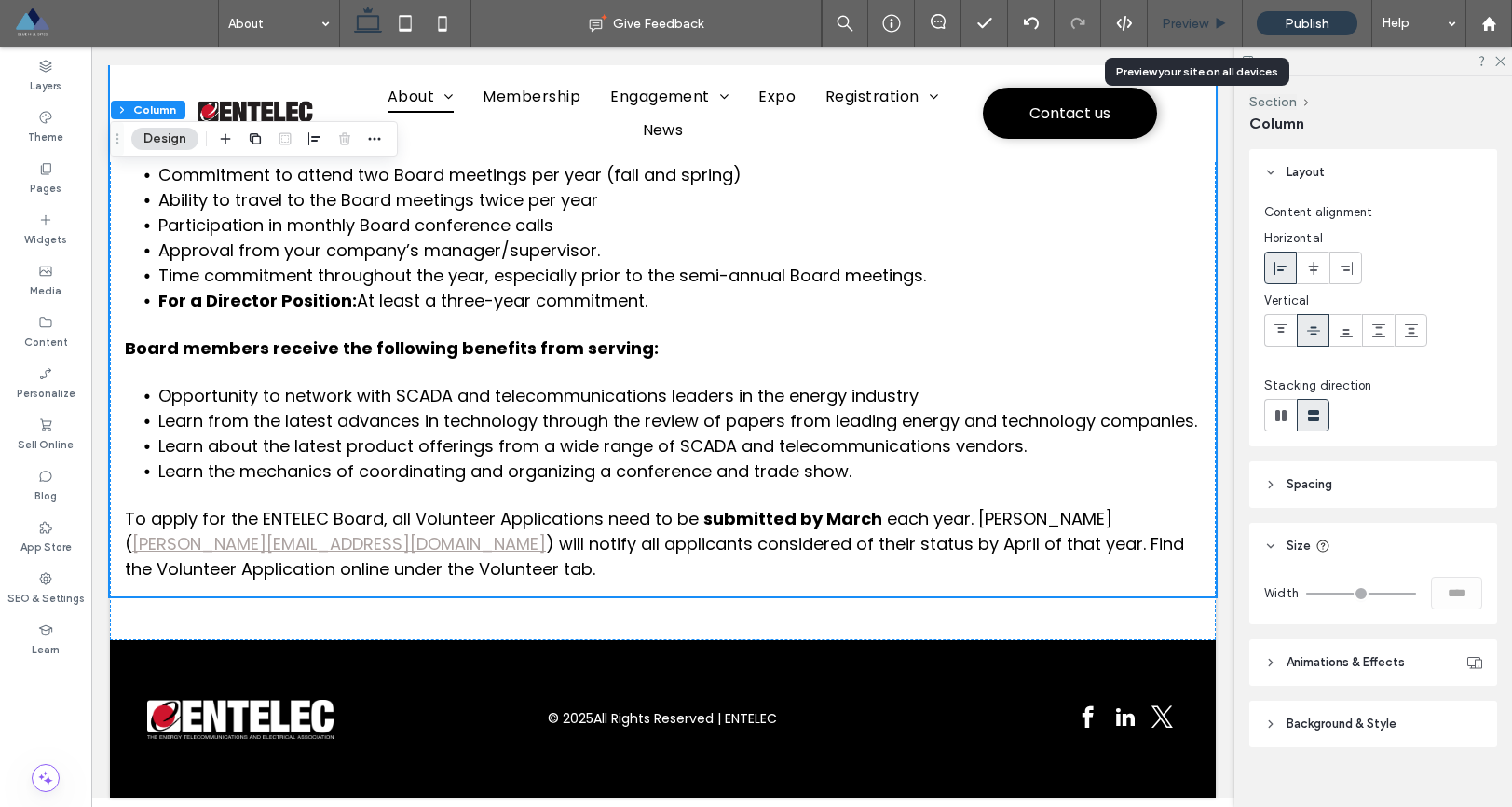
click at [1197, 25] on span "Preview" at bounding box center [1185, 24] width 47 height 16
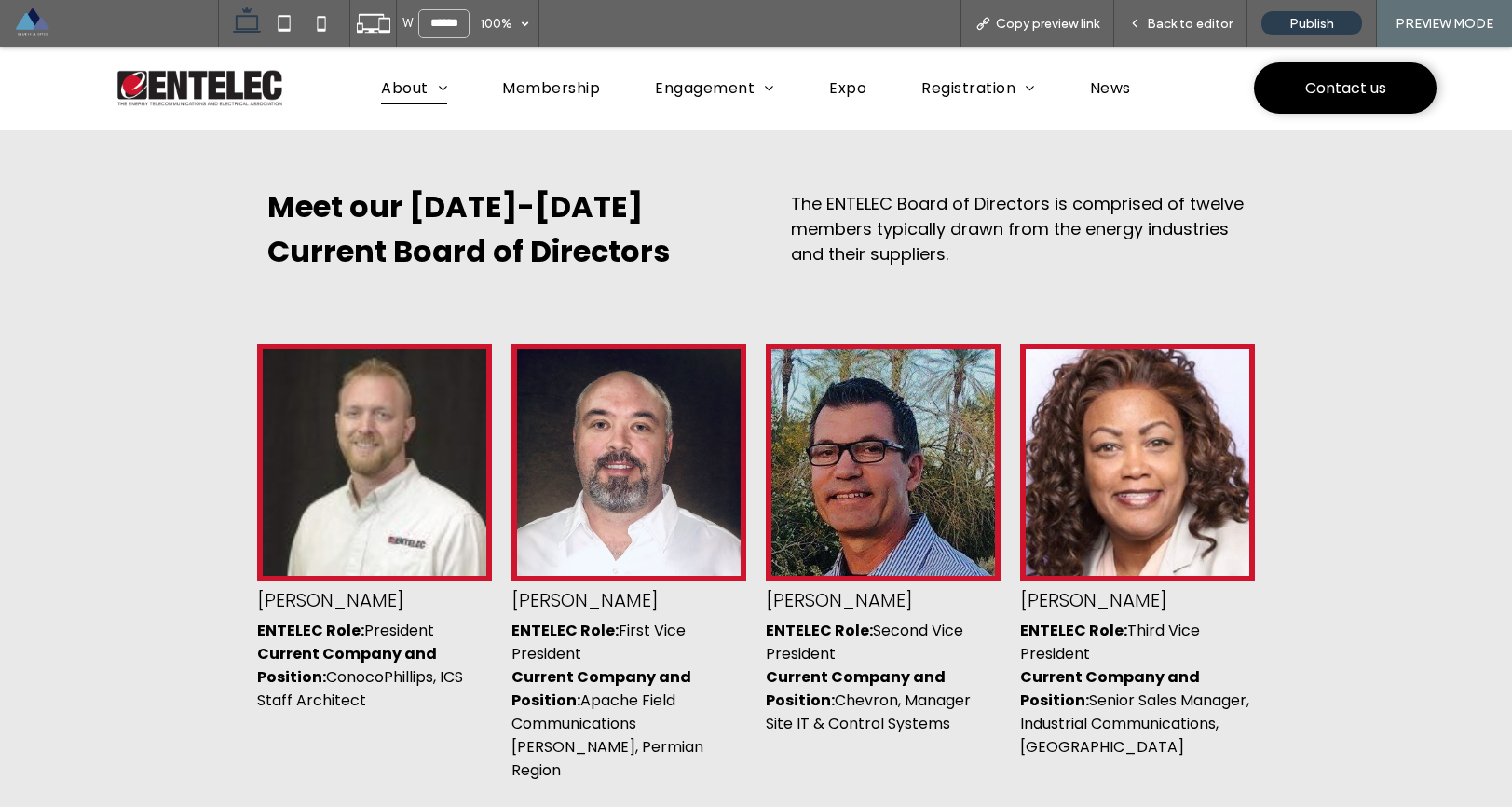
scroll to position [1299, 0]
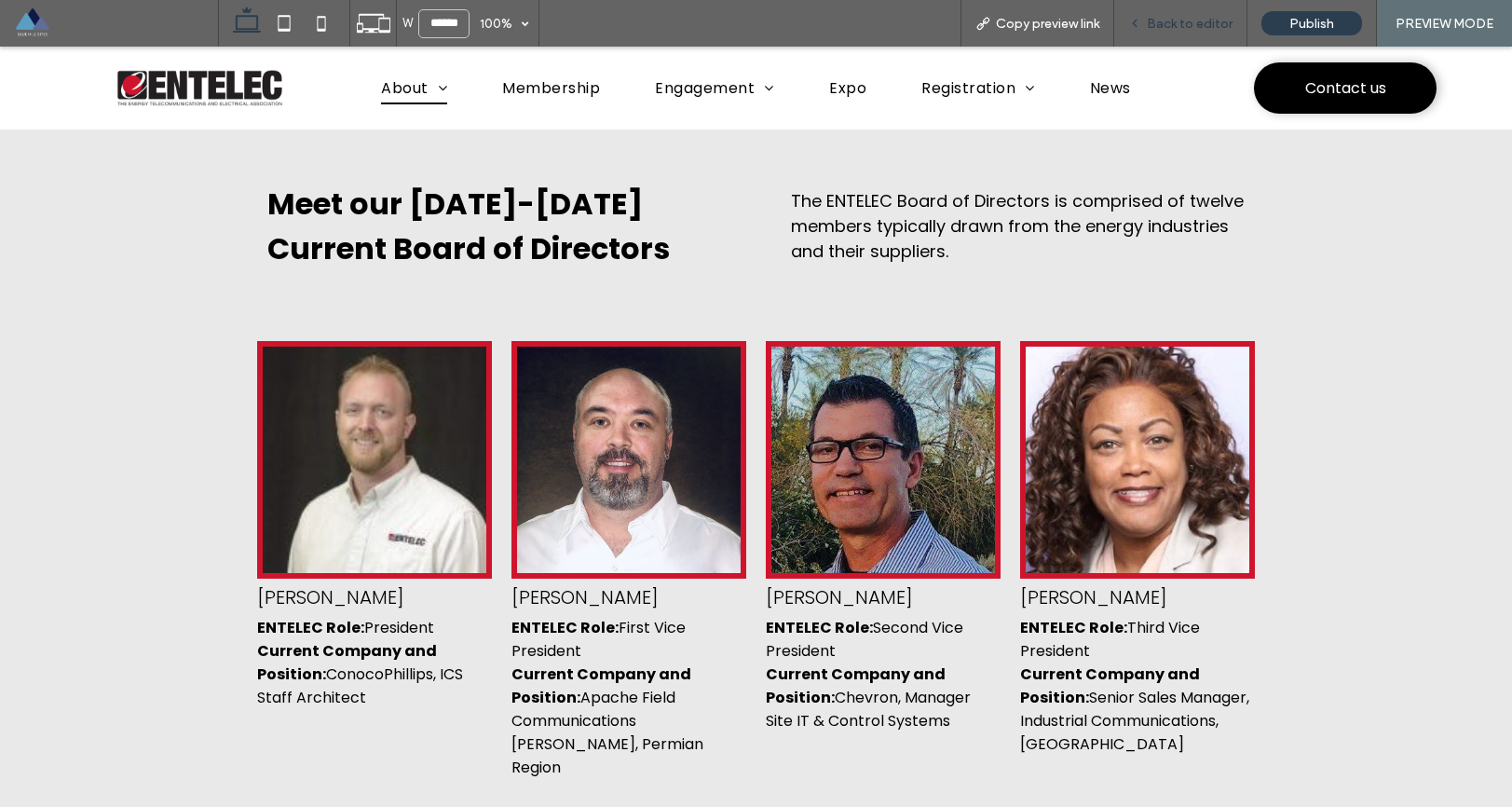
click at [1181, 25] on span "Back to editor" at bounding box center [1190, 24] width 86 height 16
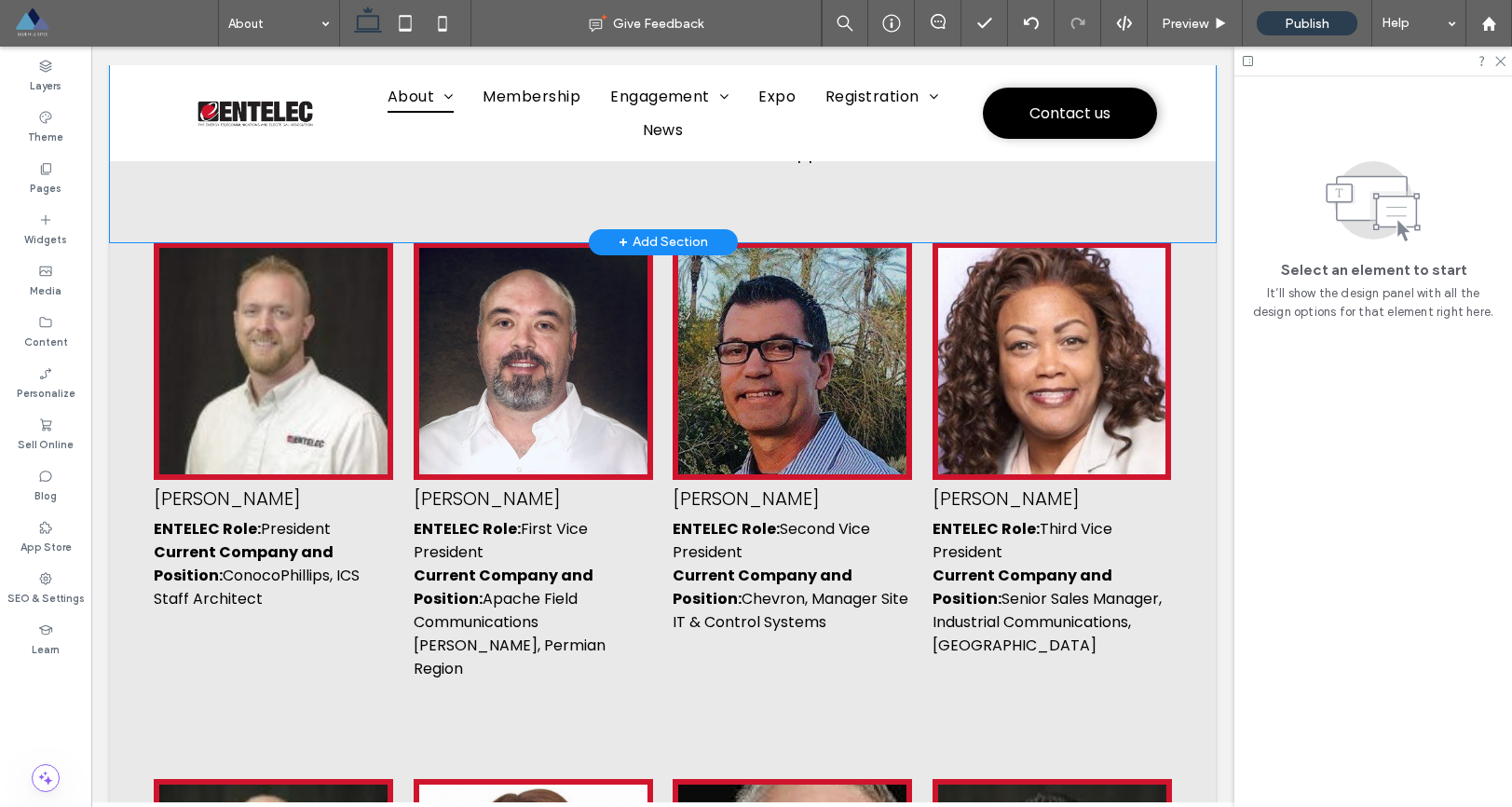
scroll to position [1383, 0]
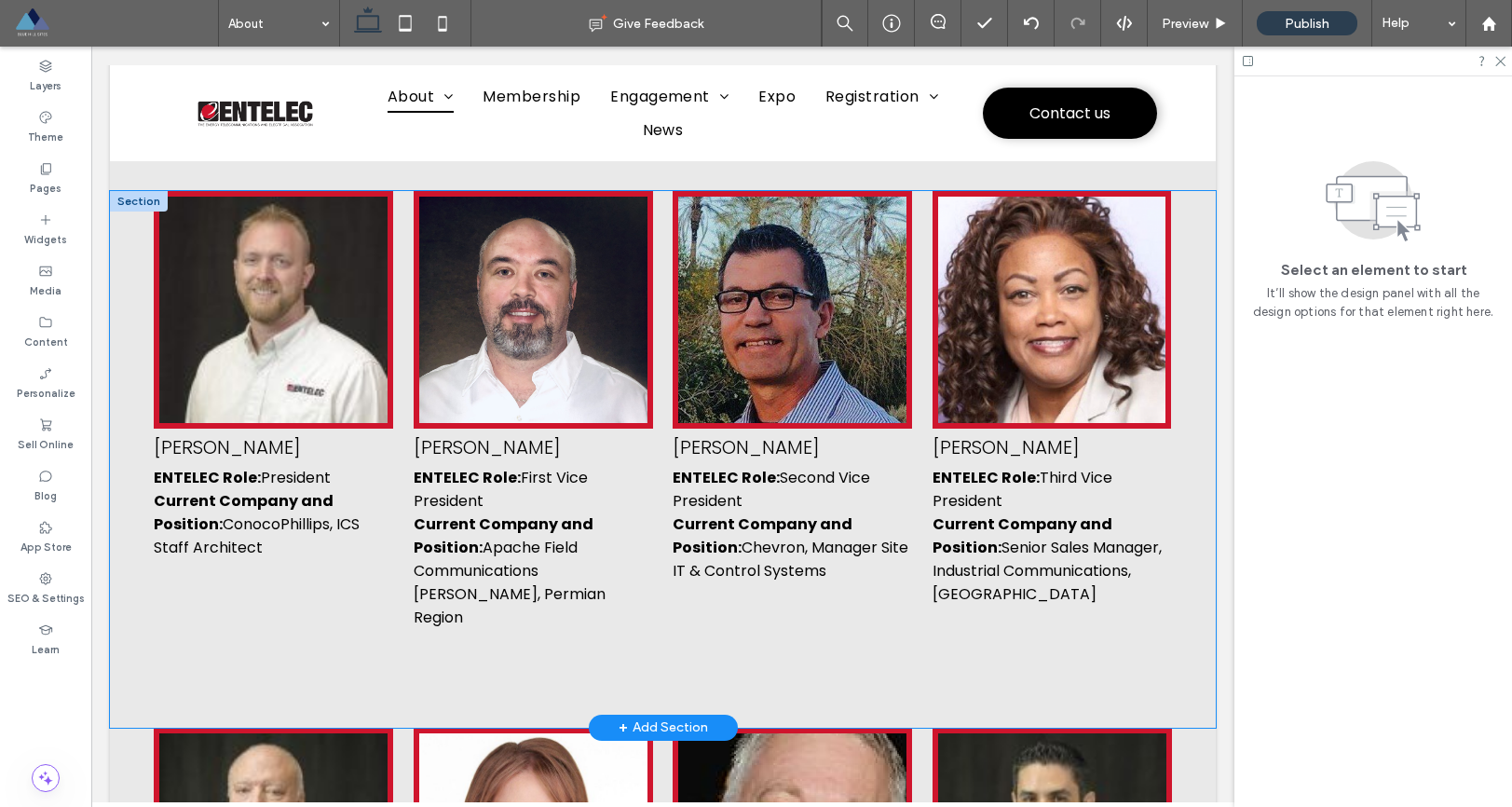
click at [1184, 326] on div "Doug Miller ENTELEC Role: President Current Company and Position: ConocoPhillip…" at bounding box center [663, 460] width 1106 height 537
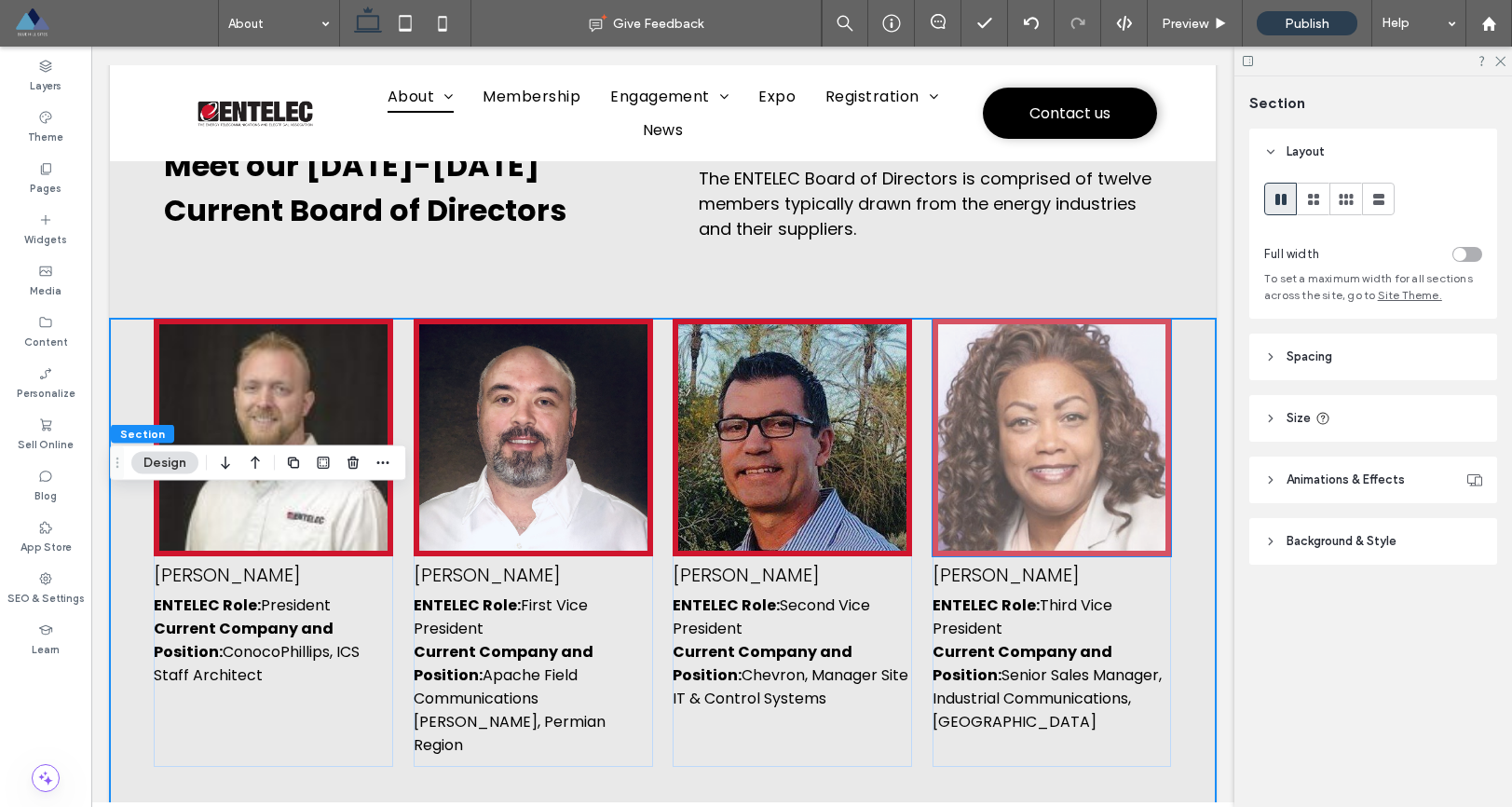
scroll to position [1262, 0]
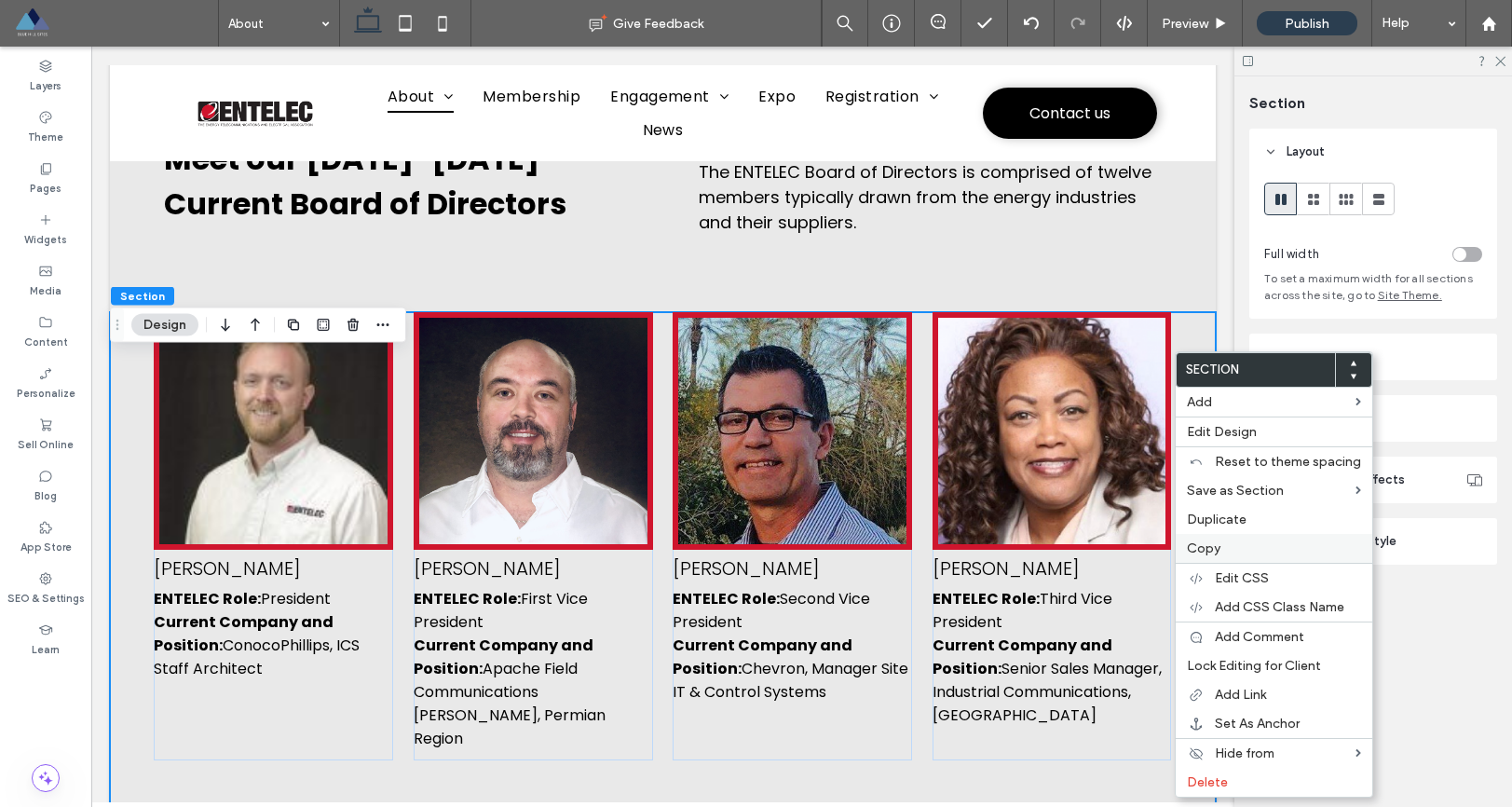
click at [1203, 543] on span "Copy" at bounding box center [1204, 548] width 33 height 16
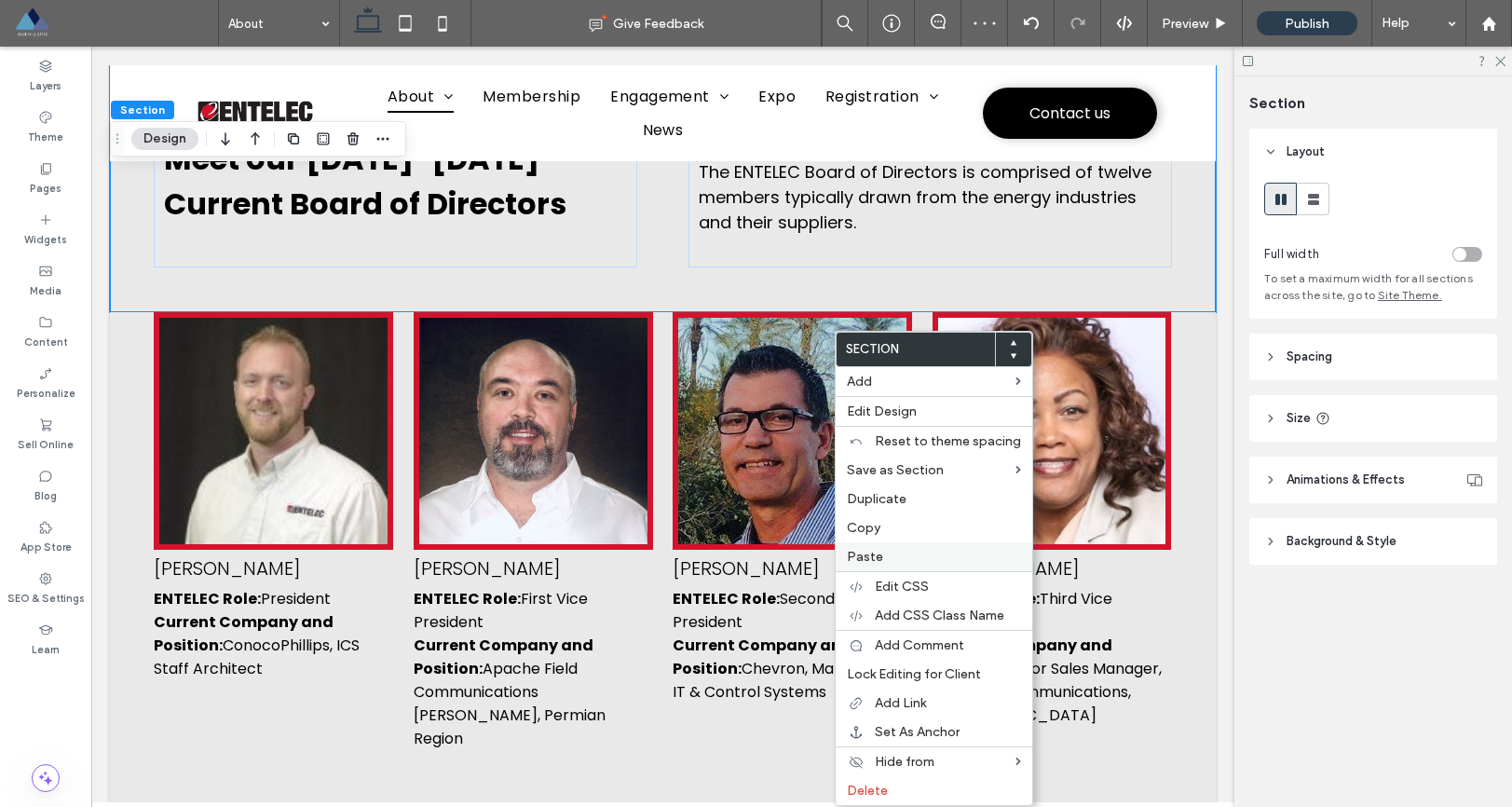
click at [880, 554] on span "Paste" at bounding box center [865, 557] width 36 height 16
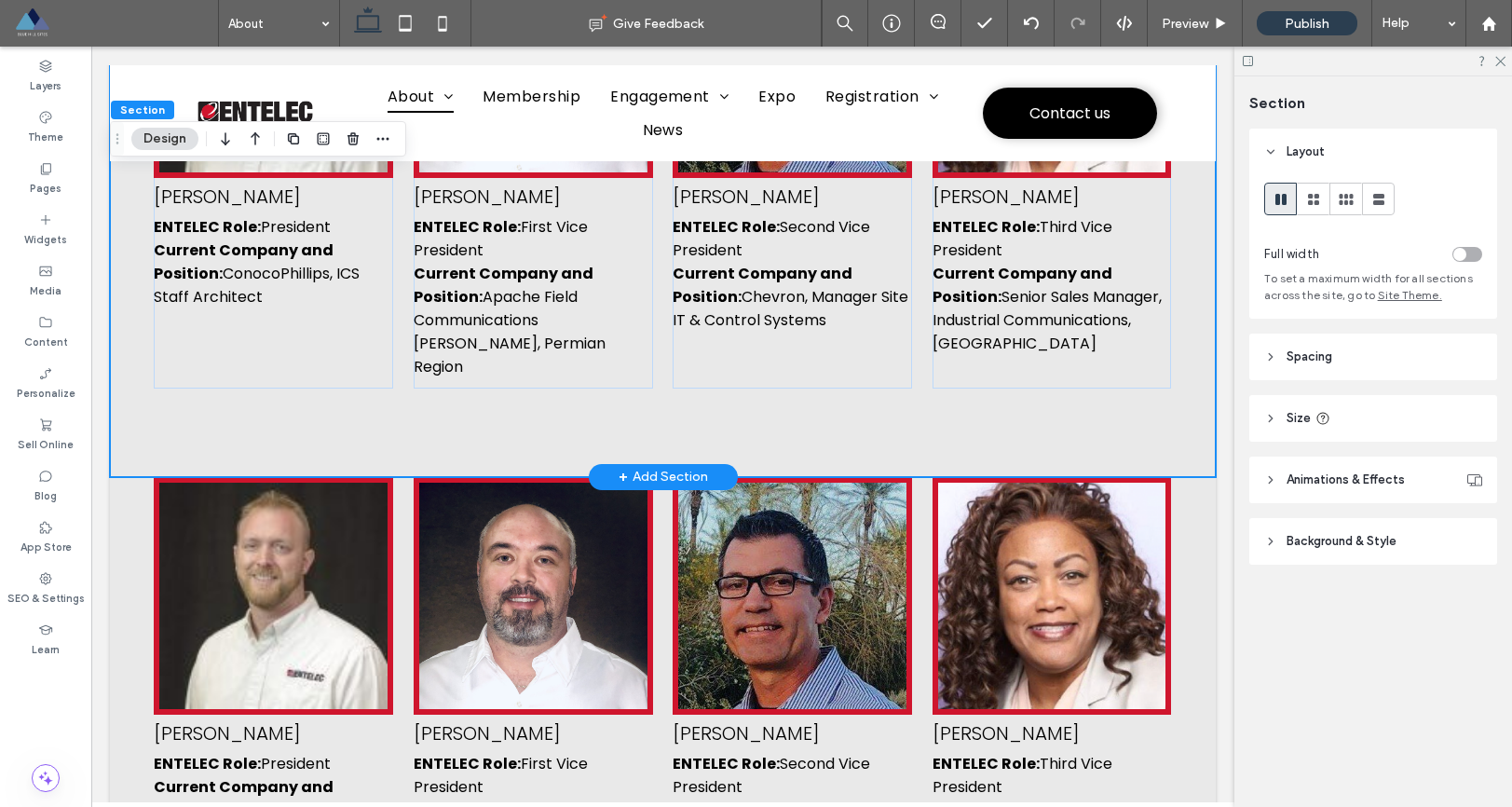
scroll to position [1469, 0]
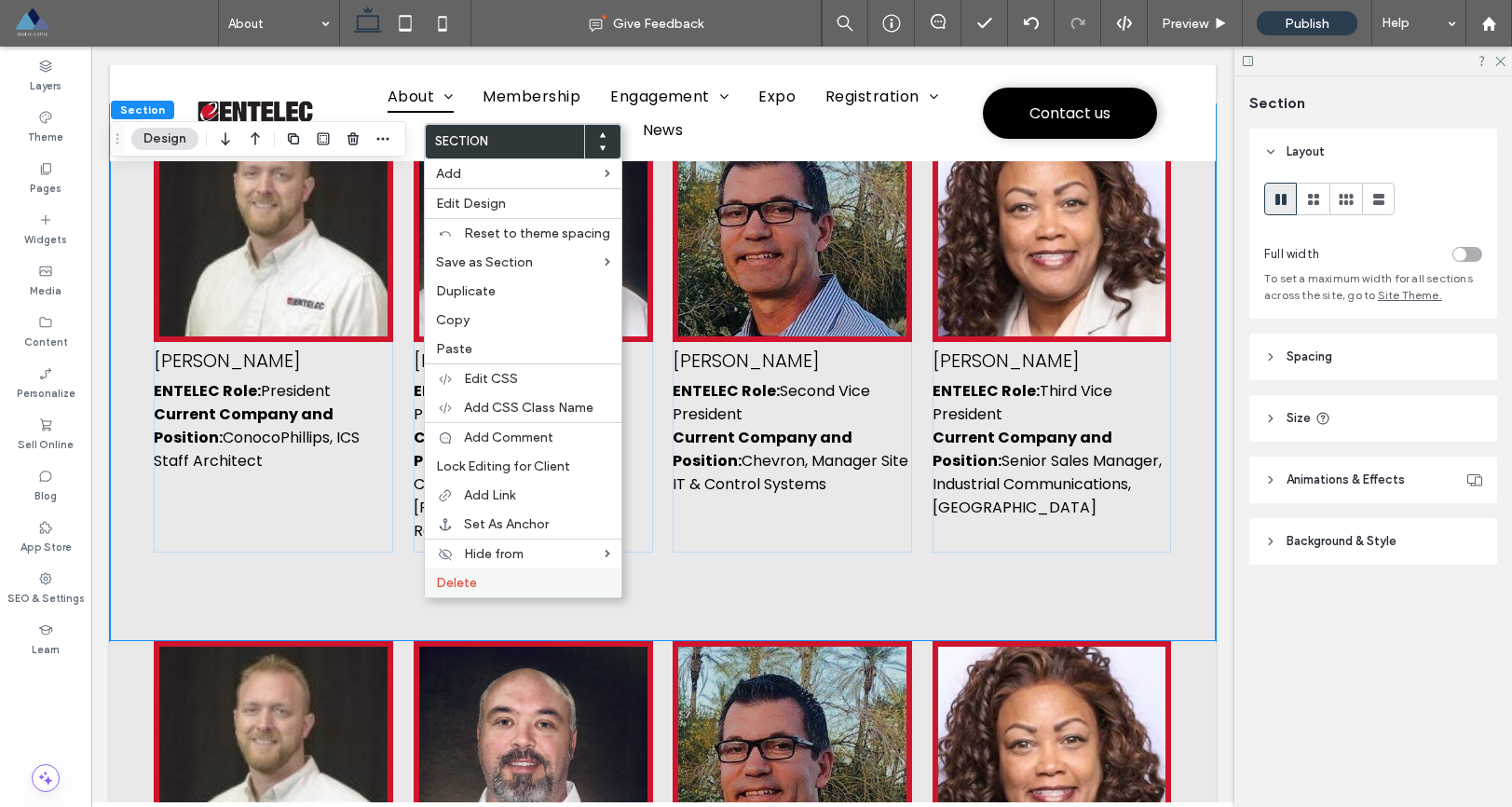
click at [432, 585] on div "Delete" at bounding box center [523, 582] width 197 height 29
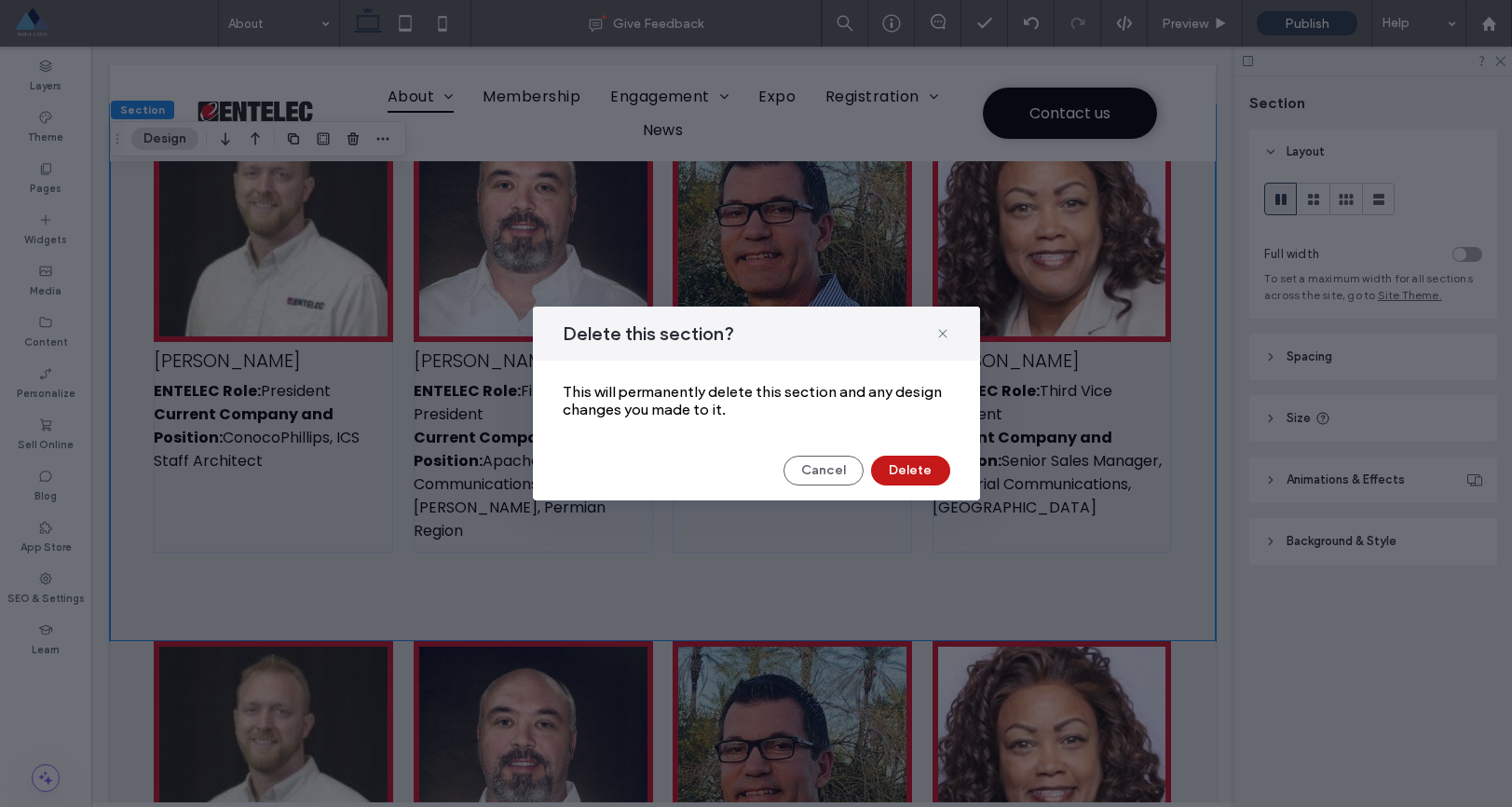
click at [900, 479] on button "Delete" at bounding box center [911, 470] width 79 height 30
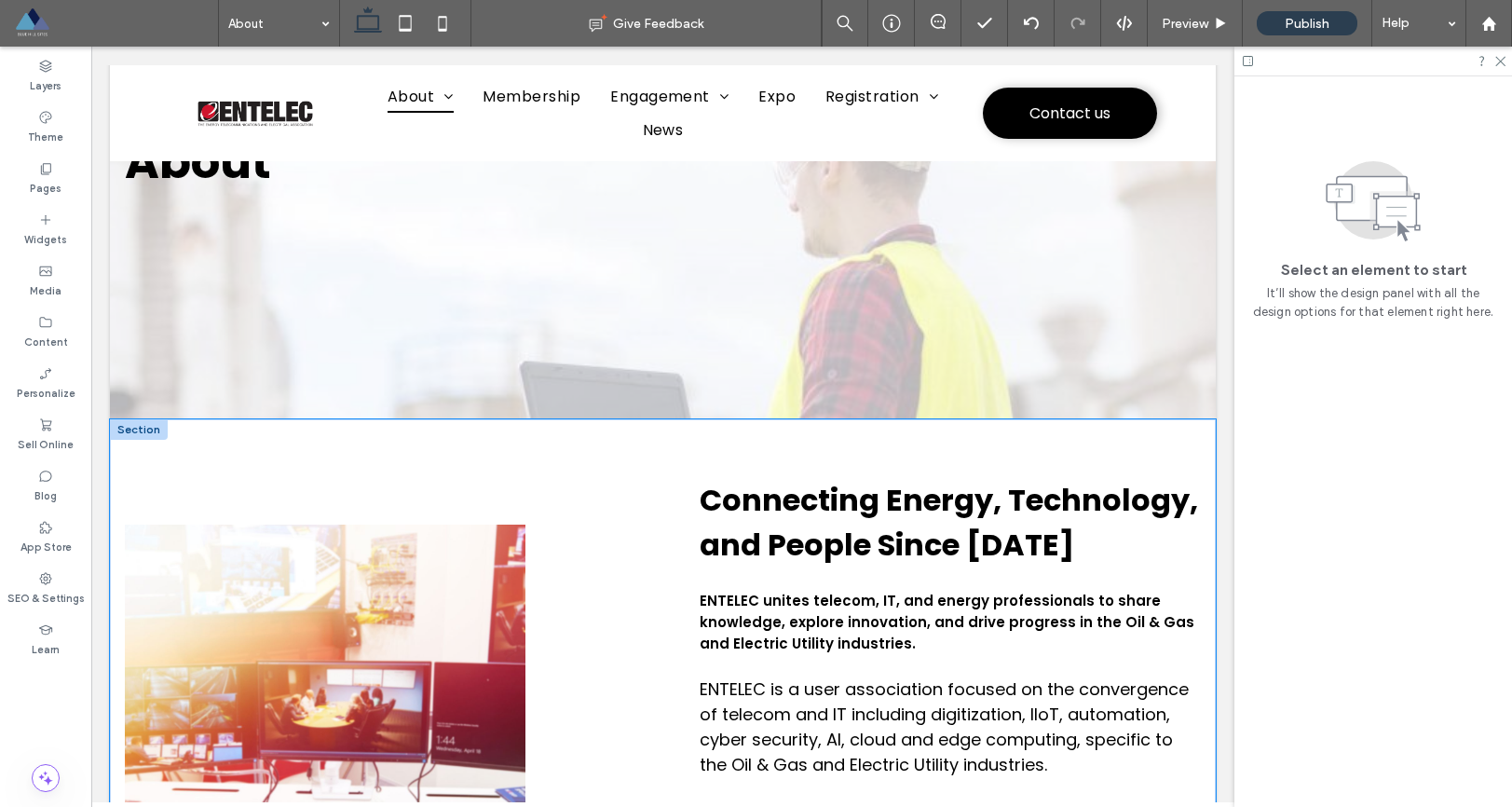
scroll to position [189, 0]
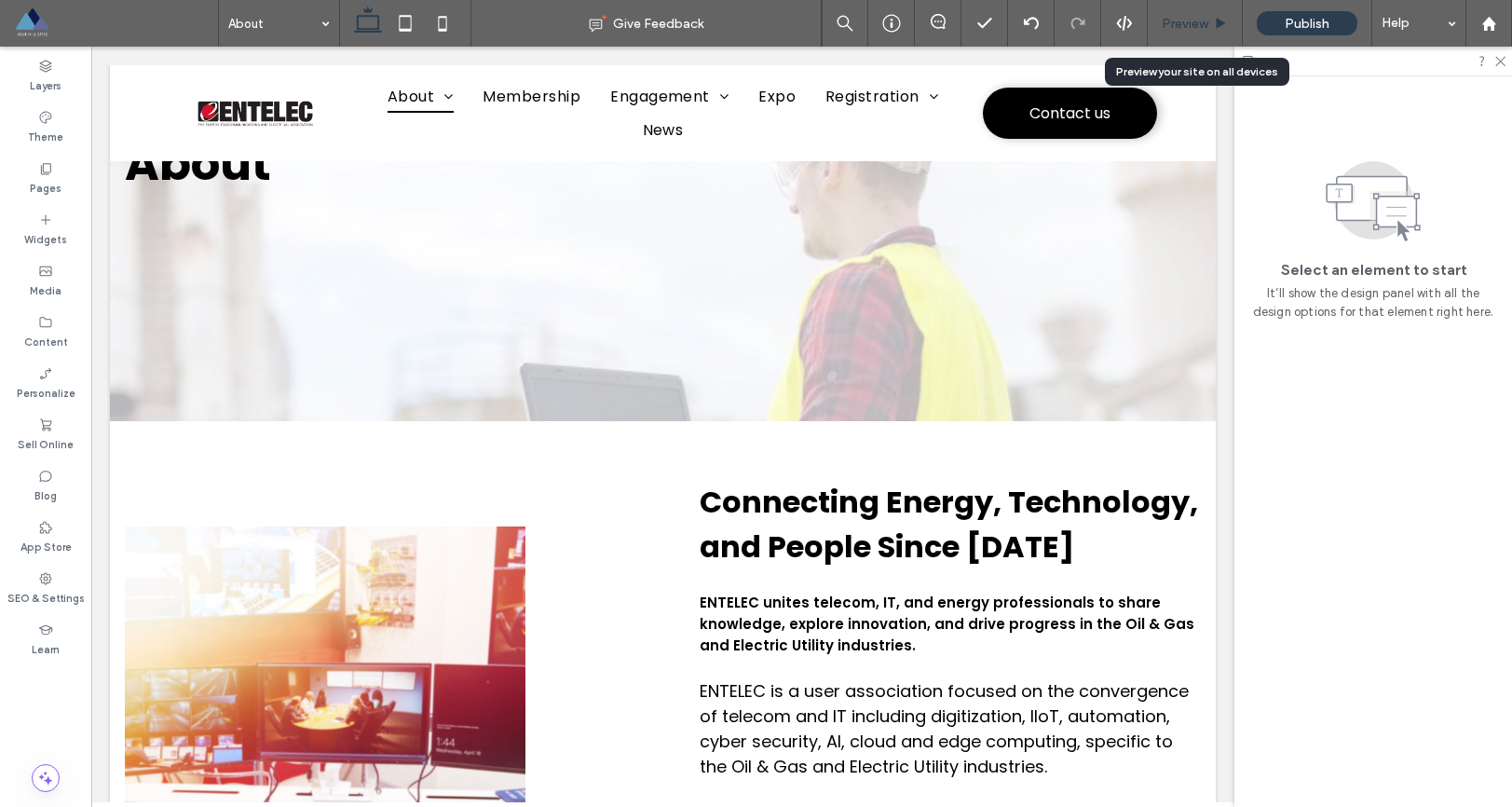
click at [1168, 16] on span "Preview" at bounding box center [1185, 24] width 47 height 16
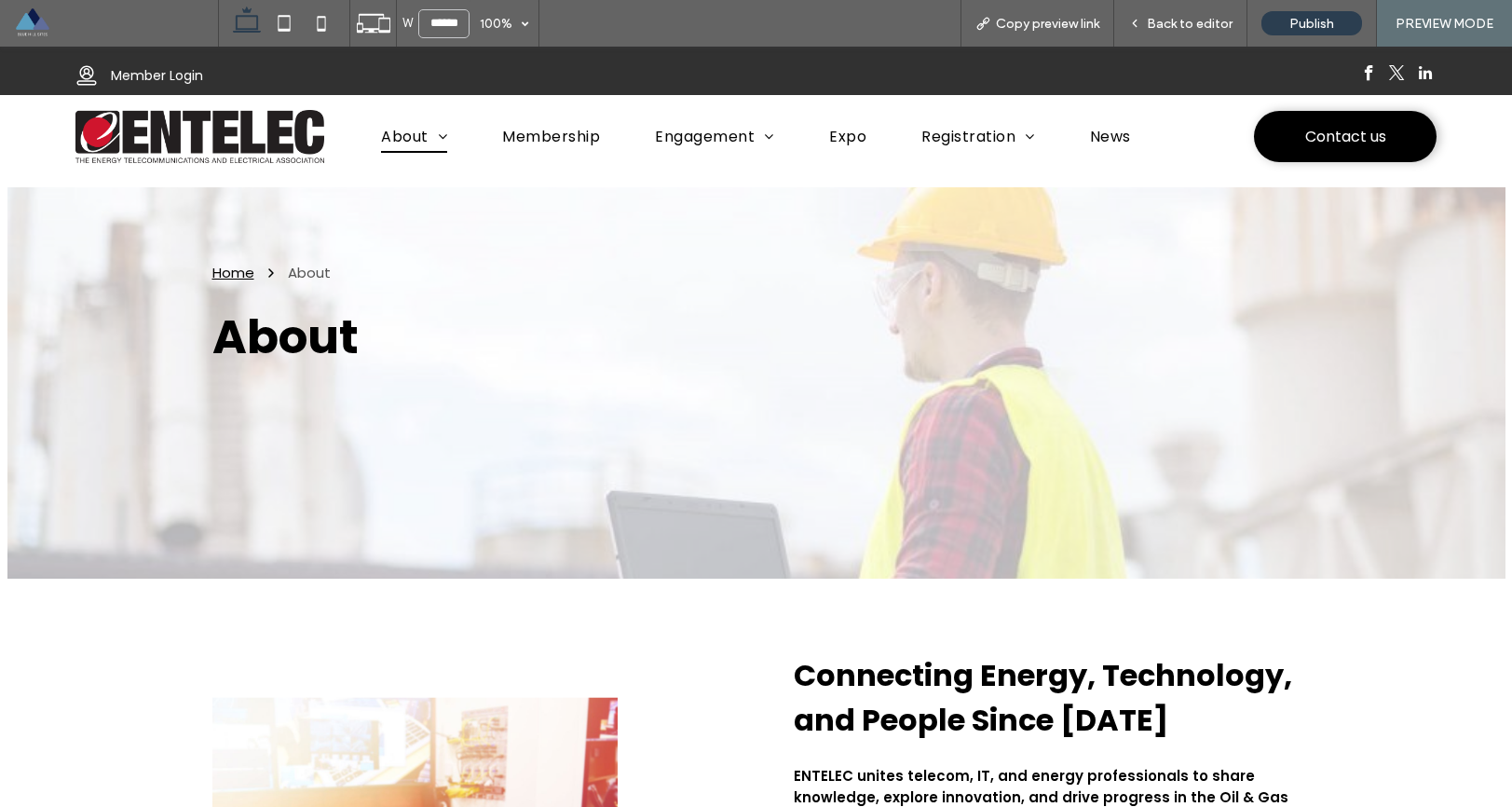
drag, startPoint x: 248, startPoint y: 134, endPoint x: 399, endPoint y: 249, distance: 189.8
click at [248, 134] on img at bounding box center [199, 137] width 248 height 53
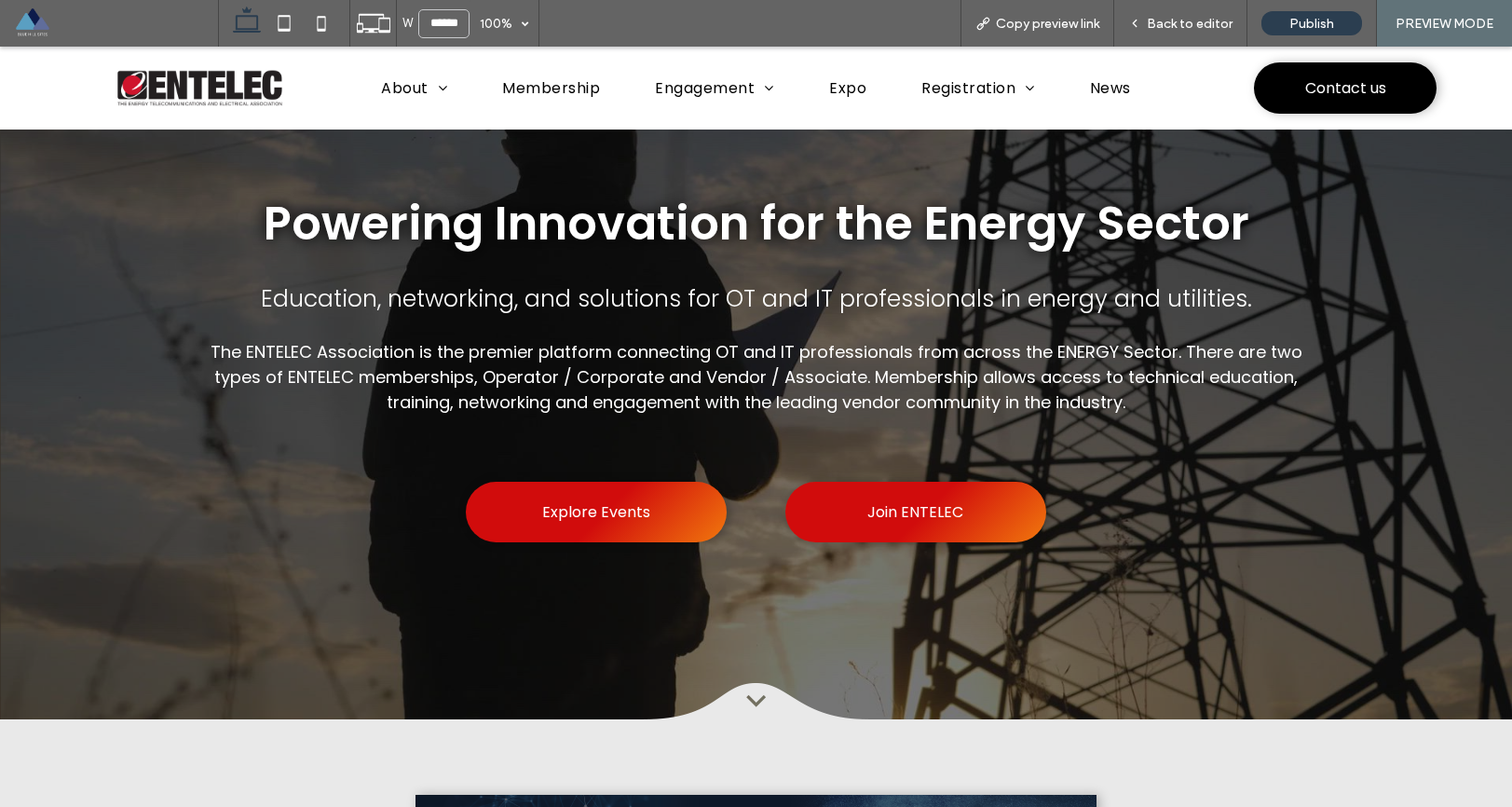
scroll to position [417, 0]
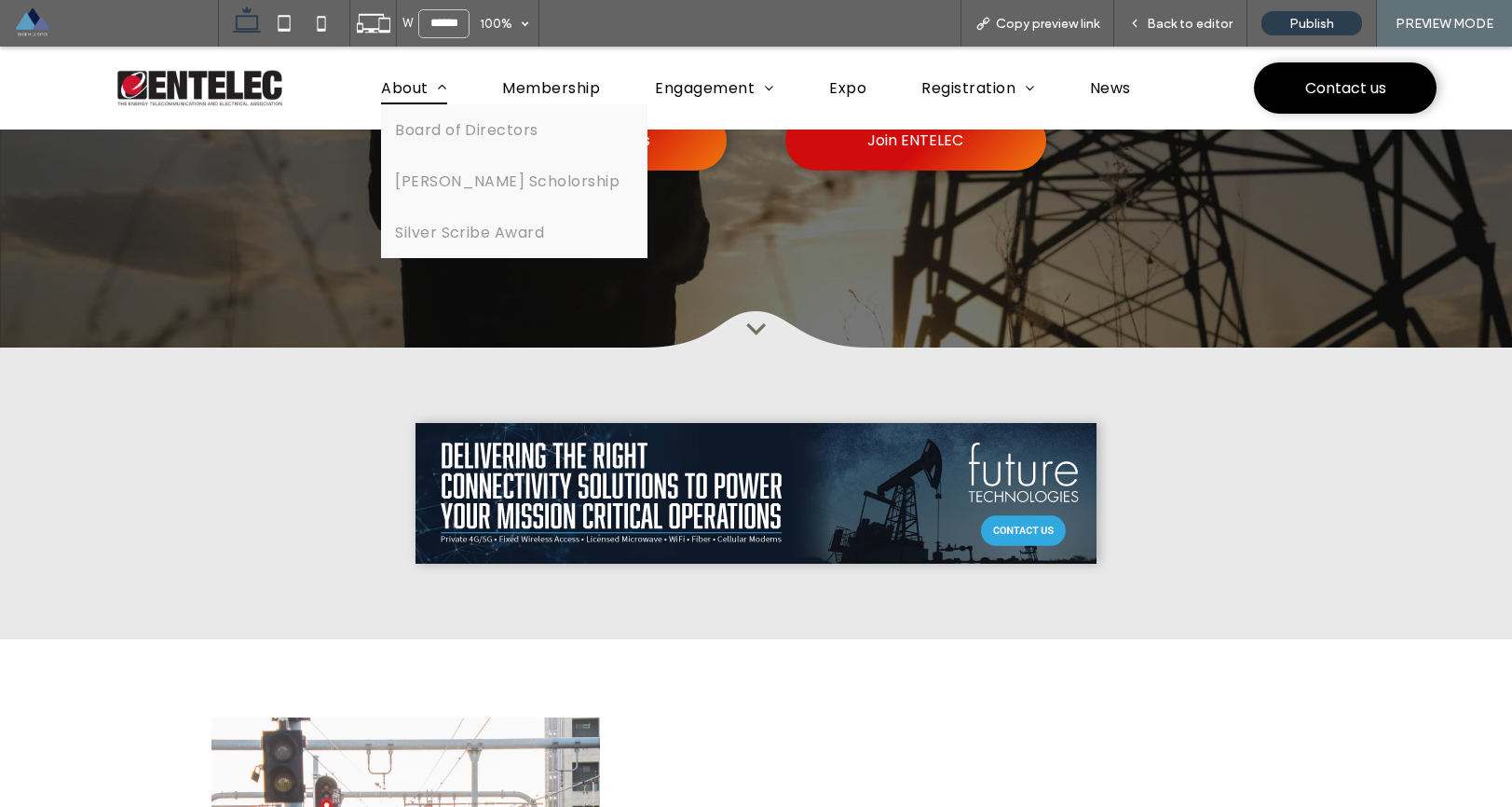
click at [402, 82] on span "About" at bounding box center [415, 88] width 67 height 32
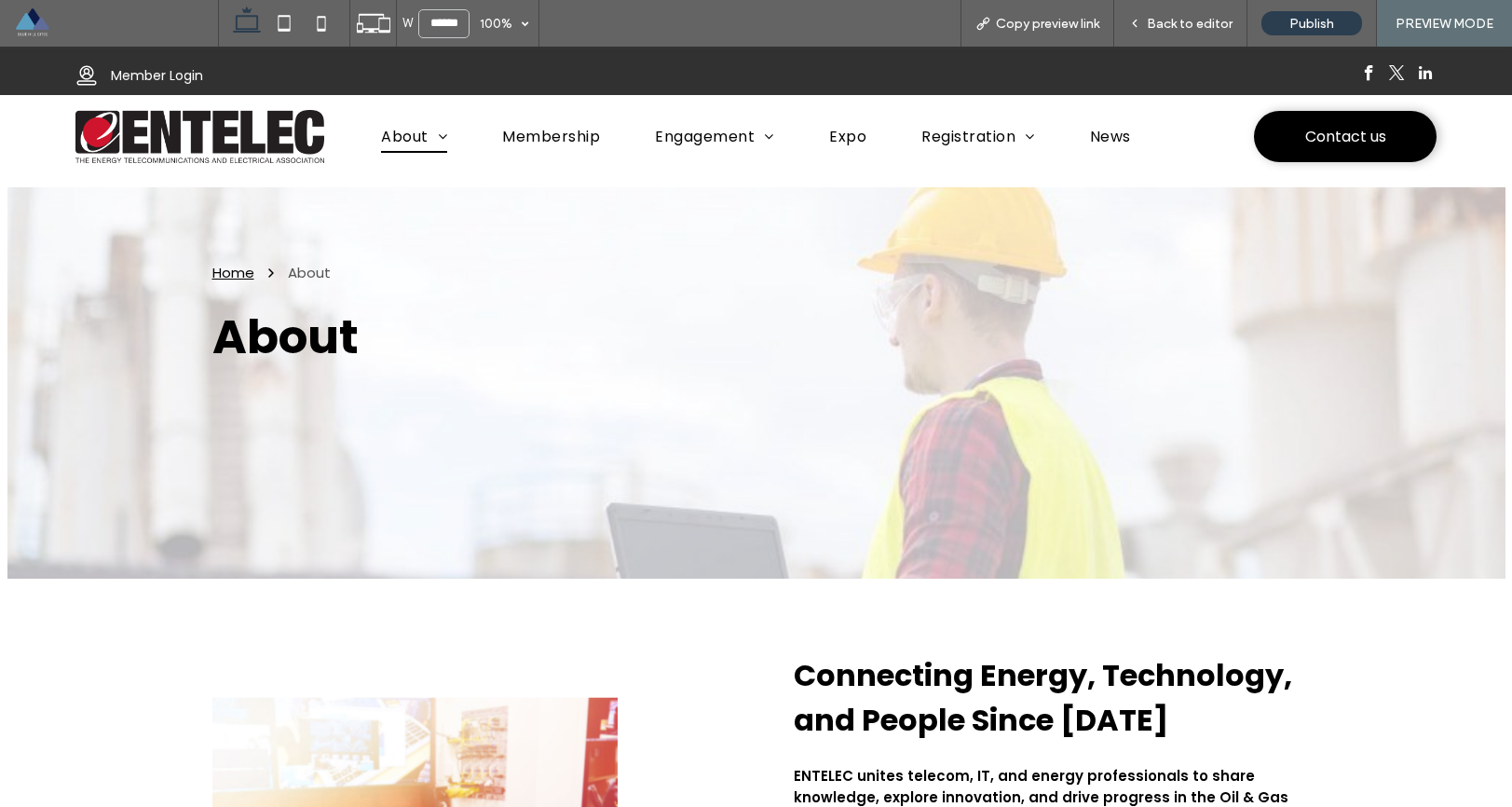
drag, startPoint x: 253, startPoint y: 129, endPoint x: 755, endPoint y: 359, distance: 552.2
click at [253, 129] on img at bounding box center [199, 137] width 248 height 53
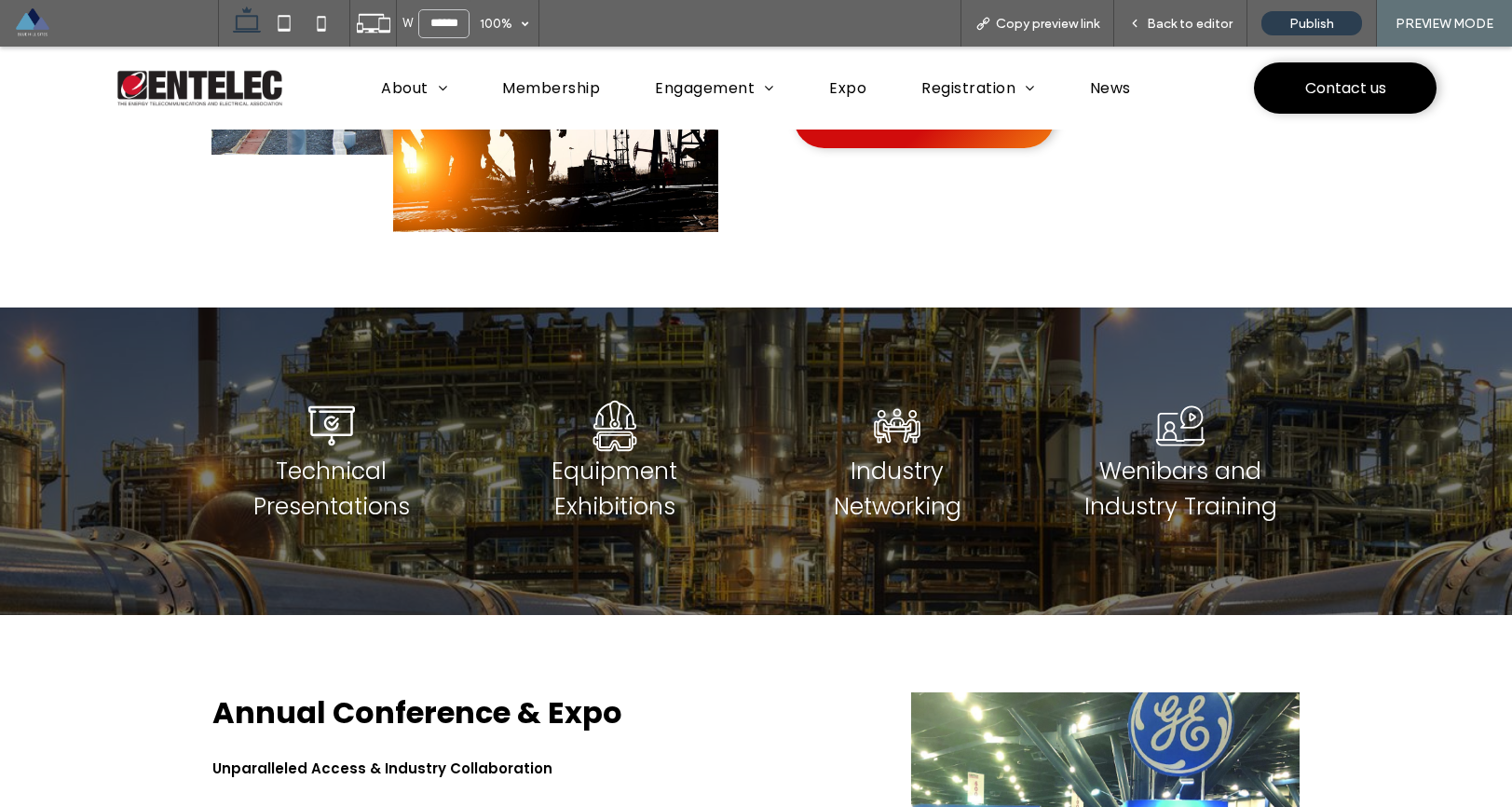
scroll to position [1377, 0]
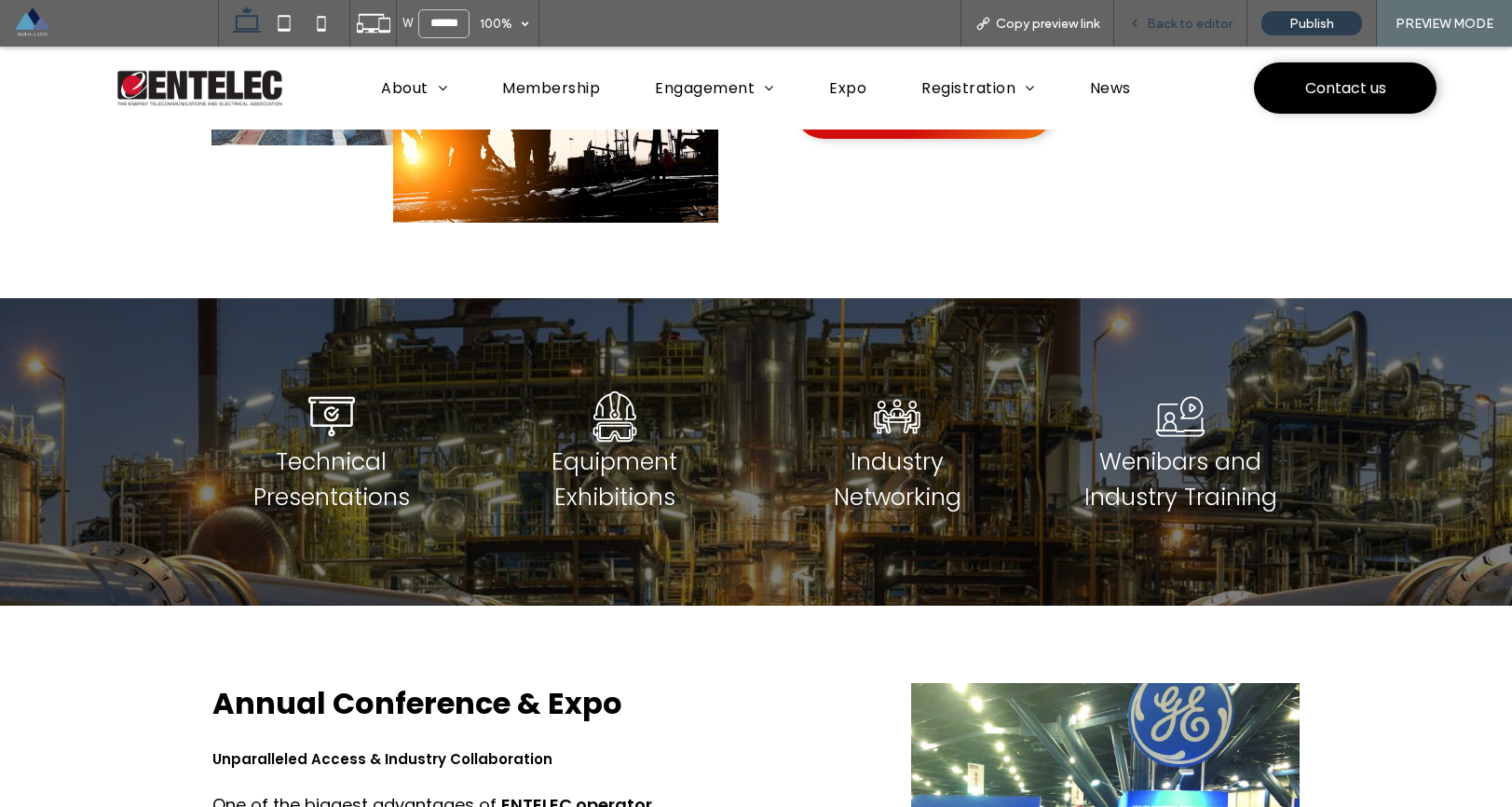
drag, startPoint x: 1185, startPoint y: 17, endPoint x: 938, endPoint y: 184, distance: 298.2
click at [1185, 17] on span "Back to editor" at bounding box center [1190, 24] width 86 height 16
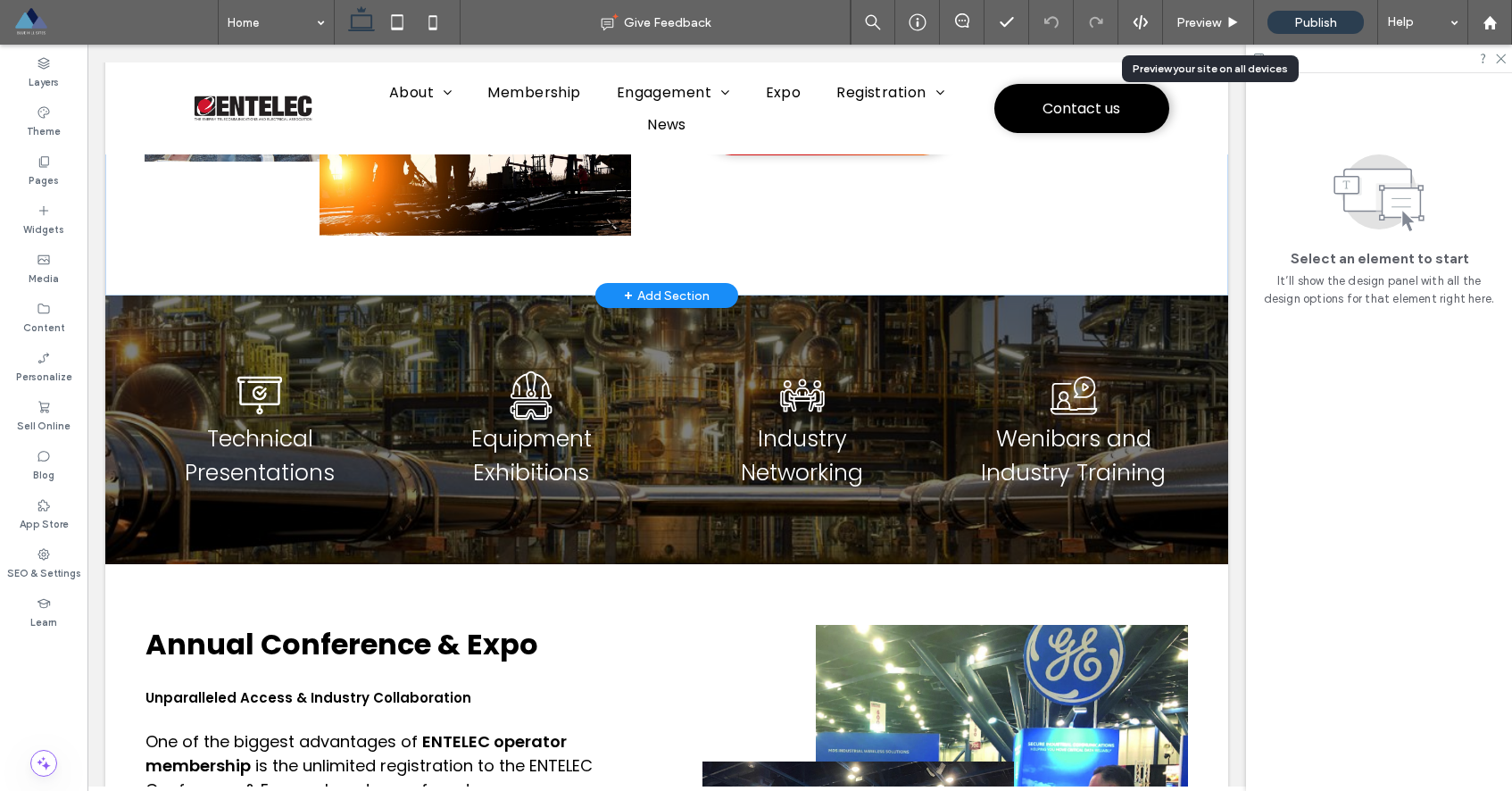
scroll to position [909, 0]
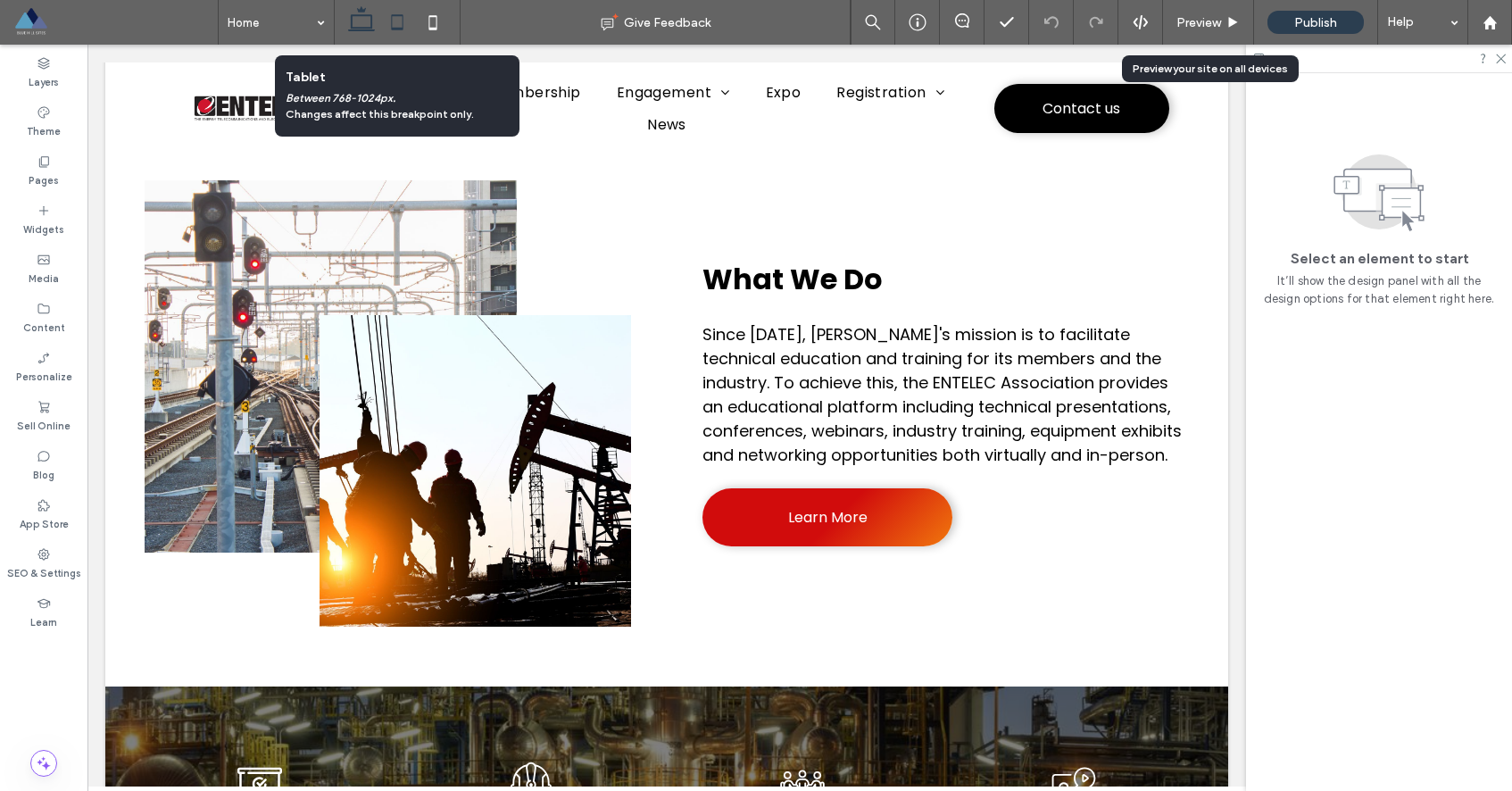
click at [393, 26] on icon at bounding box center [396, 22] width 36 height 36
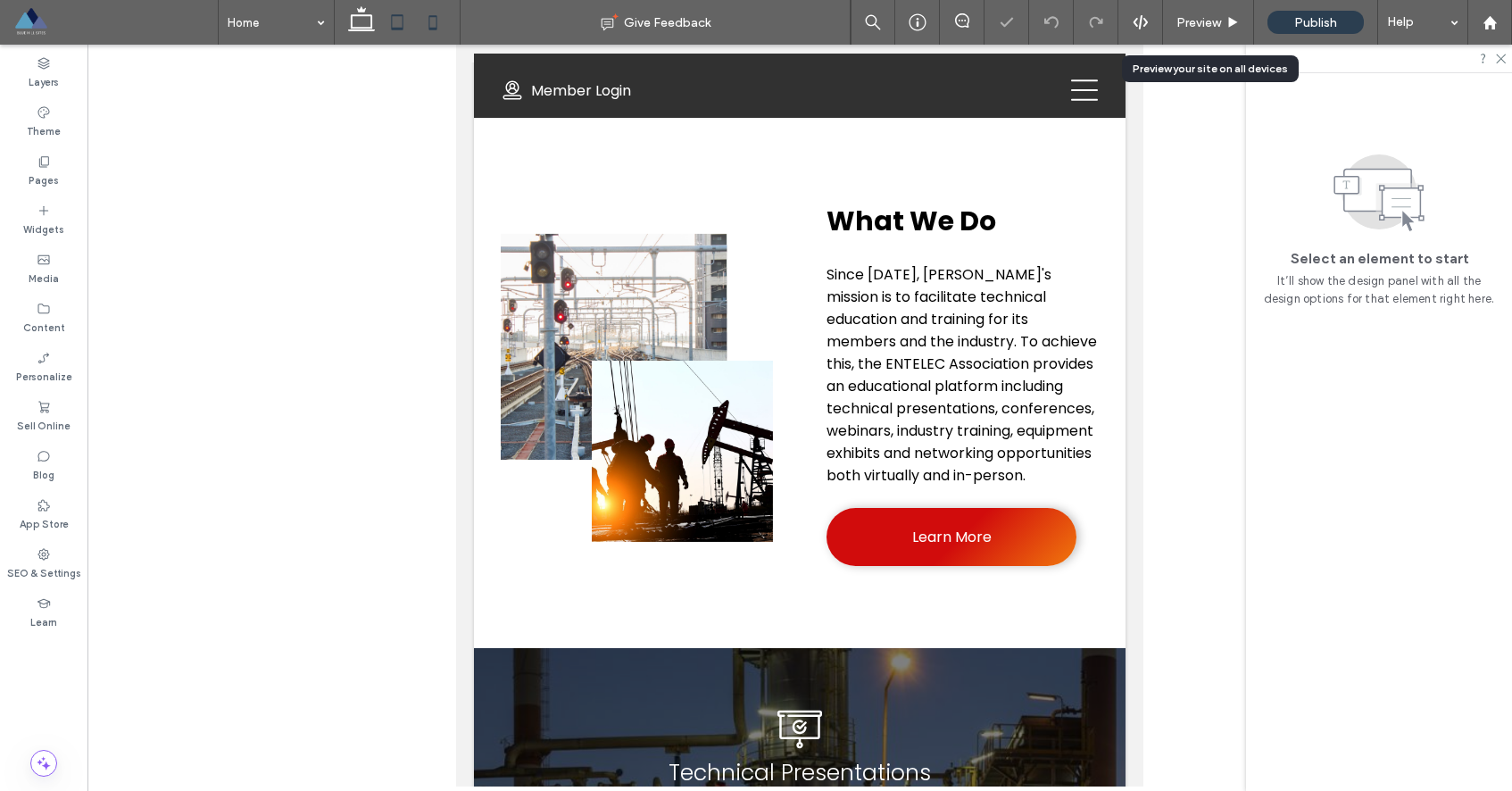
click at [432, 25] on icon at bounding box center [432, 22] width 36 height 36
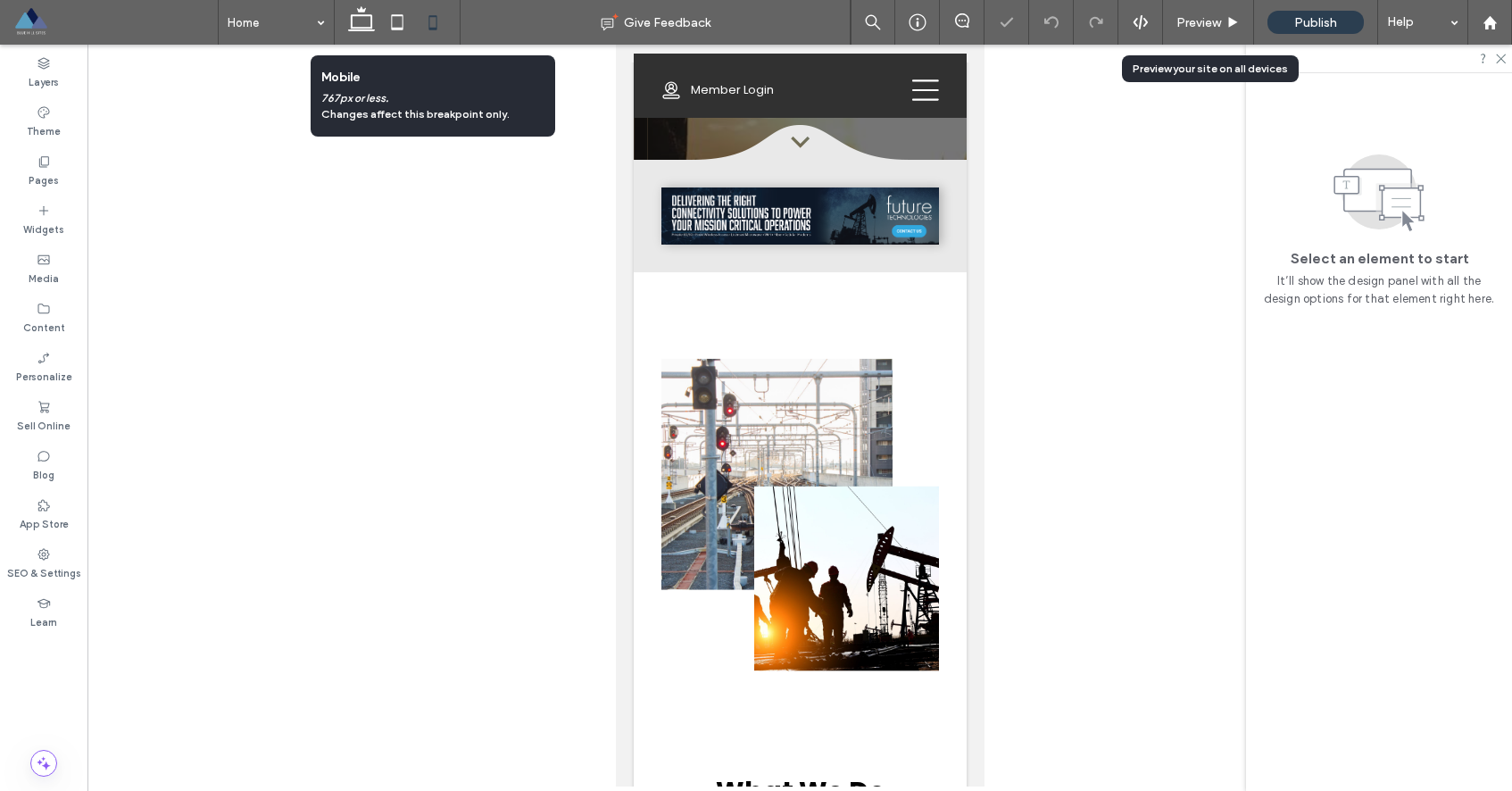
scroll to position [1160, 0]
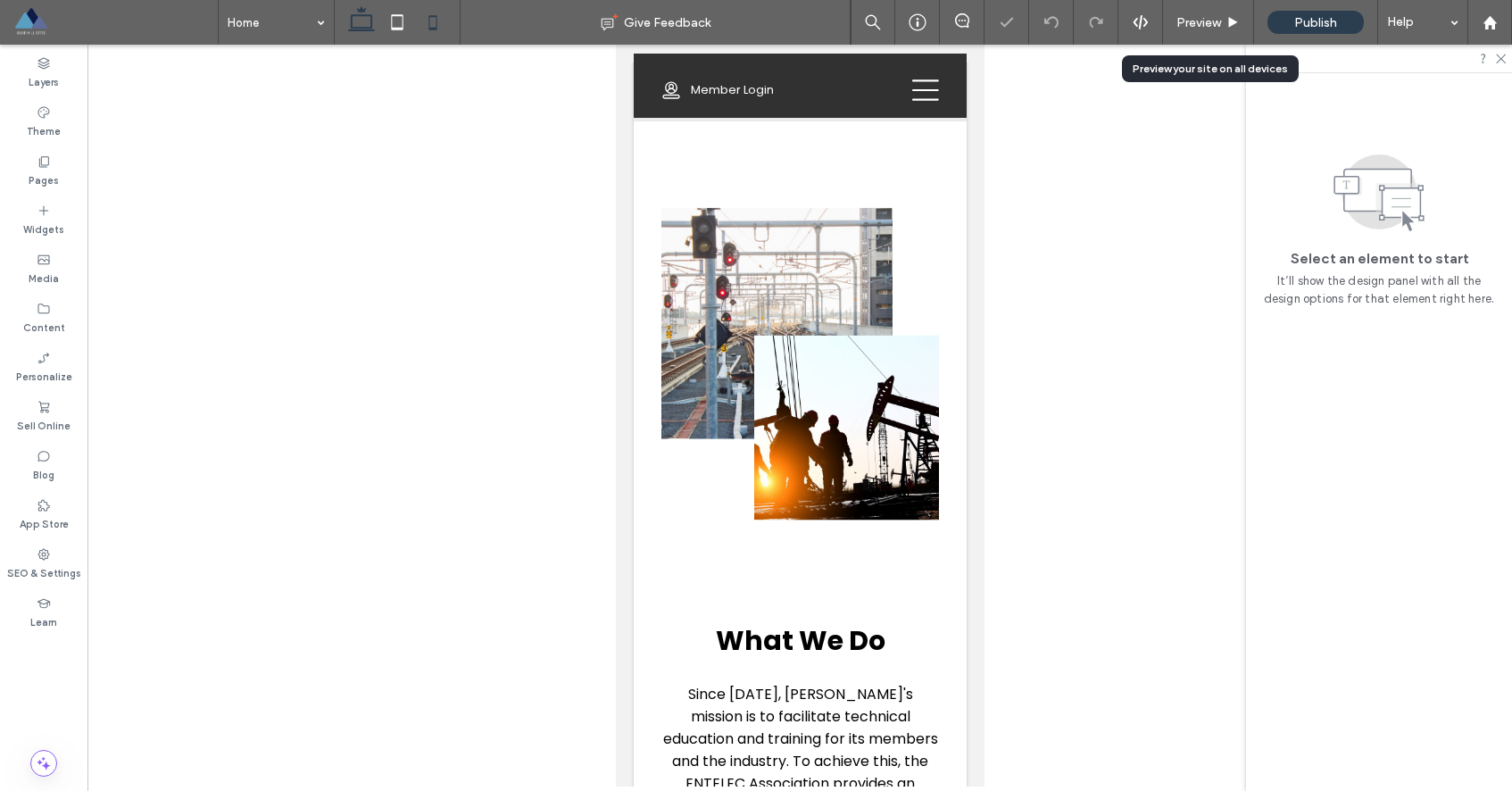
click at [358, 23] on icon at bounding box center [361, 22] width 36 height 36
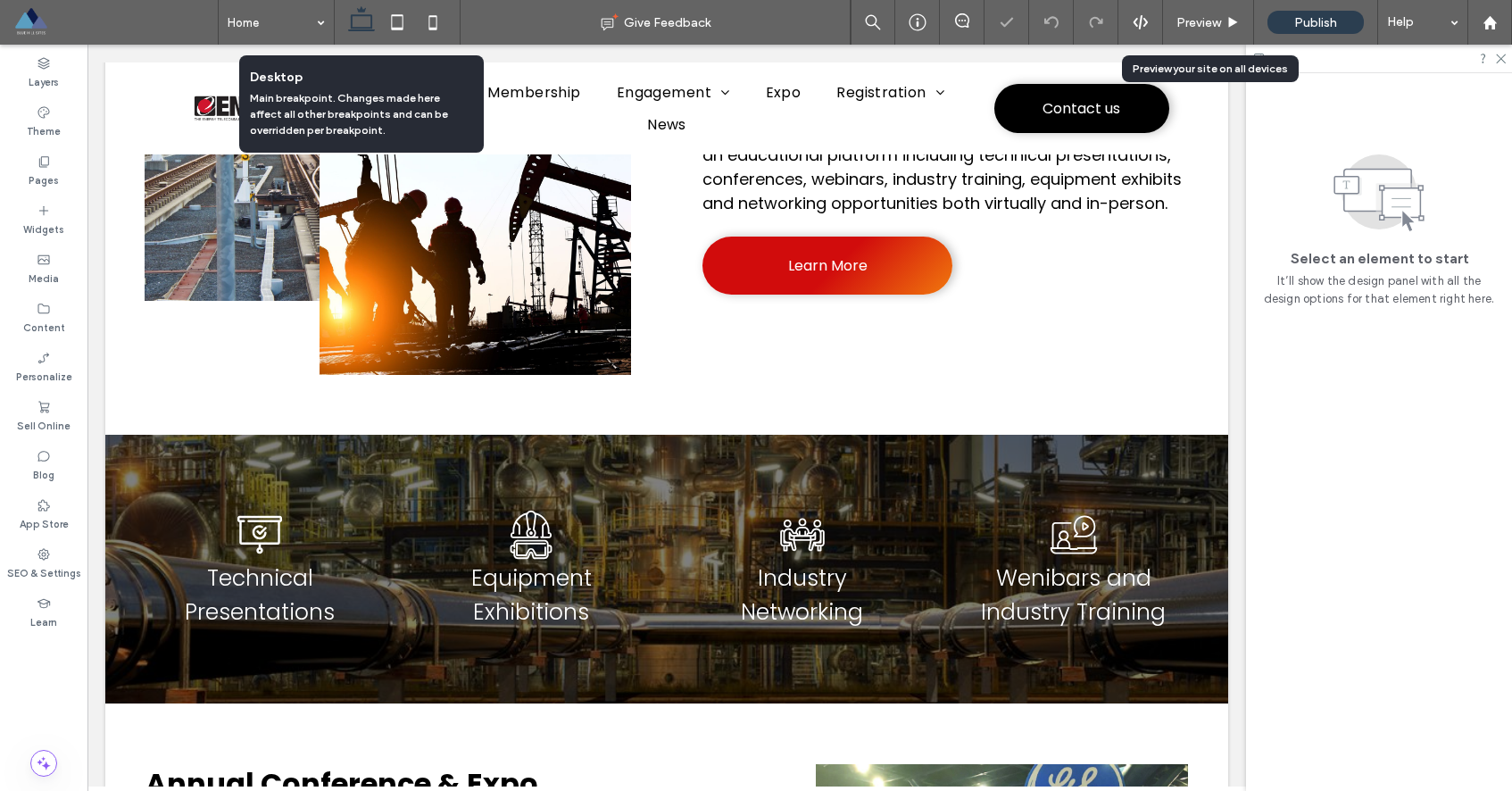
scroll to position [871, 0]
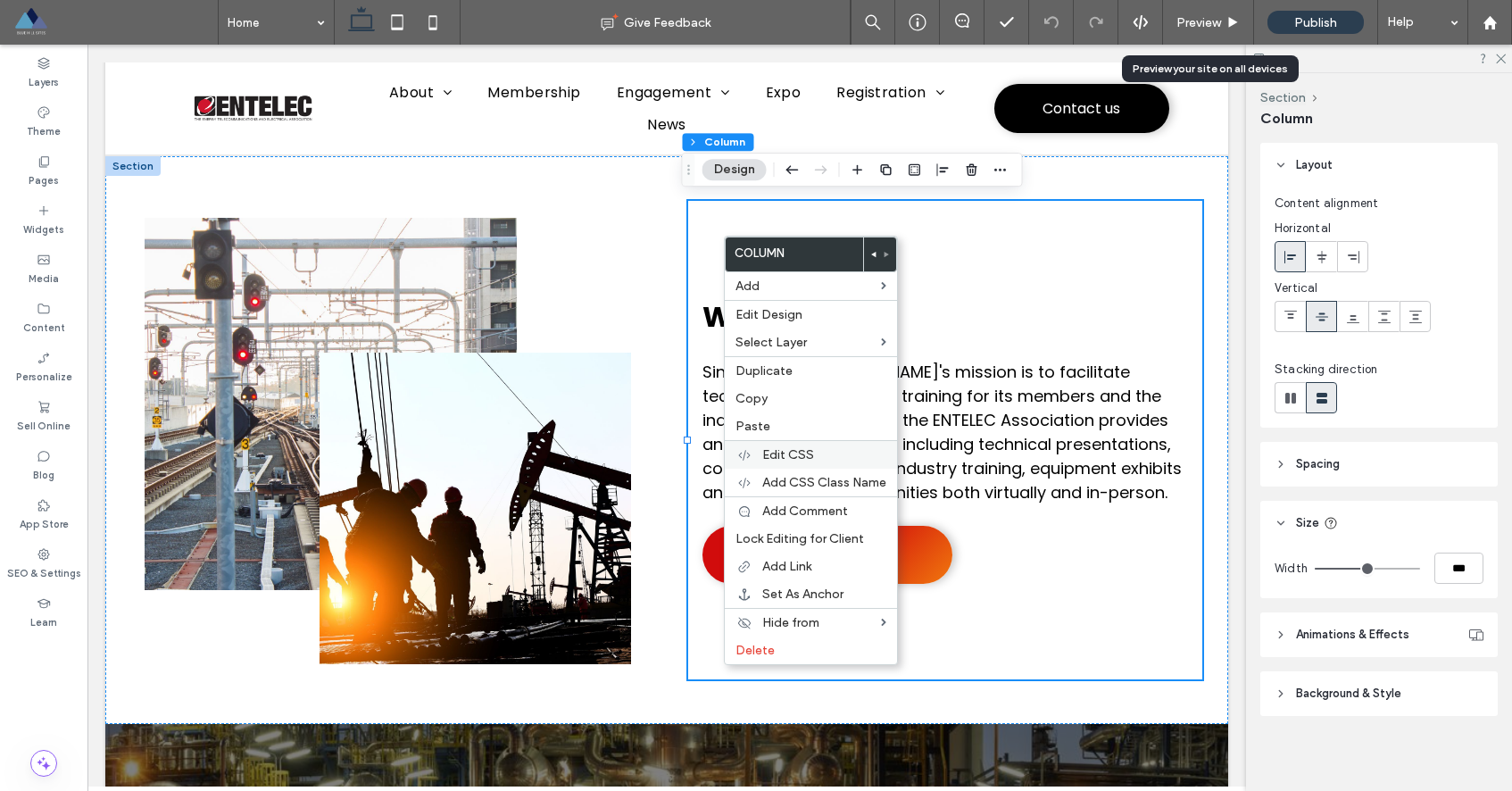
click at [799, 457] on span "Edit CSS" at bounding box center [787, 455] width 52 height 15
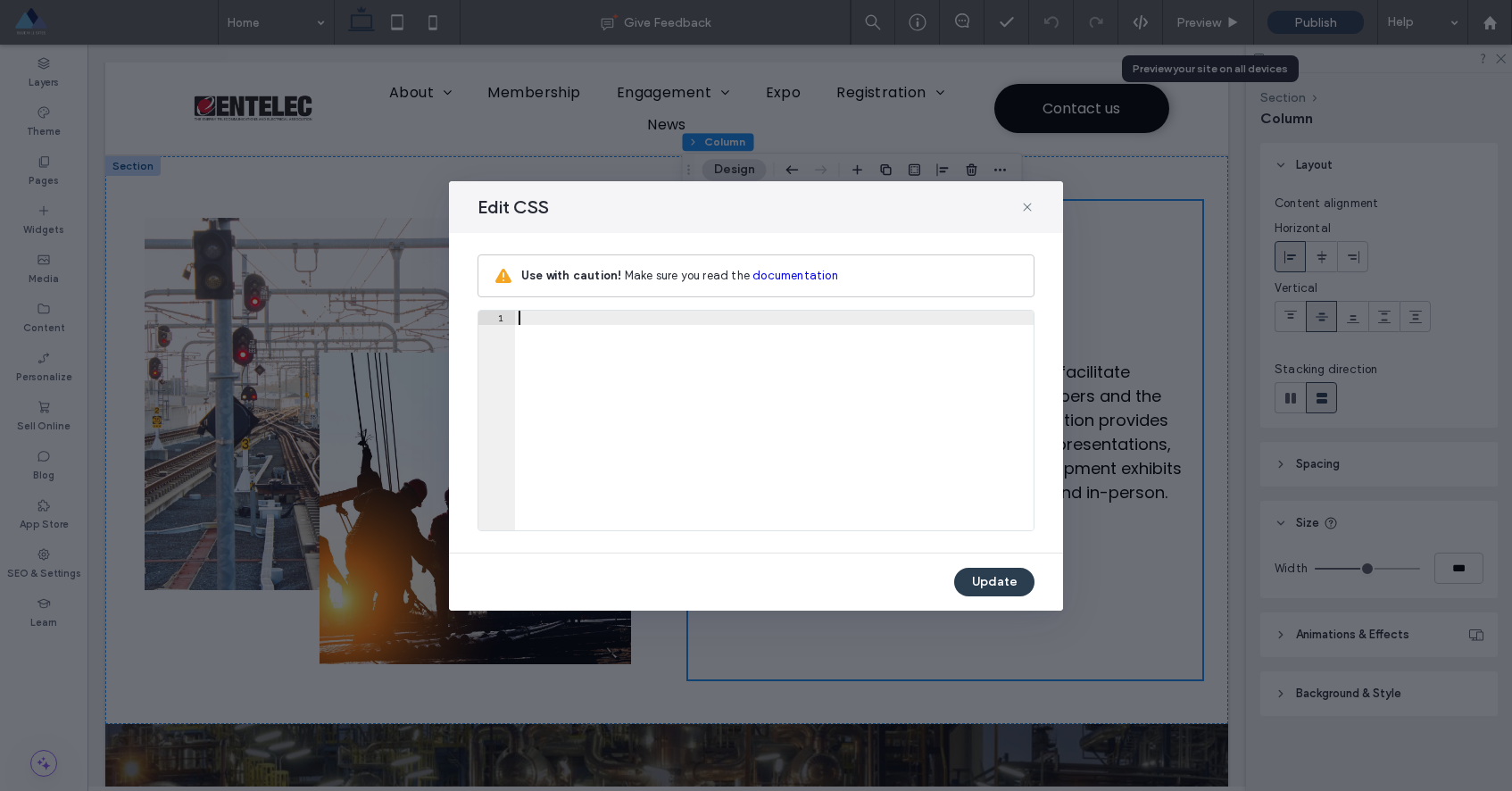
scroll to position [2, 0]
click at [1025, 203] on icon at bounding box center [1027, 207] width 15 height 15
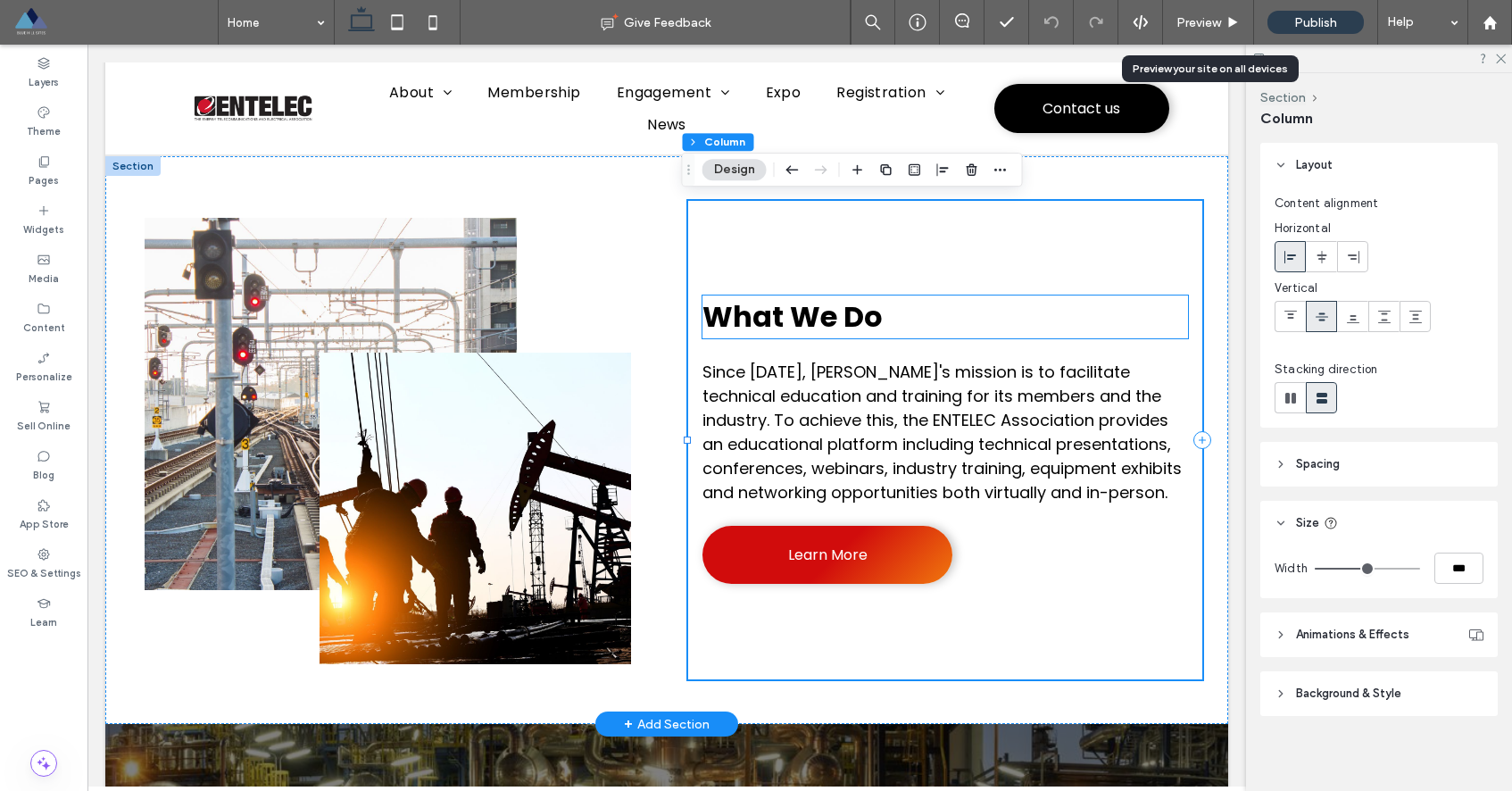
click at [830, 317] on span "What We Do" at bounding box center [793, 316] width 180 height 40
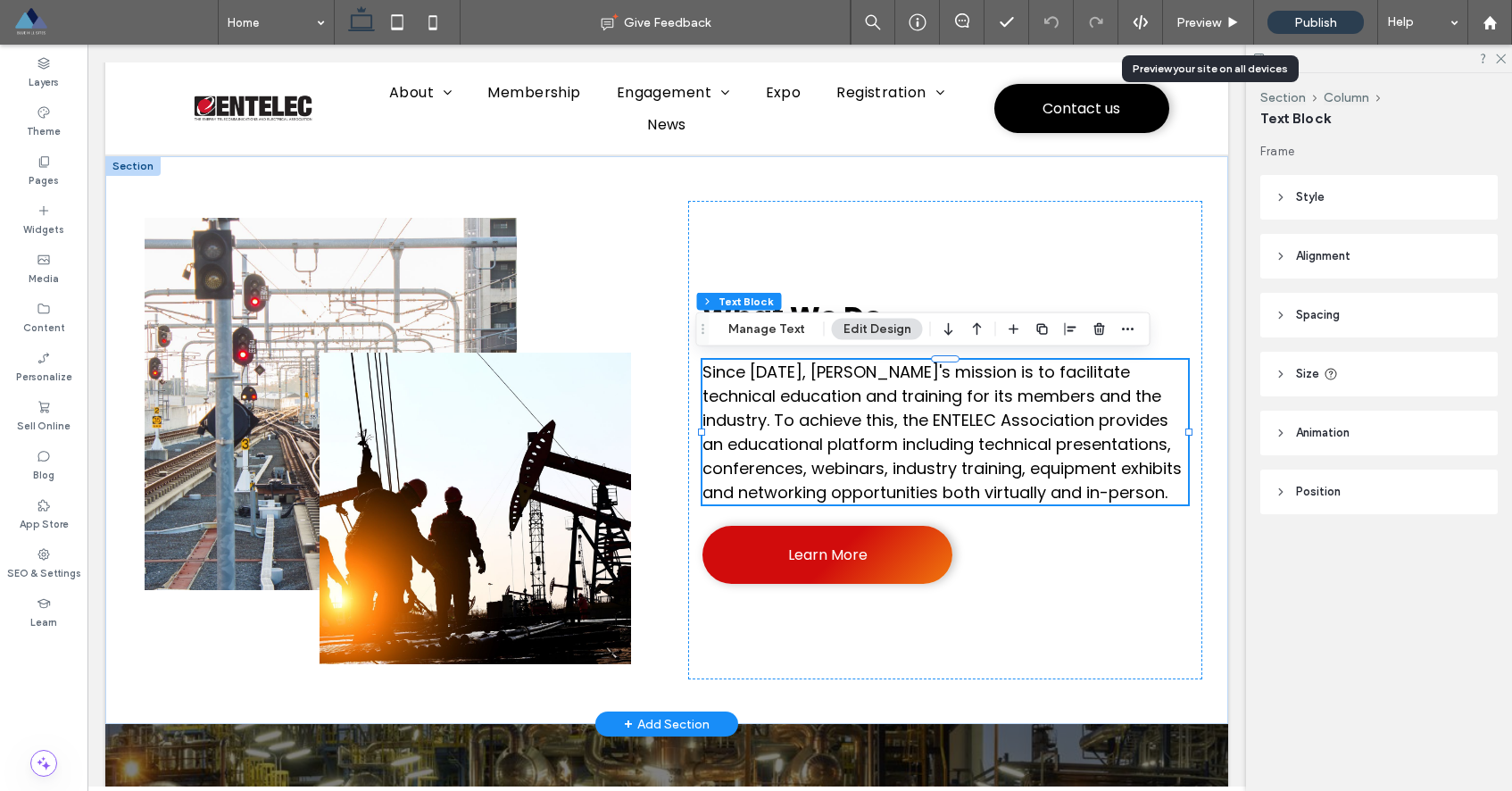
click at [51, 210] on div "Widgets" at bounding box center [44, 220] width 87 height 49
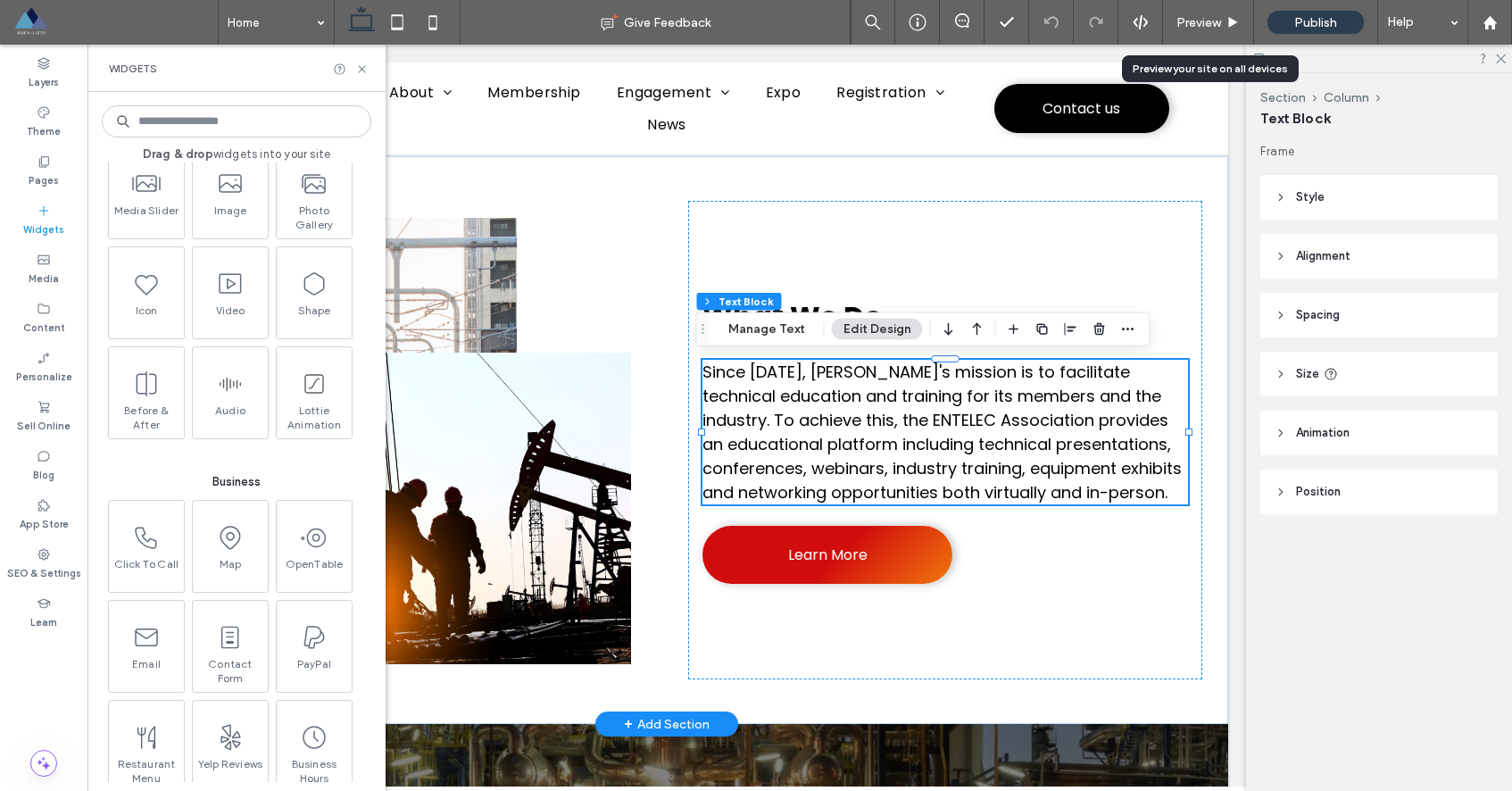
scroll to position [2290, 0]
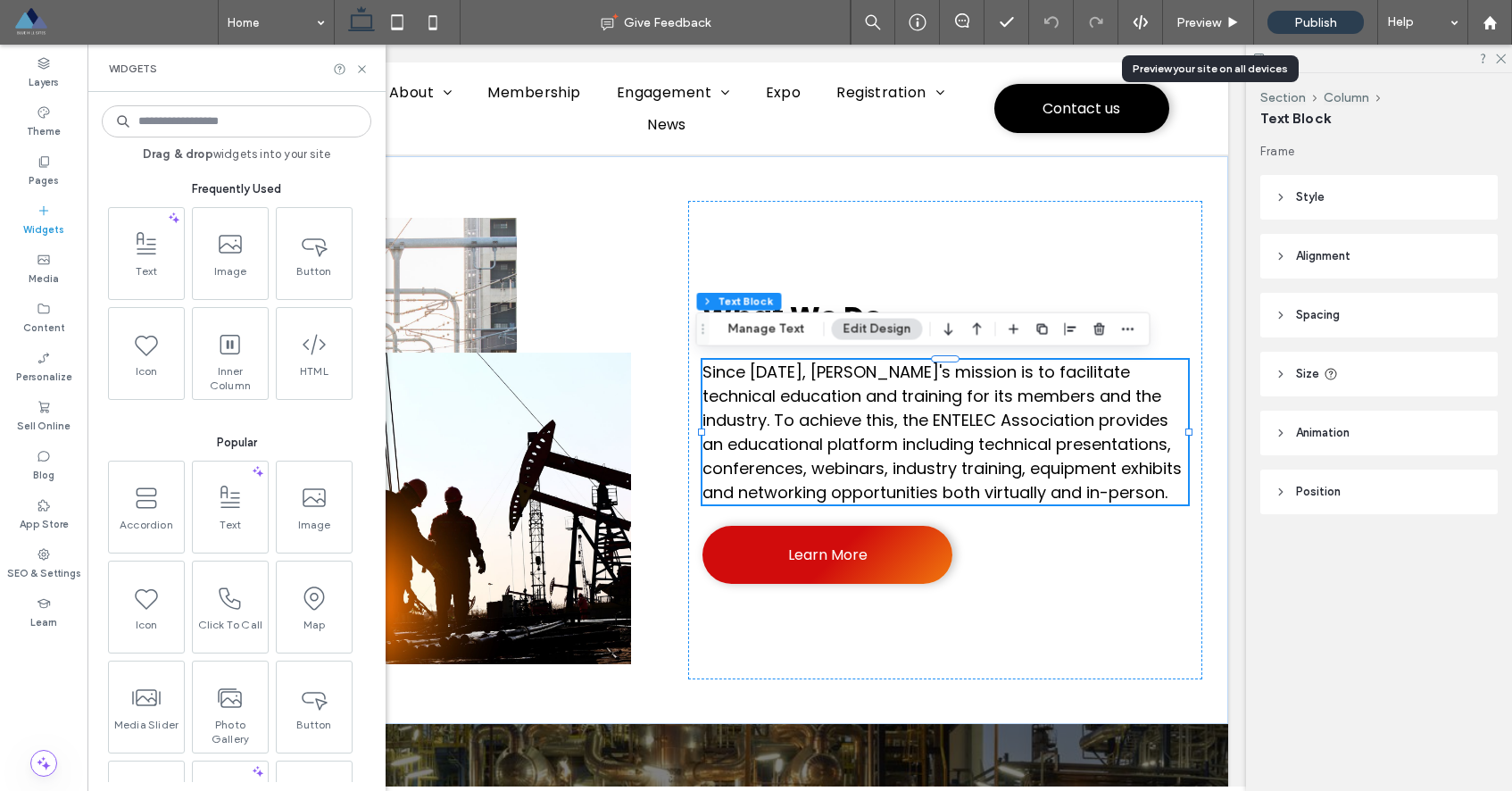
scroll to position [2290, 0]
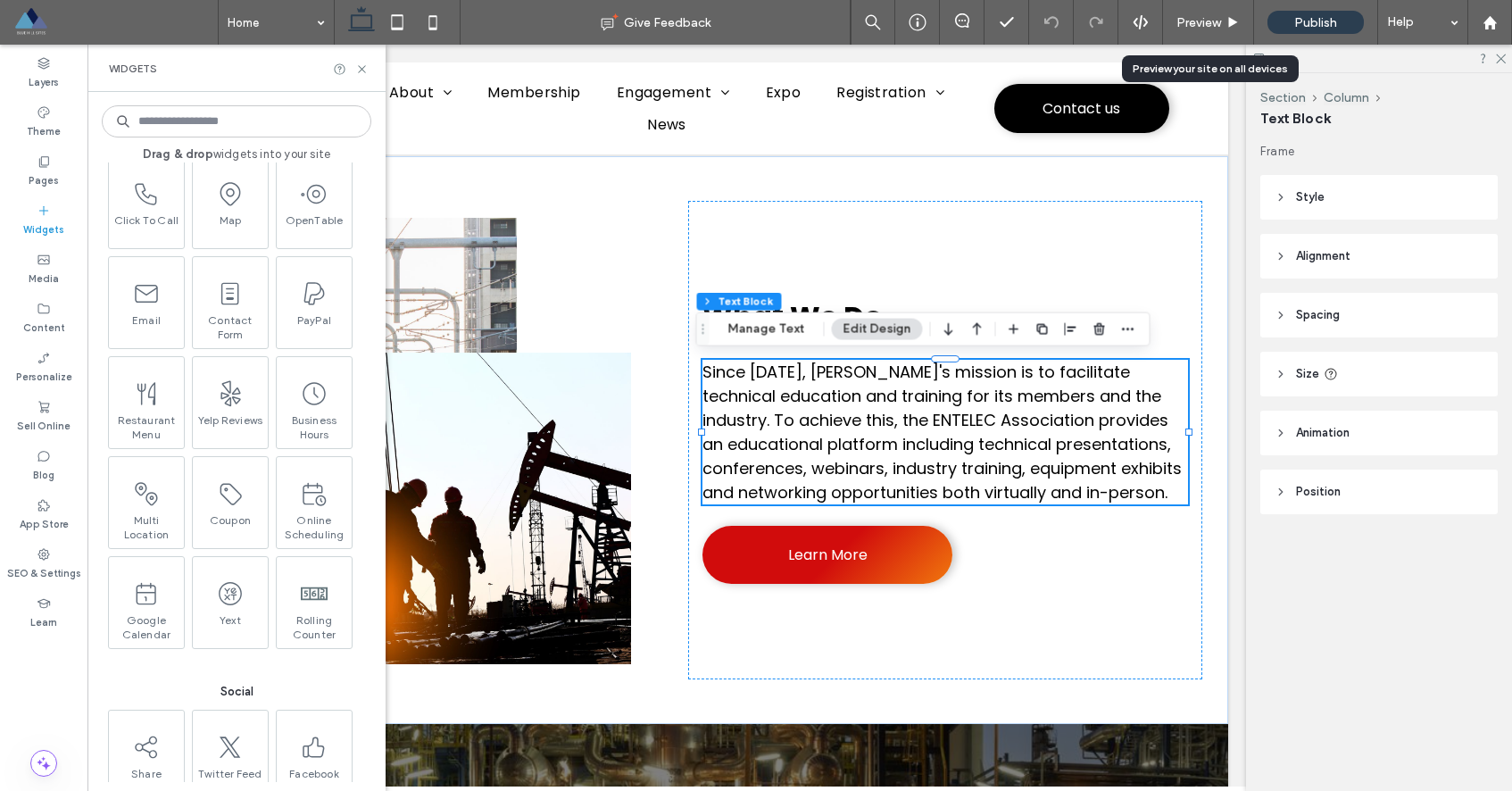
click at [369, 65] on div "Widgets" at bounding box center [236, 68] width 298 height 47
click at [365, 67] on icon at bounding box center [362, 69] width 14 height 14
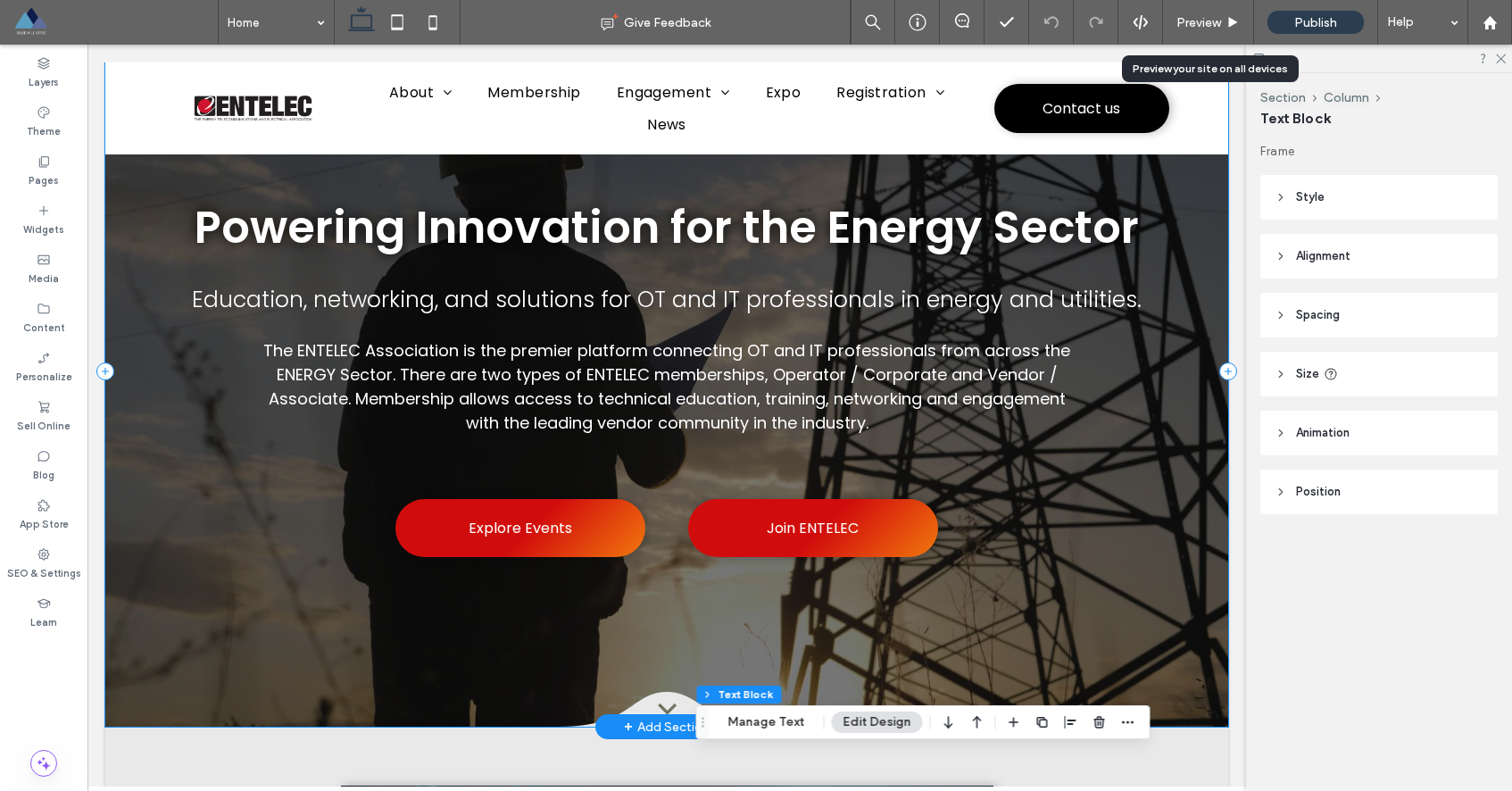
scroll to position [0, 0]
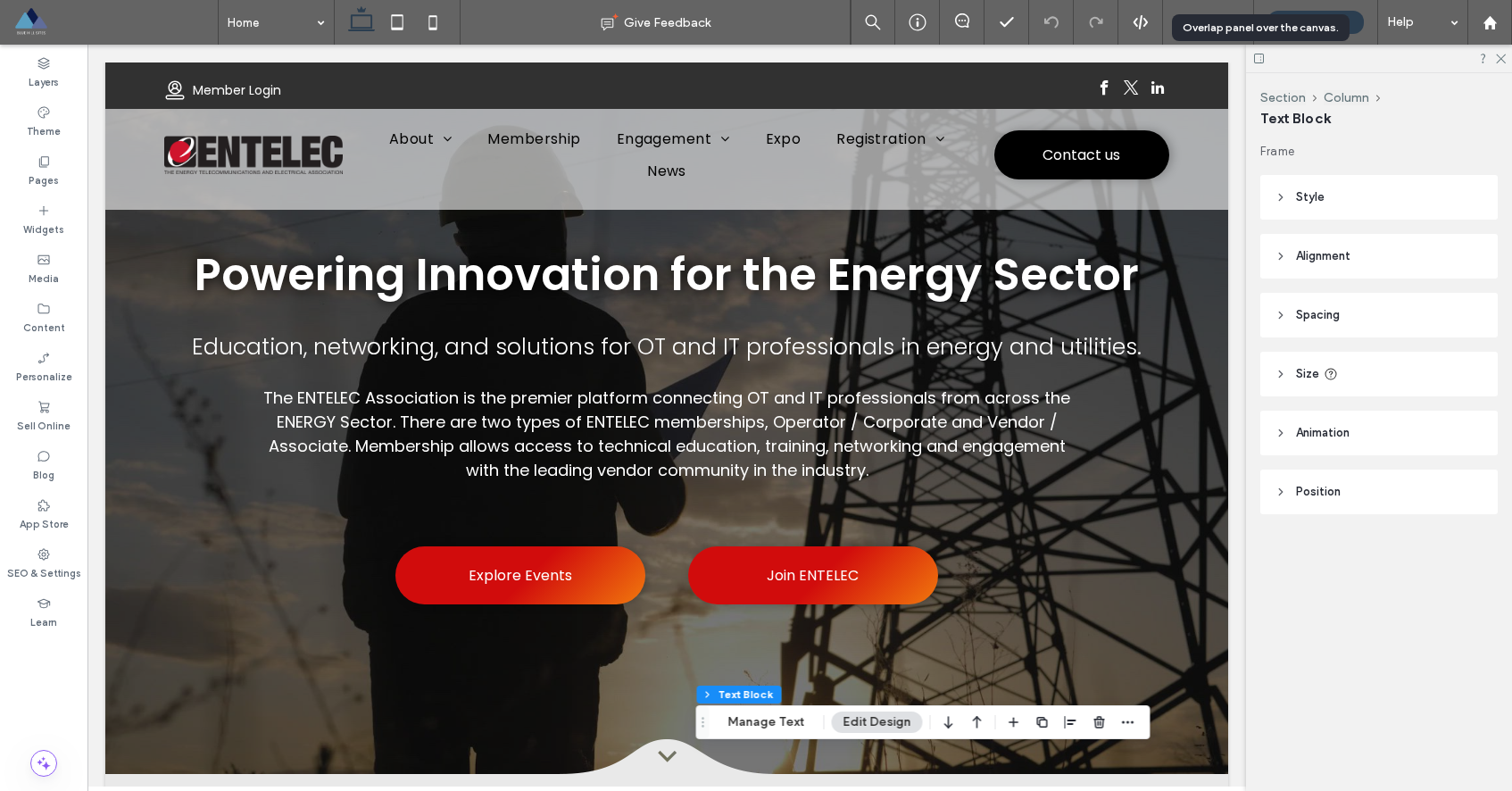
click at [1261, 60] on icon at bounding box center [1259, 58] width 14 height 14
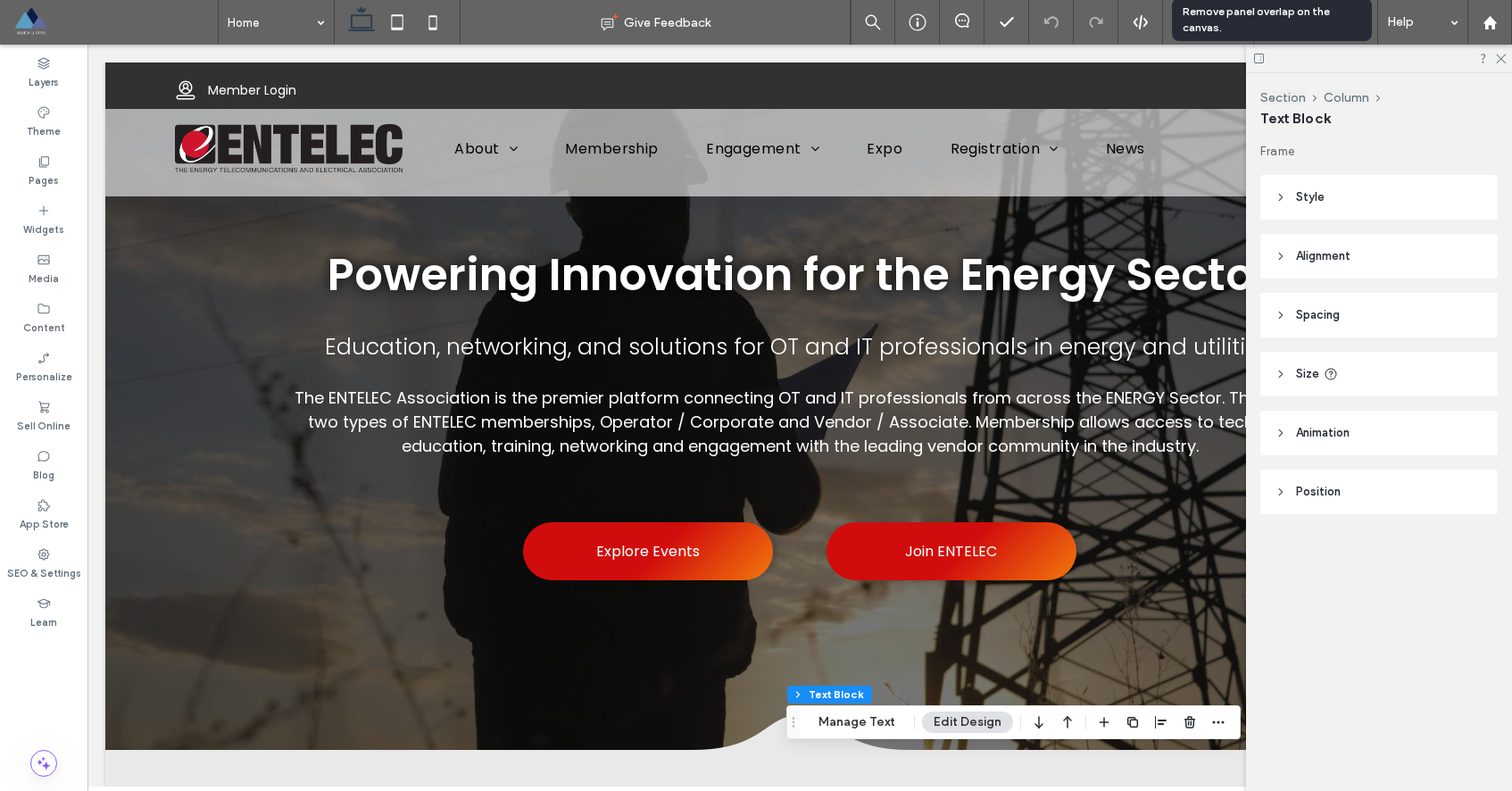
click at [1261, 60] on icon at bounding box center [1259, 58] width 14 height 14
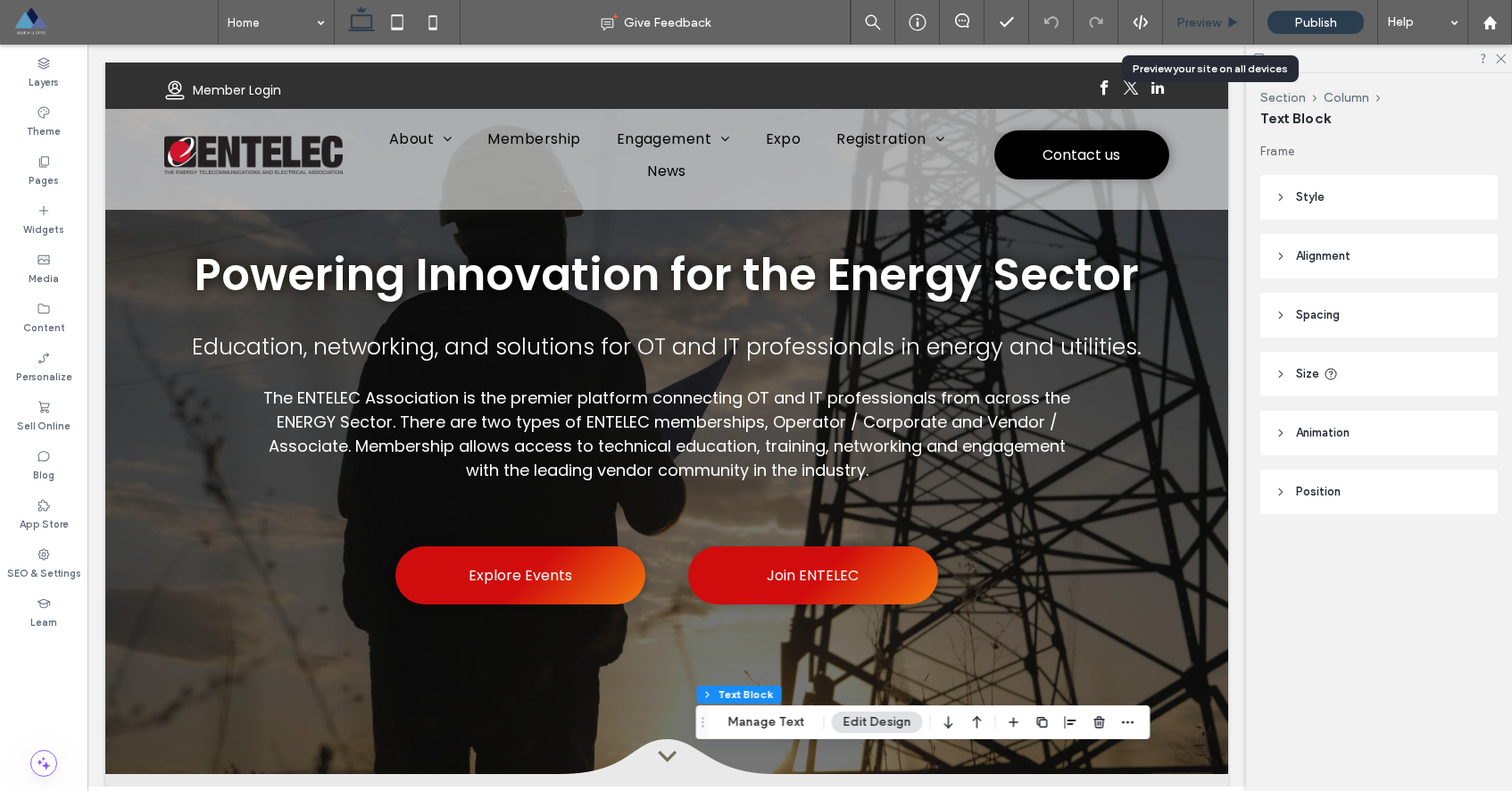
click at [1188, 22] on span "Preview" at bounding box center [1198, 23] width 45 height 15
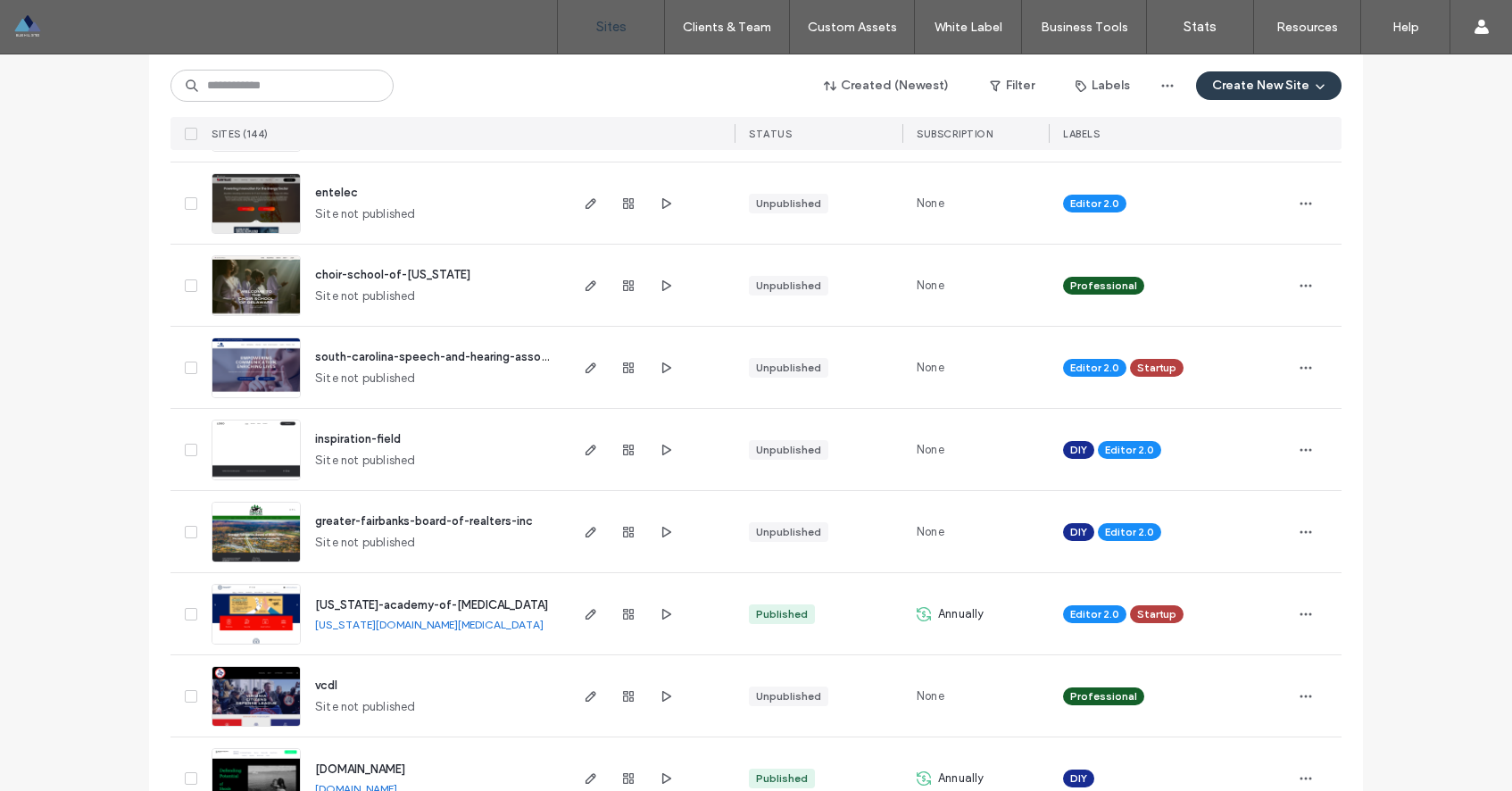
scroll to position [399, 0]
click at [375, 602] on span "[US_STATE]-academy-of-[MEDICAL_DATA]" at bounding box center [432, 603] width 233 height 14
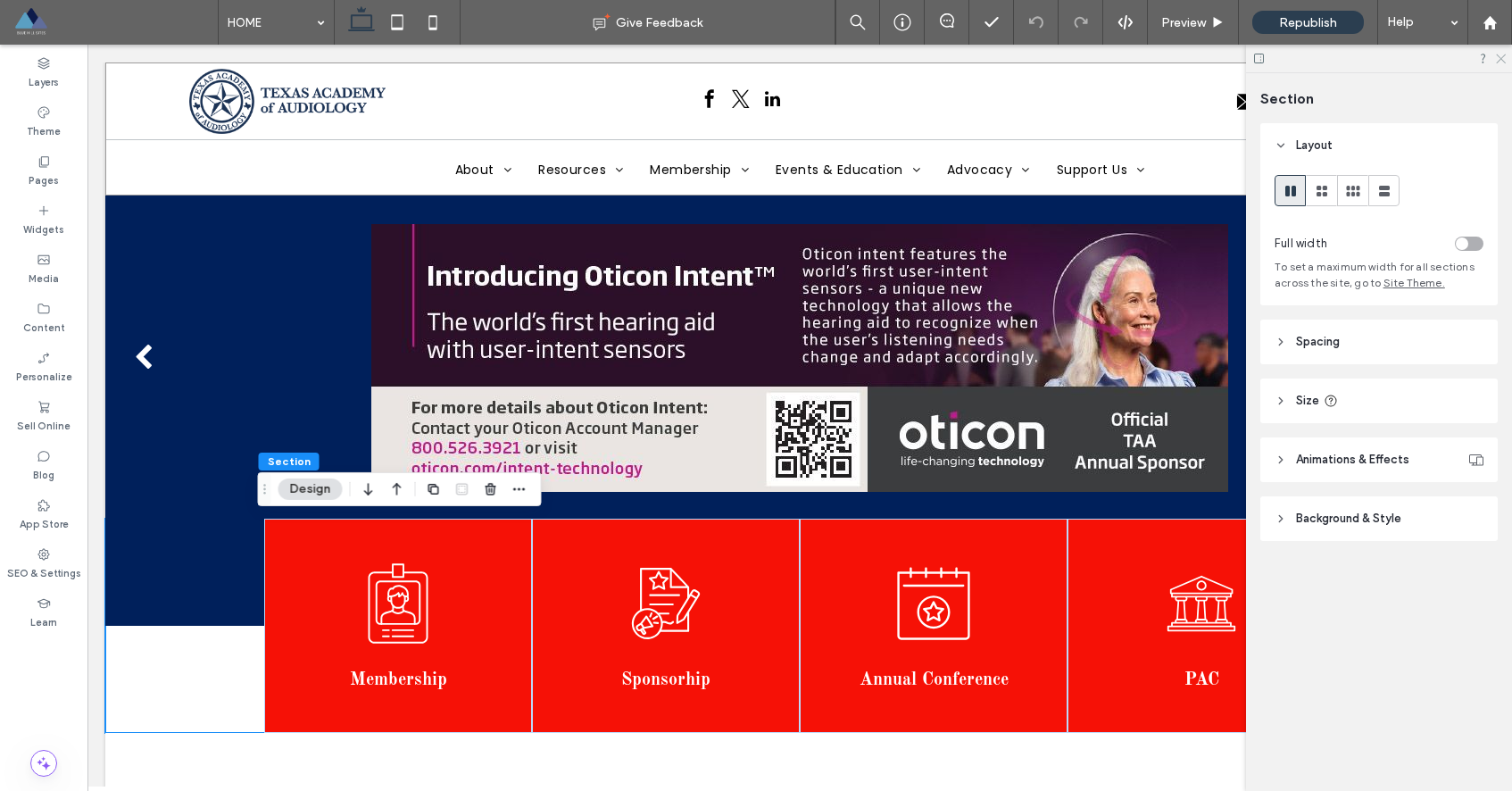
click at [1498, 55] on icon at bounding box center [1499, 57] width 12 height 12
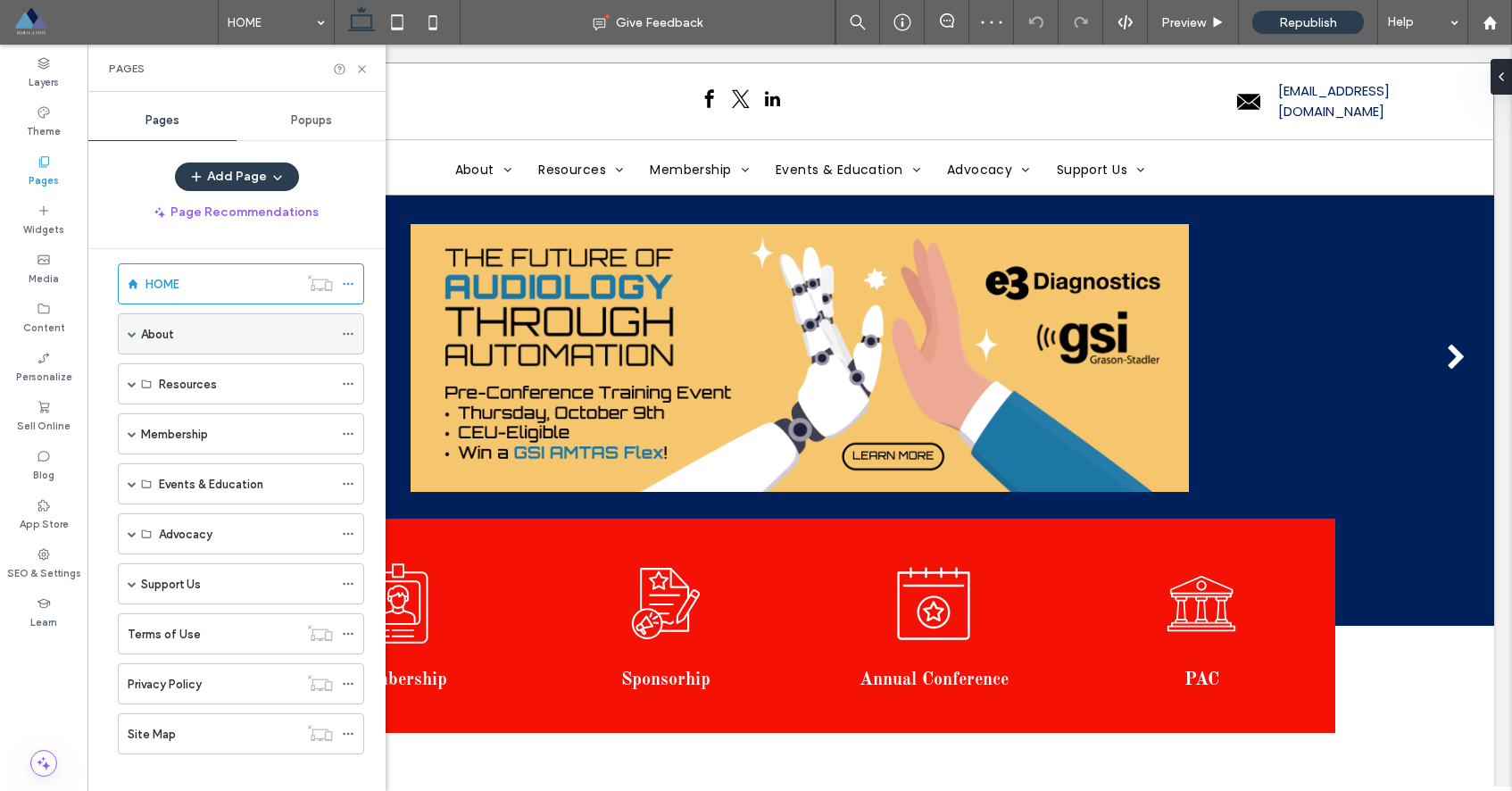
scroll to position [33, 0]
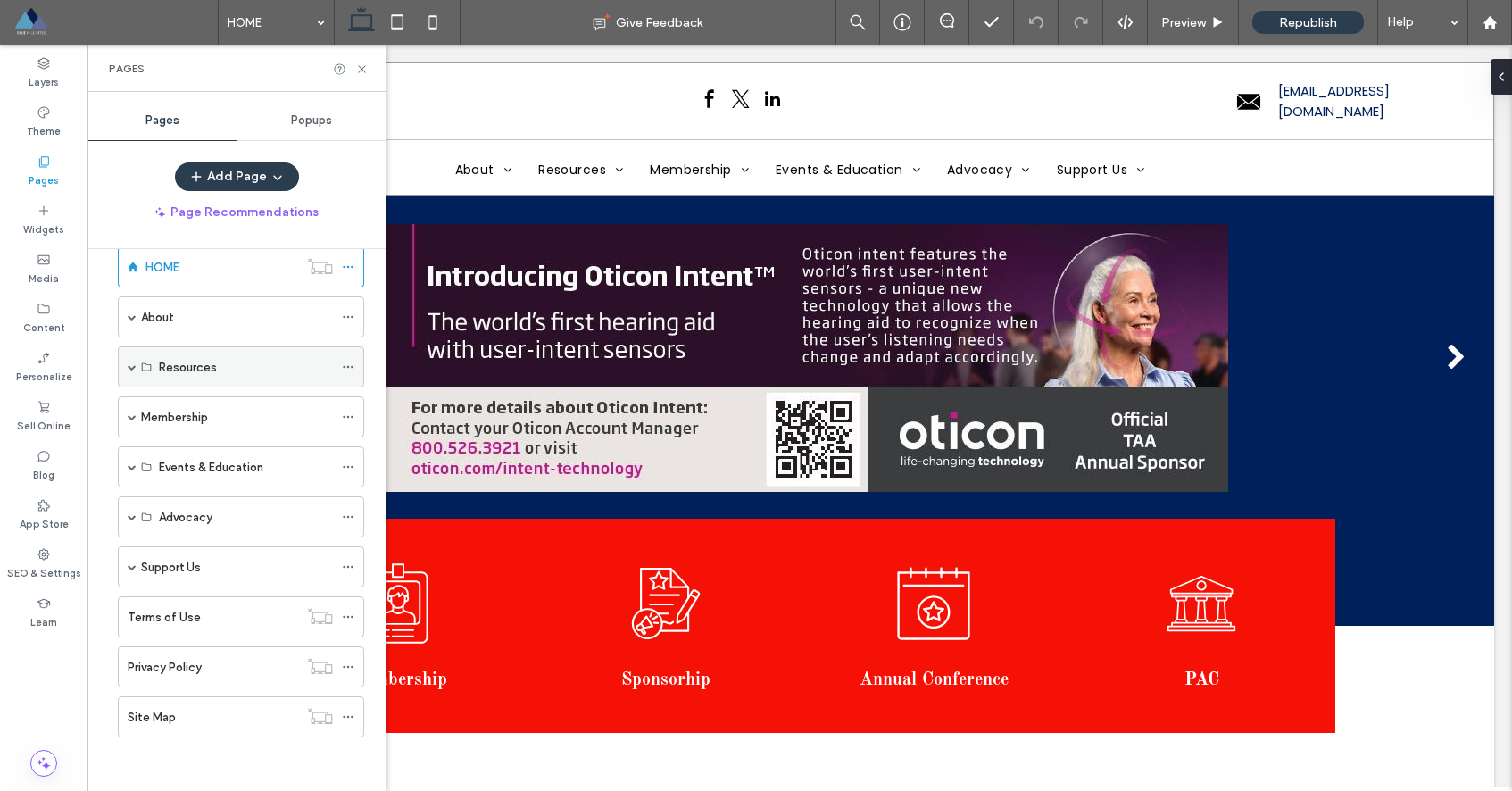
click at [134, 370] on span at bounding box center [132, 367] width 9 height 9
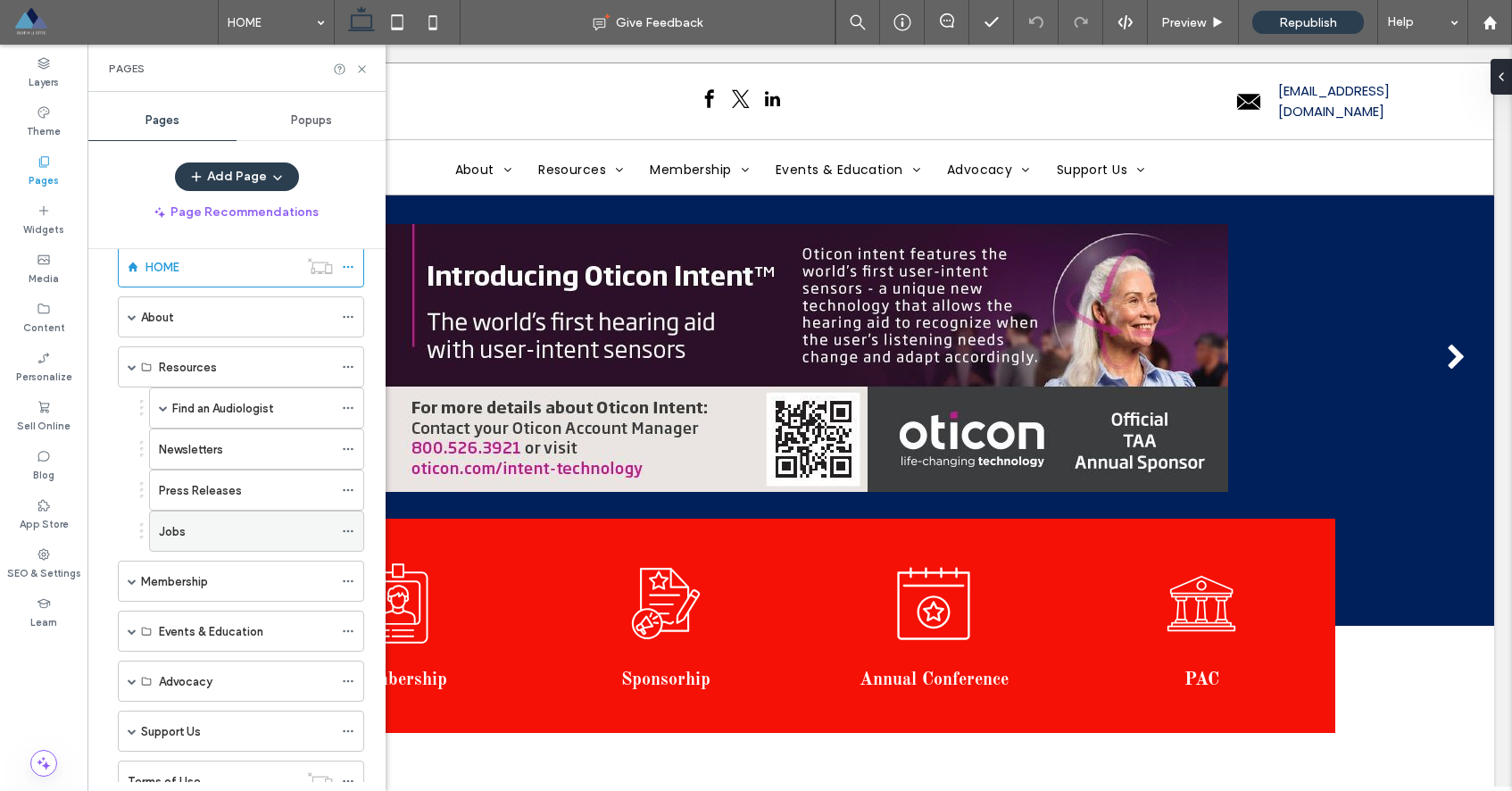
click at [201, 528] on div "Jobs" at bounding box center [245, 531] width 174 height 19
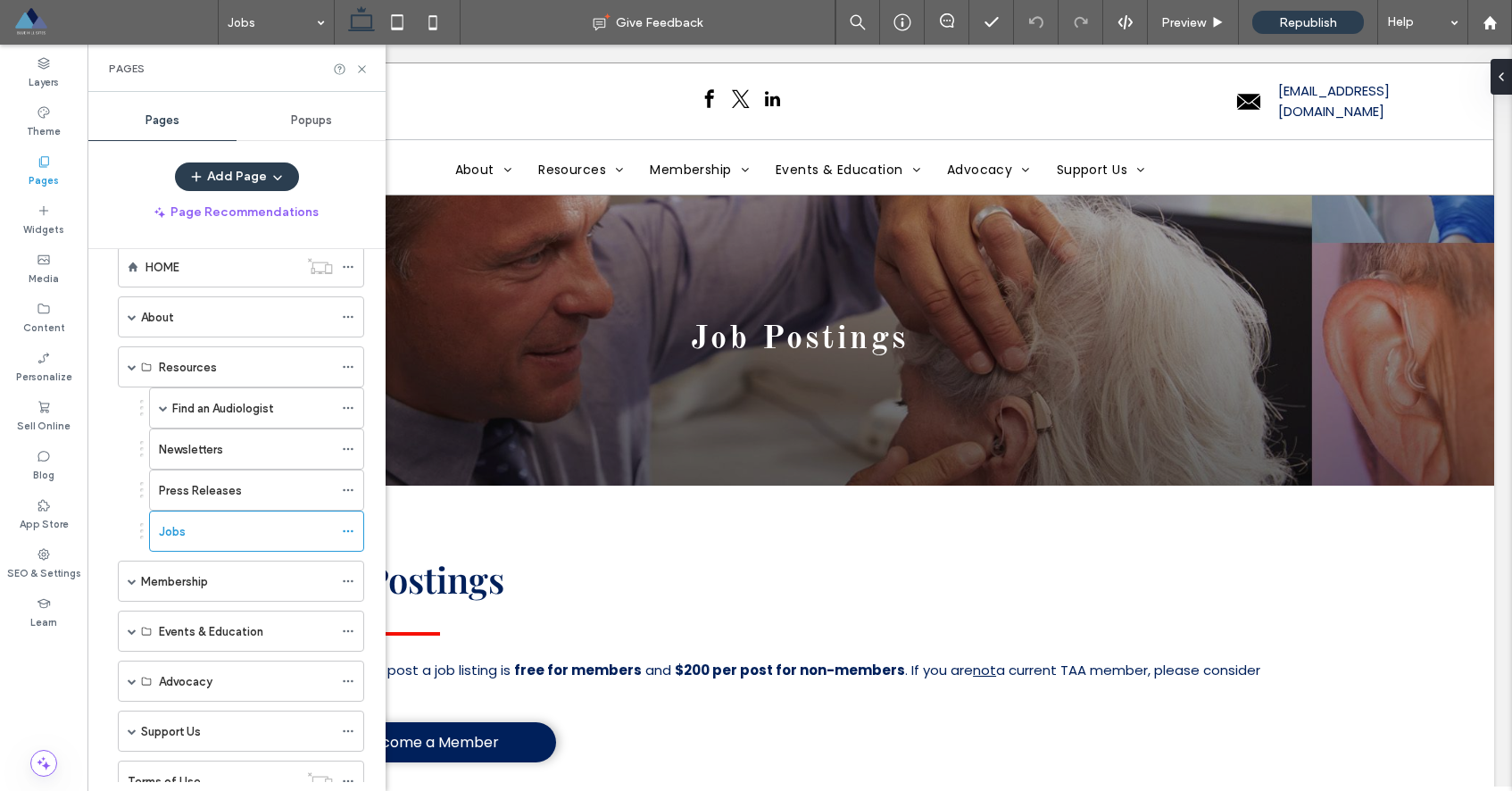
scroll to position [0, 0]
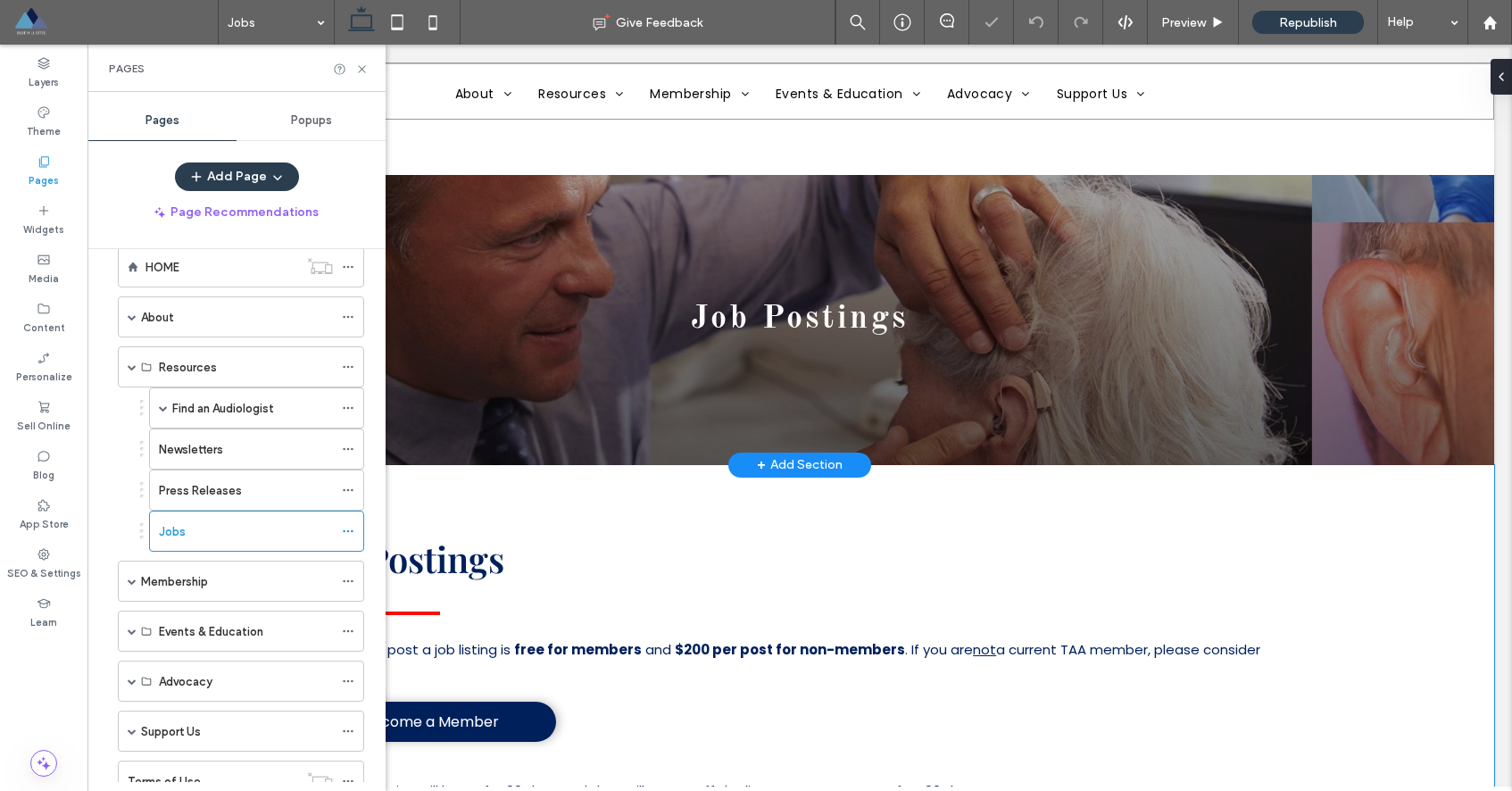
scroll to position [22, 0]
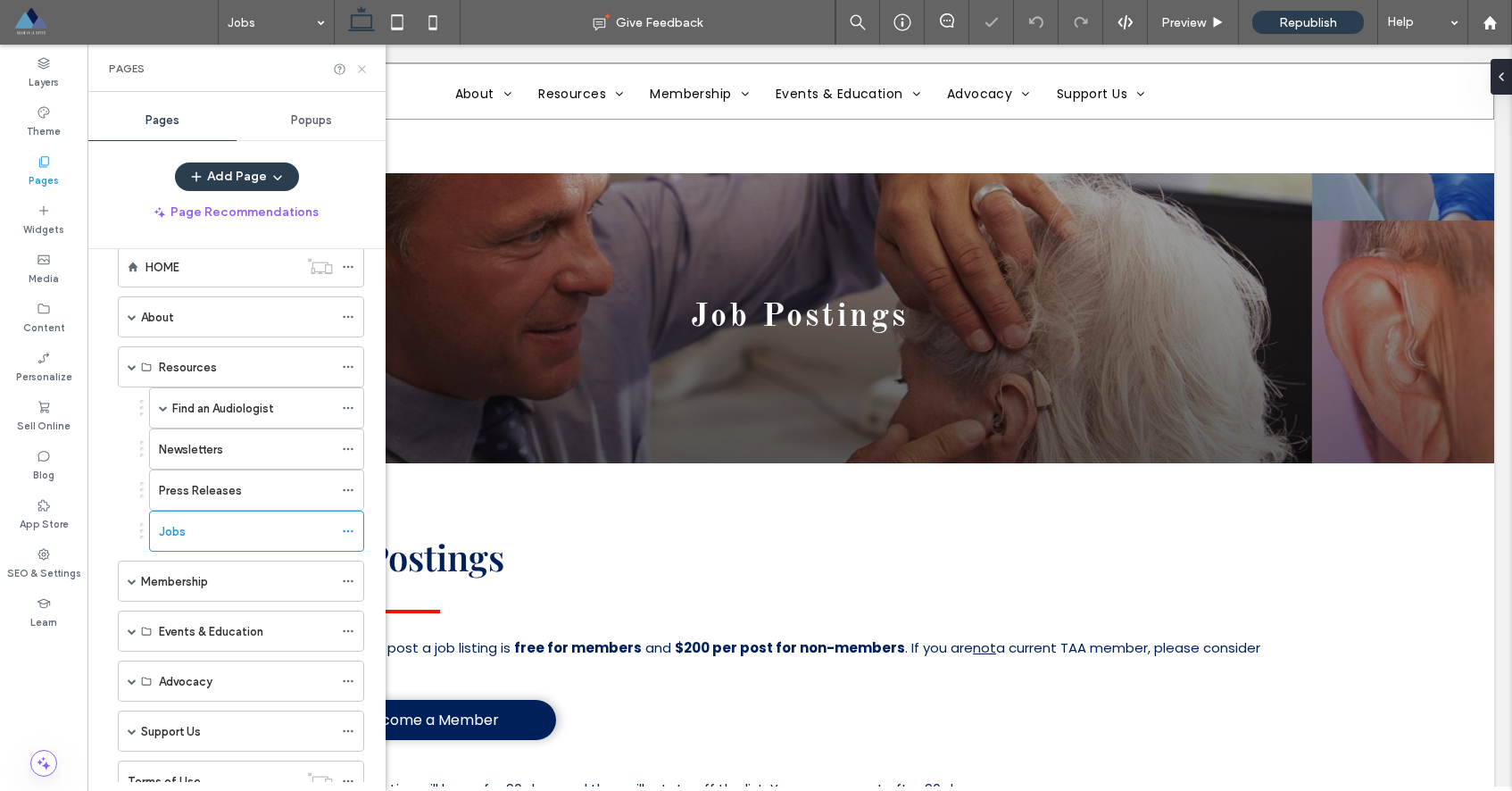
click at [364, 65] on icon at bounding box center [362, 69] width 14 height 14
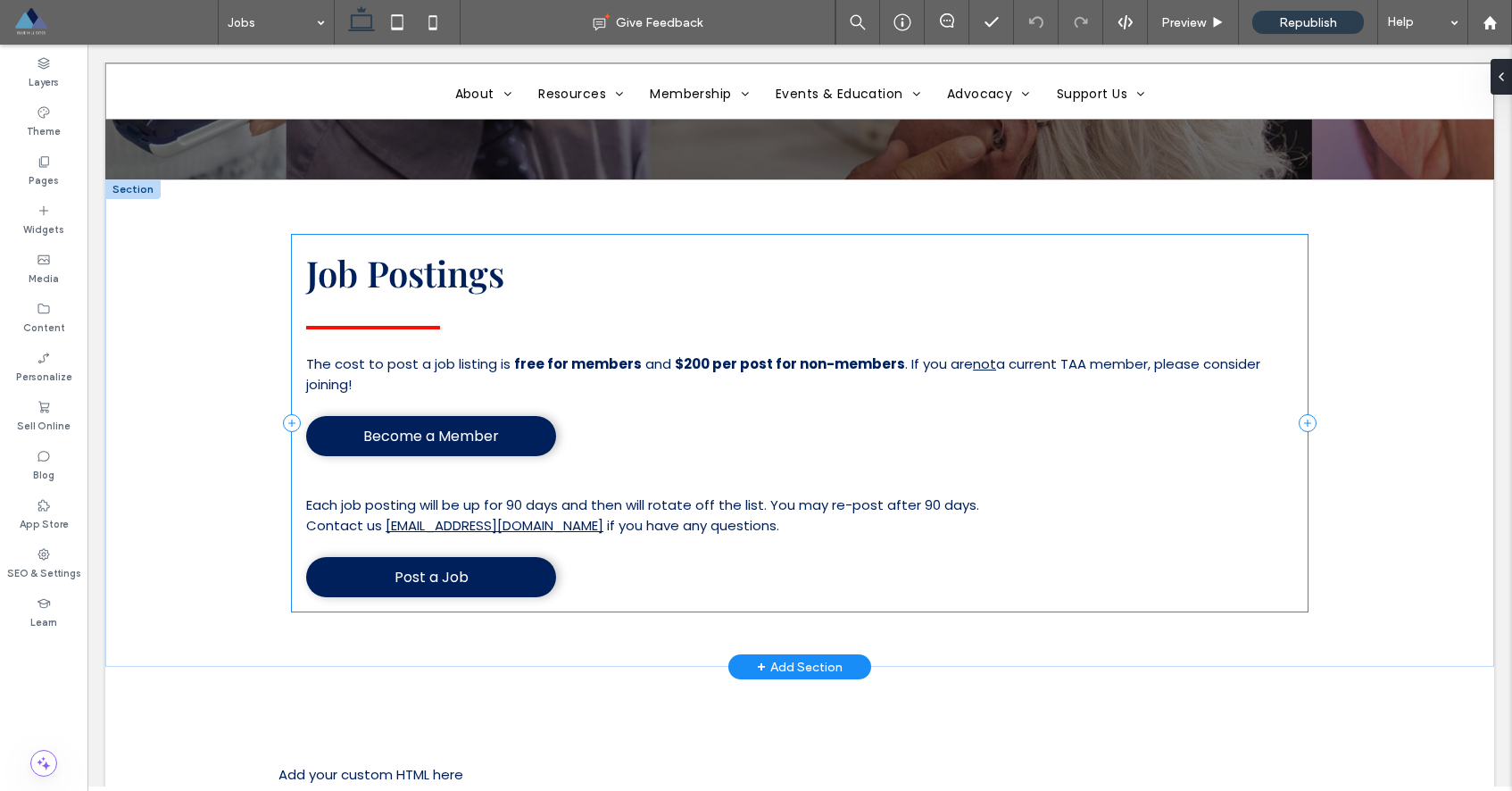
scroll to position [281, 0]
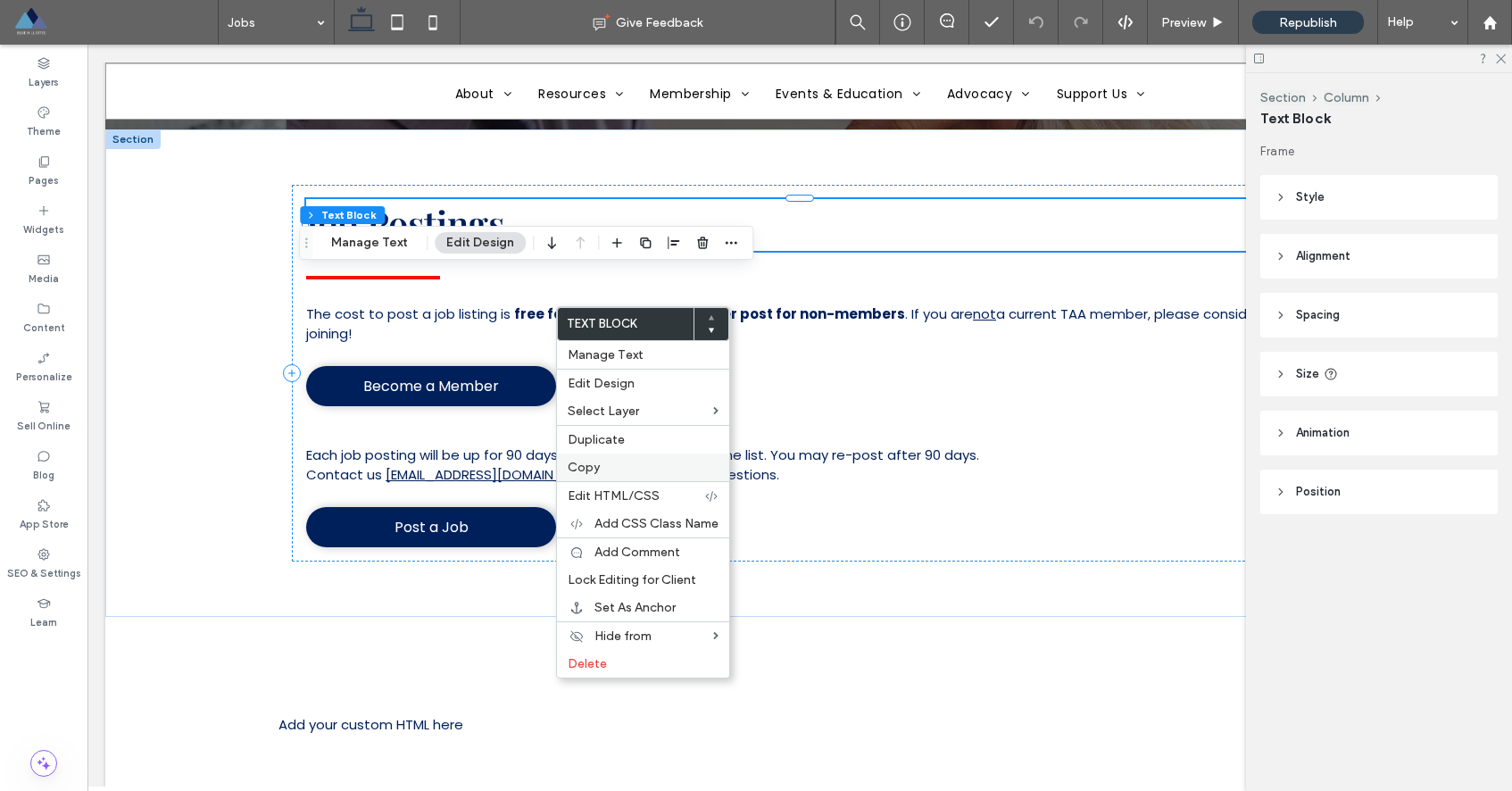
click at [617, 469] on label "Copy" at bounding box center [643, 467] width 151 height 15
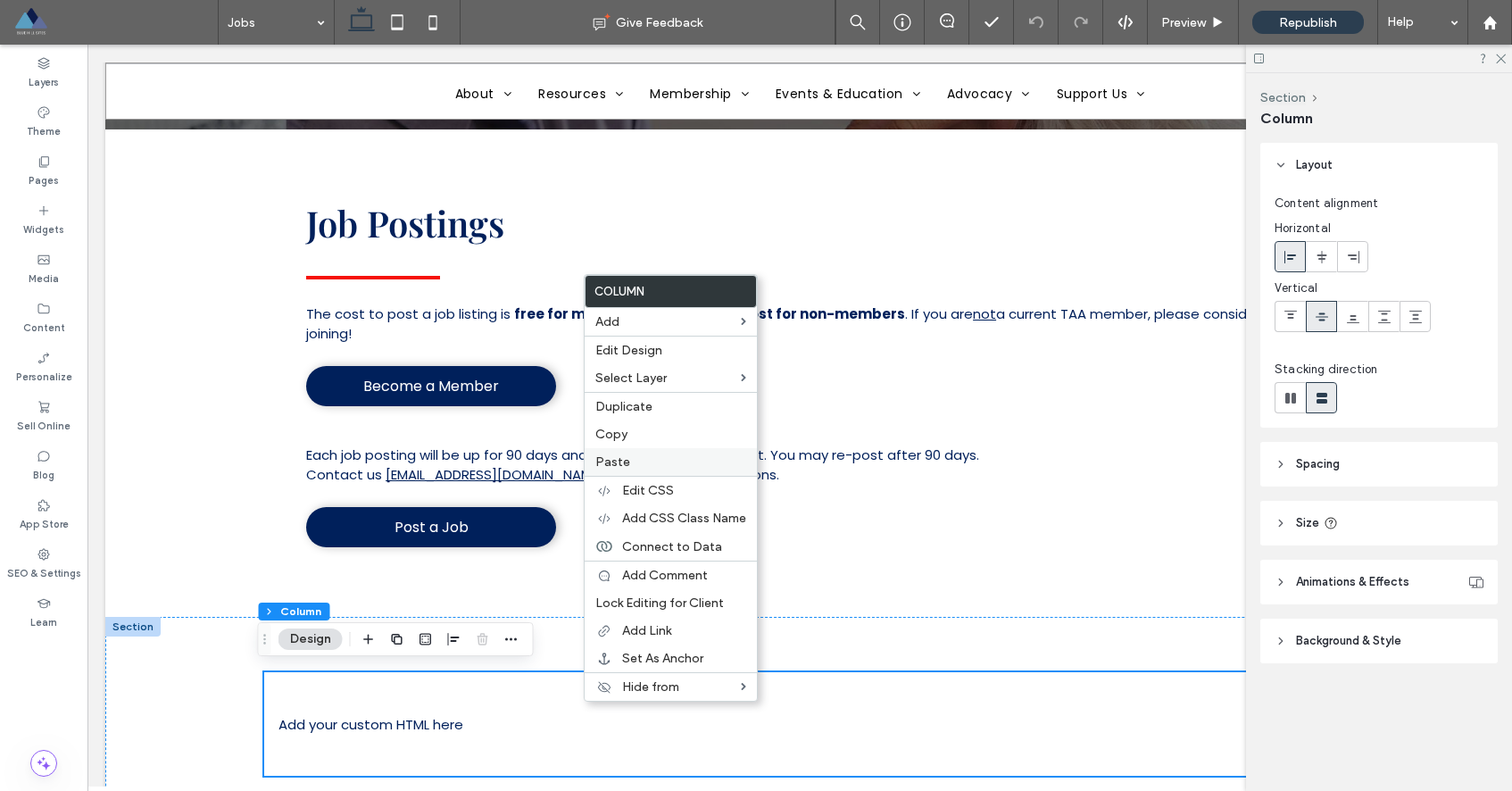
click at [644, 455] on label "Paste" at bounding box center [671, 461] width 151 height 15
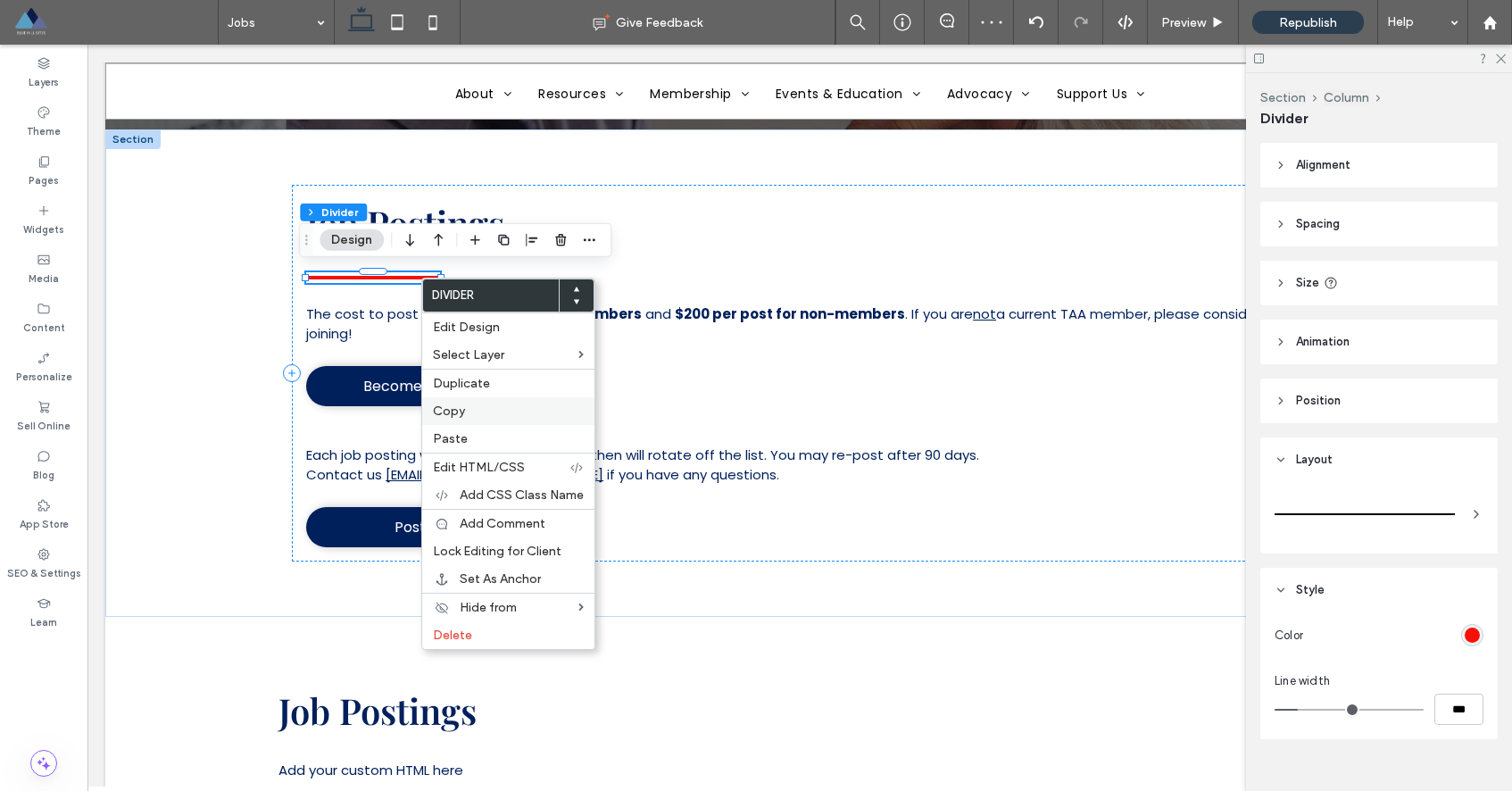
click at [500, 410] on label "Copy" at bounding box center [509, 411] width 151 height 15
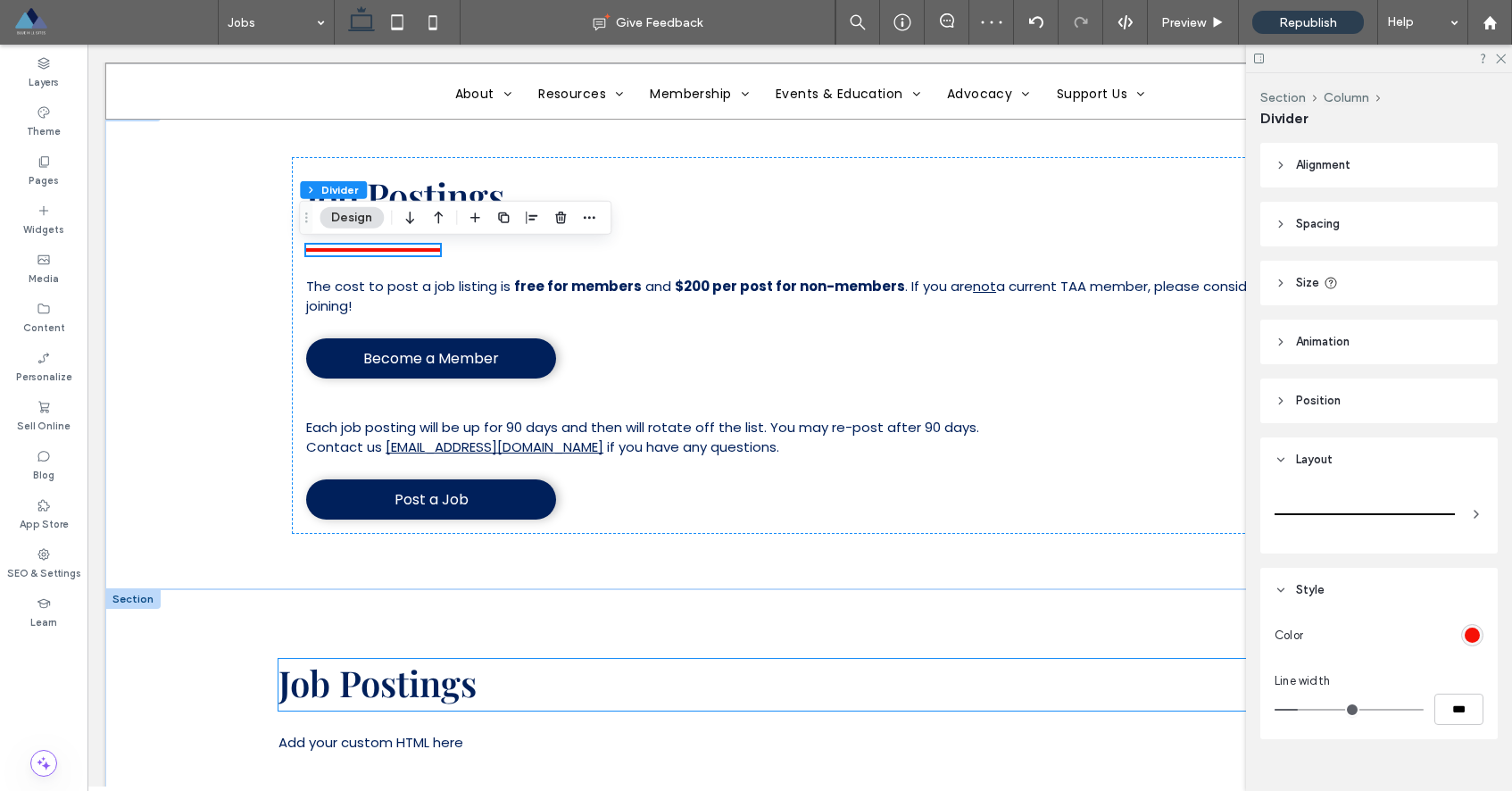
scroll to position [309, 0]
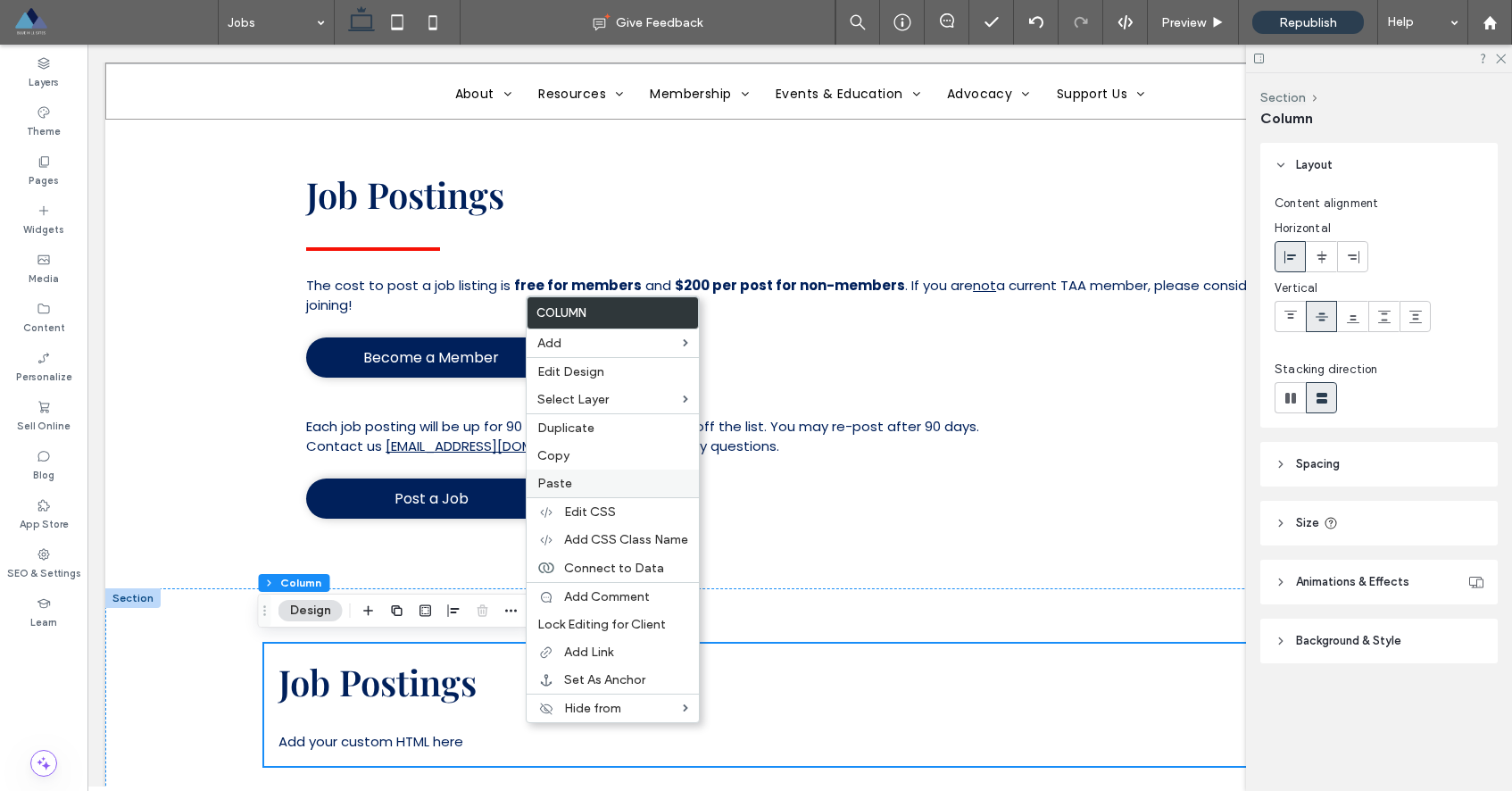
click at [611, 488] on label "Paste" at bounding box center [613, 483] width 151 height 15
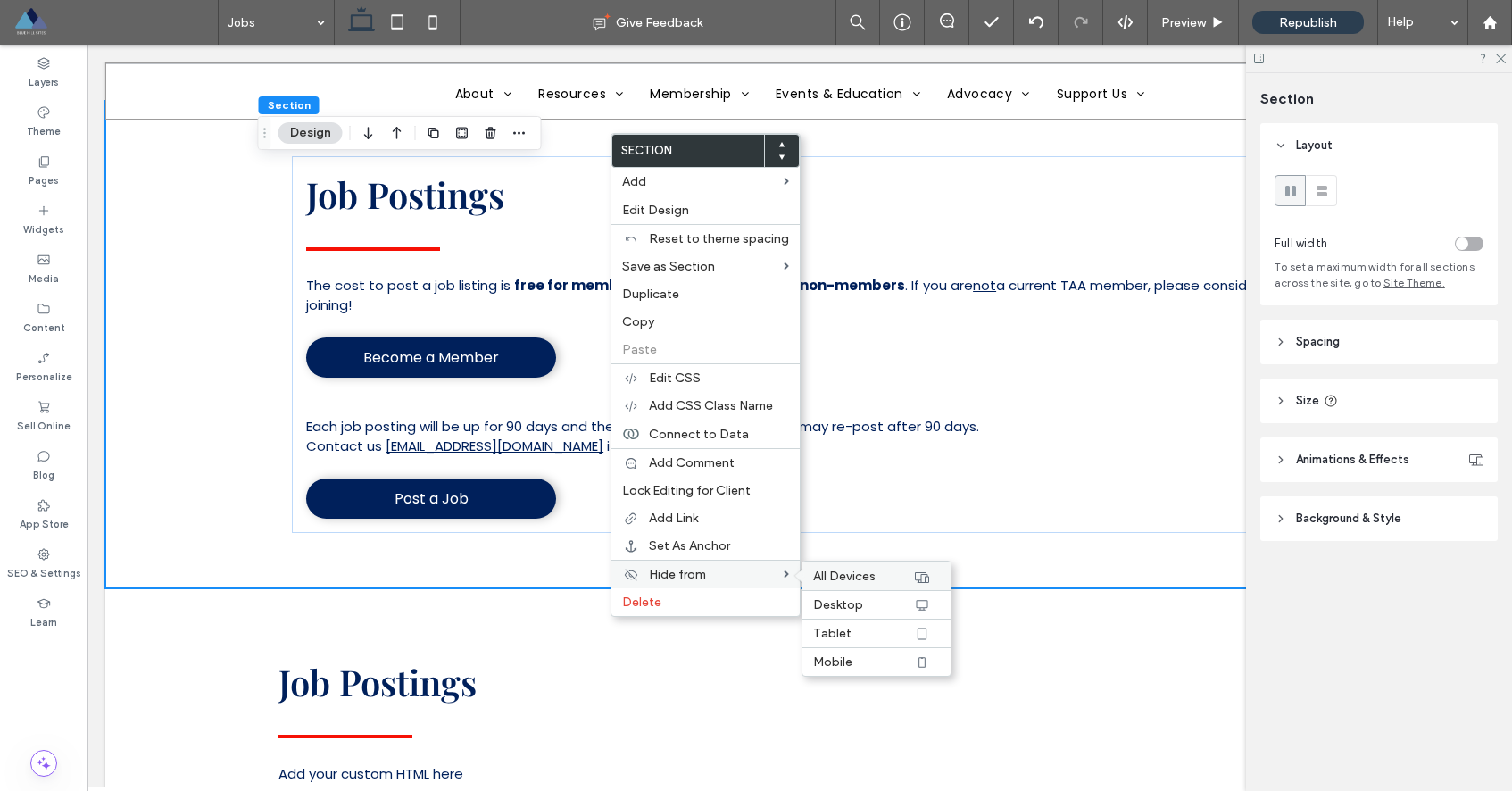
click at [821, 585] on div "All Devices" at bounding box center [876, 575] width 149 height 28
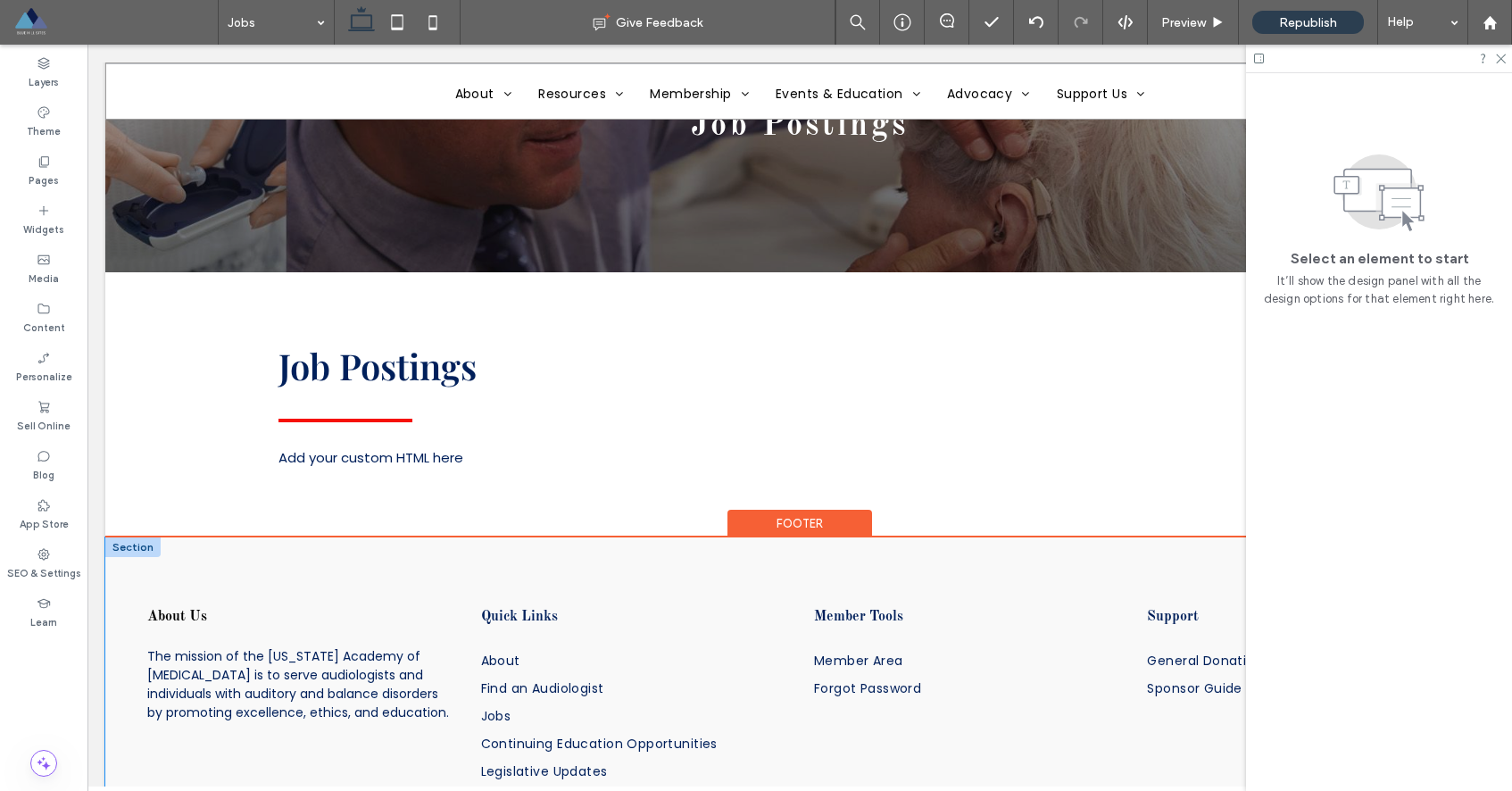
scroll to position [238, 0]
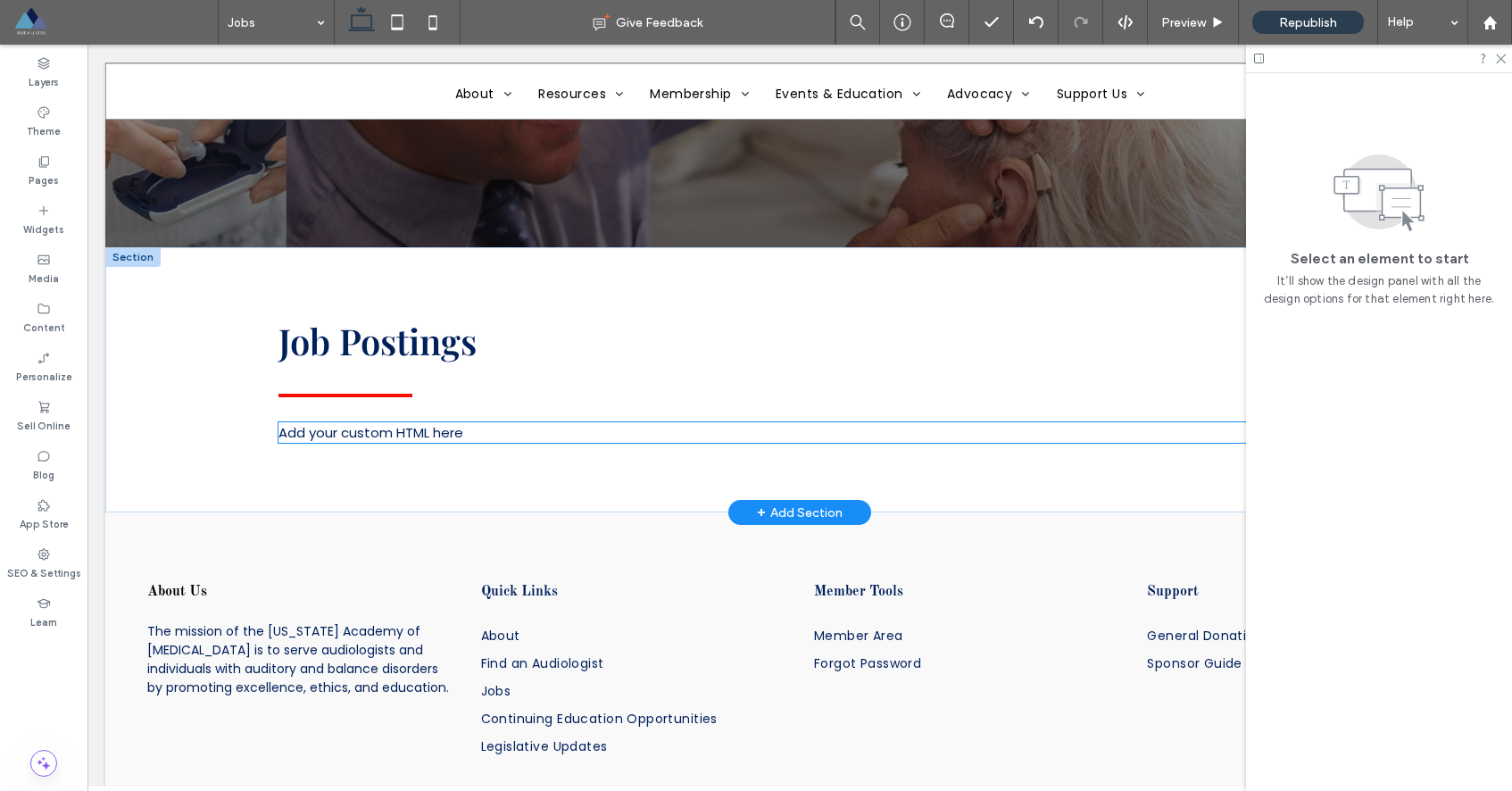
click at [444, 432] on div "Add your custom HTML here" at bounding box center [800, 432] width 1043 height 21
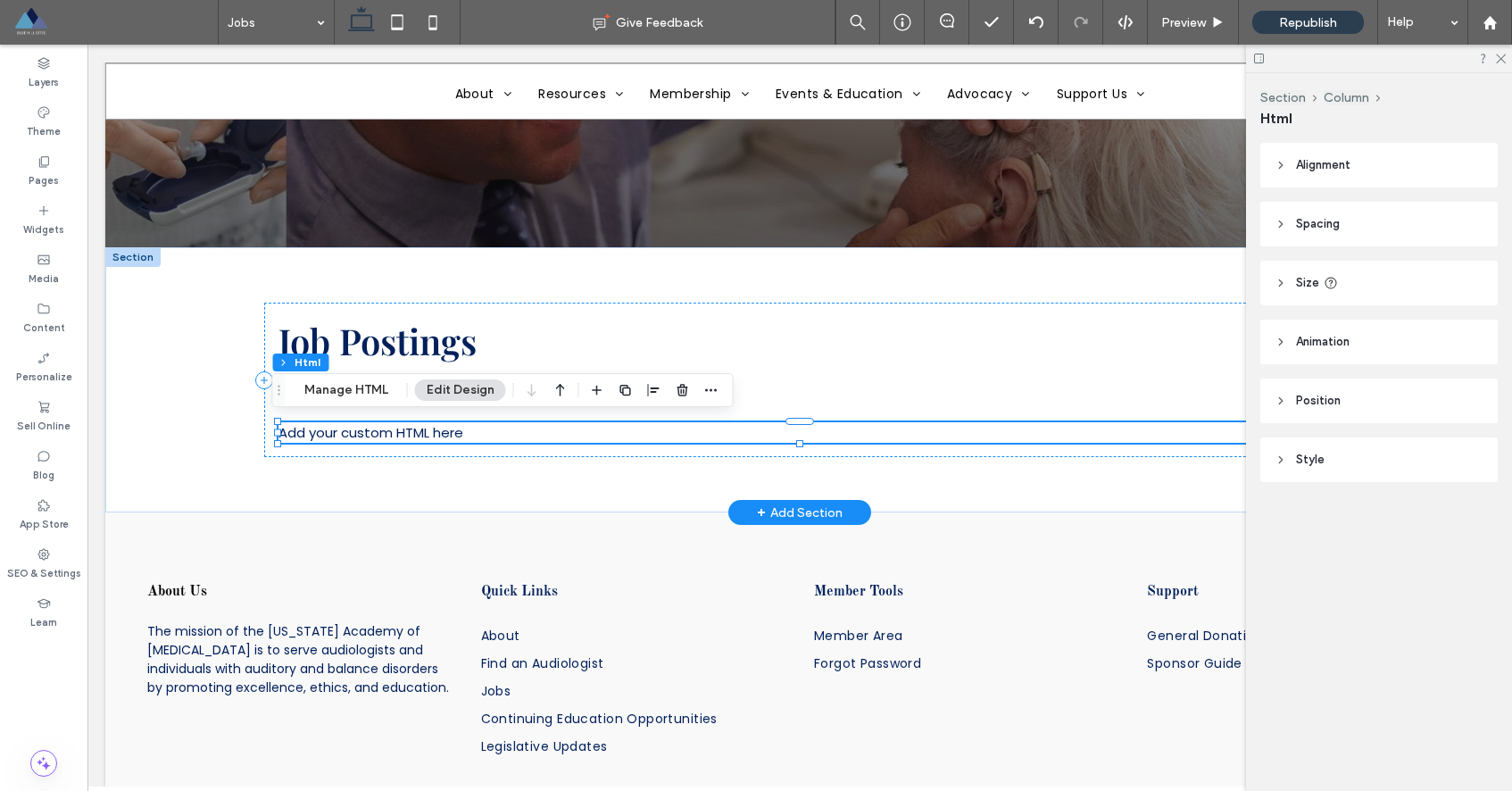
click at [444, 432] on div "Add your custom HTML here" at bounding box center [800, 432] width 1043 height 21
click at [444, 431] on div "Add your custom HTML here" at bounding box center [800, 432] width 1043 height 21
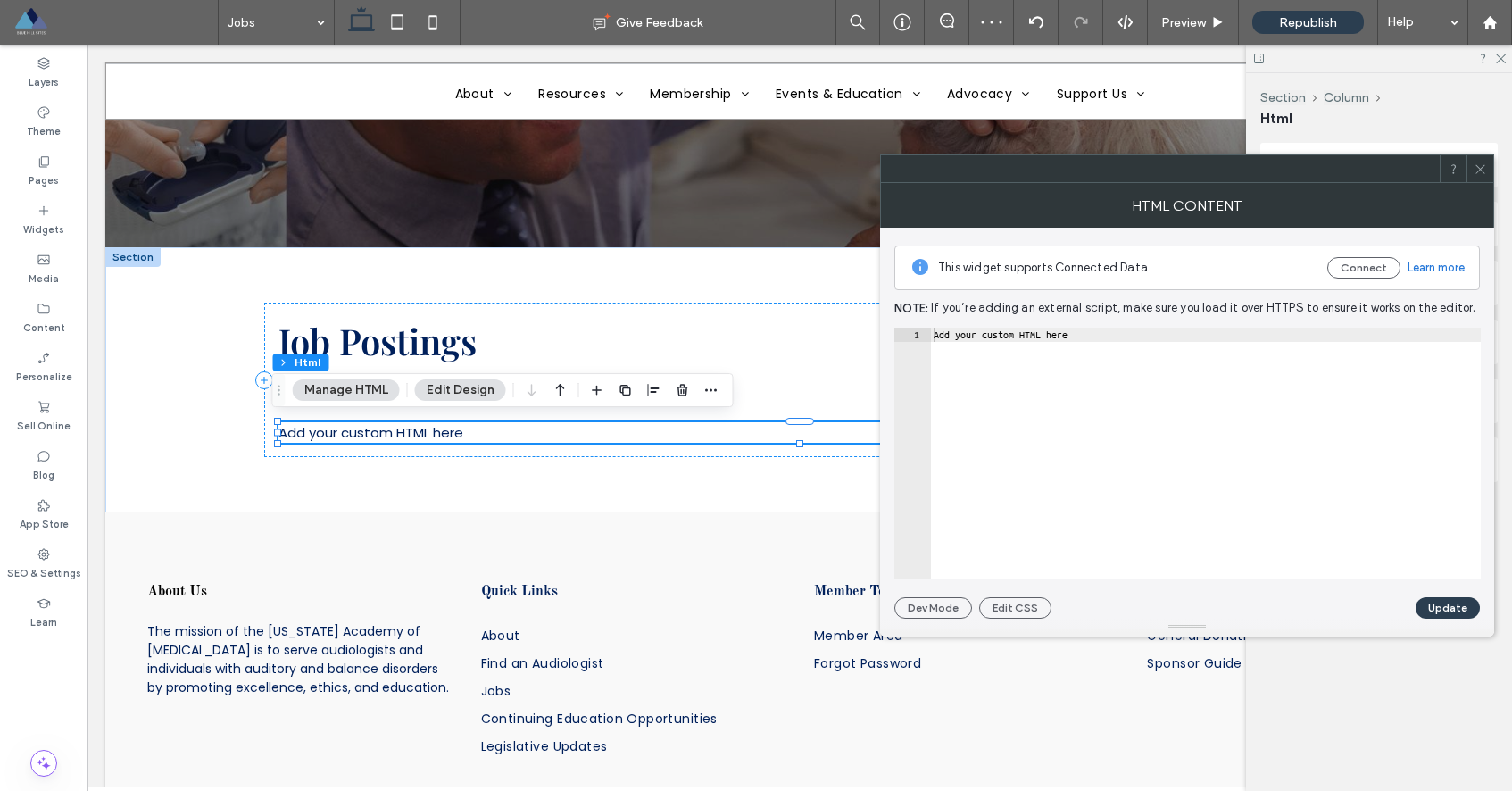
click at [1481, 174] on icon at bounding box center [1480, 169] width 14 height 14
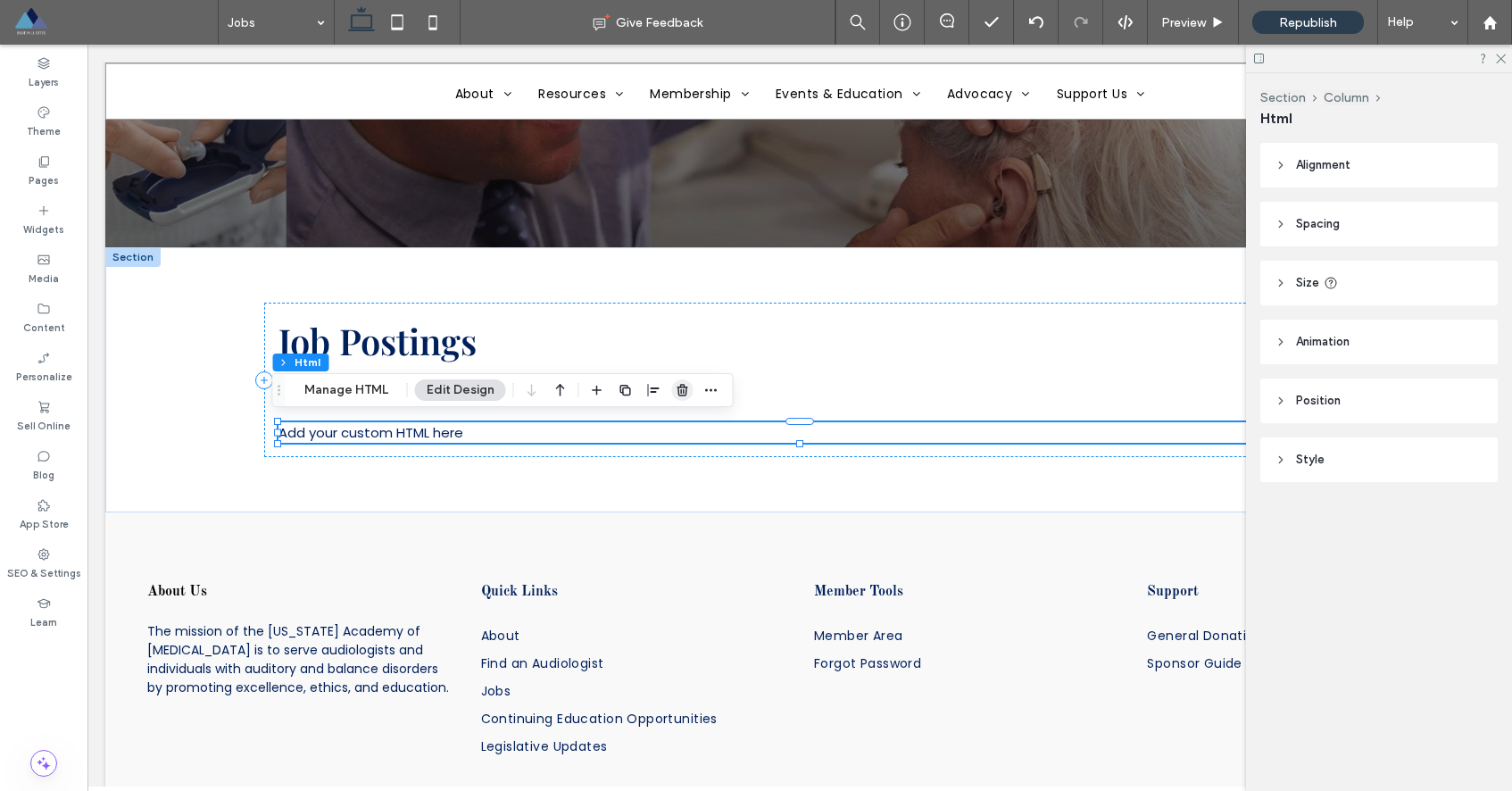
click at [682, 385] on use "button" at bounding box center [682, 389] width 11 height 12
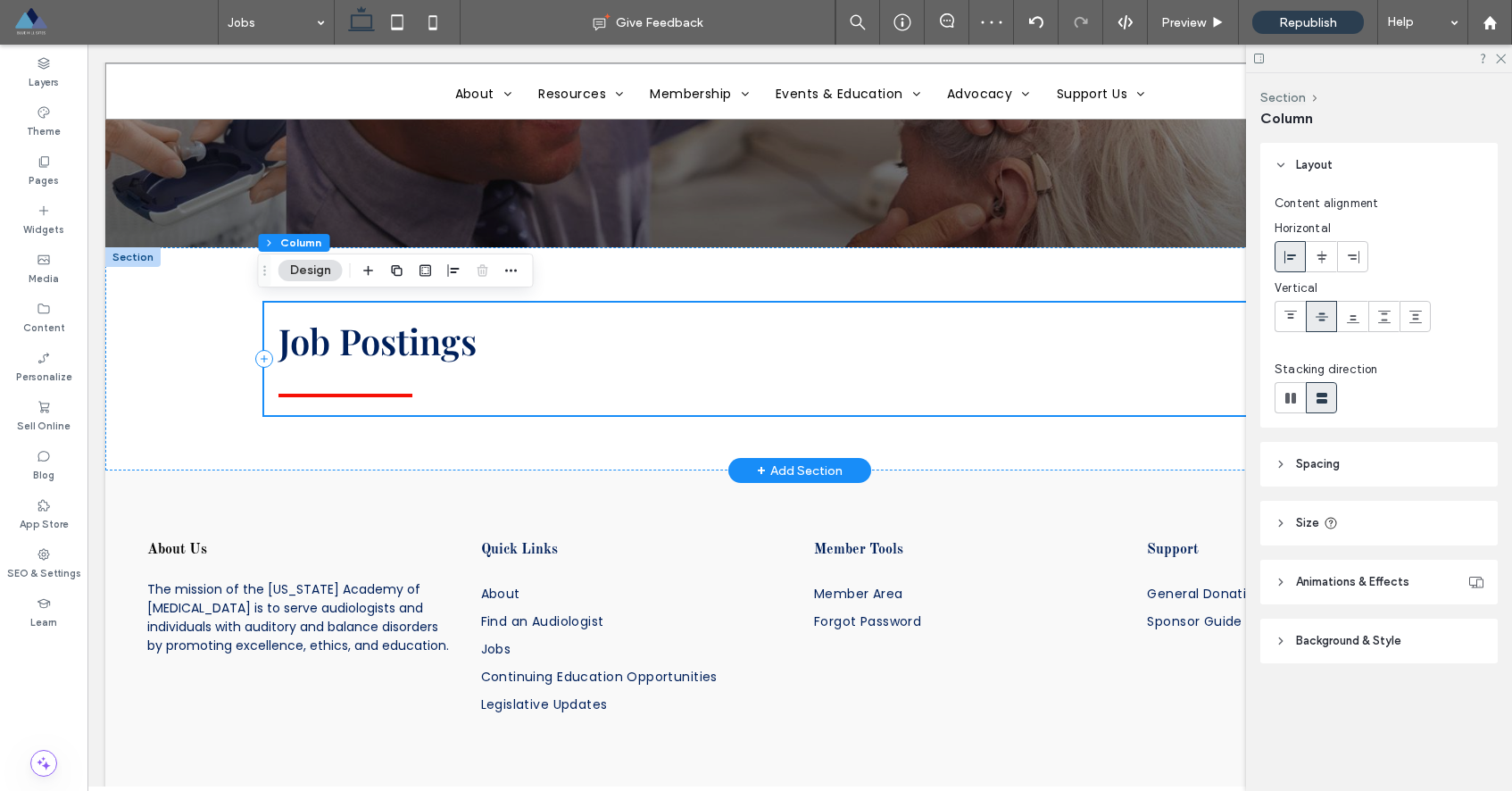
click at [471, 402] on div "Job Postings" at bounding box center [799, 358] width 1071 height 112
click at [65, 224] on div "Widgets" at bounding box center [44, 220] width 87 height 49
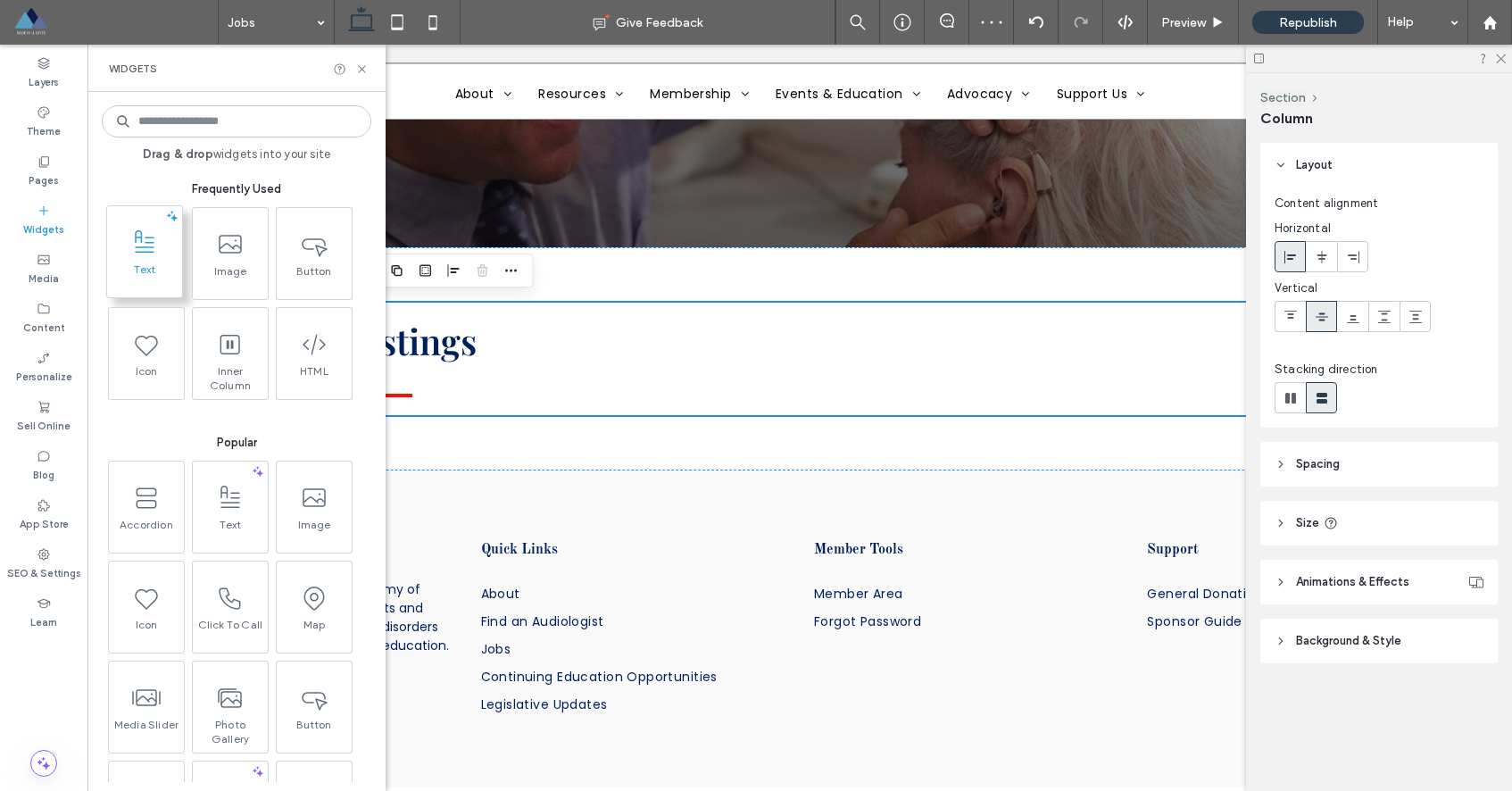
click at [130, 241] on icon at bounding box center [144, 242] width 28 height 28
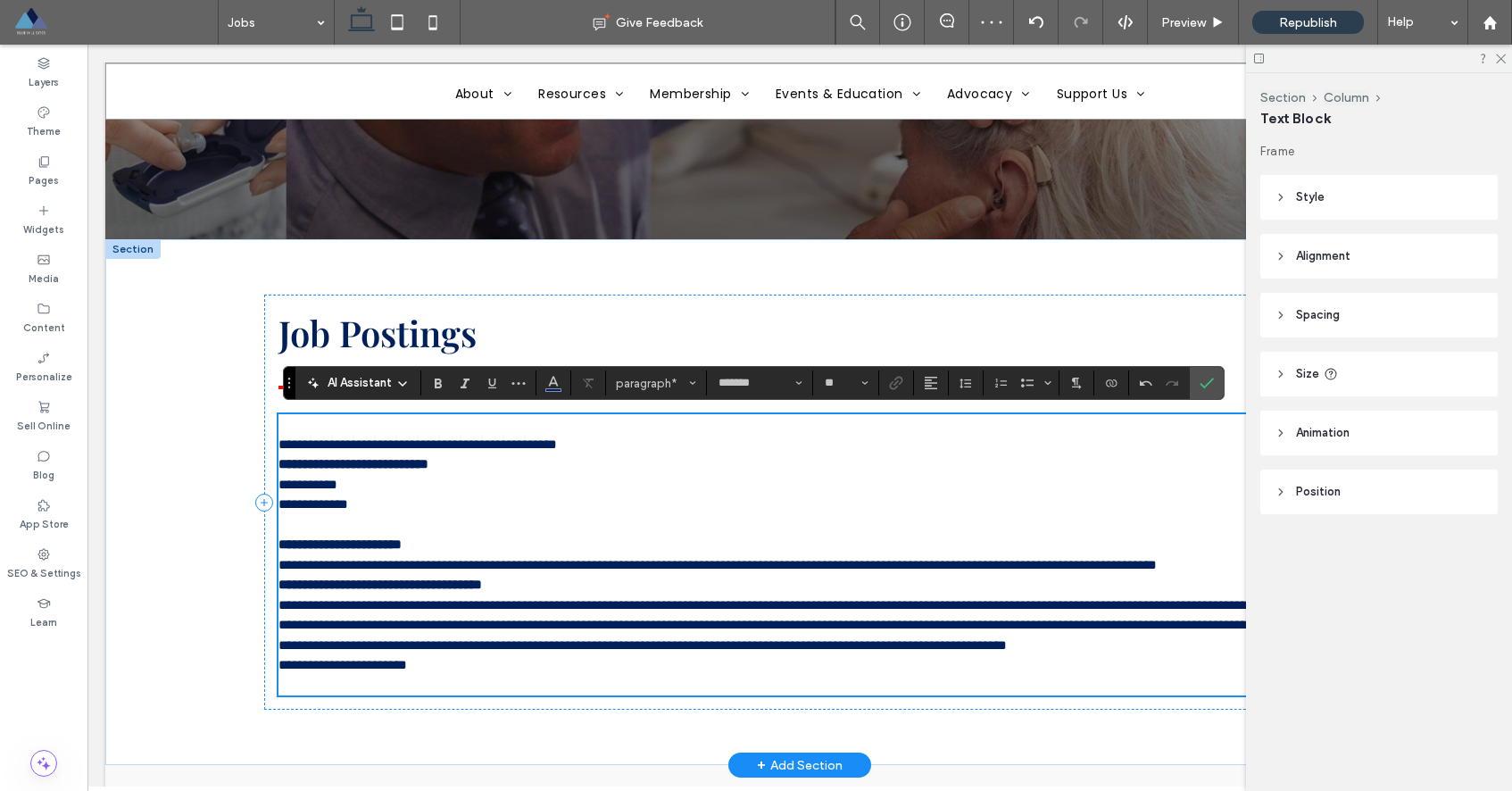
scroll to position [273, 0]
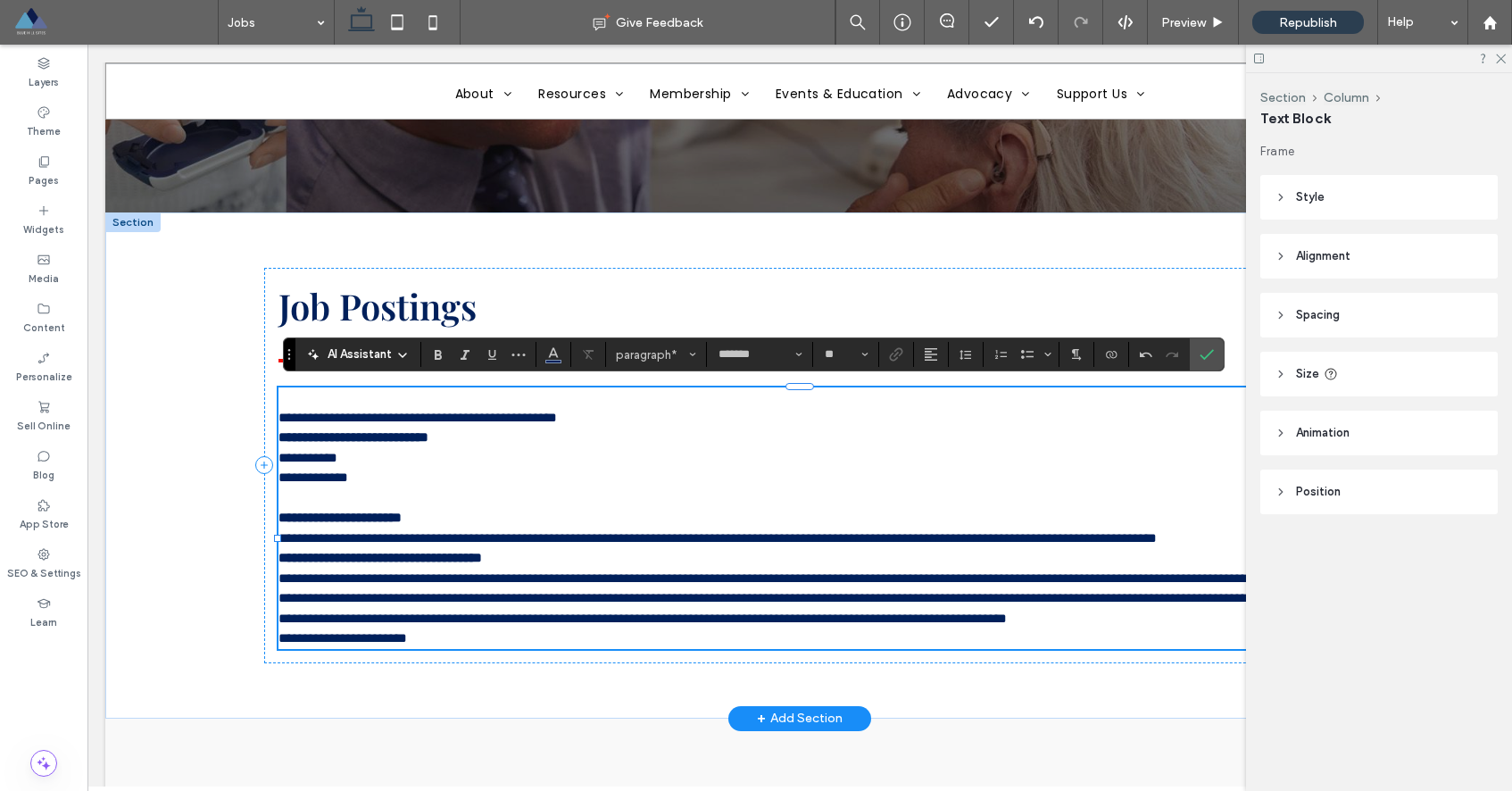
click at [279, 410] on span "**********" at bounding box center [418, 416] width 279 height 14
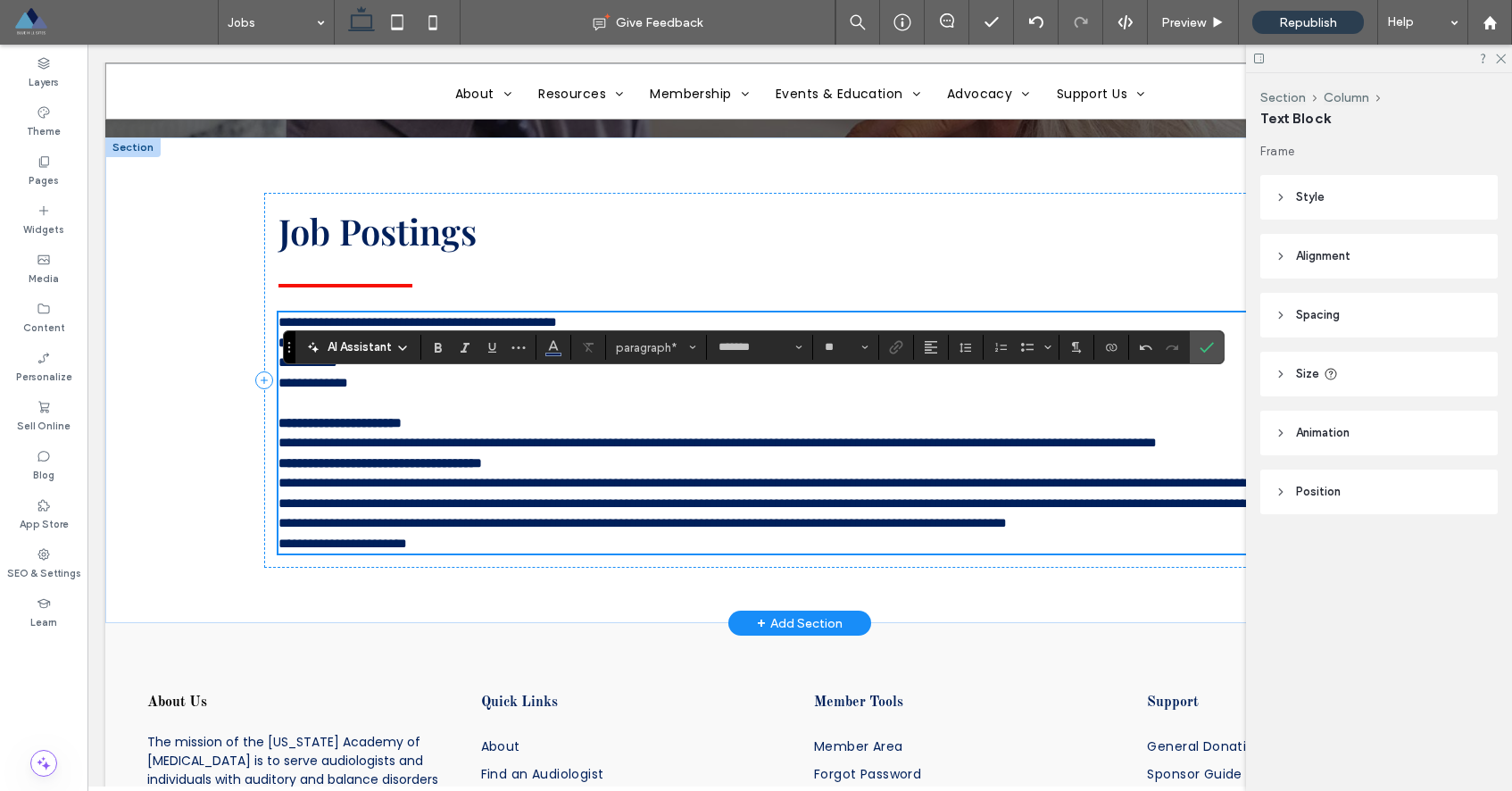
scroll to position [352, 0]
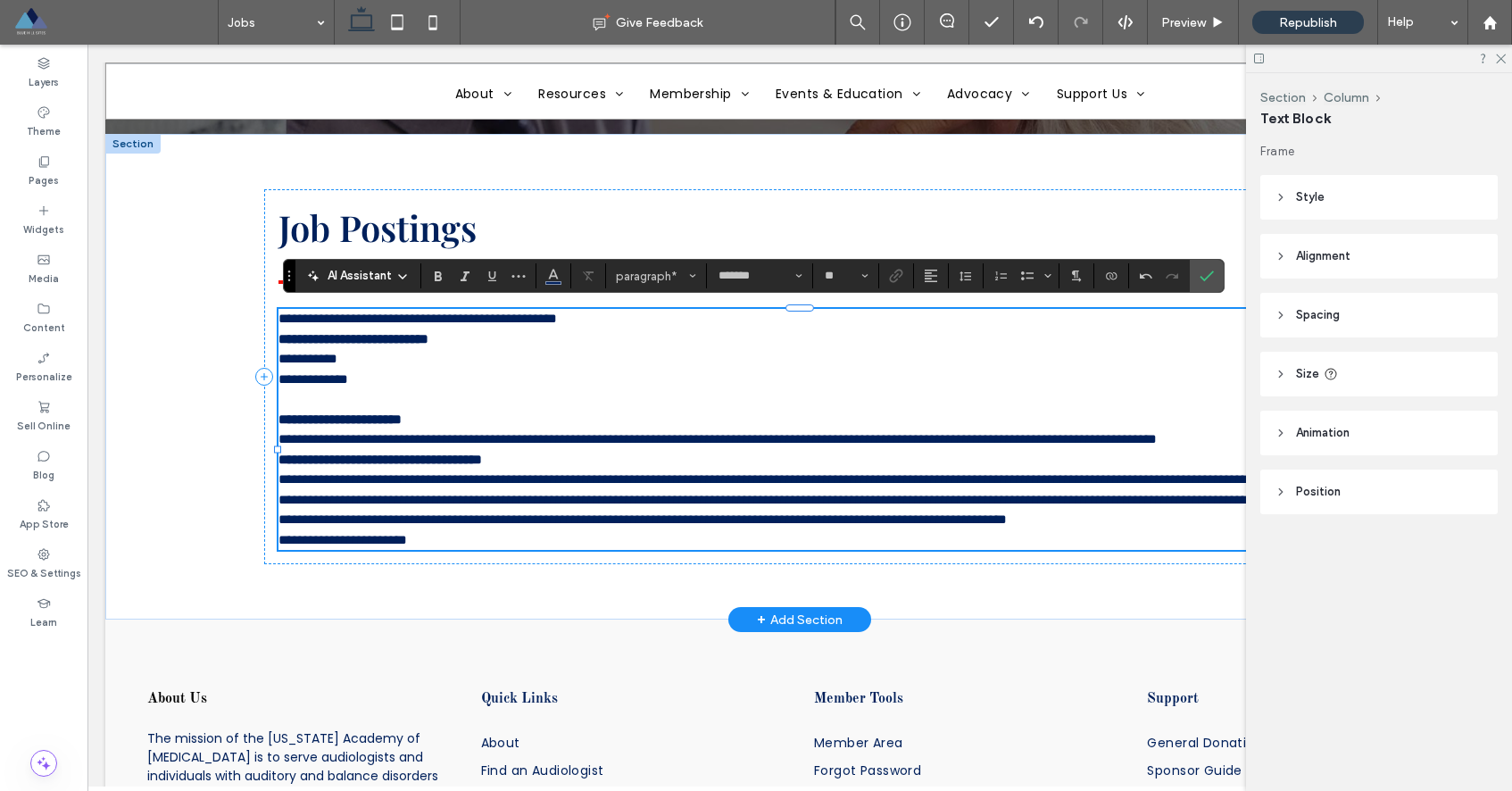
click at [345, 389] on p at bounding box center [800, 399] width 1043 height 21
click at [44, 207] on use at bounding box center [44, 210] width 9 height 9
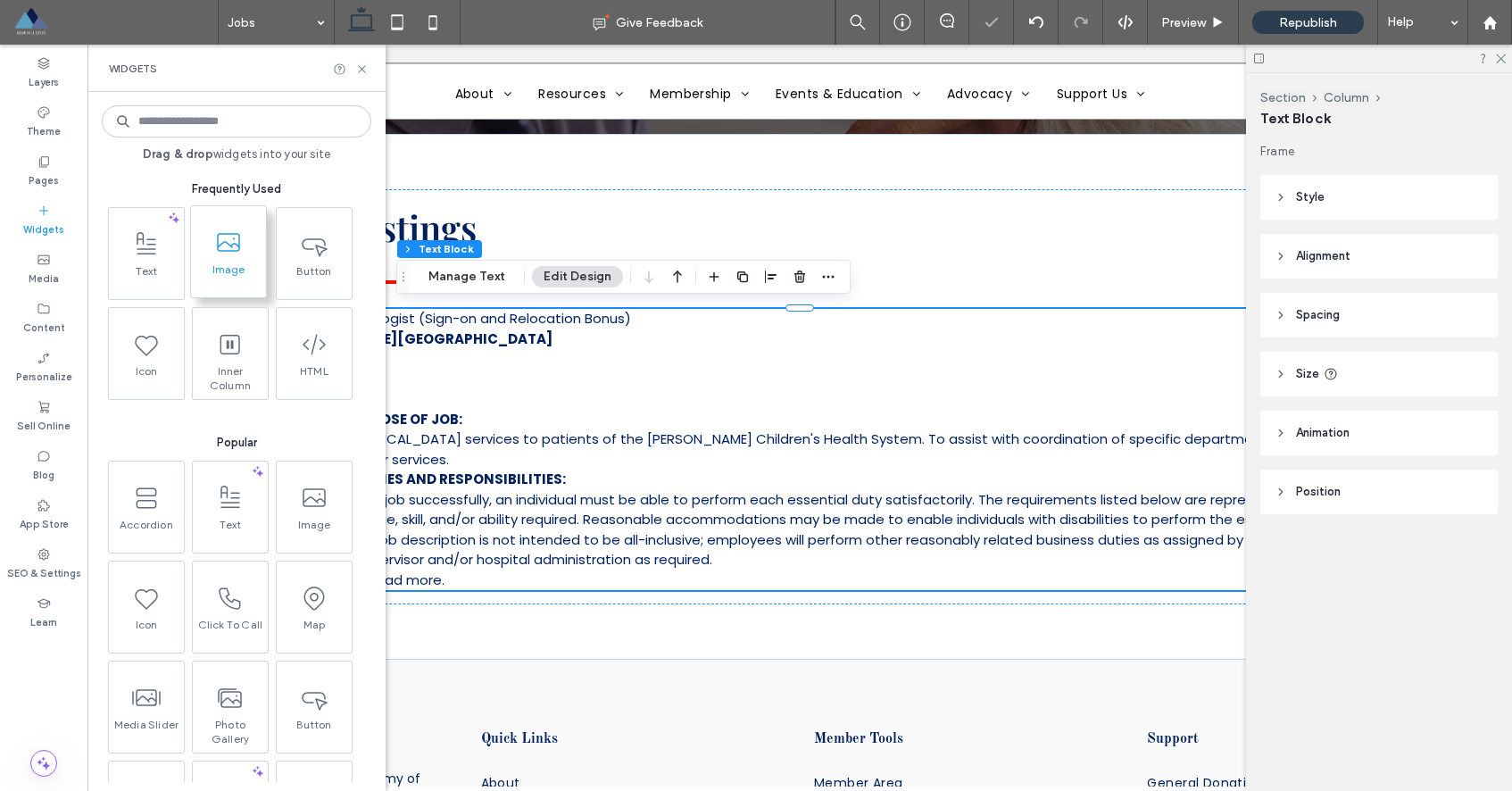
click at [228, 261] on span at bounding box center [229, 242] width 75 height 40
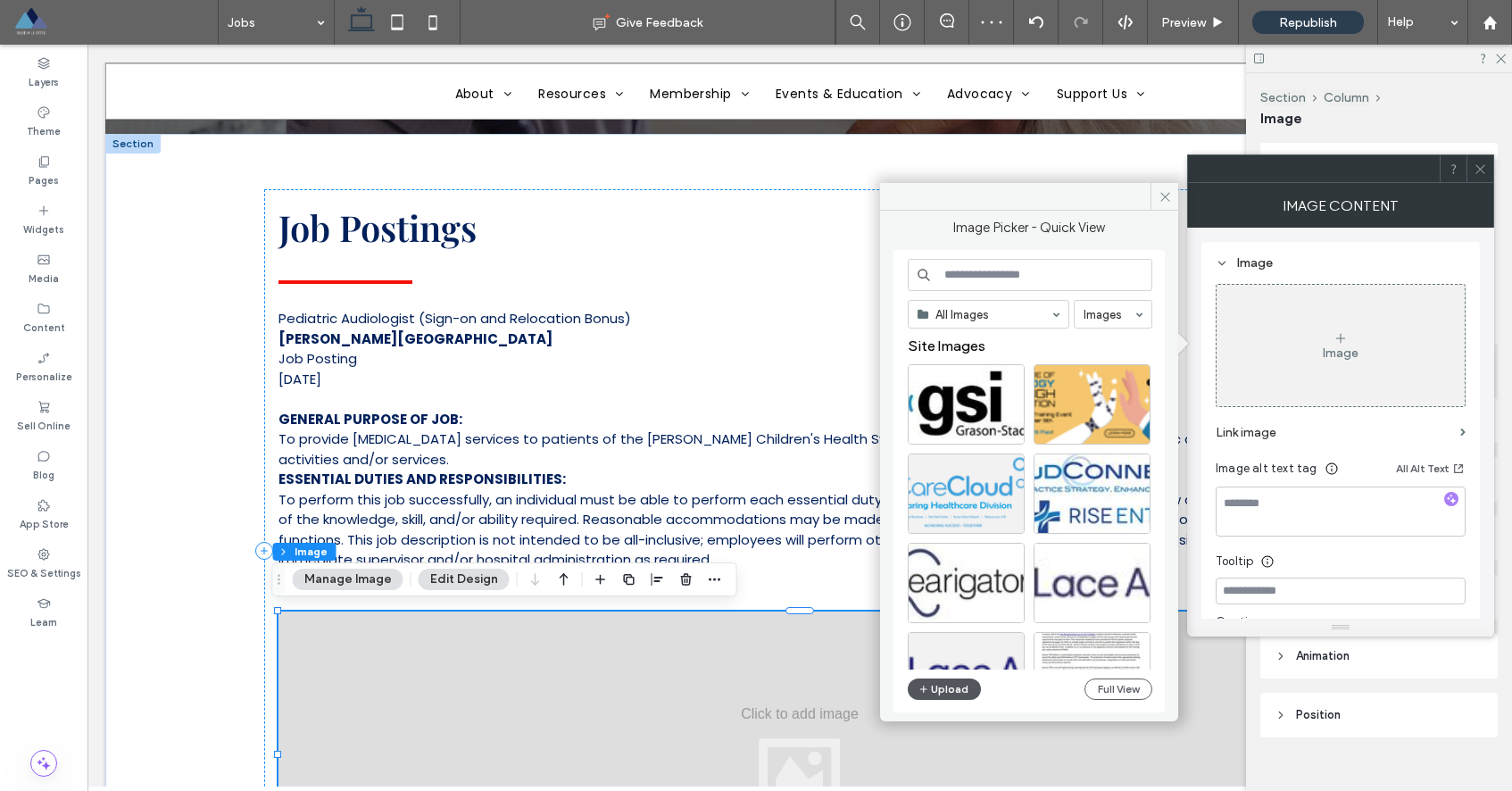
click at [941, 689] on button "Upload" at bounding box center [944, 689] width 73 height 22
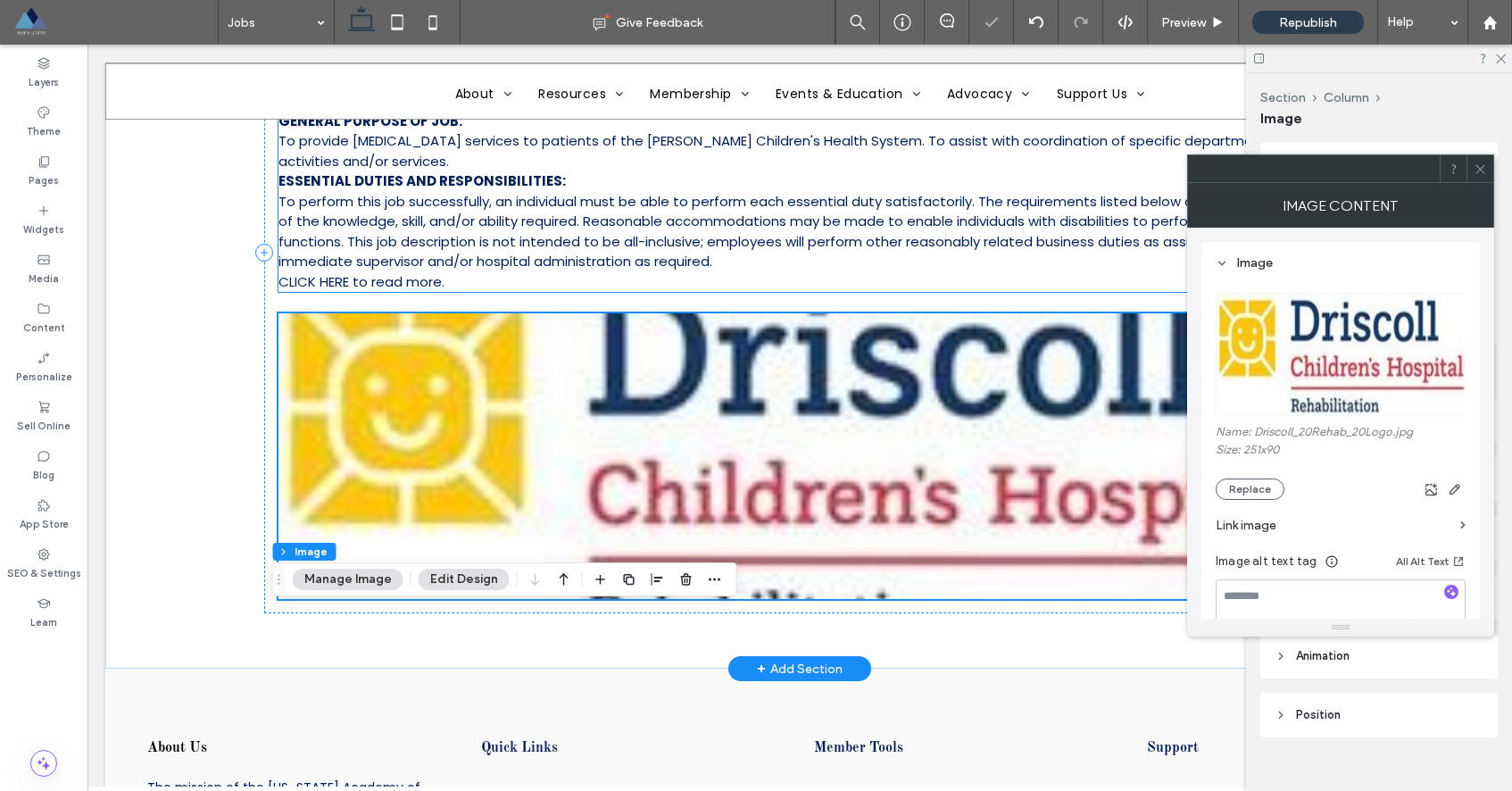
scroll to position [685, 0]
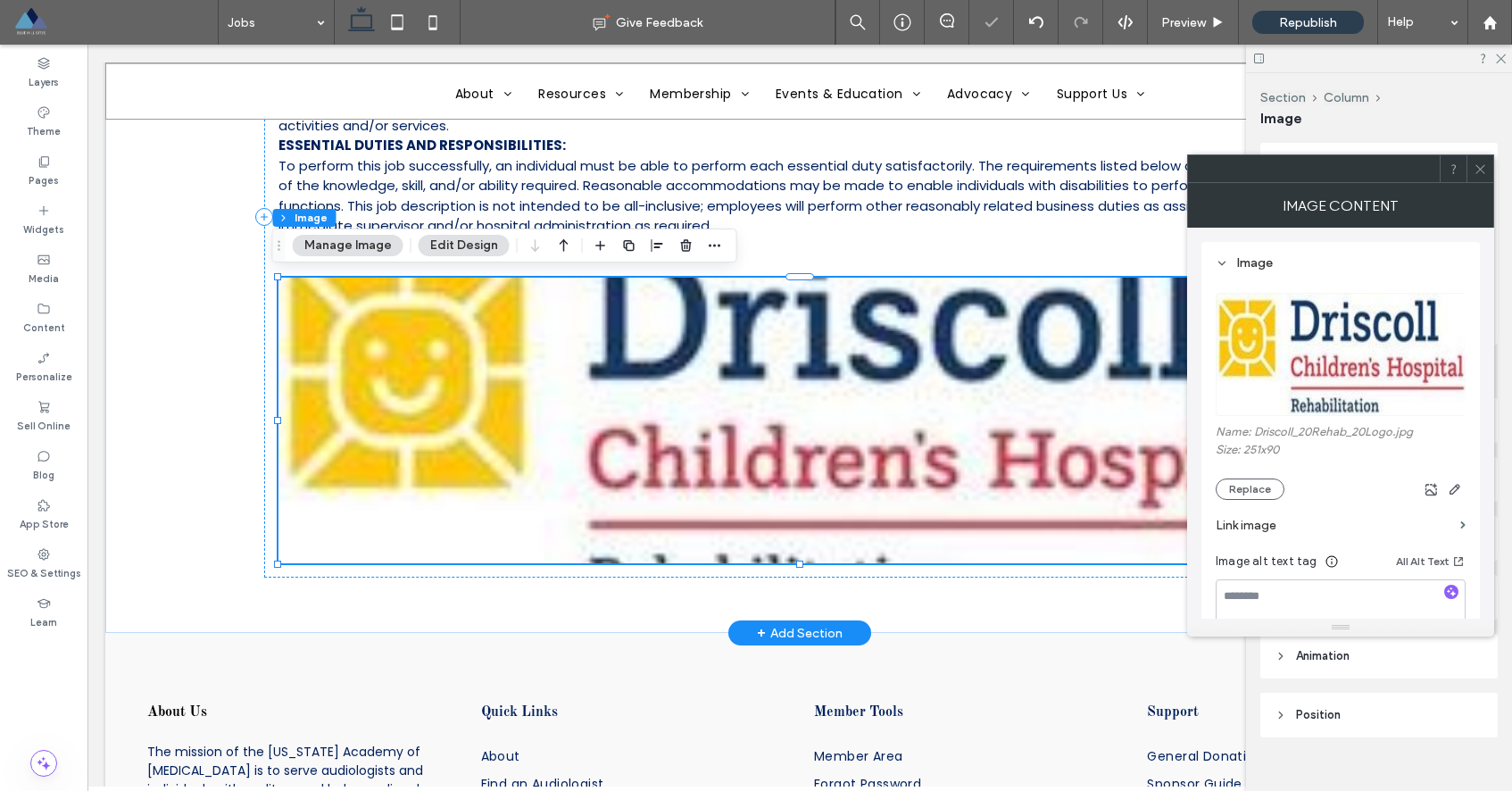
click at [731, 424] on img at bounding box center [800, 420] width 1043 height 285
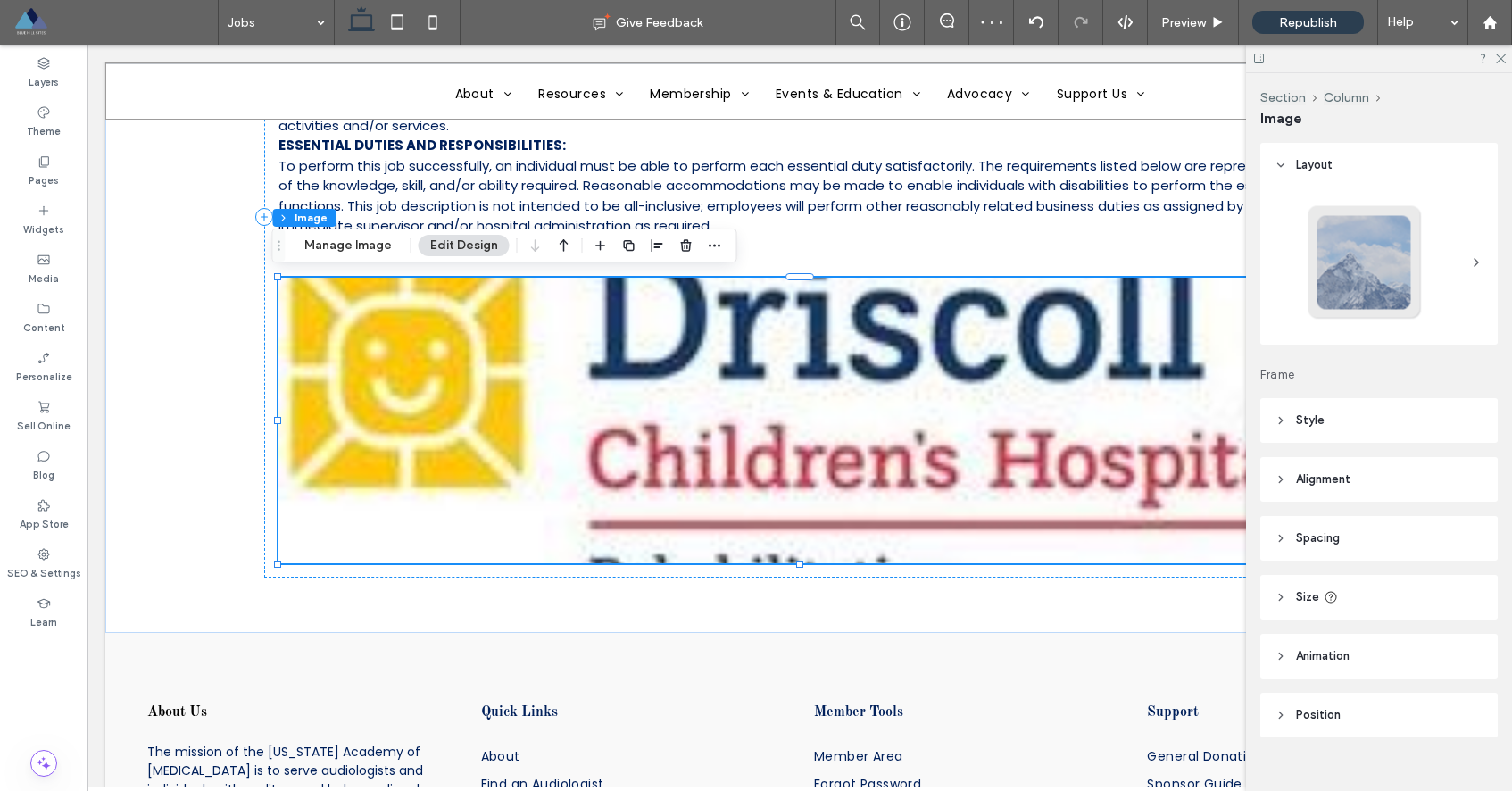
click at [1288, 426] on header "Style" at bounding box center [1379, 420] width 238 height 45
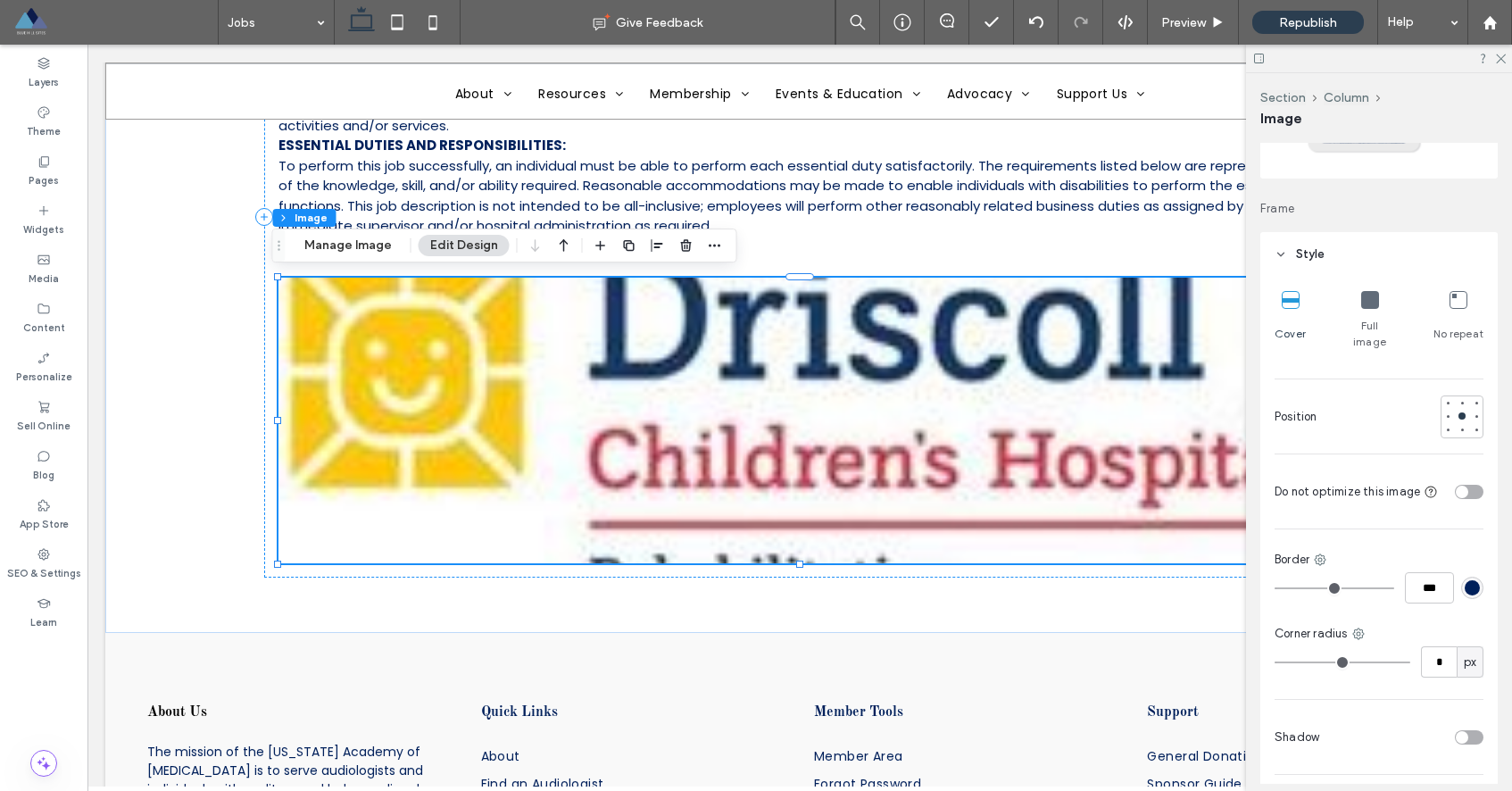
scroll to position [0, 0]
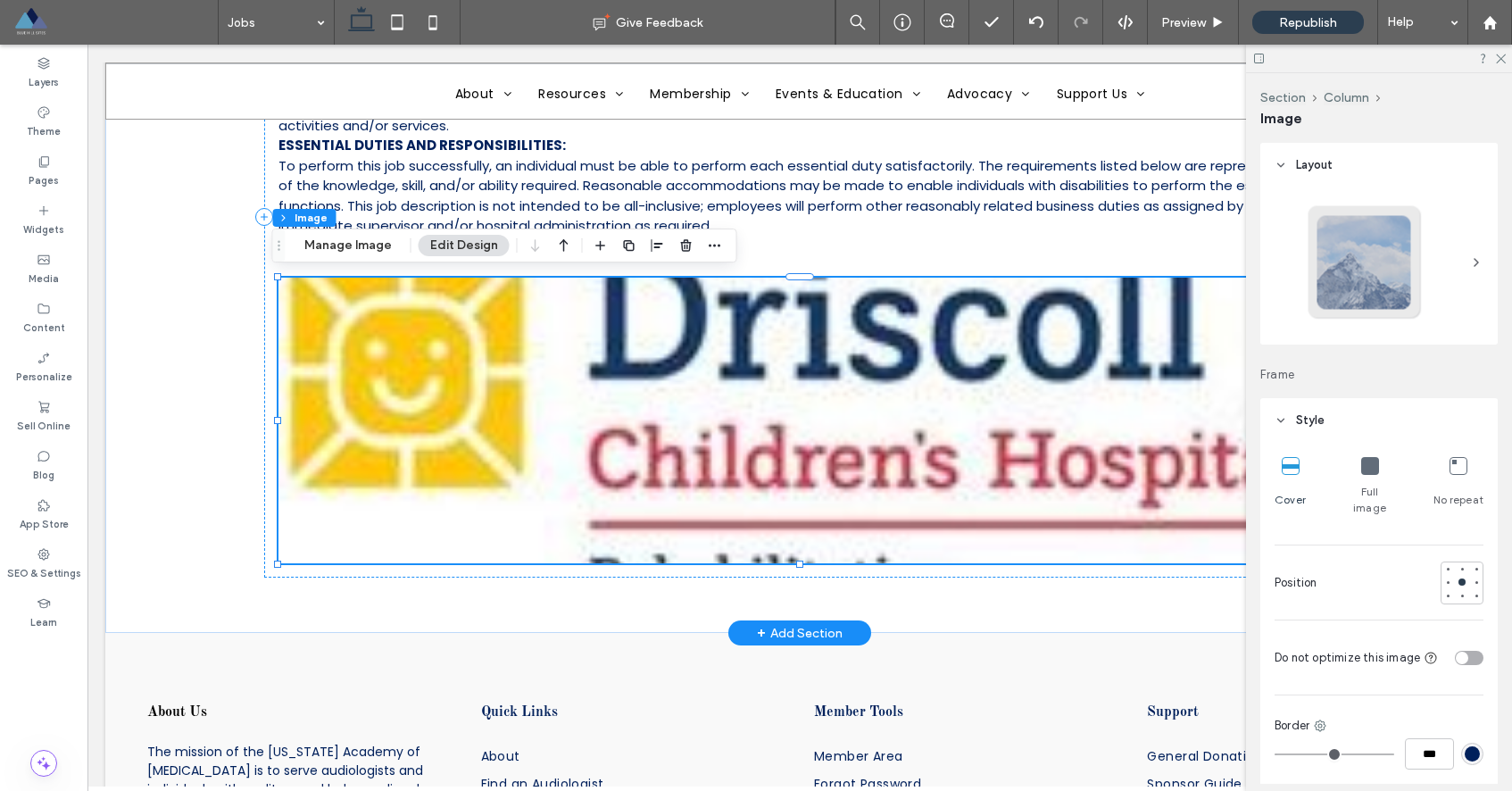
click at [1139, 462] on img at bounding box center [800, 420] width 1043 height 285
click at [1361, 463] on icon at bounding box center [1370, 466] width 18 height 18
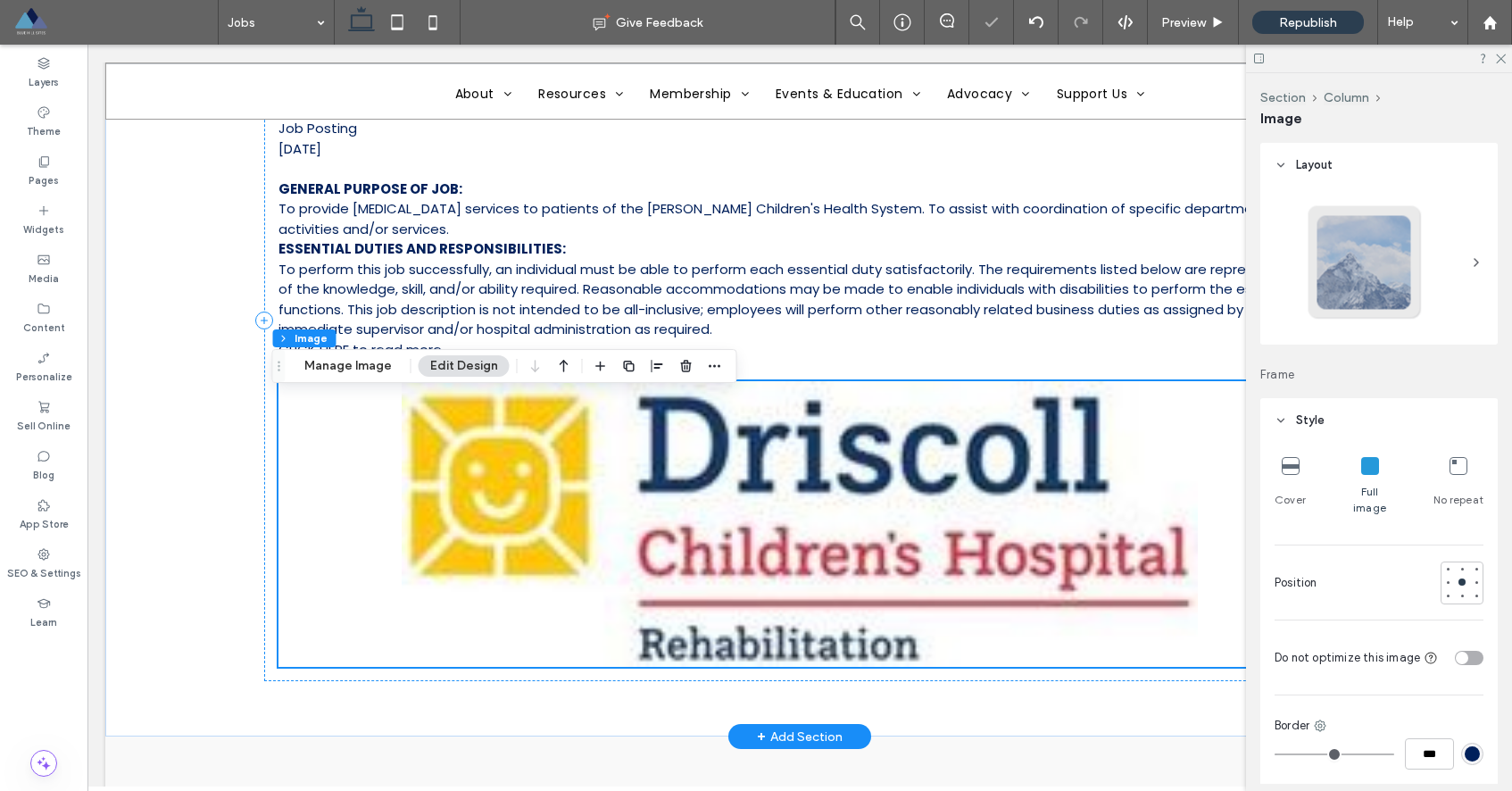
scroll to position [548, 0]
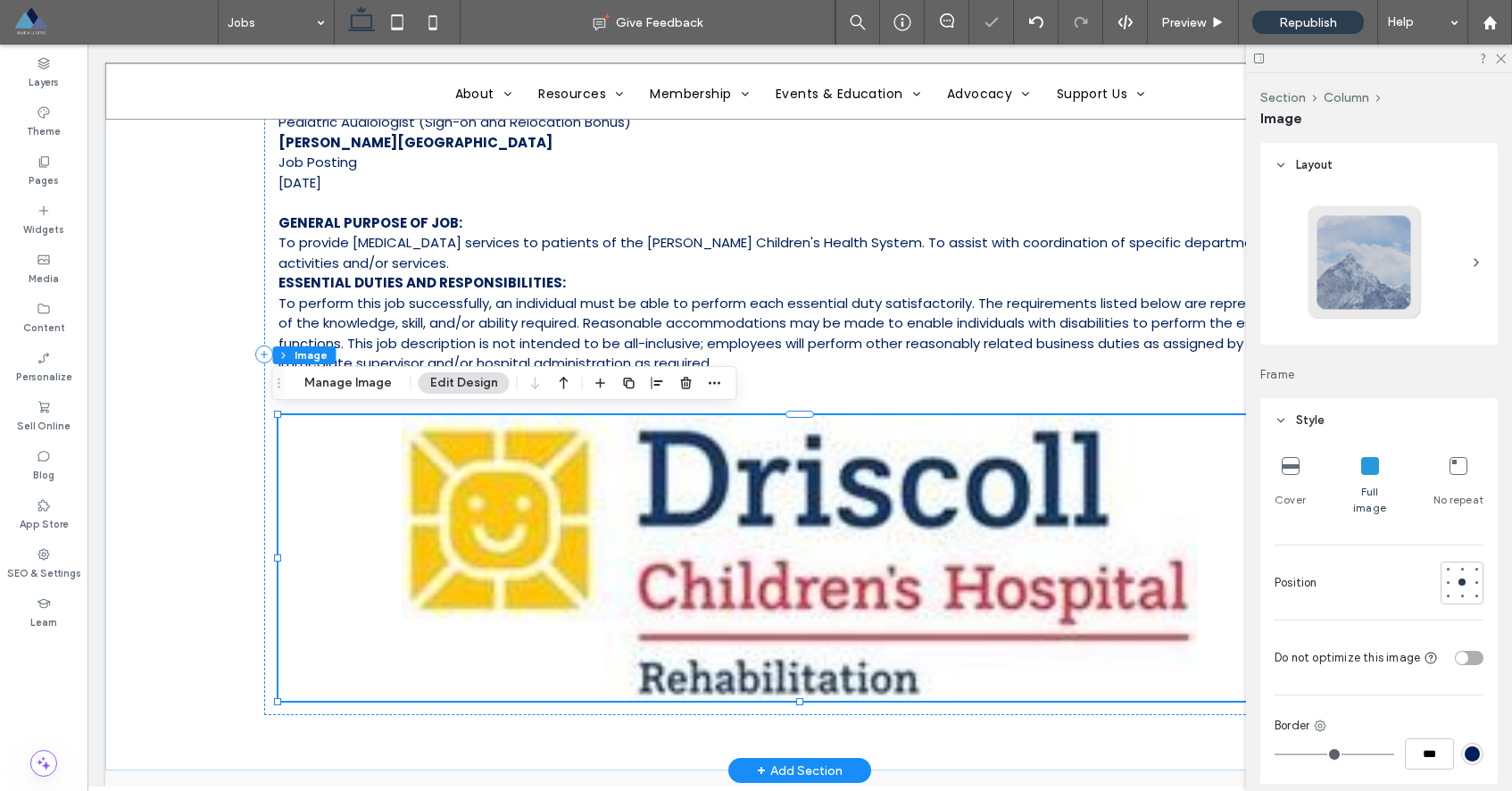
click at [1054, 482] on img at bounding box center [800, 557] width 1043 height 285
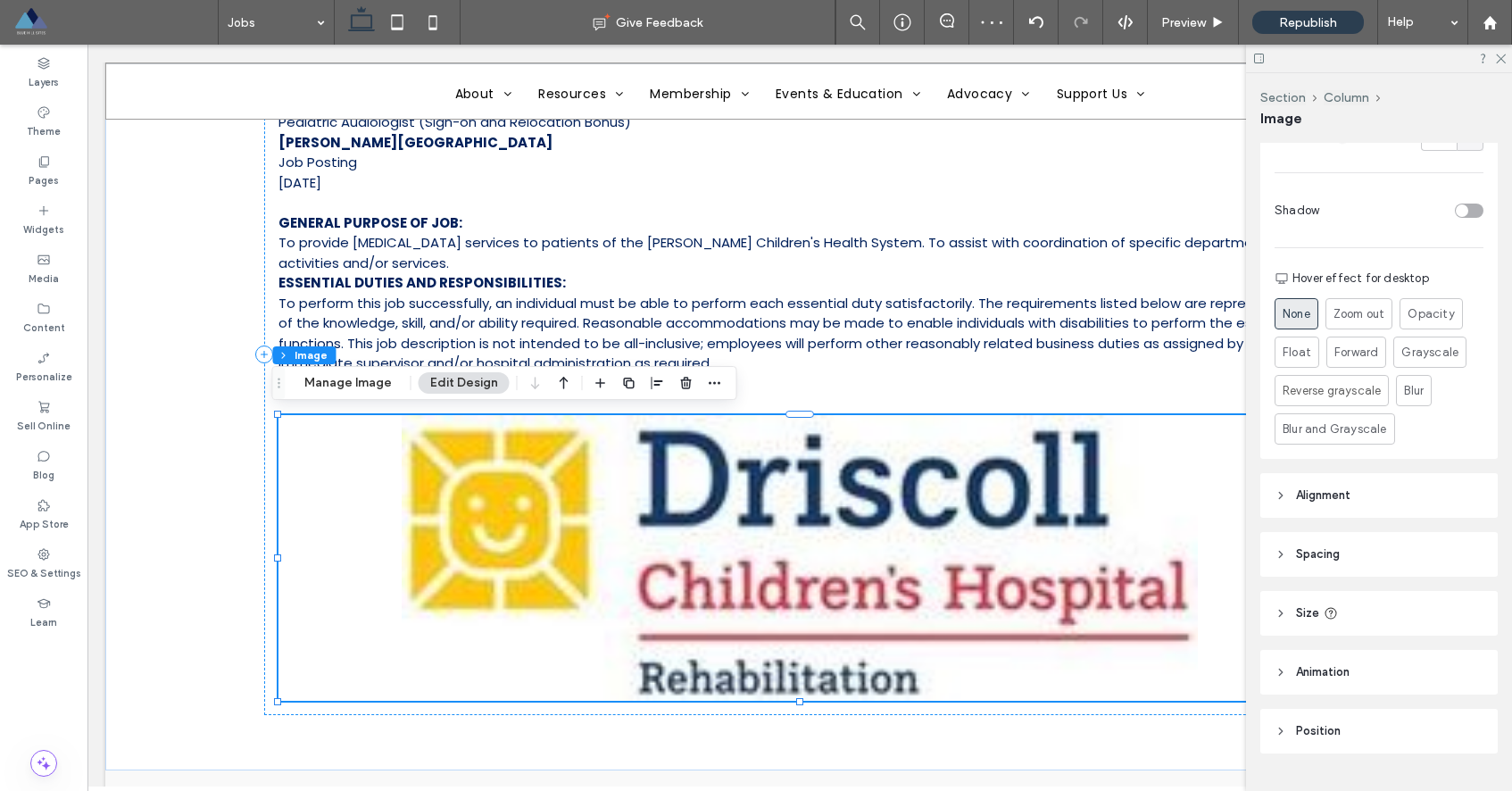
scroll to position [717, 0]
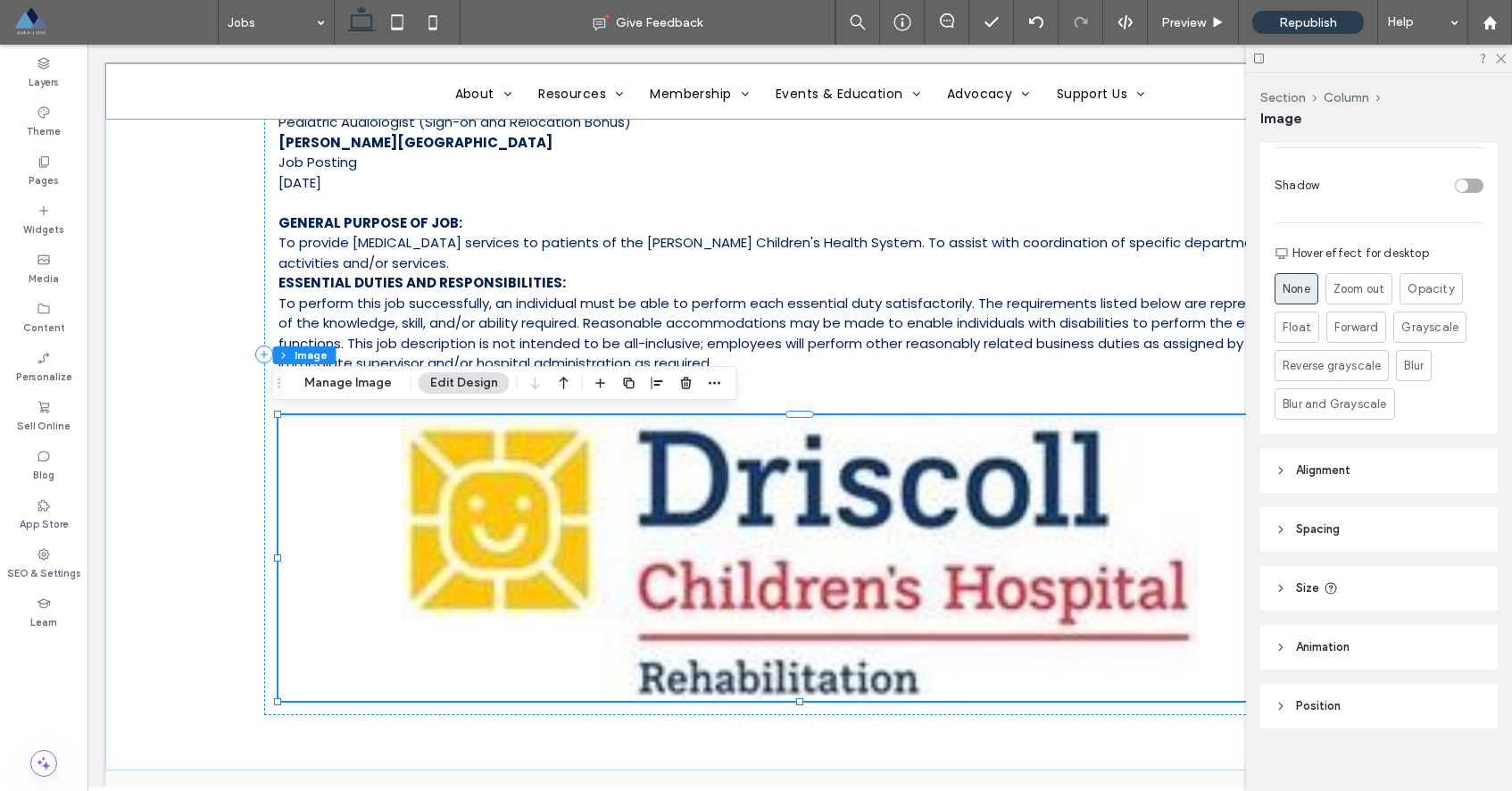
click at [1285, 582] on icon at bounding box center [1281, 589] width 13 height 13
click at [1455, 627] on div "toggle" at bounding box center [1462, 633] width 13 height 13
type input "*"
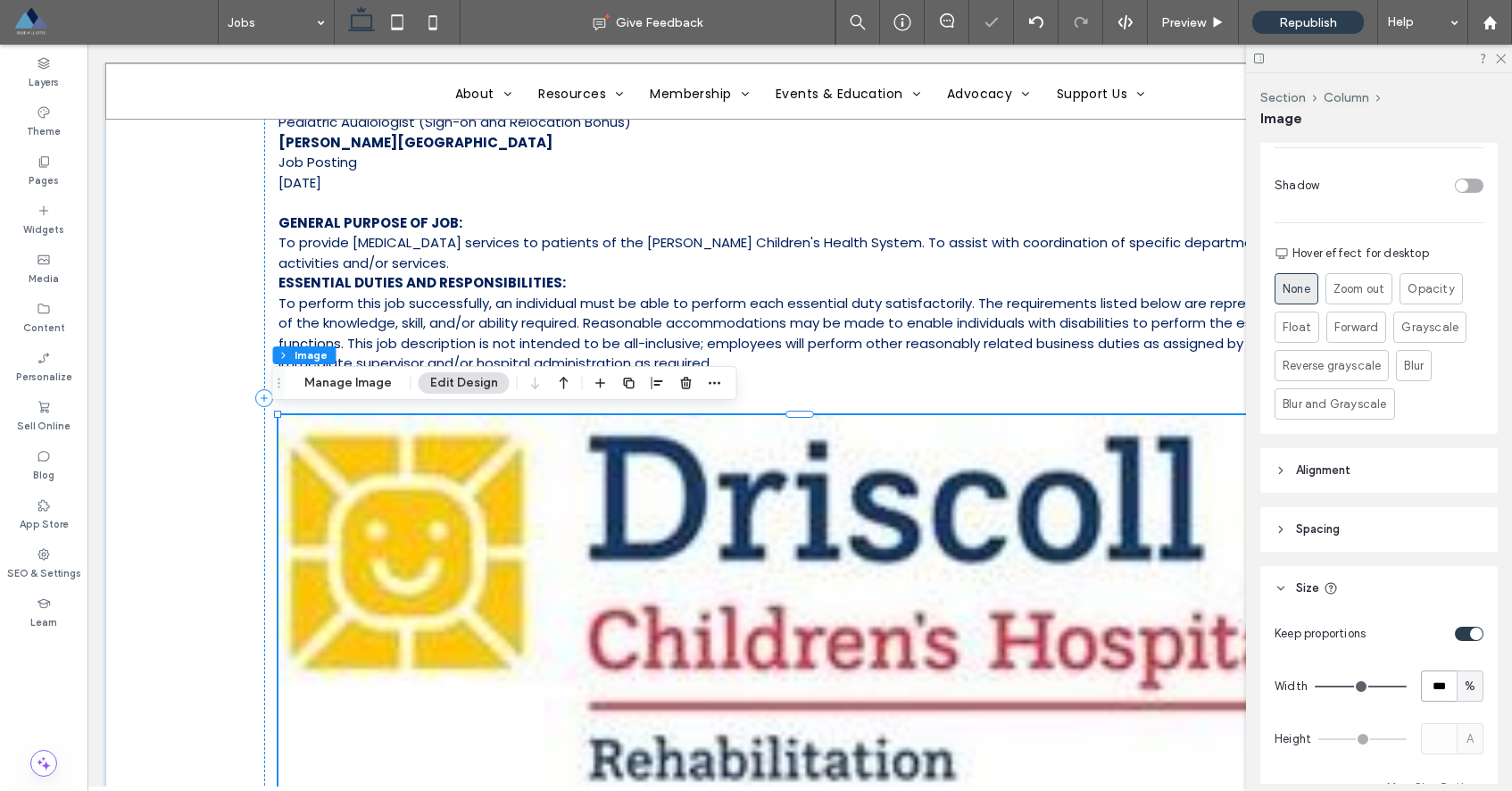
click at [1421, 674] on input "***" at bounding box center [1438, 685] width 36 height 31
type input "**"
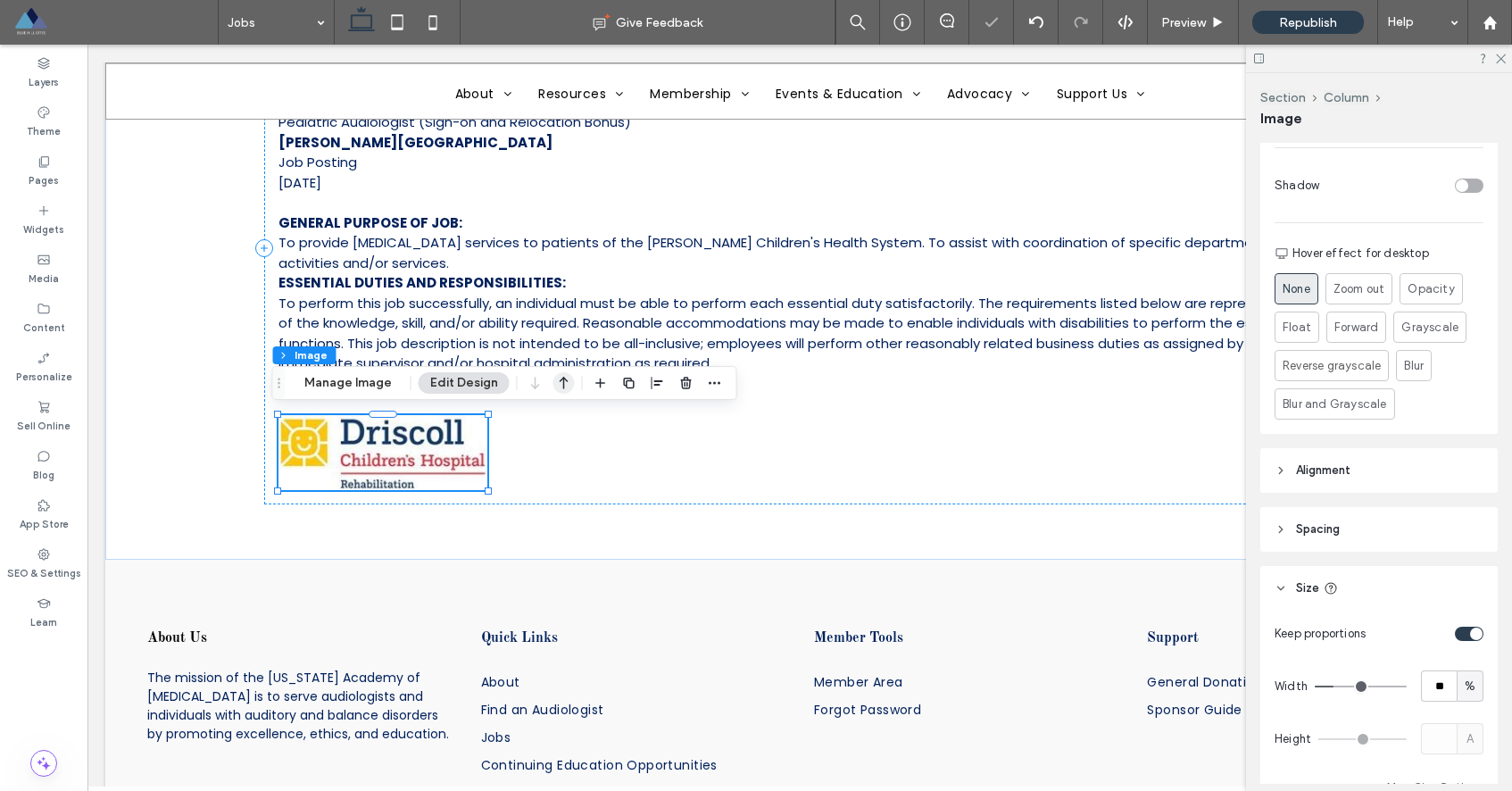
drag, startPoint x: 564, startPoint y: 386, endPoint x: 476, endPoint y: 342, distance: 98.4
click at [564, 386] on icon "button" at bounding box center [564, 383] width 22 height 32
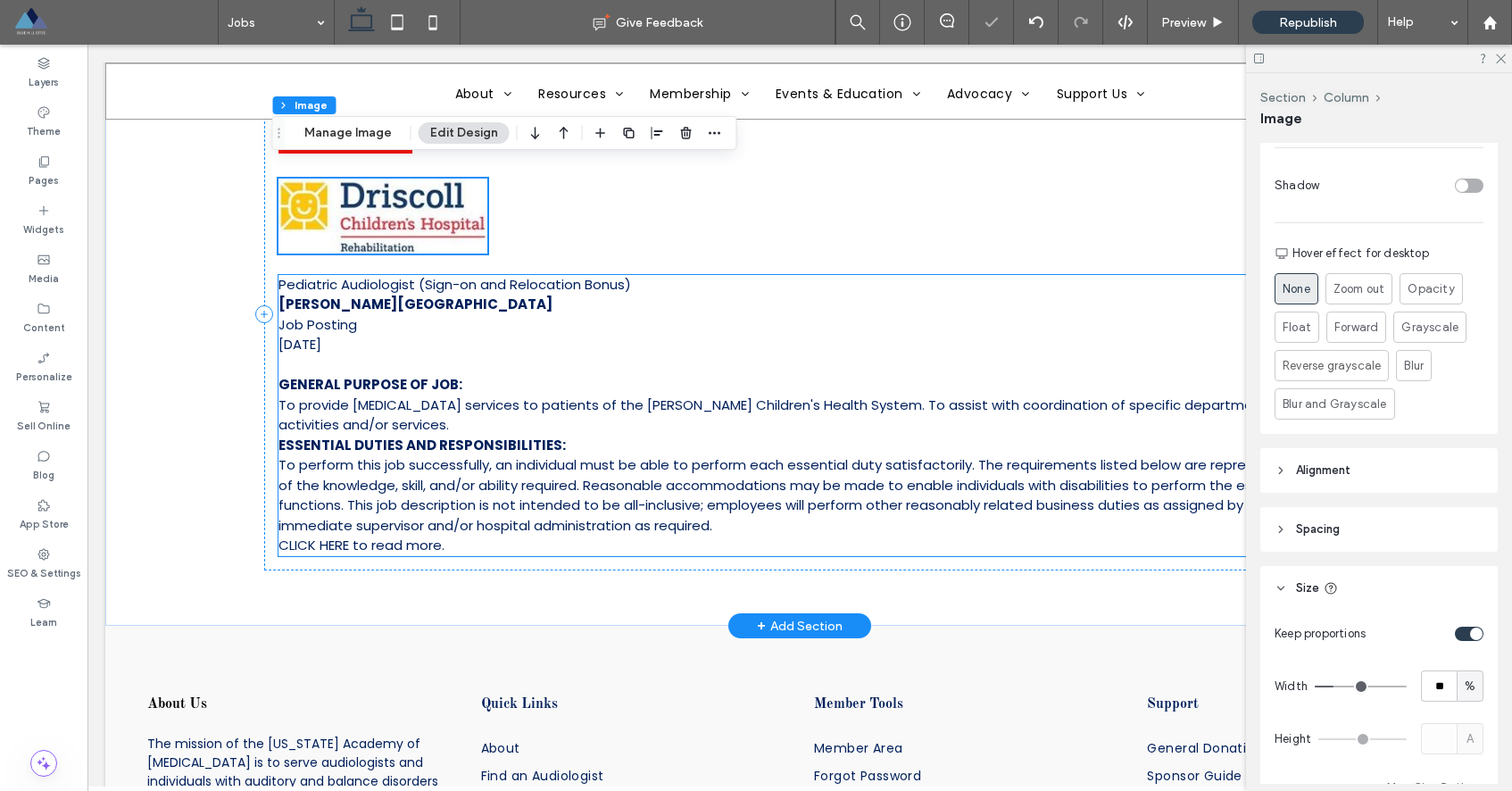
scroll to position [397, 0]
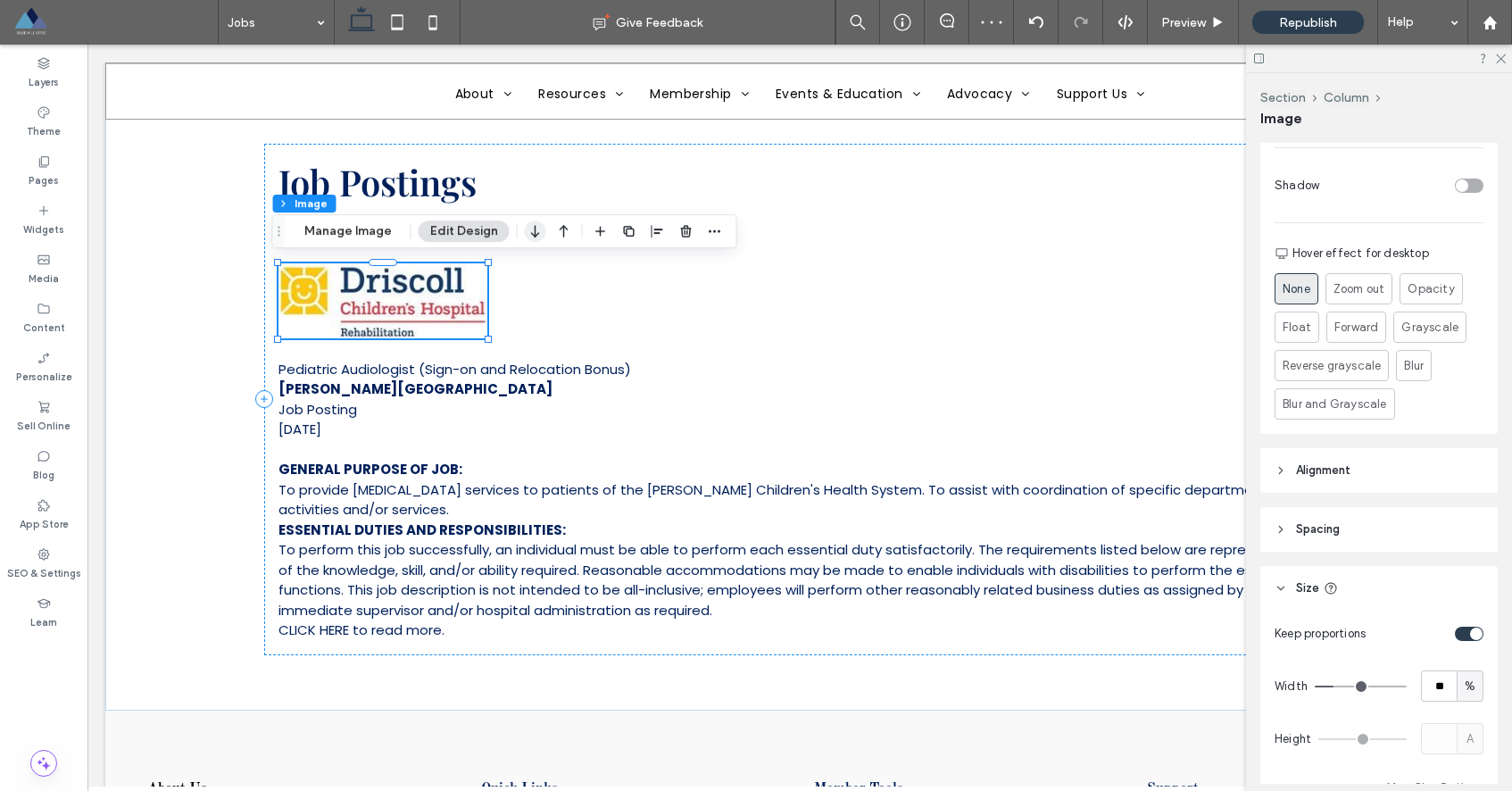
drag, startPoint x: 534, startPoint y: 232, endPoint x: 447, endPoint y: 189, distance: 97.0
click at [534, 232] on icon "button" at bounding box center [536, 231] width 22 height 32
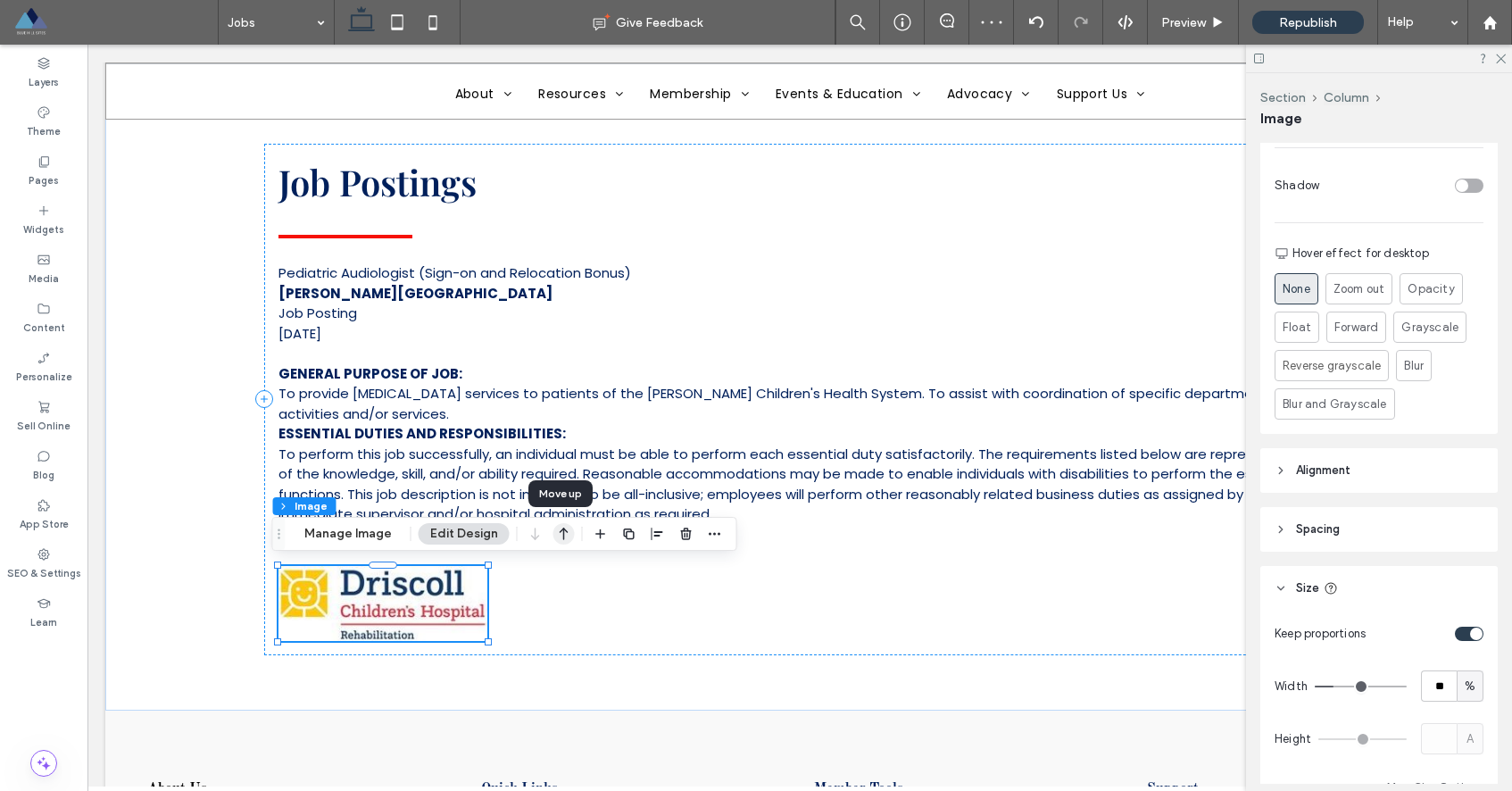
click at [554, 538] on icon "button" at bounding box center [564, 533] width 22 height 32
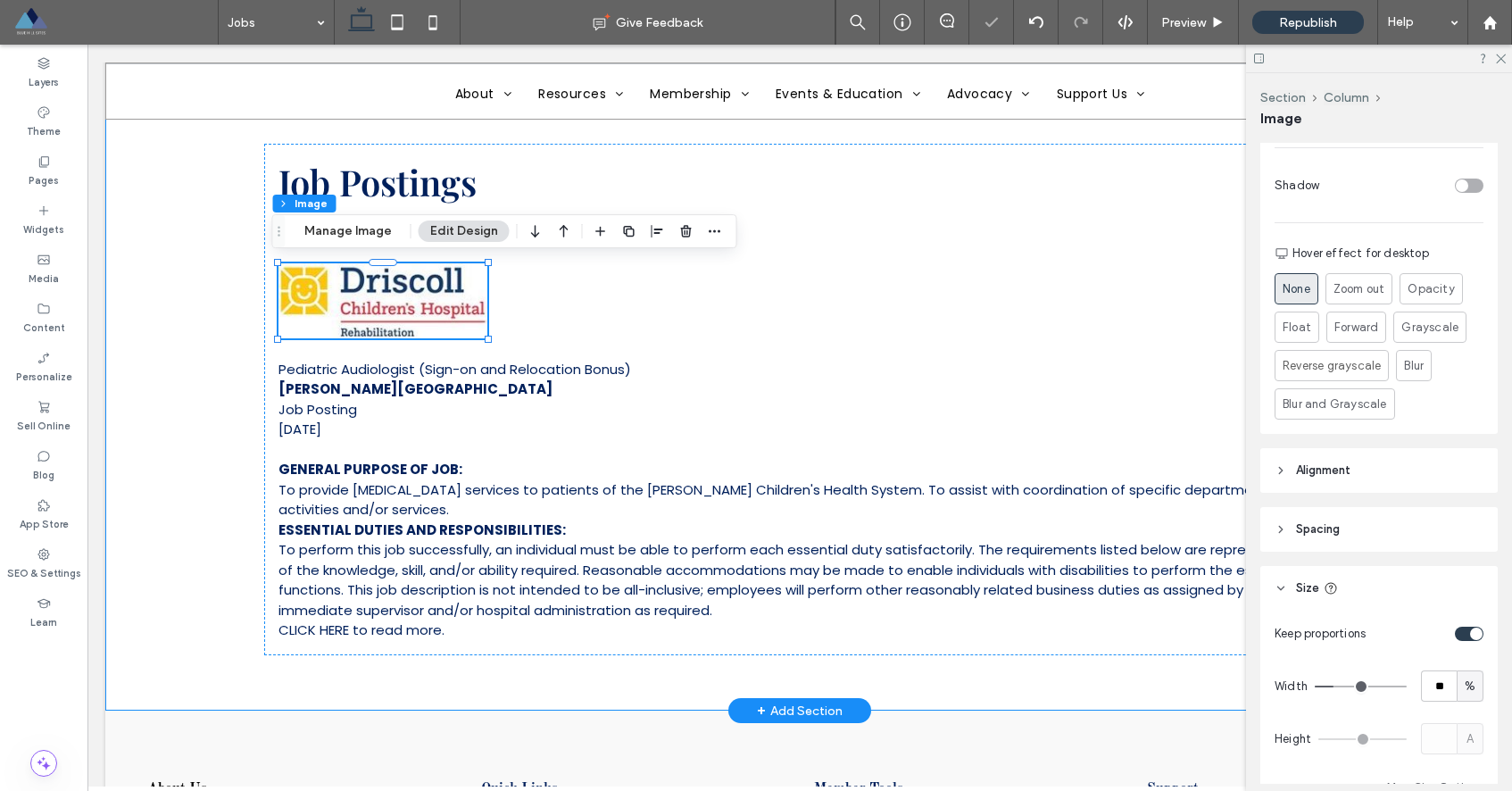
click at [237, 428] on div "Job Postings Pediatric Audiologist (Sign-on and Relocation Bonus) Driscoll Chil…" at bounding box center [800, 399] width 1389 height 622
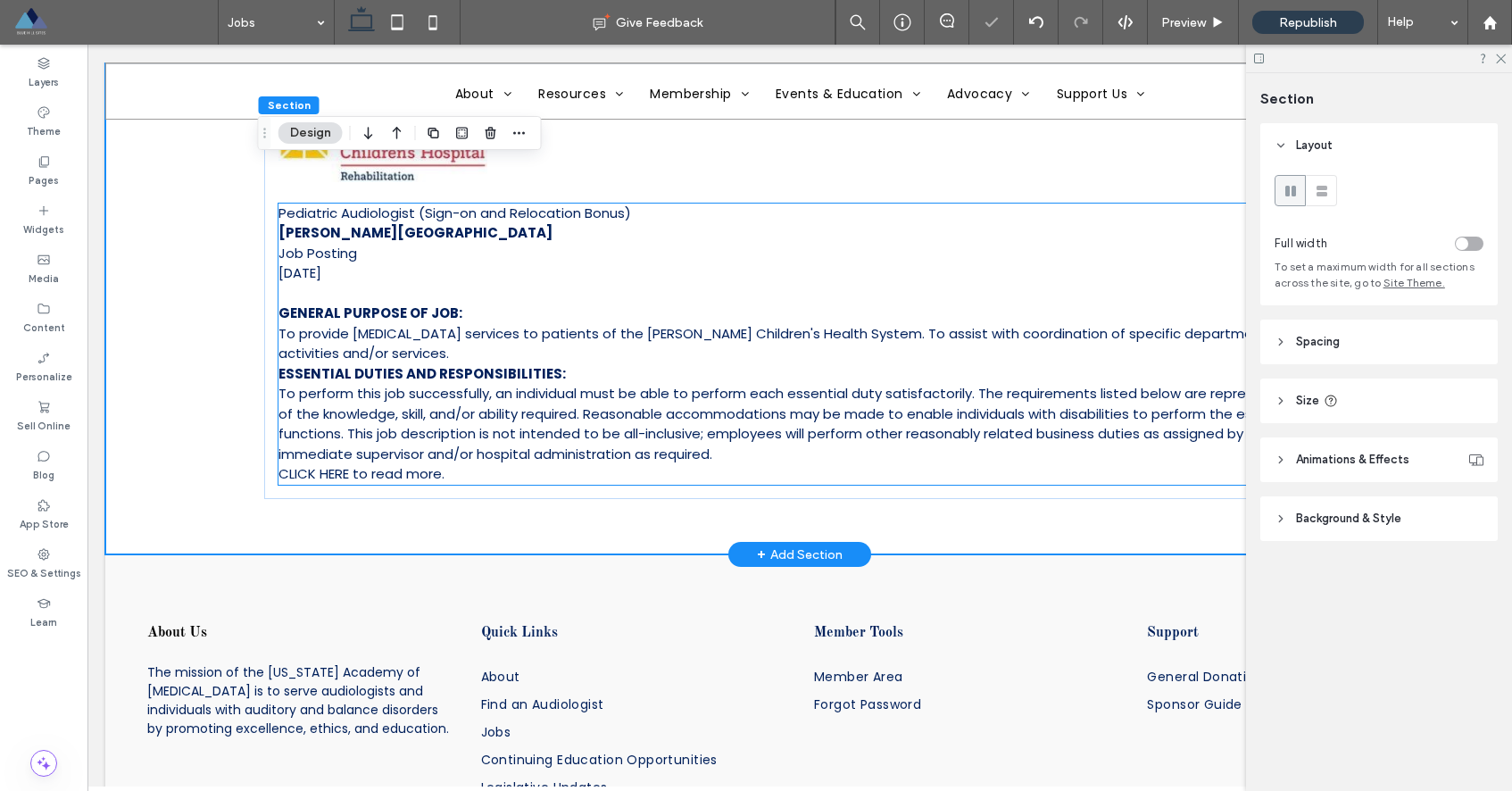
scroll to position [556, 0]
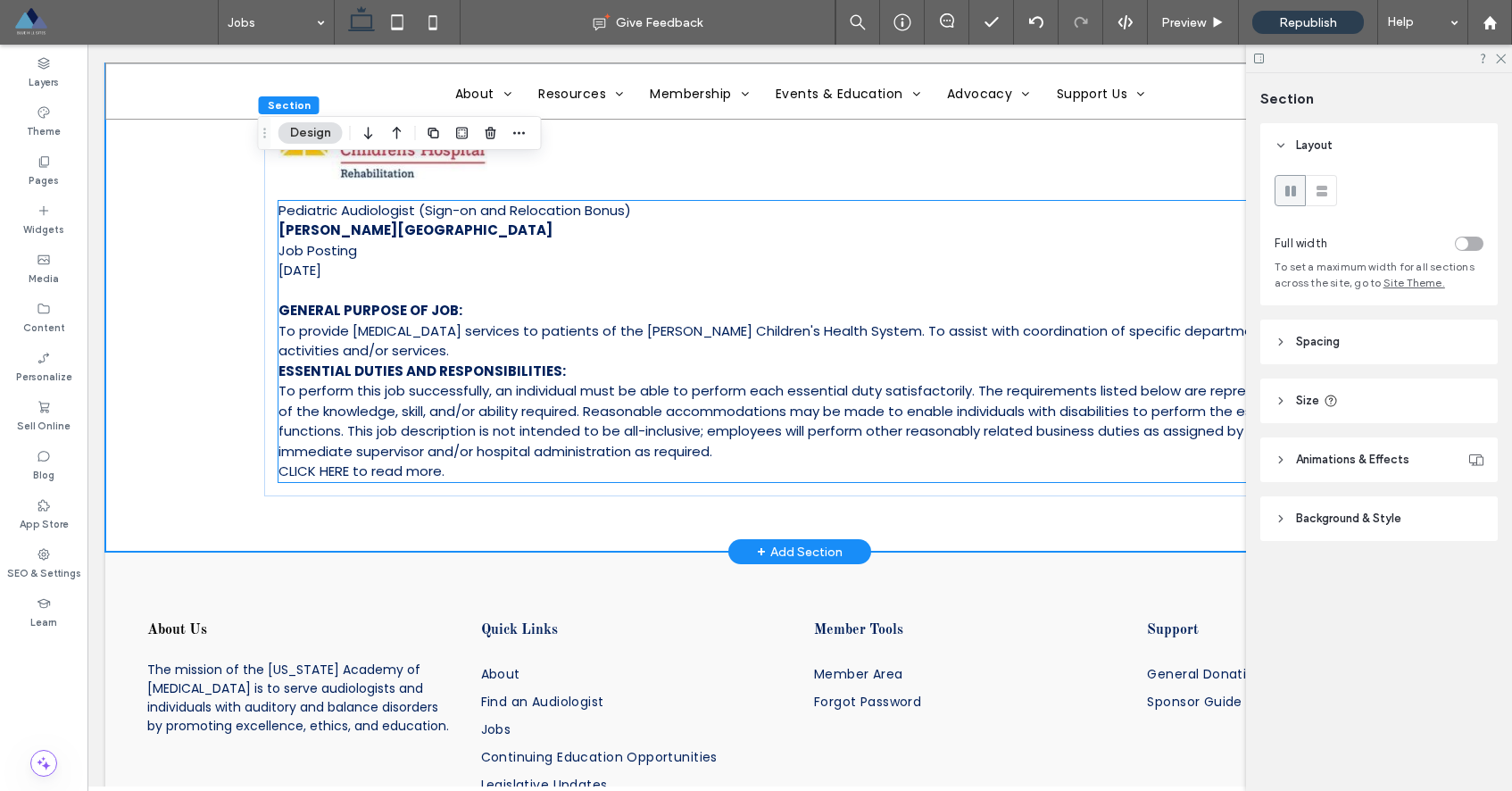
click at [489, 473] on p "CLICK HERE to read more." at bounding box center [800, 471] width 1043 height 21
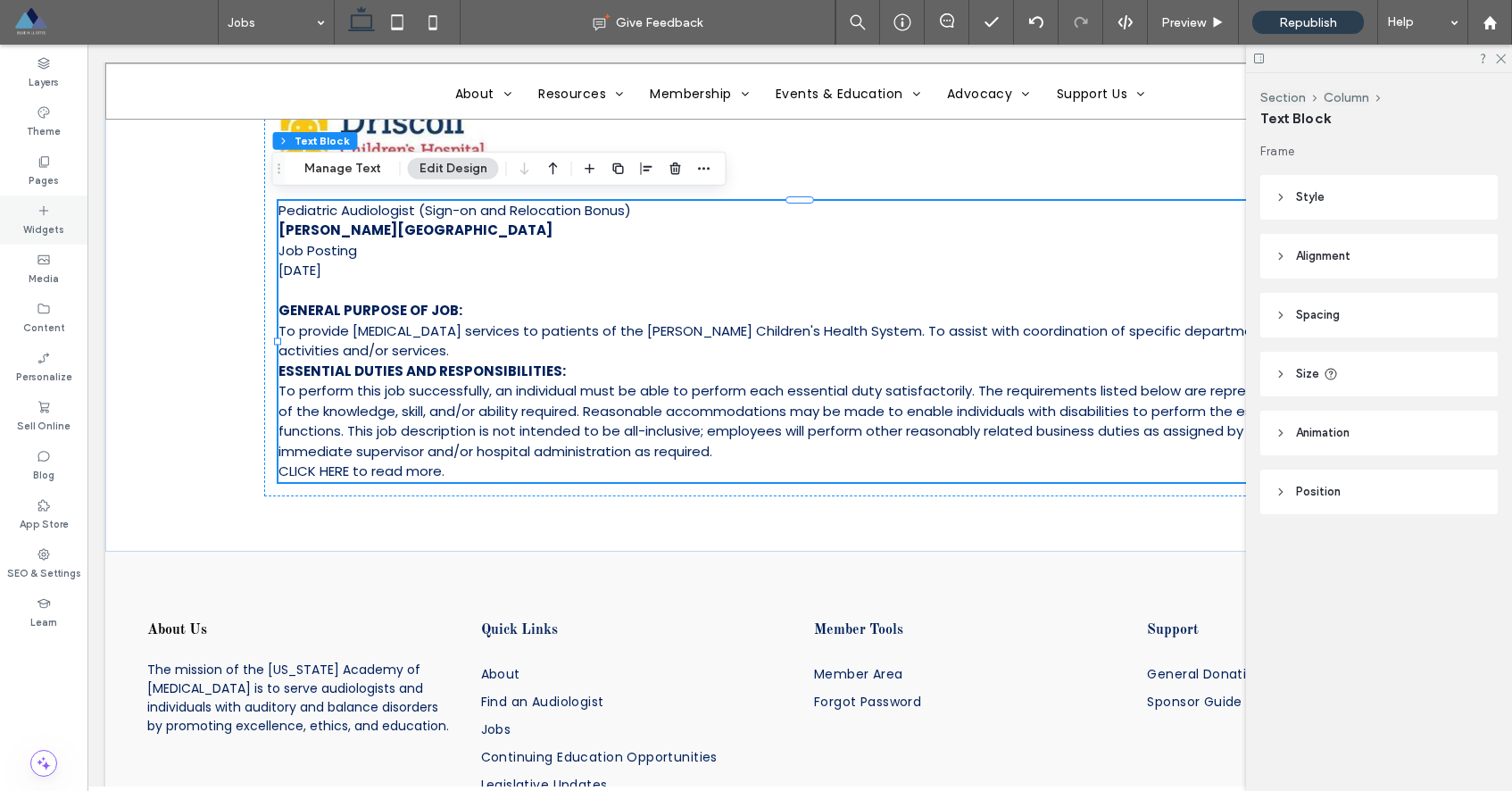
click at [56, 205] on div "Widgets" at bounding box center [44, 220] width 87 height 49
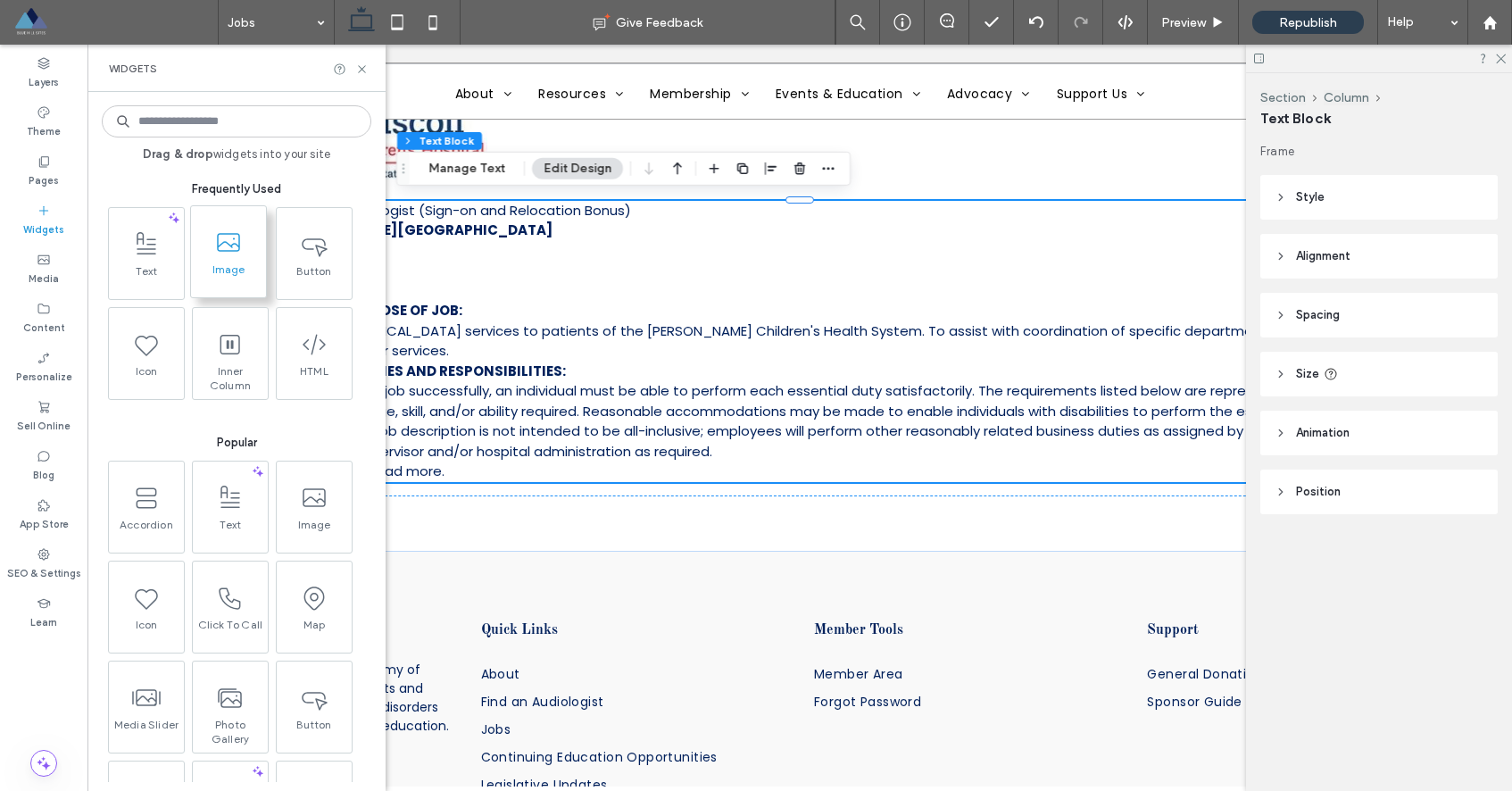
click at [252, 262] on span "Image" at bounding box center [229, 274] width 75 height 25
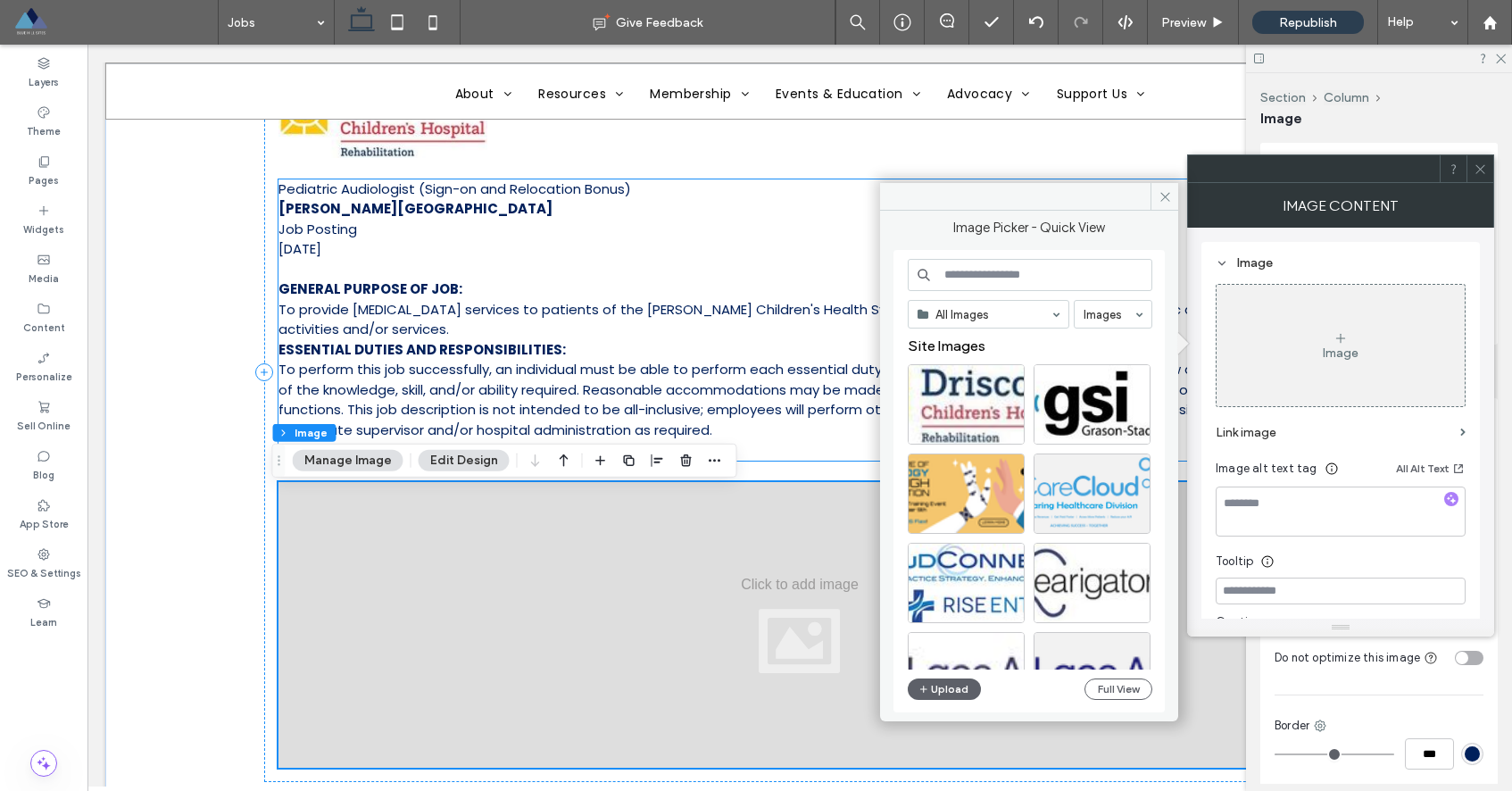
scroll to position [580, 0]
click at [654, 424] on span "To perform this job successfully, an individual must be able to perform each es…" at bounding box center [795, 397] width 1032 height 79
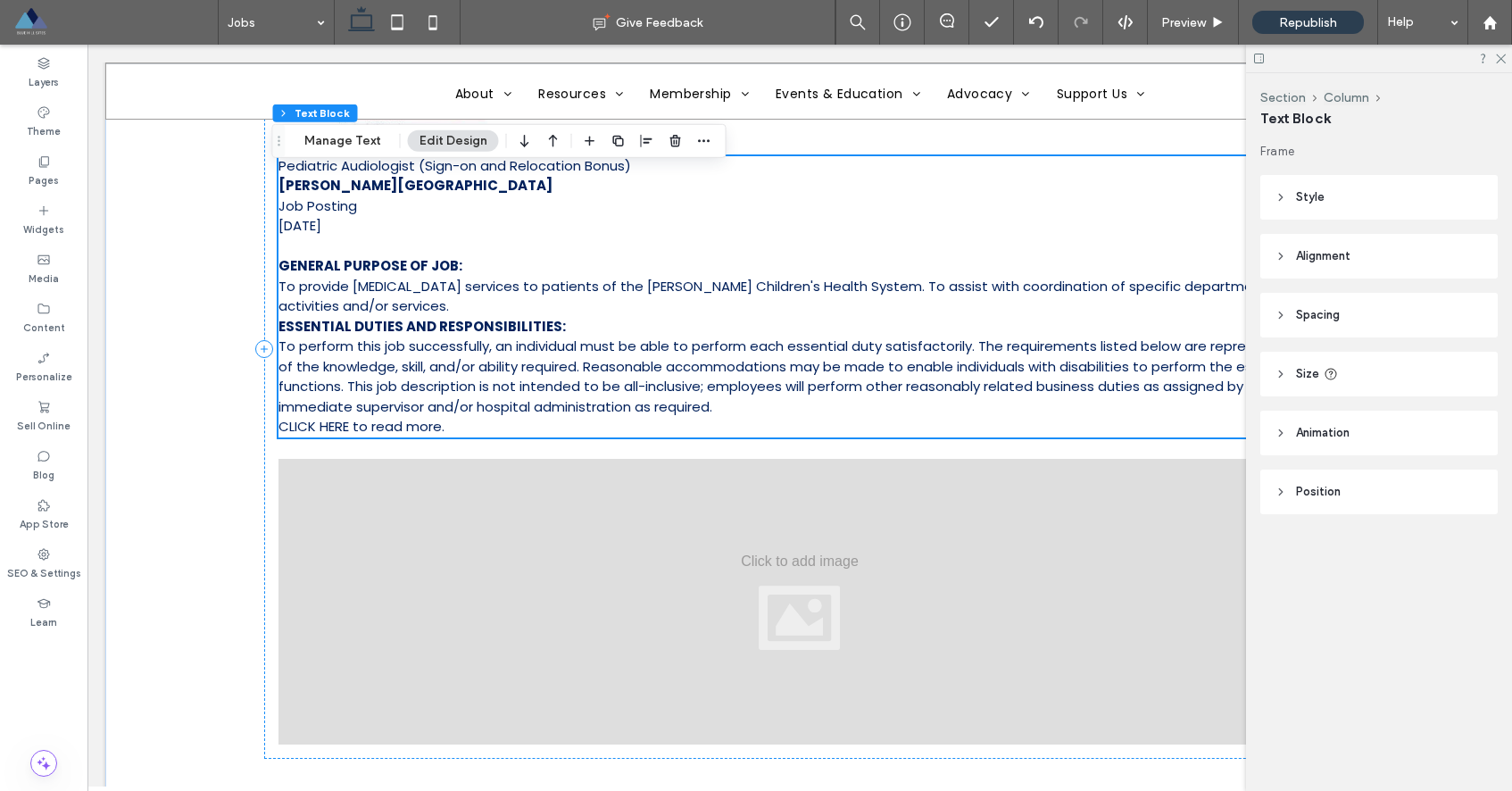
scroll to position [602, 0]
click at [404, 427] on span "CLICK HERE to read more." at bounding box center [362, 424] width 166 height 19
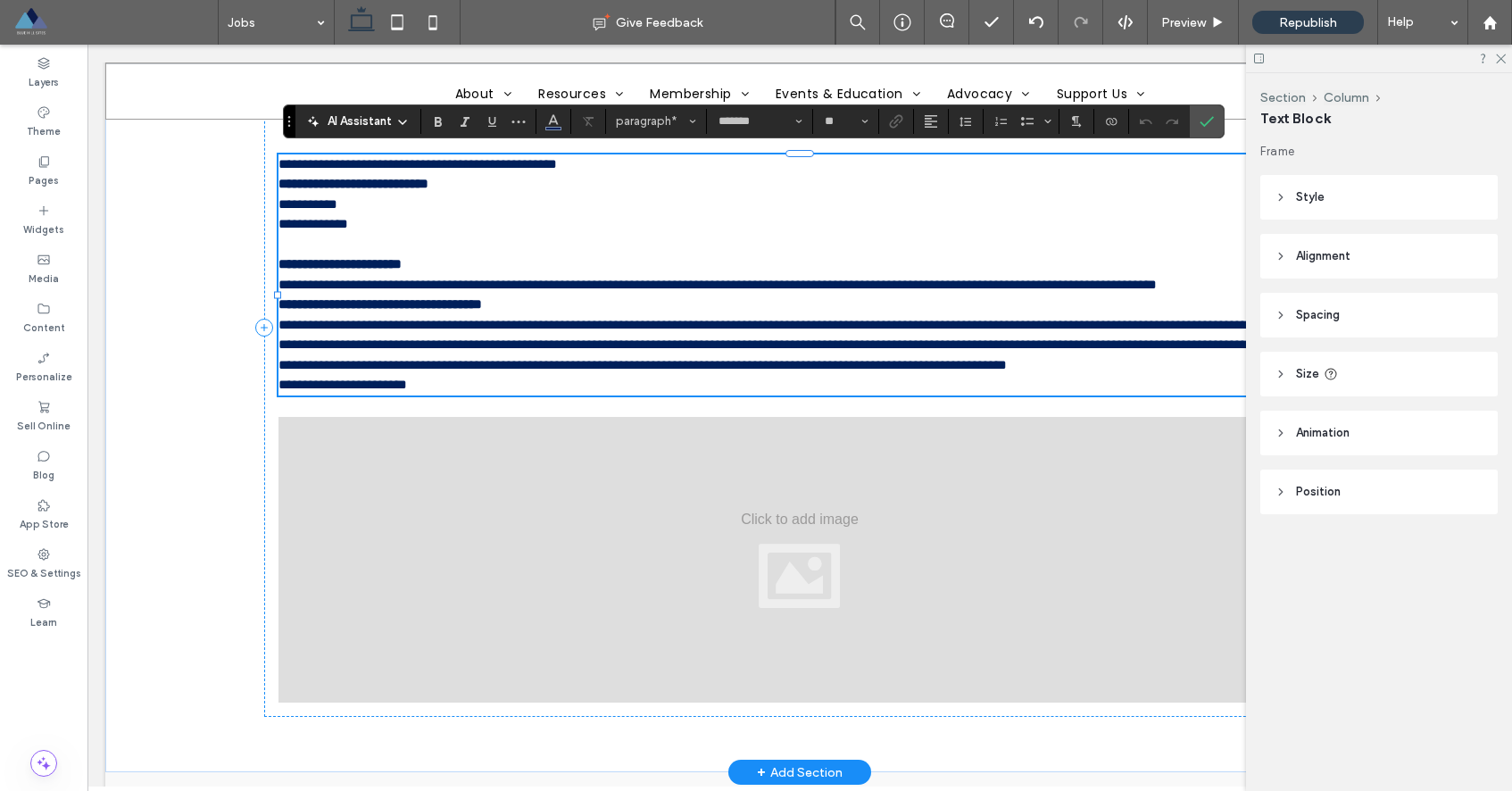
click at [370, 391] on span "**********" at bounding box center [343, 384] width 129 height 14
click at [347, 391] on span "**********" at bounding box center [343, 384] width 129 height 14
click at [346, 391] on span "**********" at bounding box center [343, 384] width 129 height 14
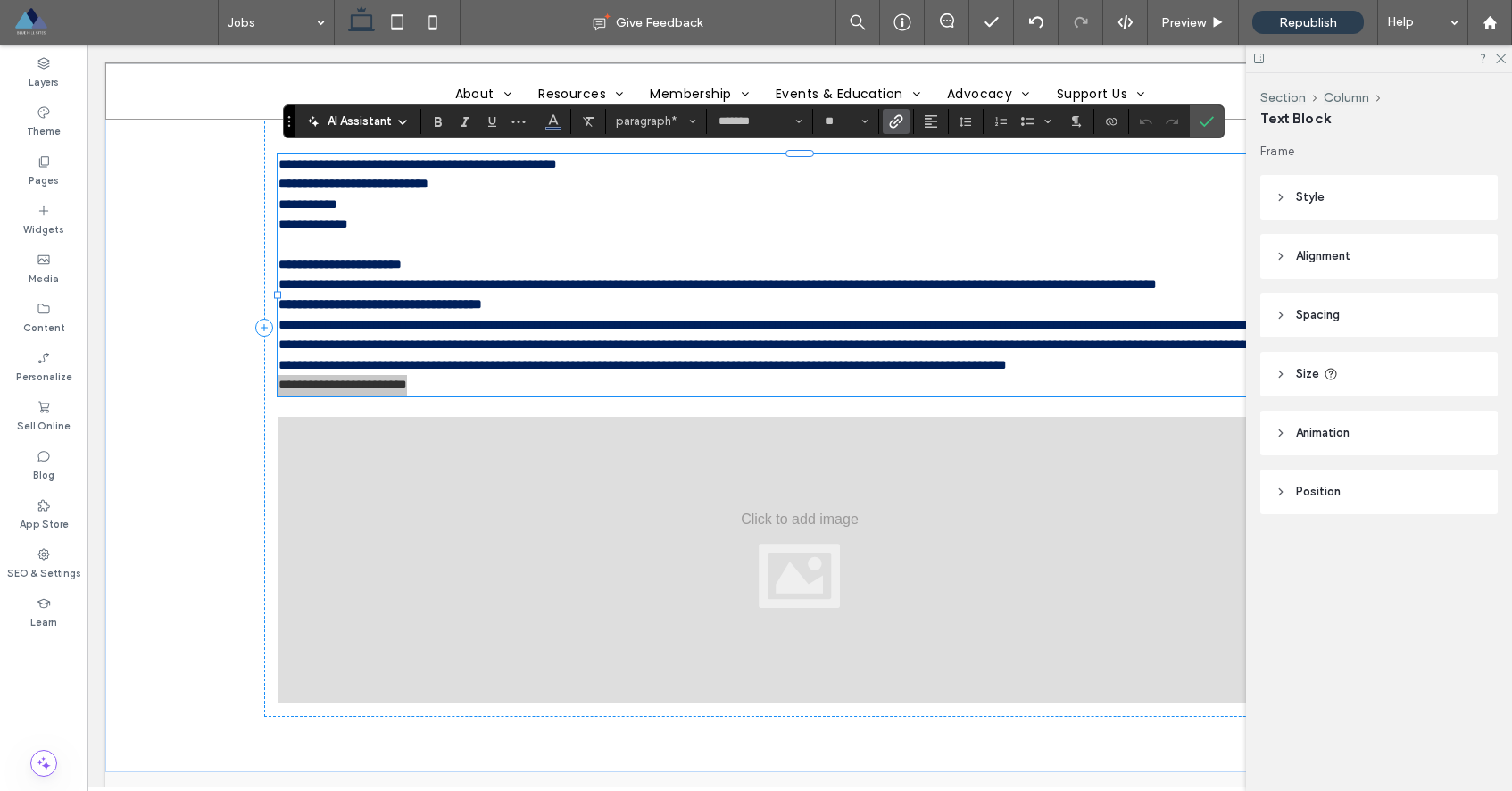
click at [890, 125] on use "Link" at bounding box center [896, 120] width 14 height 14
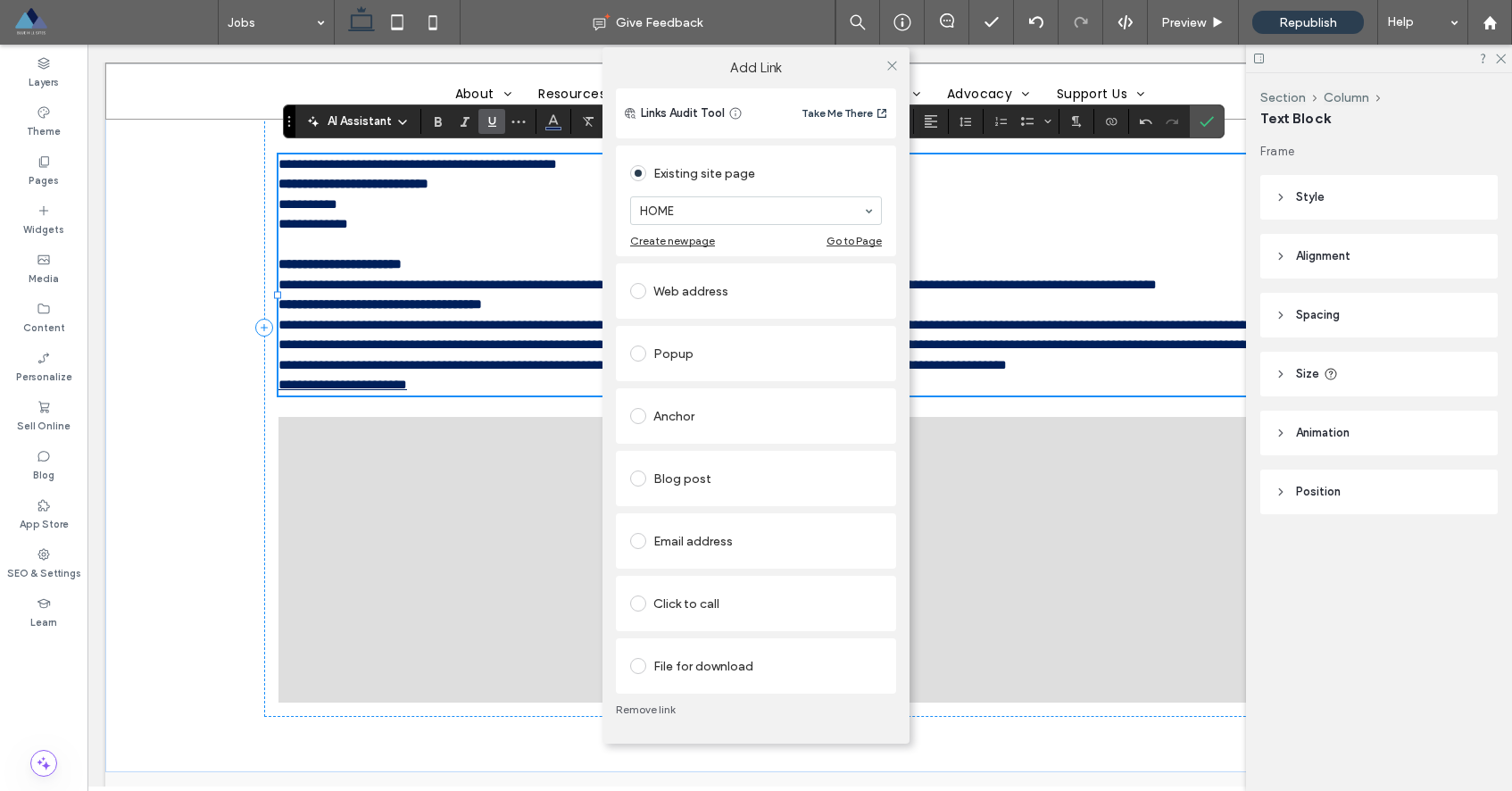
click at [690, 281] on div "Web address" at bounding box center [756, 291] width 252 height 28
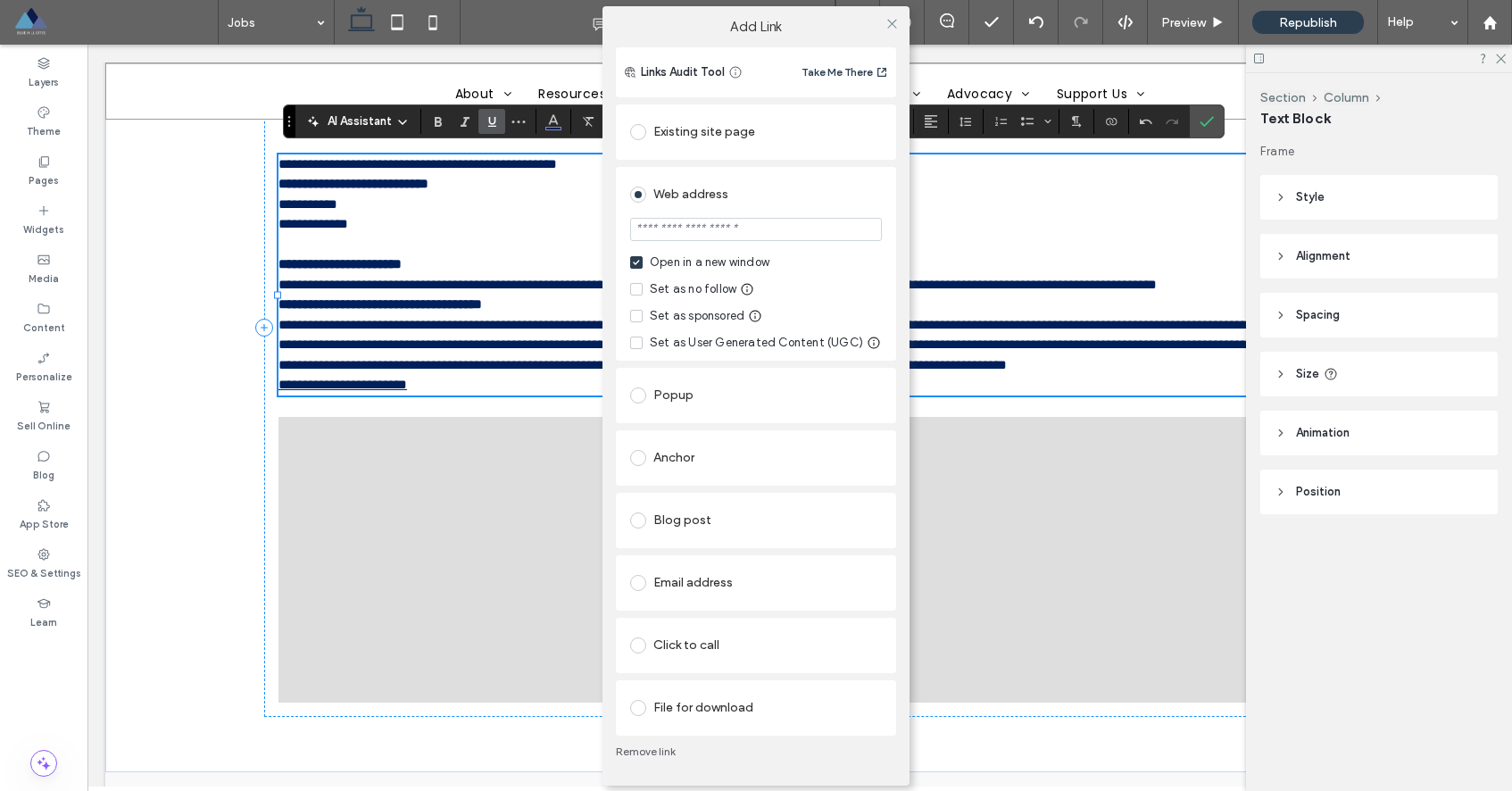
click at [712, 238] on input "url" at bounding box center [756, 229] width 252 height 23
type input "**********"
click at [892, 23] on icon at bounding box center [891, 24] width 14 height 14
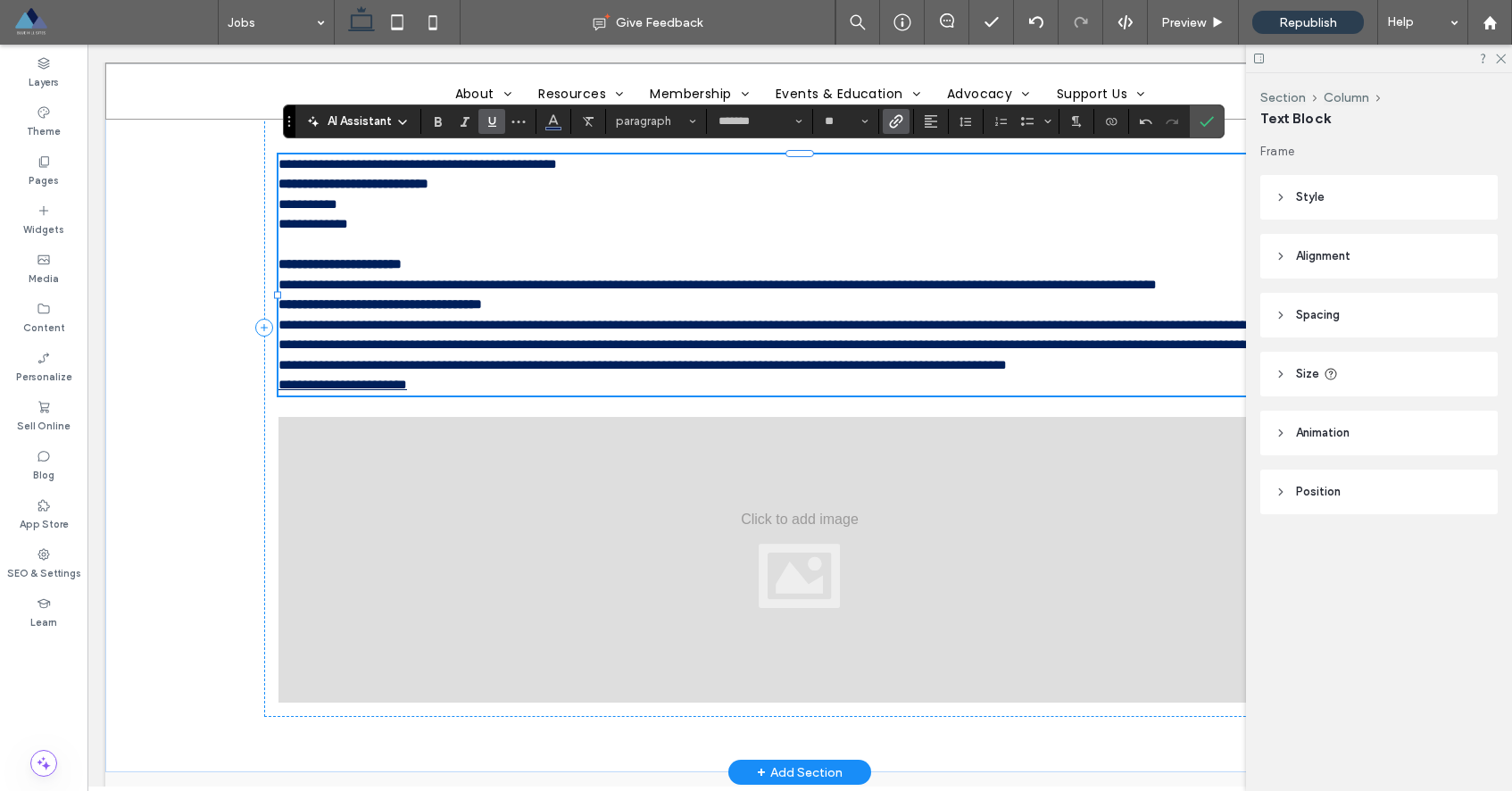
click at [668, 396] on p "**********" at bounding box center [800, 385] width 1043 height 21
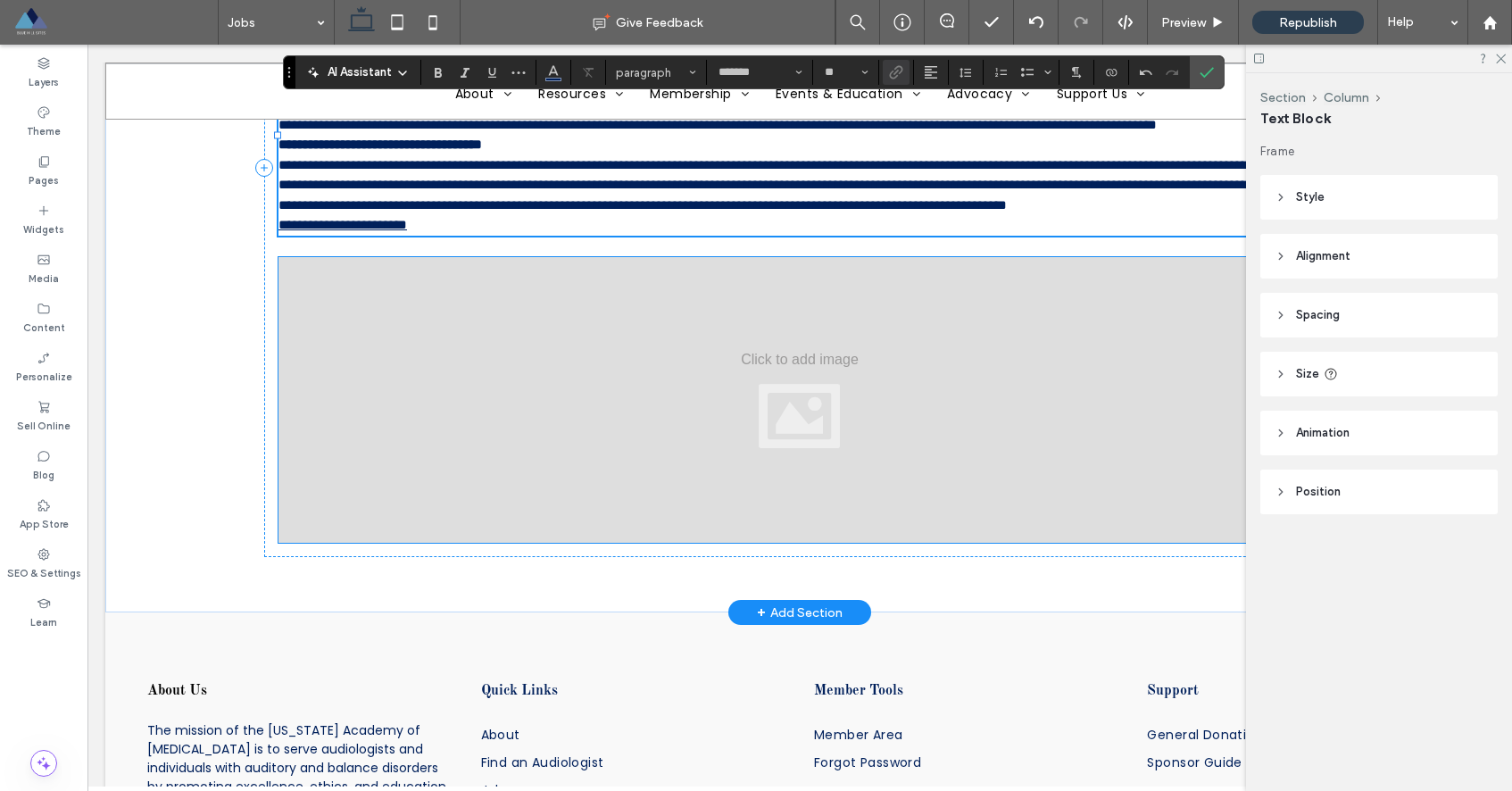
scroll to position [763, 0]
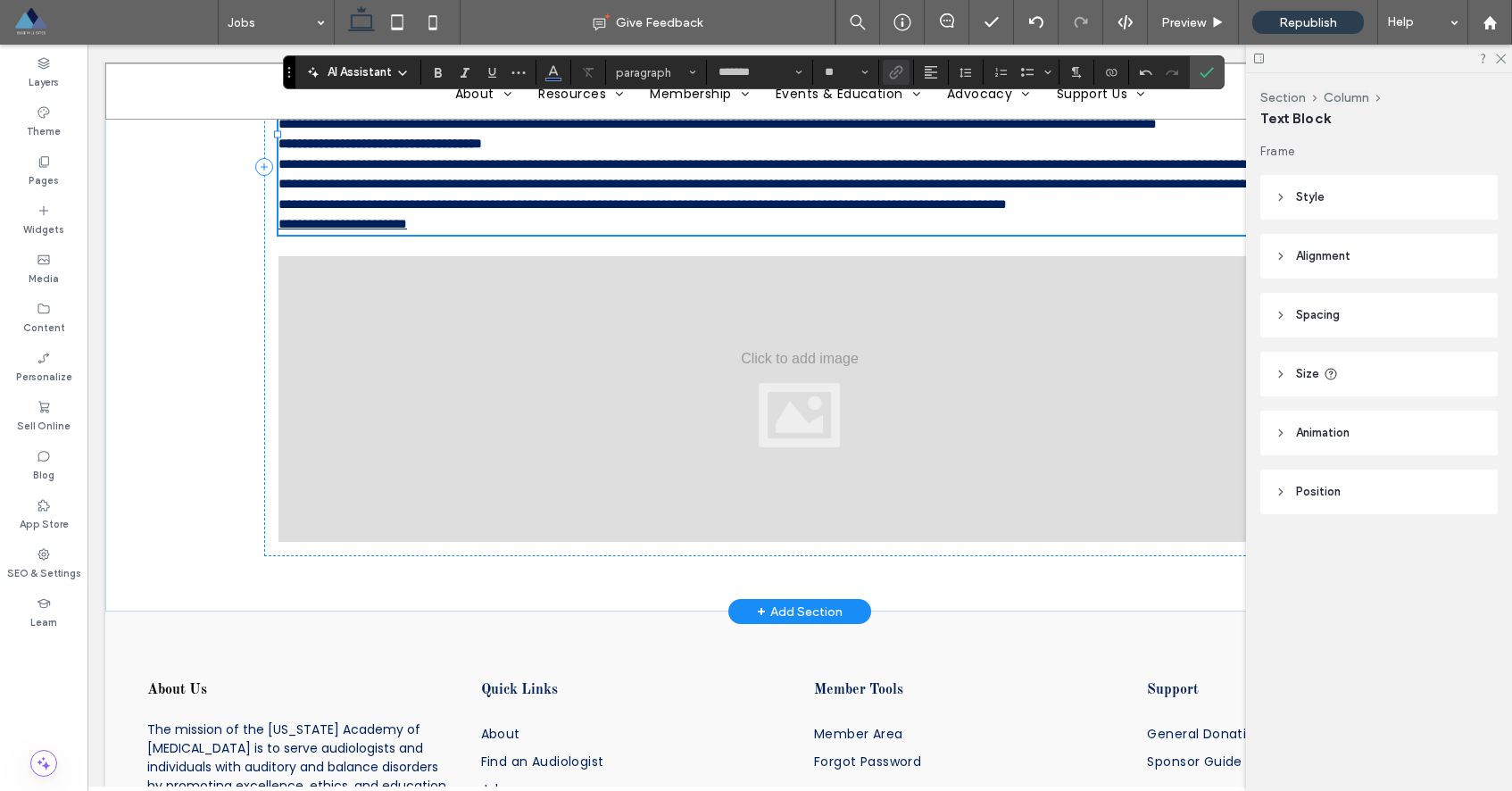
click at [721, 215] on p "**********" at bounding box center [800, 184] width 1043 height 61
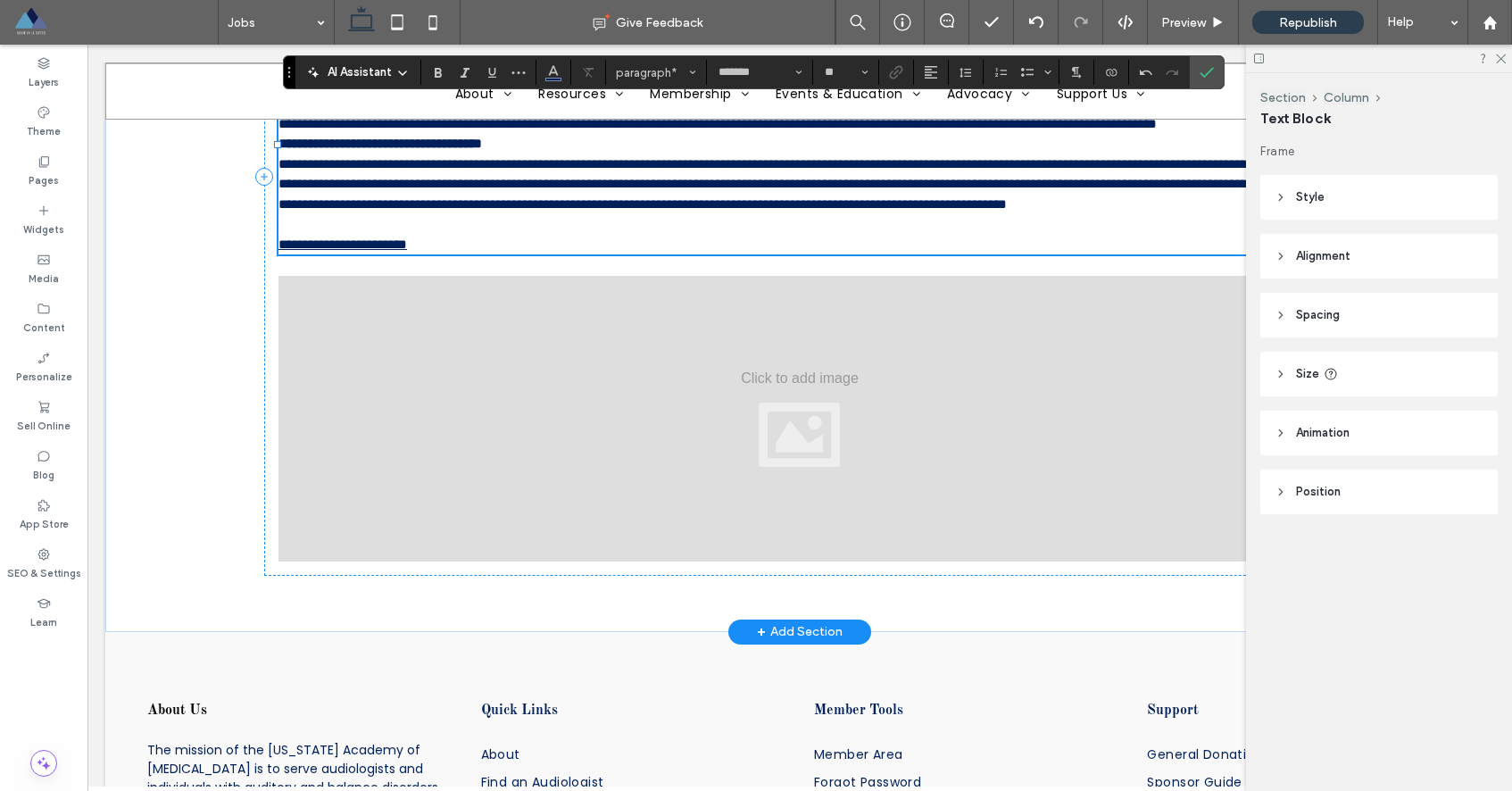
scroll to position [766, 0]
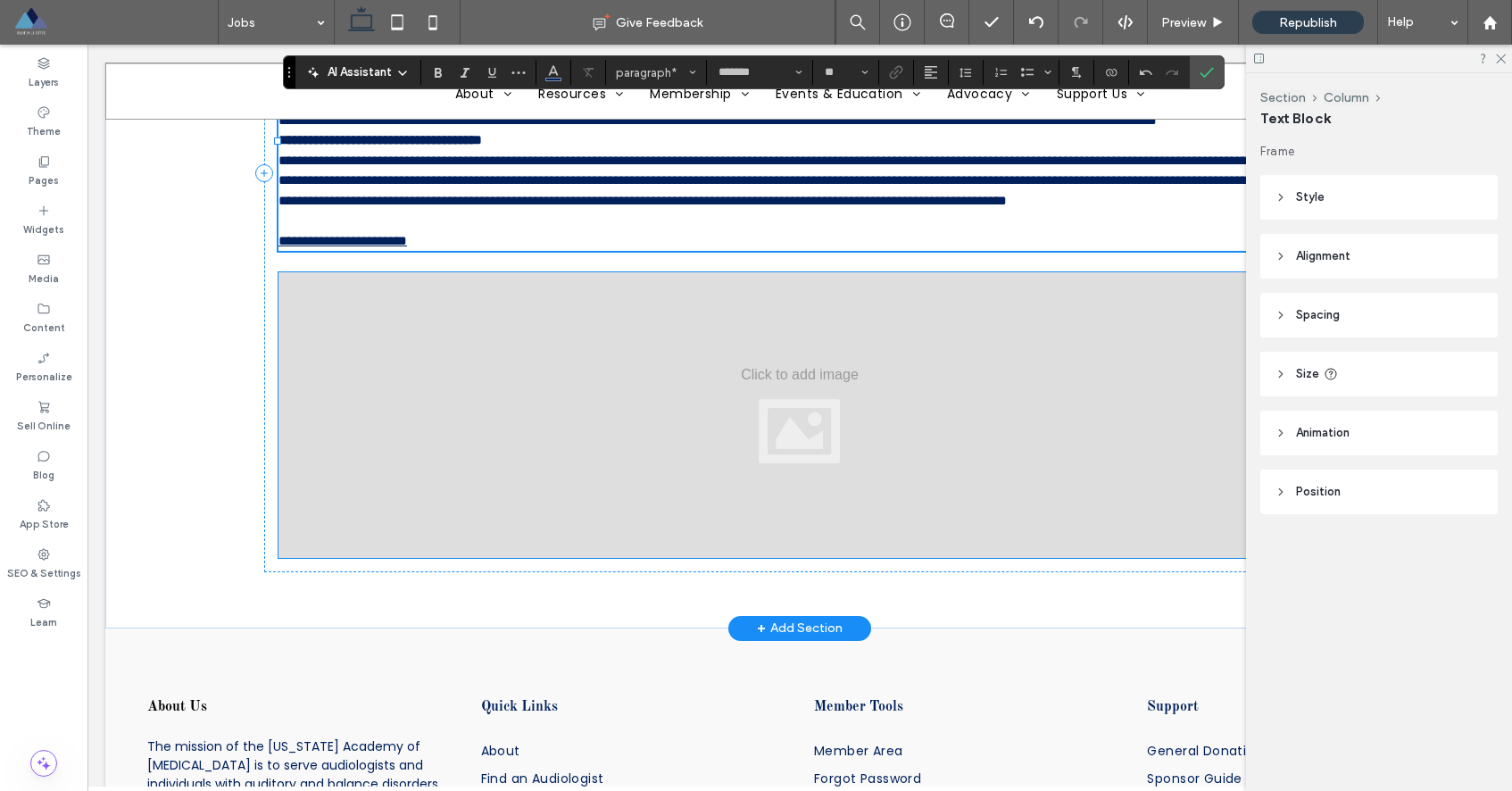
click at [279, 339] on div at bounding box center [800, 415] width 1043 height 285
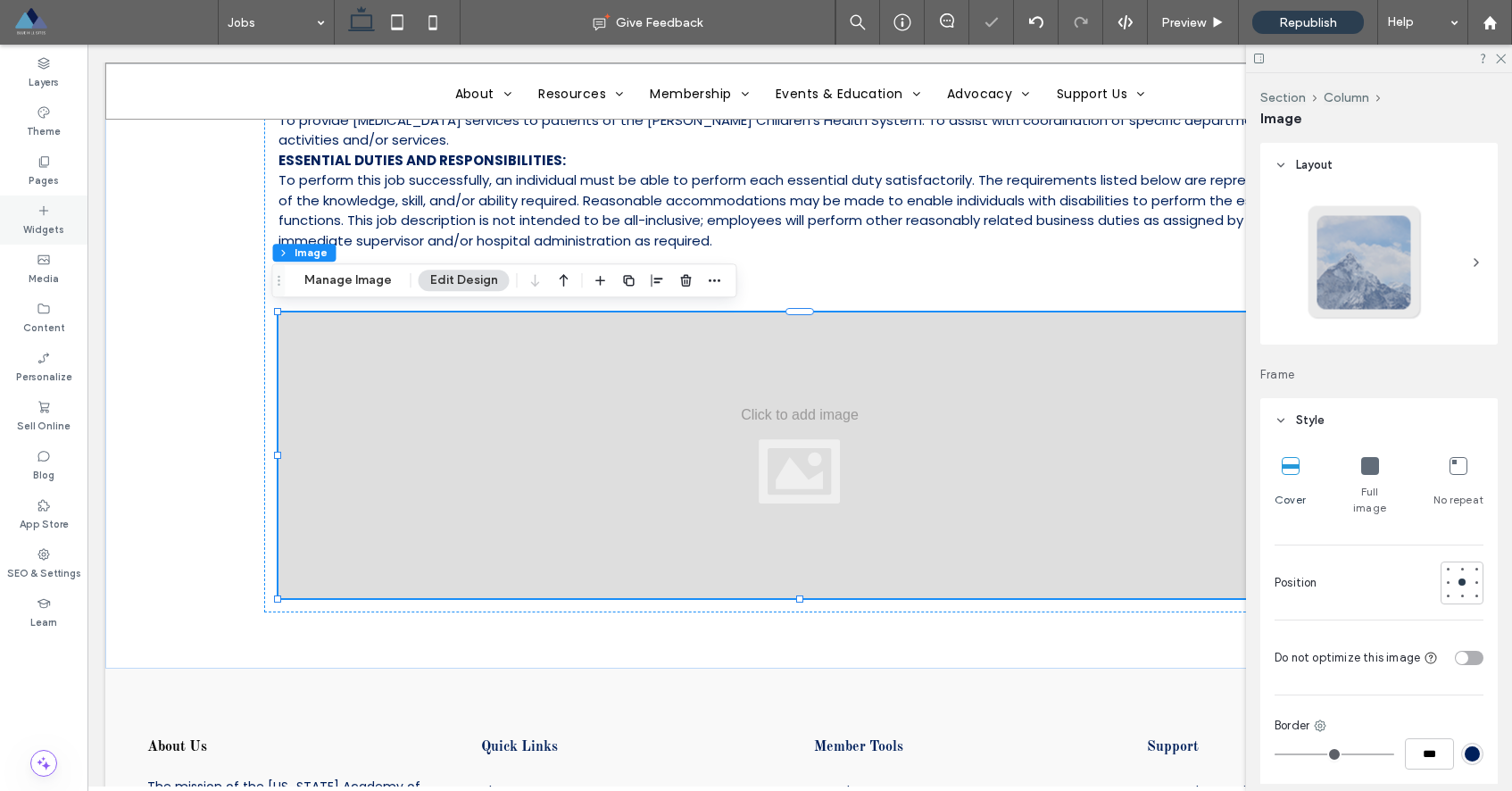
click at [49, 219] on label "Widgets" at bounding box center [43, 228] width 41 height 20
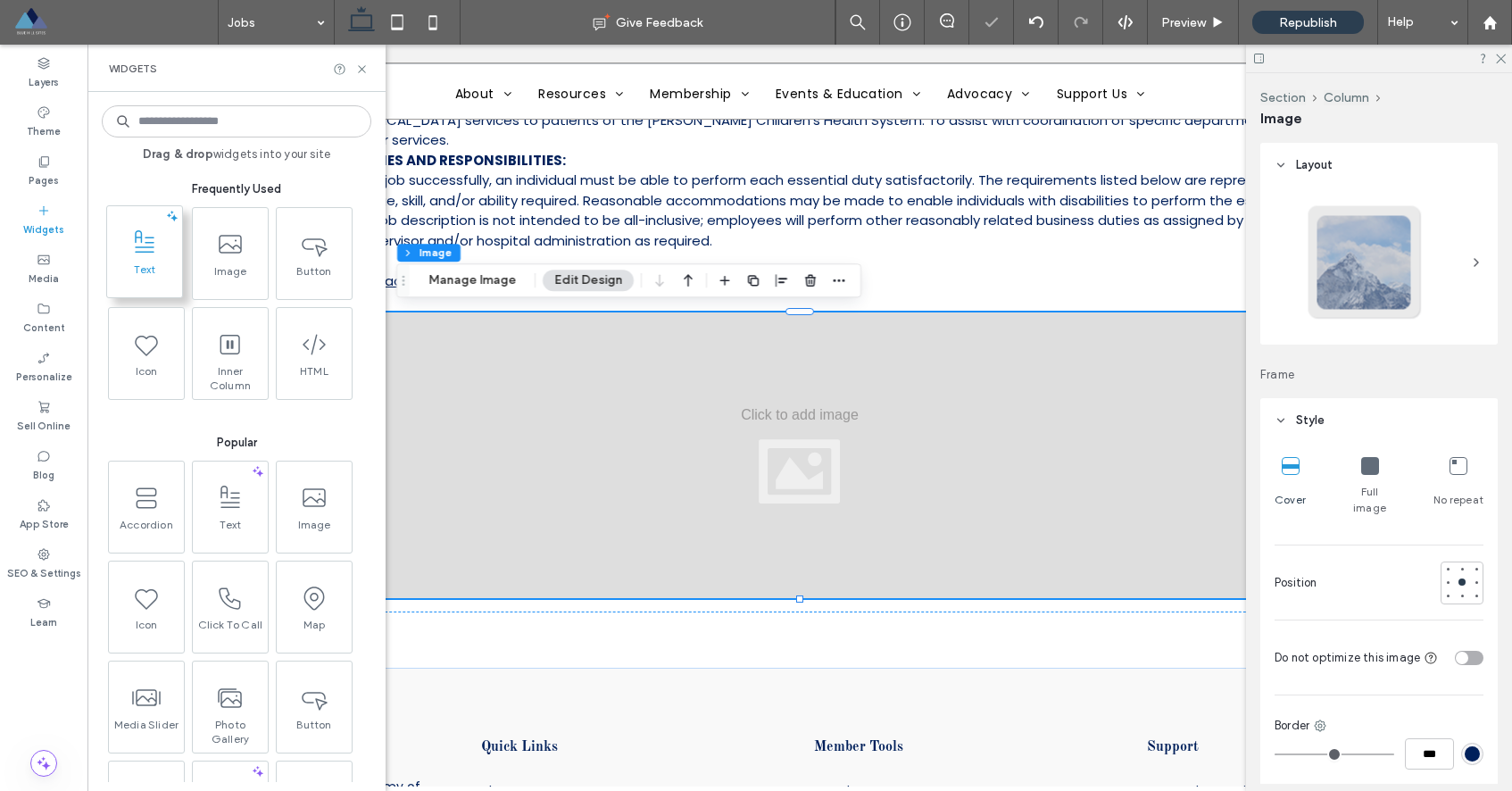
click at [152, 268] on span "Text" at bounding box center [145, 274] width 75 height 25
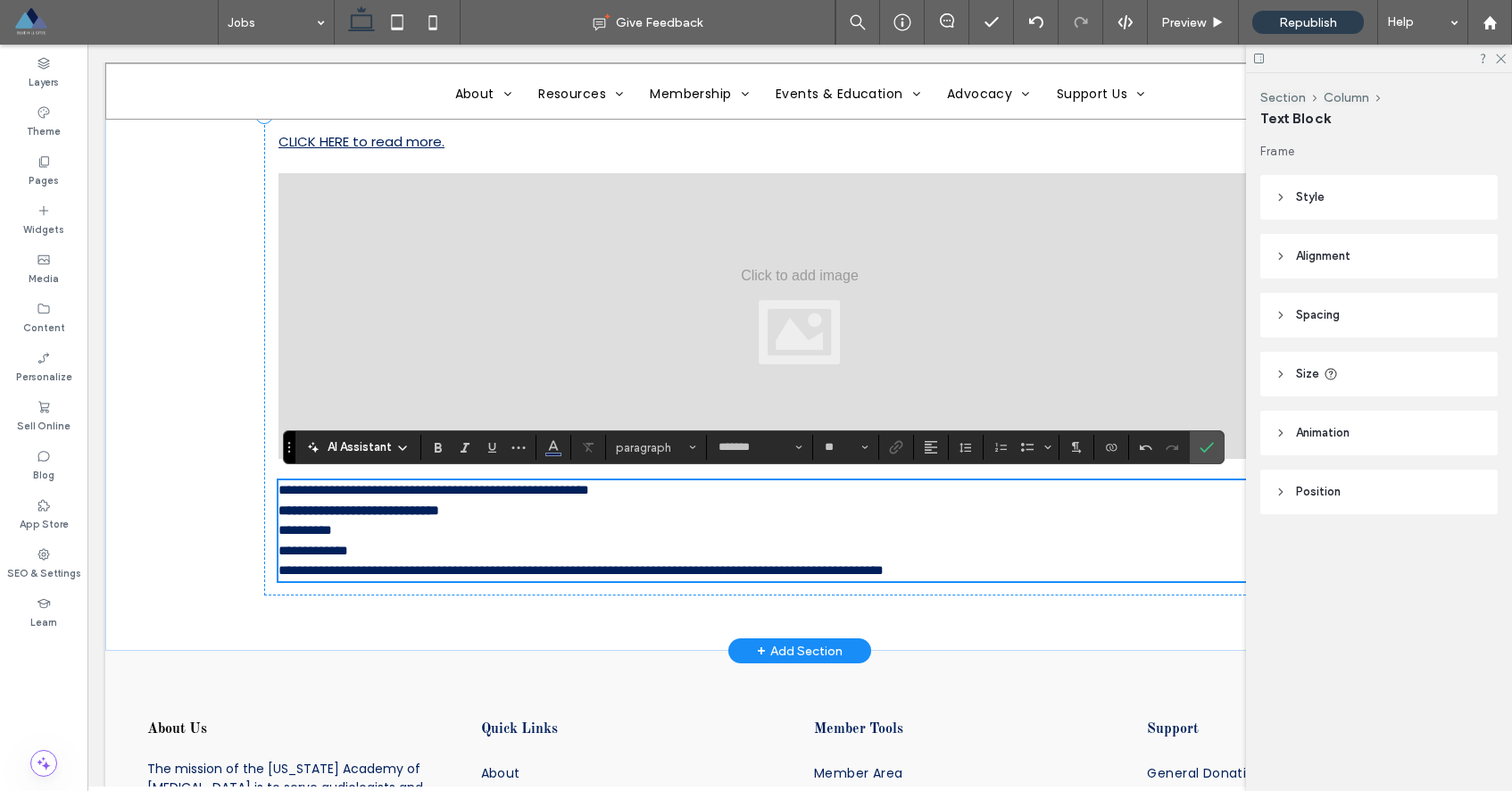
scroll to position [909, 0]
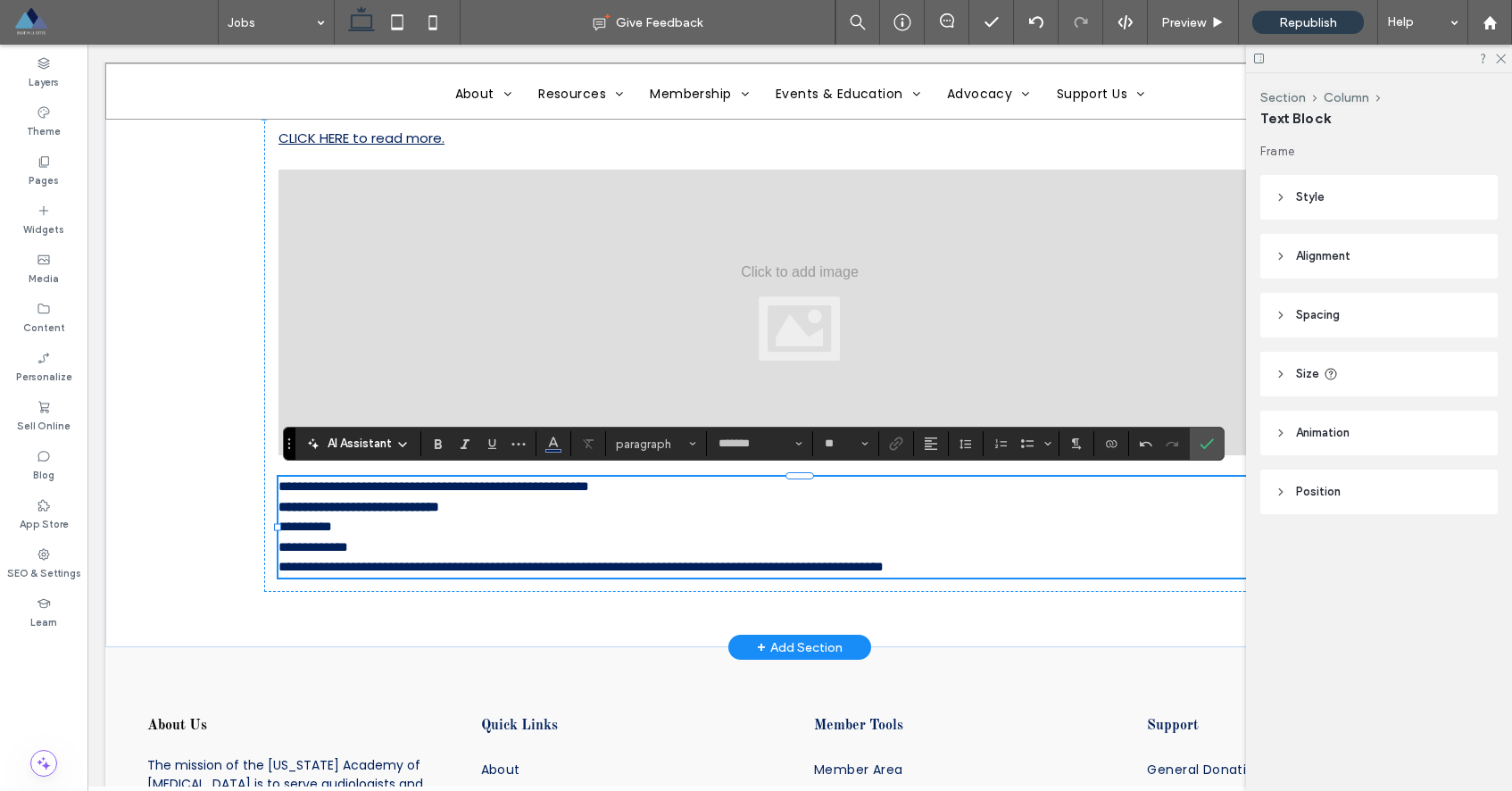
click at [372, 540] on p "**********" at bounding box center [800, 537] width 1043 height 40
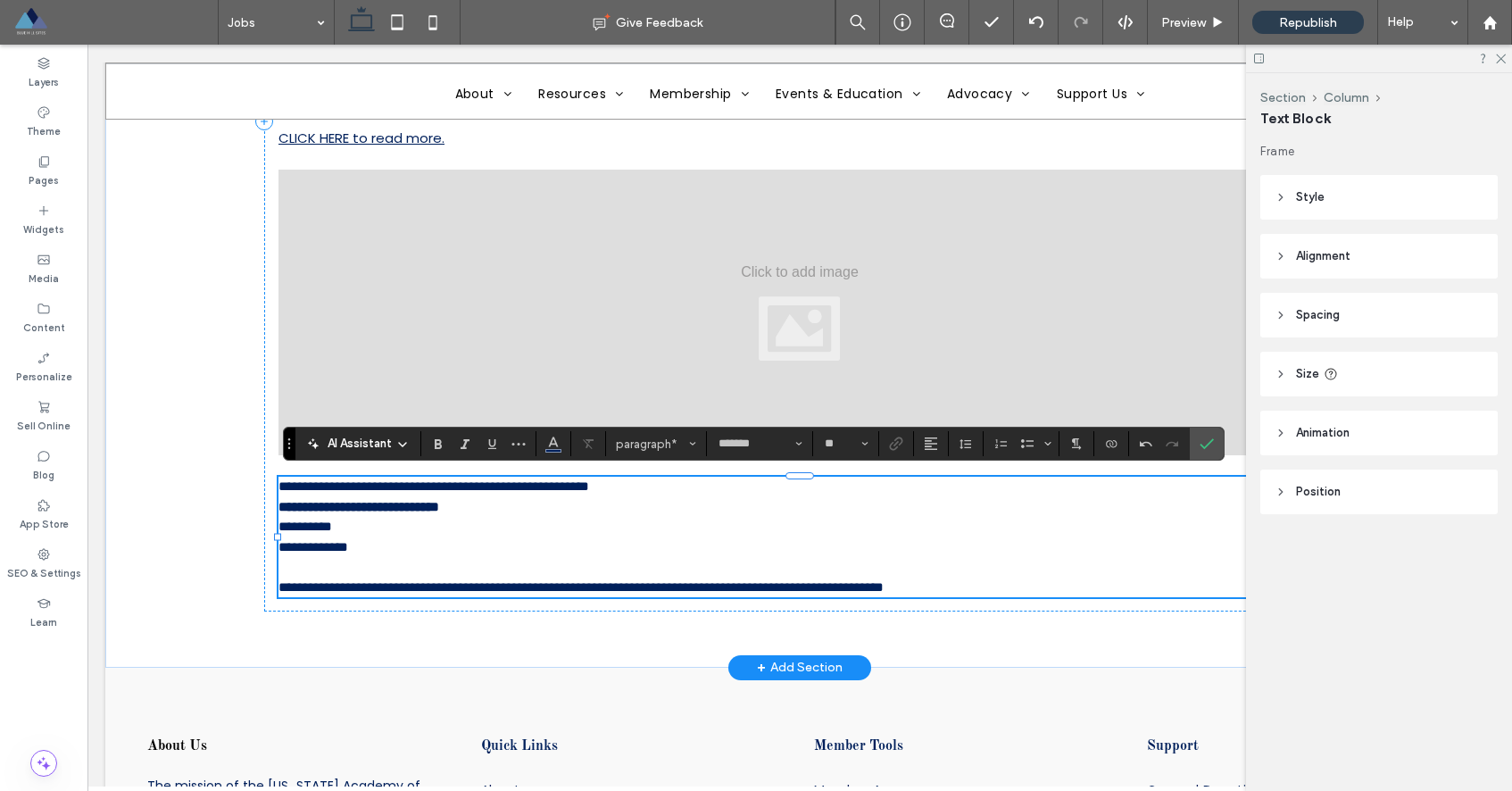
click at [884, 580] on span "**********" at bounding box center [581, 587] width 605 height 14
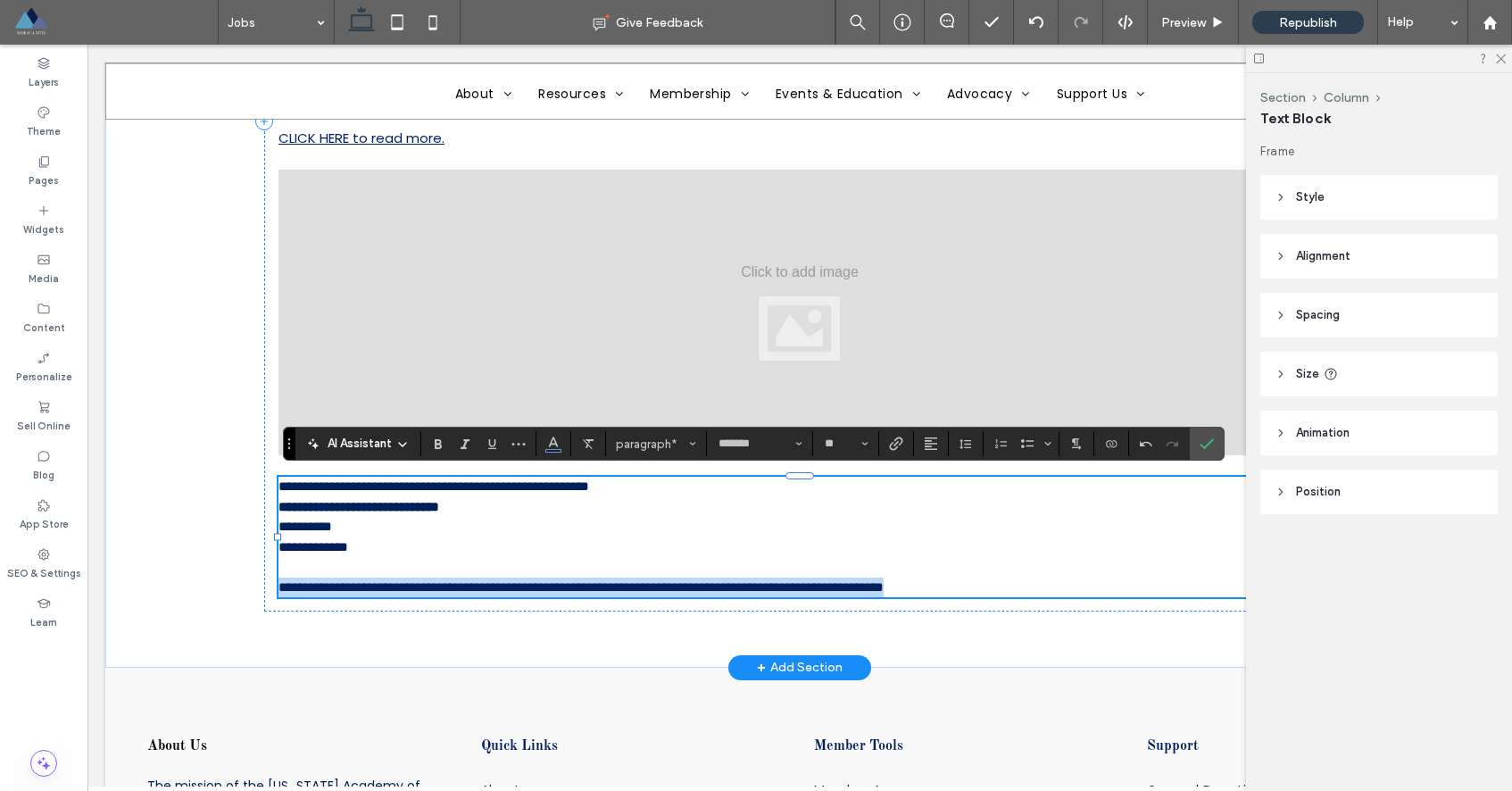
click at [884, 580] on span "**********" at bounding box center [581, 587] width 605 height 14
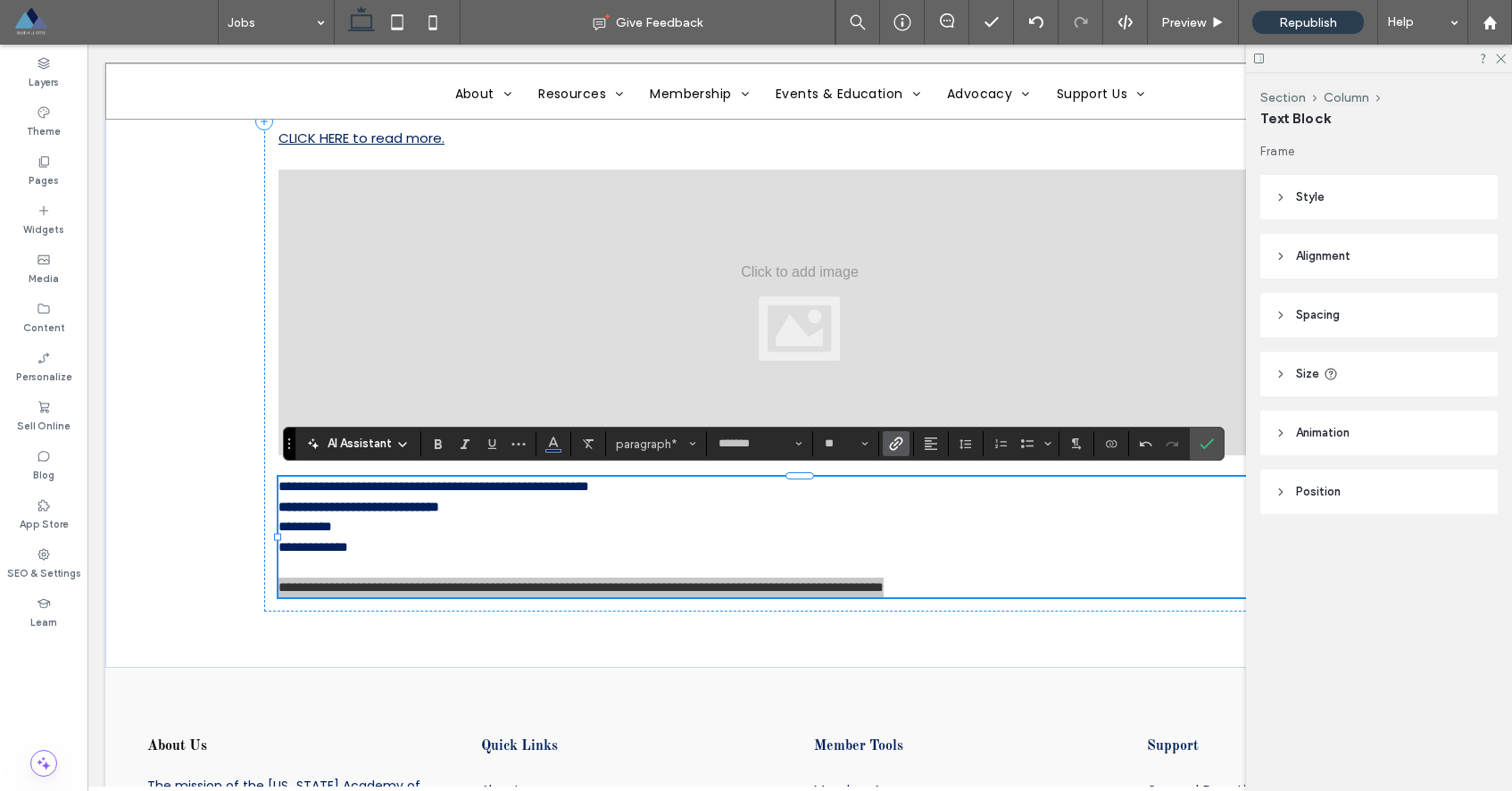
click at [896, 453] on span "Link" at bounding box center [892, 443] width 8 height 25
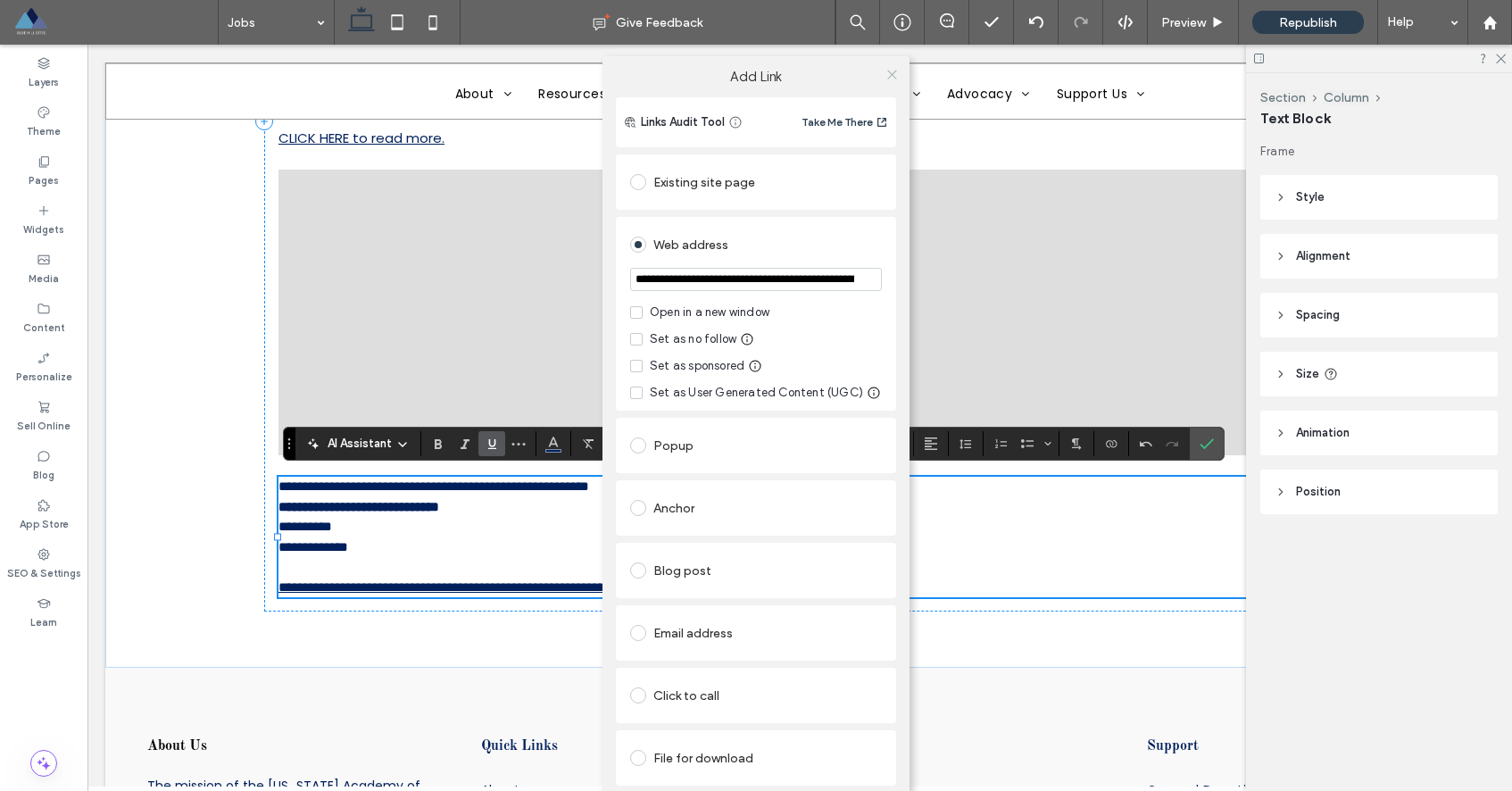
click at [888, 70] on icon at bounding box center [891, 74] width 14 height 14
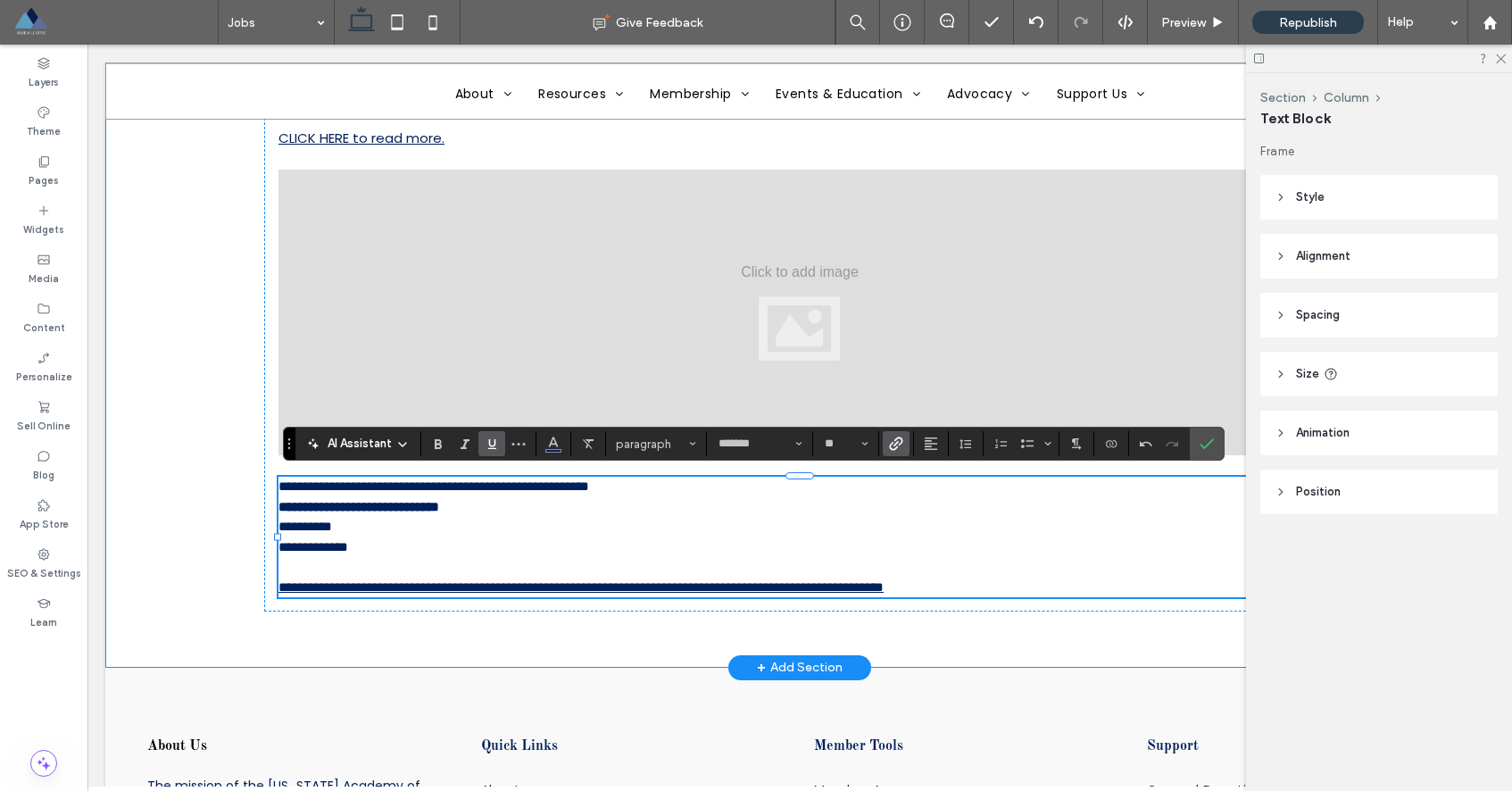
click at [196, 428] on div "**********" at bounding box center [800, 122] width 1389 height 1092
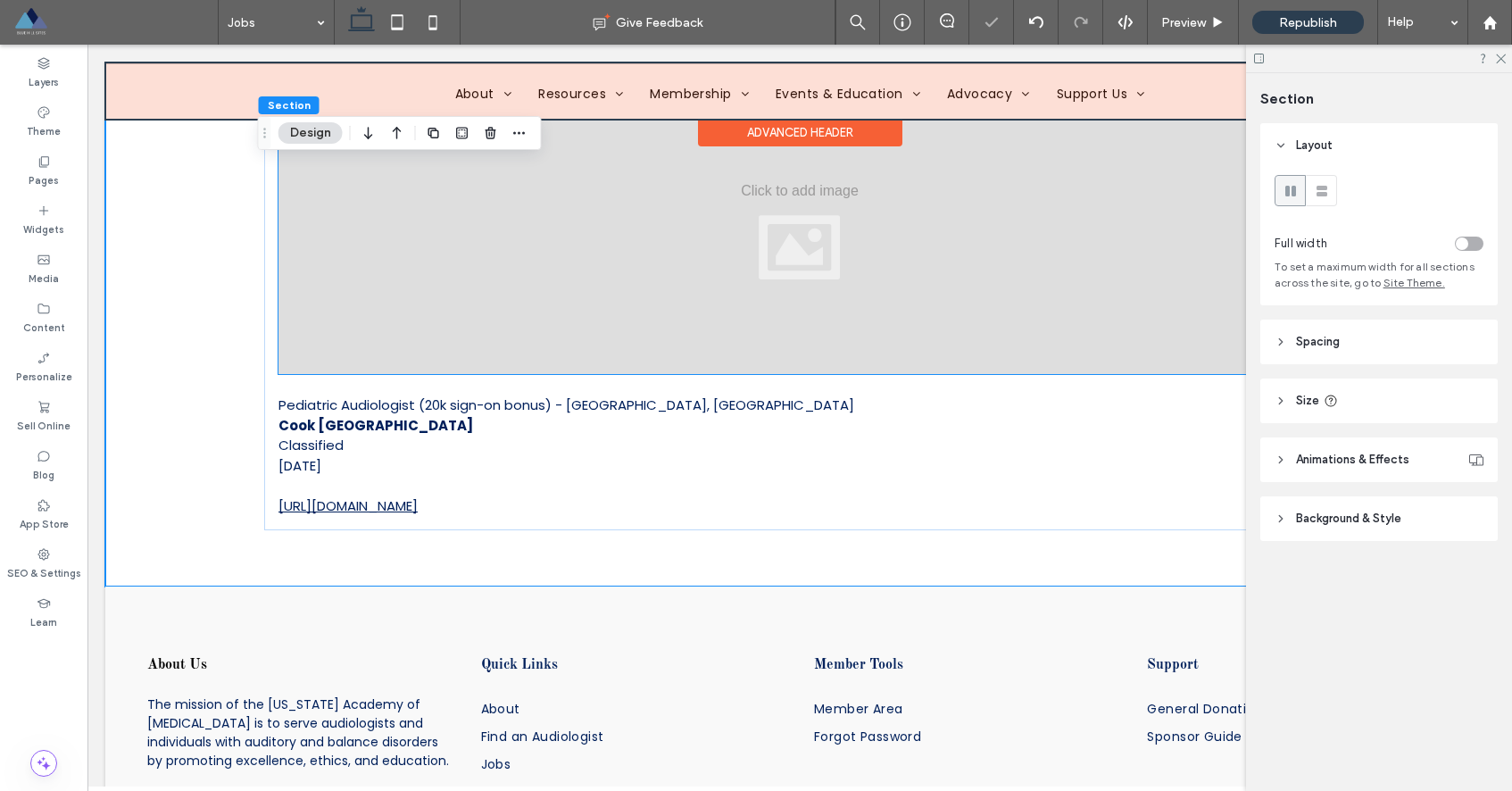
scroll to position [986, 0]
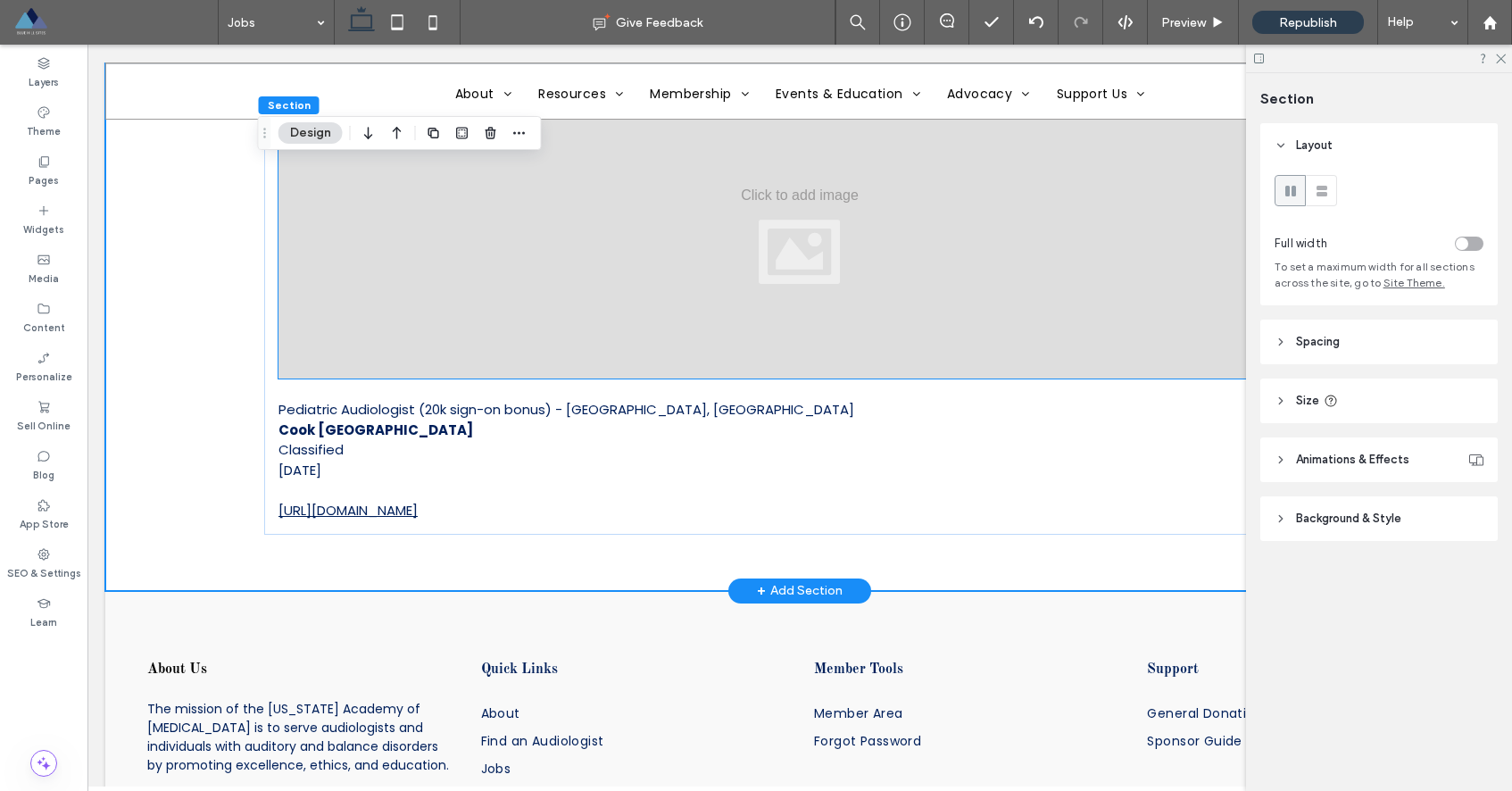
click at [507, 324] on div at bounding box center [800, 235] width 1043 height 285
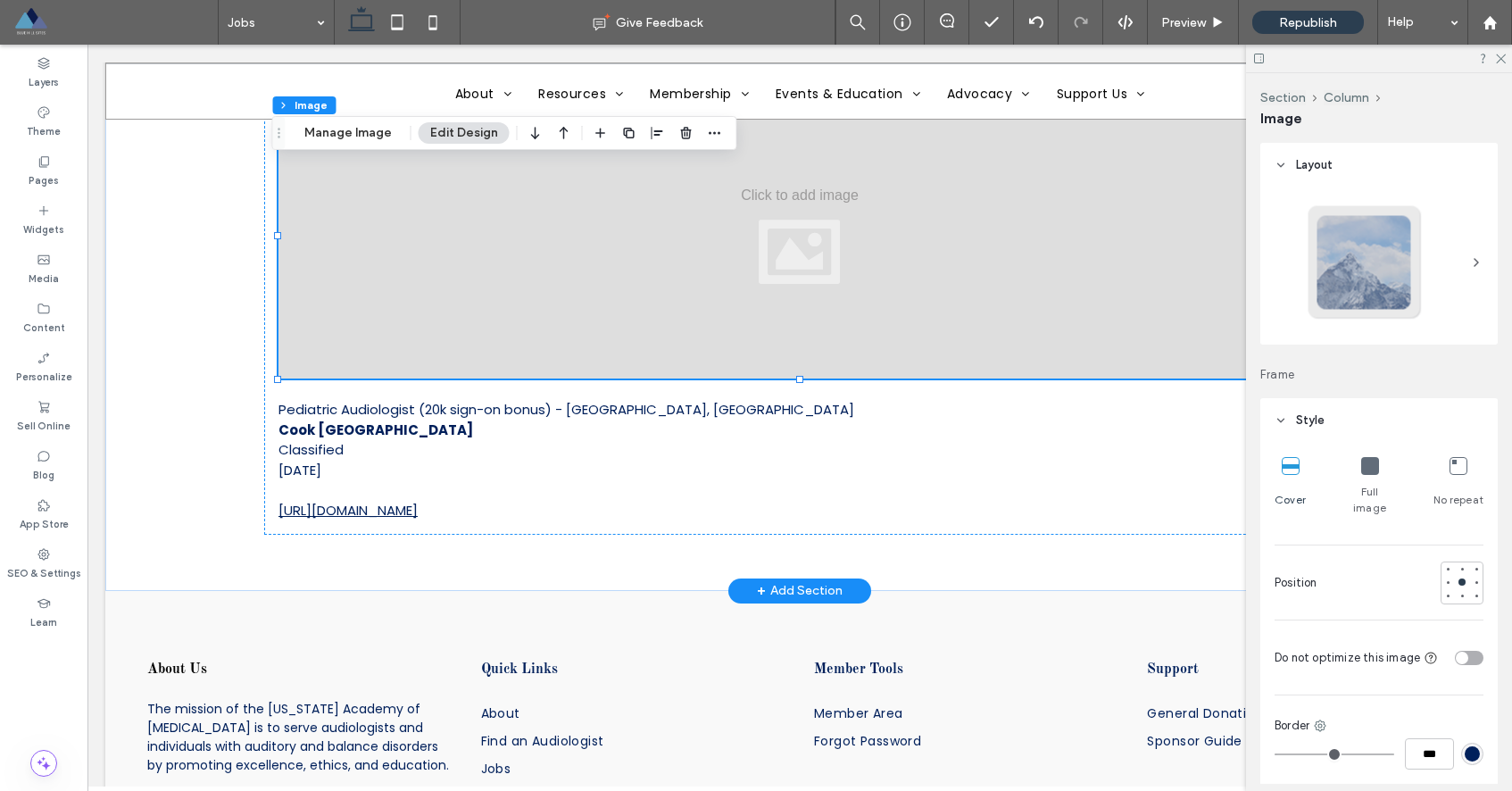
click at [454, 220] on div at bounding box center [800, 235] width 1043 height 285
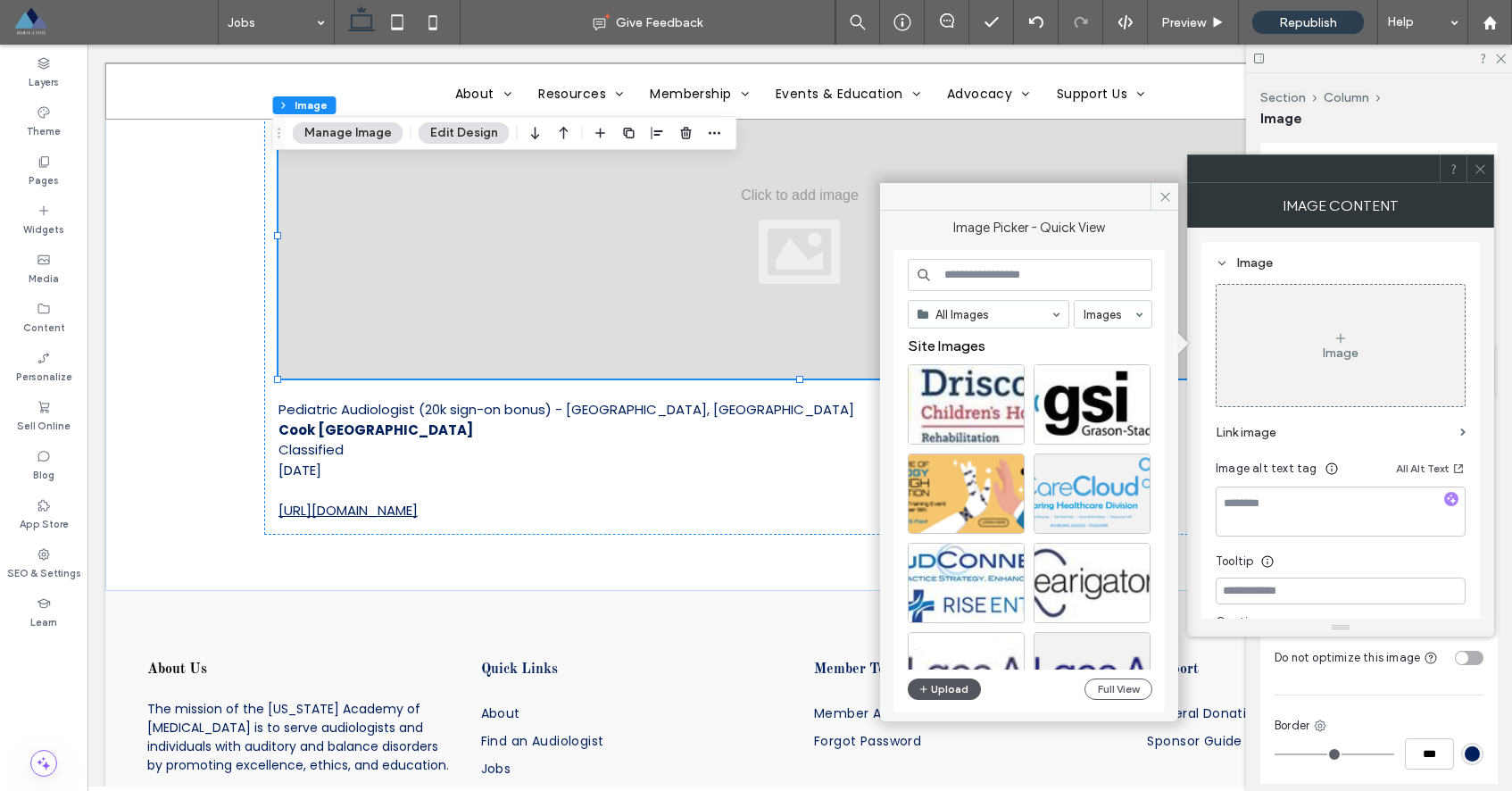
click at [947, 684] on button "Upload" at bounding box center [944, 689] width 73 height 22
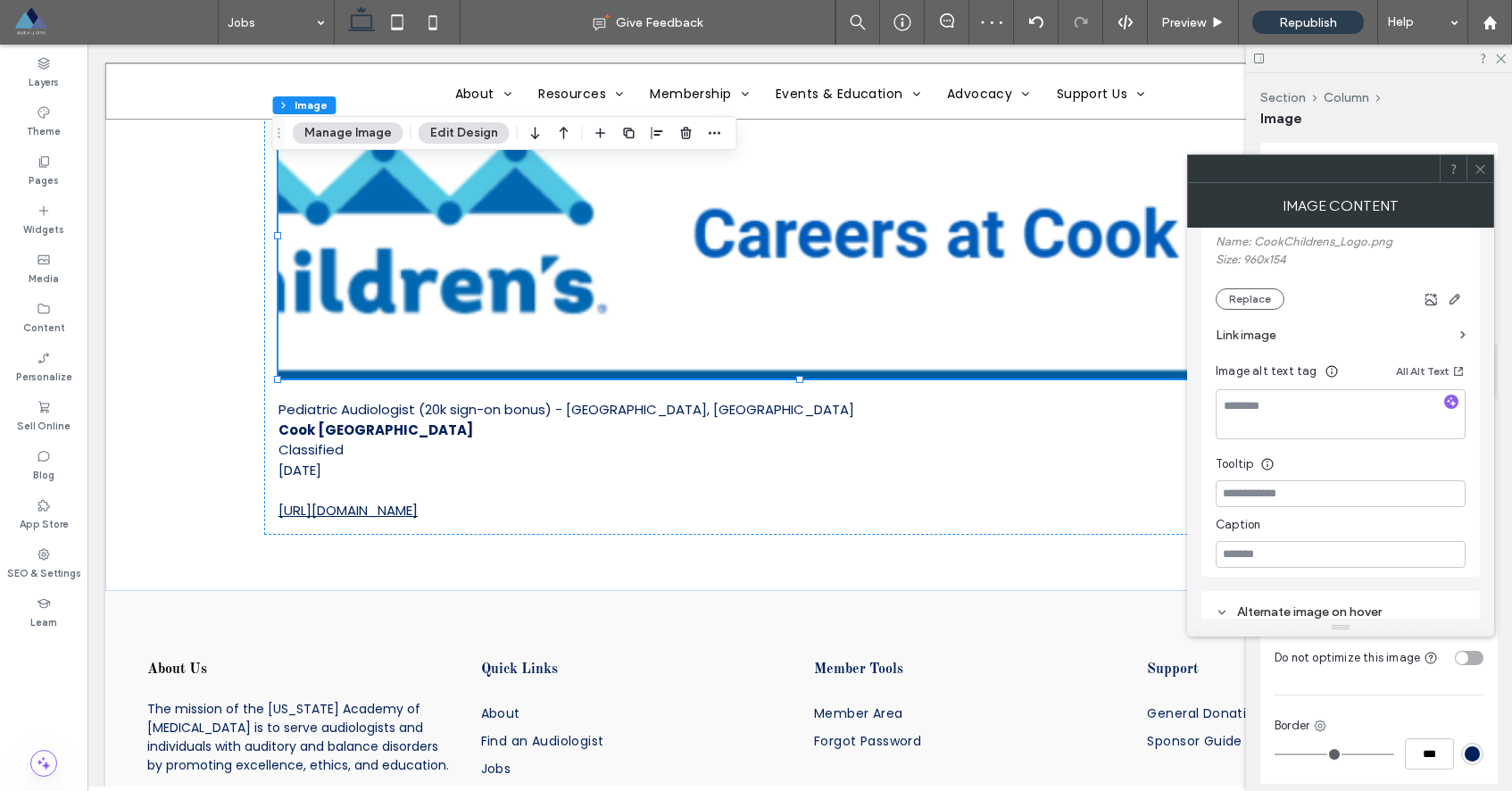
scroll to position [0, 0]
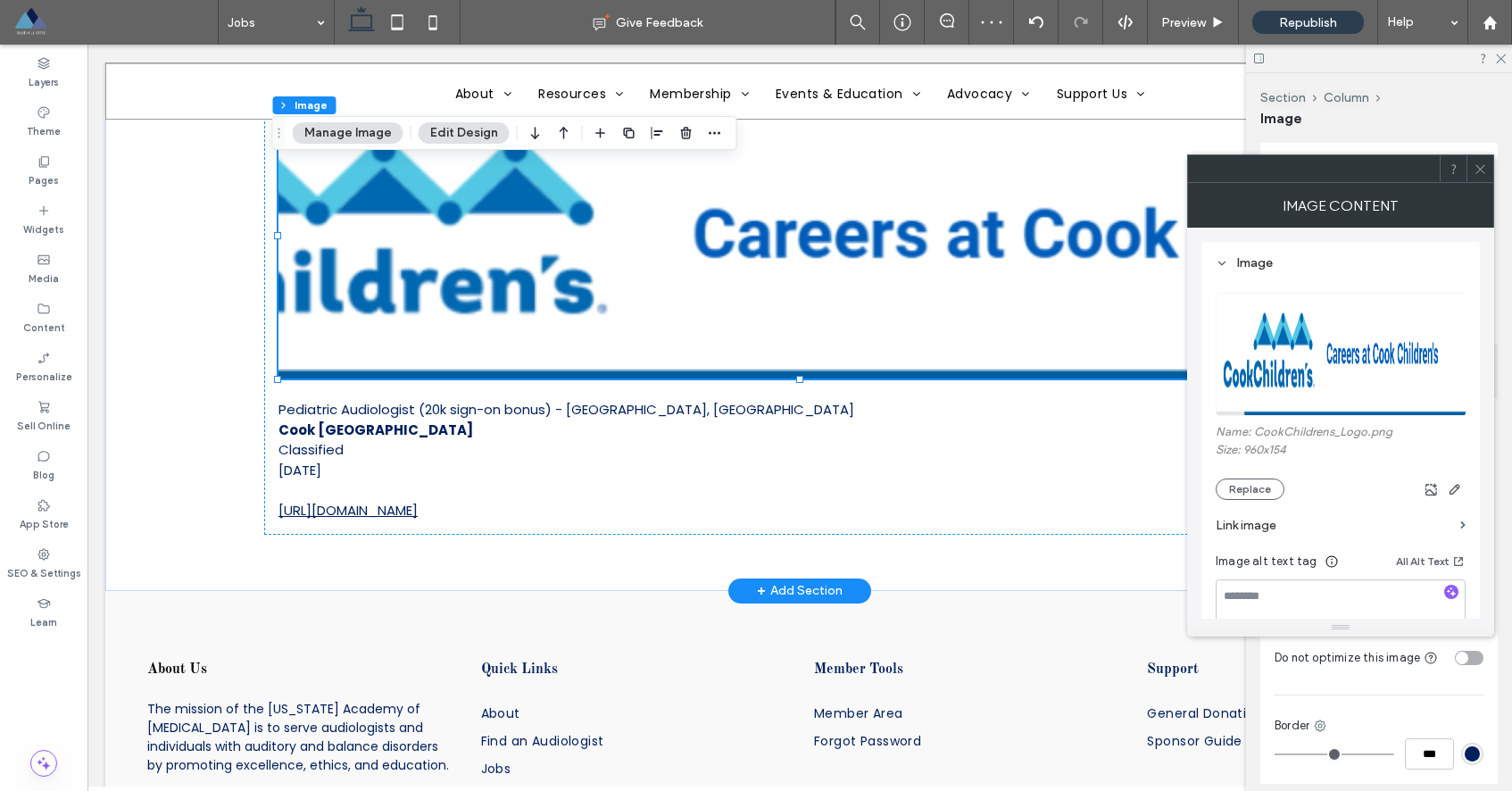
click at [899, 350] on img at bounding box center [800, 235] width 1043 height 285
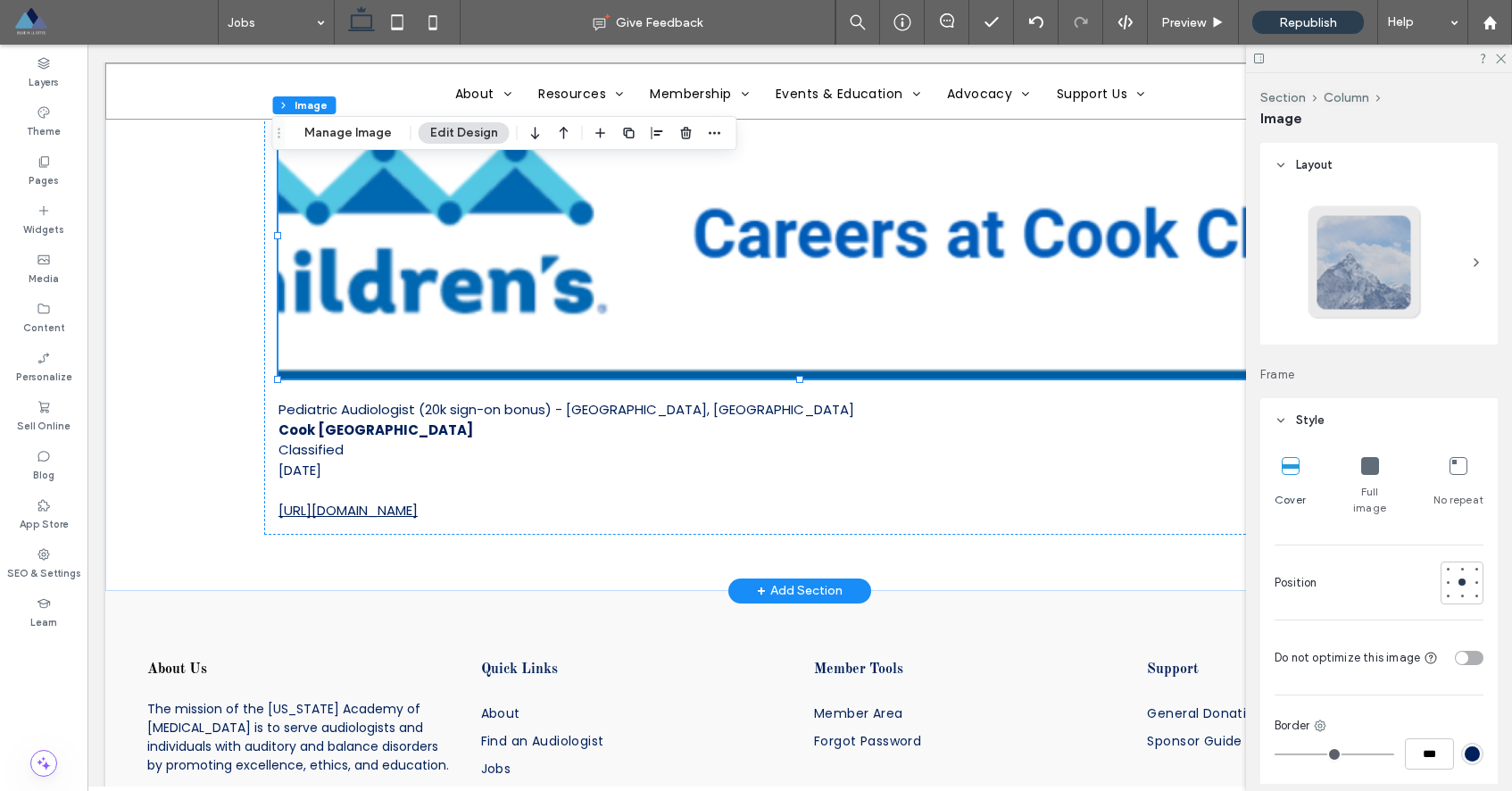
click at [1002, 261] on img at bounding box center [800, 235] width 1043 height 285
click at [951, 319] on img at bounding box center [800, 235] width 1043 height 285
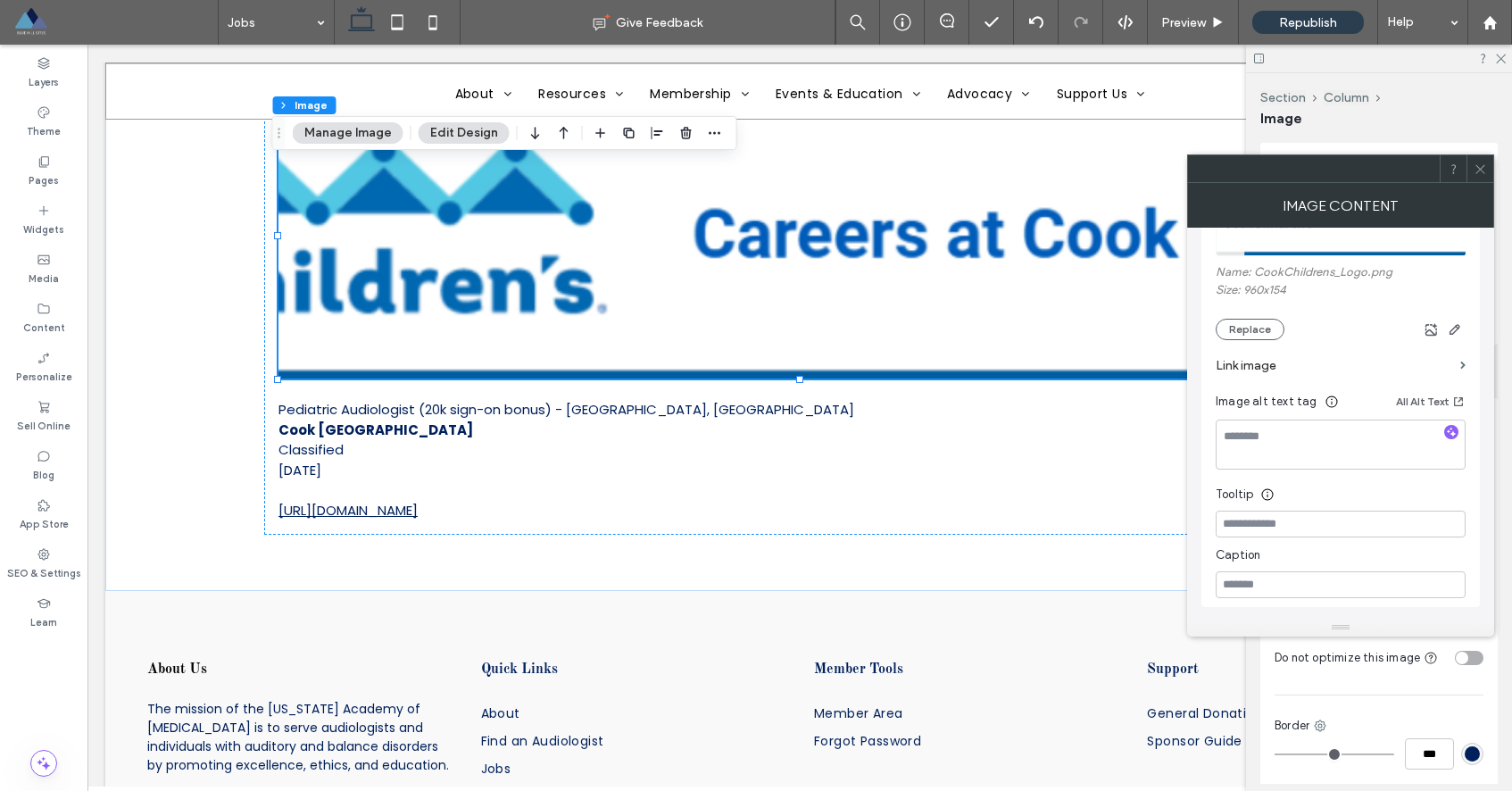
scroll to position [165, 0]
click at [1484, 170] on icon at bounding box center [1480, 169] width 14 height 14
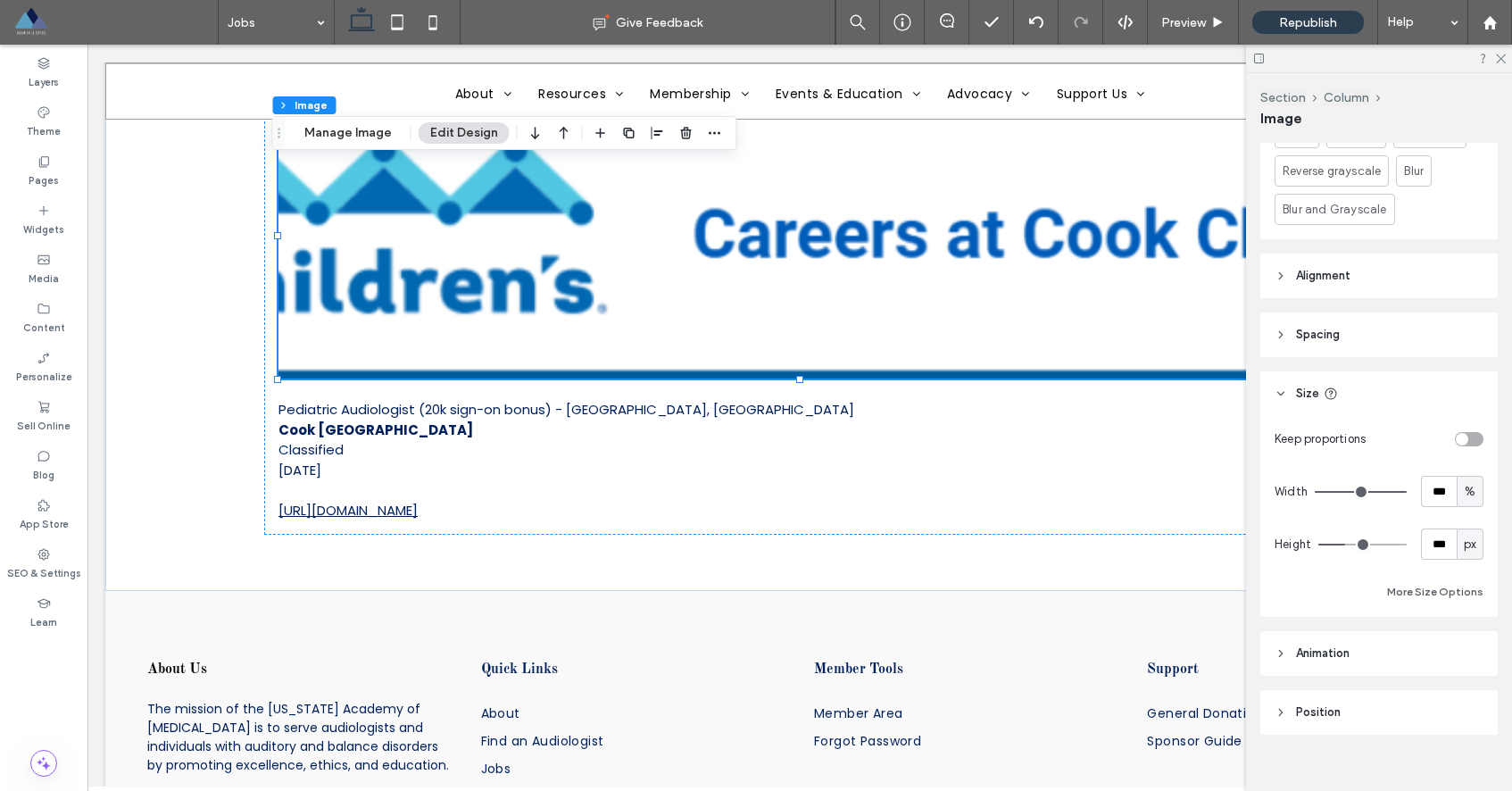
scroll to position [913, 0]
click at [1466, 431] on div "toggle" at bounding box center [1468, 438] width 28 height 15
type input "*"
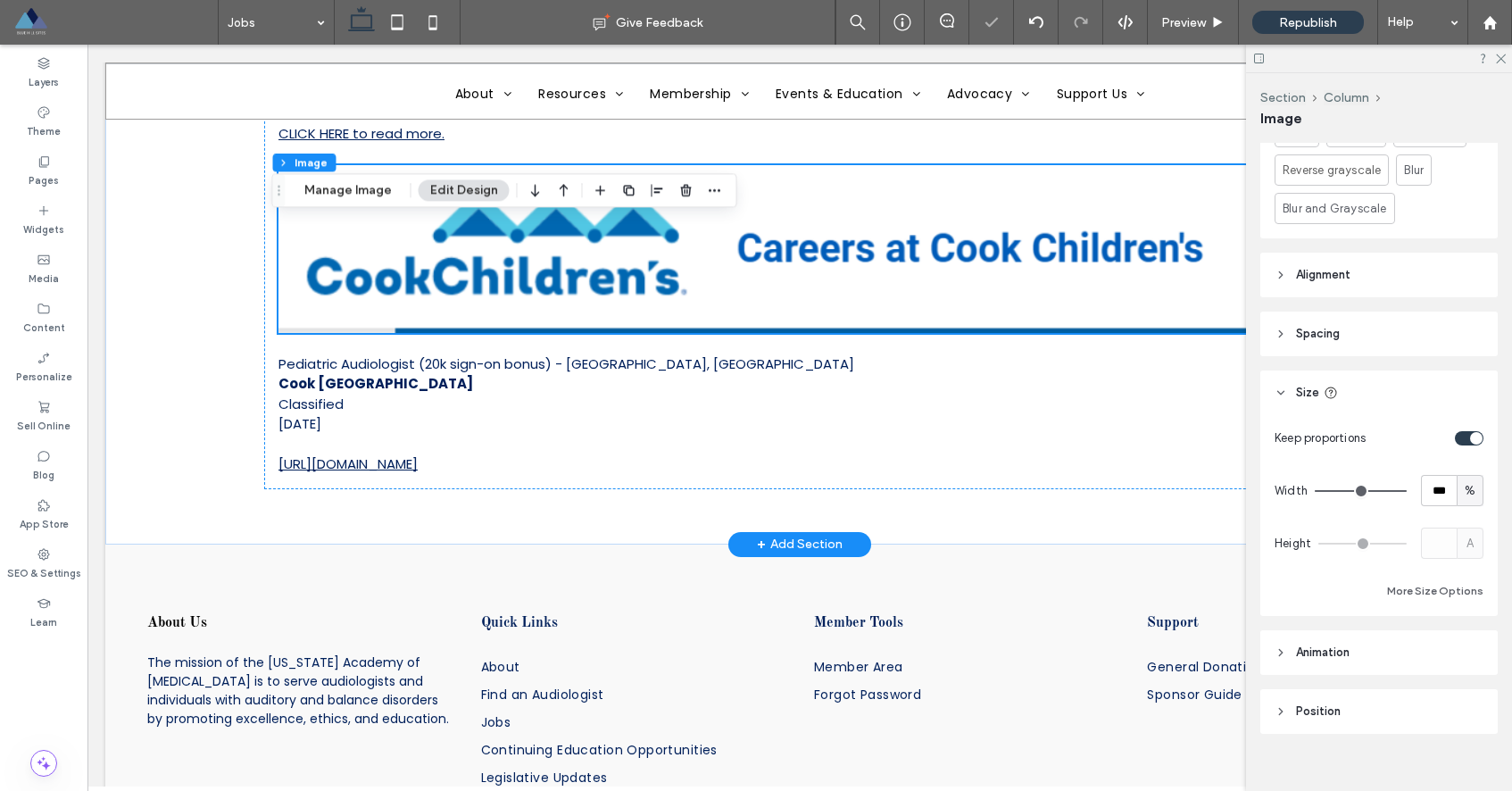
scroll to position [820, 0]
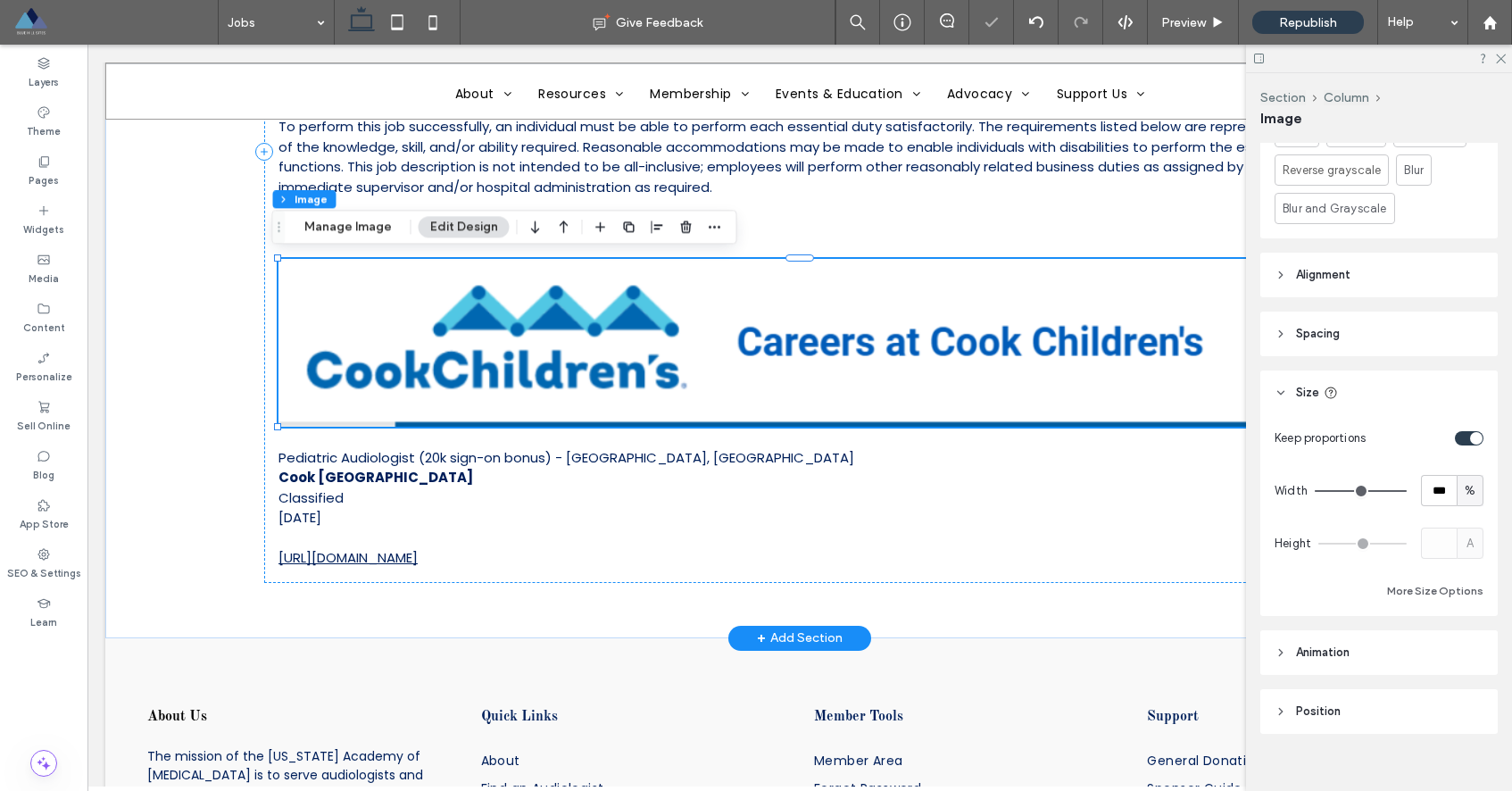
drag, startPoint x: 1097, startPoint y: 349, endPoint x: 1186, endPoint y: 370, distance: 91.4
click at [1097, 349] on img at bounding box center [800, 342] width 1043 height 167
click at [1424, 475] on input "***" at bounding box center [1438, 490] width 36 height 31
type input "**"
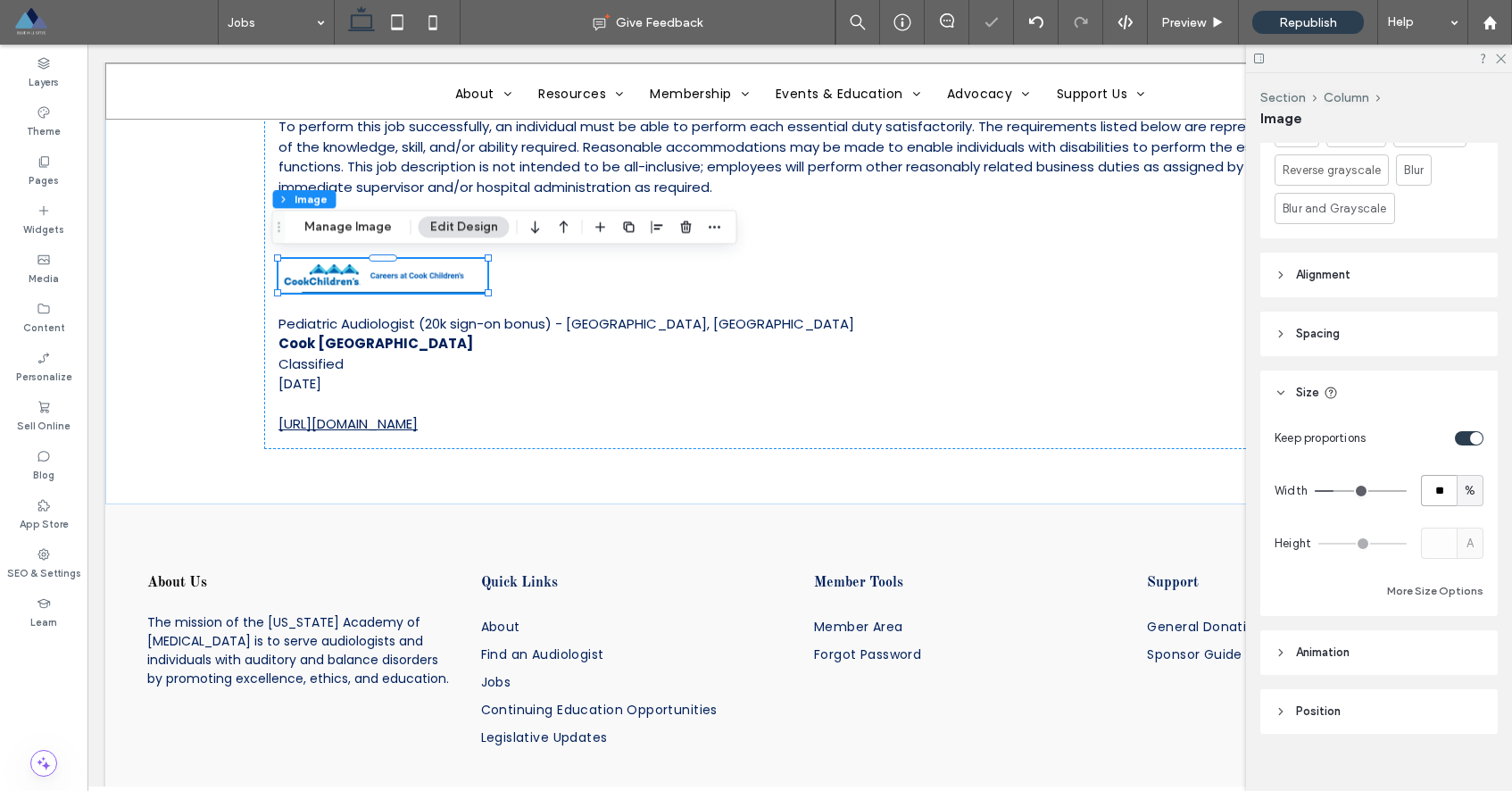
click at [1435, 478] on input "**" at bounding box center [1438, 490] width 36 height 31
click at [1433, 478] on input "**" at bounding box center [1438, 490] width 36 height 31
click at [1431, 476] on input "**" at bounding box center [1438, 490] width 36 height 31
click at [1430, 475] on input "**" at bounding box center [1438, 490] width 36 height 31
type input "**"
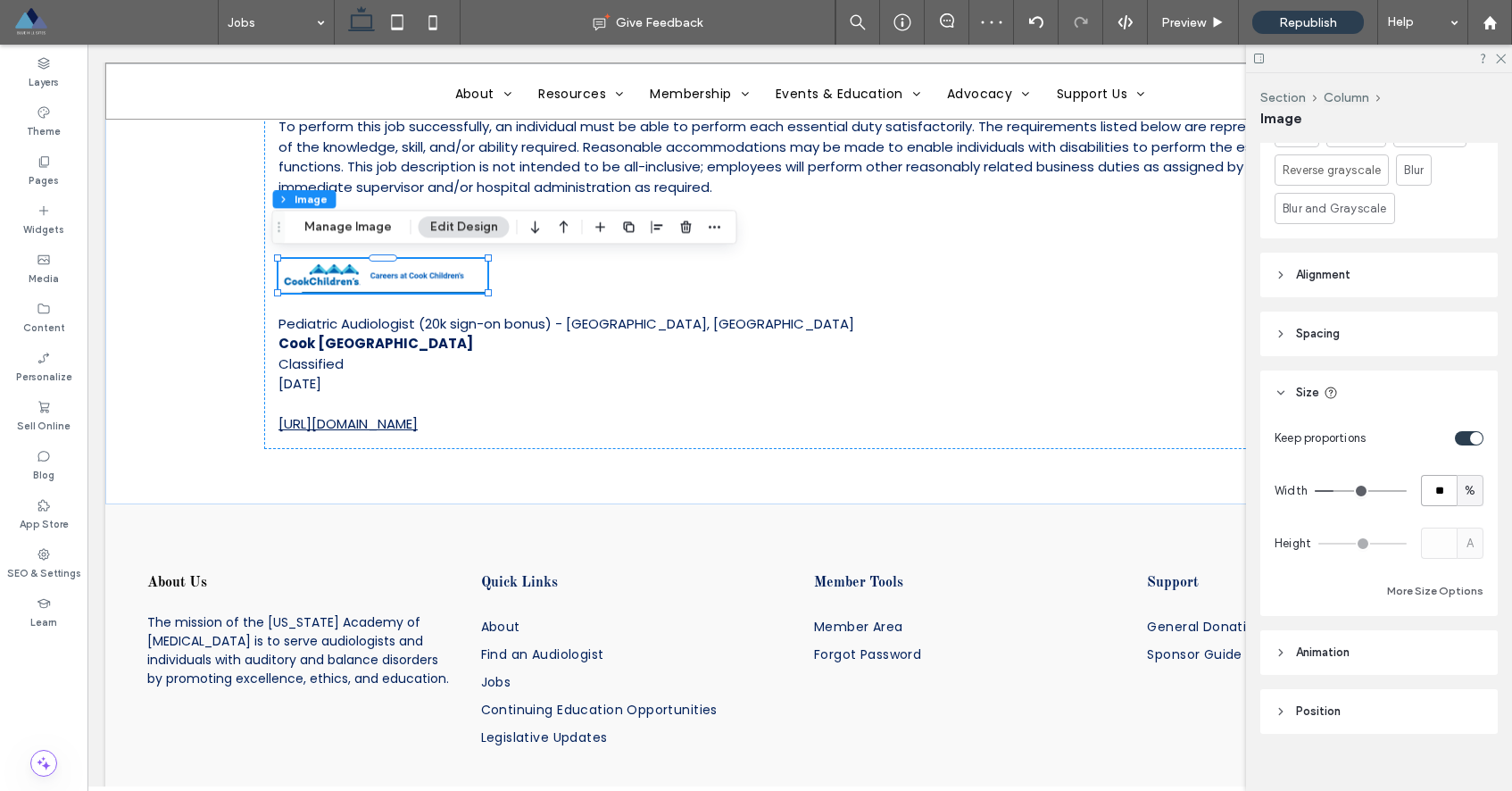
type input "**"
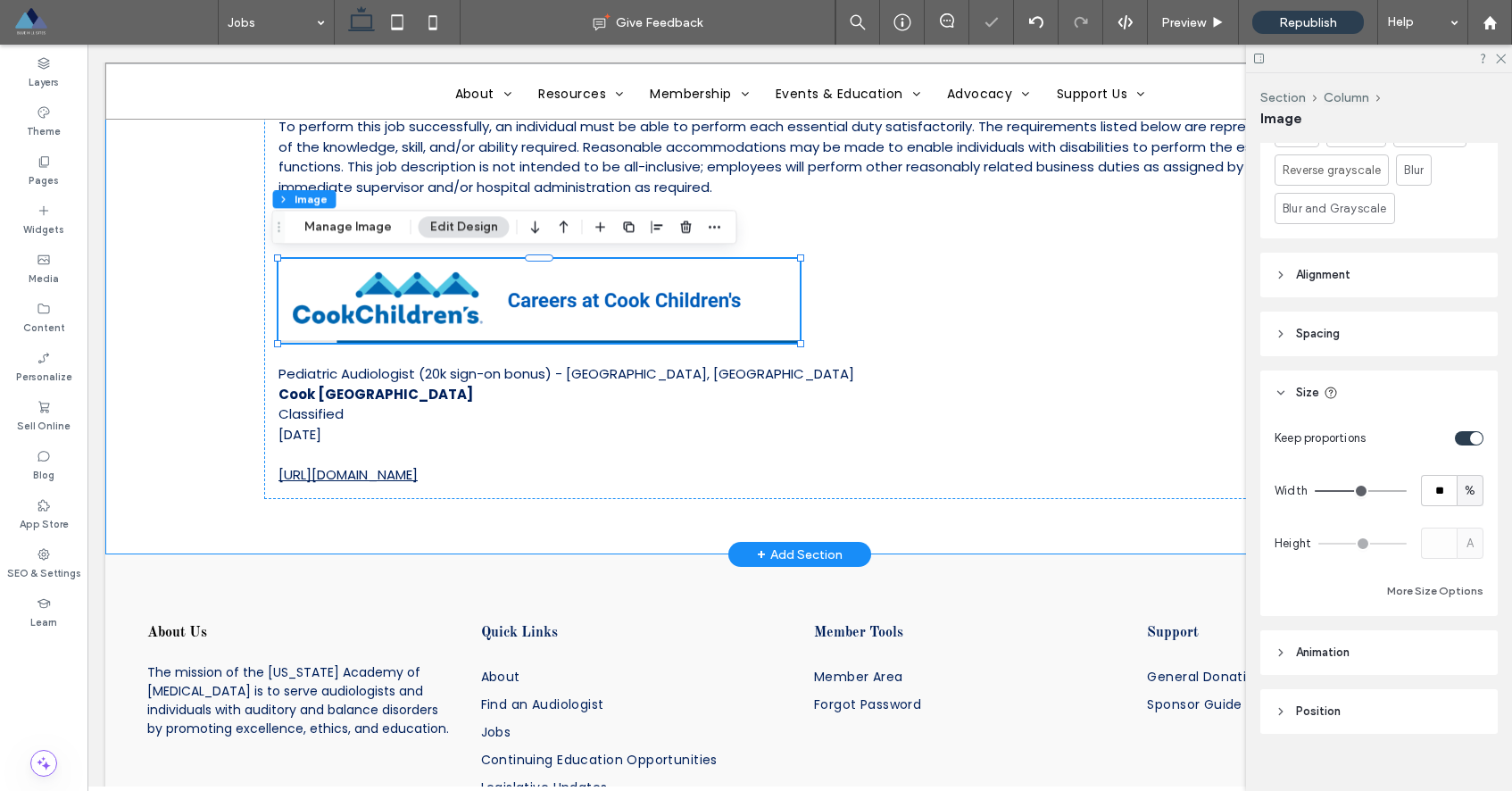
click at [203, 350] on div "Job Postings Pediatric Audiologist (Sign-on and Relocation Bonus) Driscoll Chil…" at bounding box center [800, 109] width 1389 height 889
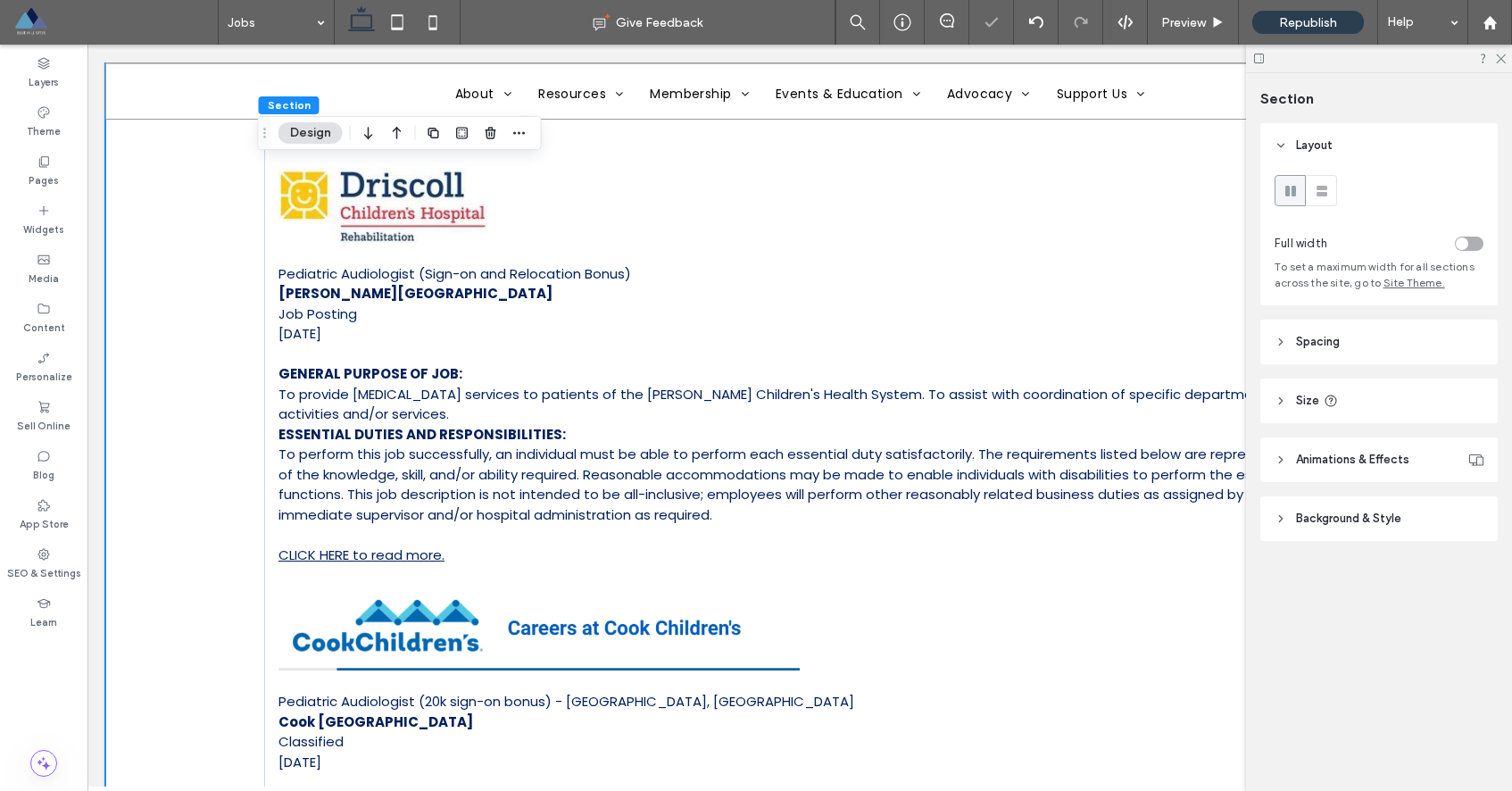
scroll to position [488, 0]
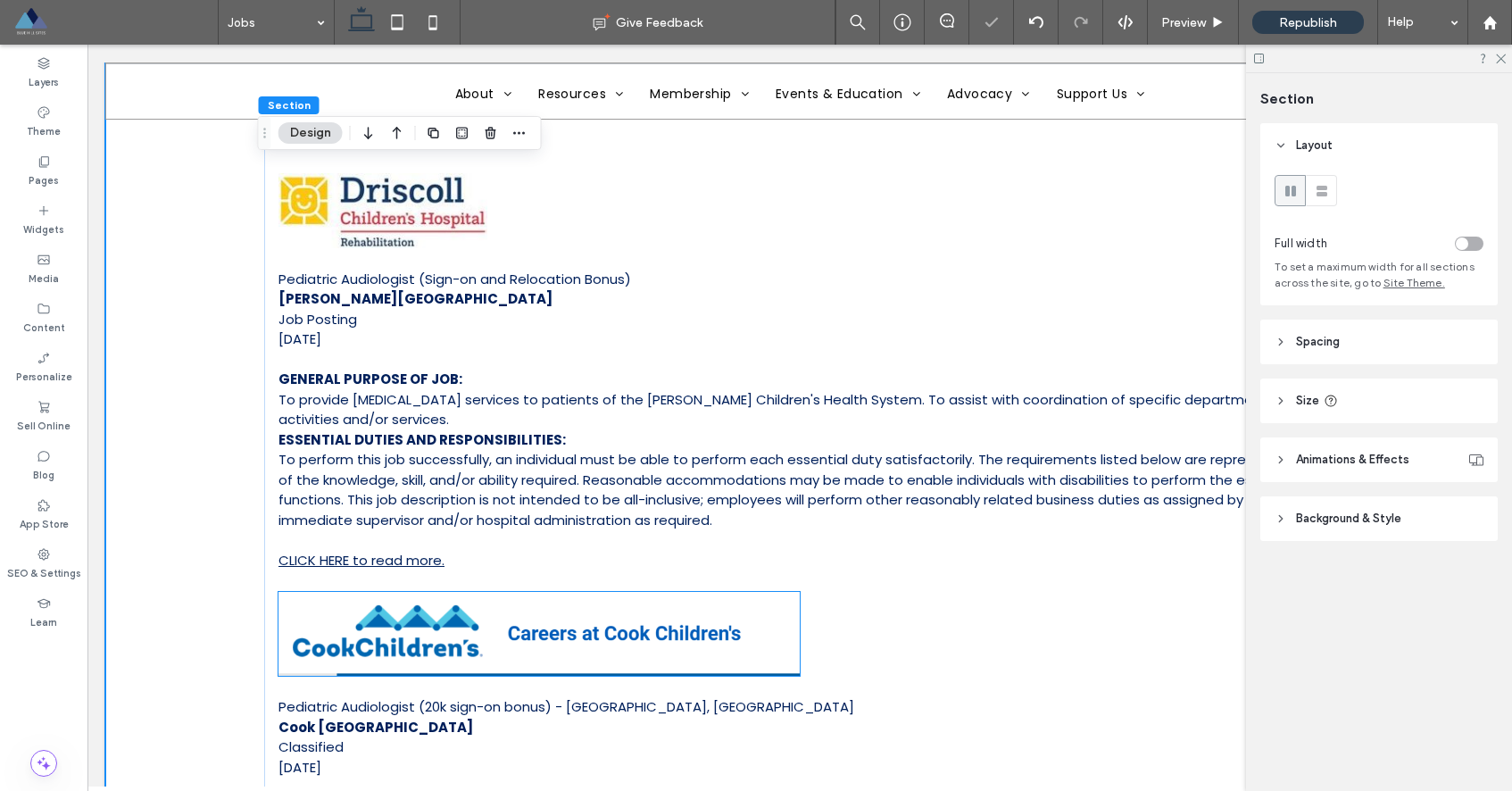
click at [510, 624] on img at bounding box center [540, 633] width 521 height 84
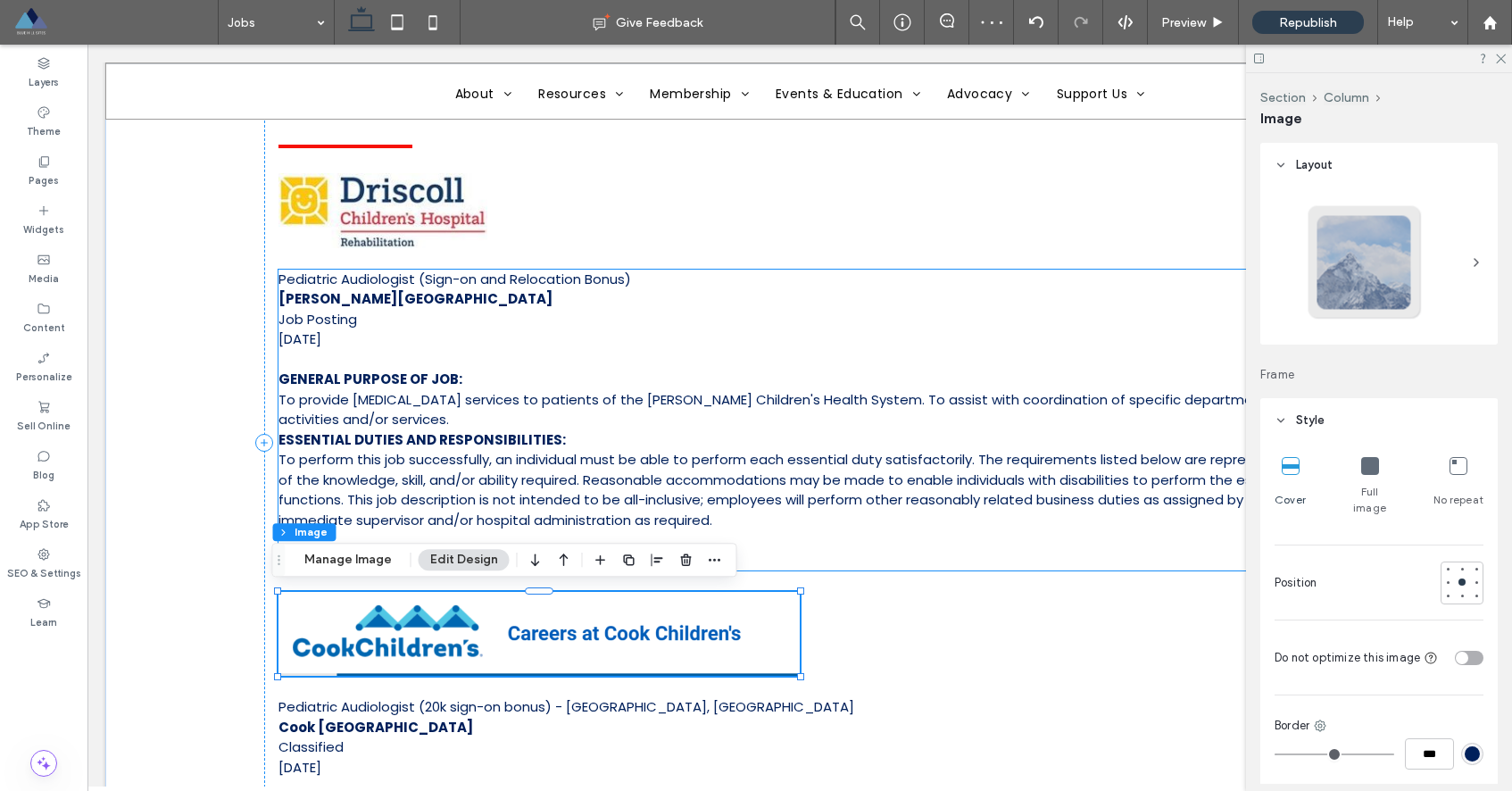
click at [792, 560] on p "CLICK HERE to read more." at bounding box center [800, 560] width 1043 height 21
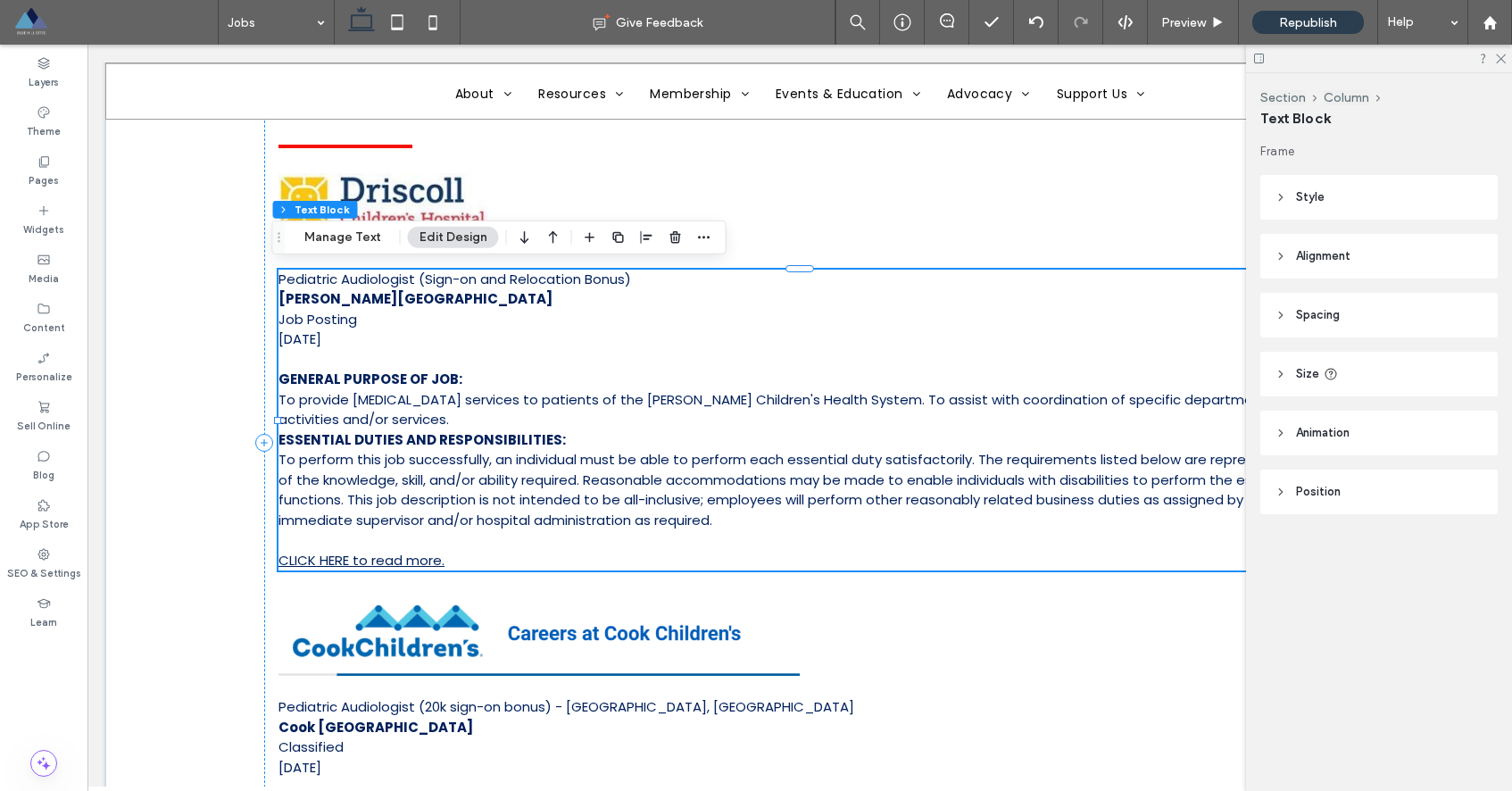
click at [1280, 327] on header "Spacing" at bounding box center [1379, 314] width 238 height 45
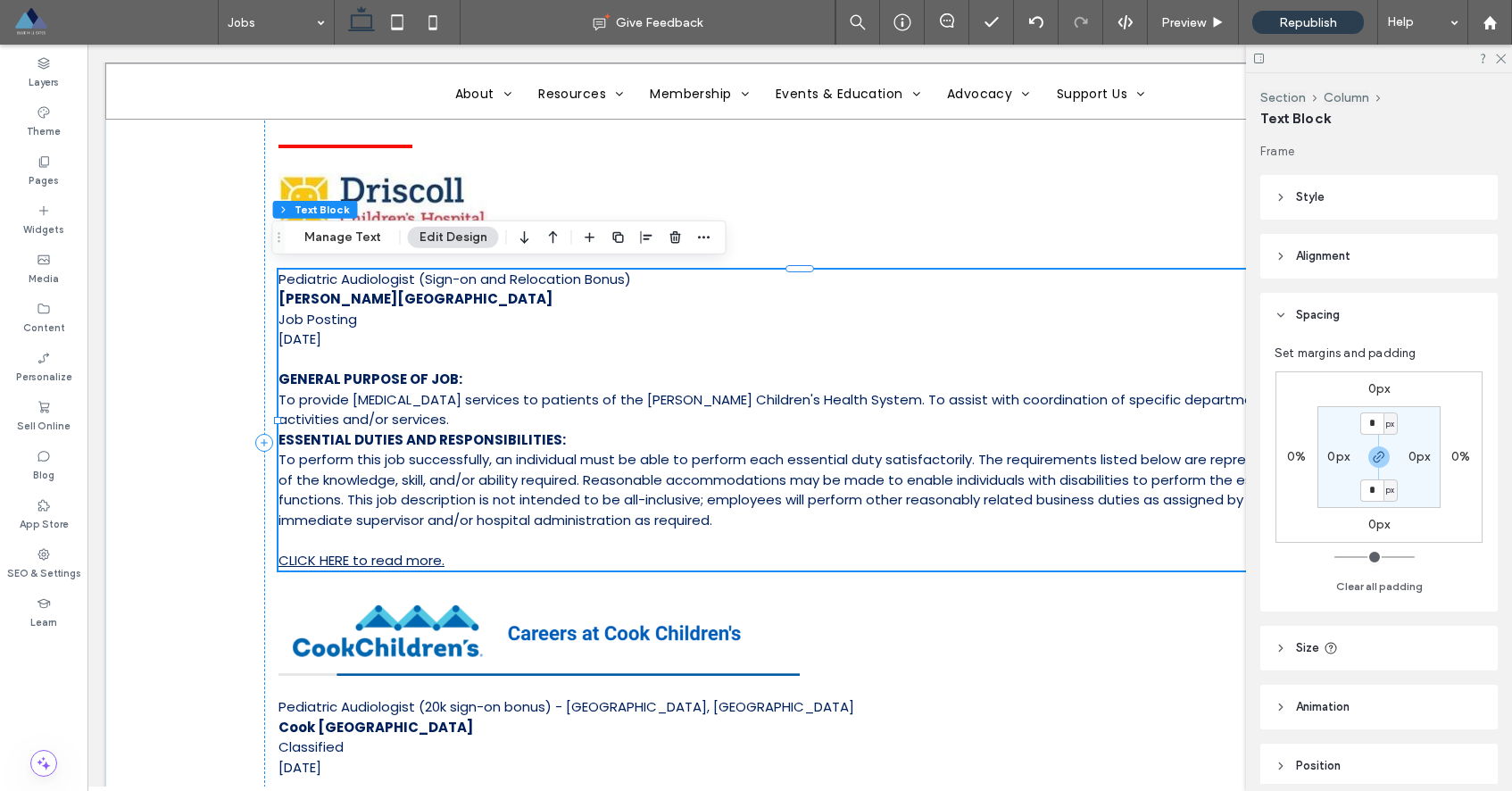
click at [1373, 520] on label "0px" at bounding box center [1379, 524] width 22 height 15
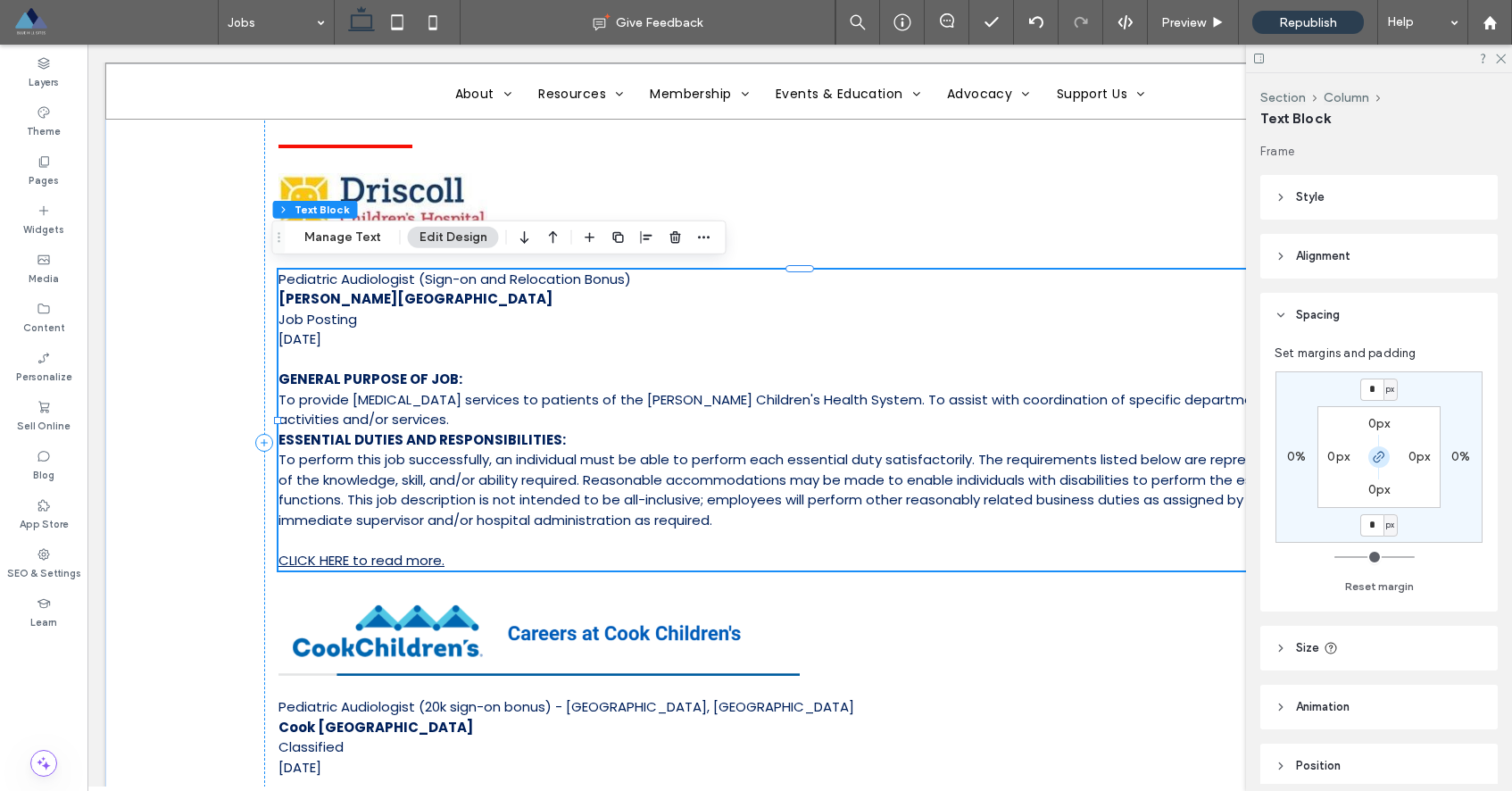
click at [1378, 453] on icon "button" at bounding box center [1379, 457] width 15 height 15
click at [1373, 530] on input "*" at bounding box center [1371, 525] width 23 height 22
type input "**"
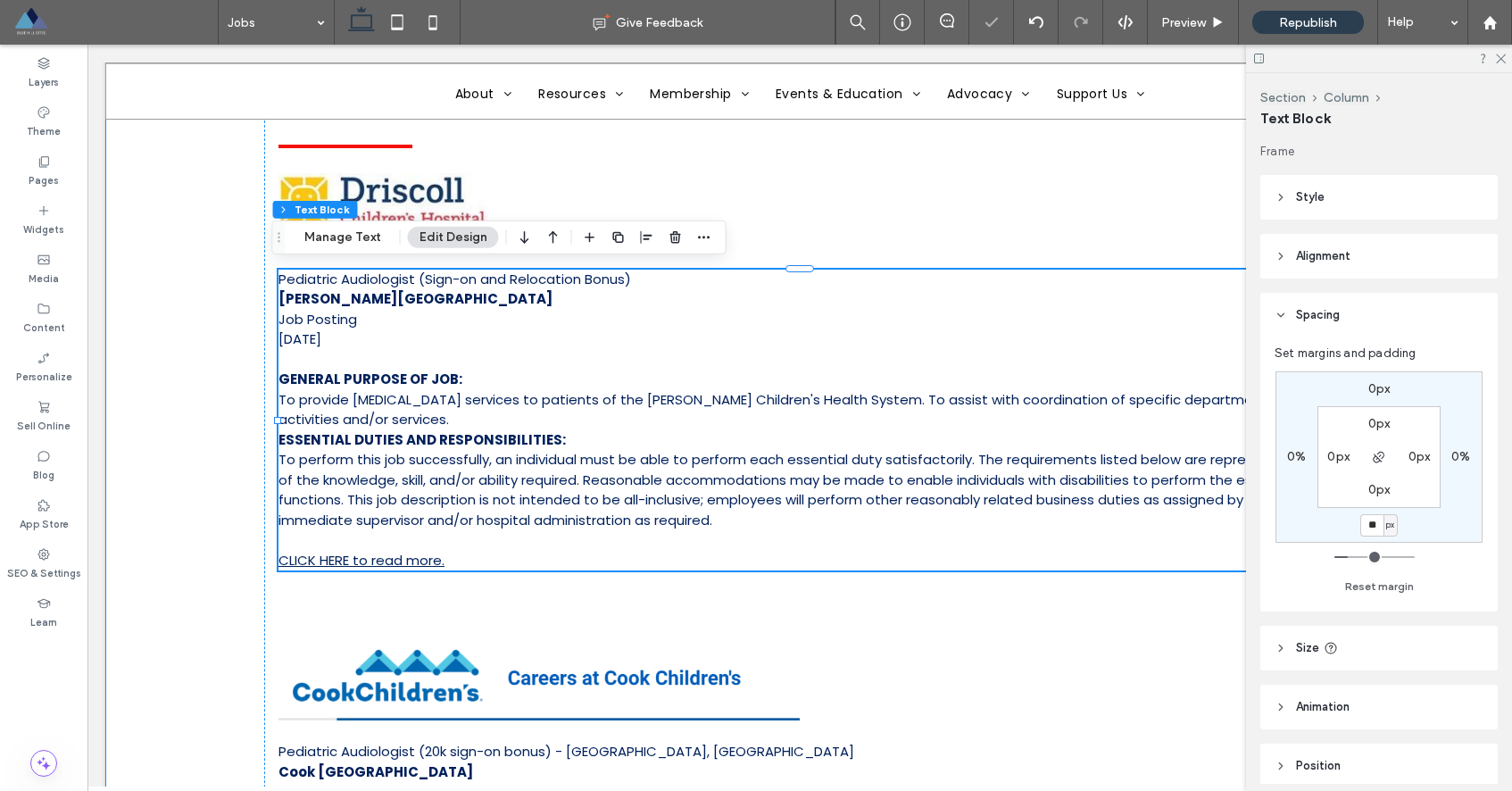
click at [204, 403] on div "Job Postings Pediatric Audiologist (Sign-on and Relocation Bonus) Driscoll Chil…" at bounding box center [800, 465] width 1389 height 933
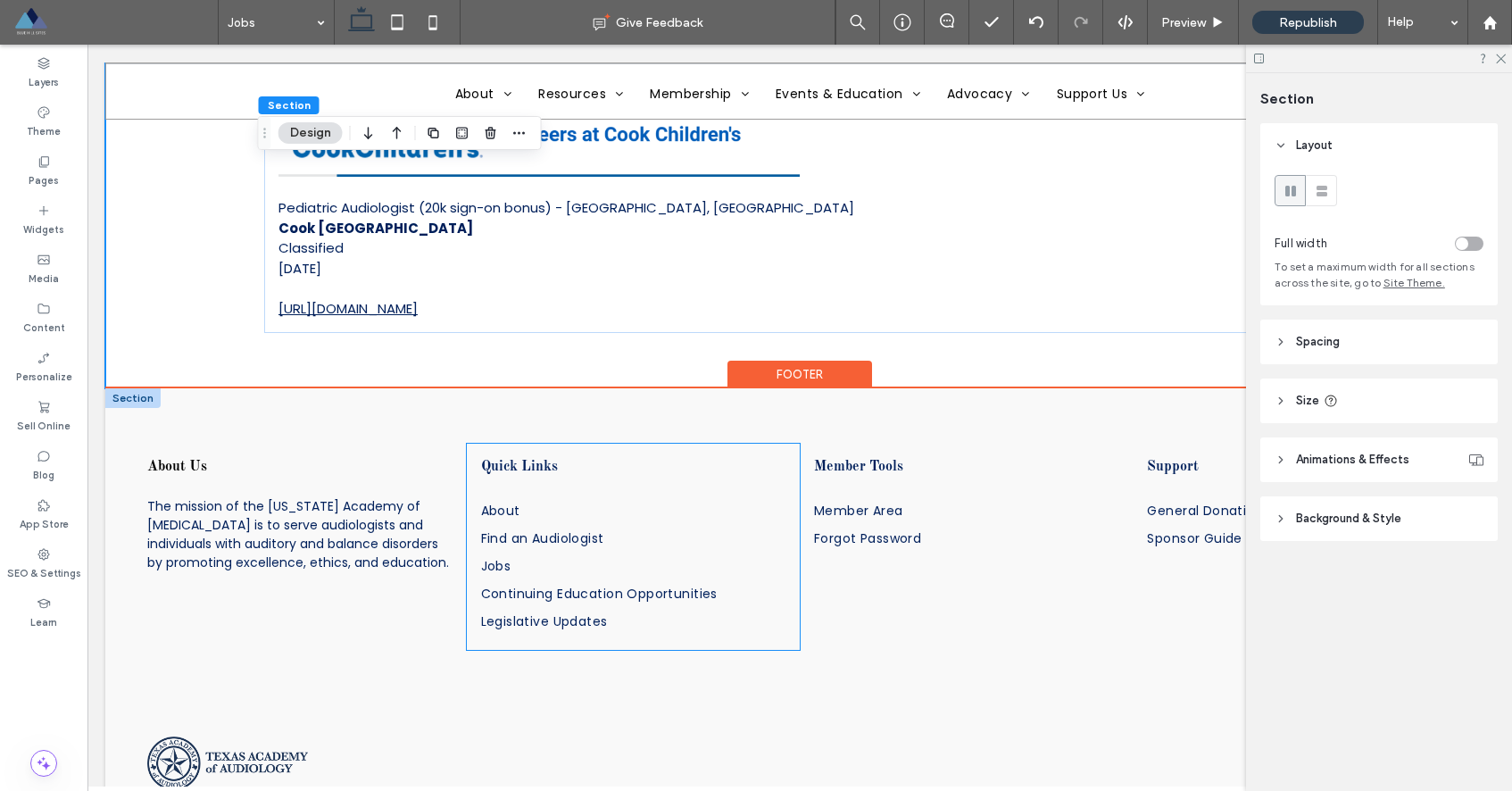
scroll to position [1074, 0]
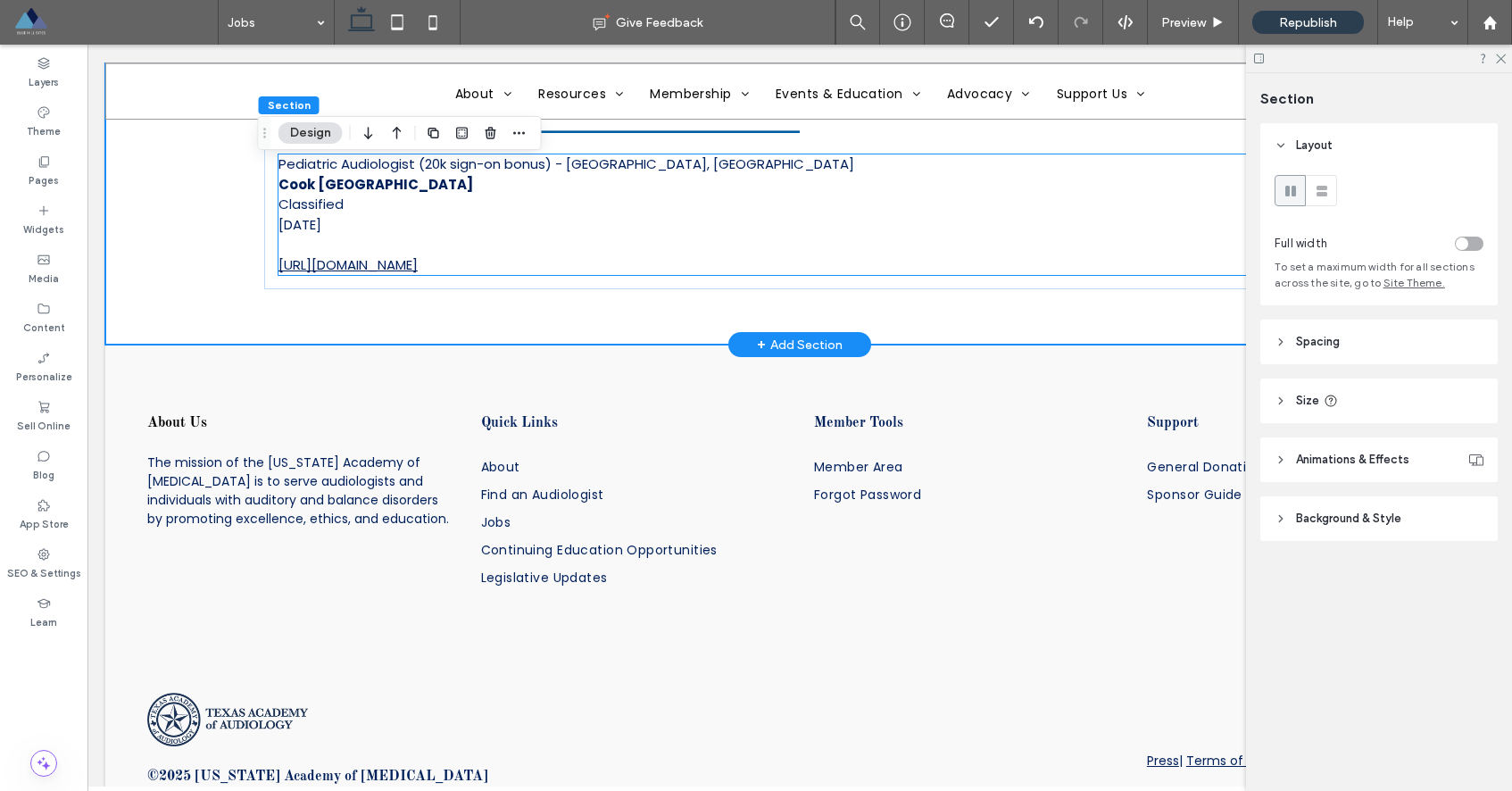
click at [1130, 248] on p at bounding box center [800, 245] width 1043 height 21
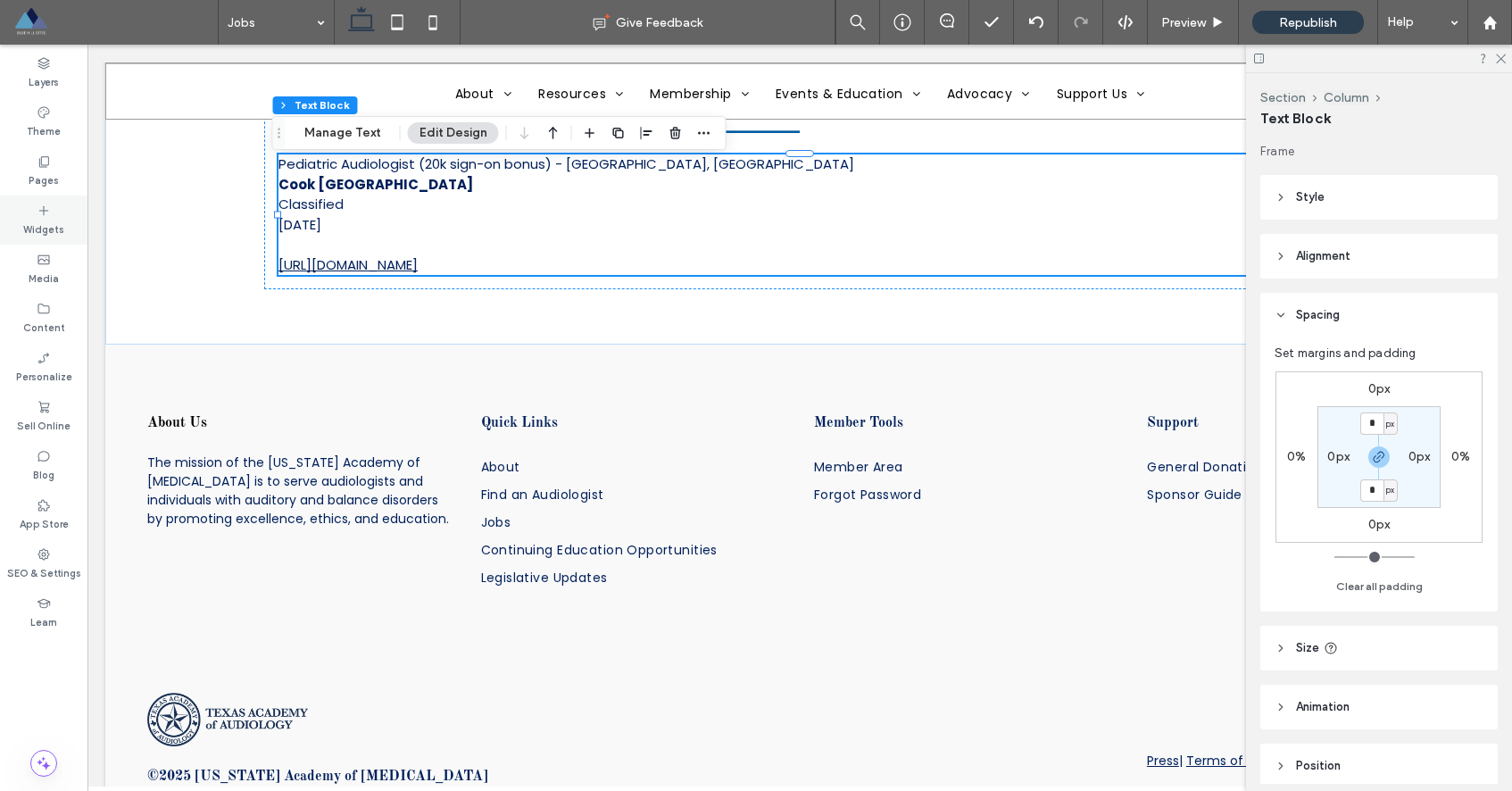
click at [30, 205] on div "Widgets" at bounding box center [44, 220] width 87 height 49
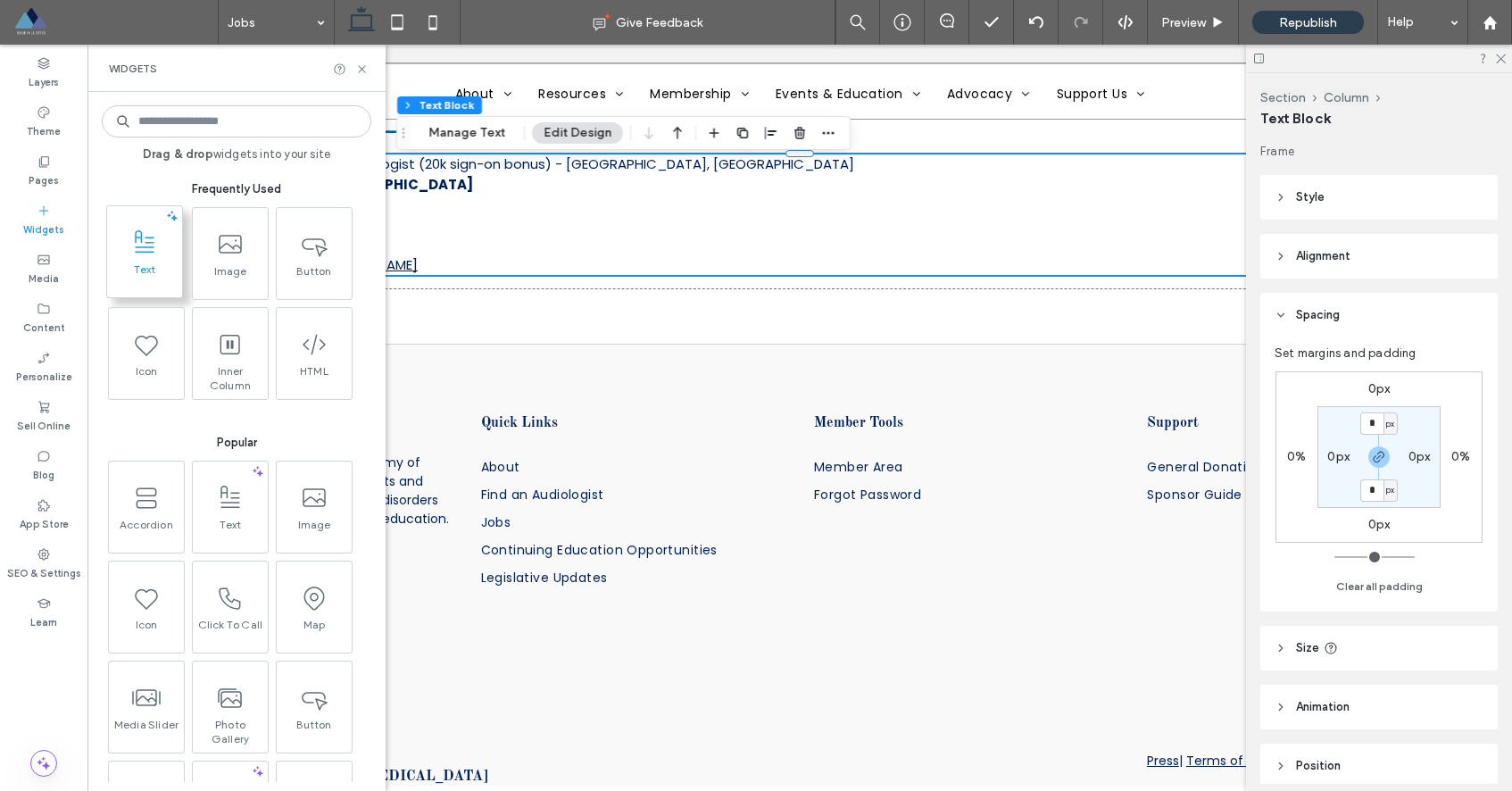
click at [134, 248] on icon at bounding box center [144, 242] width 28 height 28
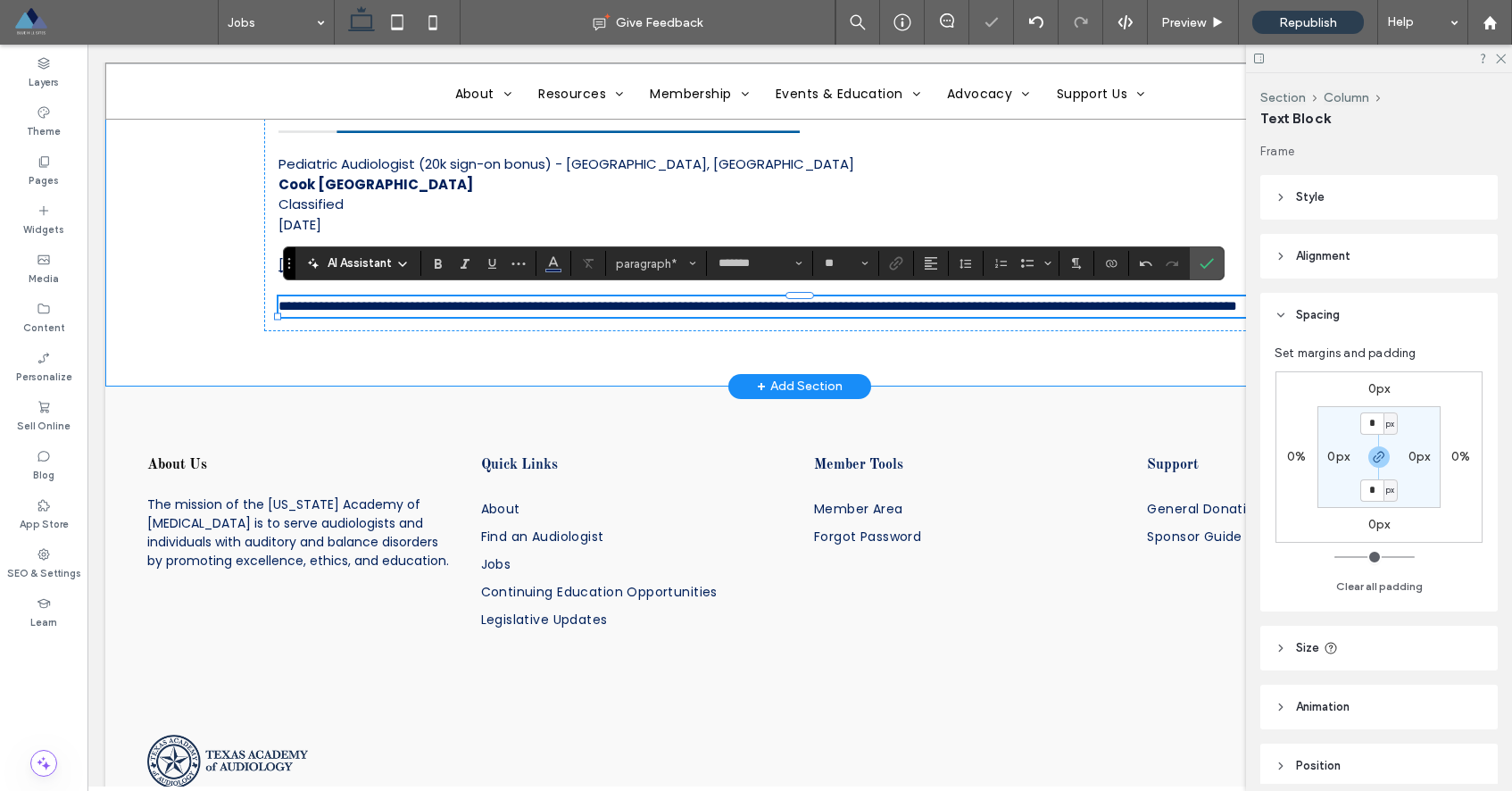
scroll to position [0, 0]
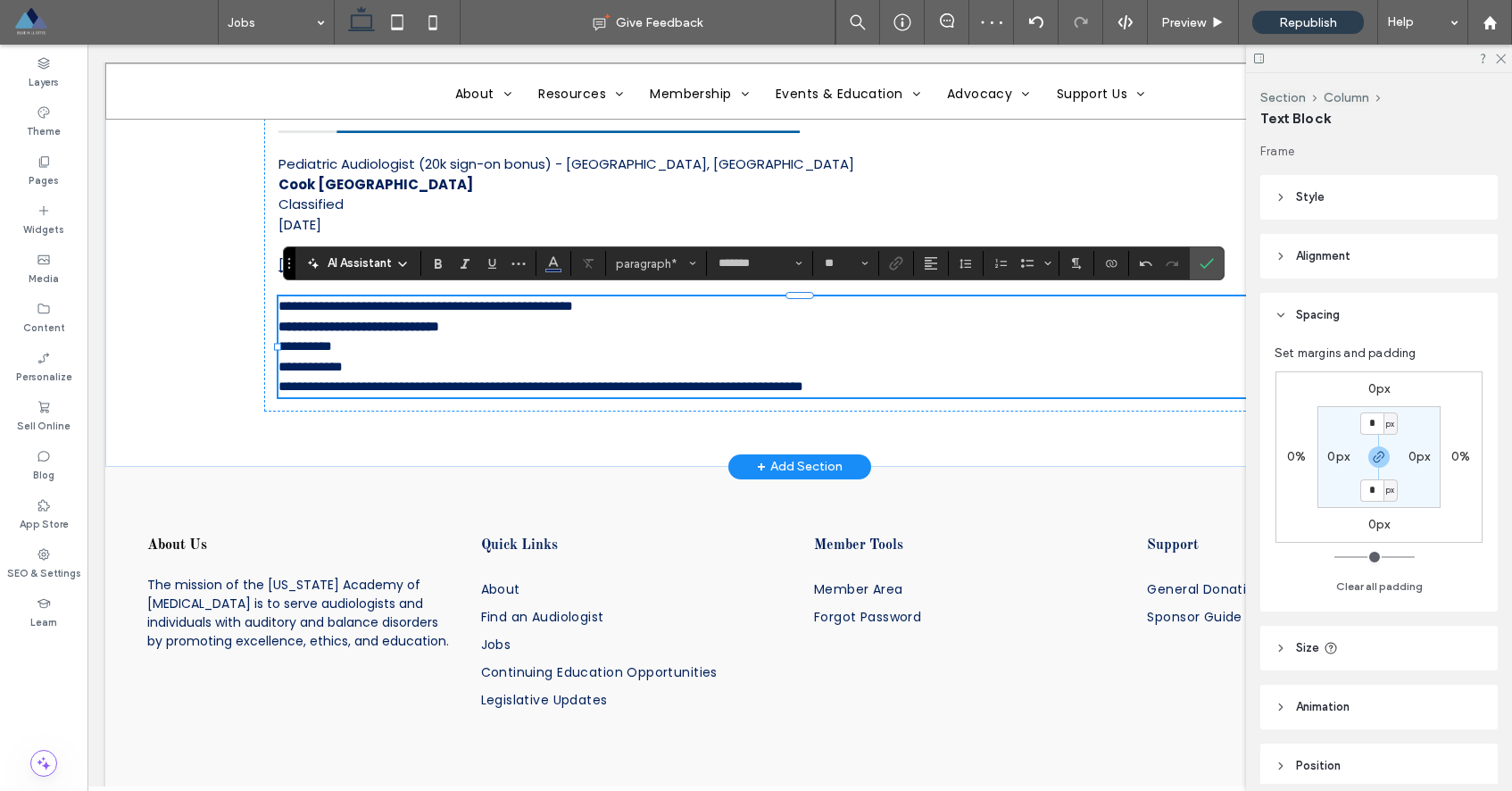
click at [371, 357] on p "**********" at bounding box center [800, 356] width 1043 height 40
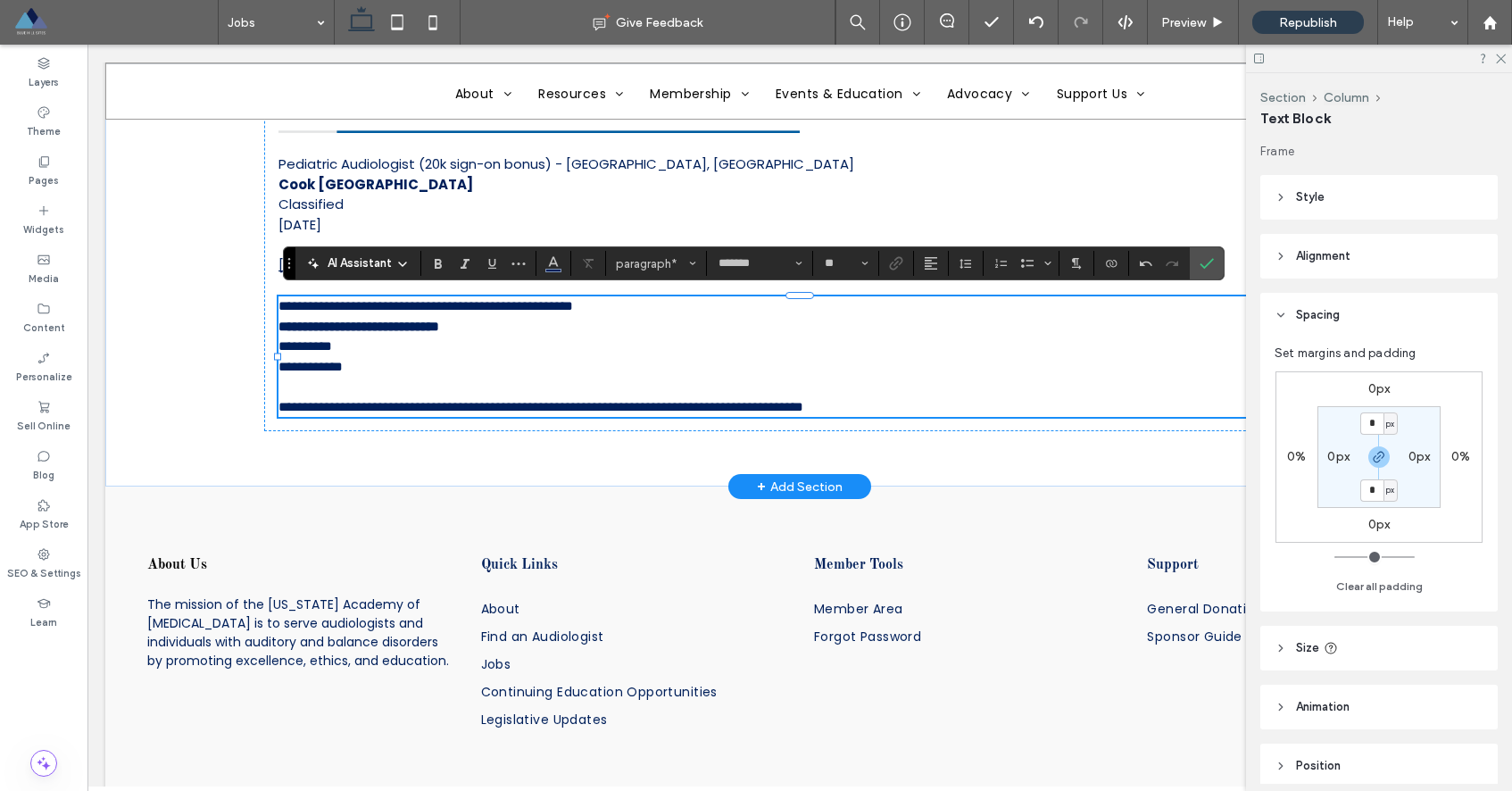
click at [524, 391] on p "﻿" at bounding box center [800, 386] width 1043 height 21
click at [526, 400] on span "**********" at bounding box center [541, 406] width 525 height 14
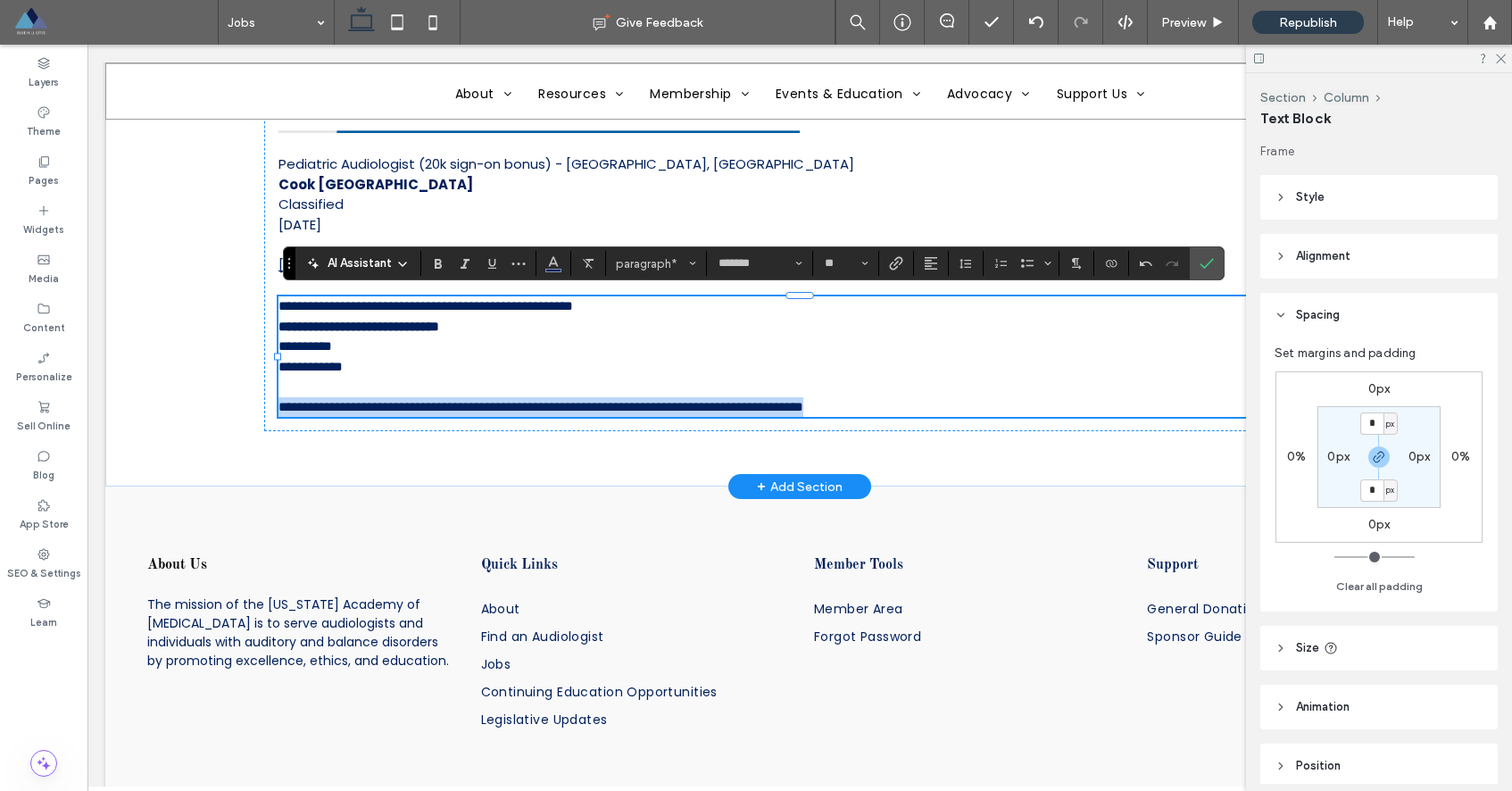
click at [526, 400] on span "**********" at bounding box center [541, 406] width 525 height 14
copy span "**********"
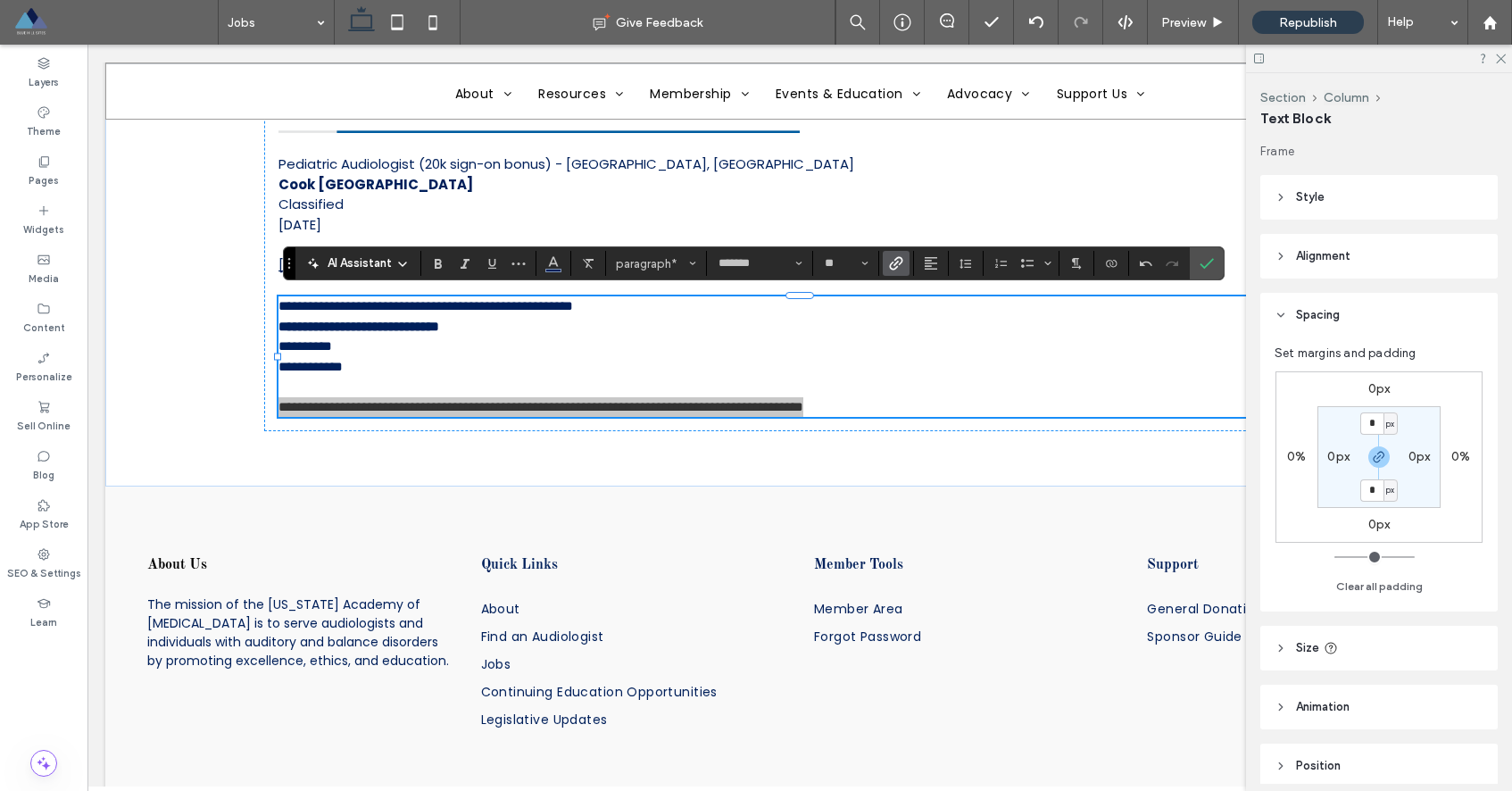
click at [899, 265] on icon "Link" at bounding box center [896, 263] width 15 height 15
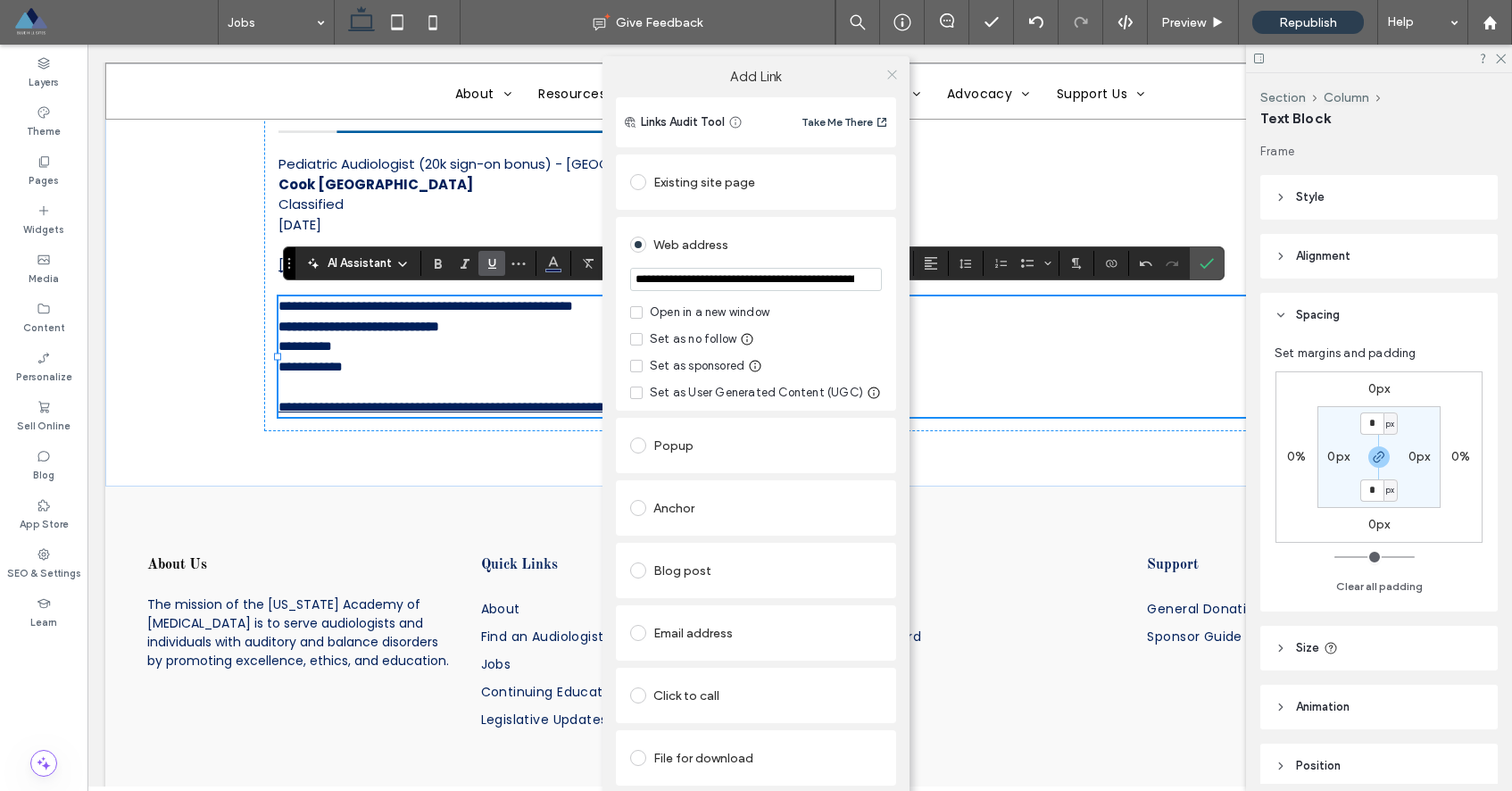
click at [889, 67] on icon at bounding box center [891, 74] width 14 height 14
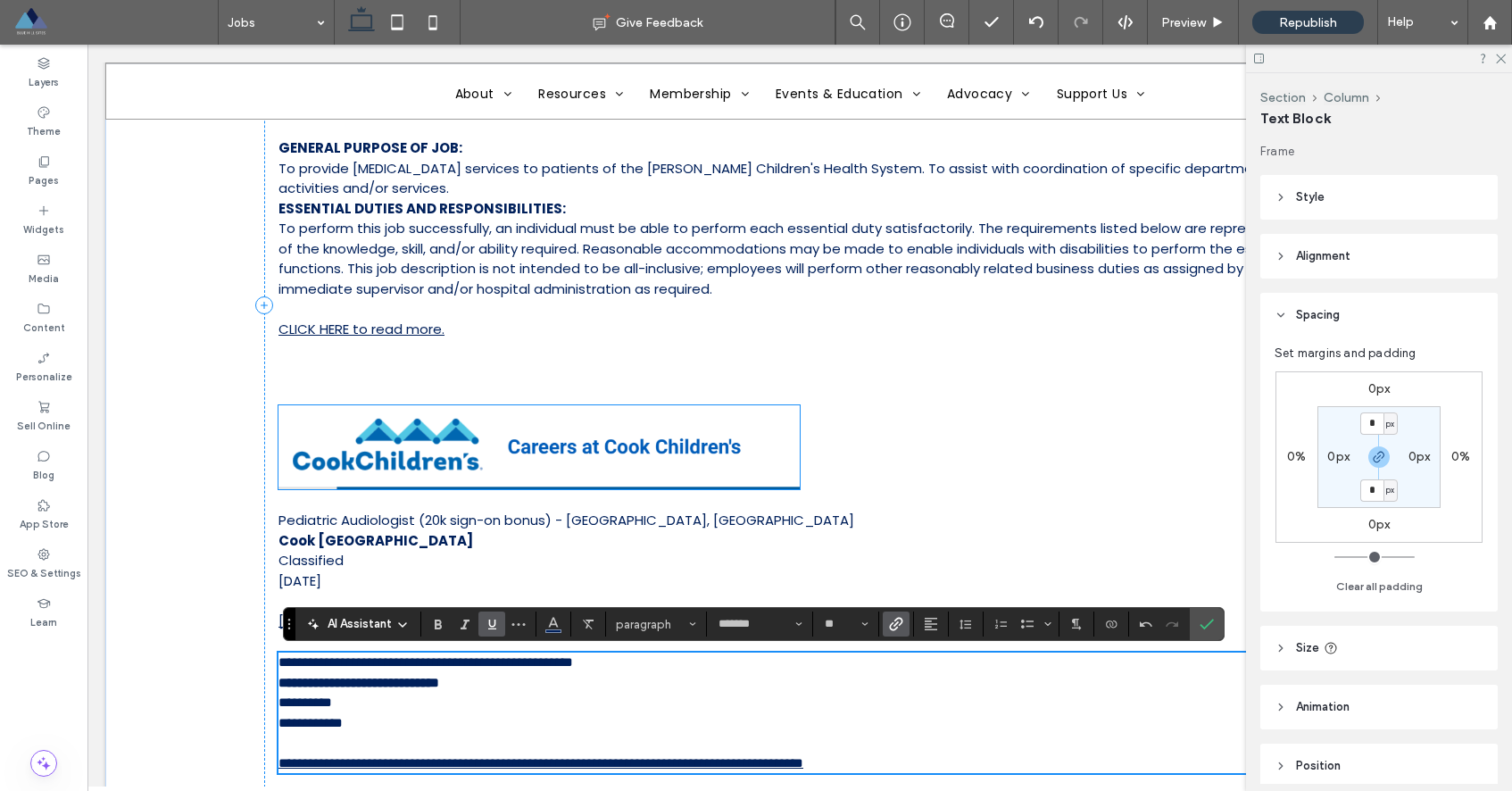
scroll to position [721, 0]
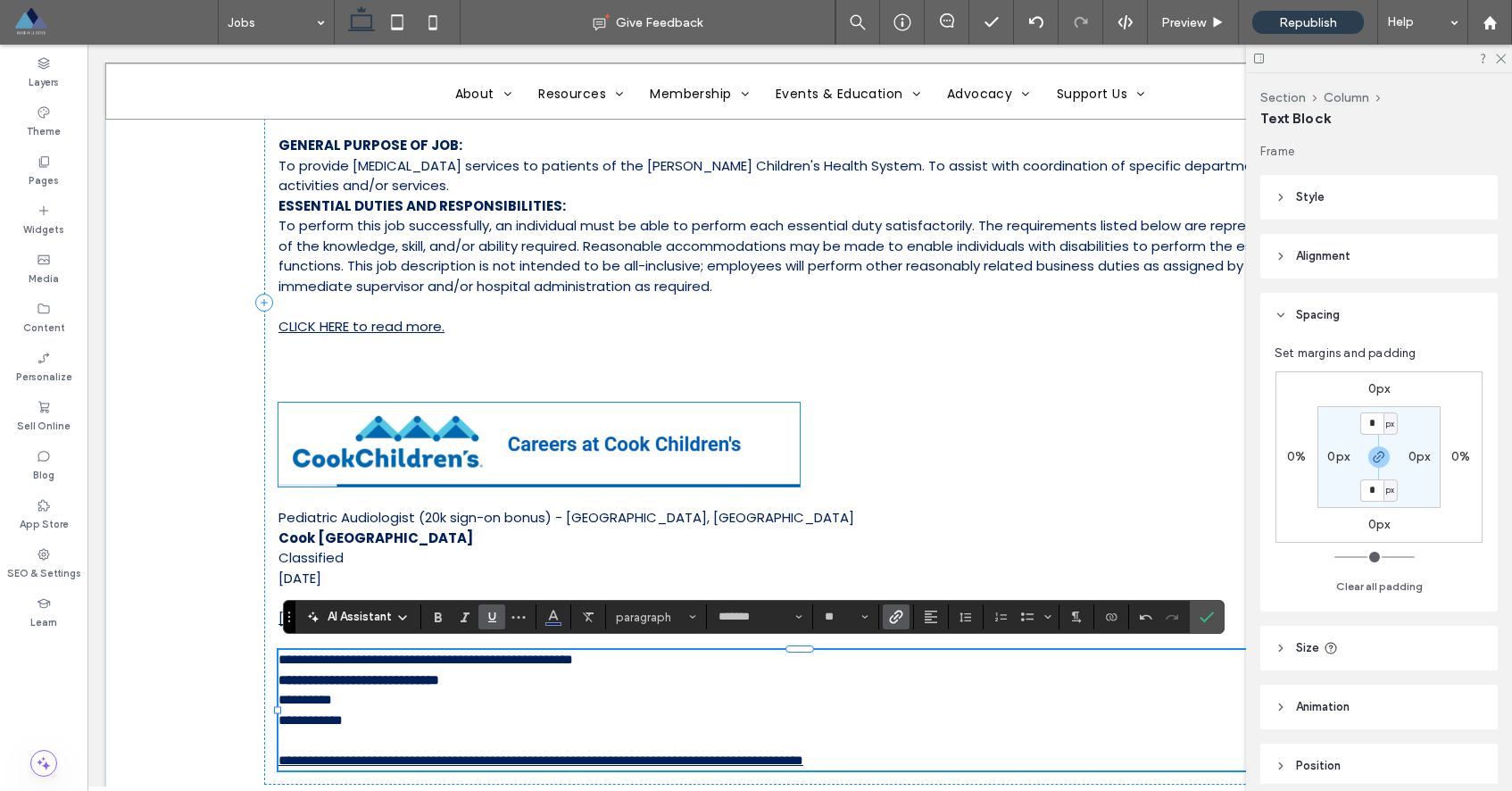
click at [555, 432] on img at bounding box center [540, 445] width 521 height 84
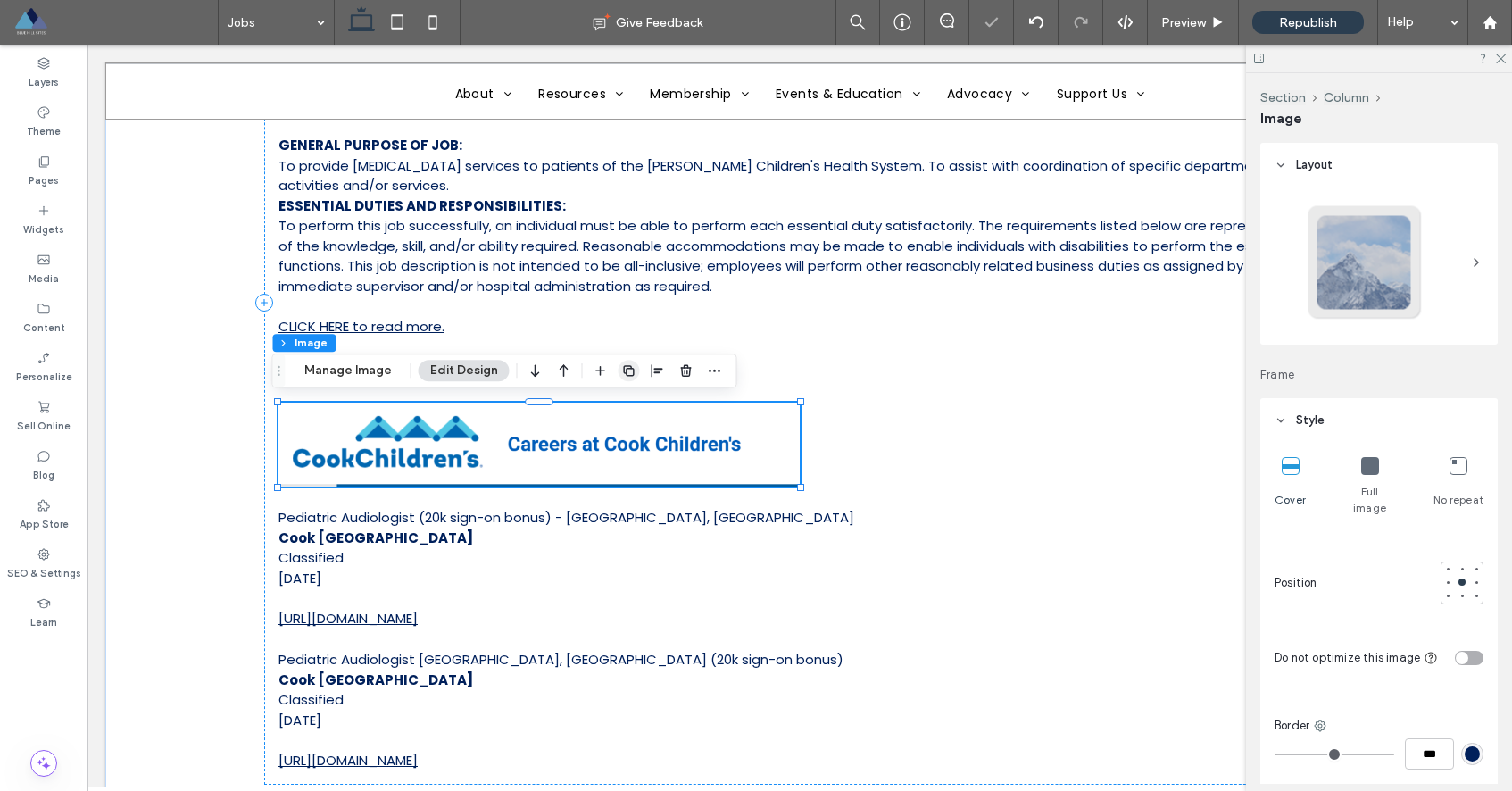
click at [630, 365] on icon "button" at bounding box center [630, 371] width 15 height 15
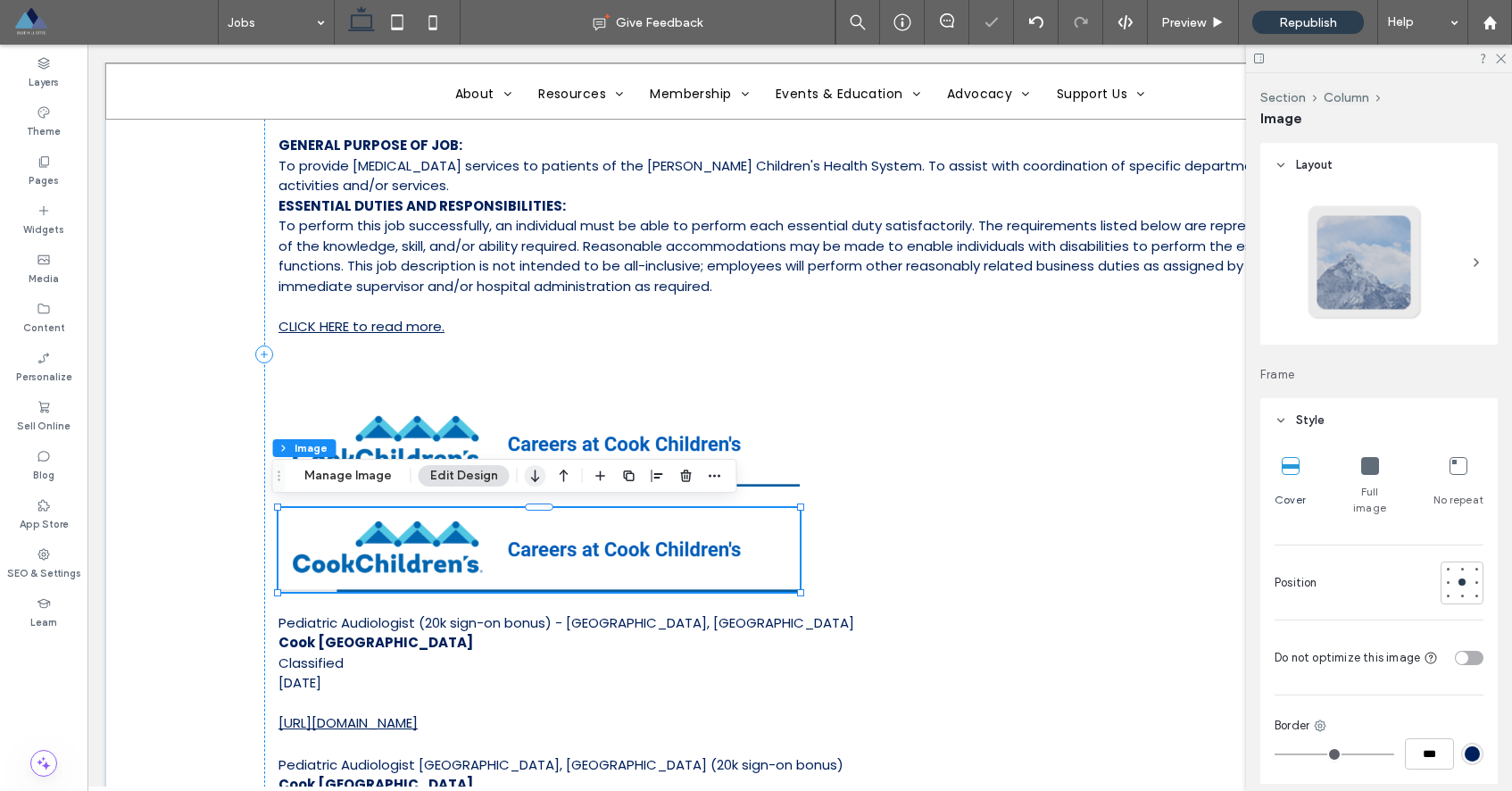
click at [531, 491] on icon "button" at bounding box center [536, 475] width 22 height 32
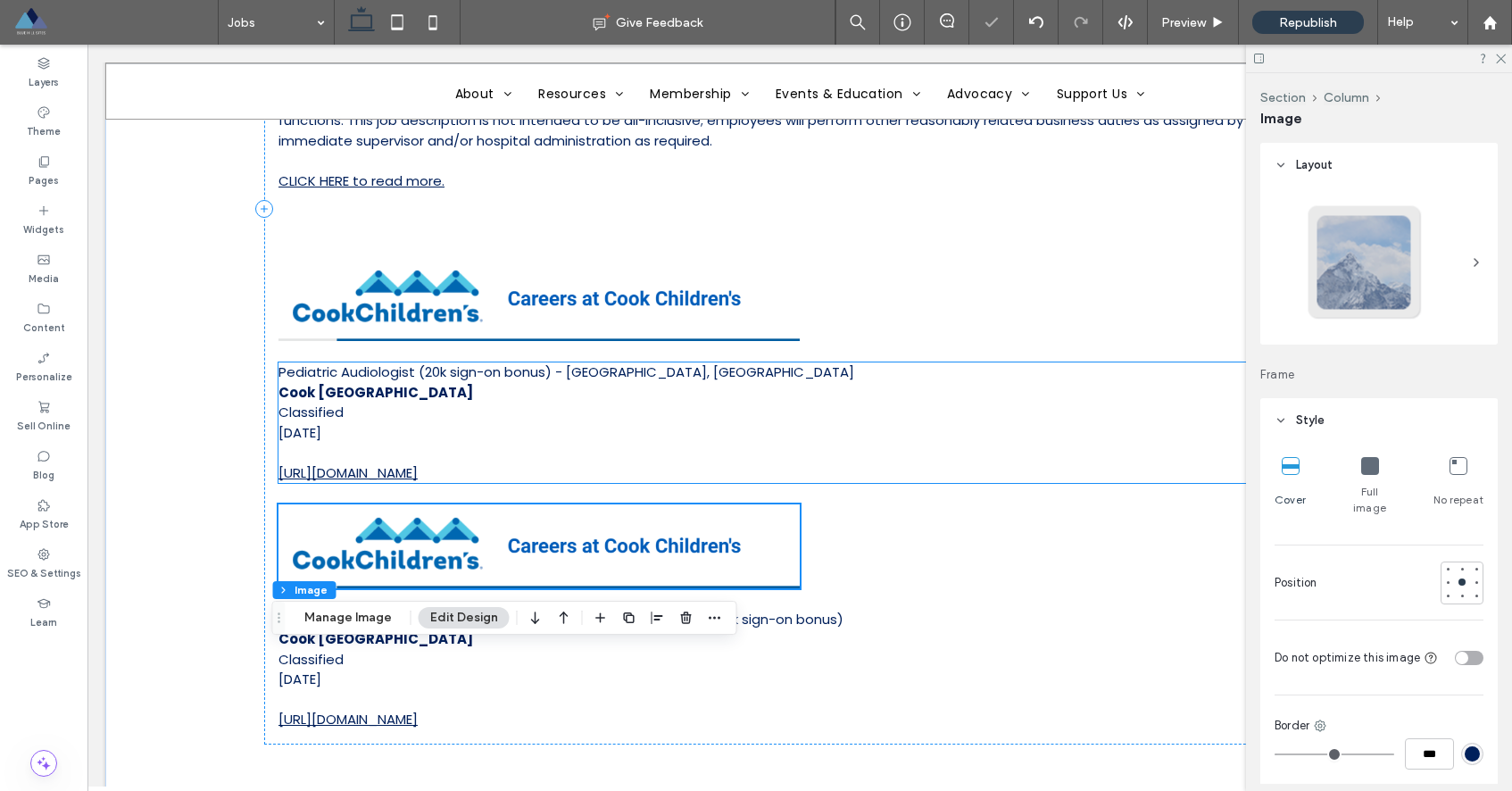
scroll to position [875, 0]
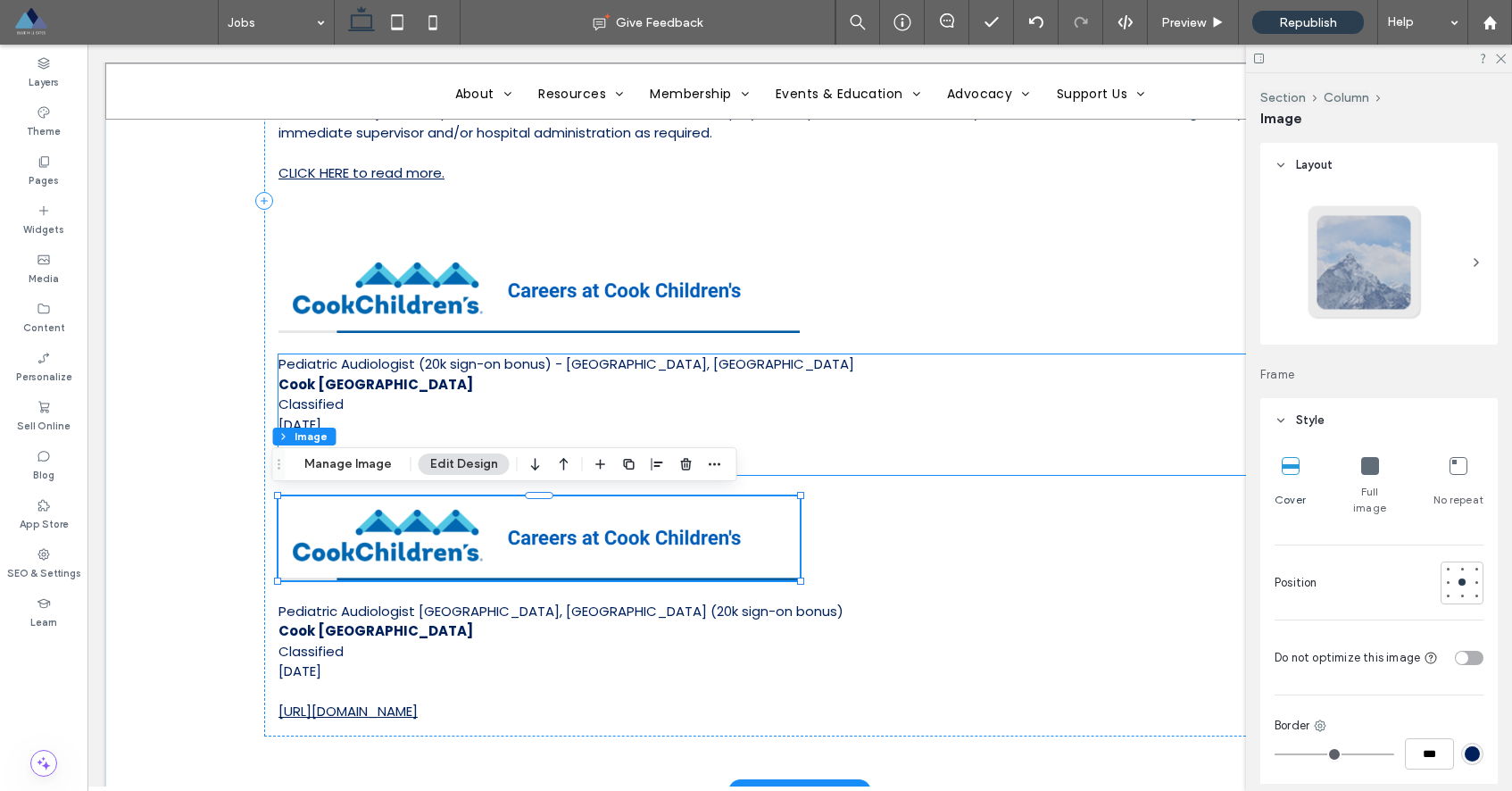
click at [1145, 435] on p at bounding box center [800, 445] width 1043 height 21
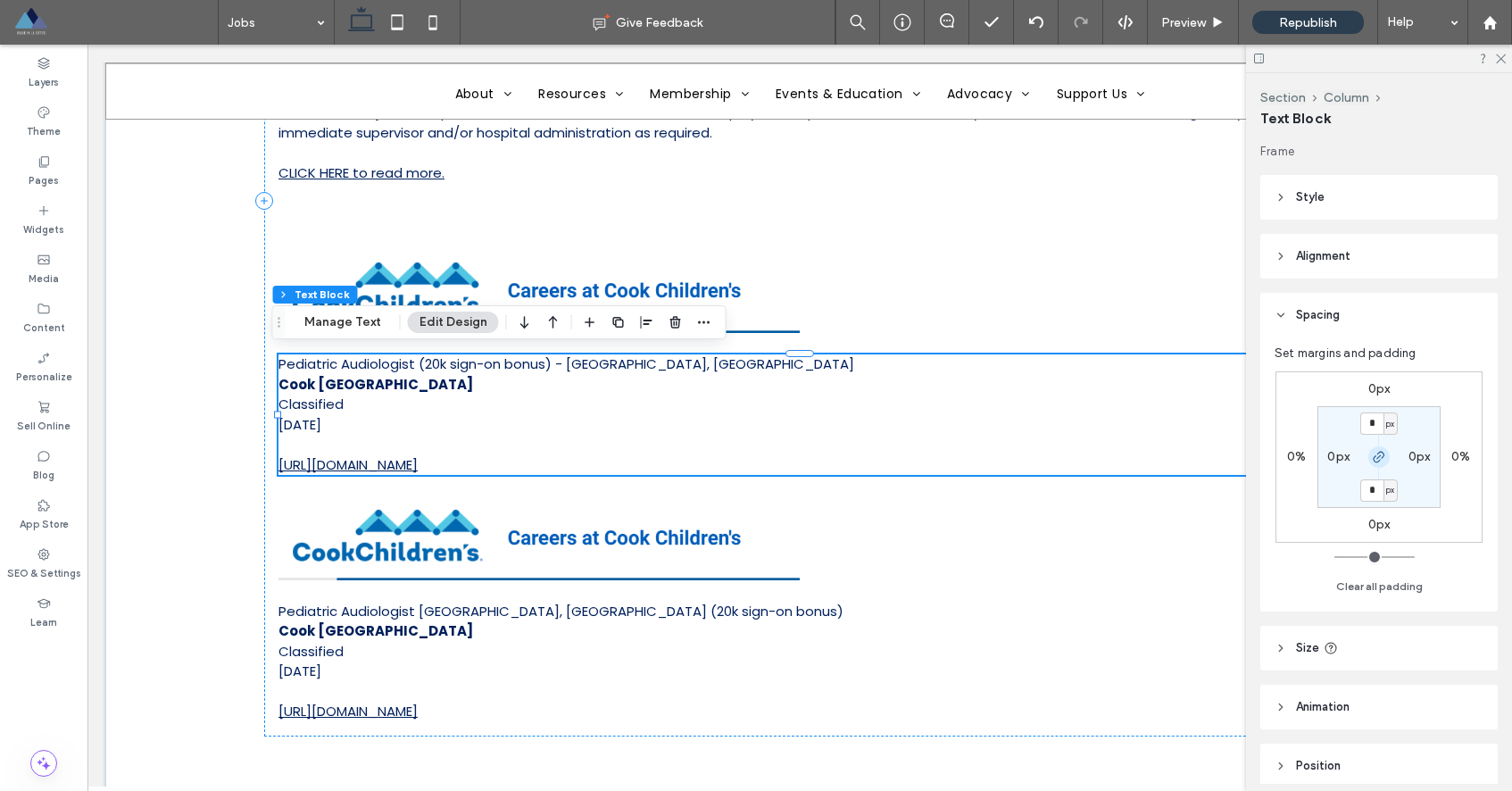
click at [1378, 460] on use "button" at bounding box center [1379, 457] width 11 height 11
click at [1373, 519] on label "0px" at bounding box center [1379, 524] width 22 height 15
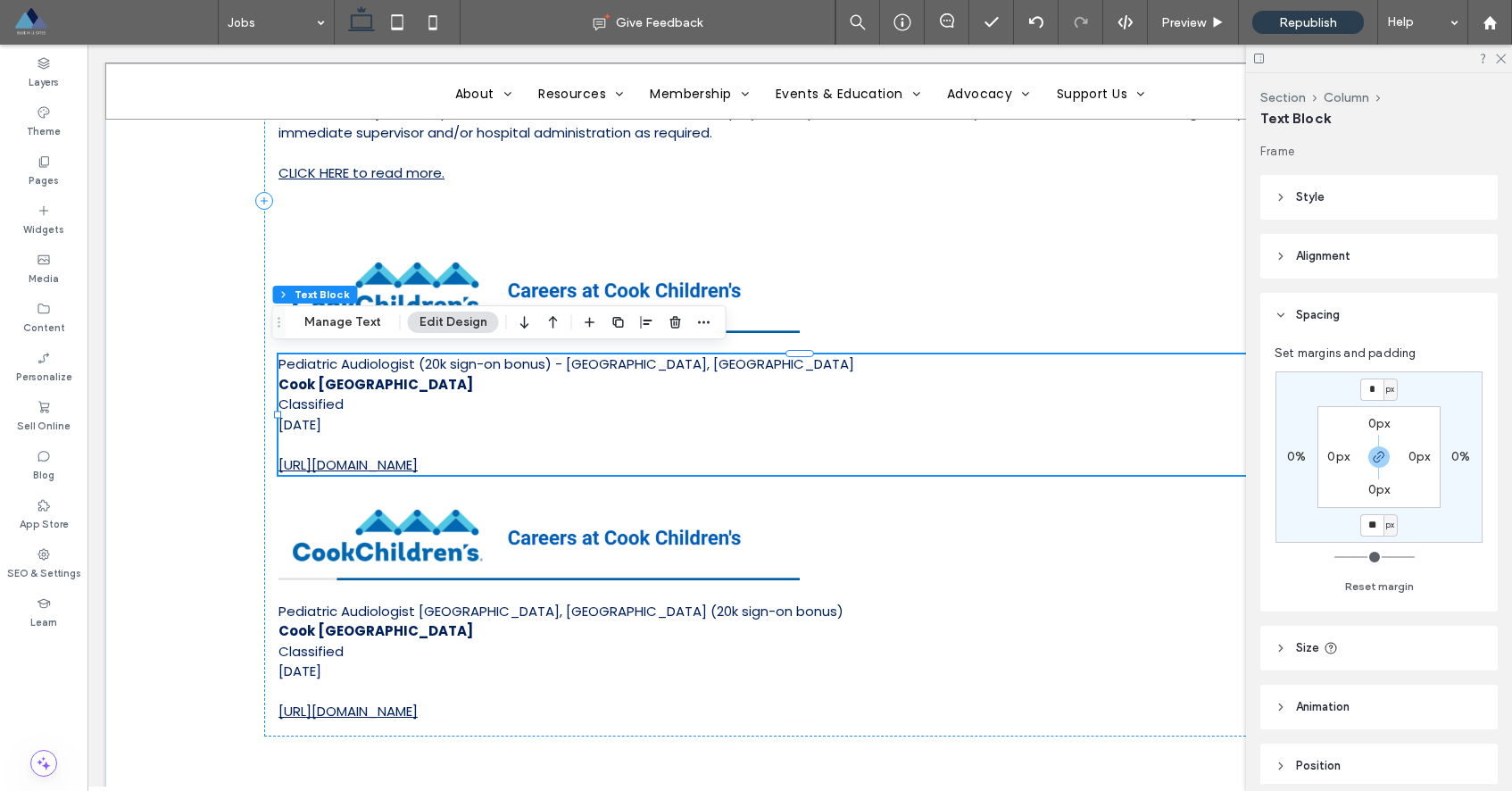
type input "**"
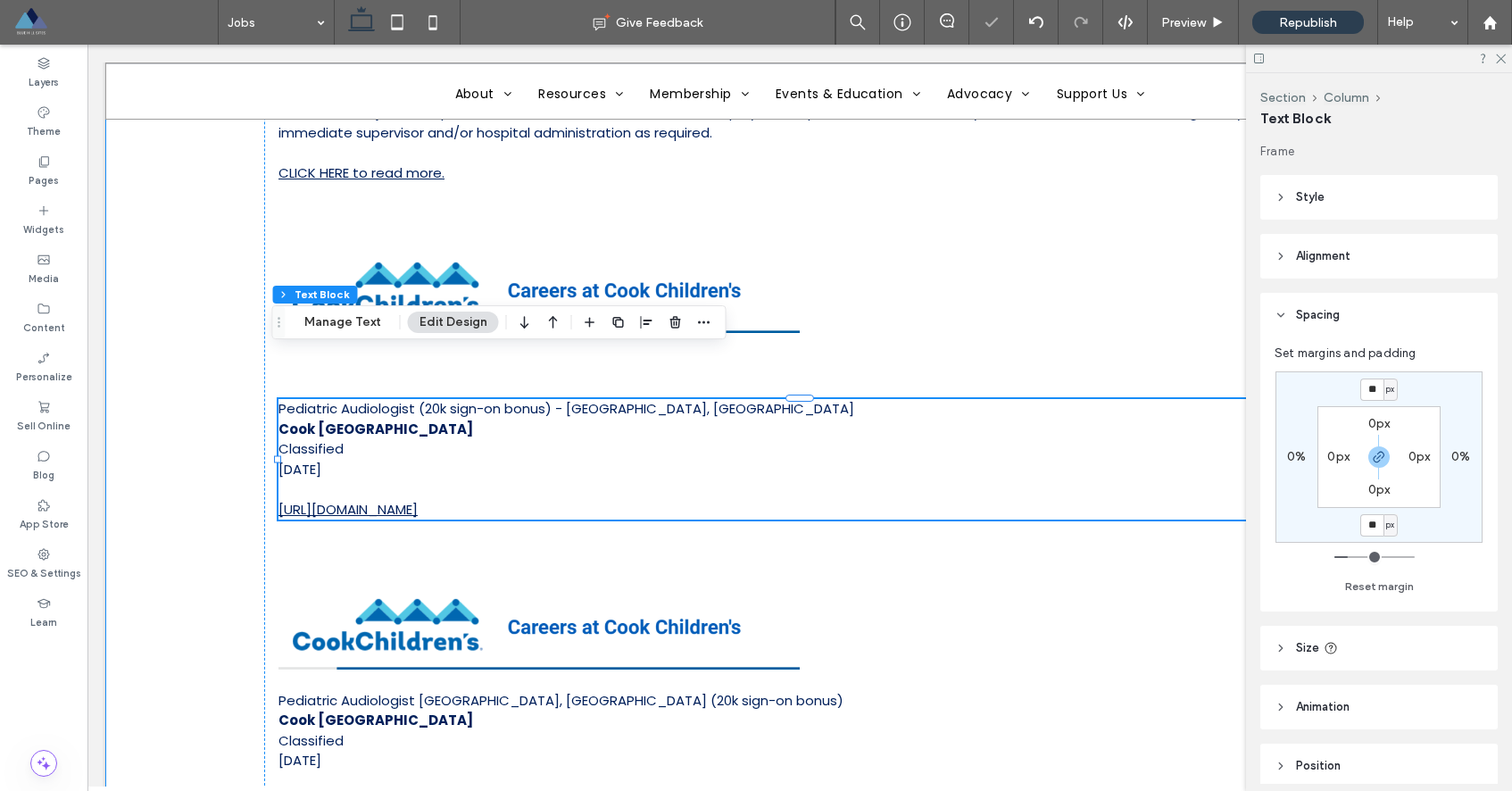
click at [167, 487] on div "Job Postings Pediatric Audiologist (Sign-on and Relocation Bonus) Driscoll Chil…" at bounding box center [800, 246] width 1389 height 1270
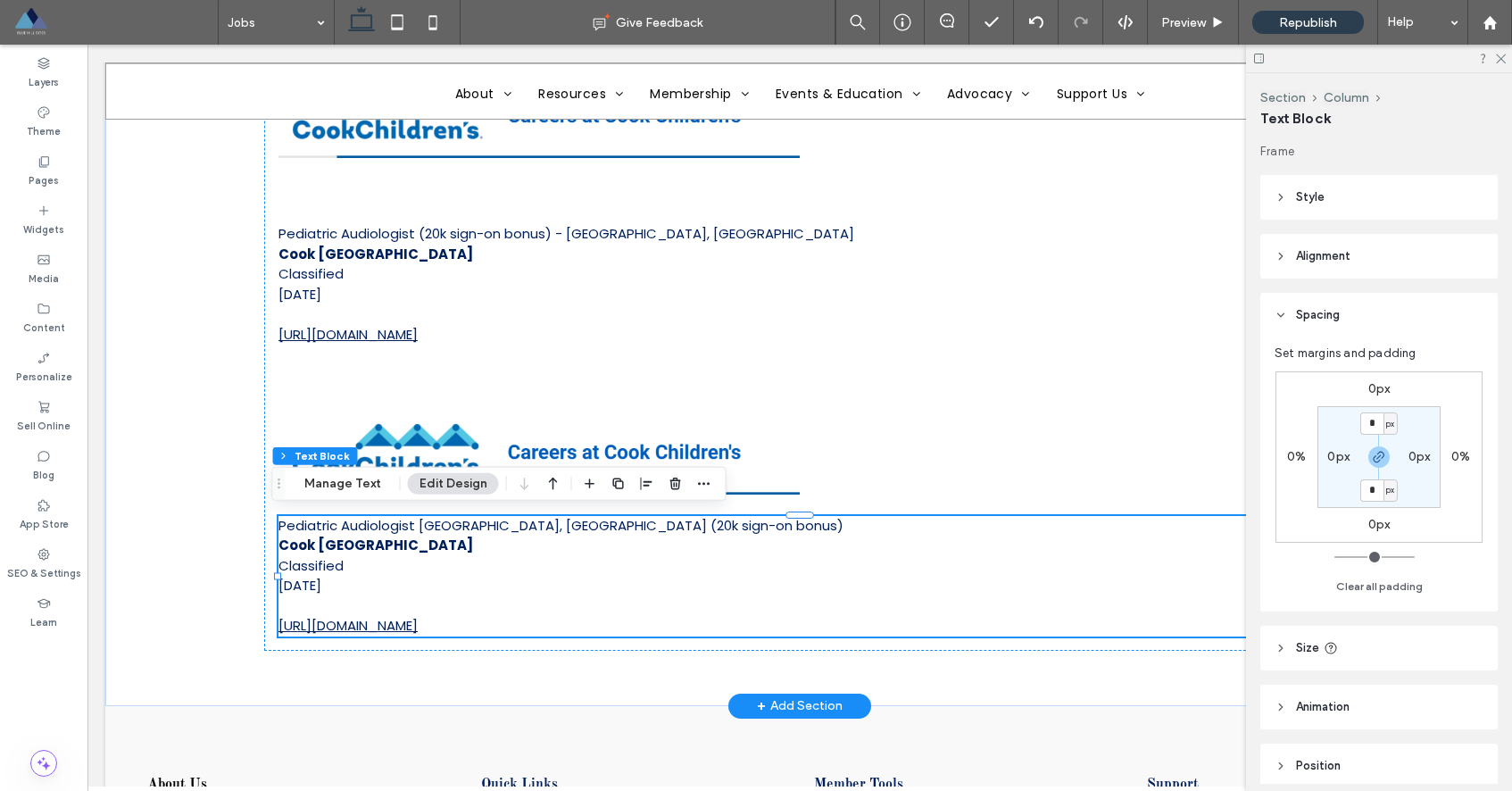
scroll to position [76, 0]
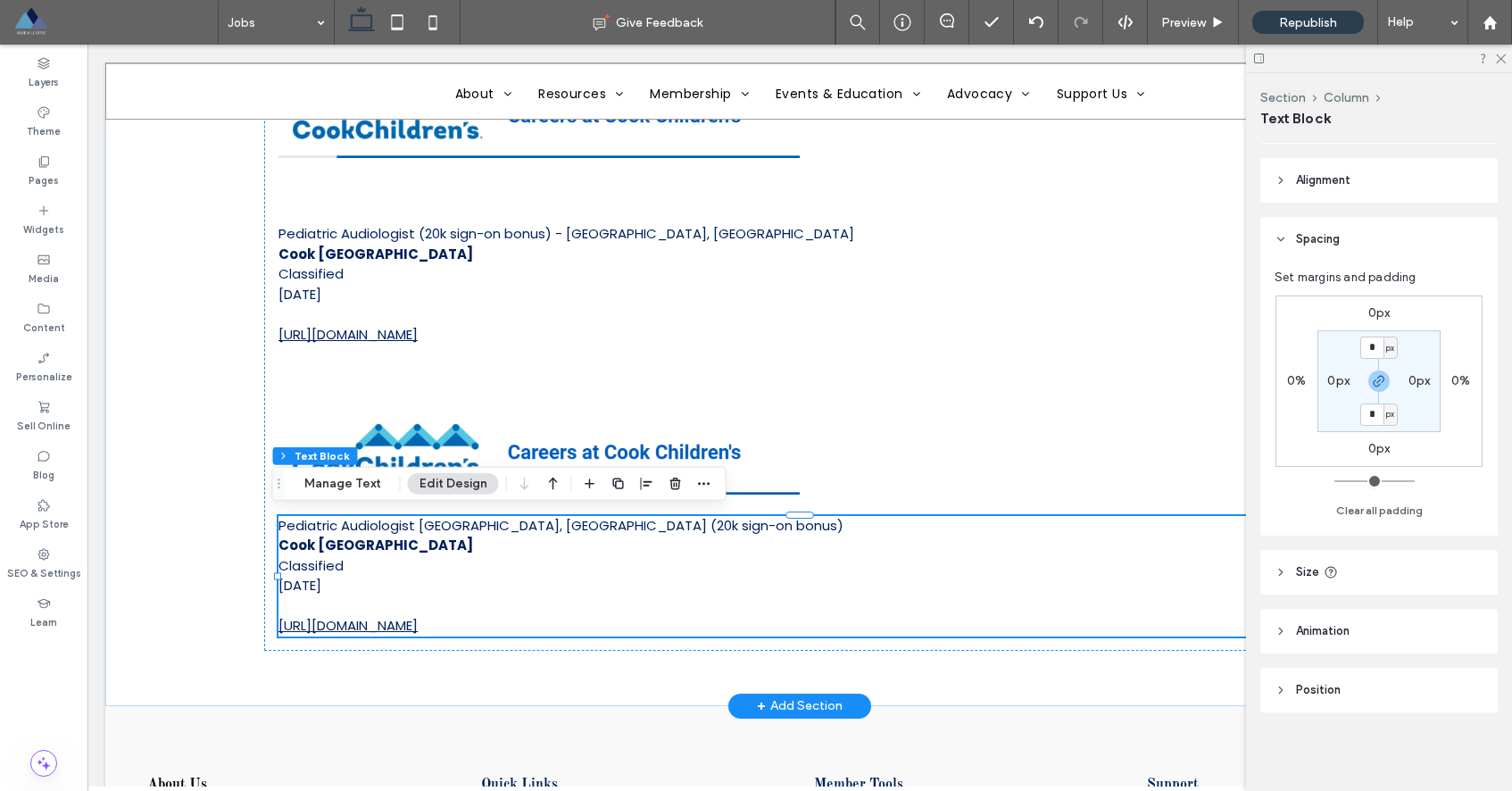
click at [996, 624] on p "https://cookchildrens.wd1.myworkdayjobs.com/en-US/Cook_Childrens_Careers/job/Au…" at bounding box center [800, 626] width 1043 height 21
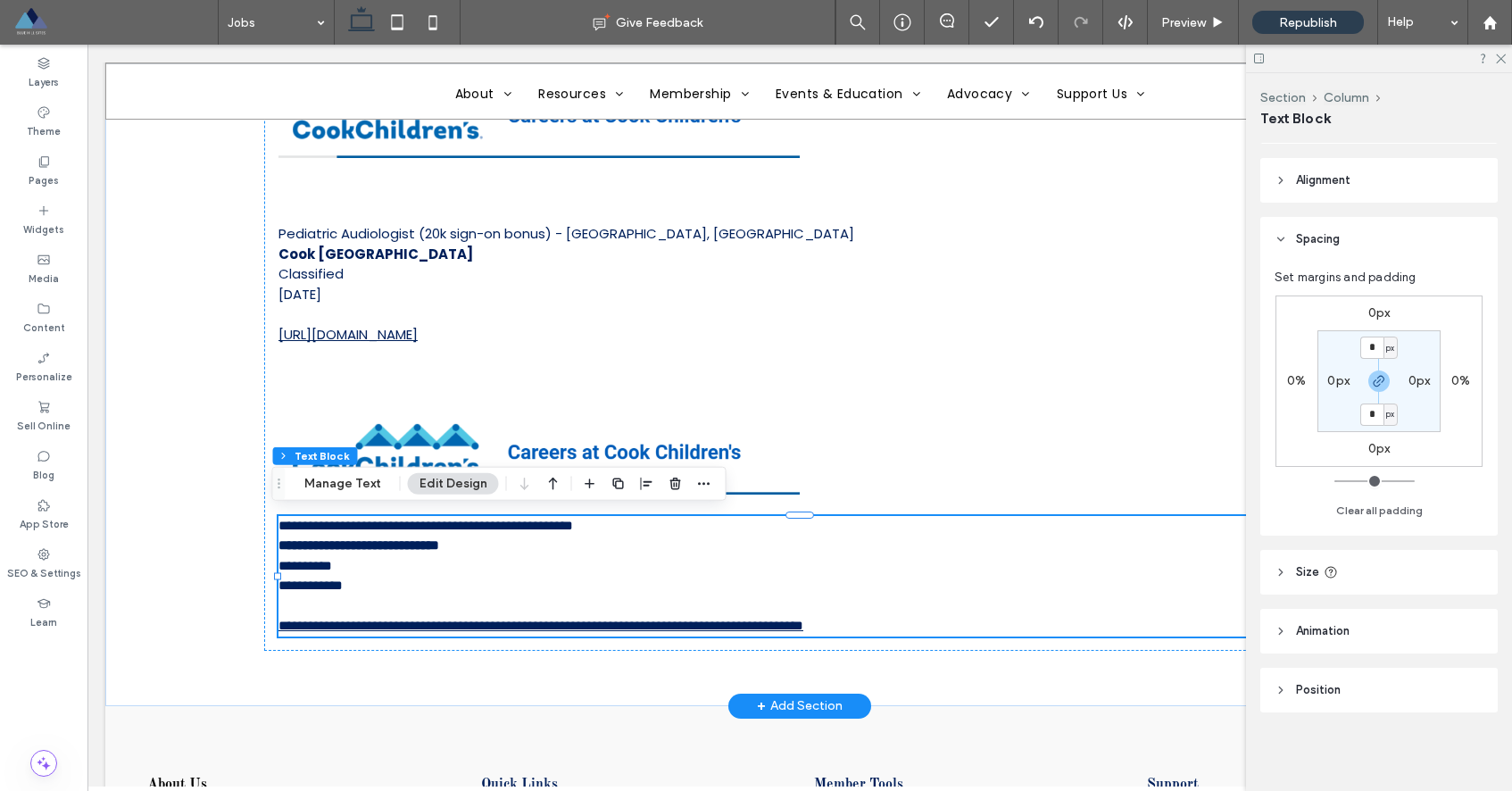
click at [996, 623] on p "**********" at bounding box center [800, 626] width 1043 height 21
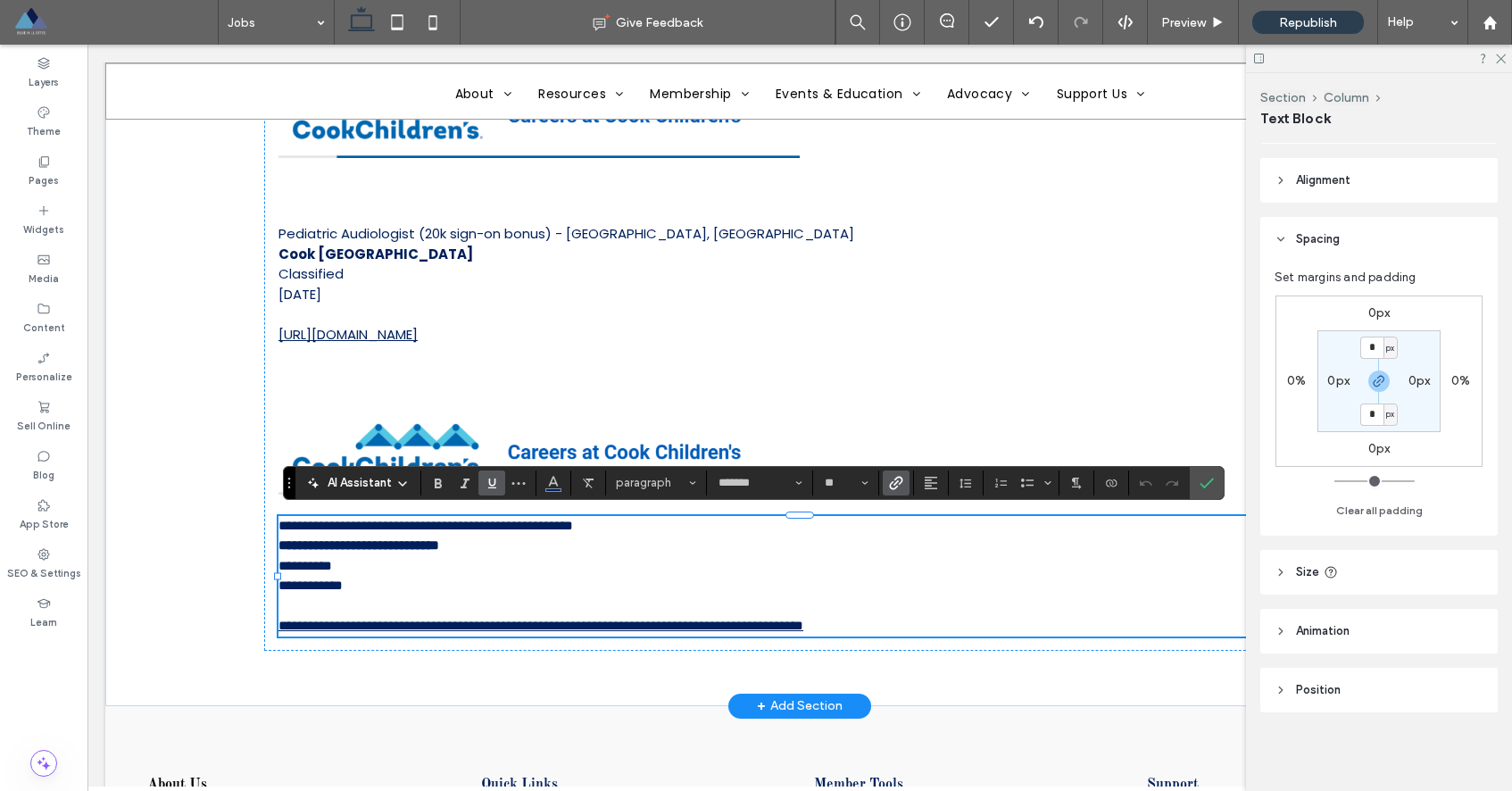
click at [995, 622] on p "**********" at bounding box center [800, 626] width 1043 height 21
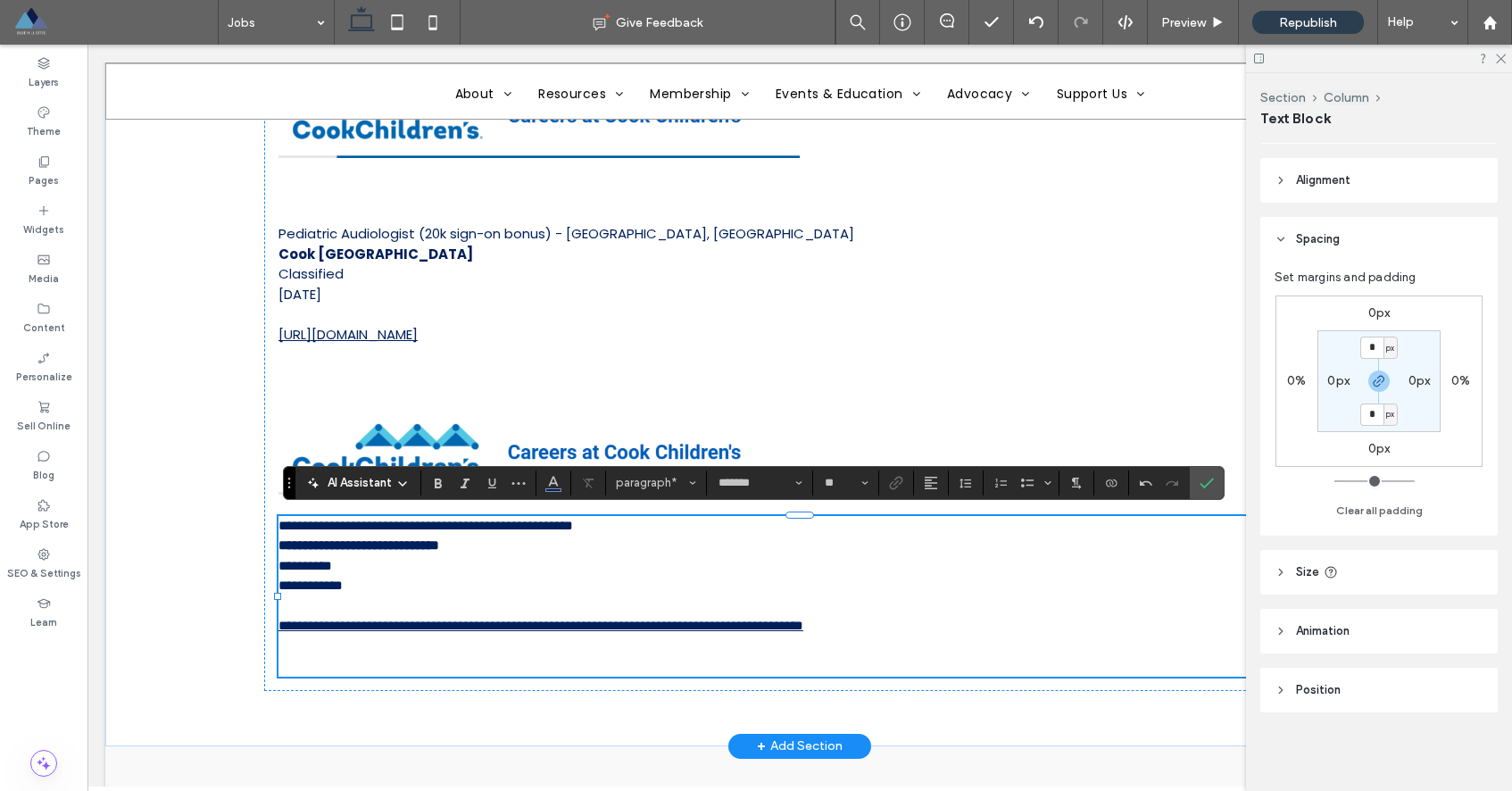
scroll to position [0, 0]
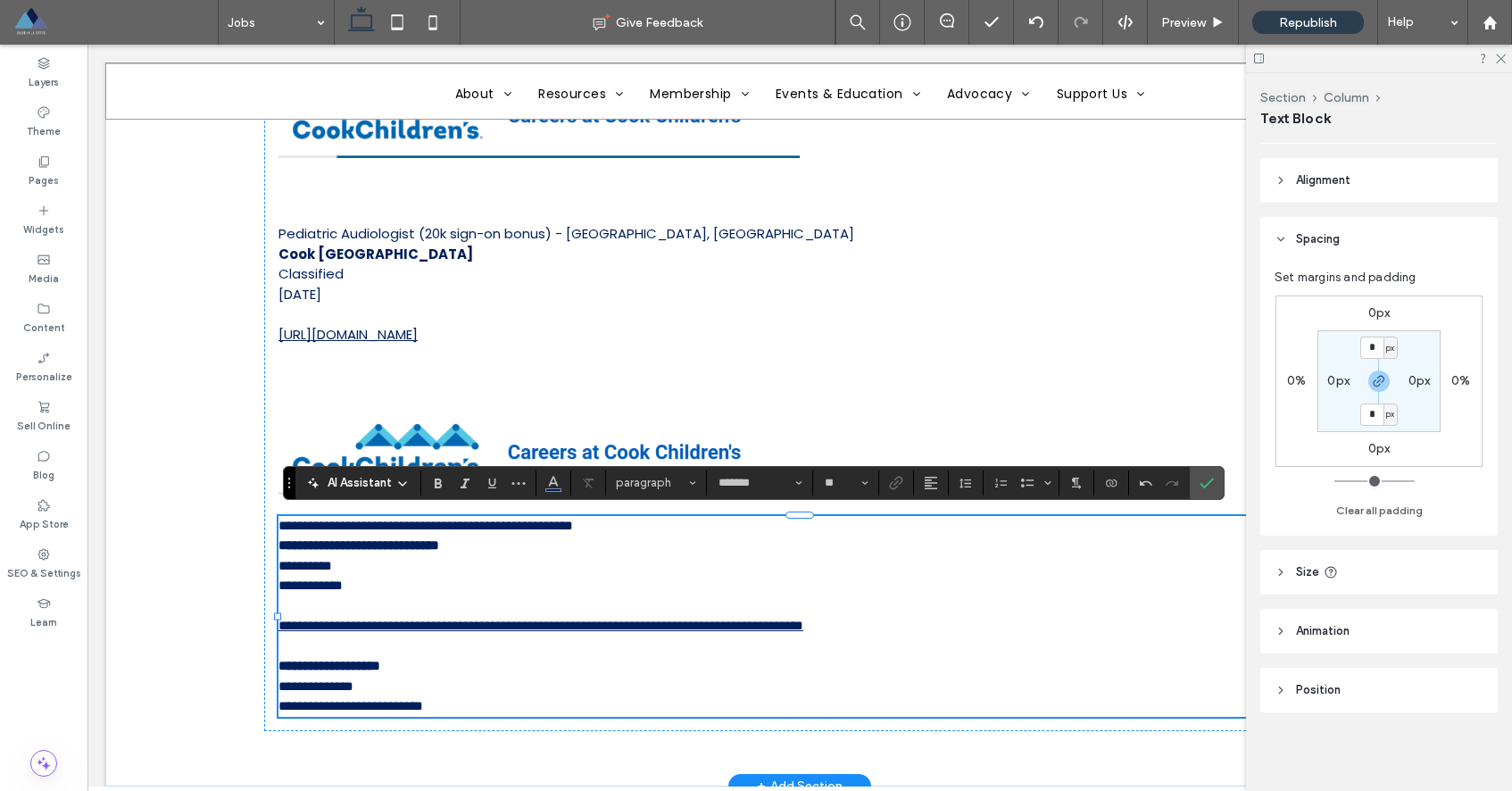
click at [365, 708] on span "**********" at bounding box center [351, 705] width 145 height 14
click at [899, 483] on use "Link" at bounding box center [896, 482] width 14 height 14
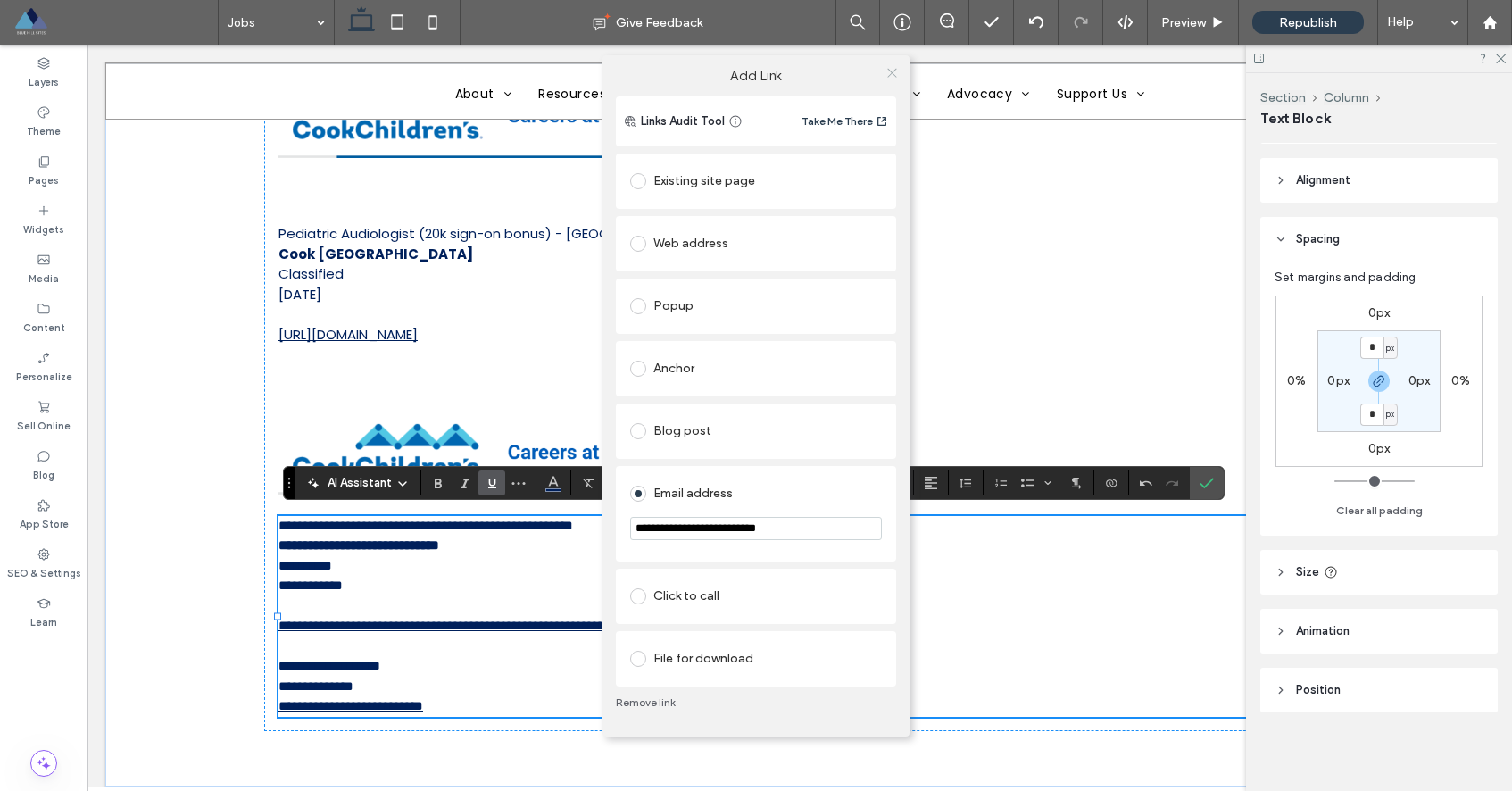
click at [891, 76] on icon at bounding box center [891, 72] width 14 height 14
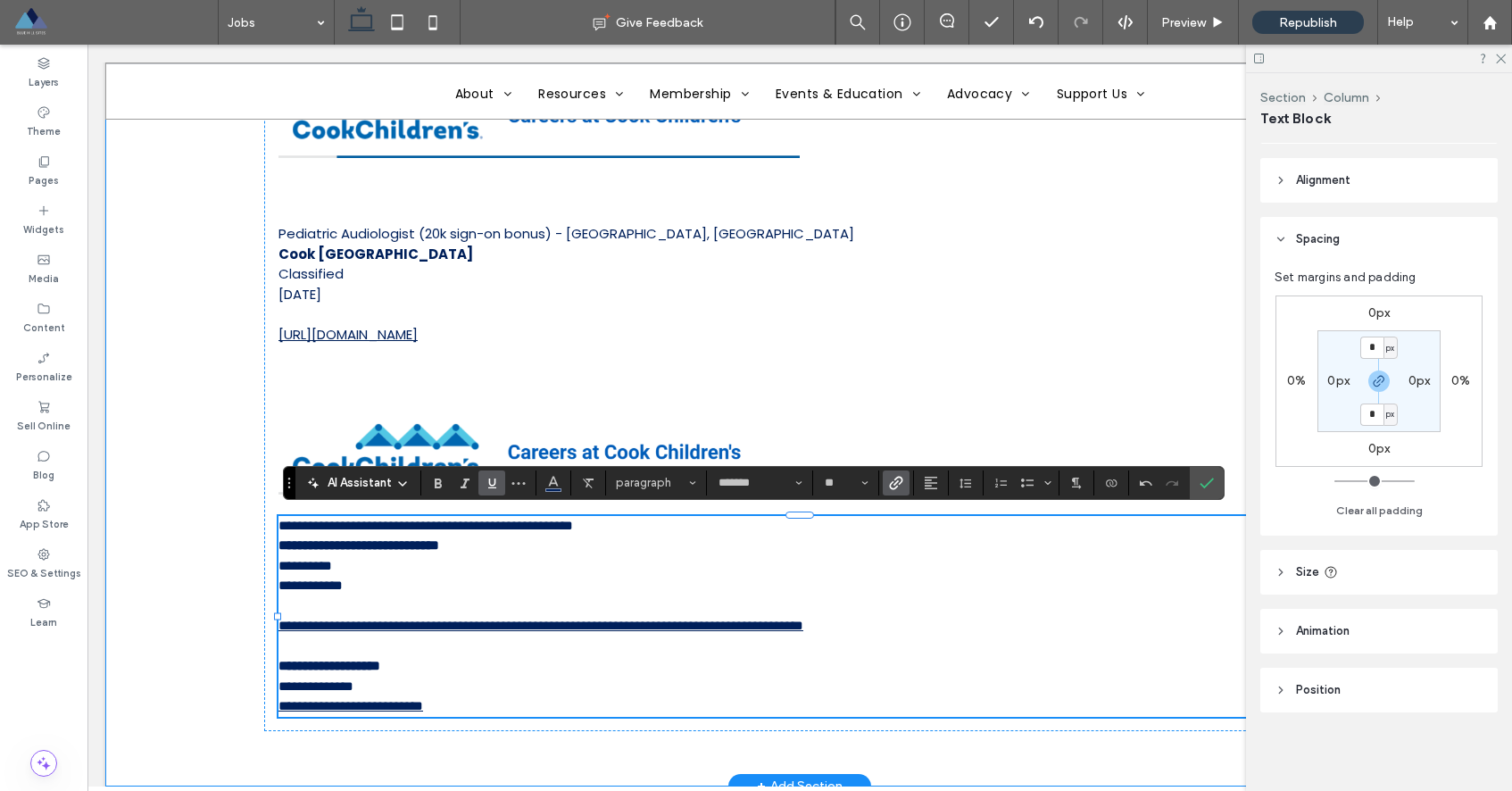
click at [171, 449] on div "Job Postings Pediatric Audiologist (Sign-on and Relocation Bonus) Driscoll Chil…" at bounding box center [800, 111] width 1389 height 1351
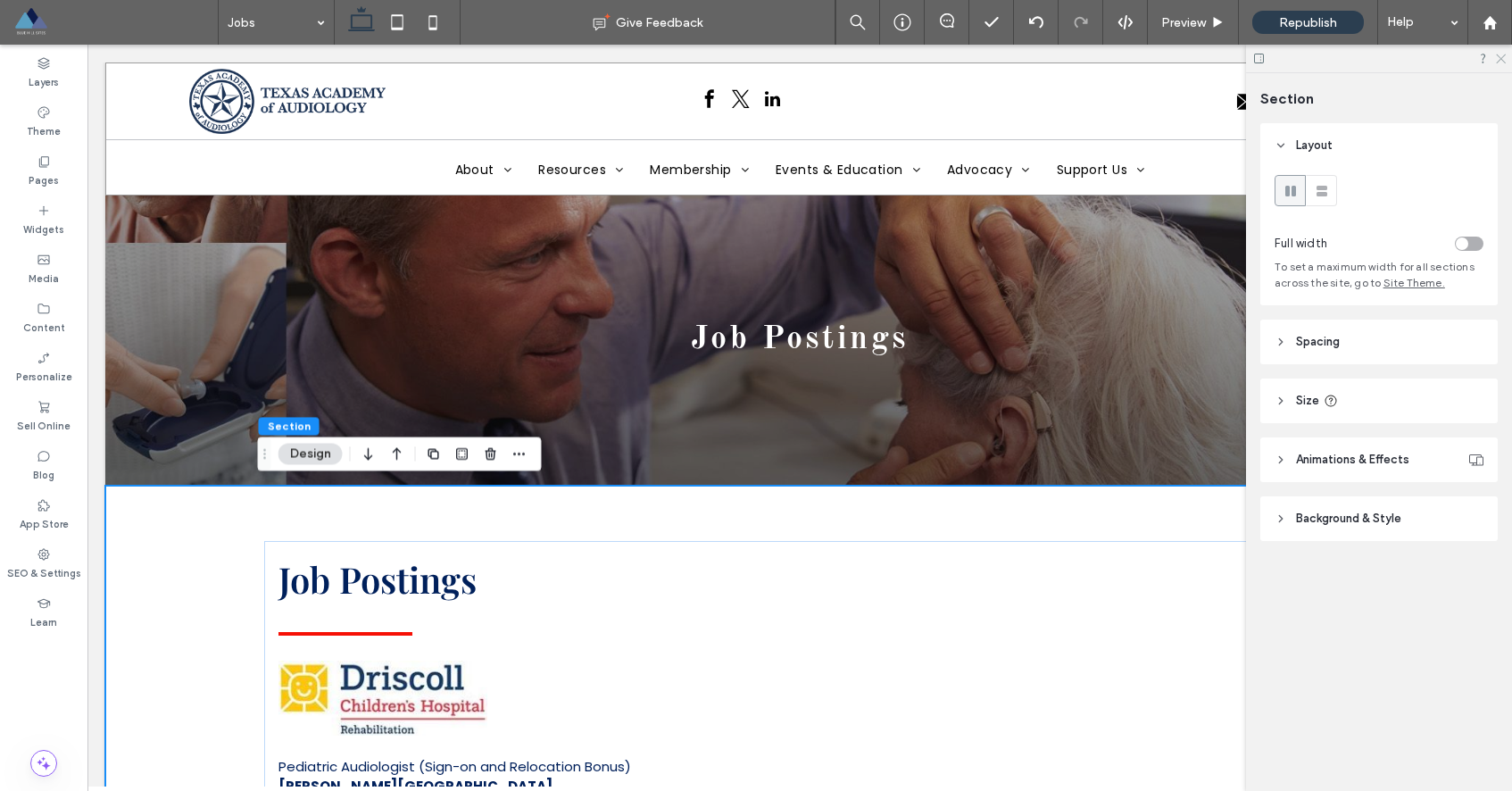
drag, startPoint x: 1501, startPoint y: 60, endPoint x: 1282, endPoint y: 191, distance: 255.2
click at [1501, 60] on icon at bounding box center [1499, 57] width 12 height 12
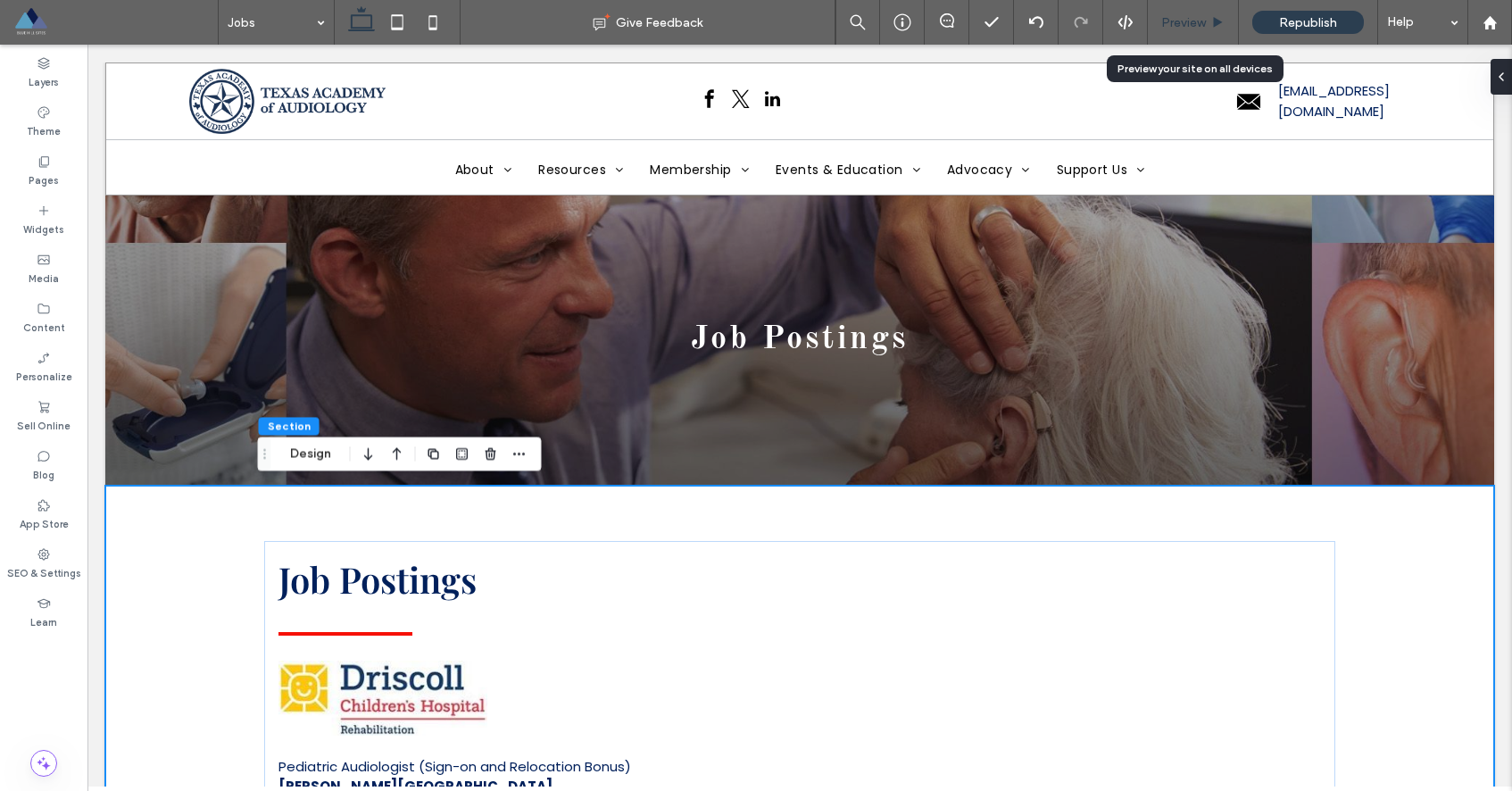
click at [1164, 31] on div "Preview" at bounding box center [1193, 22] width 91 height 45
click at [1189, 15] on span "Preview" at bounding box center [1183, 23] width 45 height 15
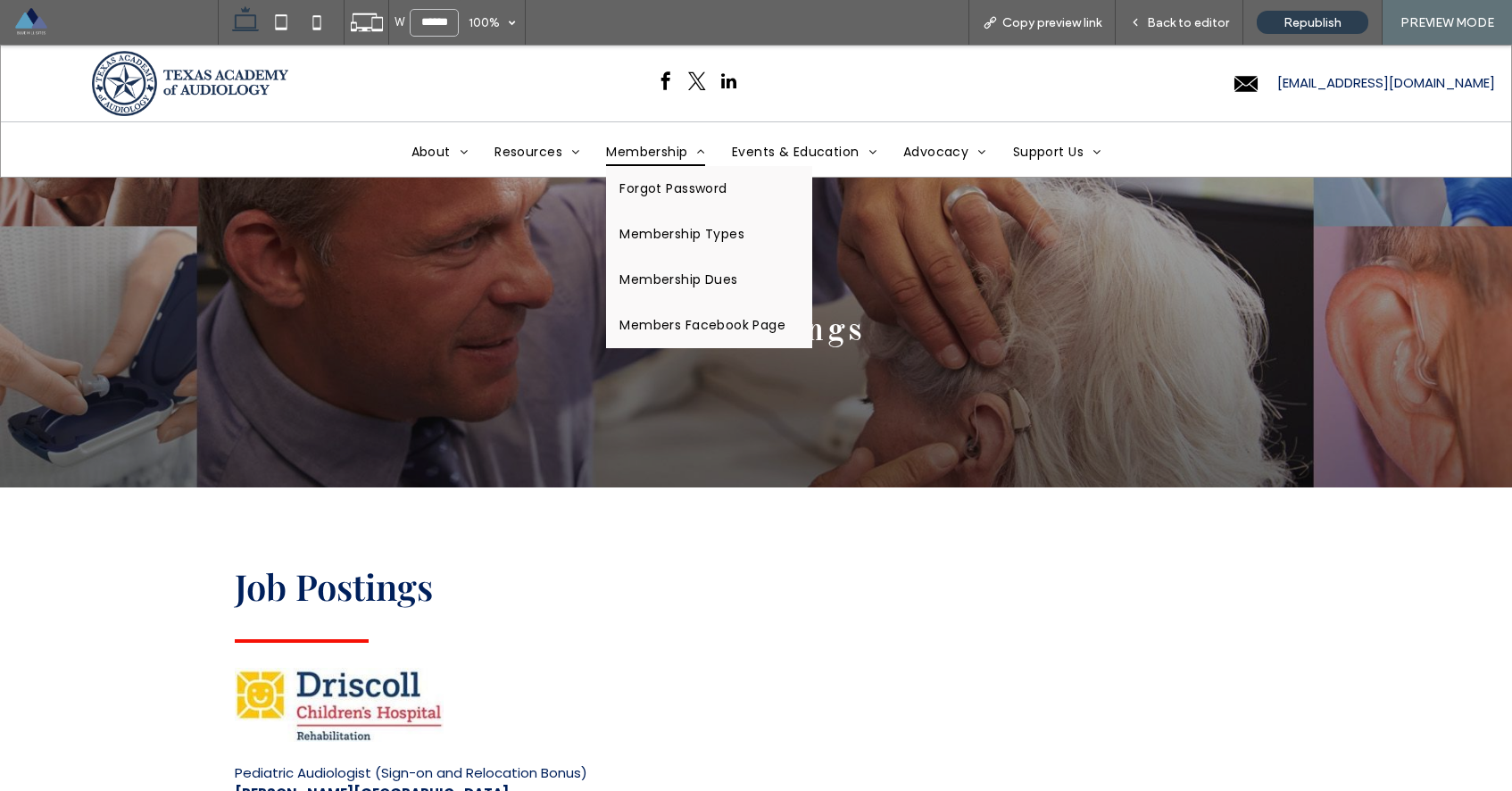
click at [647, 148] on span "Membership" at bounding box center [655, 152] width 99 height 27
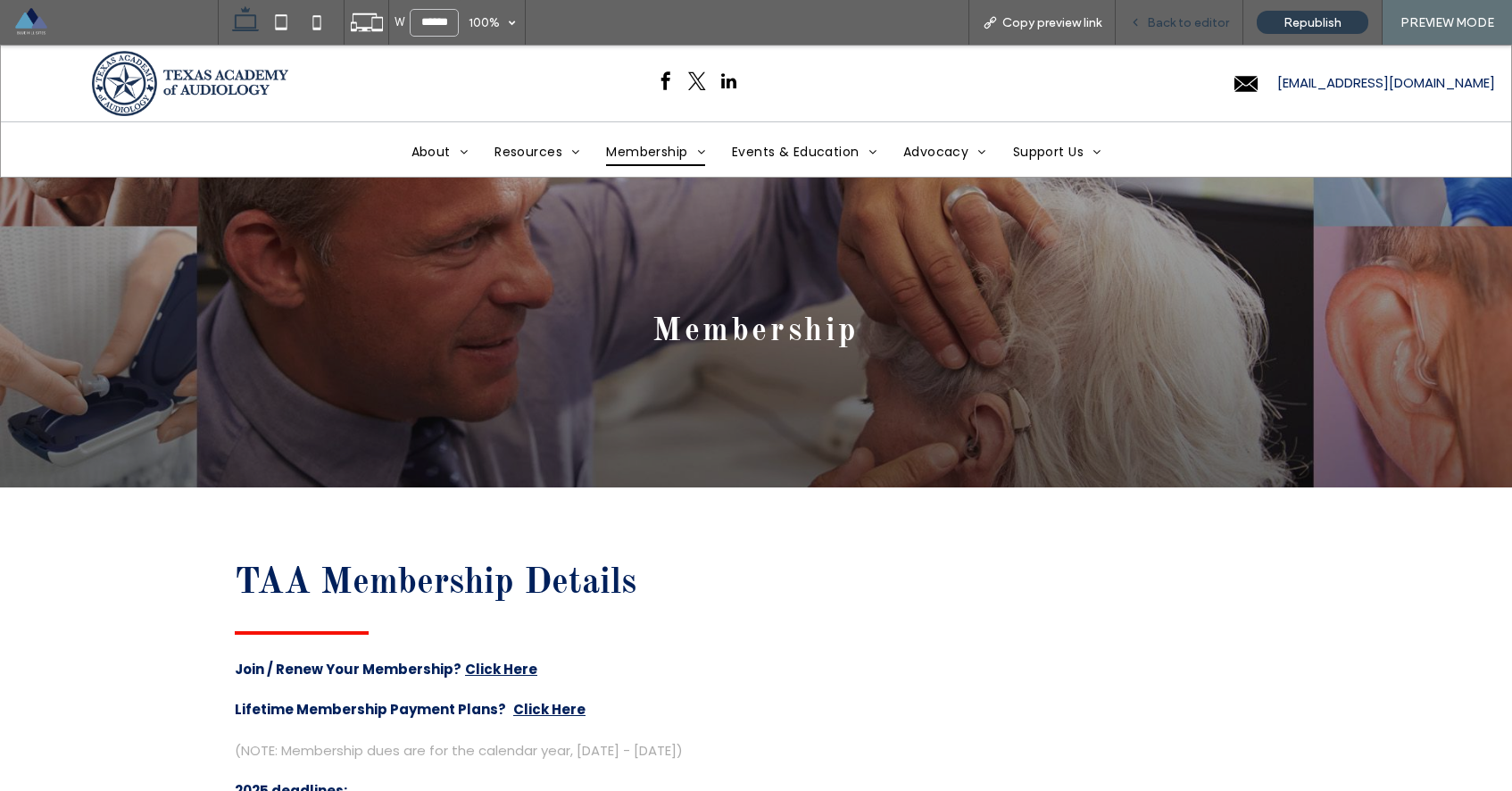
click at [1175, 11] on div "Back to editor" at bounding box center [1179, 22] width 128 height 45
click at [1178, 19] on span "Back to editor" at bounding box center [1188, 23] width 82 height 15
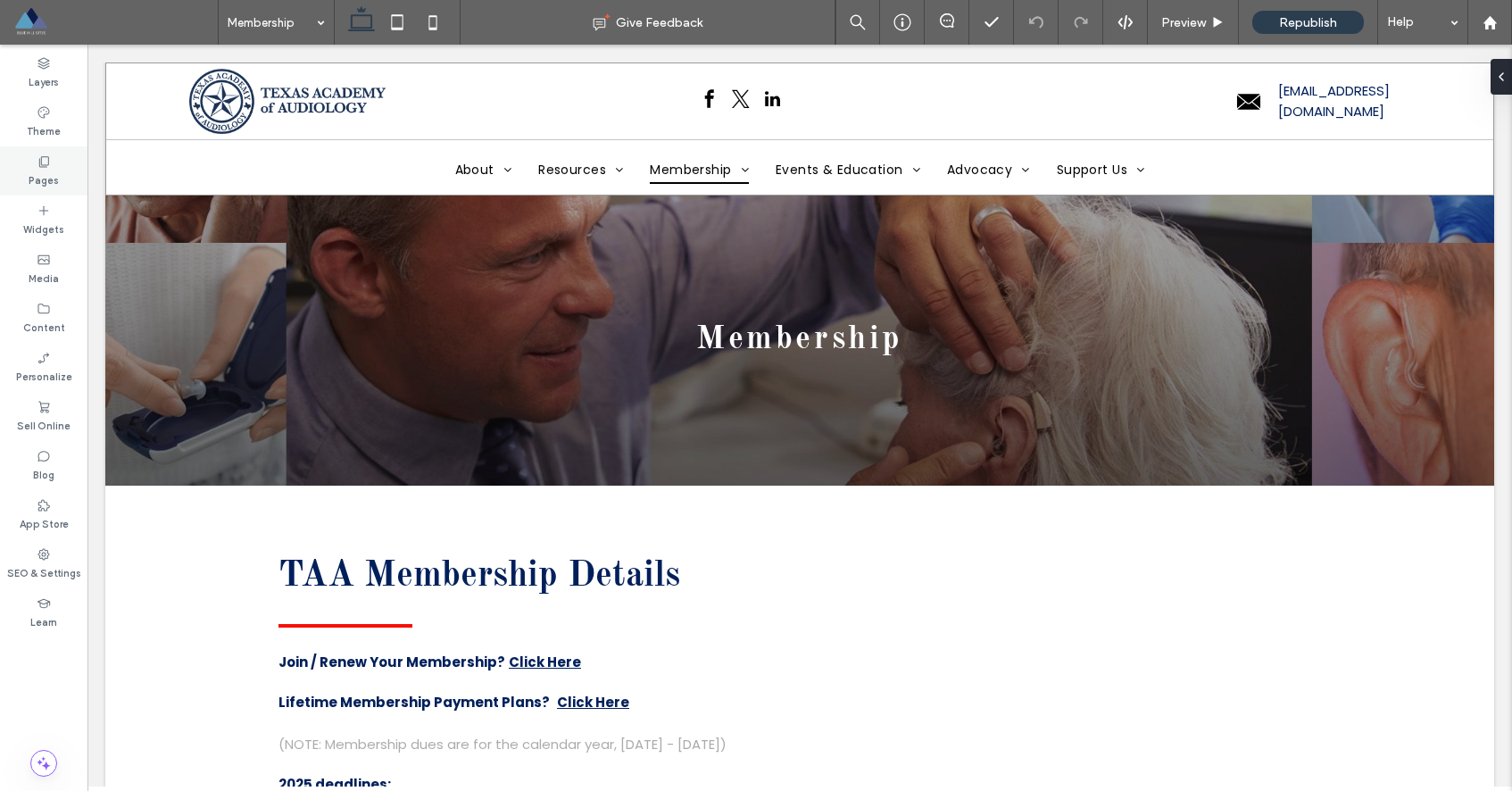
click at [46, 173] on label "Pages" at bounding box center [43, 179] width 30 height 20
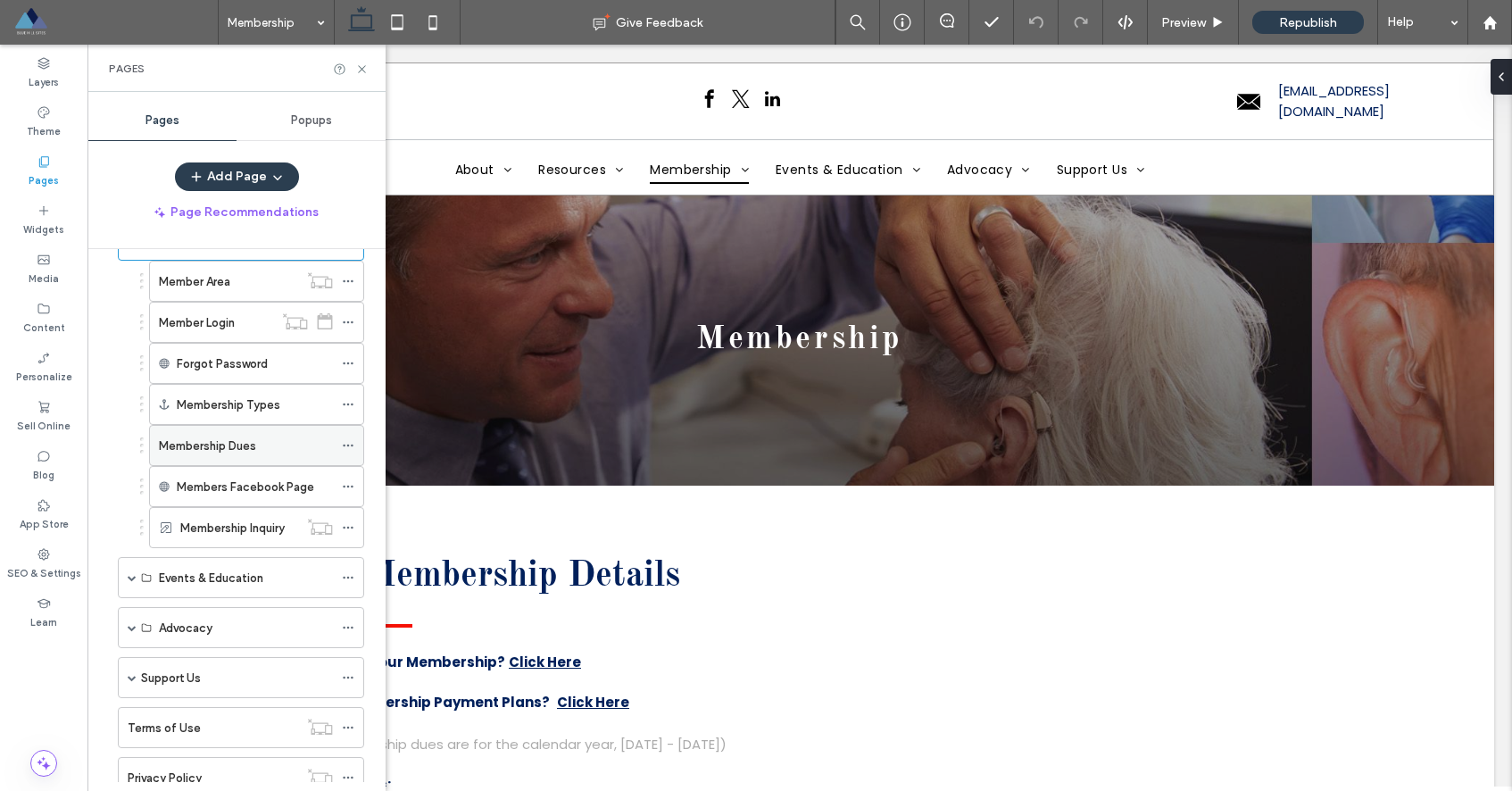
scroll to position [350, 0]
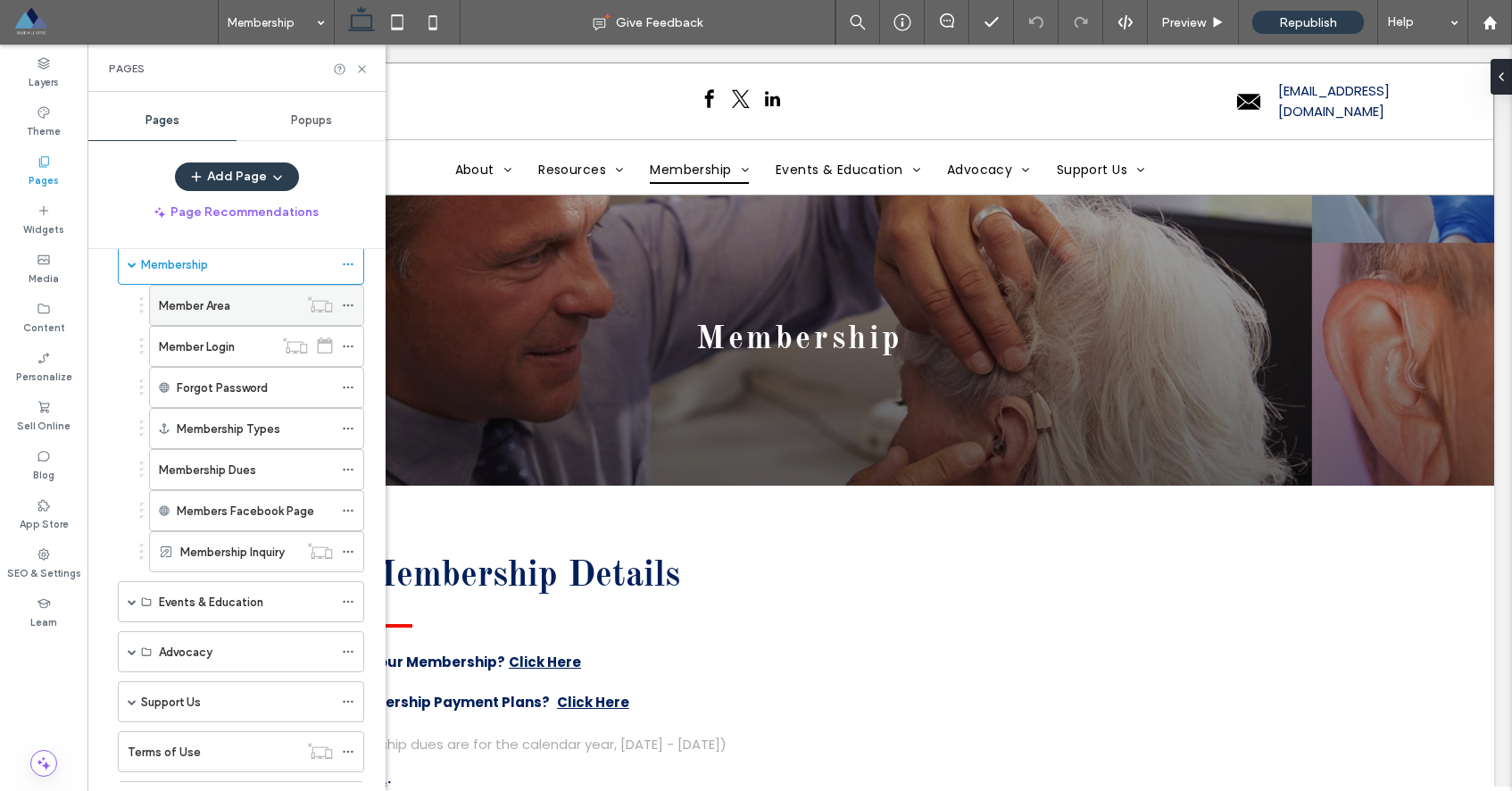
click at [354, 305] on icon at bounding box center [348, 305] width 13 height 13
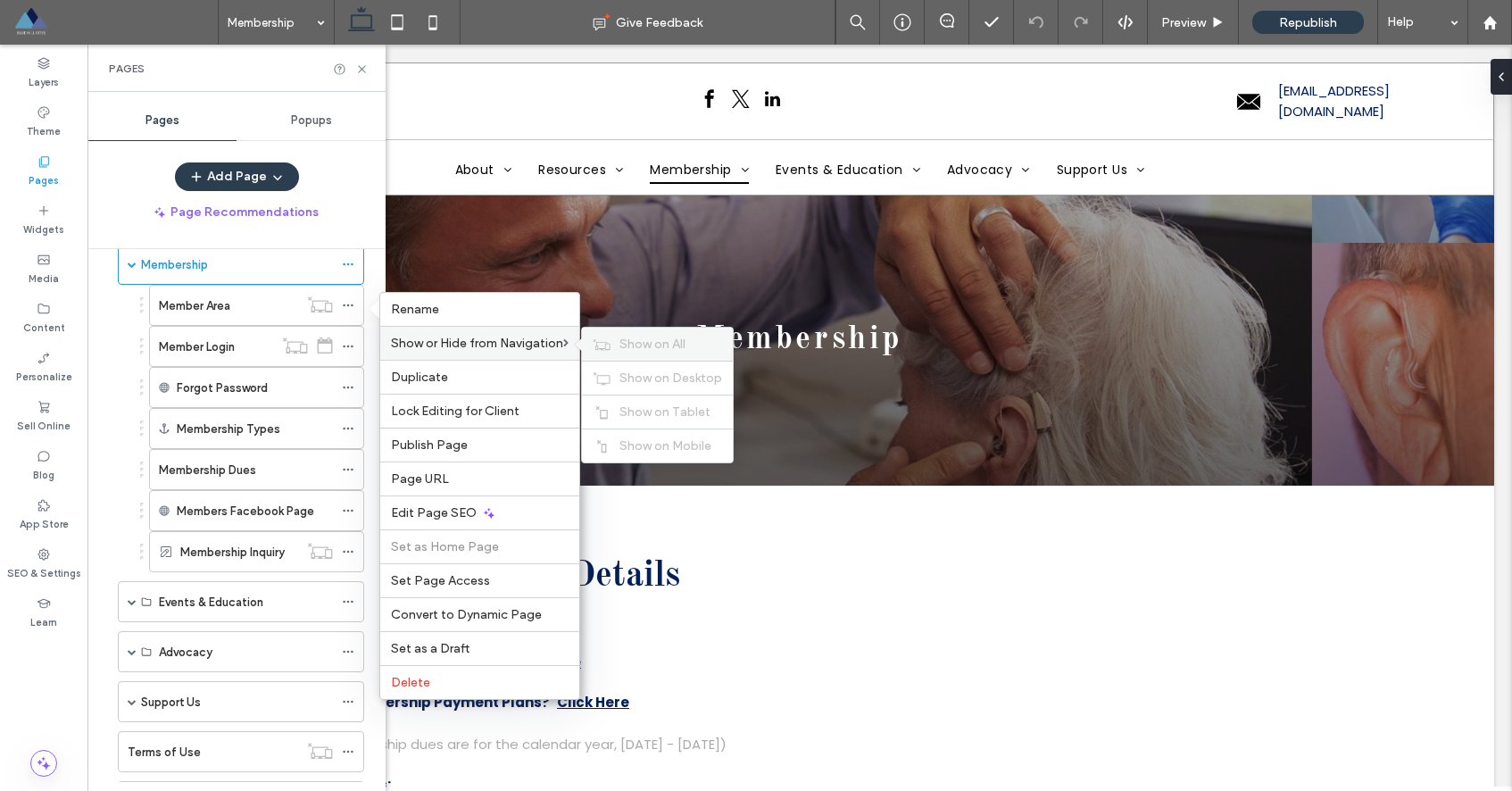
click at [663, 341] on span "Show on All" at bounding box center [653, 344] width 66 height 15
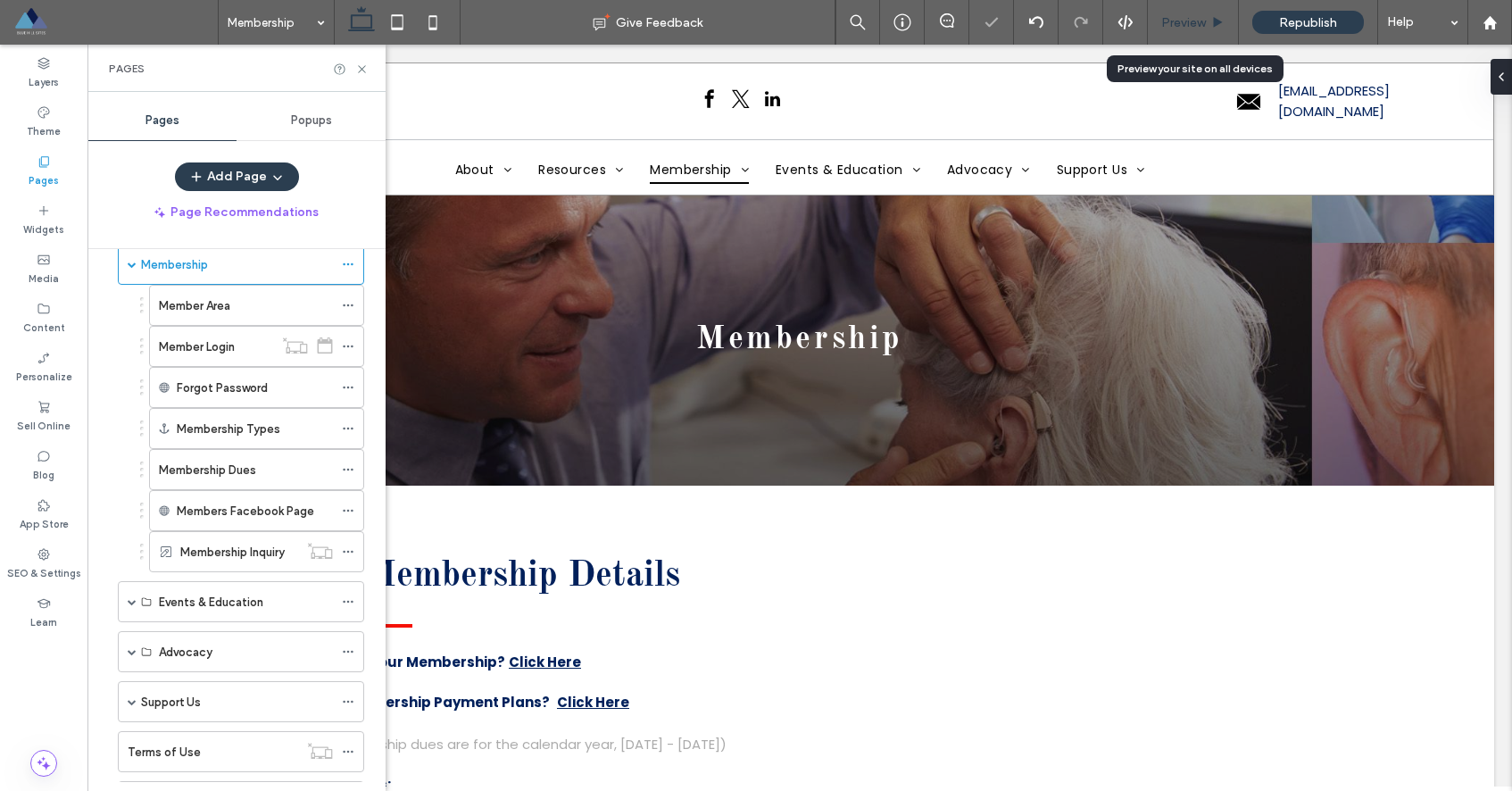
click at [1191, 20] on span "Preview" at bounding box center [1183, 23] width 45 height 15
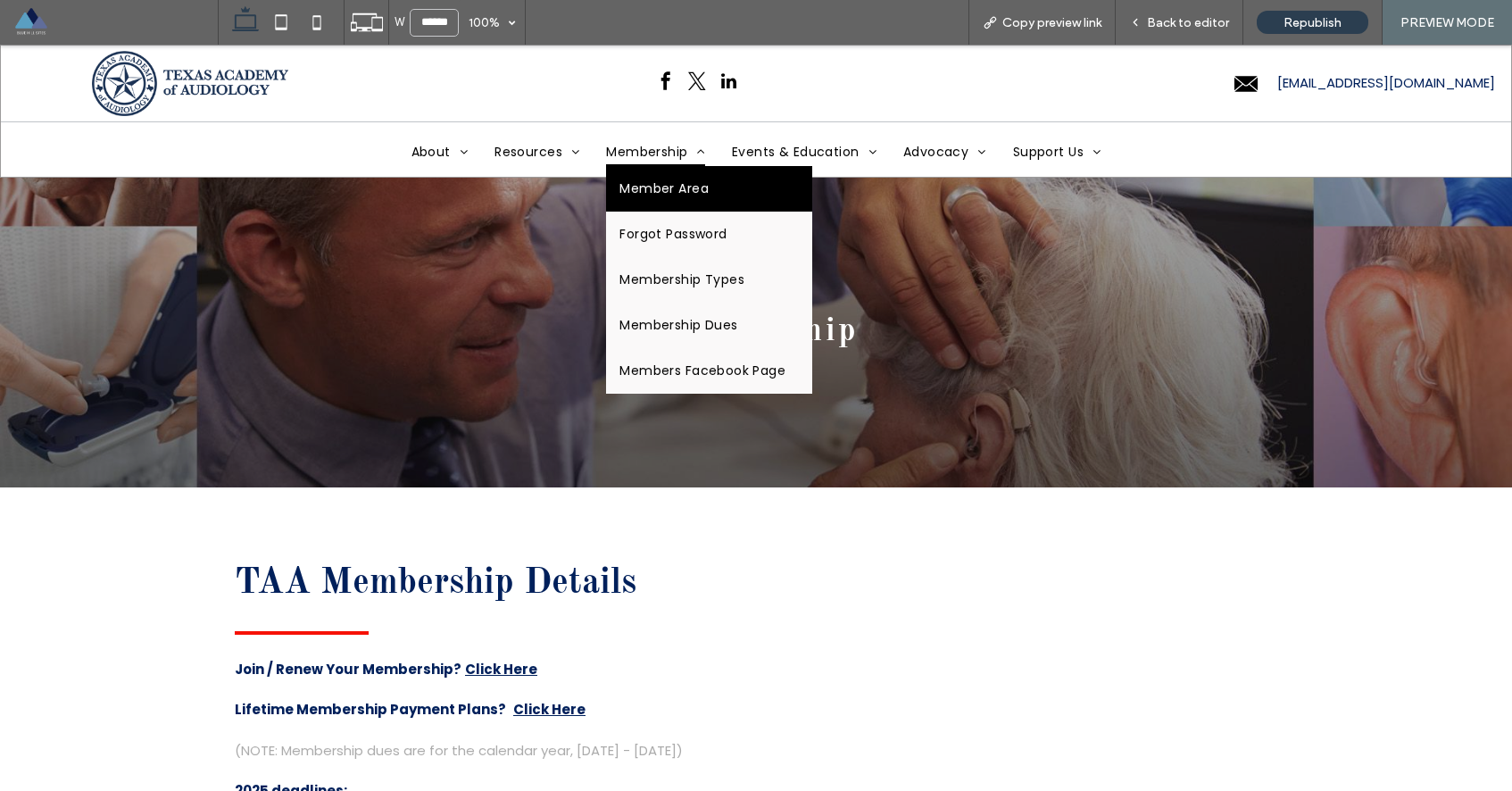
click at [694, 186] on span "Member Area" at bounding box center [664, 189] width 89 height 19
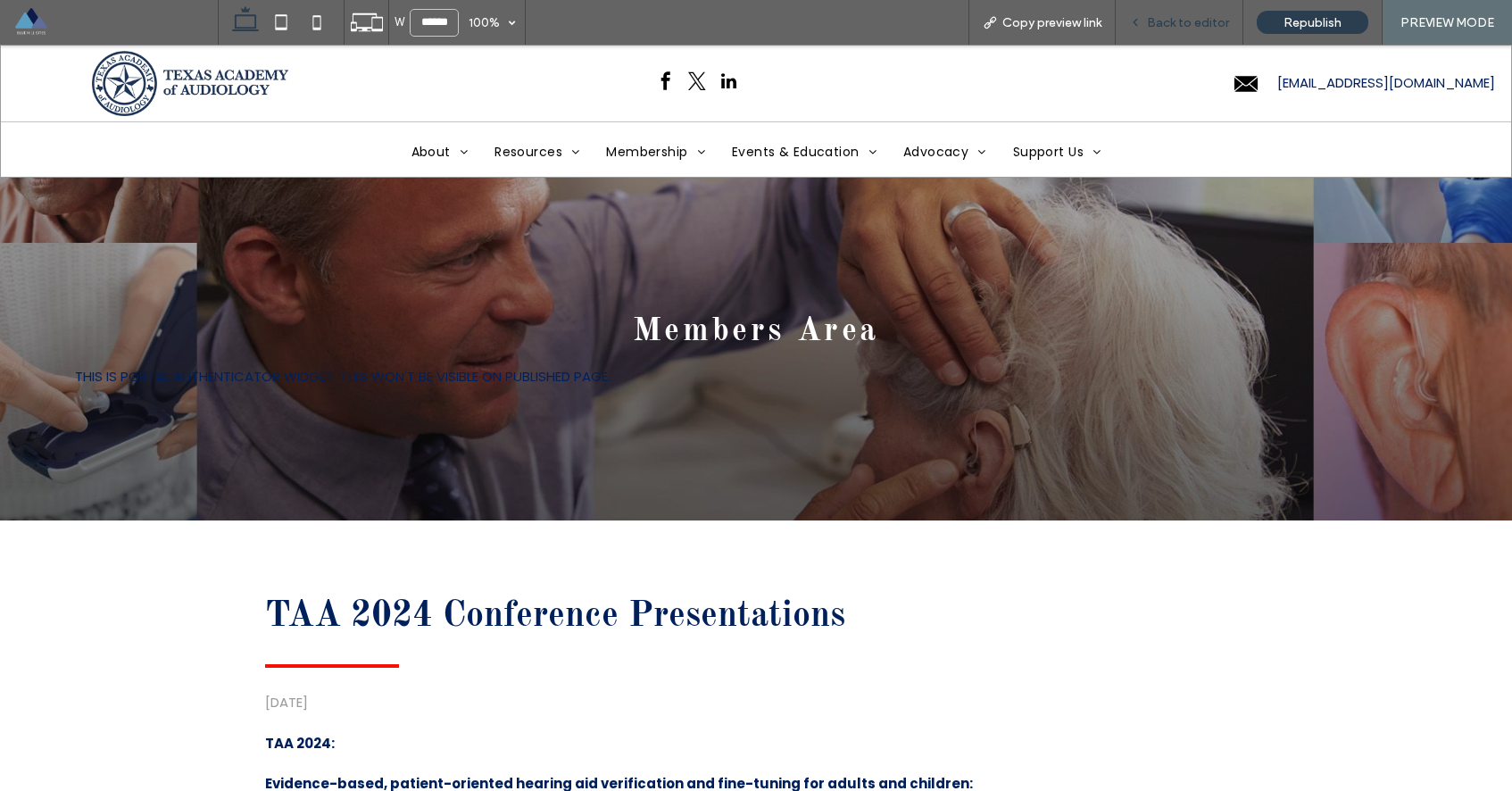
click at [1171, 28] on span "Back to editor" at bounding box center [1188, 23] width 82 height 15
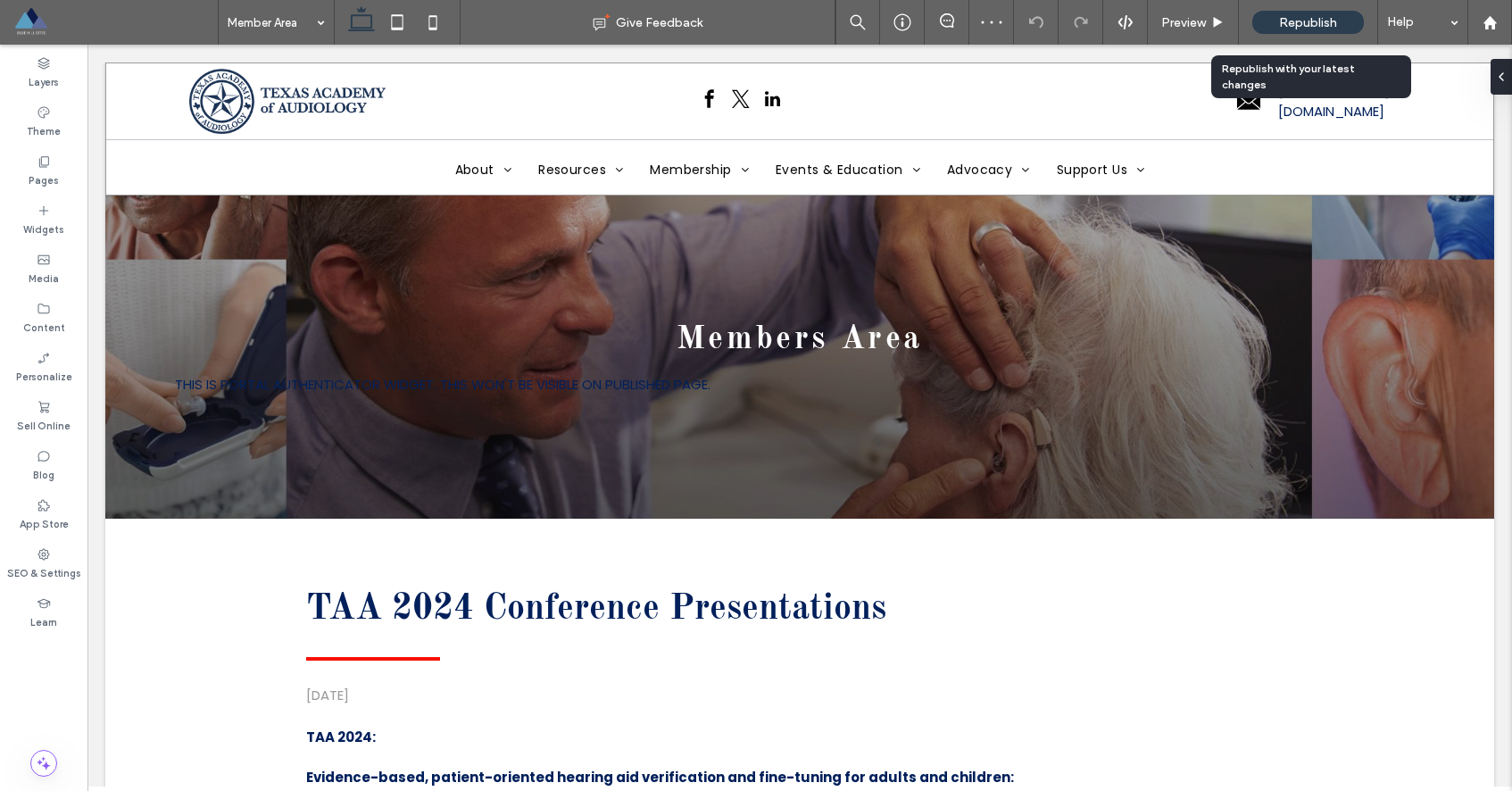
click at [1307, 15] on span "Republish" at bounding box center [1308, 23] width 58 height 15
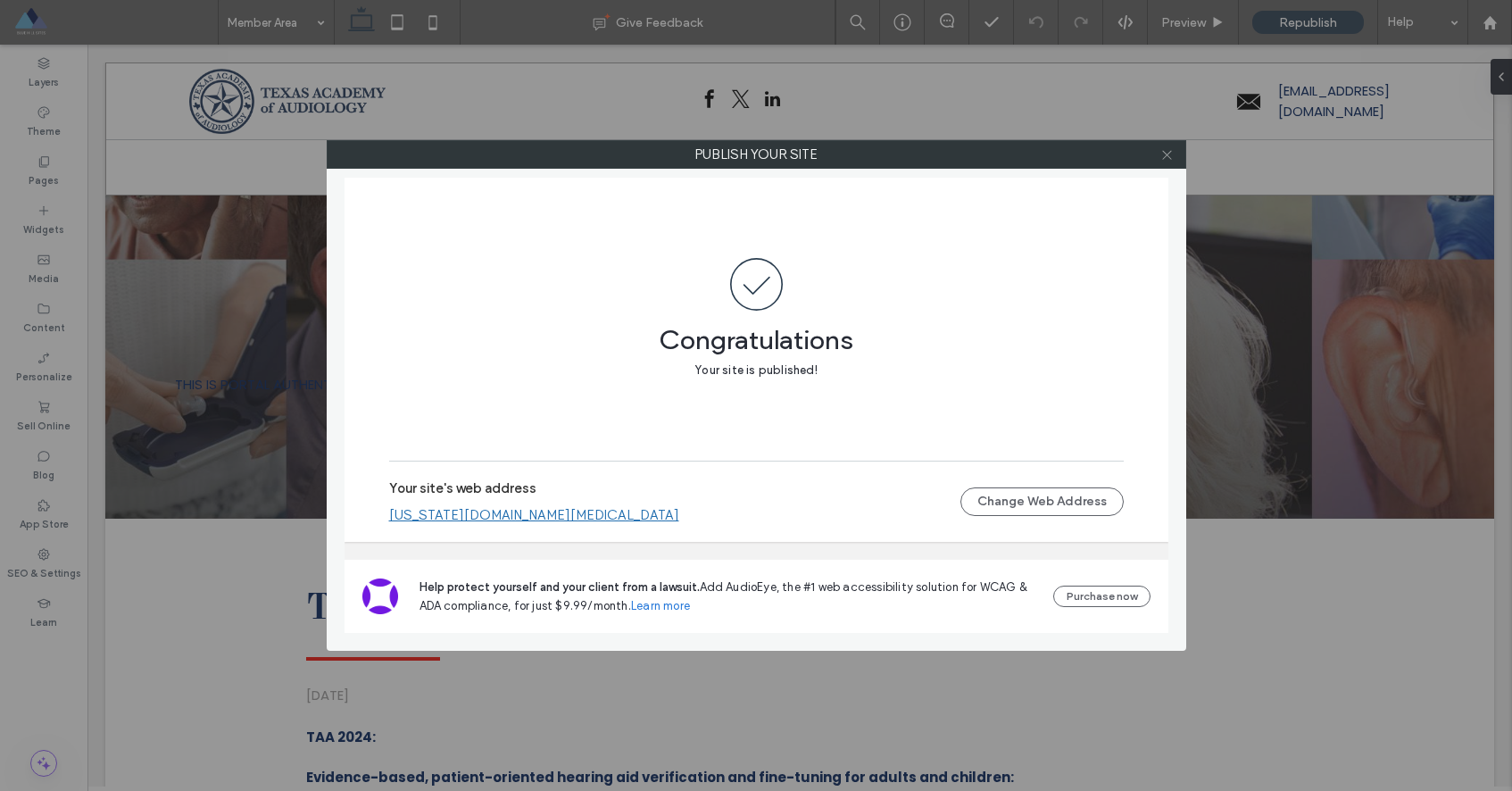
click at [1164, 151] on use at bounding box center [1167, 155] width 9 height 9
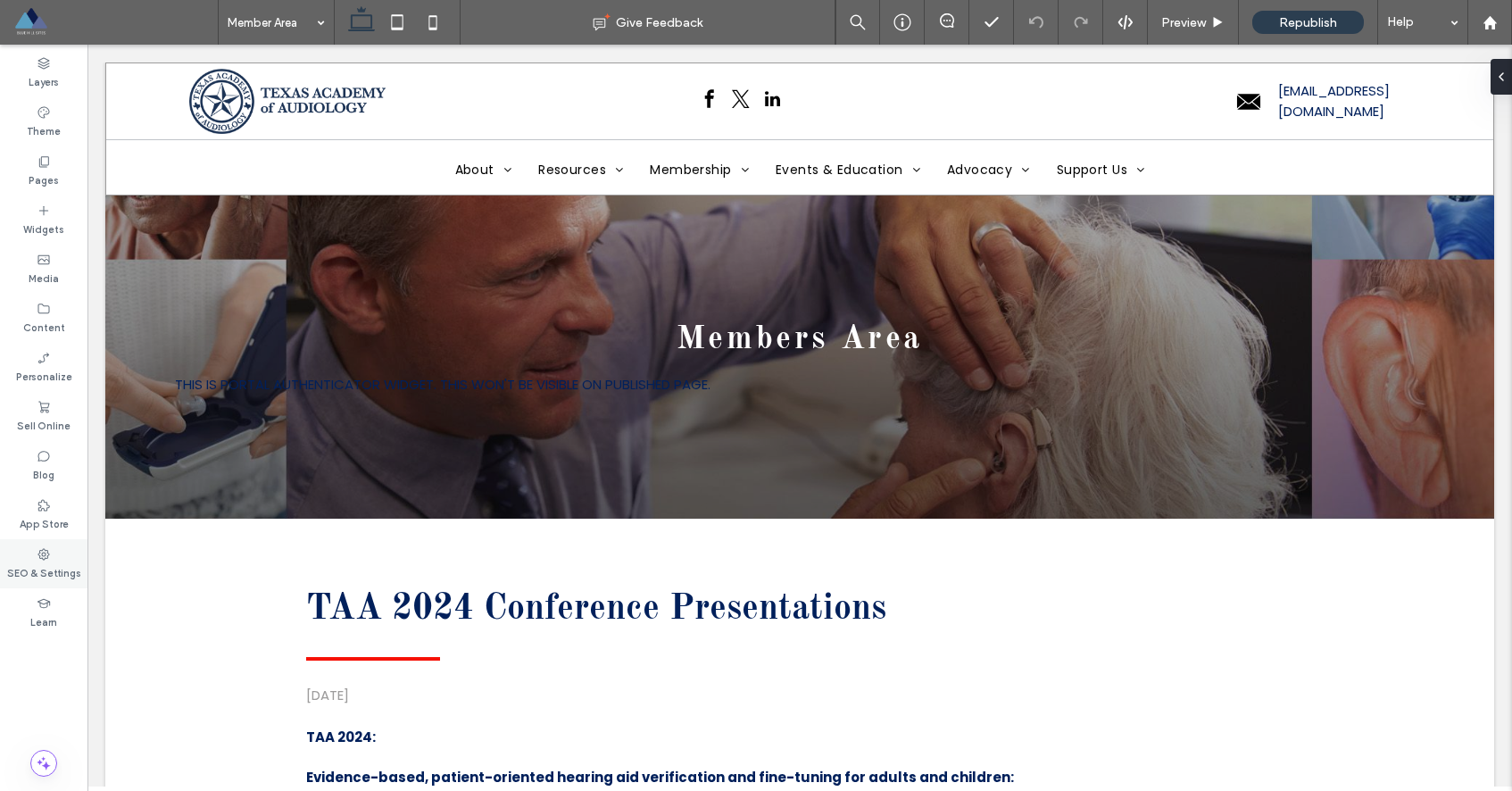
click at [43, 564] on label "SEO & Settings" at bounding box center [44, 571] width 74 height 20
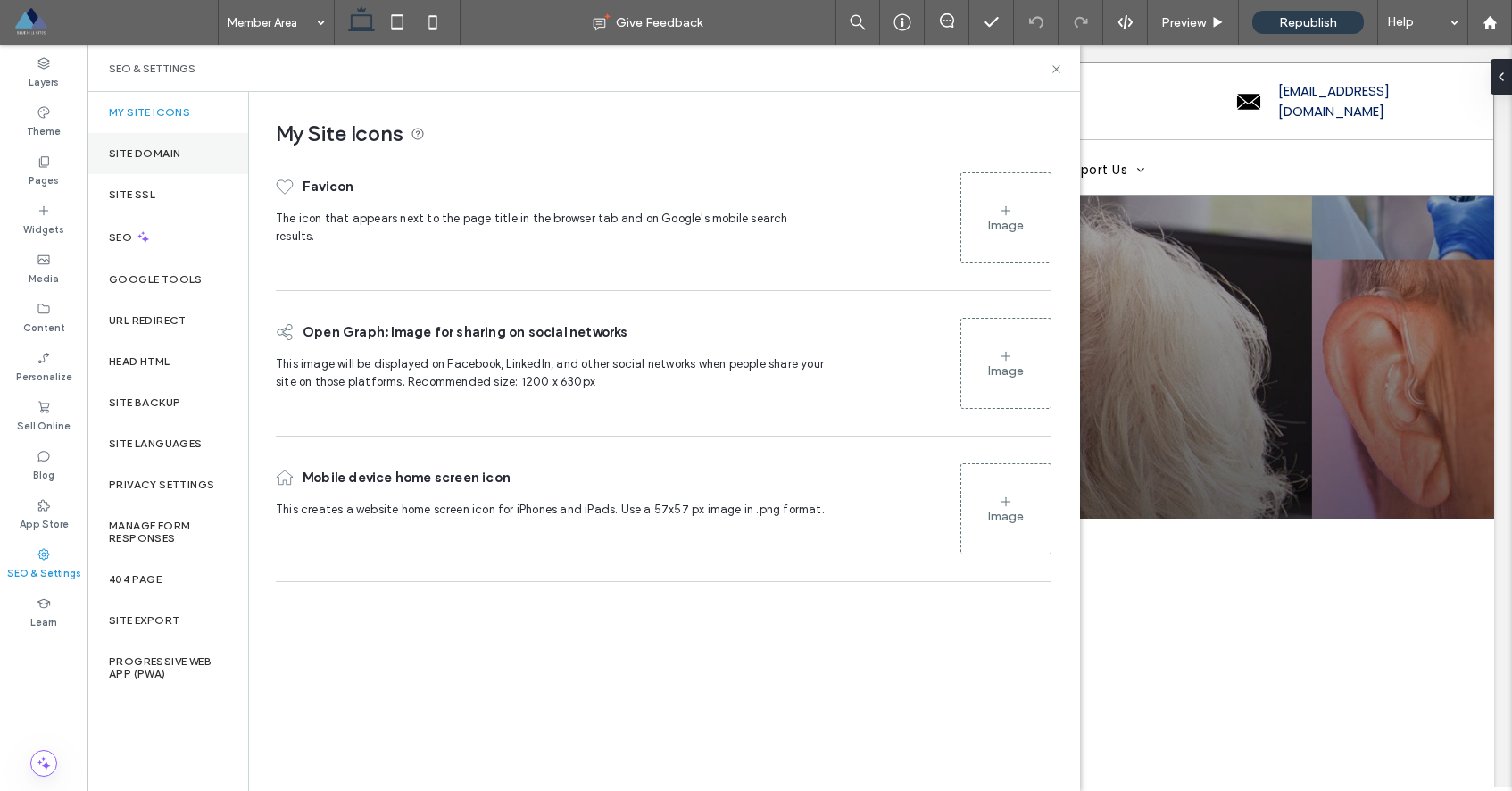
click at [171, 152] on label "Site Domain" at bounding box center [144, 154] width 71 height 13
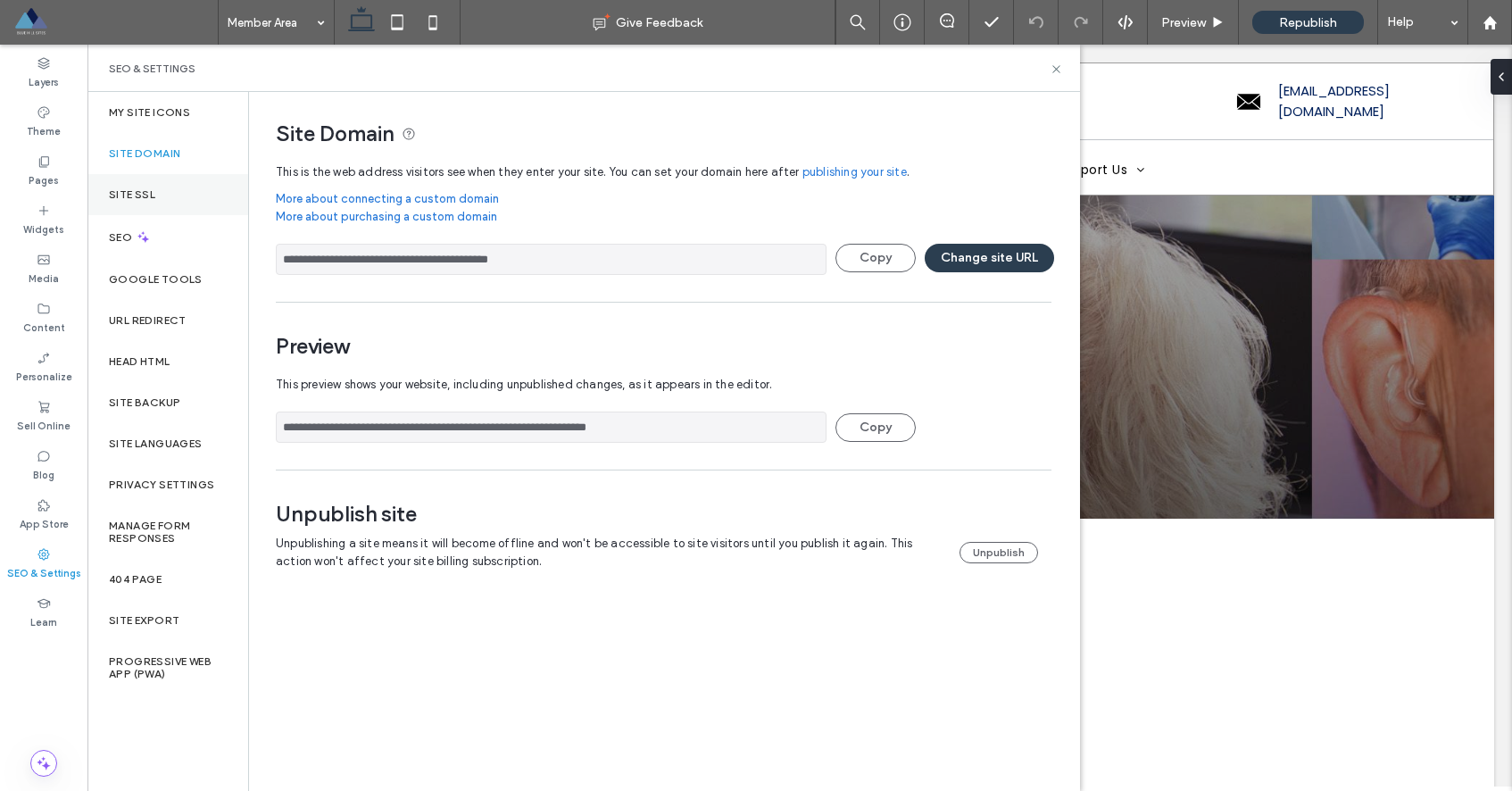
click at [155, 198] on div "Site SSL" at bounding box center [168, 194] width 160 height 41
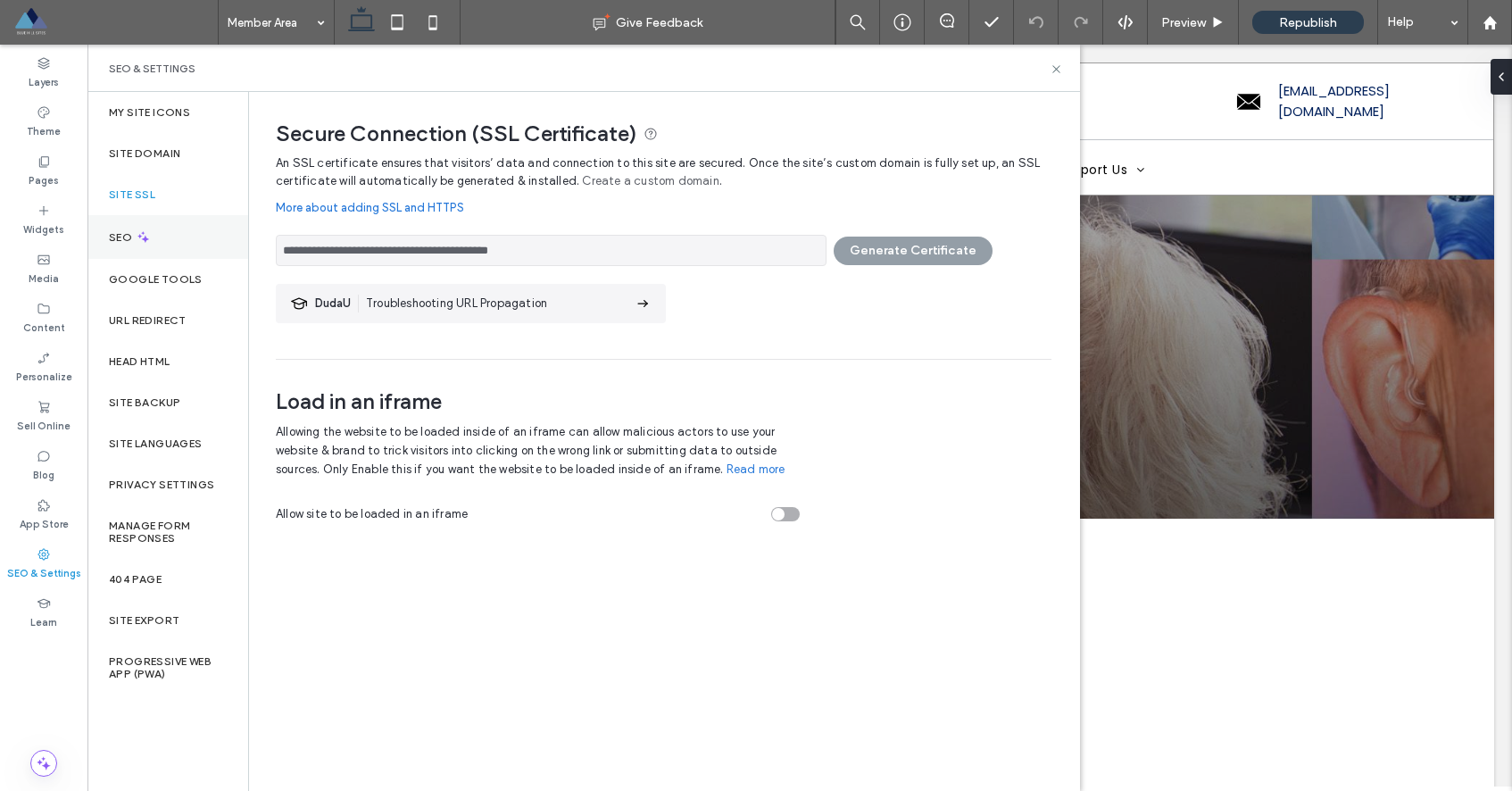
click at [149, 239] on icon at bounding box center [143, 237] width 15 height 15
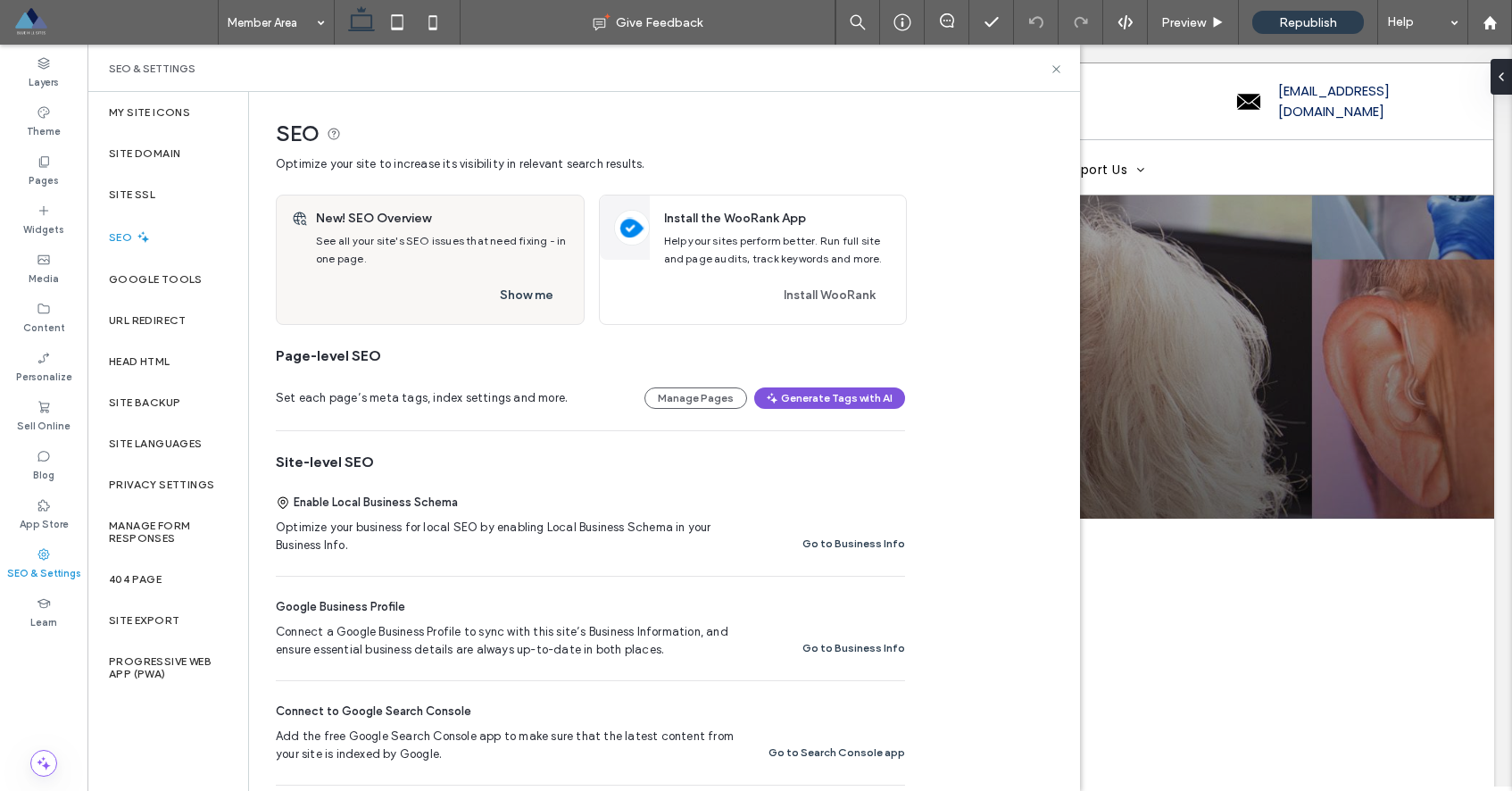
click at [808, 396] on button "Generate Tags with AI" at bounding box center [830, 398] width 151 height 22
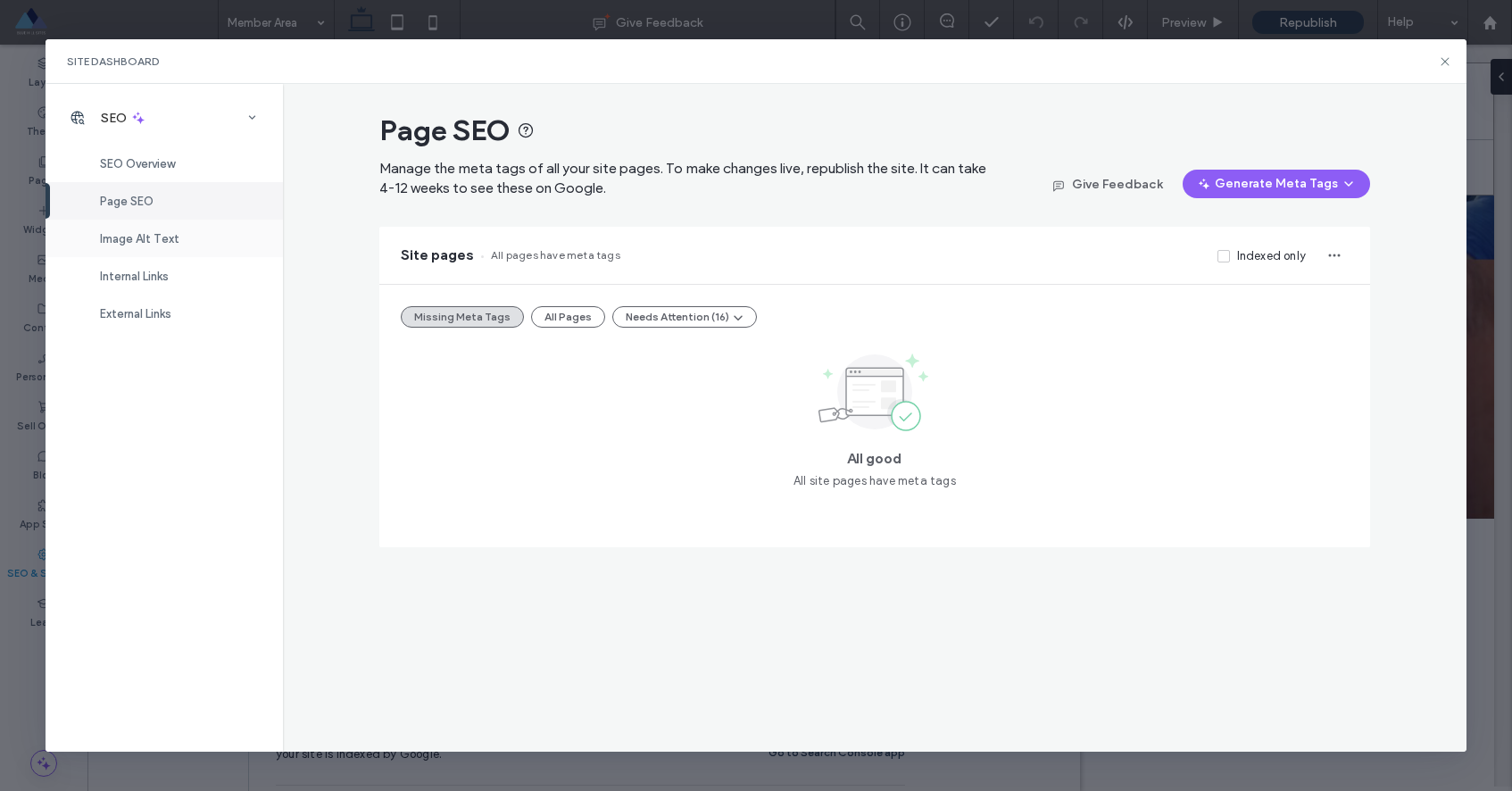
click at [136, 242] on span "Image Alt Text" at bounding box center [139, 239] width 79 height 14
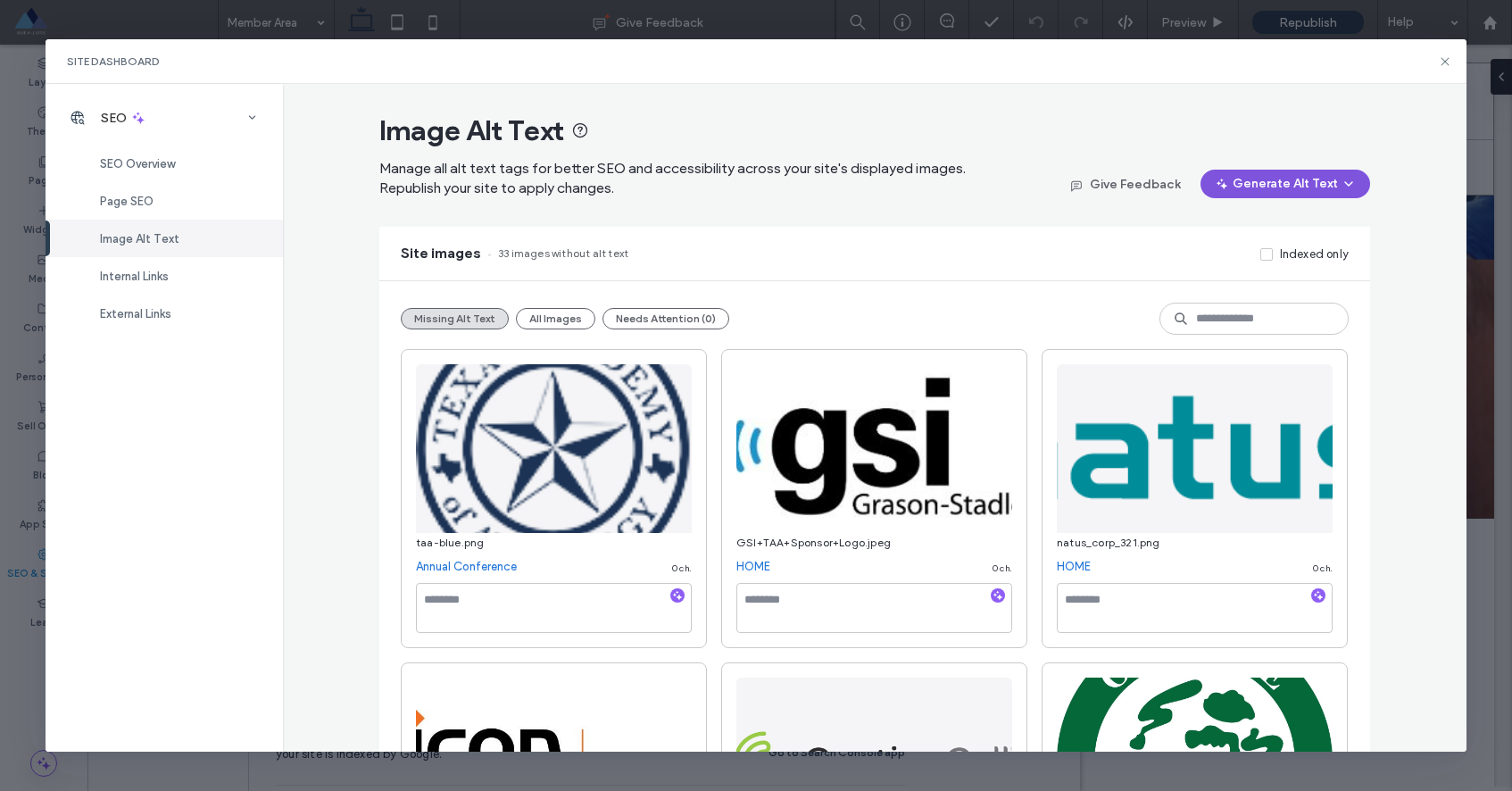
click at [1265, 188] on button "Generate Alt Text" at bounding box center [1285, 183] width 170 height 28
click at [1240, 258] on span "Generate Alt Text for All Images" at bounding box center [1260, 264] width 174 height 18
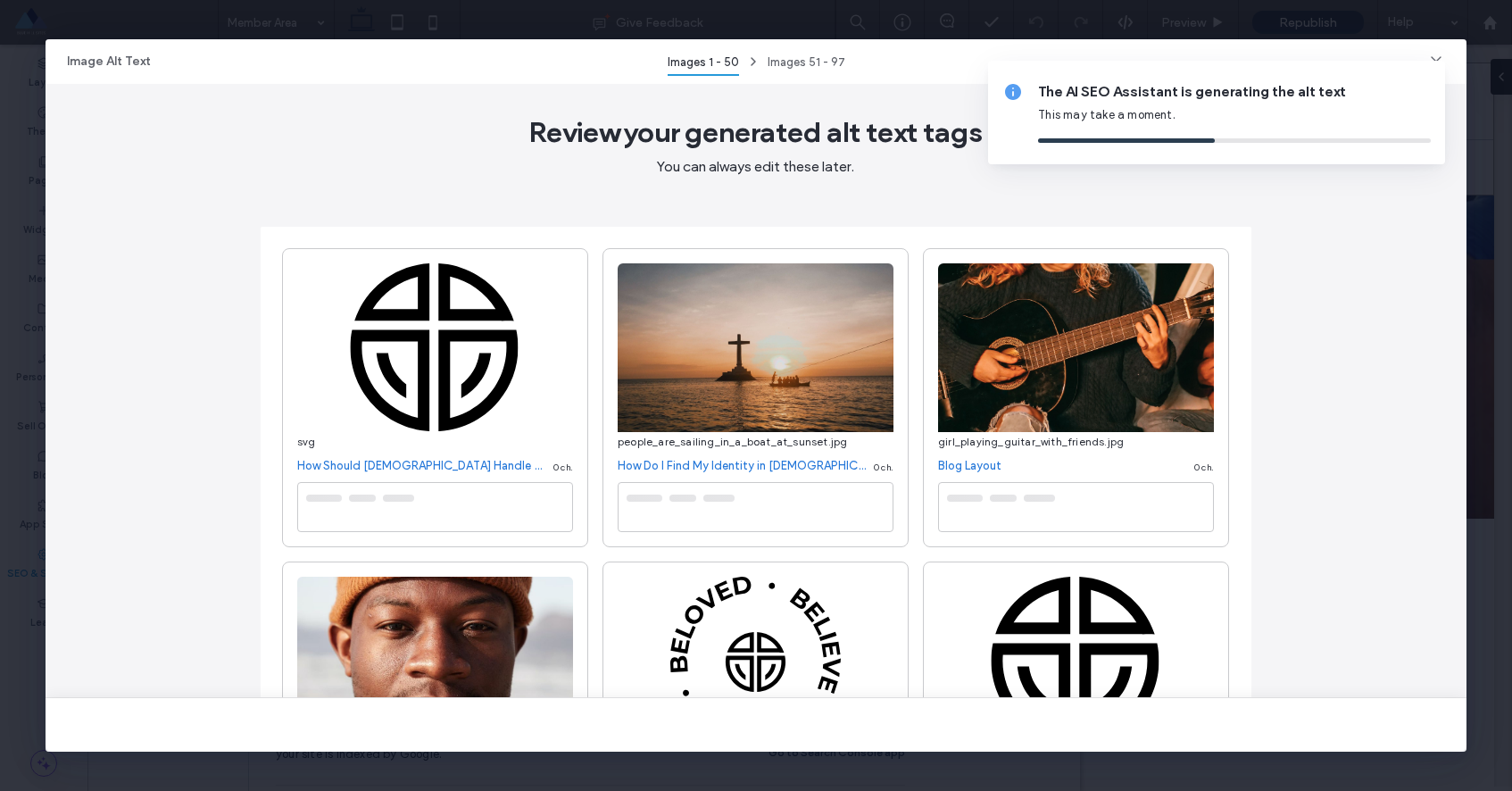
type textarea "**********"
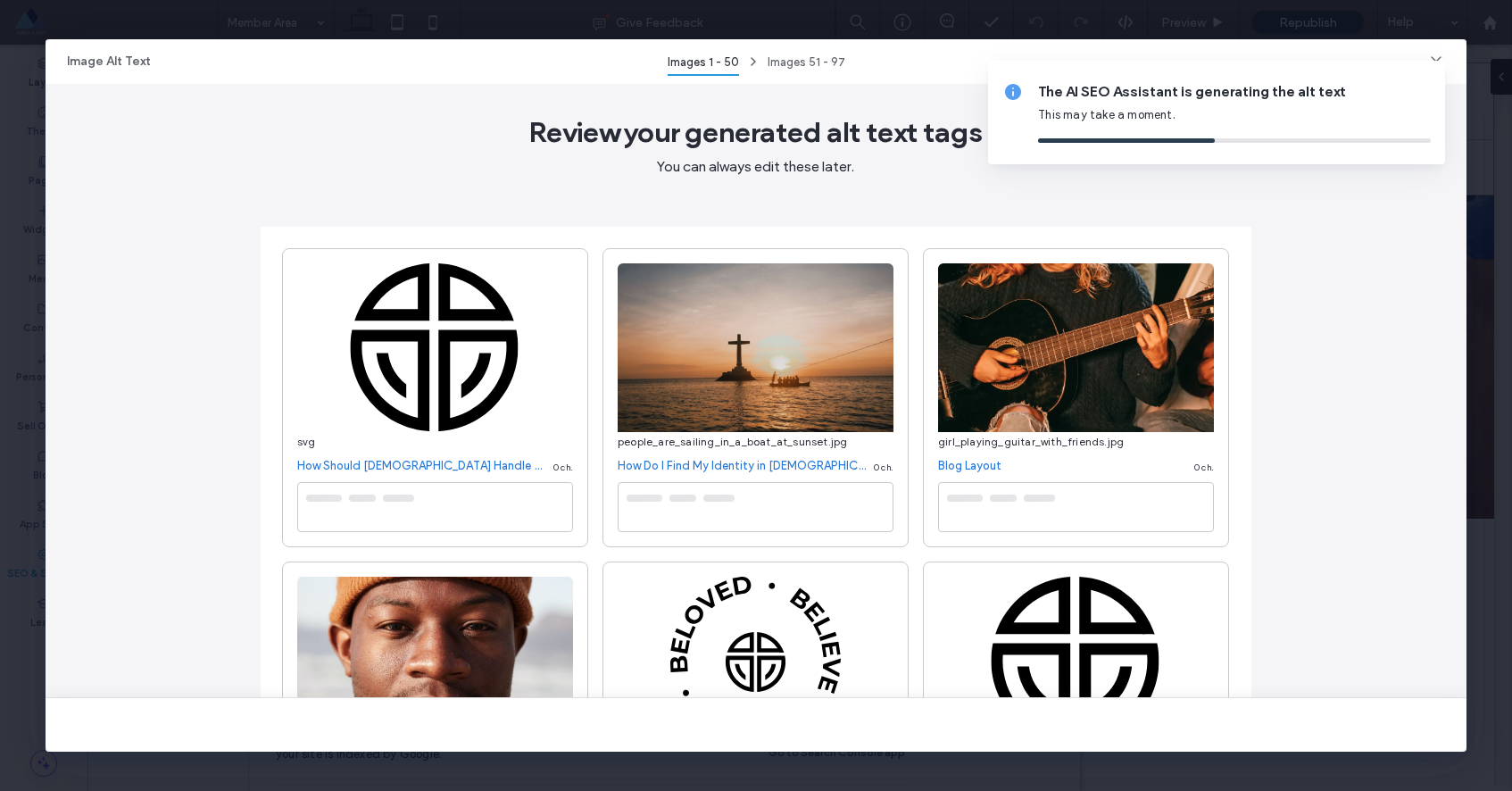
type textarea "**********"
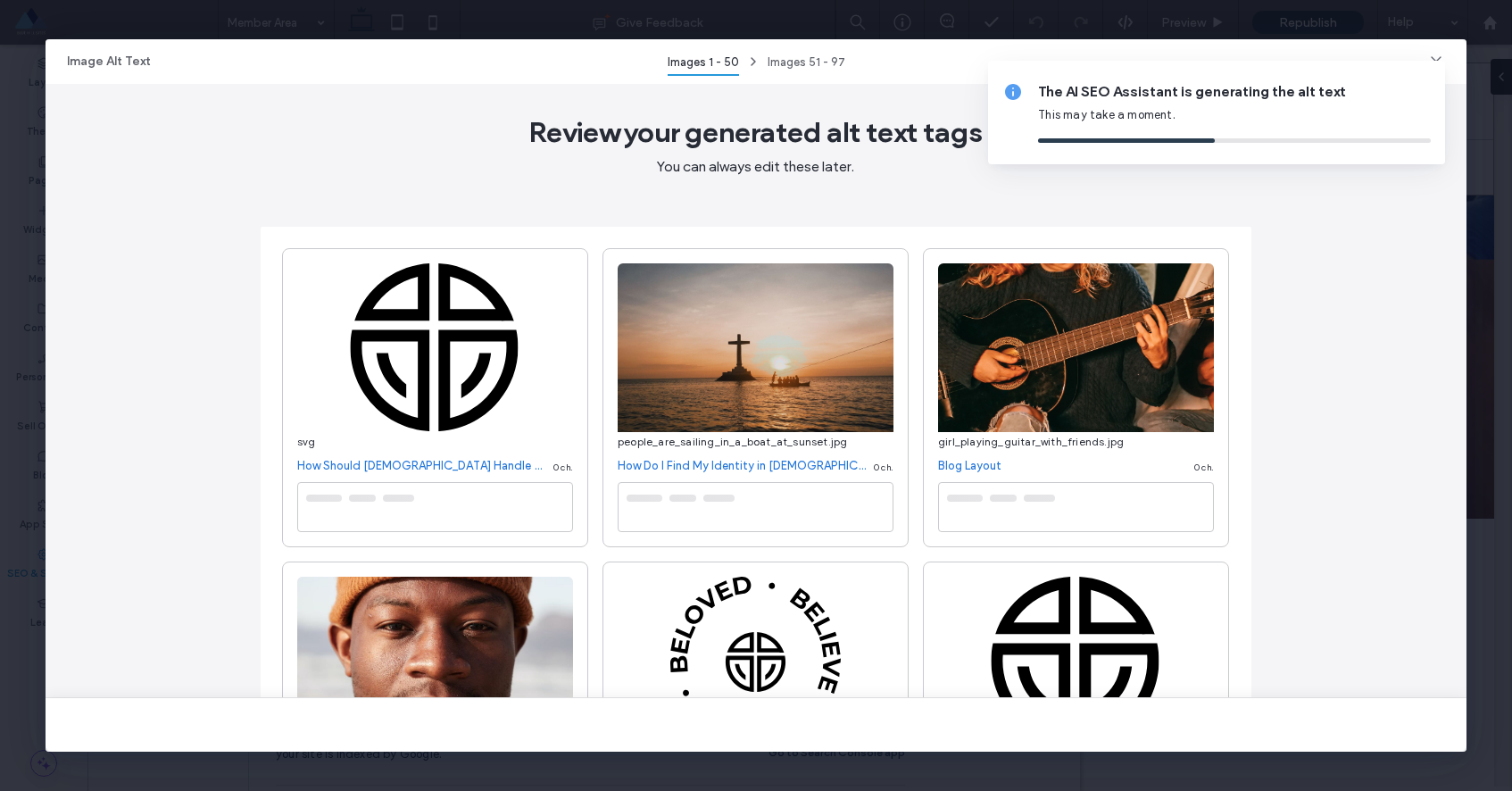
type textarea "**********"
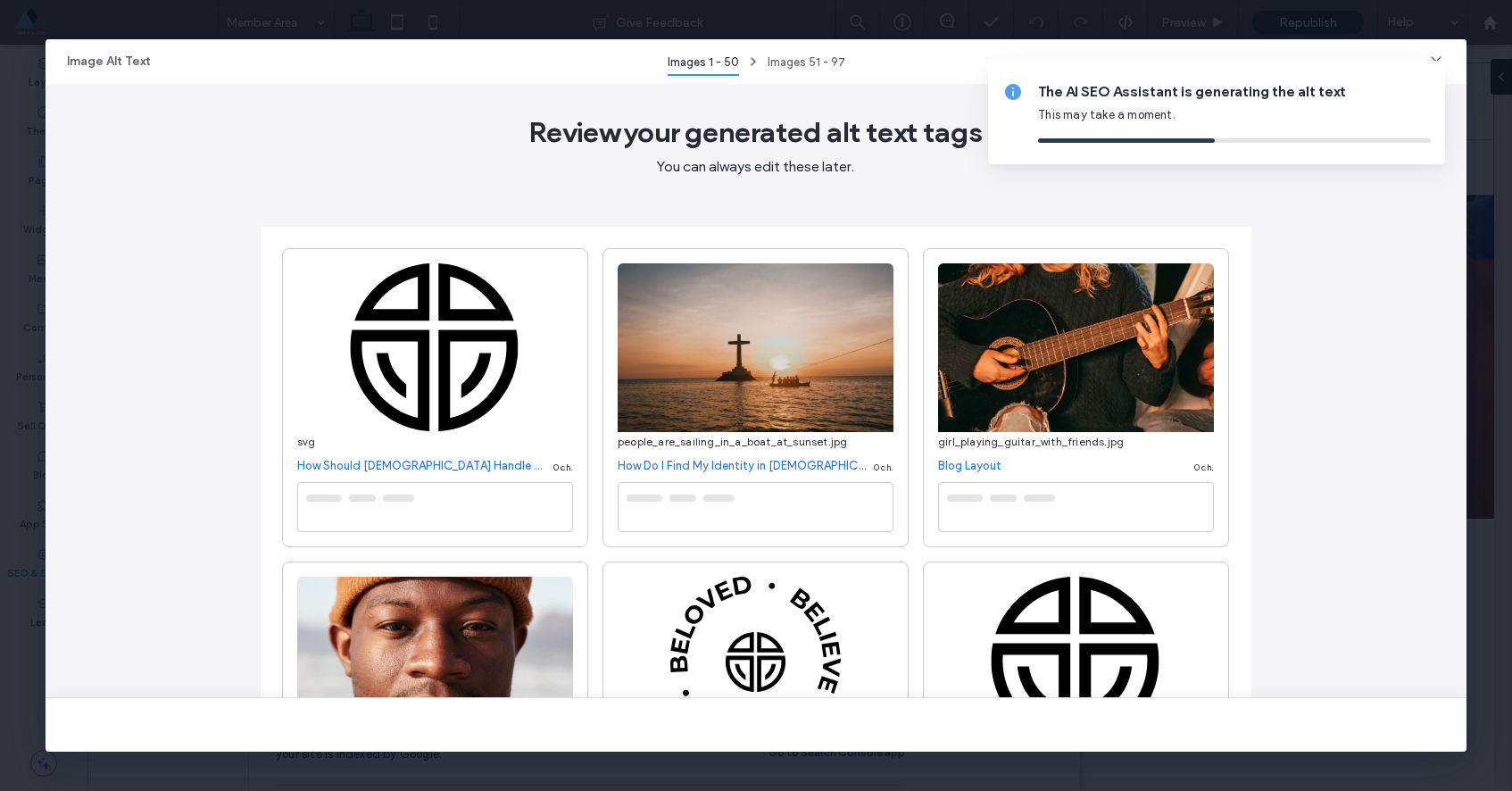
type textarea "**********"
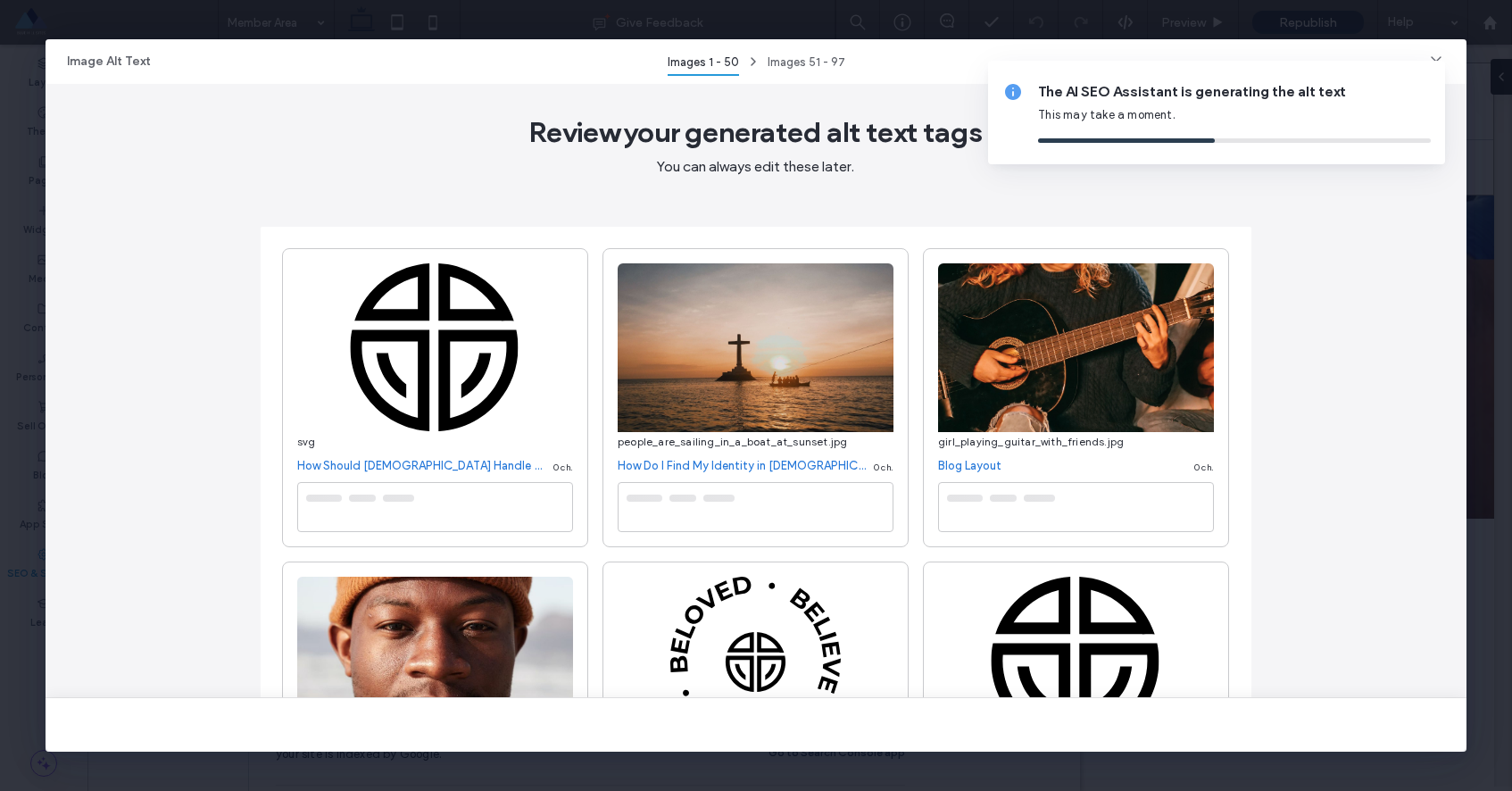
type textarea "**********"
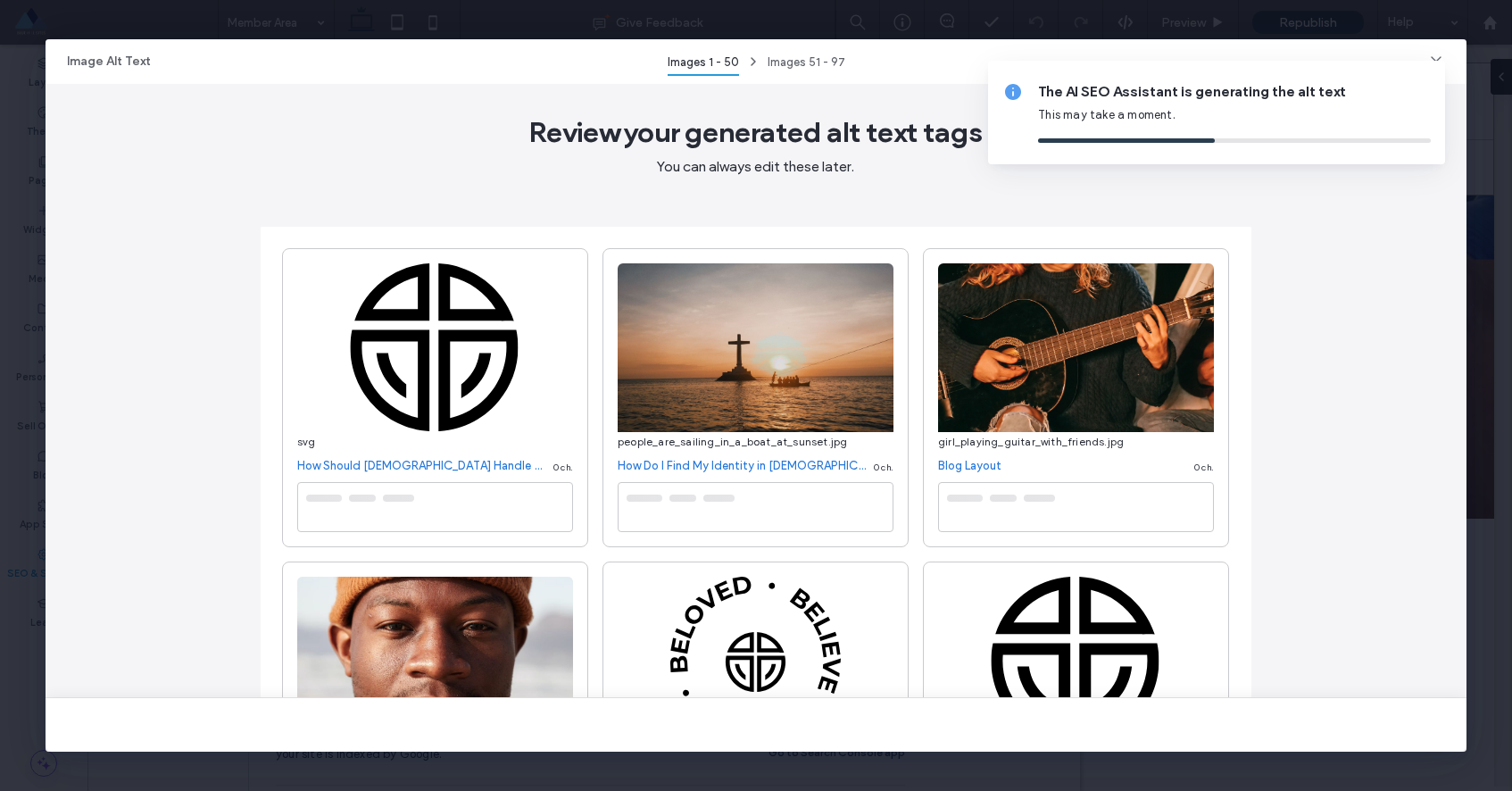
type textarea "**********"
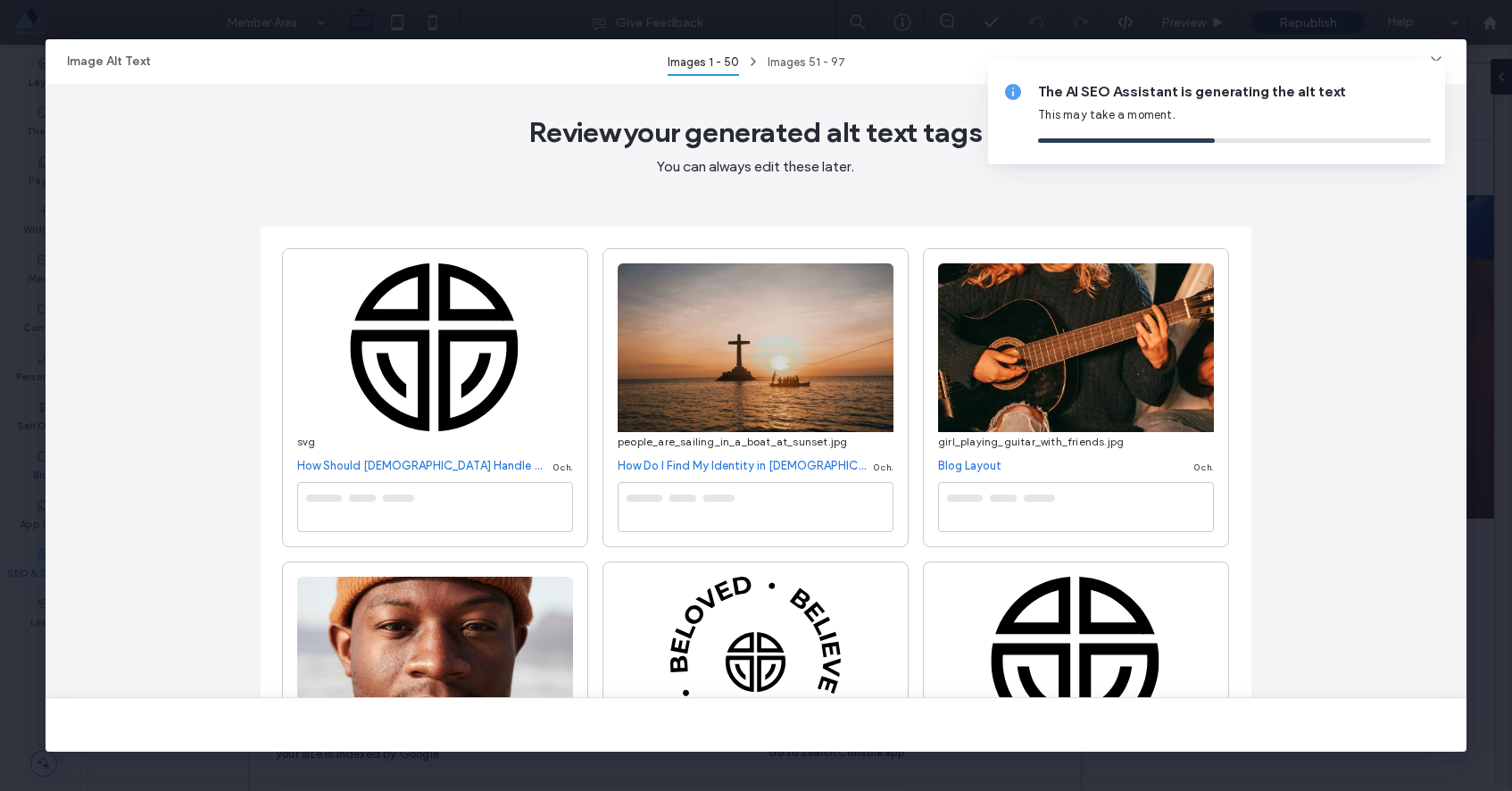
type textarea "**********"
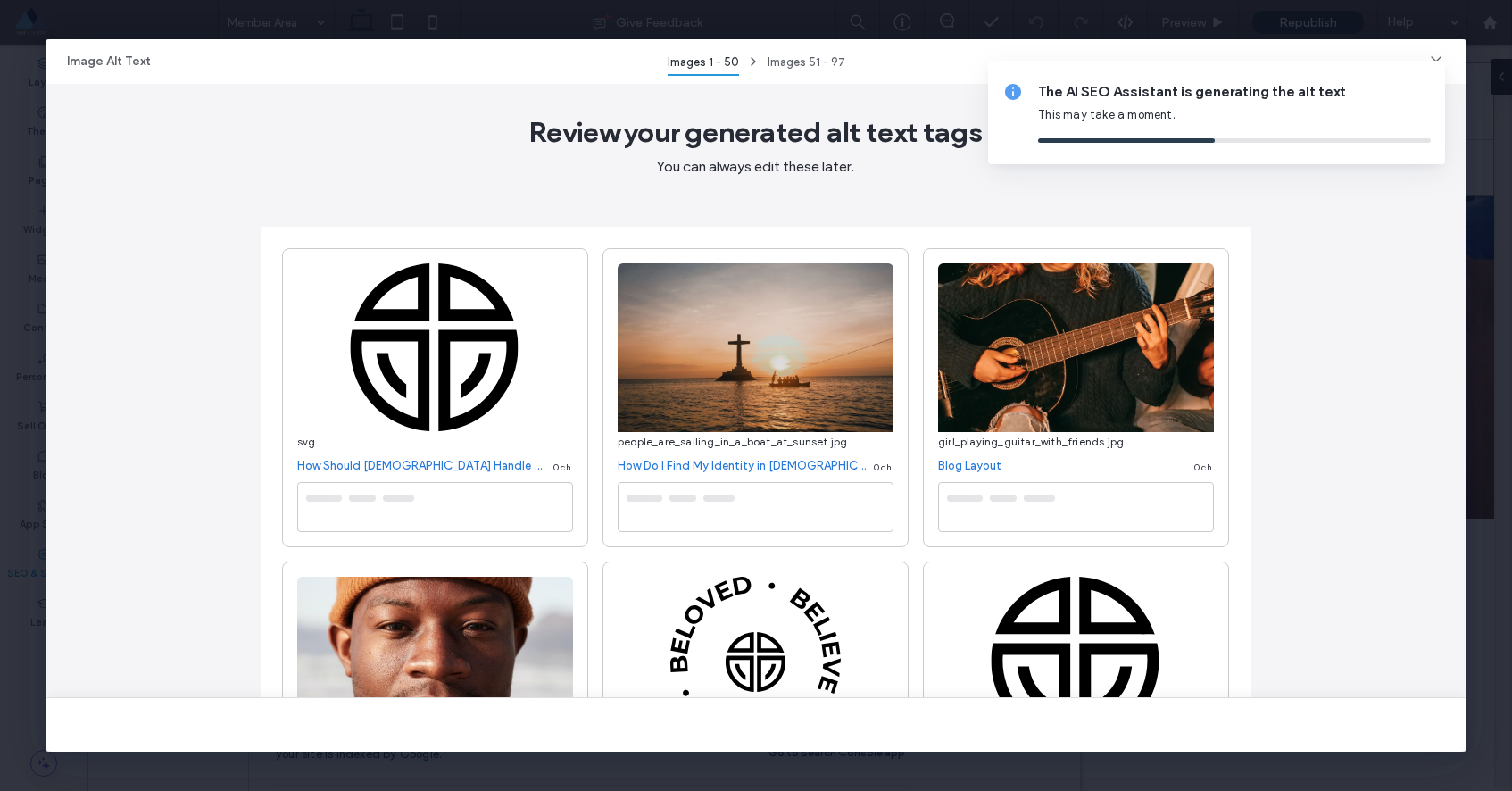
type textarea "**********"
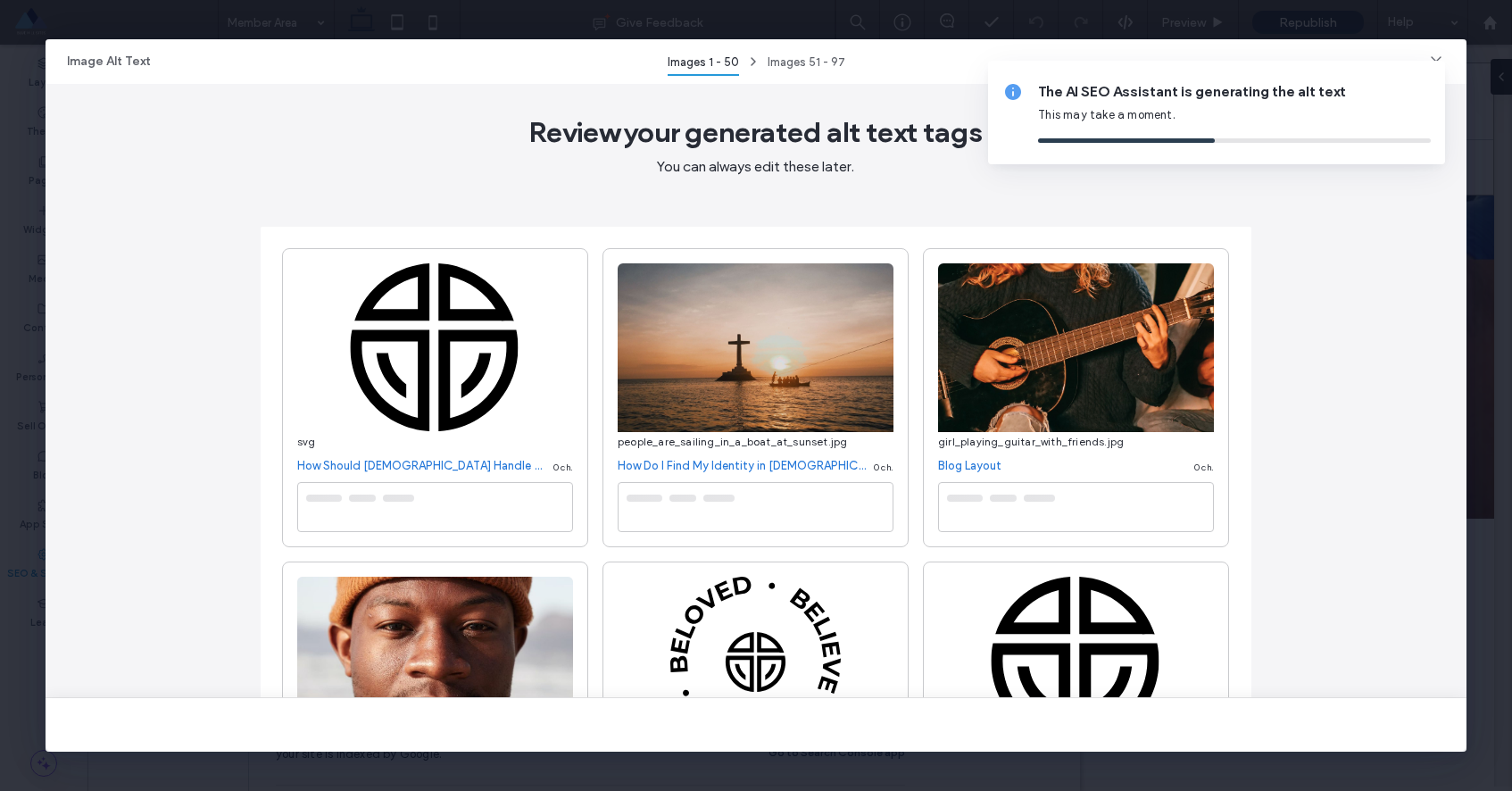
type textarea "**********"
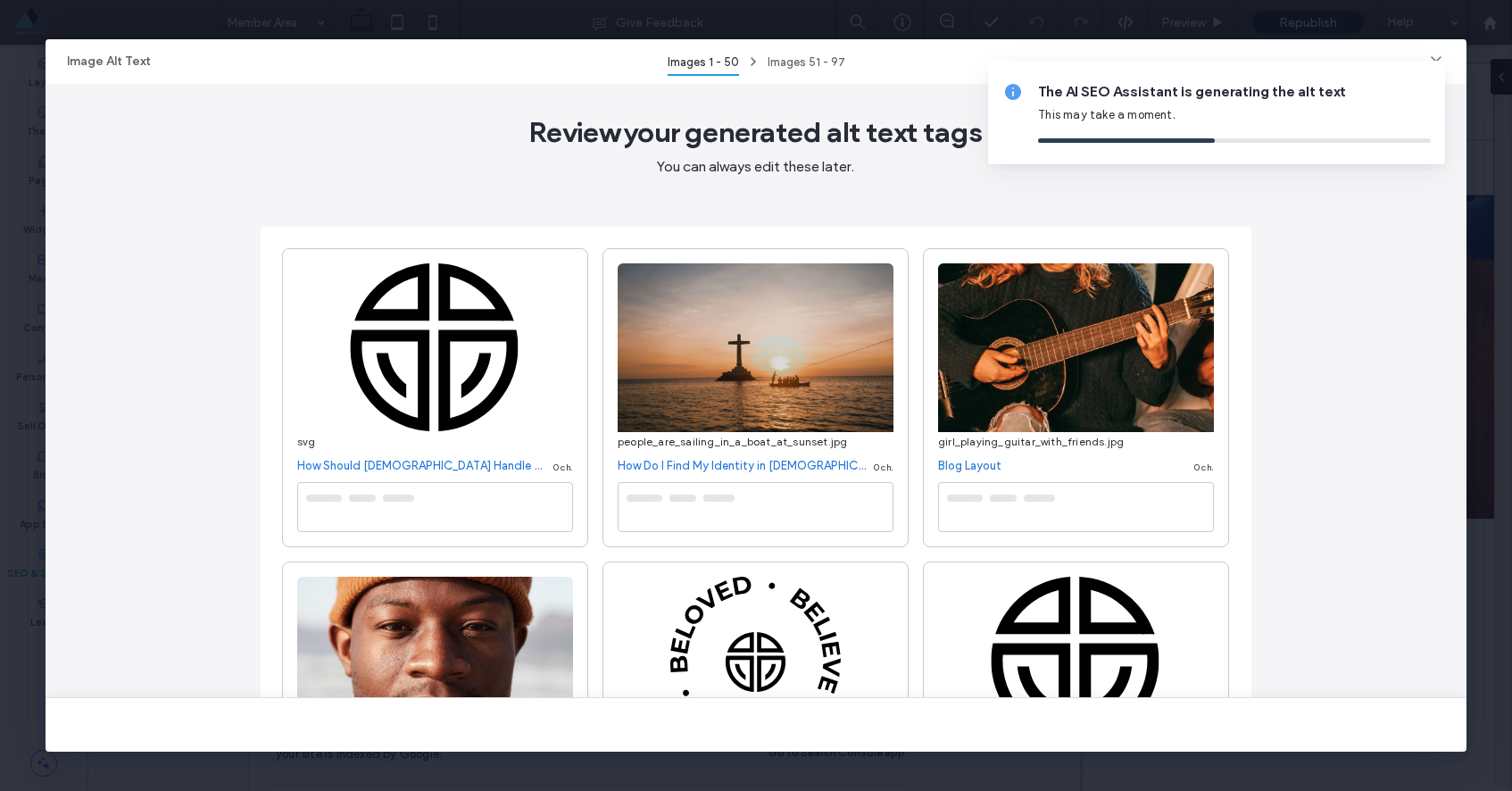
type textarea "**********"
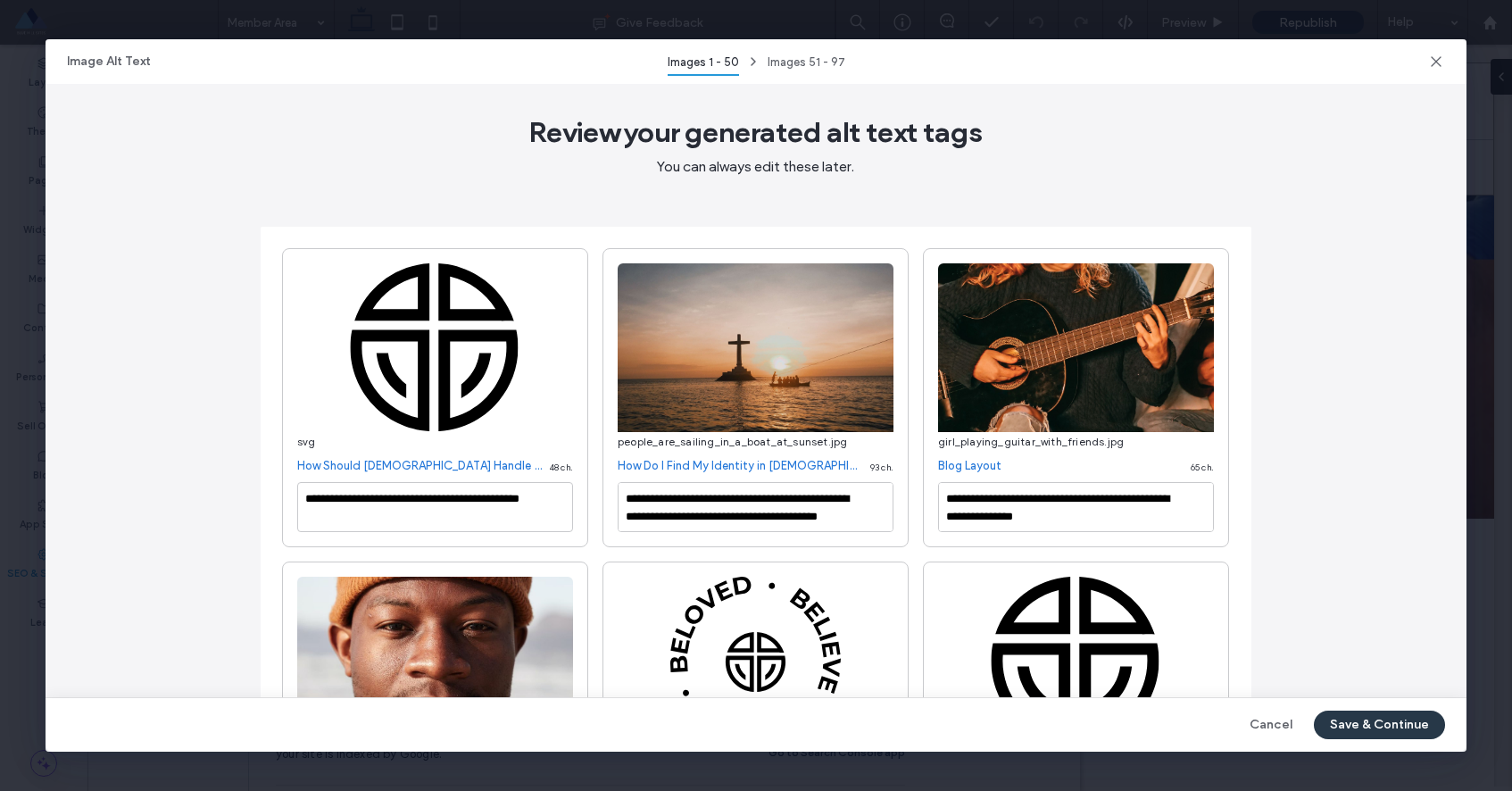
click at [1362, 727] on button "Save & Continue" at bounding box center [1380, 724] width 131 height 28
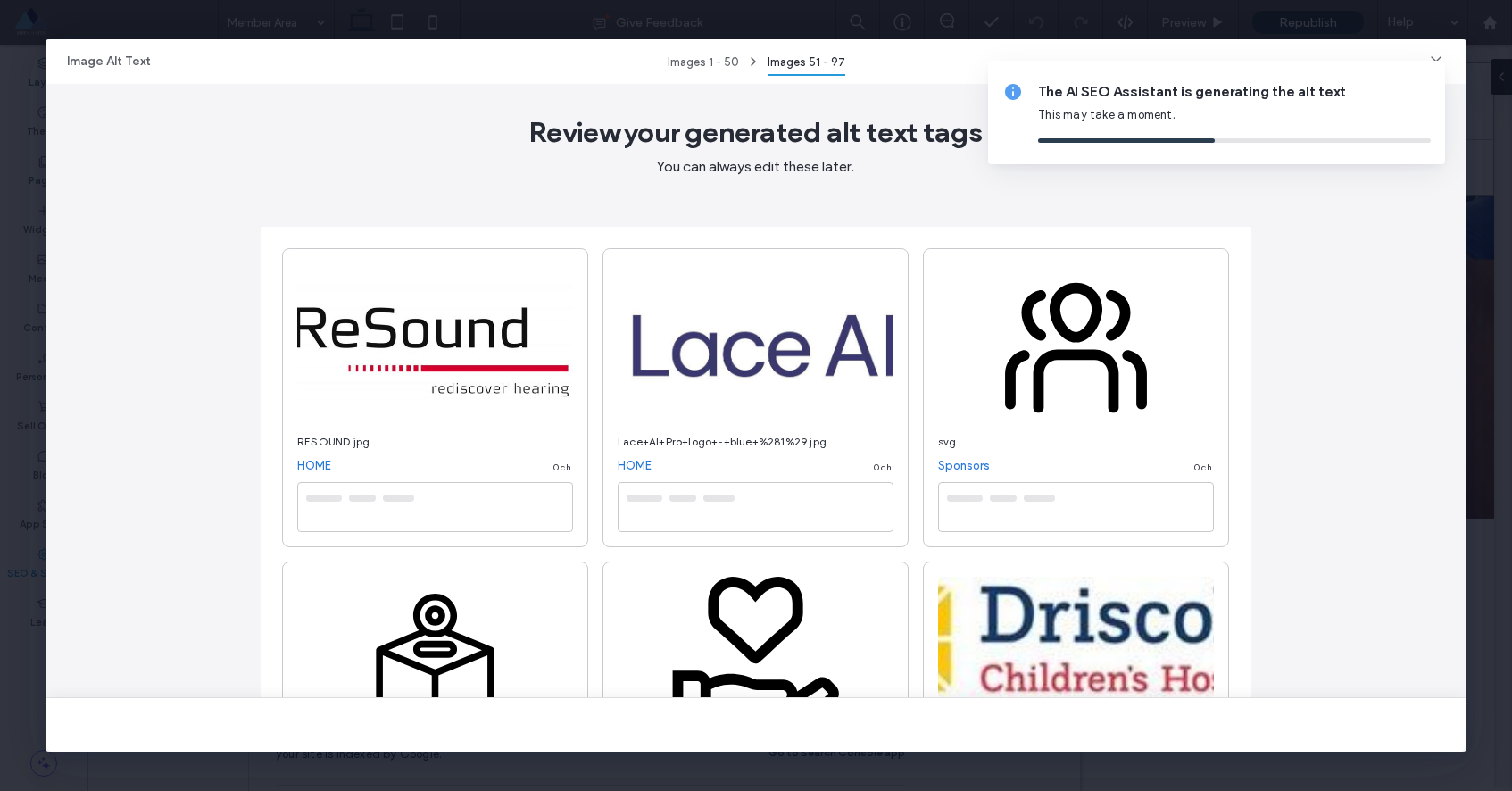
type textarea "**********"
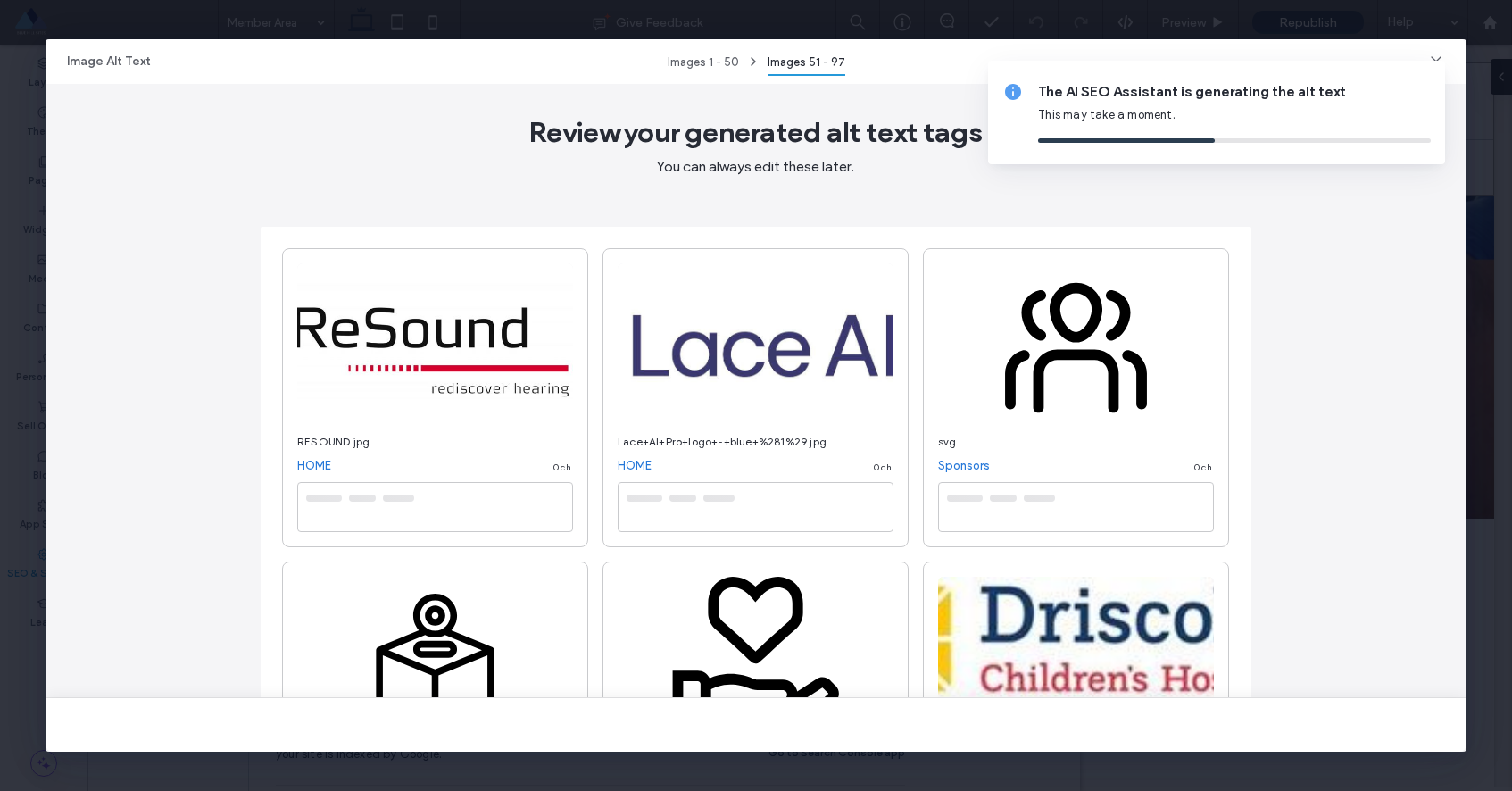
type textarea "**********"
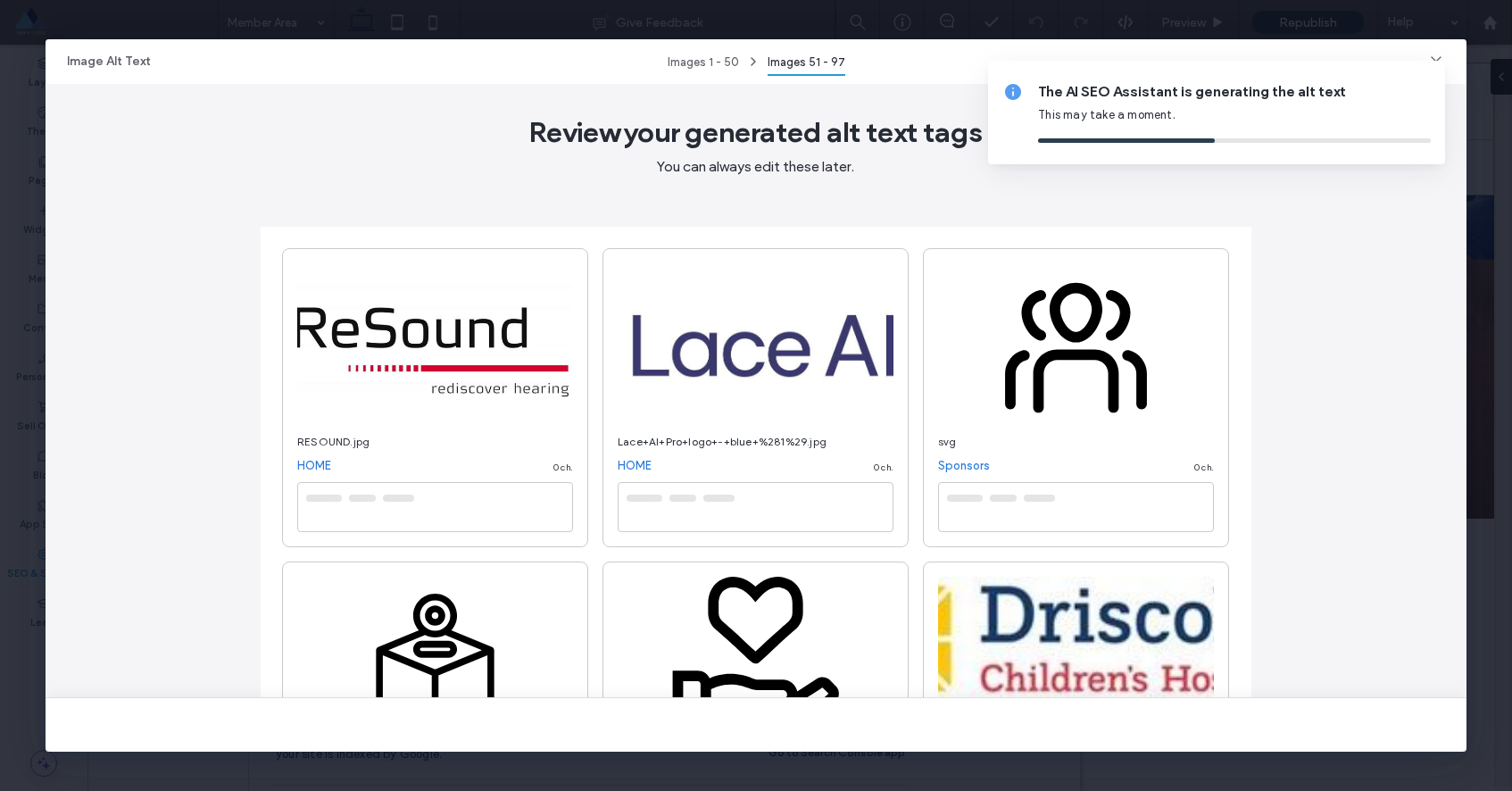
type textarea "**********"
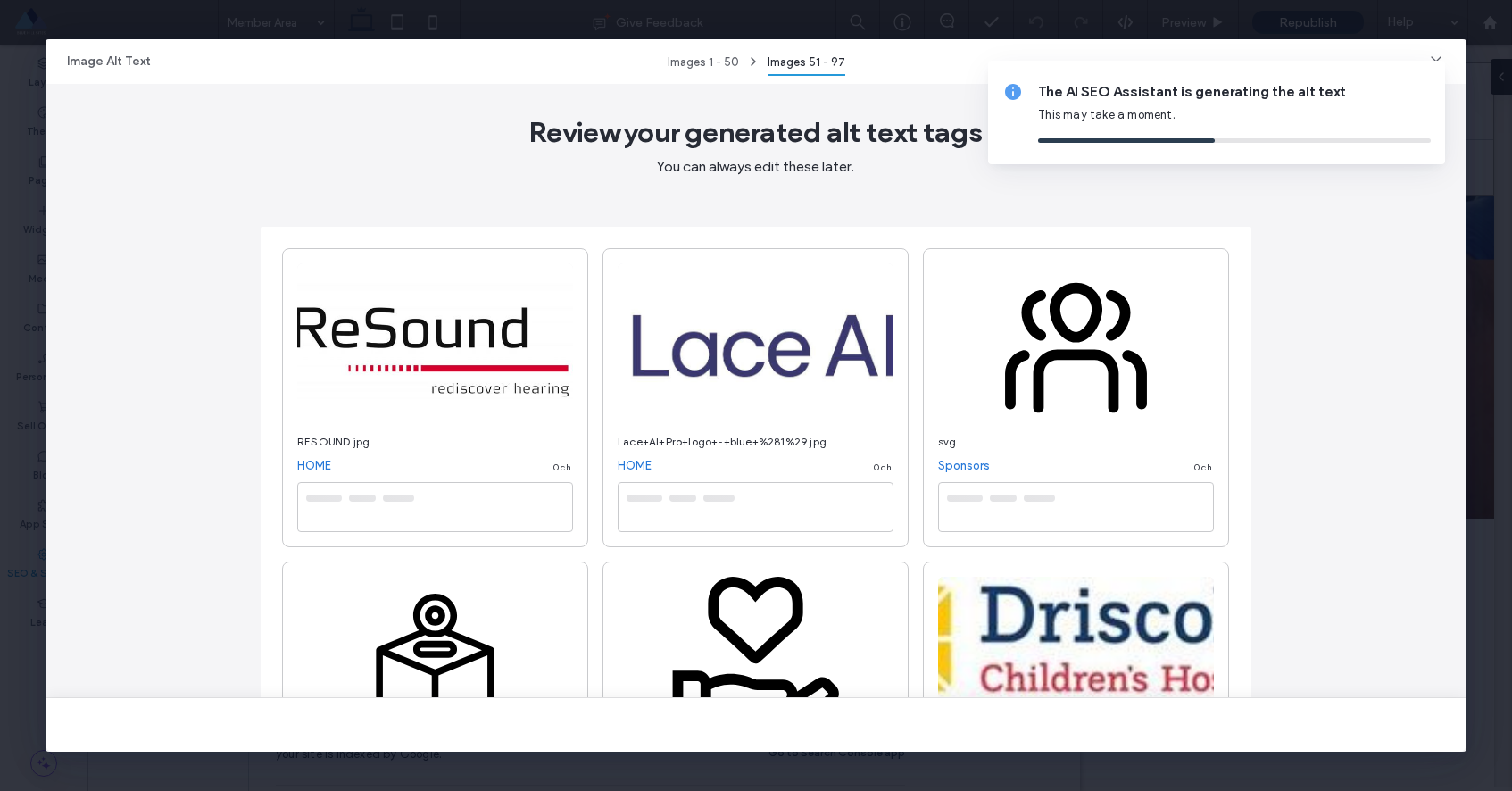
type textarea "**********"
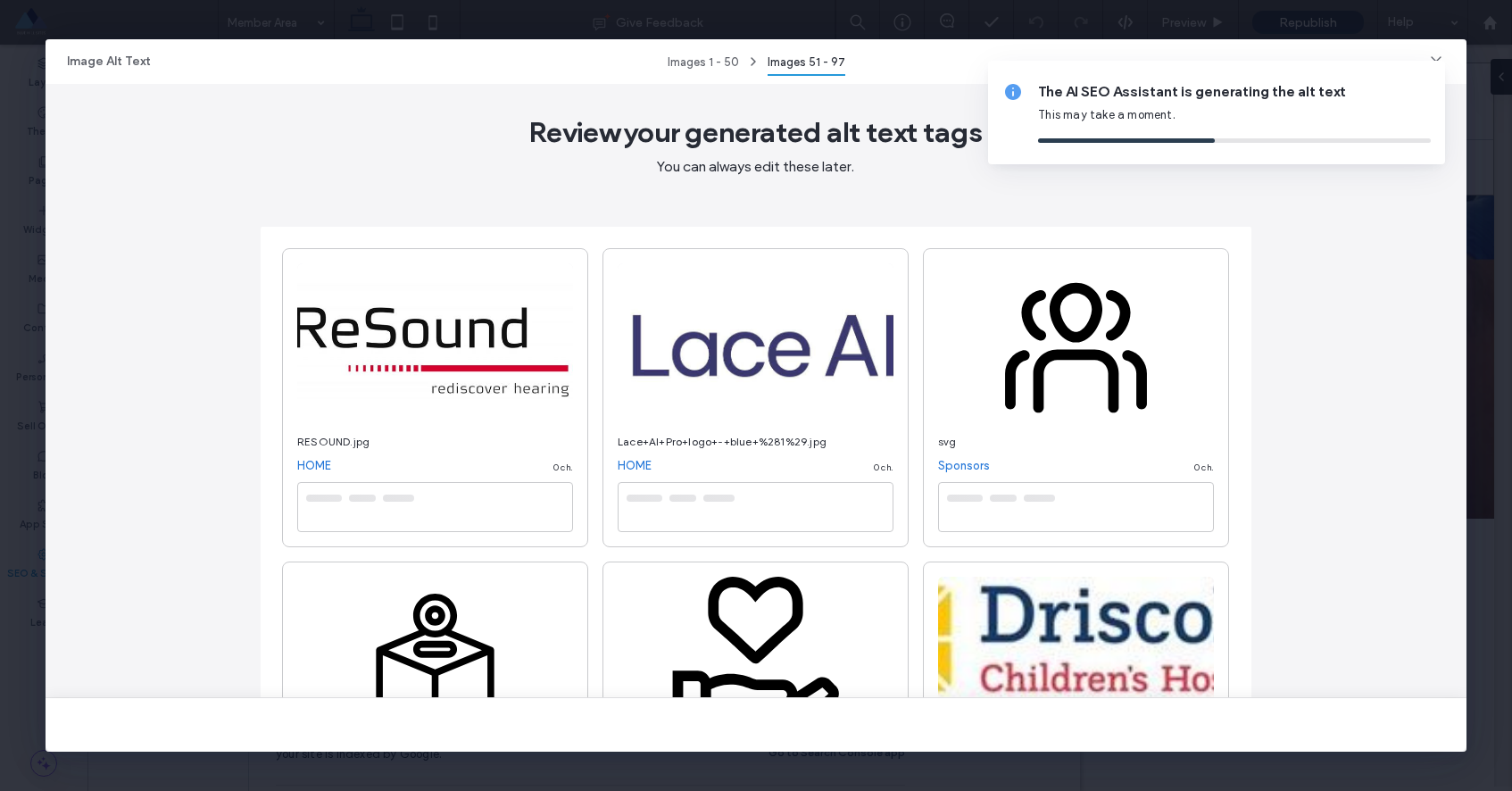
type textarea "**********"
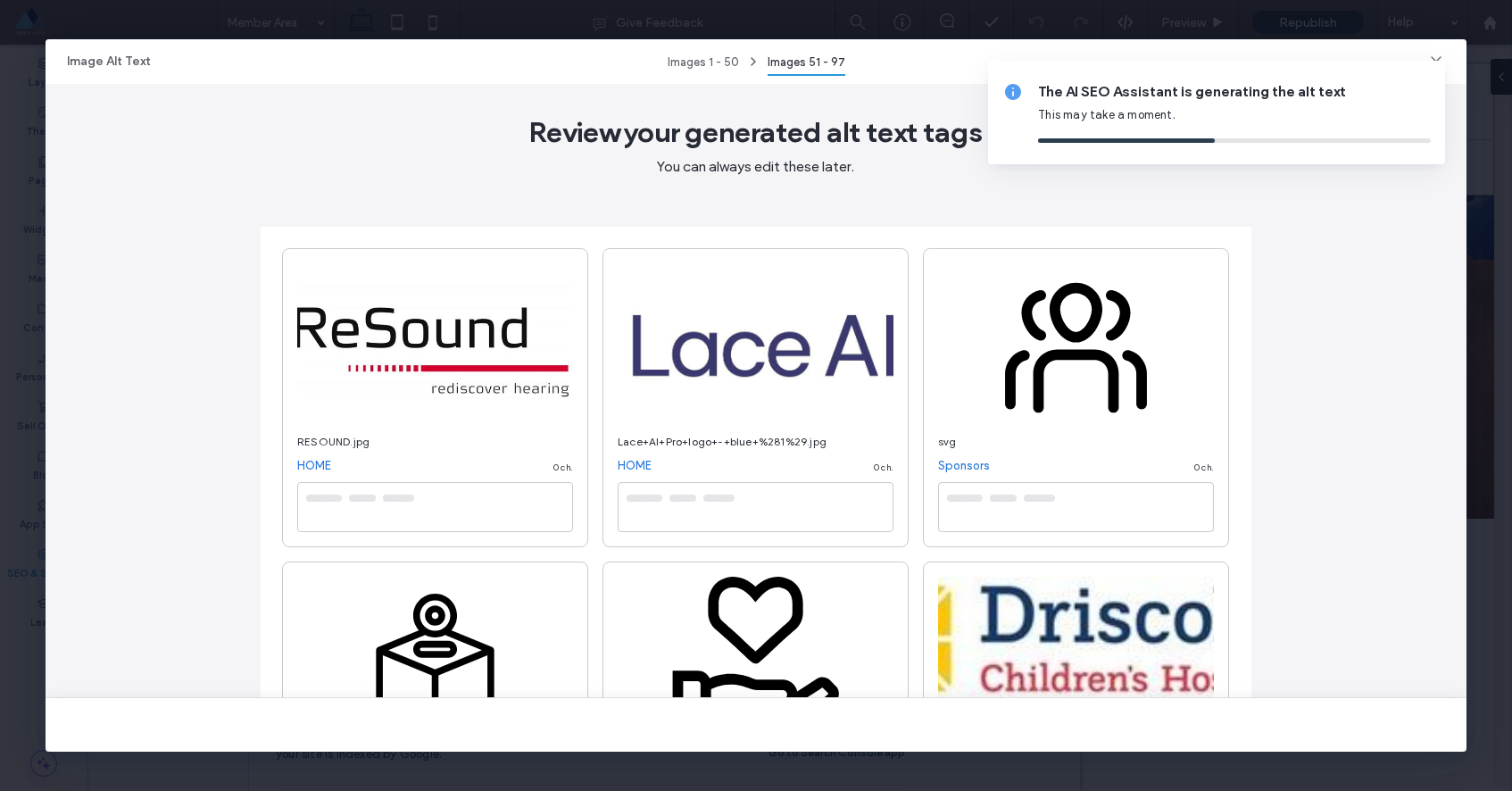
type textarea "**********"
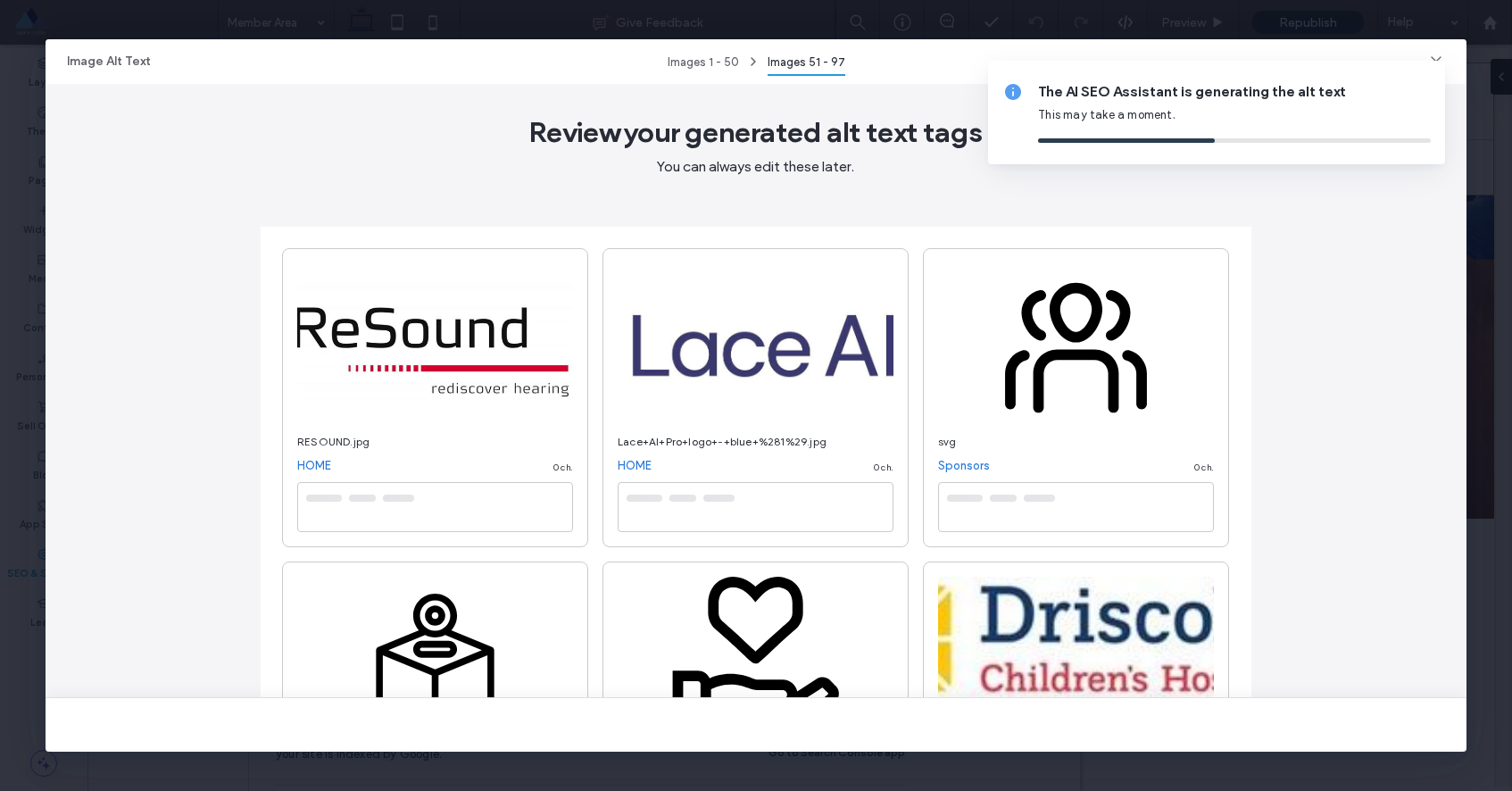
type textarea "**********"
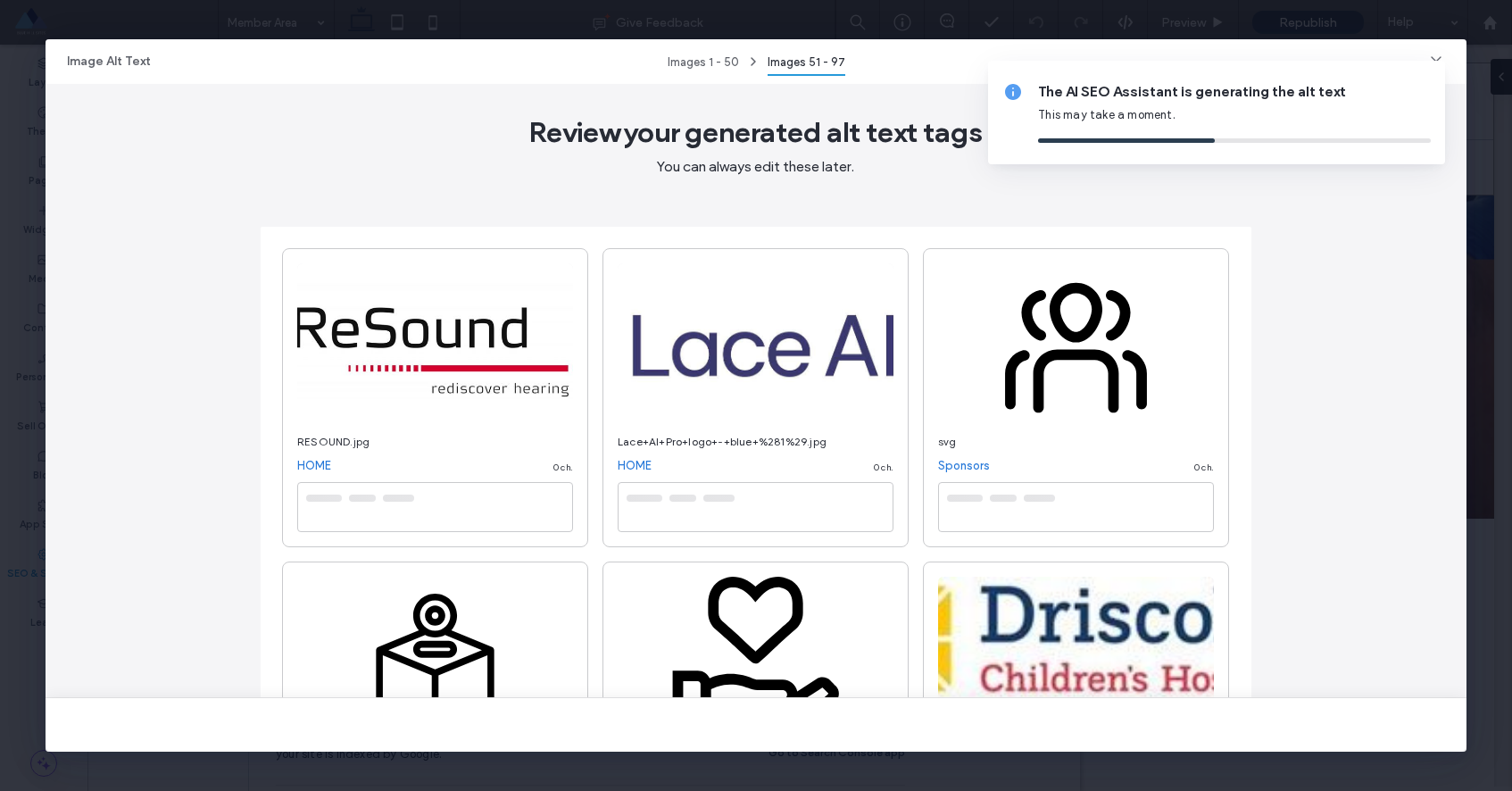
type textarea "**********"
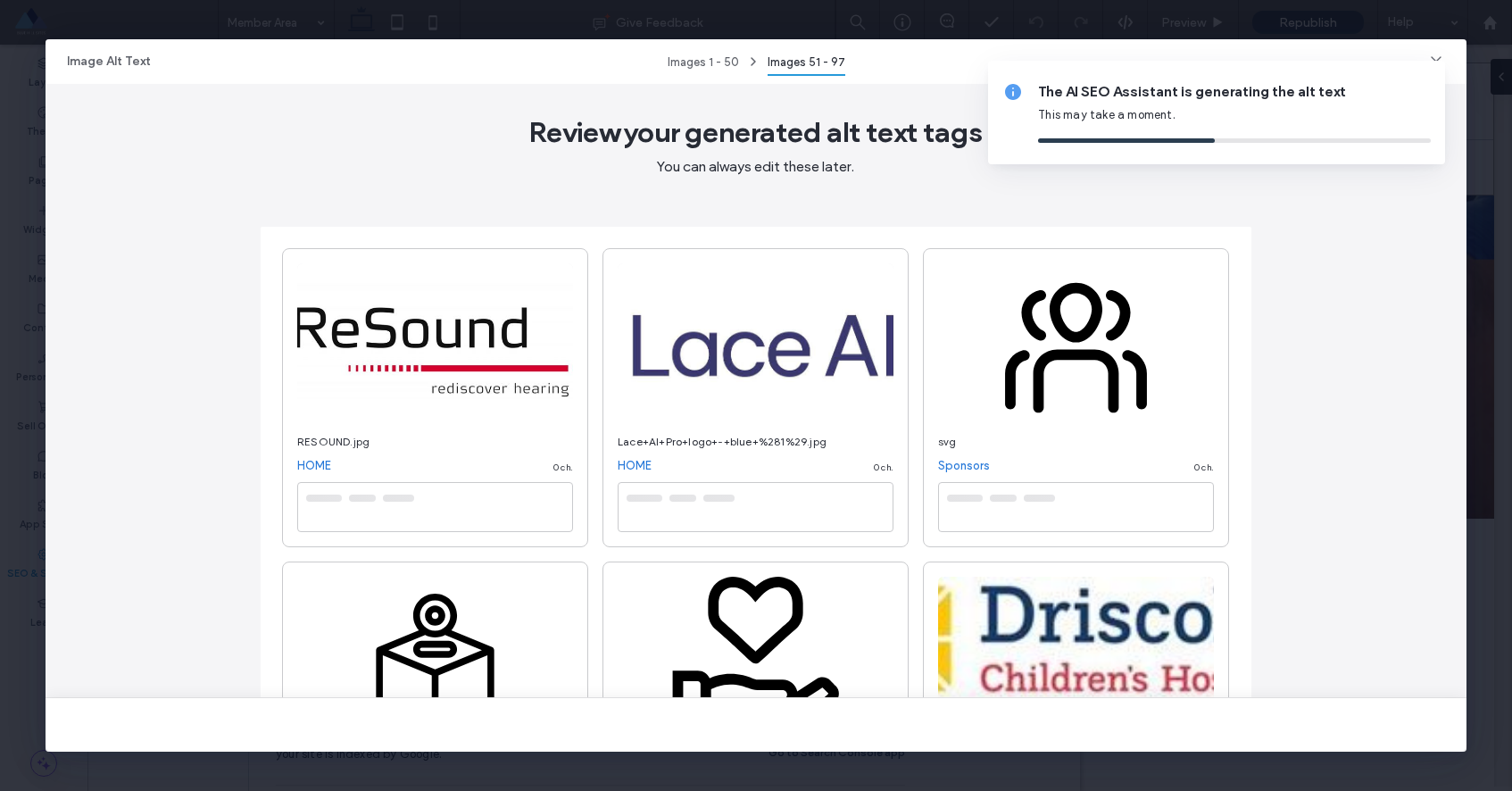
type textarea "**********"
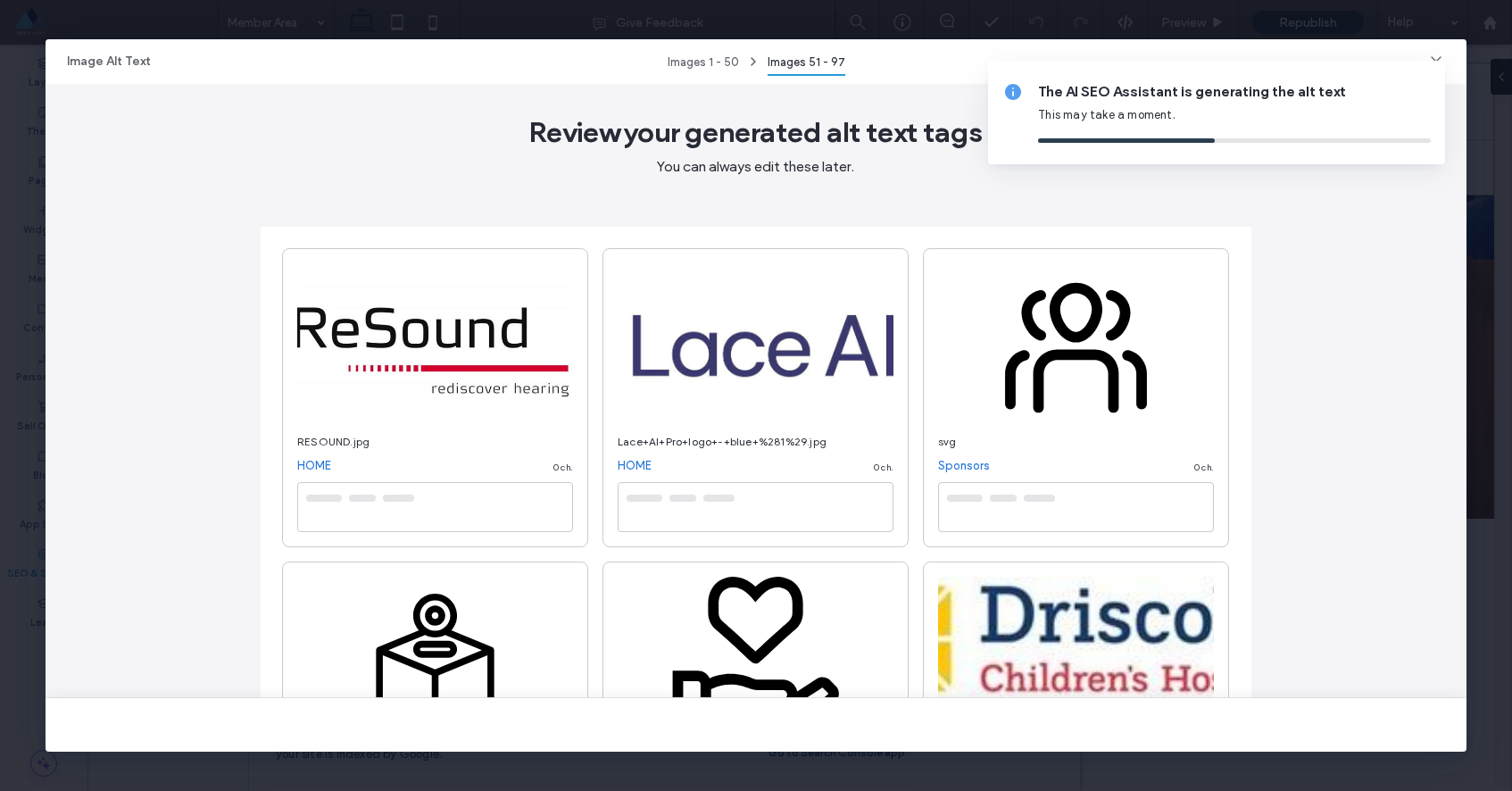
type textarea "**********"
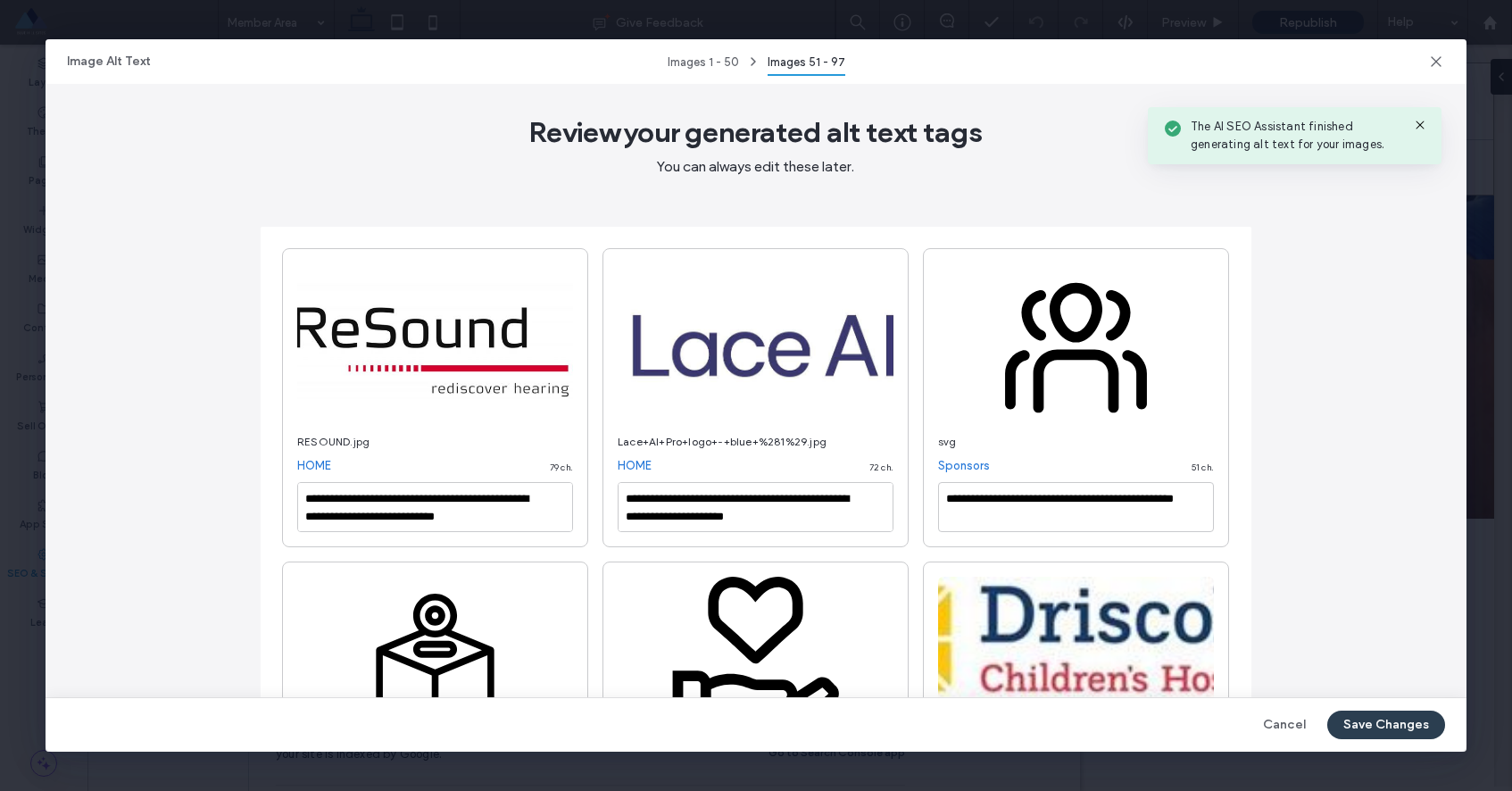
scroll to position [2, 0]
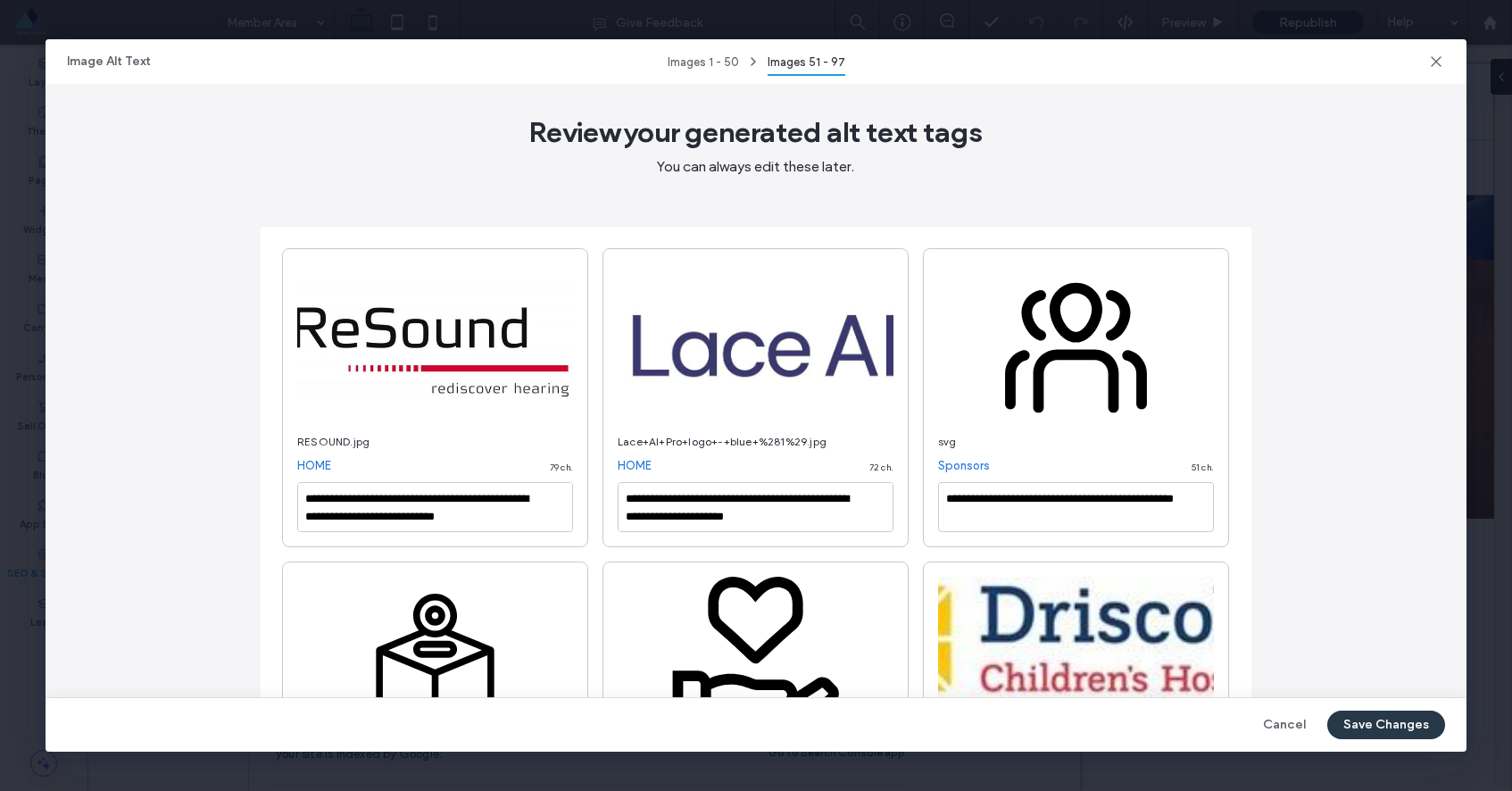
click at [1369, 717] on button "Save Changes" at bounding box center [1385, 724] width 118 height 28
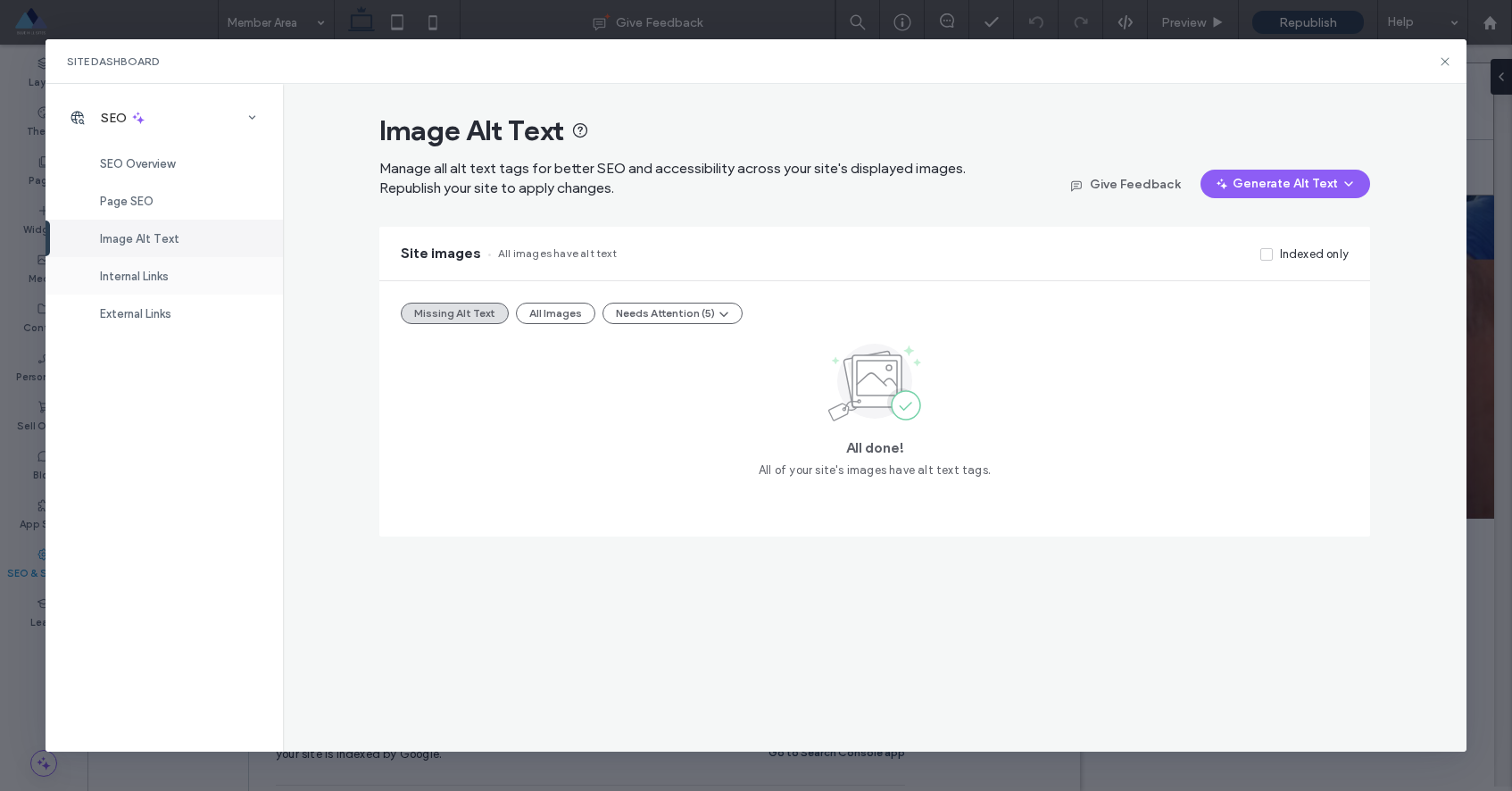
click at [156, 273] on span "Internal Links" at bounding box center [134, 276] width 68 height 14
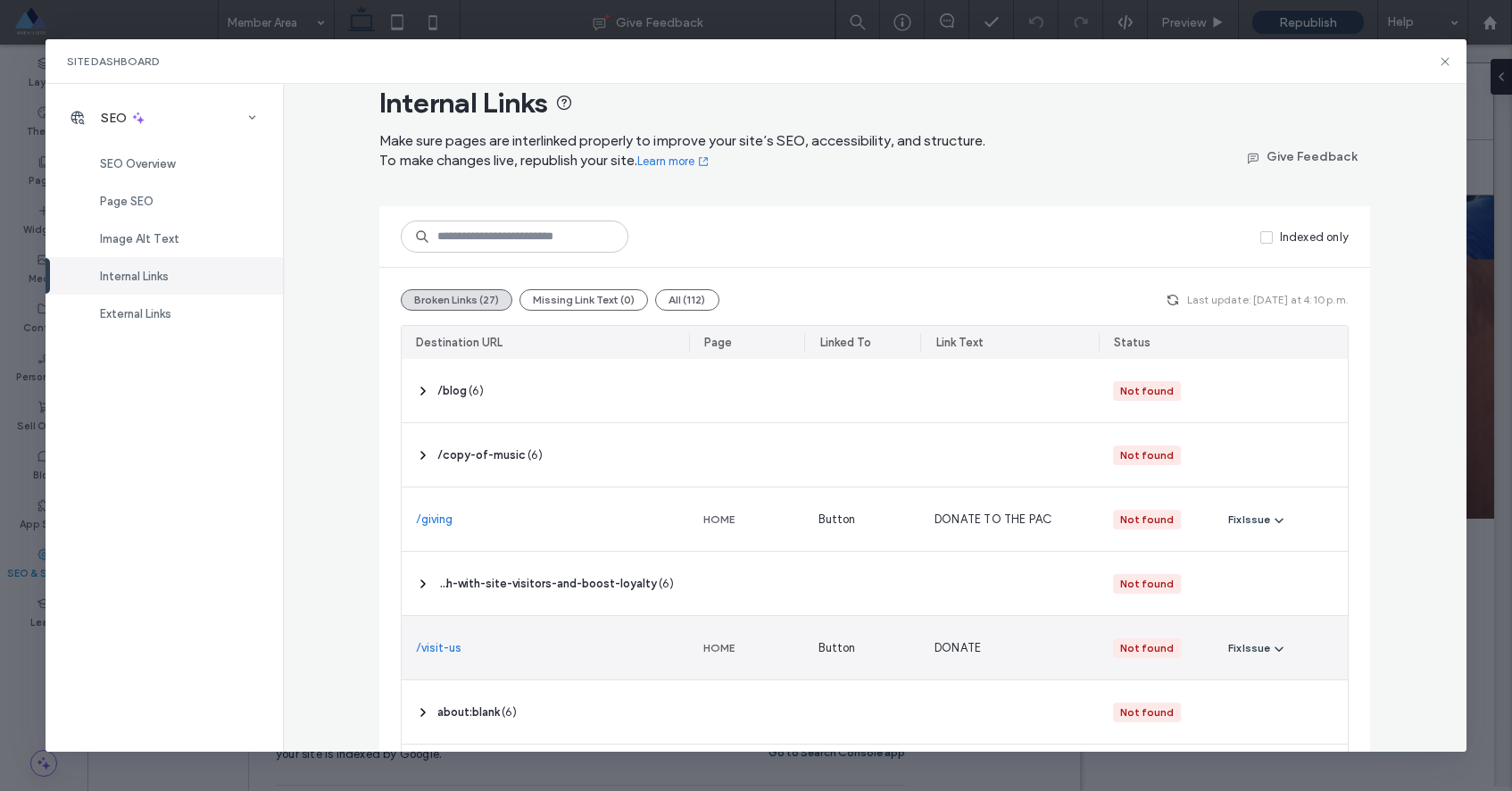
scroll to position [0, 0]
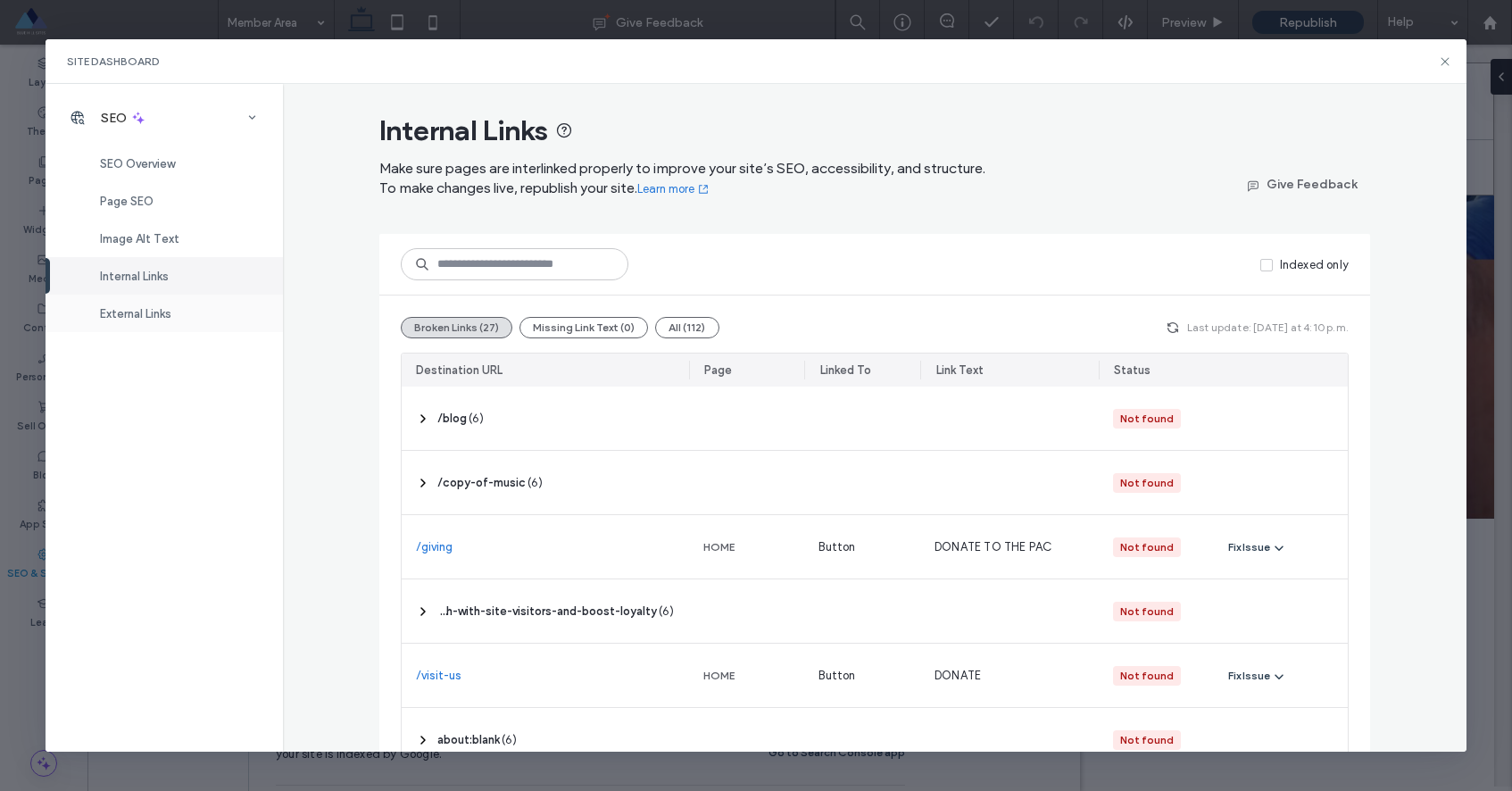
click at [159, 304] on div "External Links" at bounding box center [164, 313] width 238 height 37
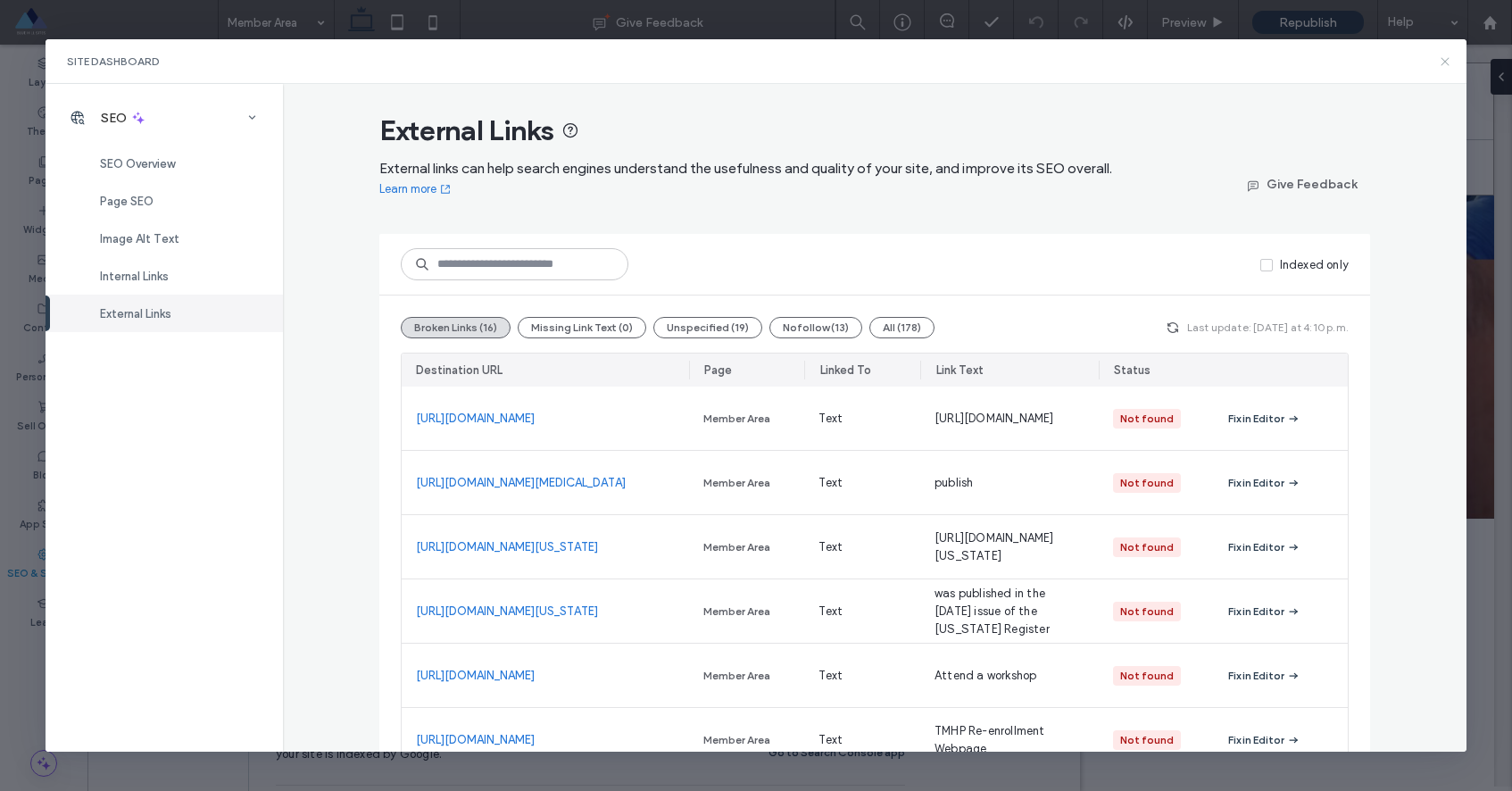
click at [1445, 65] on icon at bounding box center [1445, 62] width 15 height 15
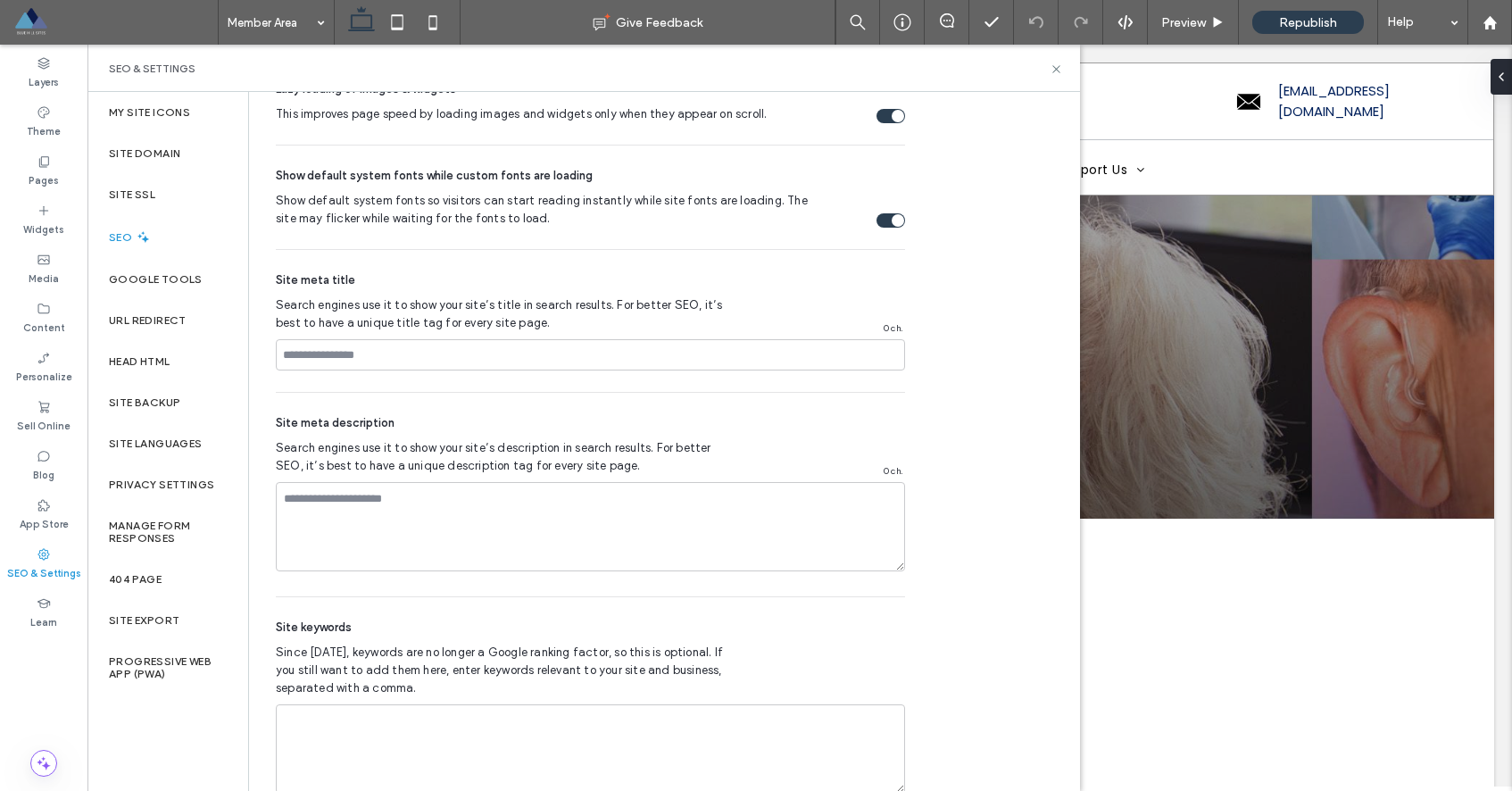
scroll to position [975, 0]
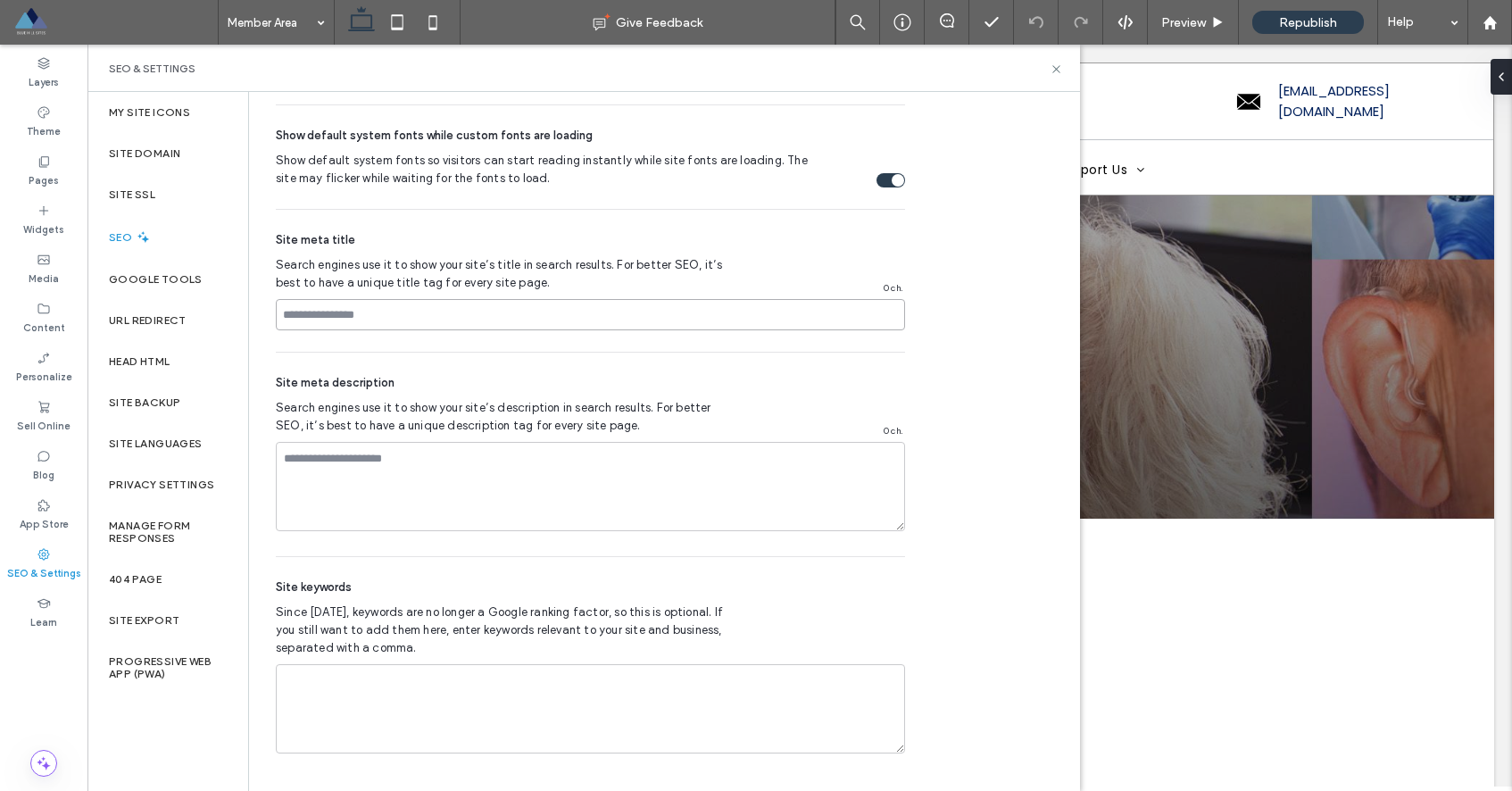
click at [648, 307] on input at bounding box center [591, 314] width 629 height 31
drag, startPoint x: 374, startPoint y: 265, endPoint x: 530, endPoint y: 286, distance: 157.4
click at [530, 286] on span "Search engines use it to show your site’s title in search results. For better S…" at bounding box center [505, 273] width 458 height 36
drag, startPoint x: 555, startPoint y: 285, endPoint x: 325, endPoint y: 257, distance: 231.7
click at [327, 258] on span "Search engines use it to show your site’s title in search results. For better S…" at bounding box center [505, 273] width 458 height 36
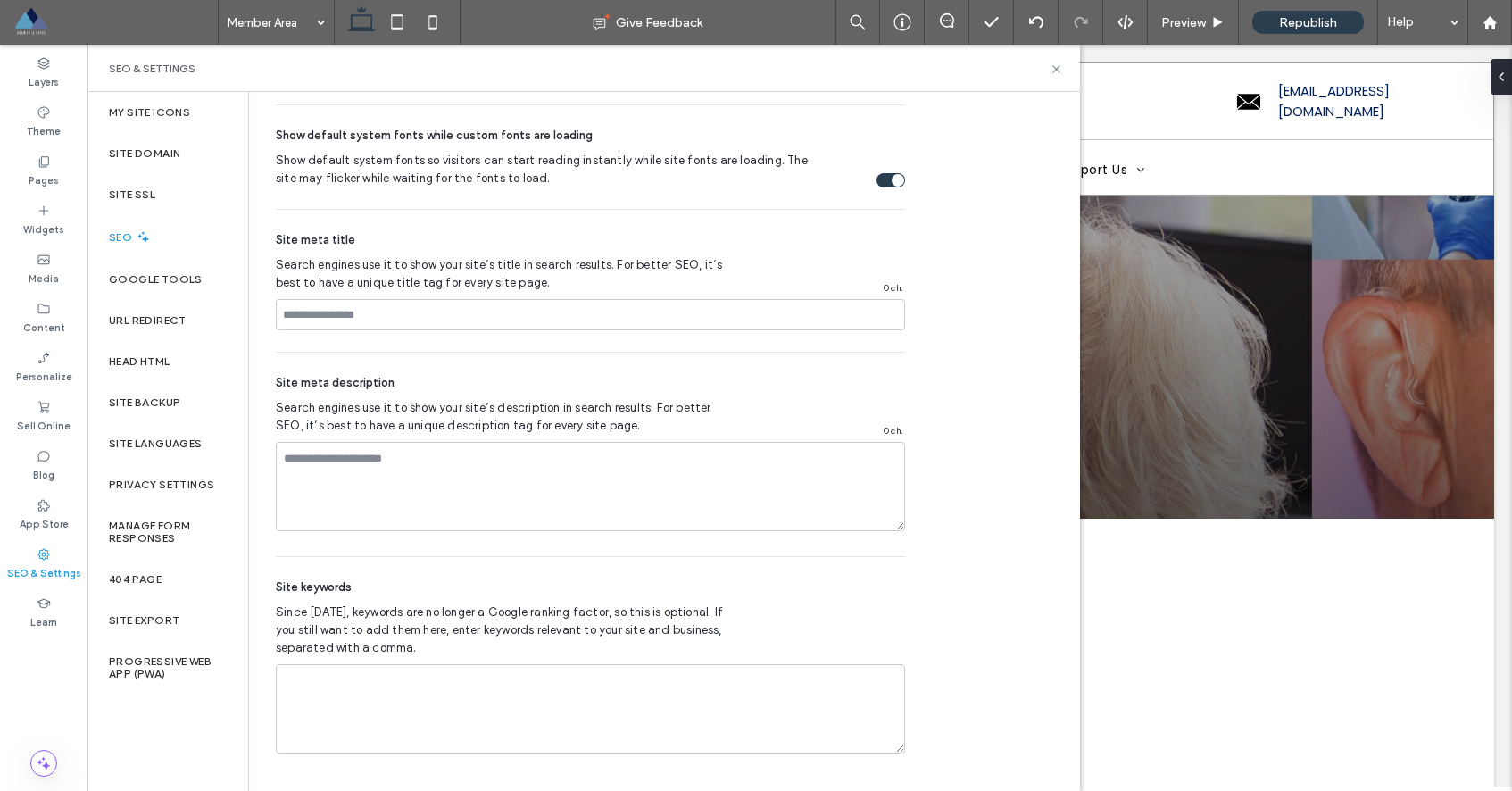
click at [300, 241] on span "Site meta title" at bounding box center [315, 241] width 79 height 18
click at [300, 240] on span "Site meta title" at bounding box center [315, 241] width 79 height 18
copy span "Site meta title"
click at [421, 316] on input at bounding box center [591, 314] width 629 height 31
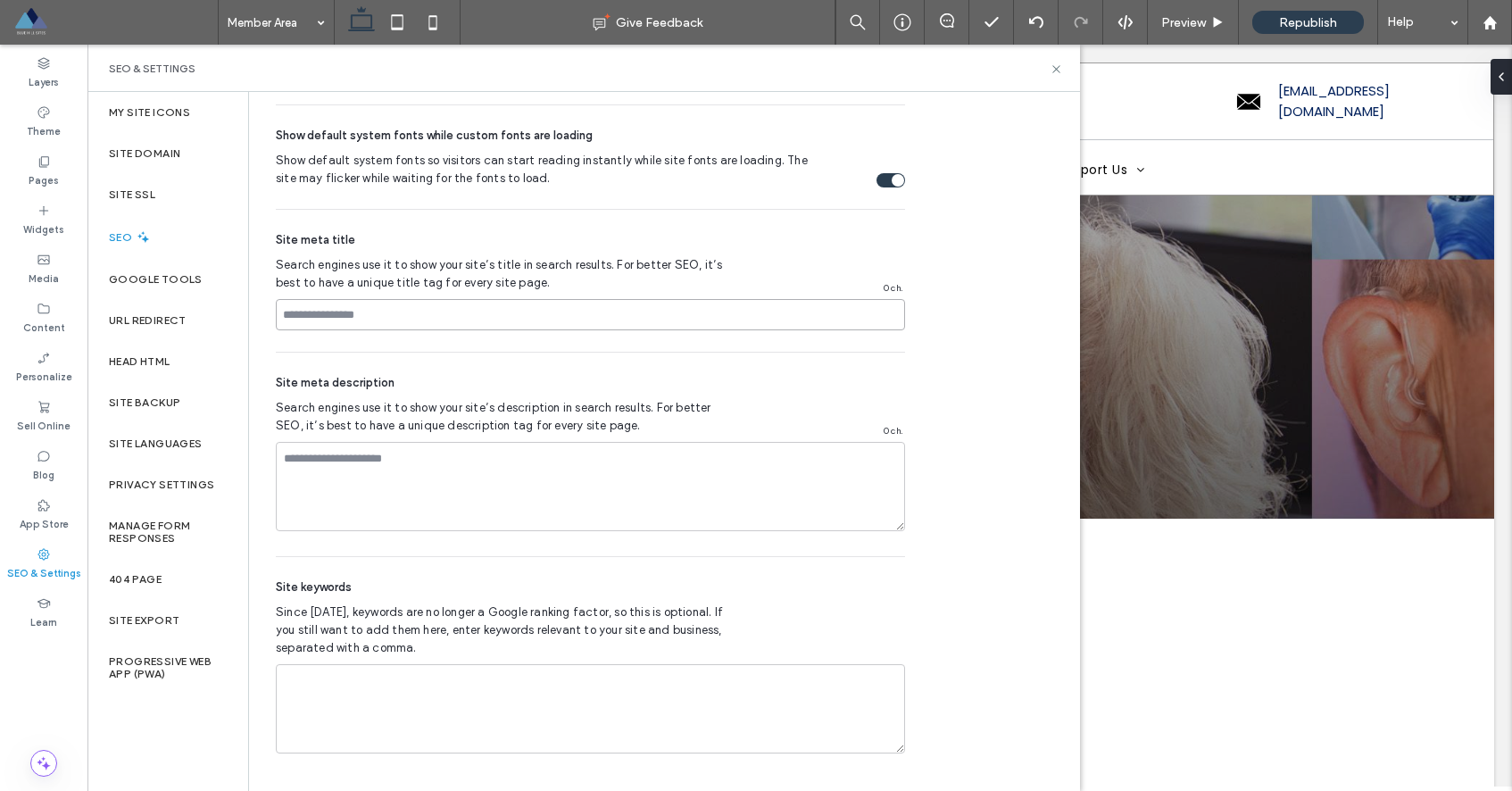
paste input "**********"
type input "**********"
click at [485, 462] on textarea at bounding box center [591, 487] width 629 height 89
drag, startPoint x: 403, startPoint y: 387, endPoint x: 280, endPoint y: 381, distance: 123.1
click at [280, 381] on div "Site meta description" at bounding box center [591, 383] width 629 height 18
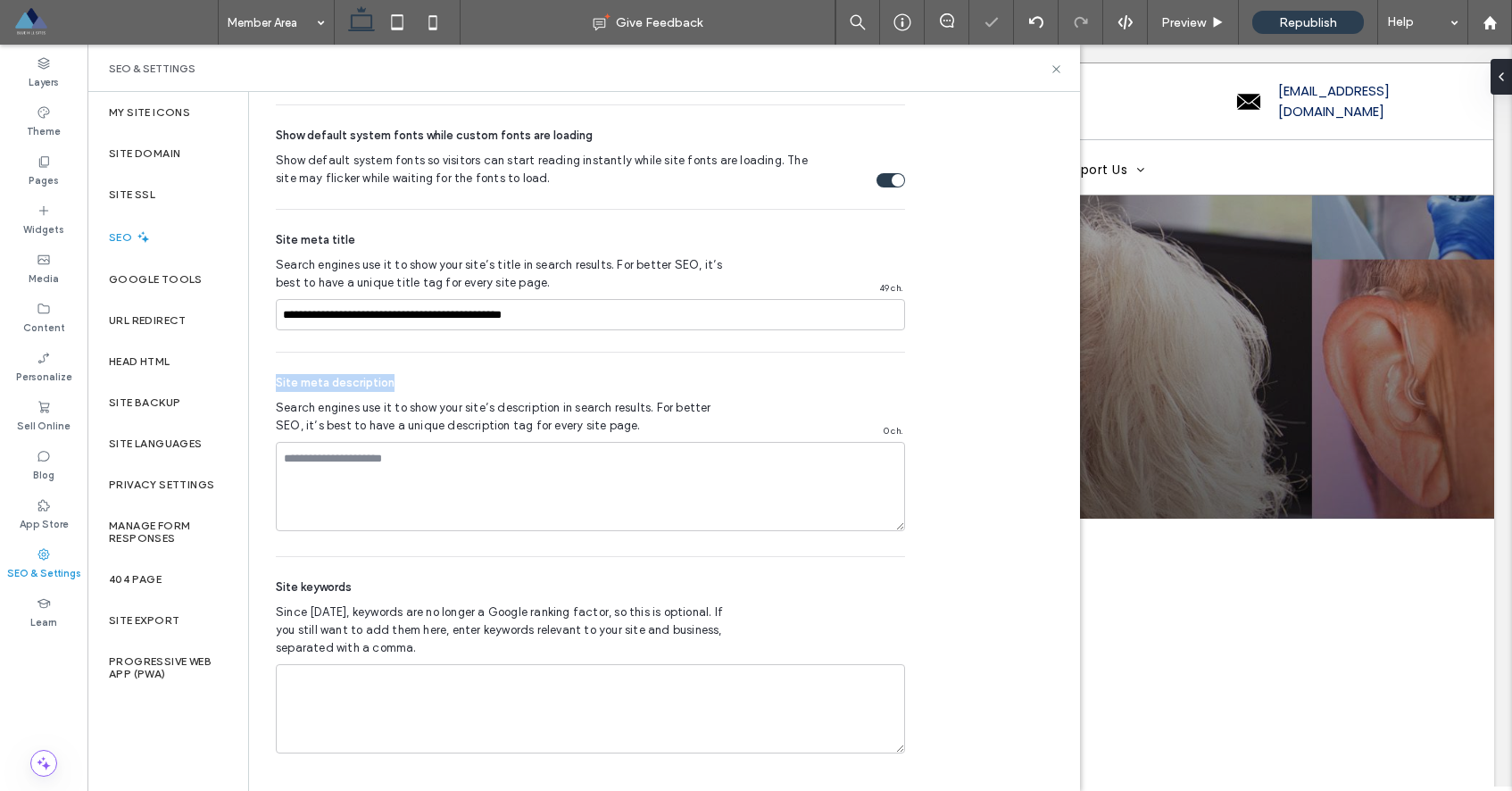
copy span "Site meta description"
click at [389, 459] on textarea at bounding box center [591, 487] width 629 height 89
paste textarea "**********"
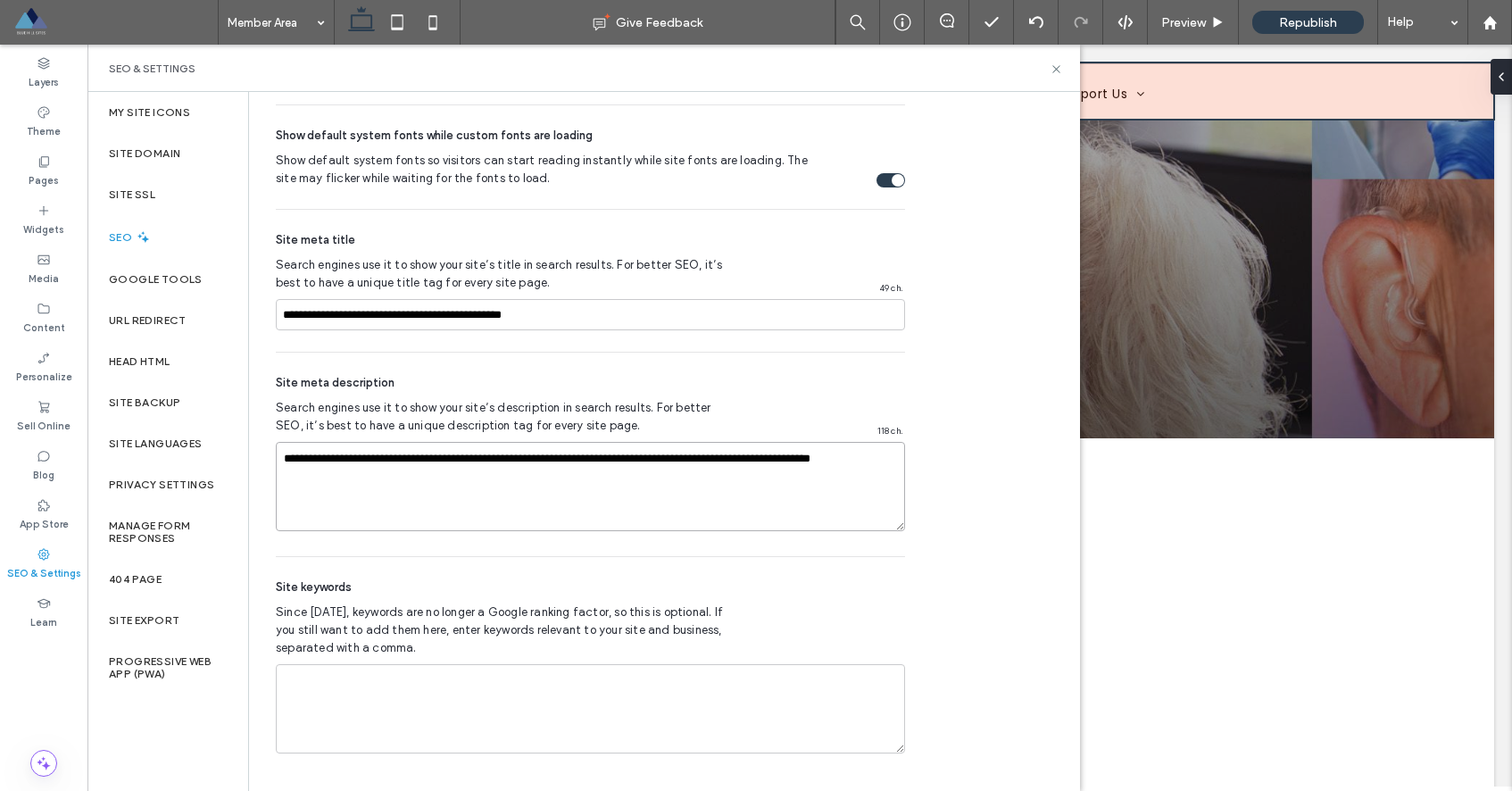
scroll to position [0, 0]
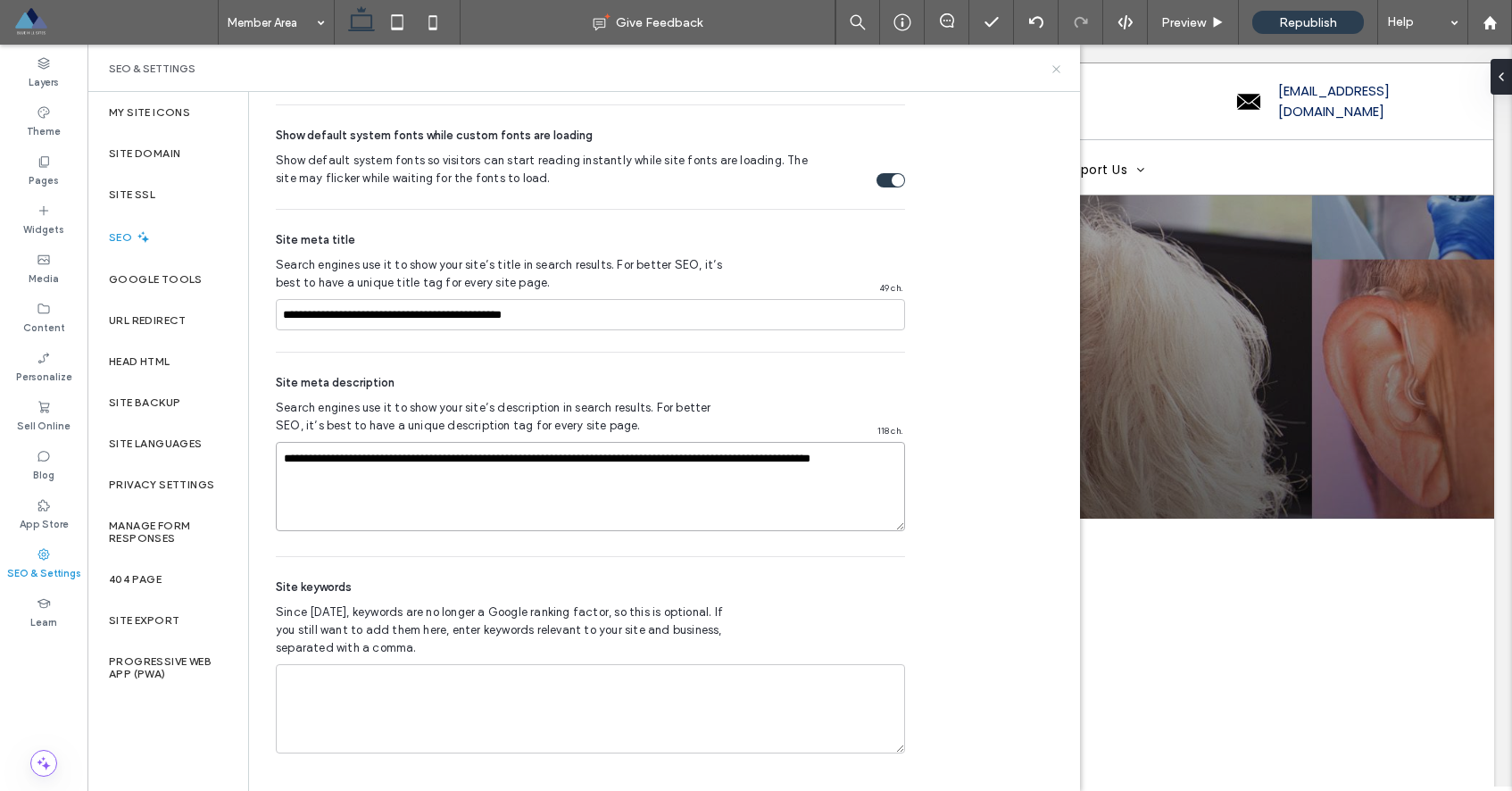
type textarea "**********"
click at [1059, 72] on icon at bounding box center [1056, 69] width 14 height 14
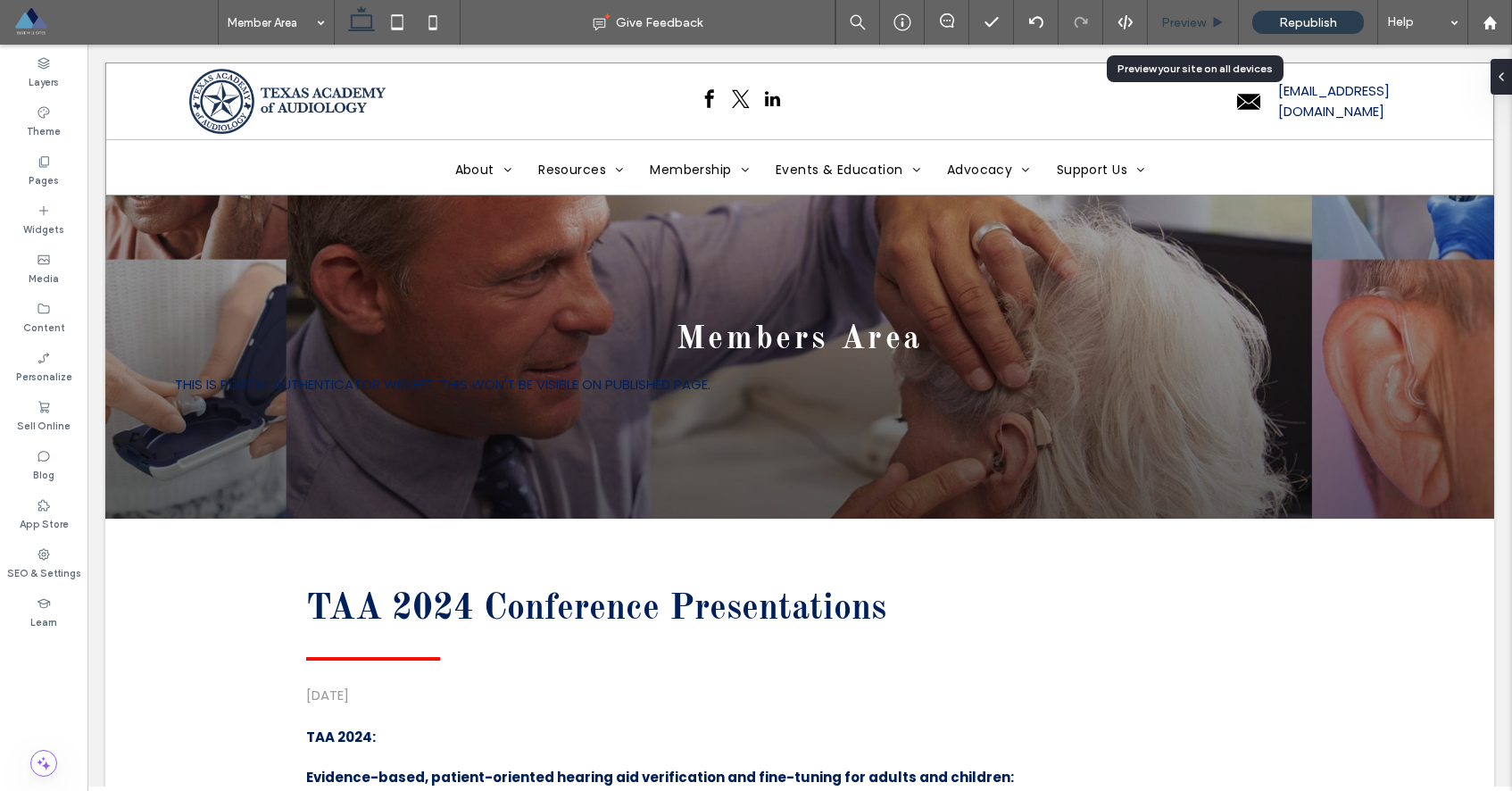
click at [1191, 23] on span "Preview" at bounding box center [1183, 23] width 45 height 15
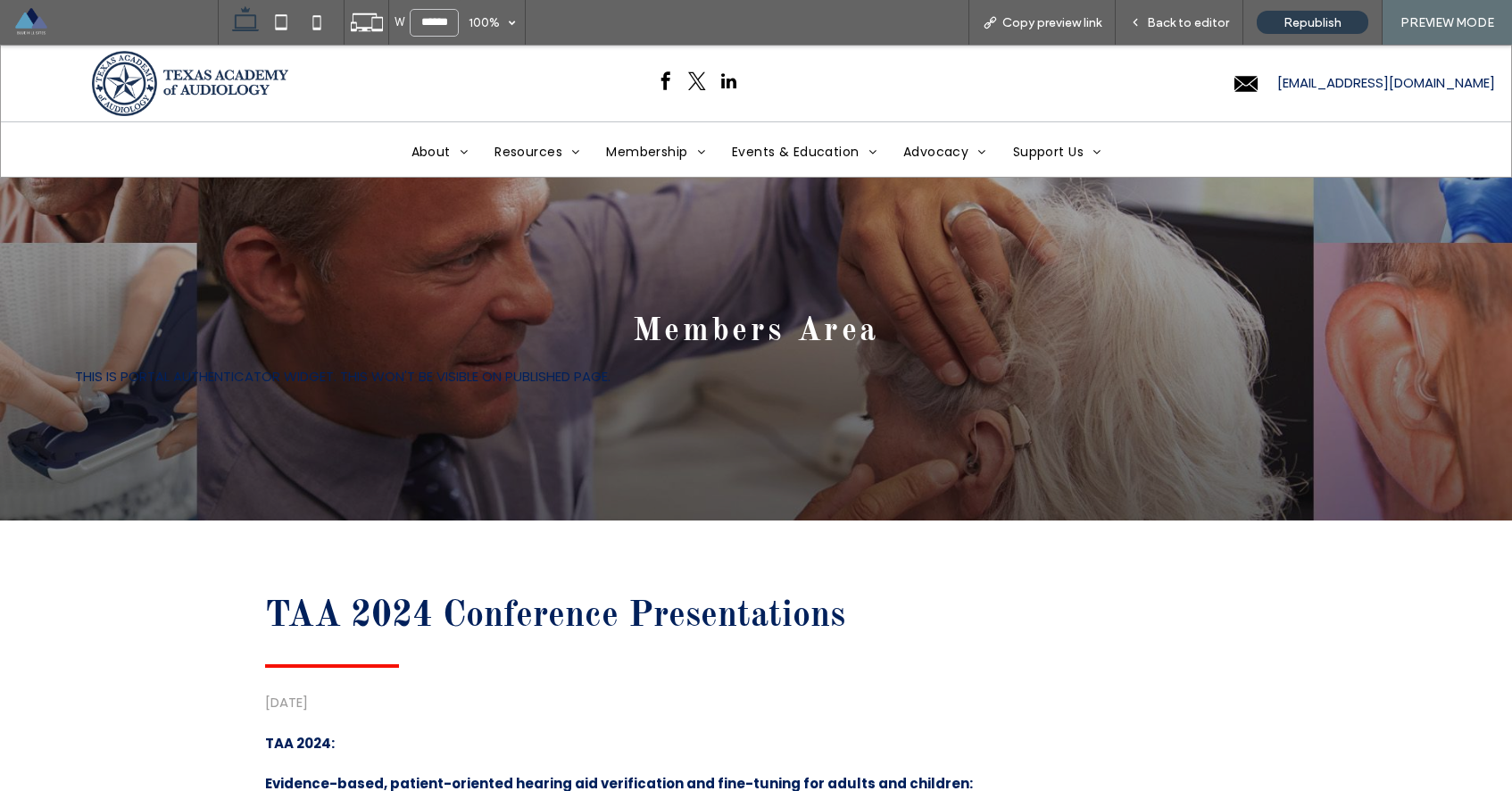
click at [201, 61] on img at bounding box center [190, 83] width 196 height 65
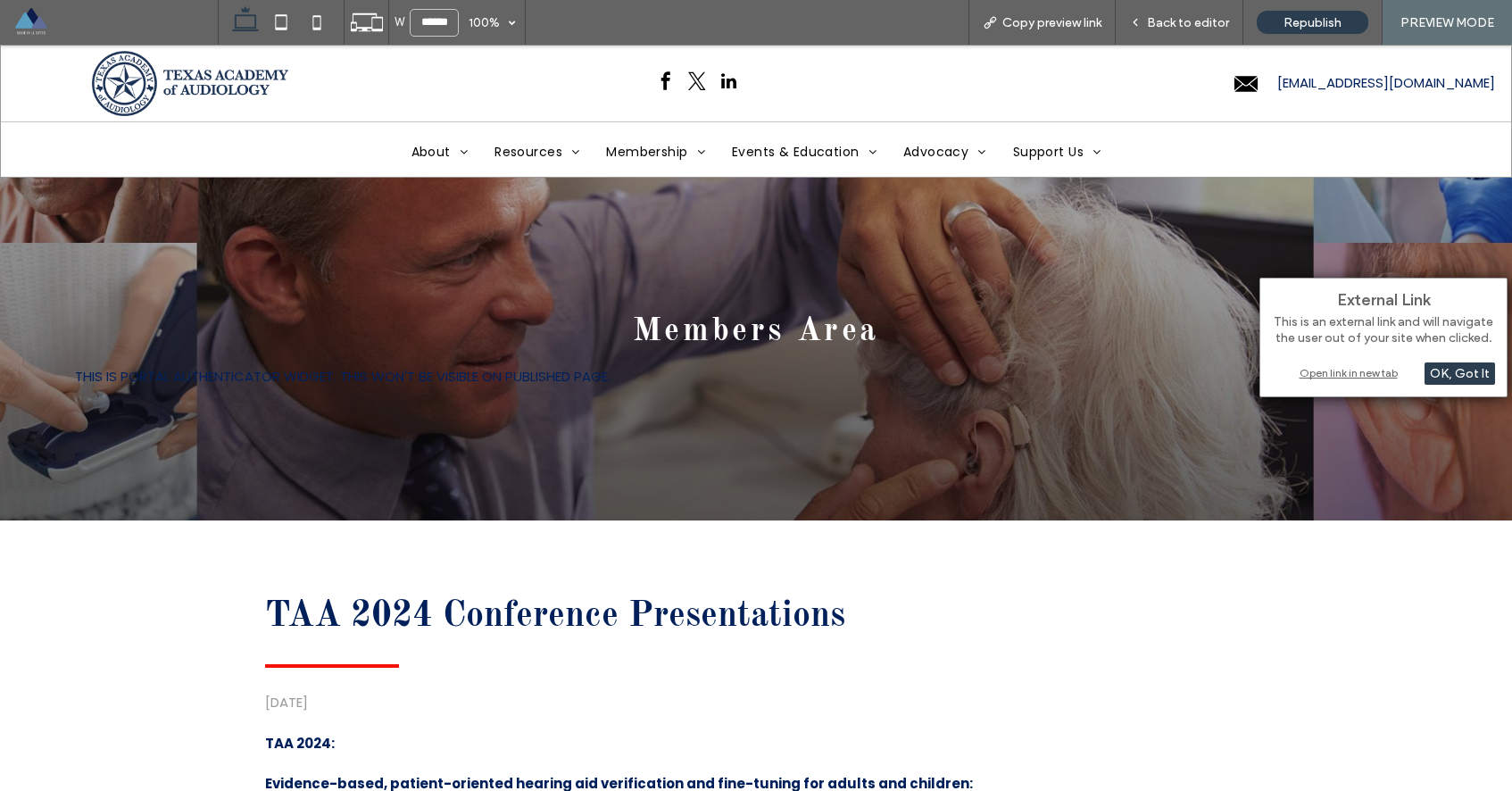
click at [1378, 373] on div "Open link in new tab" at bounding box center [1383, 373] width 223 height 19
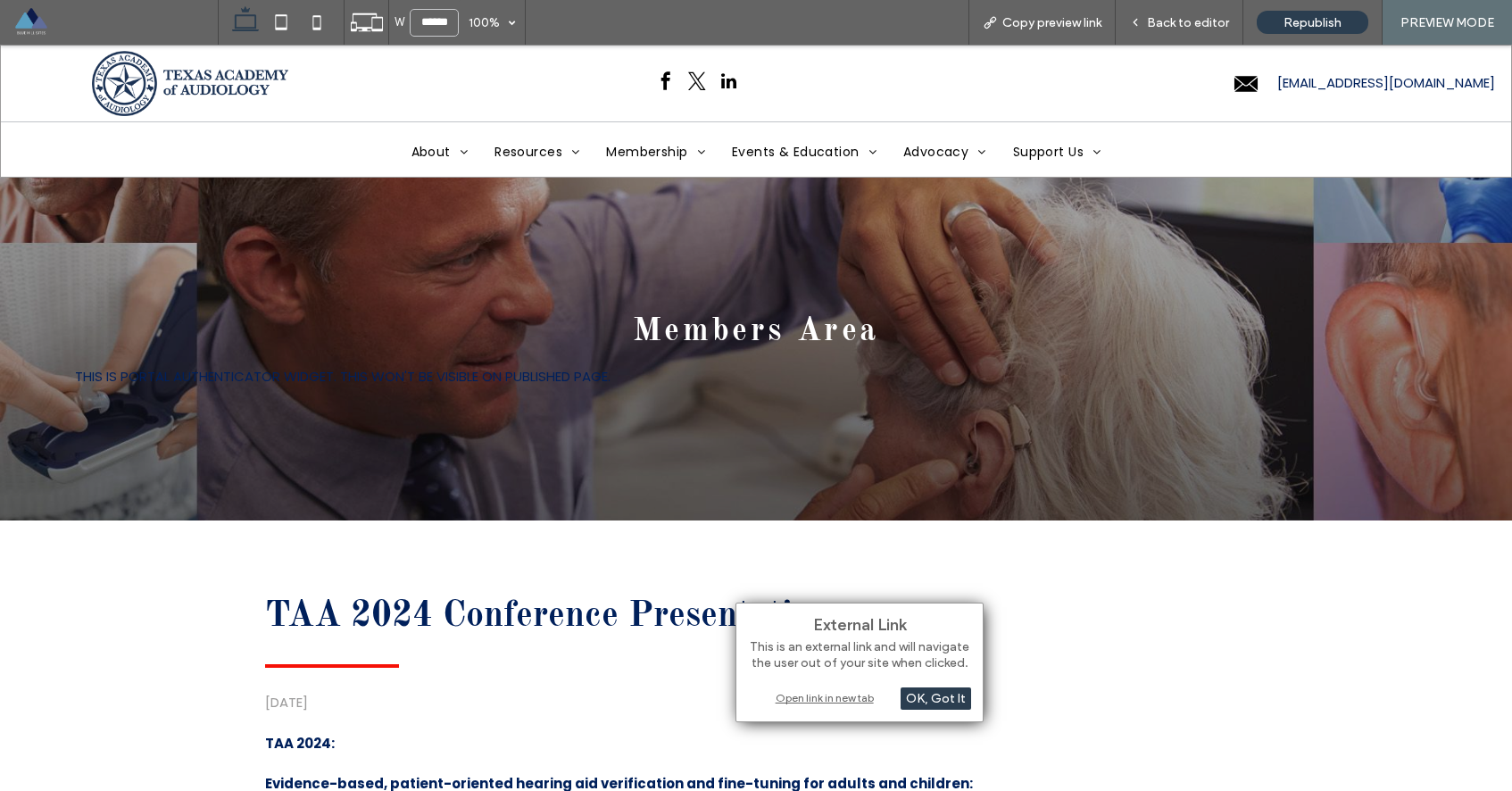
click at [841, 701] on div "Open link in new tab" at bounding box center [859, 697] width 223 height 19
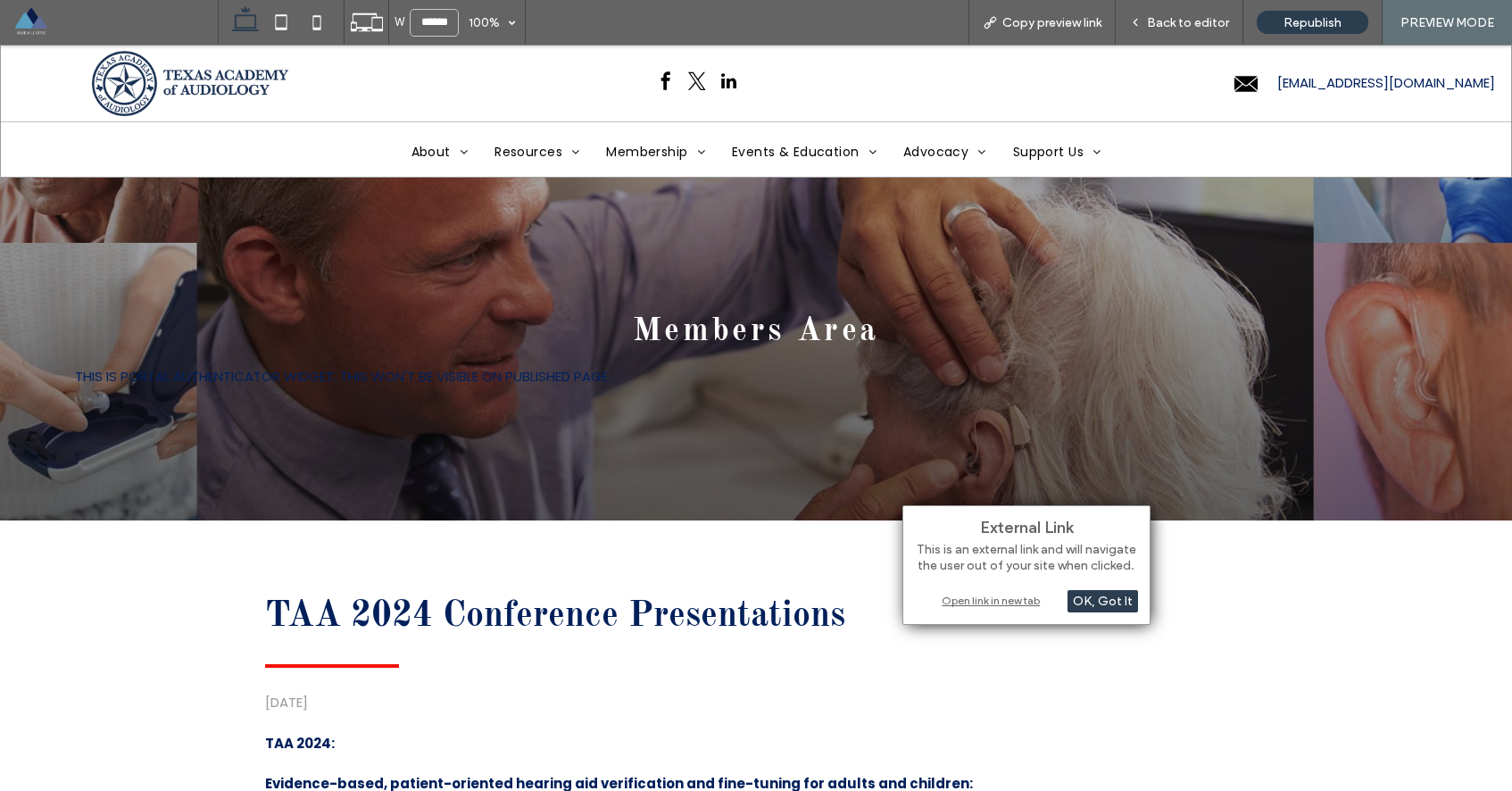
click at [957, 601] on div "Open link in new tab" at bounding box center [1026, 600] width 223 height 19
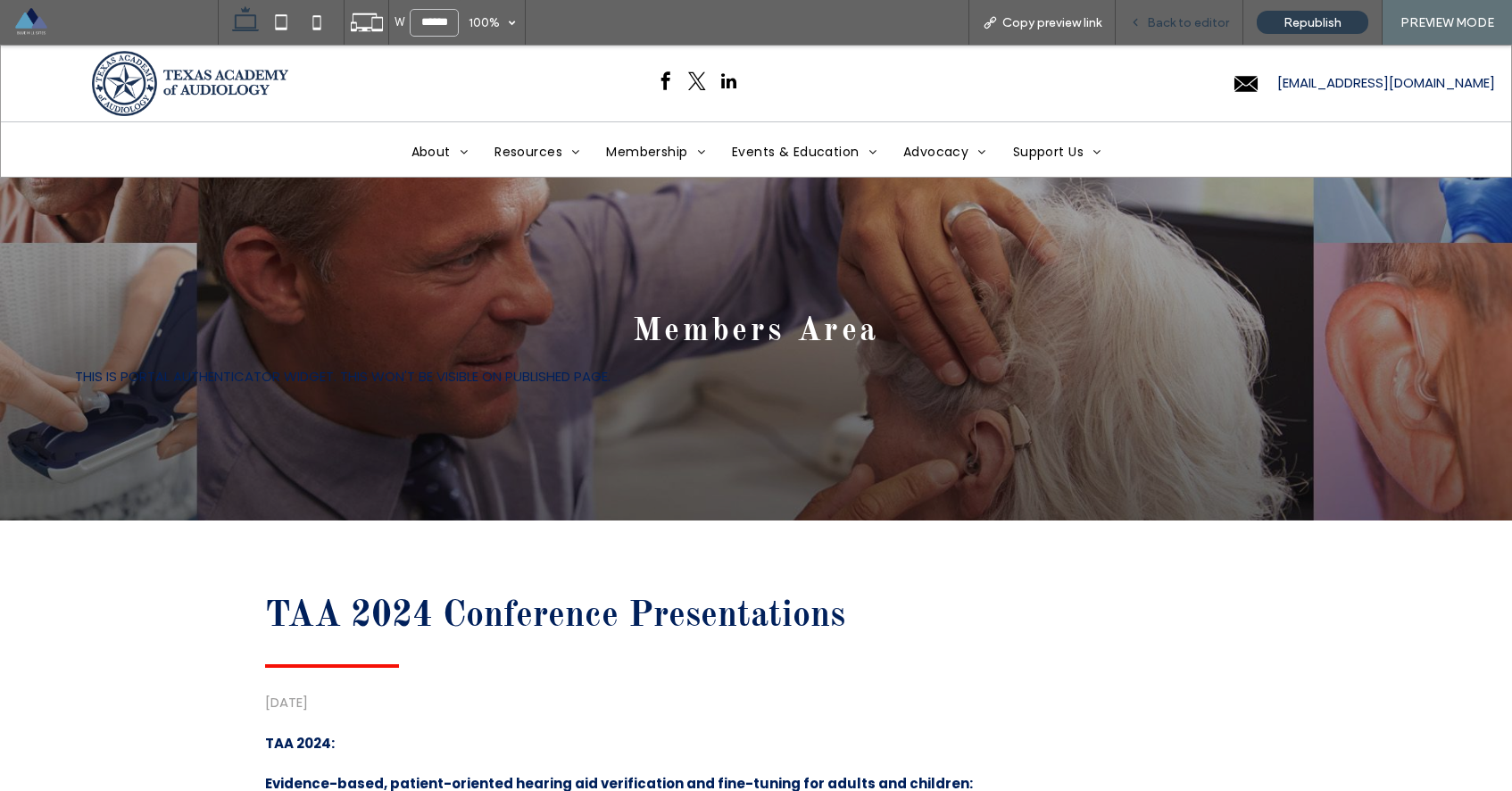
click at [1188, 25] on span "Back to editor" at bounding box center [1188, 23] width 82 height 15
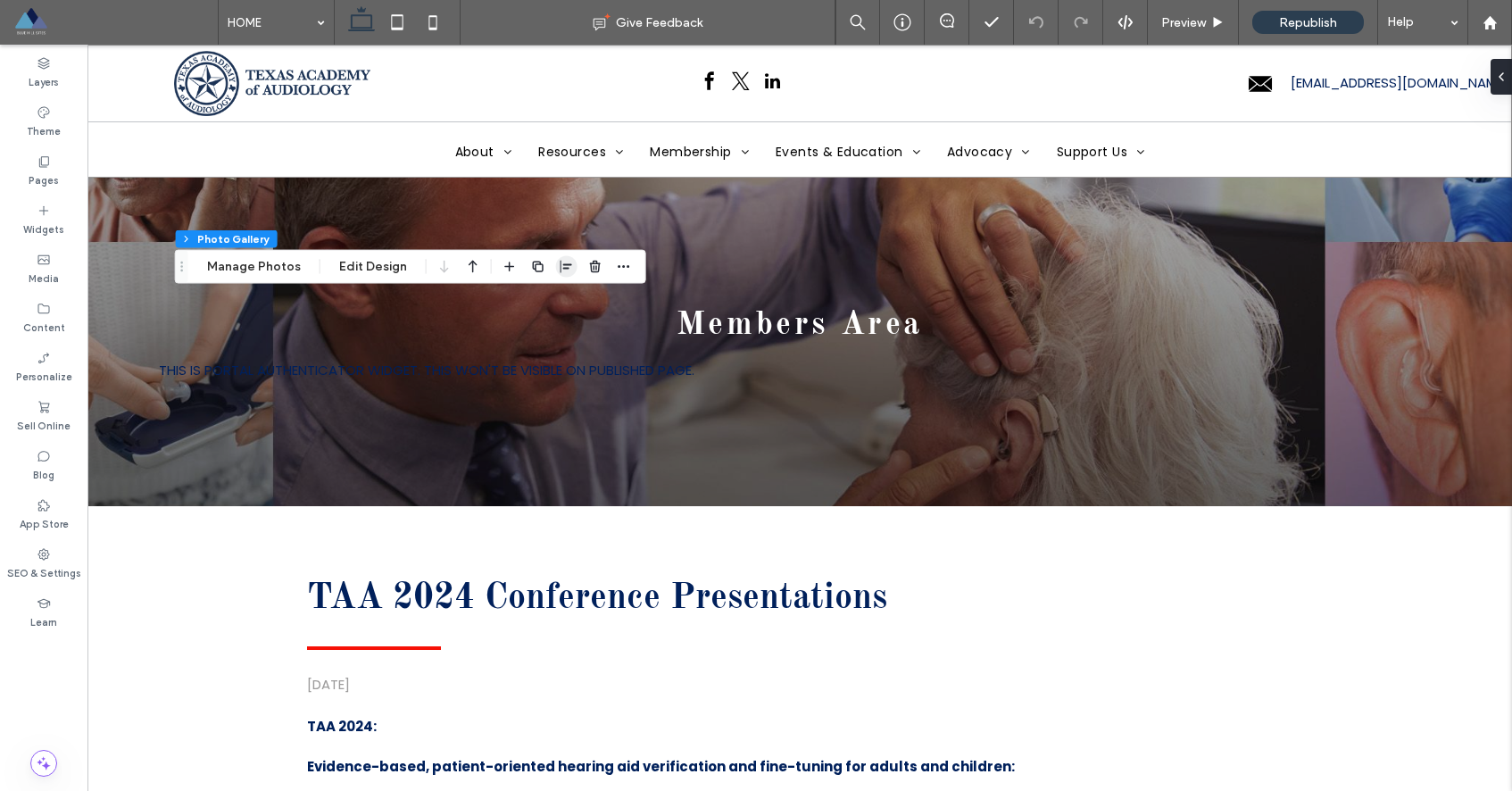
click at [565, 271] on icon "button" at bounding box center [567, 267] width 15 height 15
click at [543, 303] on use "center" at bounding box center [548, 302] width 10 height 13
click at [540, 303] on icon "center" at bounding box center [548, 302] width 15 height 15
click at [1497, 83] on icon at bounding box center [1495, 77] width 15 height 15
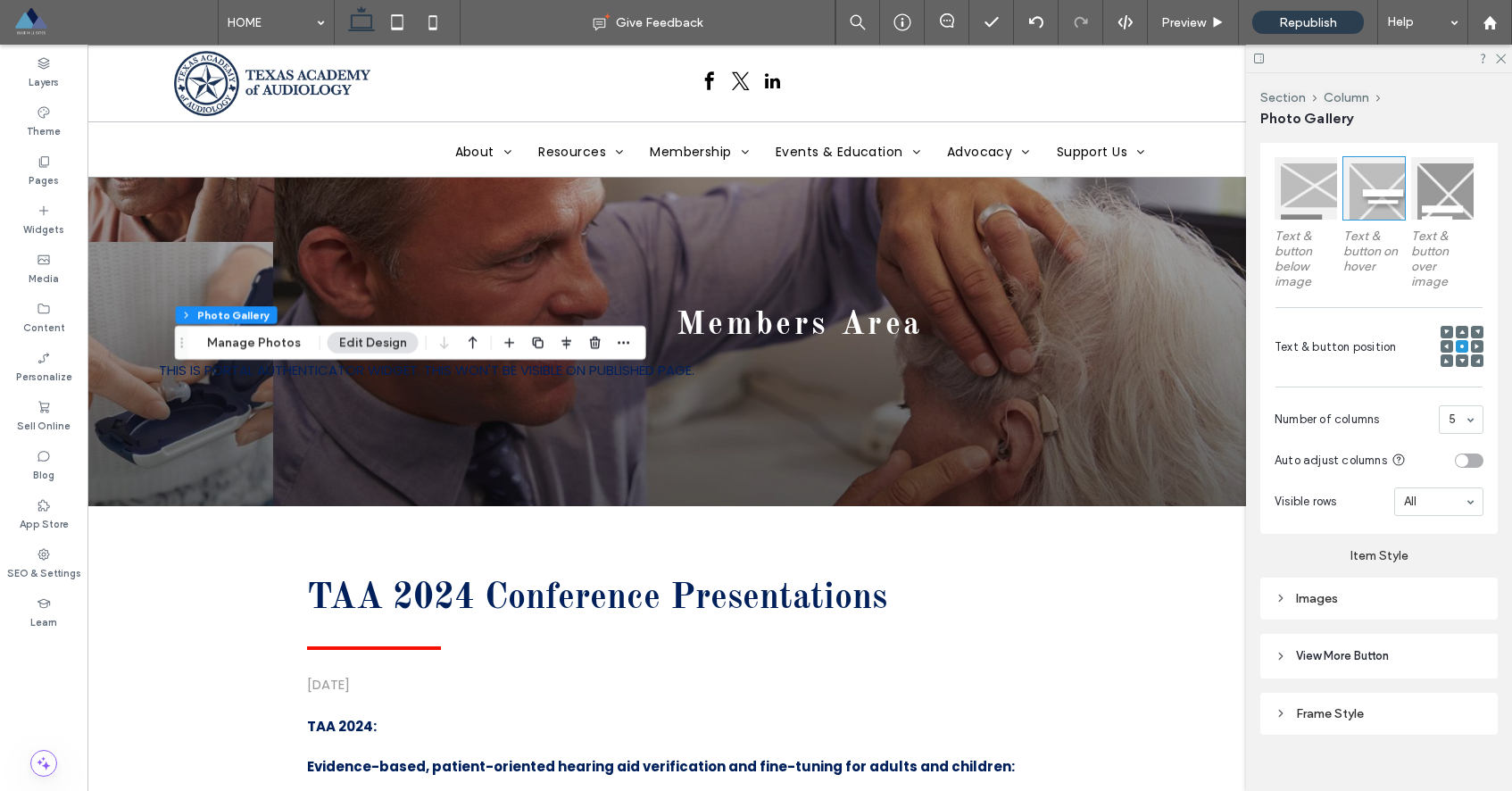
scroll to position [565, 0]
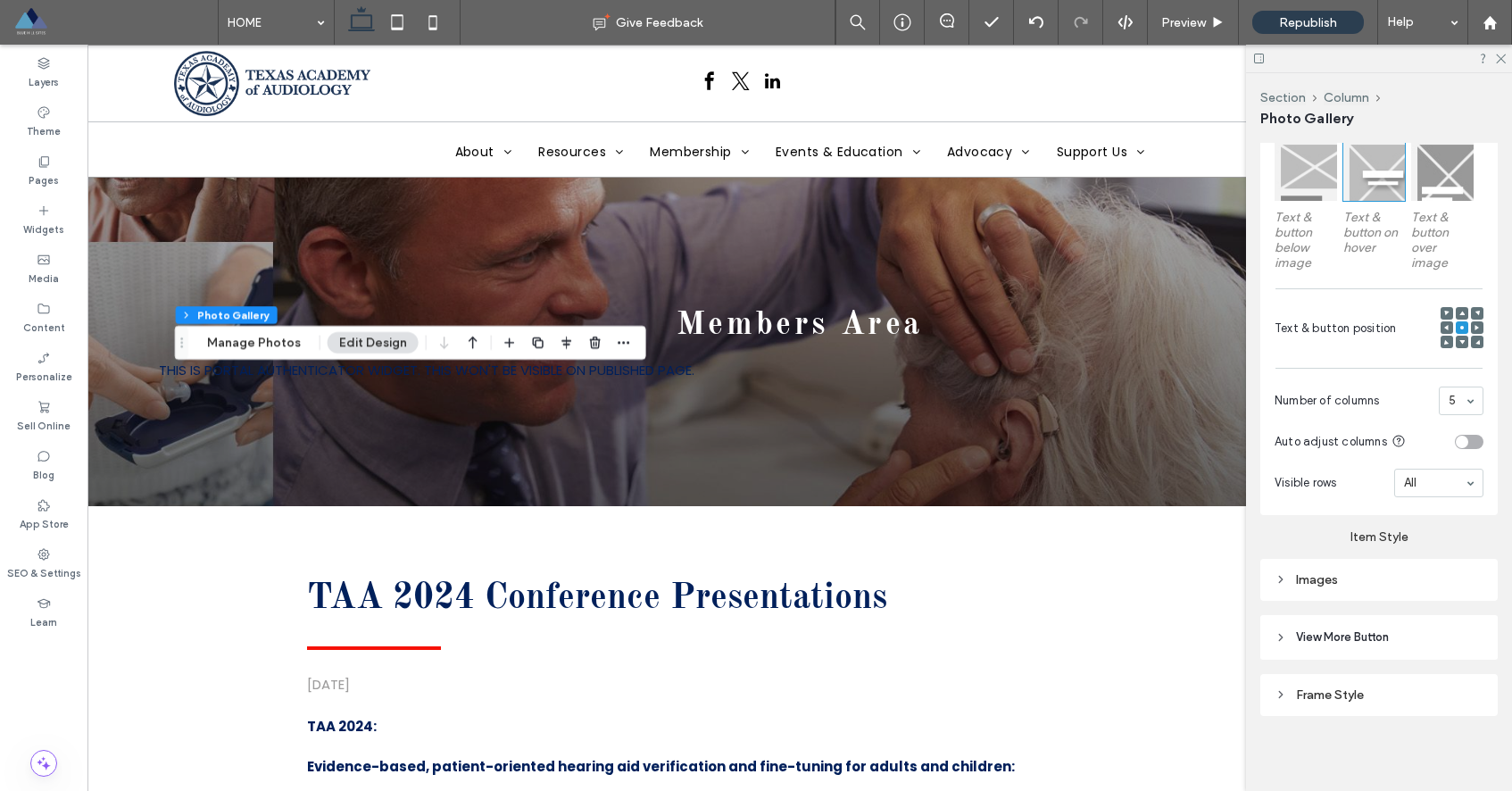
click at [1457, 439] on div "toggle" at bounding box center [1462, 442] width 13 height 13
click at [1499, 60] on use at bounding box center [1500, 59] width 10 height 10
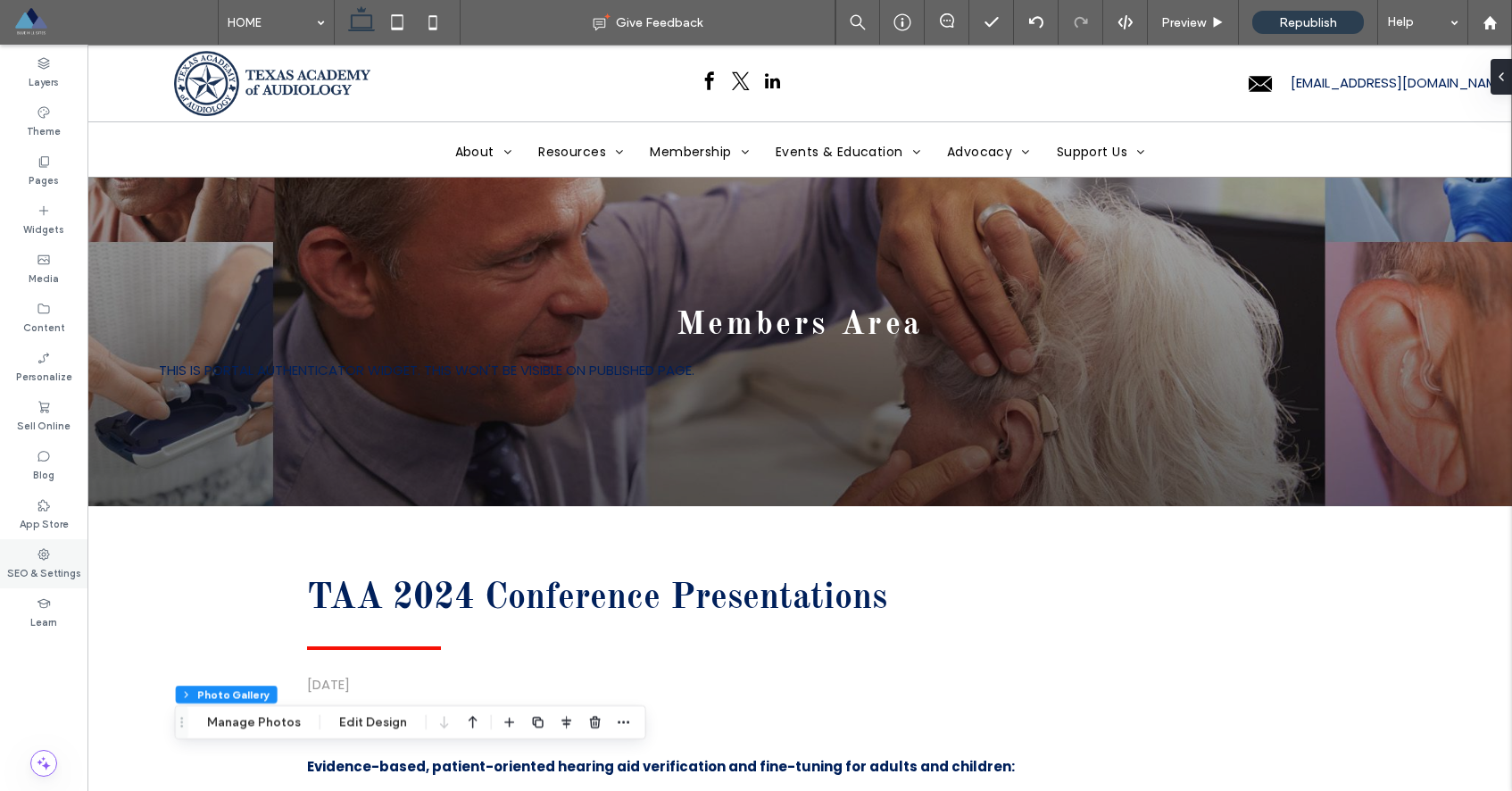
click at [48, 564] on label "SEO & Settings" at bounding box center [44, 571] width 74 height 20
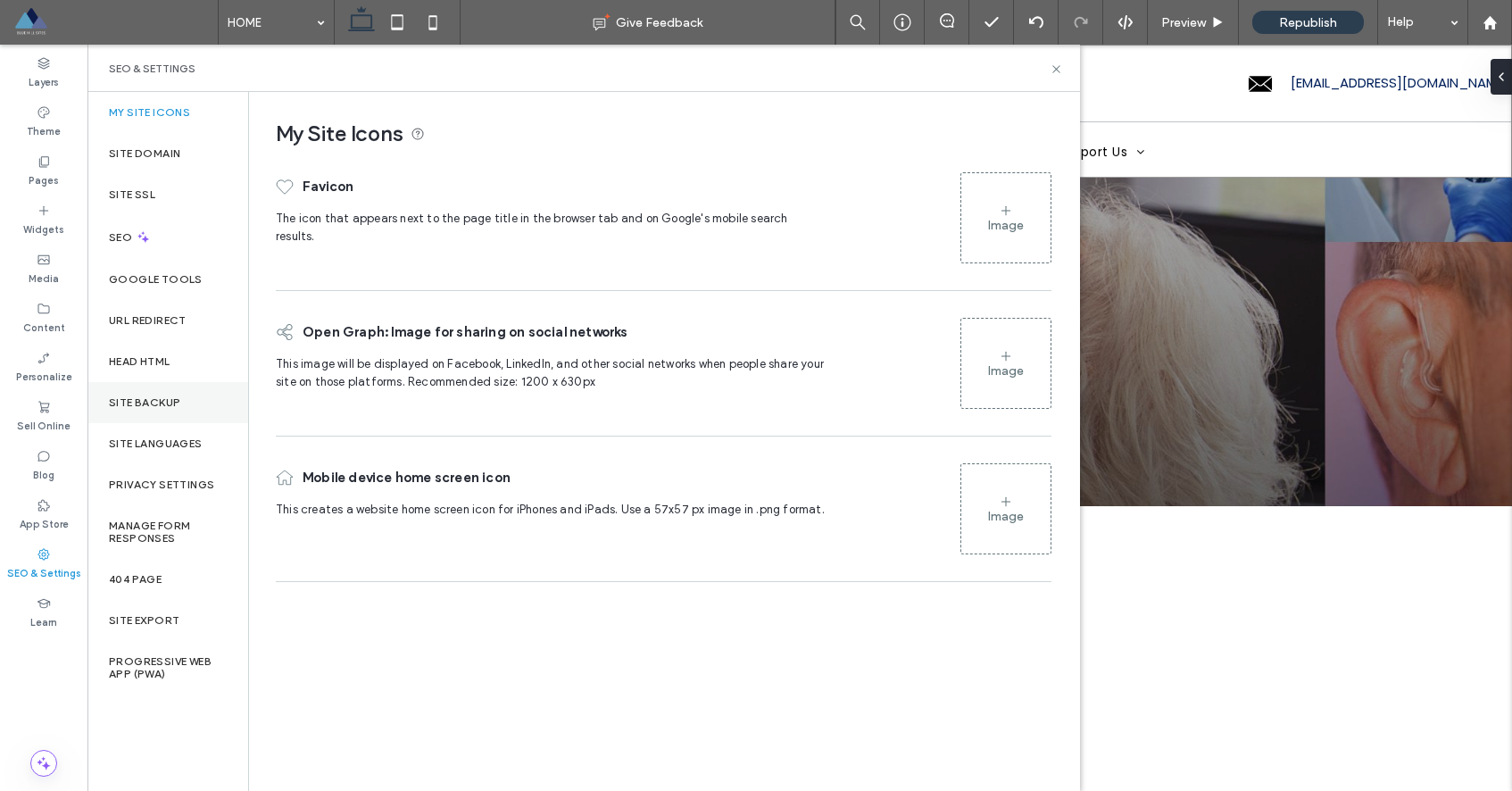
click at [129, 396] on label "Site Backup" at bounding box center [144, 403] width 71 height 13
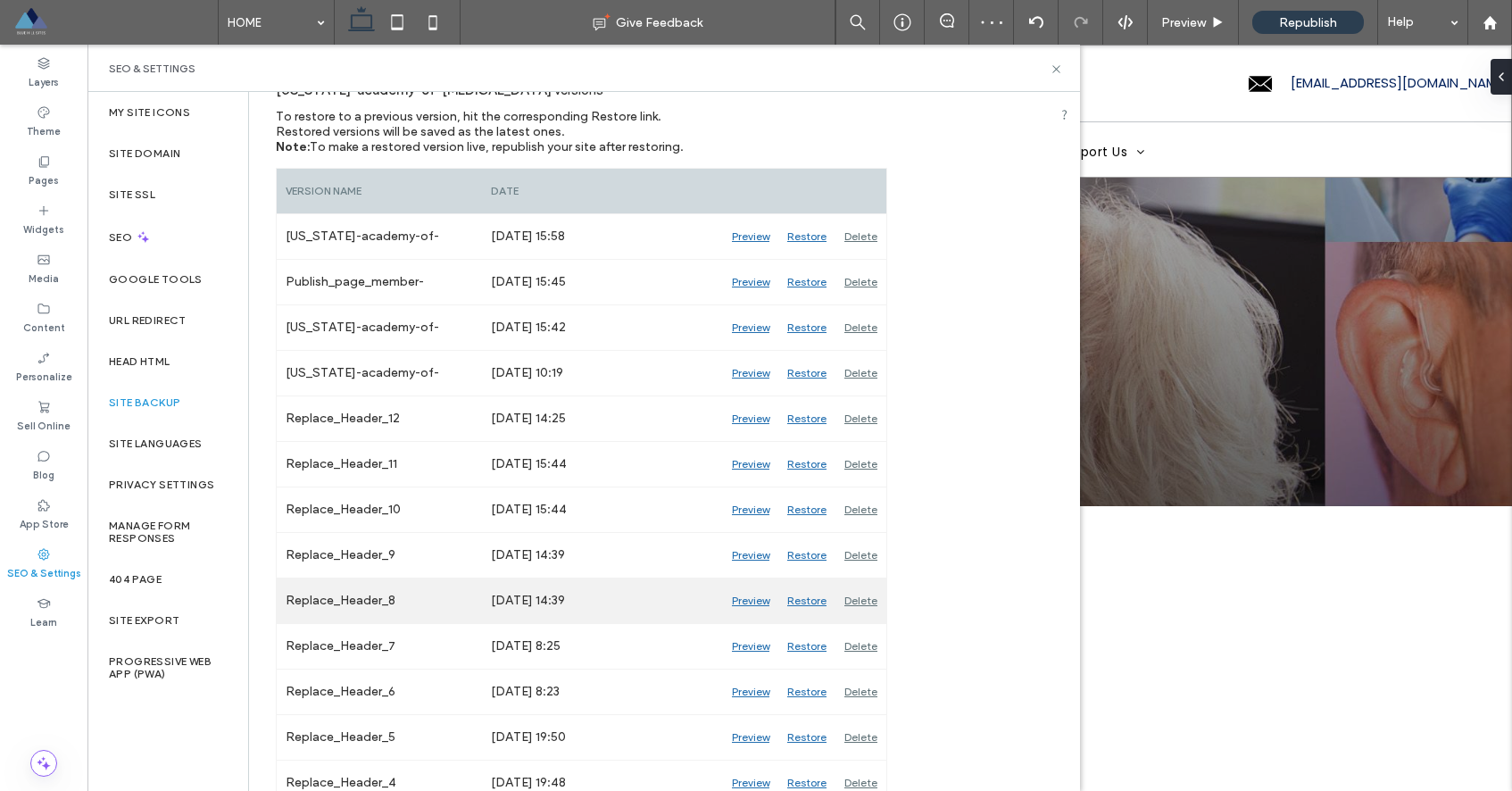
scroll to position [0, 0]
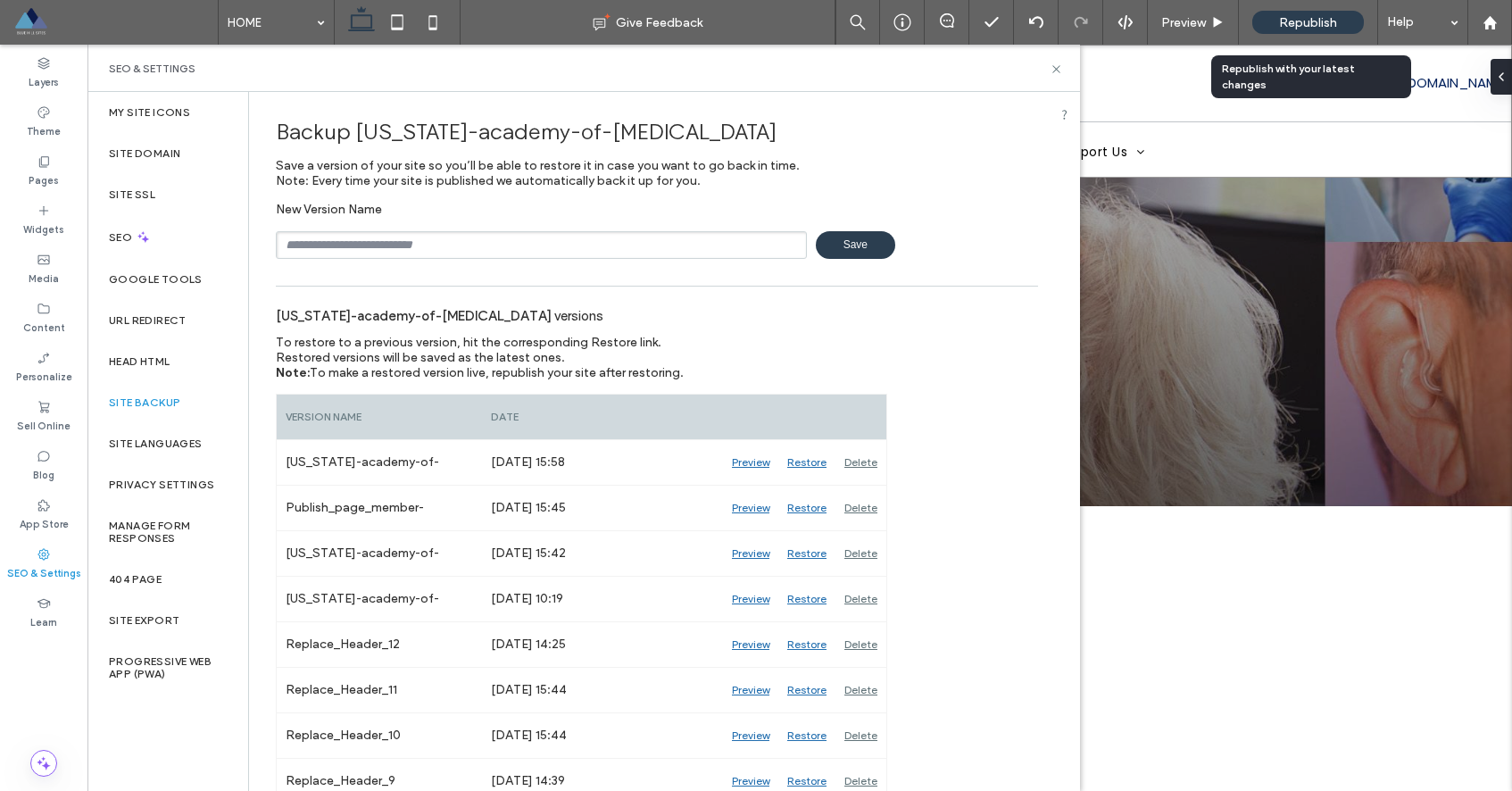
click at [1295, 17] on span "Republish" at bounding box center [1308, 23] width 58 height 15
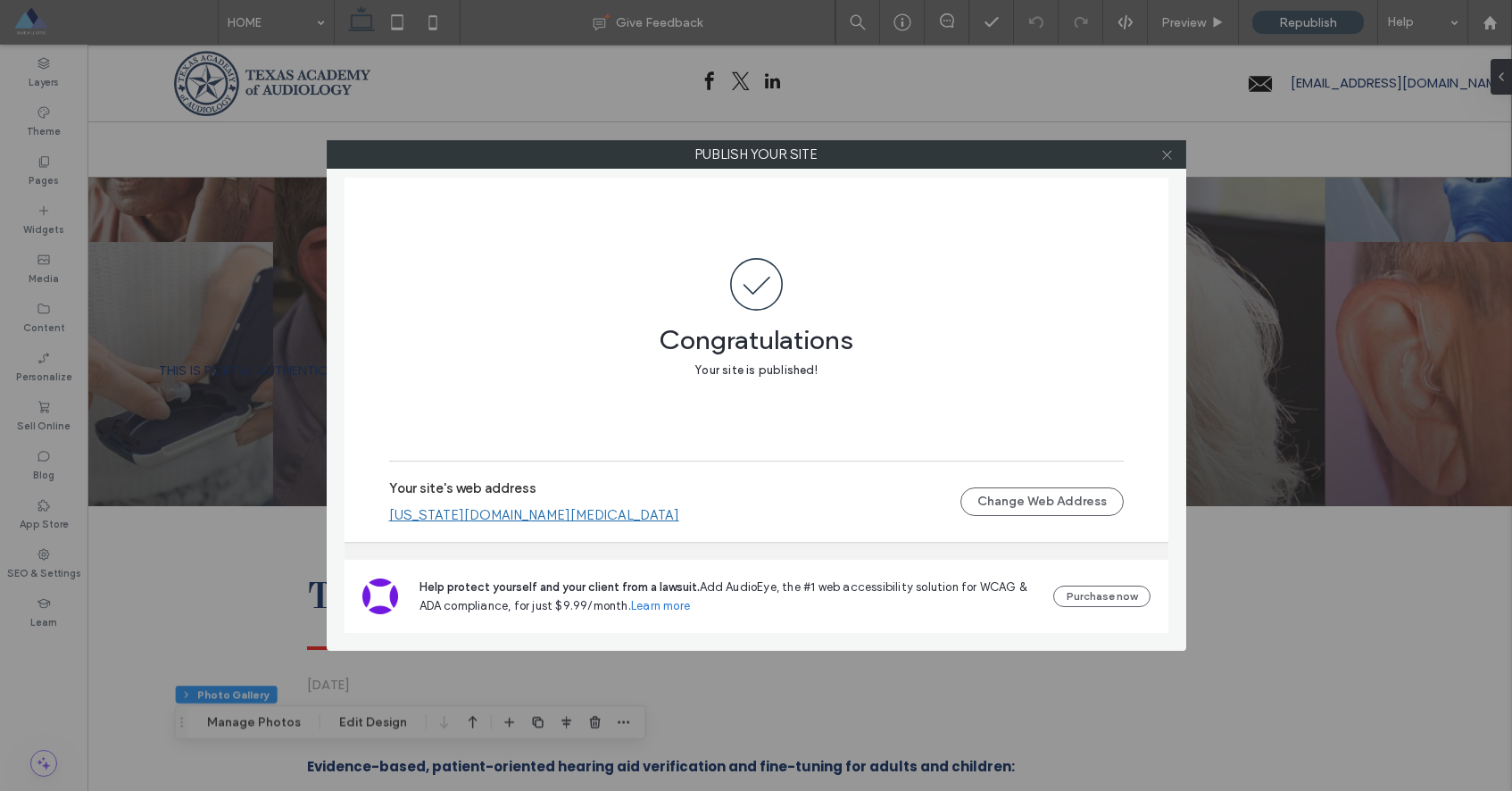
click at [1165, 152] on icon at bounding box center [1167, 155] width 14 height 14
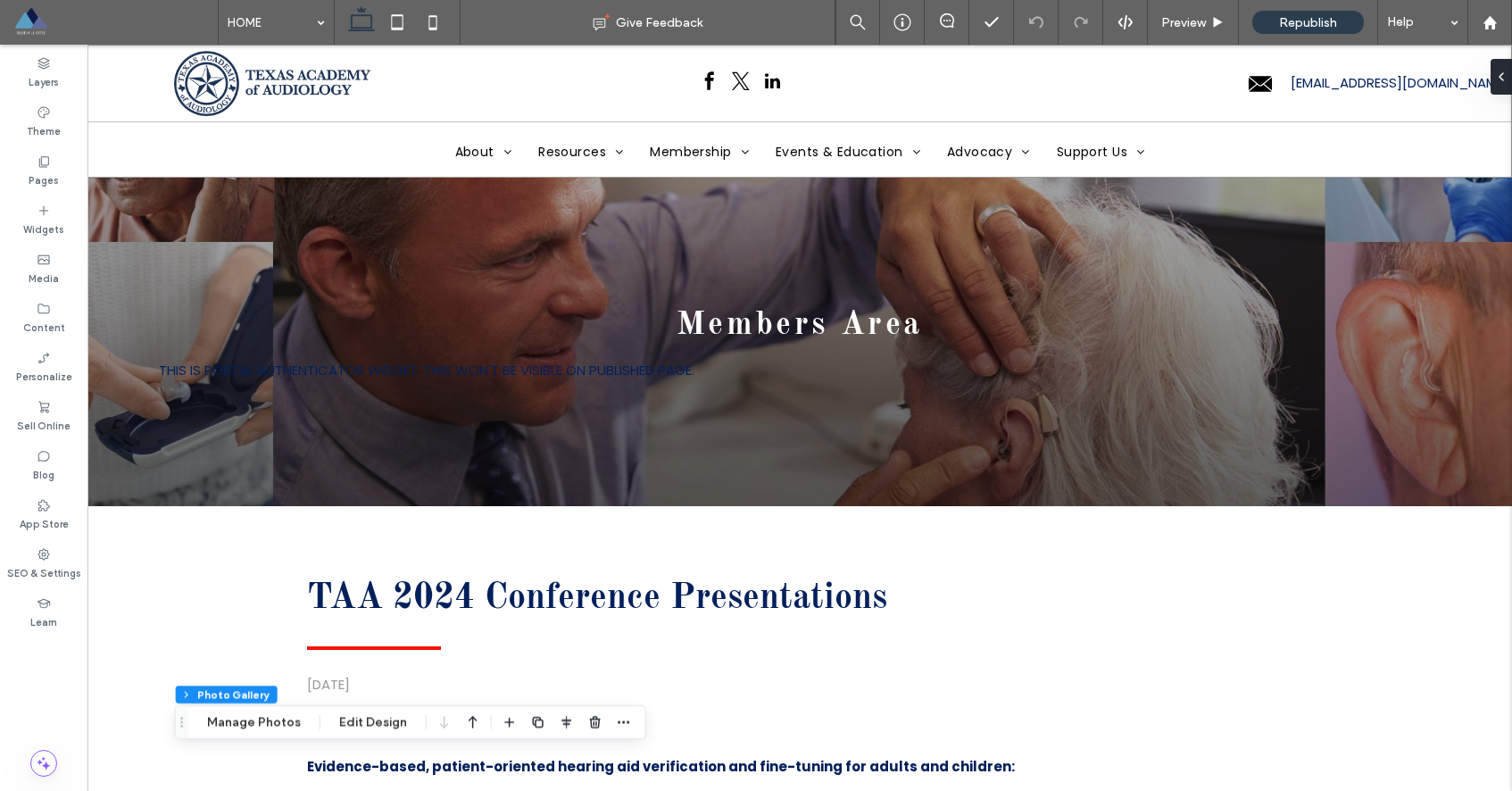
click at [39, 20] on span at bounding box center [116, 22] width 204 height 36
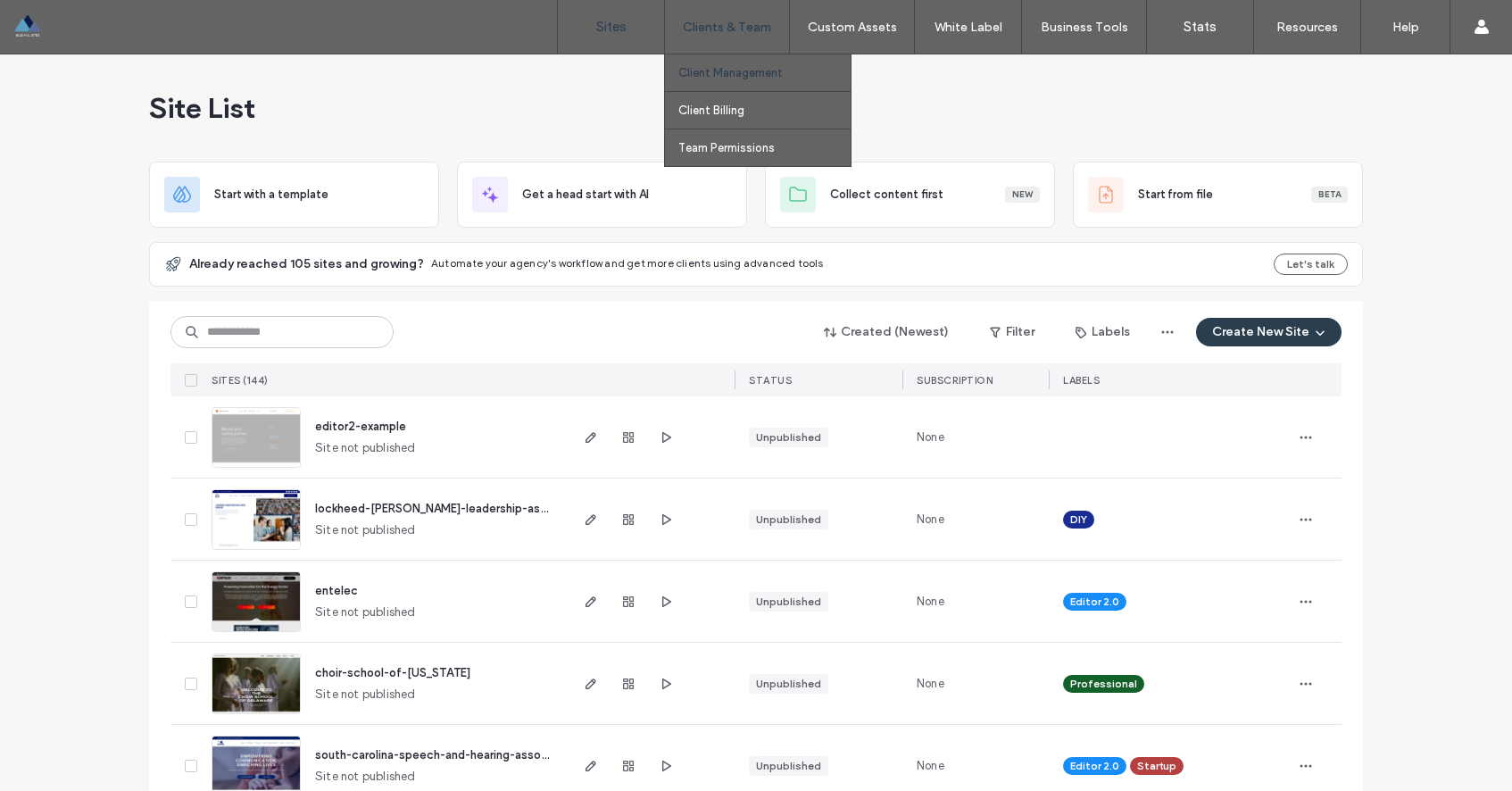
click at [718, 73] on label "Client Management" at bounding box center [730, 72] width 105 height 14
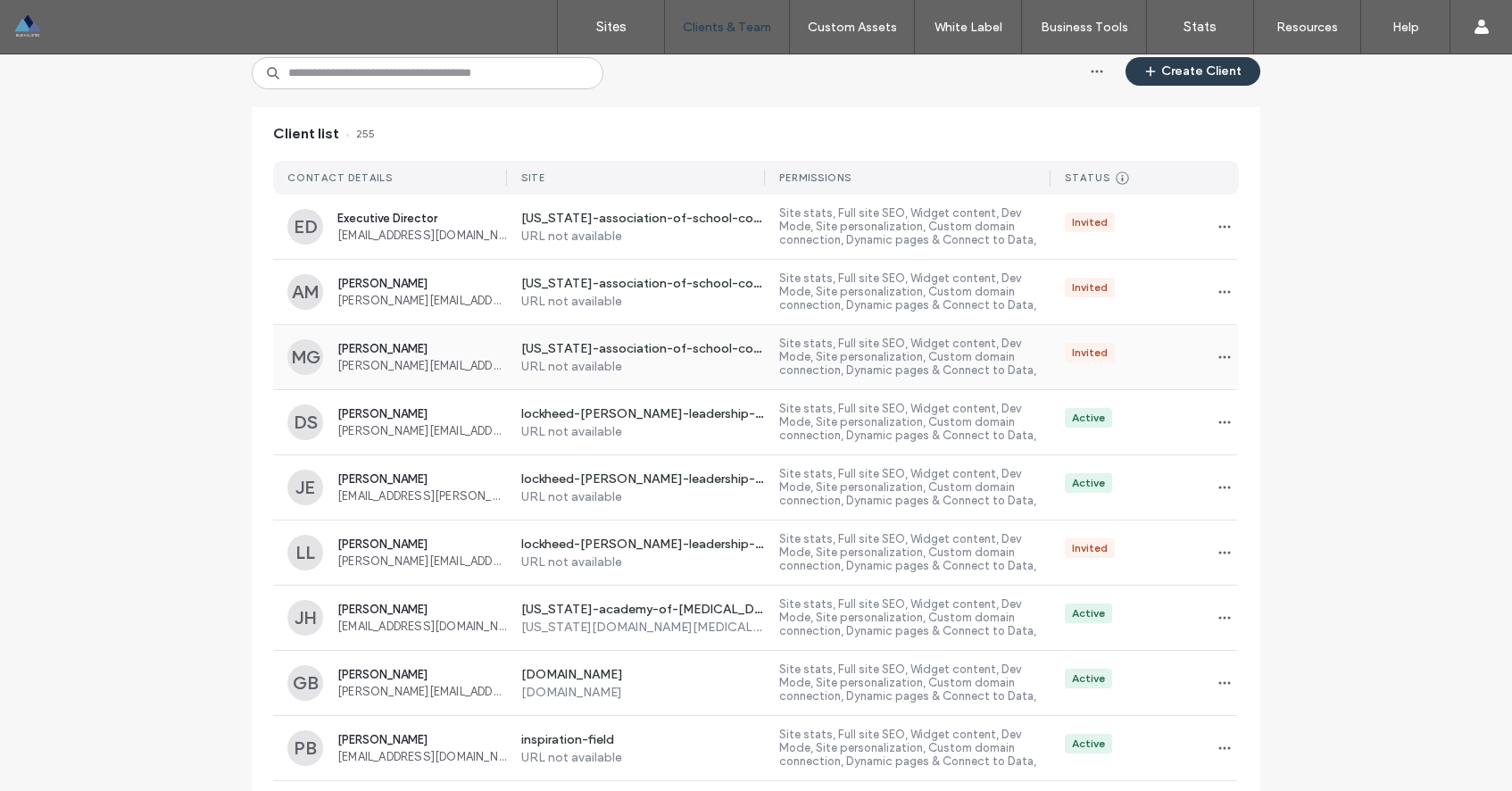
scroll to position [166, 0]
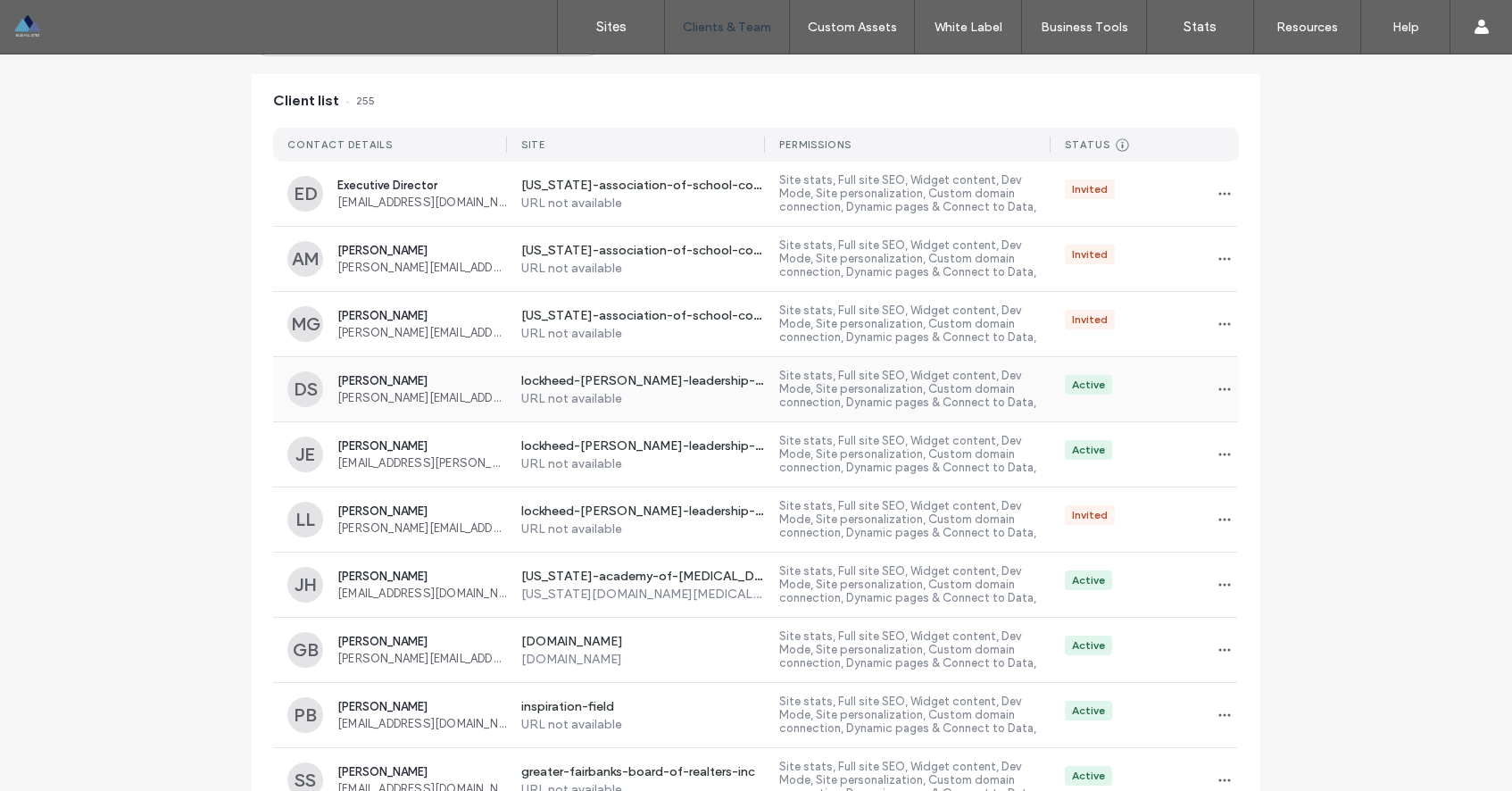
click at [385, 382] on span "[PERSON_NAME]" at bounding box center [422, 380] width 170 height 14
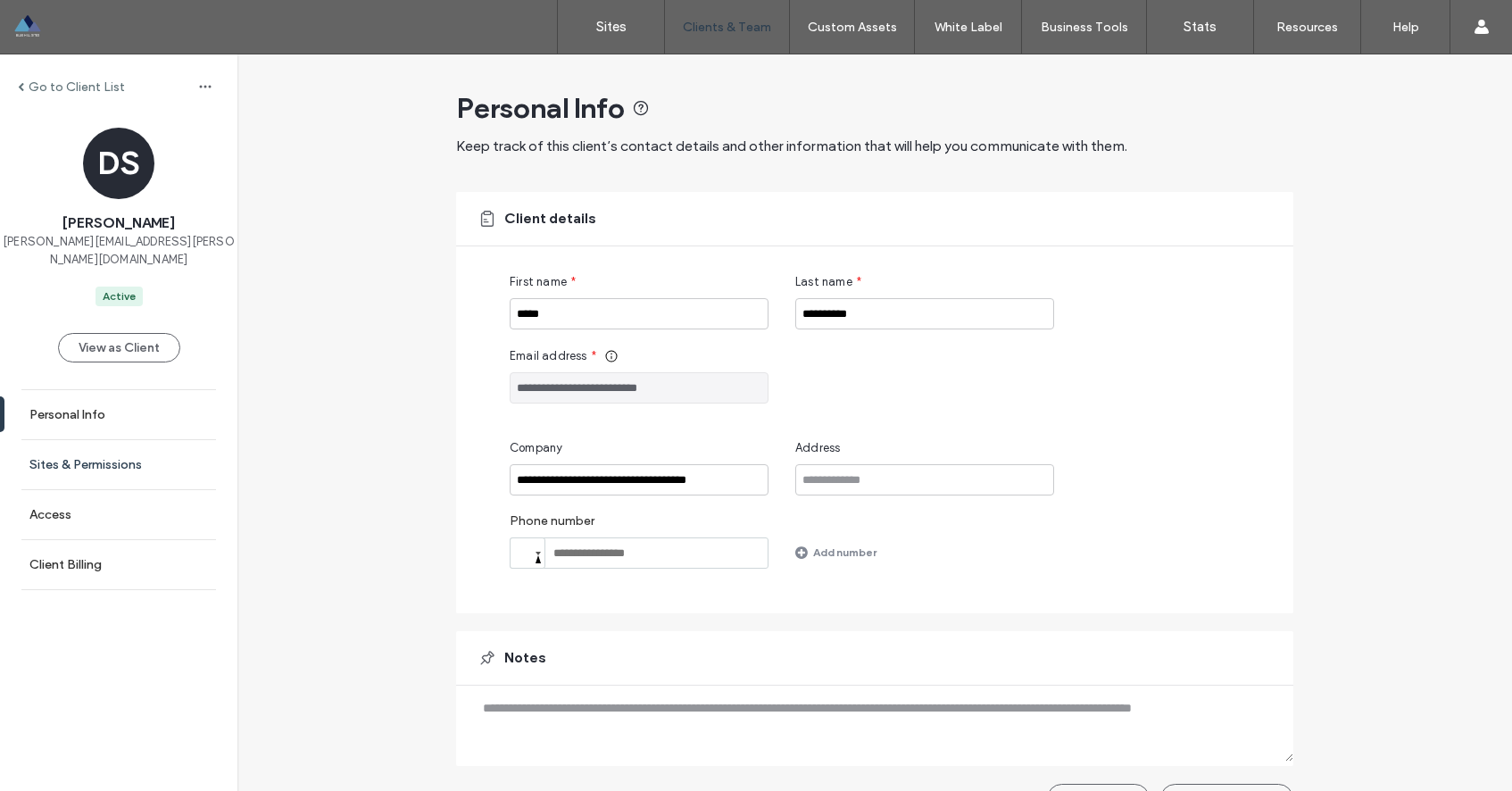
scroll to position [4, 0]
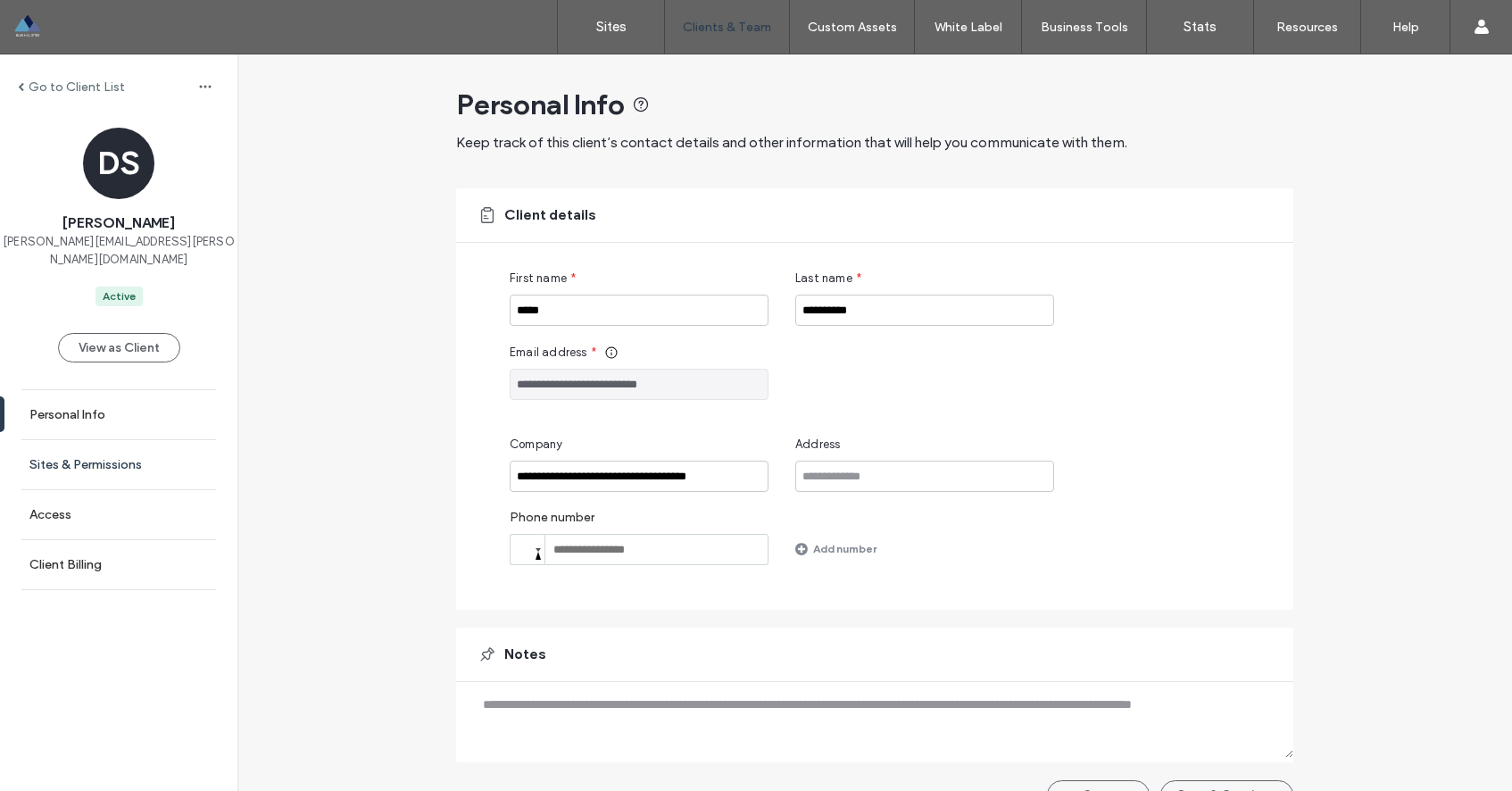
click at [144, 443] on link "Sites & Permissions" at bounding box center [118, 465] width 238 height 49
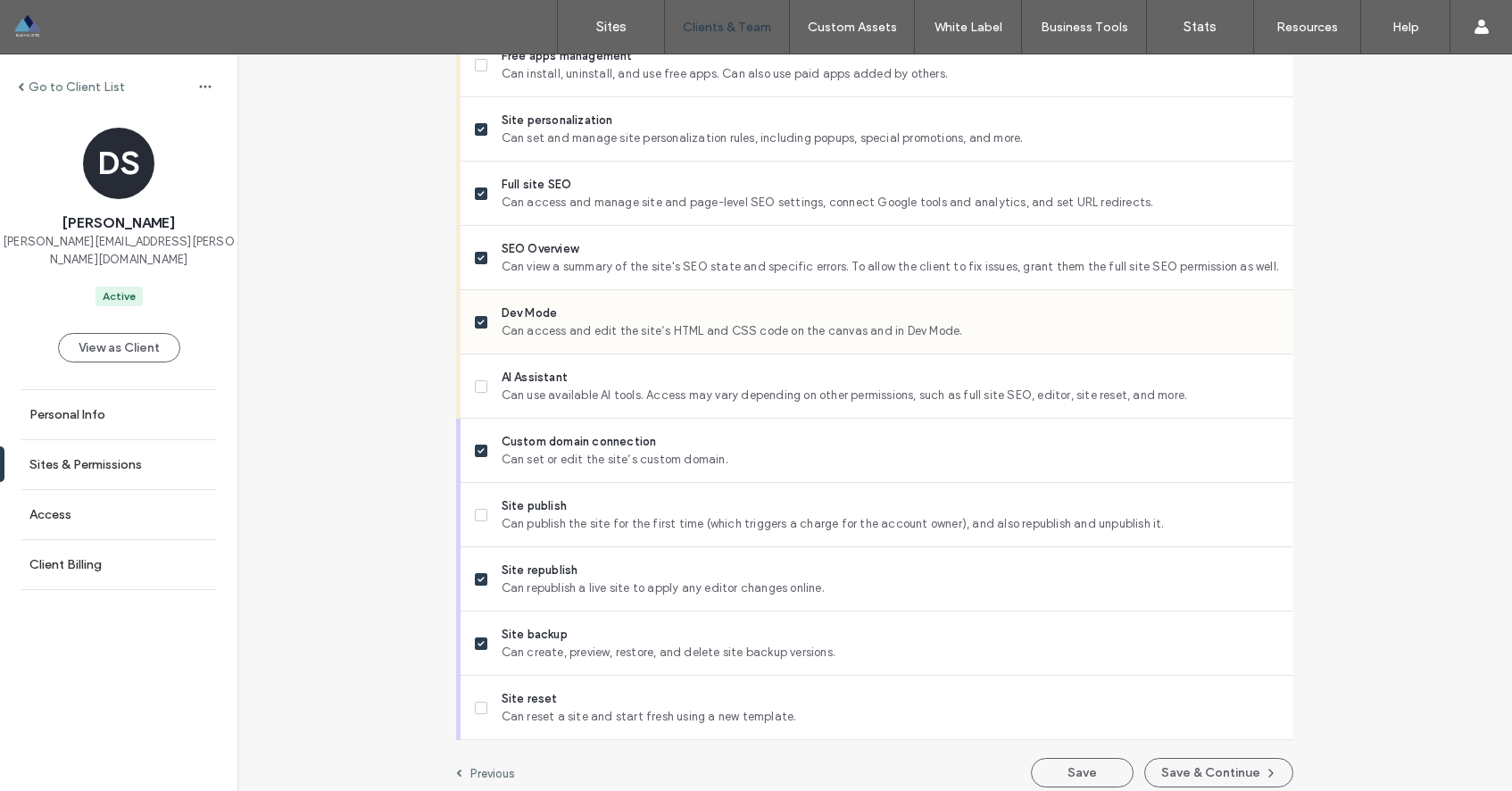
scroll to position [1444, 0]
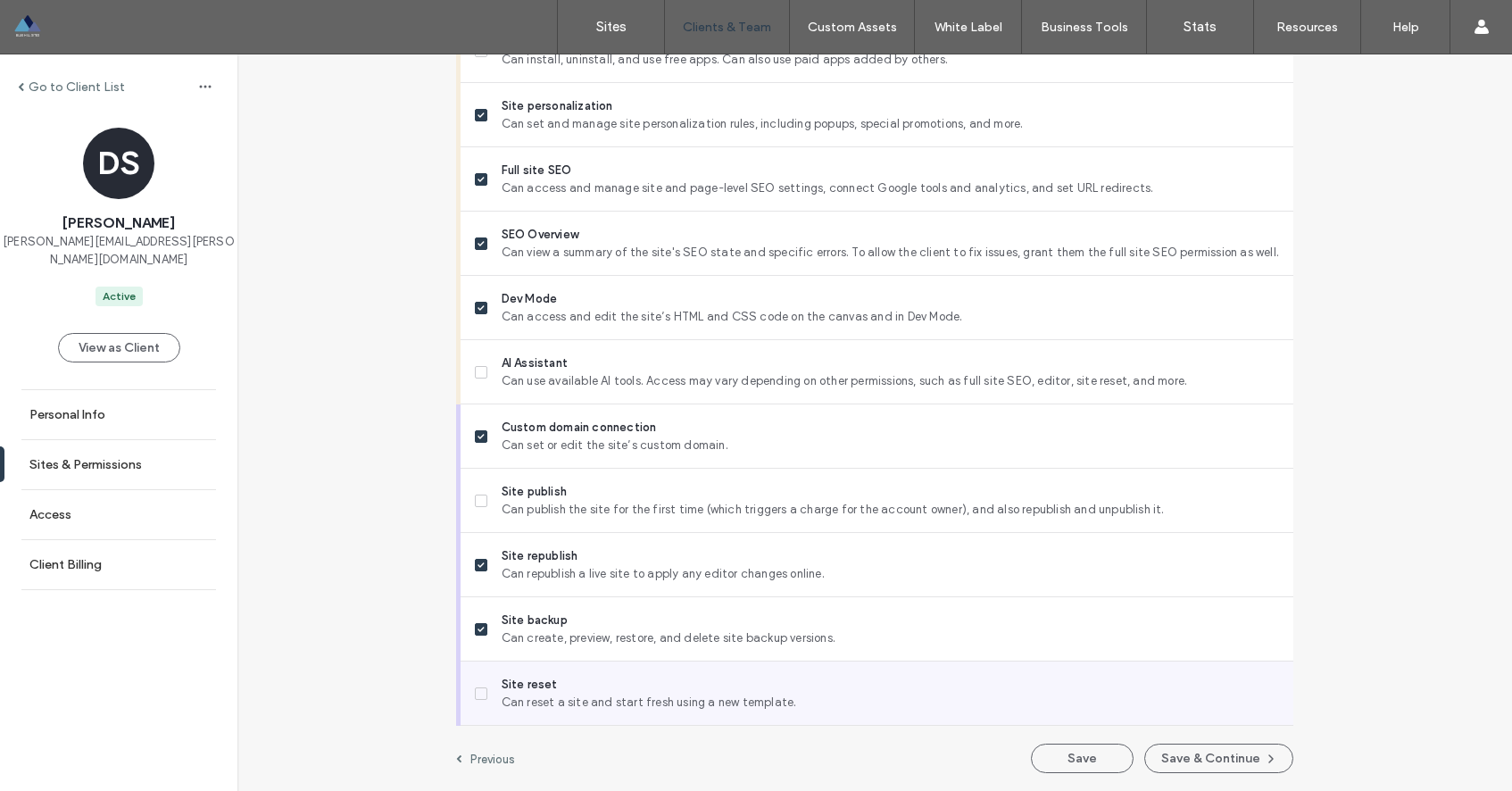
click at [478, 695] on icon at bounding box center [481, 693] width 7 height 5
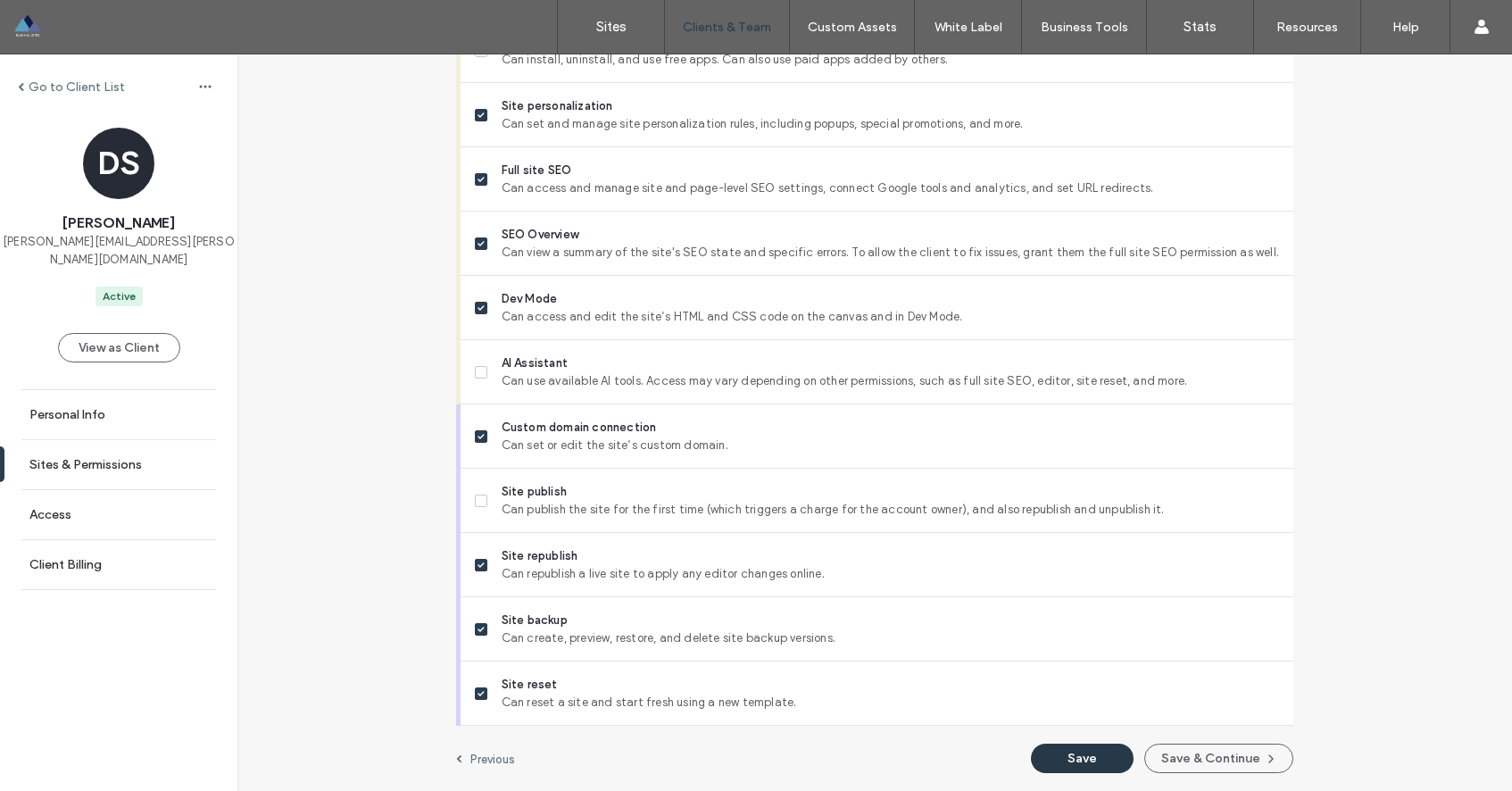
click at [1072, 762] on button "Save" at bounding box center [1082, 758] width 103 height 29
click at [35, 87] on label "Go to Client List" at bounding box center [77, 87] width 97 height 15
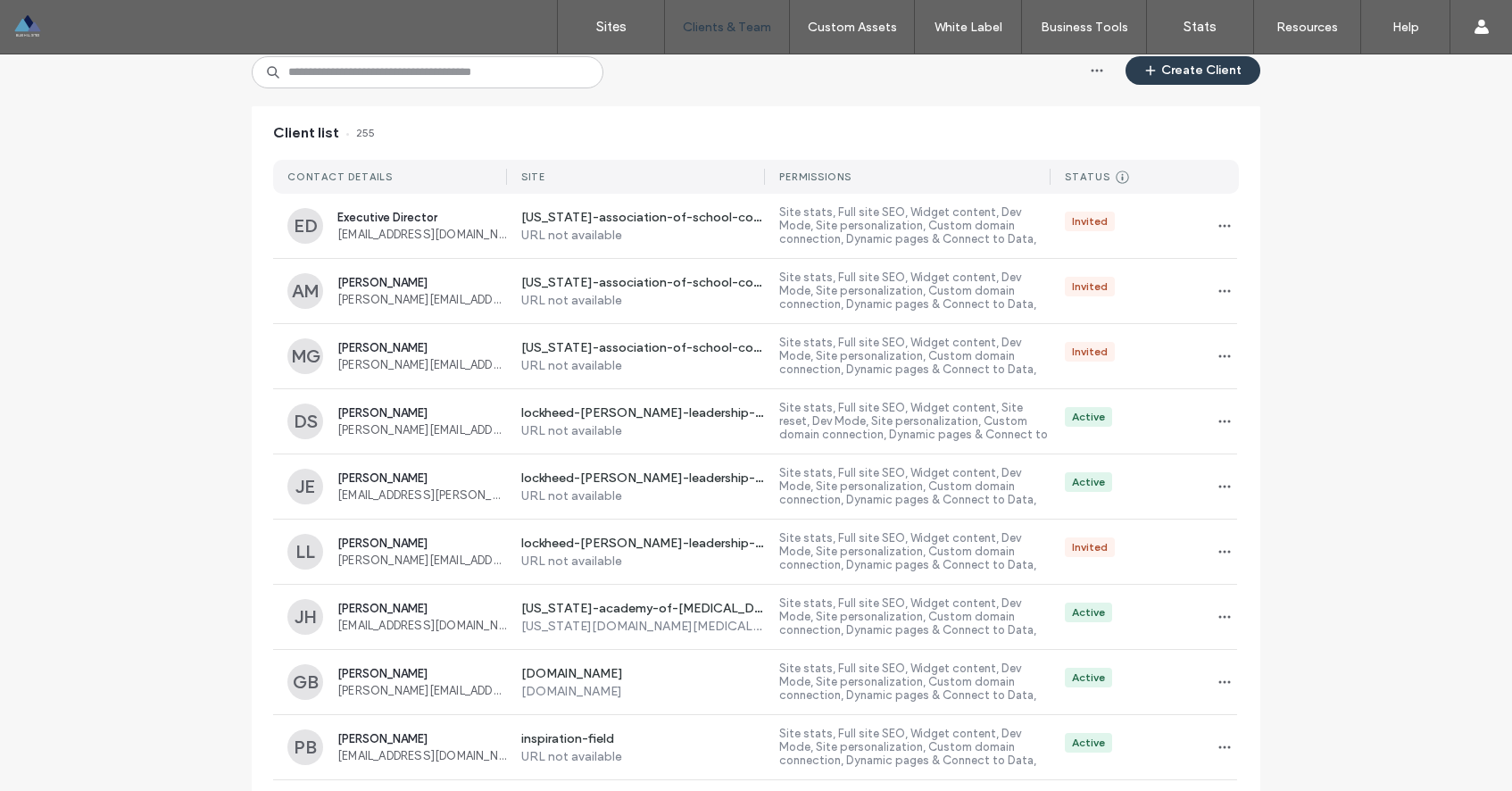
scroll to position [170, 0]
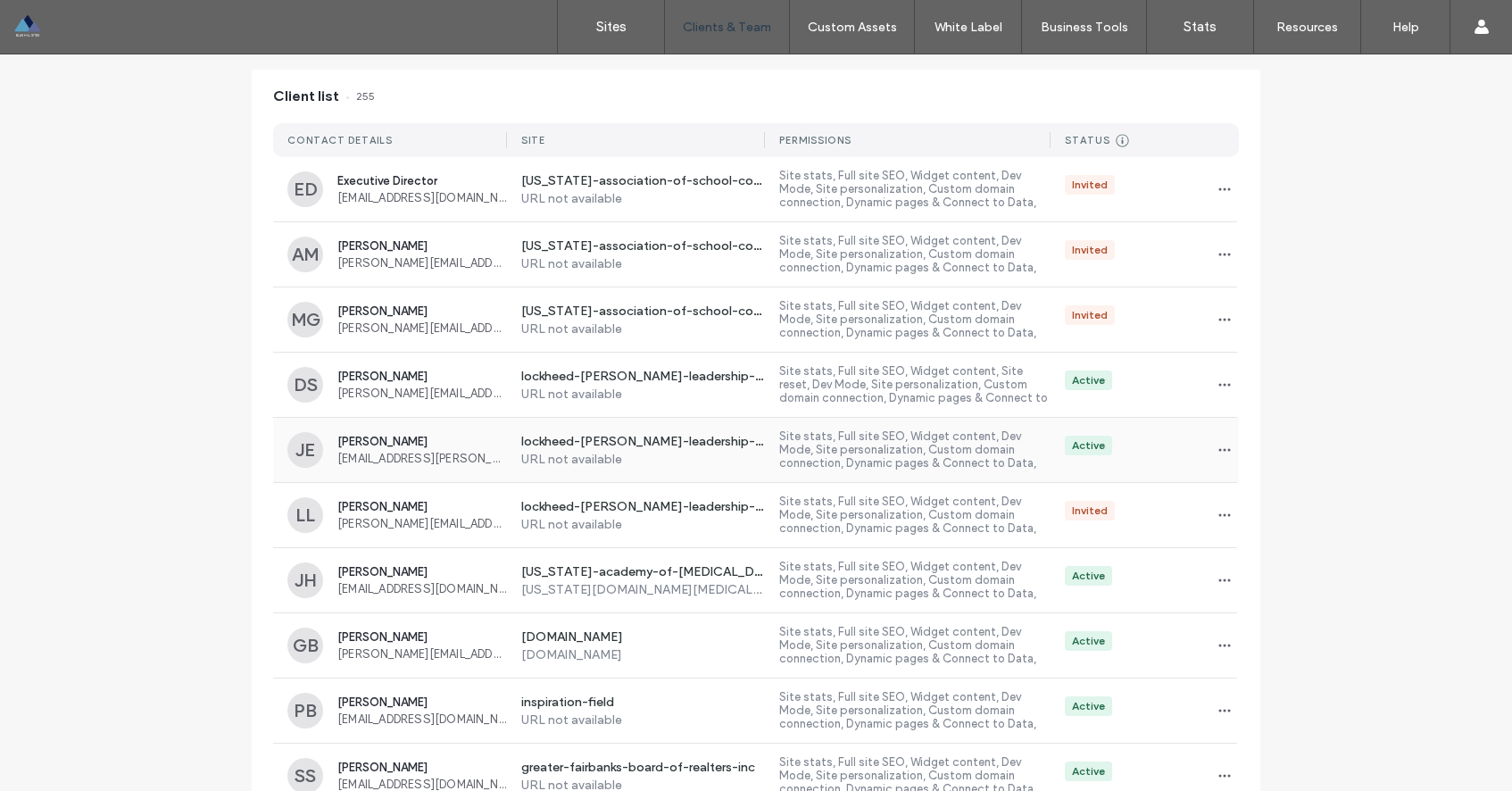
click at [376, 446] on span "Jena Emshoff" at bounding box center [422, 441] width 170 height 14
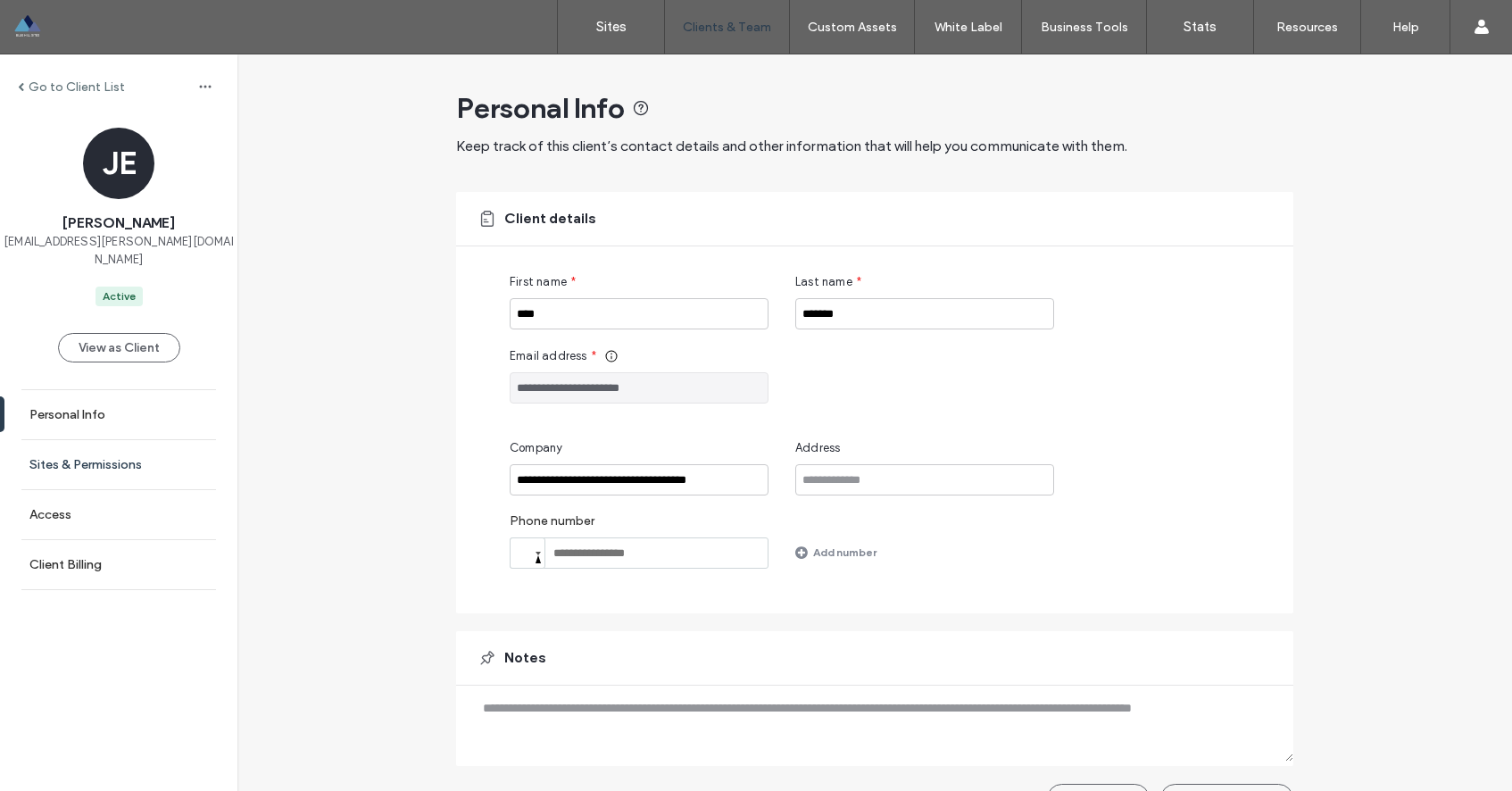
click at [114, 457] on label "Sites & Permissions" at bounding box center [85, 464] width 112 height 15
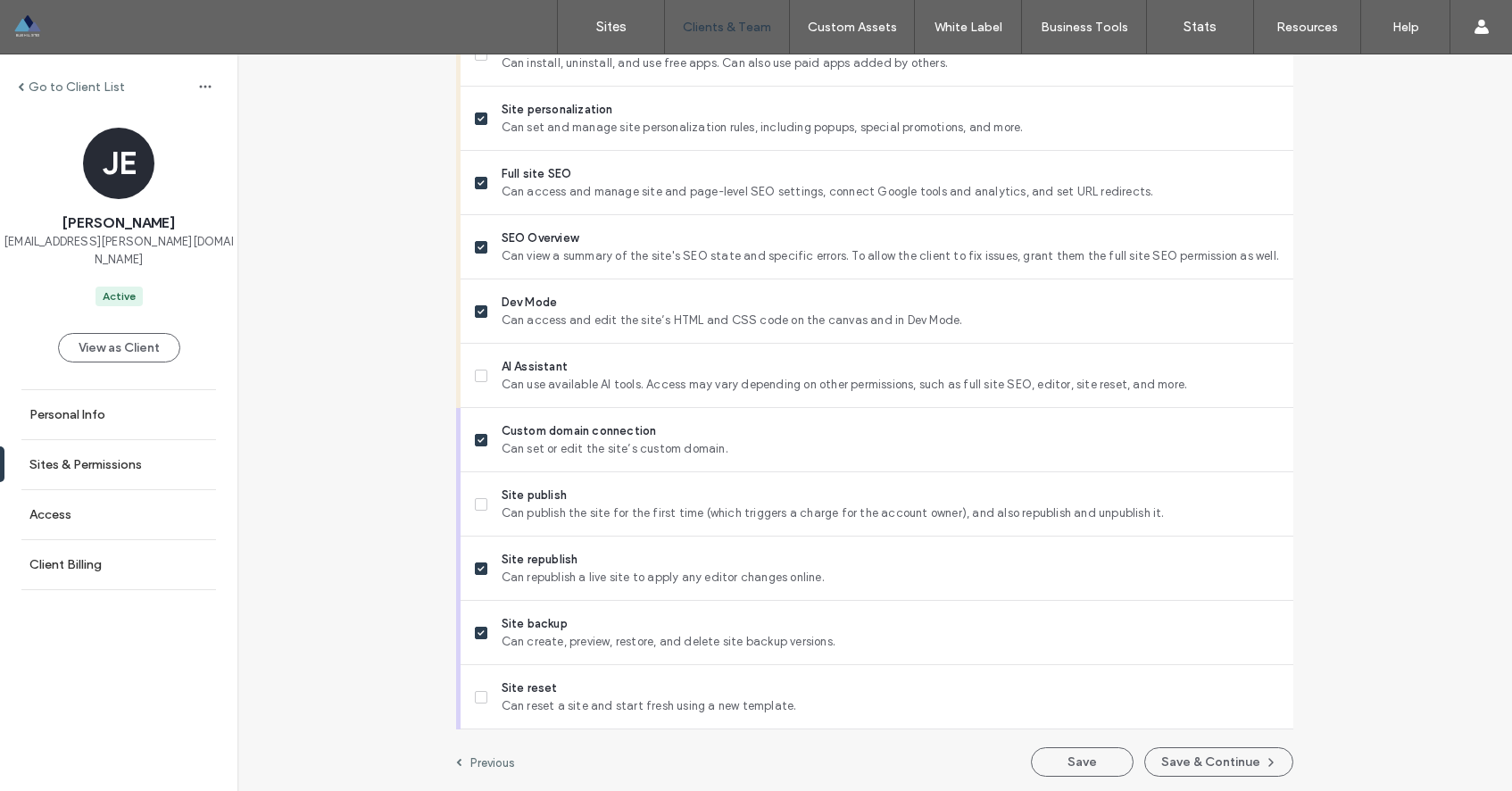
scroll to position [1444, 0]
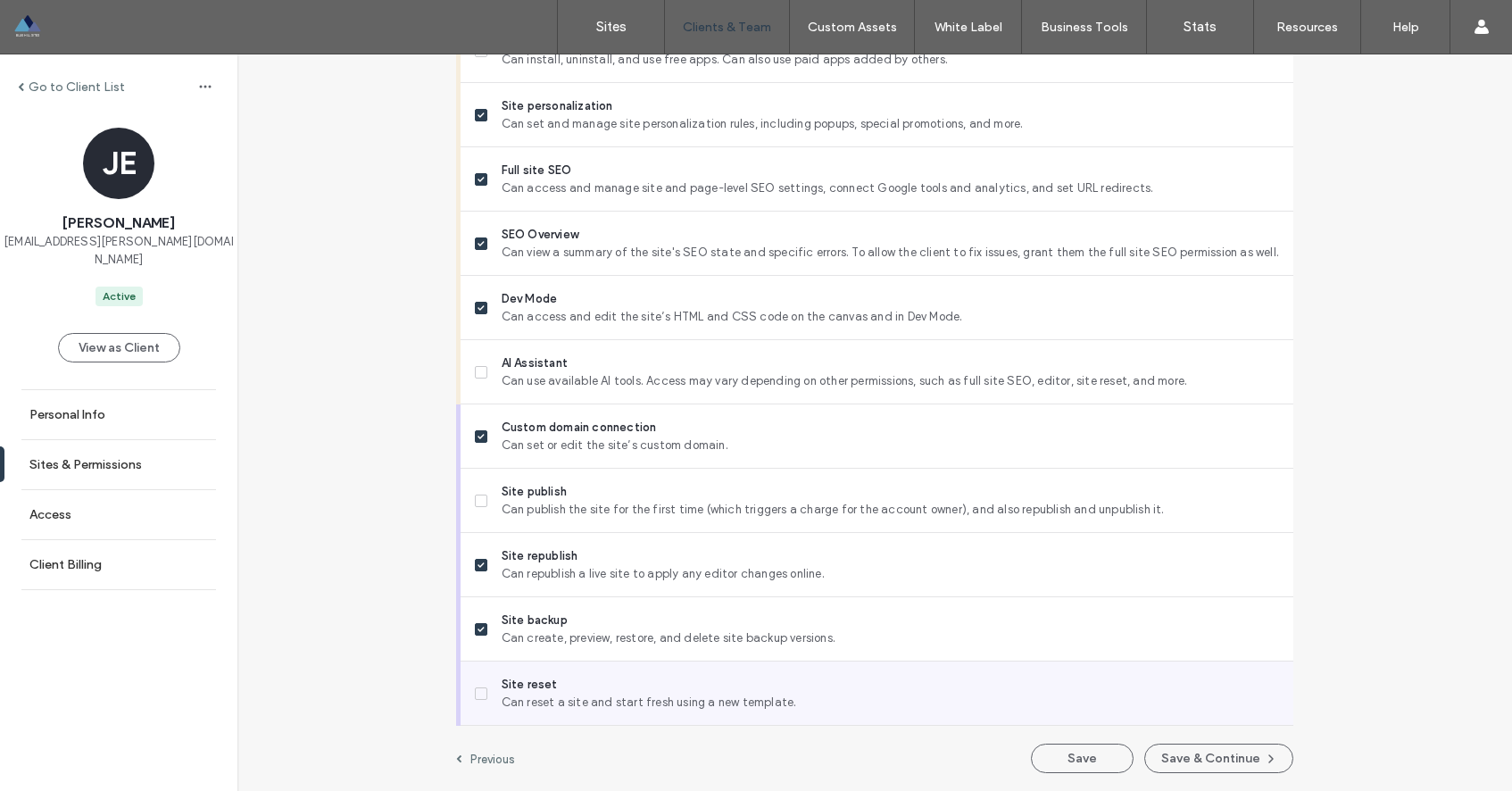
click at [478, 694] on icon at bounding box center [481, 693] width 7 height 5
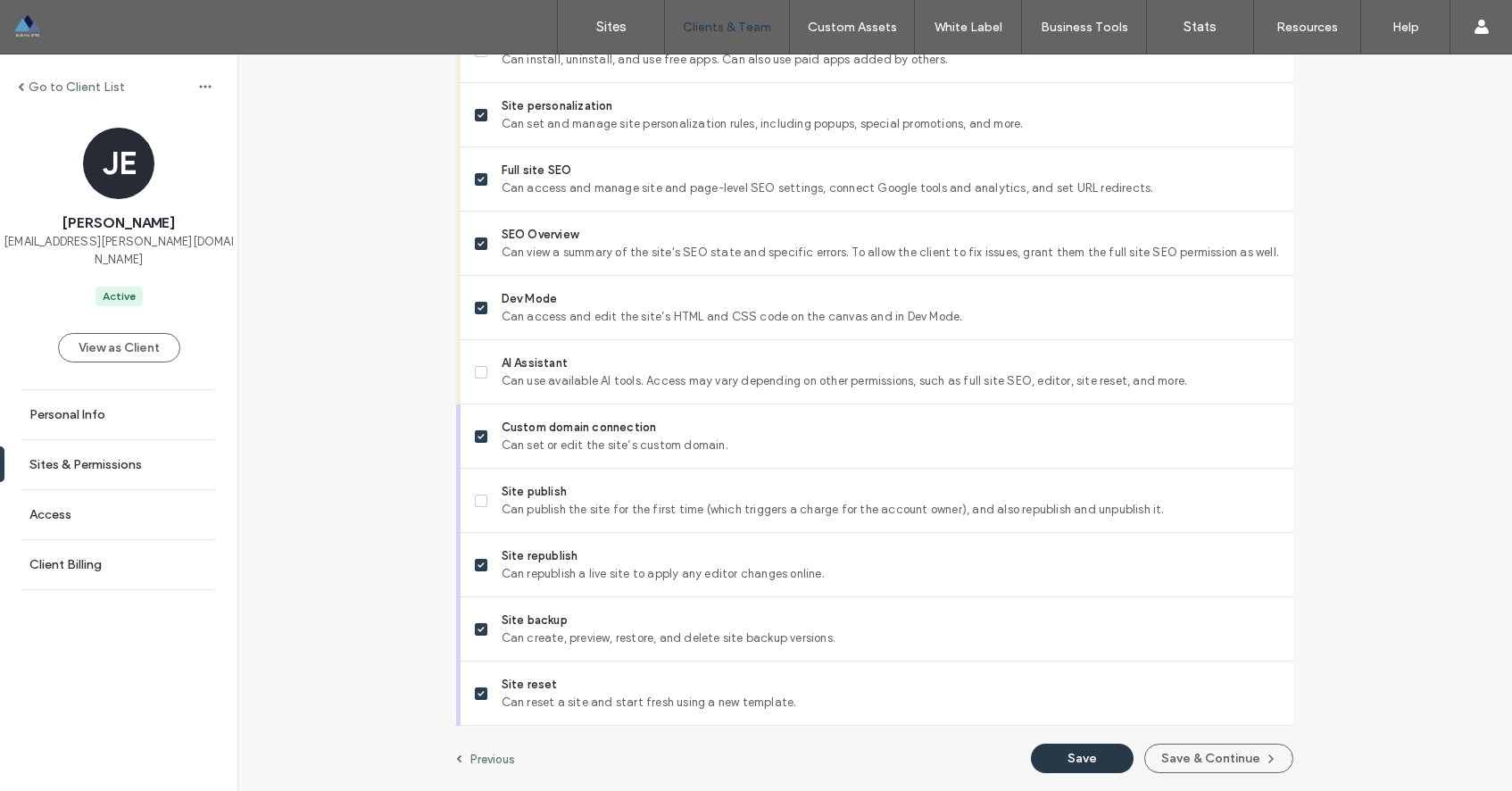
click at [1075, 755] on button "Save" at bounding box center [1082, 758] width 103 height 29
click at [55, 79] on label "Go to Client List" at bounding box center [77, 87] width 97 height 15
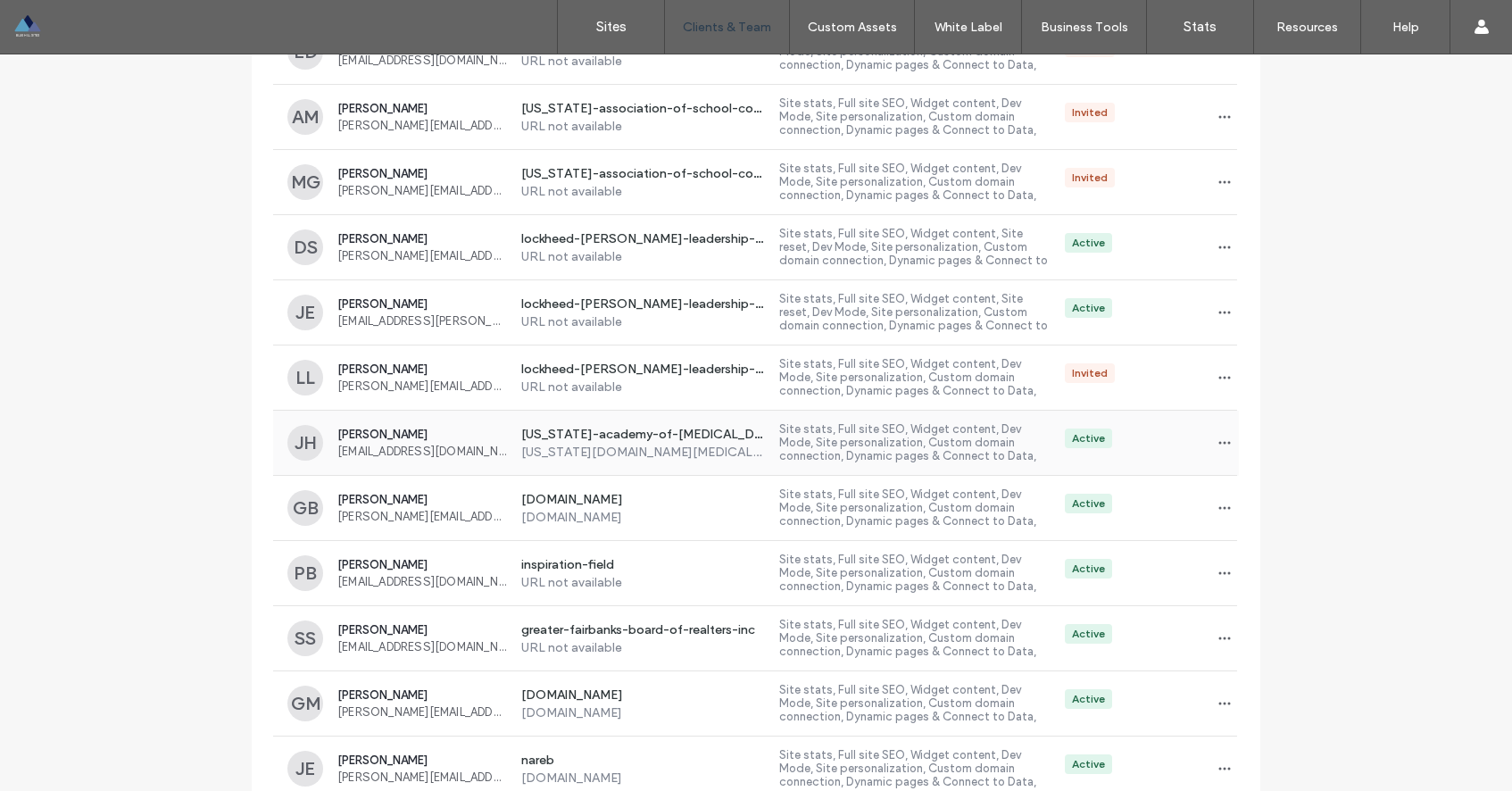
scroll to position [313, 0]
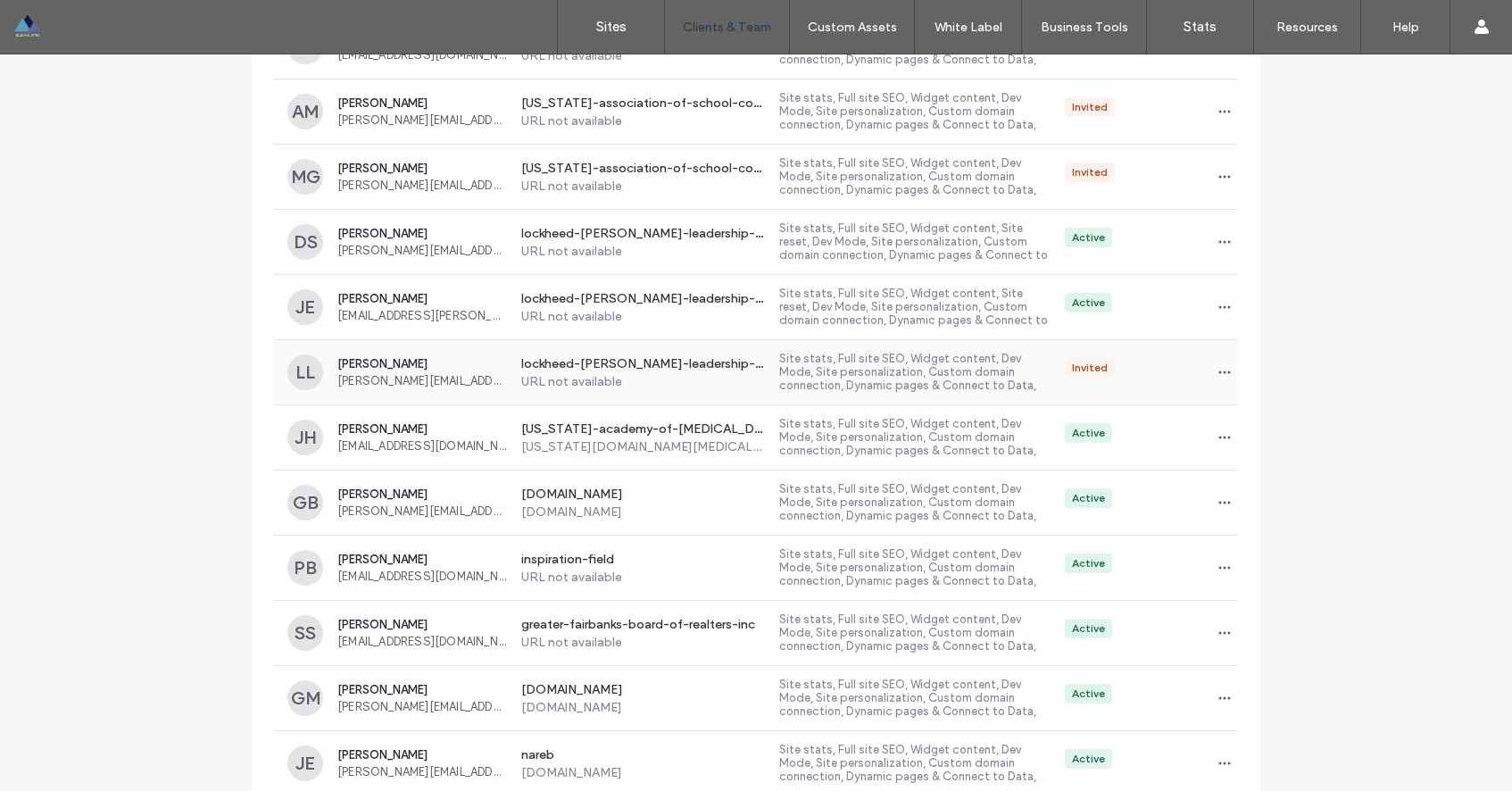
click at [372, 363] on span "Leroy Lucero" at bounding box center [422, 364] width 170 height 14
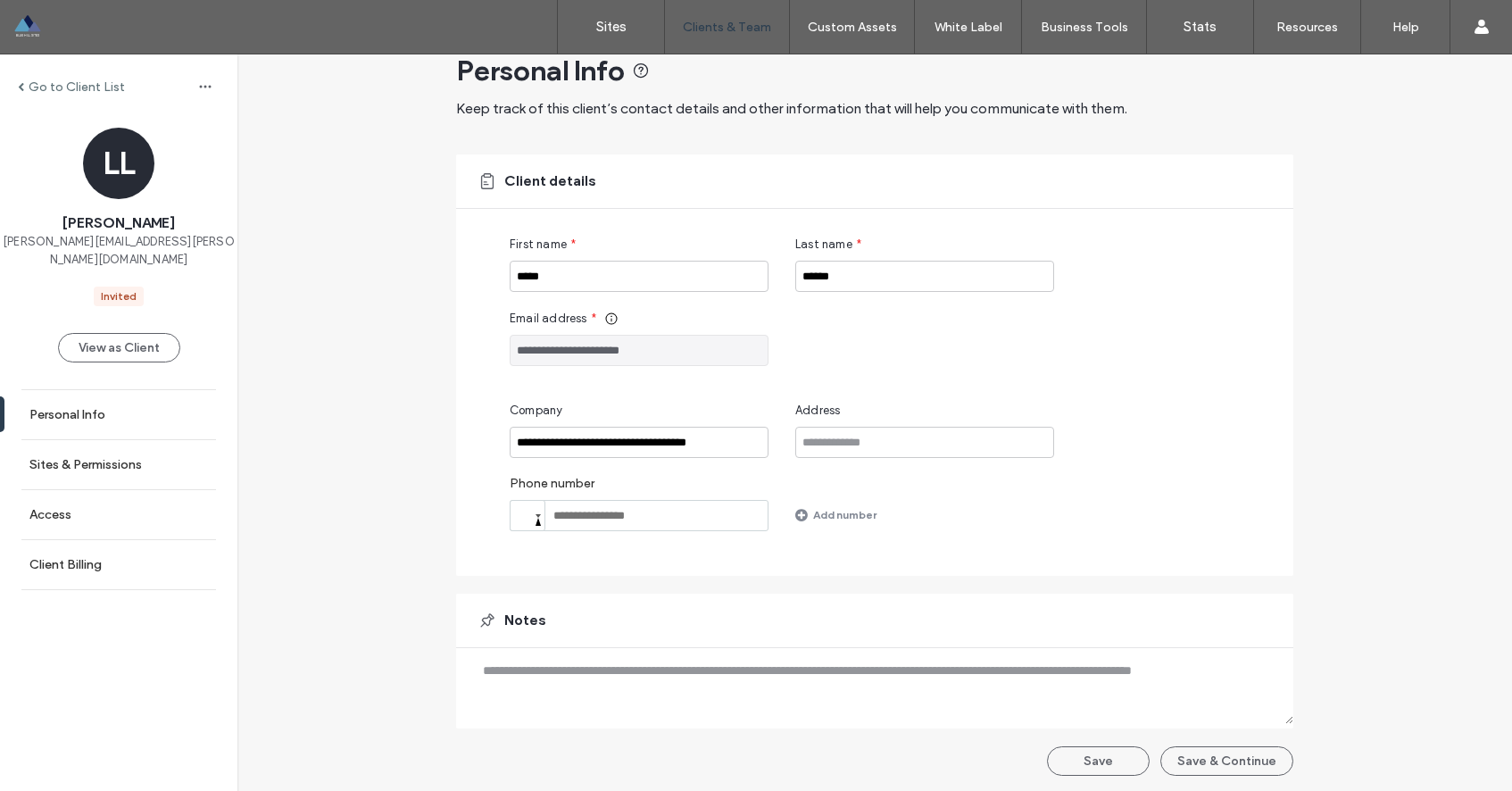
scroll to position [40, 0]
click at [180, 453] on link "Sites & Permissions" at bounding box center [118, 465] width 238 height 49
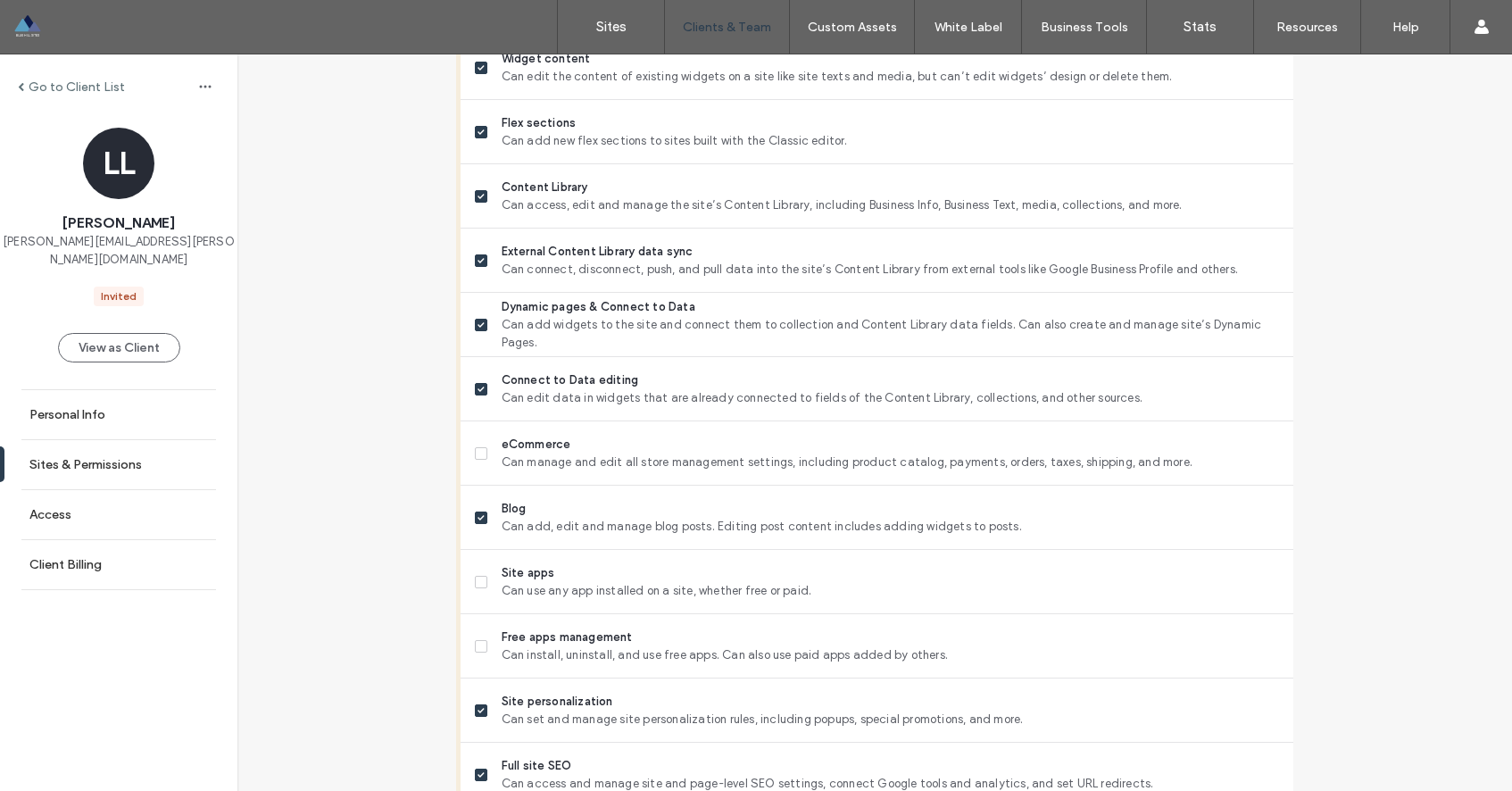
scroll to position [1444, 0]
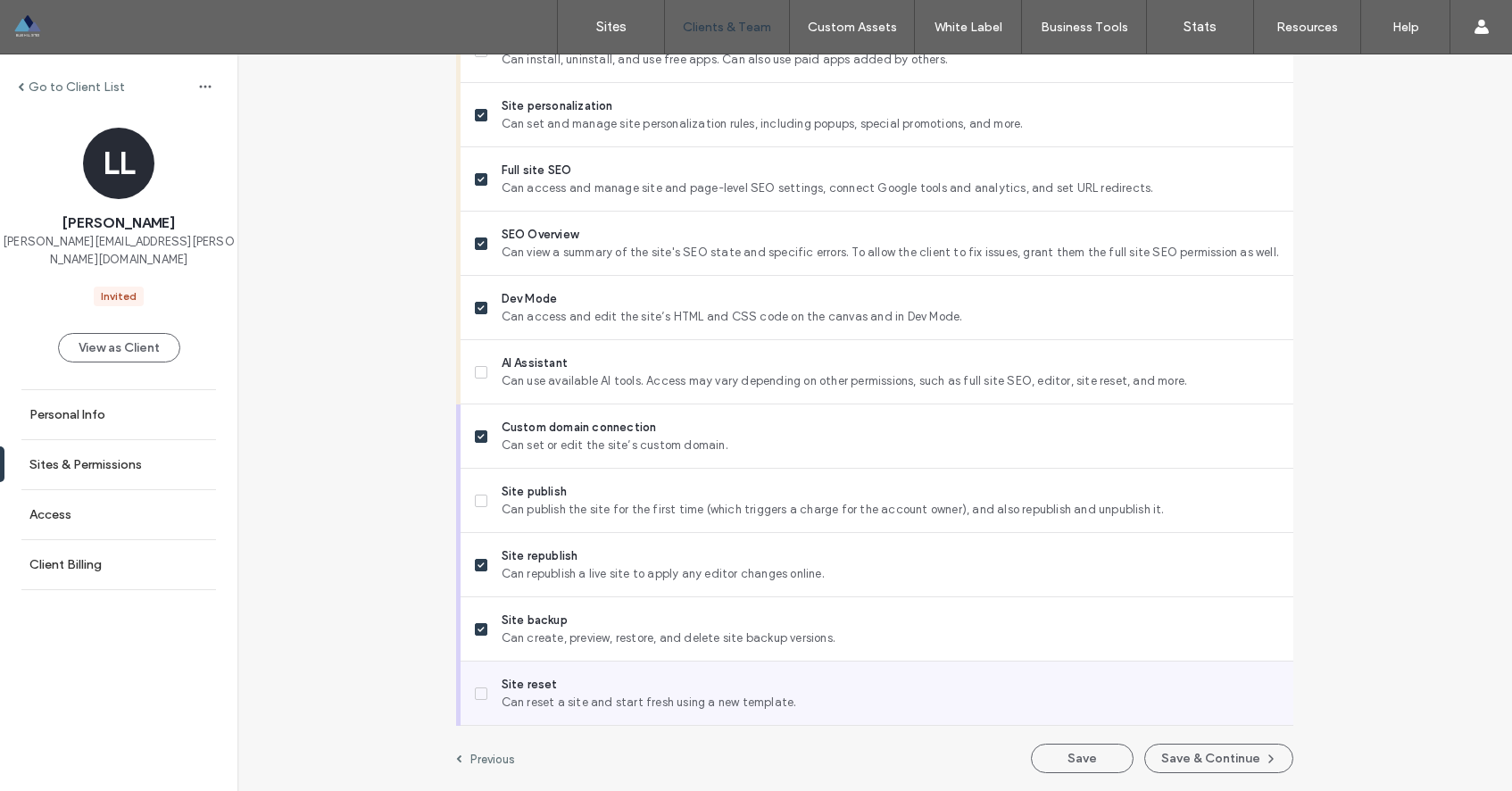
click at [478, 696] on span at bounding box center [481, 693] width 13 height 13
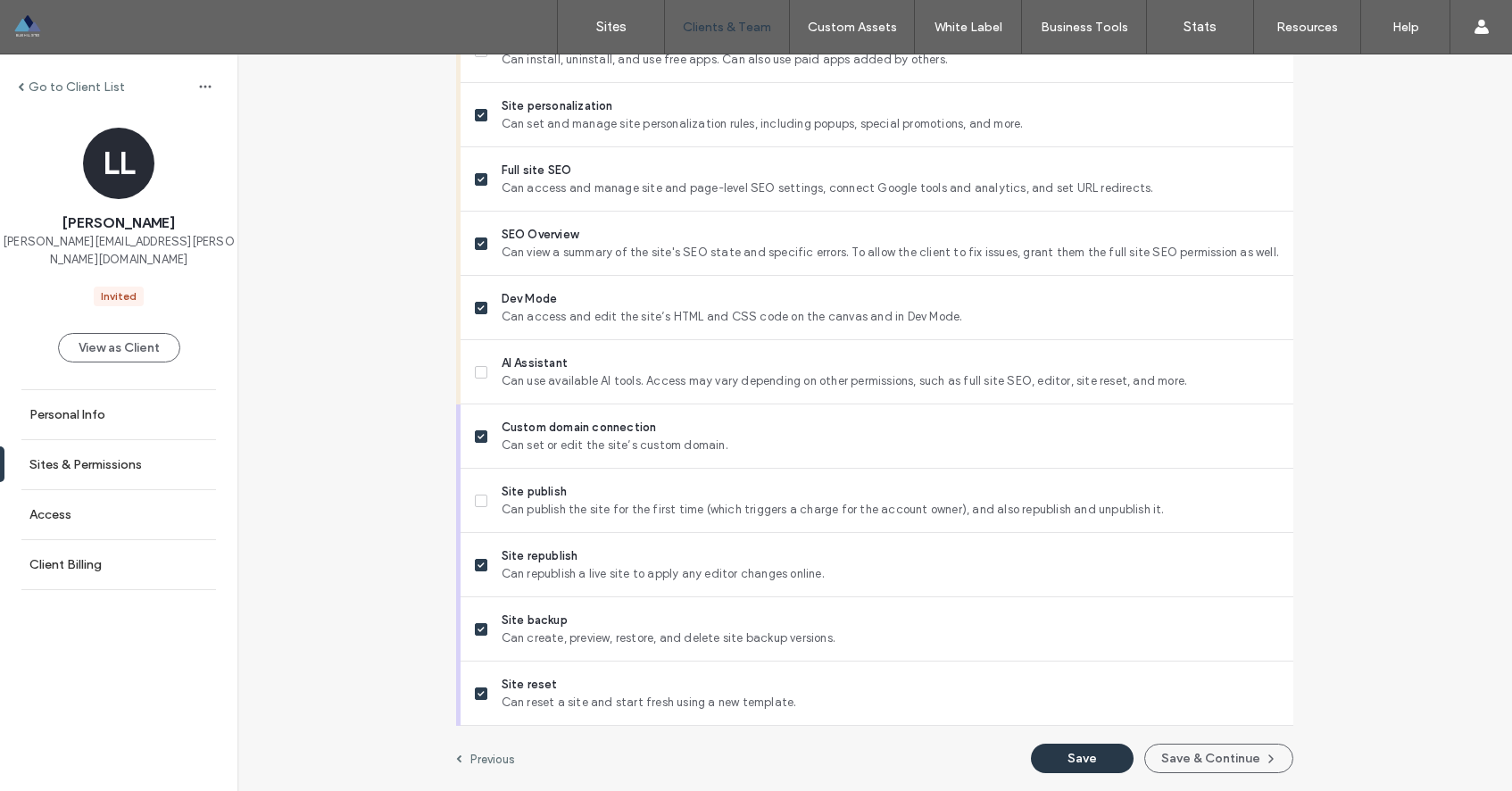
click at [1070, 766] on button "Save" at bounding box center [1082, 758] width 103 height 29
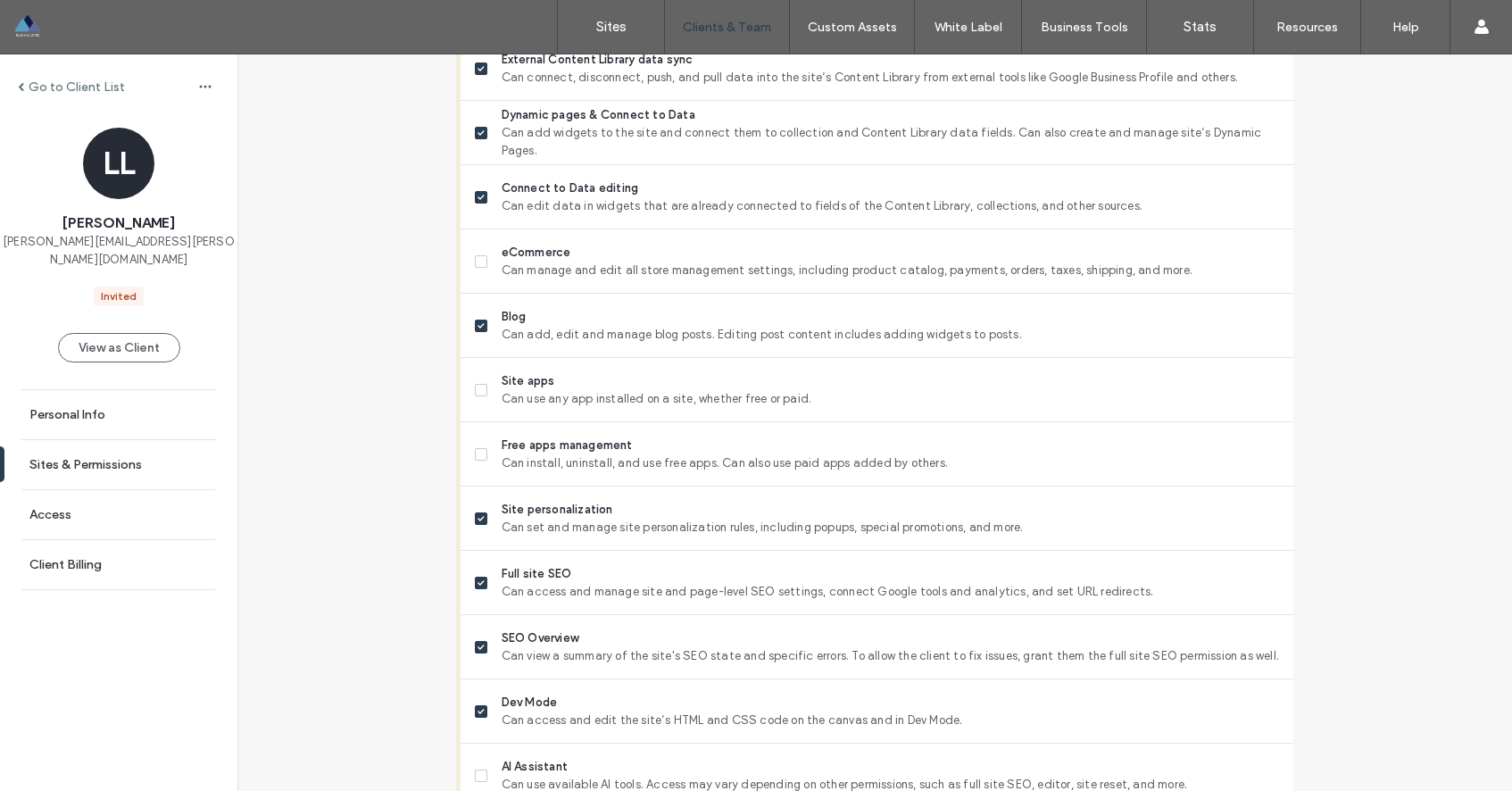
click at [21, 28] on div at bounding box center [115, 26] width 202 height 28
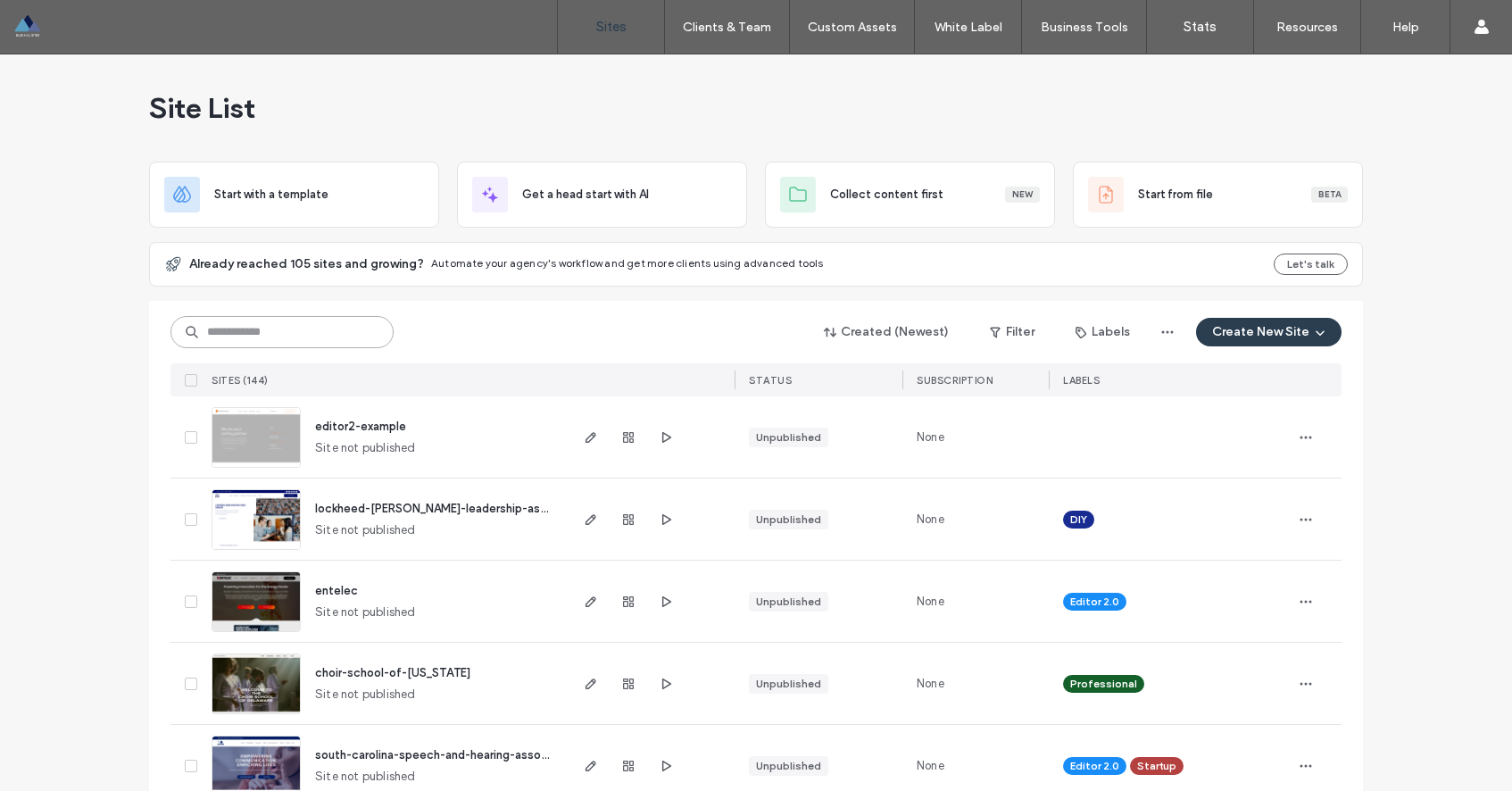
click at [223, 325] on input at bounding box center [282, 332] width 223 height 32
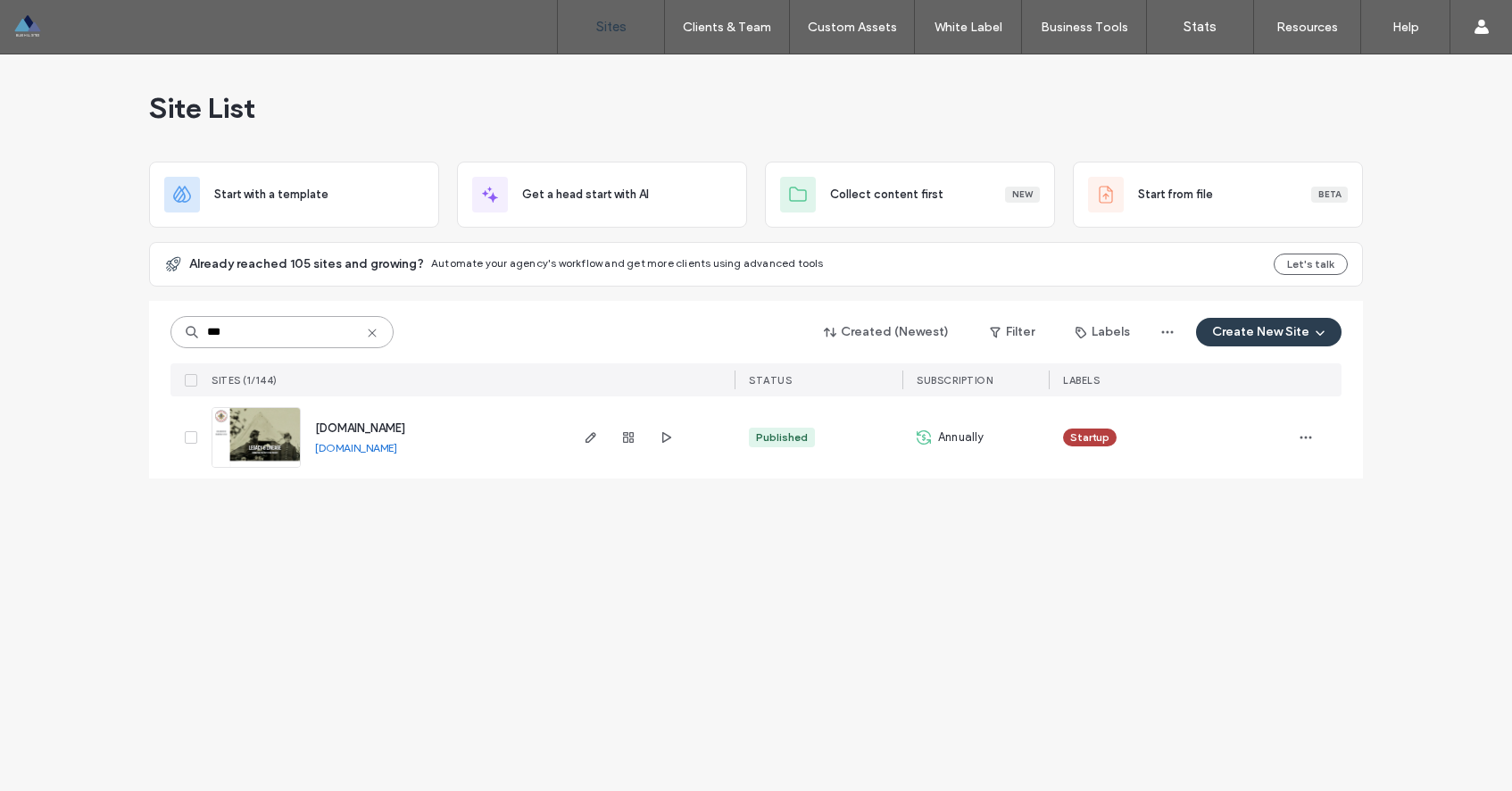
type input "***"
click at [375, 422] on span "[DOMAIN_NAME]" at bounding box center [360, 427] width 90 height 14
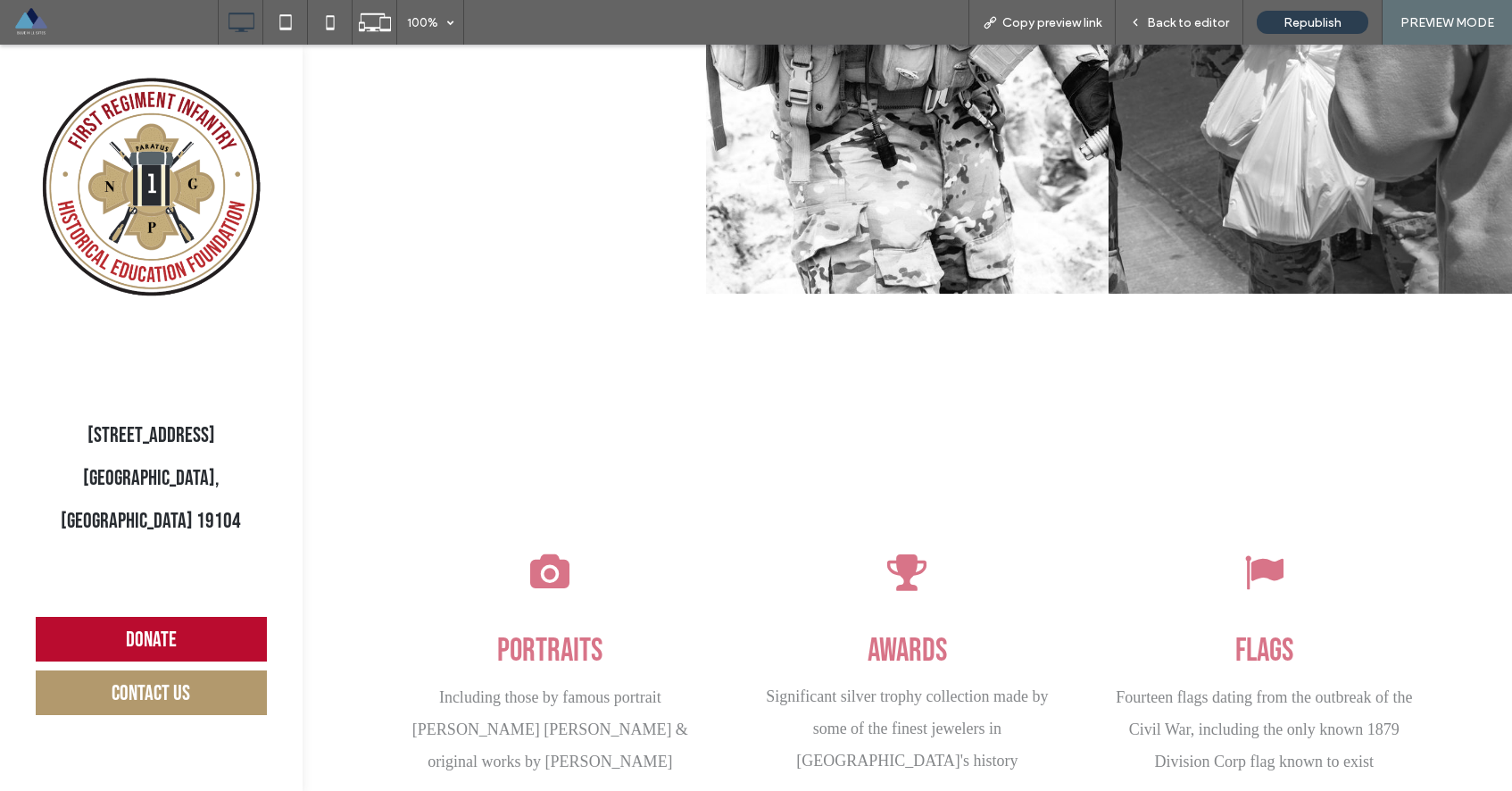
scroll to position [3384, 0]
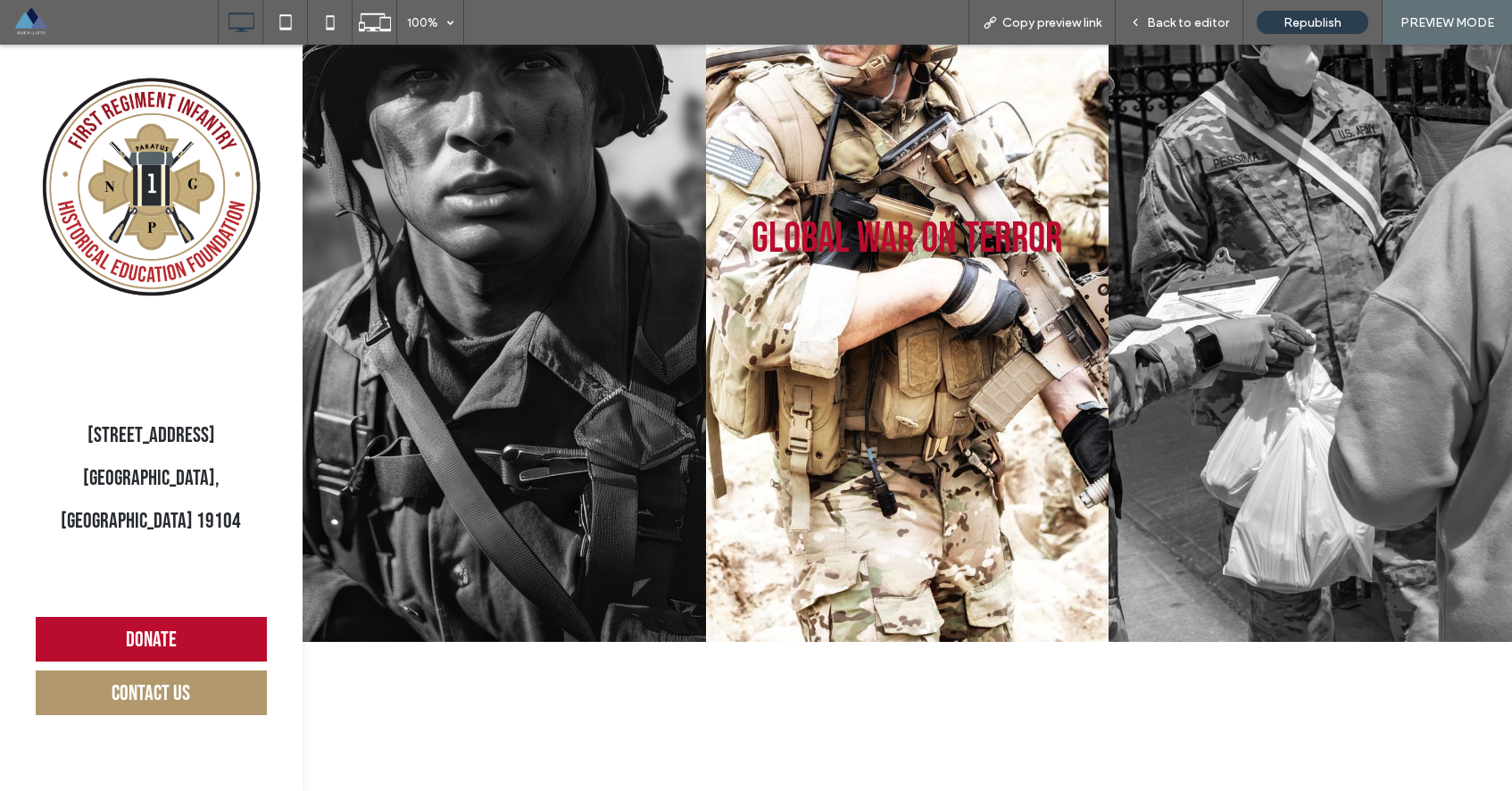
click at [879, 272] on link at bounding box center [908, 238] width 404 height 806
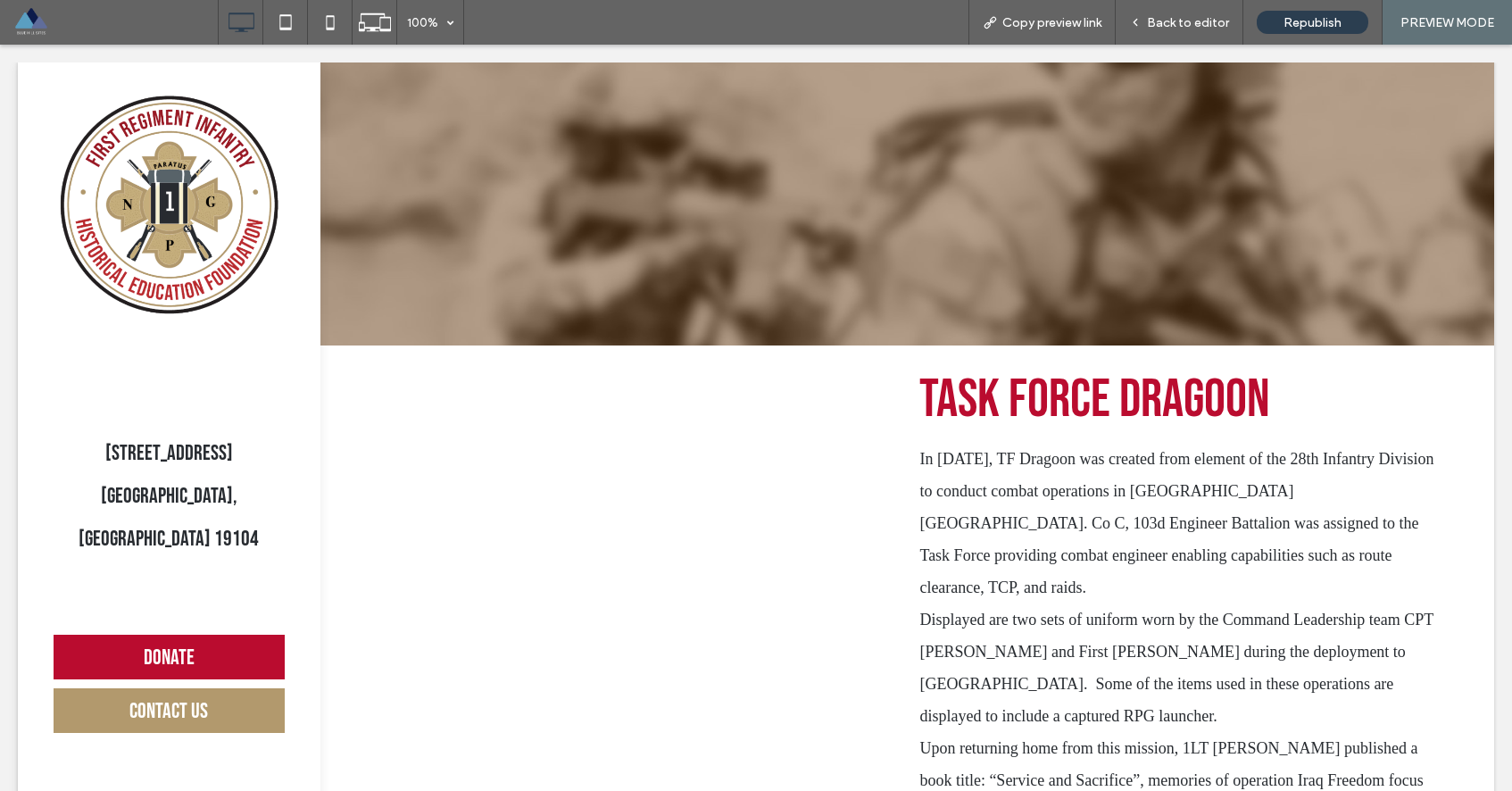
scroll to position [0, 0]
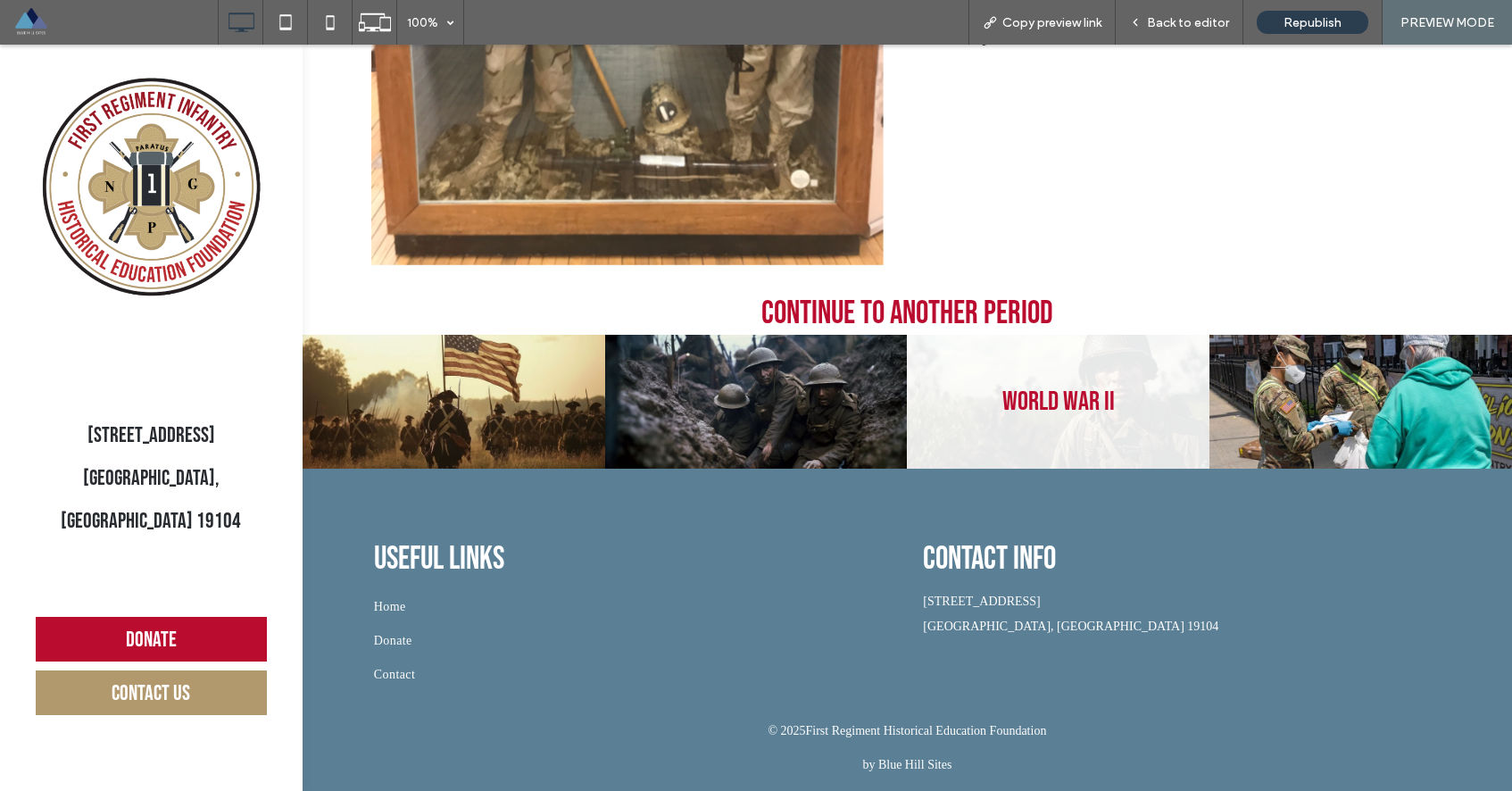
scroll to position [766, 0]
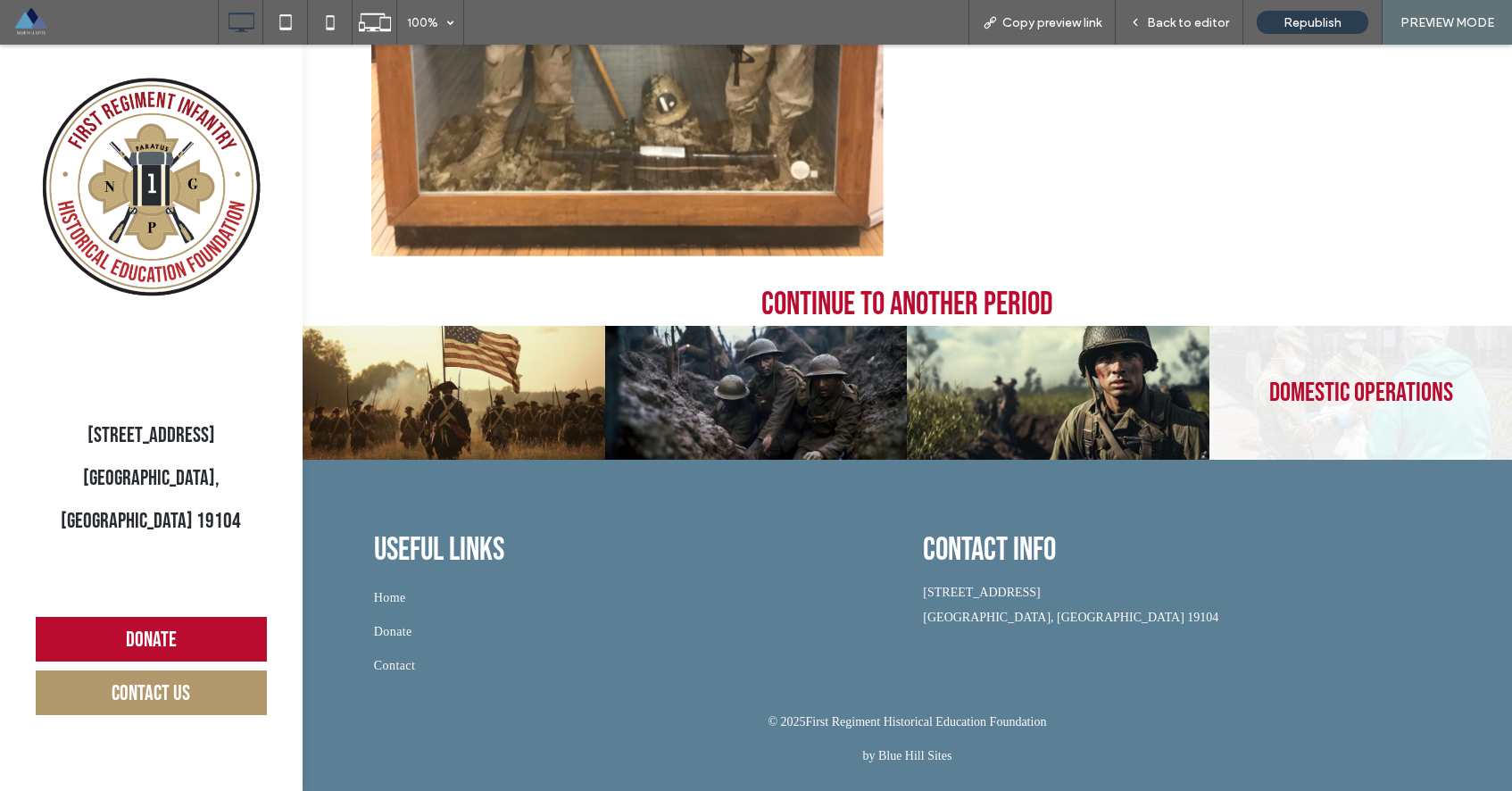
click at [1278, 396] on link at bounding box center [1361, 392] width 303 height 134
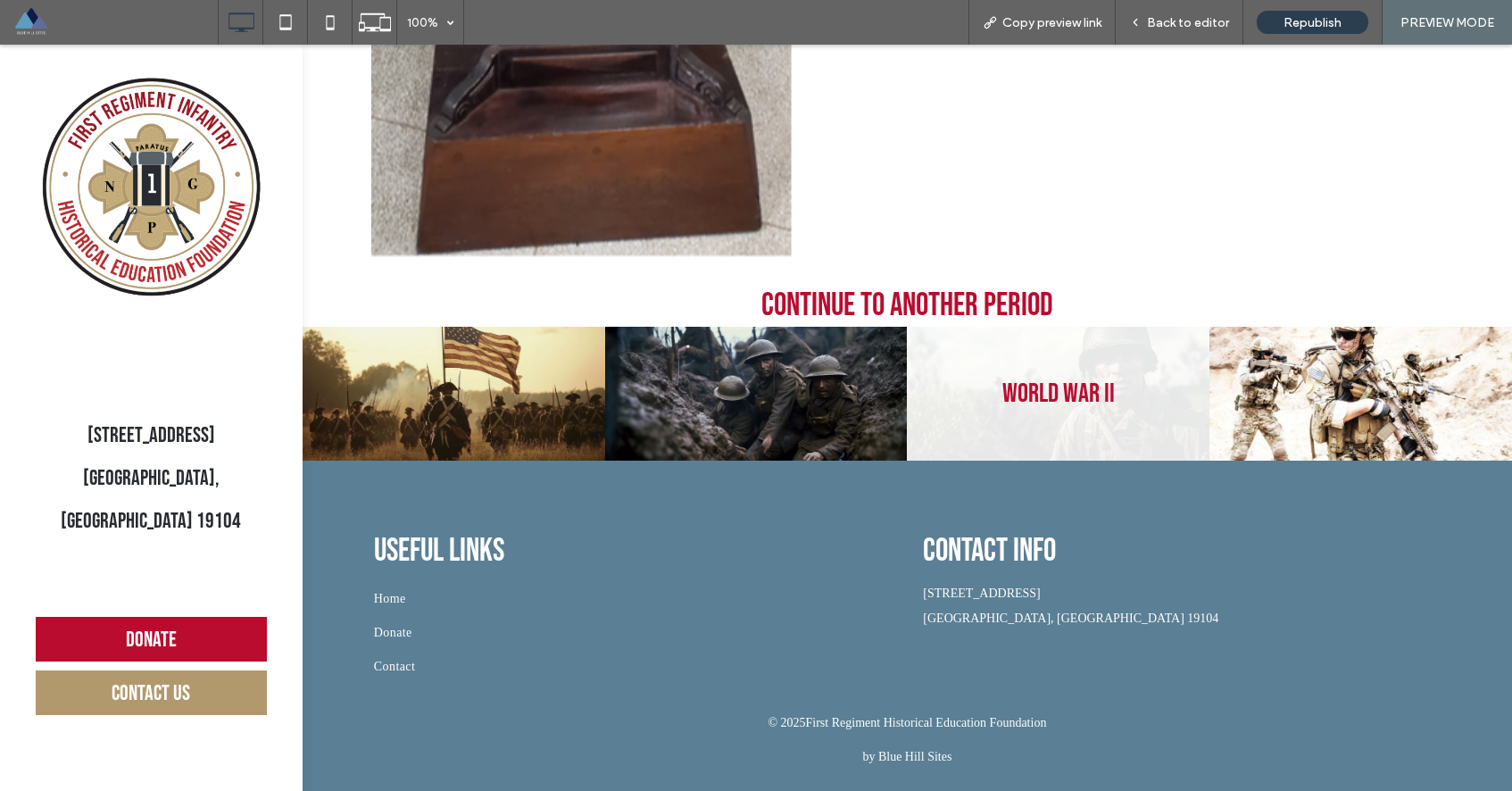
scroll to position [1186, 0]
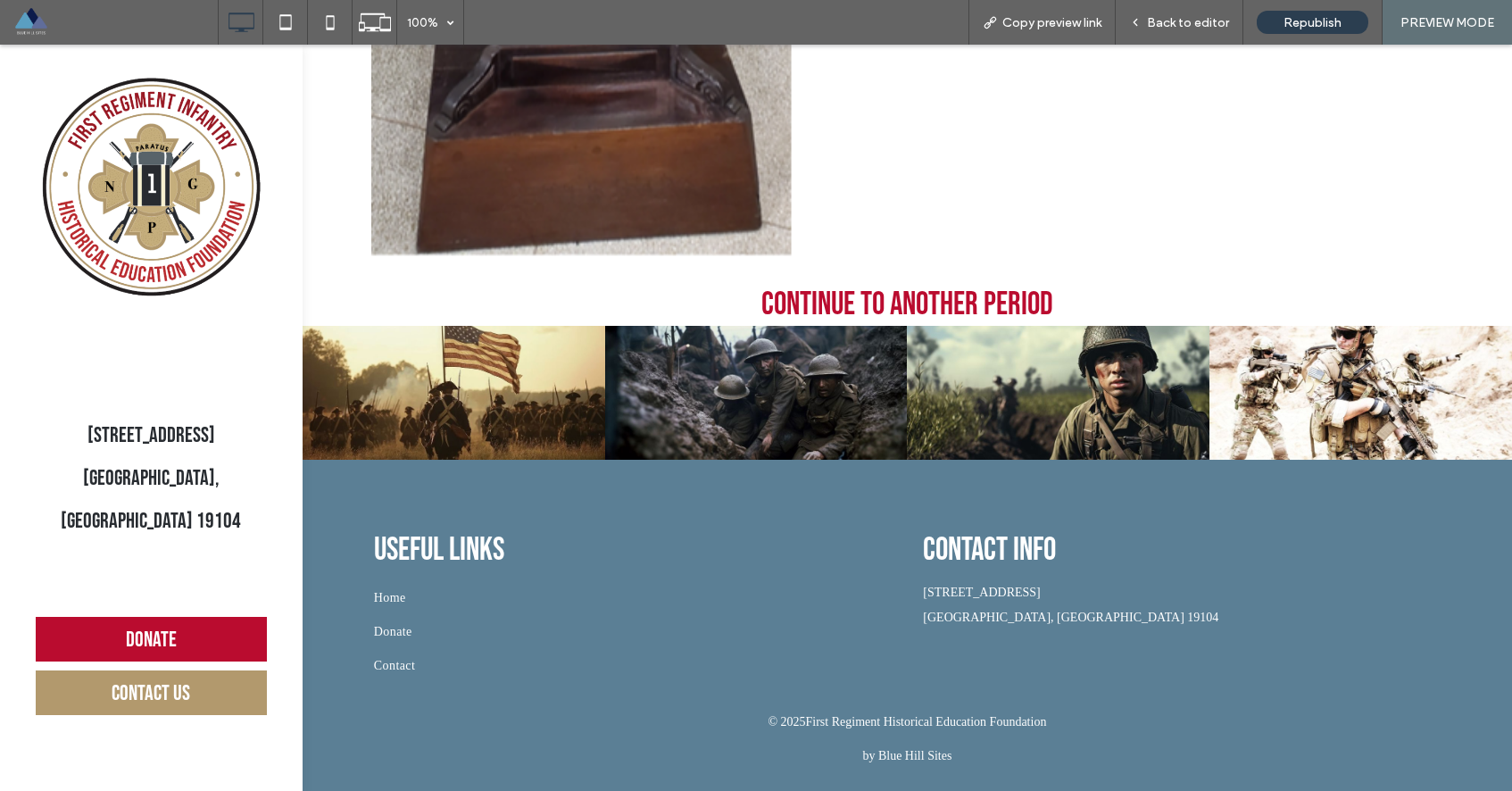
click at [823, 303] on span "Continue to another period" at bounding box center [907, 304] width 292 height 38
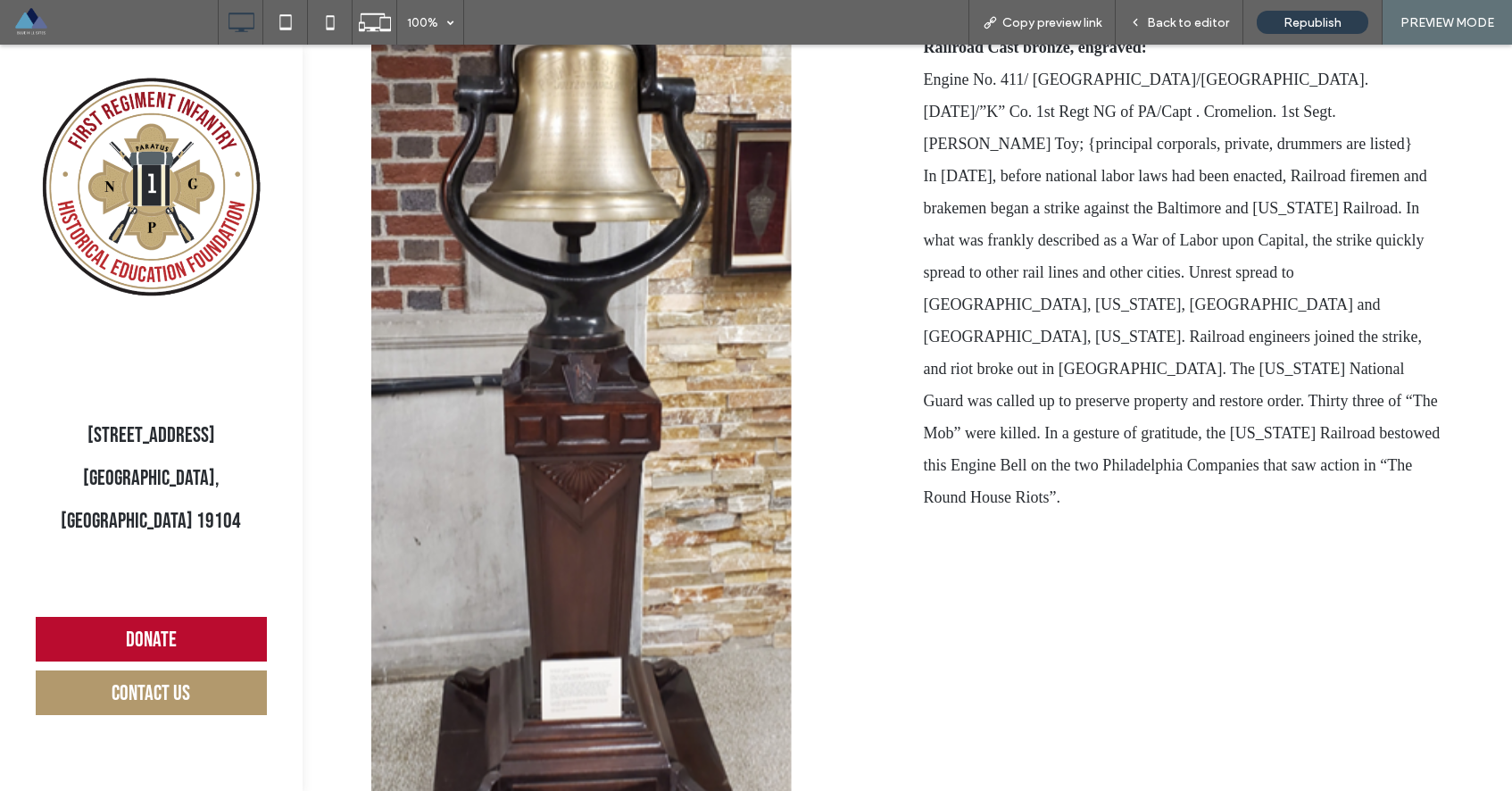
scroll to position [186, 0]
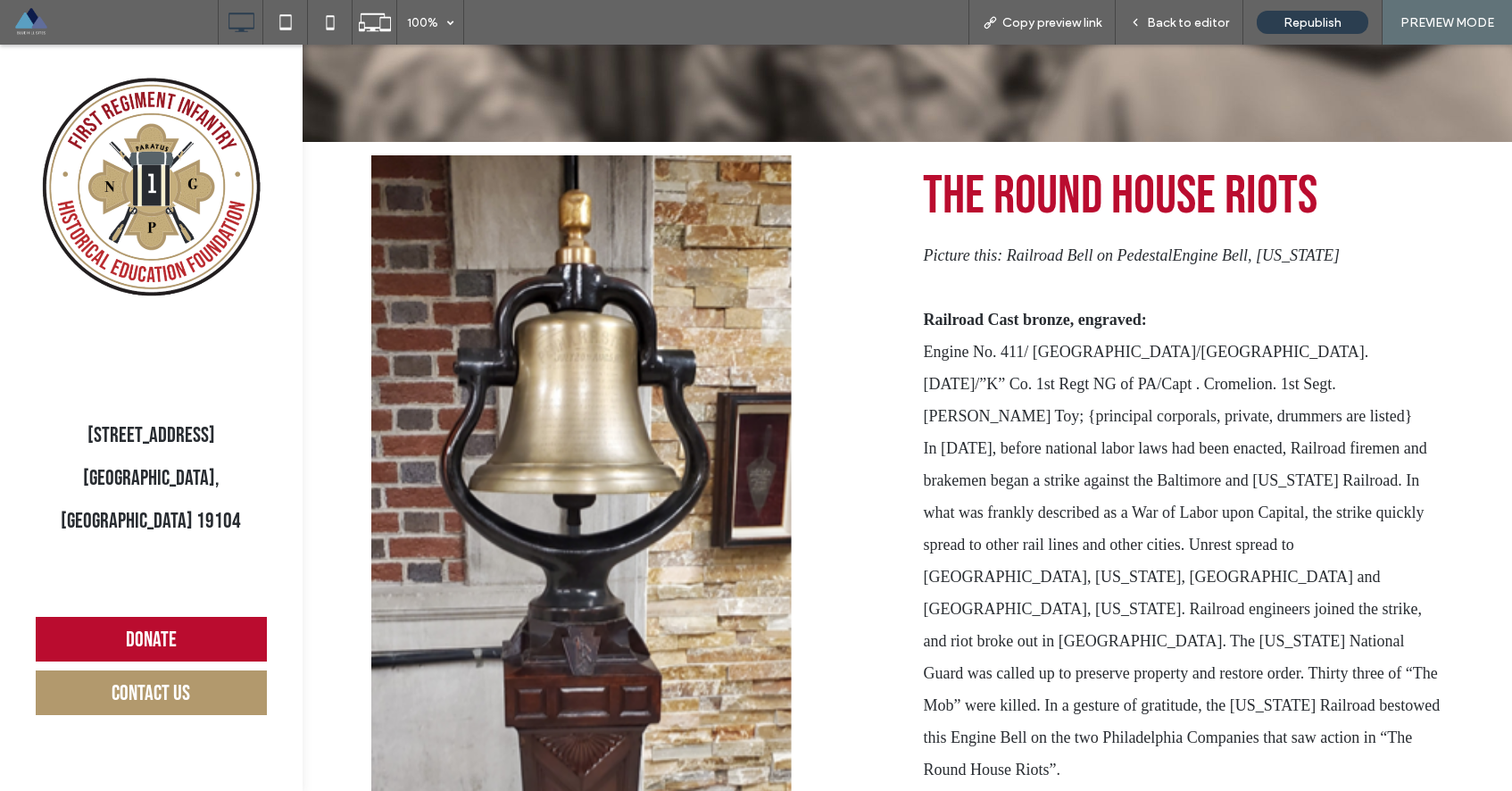
click at [90, 165] on img at bounding box center [151, 187] width 231 height 231
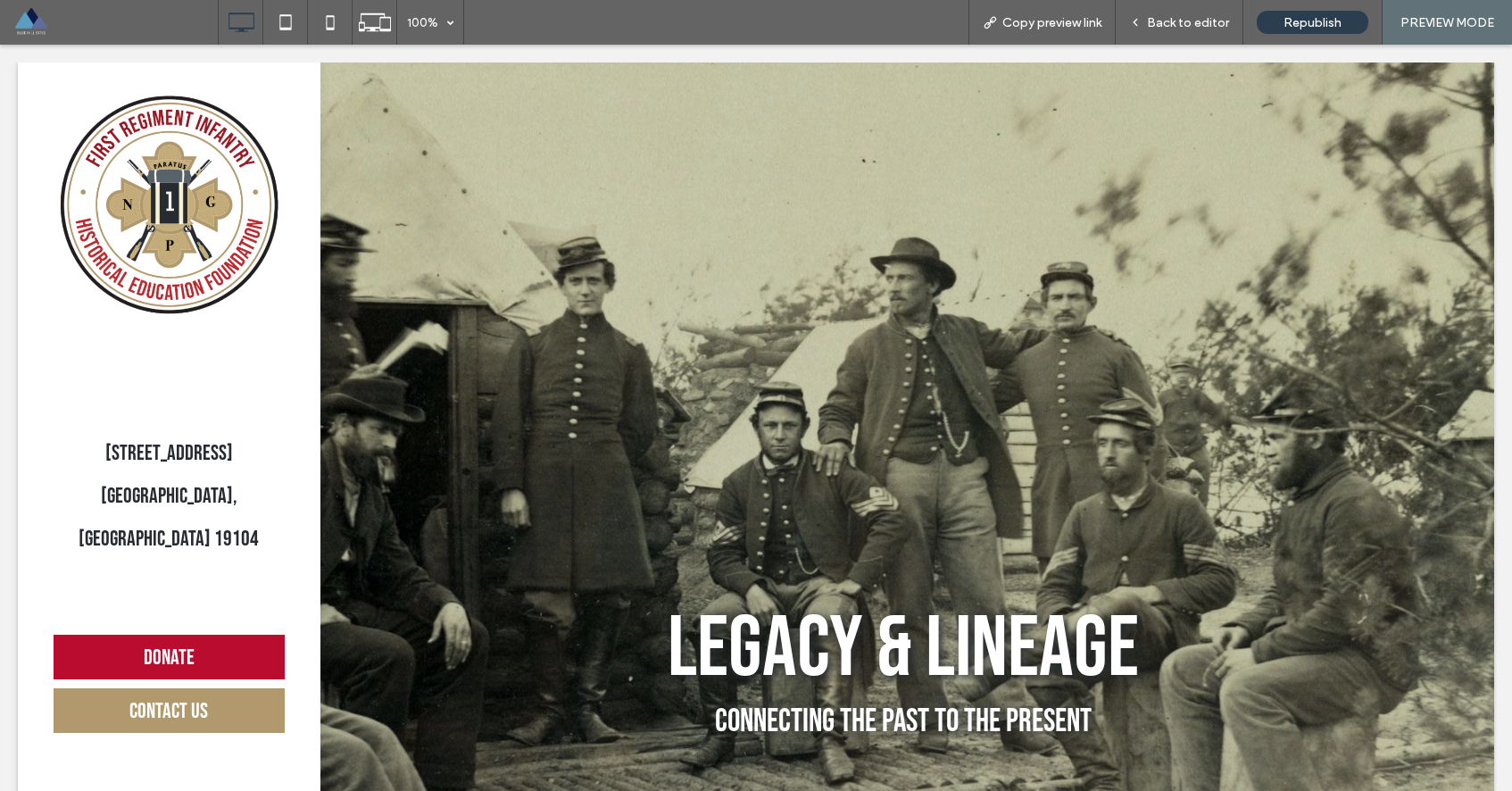
scroll to position [0, 0]
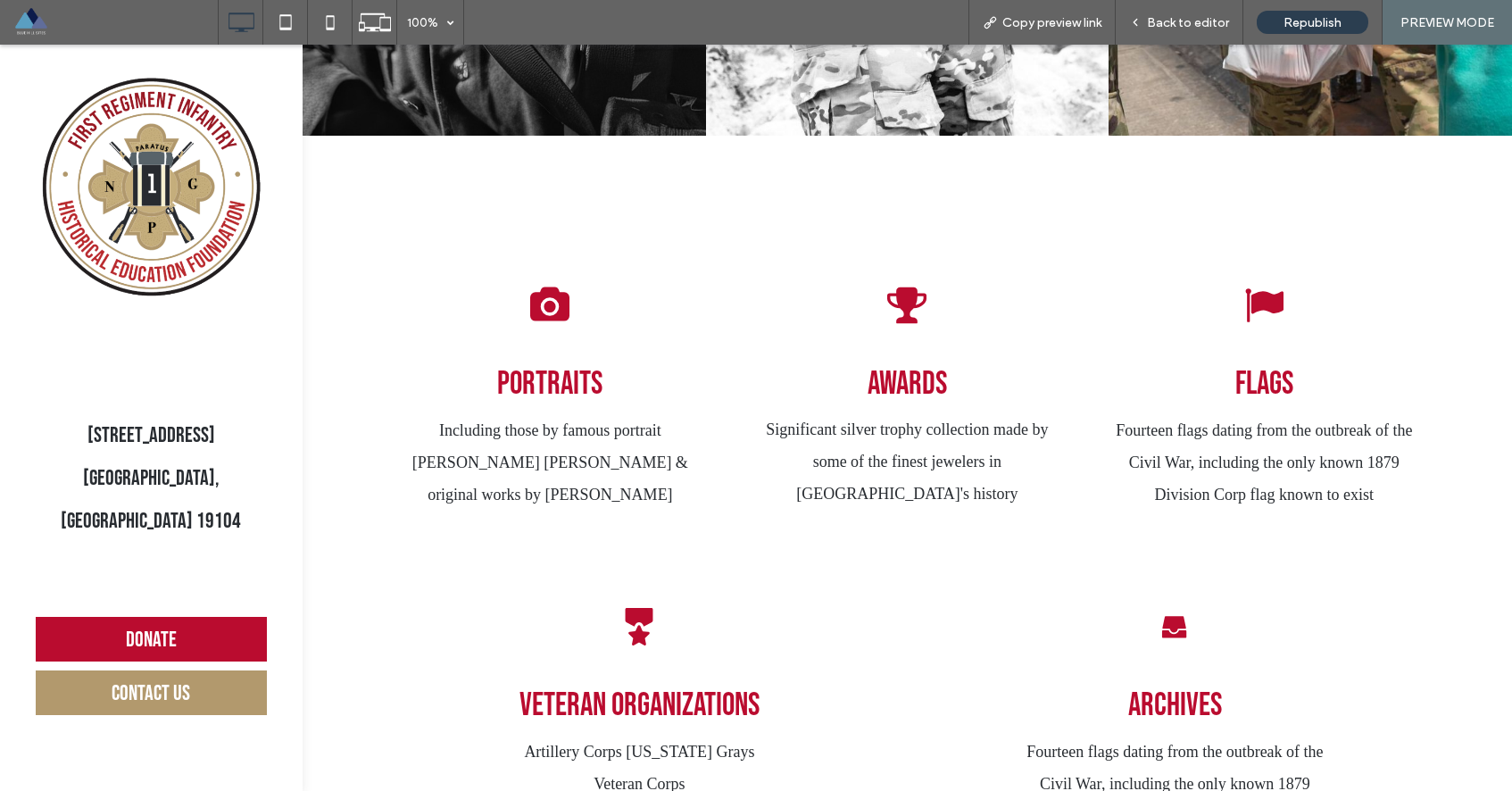
scroll to position [3878, 0]
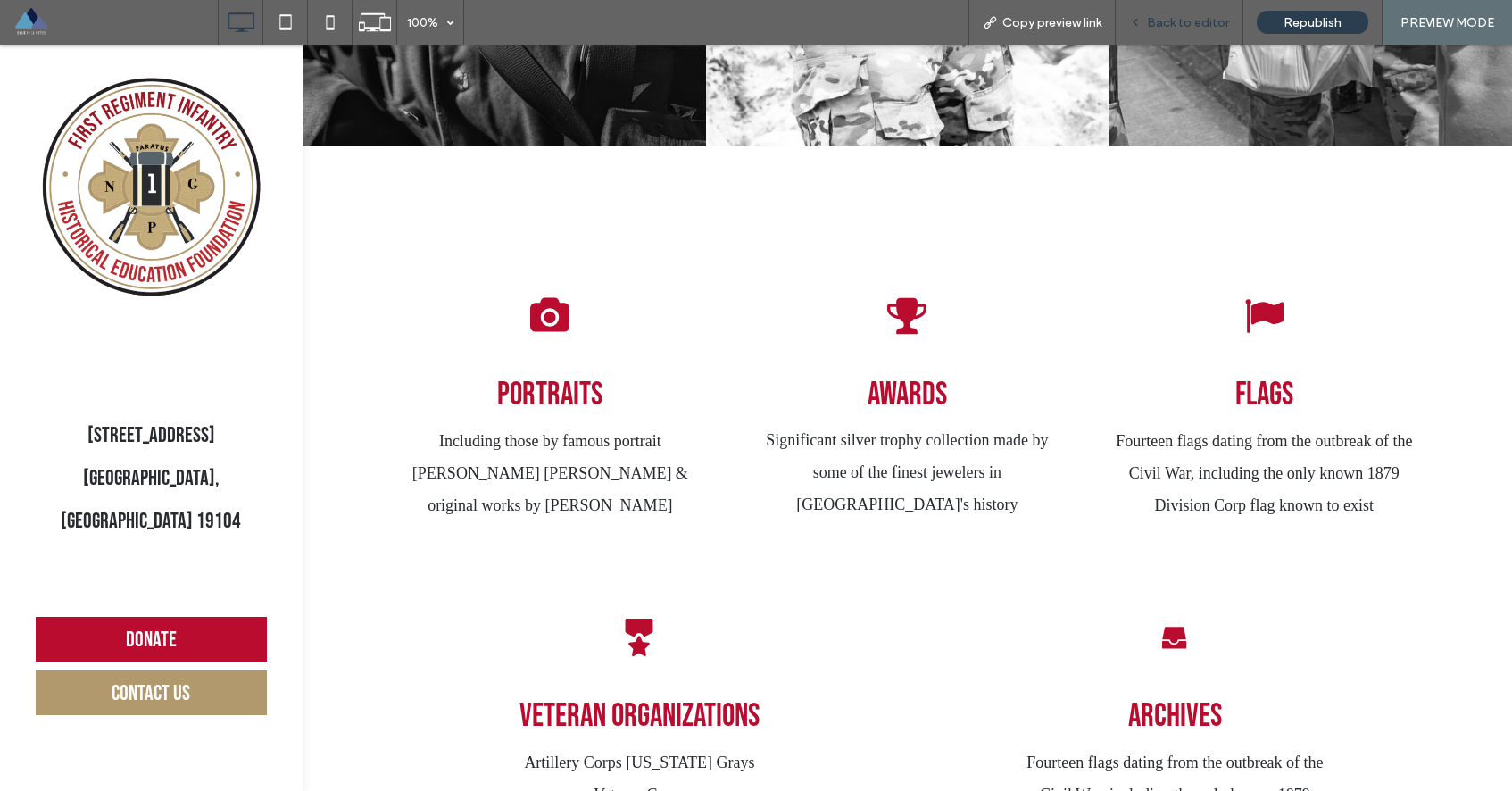
click at [1173, 17] on span "Back to editor" at bounding box center [1188, 23] width 82 height 15
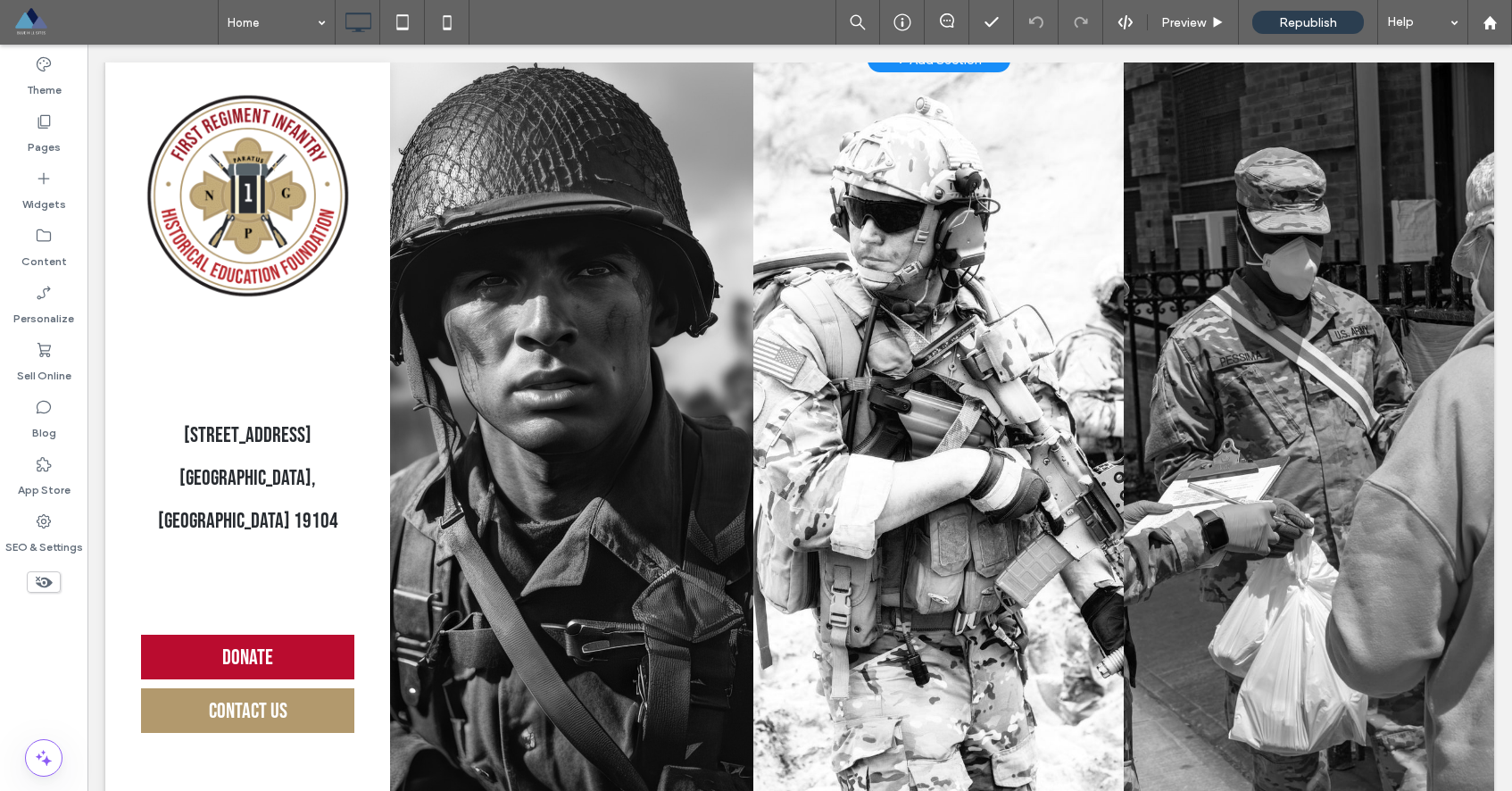
scroll to position [2727, 0]
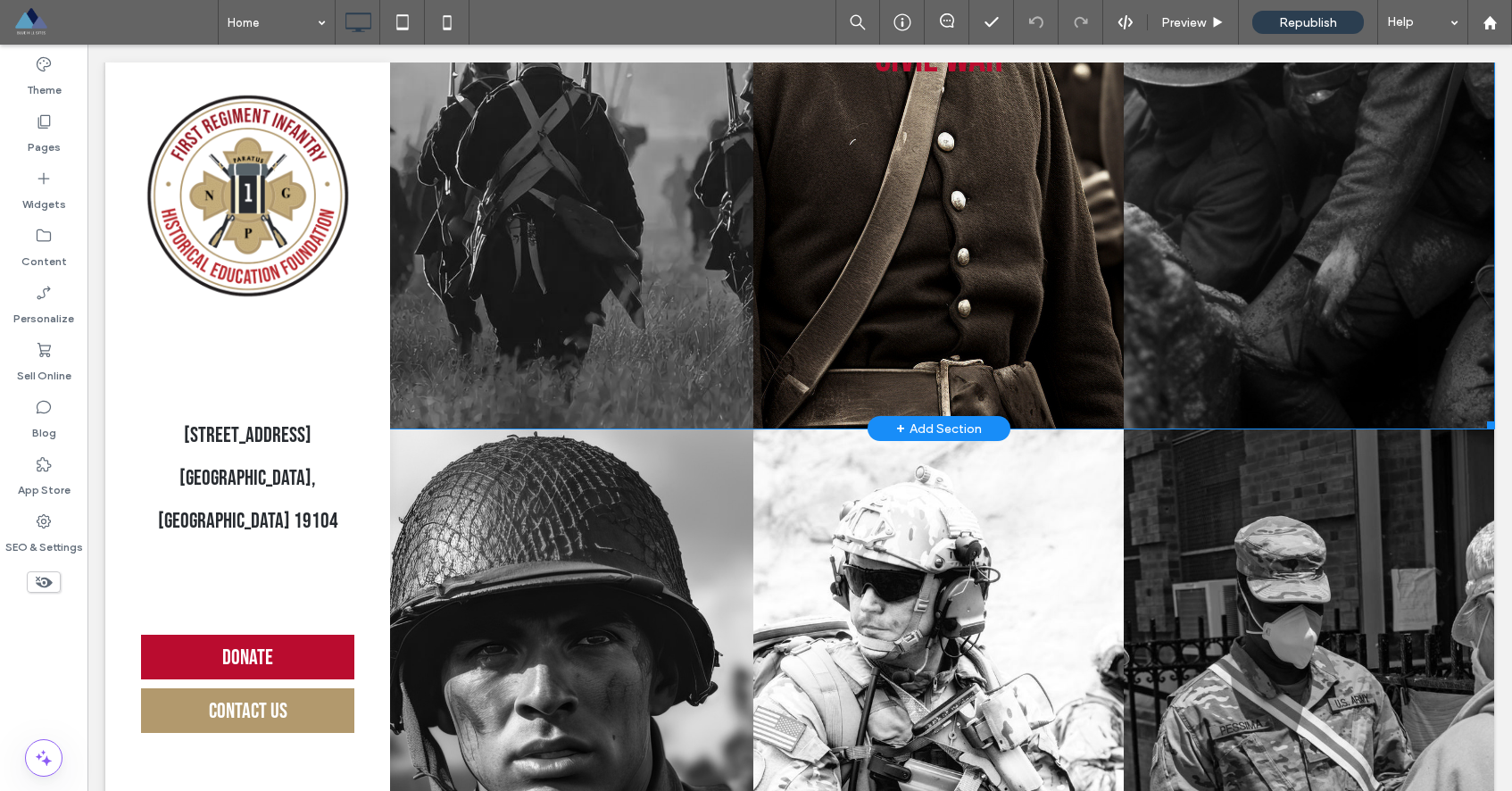
click at [988, 251] on link at bounding box center [939, 57] width 370 height 741
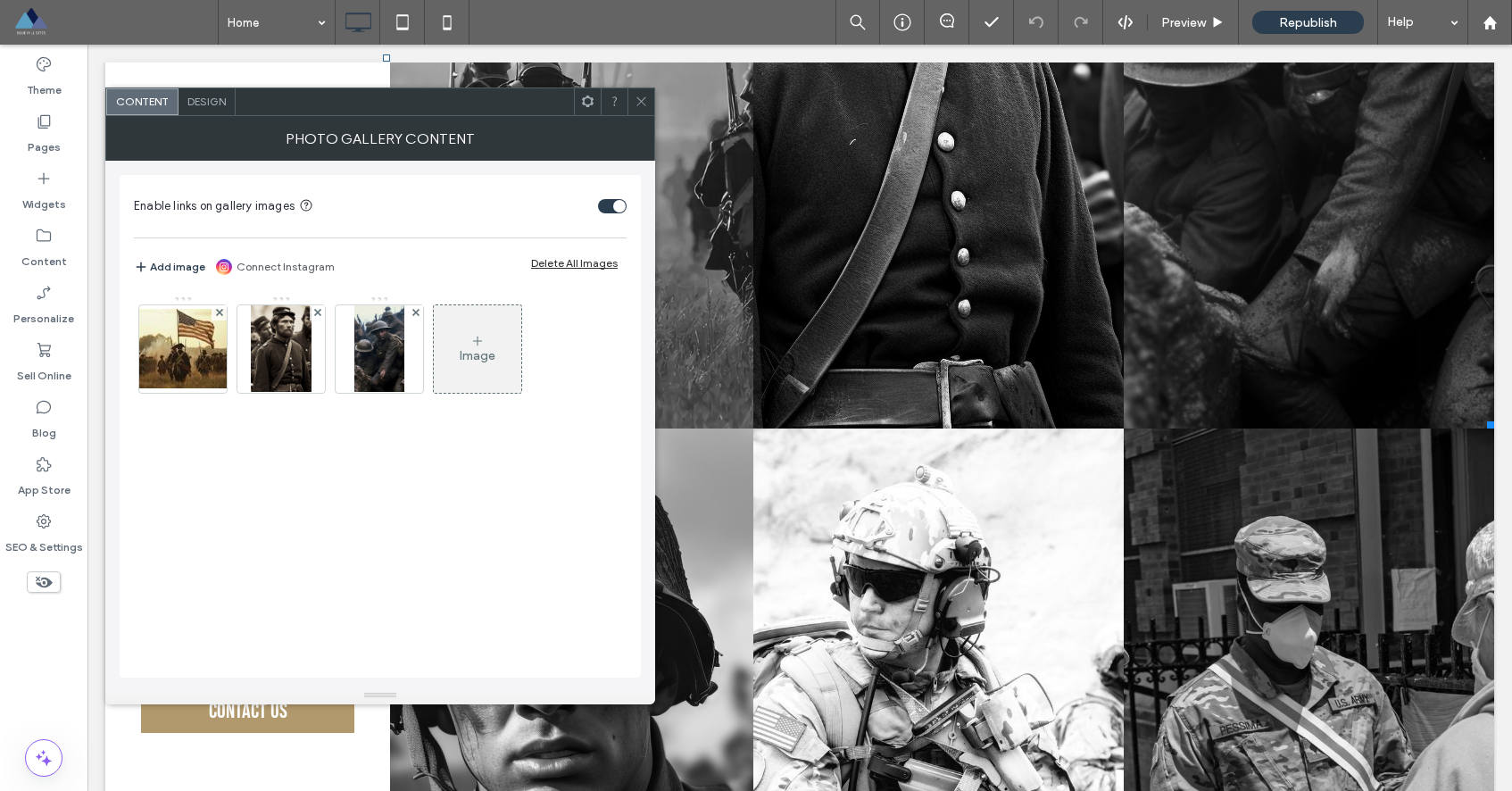
click at [643, 103] on icon at bounding box center [641, 101] width 14 height 14
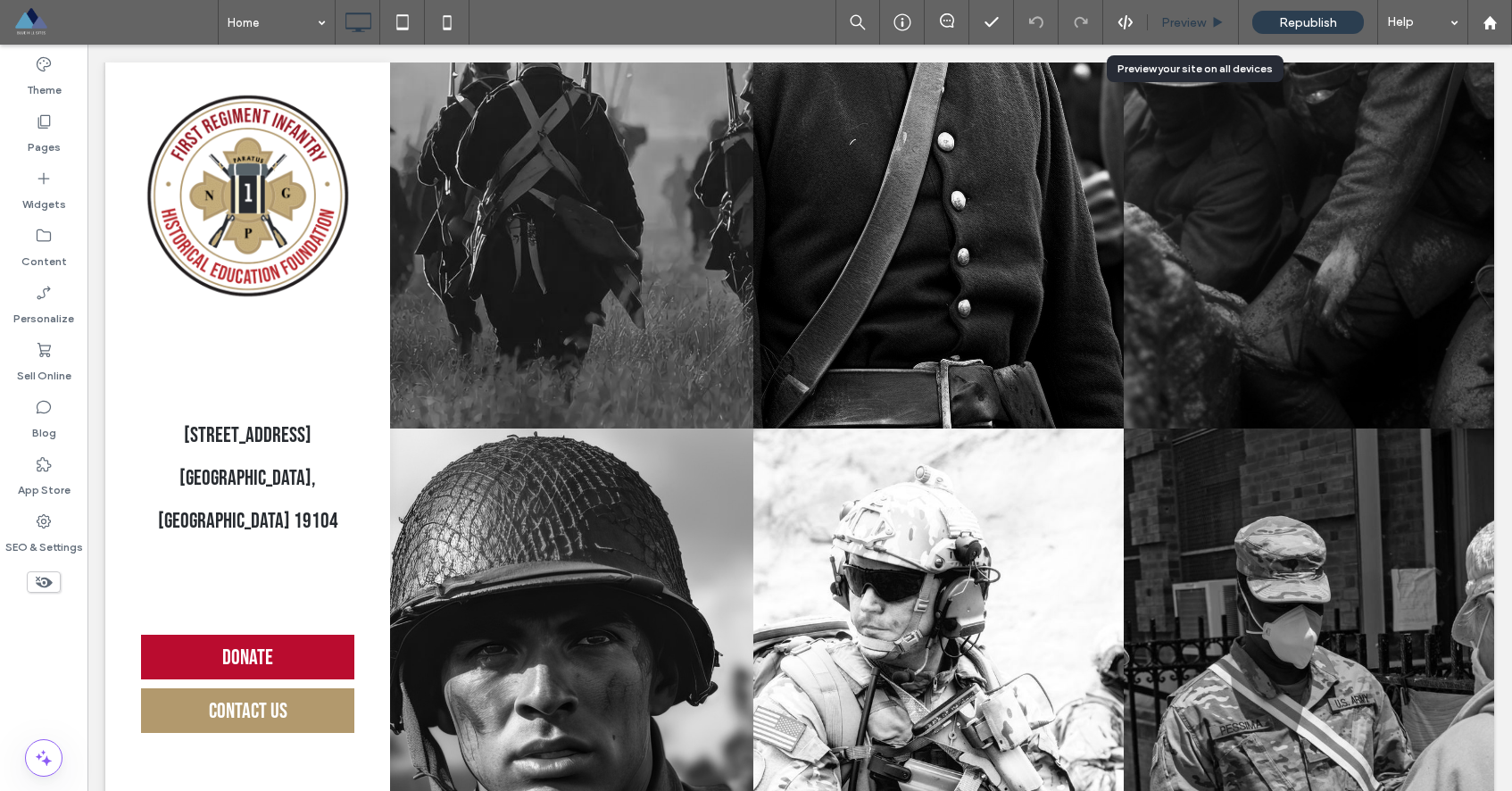
click at [1191, 17] on span "Preview" at bounding box center [1183, 23] width 45 height 15
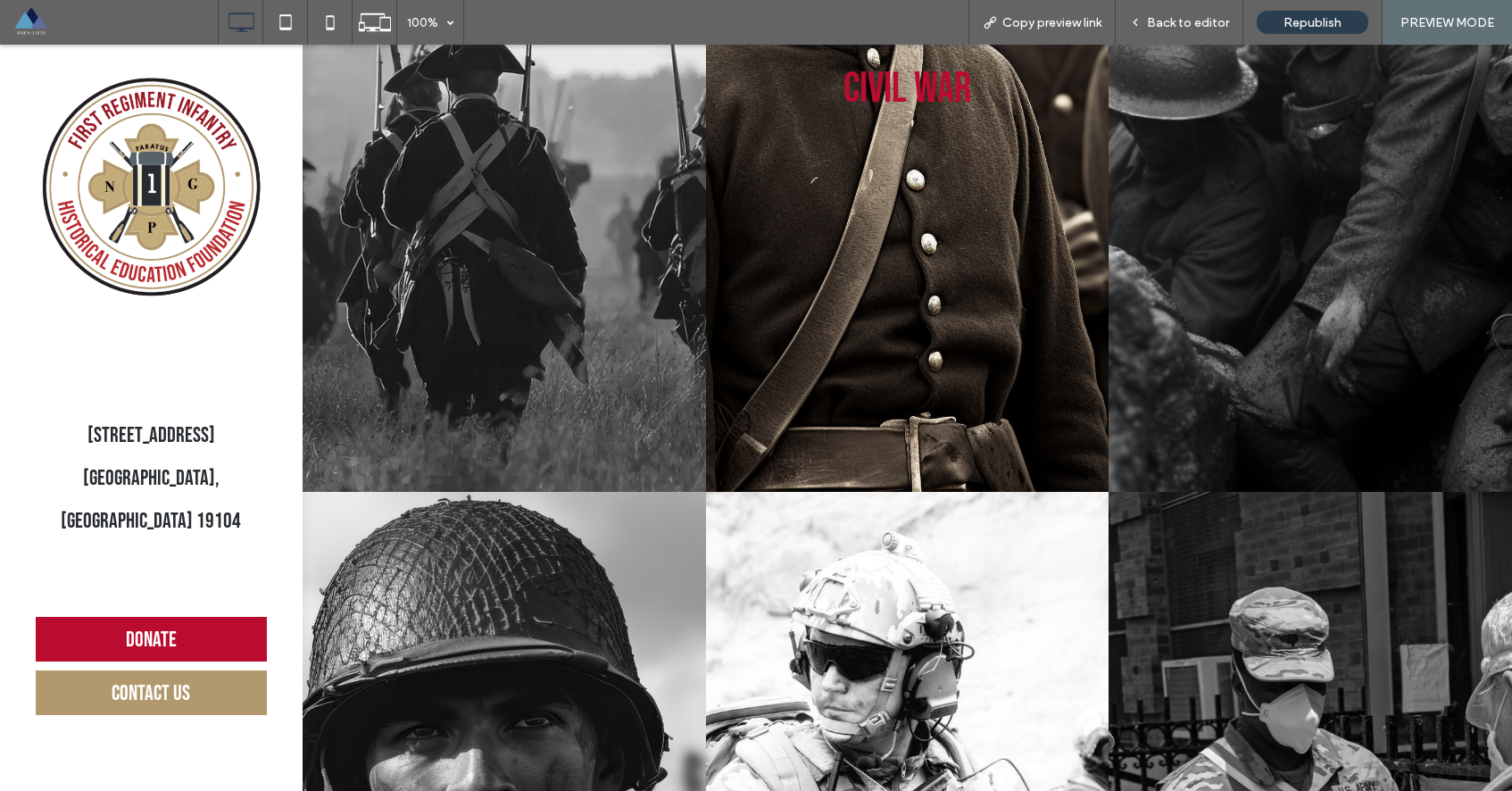
click at [838, 242] on link at bounding box center [908, 88] width 404 height 806
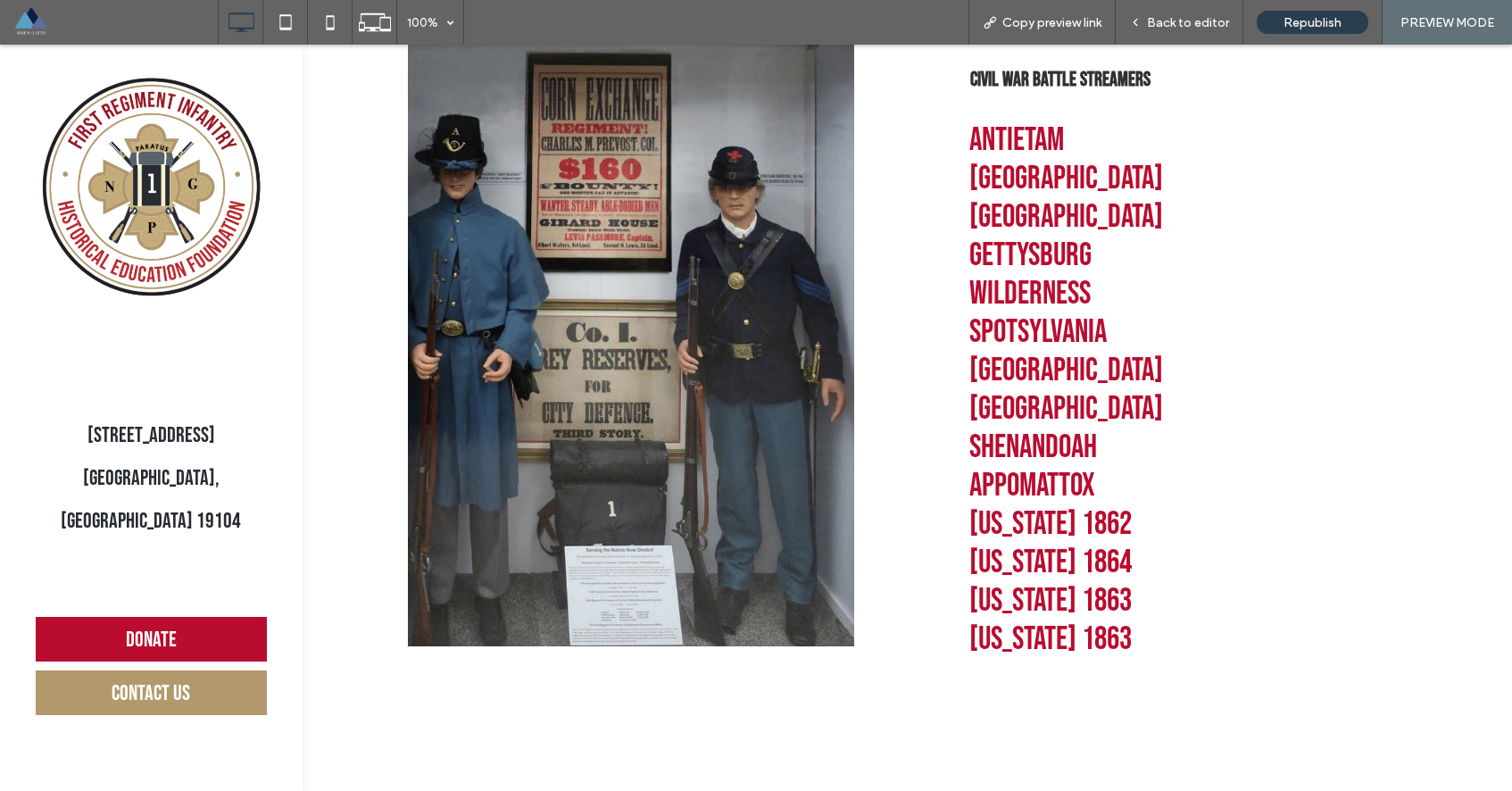
scroll to position [398, 0]
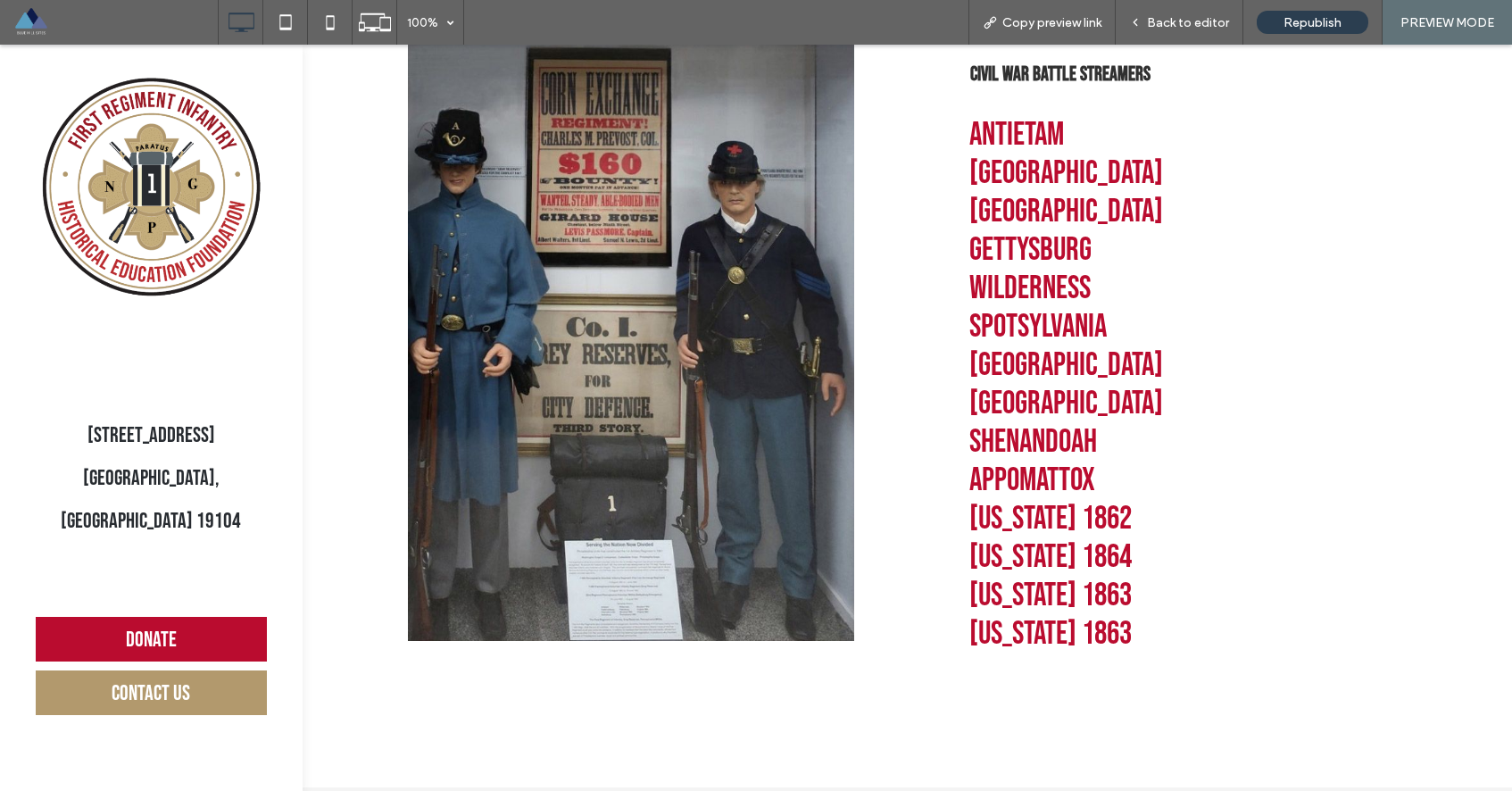
click at [1047, 447] on span "Antietam Fredericksburg Chancellorsville Gettysburg Wilderness Spotsylvania Col…" at bounding box center [1066, 385] width 194 height 538
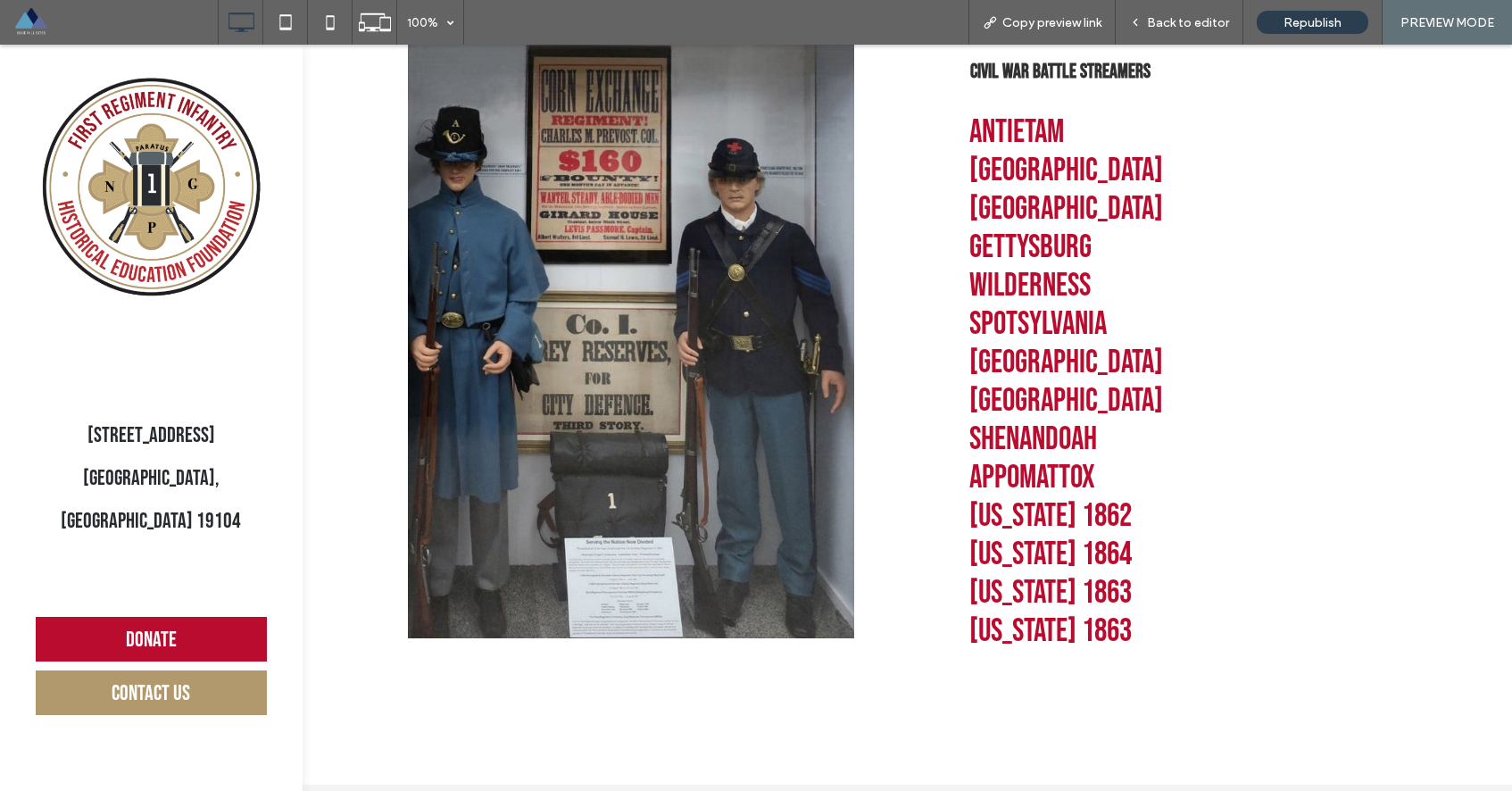
scroll to position [402, 0]
click at [1053, 479] on span "Antietam Fredericksburg Chancellorsville Gettysburg Wilderness Spotsylvania Col…" at bounding box center [1066, 381] width 194 height 538
click at [1026, 558] on span "Antietam Fredericksburg Chancellorsville Gettysburg Wilderness Spotsylvania Col…" at bounding box center [1066, 381] width 194 height 538
click at [1017, 591] on span "Antietam Fredericksburg Chancellorsville Gettysburg Wilderness Spotsylvania Col…" at bounding box center [1066, 381] width 194 height 538
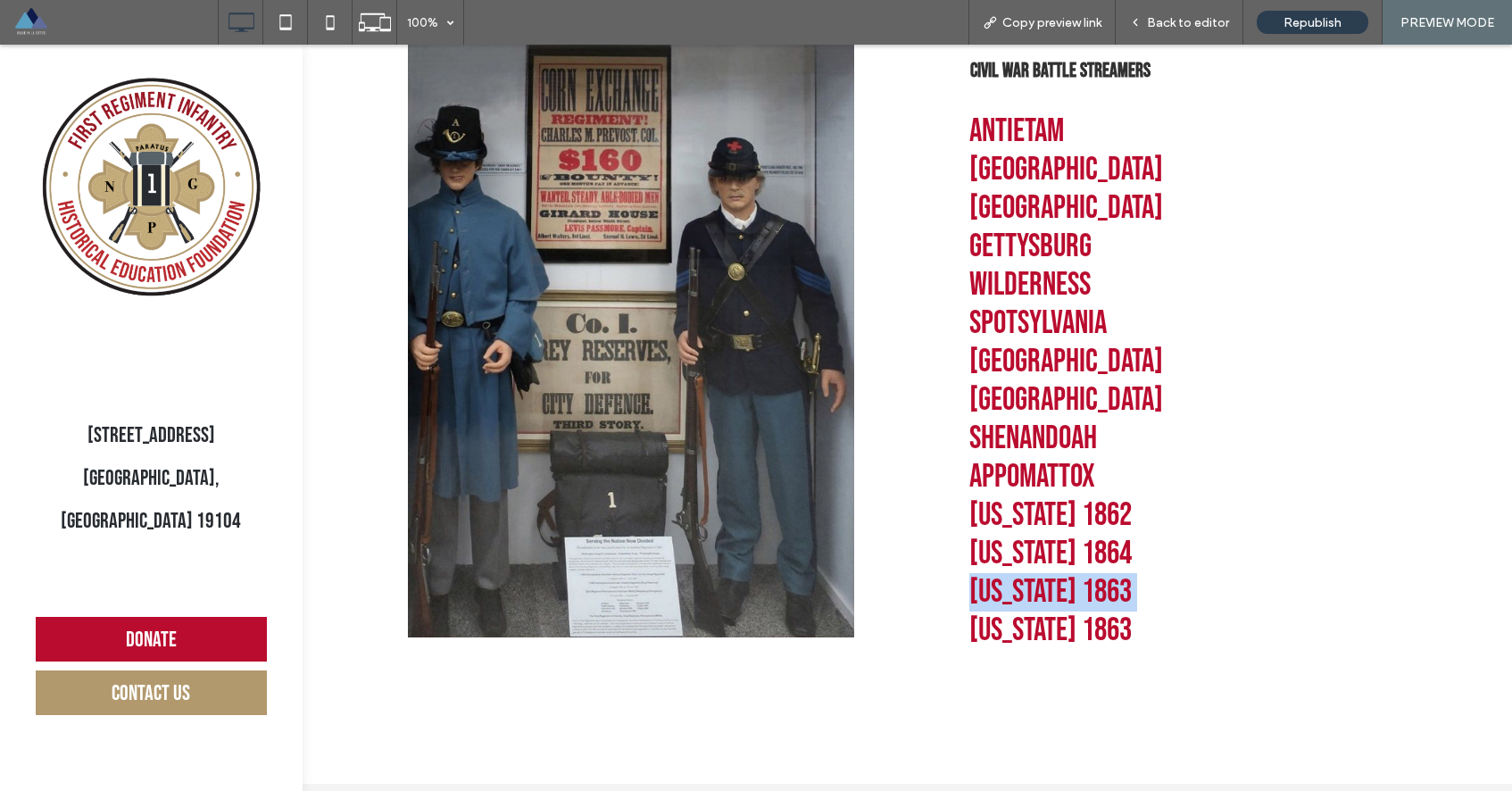
click at [1017, 591] on span "Antietam Fredericksburg Chancellorsville Gettysburg Wilderness Spotsylvania Col…" at bounding box center [1066, 381] width 194 height 538
click at [1078, 599] on span "Antietam Fredericksburg Chancellorsville Gettysburg Wilderness Spotsylvania Col…" at bounding box center [1066, 381] width 194 height 538
click at [1084, 618] on span "Antietam Fredericksburg Chancellorsville Gettysburg Wilderness Spotsylvania Col…" at bounding box center [1066, 381] width 194 height 538
click at [1126, 642] on h5 "Antietam Fredericksburg Chancellorsville Gettysburg Wilderness Spotsylvania Col…" at bounding box center [1175, 381] width 410 height 538
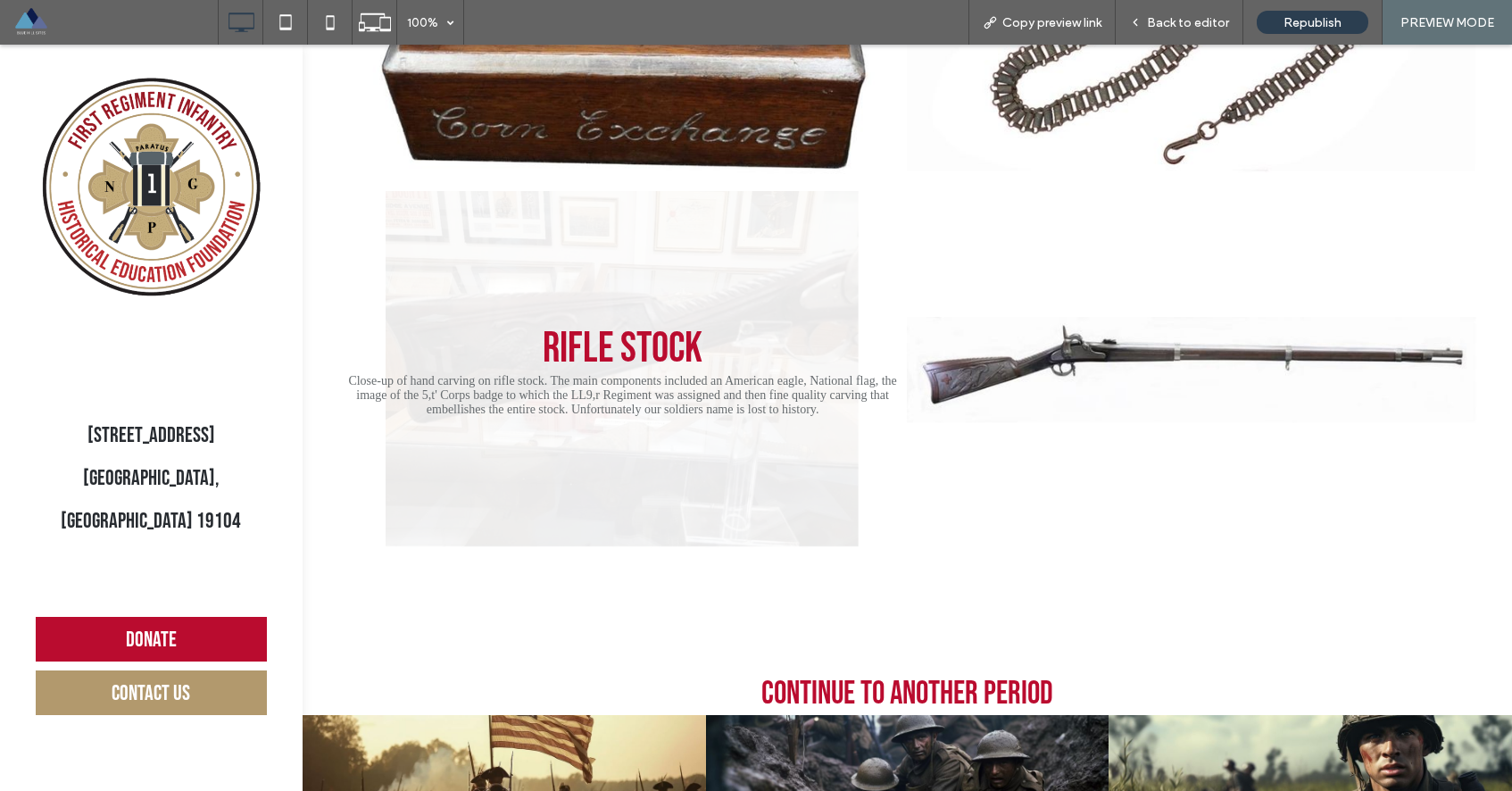
scroll to position [3087, 0]
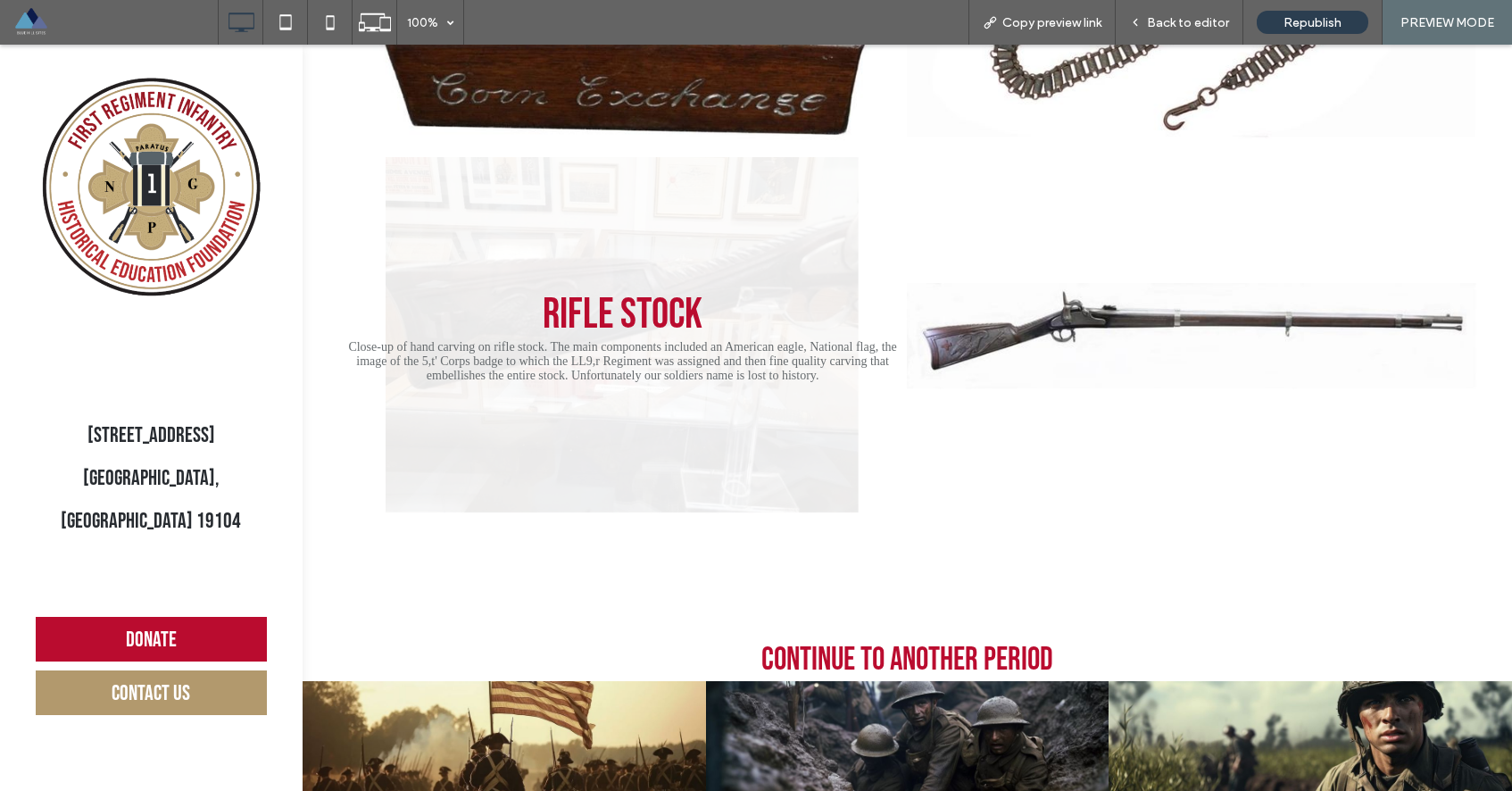
click at [732, 319] on link at bounding box center [622, 335] width 570 height 357
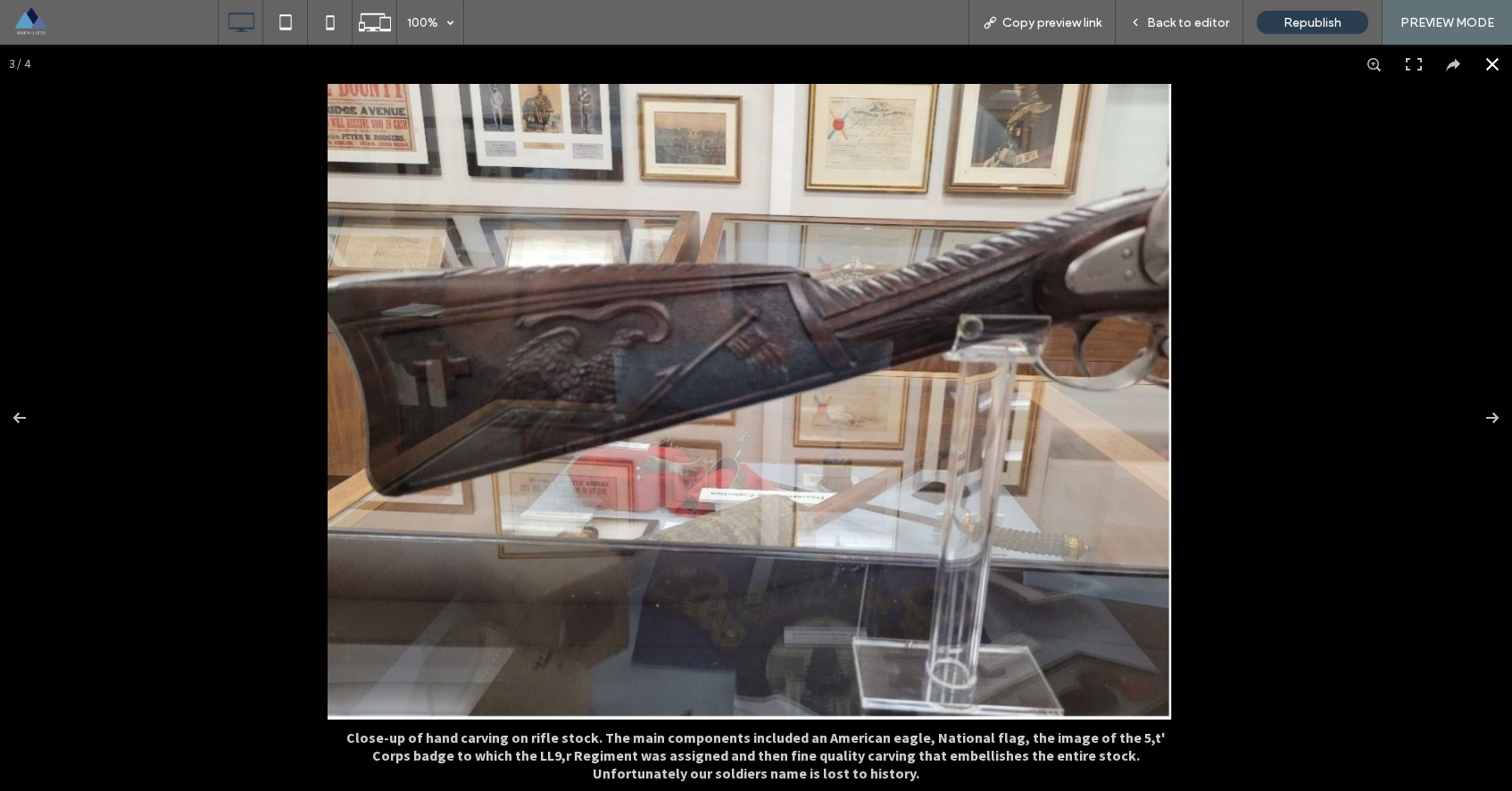
click at [1474, 66] on button at bounding box center [1492, 64] width 39 height 39
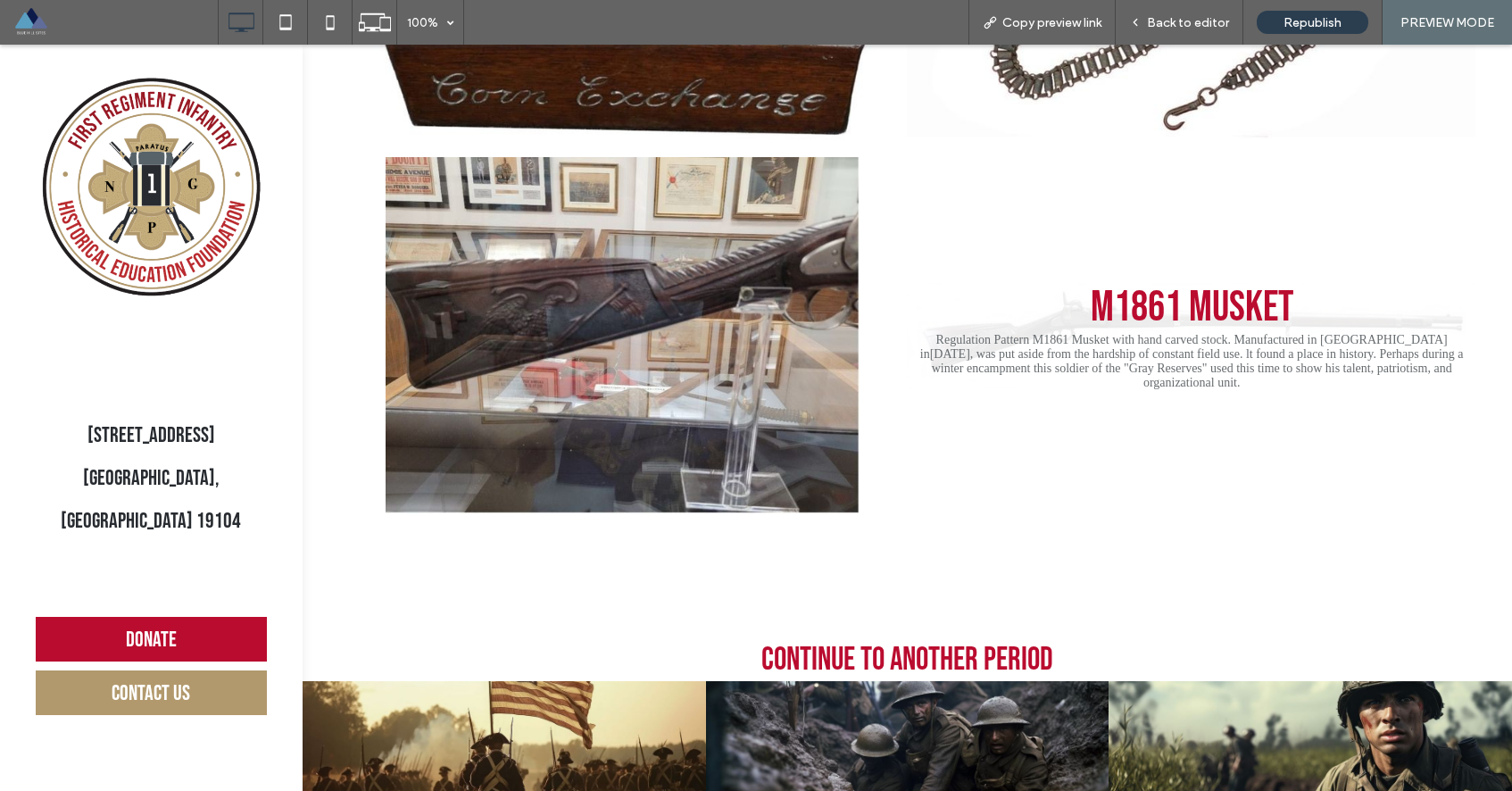
scroll to position [3118, 0]
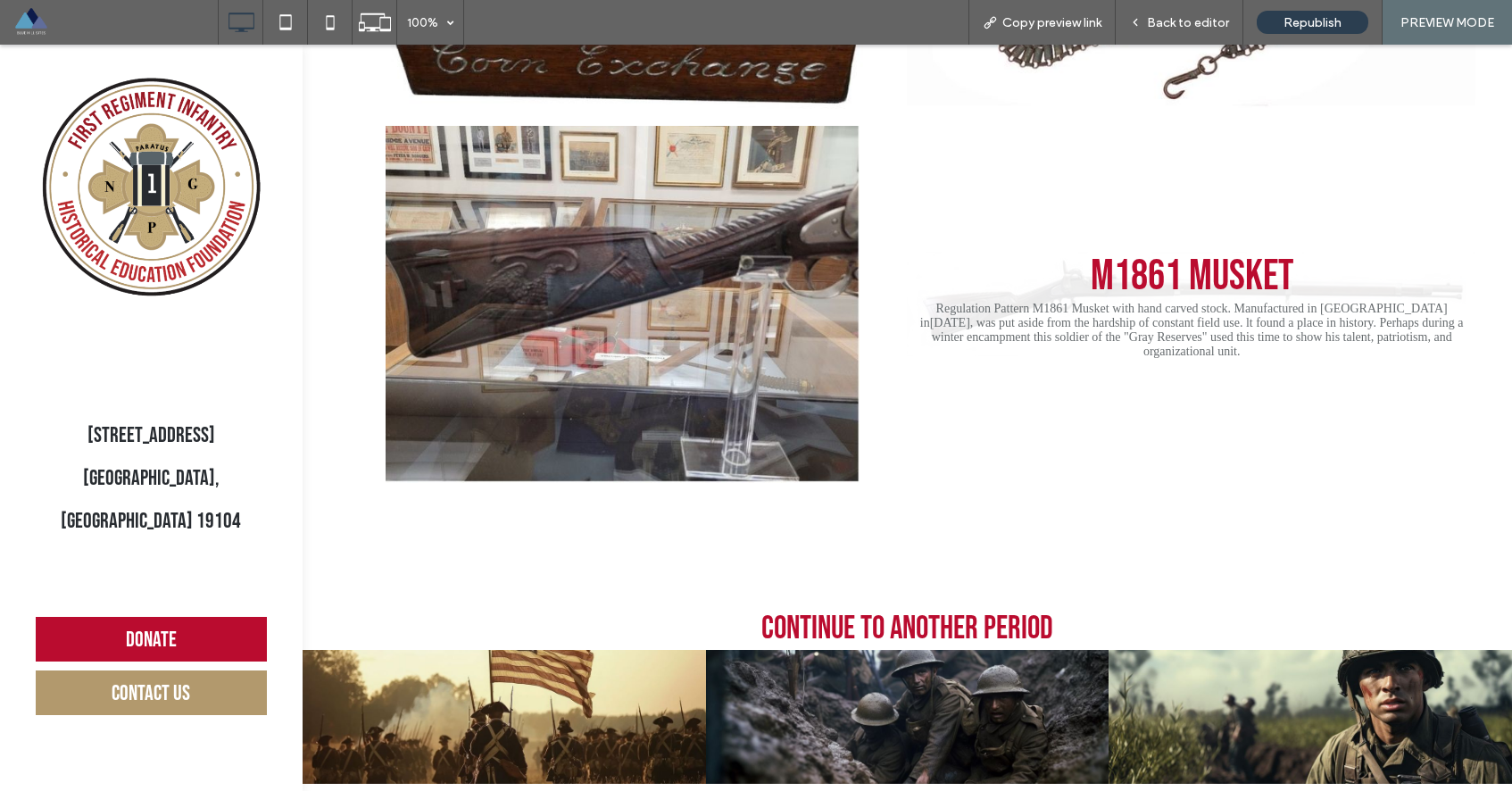
click at [1205, 324] on link at bounding box center [1191, 304] width 570 height 357
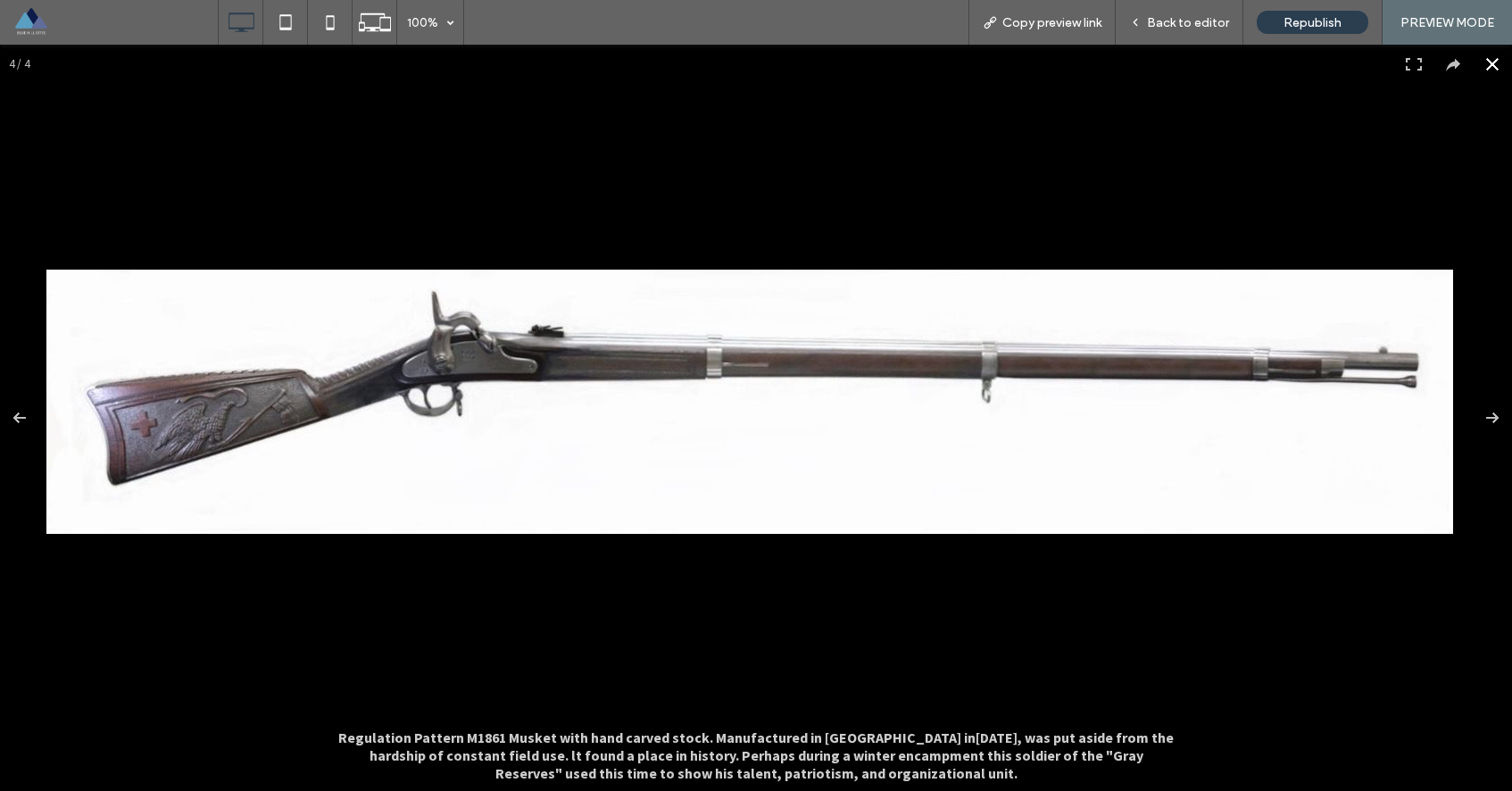
click at [1476, 64] on button at bounding box center [1492, 64] width 39 height 39
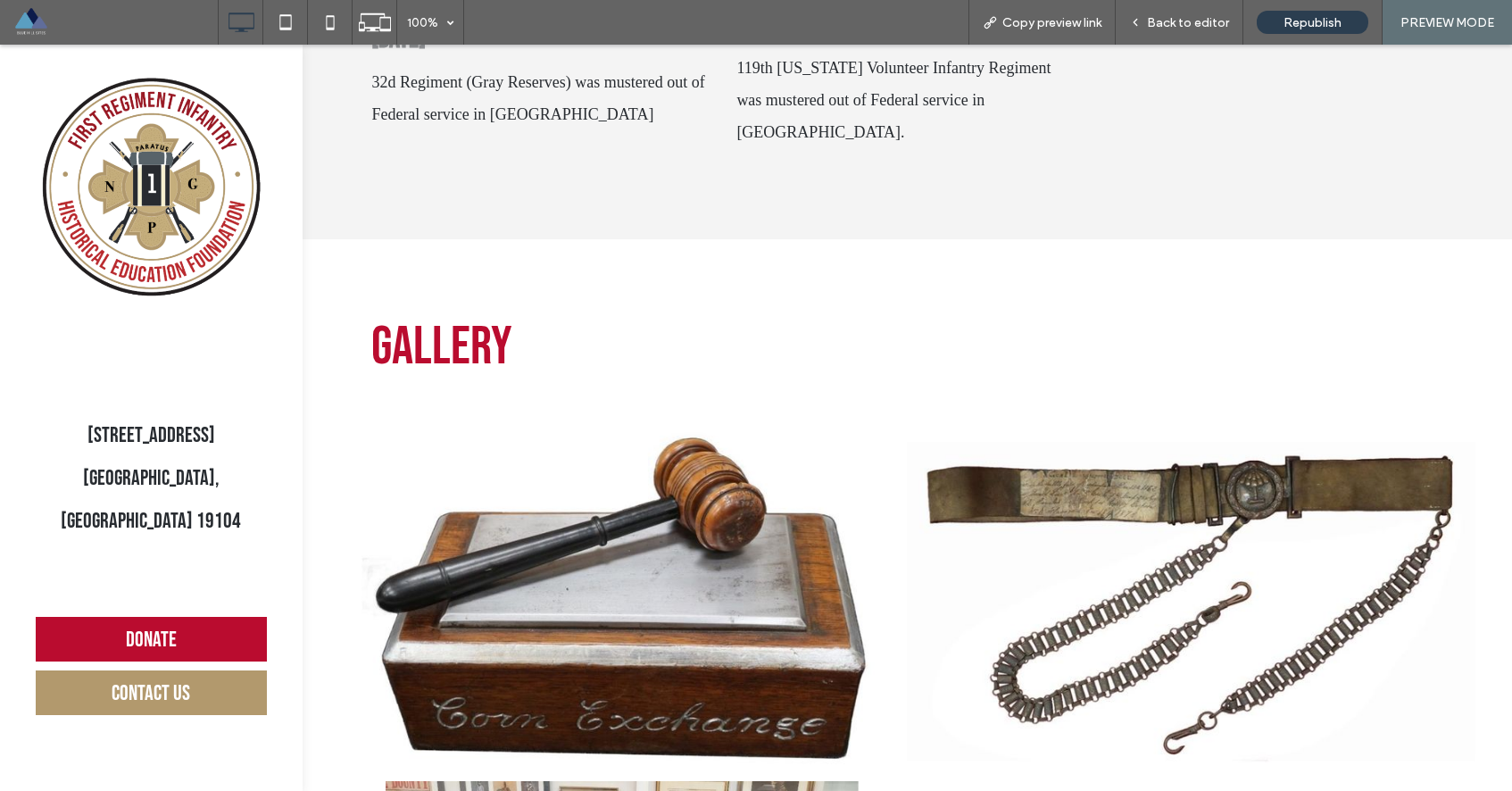
scroll to position [2491, 0]
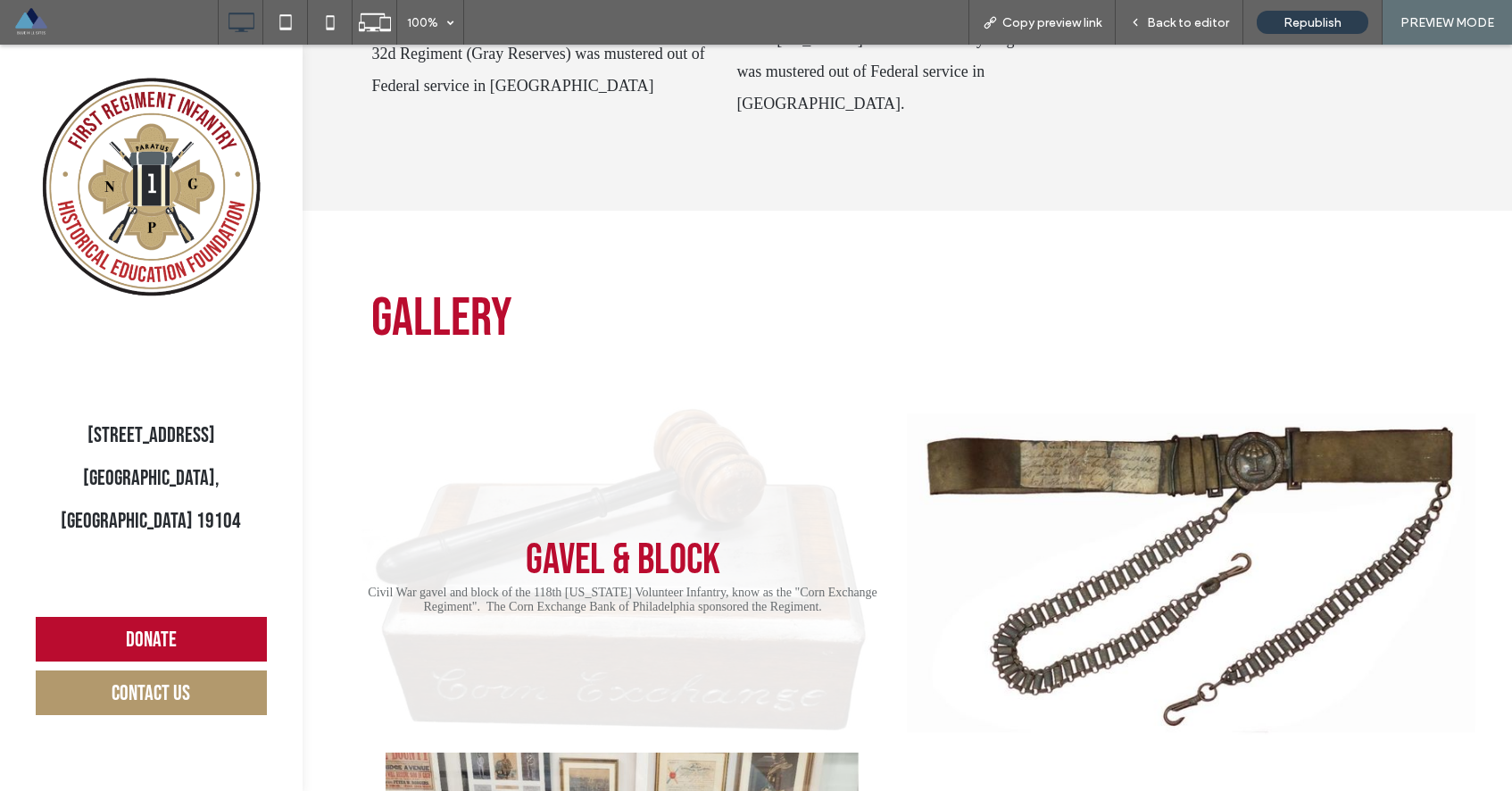
click at [738, 543] on link at bounding box center [622, 574] width 570 height 357
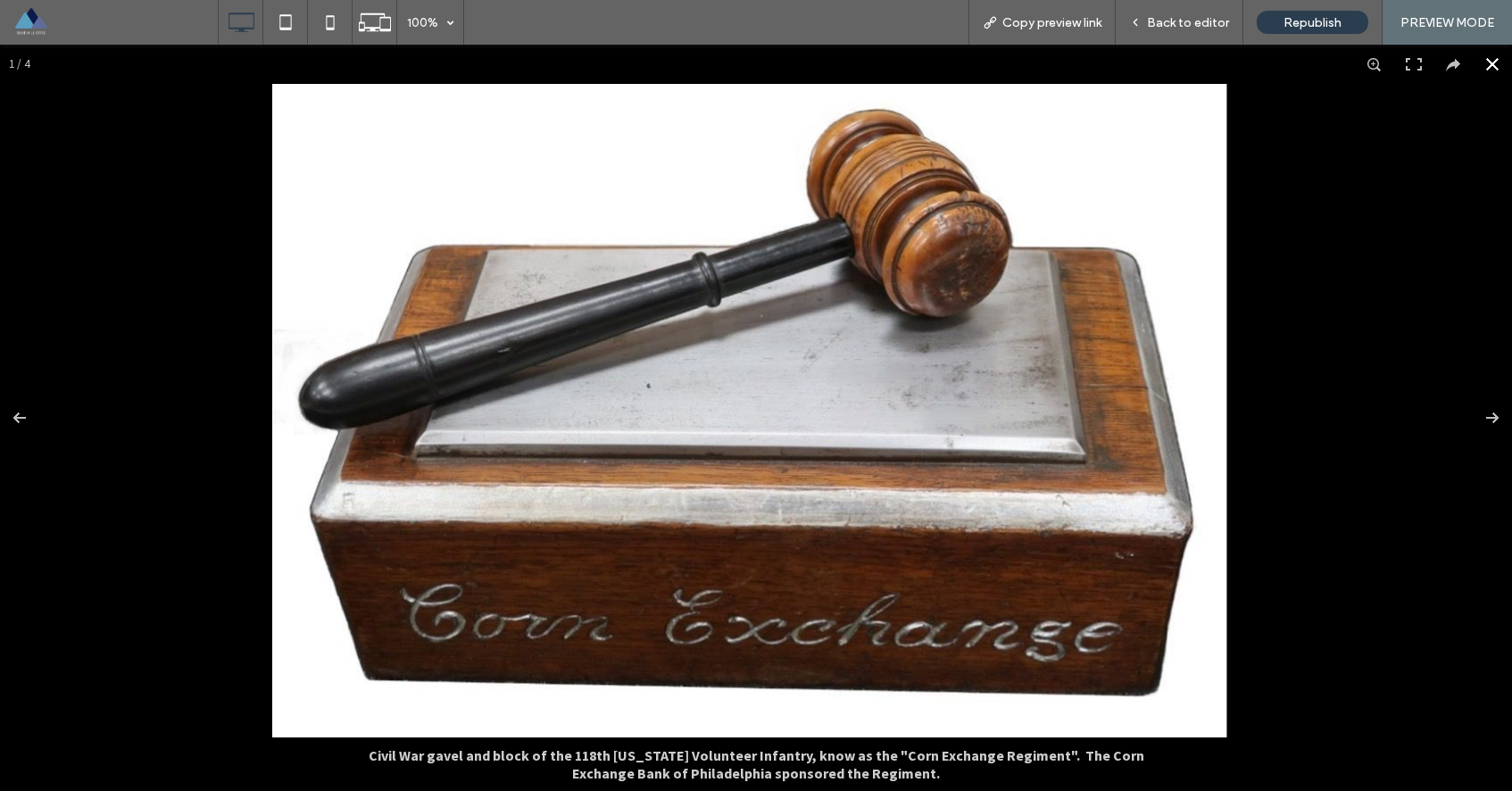
click at [1484, 62] on button at bounding box center [1492, 64] width 39 height 39
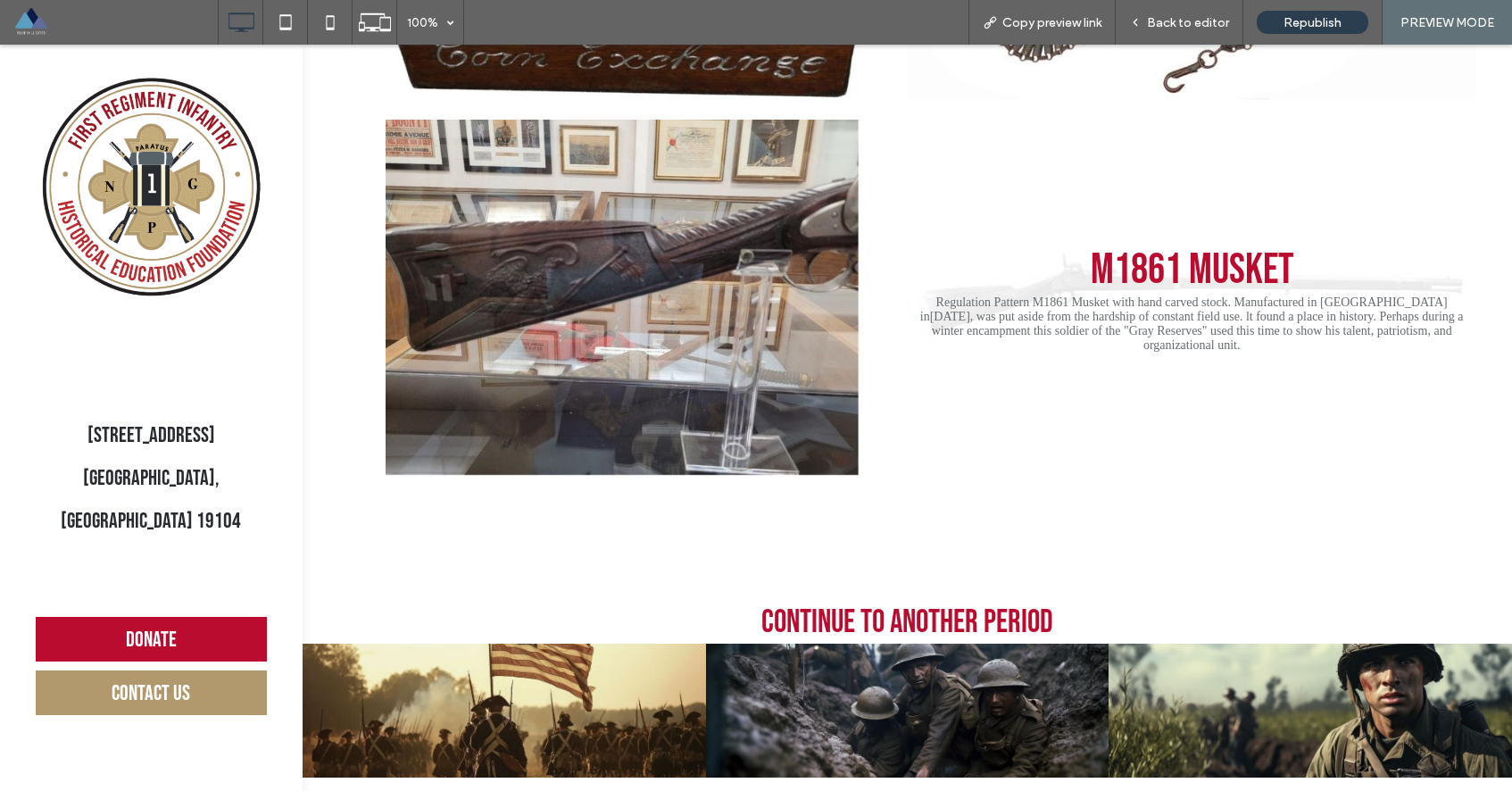
scroll to position [3235, 0]
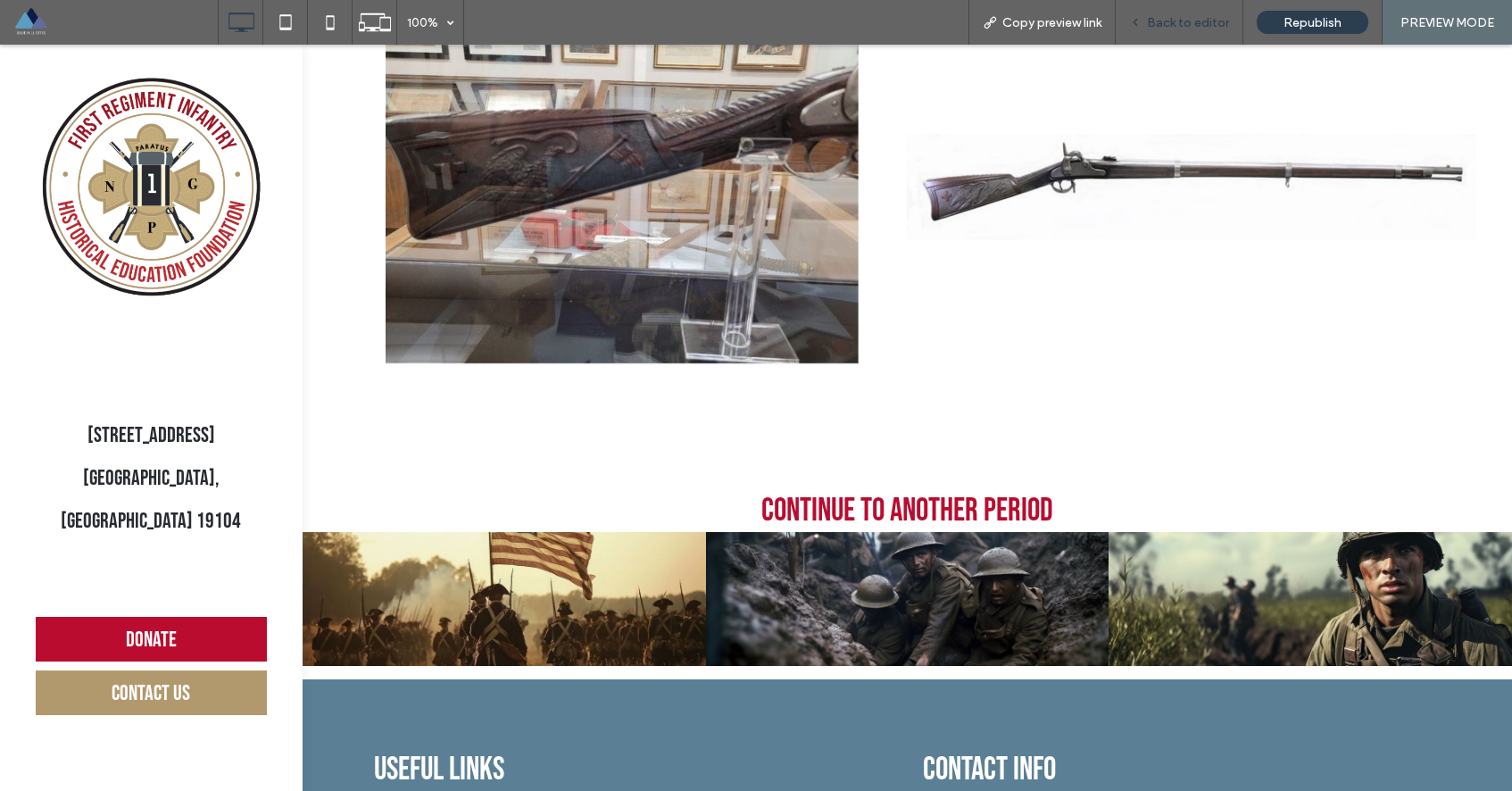
click at [1182, 24] on span "Back to editor" at bounding box center [1188, 23] width 82 height 15
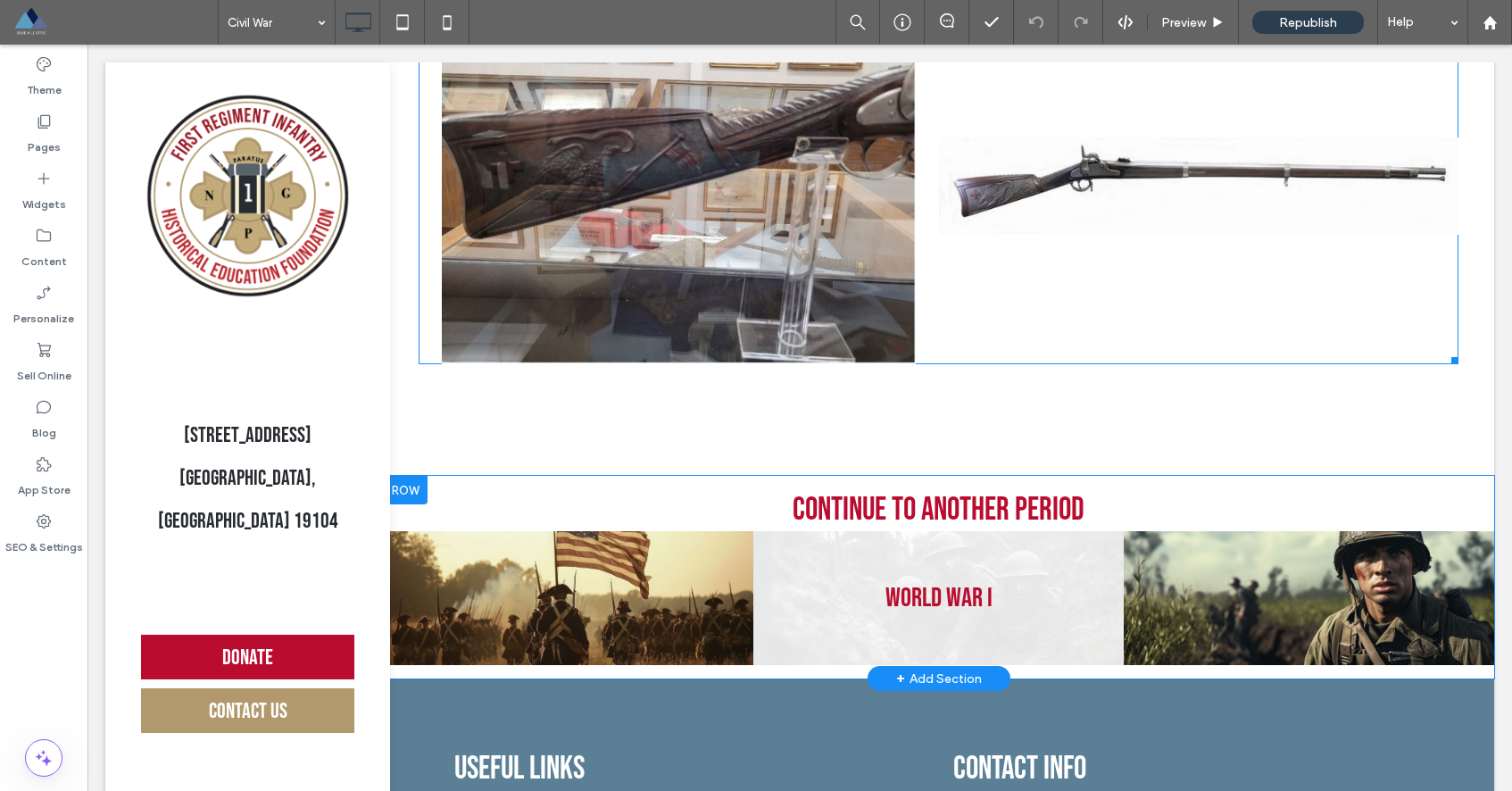
scroll to position [3272, 0]
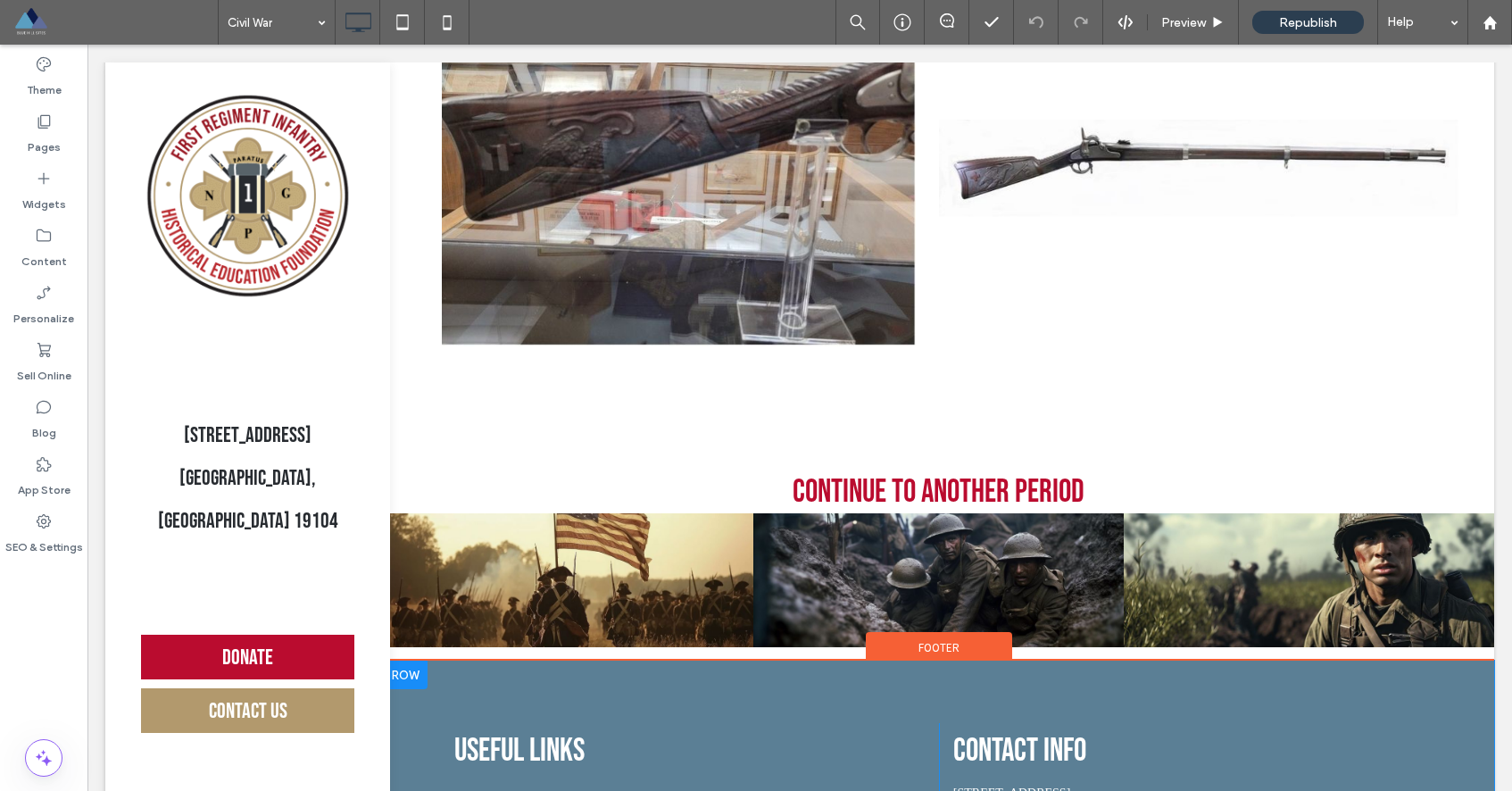
click at [1167, 695] on div "Useful links Home Donate Contact Click To Paste Contact info 3205 Lancaster Ave…" at bounding box center [938, 781] width 1111 height 241
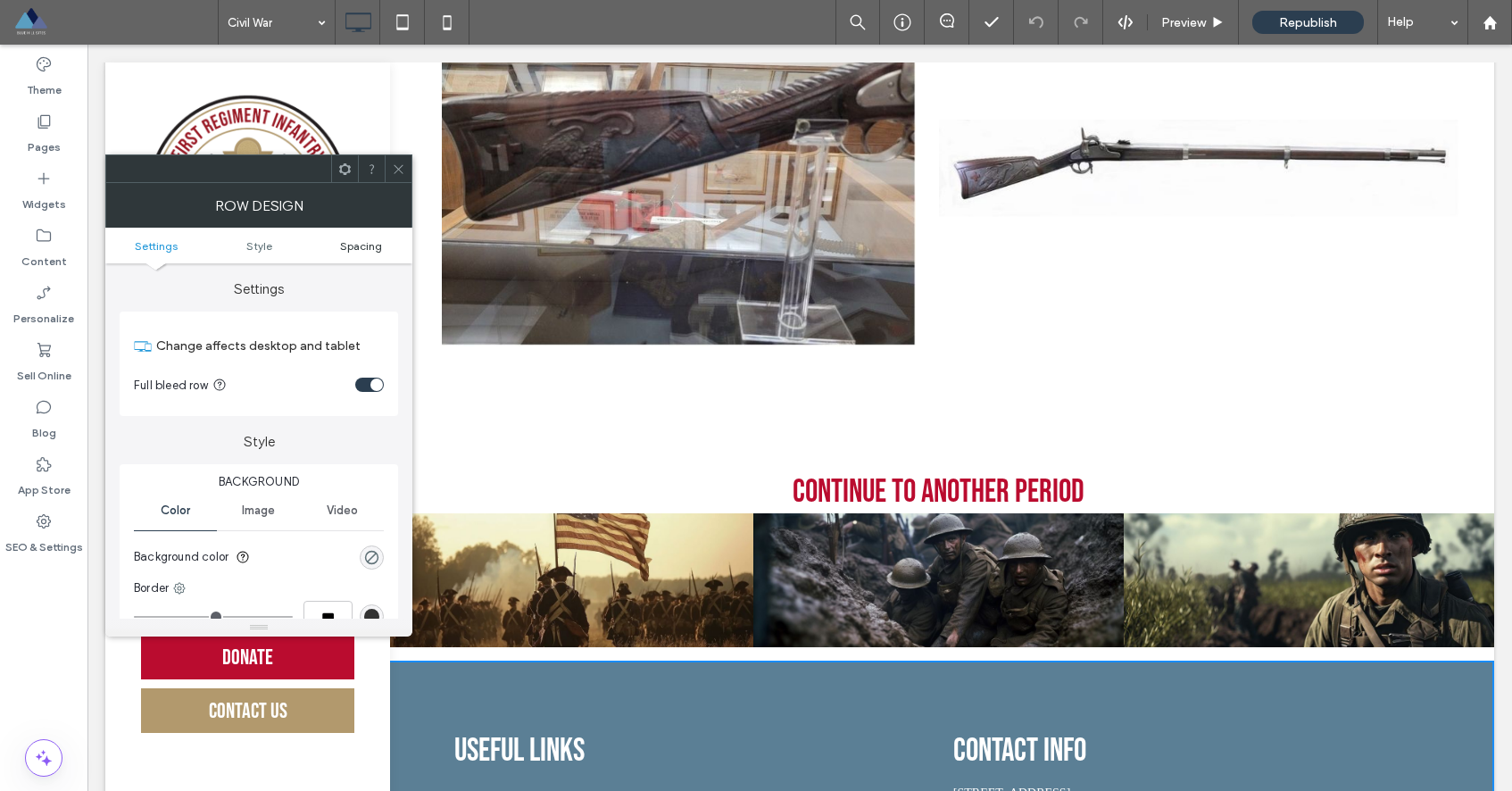
click at [367, 241] on span "Spacing" at bounding box center [361, 245] width 42 height 14
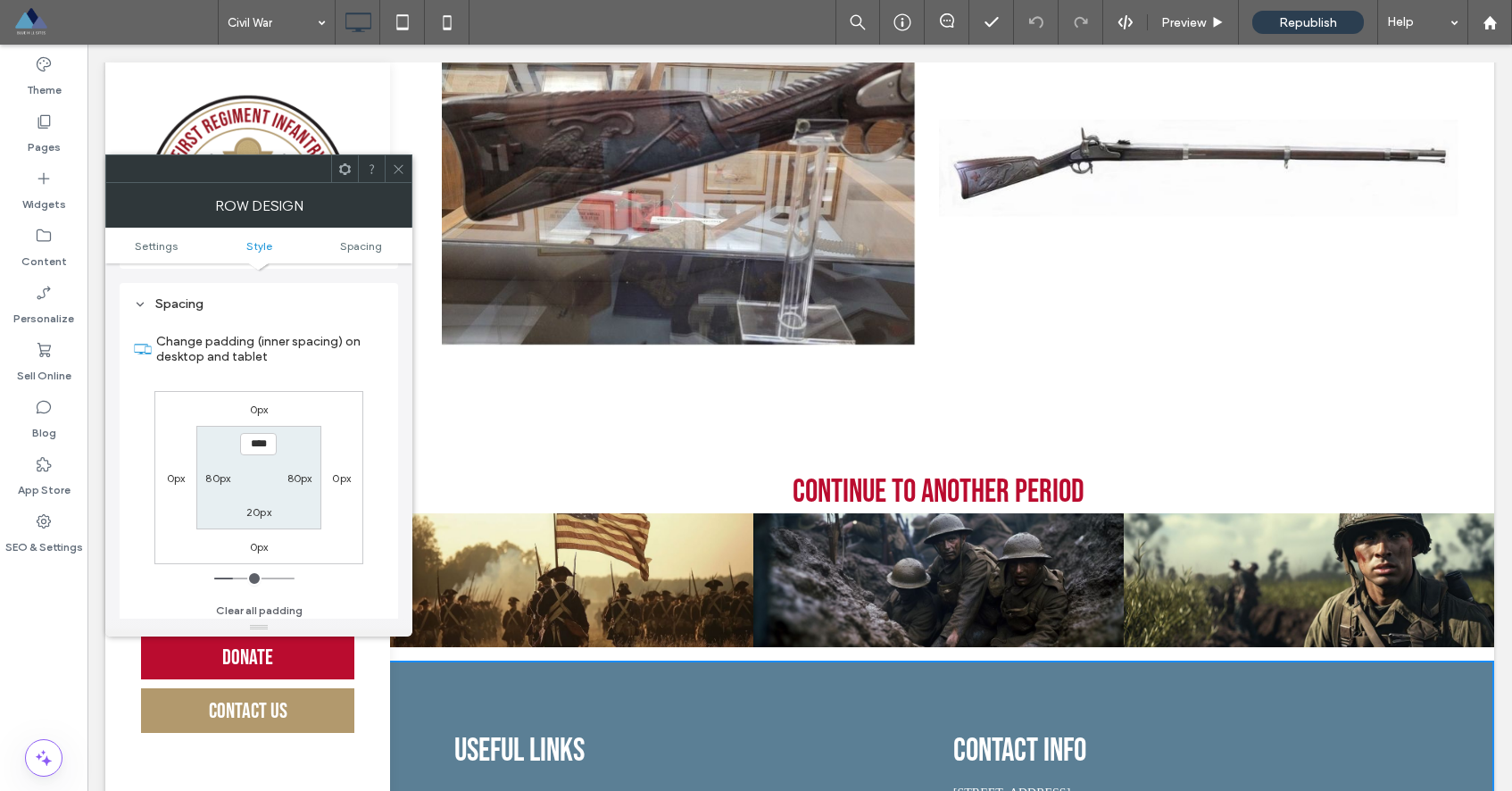
scroll to position [448, 0]
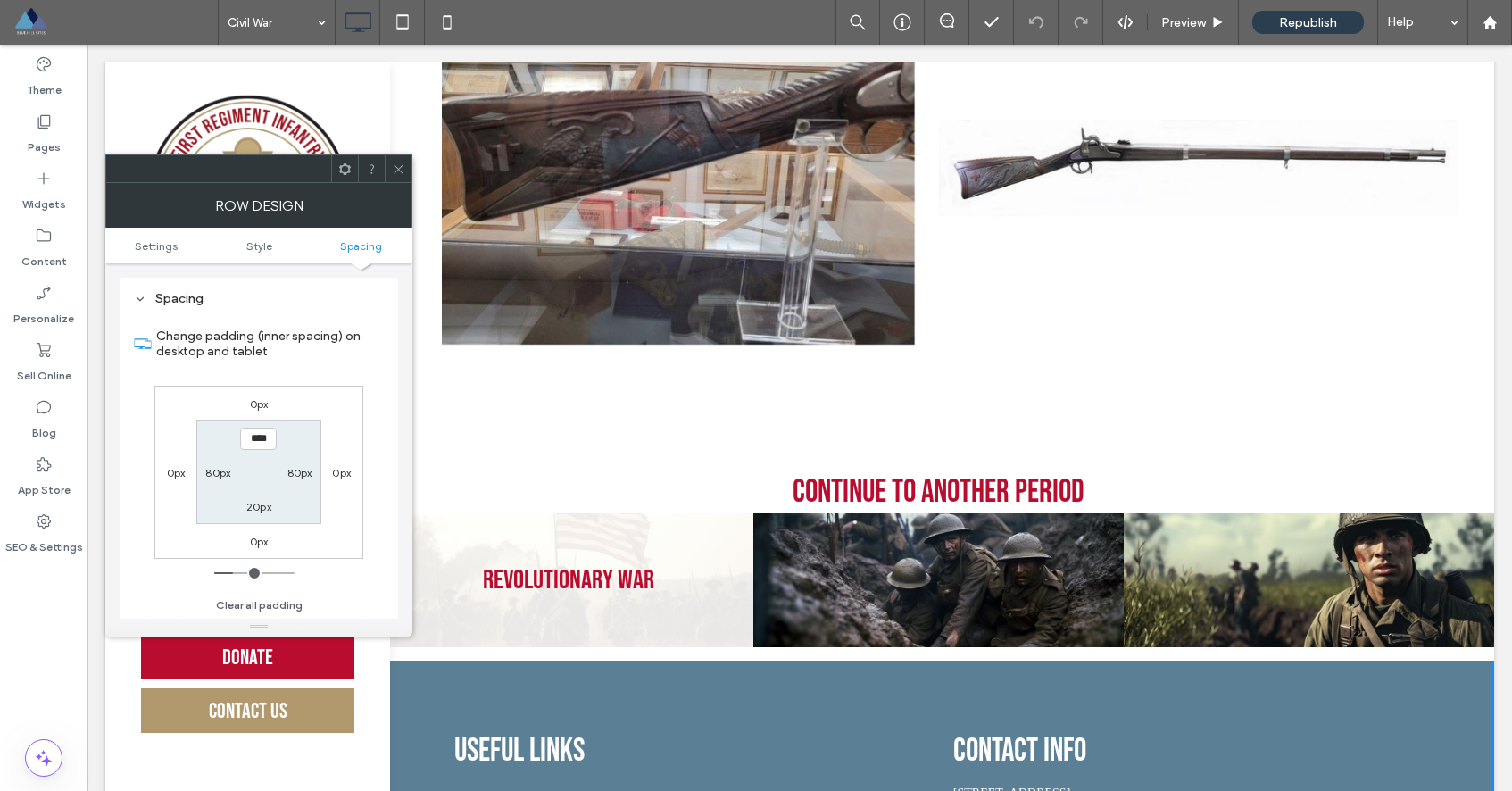
click at [612, 570] on link at bounding box center [568, 580] width 370 height 134
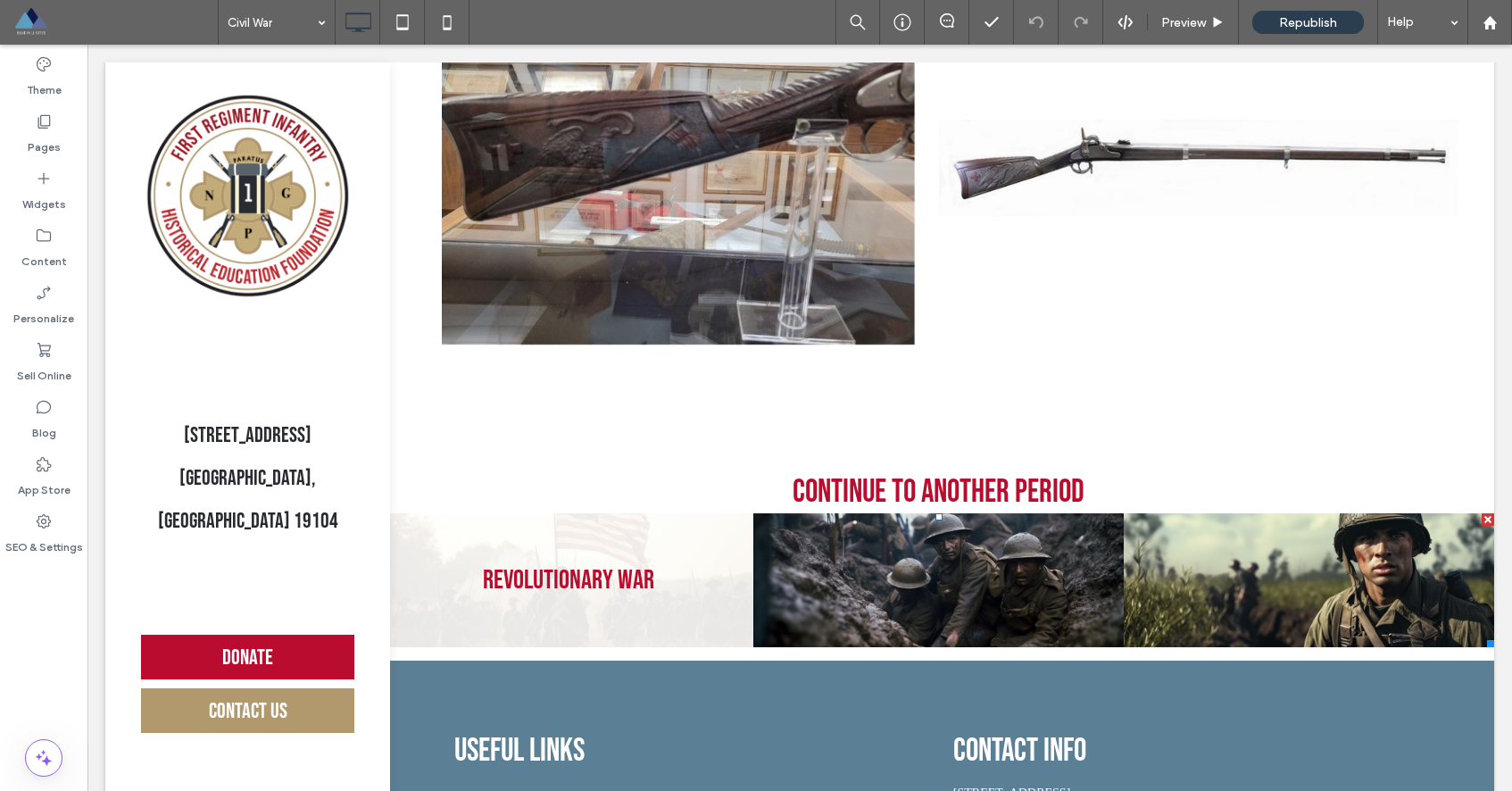
click at [609, 574] on link at bounding box center [568, 580] width 370 height 134
click at [611, 570] on link at bounding box center [568, 580] width 370 height 134
click at [741, 564] on link at bounding box center [568, 580] width 370 height 134
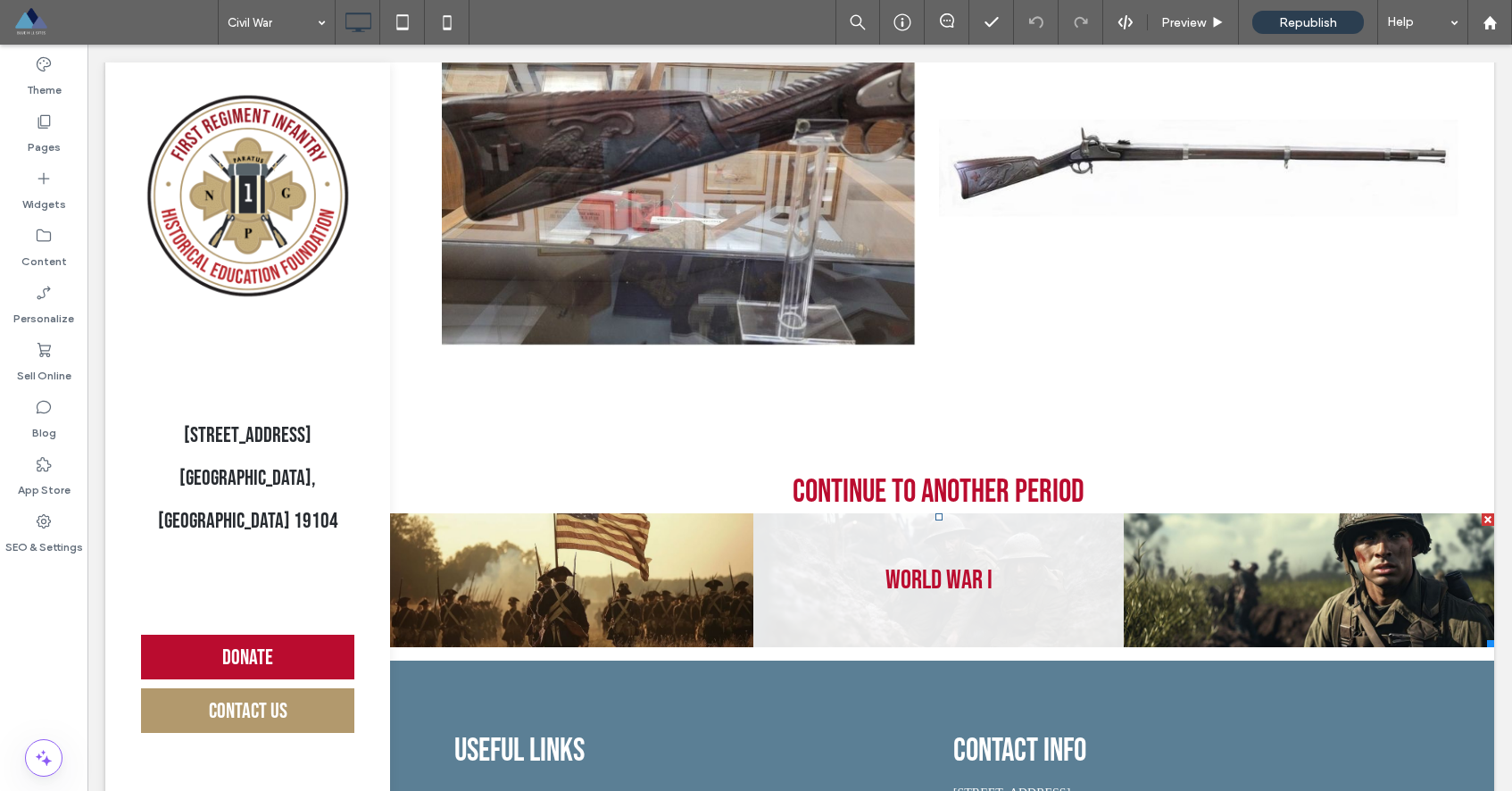
click at [777, 567] on link at bounding box center [939, 580] width 370 height 134
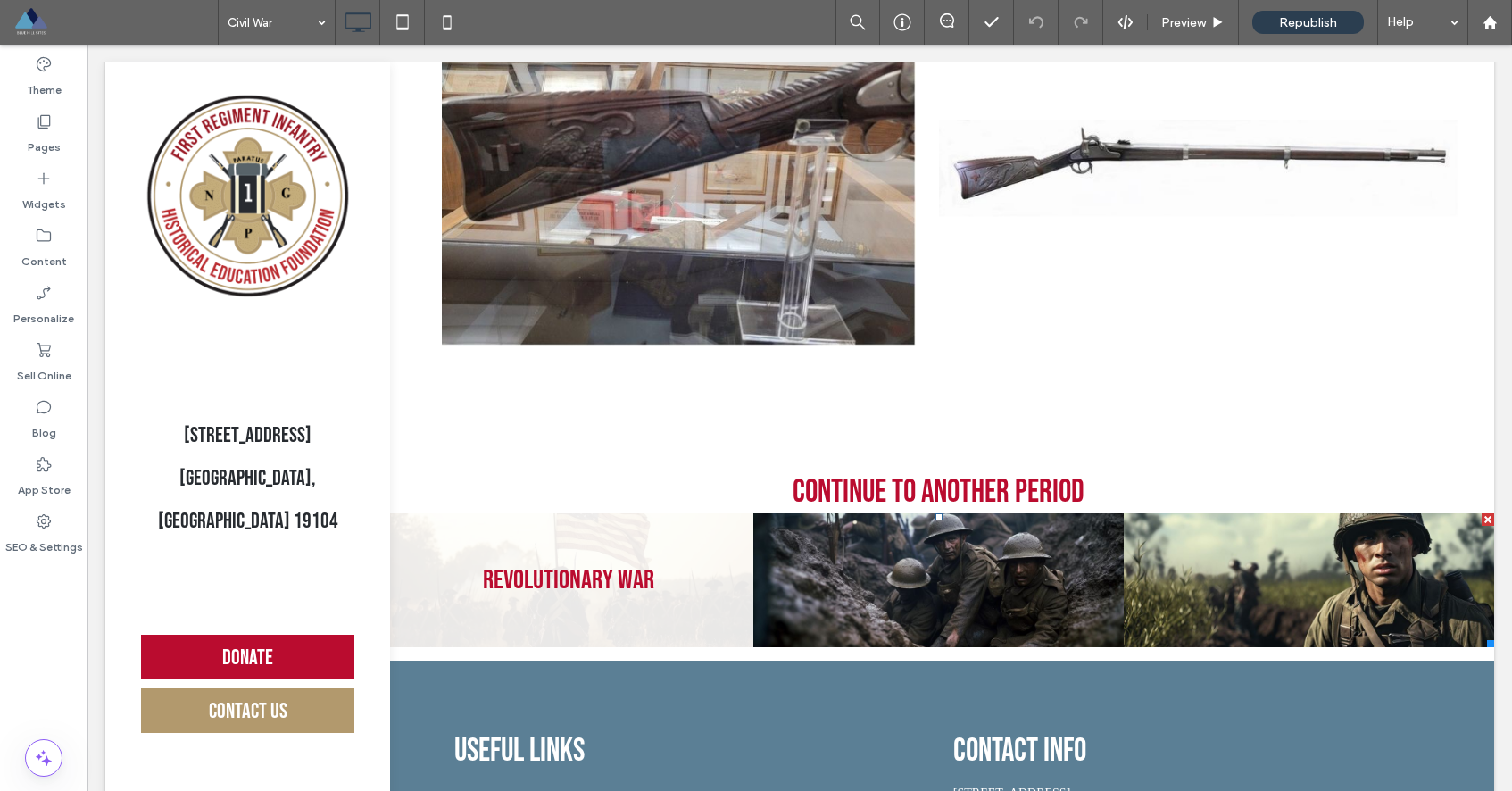
click at [667, 567] on link at bounding box center [568, 580] width 370 height 134
click at [663, 647] on link at bounding box center [568, 580] width 370 height 134
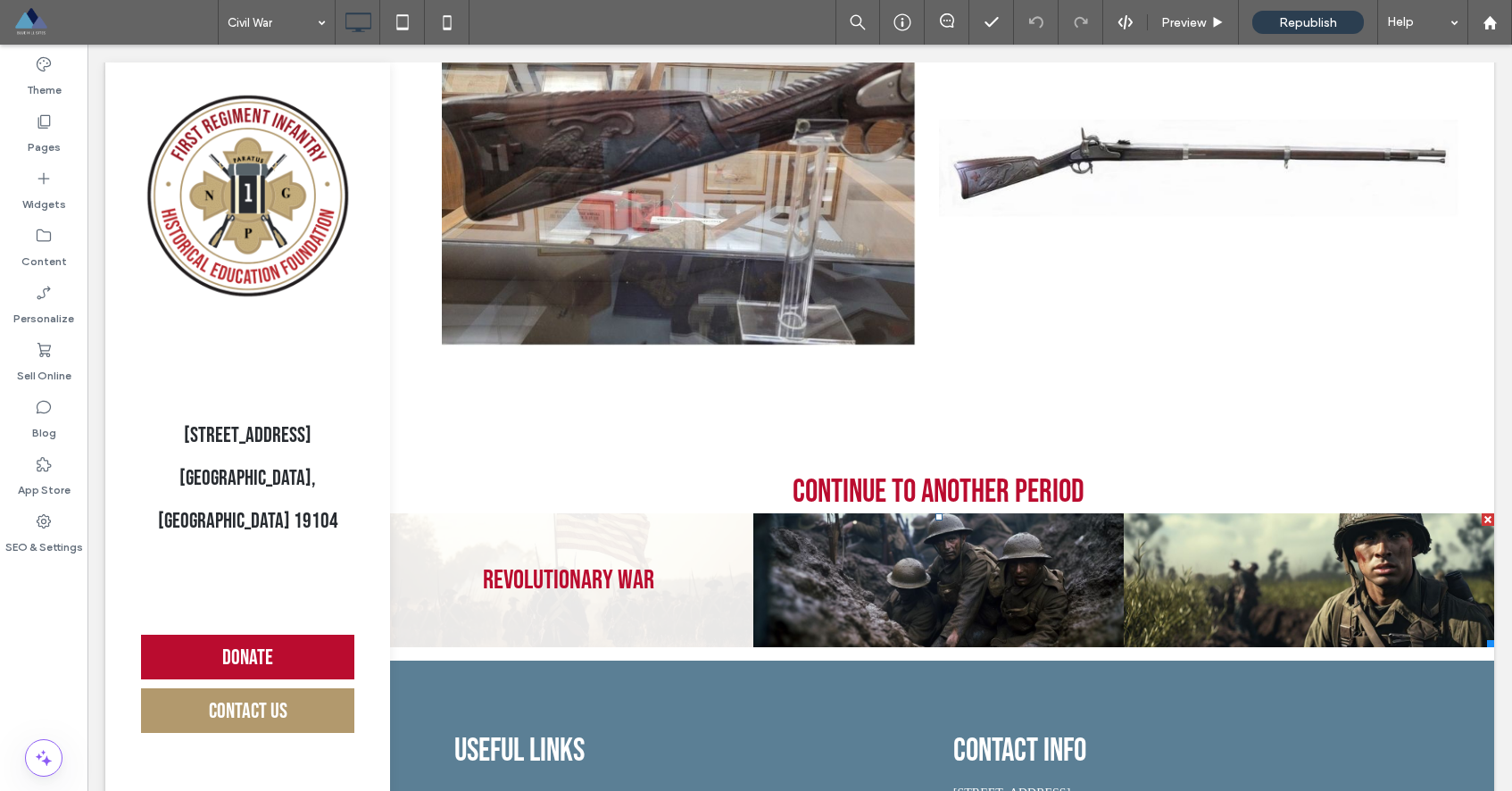
click at [663, 647] on link at bounding box center [568, 580] width 370 height 134
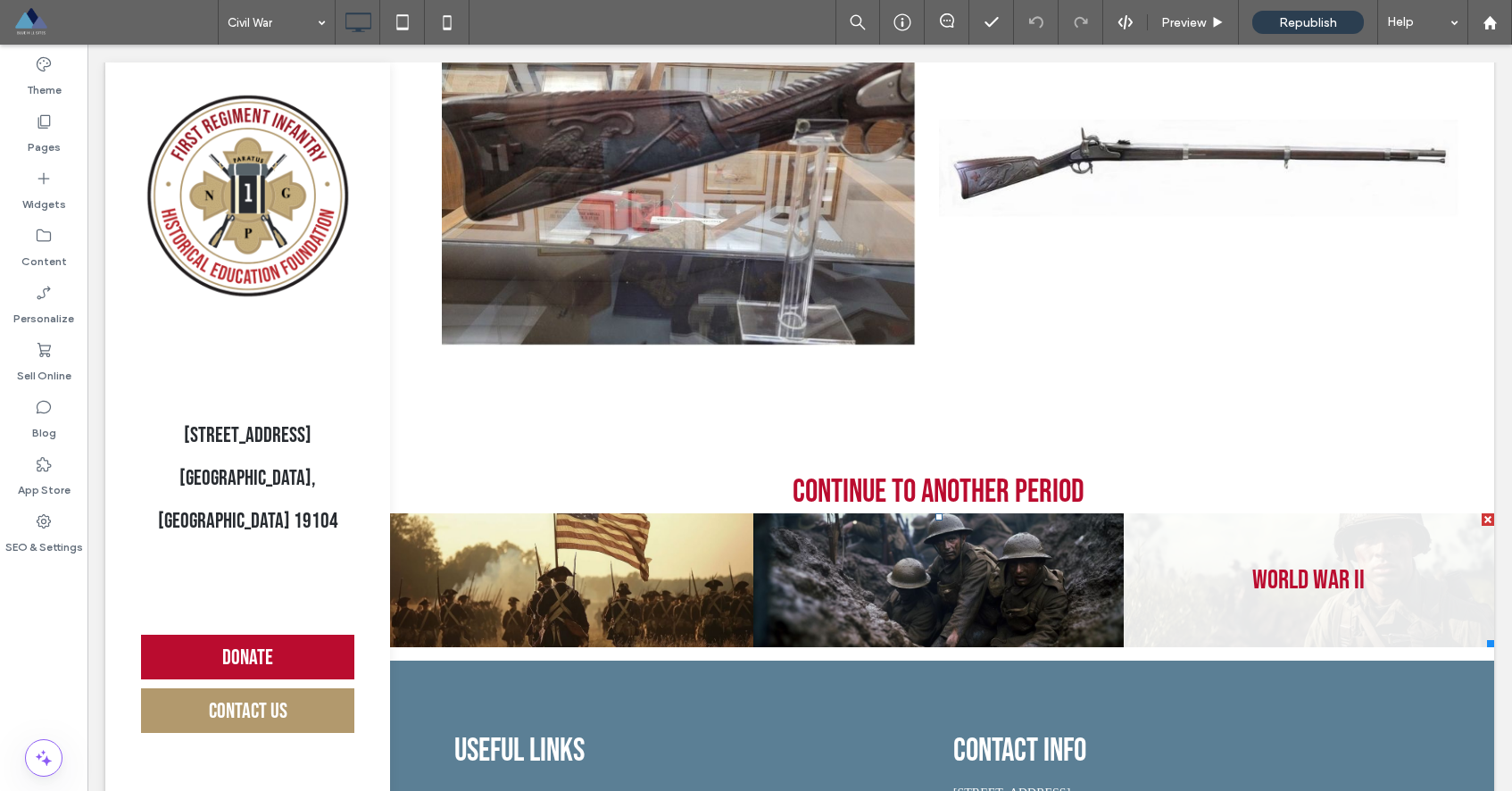
click at [1251, 576] on link at bounding box center [1309, 580] width 370 height 134
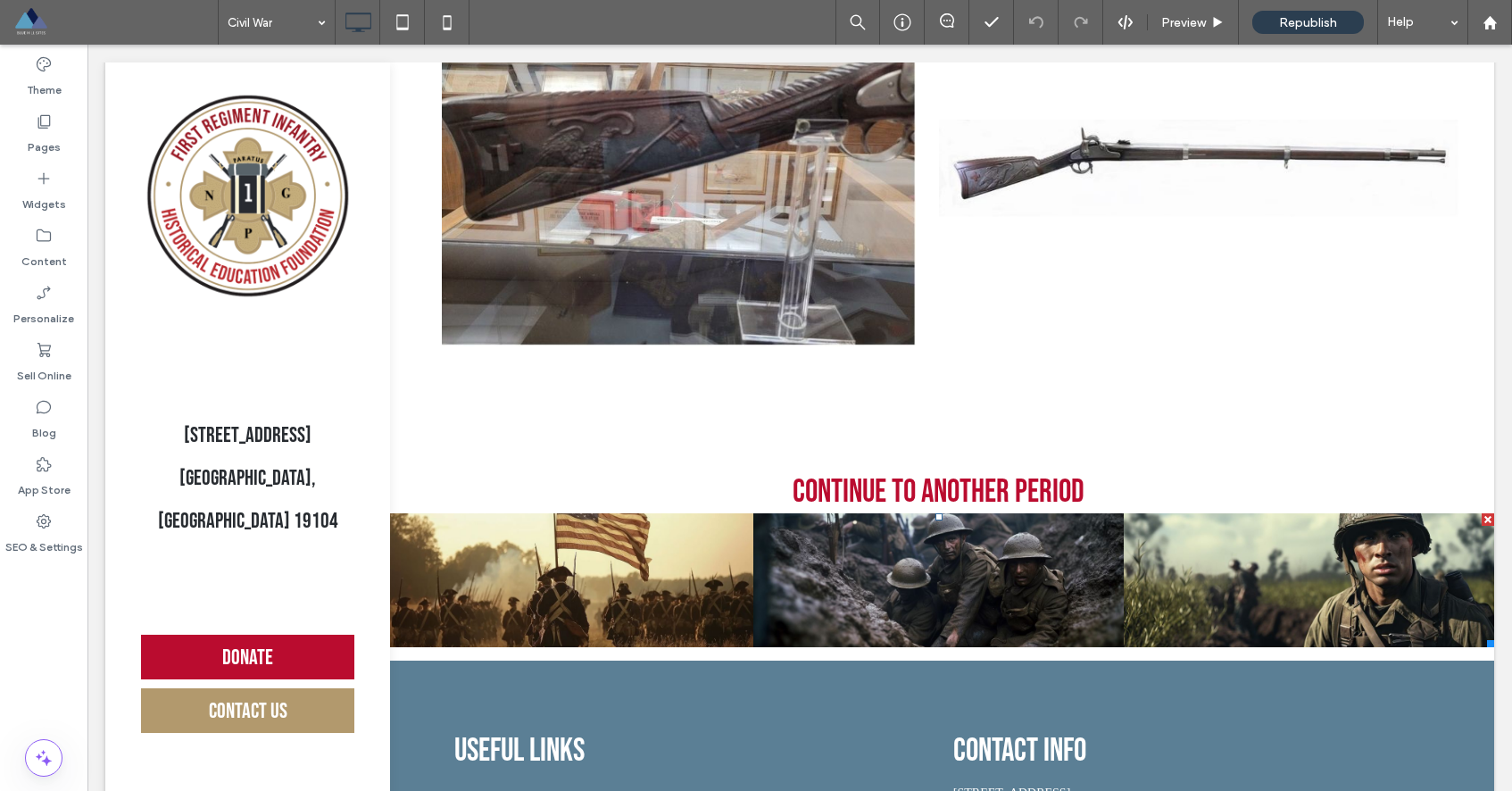
click at [680, 511] on h5 "Continue to another period" at bounding box center [939, 492] width 1071 height 38
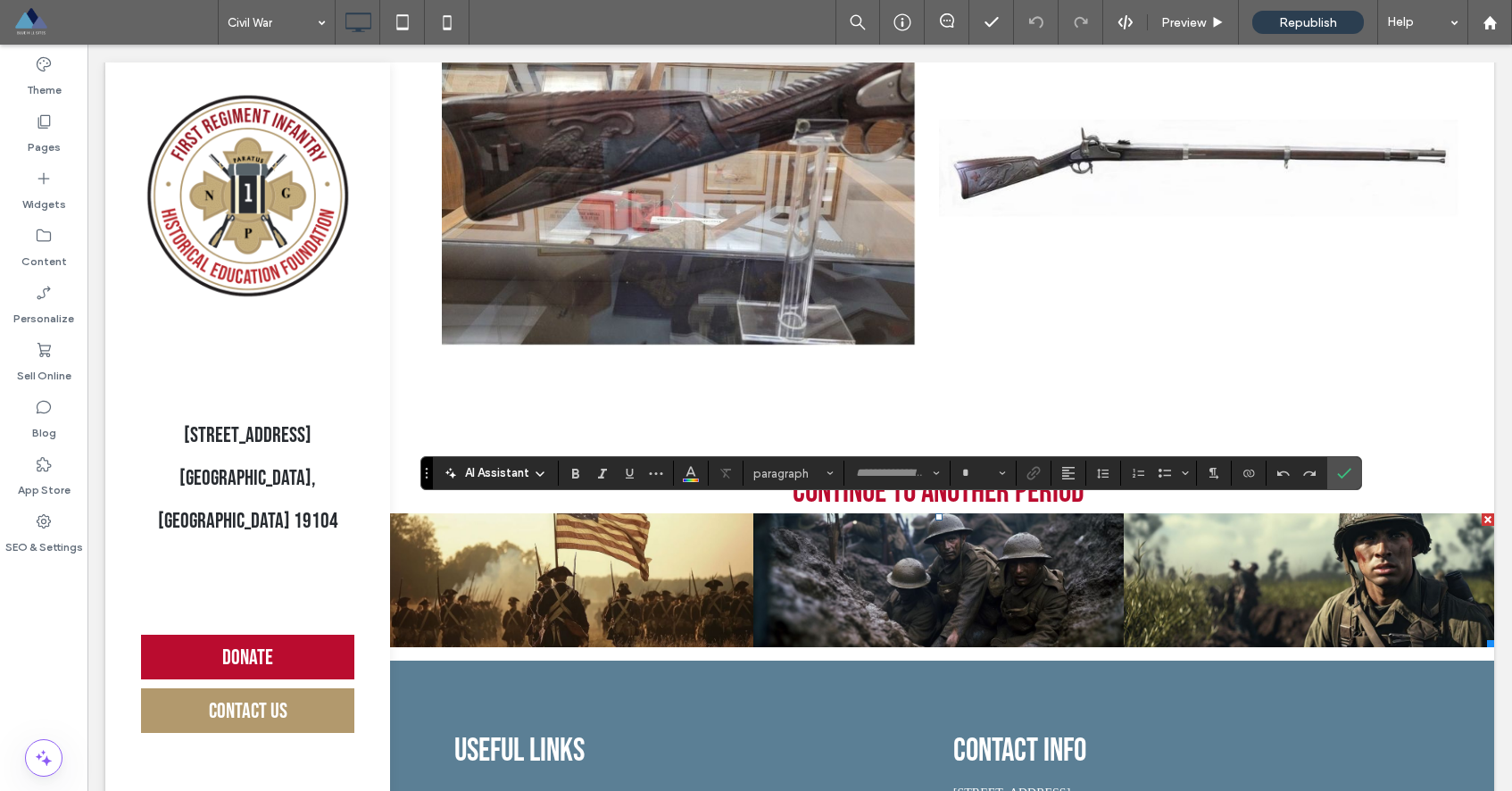
type input "**********"
type input "**"
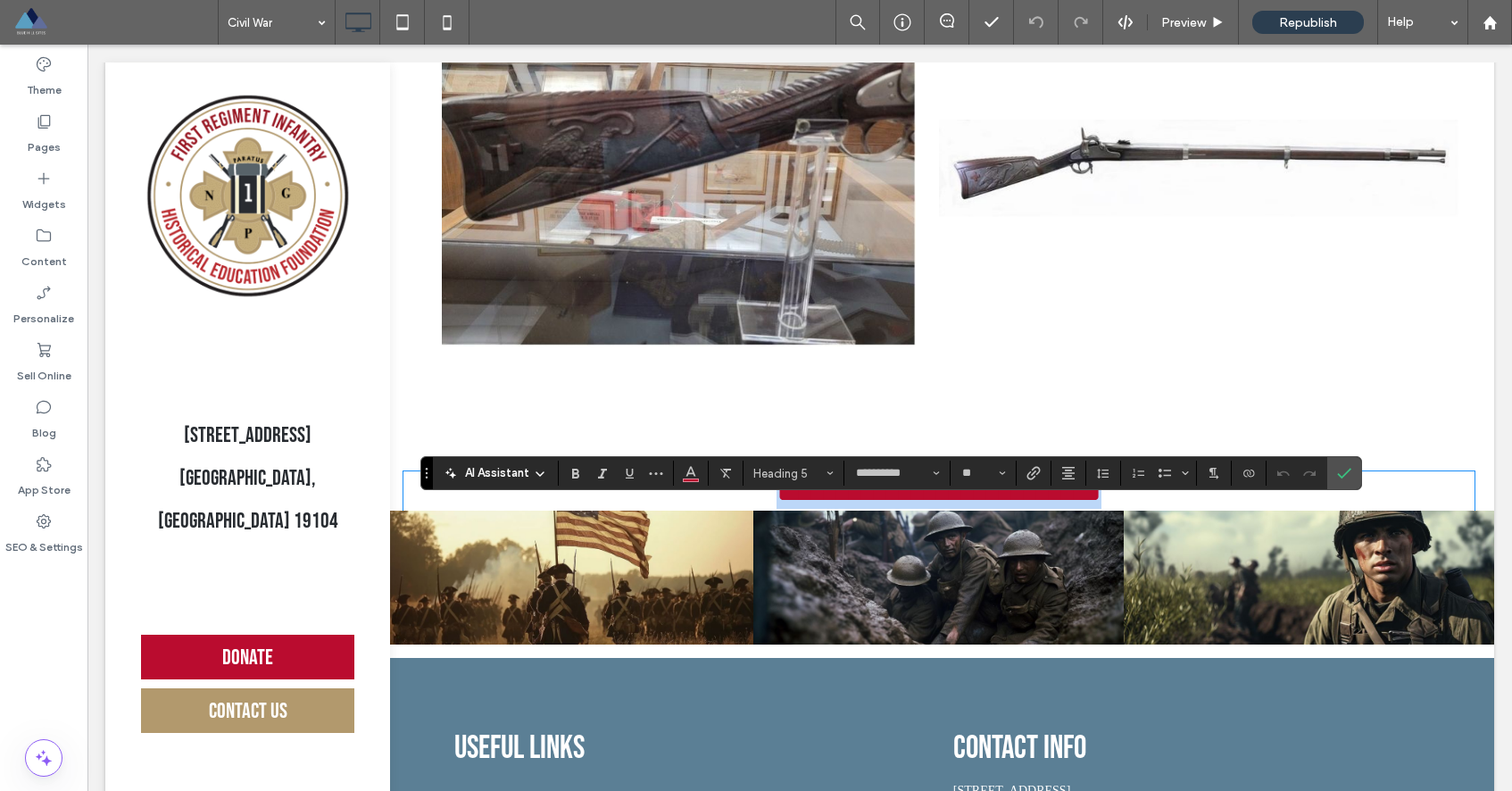
click at [782, 508] on h5 "**********" at bounding box center [939, 490] width 1071 height 36
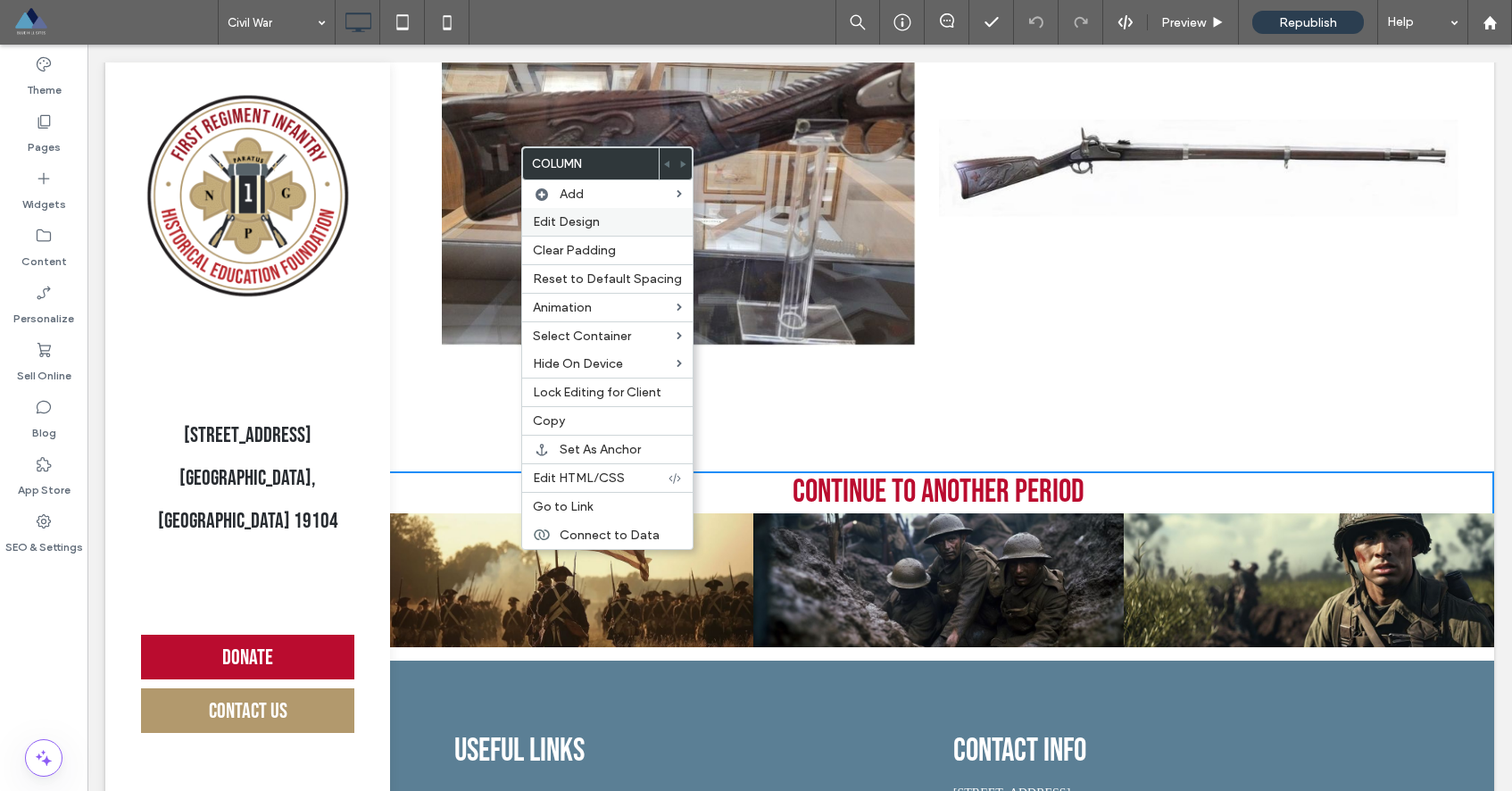
click at [581, 225] on span "Edit Design" at bounding box center [566, 221] width 67 height 15
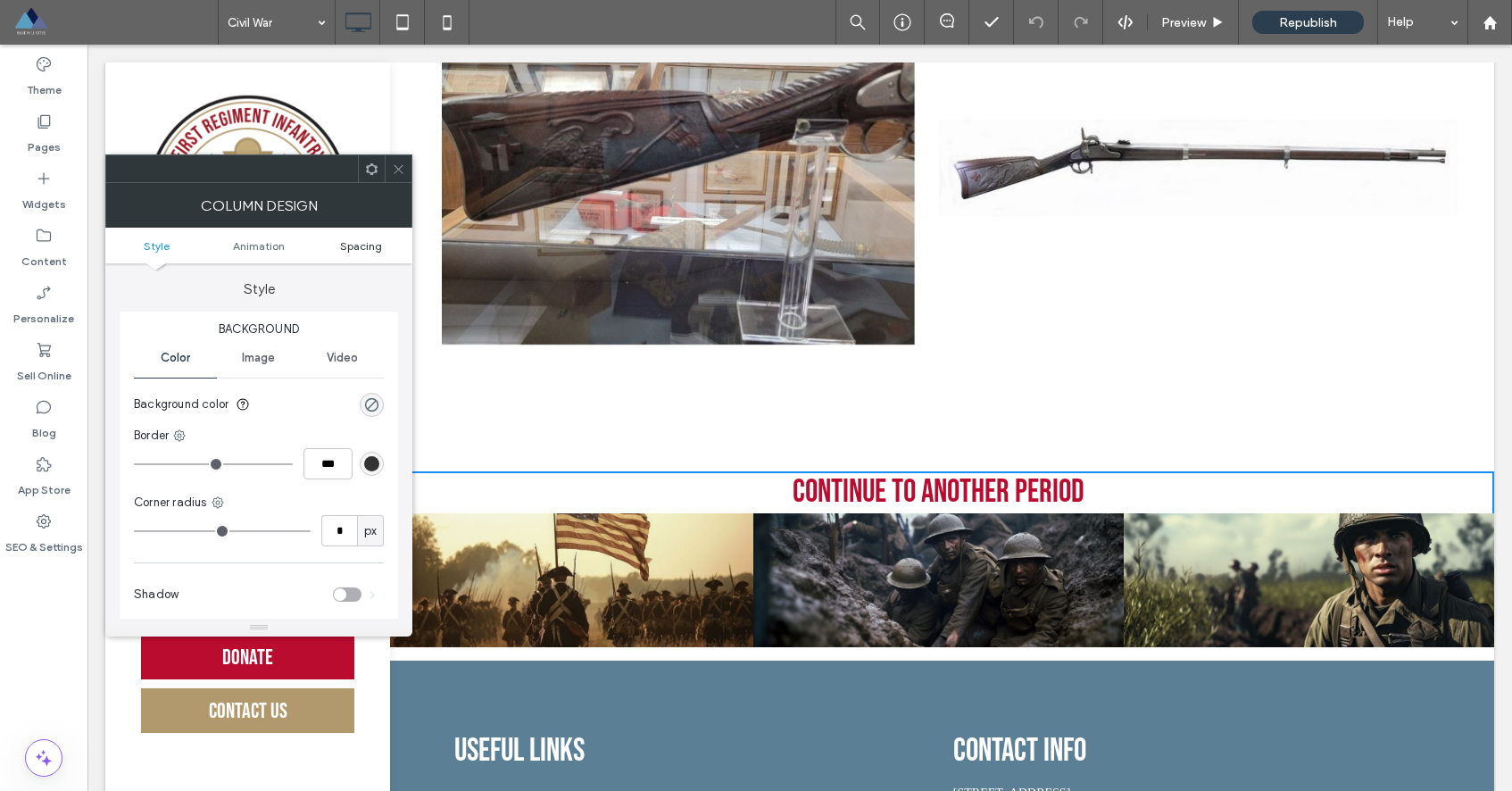
click at [347, 241] on span "Spacing" at bounding box center [361, 245] width 42 height 14
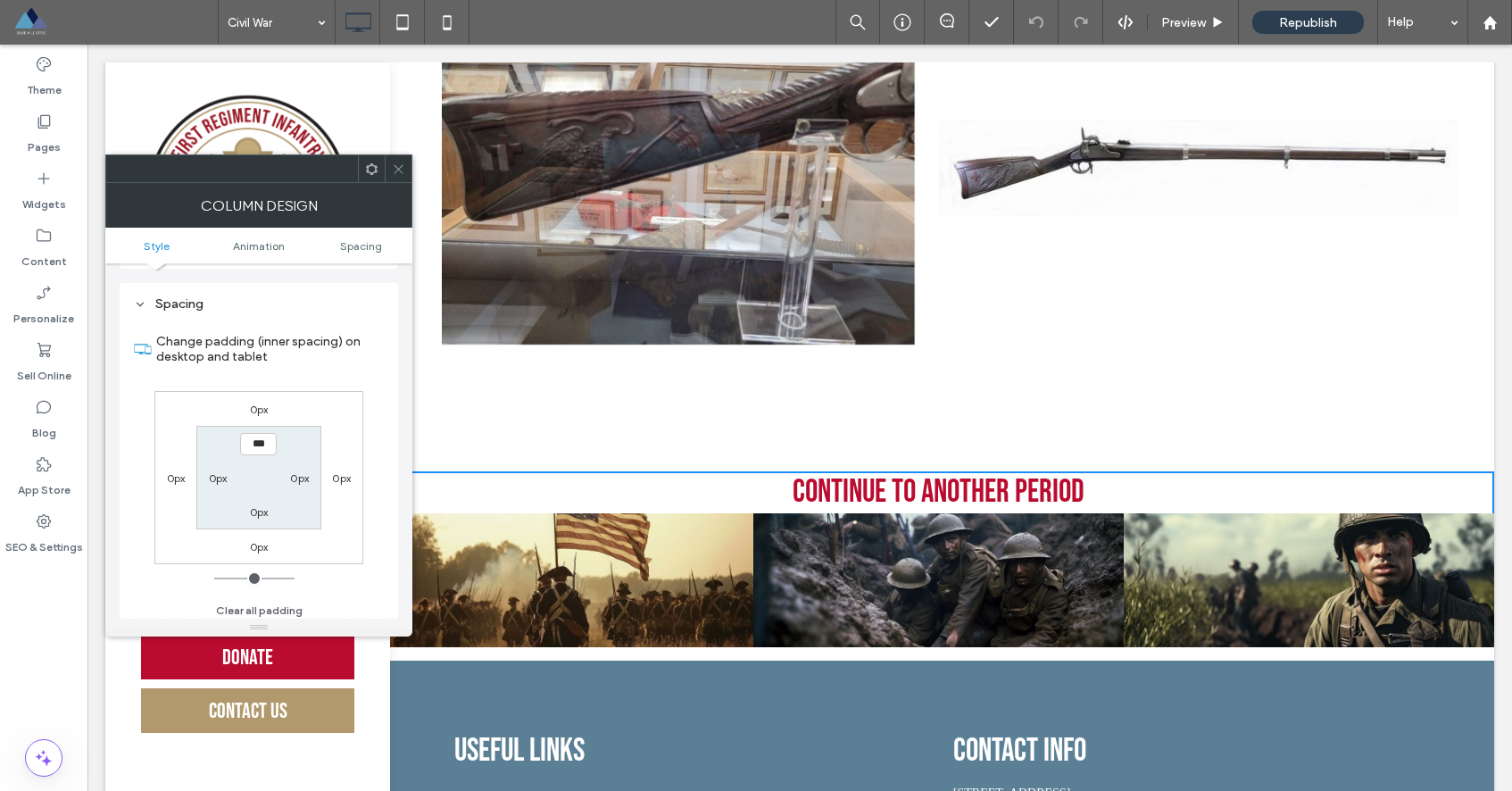
scroll to position [418, 0]
click at [403, 170] on icon at bounding box center [398, 169] width 14 height 14
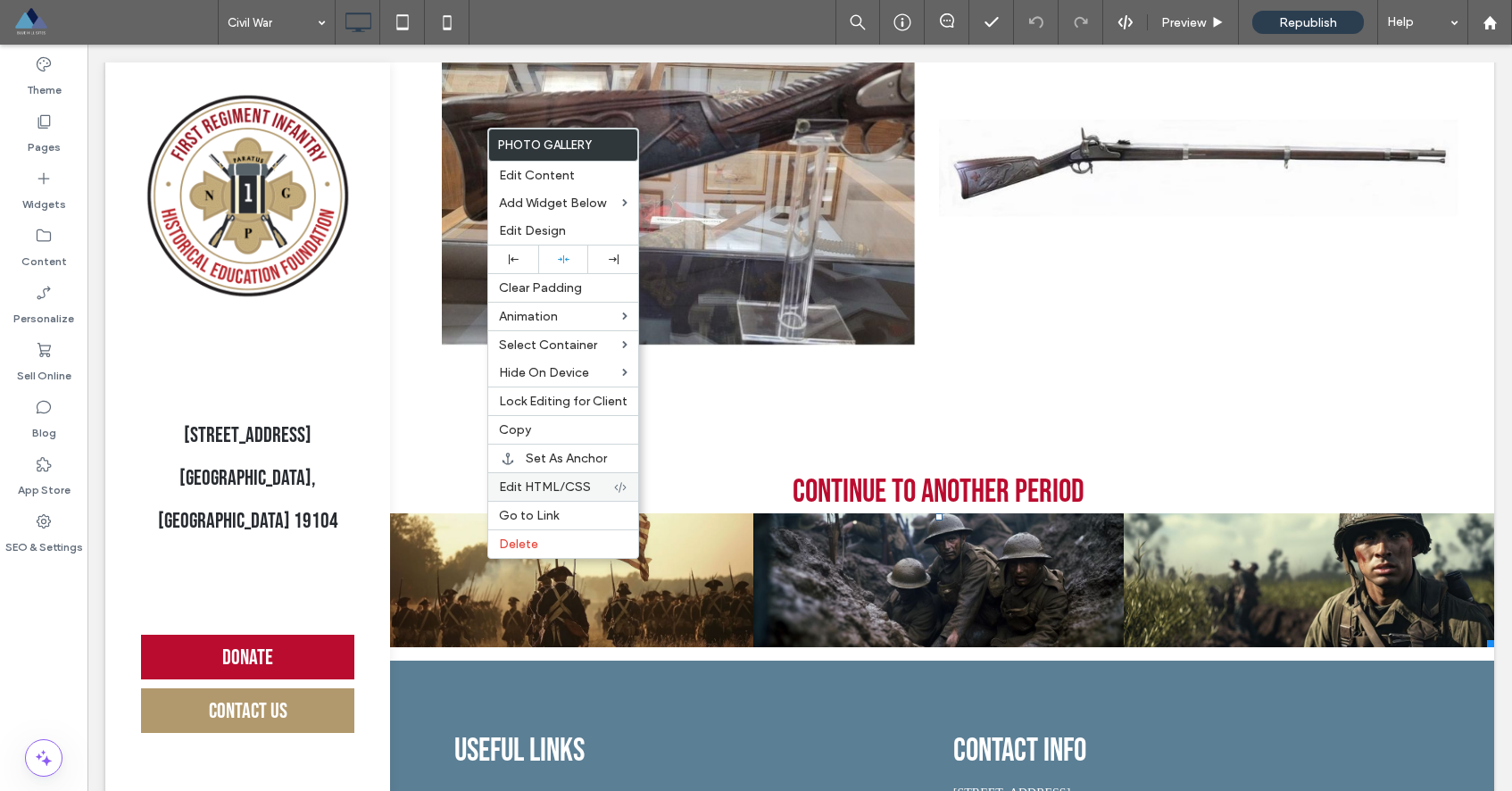
click at [530, 488] on span "Edit HTML/CSS" at bounding box center [544, 487] width 92 height 15
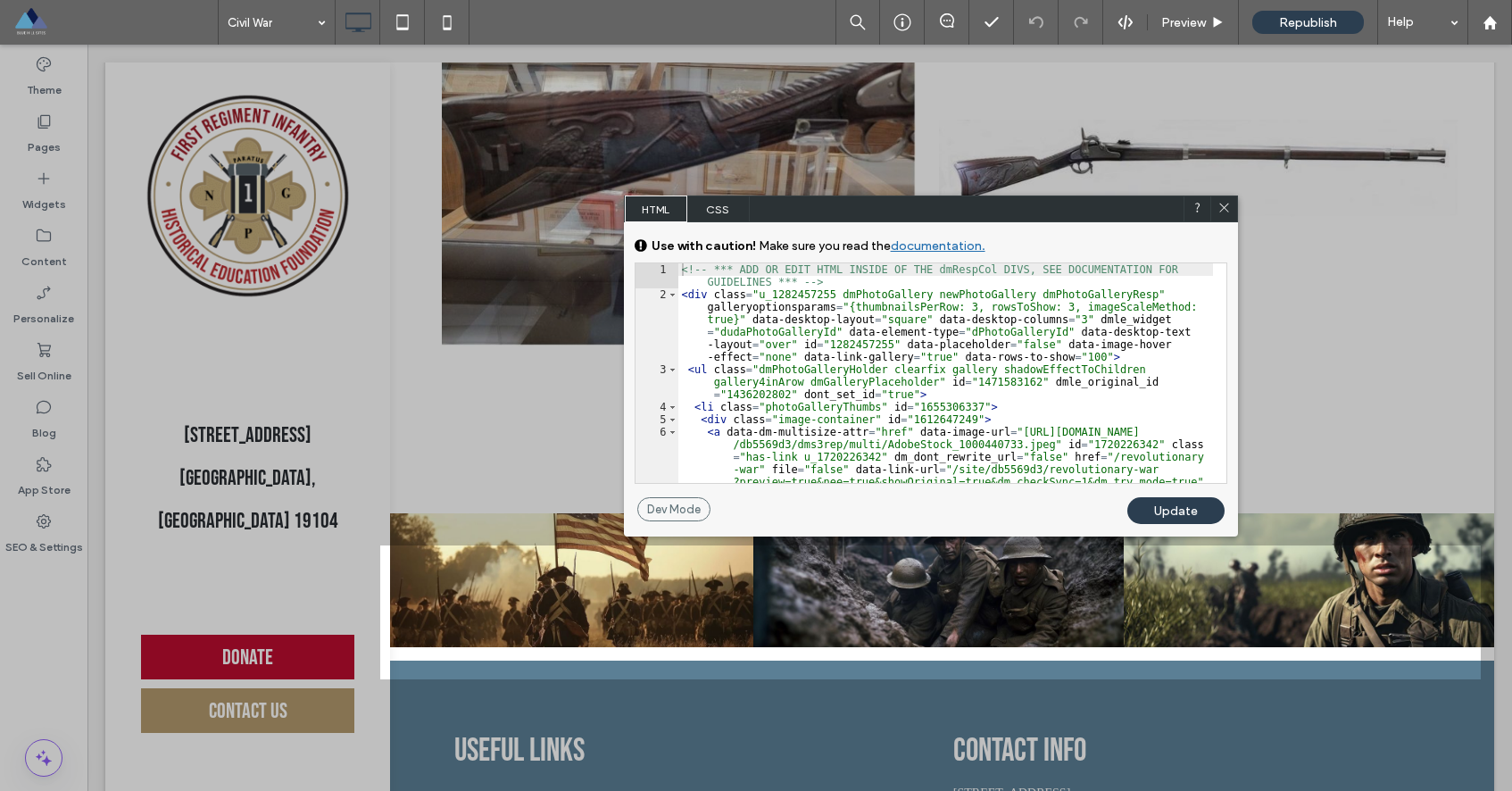
click at [1226, 207] on icon at bounding box center [1224, 207] width 14 height 14
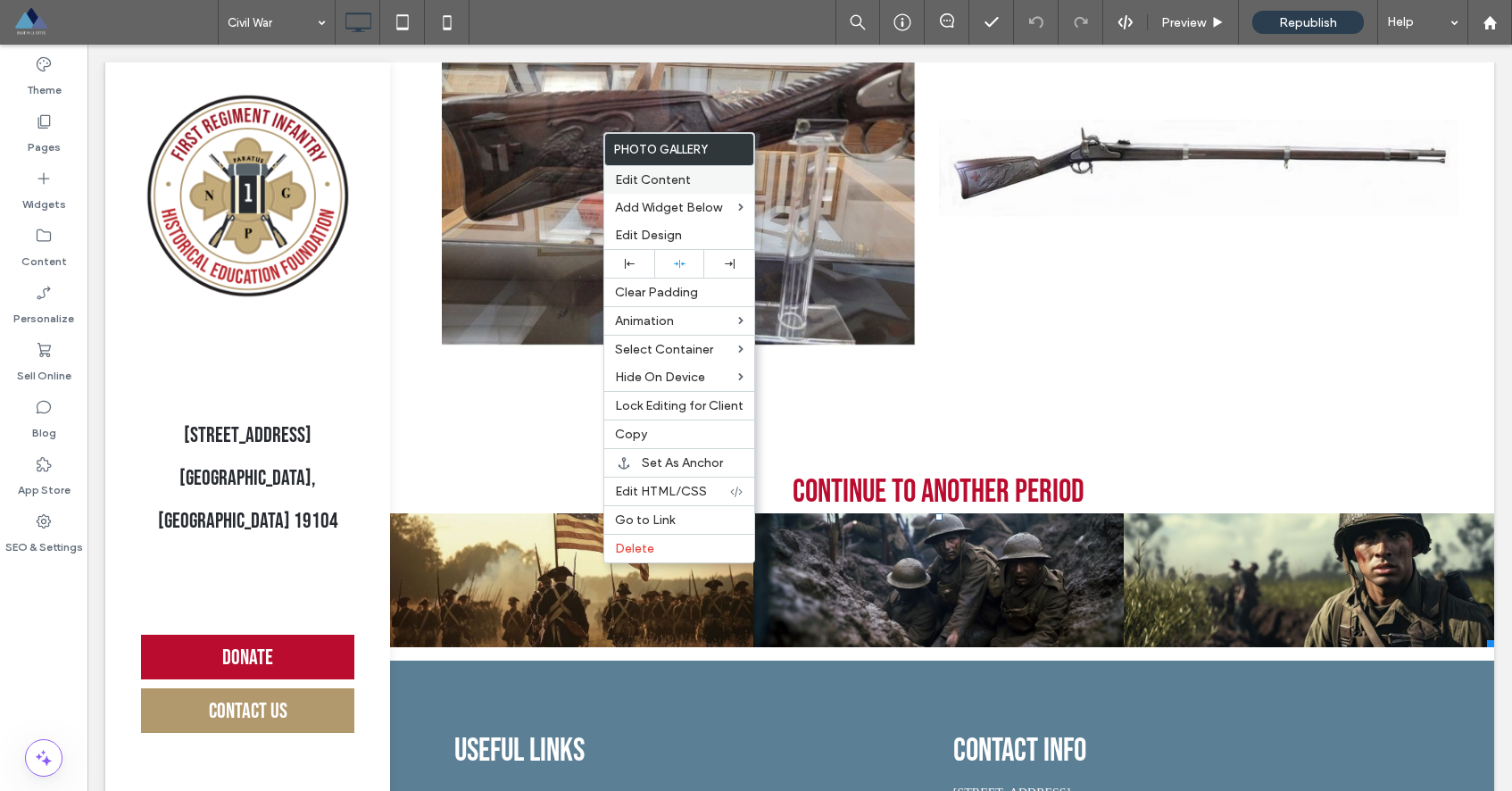
click at [674, 177] on span "Edit Content" at bounding box center [653, 180] width 76 height 15
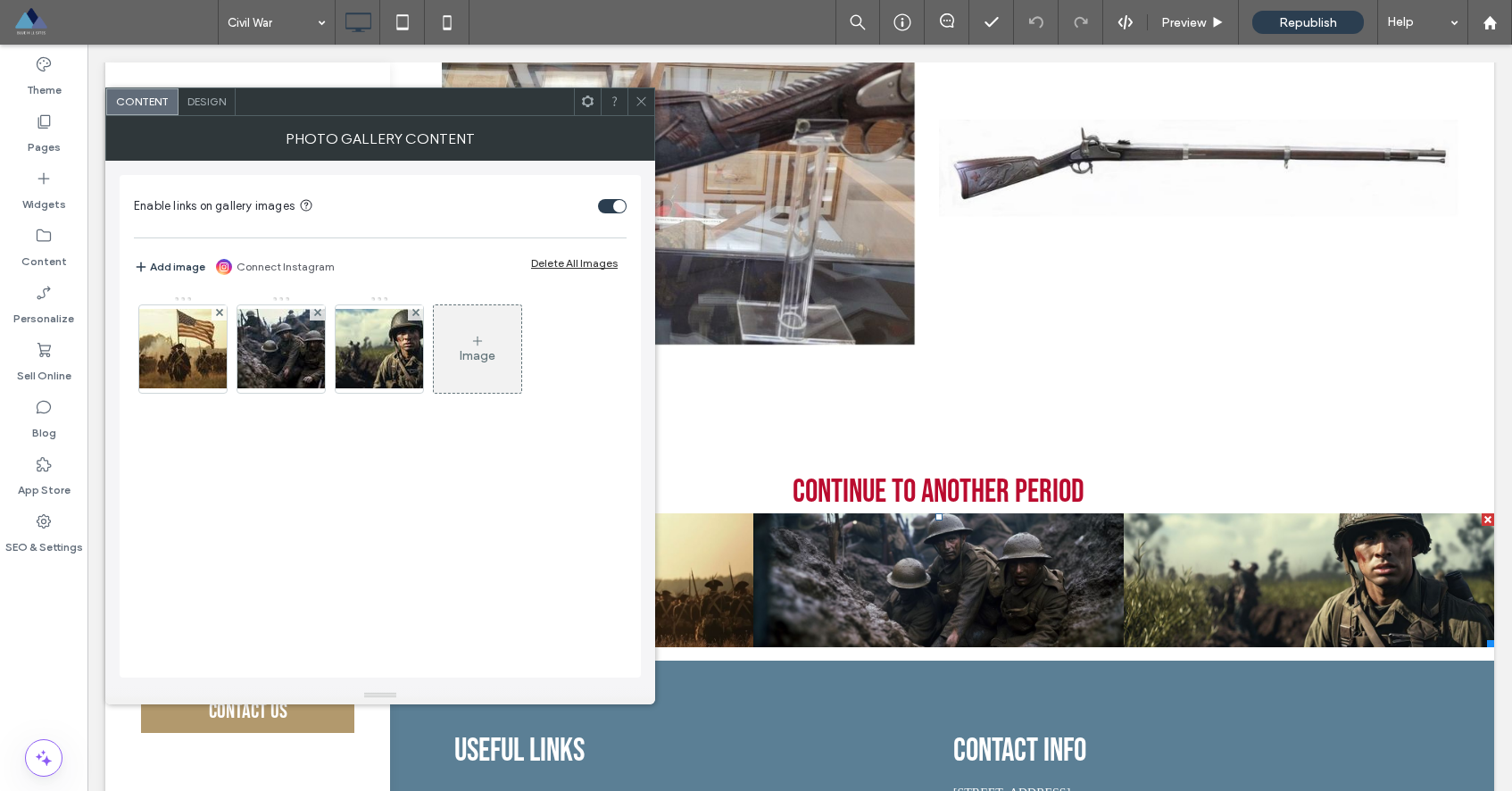
click at [194, 92] on div "Design" at bounding box center [207, 101] width 57 height 26
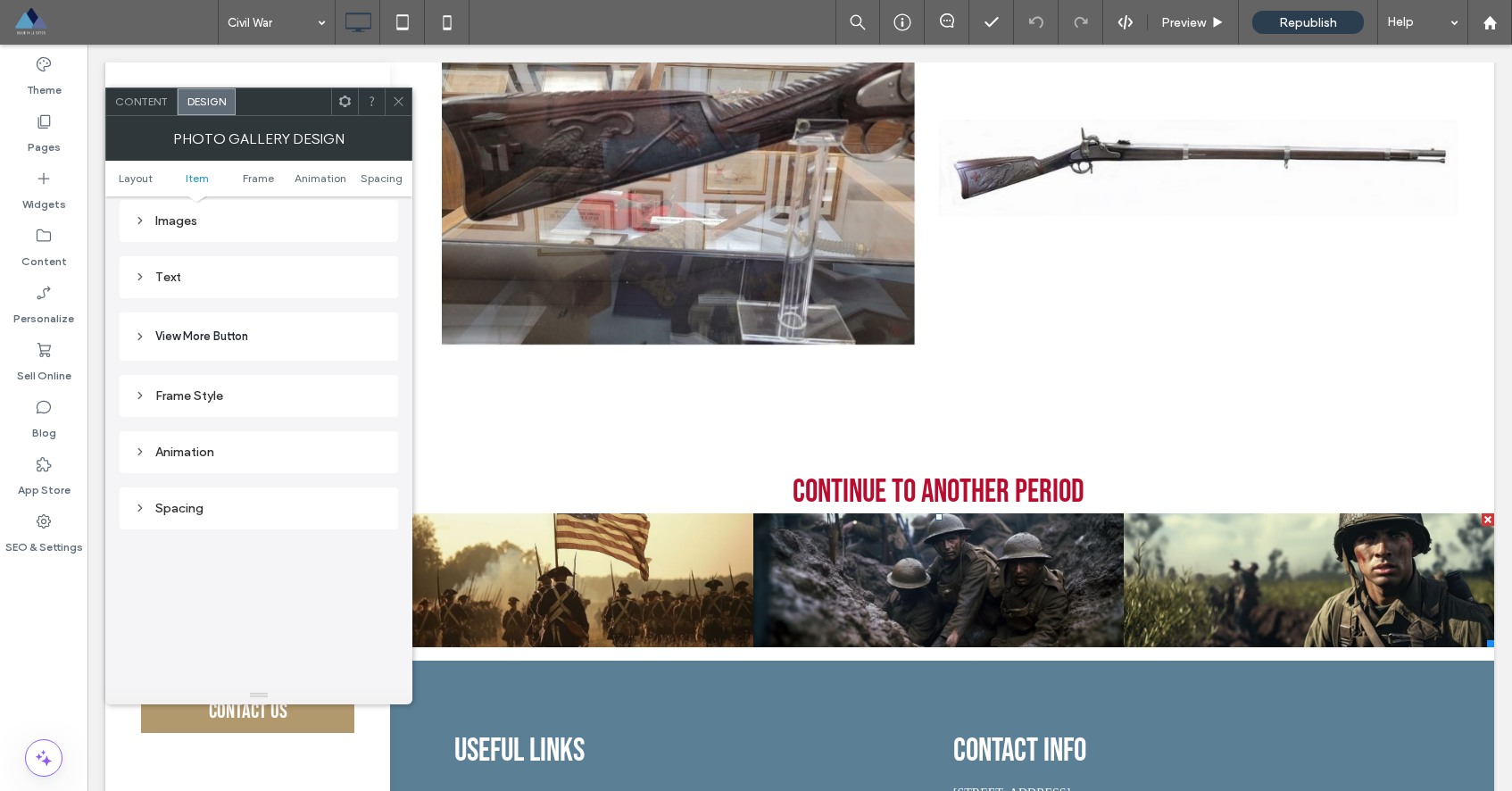
scroll to position [304, 0]
click at [293, 534] on div "Spacing" at bounding box center [259, 526] width 250 height 24
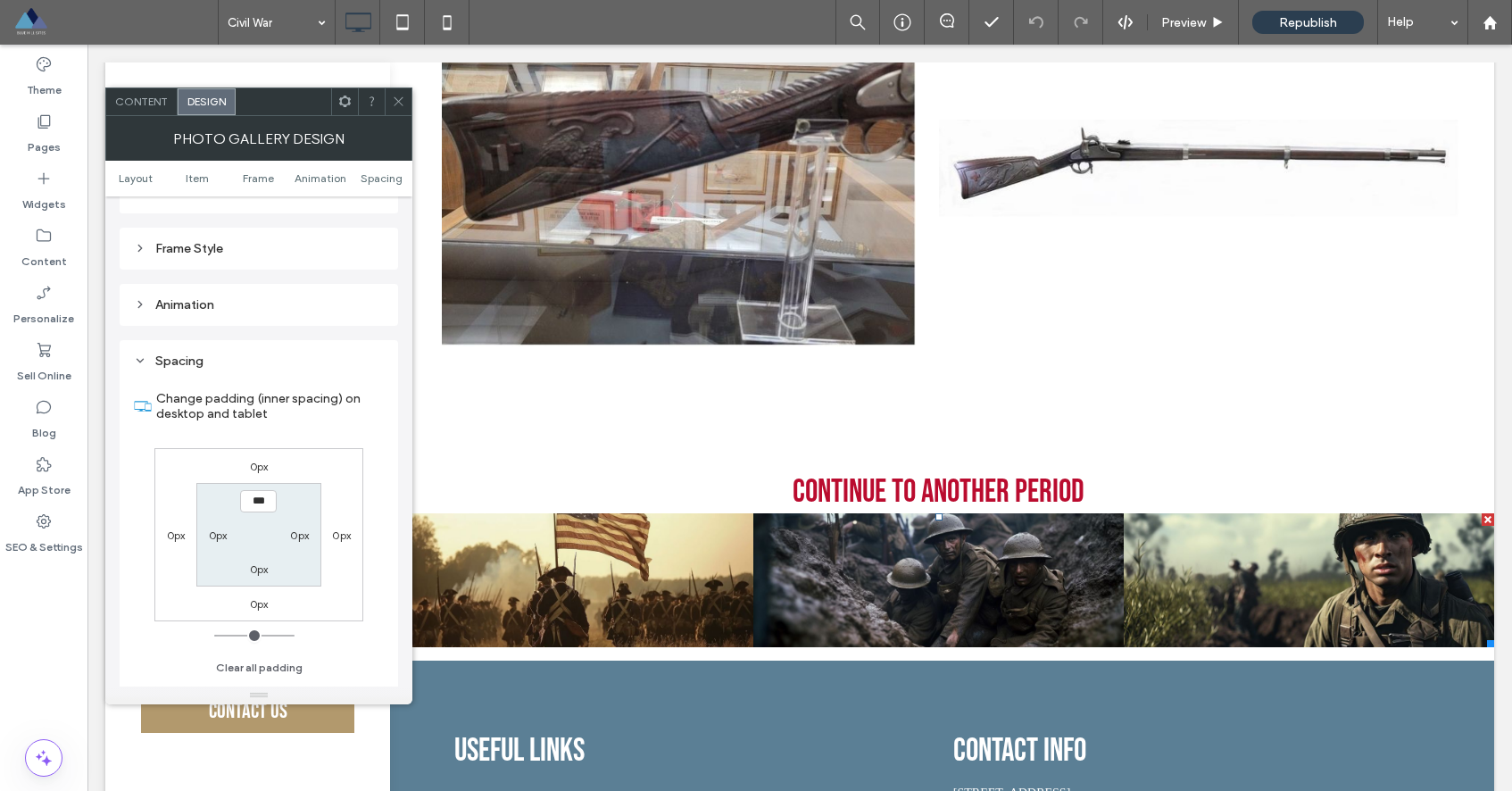
scroll to position [814, 0]
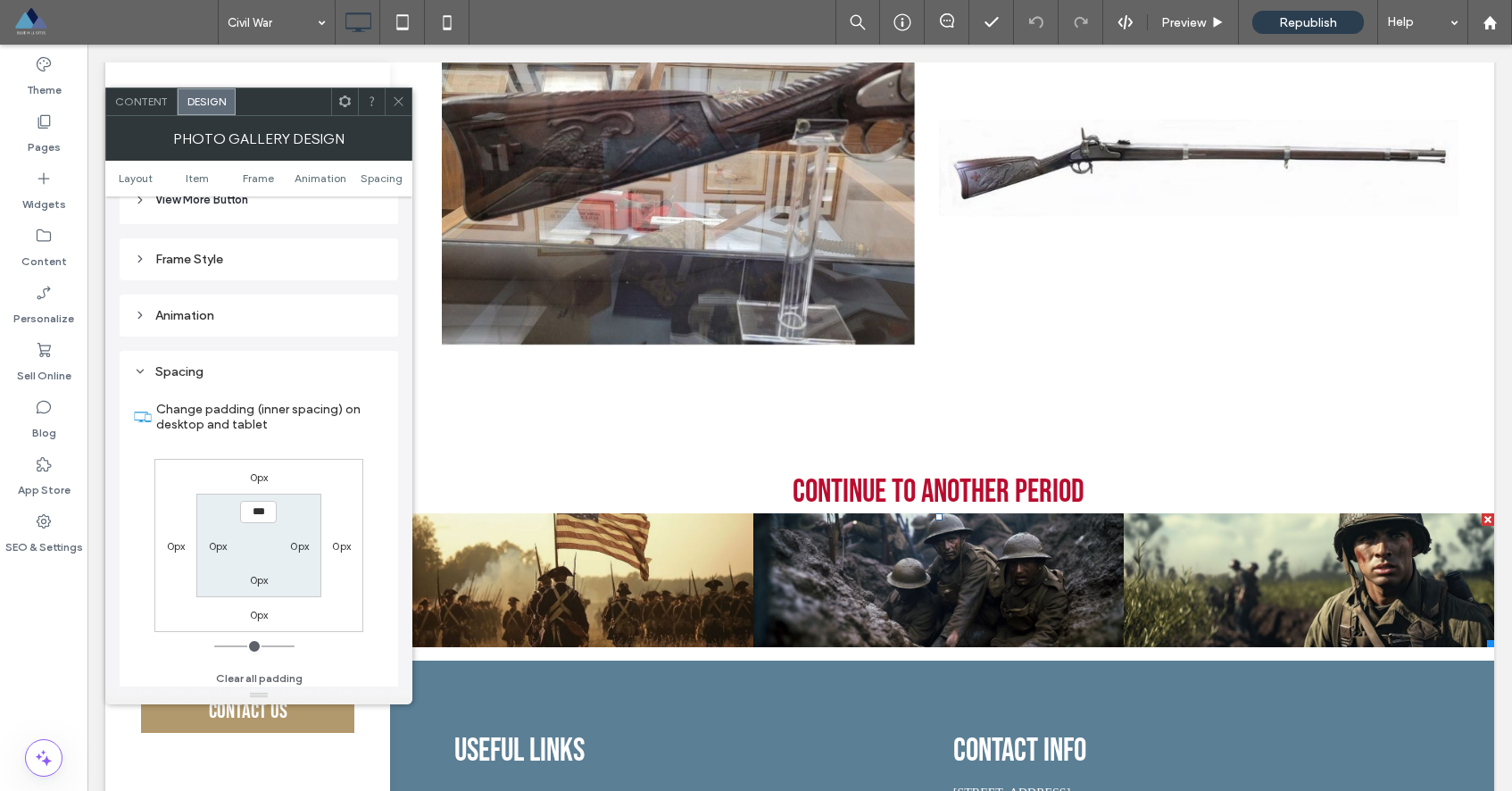
click at [400, 100] on icon at bounding box center [398, 101] width 14 height 14
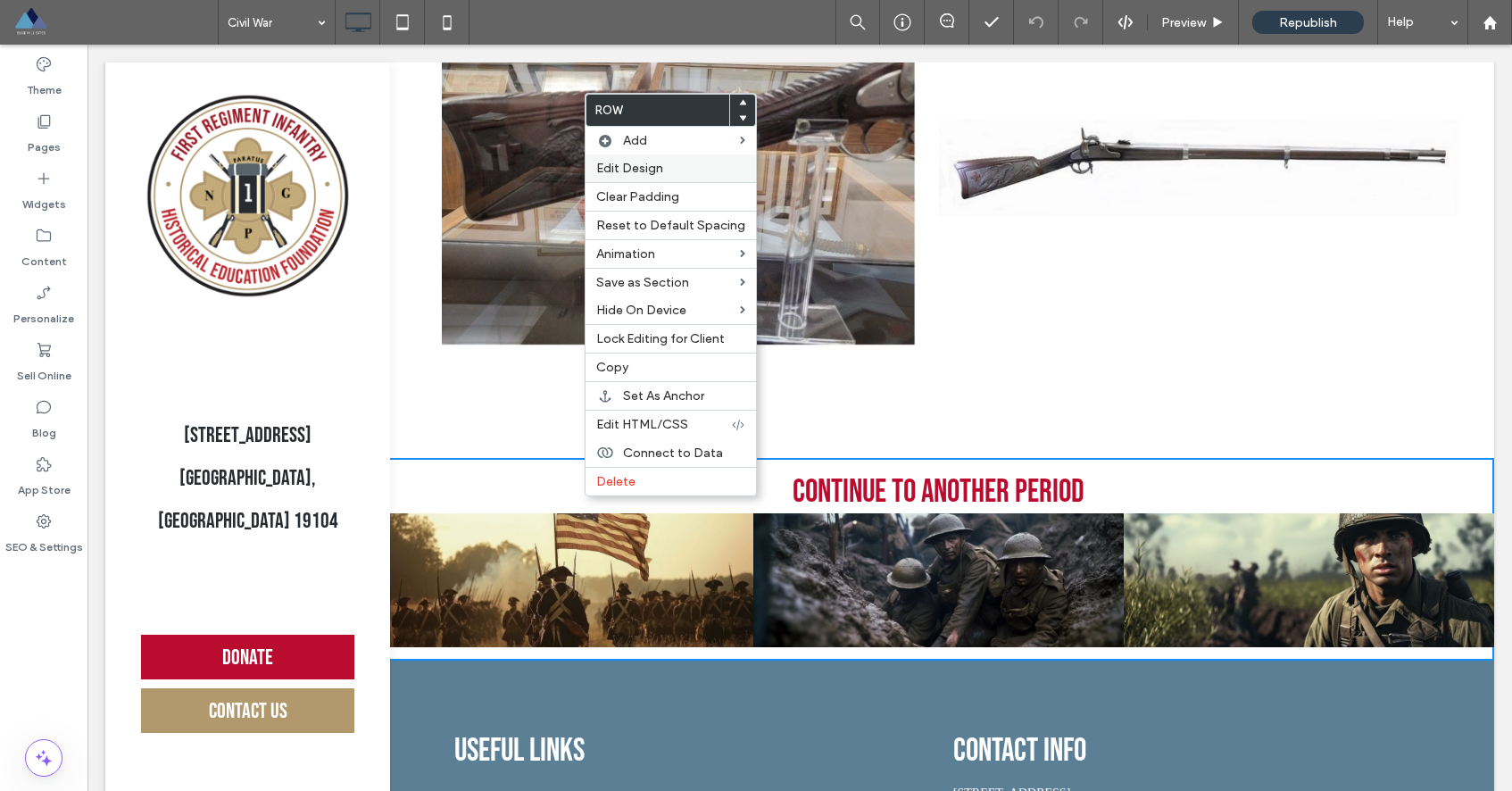
click at [627, 168] on span "Edit Design" at bounding box center [629, 168] width 67 height 15
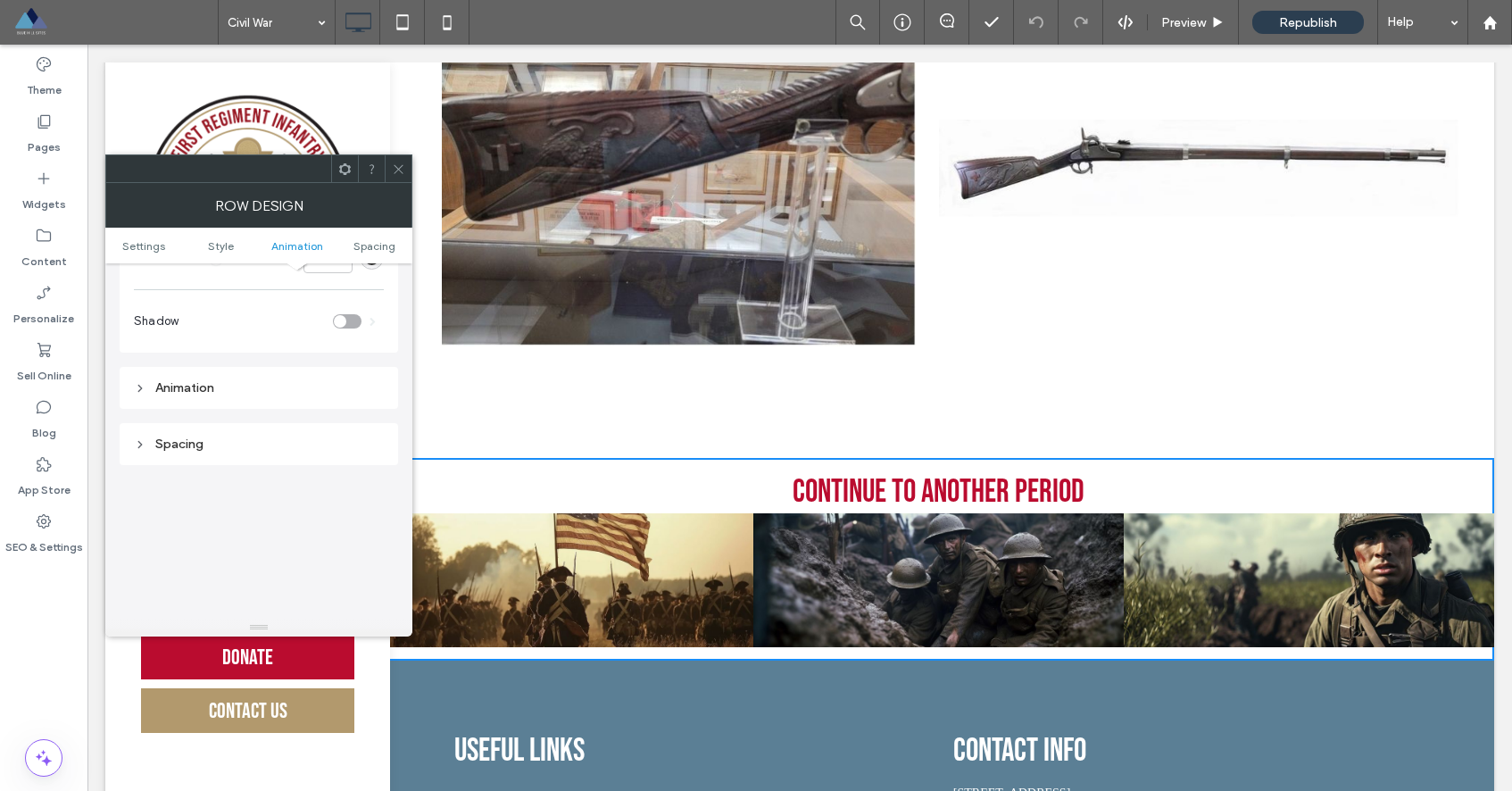
scroll to position [470, 0]
click at [267, 326] on div "Spacing" at bounding box center [259, 332] width 250 height 15
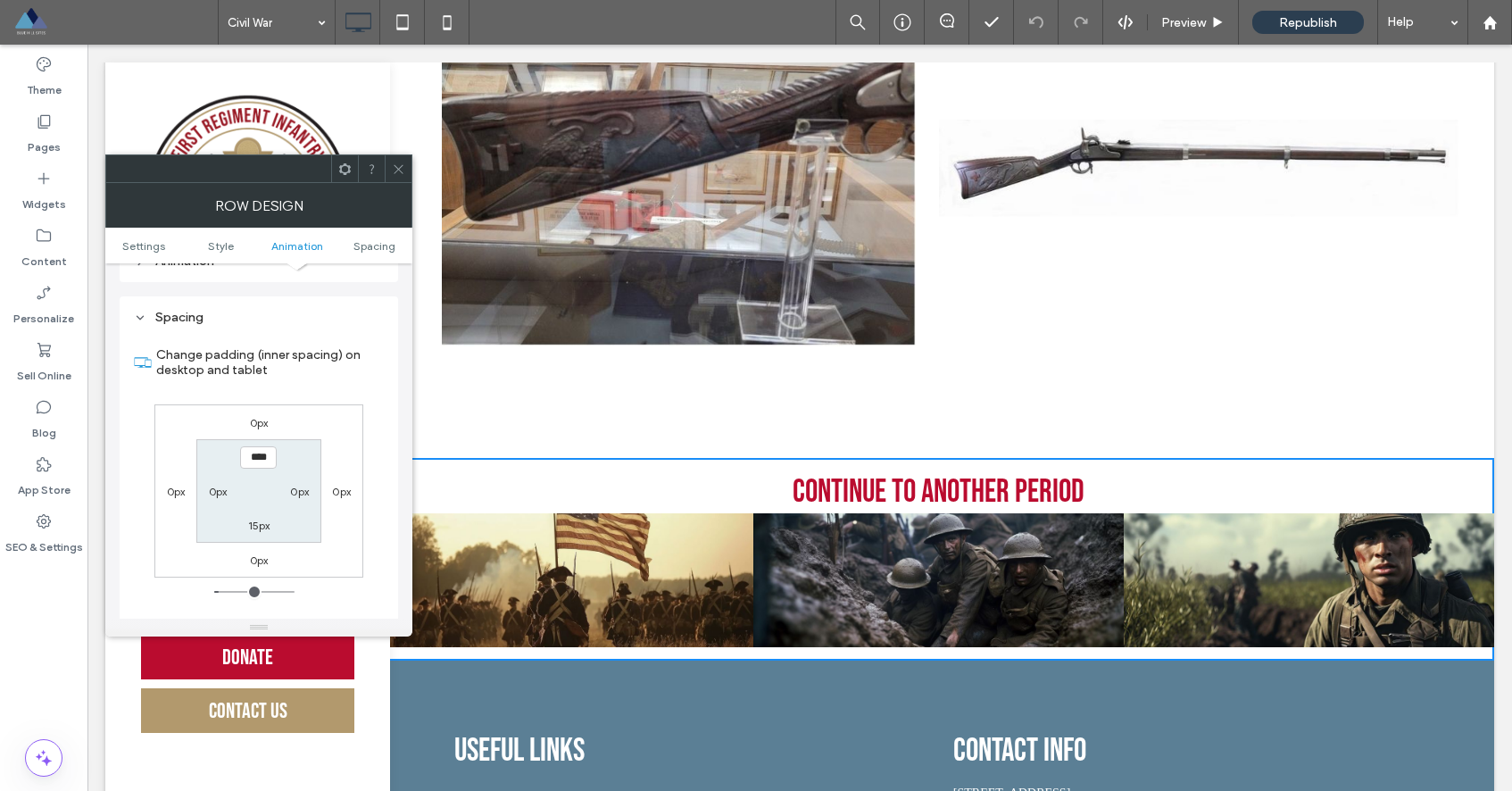
scroll to position [504, 0]
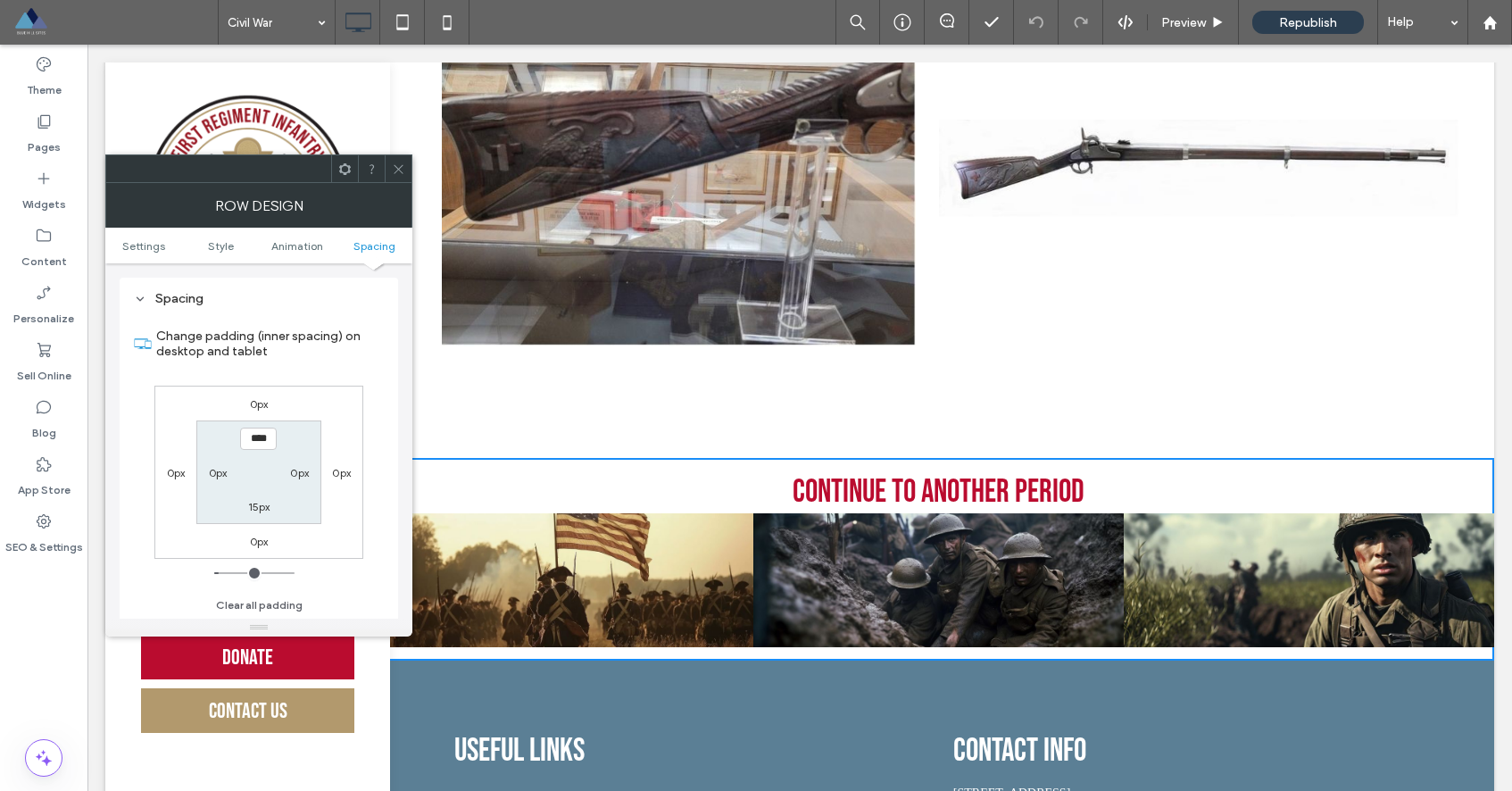
click at [258, 499] on label "15px" at bounding box center [259, 506] width 22 height 14
type input "*"
type input "***"
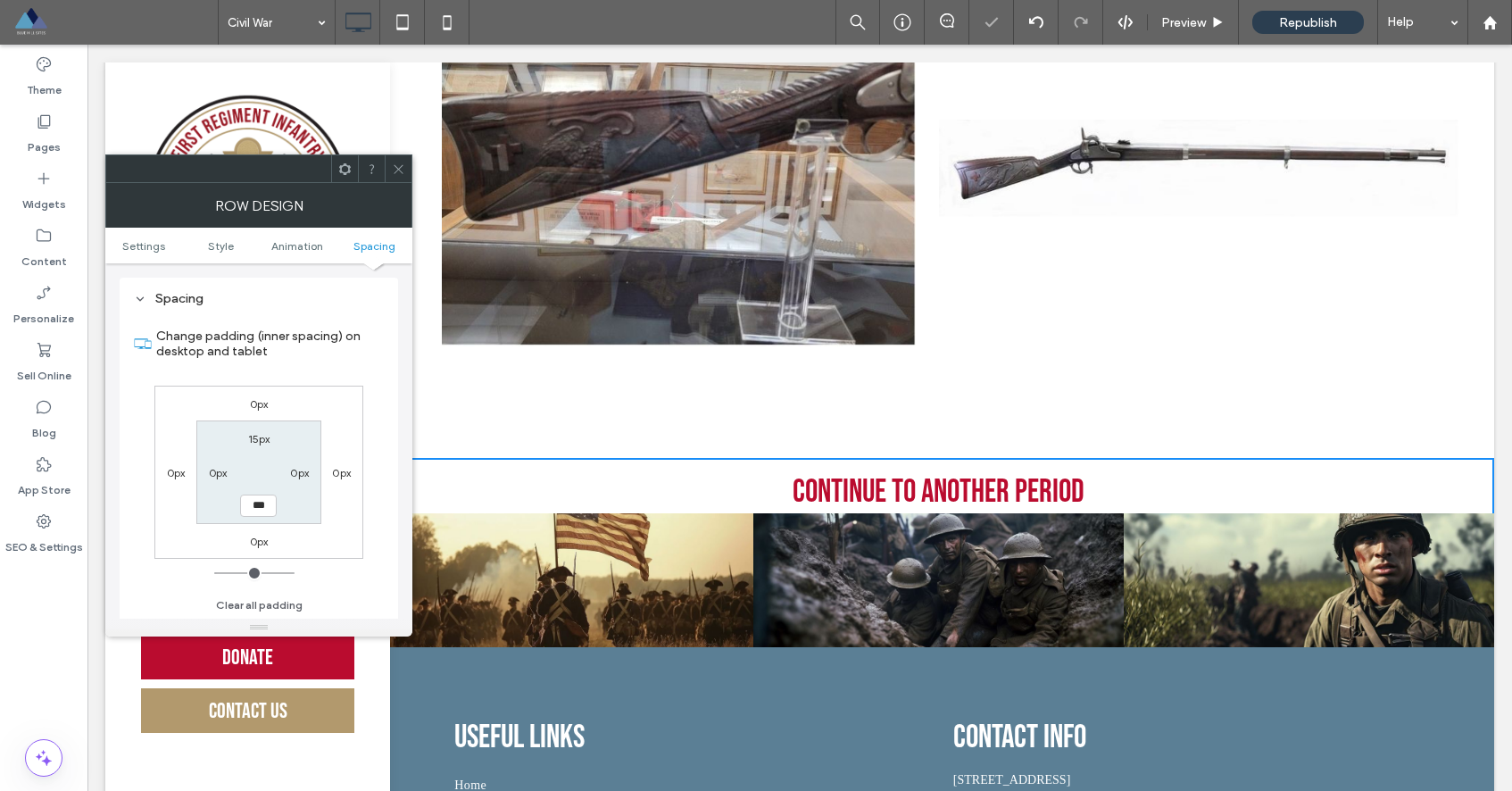
drag, startPoint x: 399, startPoint y: 170, endPoint x: 403, endPoint y: 183, distance: 13.6
click at [399, 170] on icon at bounding box center [398, 169] width 14 height 14
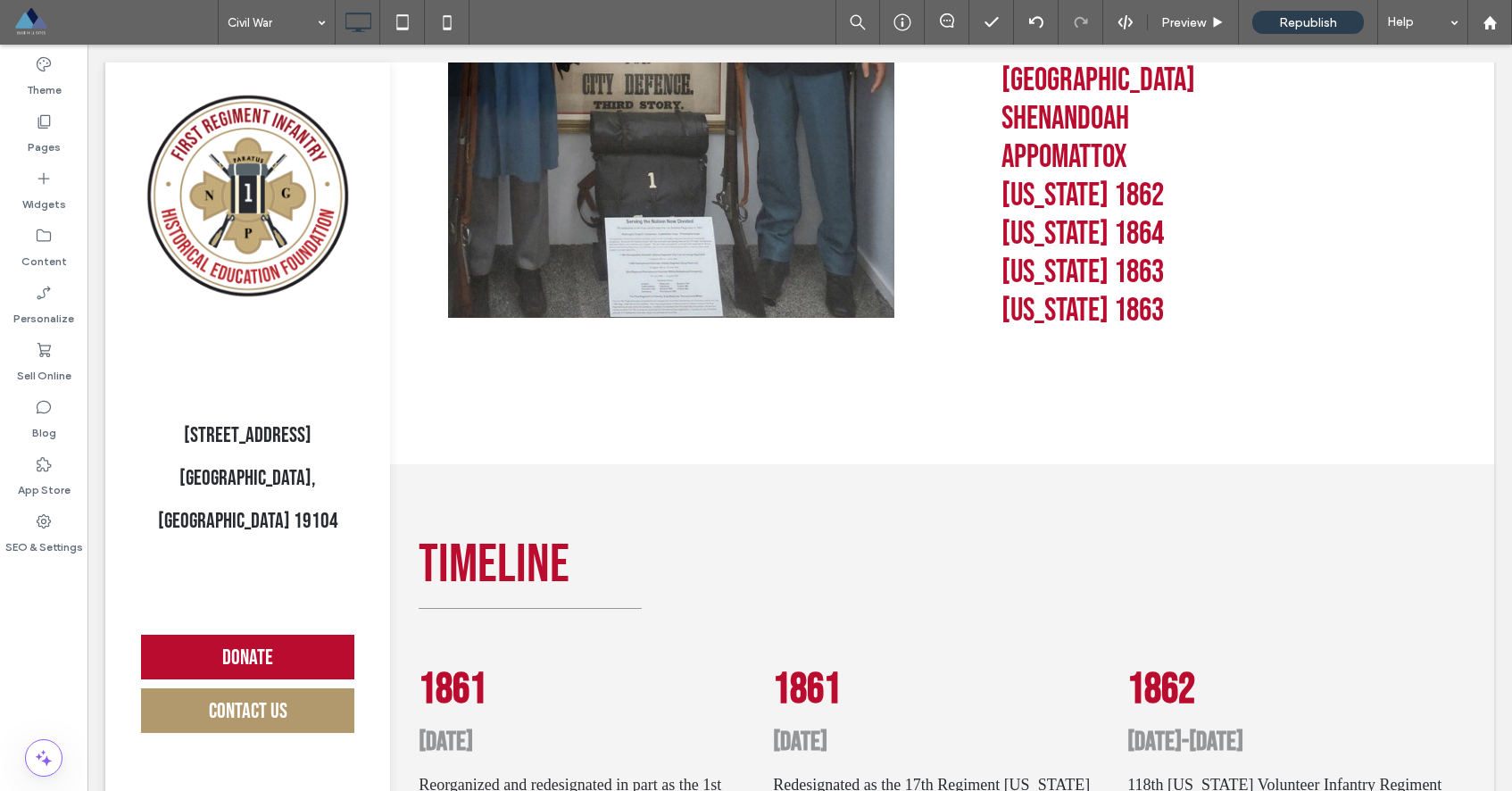
scroll to position [809, 0]
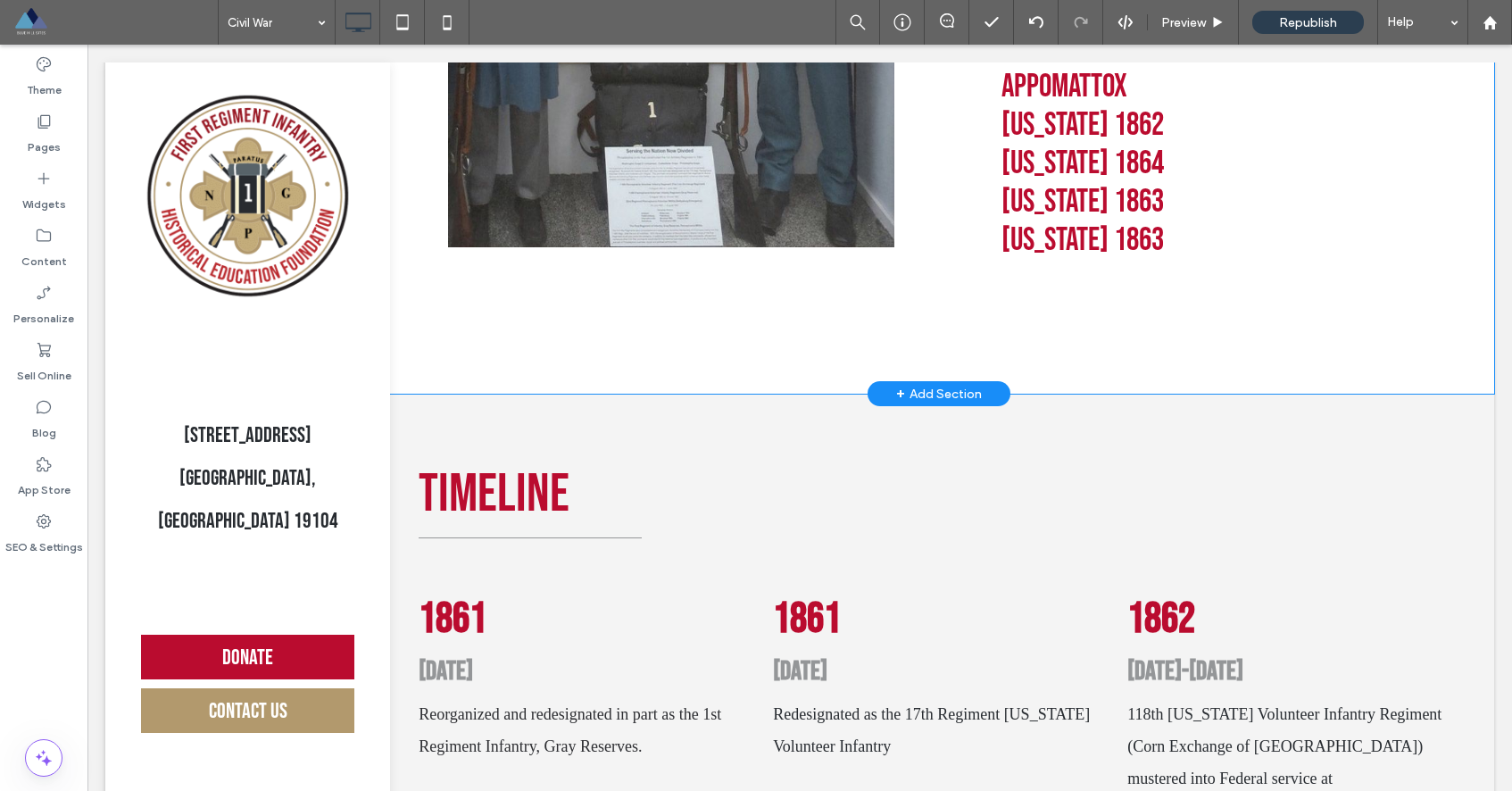
click at [936, 389] on div "+ Add Section" at bounding box center [939, 394] width 86 height 20
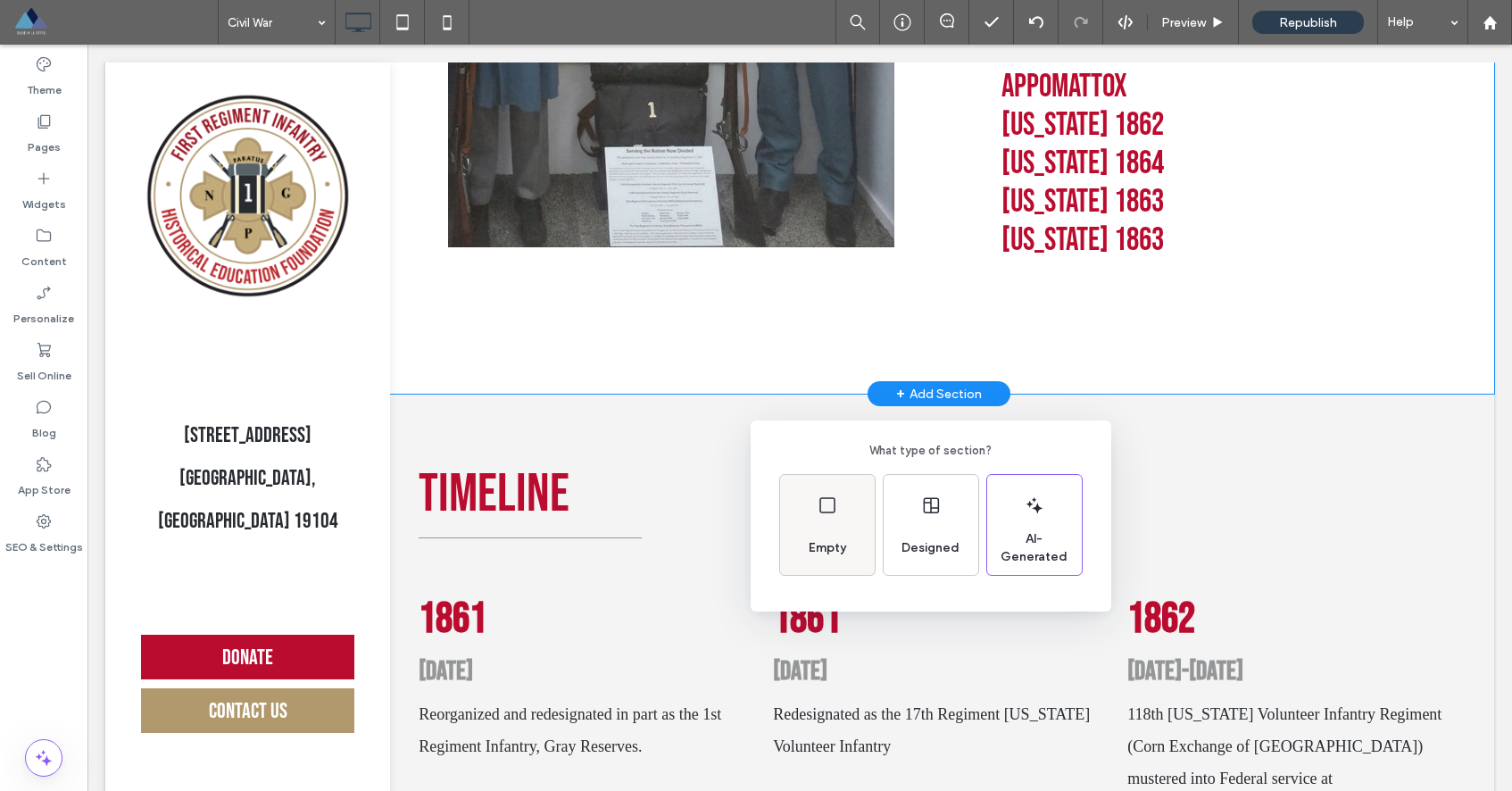
click at [826, 539] on span "Empty" at bounding box center [827, 549] width 52 height 18
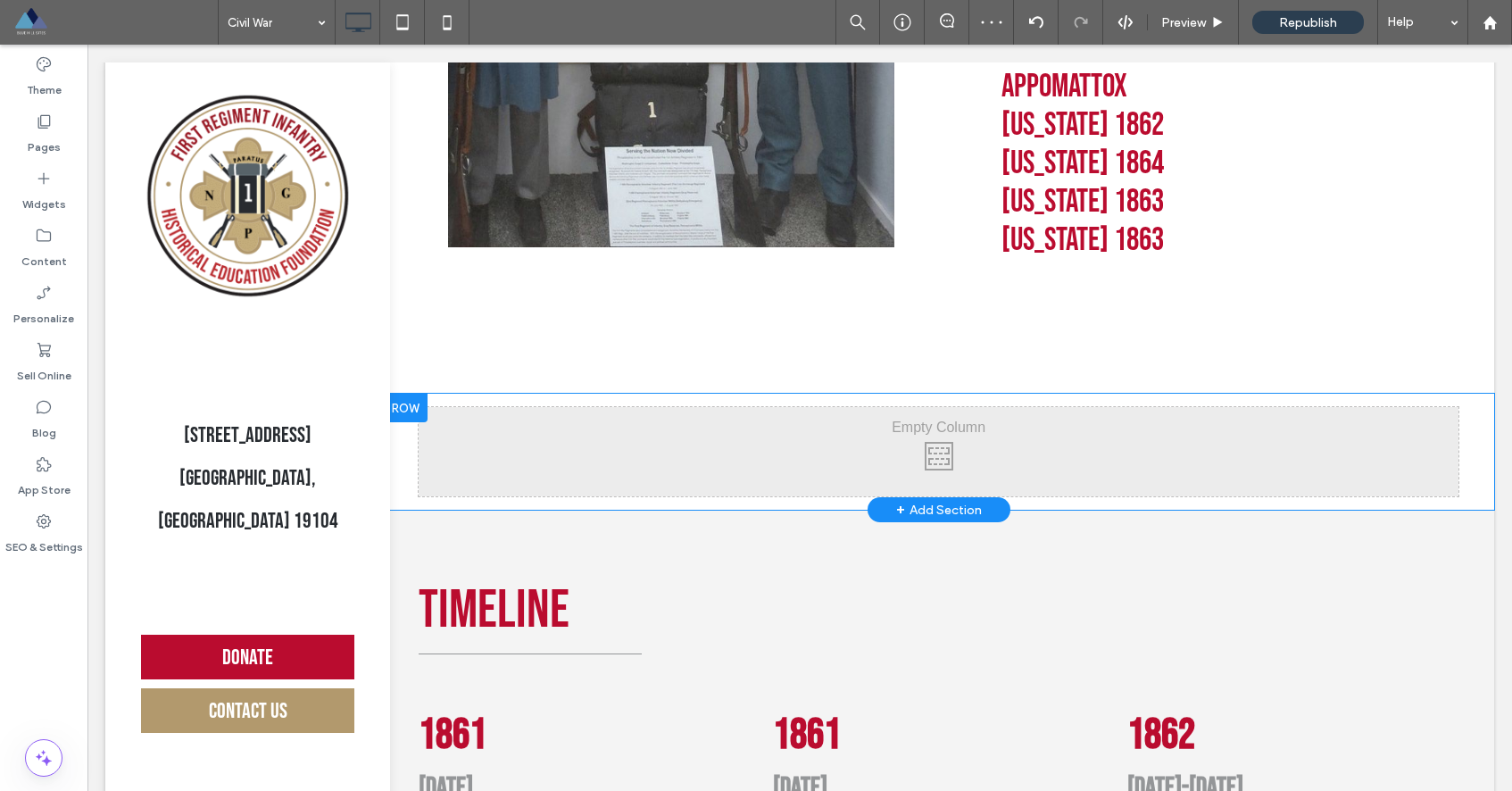
click at [744, 453] on div "Click To Paste Click To Paste" at bounding box center [938, 452] width 1040 height 89
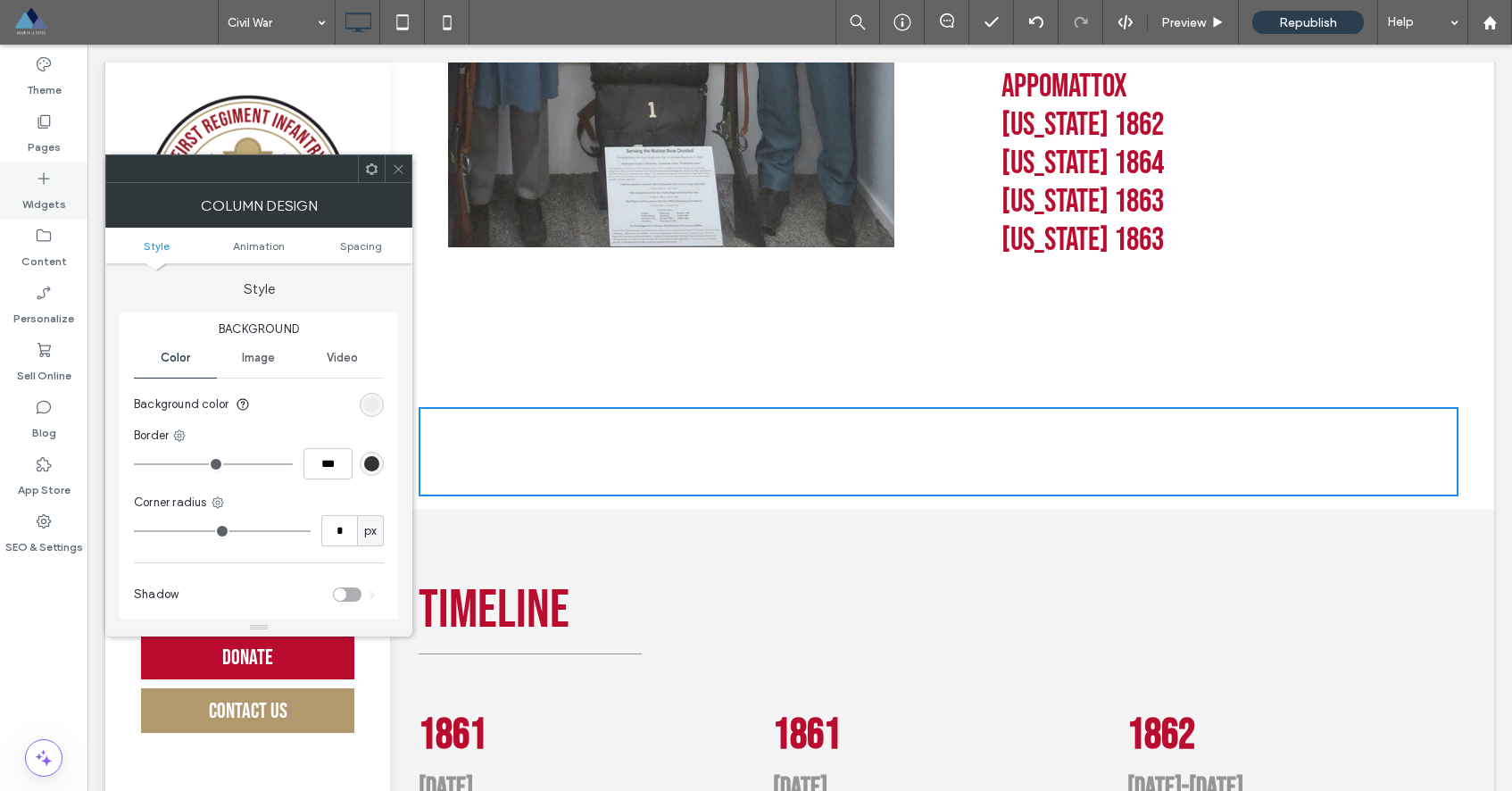
click at [57, 181] on div "Widgets" at bounding box center [44, 190] width 87 height 57
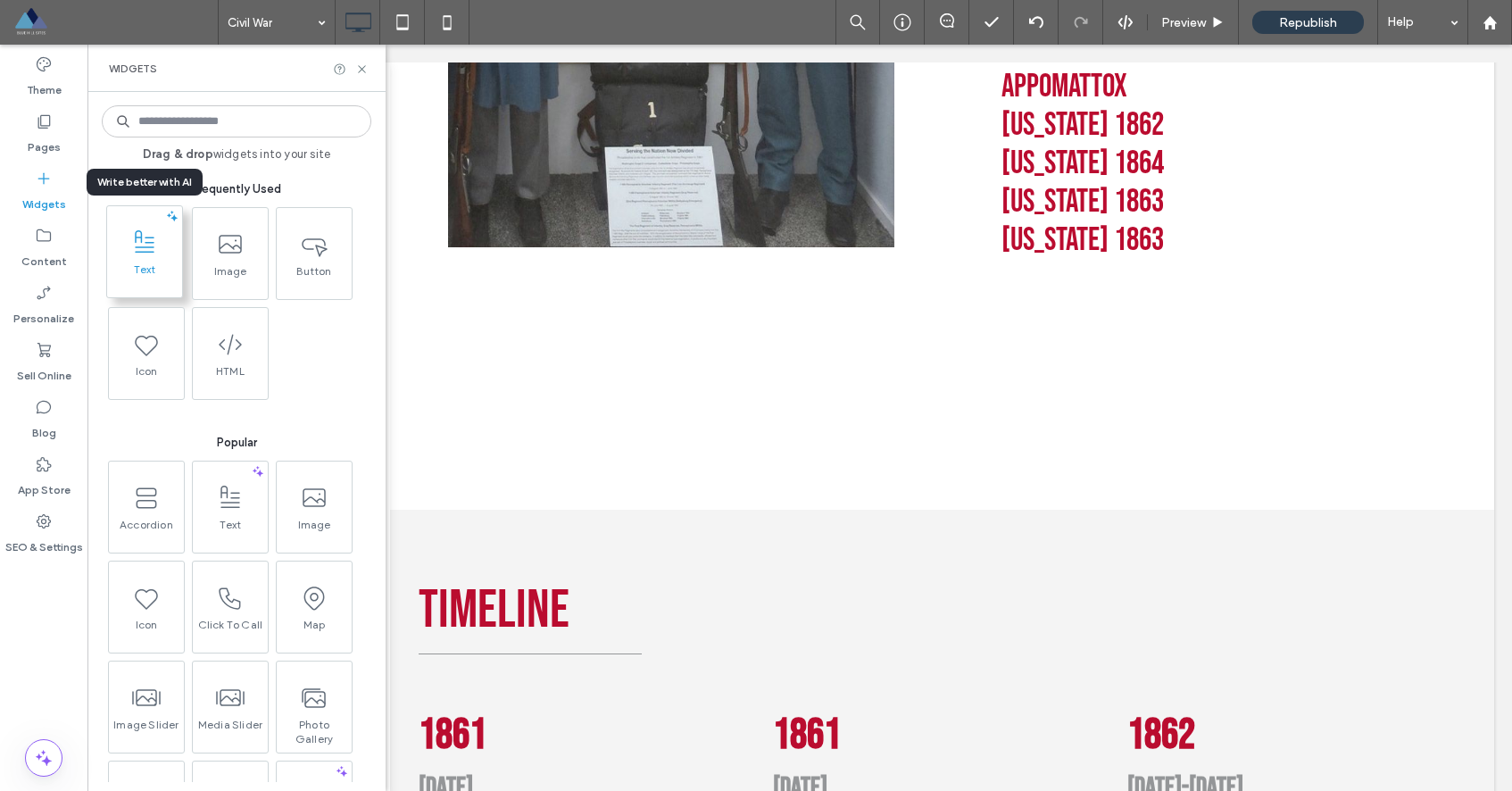
click at [151, 255] on icon at bounding box center [144, 242] width 28 height 28
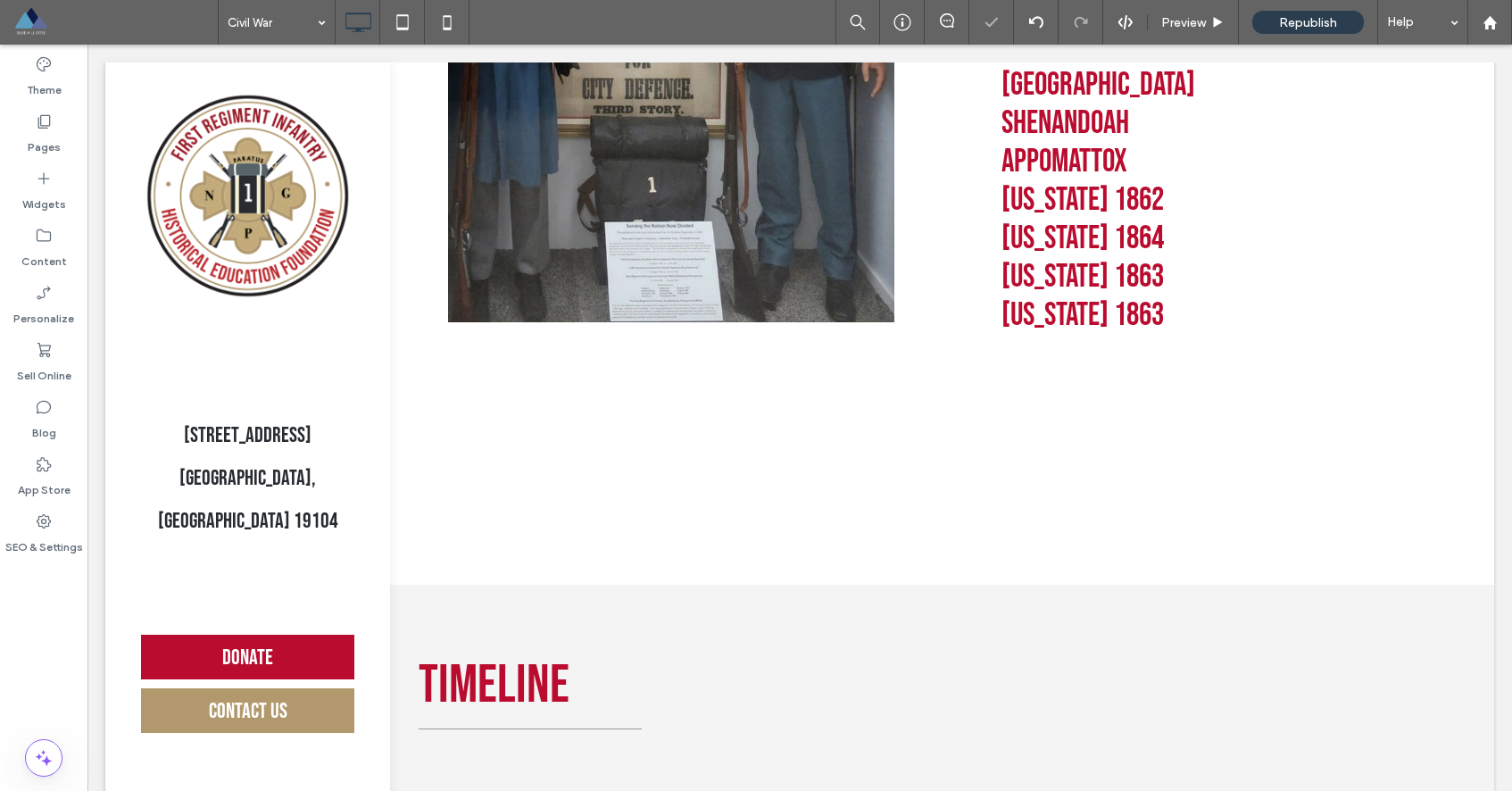
type input "*******"
type input "**"
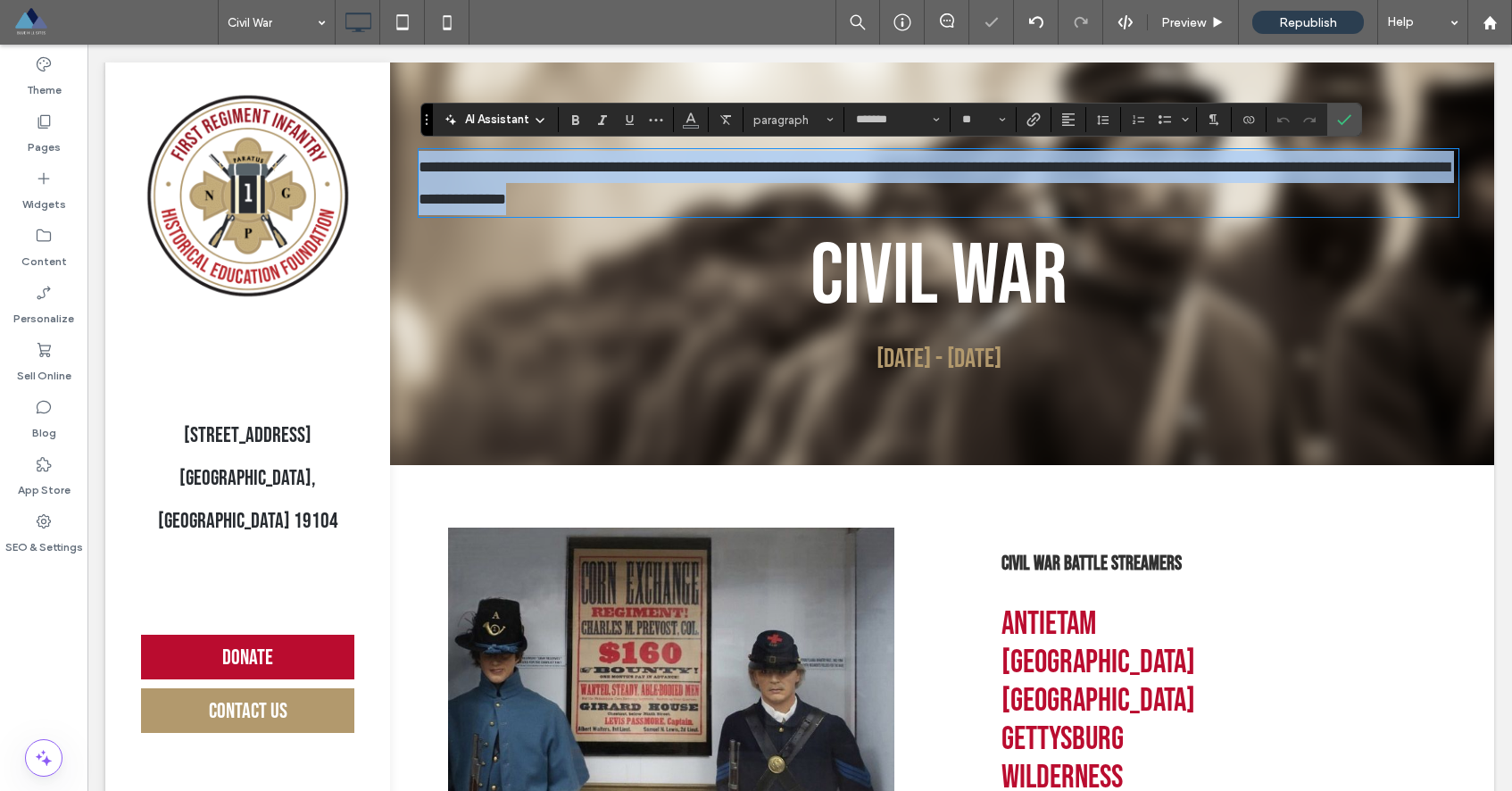
scroll to position [0, 0]
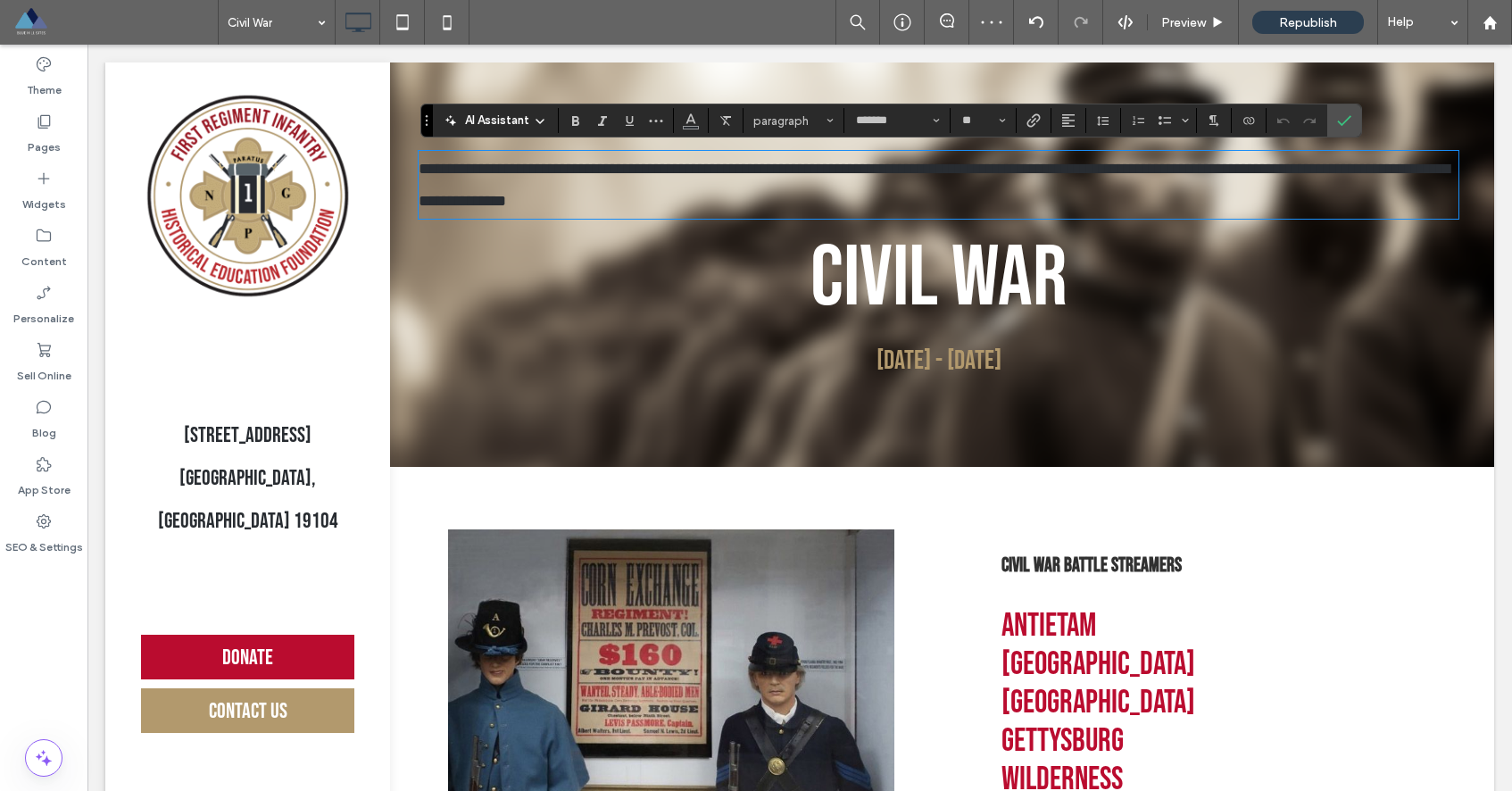
click at [517, 320] on h1 "Civil War" at bounding box center [938, 279] width 1040 height 103
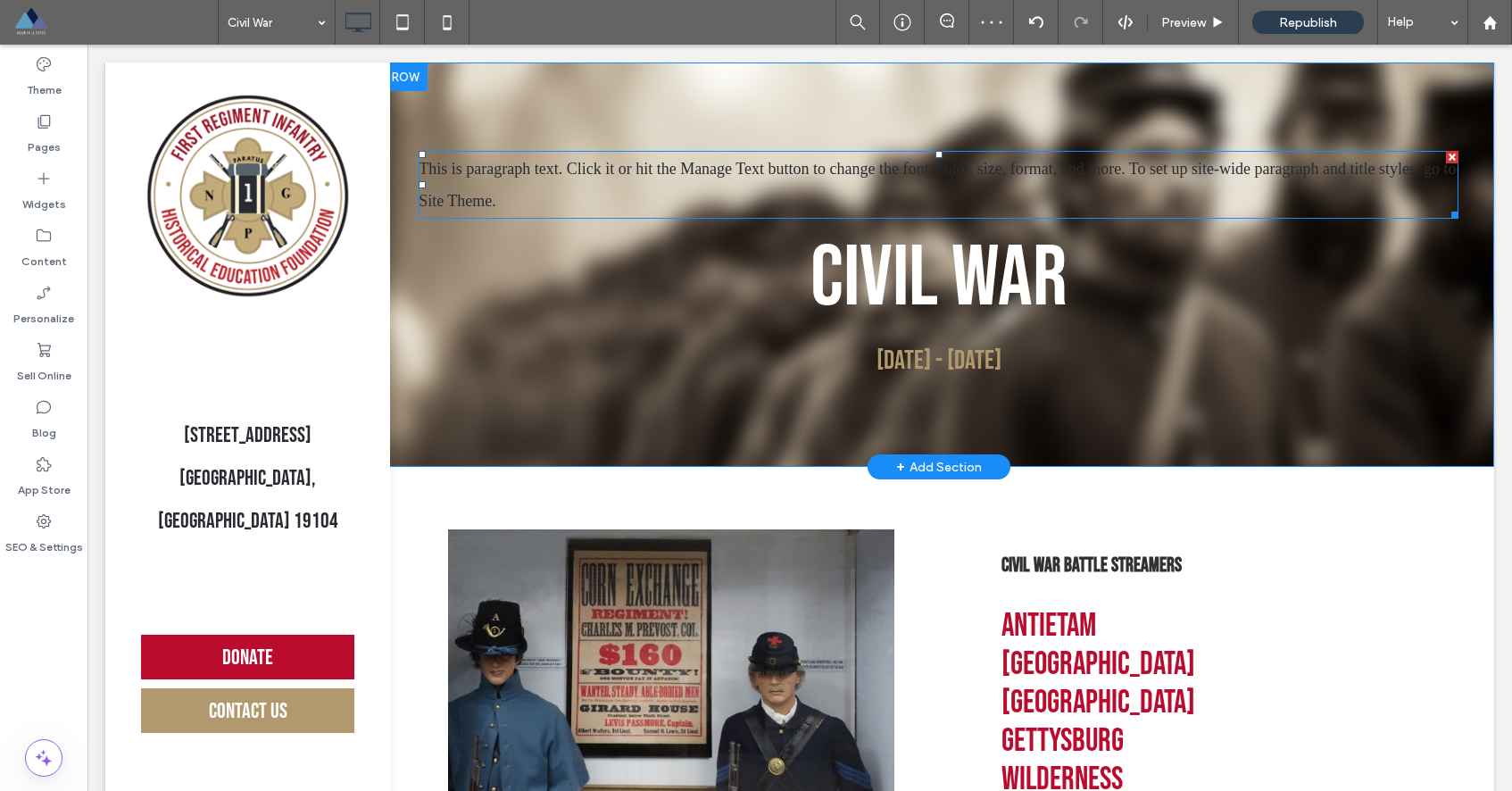
click at [607, 193] on span "This is paragraph text. Click it or hit the Manage Text button to change the fo…" at bounding box center [937, 184] width 1037 height 50
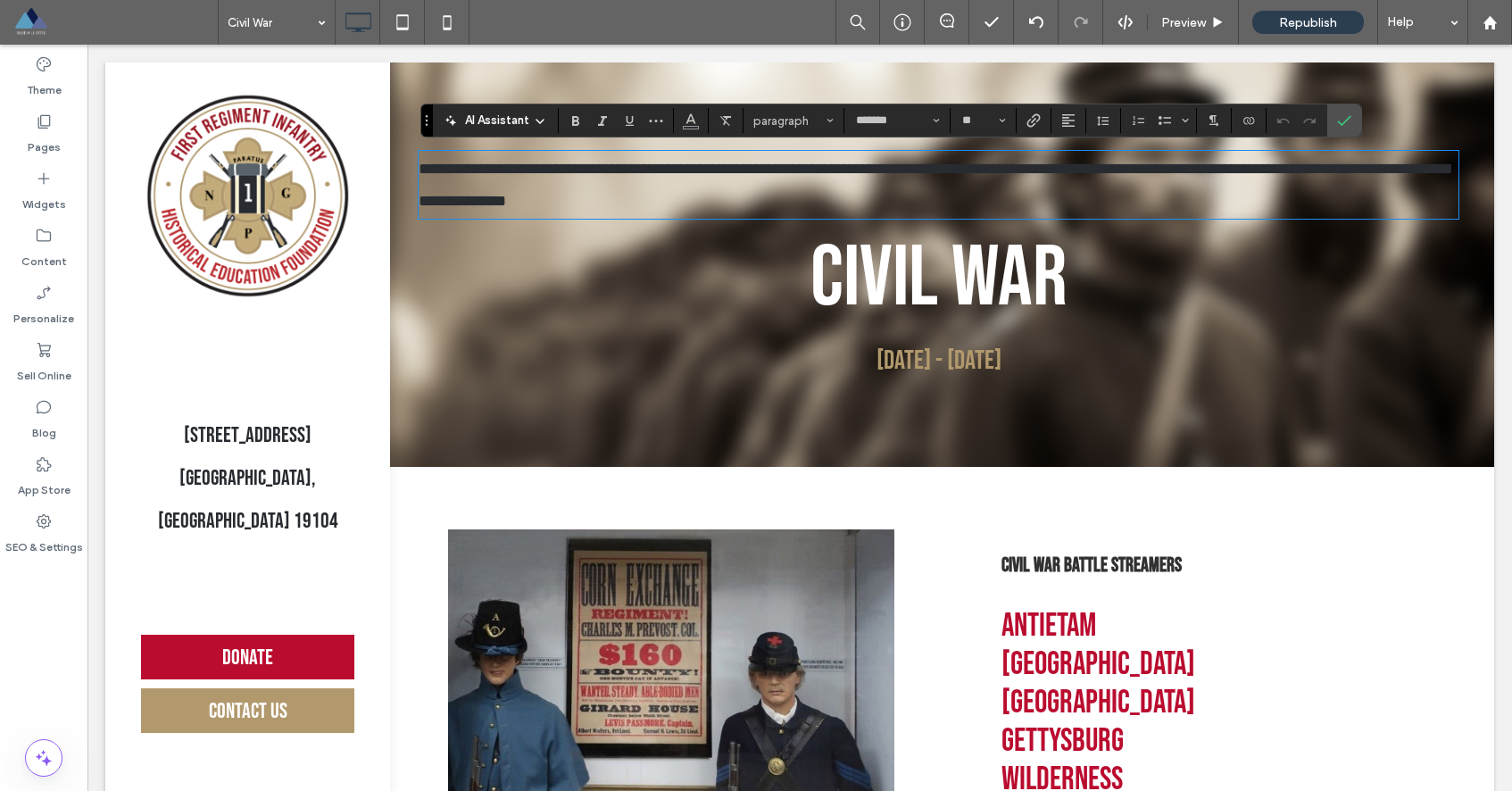
click at [1145, 234] on h1 "Civil War" at bounding box center [938, 279] width 1040 height 103
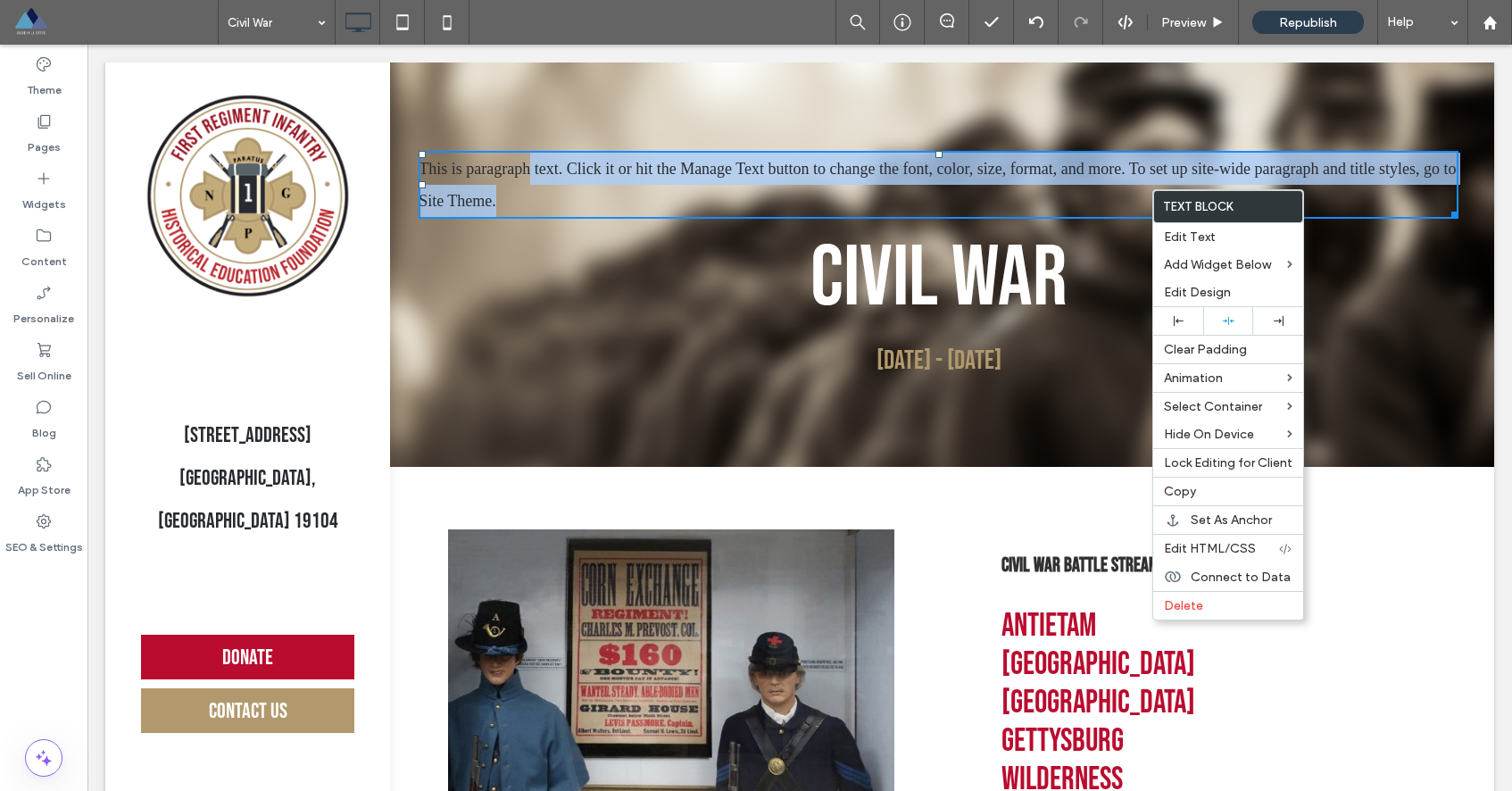
drag, startPoint x: 536, startPoint y: 177, endPoint x: 461, endPoint y: 239, distance: 97.3
click at [521, 324] on div "This is paragraph text. Click it or hit the Manage Text button to change the fo…" at bounding box center [938, 264] width 1040 height 241
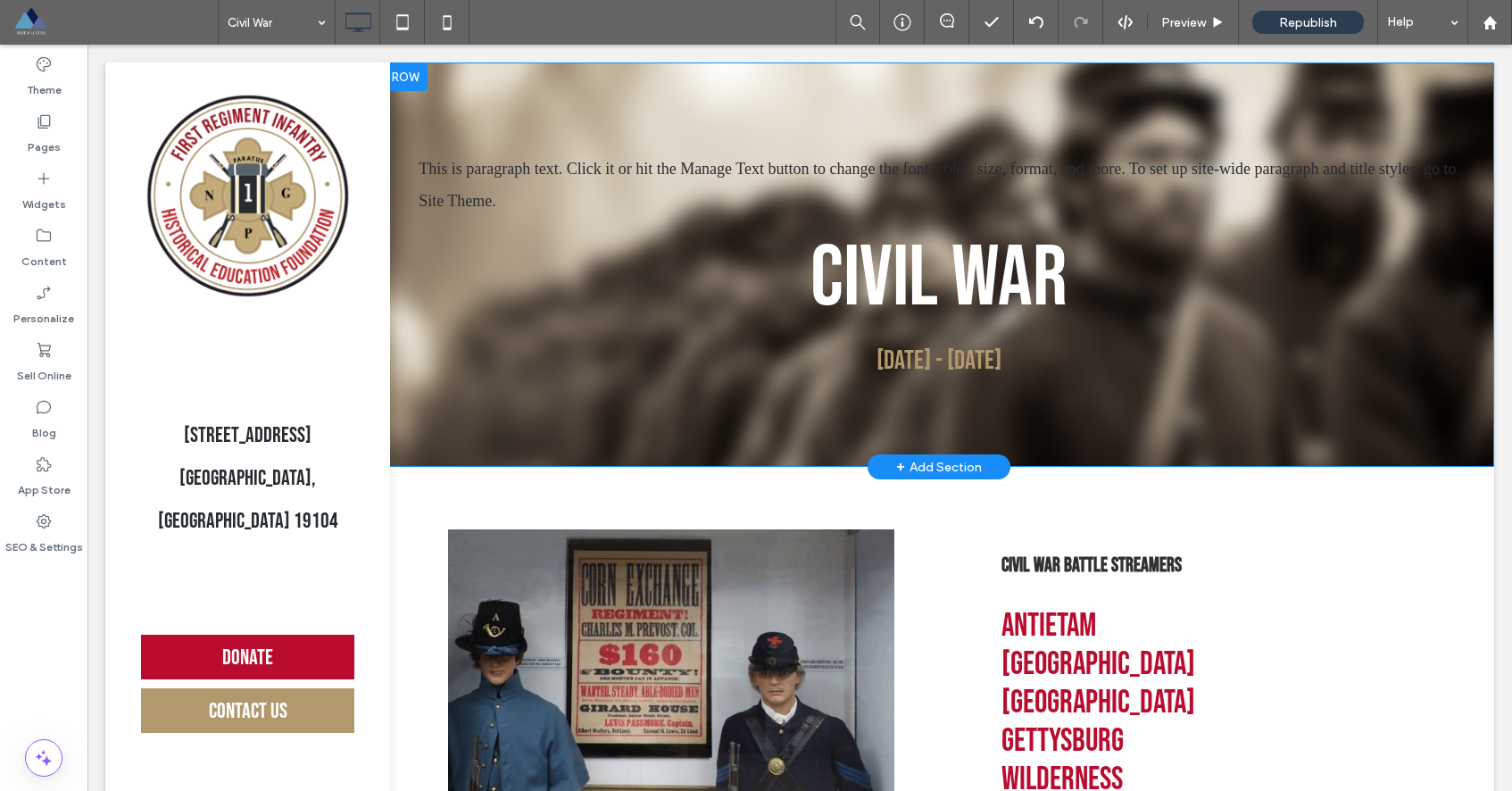
drag, startPoint x: 412, startPoint y: 375, endPoint x: 424, endPoint y: 334, distance: 42.7
click at [412, 375] on div "This is paragraph text. Click it or hit the Manage Text button to change the fo…" at bounding box center [938, 265] width 1111 height 405
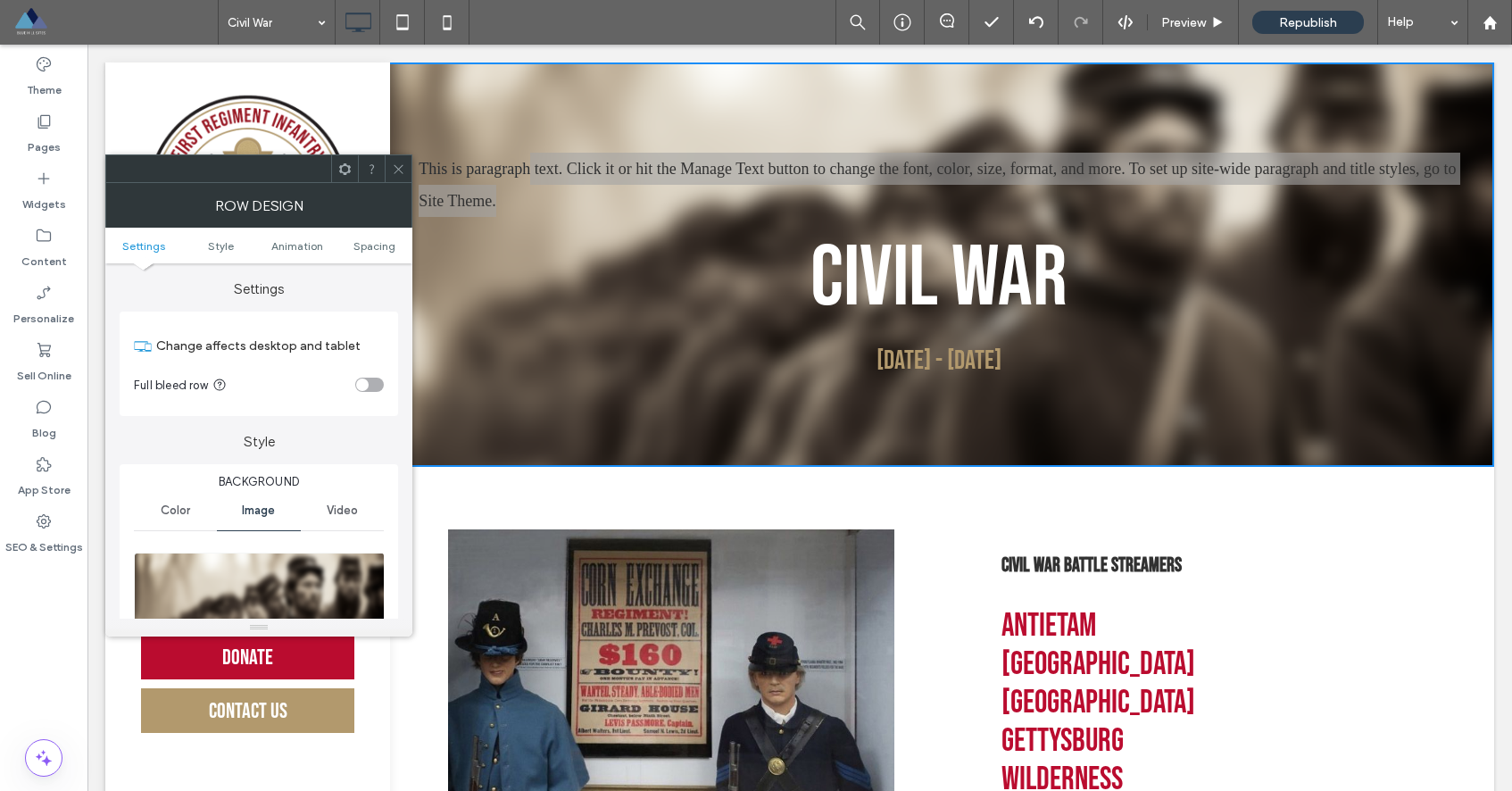
click at [404, 167] on icon at bounding box center [398, 169] width 14 height 14
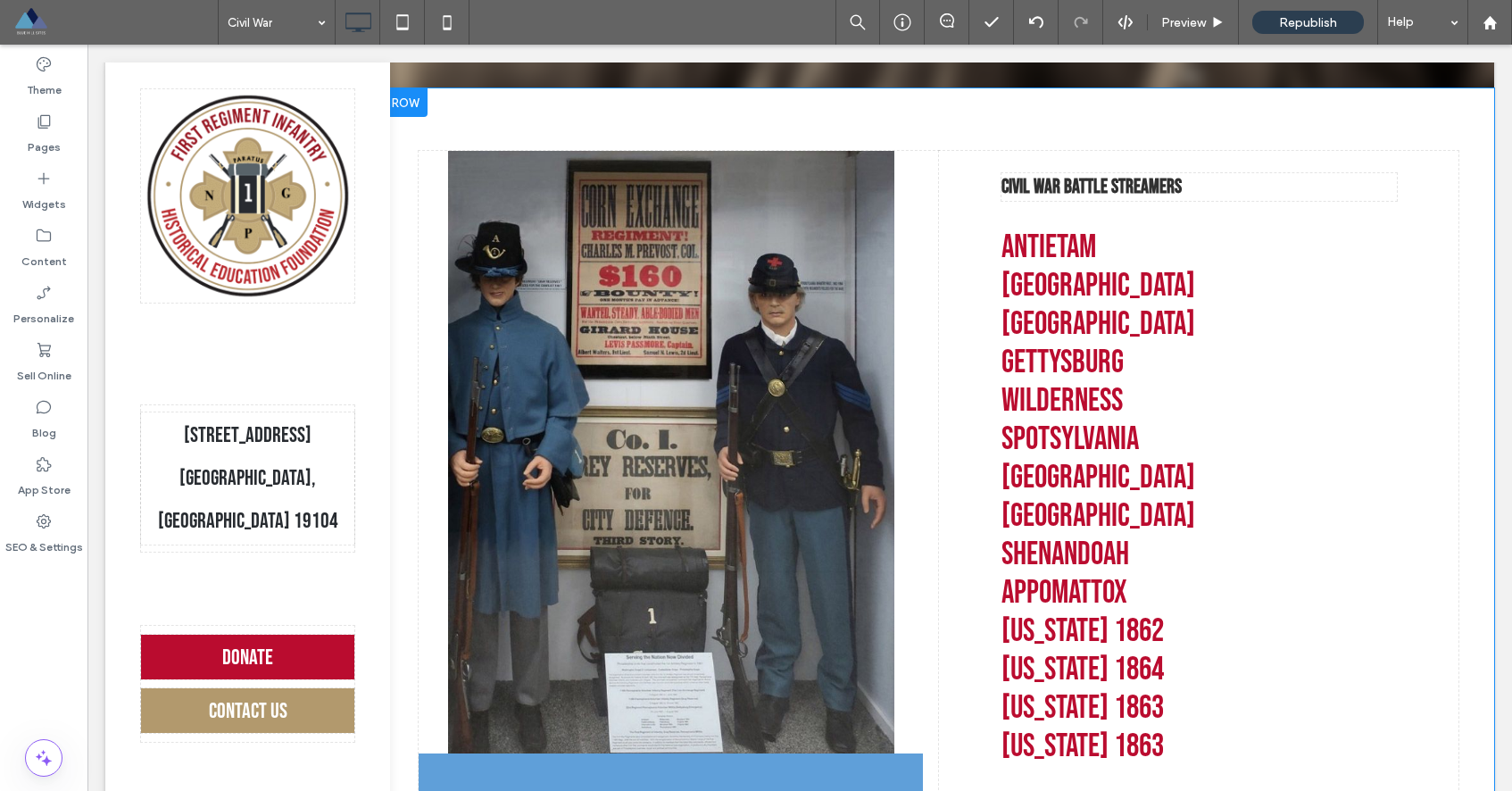
scroll to position [339, 0]
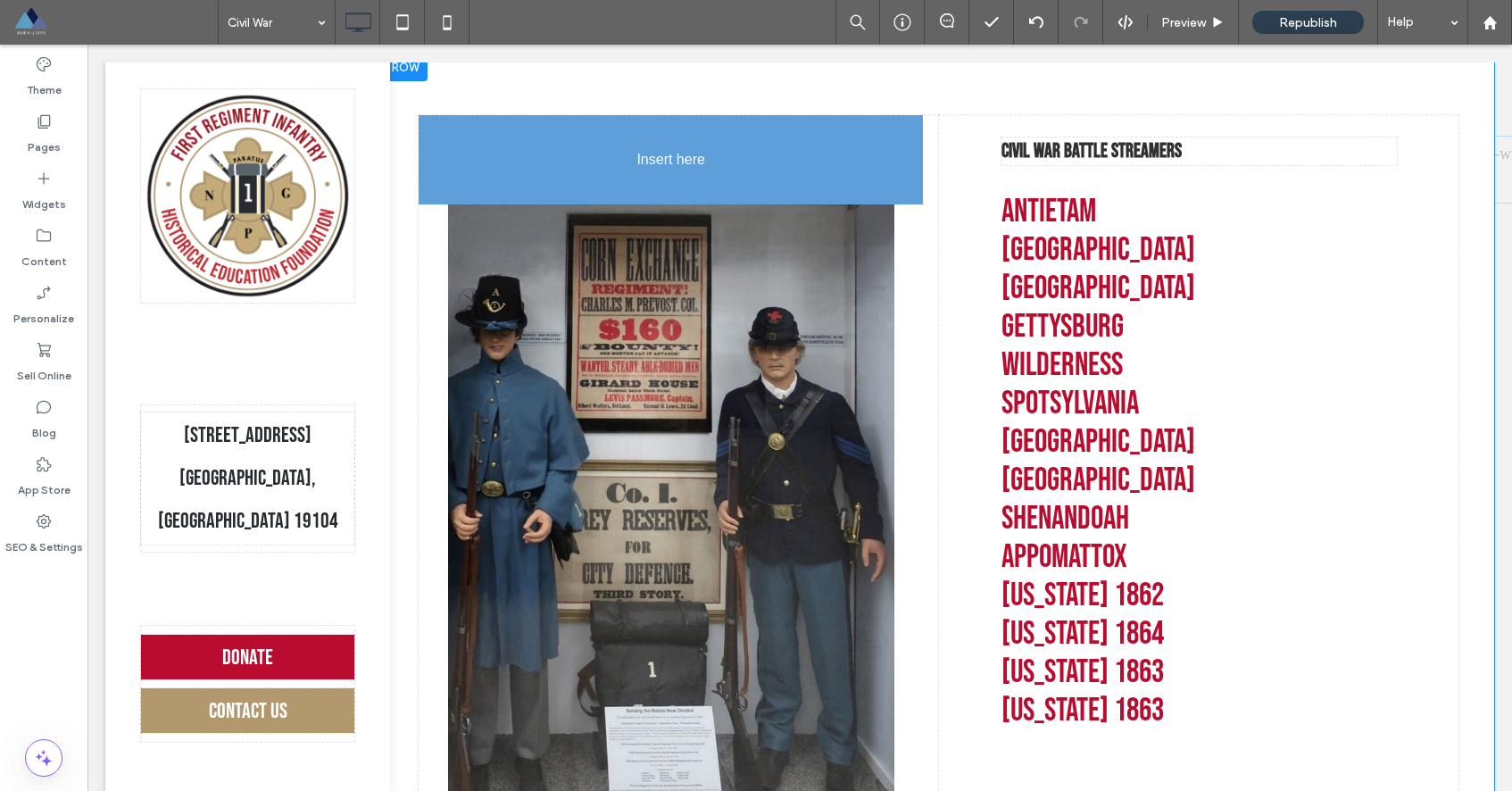
drag, startPoint x: 453, startPoint y: 173, endPoint x: 801, endPoint y: 204, distance: 349.4
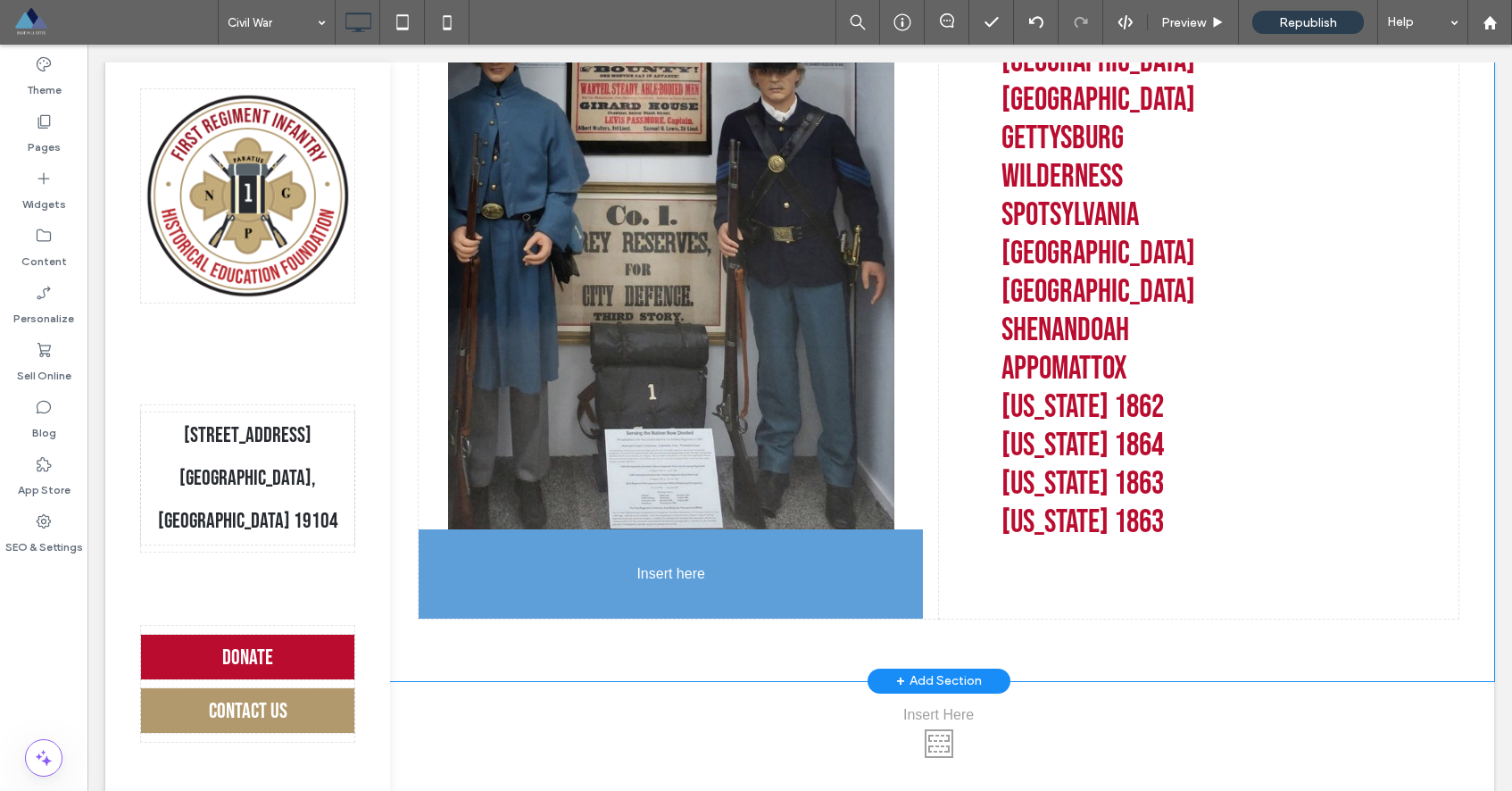
scroll to position [634, 0]
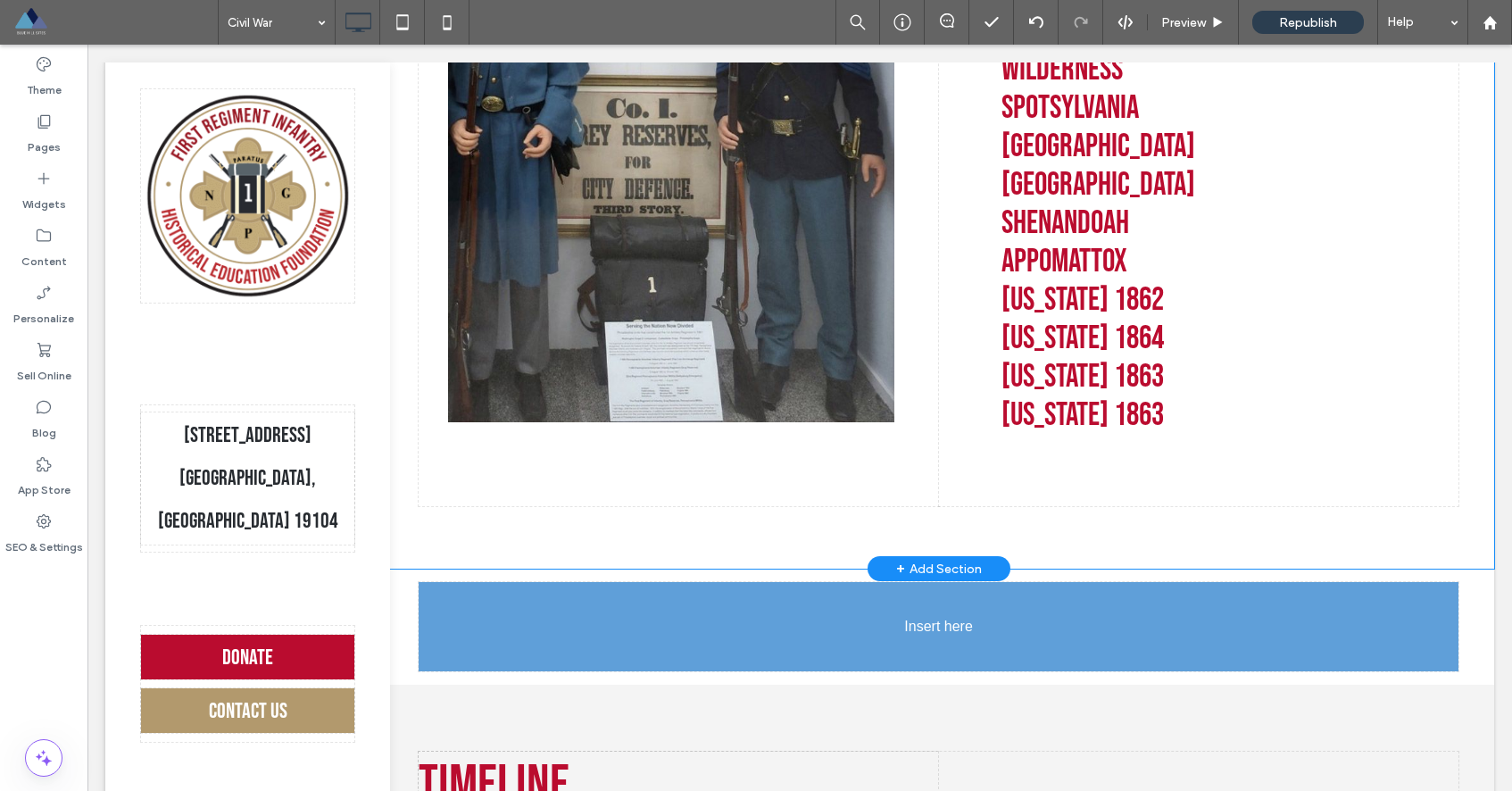
drag, startPoint x: 570, startPoint y: 317, endPoint x: 776, endPoint y: 648, distance: 389.9
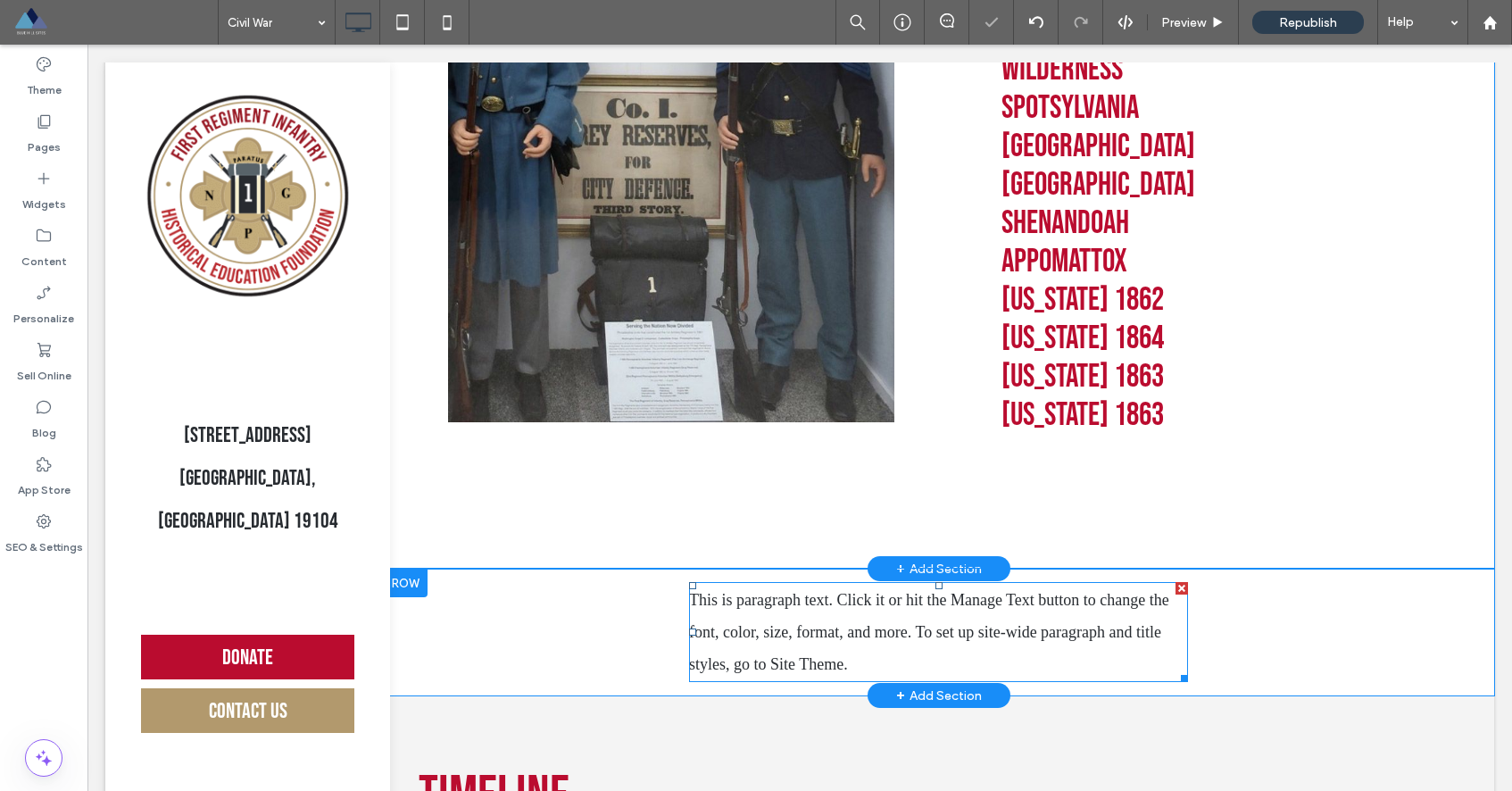
click at [850, 611] on p "This is paragraph text. Click it or hit the Manage Text button to change the fo…" at bounding box center [938, 632] width 499 height 97
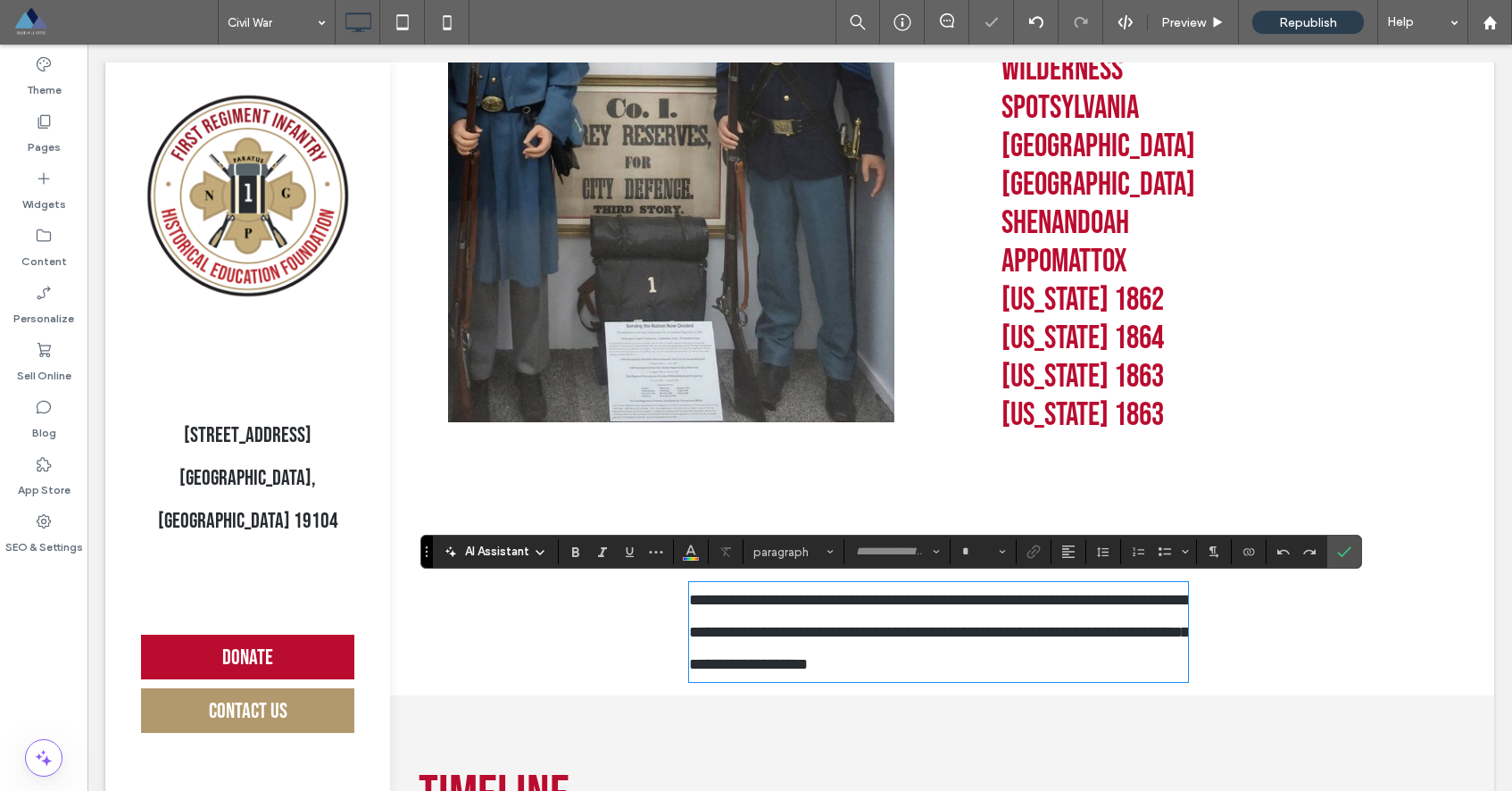
type input "*******"
type input "**"
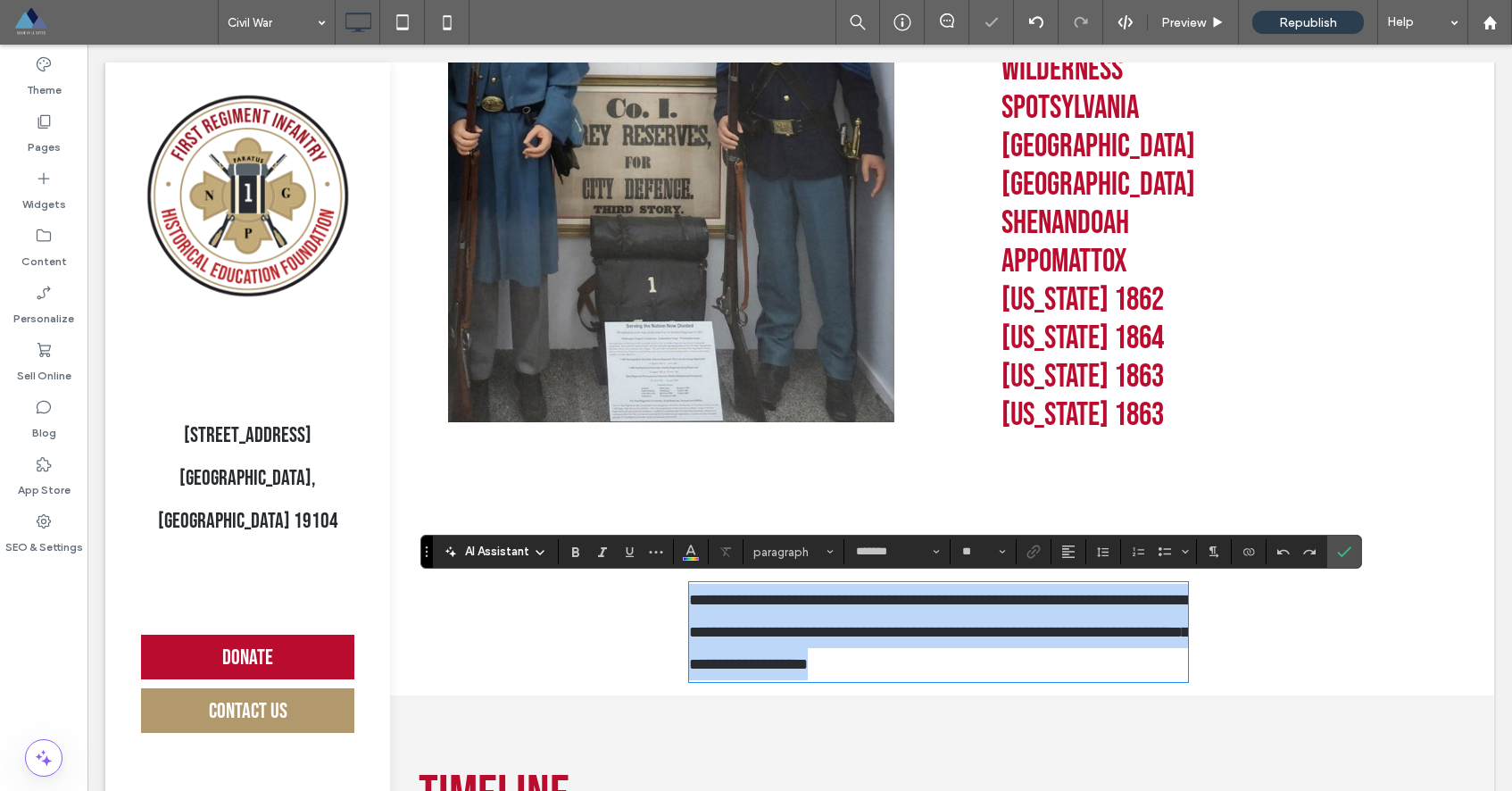
click at [850, 611] on p "**********" at bounding box center [938, 632] width 499 height 97
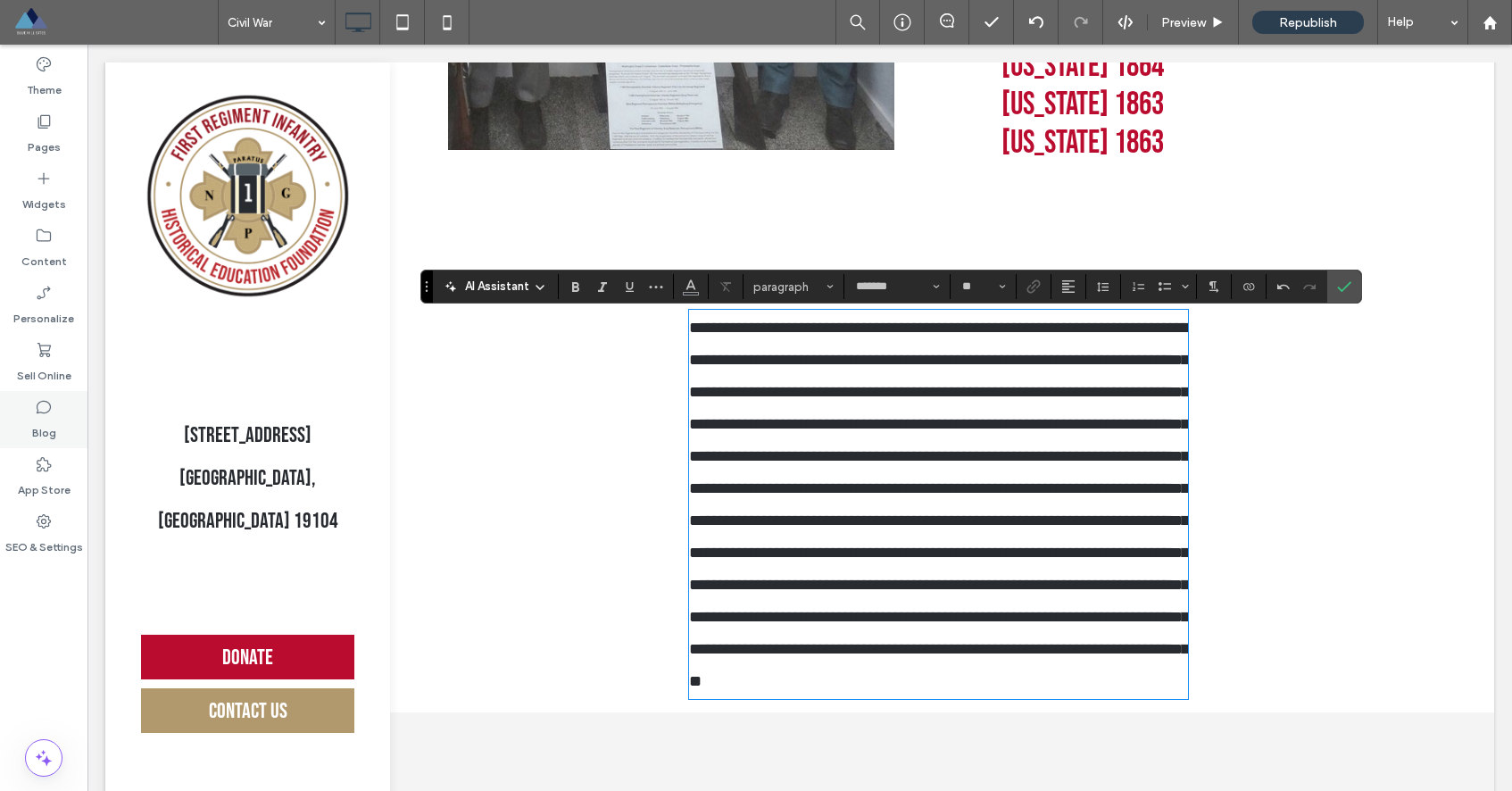
scroll to position [909, 0]
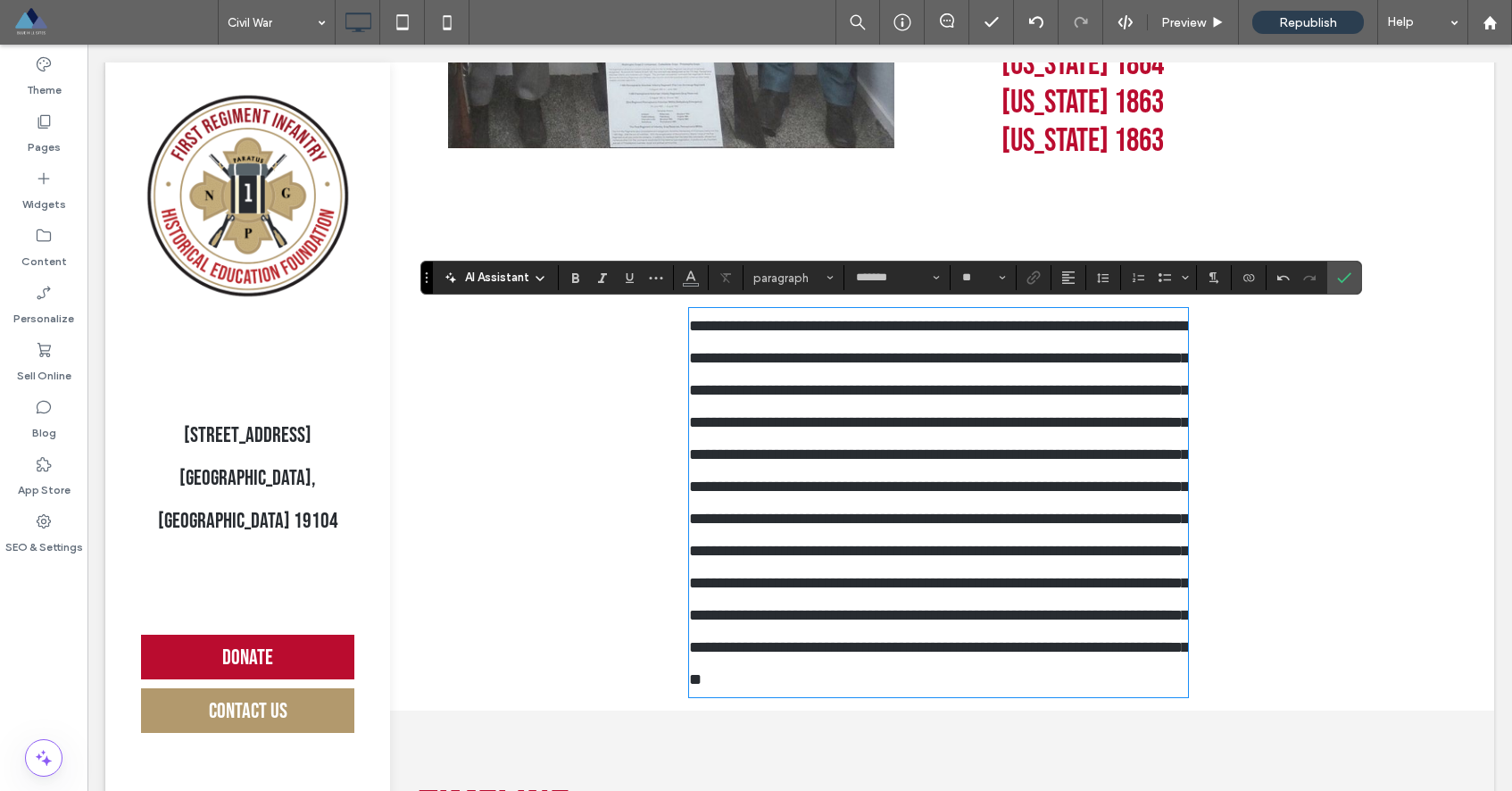
click at [744, 318] on span "**********" at bounding box center [939, 502] width 499 height 369
click at [689, 324] on span "**********" at bounding box center [939, 502] width 499 height 369
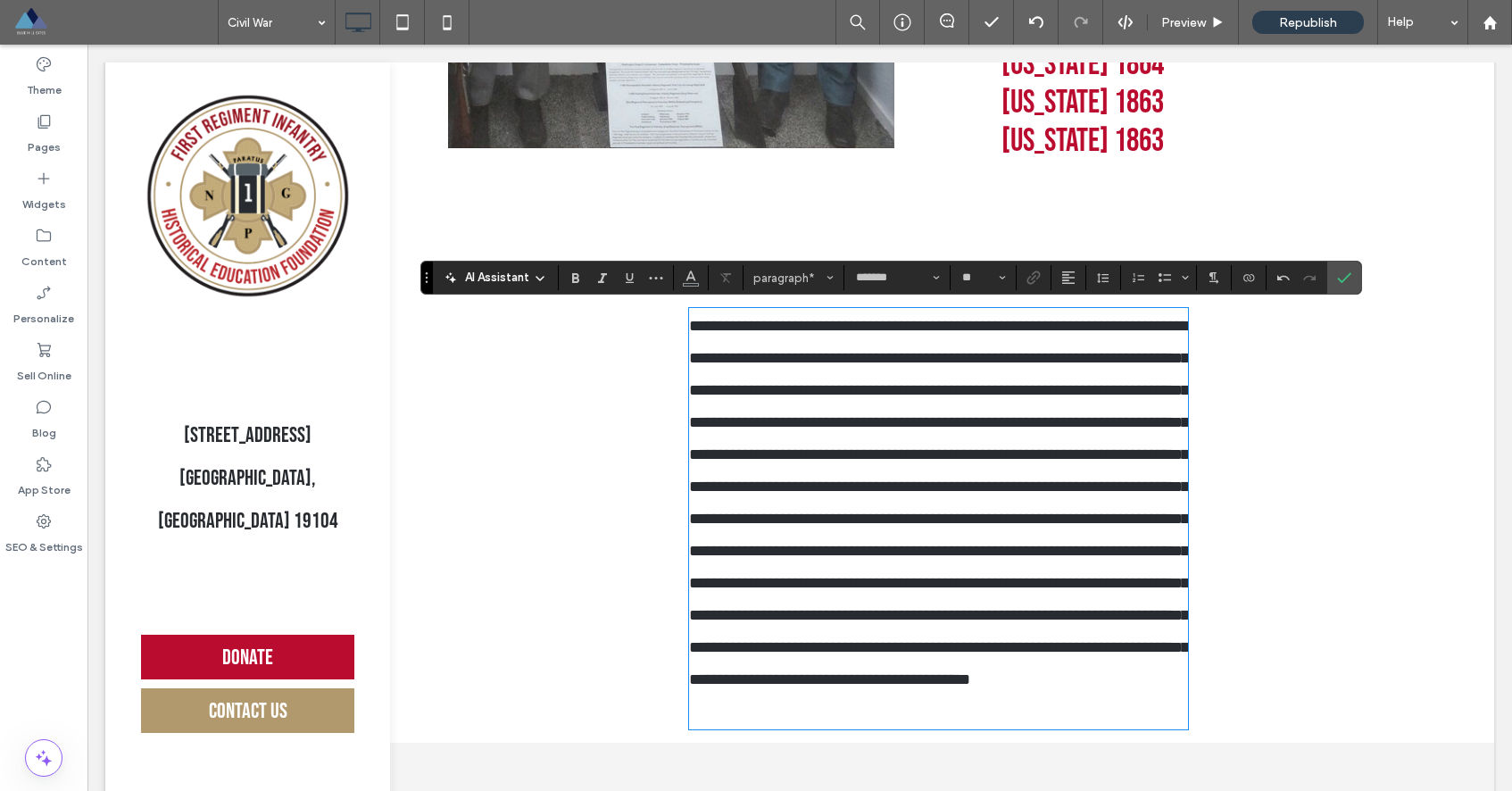
click at [993, 322] on span "**********" at bounding box center [939, 502] width 499 height 369
click at [1000, 325] on span "**********" at bounding box center [939, 502] width 499 height 369
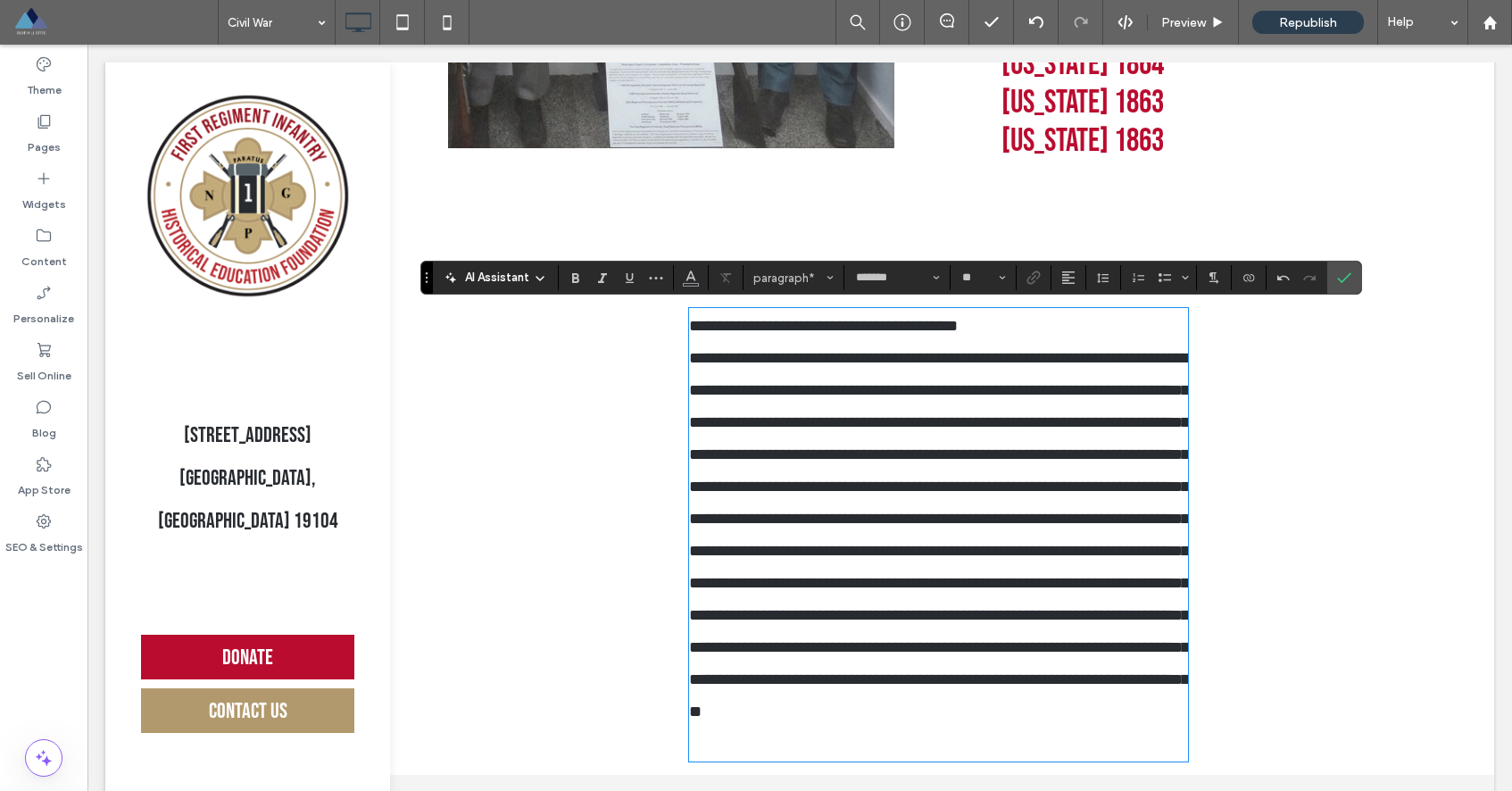
click at [896, 328] on span "**********" at bounding box center [823, 326] width 269 height 16
click at [896, 327] on span "**********" at bounding box center [823, 326] width 269 height 16
click at [895, 327] on span "**********" at bounding box center [823, 326] width 269 height 16
drag, startPoint x: 1002, startPoint y: 322, endPoint x: 680, endPoint y: 326, distance: 322.0
click at [689, 326] on p "**********" at bounding box center [938, 325] width 499 height 32
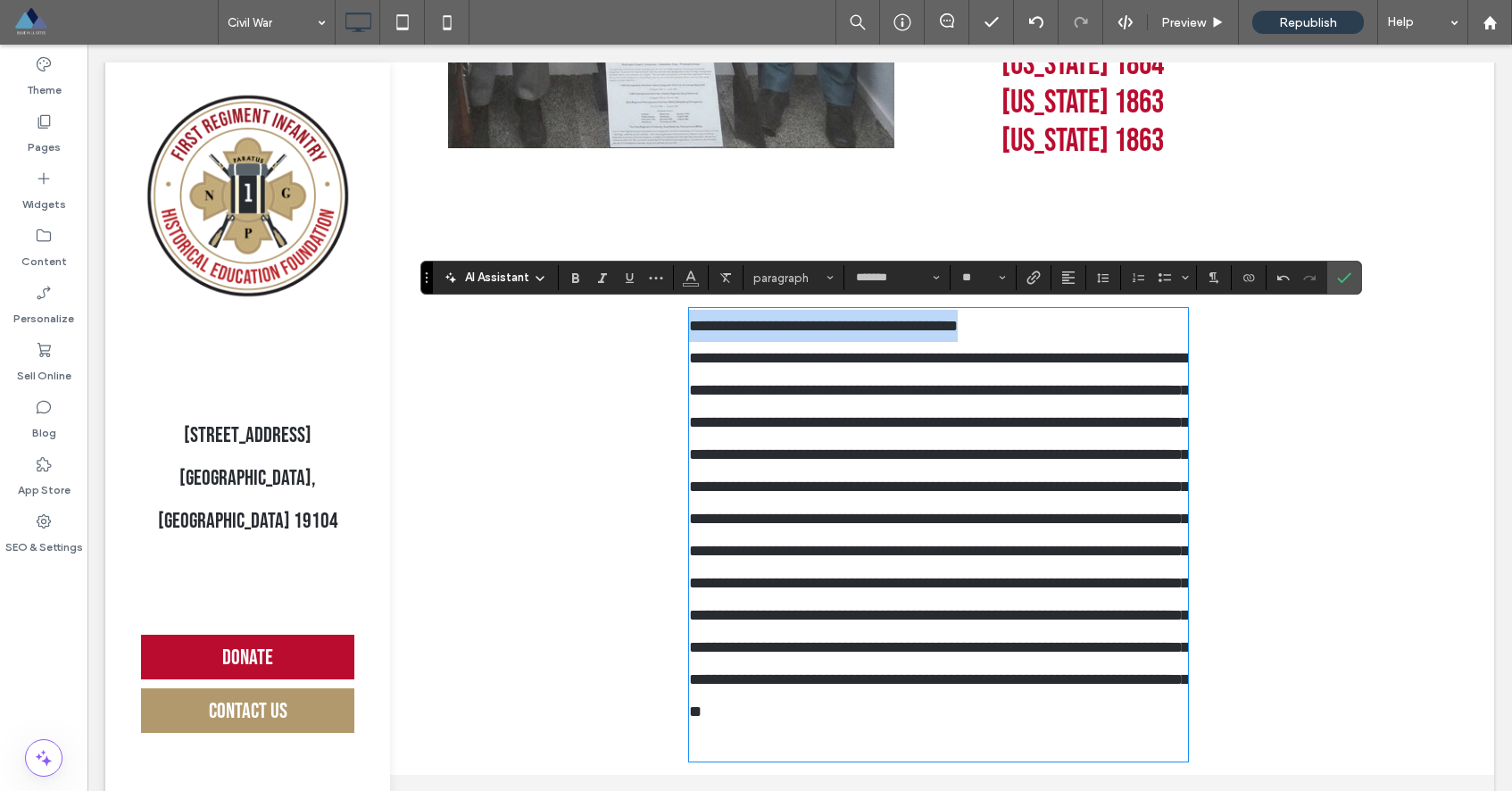
copy span "**********"
click at [689, 354] on span "**********" at bounding box center [939, 534] width 499 height 369
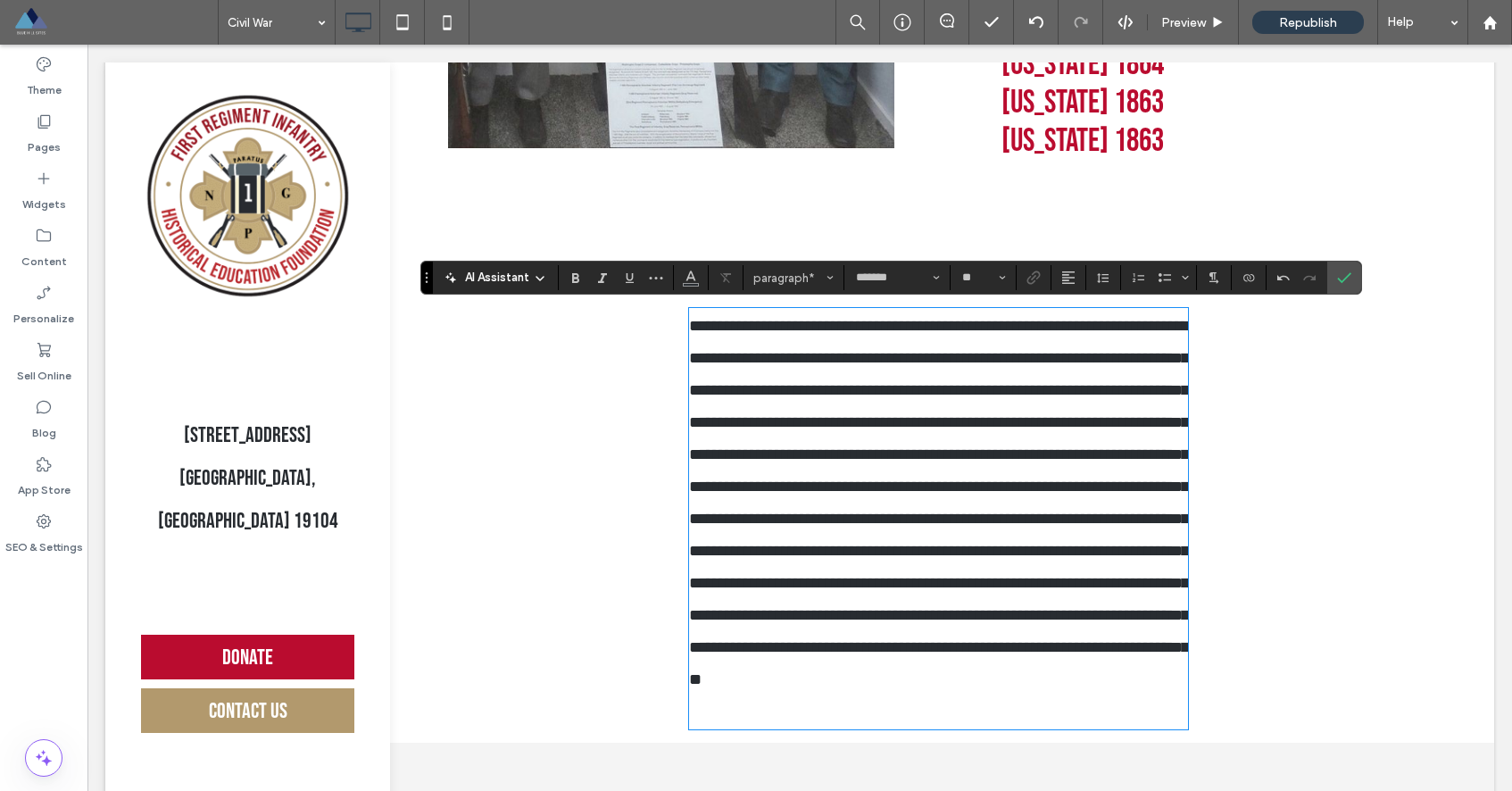
click at [1306, 457] on div "**********" at bounding box center [938, 519] width 1040 height 421
click at [1348, 283] on icon "Confirm" at bounding box center [1344, 278] width 15 height 15
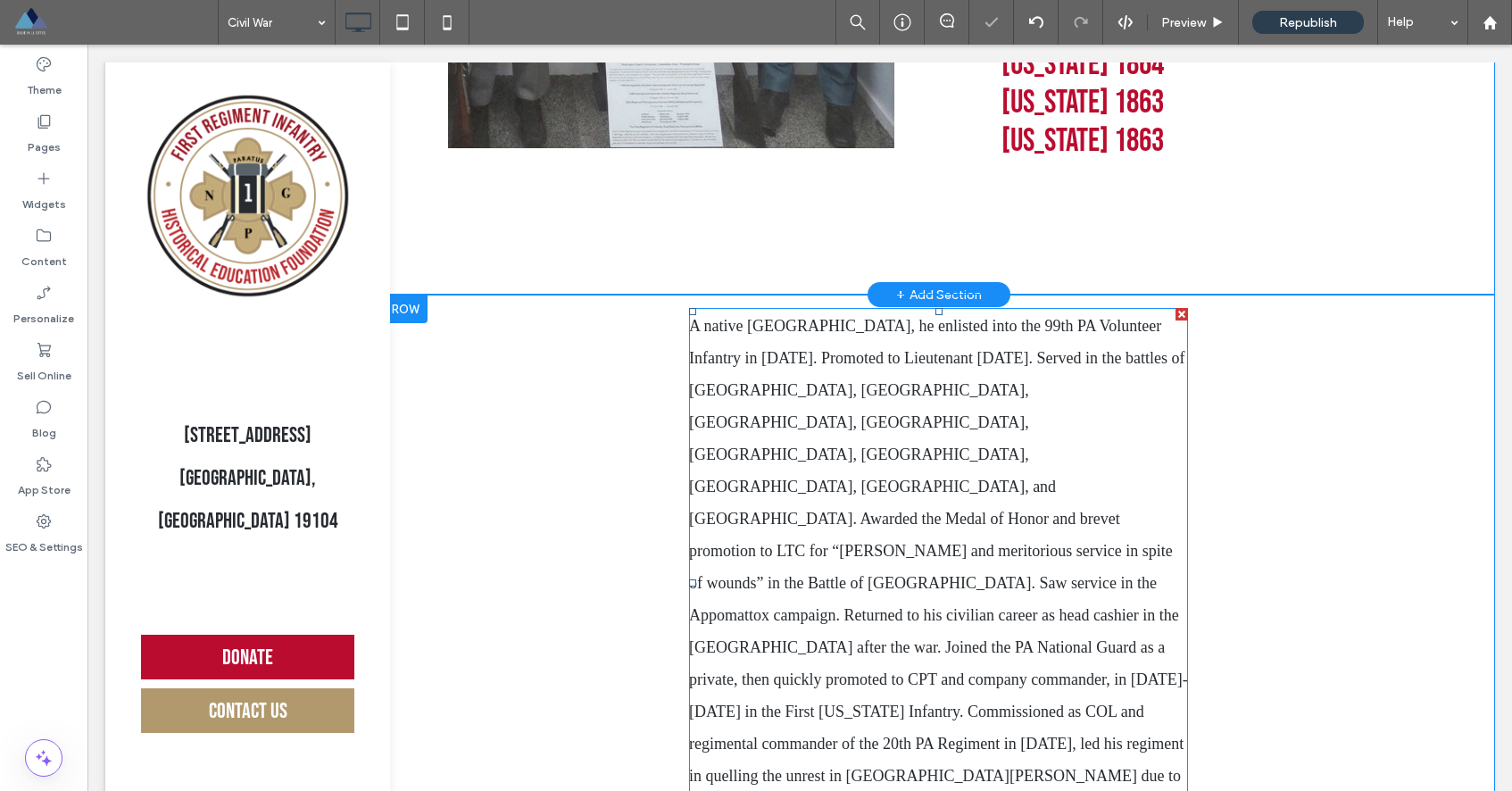
click at [1160, 375] on p "A native Philadelphian, he enlisted into the 99th PA Volunteer Infantry in 1861…" at bounding box center [938, 567] width 499 height 514
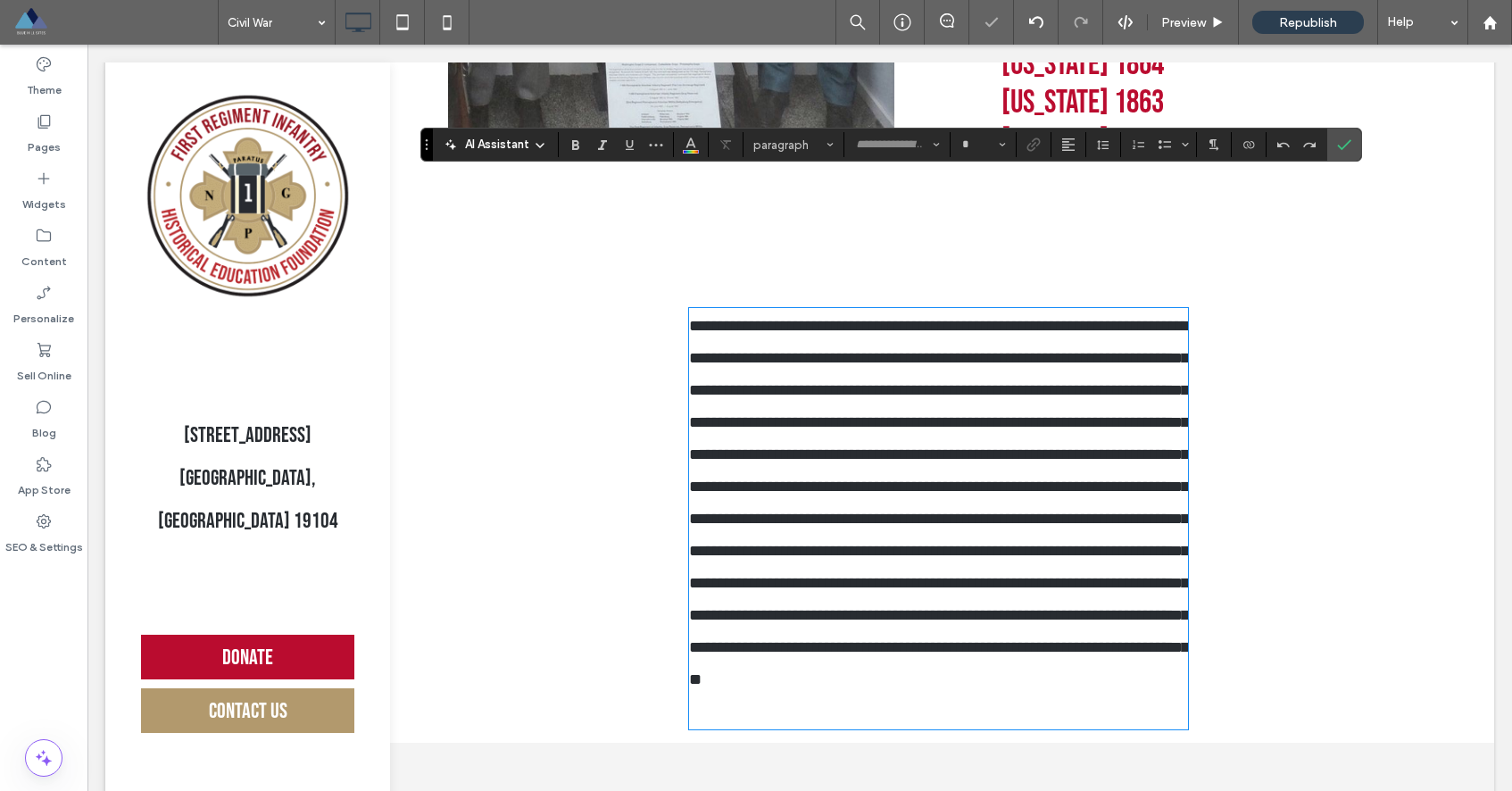
type input "*******"
type input "**"
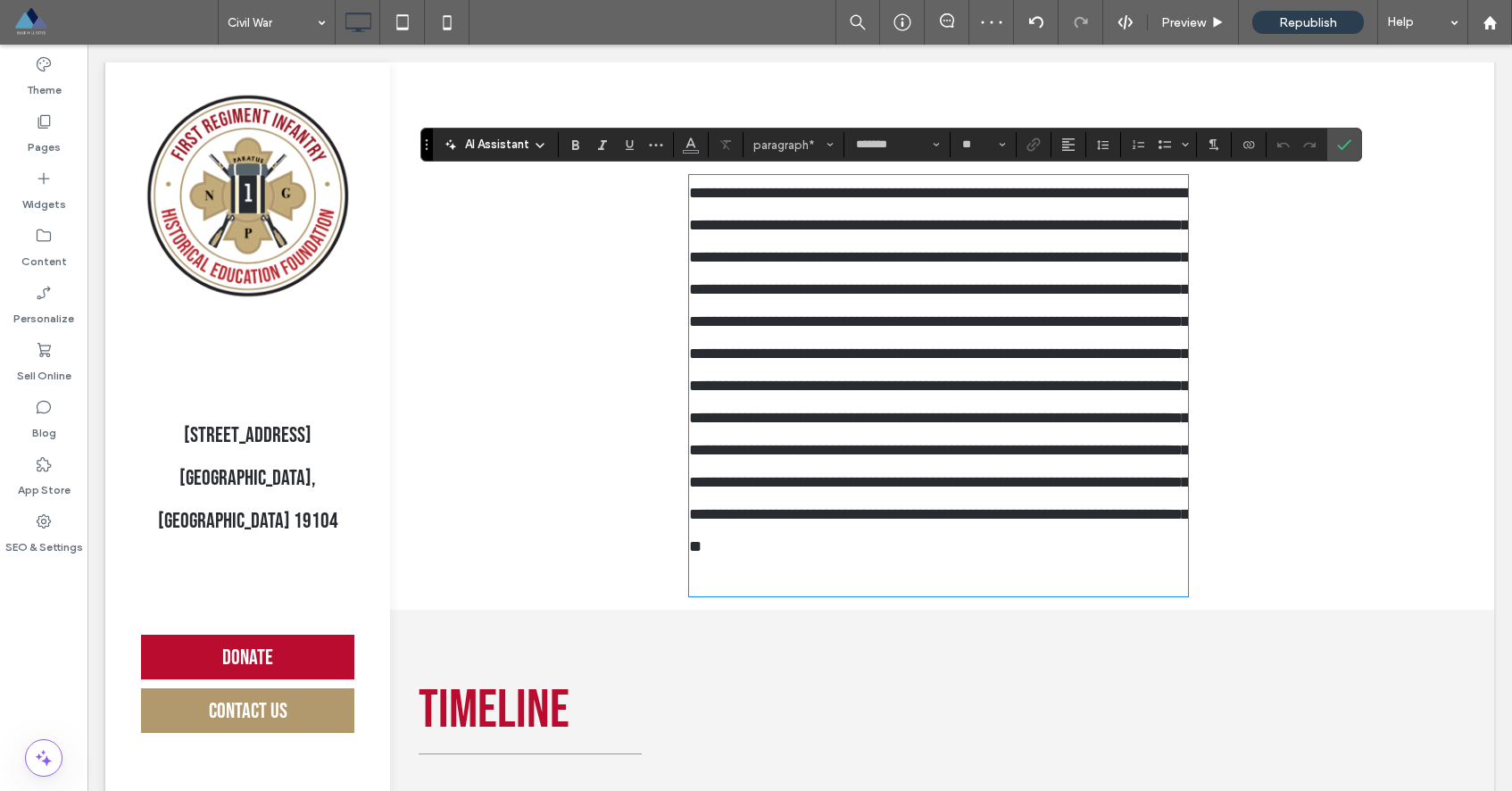
click at [1248, 348] on div "**********" at bounding box center [938, 385] width 1040 height 421
click at [1215, 356] on div "**********" at bounding box center [938, 385] width 1040 height 421
click at [1337, 147] on icon "Confirm" at bounding box center [1344, 145] width 15 height 15
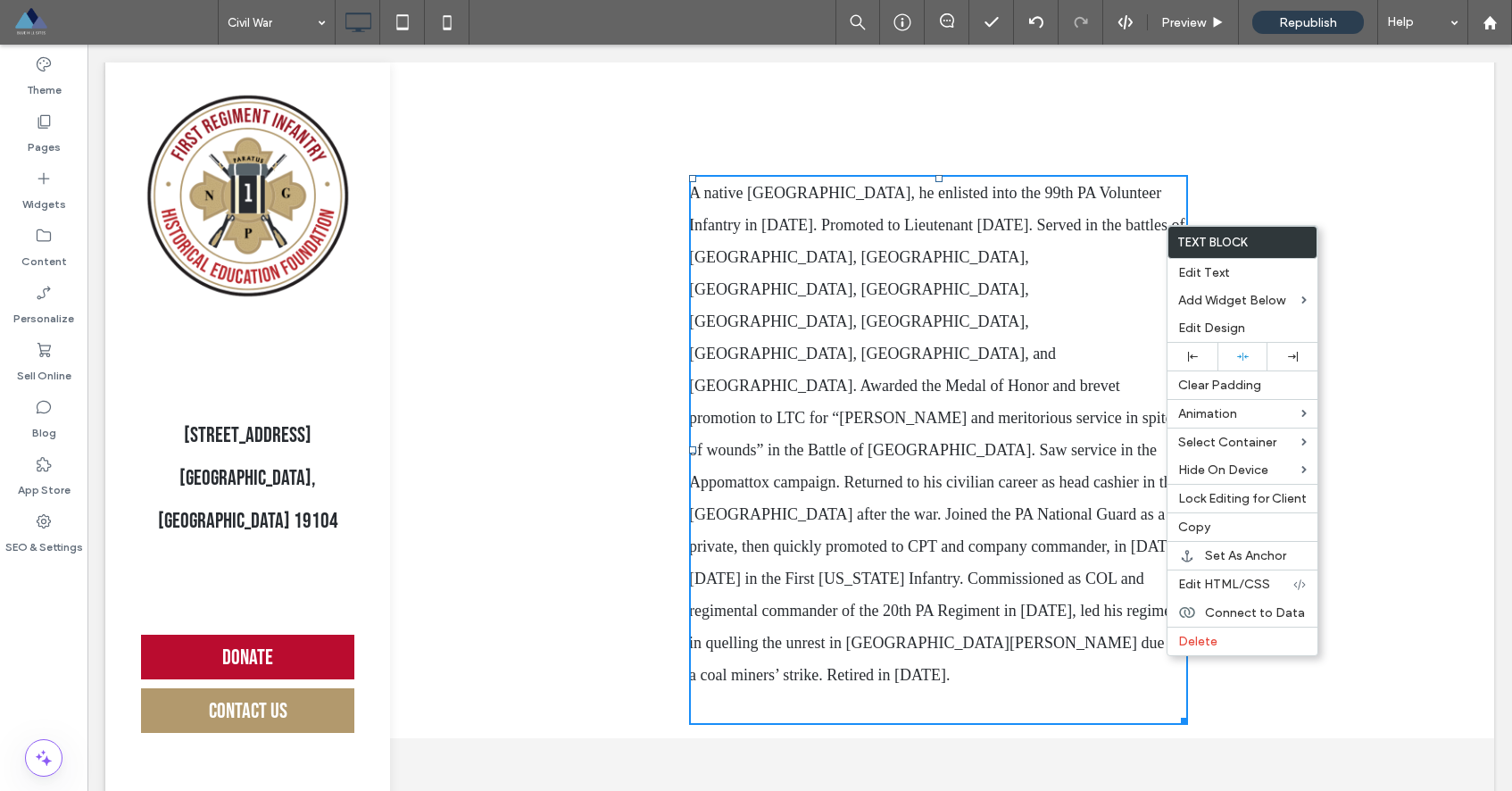
click at [1304, 200] on div "Click To Paste Click To Paste A native Philadelphian, he enlisted into the 99th…" at bounding box center [938, 449] width 1040 height 550
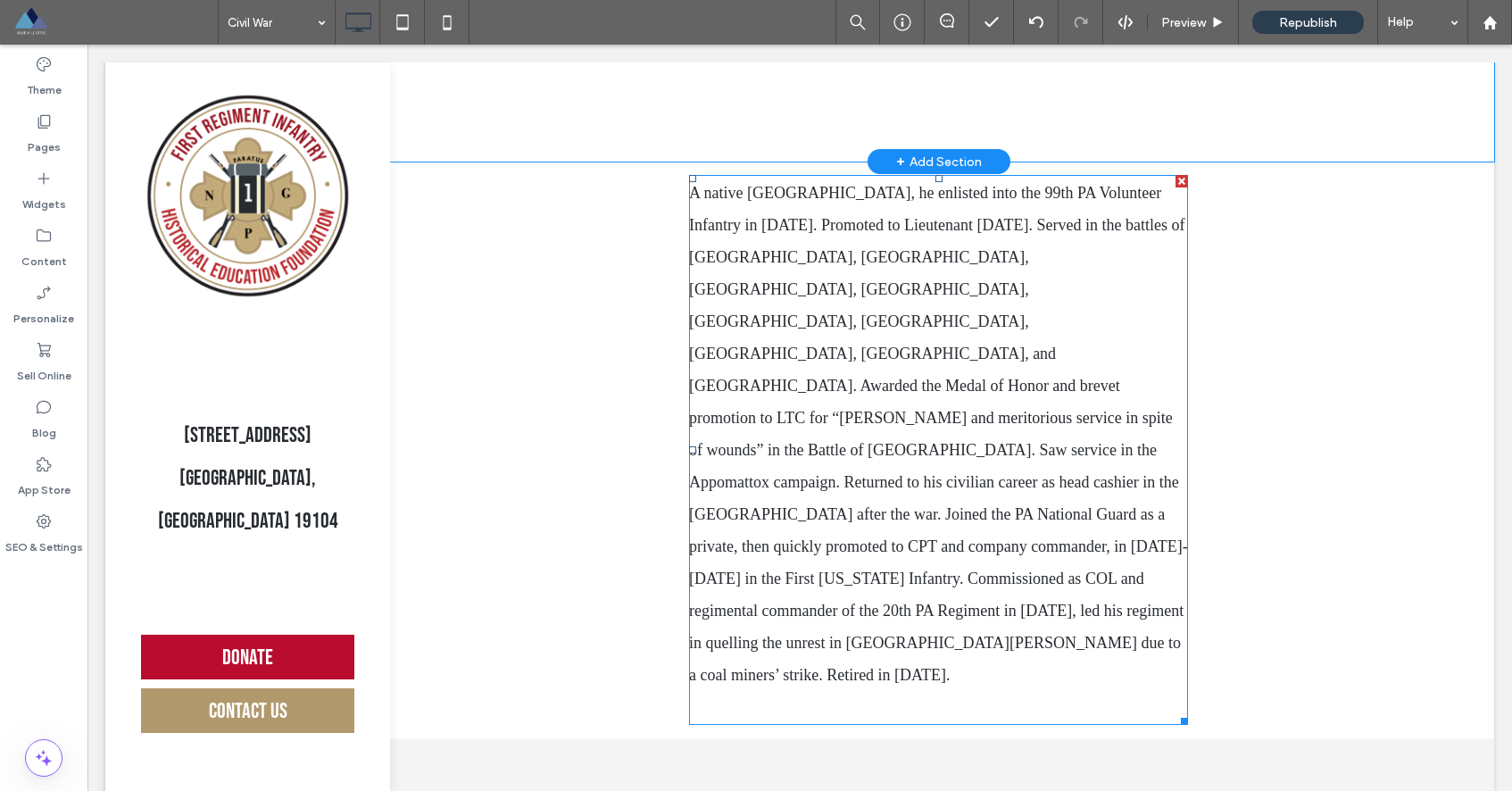
click at [1176, 182] on div at bounding box center [1182, 181] width 13 height 13
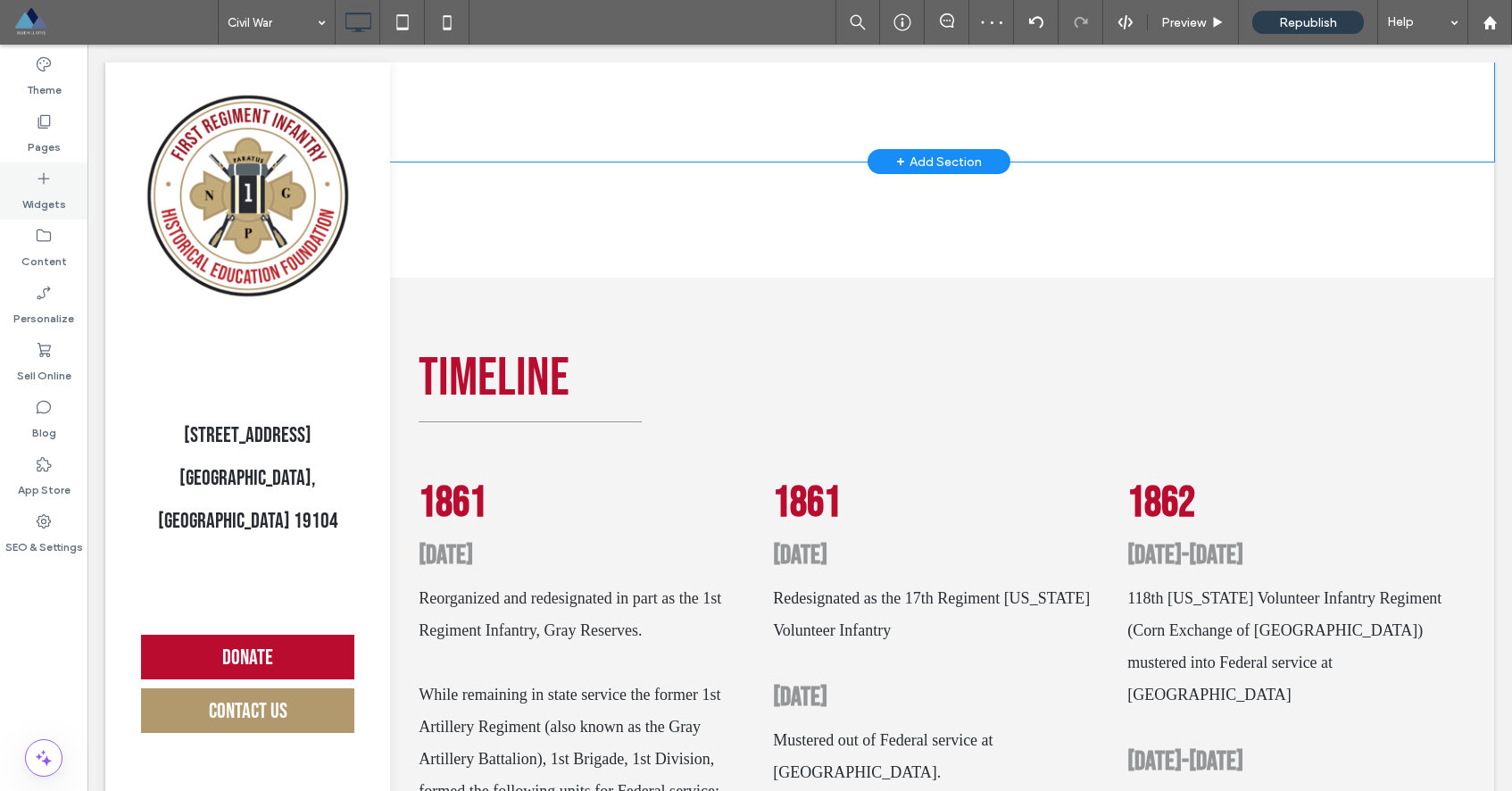
click at [43, 180] on use at bounding box center [44, 179] width 12 height 12
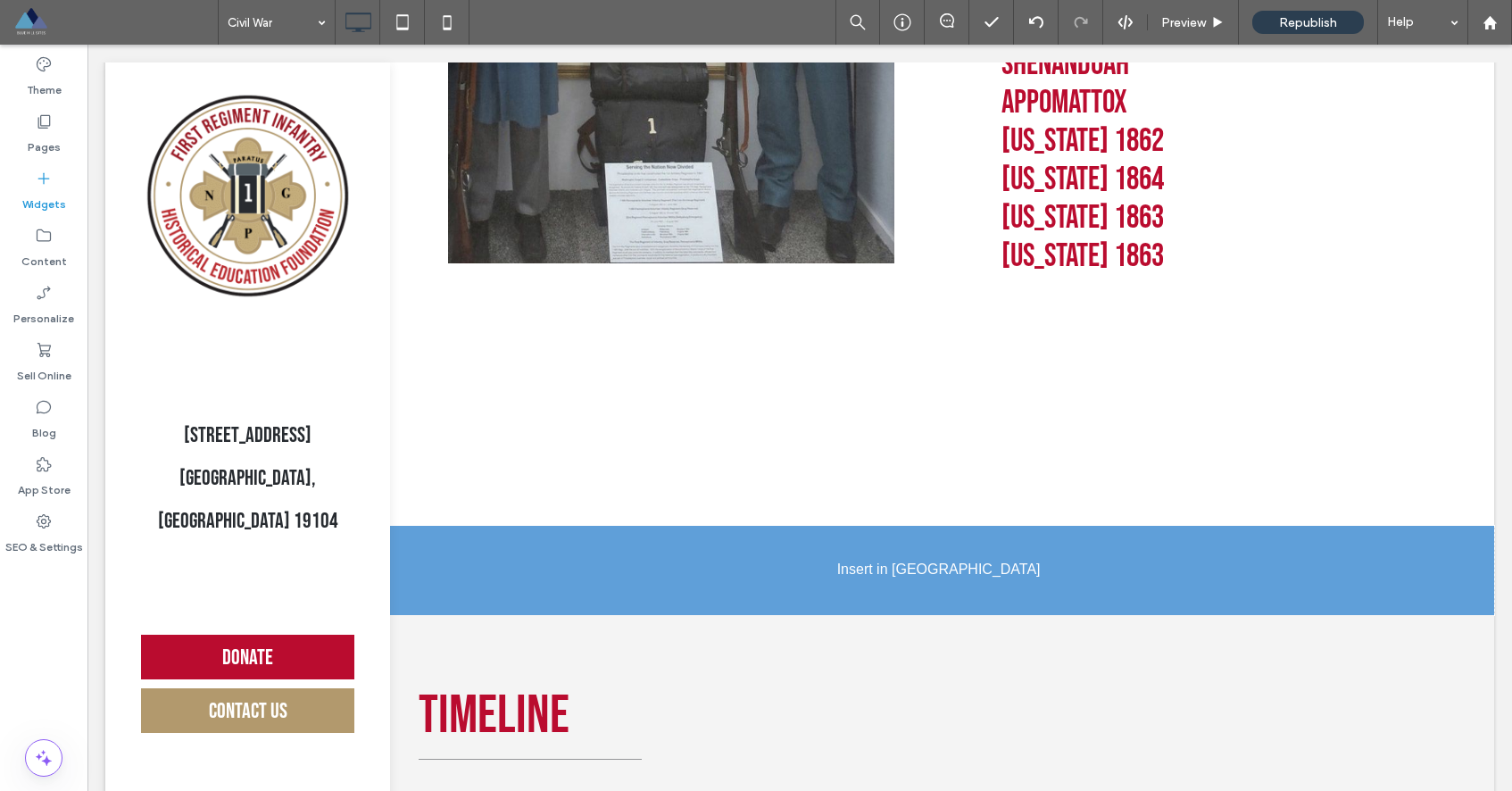
scroll to position [806, 0]
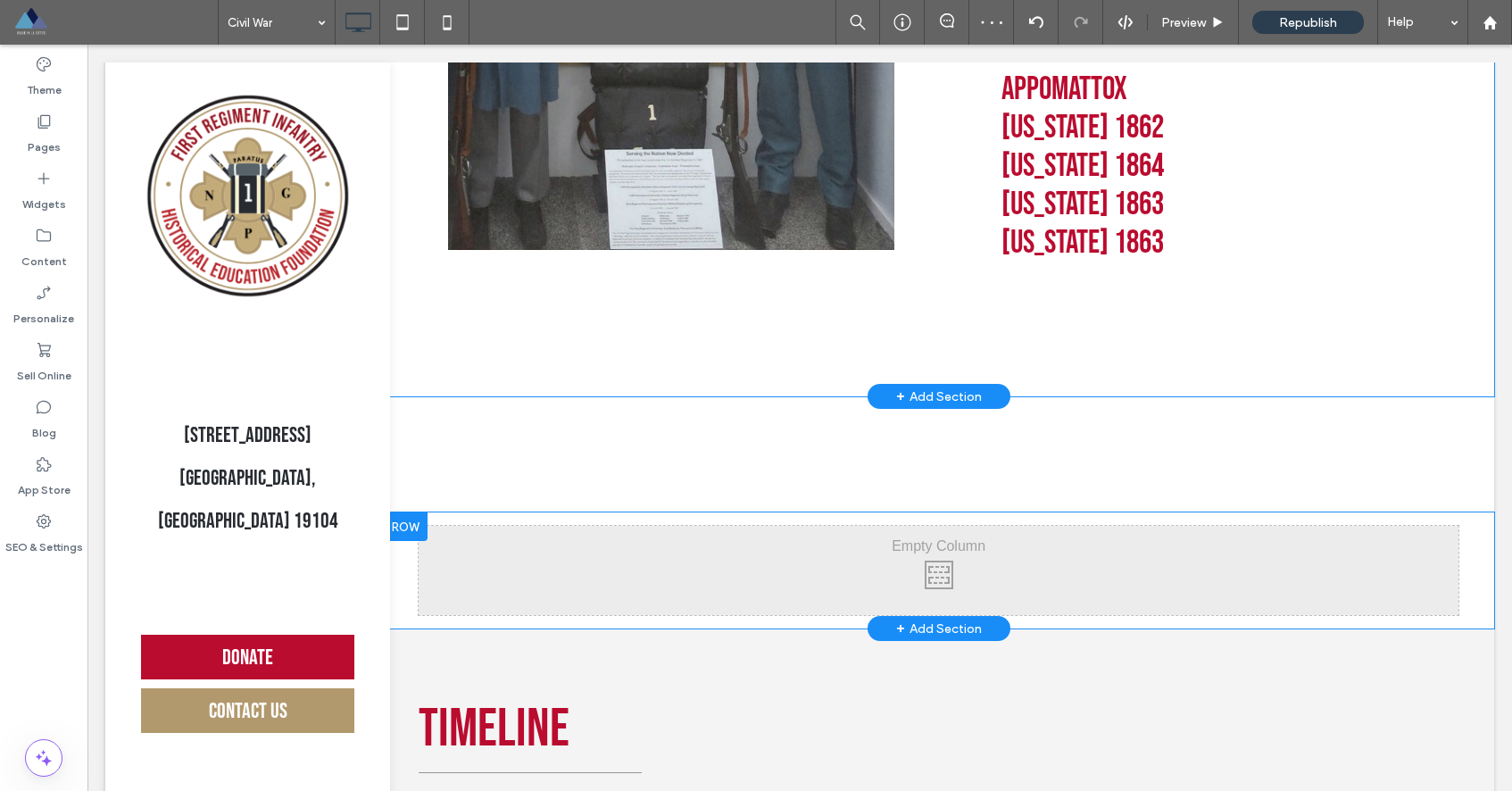
click at [711, 517] on div "Click To Paste Click To Paste Row + Add Section" at bounding box center [938, 570] width 1111 height 116
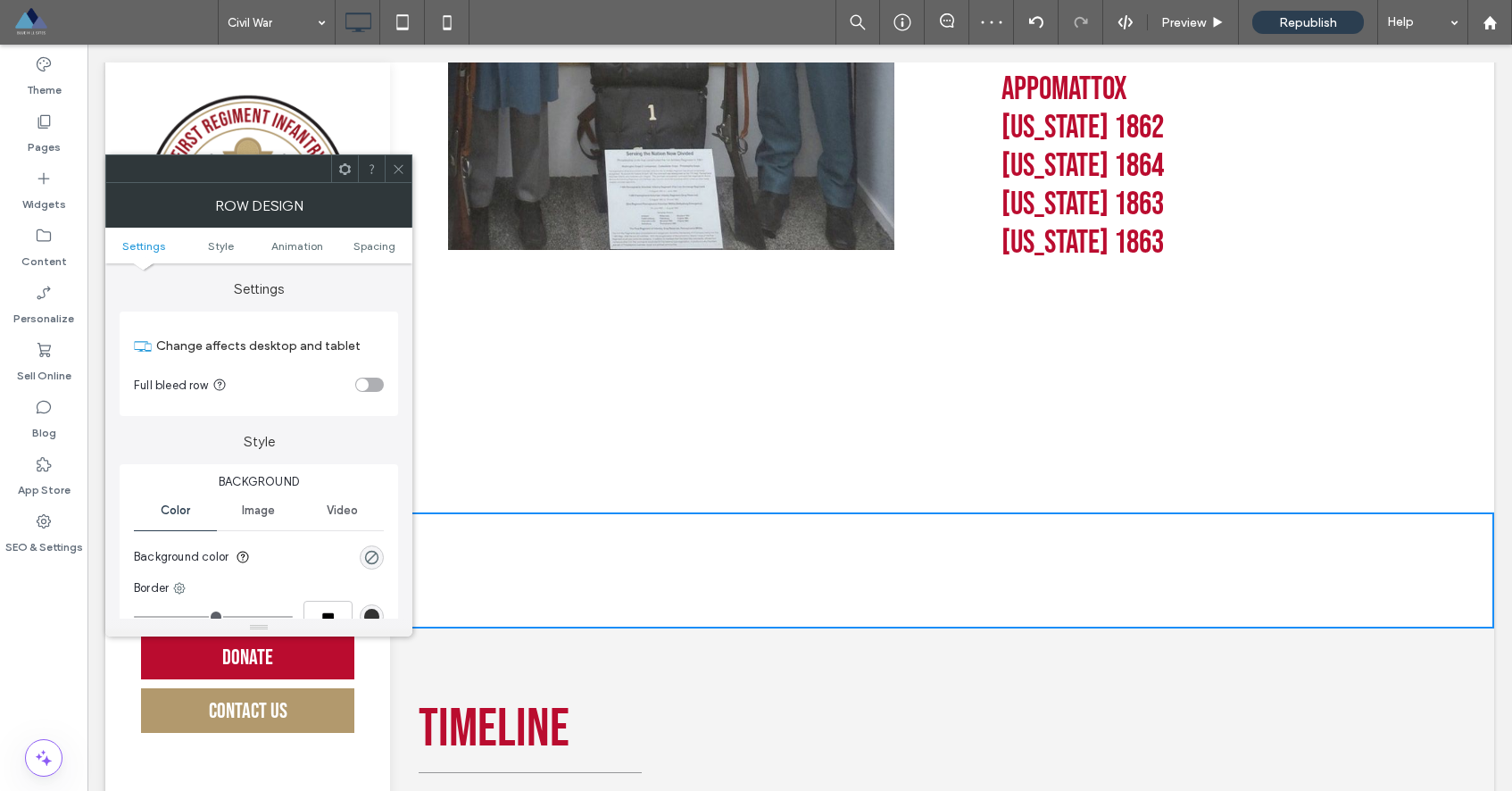
click at [1450, 467] on div "Click To Paste Click To Paste Row + Add Section" at bounding box center [938, 454] width 1111 height 116
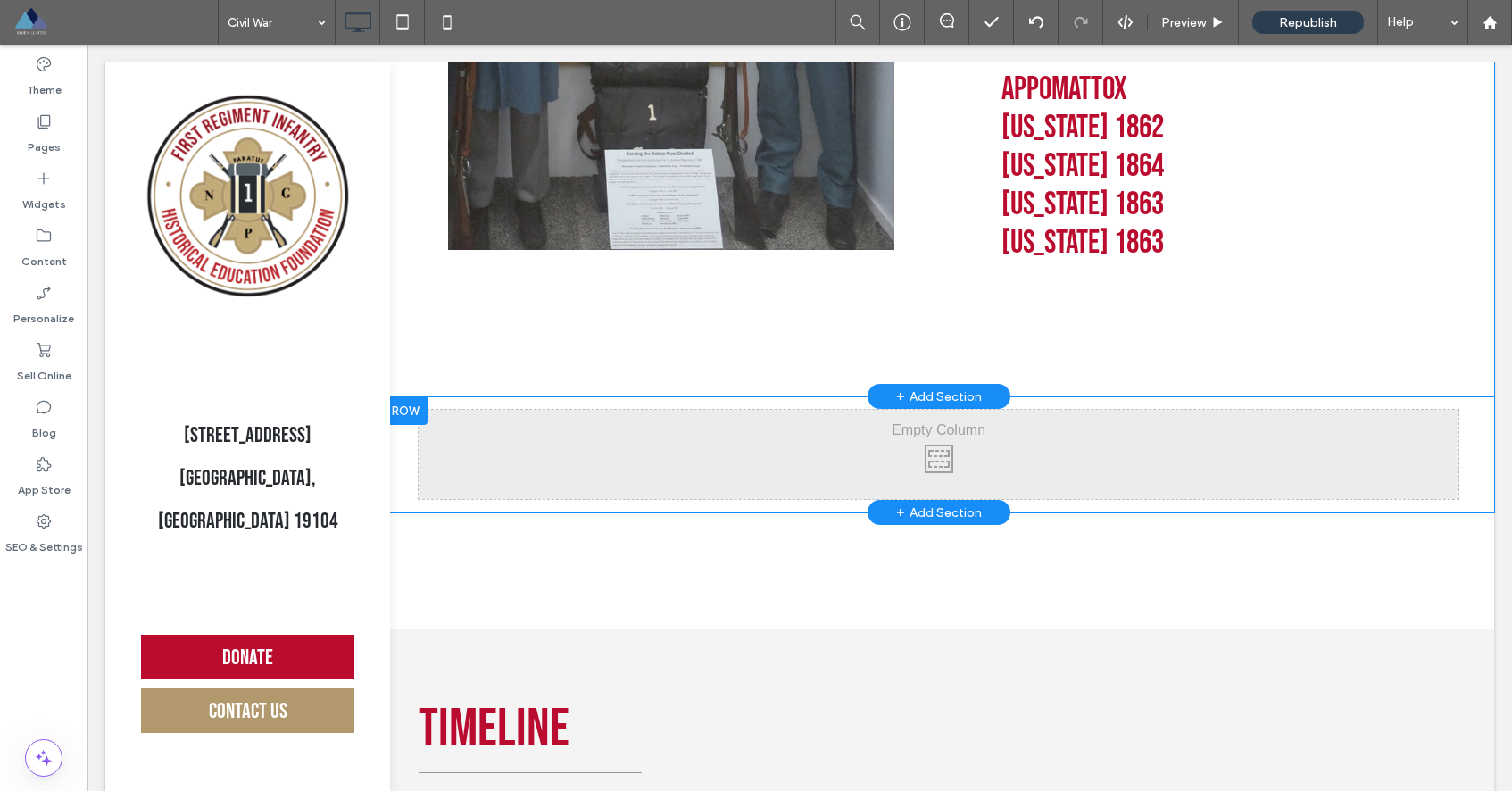
drag, startPoint x: 1330, startPoint y: 561, endPoint x: 1321, endPoint y: 442, distance: 119.3
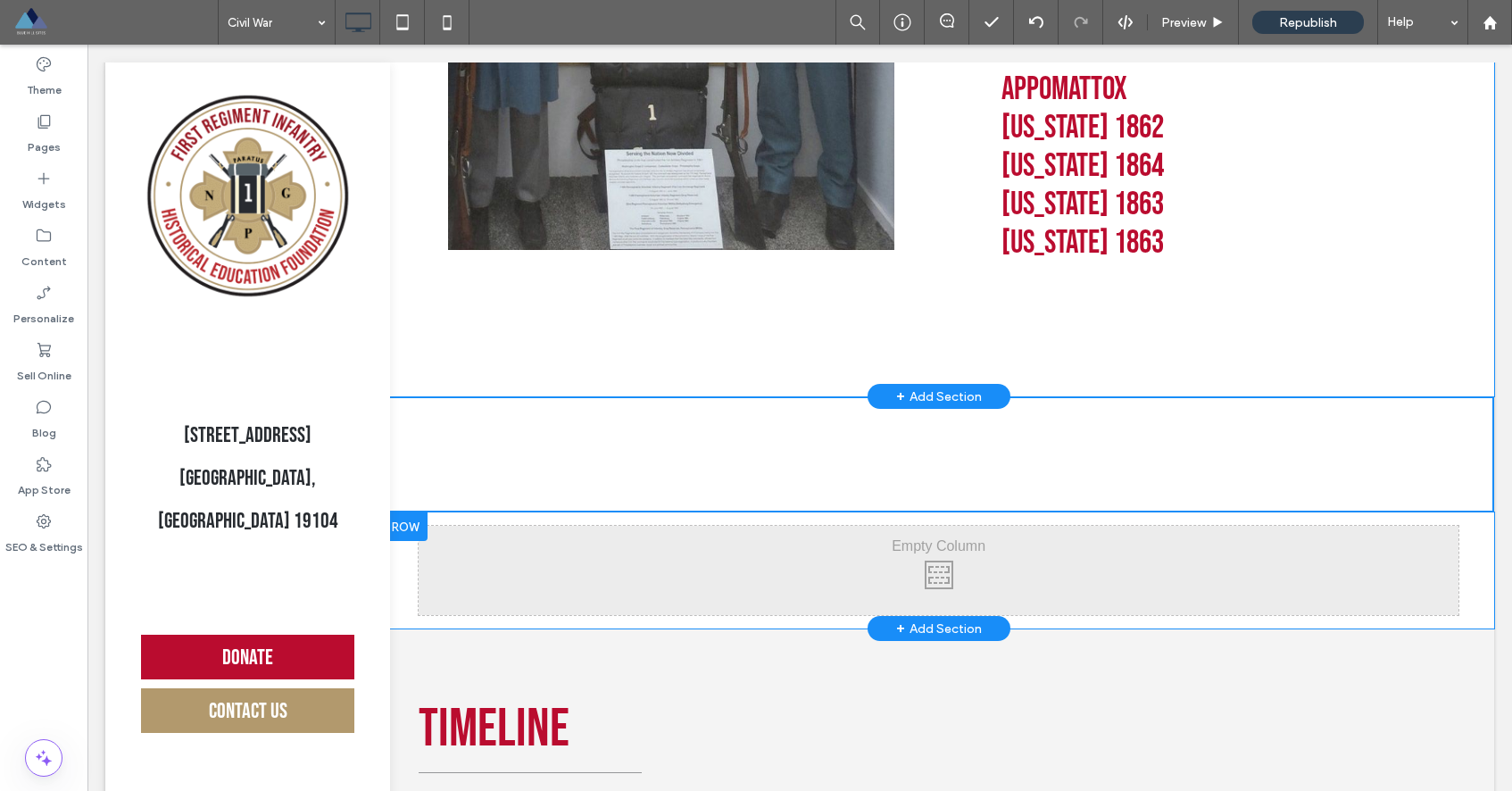
drag, startPoint x: 1223, startPoint y: 586, endPoint x: 1143, endPoint y: 534, distance: 95.4
click at [1145, 534] on div "Click To Paste Click To Paste" at bounding box center [938, 570] width 1040 height 89
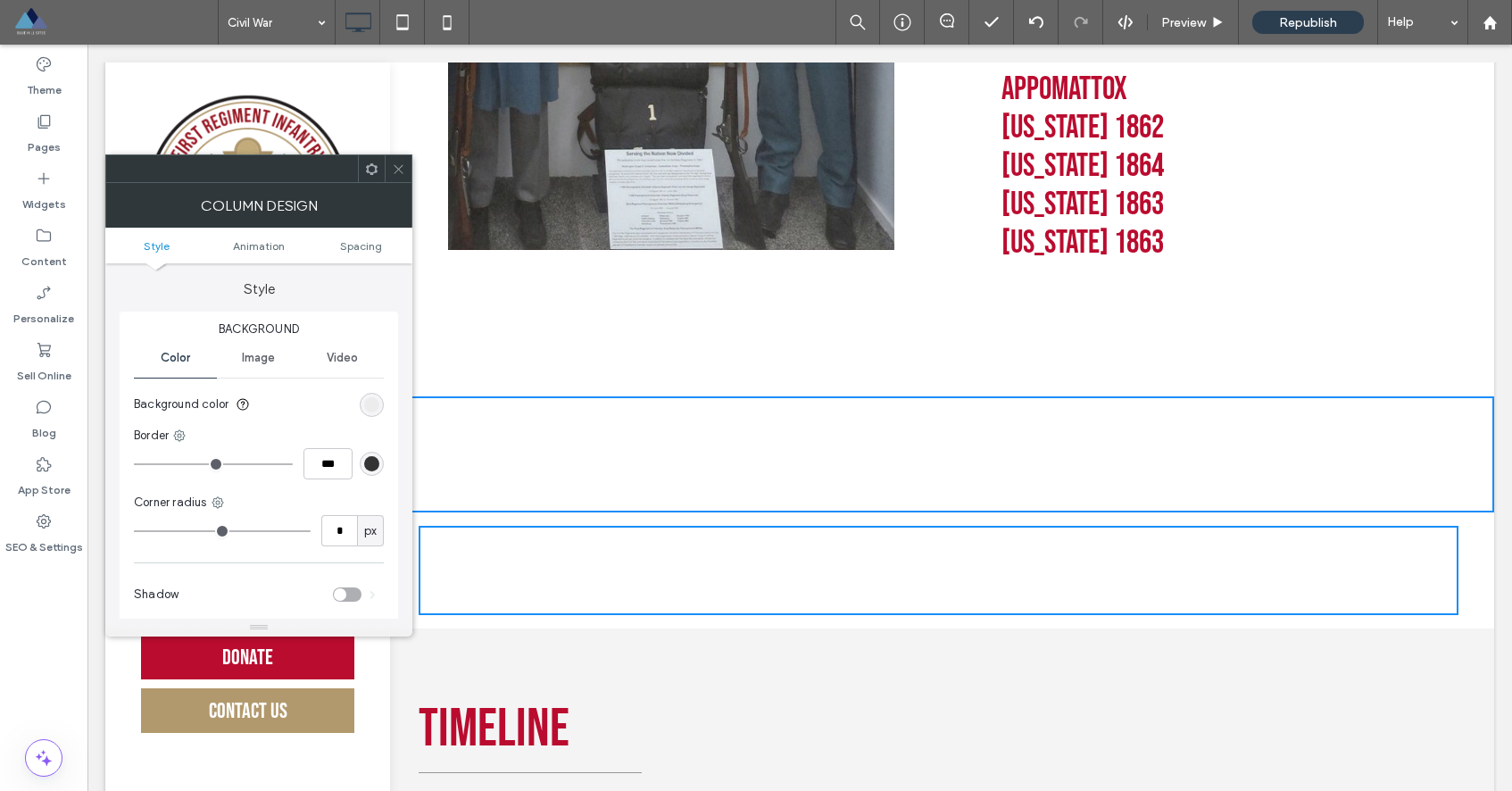
click at [1115, 561] on div "Click To Paste Click To Paste" at bounding box center [938, 570] width 1040 height 89
click at [1077, 485] on div "Click To Paste Click To Paste" at bounding box center [938, 455] width 1040 height 89
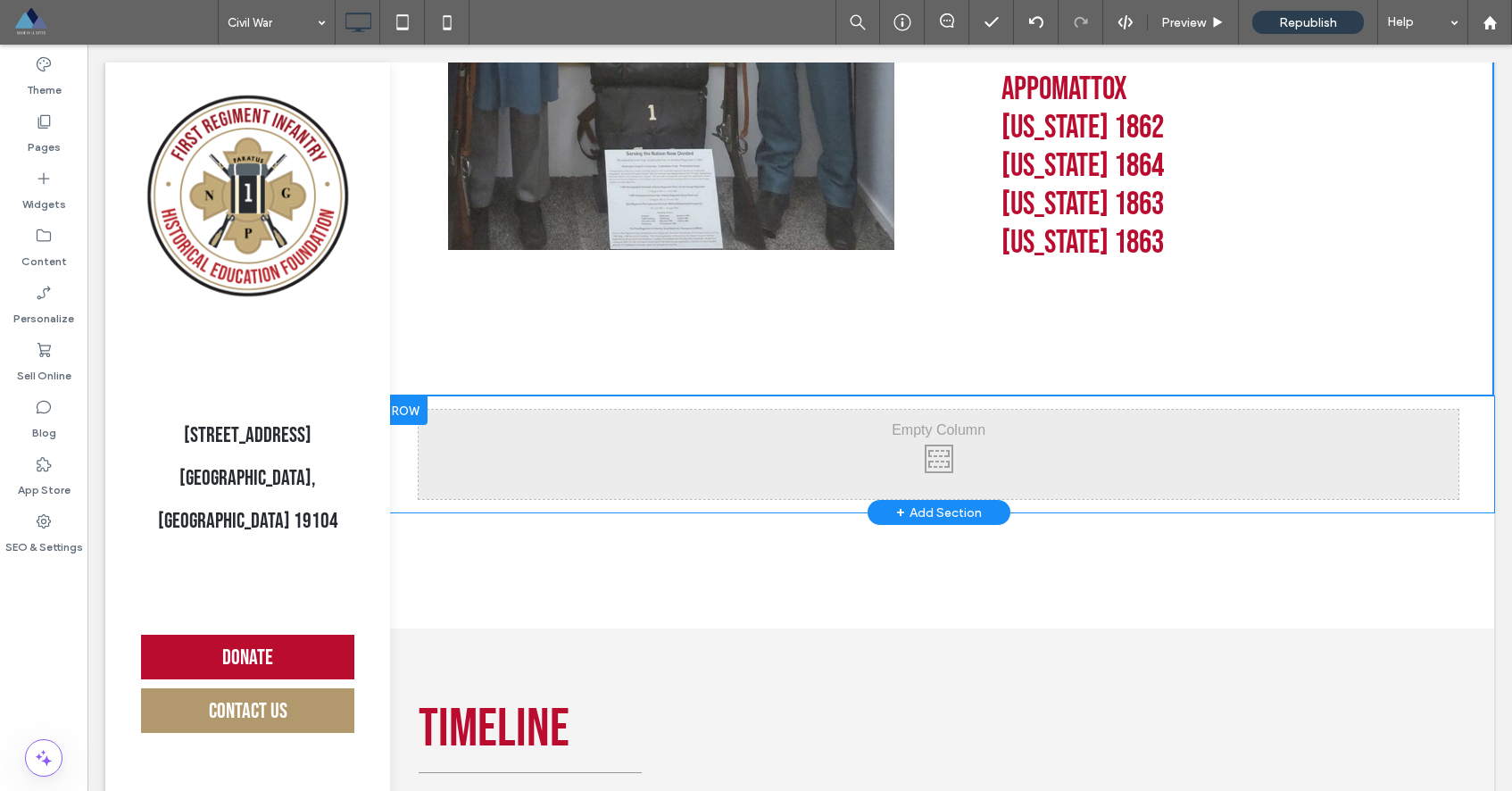
drag, startPoint x: 1208, startPoint y: 560, endPoint x: 1180, endPoint y: 464, distance: 100.0
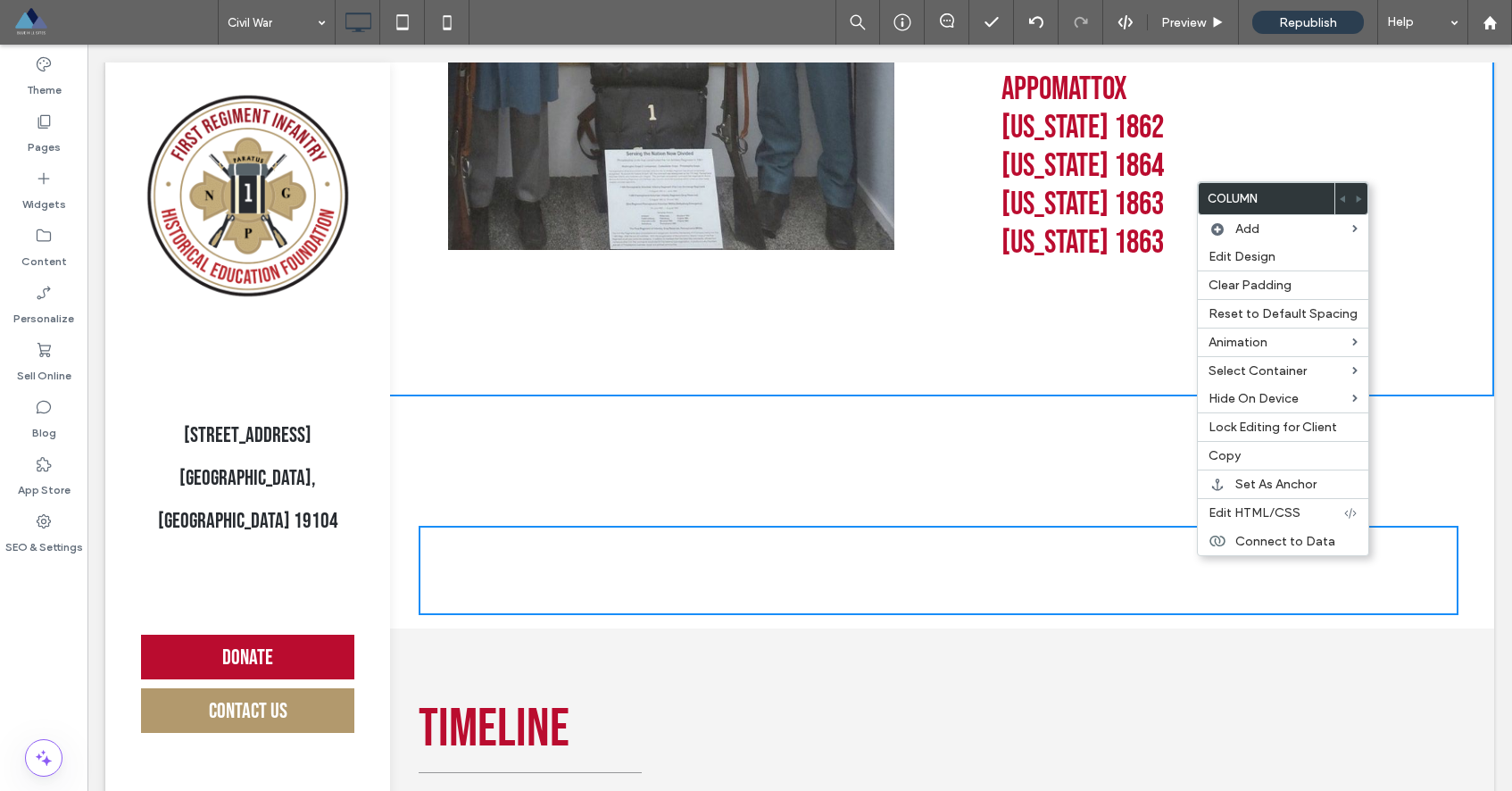
click at [1465, 485] on div "Click To Paste Click To Paste Row + Add Section" at bounding box center [938, 454] width 1111 height 116
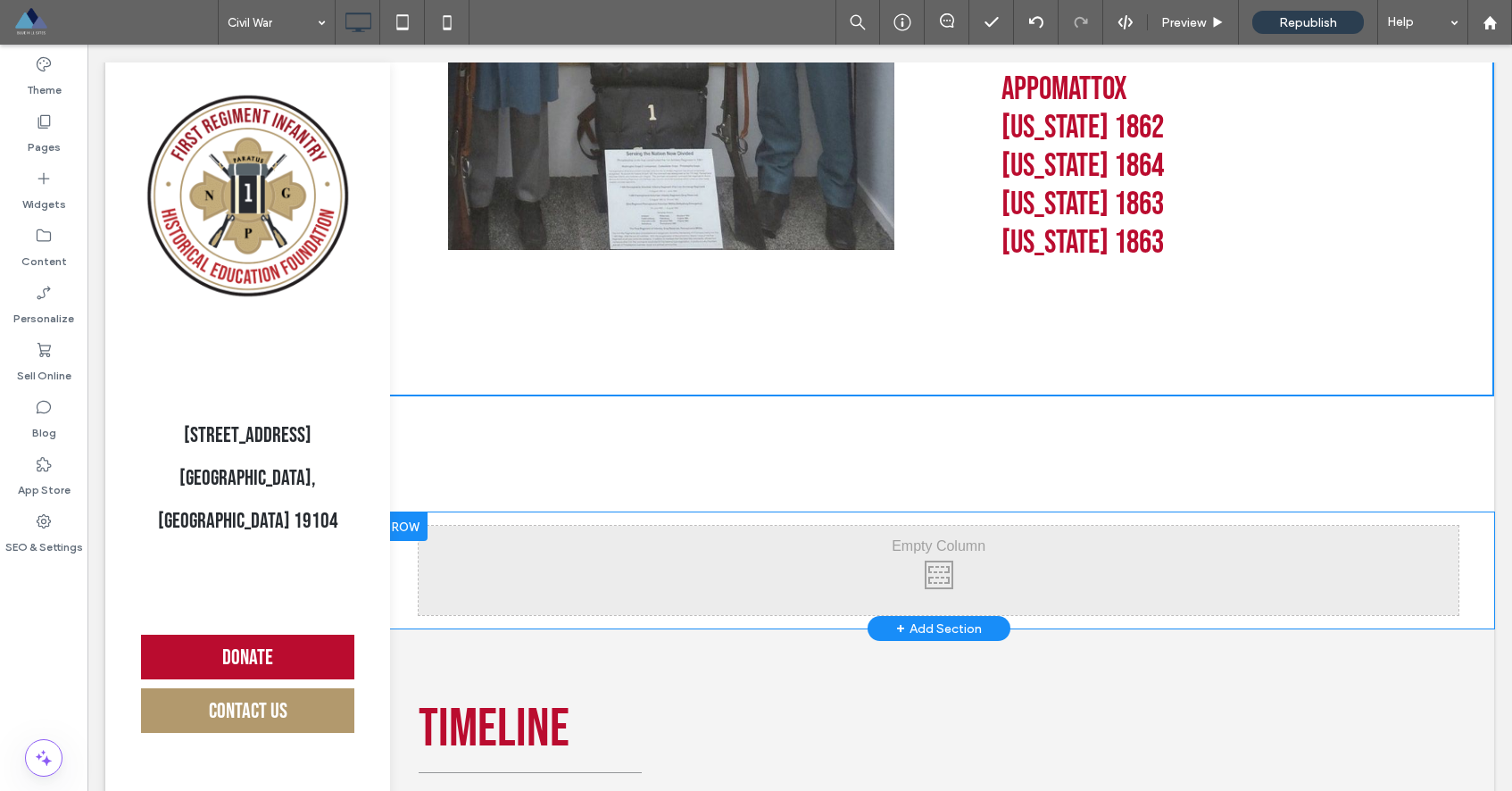
click at [1466, 526] on div "Click To Paste Click To Paste Row + Add Section" at bounding box center [938, 570] width 1111 height 116
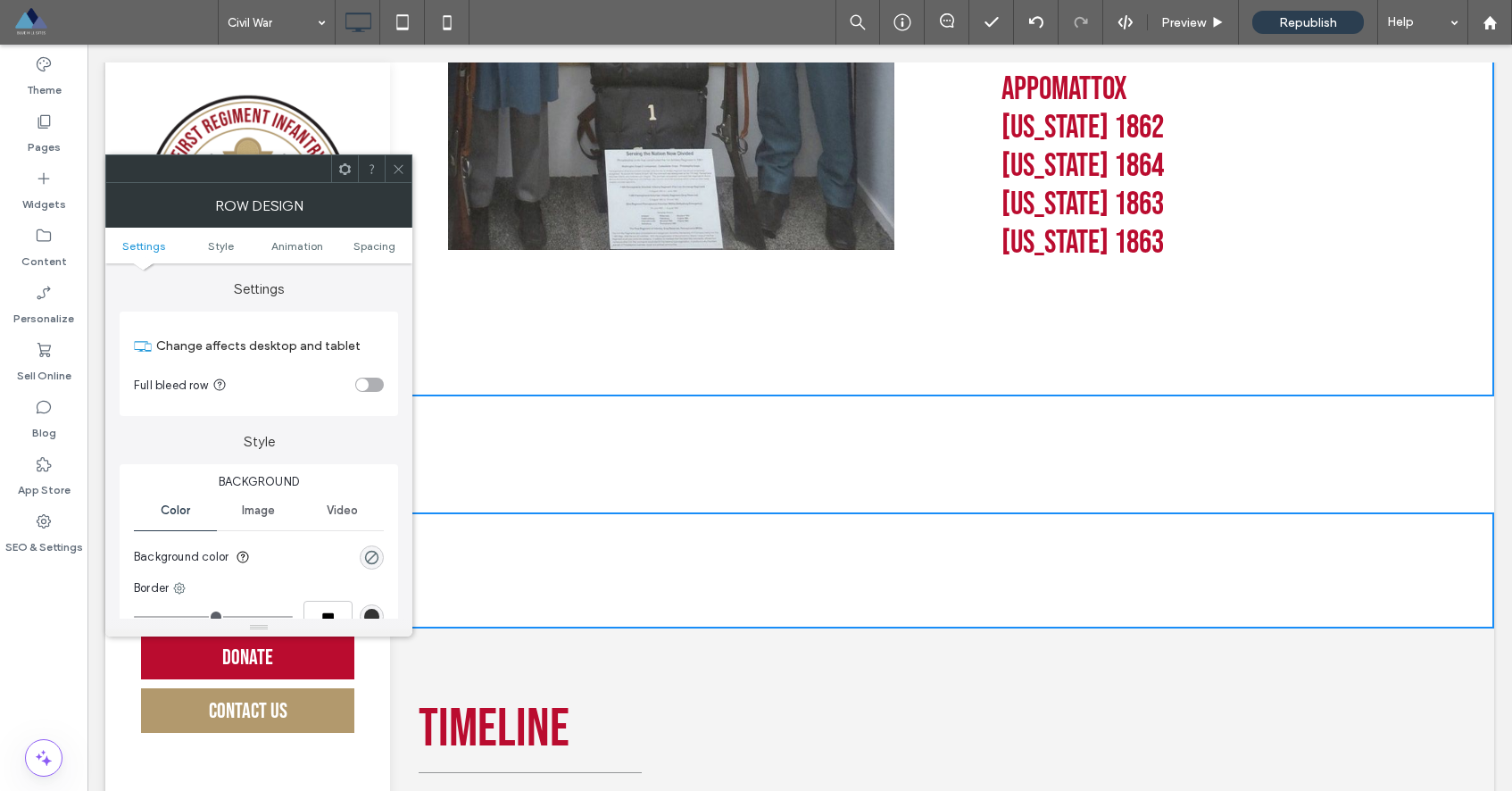
click at [1457, 537] on div "Click To Paste Click To Paste Row + Add Section" at bounding box center [938, 570] width 1111 height 116
click at [348, 167] on use at bounding box center [345, 168] width 12 height 12
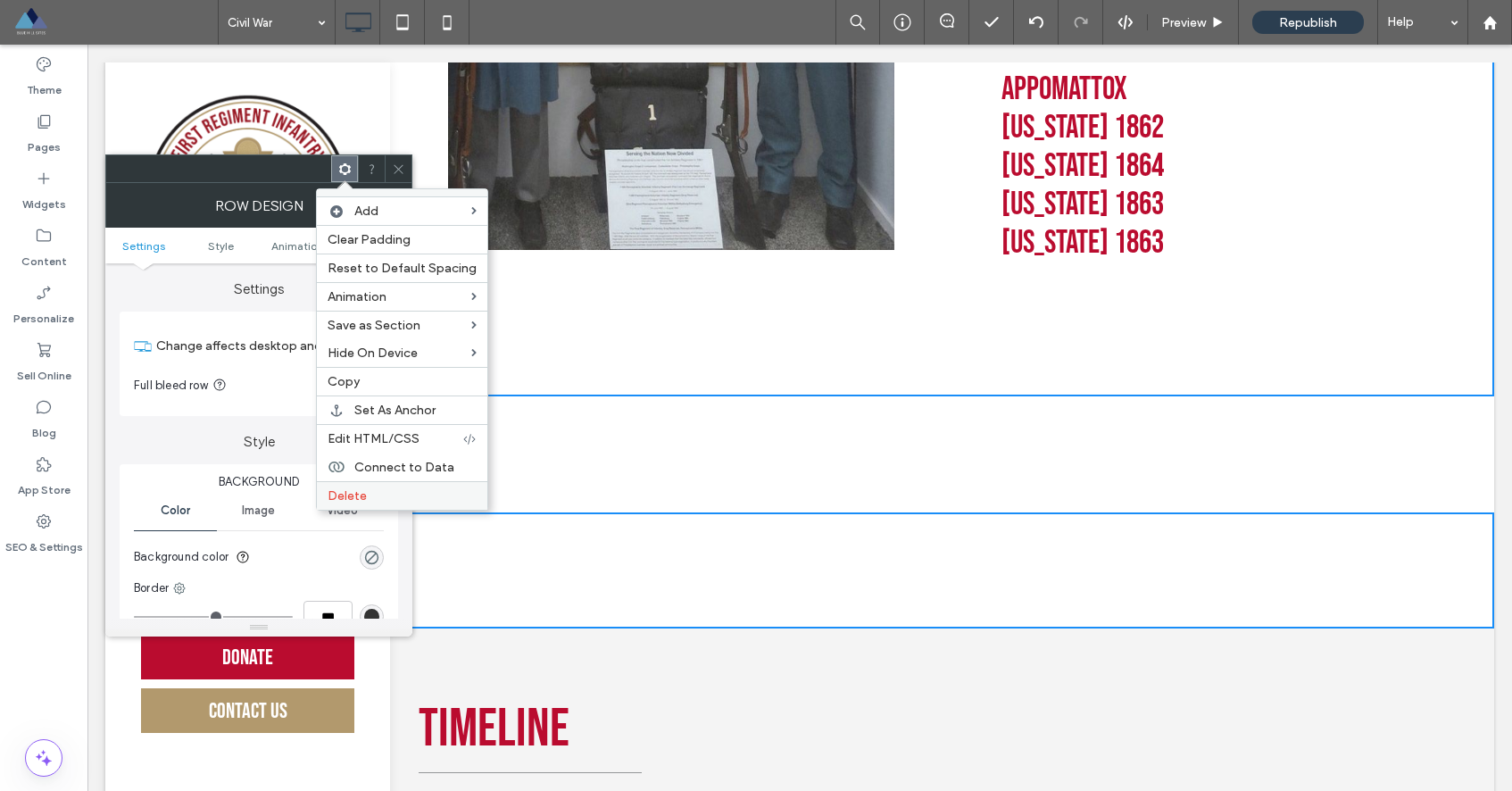
click at [390, 507] on div "Delete" at bounding box center [402, 495] width 170 height 28
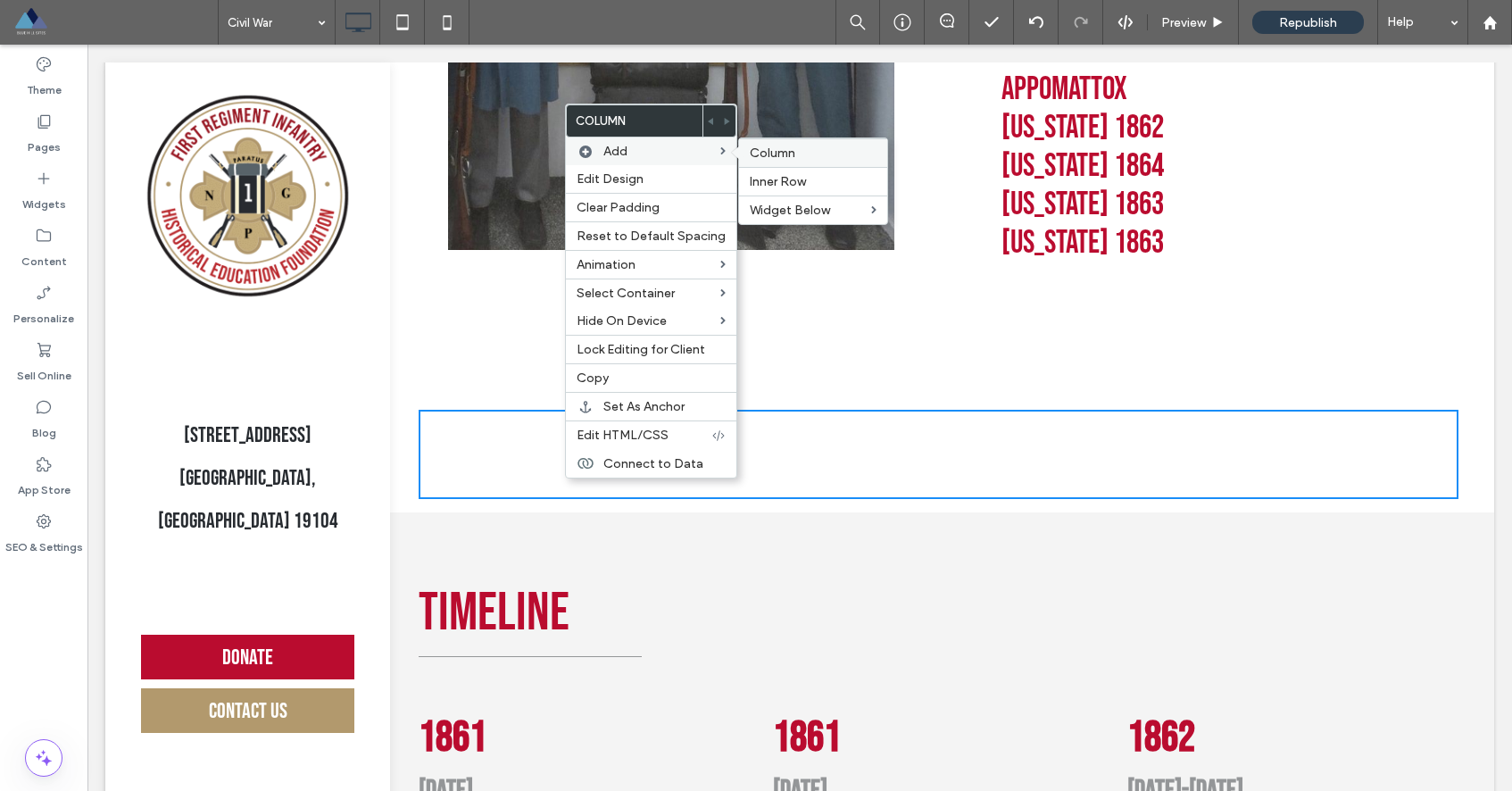
click at [787, 148] on span "Column" at bounding box center [773, 153] width 46 height 15
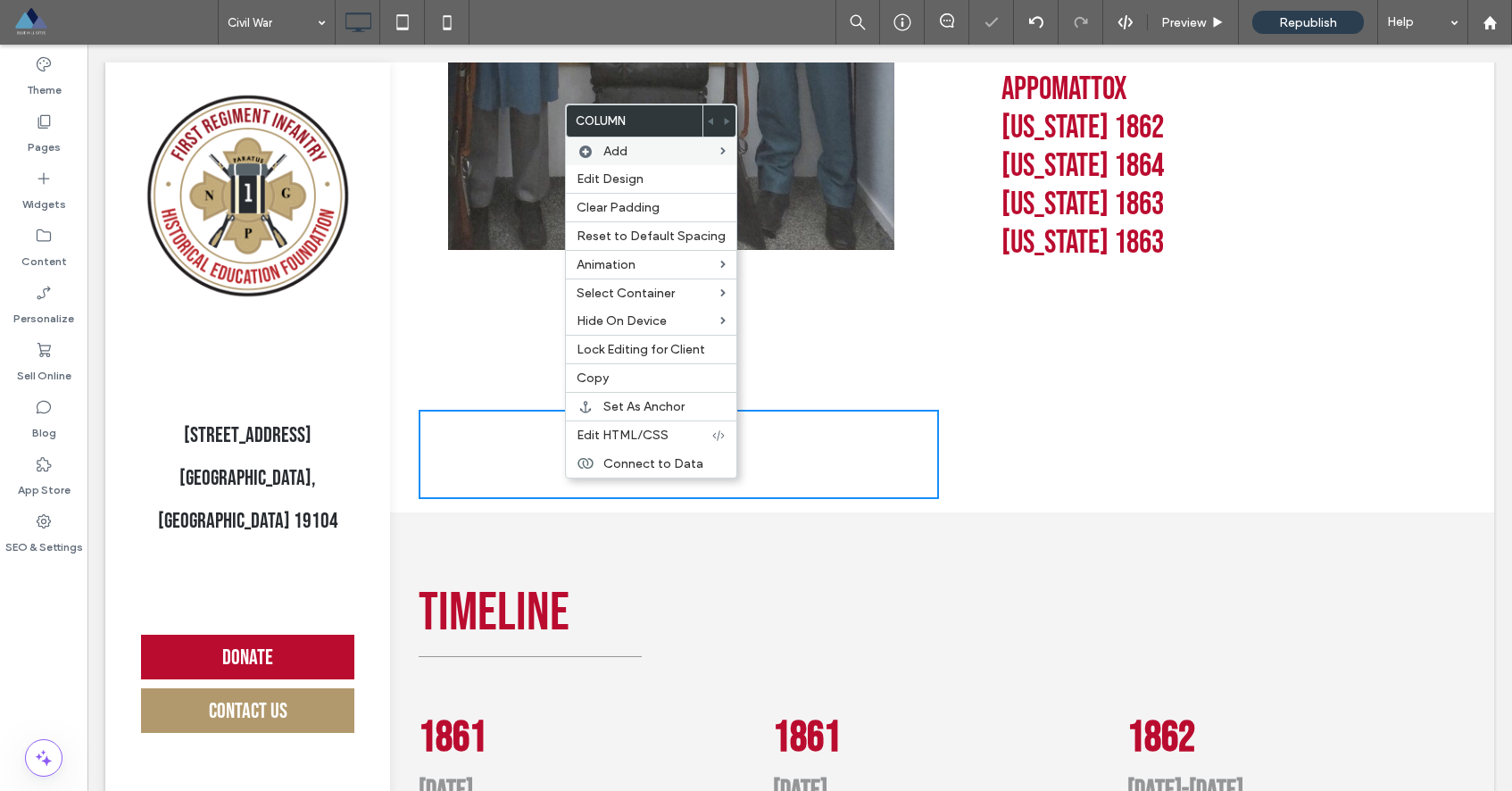
click at [1032, 452] on div "Click To Paste Click To Paste" at bounding box center [1198, 455] width 519 height 89
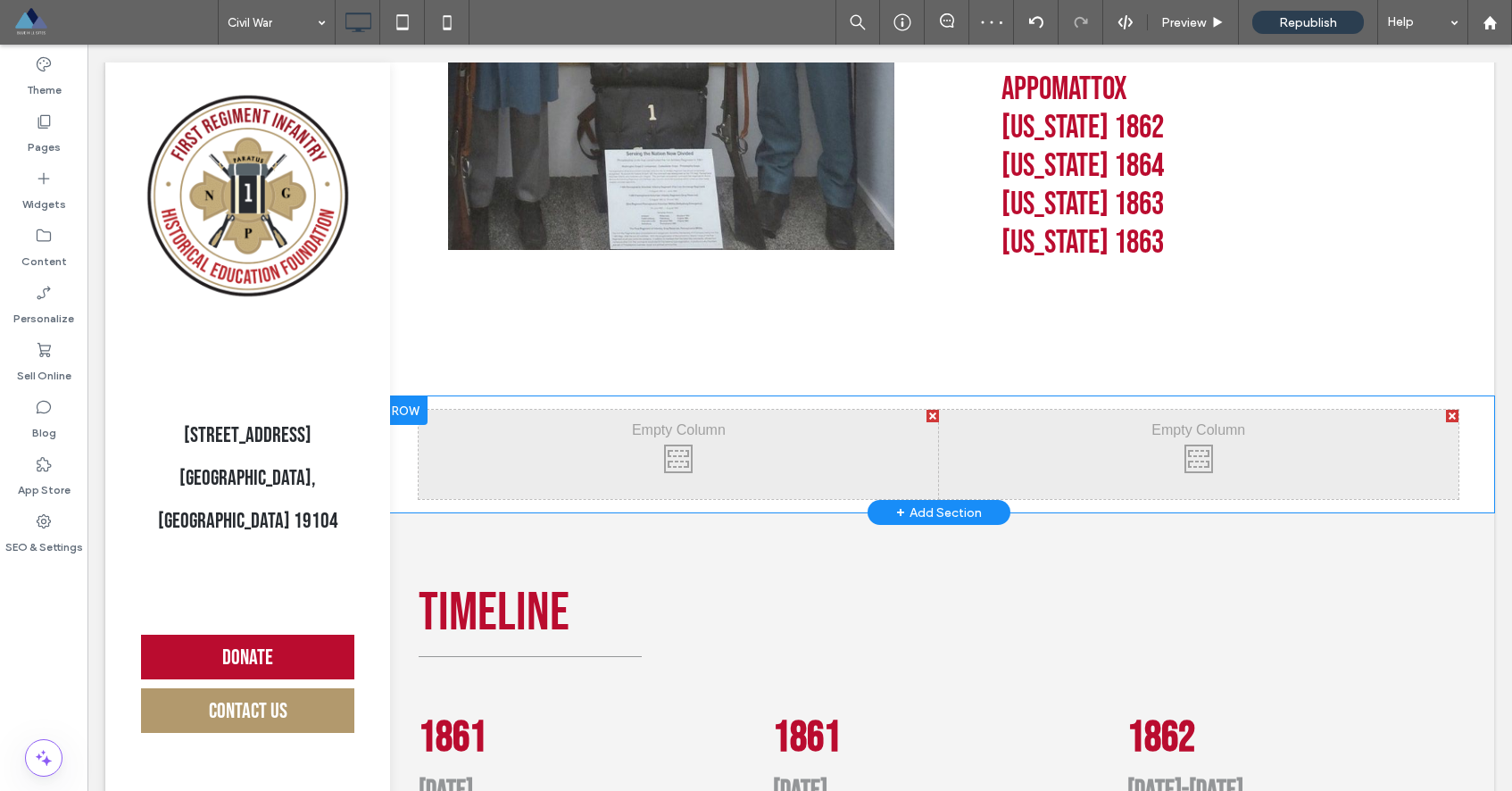
click at [865, 451] on div "Click To Paste Click To Paste" at bounding box center [678, 455] width 519 height 89
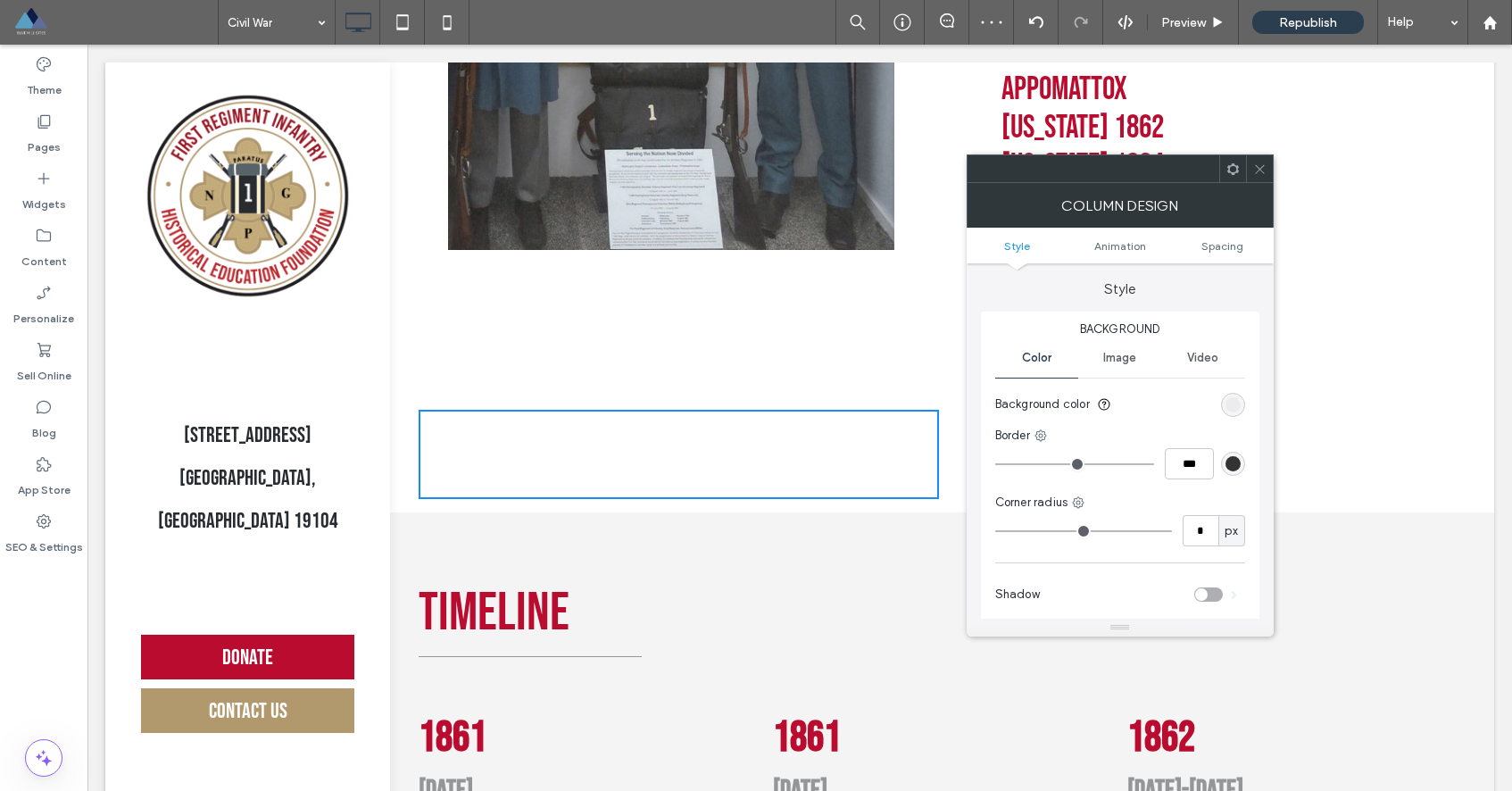
type input "*"
type input "***"
click at [1030, 464] on input "range" at bounding box center [1075, 464] width 159 height 2
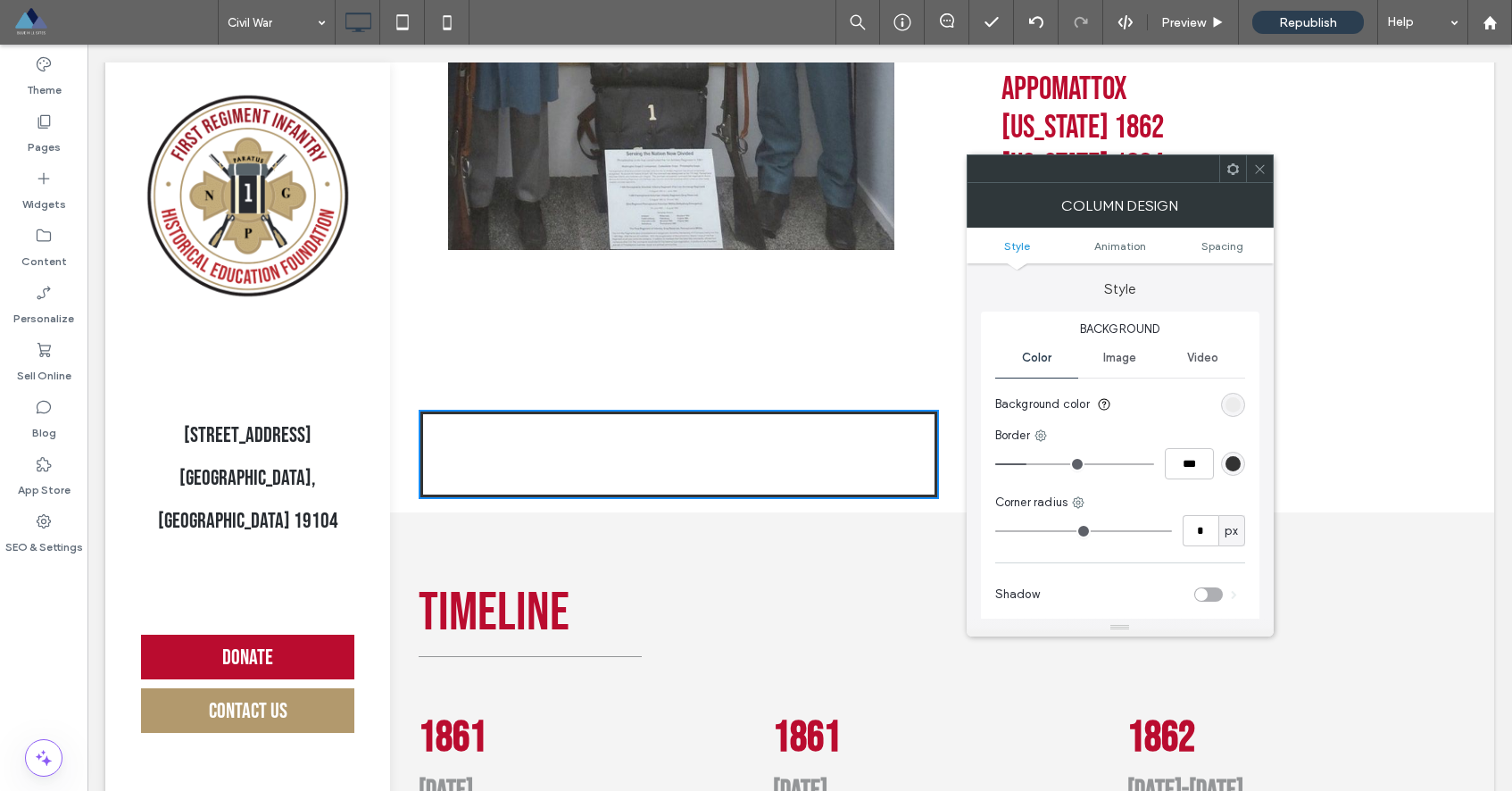
type input "*"
type input "***"
type input "*"
type input "***"
type input "*"
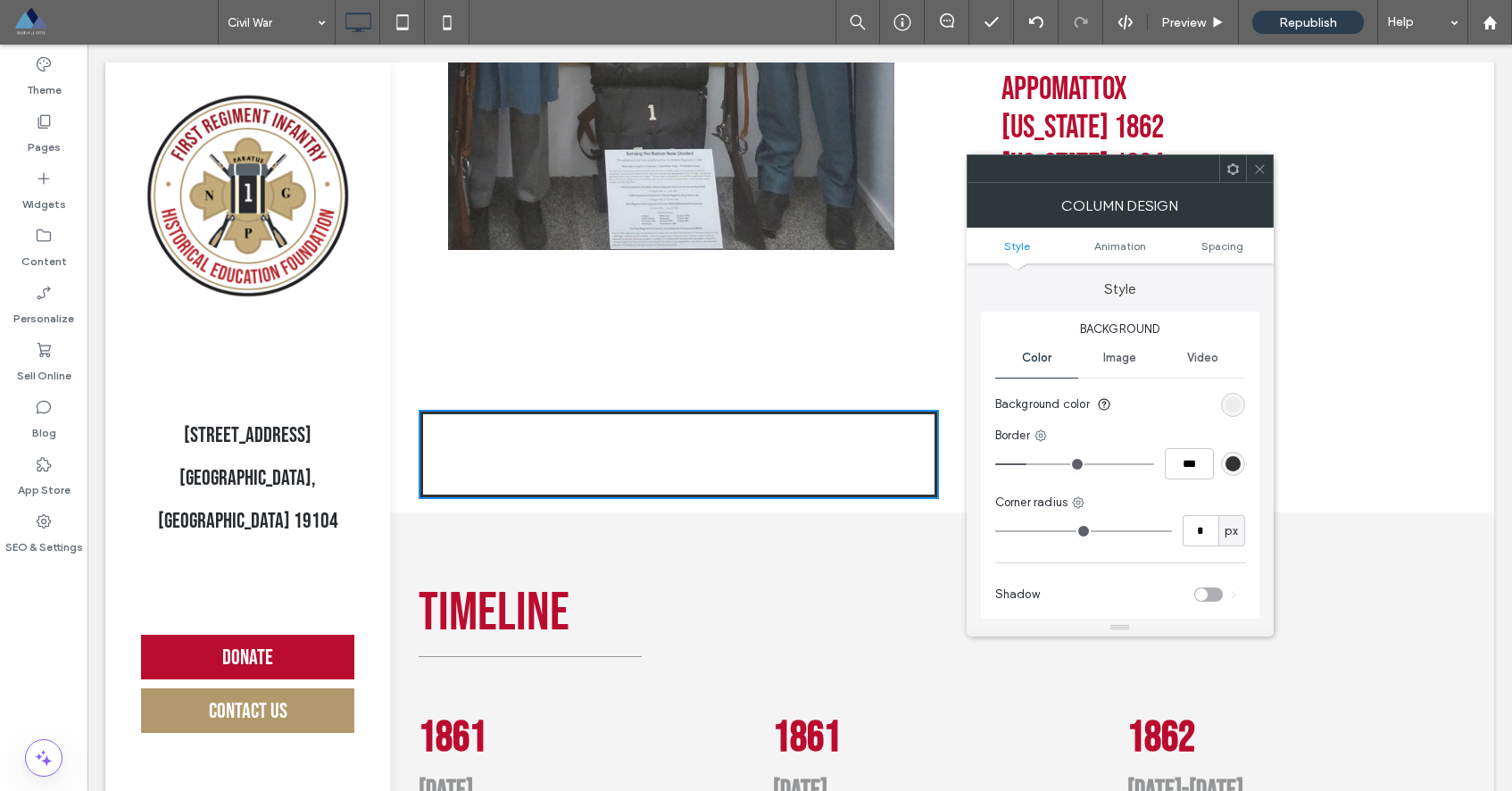
type input "***"
type input "*"
type input "***"
drag, startPoint x: 1025, startPoint y: 462, endPoint x: 901, endPoint y: 451, distance: 124.5
type input "*"
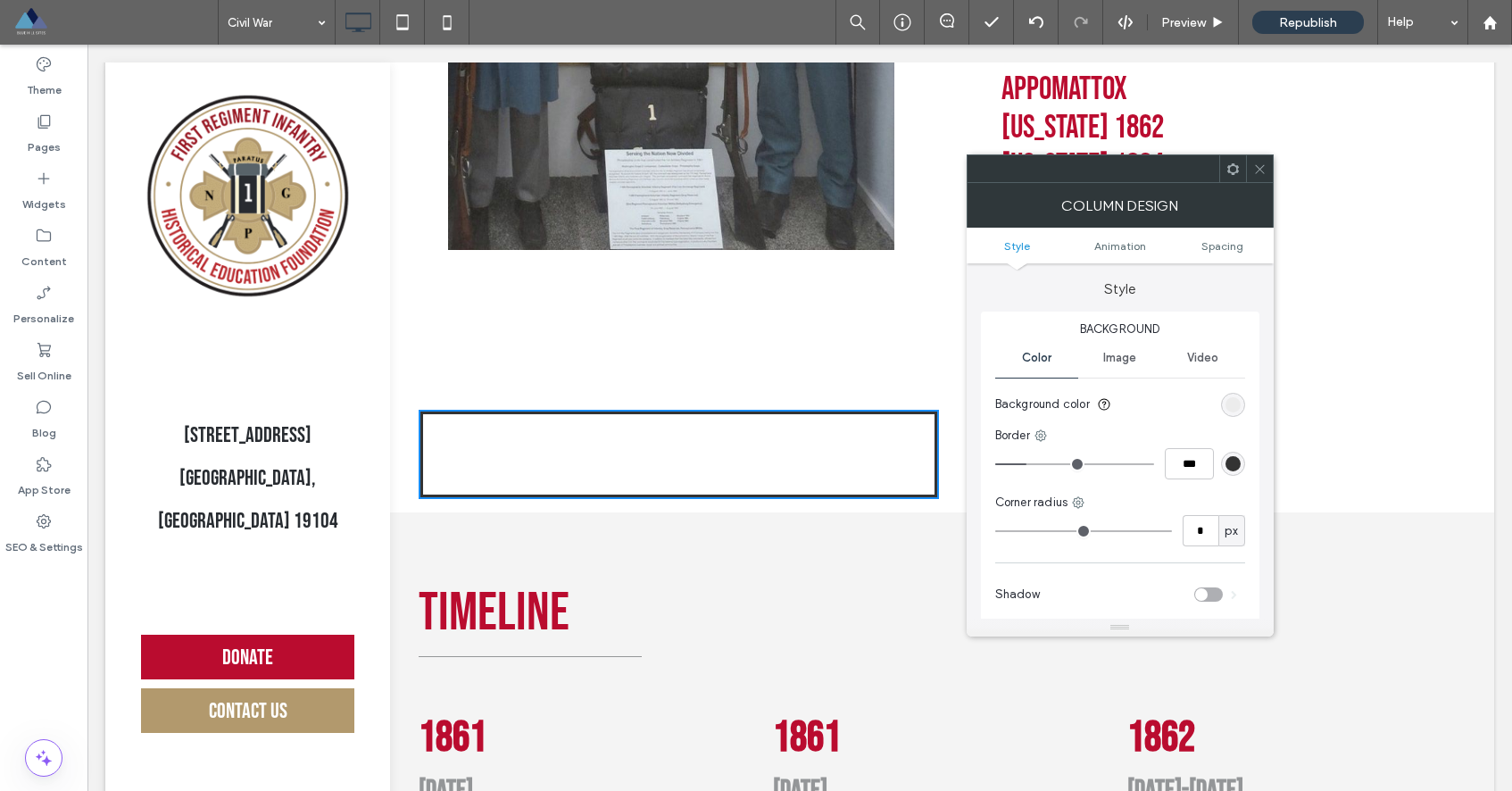
click at [995, 463] on input "range" at bounding box center [1075, 464] width 159 height 2
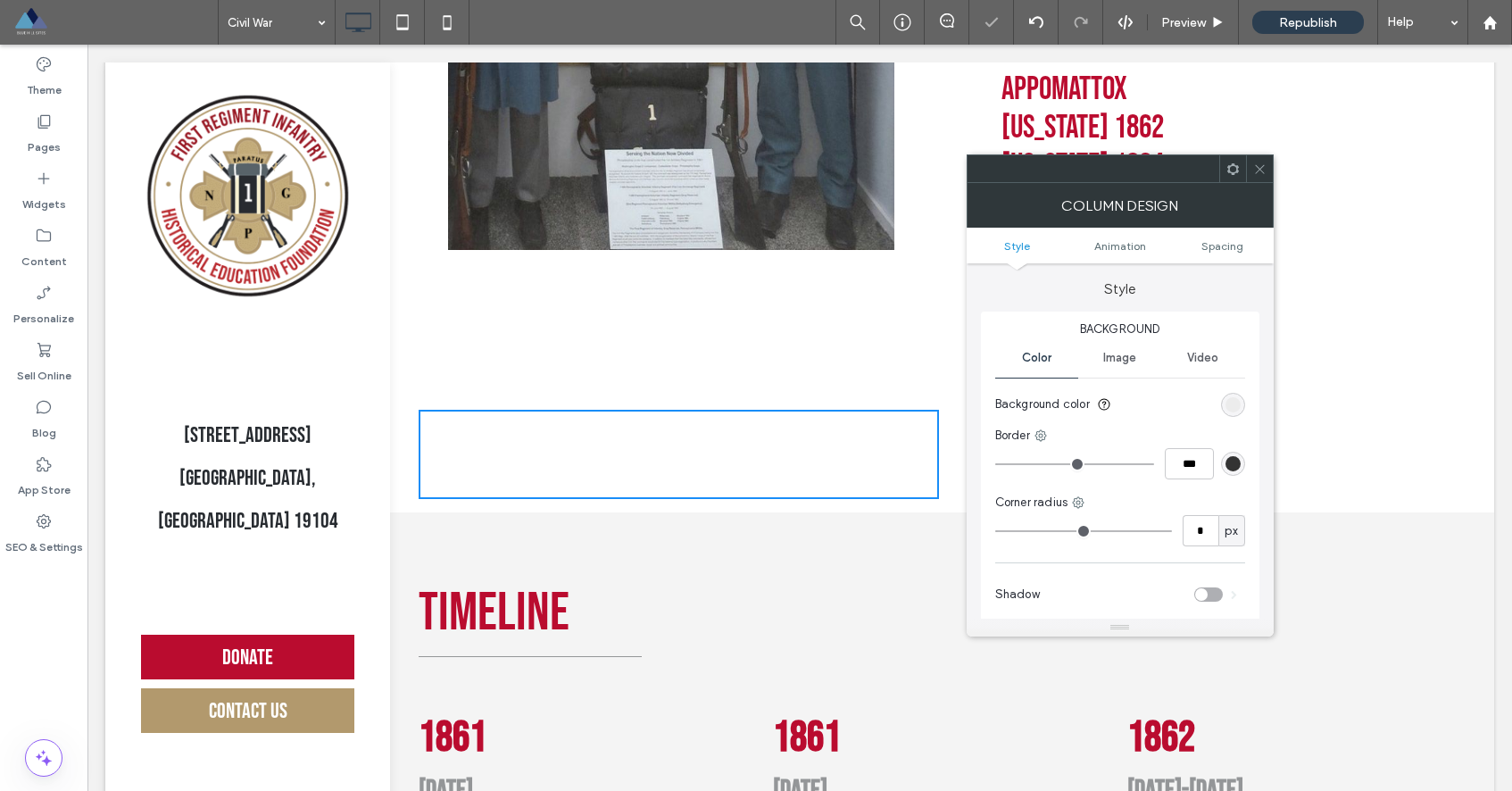
click at [1253, 164] on icon at bounding box center [1260, 169] width 14 height 14
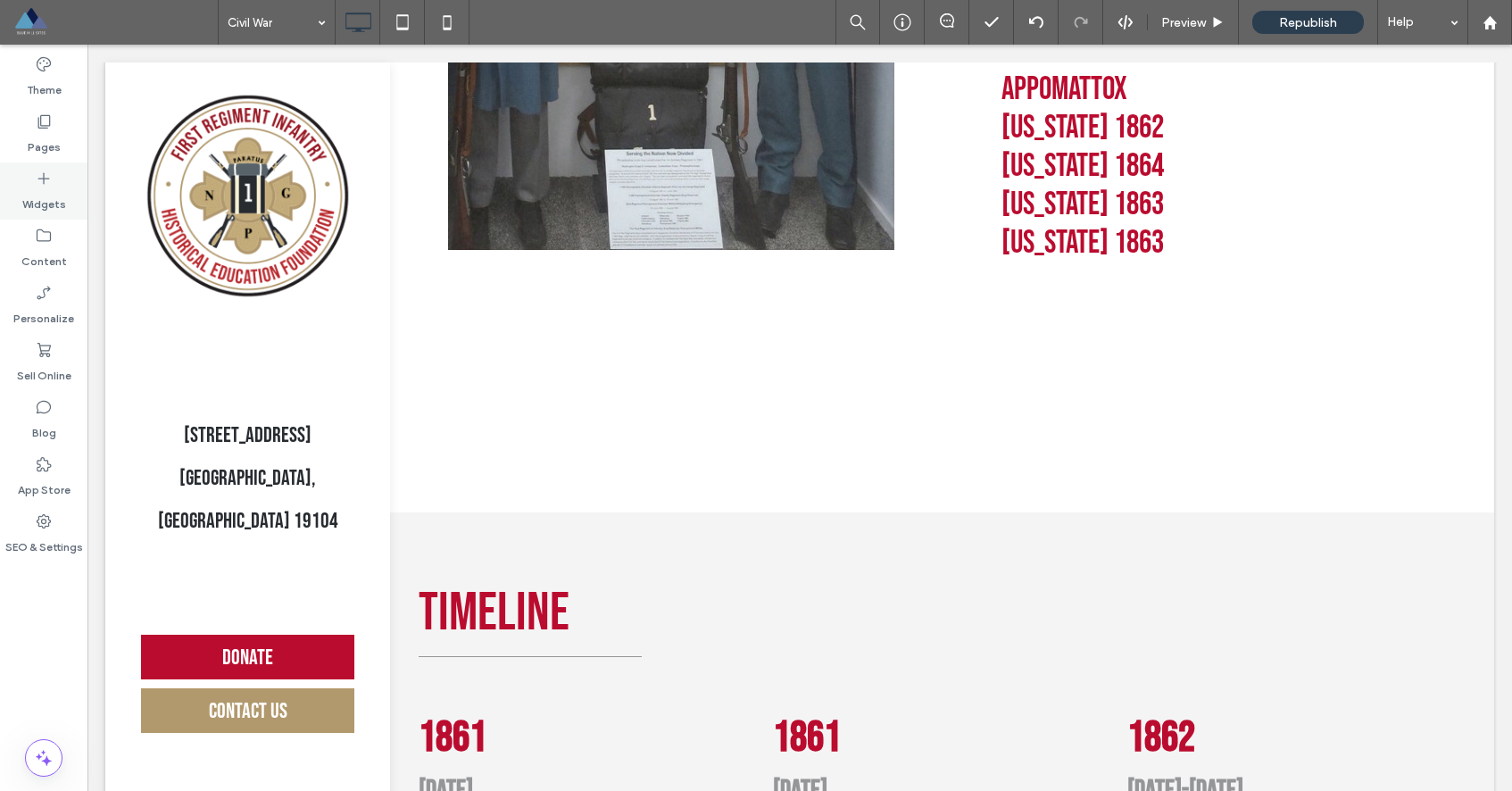
click at [41, 189] on label "Widgets" at bounding box center [44, 200] width 44 height 25
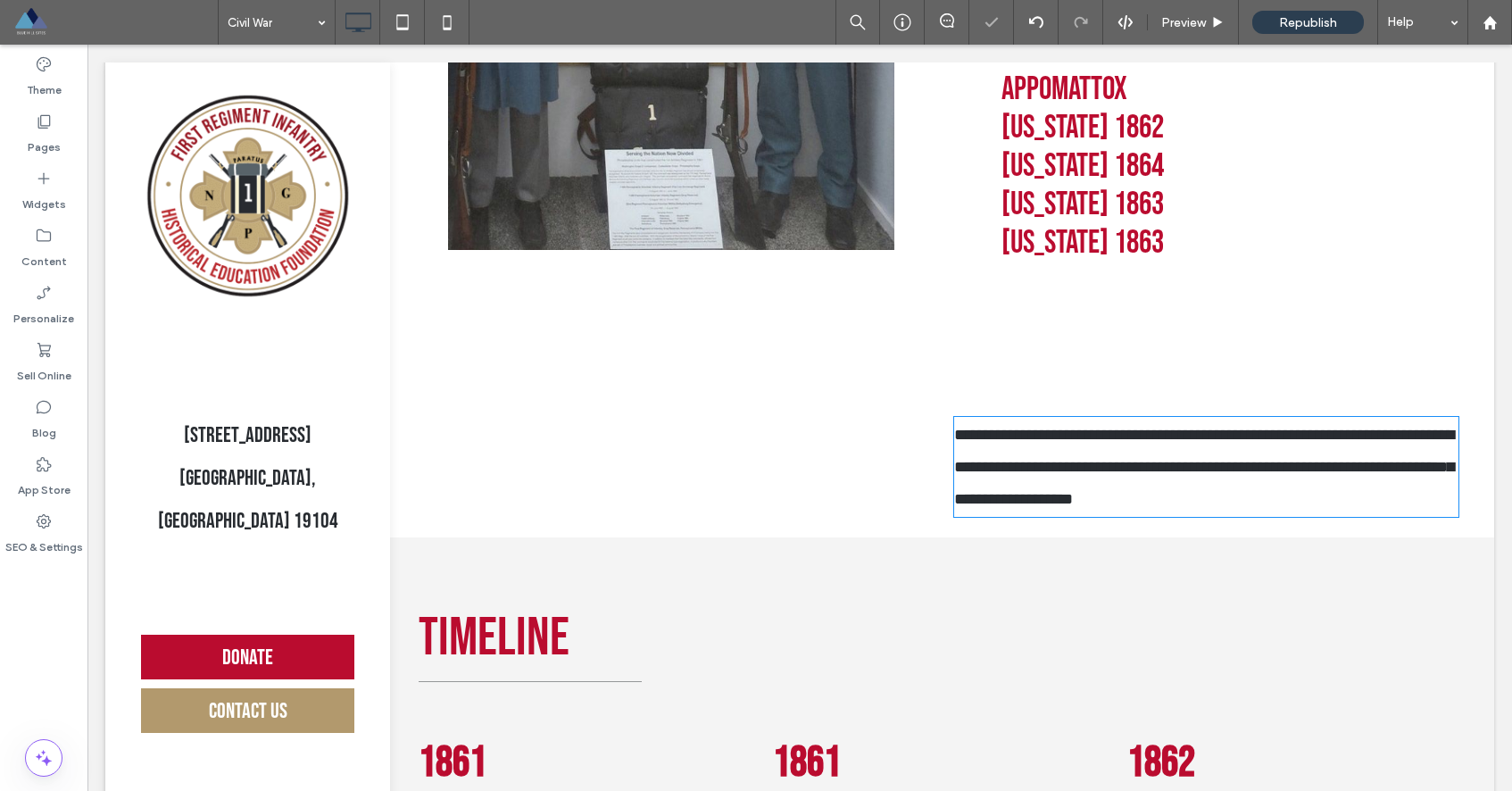
type input "*******"
type input "**"
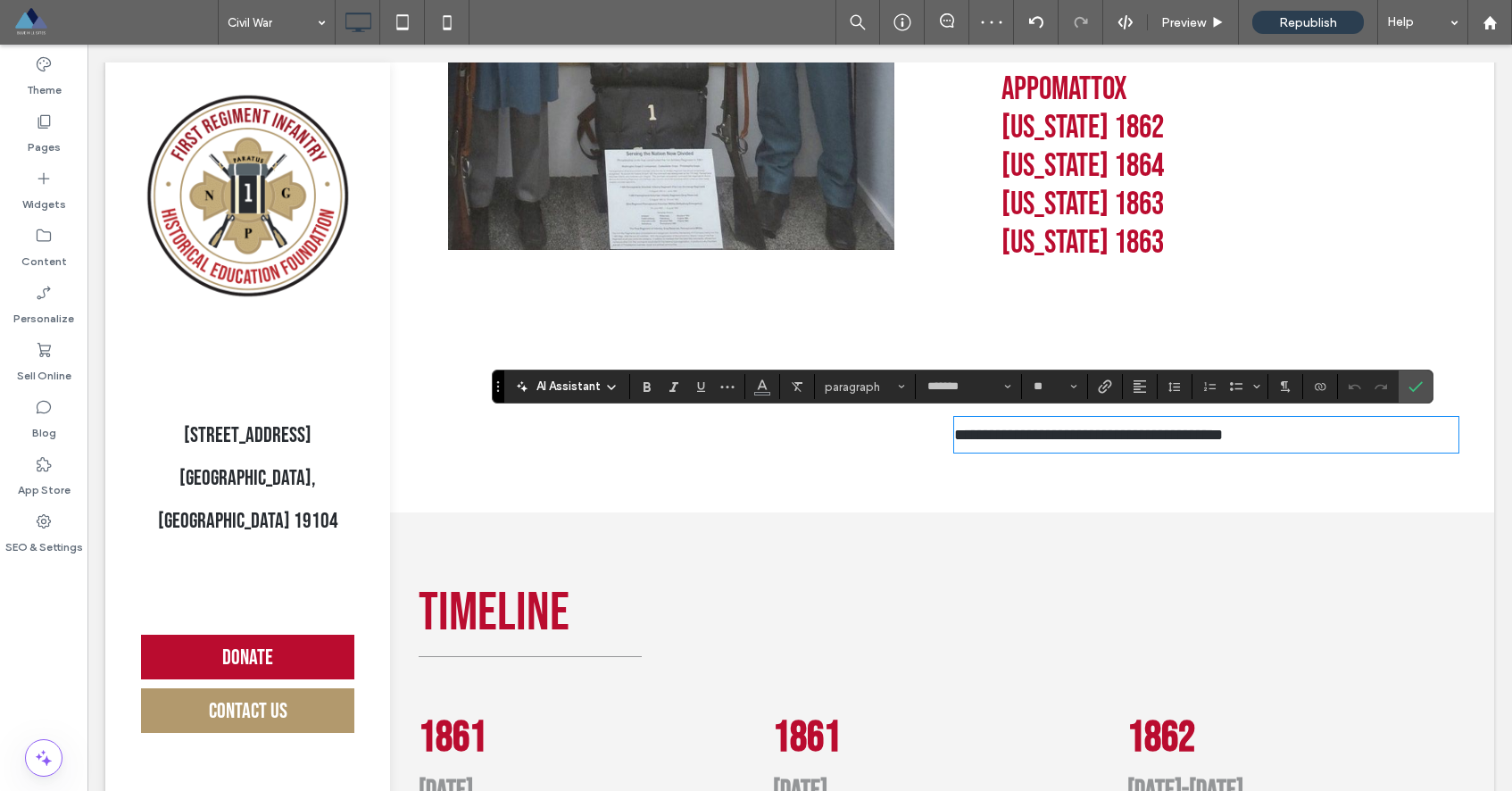
scroll to position [0, 0]
click at [870, 390] on span "paragraph" at bounding box center [859, 386] width 69 height 14
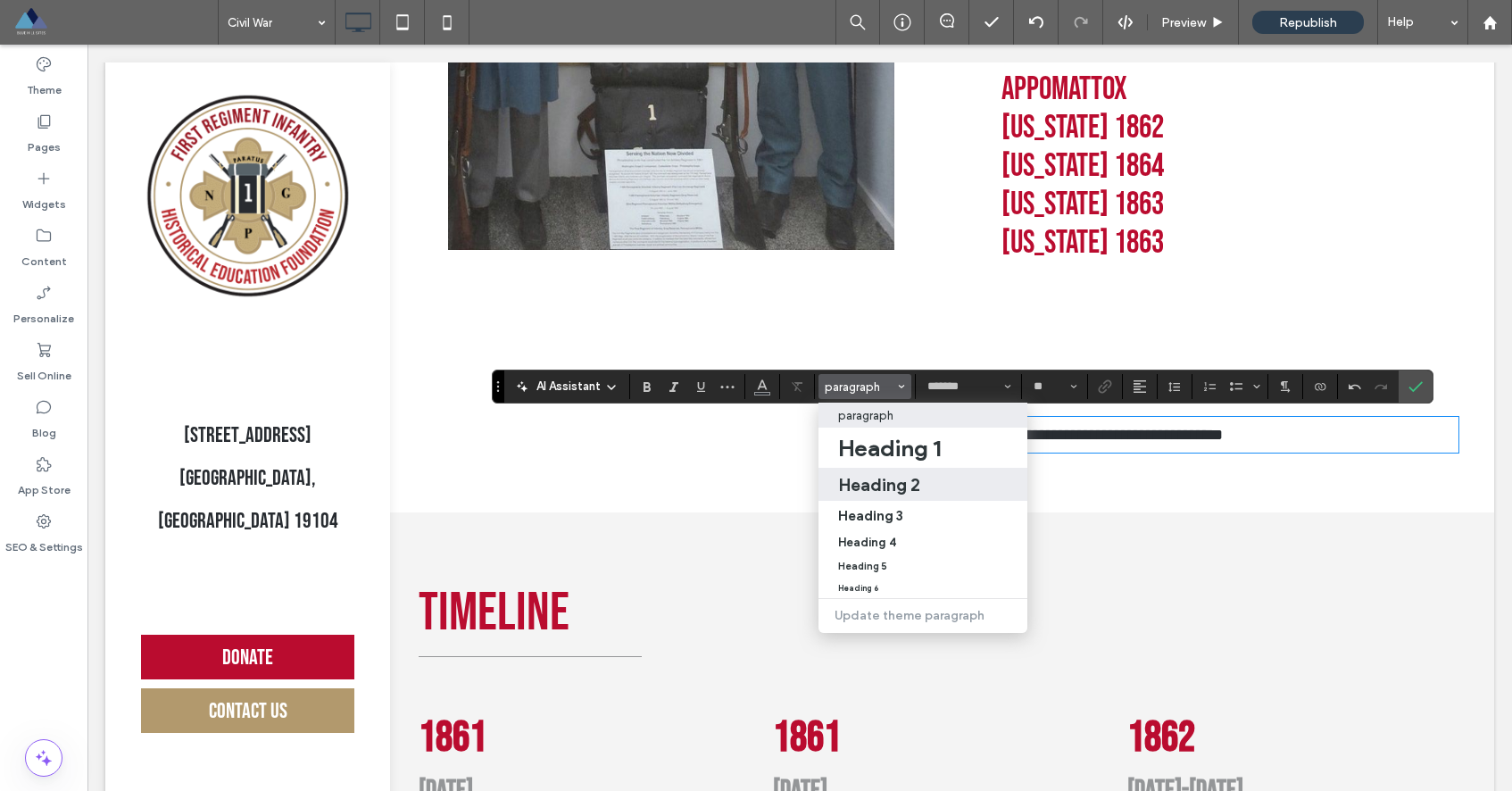
click at [887, 492] on h2 "Heading 2" at bounding box center [879, 485] width 82 height 22
type input "**********"
type input "**"
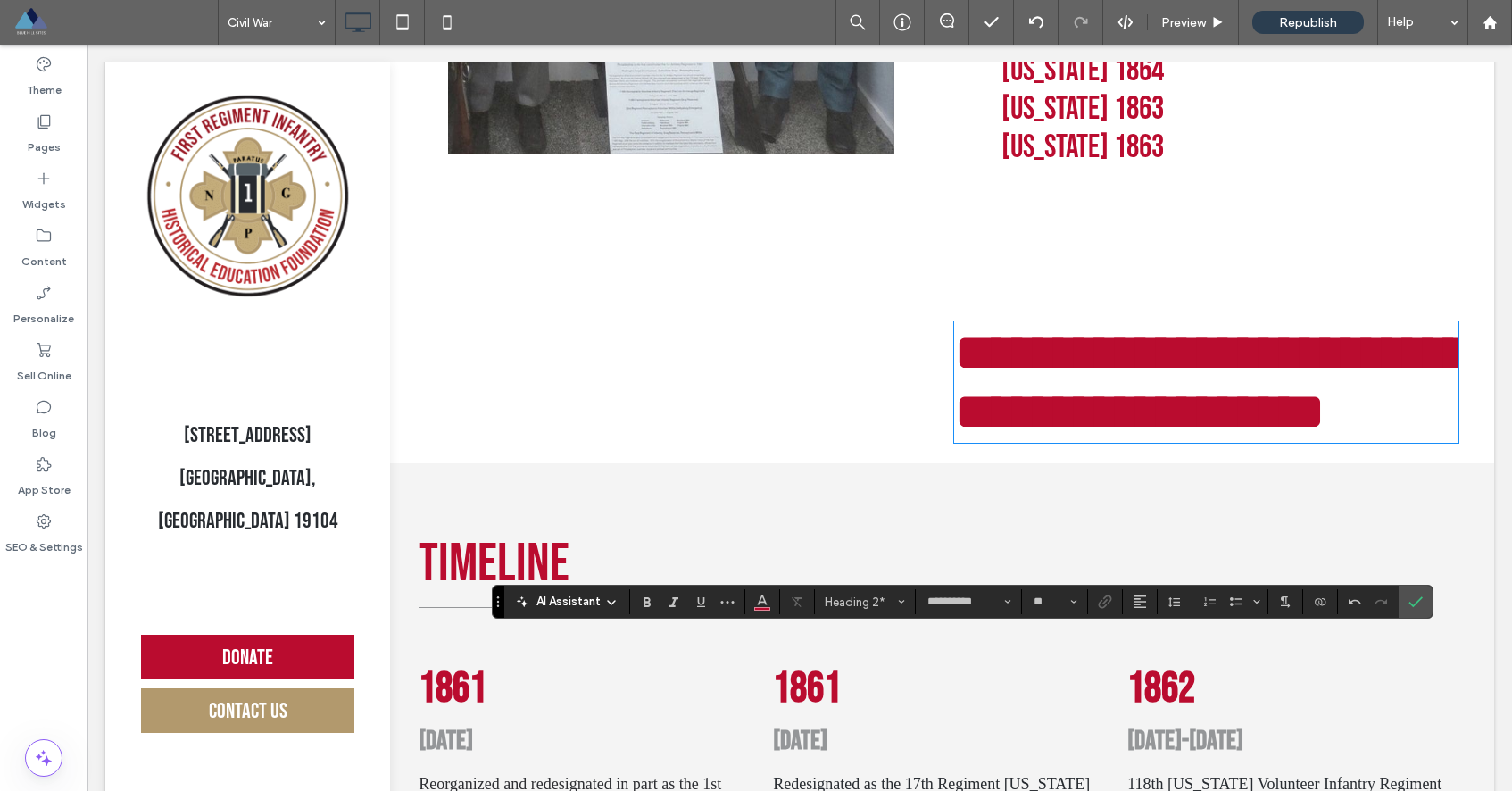
scroll to position [909, 0]
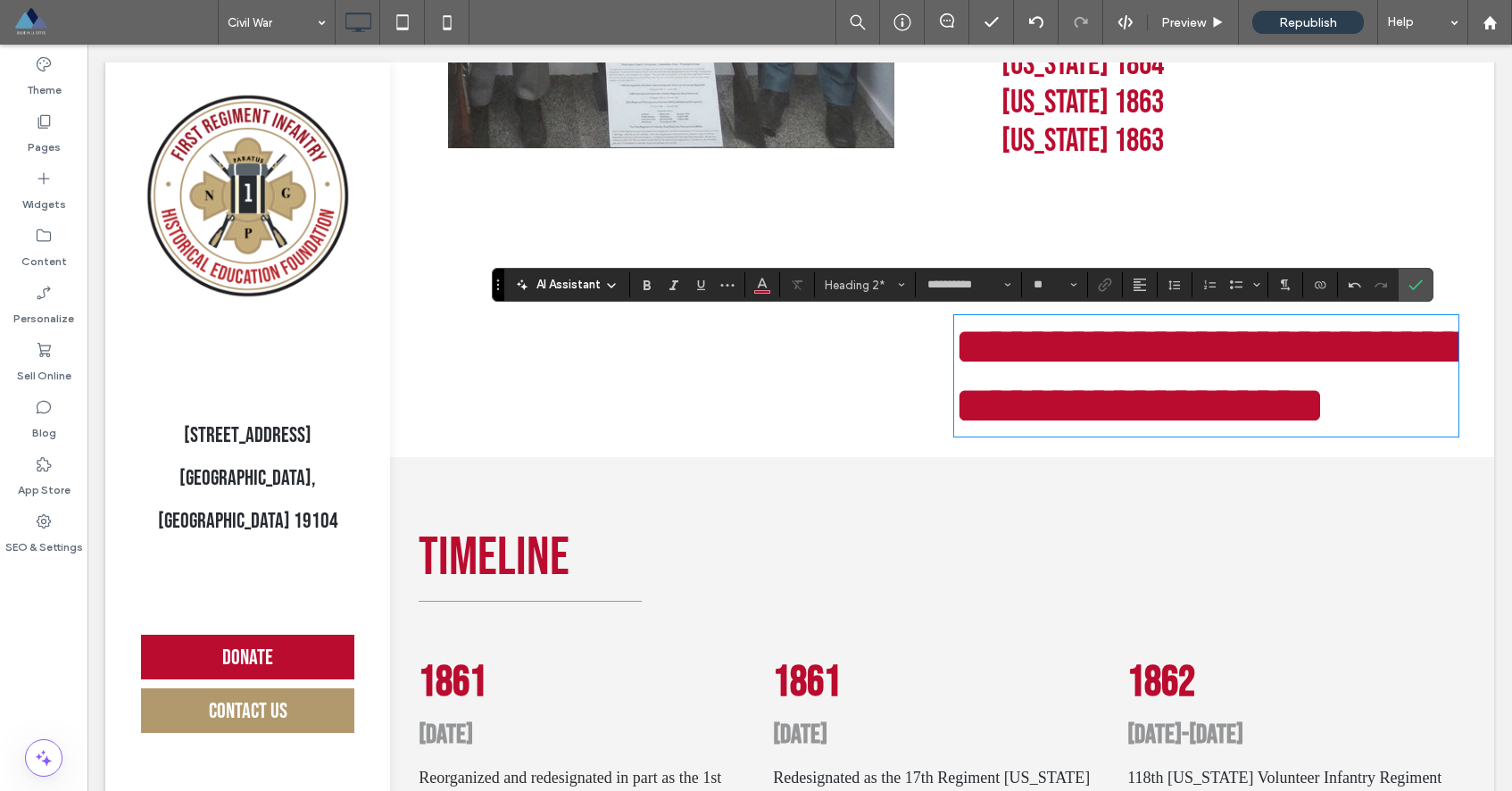
click at [1065, 383] on span "**********" at bounding box center [1211, 375] width 514 height 112
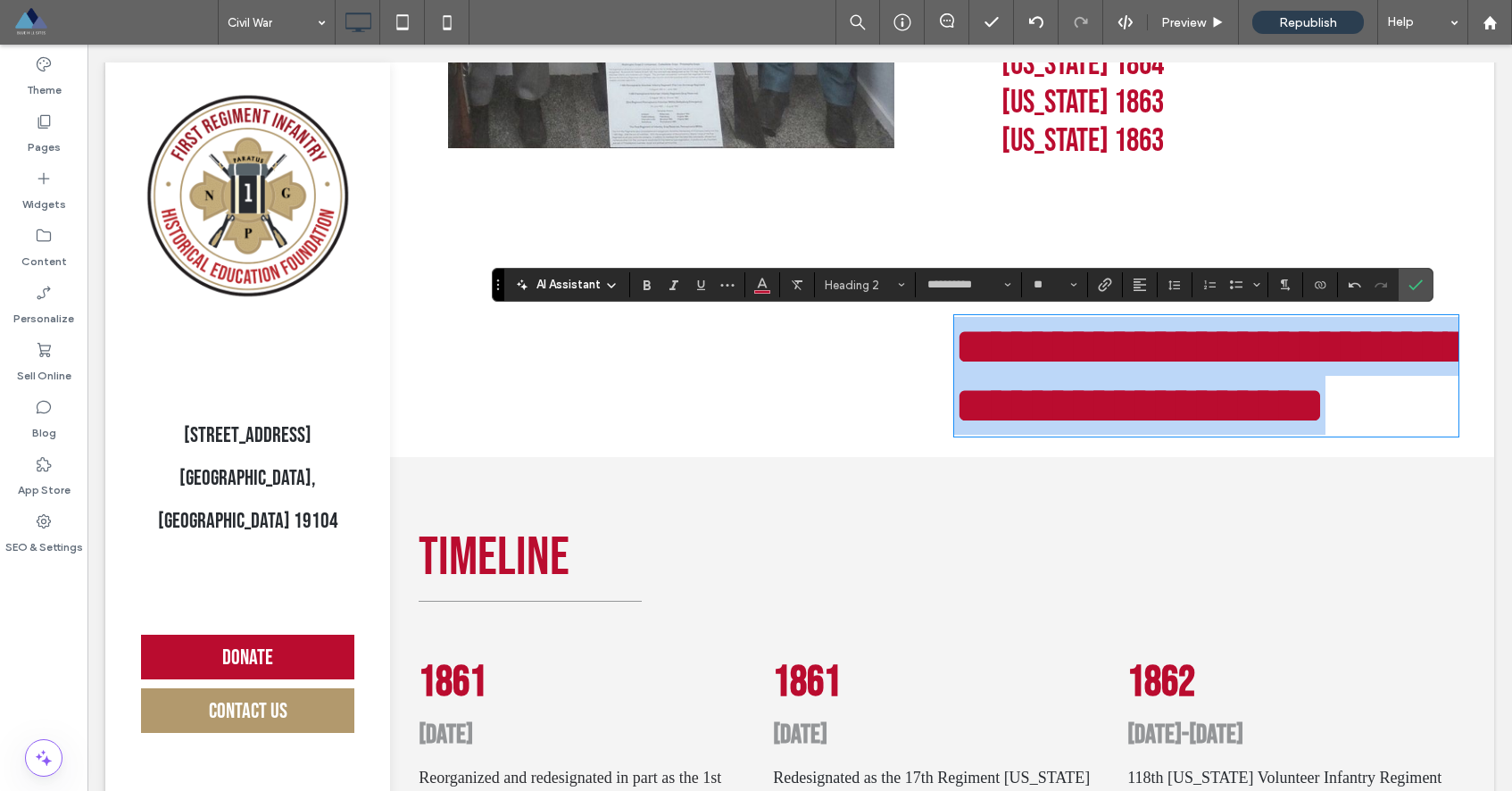
click at [1065, 383] on span "**********" at bounding box center [1211, 375] width 514 height 112
click at [1255, 420] on h2 "**********" at bounding box center [1206, 375] width 504 height 118
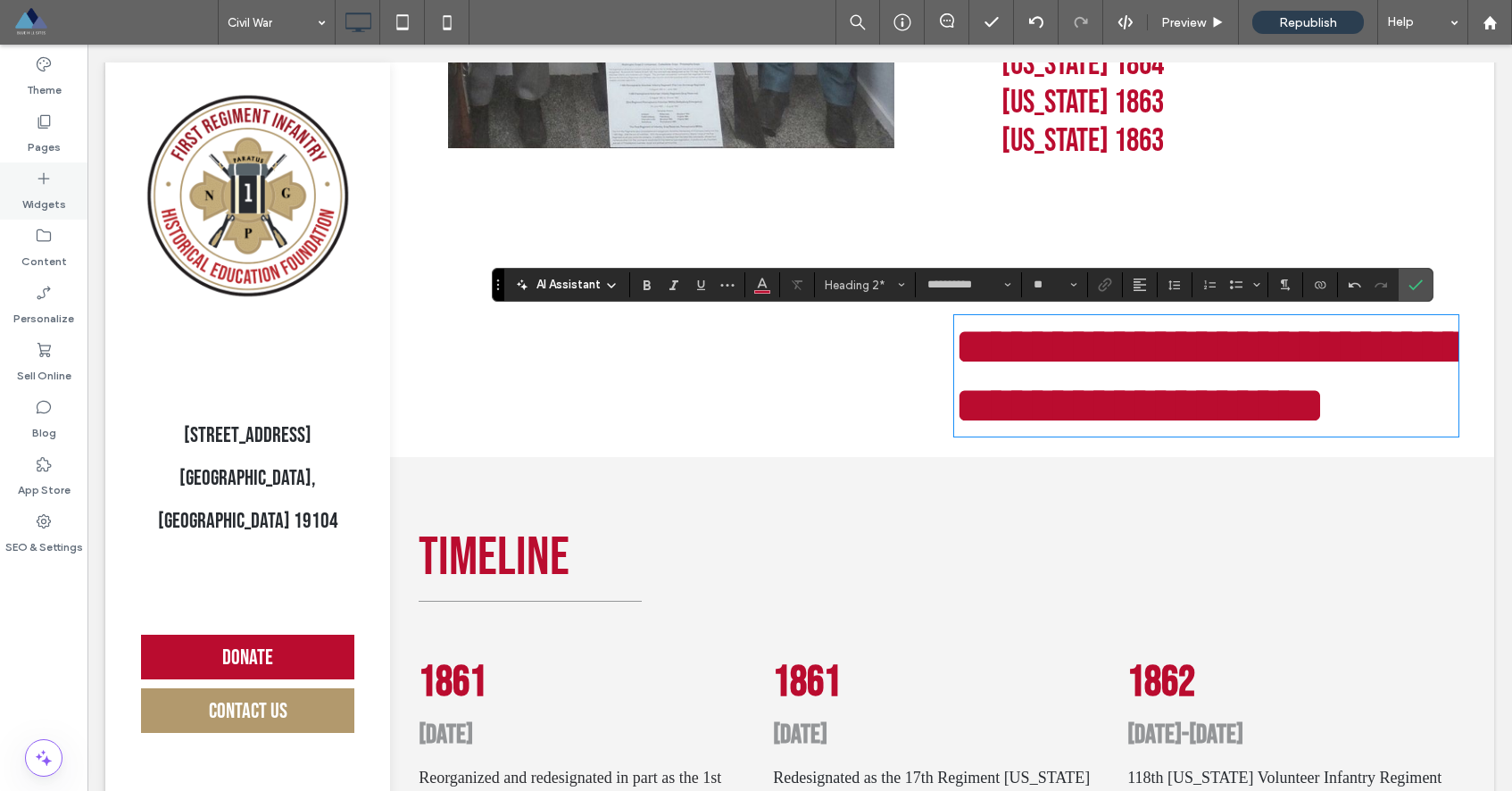
click at [36, 185] on icon at bounding box center [44, 179] width 18 height 18
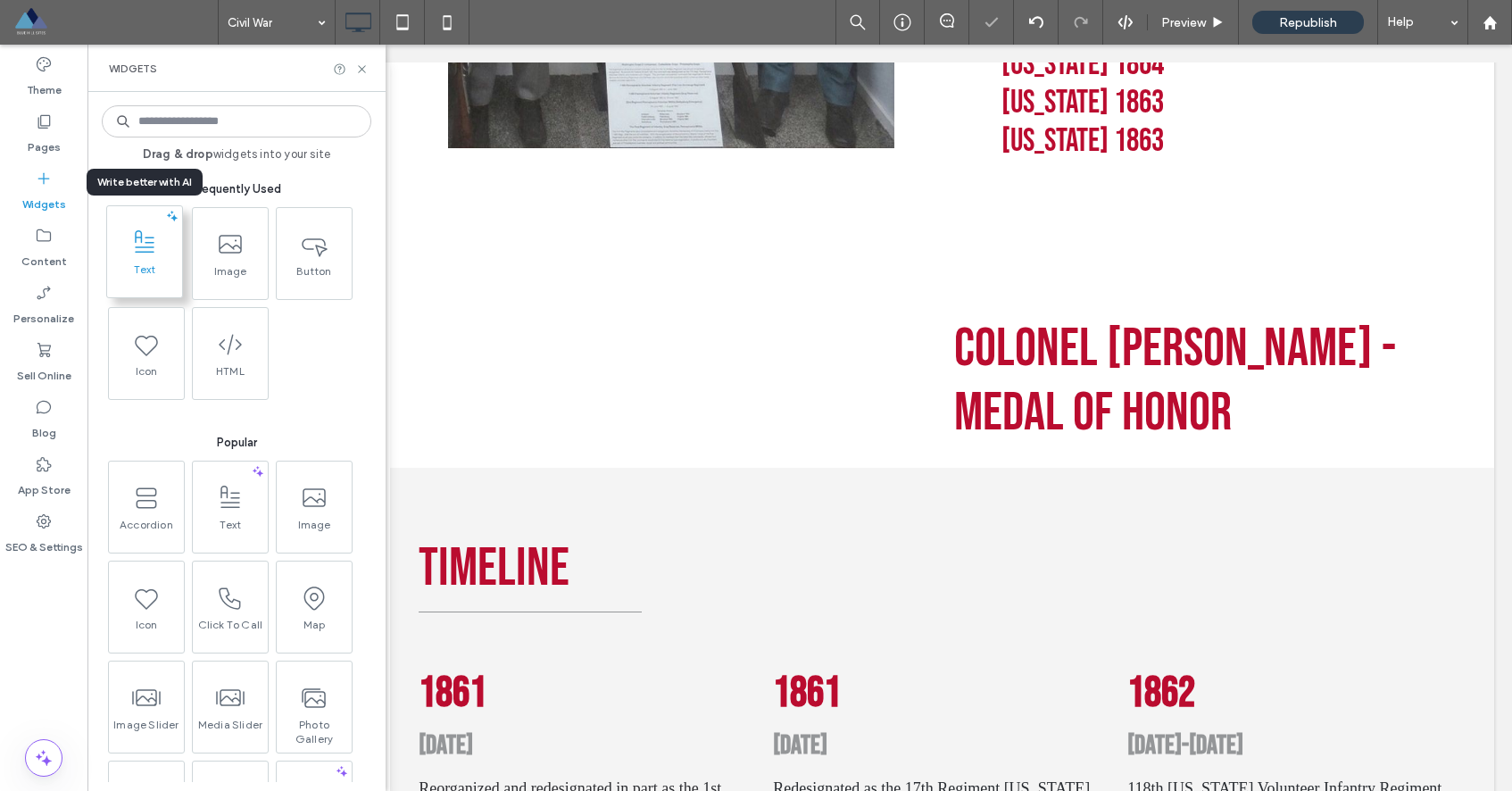
click at [166, 260] on span at bounding box center [145, 242] width 75 height 40
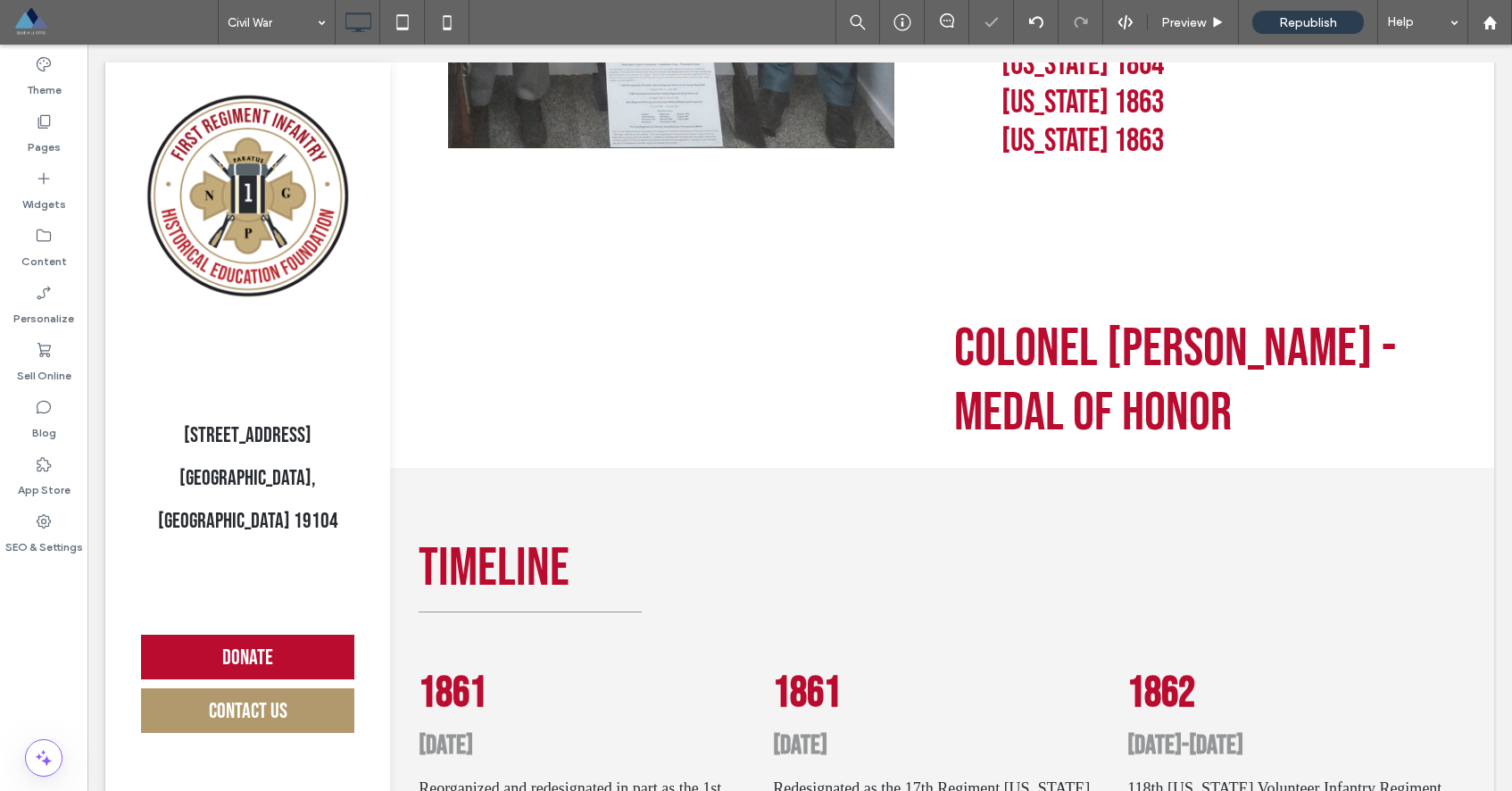
scroll to position [0, 0]
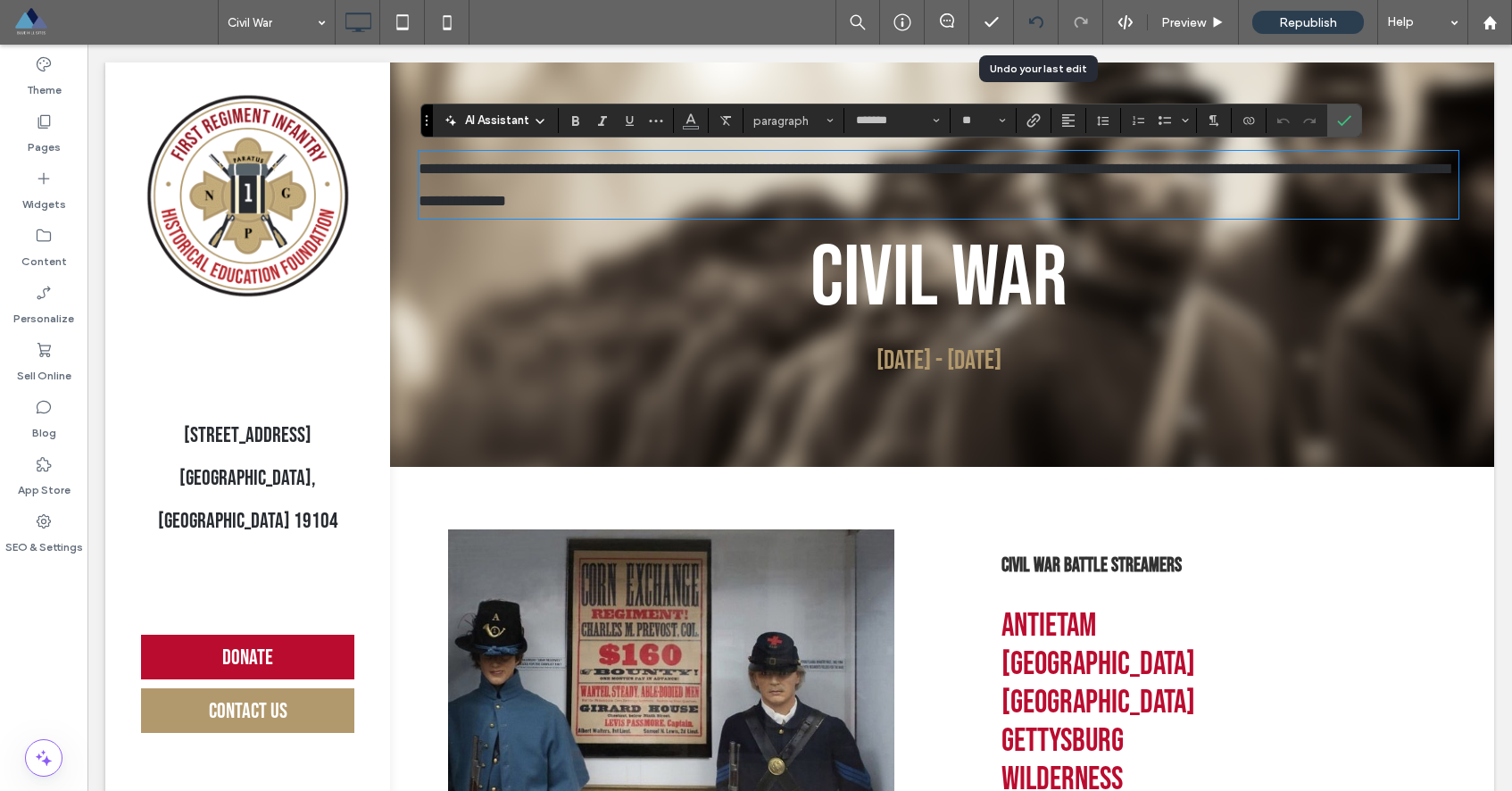
click at [1040, 15] on icon at bounding box center [1036, 23] width 15 height 15
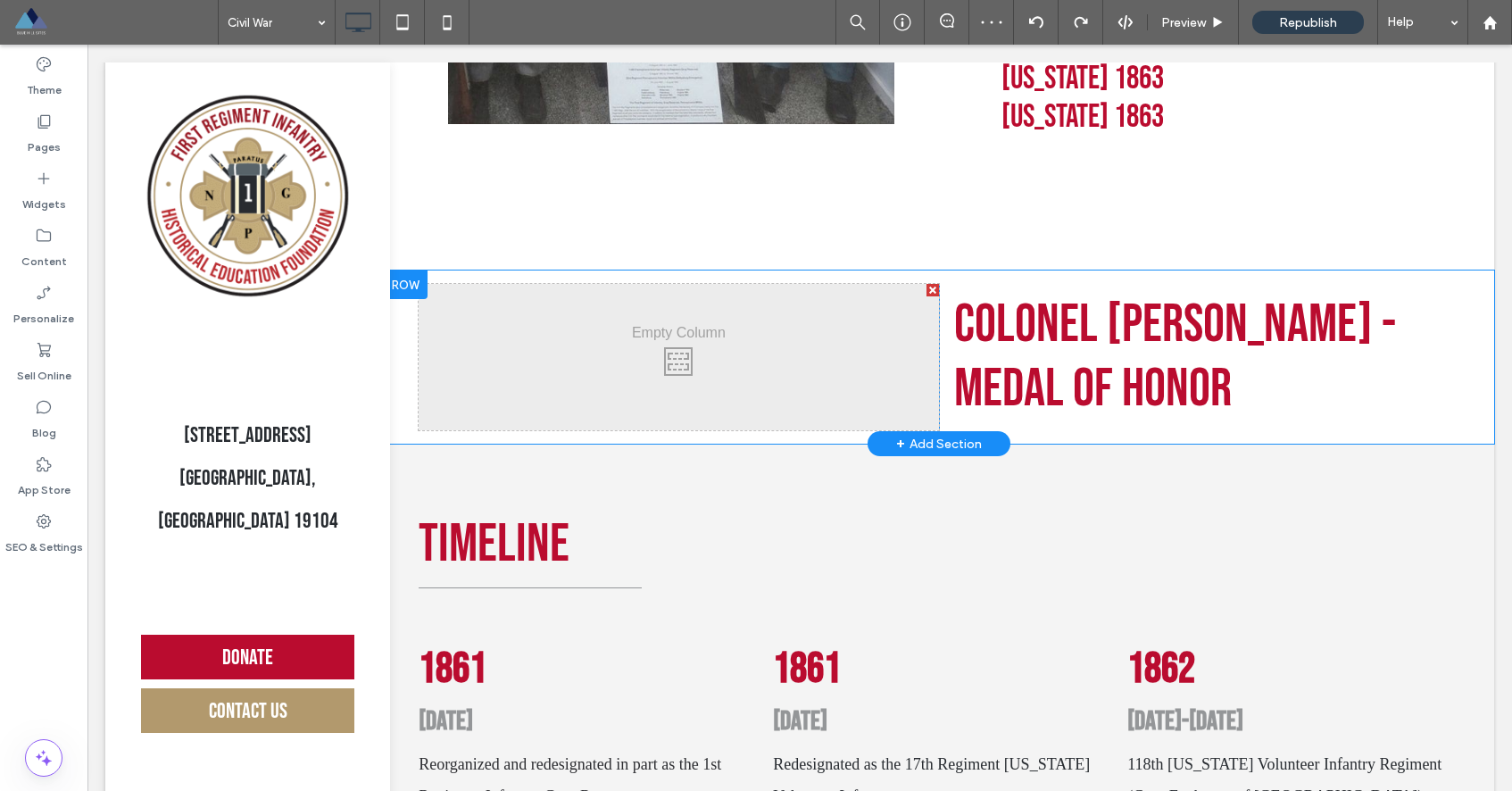
scroll to position [962, 0]
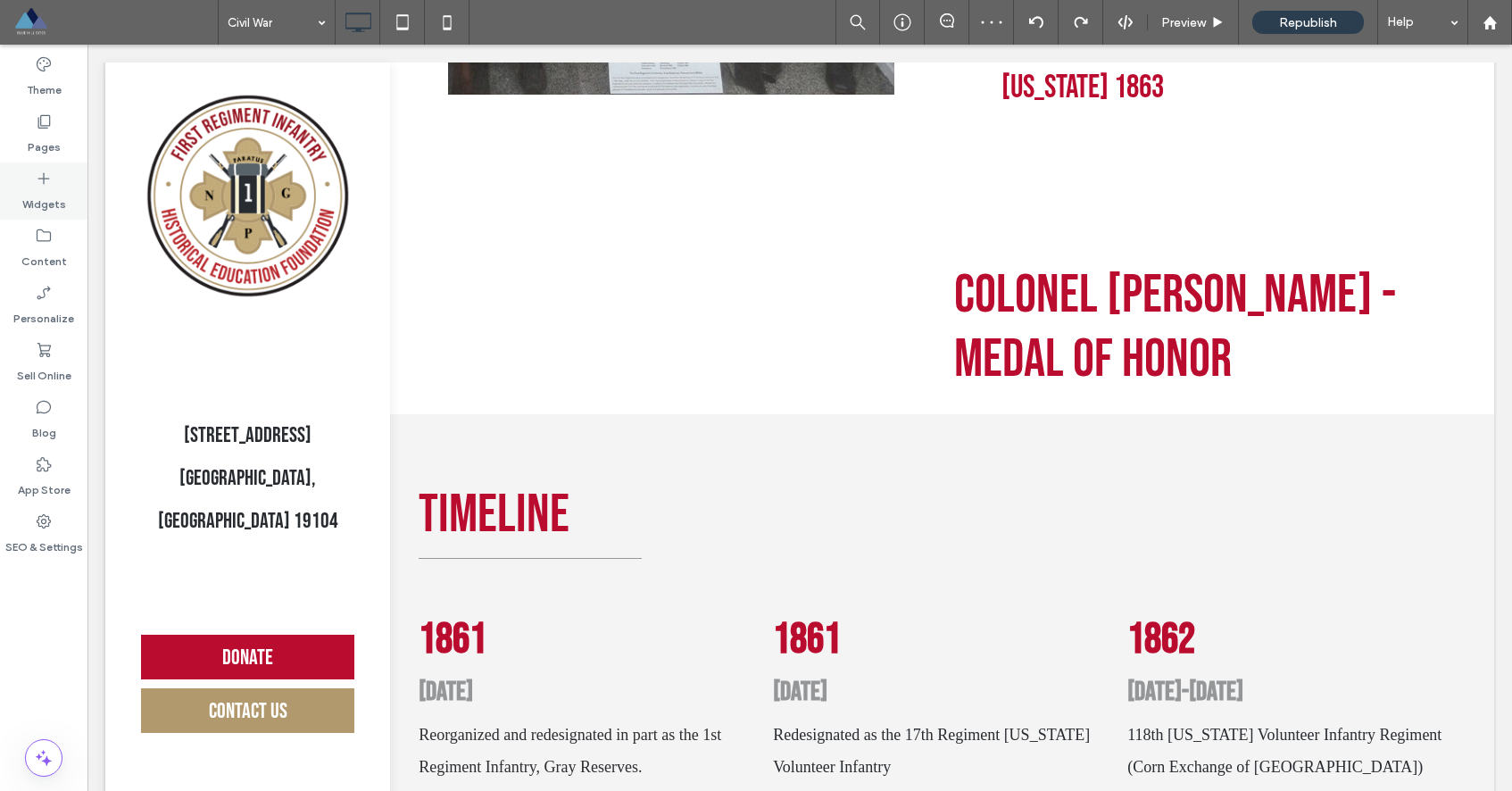
click at [45, 188] on label "Widgets" at bounding box center [44, 200] width 44 height 25
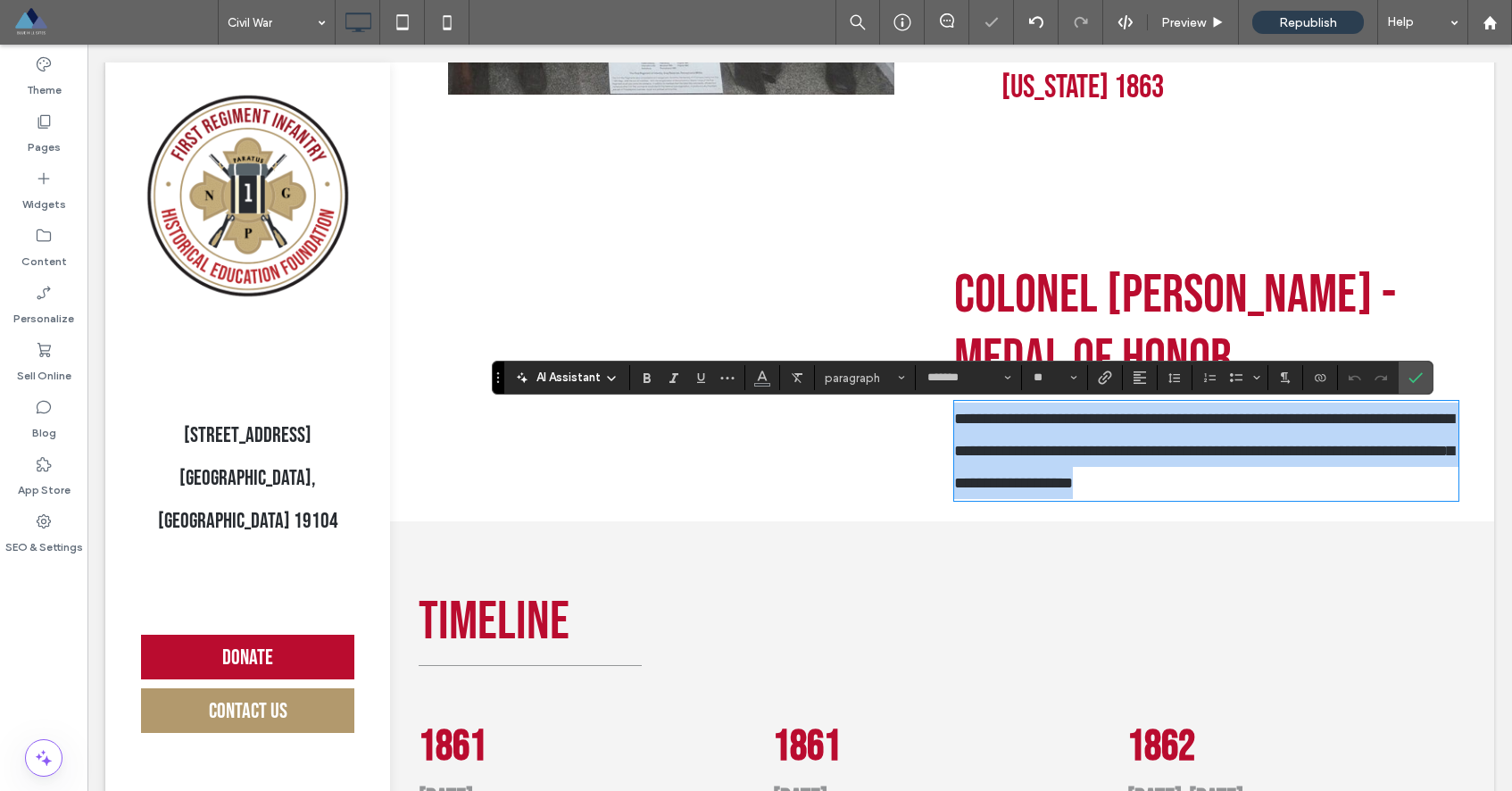
paste div
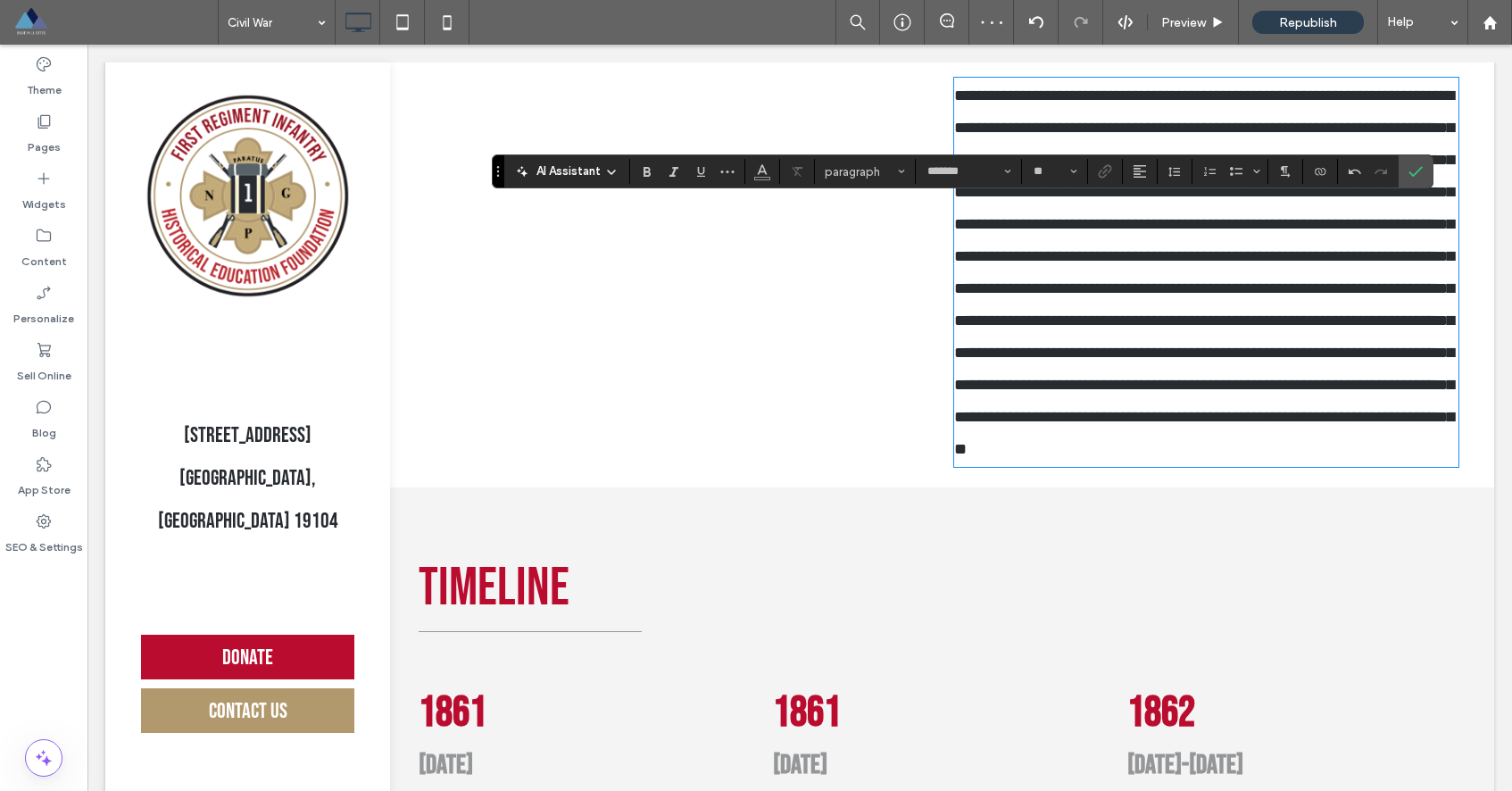
scroll to position [1038, 0]
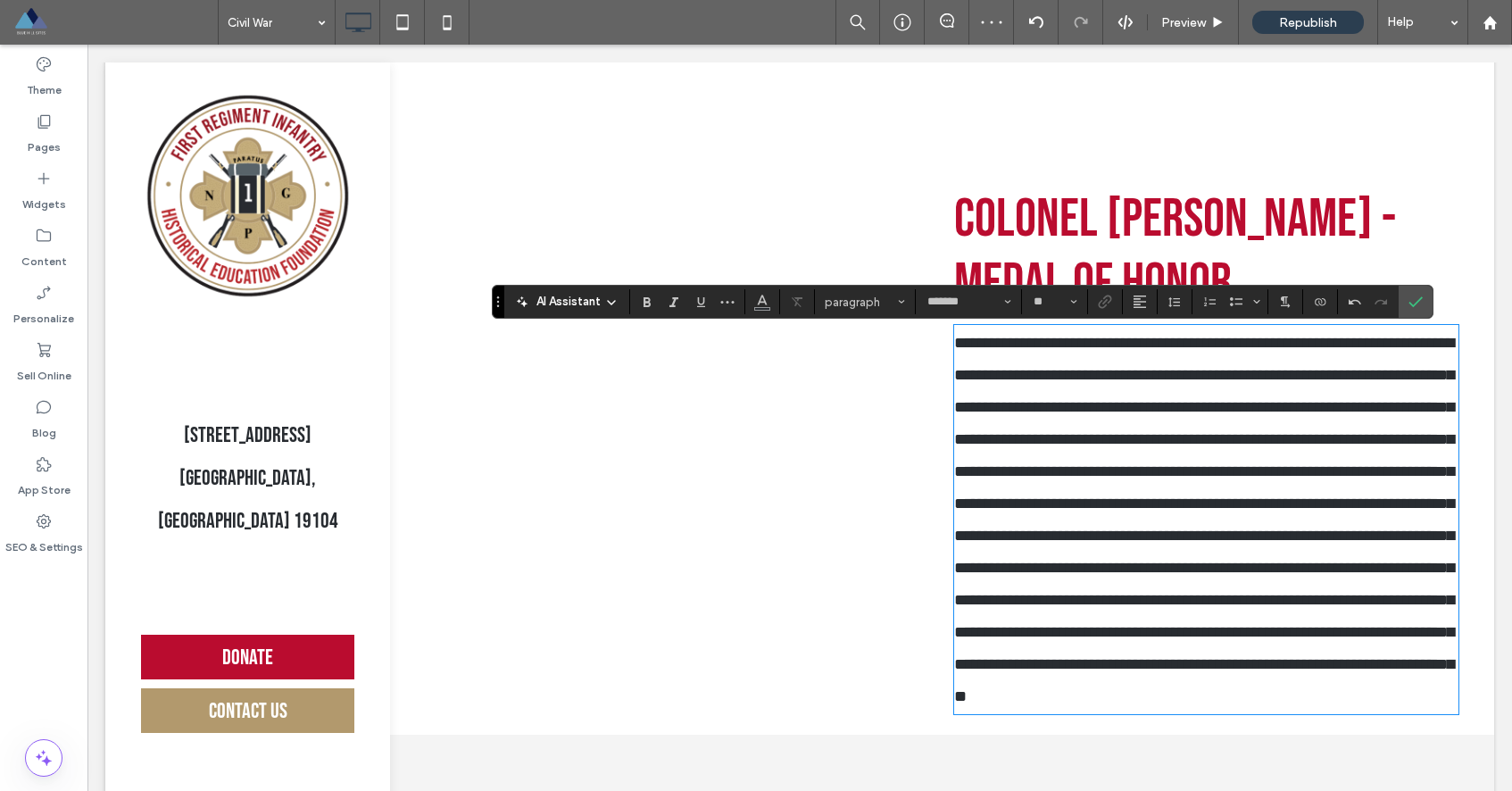
click at [893, 397] on div "Click To Paste" at bounding box center [678, 449] width 519 height 542
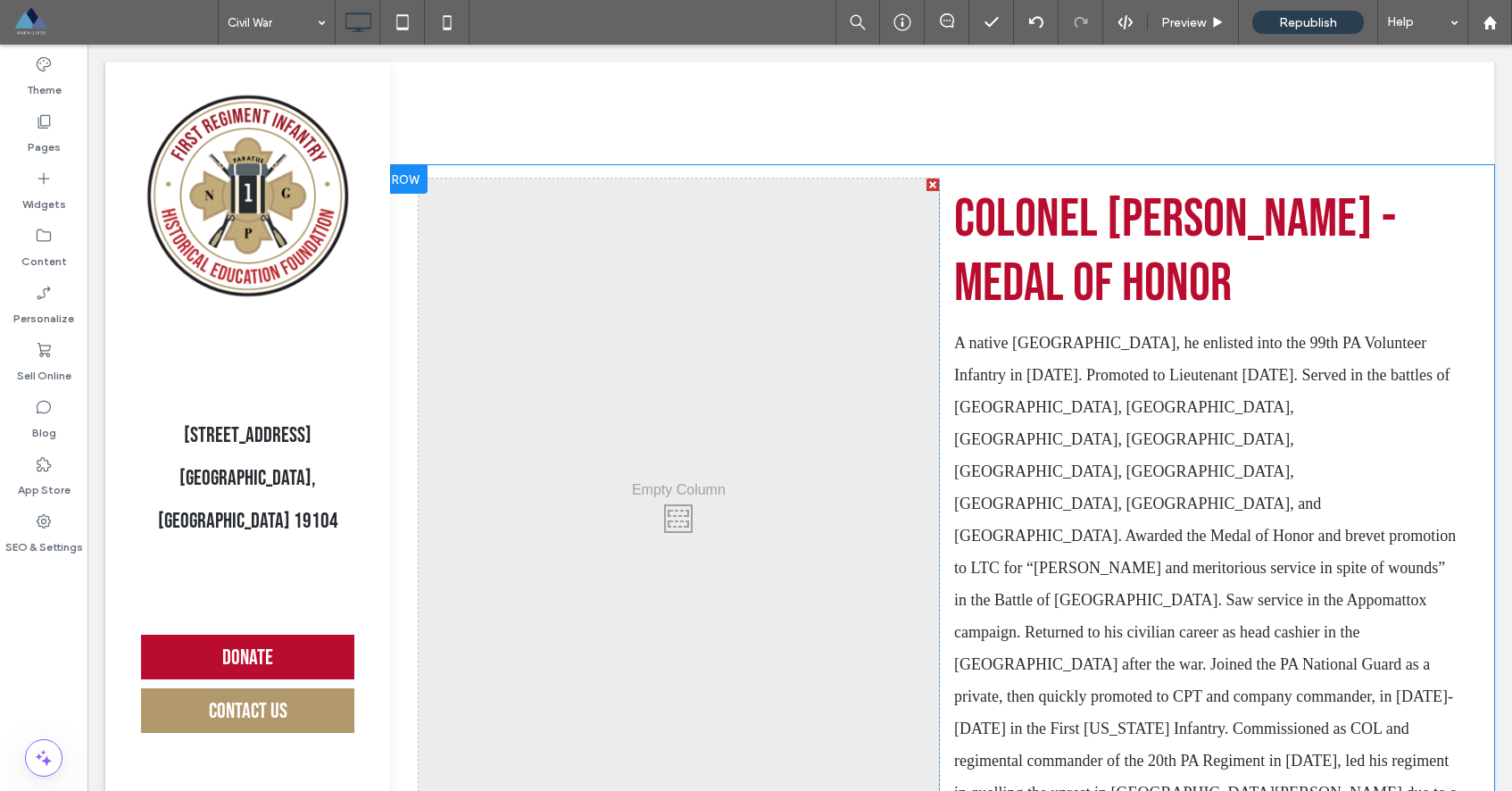
click at [766, 438] on div "Click To Paste" at bounding box center [678, 514] width 519 height 671
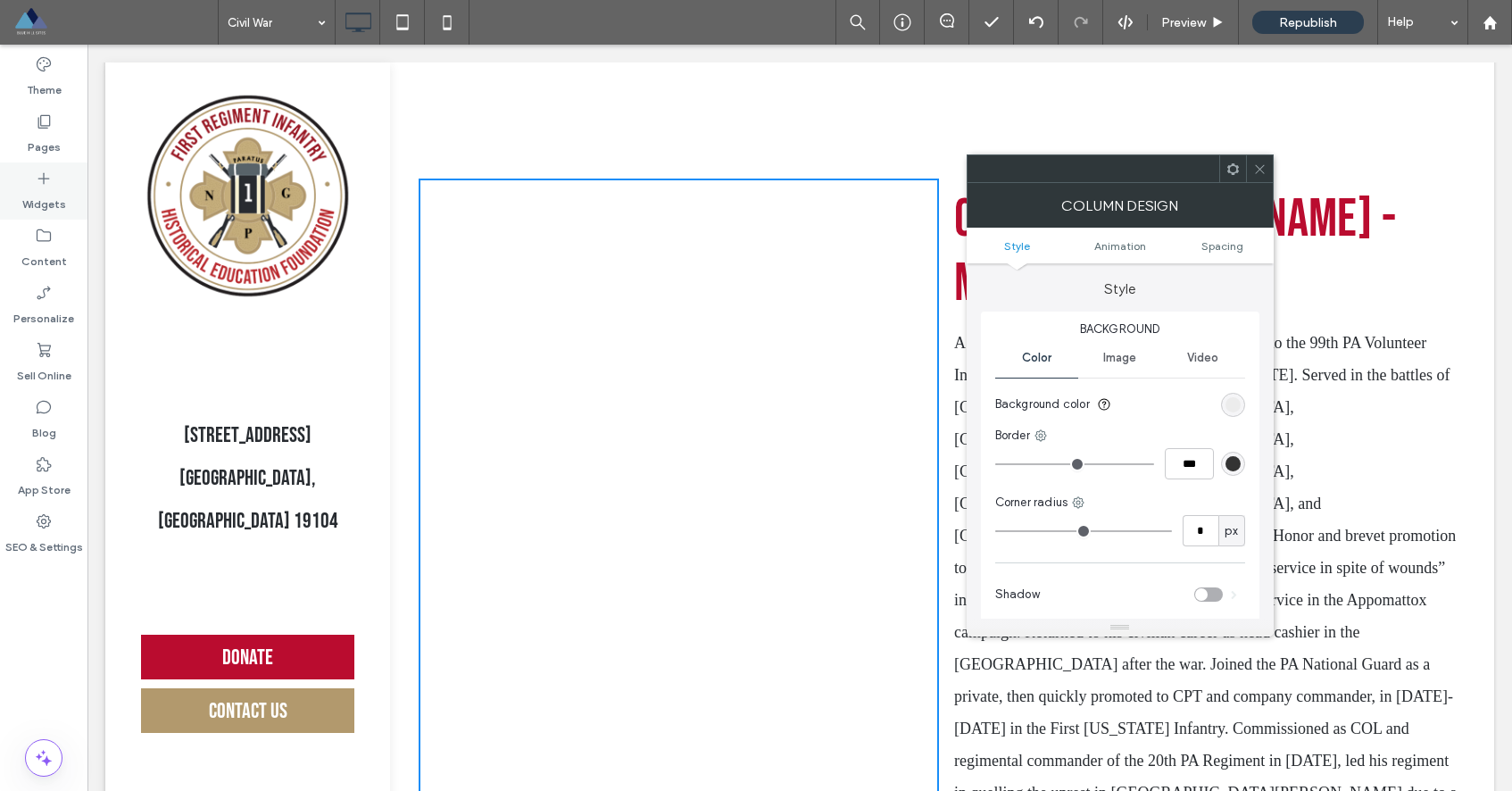
click at [57, 182] on div "Widgets" at bounding box center [44, 190] width 87 height 57
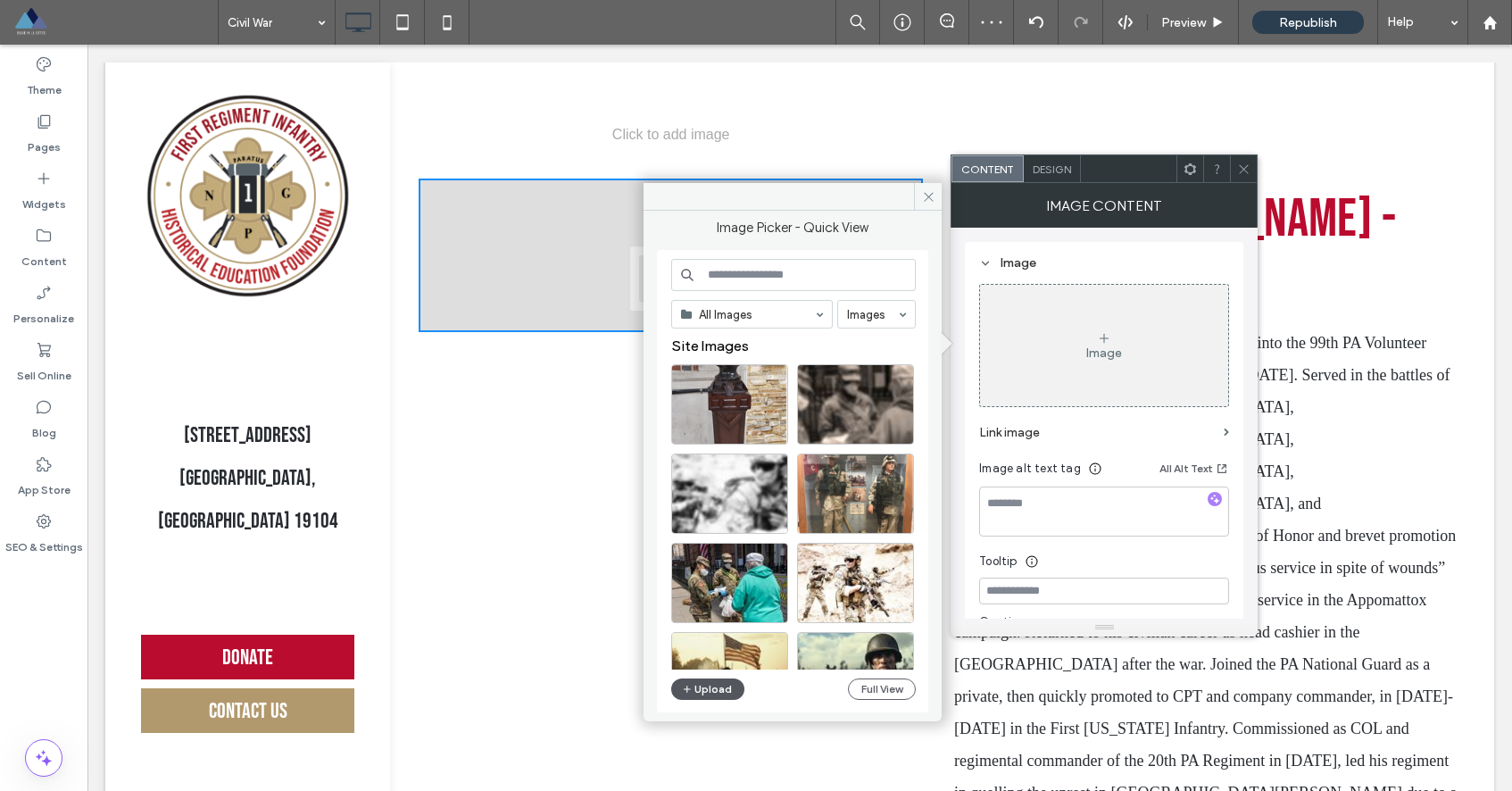
click at [721, 693] on button "Upload" at bounding box center [707, 689] width 73 height 22
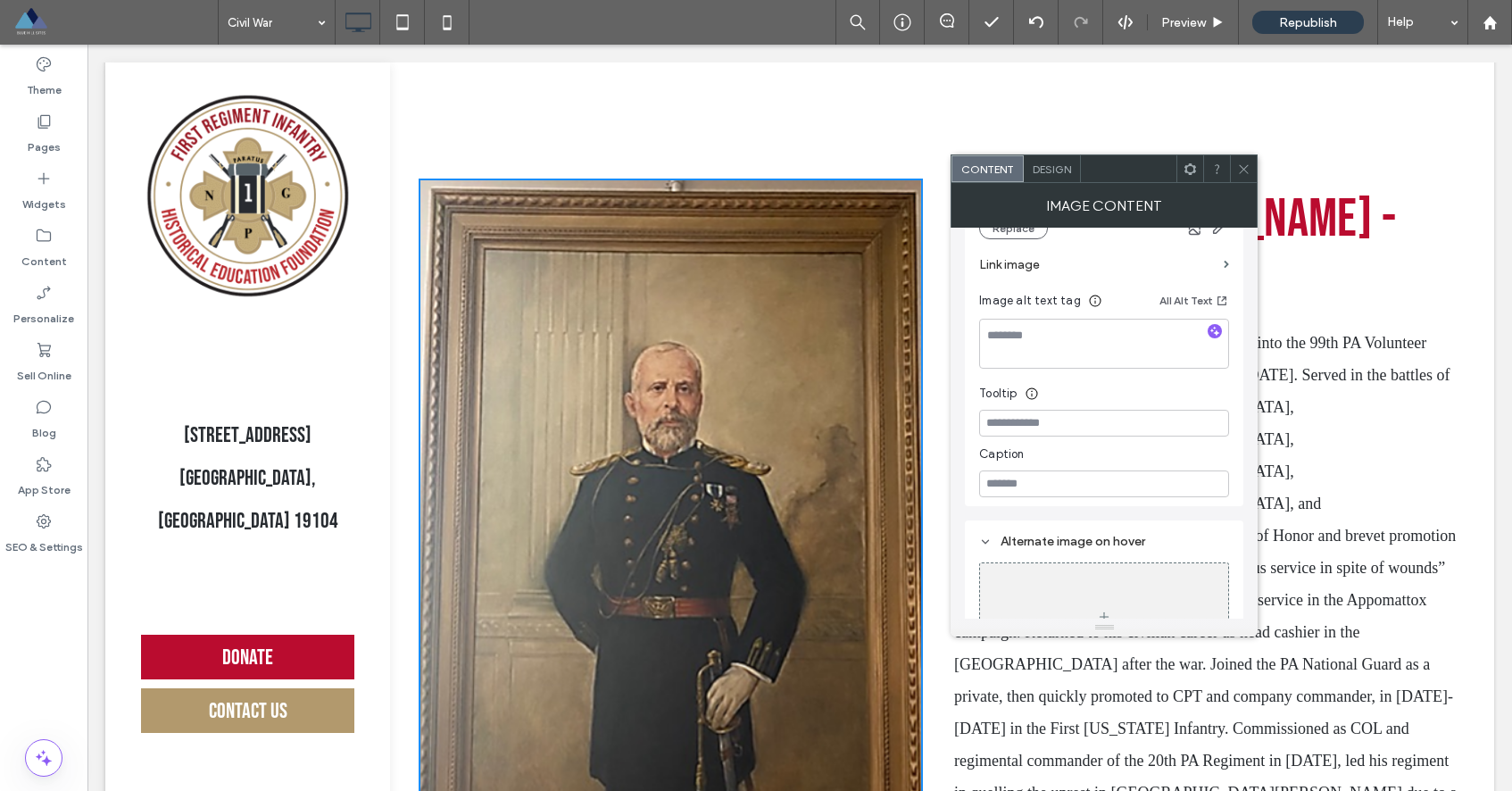
scroll to position [0, 0]
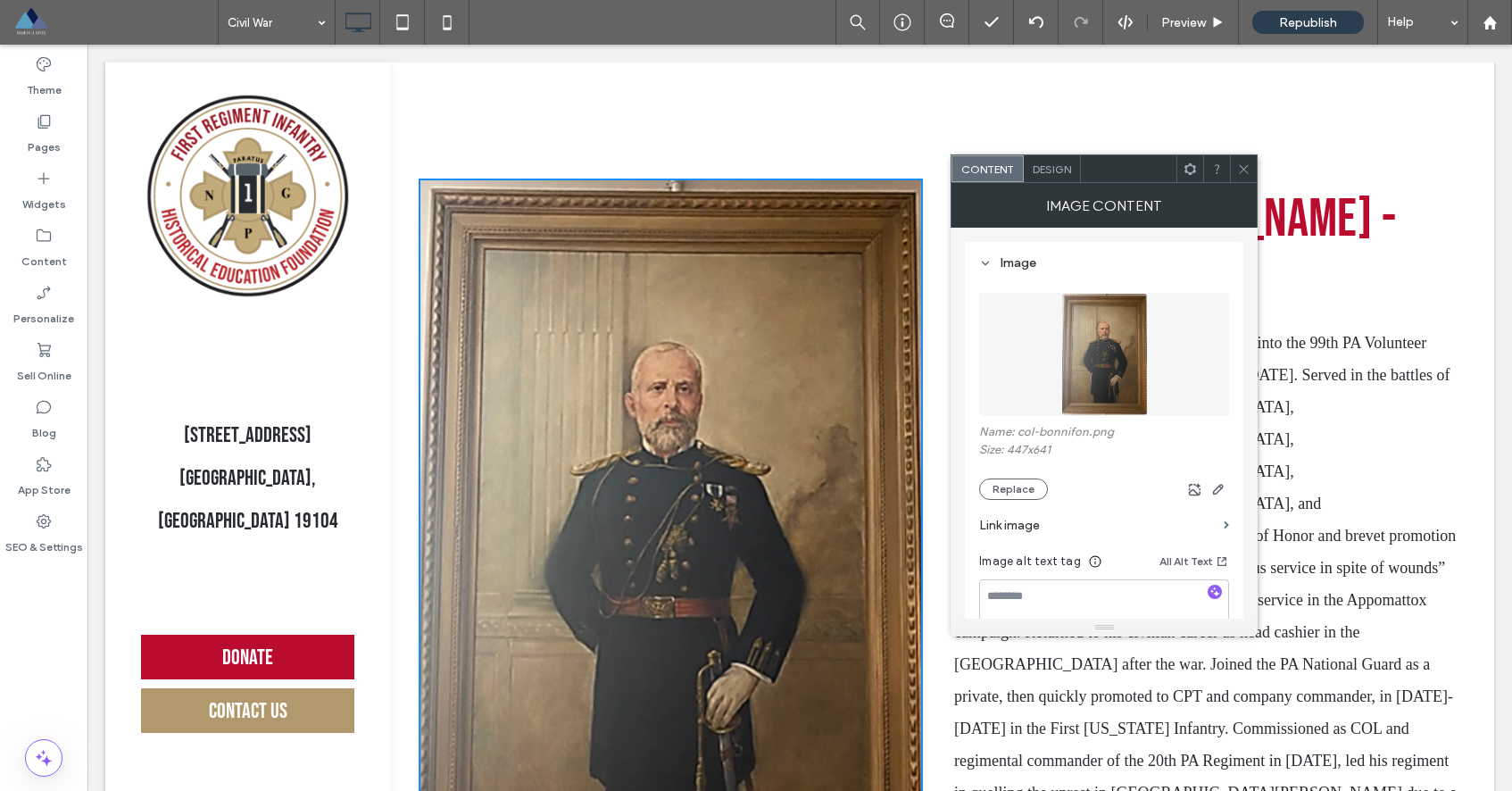
click at [1048, 181] on div "Design" at bounding box center [1052, 168] width 57 height 26
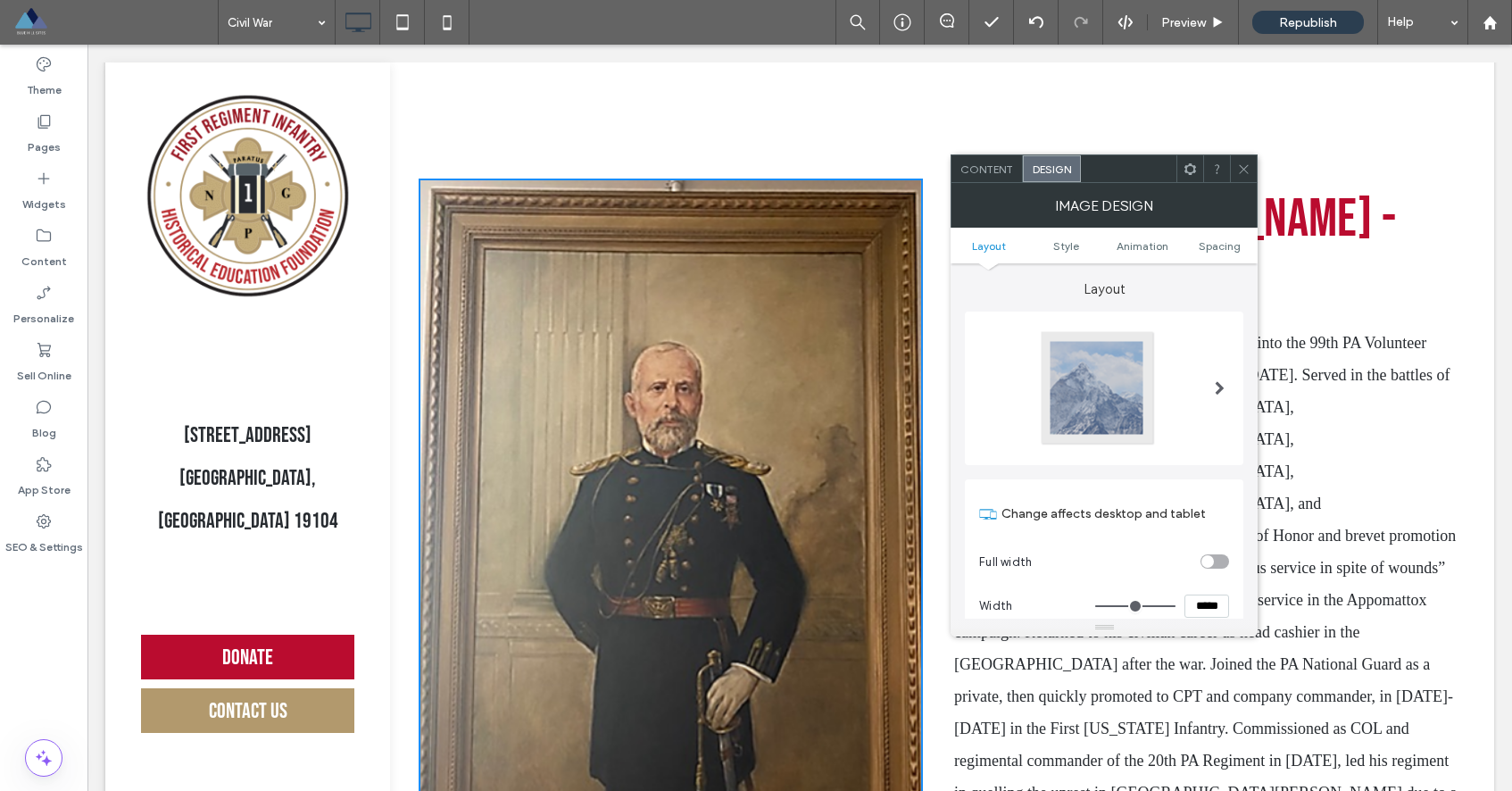
click at [1242, 159] on span at bounding box center [1243, 168] width 14 height 26
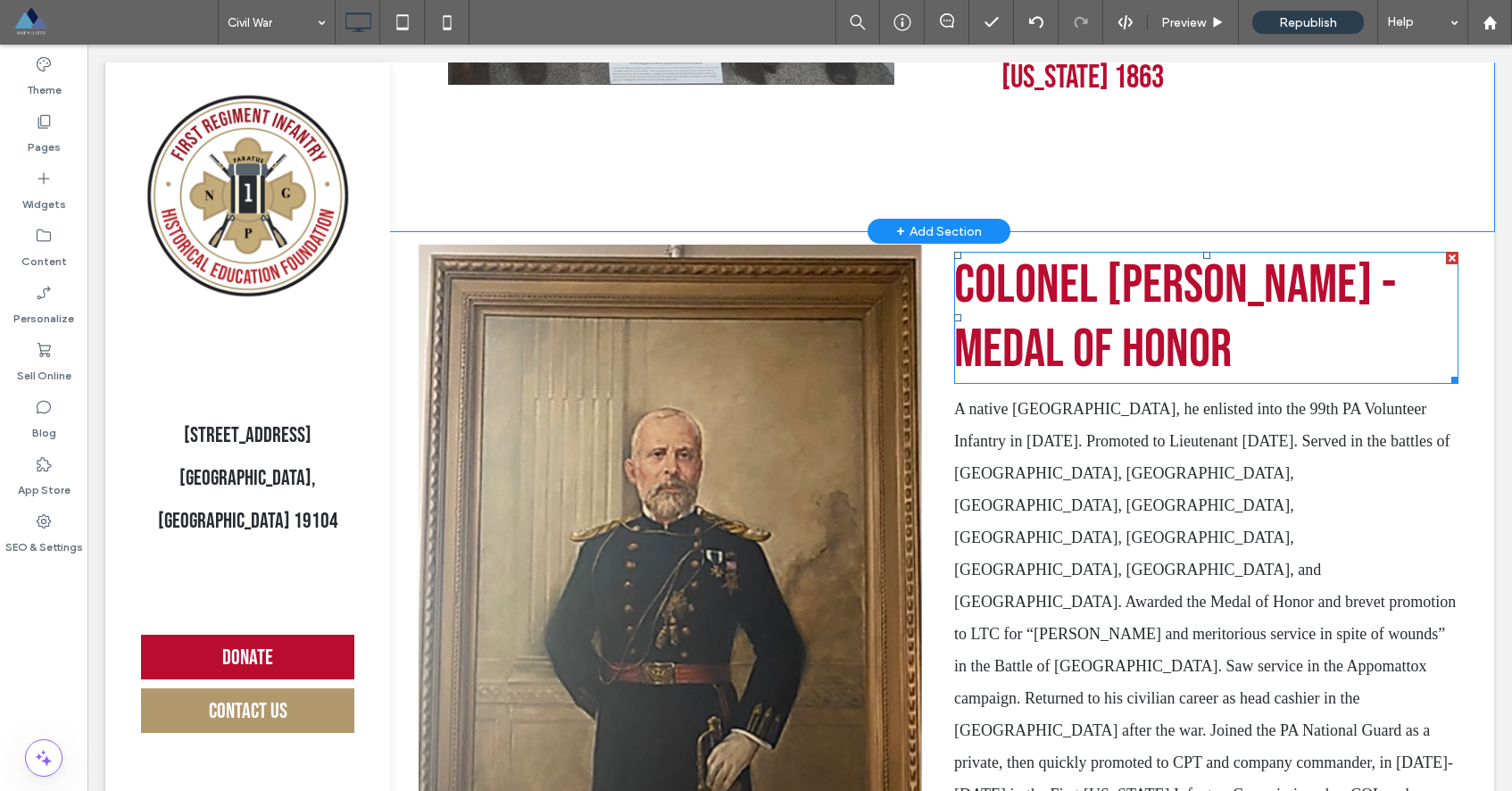
scroll to position [779, 0]
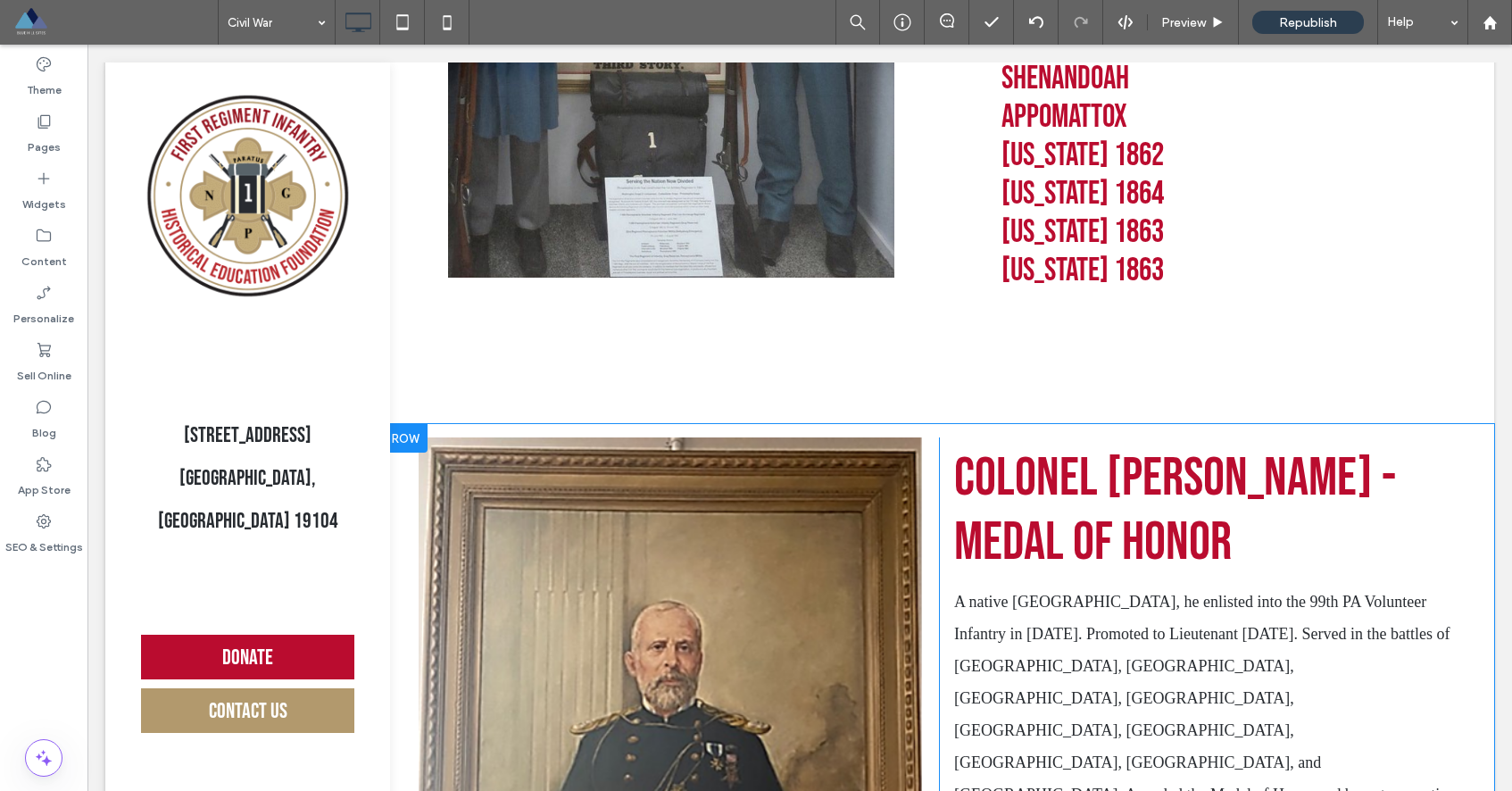
click at [1058, 430] on div "Click To Paste Colonel Sylvester Bonnifon - Medal of Honor A native Philadelphi…" at bounding box center [938, 798] width 1111 height 750
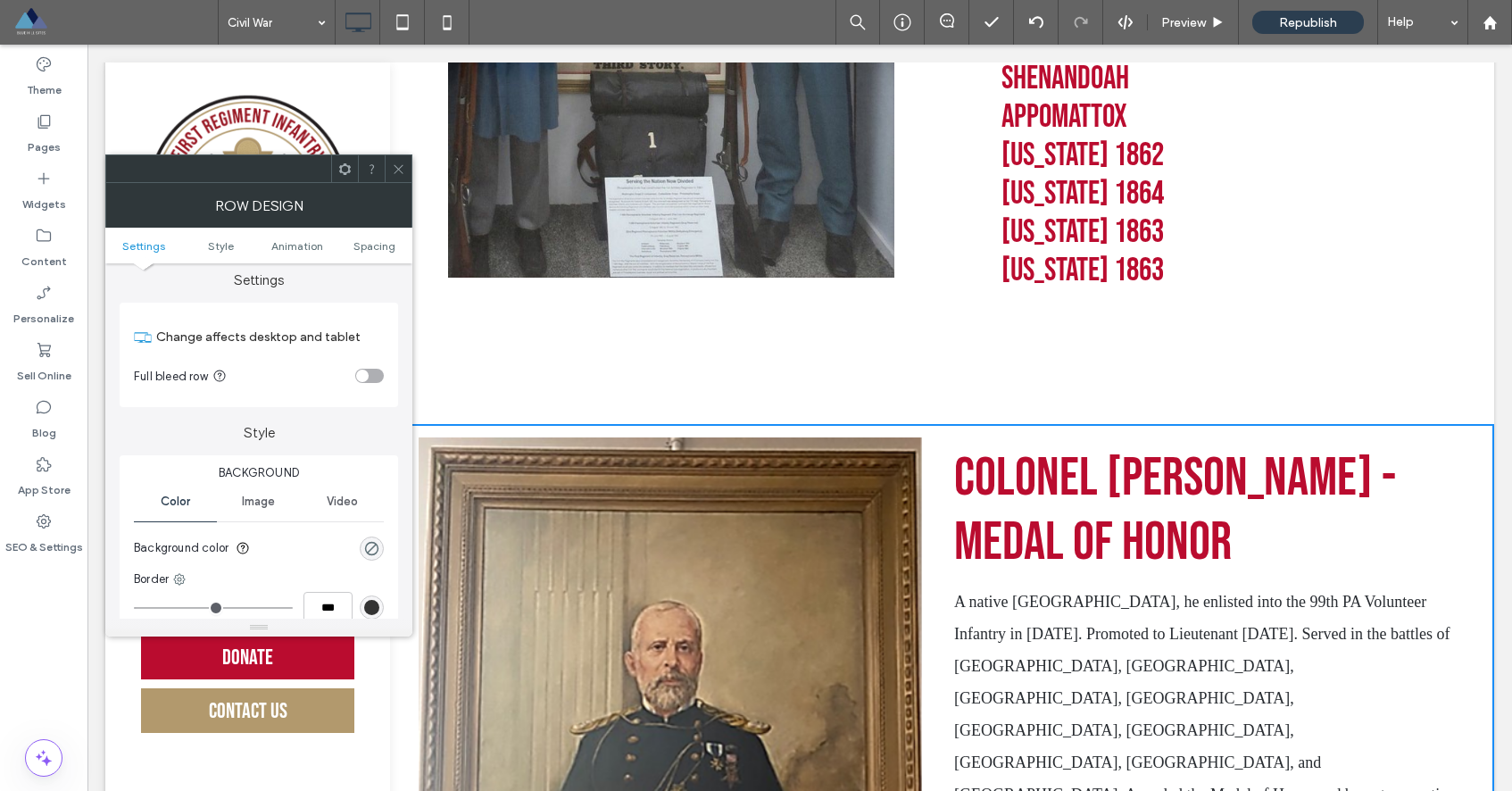
scroll to position [0, 0]
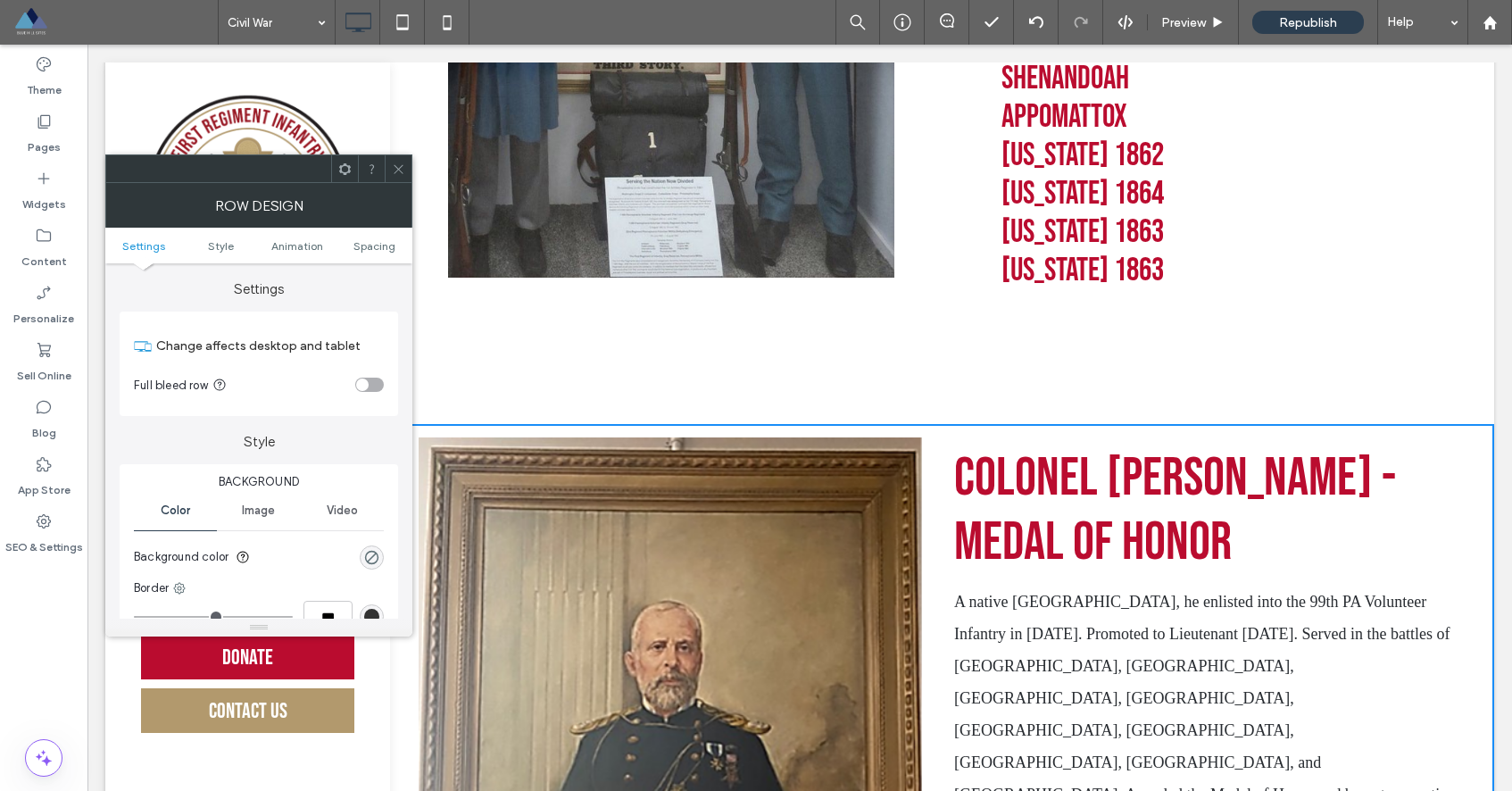
click at [345, 170] on icon at bounding box center [345, 169] width 14 height 14
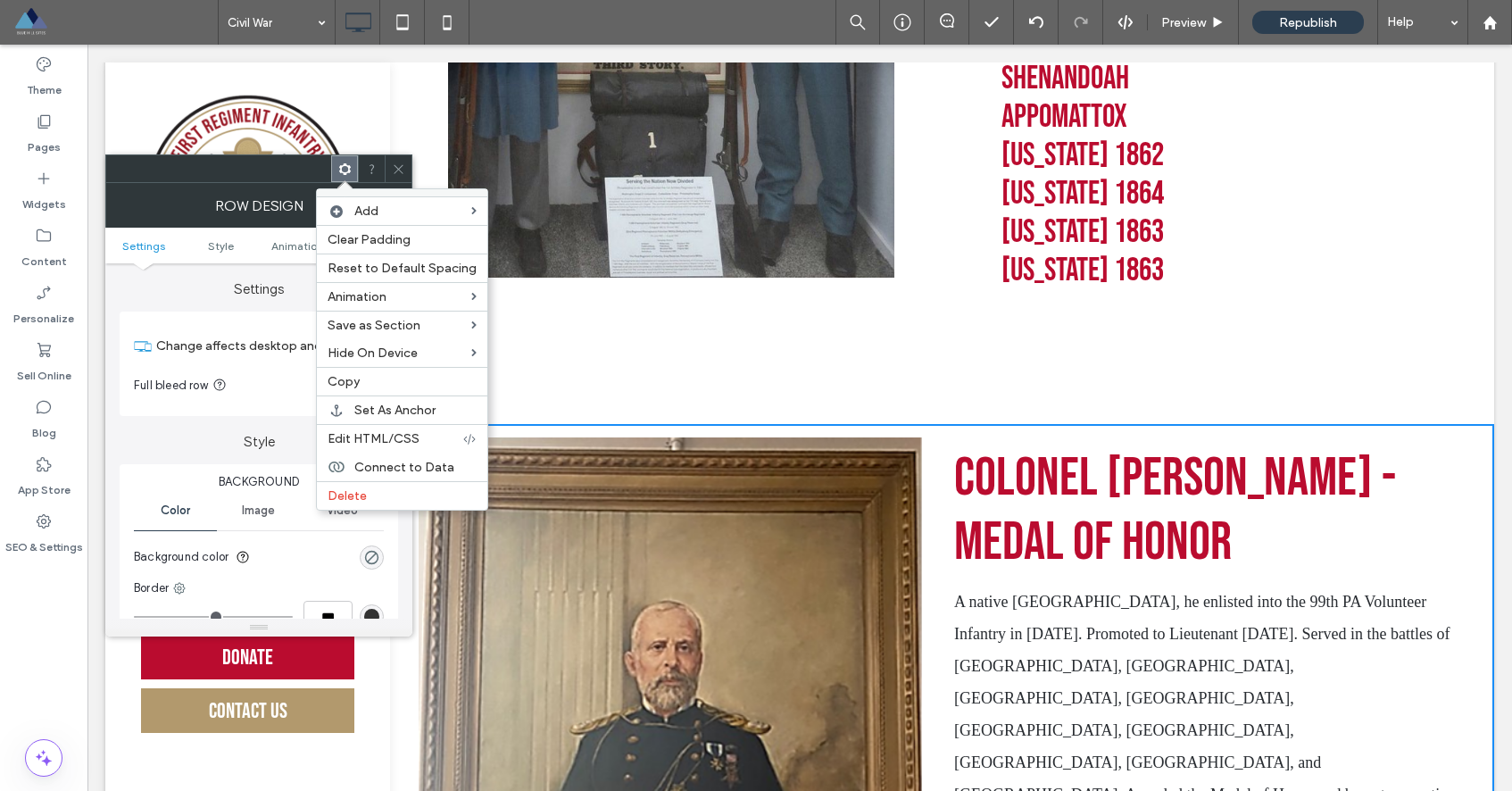
click at [283, 171] on div at bounding box center [219, 168] width 225 height 26
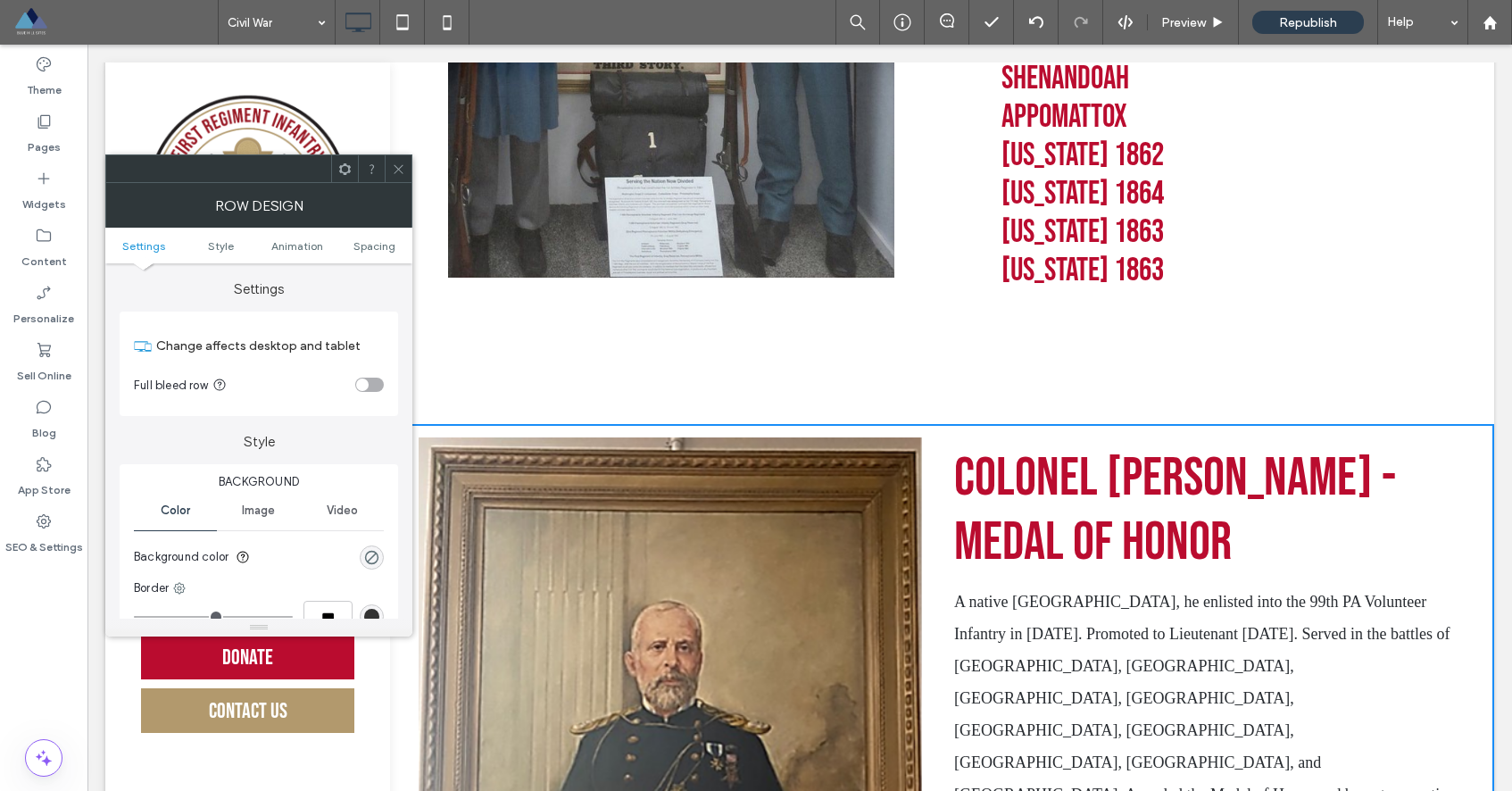
click at [402, 174] on icon at bounding box center [398, 169] width 14 height 14
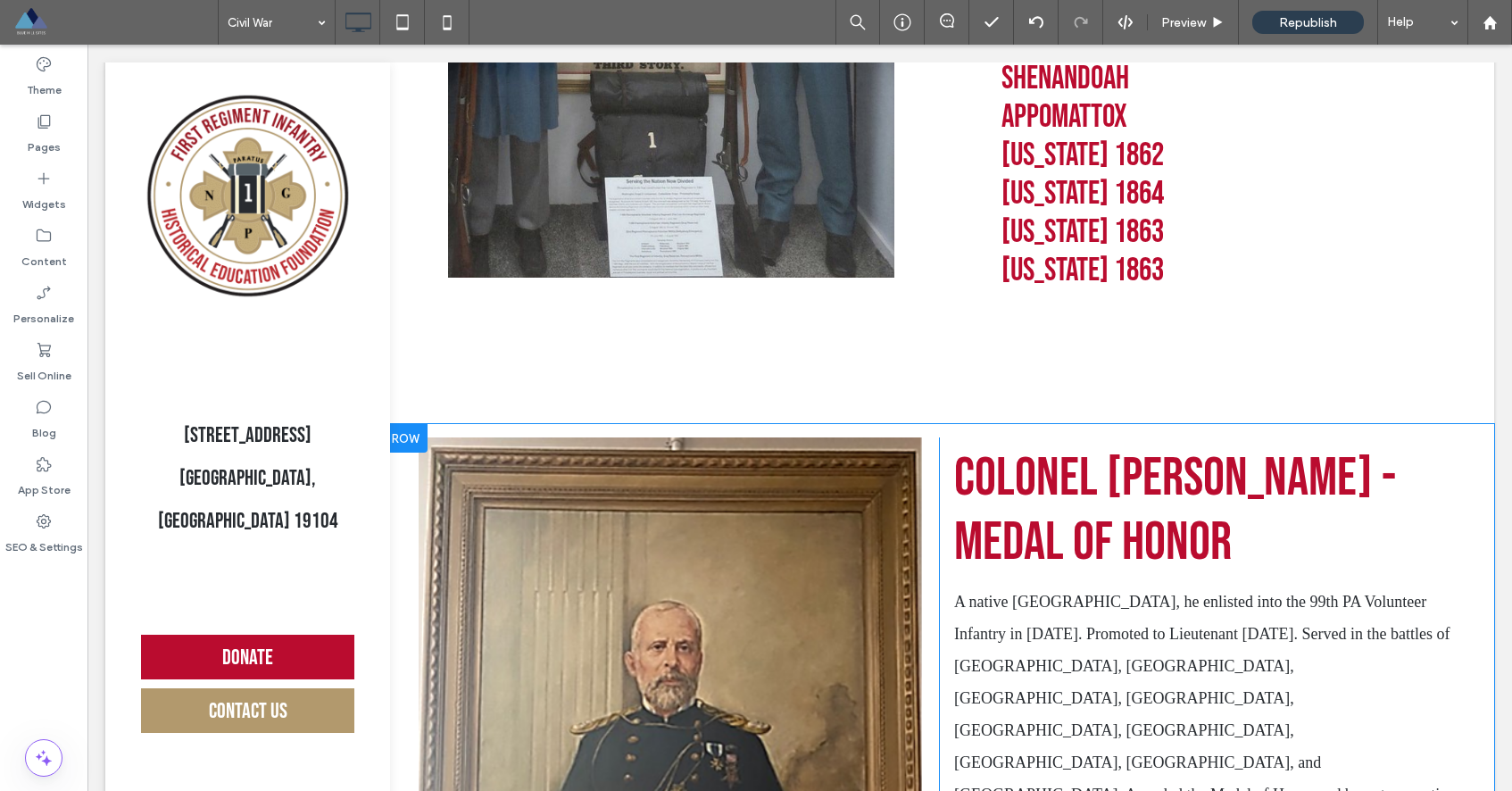
click at [473, 426] on div "Click To Paste Colonel Sylvester Bonnifon - Medal of Honor A native Philadelphi…" at bounding box center [938, 798] width 1111 height 750
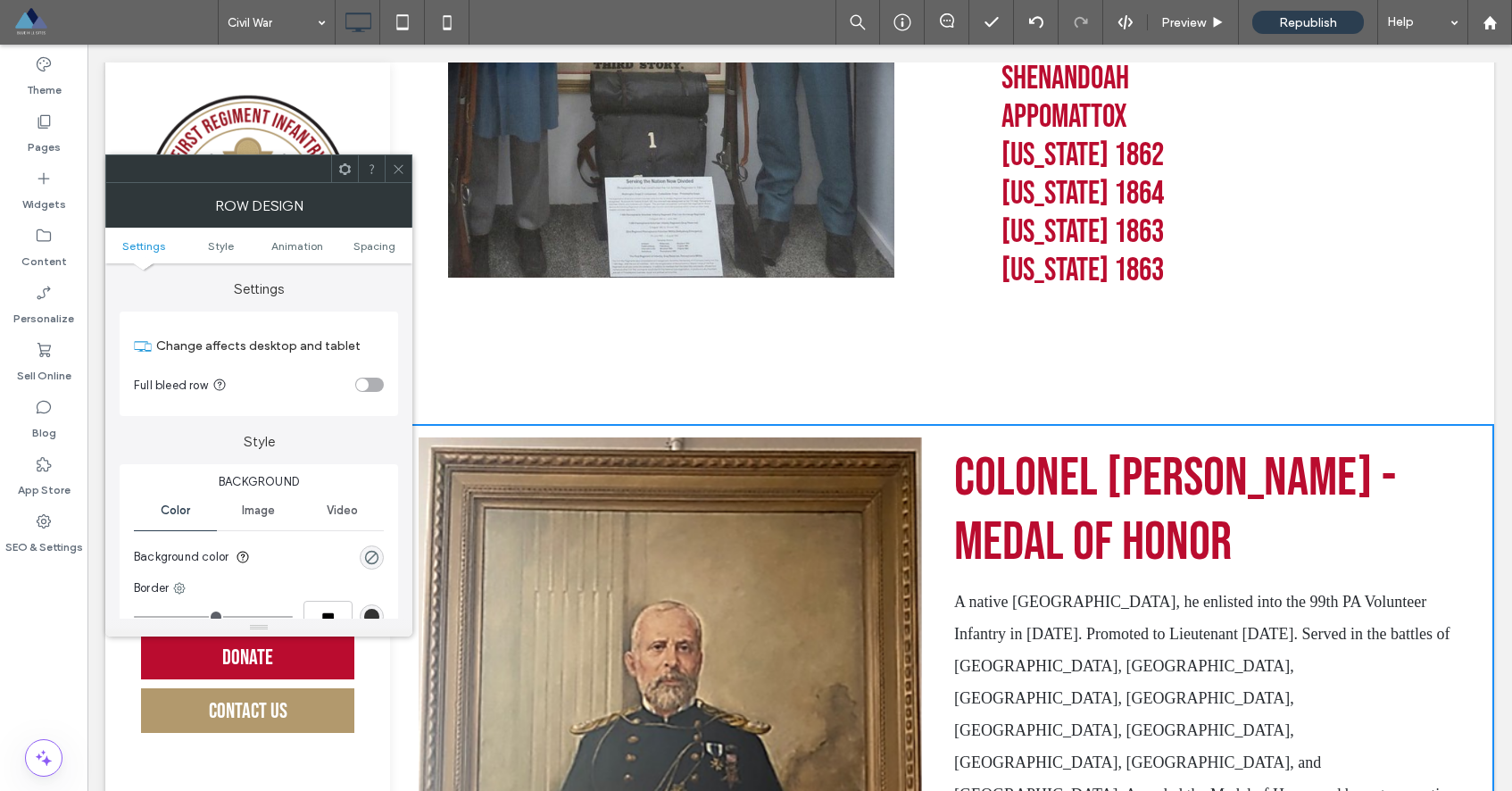
click at [473, 426] on div "Click To Paste Colonel Sylvester Bonnifon - Medal of Honor A native Philadelphi…" at bounding box center [938, 798] width 1111 height 750
click at [354, 170] on div at bounding box center [344, 168] width 26 height 26
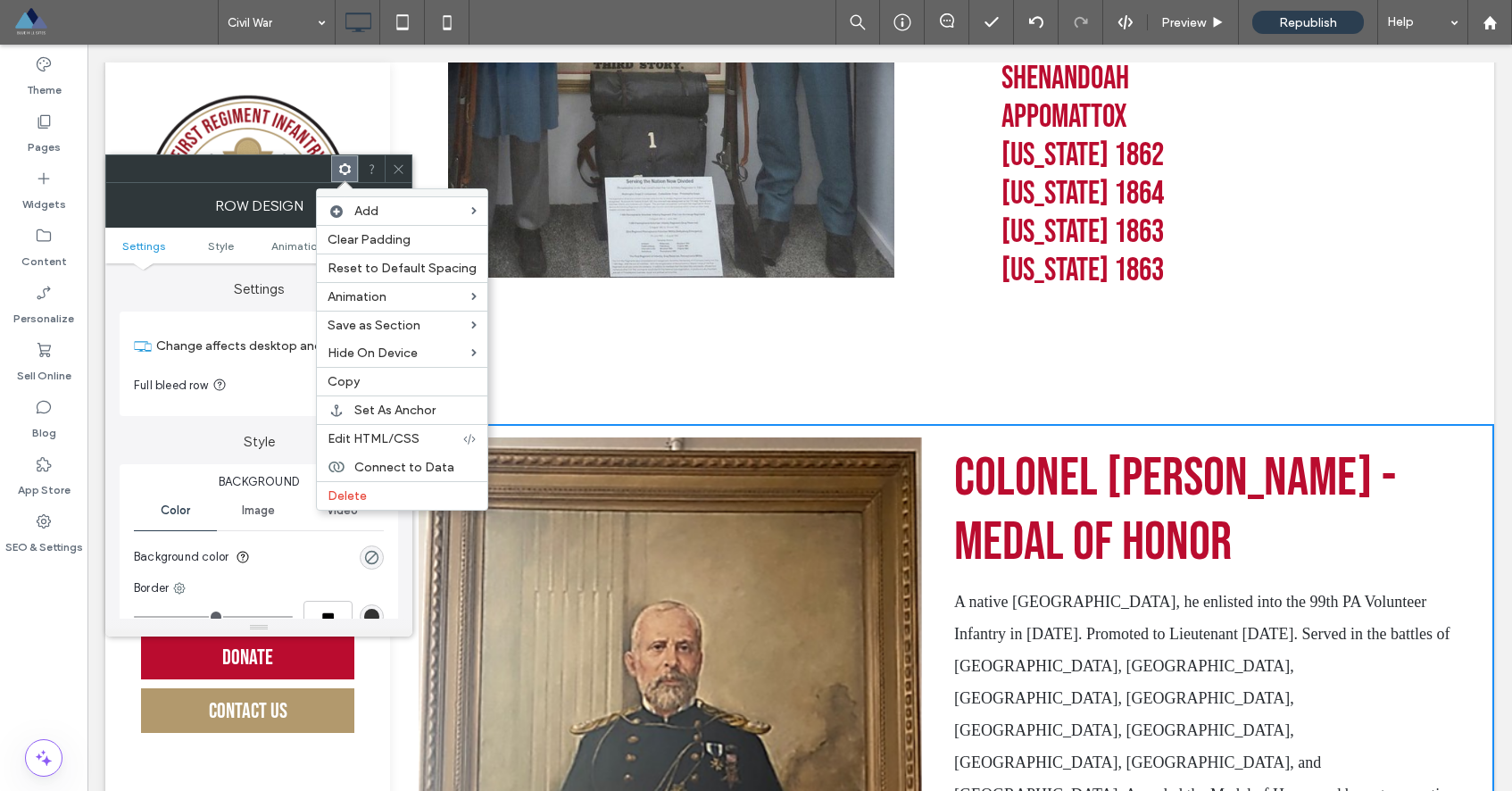
click at [397, 167] on icon at bounding box center [398, 169] width 14 height 14
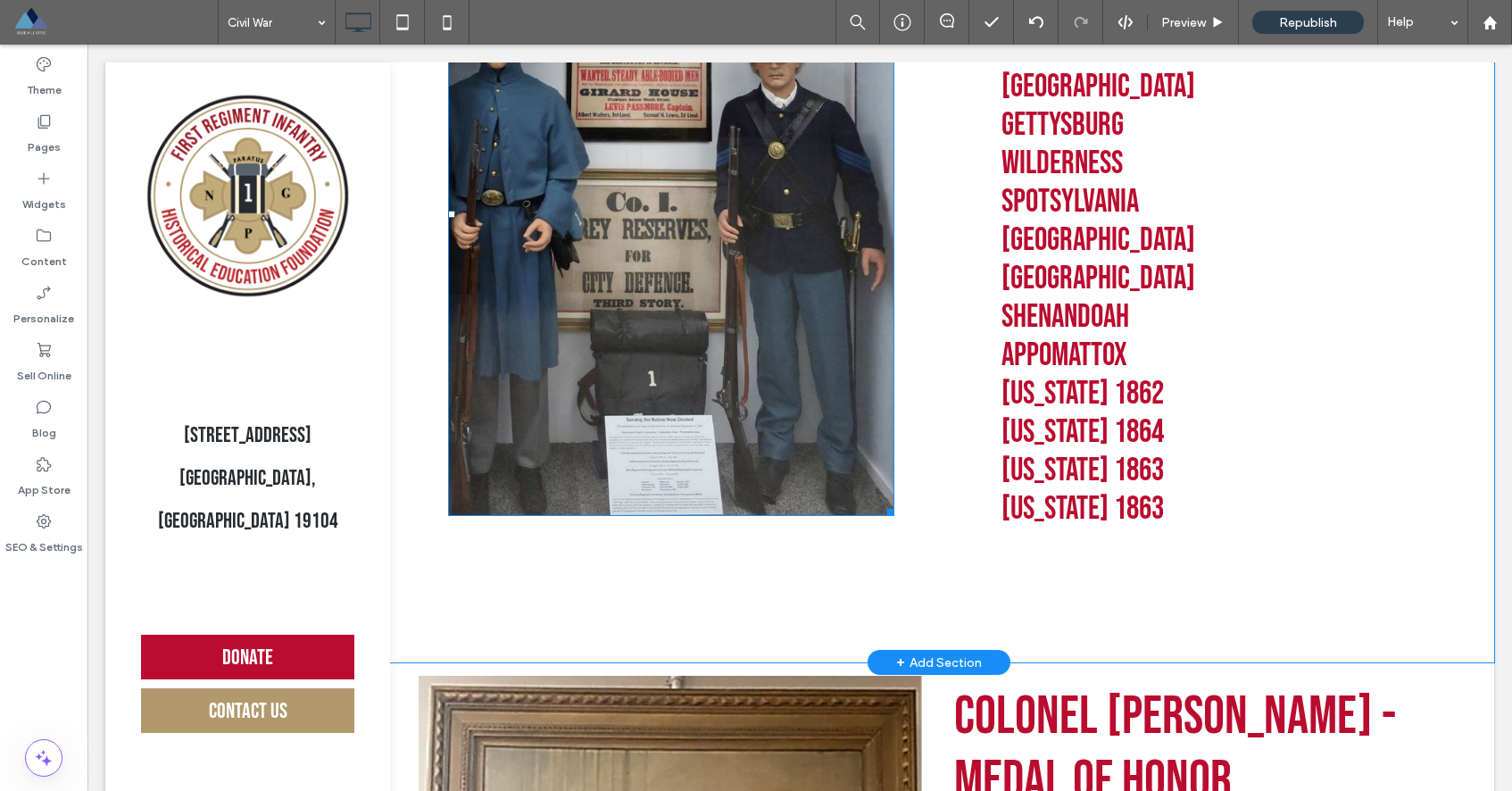
scroll to position [573, 0]
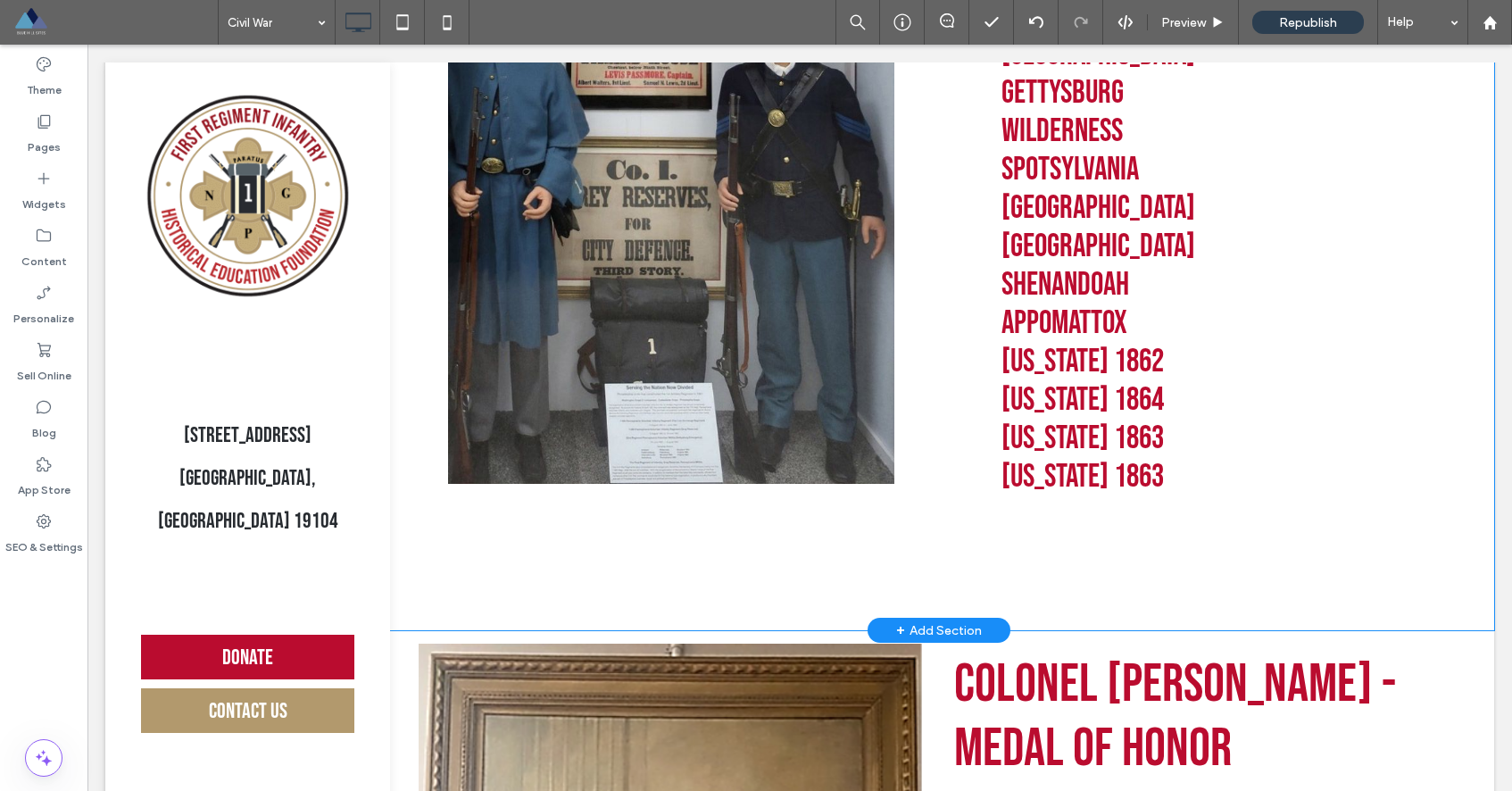
drag, startPoint x: 1045, startPoint y: 636, endPoint x: 1039, endPoint y: 593, distance: 43.4
click at [1049, 591] on div "Click To Paste Civil War Battle Streamers Antietam Fredericksburg Chancellorsvi…" at bounding box center [938, 224] width 1111 height 811
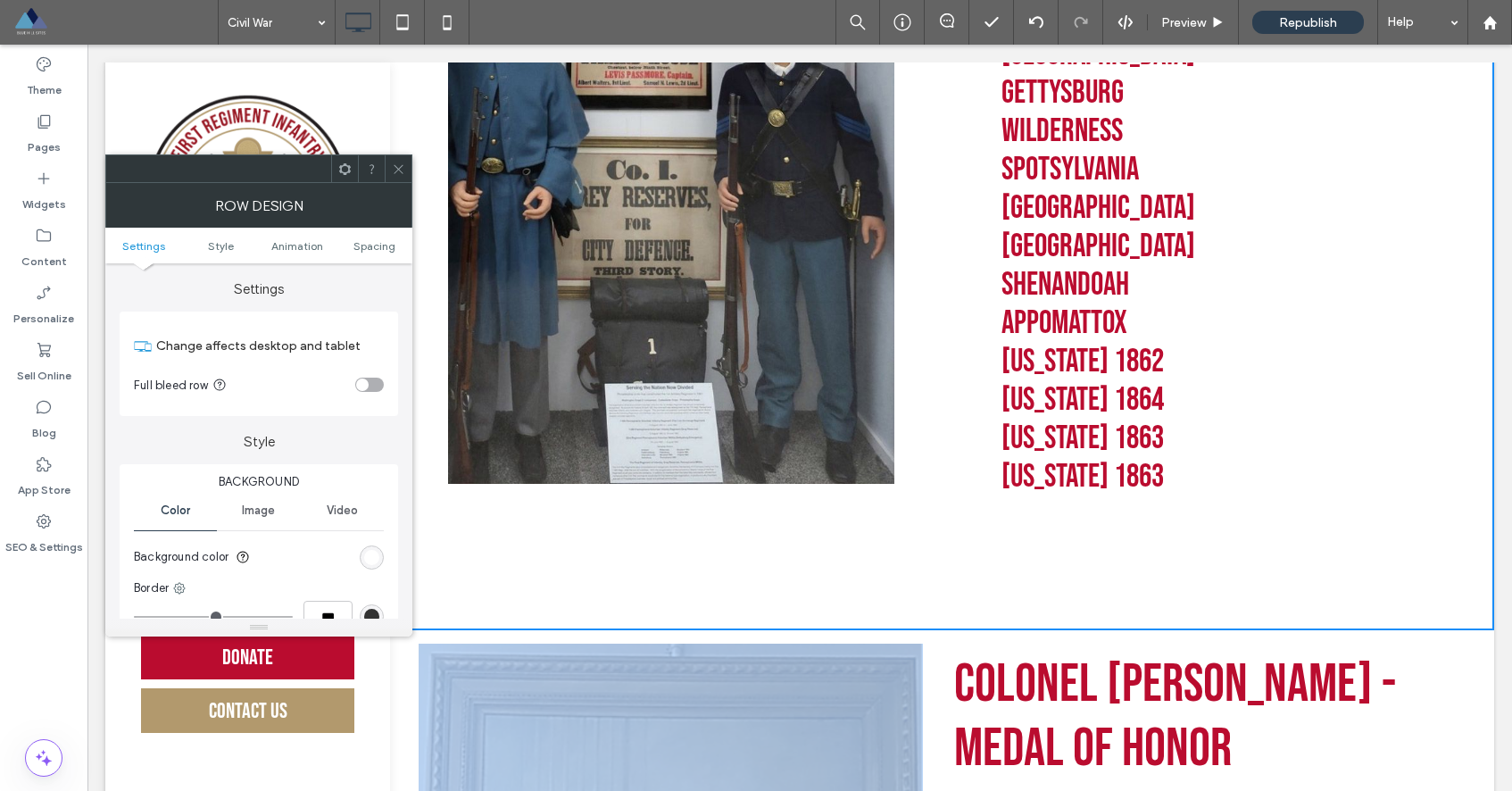
drag, startPoint x: 1043, startPoint y: 640, endPoint x: 1044, endPoint y: 631, distance: 9.1
drag, startPoint x: 1042, startPoint y: 642, endPoint x: 1032, endPoint y: 619, distance: 25.1
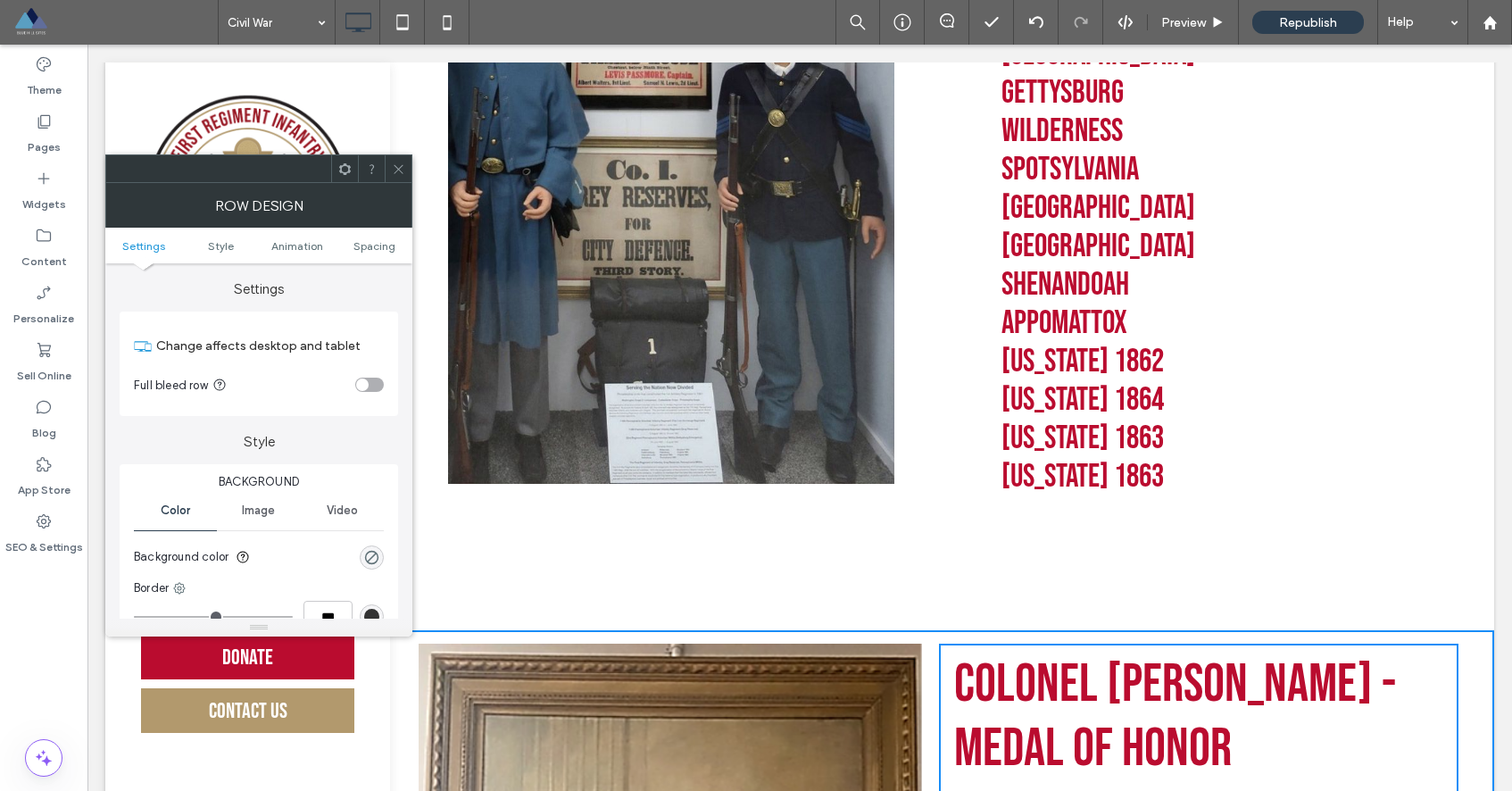
click at [346, 170] on icon at bounding box center [345, 169] width 14 height 14
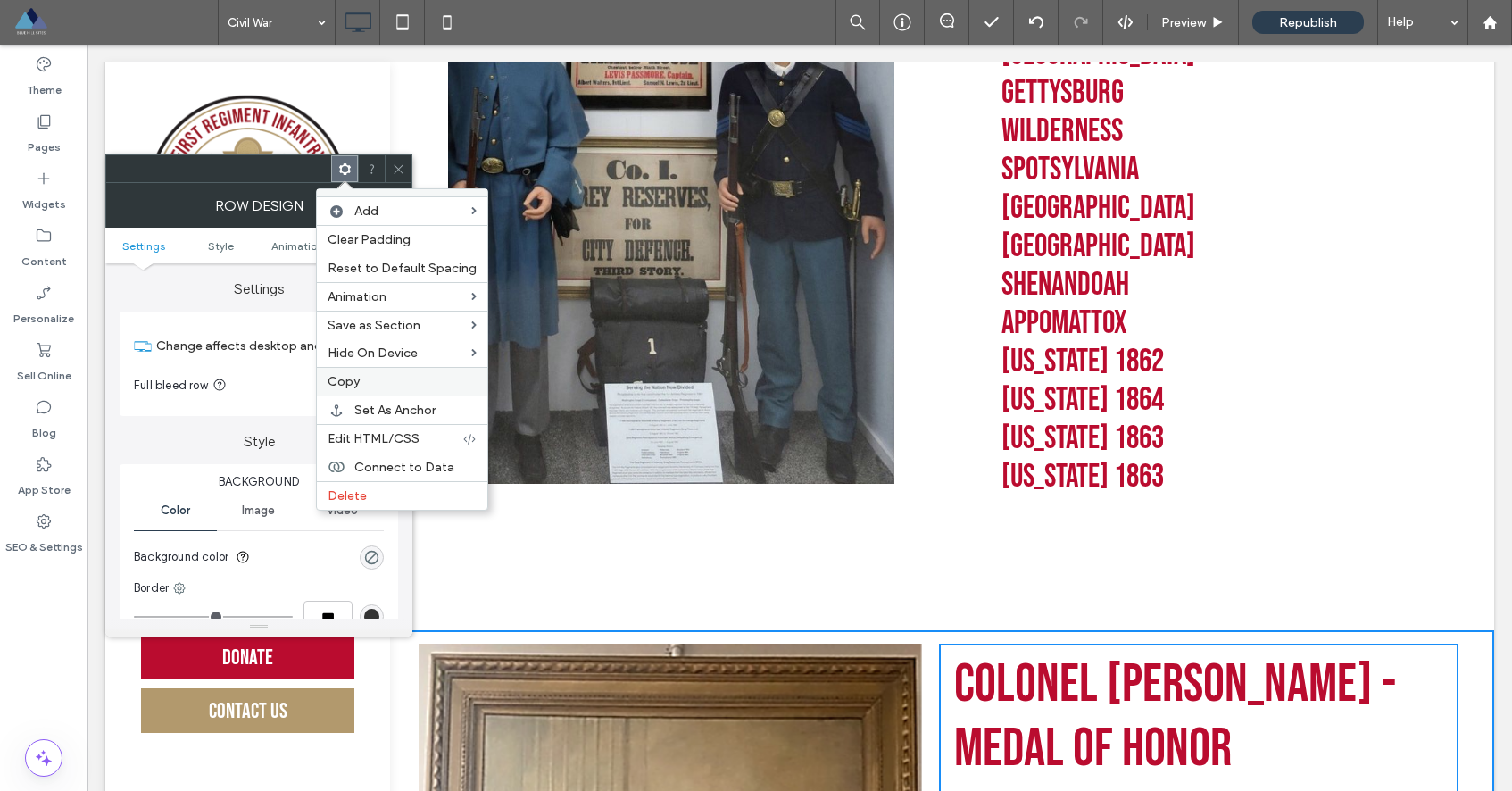
click at [360, 380] on label "Copy" at bounding box center [402, 381] width 149 height 15
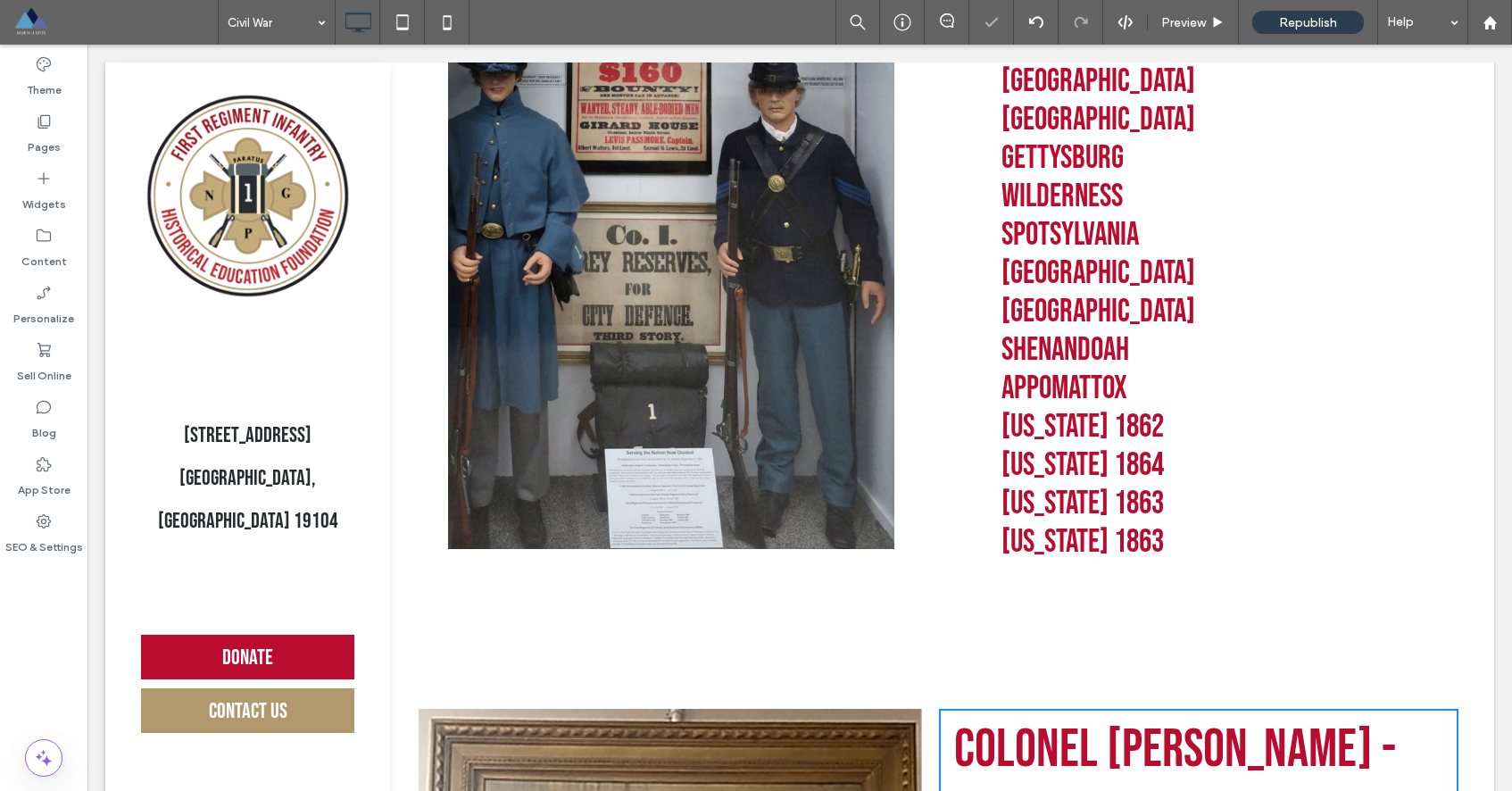
scroll to position [0, 0]
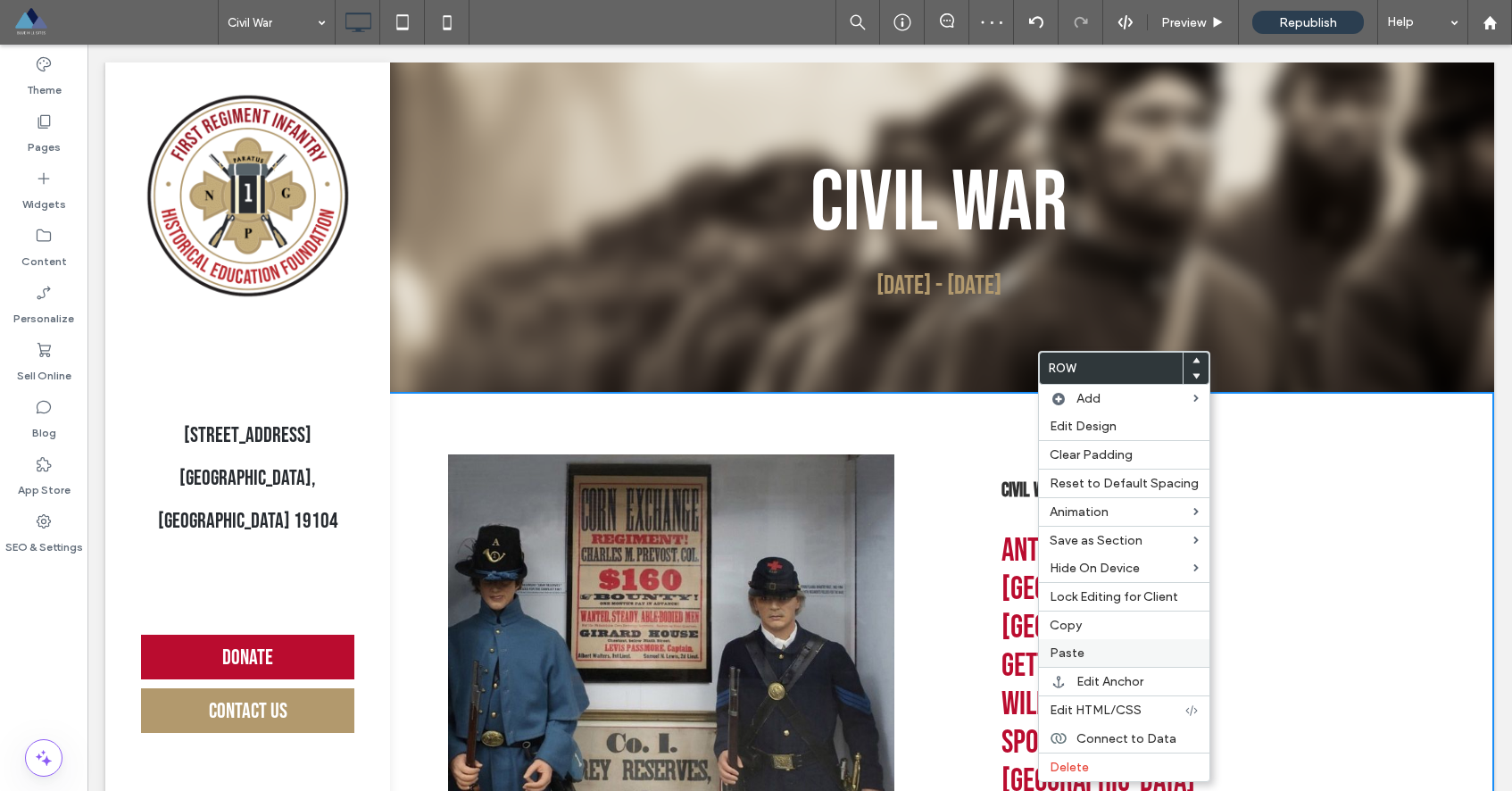
click at [1084, 645] on label "Paste" at bounding box center [1125, 652] width 149 height 15
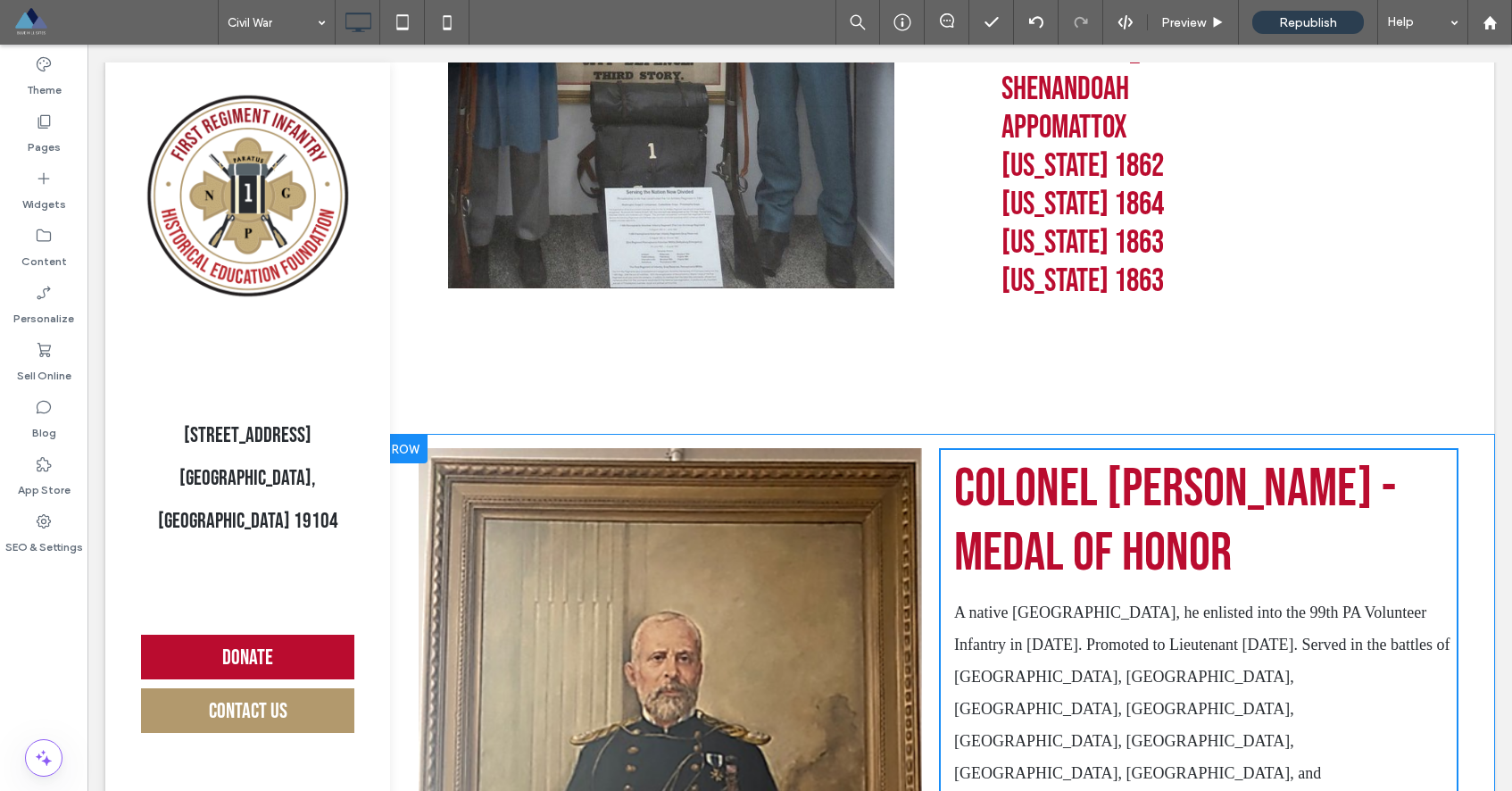
scroll to position [1520, 0]
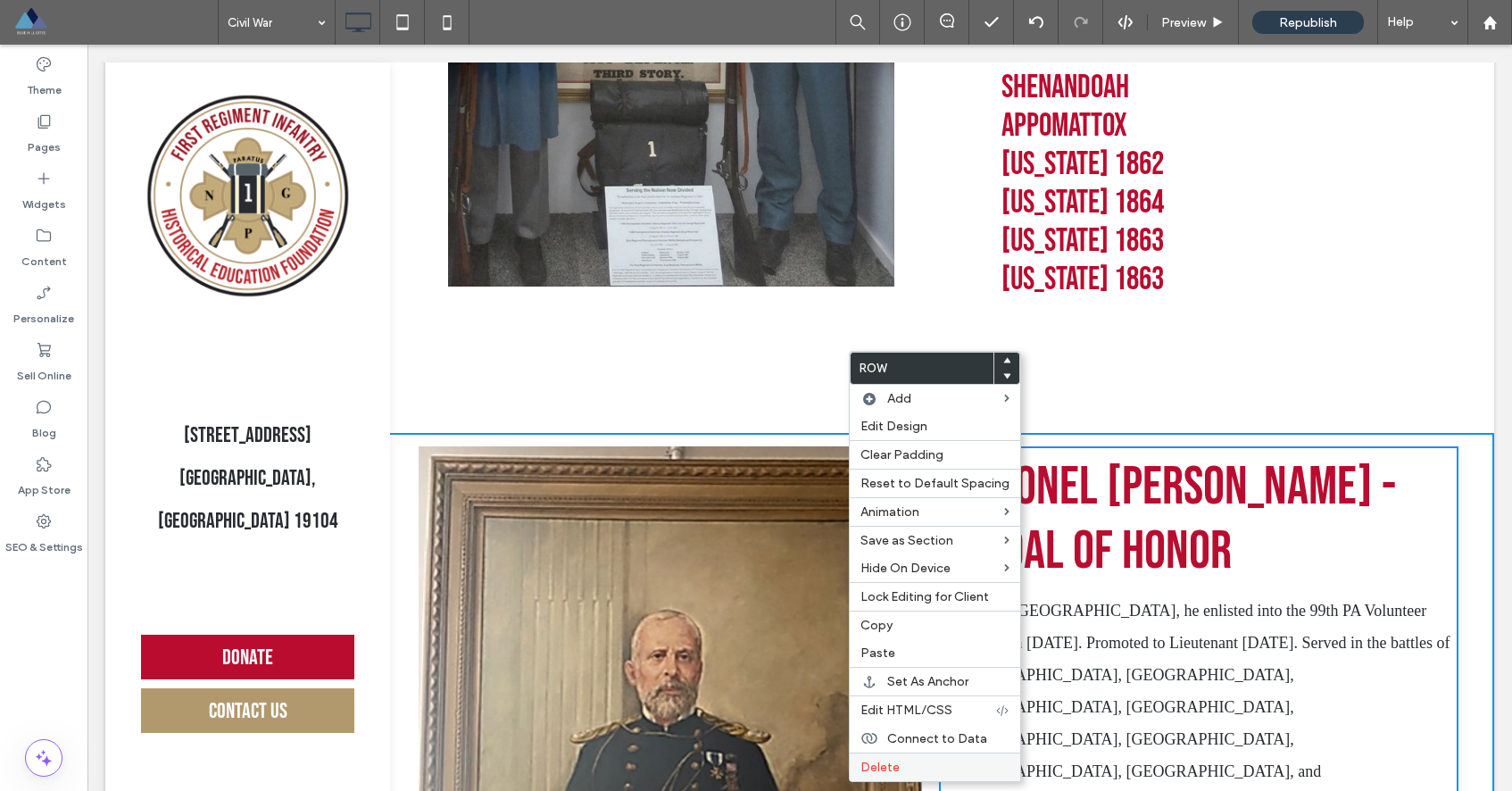
click at [904, 759] on label "Delete" at bounding box center [935, 766] width 149 height 15
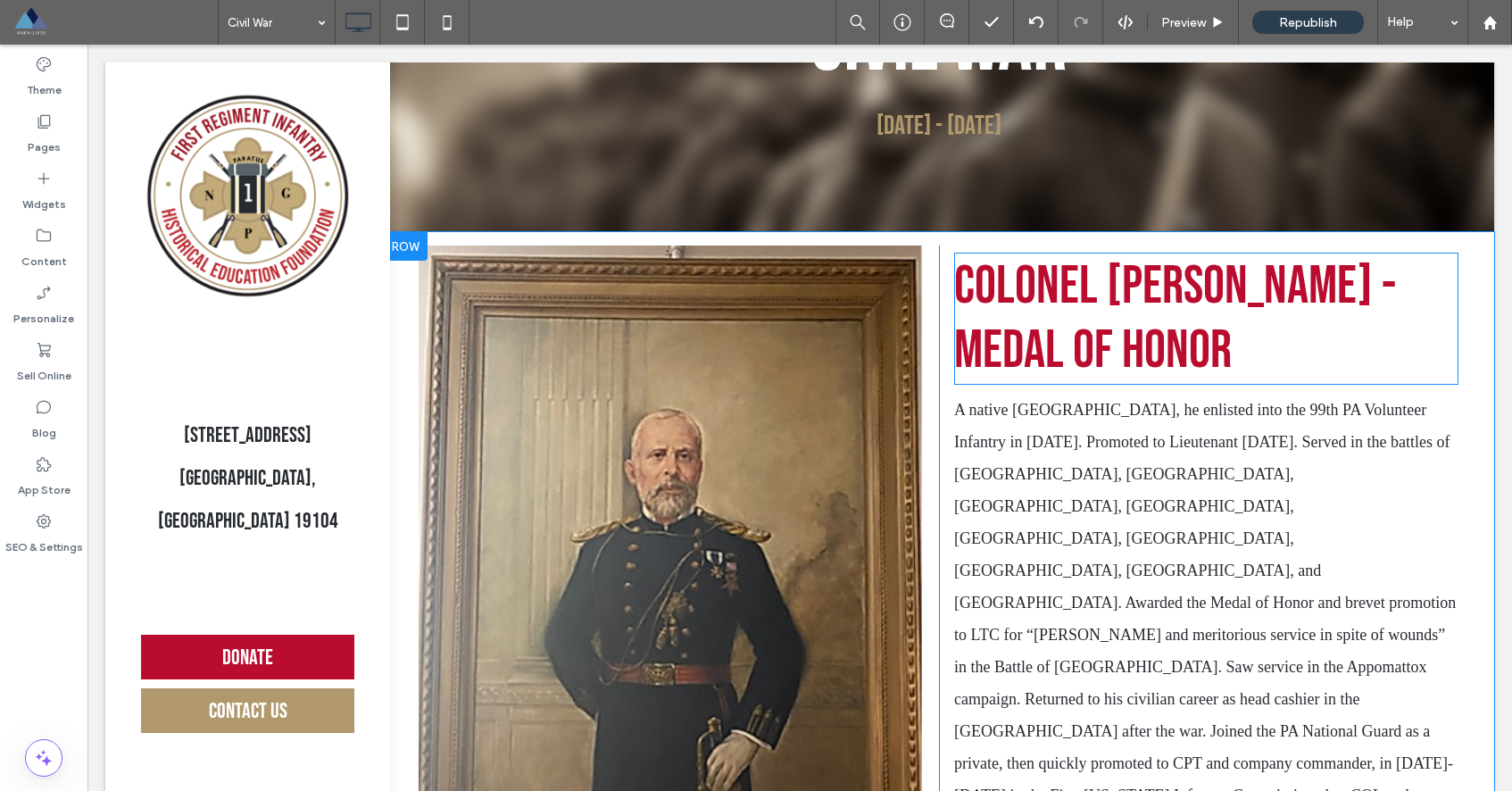
scroll to position [143, 0]
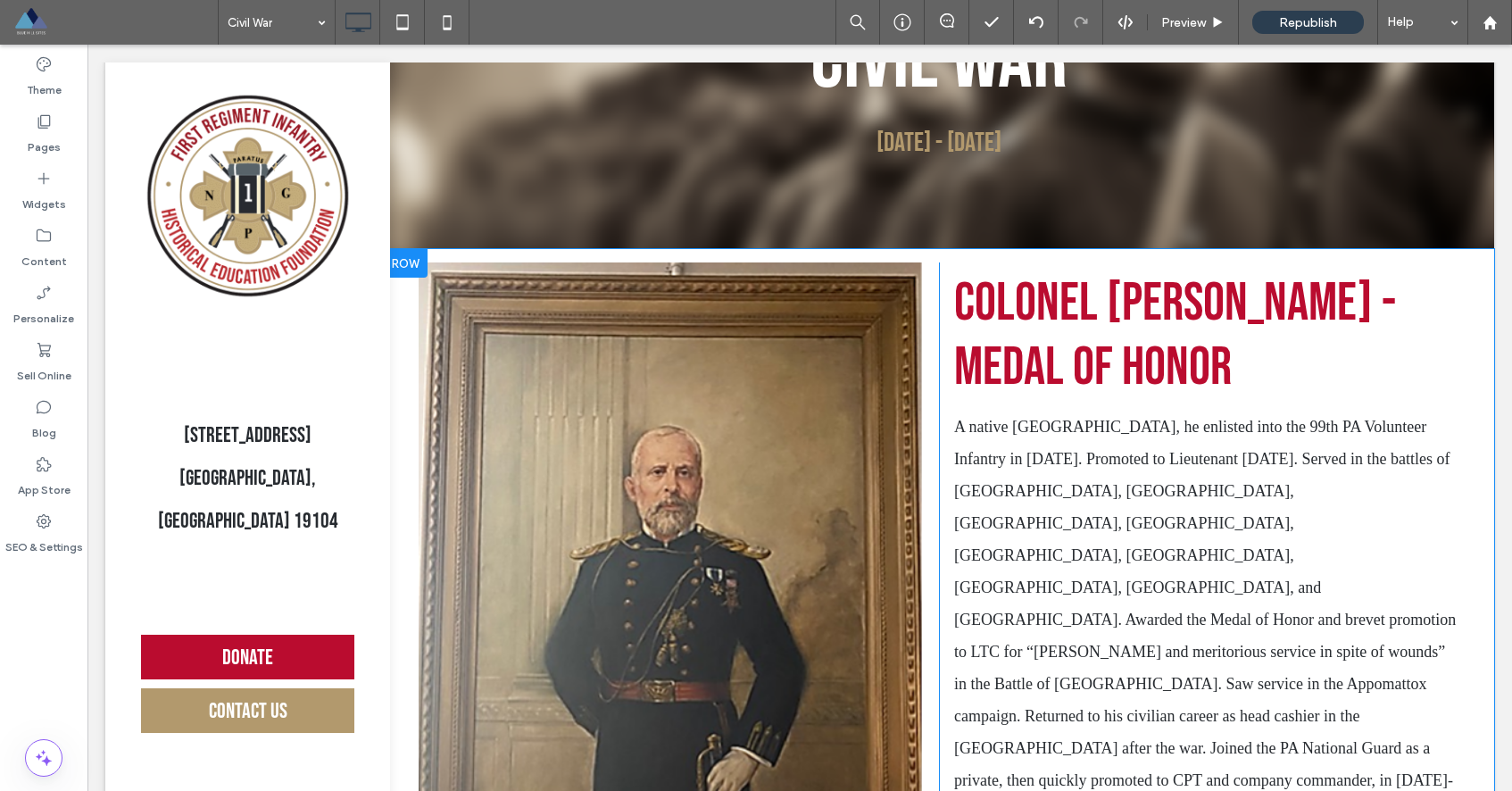
click at [948, 252] on div "Click To Paste Click To Paste Colonel Sylvester Bonnifon - Medal of Honor A nat…" at bounding box center [938, 623] width 1111 height 750
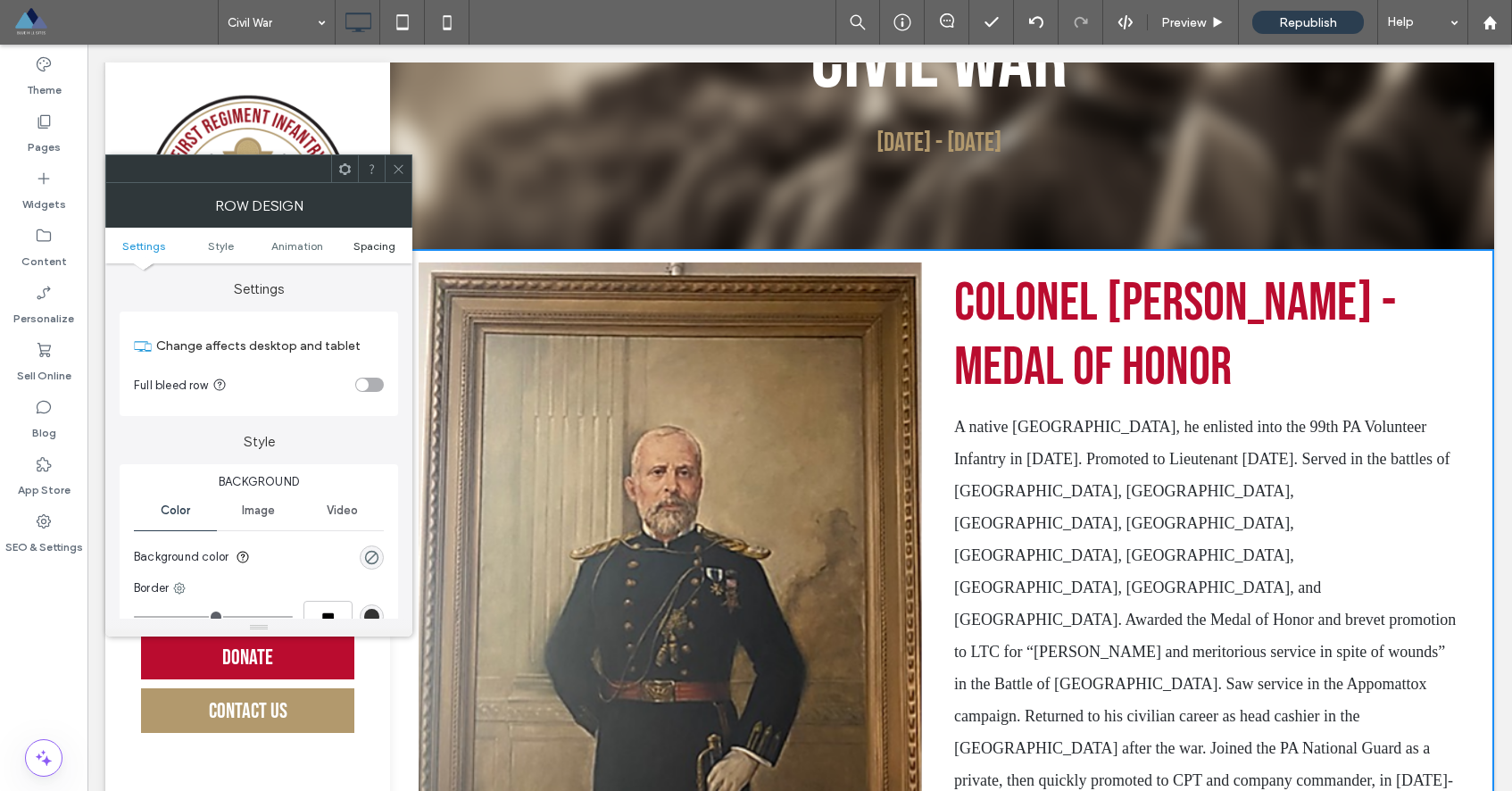
click at [402, 245] on link "Spacing" at bounding box center [374, 245] width 77 height 14
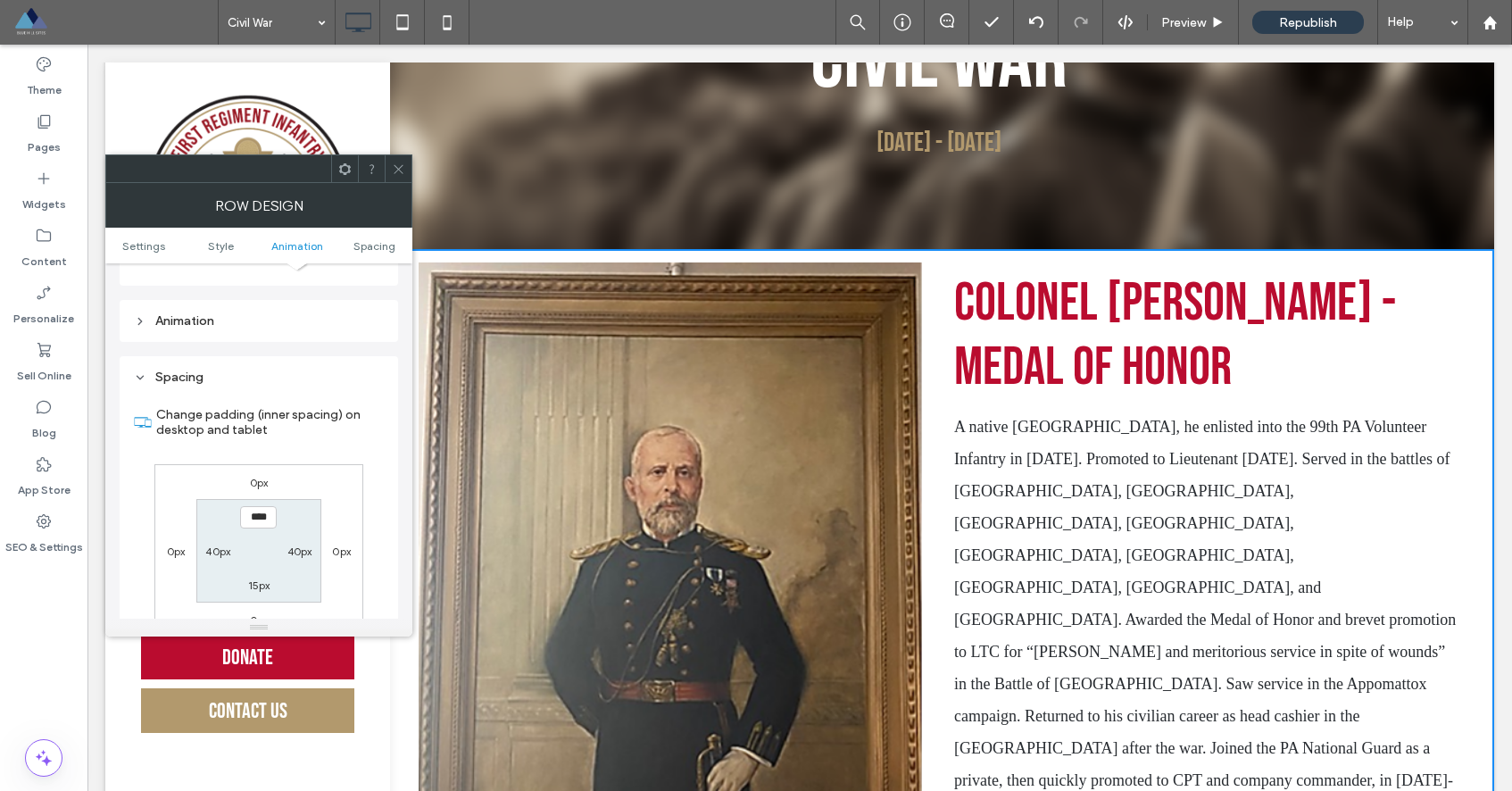
scroll to position [504, 0]
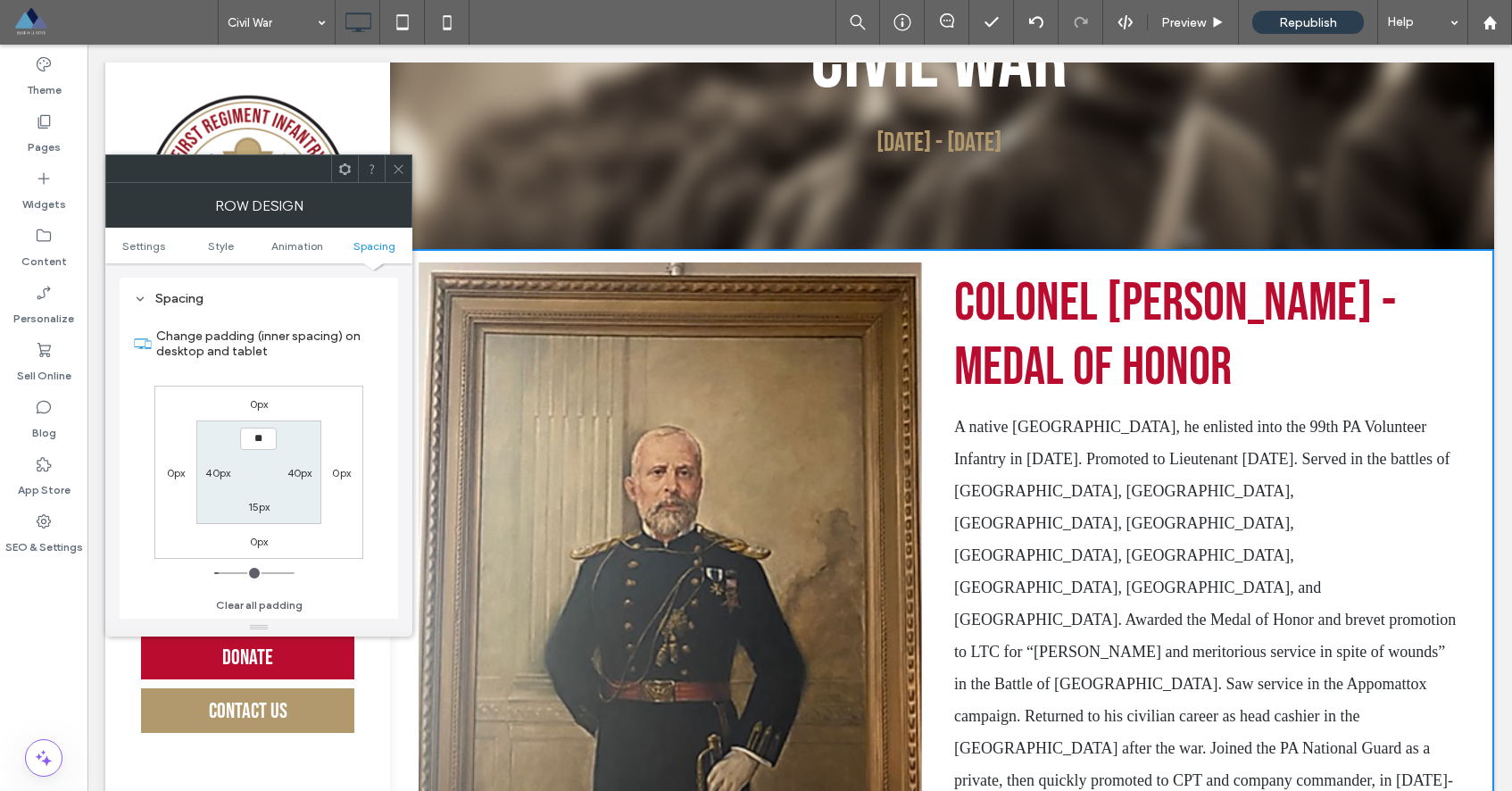
type input "****"
type input "**"
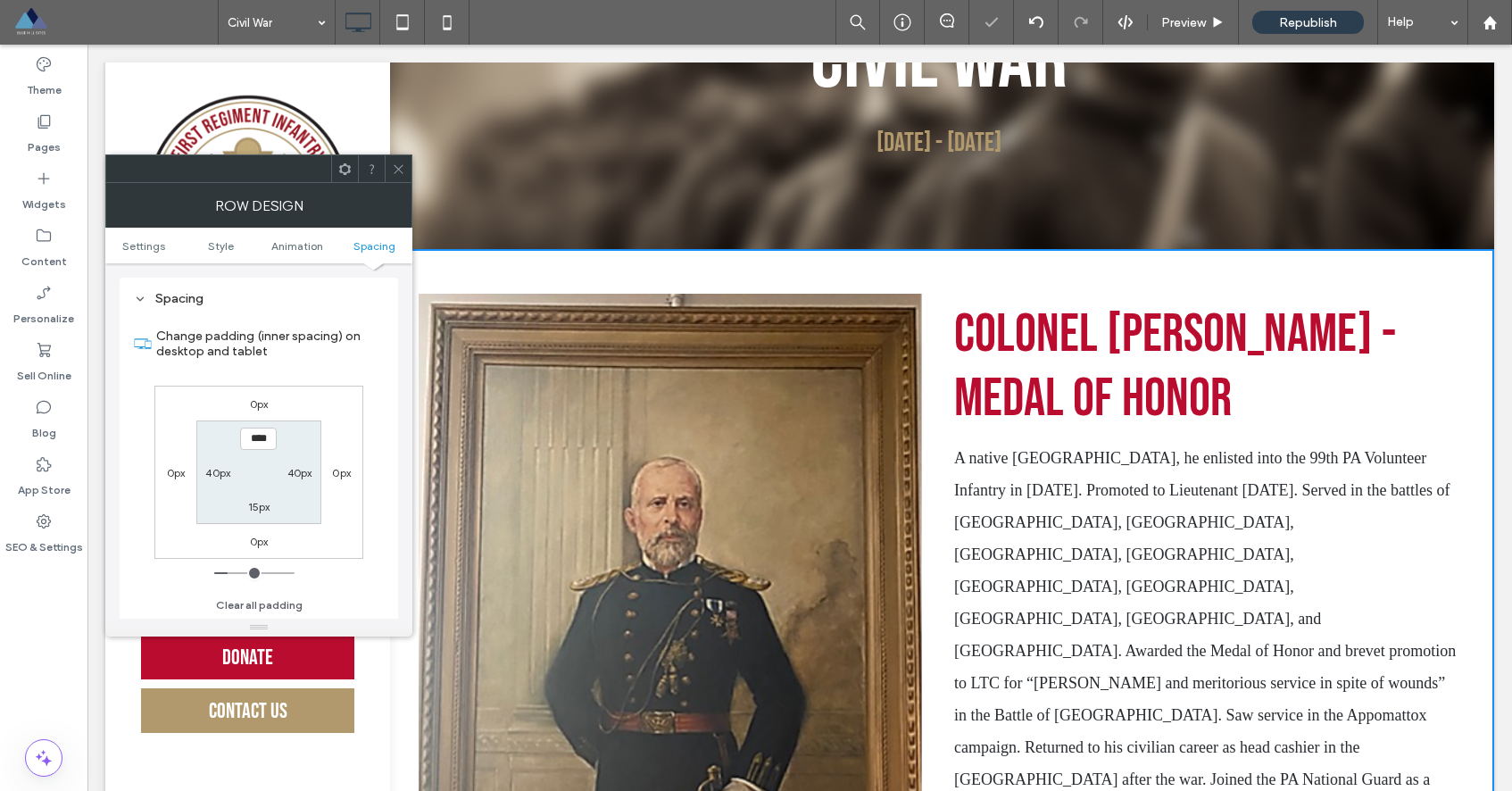
click at [405, 173] on icon at bounding box center [398, 169] width 14 height 14
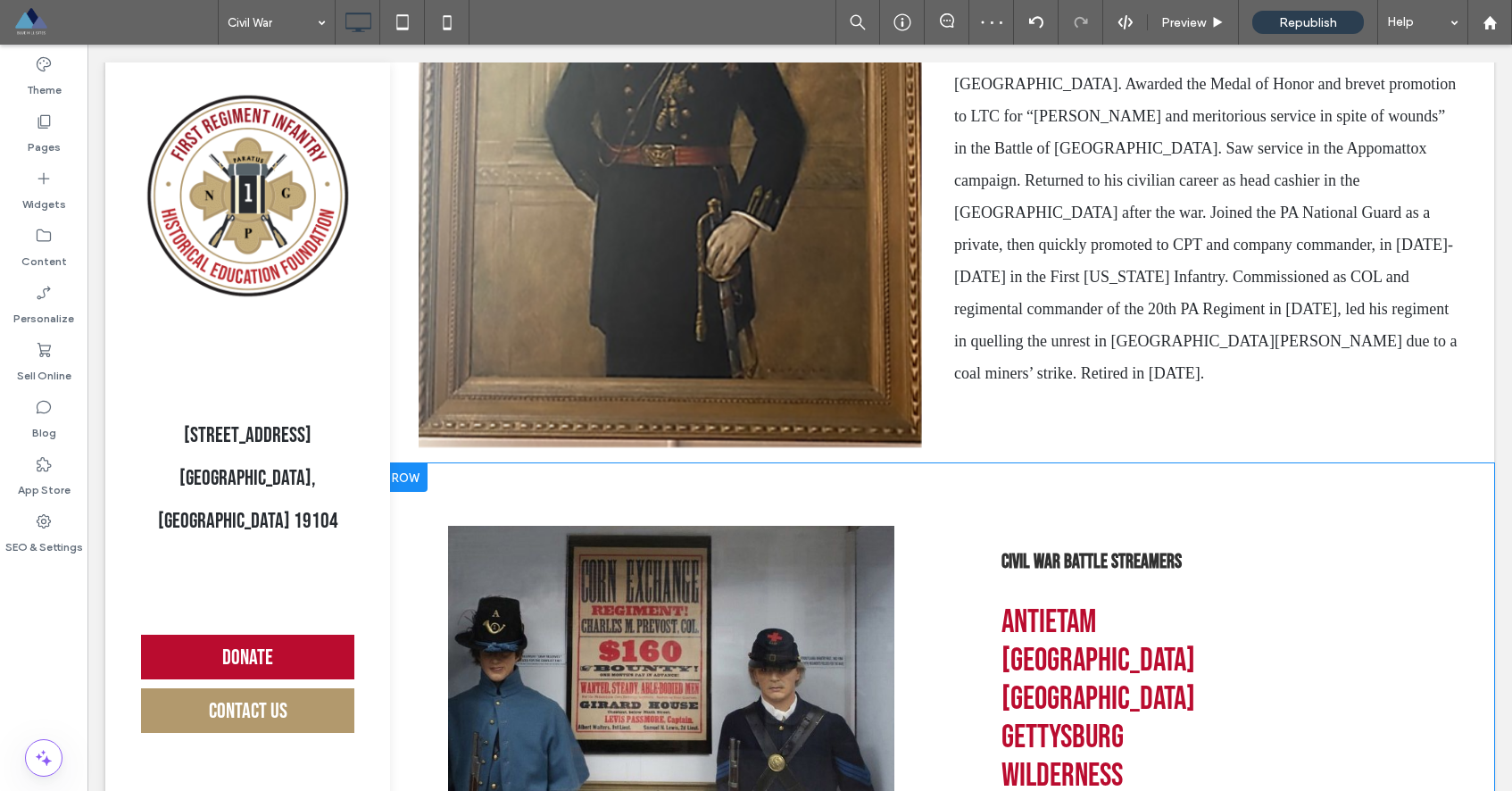
scroll to position [714, 0]
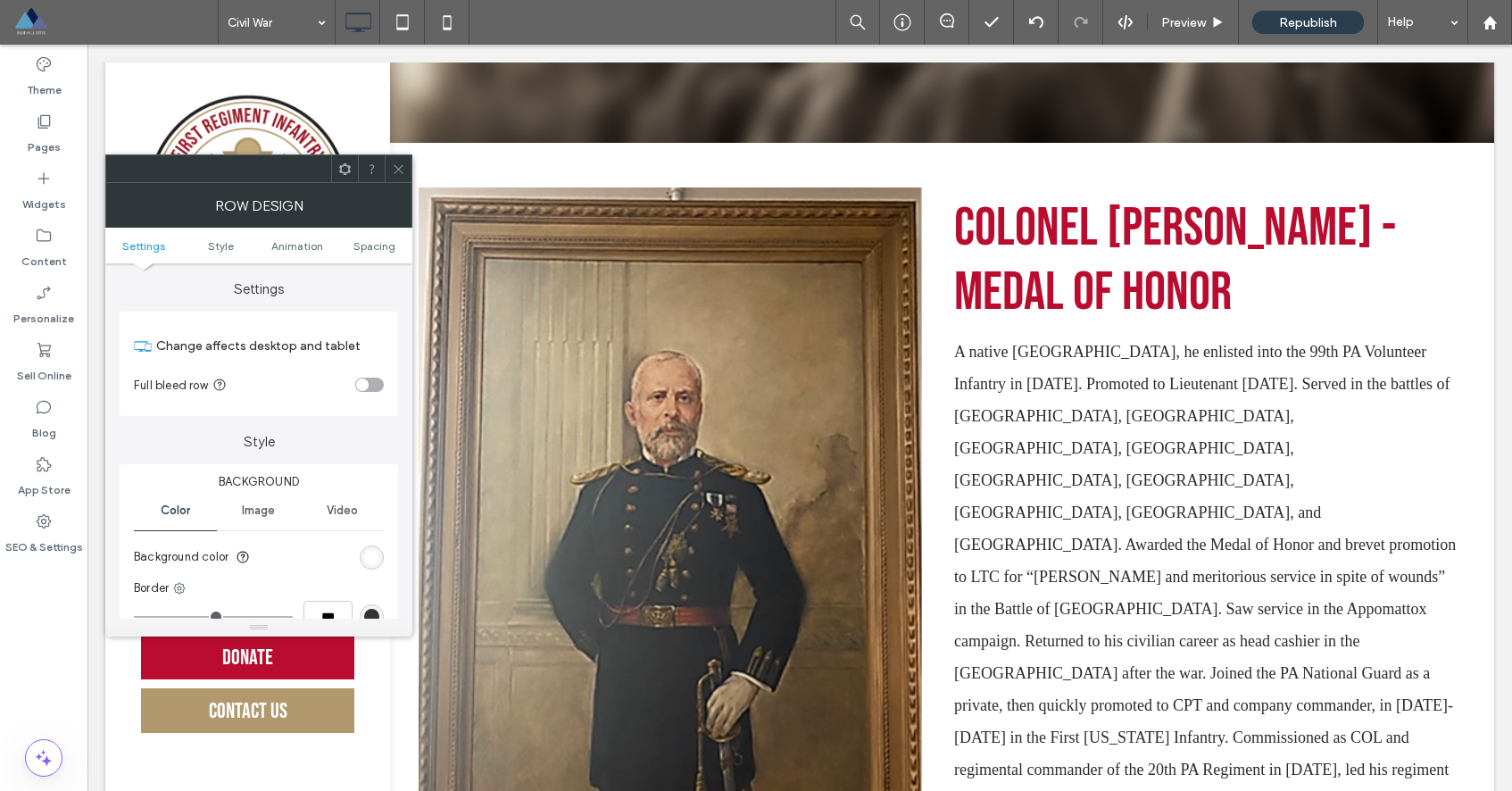
scroll to position [245, 0]
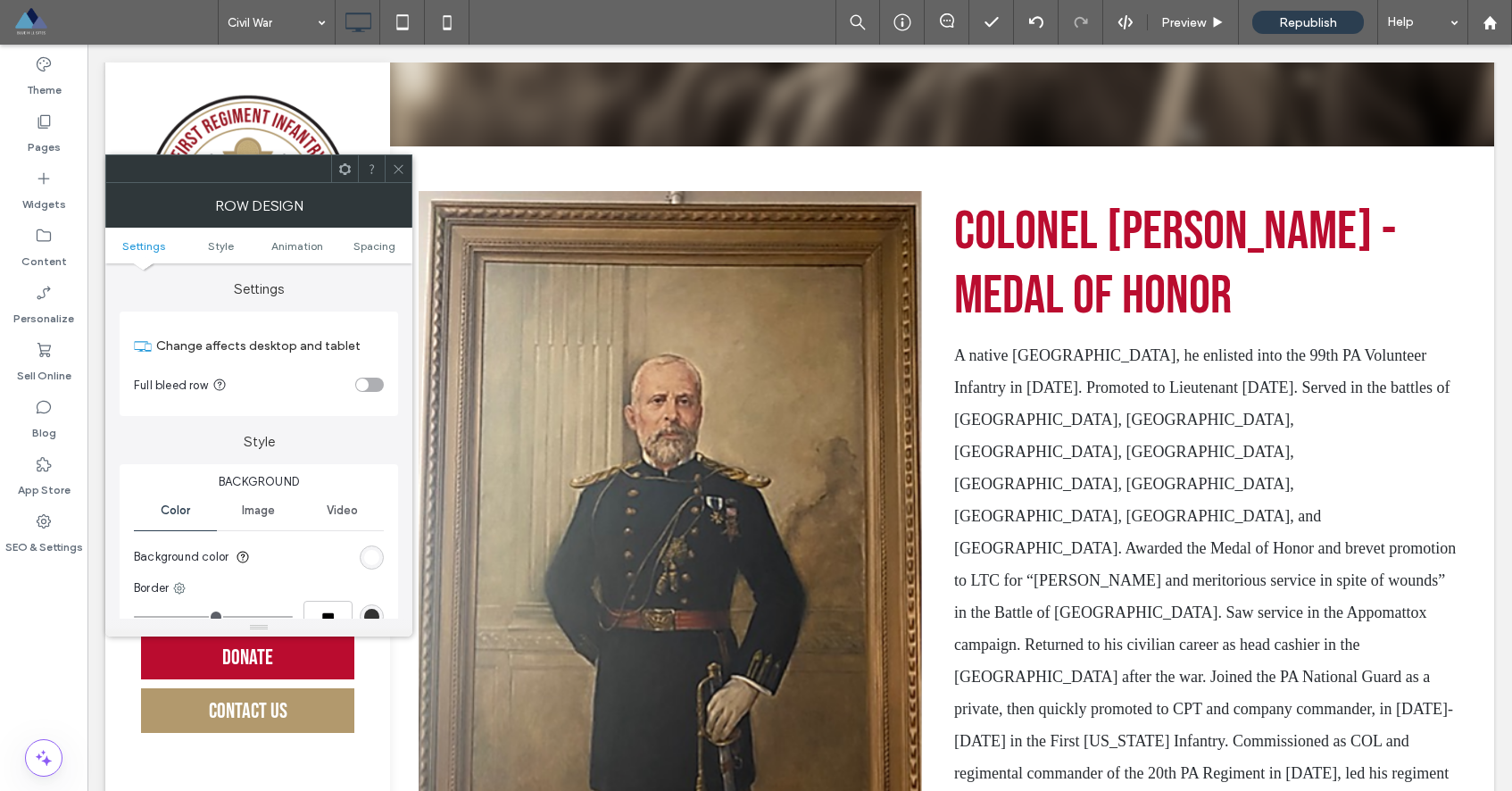
click at [396, 166] on icon at bounding box center [398, 169] width 14 height 14
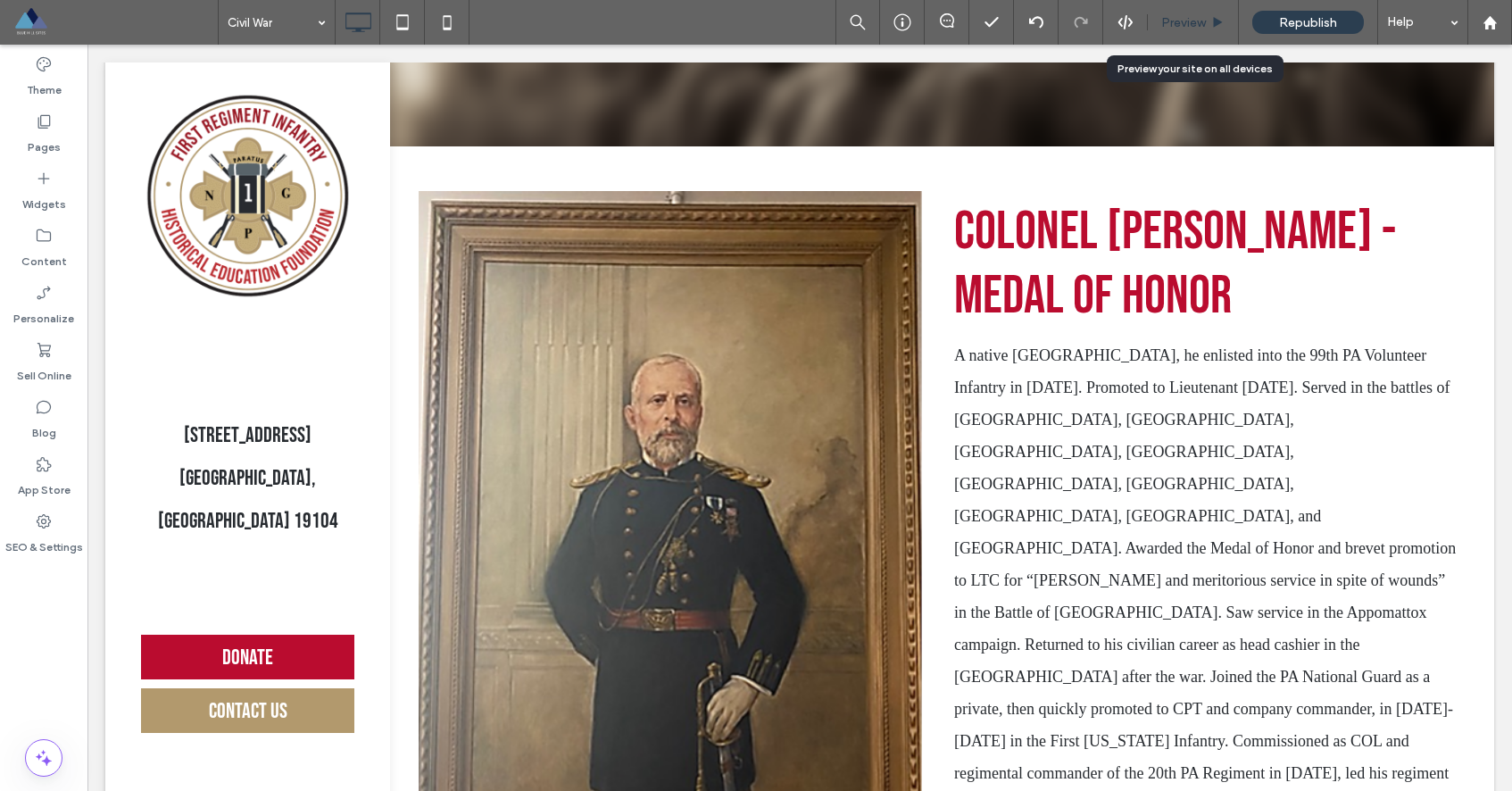
click at [1178, 24] on span "Preview" at bounding box center [1183, 23] width 45 height 15
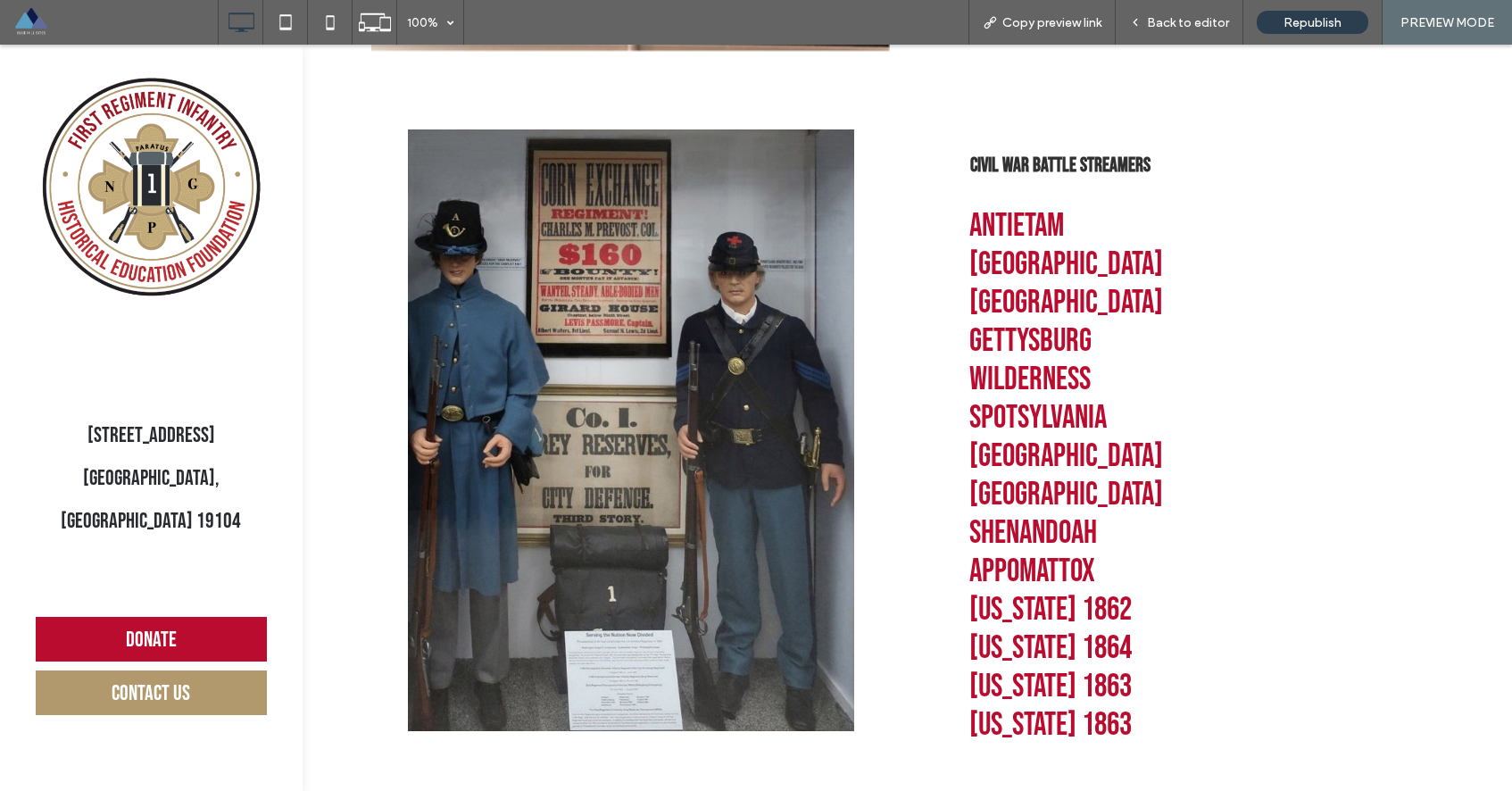
scroll to position [1113, 0]
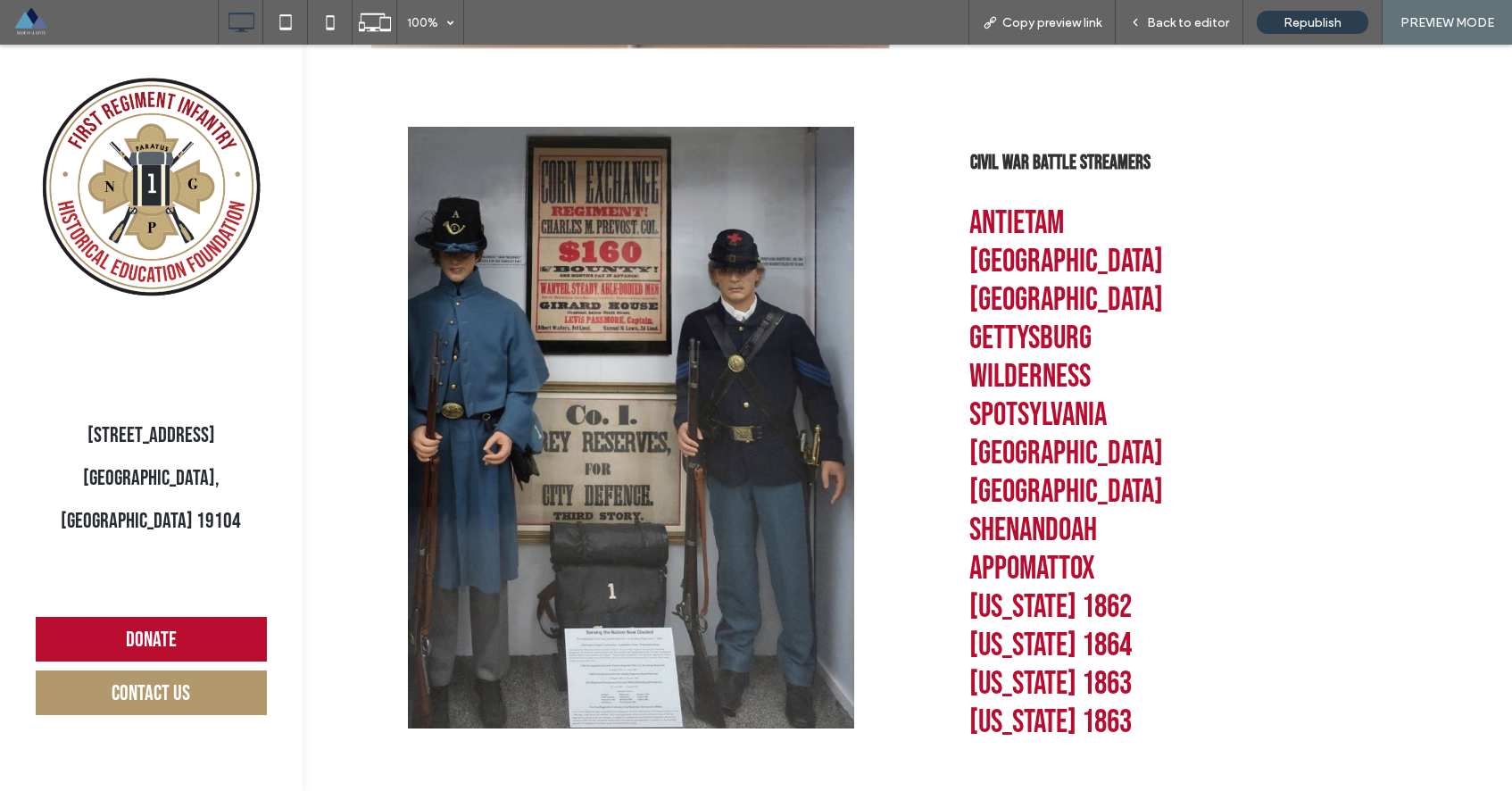
click at [1021, 525] on span "Antietam Fredericksburg Chancellorsville Gettysburg Wilderness Spotsylvania Col…" at bounding box center [1066, 473] width 194 height 538
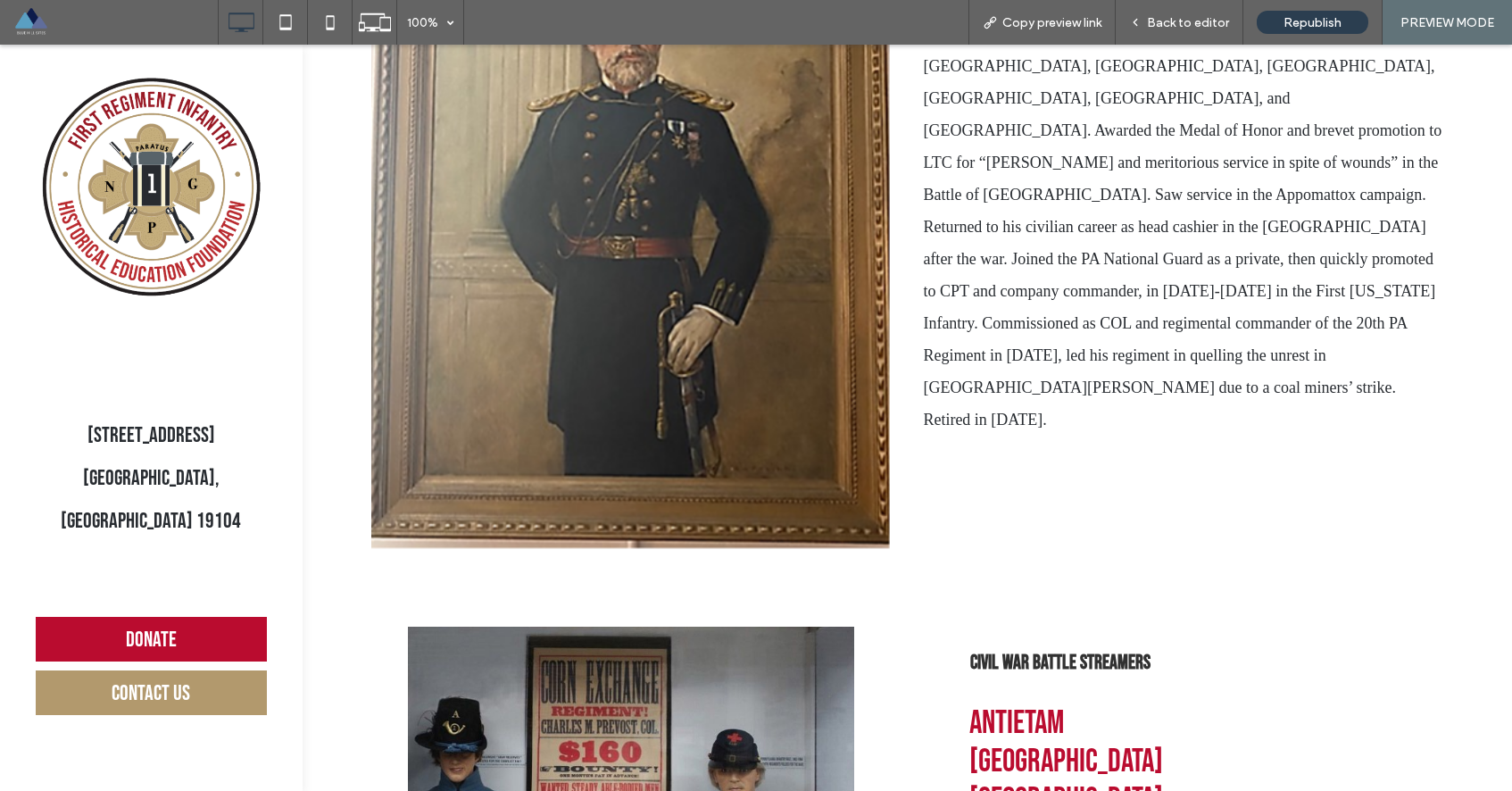
scroll to position [290, 0]
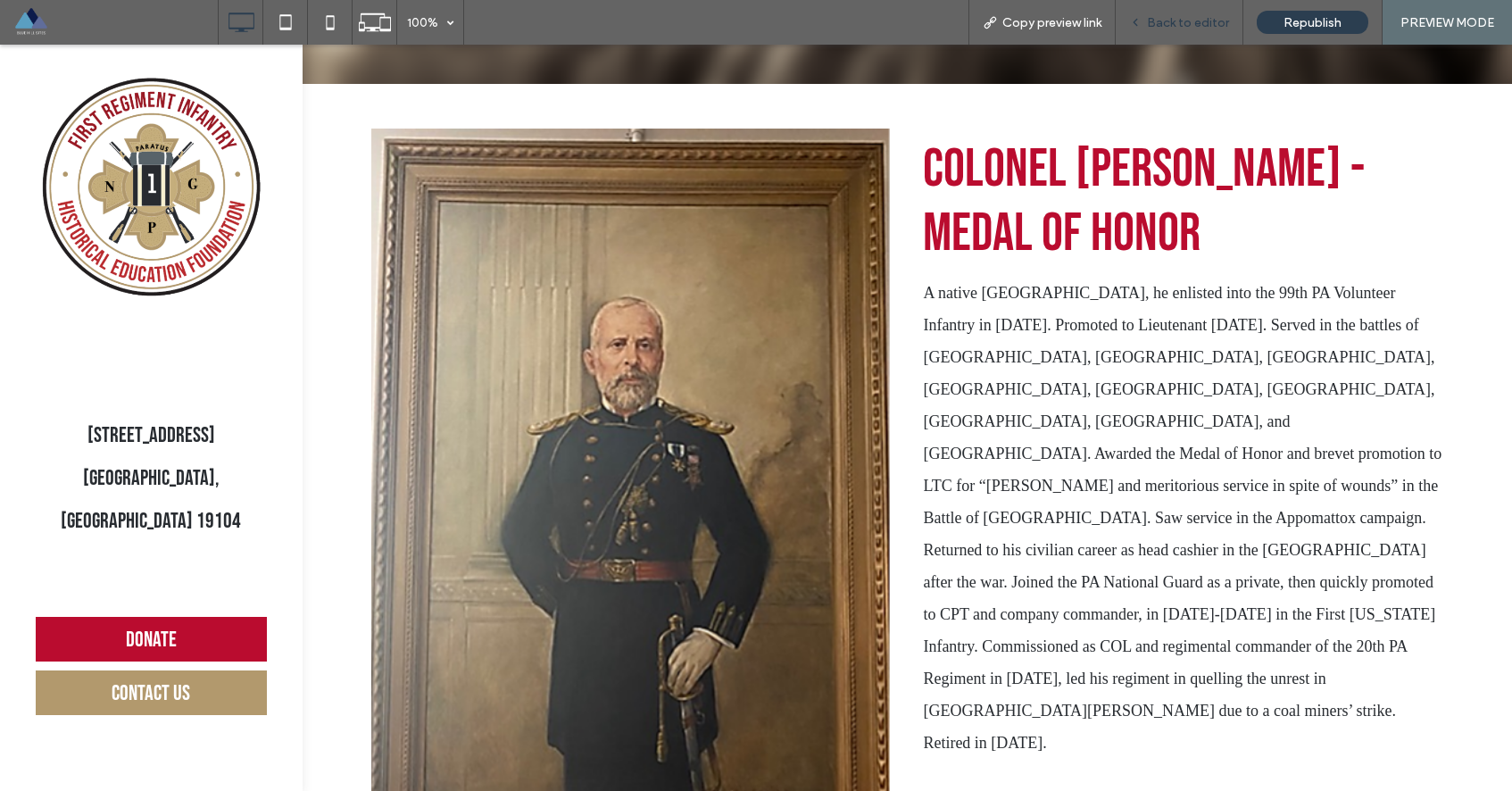
click at [1178, 22] on span "Back to editor" at bounding box center [1188, 23] width 82 height 15
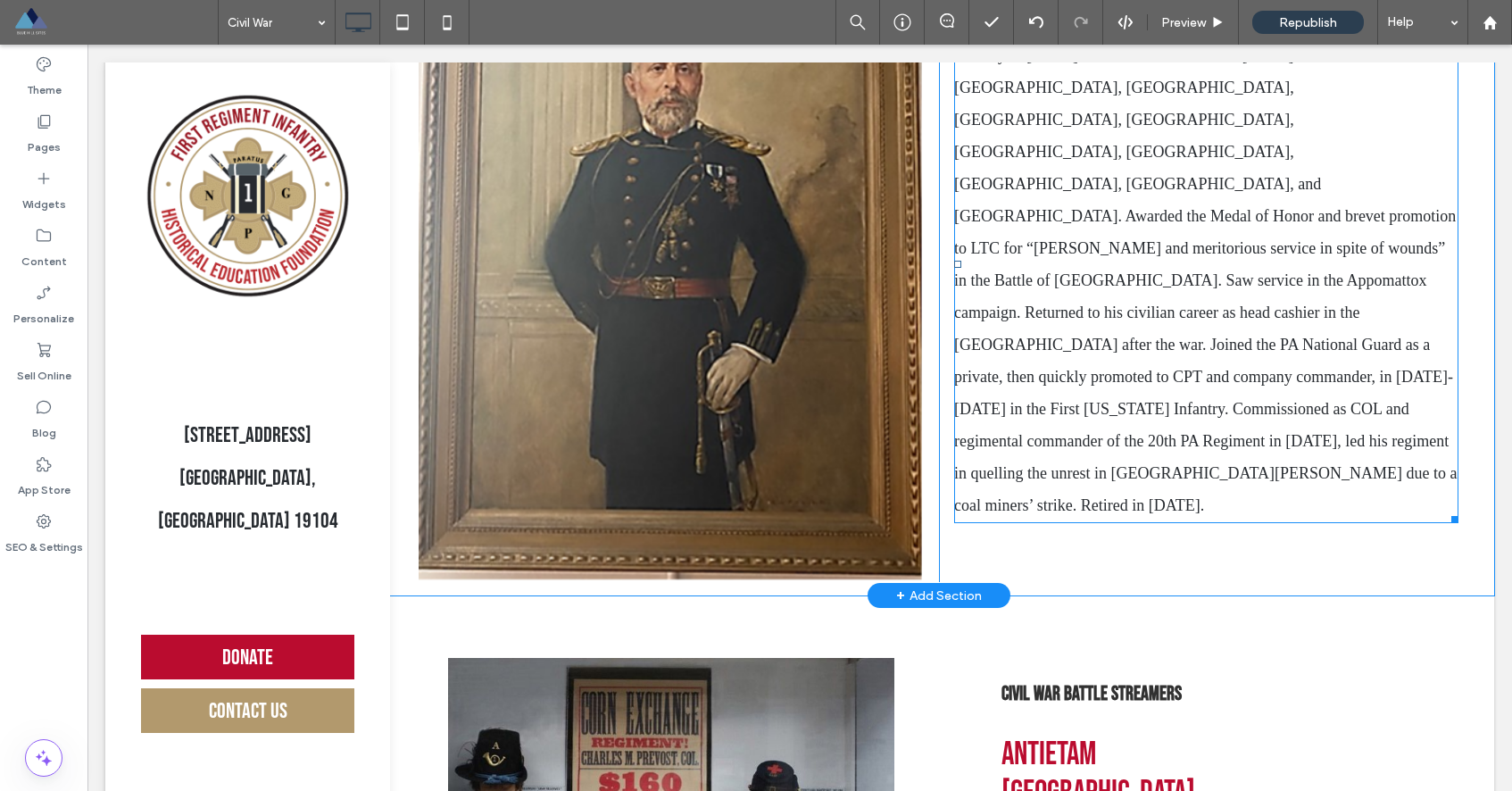
scroll to position [618, 0]
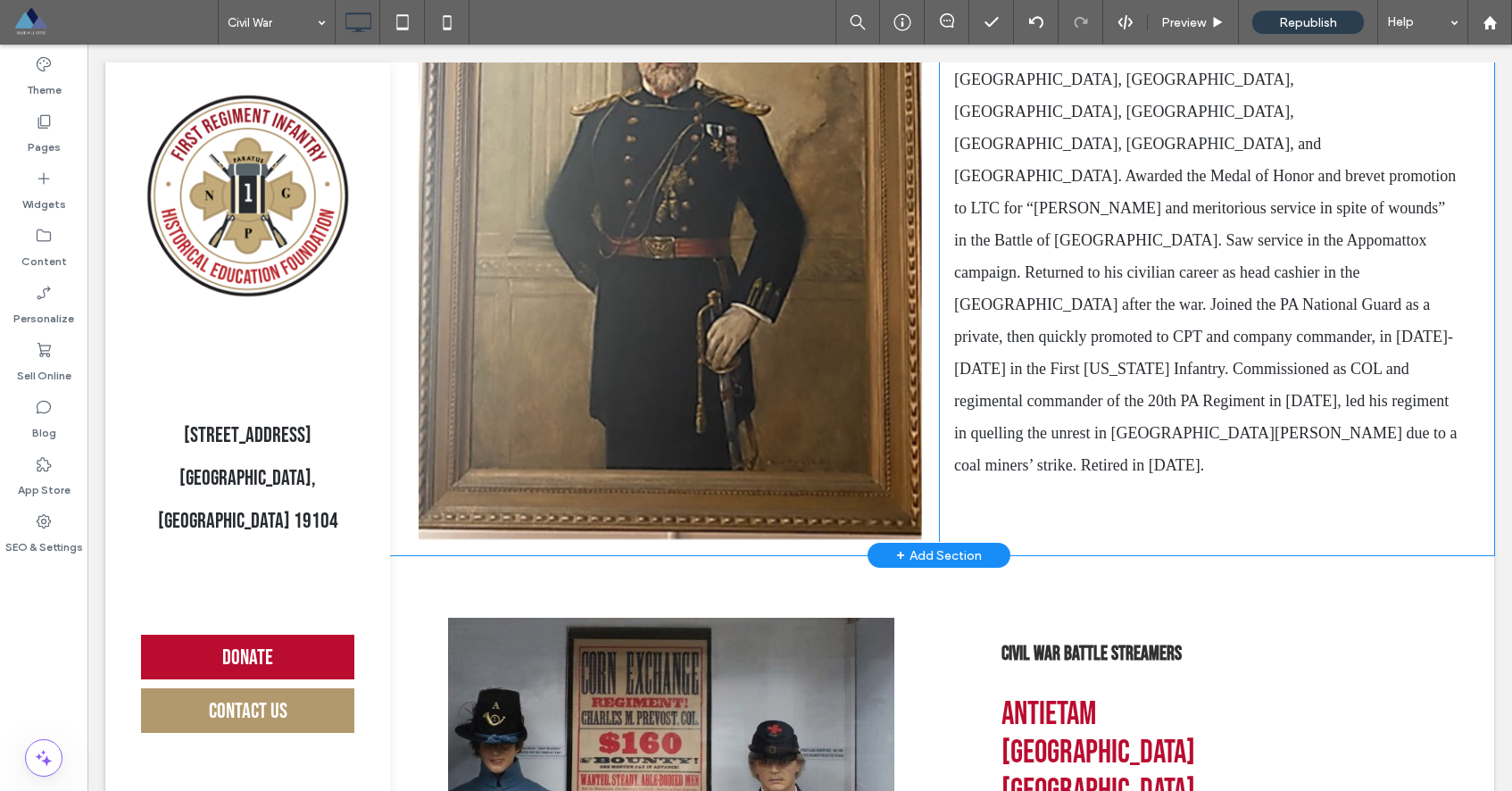
click at [790, 539] on div "Click To Paste Click To Paste Colonel Sylvester Bonnifon - Medal of Honor A nat…" at bounding box center [938, 164] width 1111 height 781
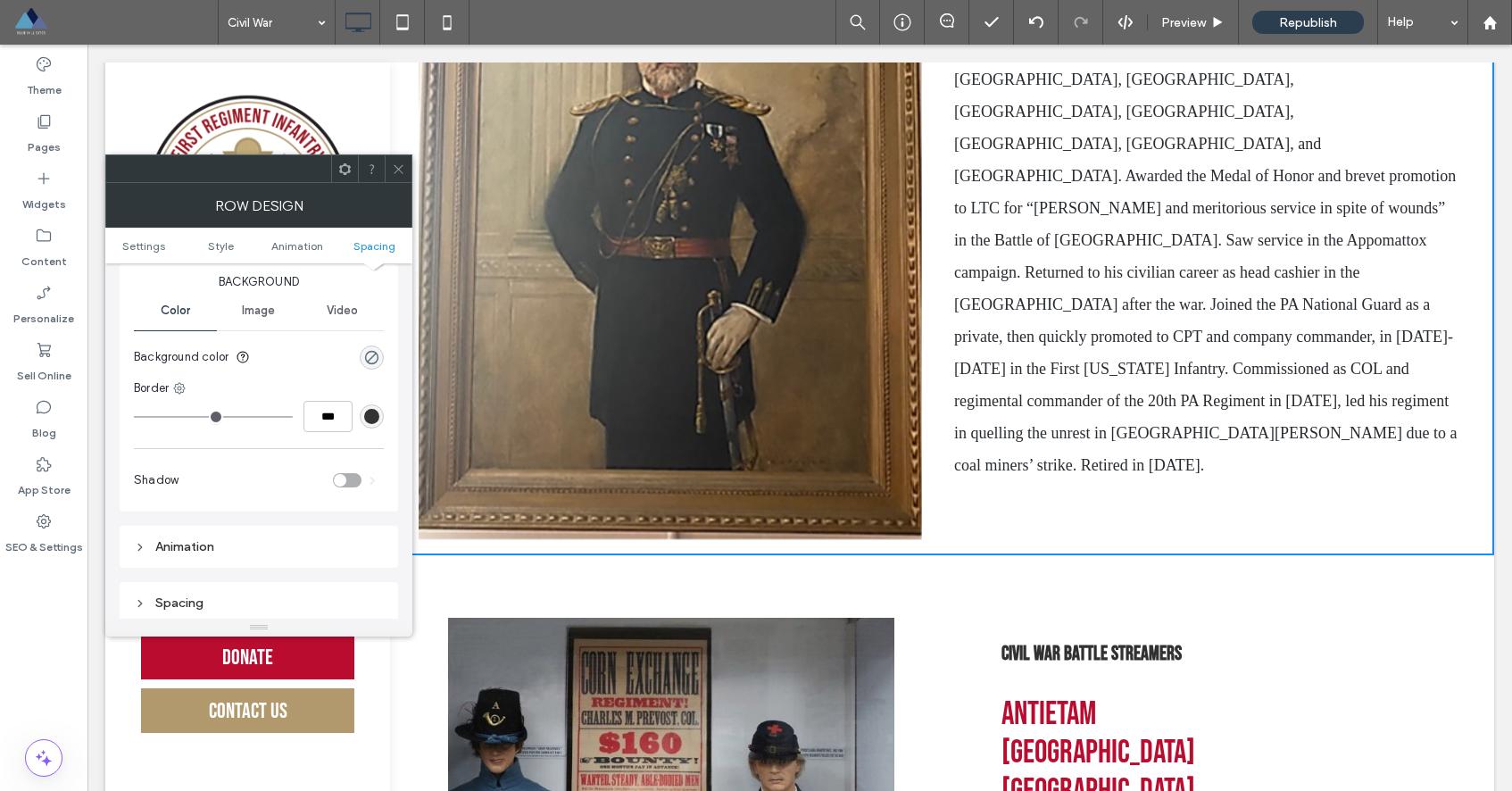
scroll to position [504, 0]
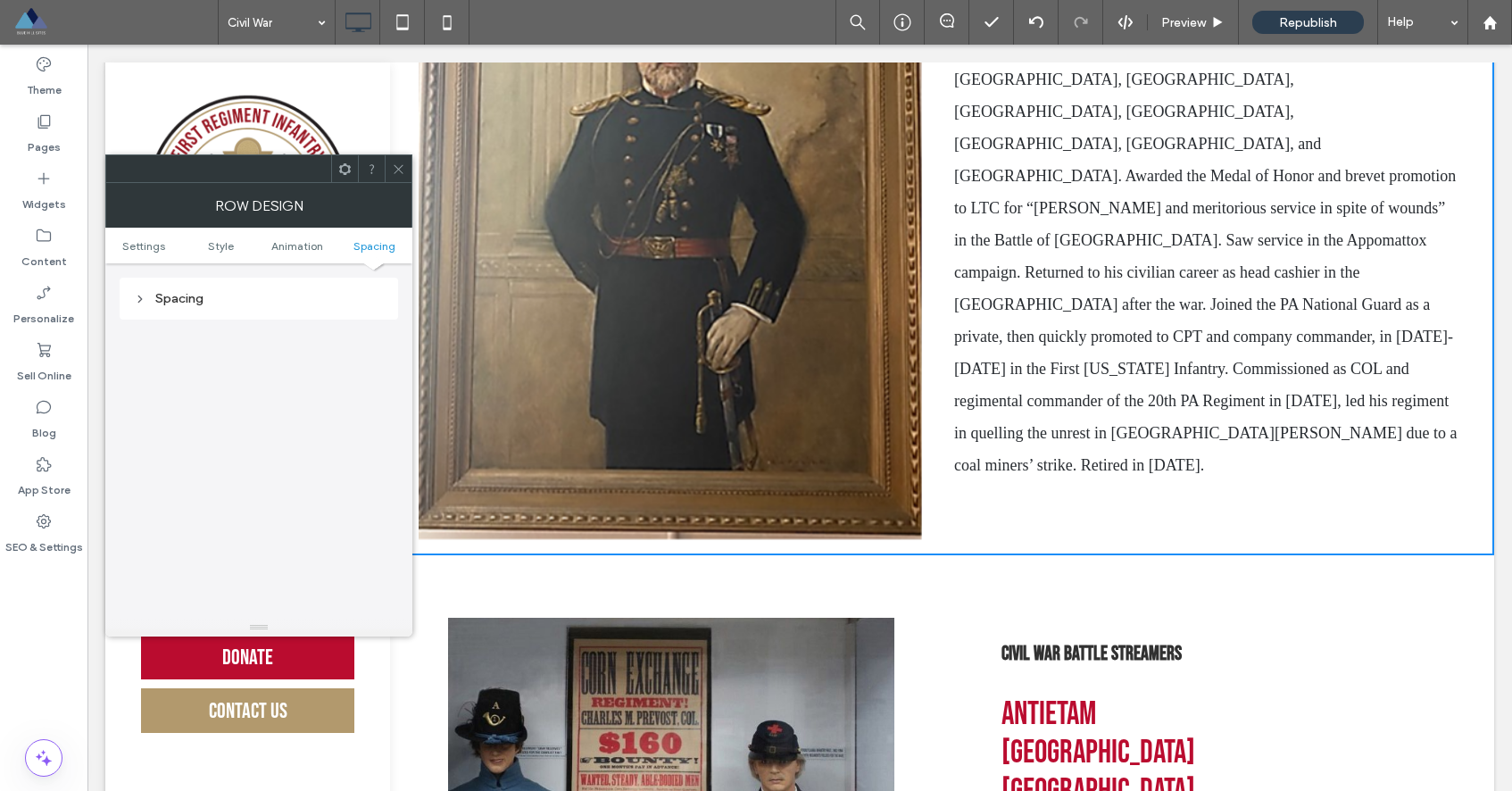
click at [215, 237] on ul "Settings Style Animation Spacing" at bounding box center [259, 245] width 307 height 36
click at [229, 249] on span "Style" at bounding box center [221, 245] width 26 height 14
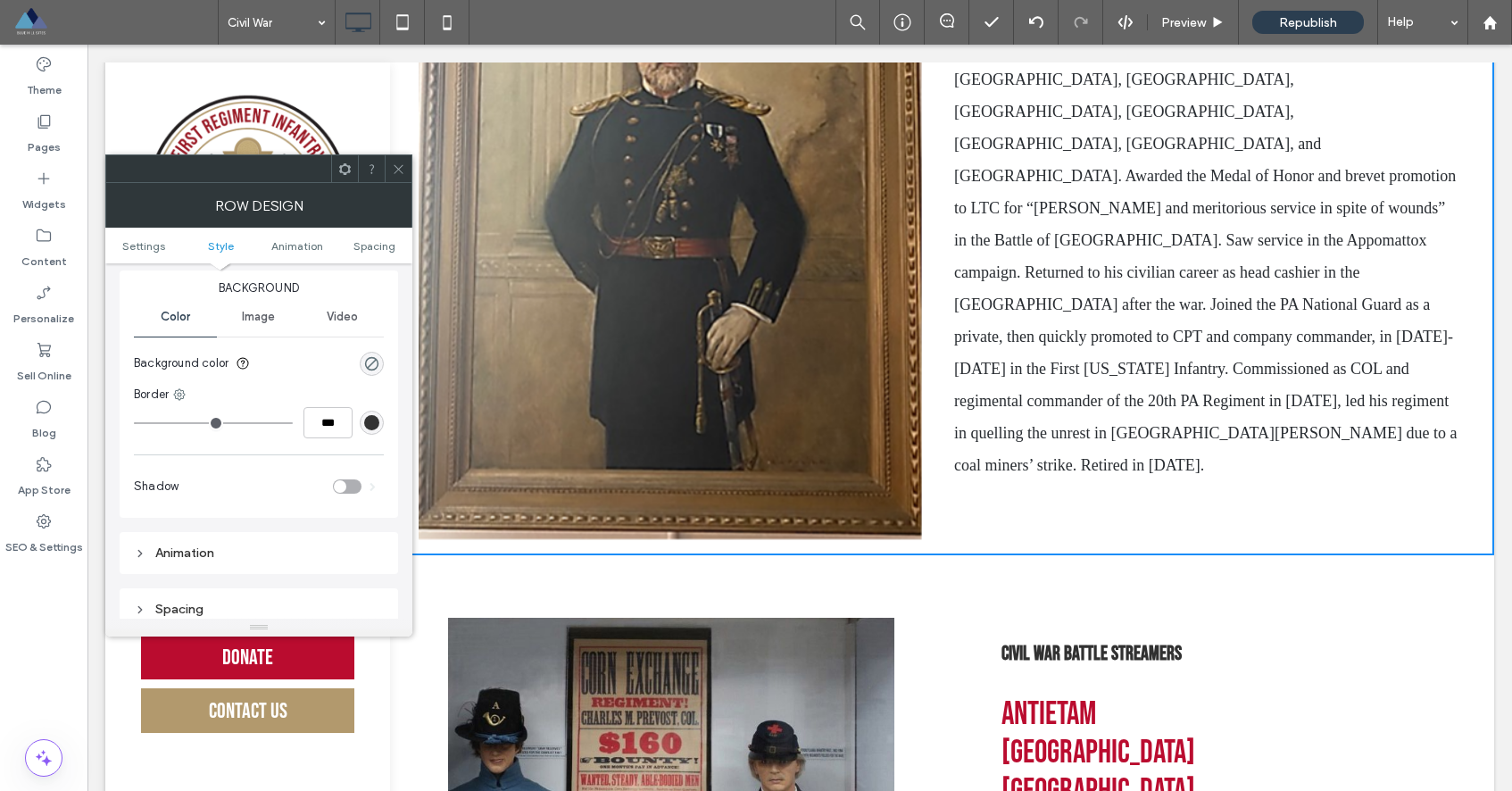
scroll to position [152, 0]
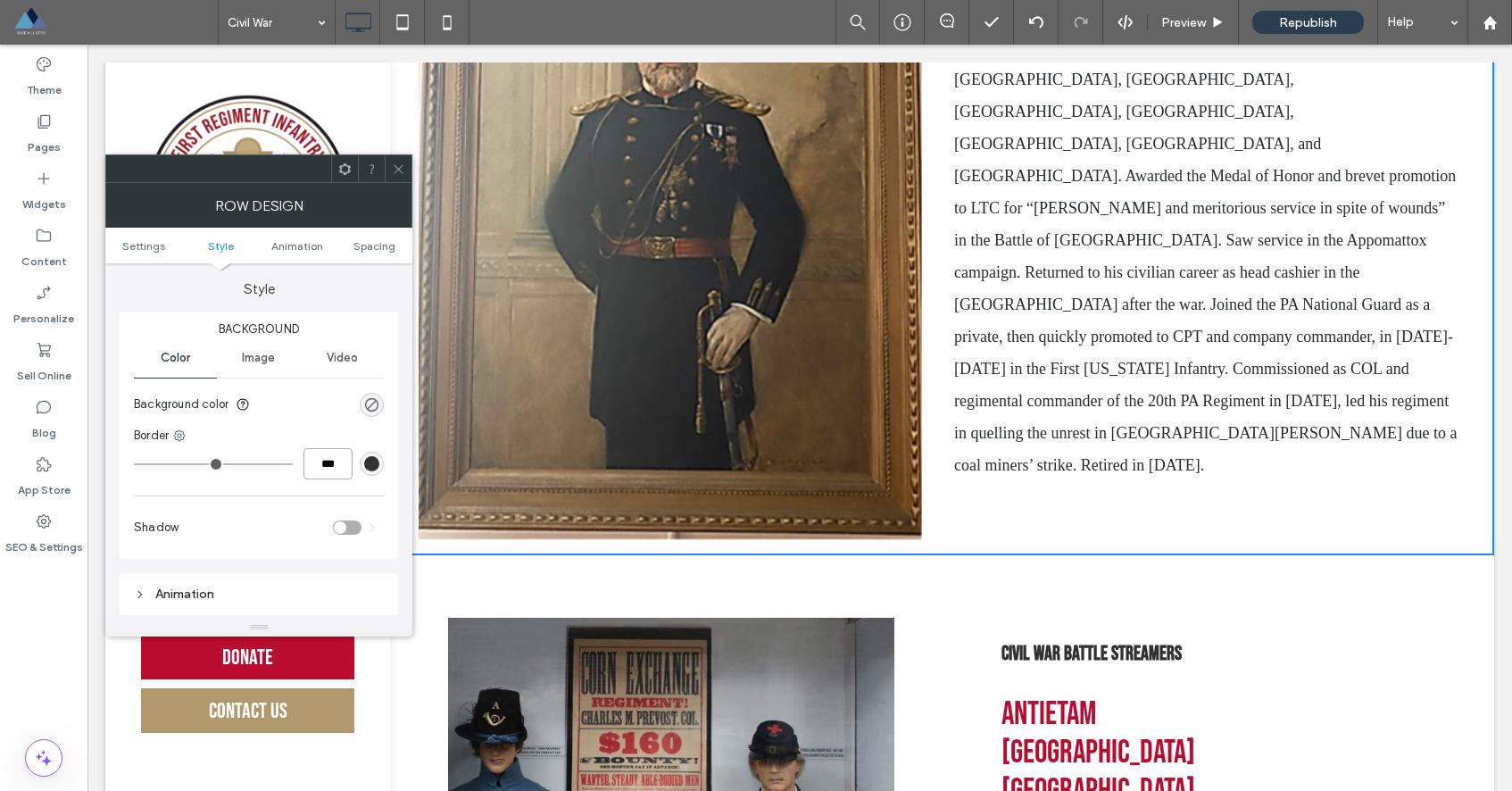
click at [321, 462] on input "***" at bounding box center [328, 464] width 49 height 31
click at [178, 431] on use at bounding box center [180, 436] width 12 height 12
click at [253, 547] on span "Bottom border" at bounding box center [250, 543] width 79 height 18
click at [318, 467] on input "***" at bounding box center [328, 464] width 49 height 31
type input "*"
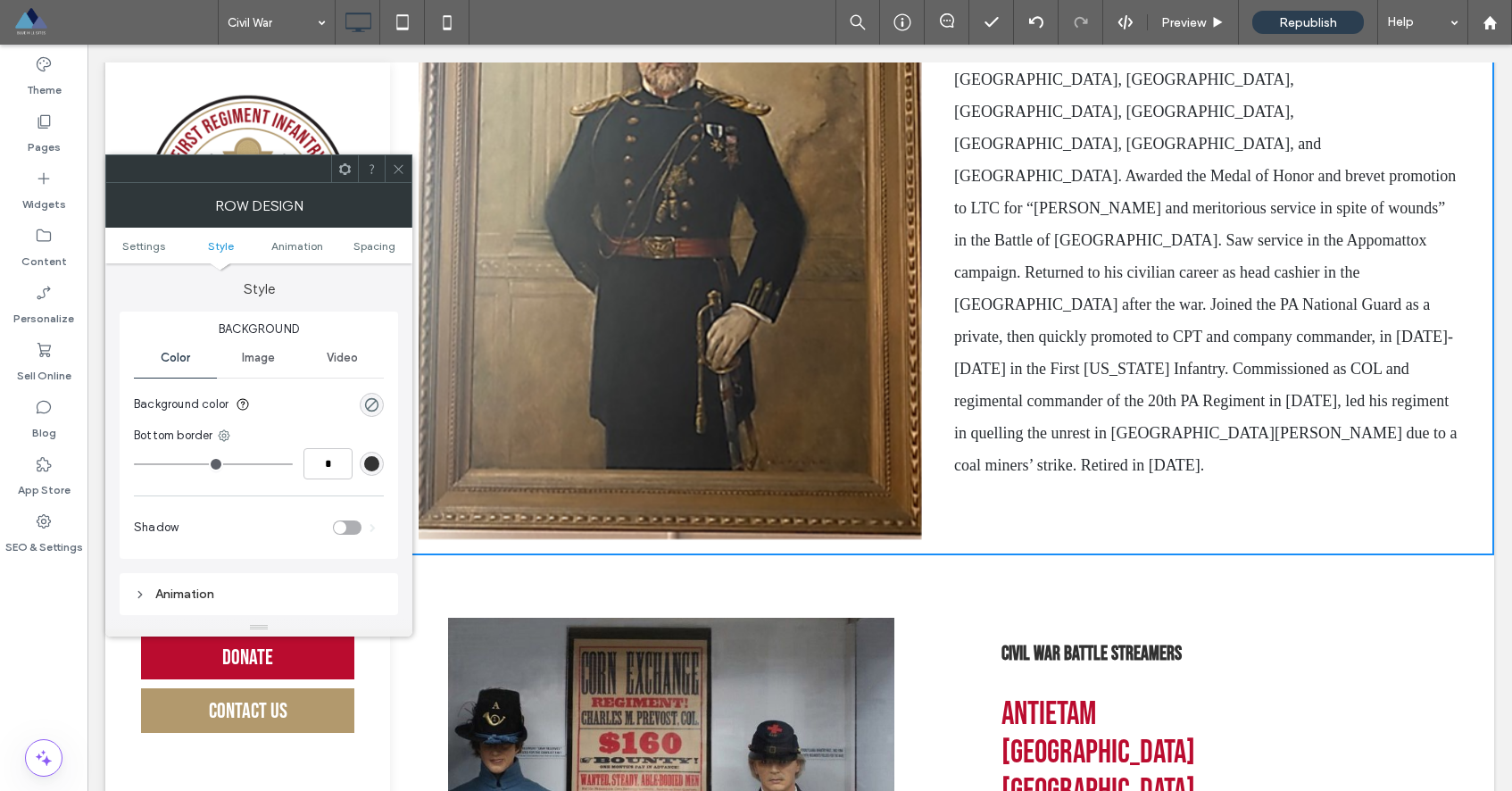
type input "*"
type input "***"
click at [328, 435] on div "Bottom border" at bounding box center [259, 436] width 250 height 18
click at [367, 247] on span "Spacing" at bounding box center [375, 245] width 42 height 14
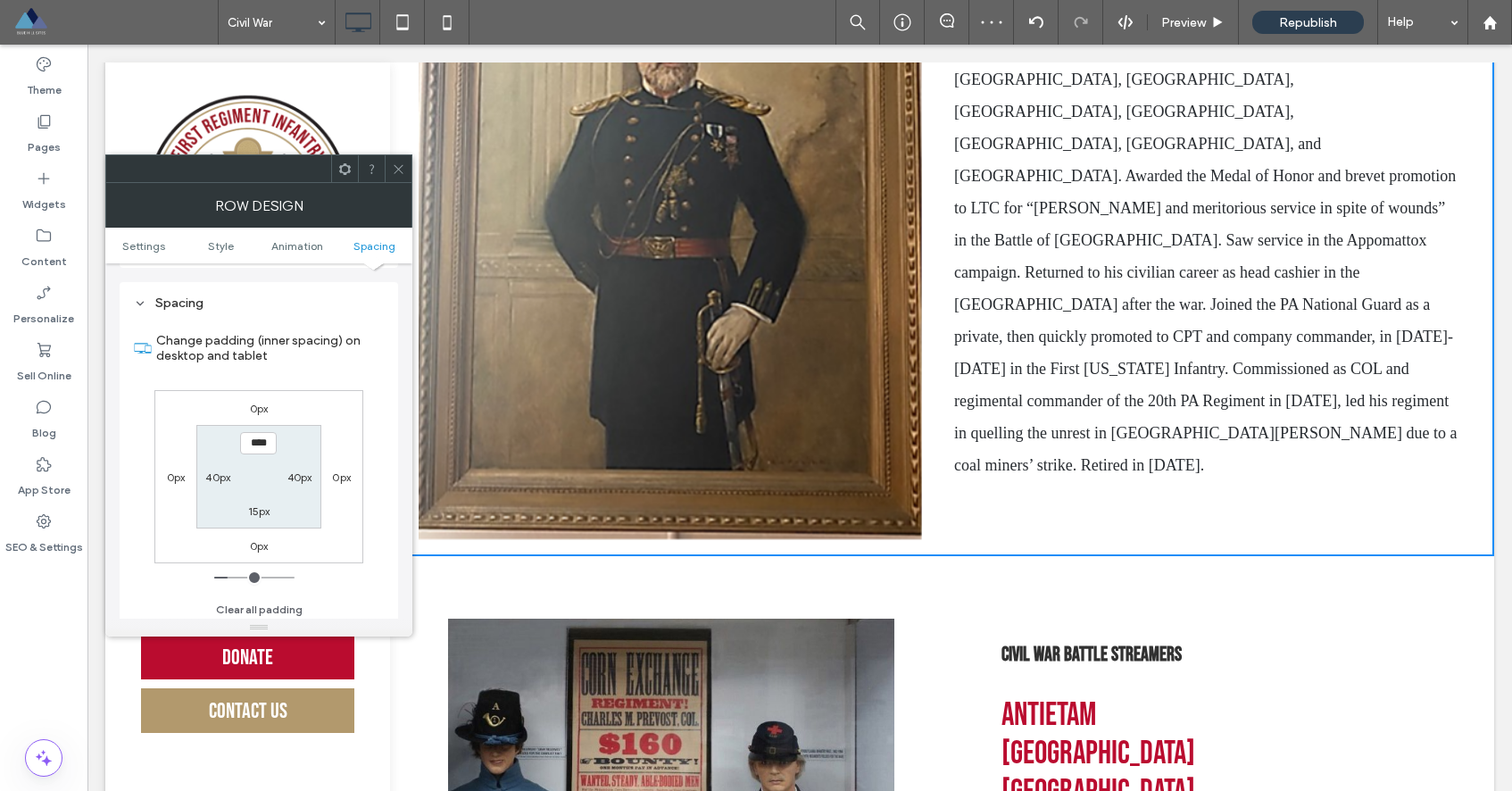
scroll to position [504, 0]
click at [256, 503] on label "15px" at bounding box center [259, 506] width 22 height 14
type input "**"
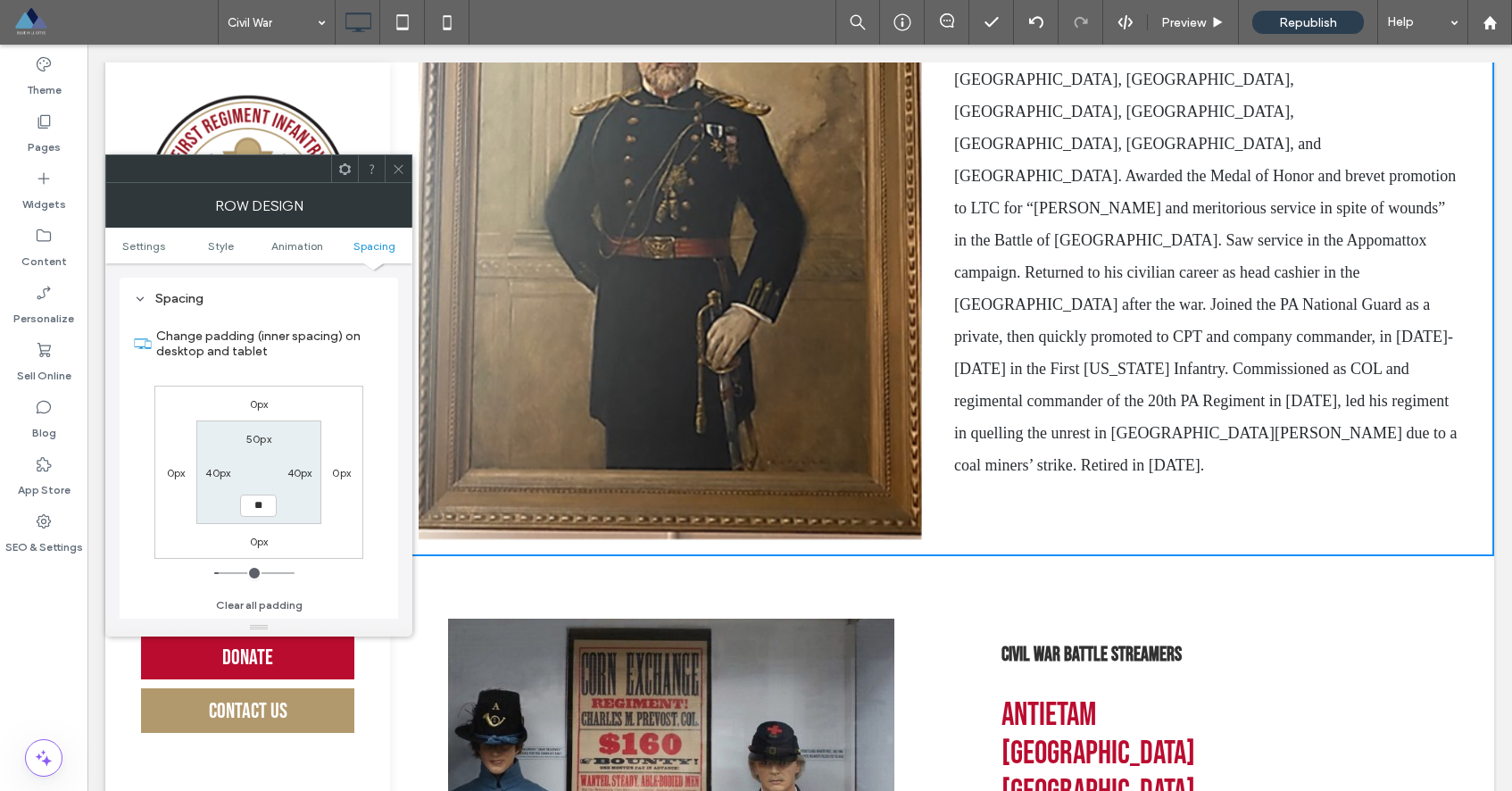
type input "****"
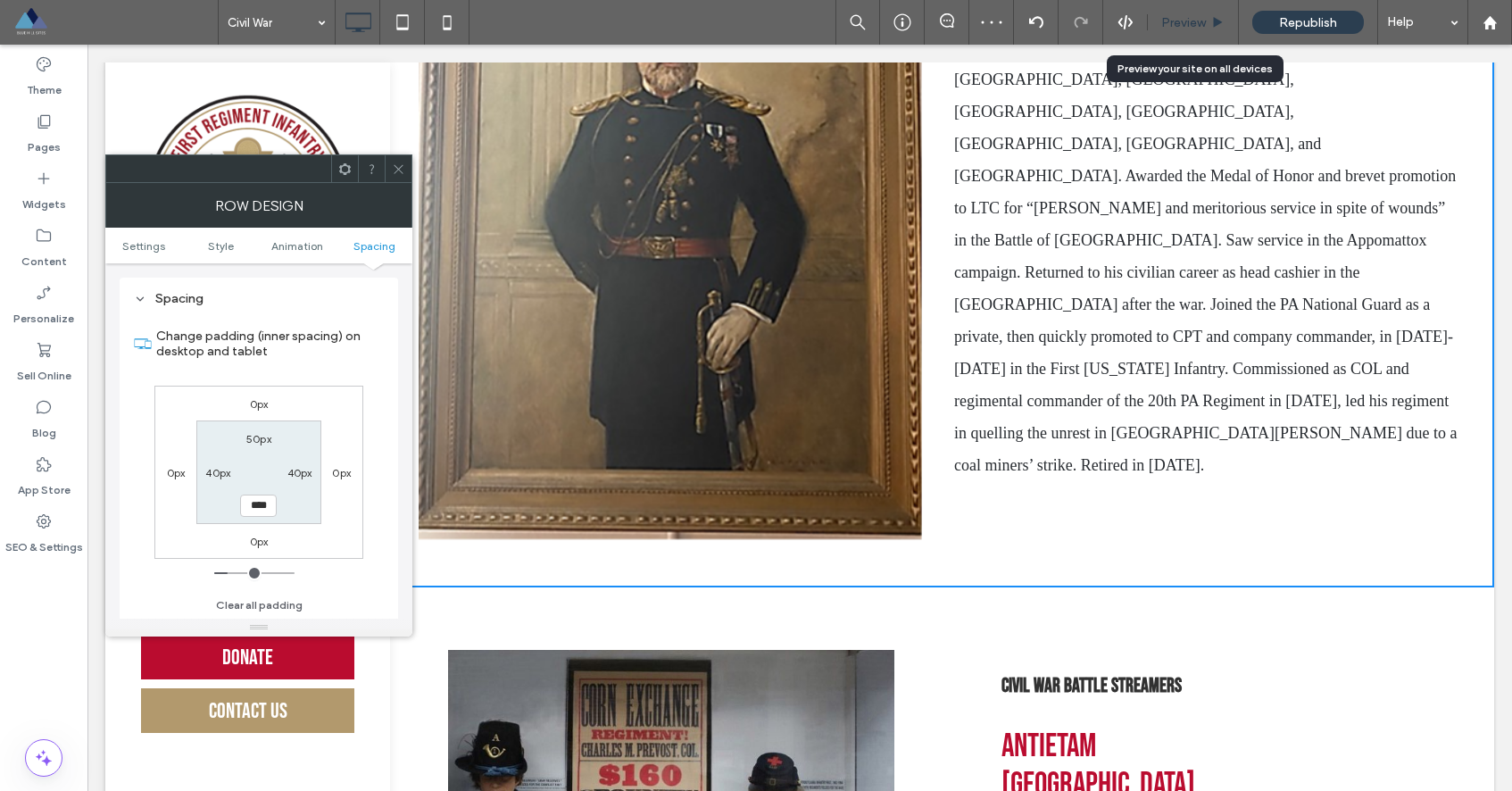
click at [1197, 20] on span "Preview" at bounding box center [1183, 23] width 45 height 15
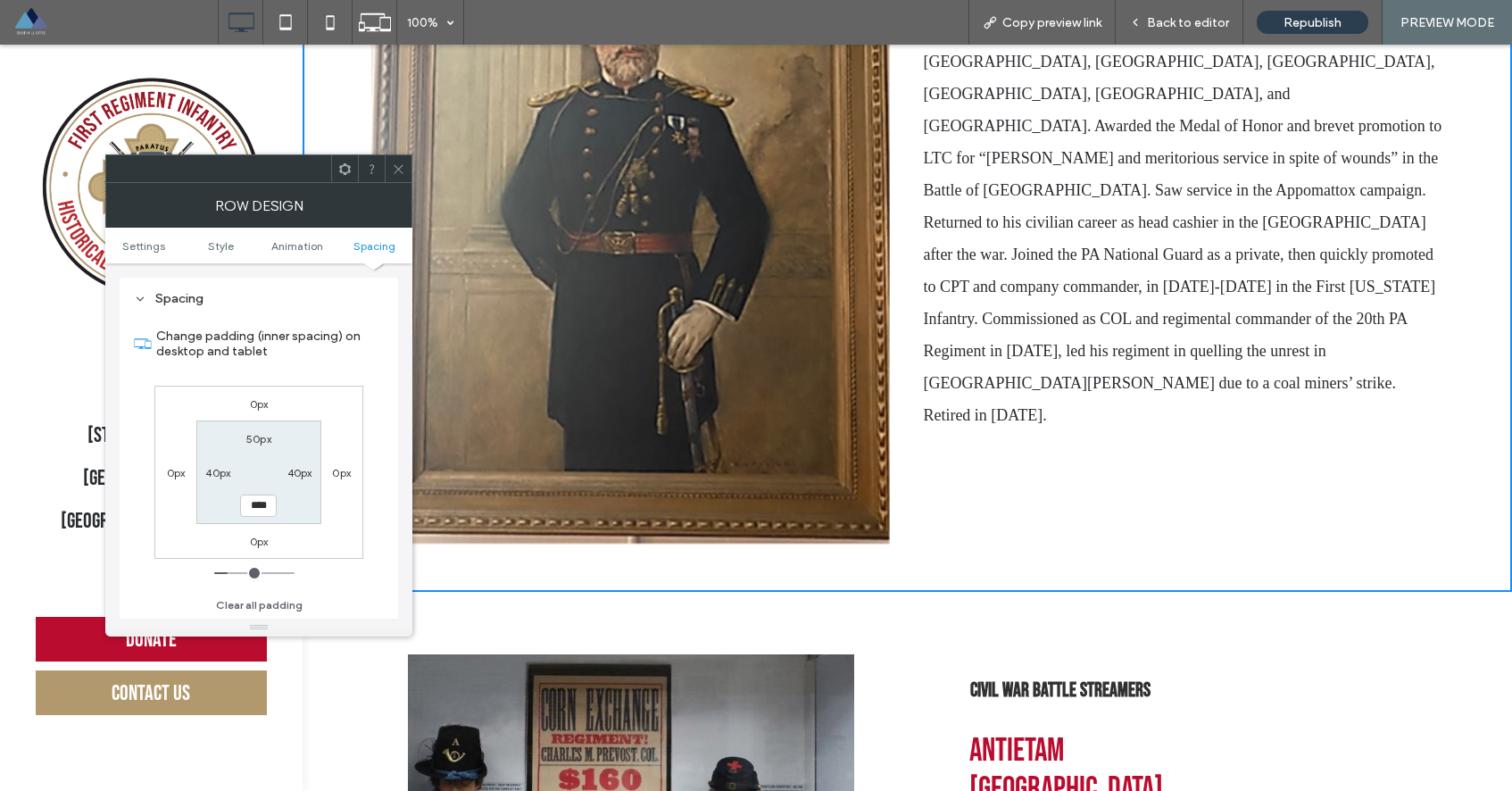
click at [399, 170] on use at bounding box center [398, 169] width 9 height 9
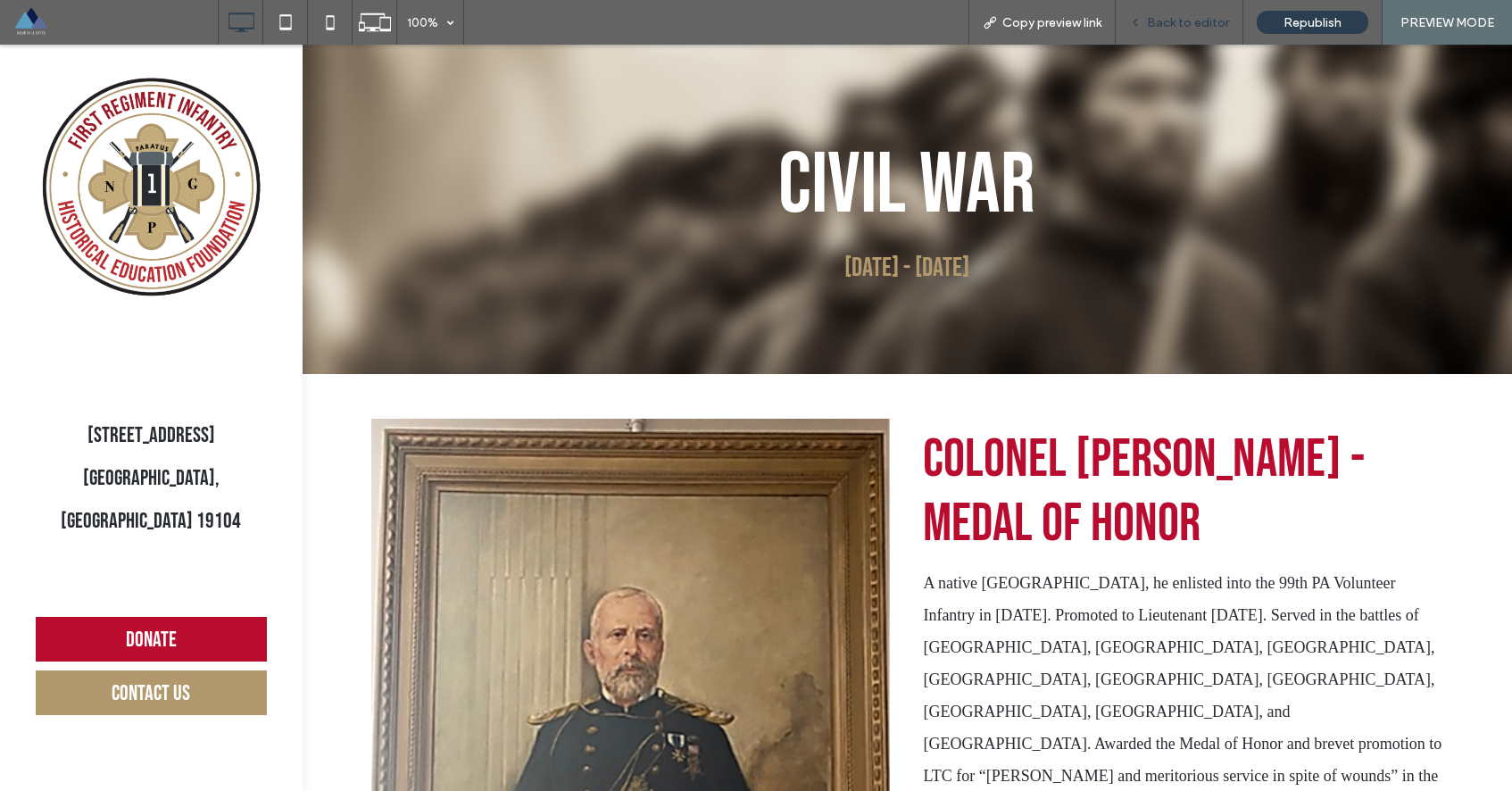
click at [1187, 25] on span "Back to editor" at bounding box center [1188, 23] width 82 height 15
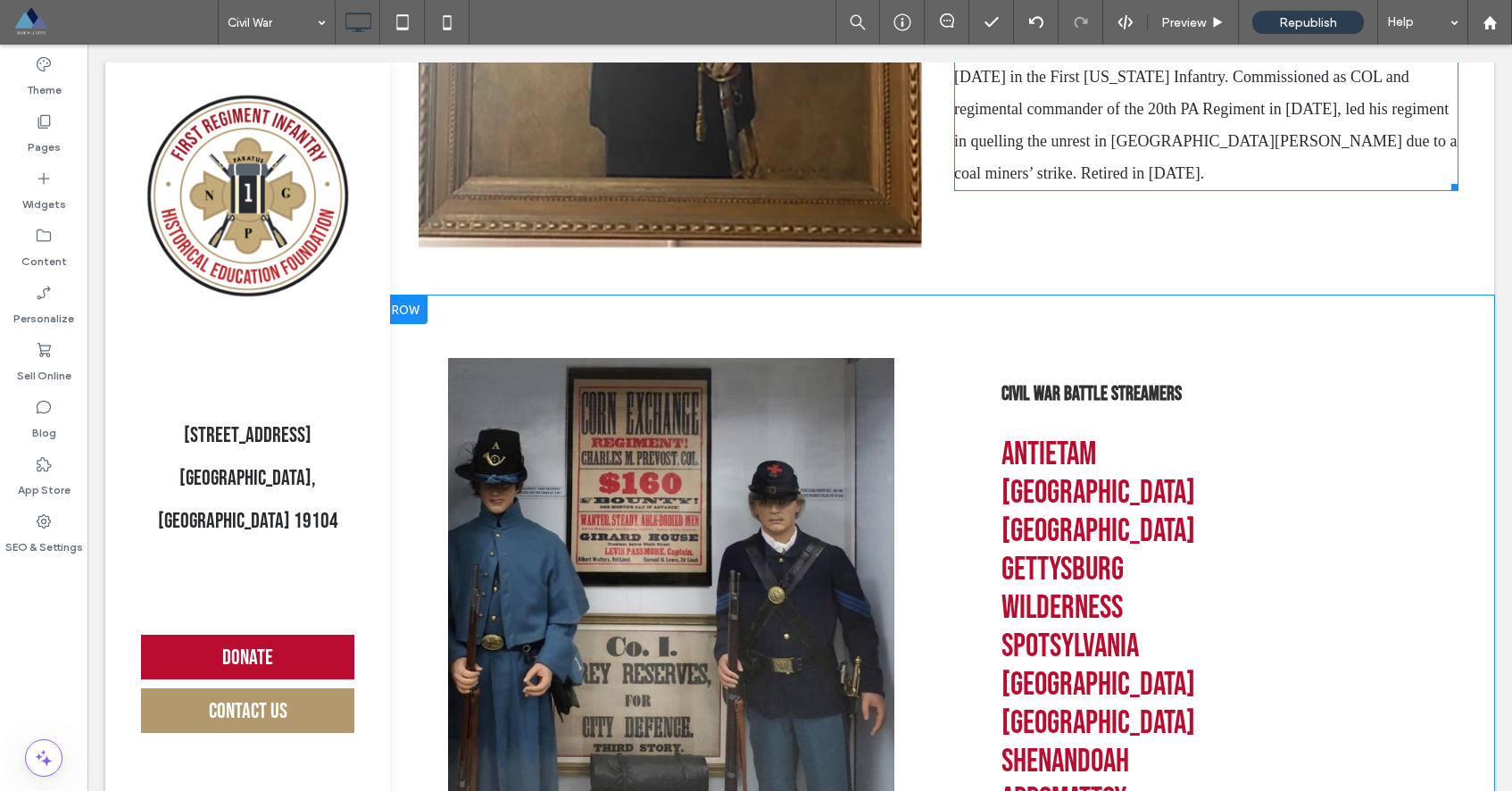
scroll to position [953, 0]
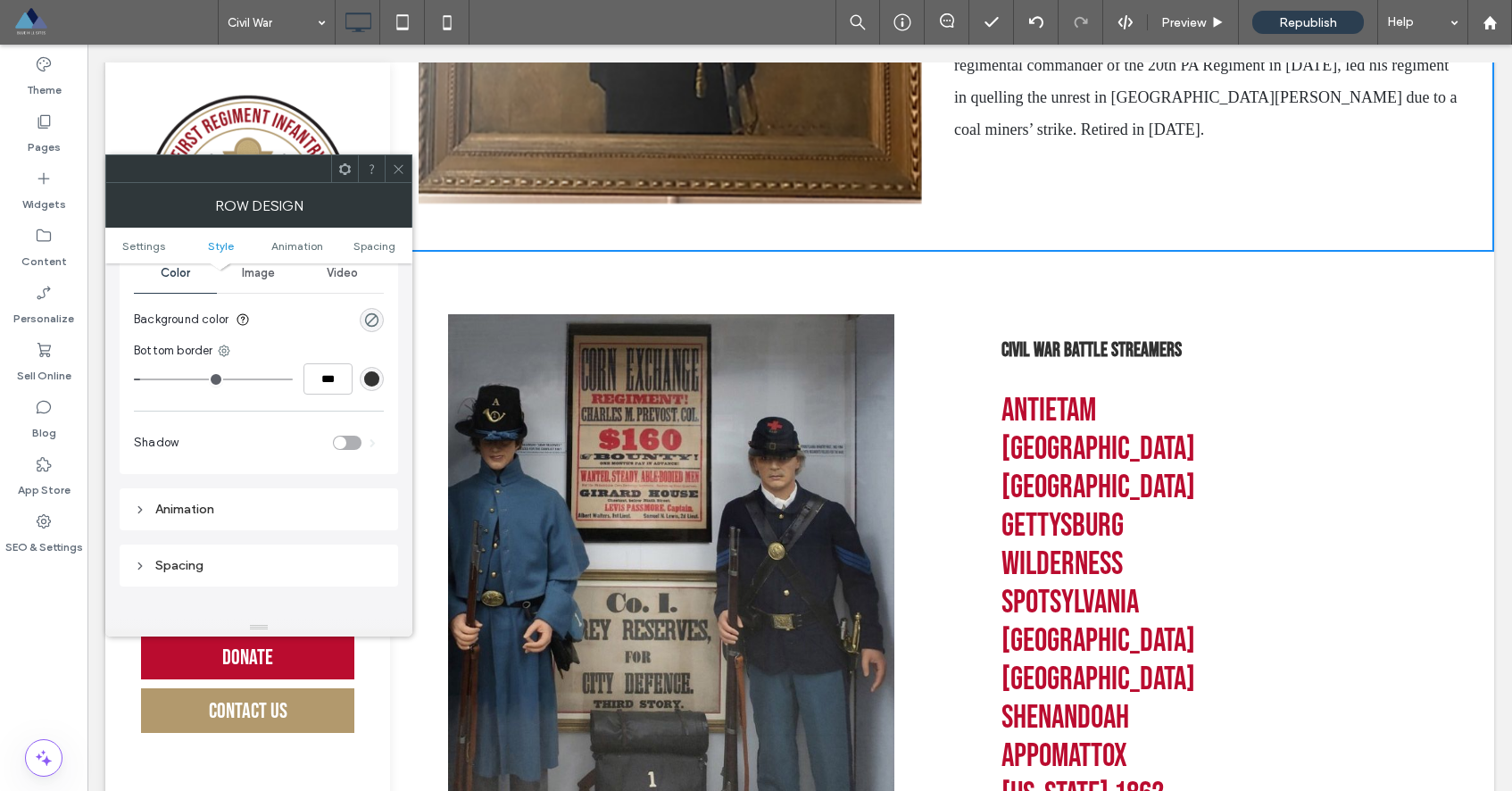
scroll to position [220, 0]
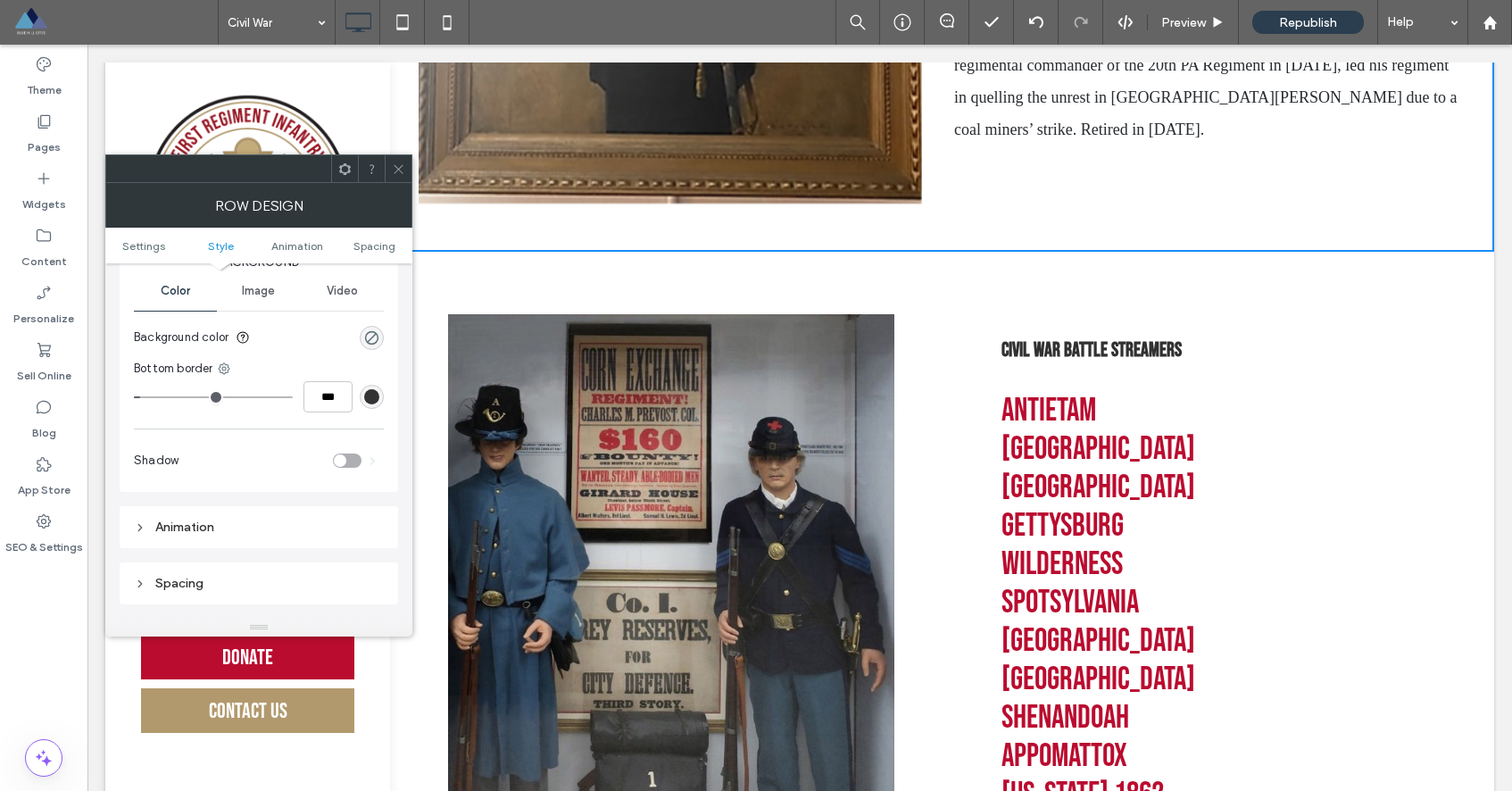
click at [370, 398] on div "rgb(51, 51, 51)" at bounding box center [372, 396] width 15 height 15
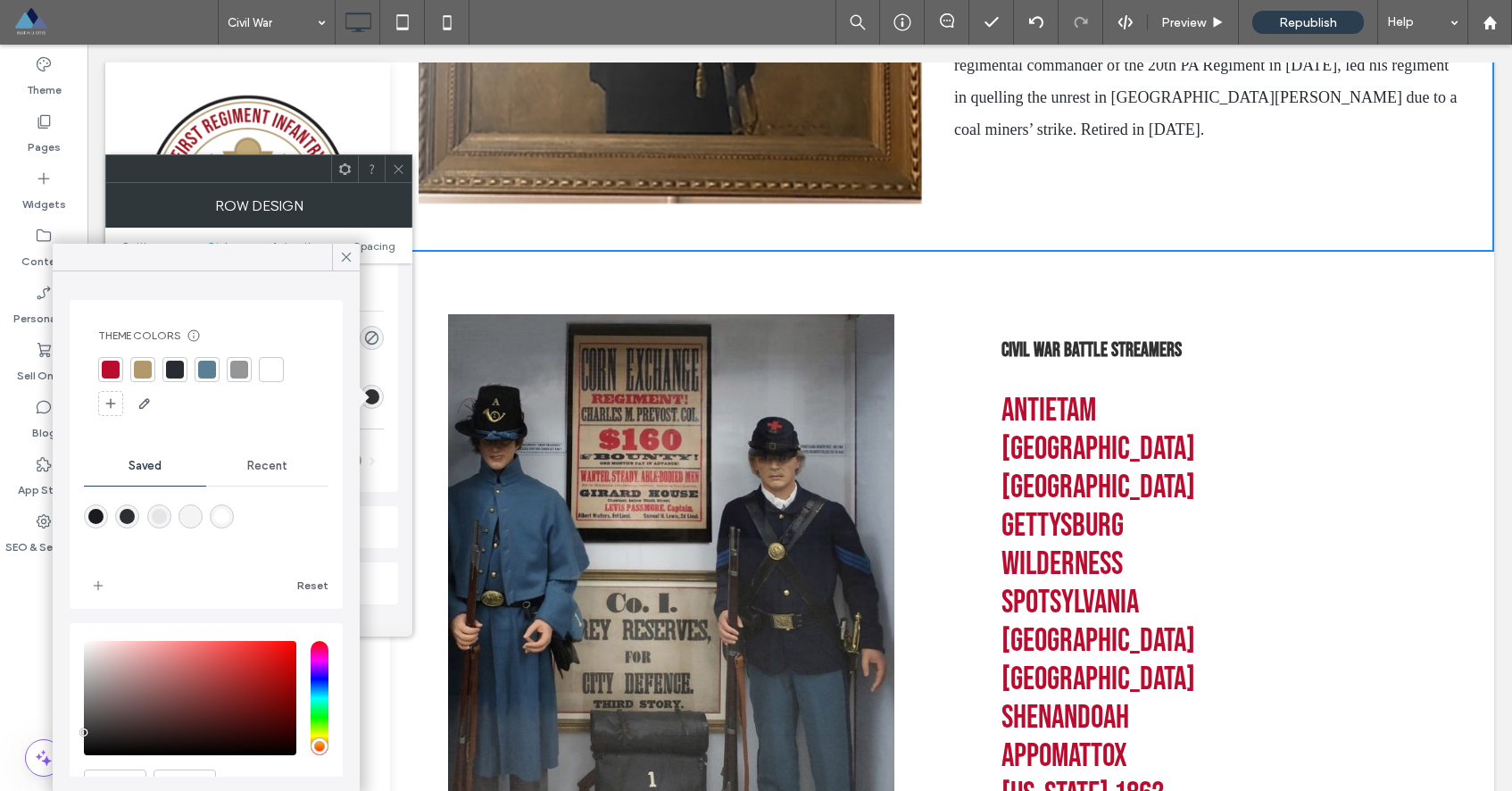
click at [144, 372] on div at bounding box center [143, 370] width 18 height 18
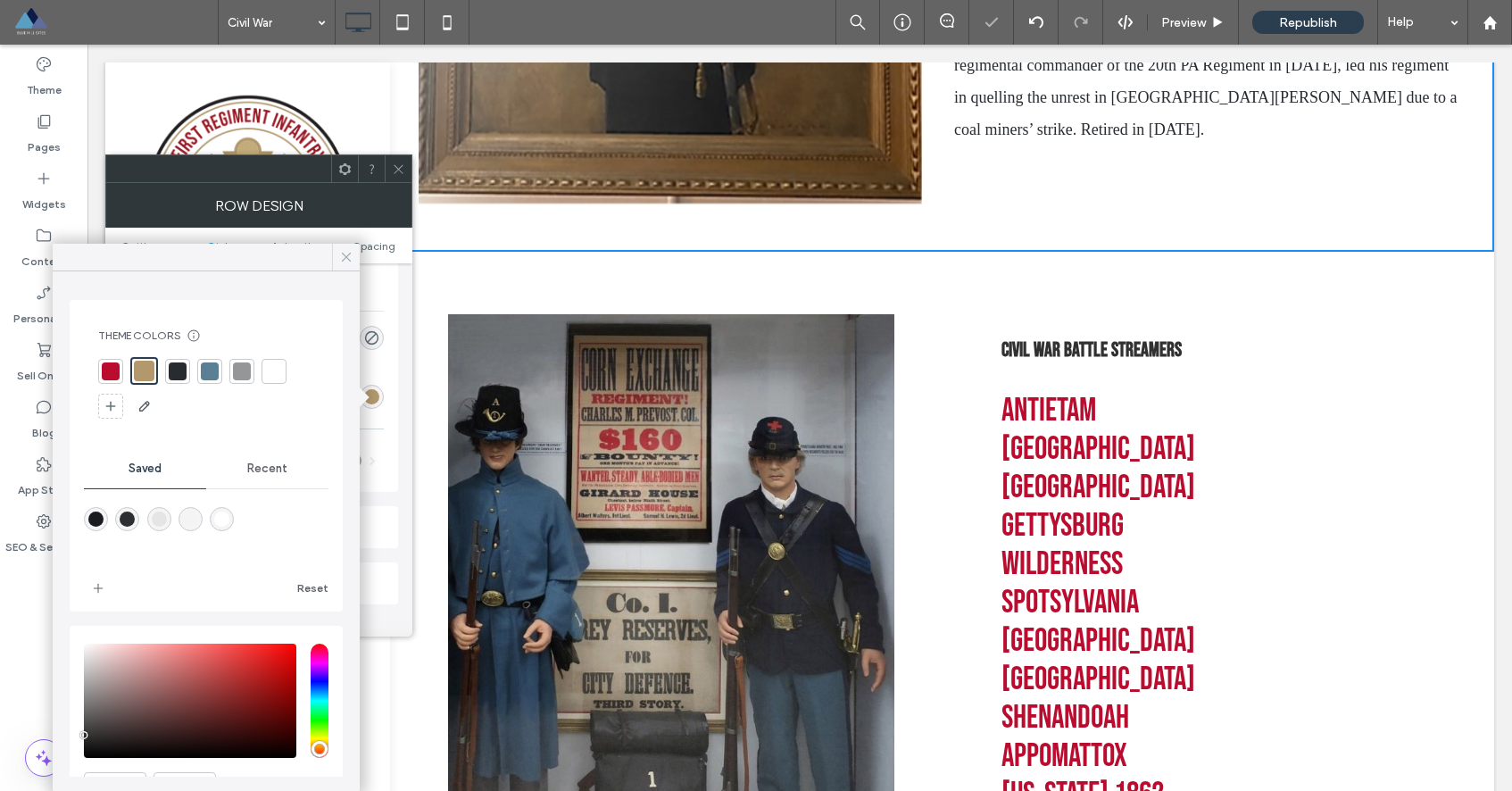
click at [345, 261] on icon at bounding box center [346, 257] width 16 height 16
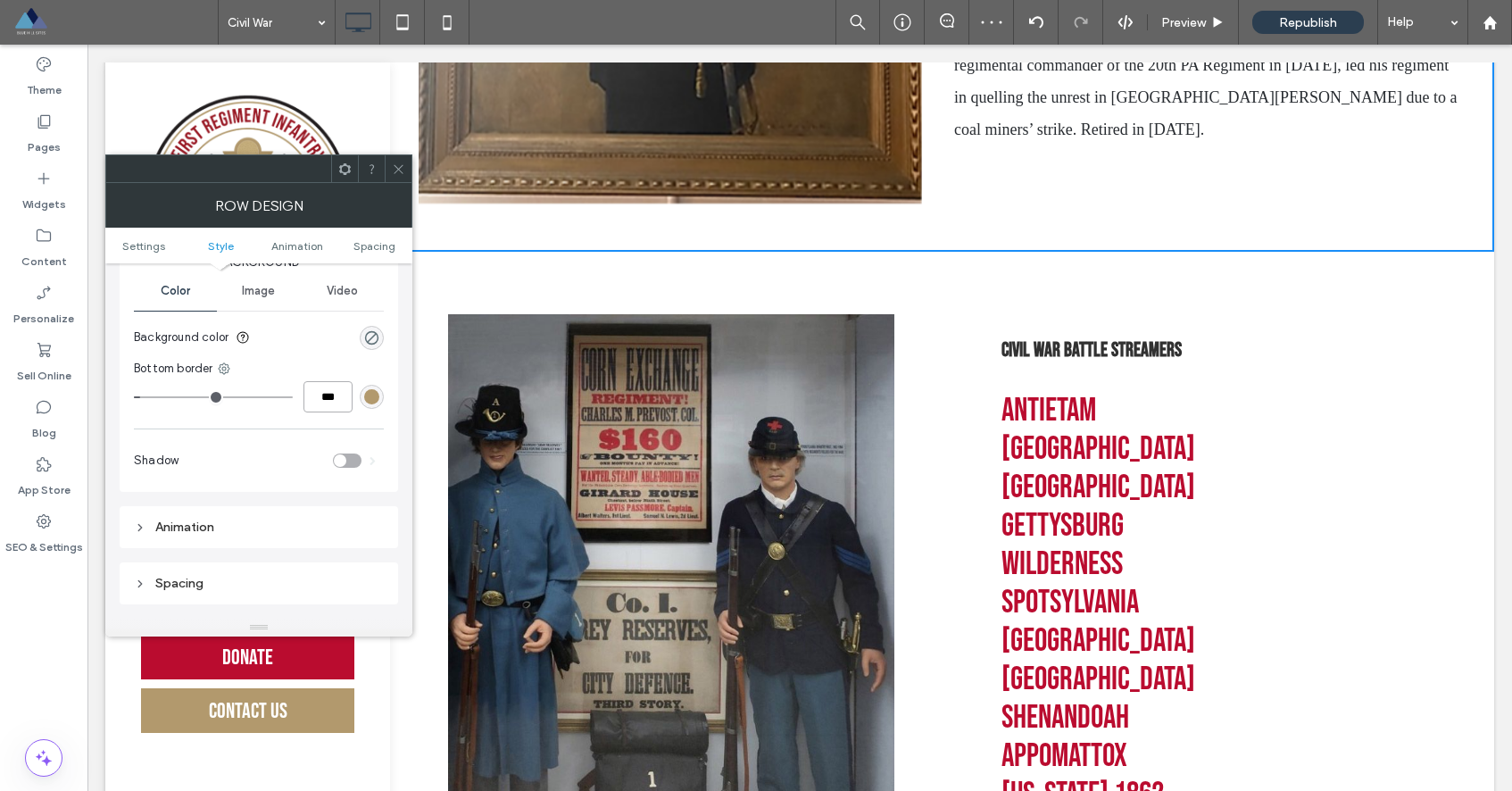
click at [326, 396] on input "***" at bounding box center [328, 396] width 49 height 31
type input "*"
type input "***"
click at [405, 170] on icon at bounding box center [398, 169] width 14 height 14
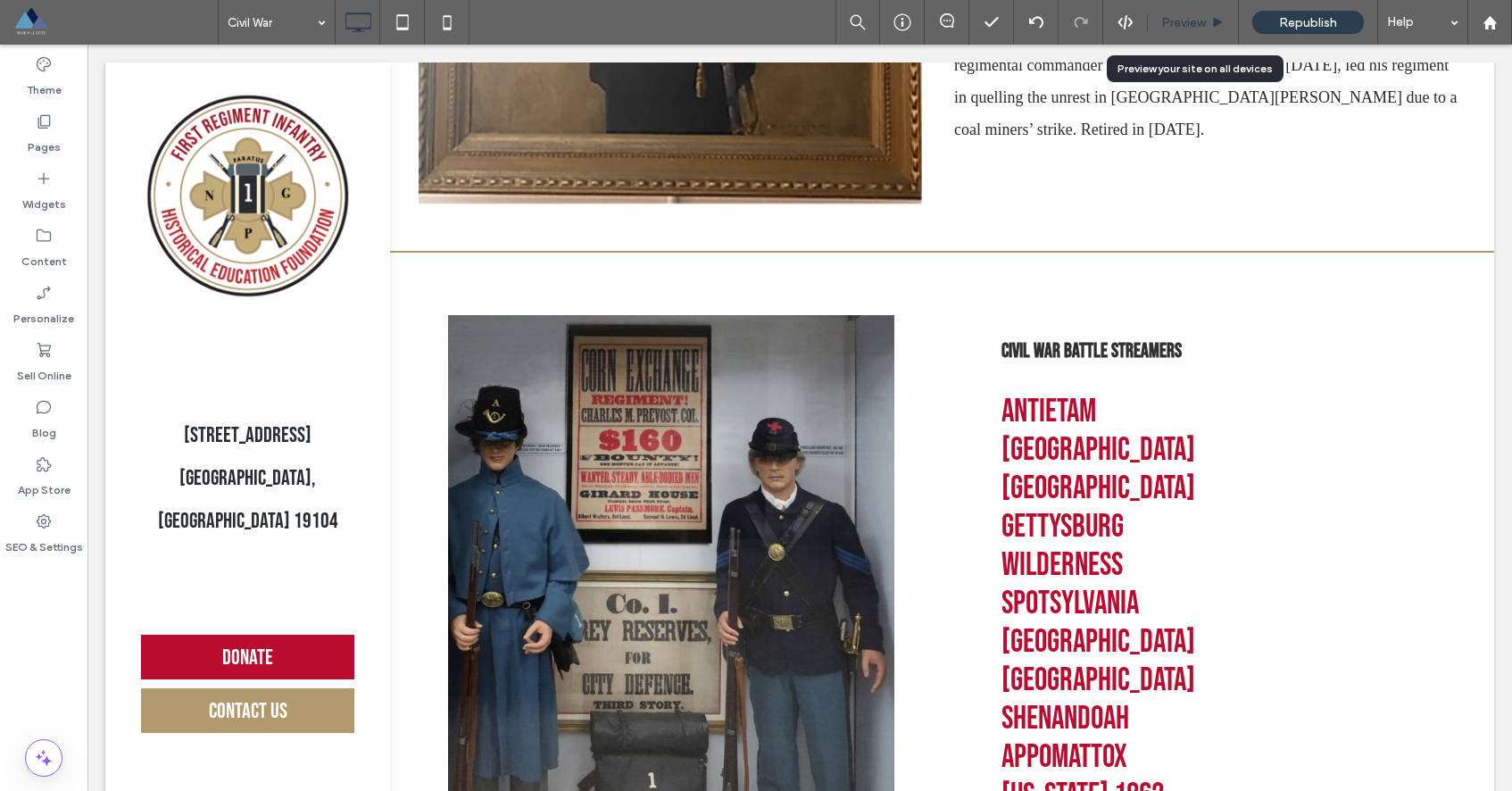
click at [1181, 26] on span "Preview" at bounding box center [1183, 23] width 45 height 15
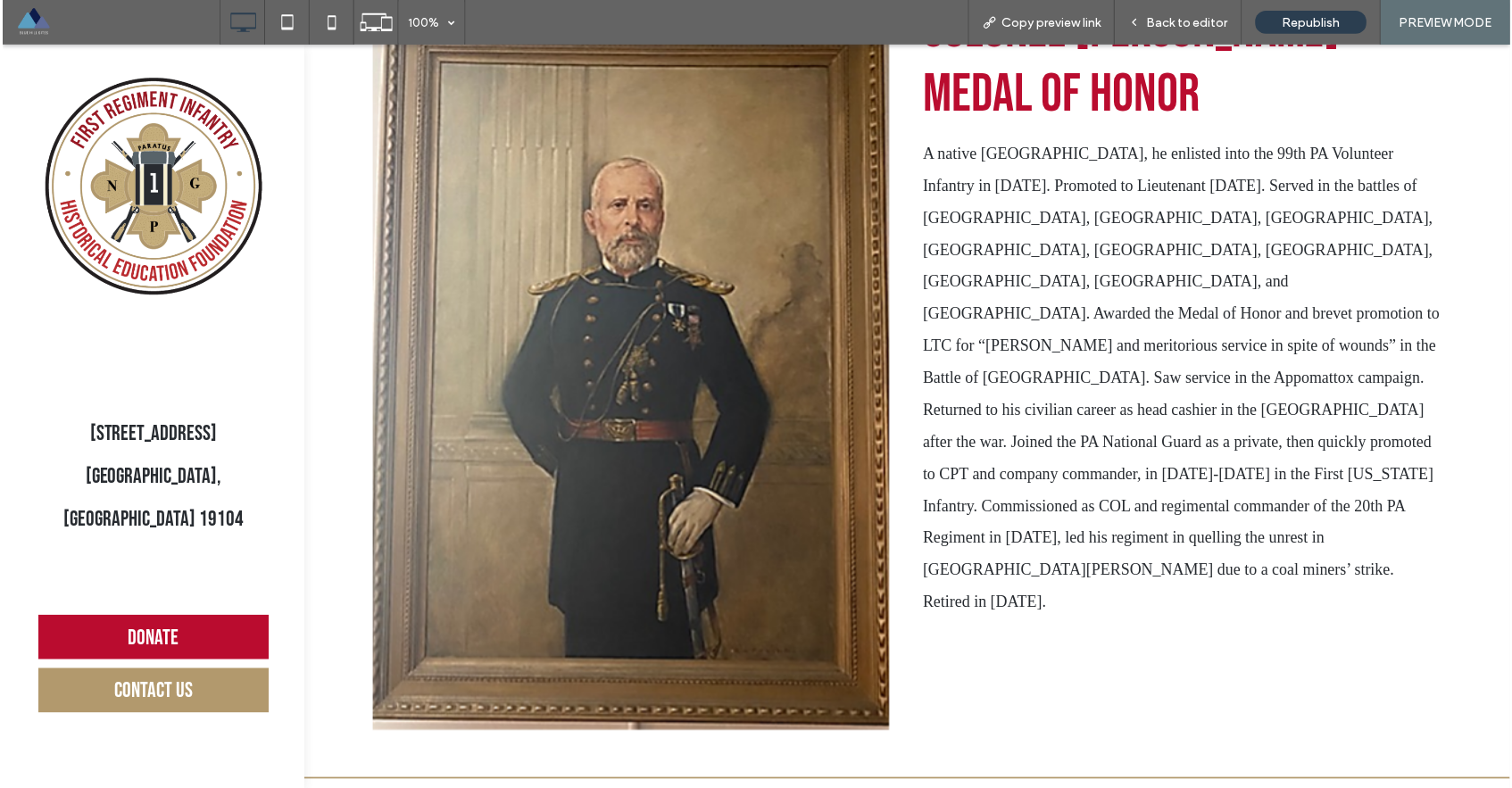
scroll to position [179, 0]
